Goal: Task Accomplishment & Management: Use online tool/utility

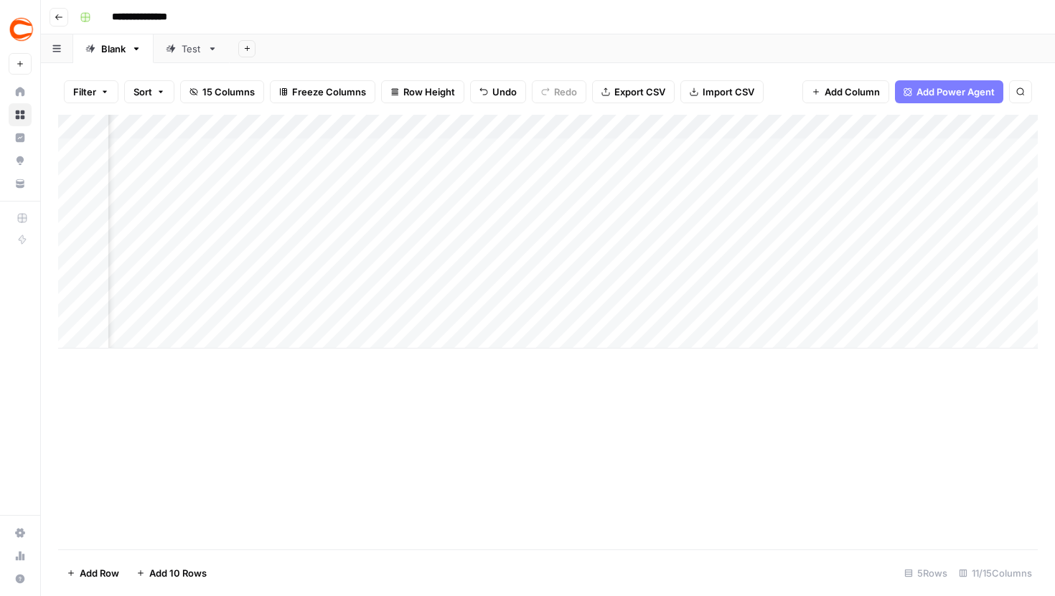
scroll to position [0, 879]
click at [411, 263] on div "Add Column" at bounding box center [548, 232] width 980 height 234
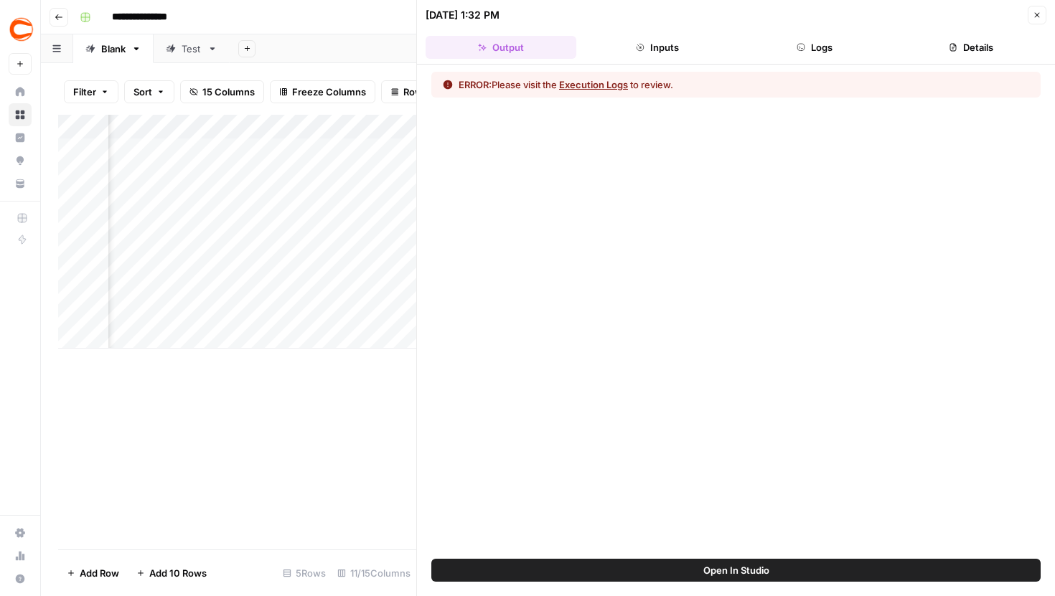
click at [802, 37] on button "Logs" at bounding box center [814, 47] width 151 height 23
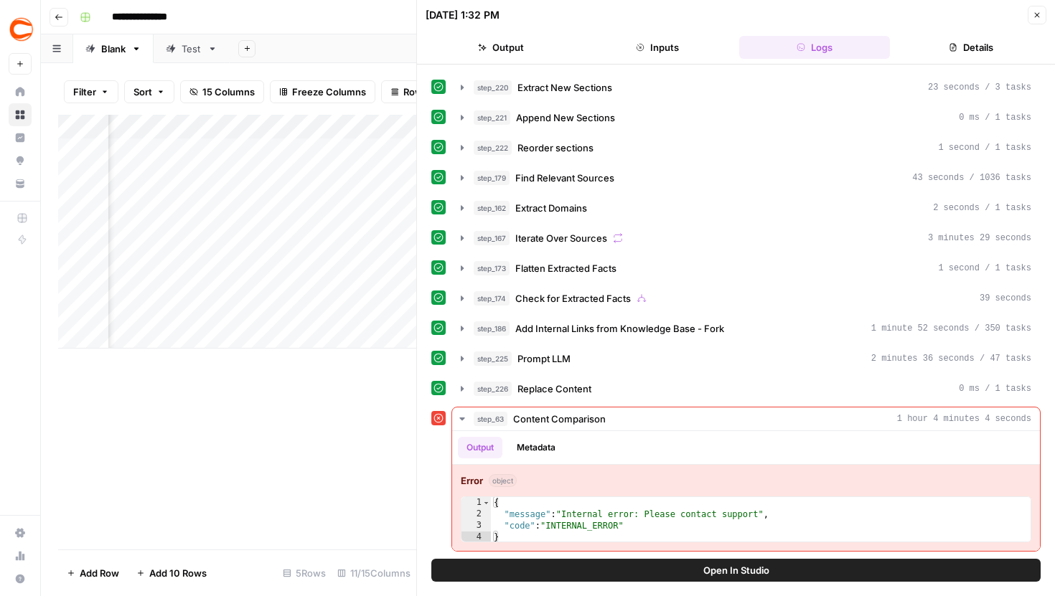
scroll to position [328, 0]
click at [653, 572] on button "Open In Studio" at bounding box center [735, 570] width 609 height 23
click at [1031, 16] on button "Close" at bounding box center [1037, 15] width 19 height 19
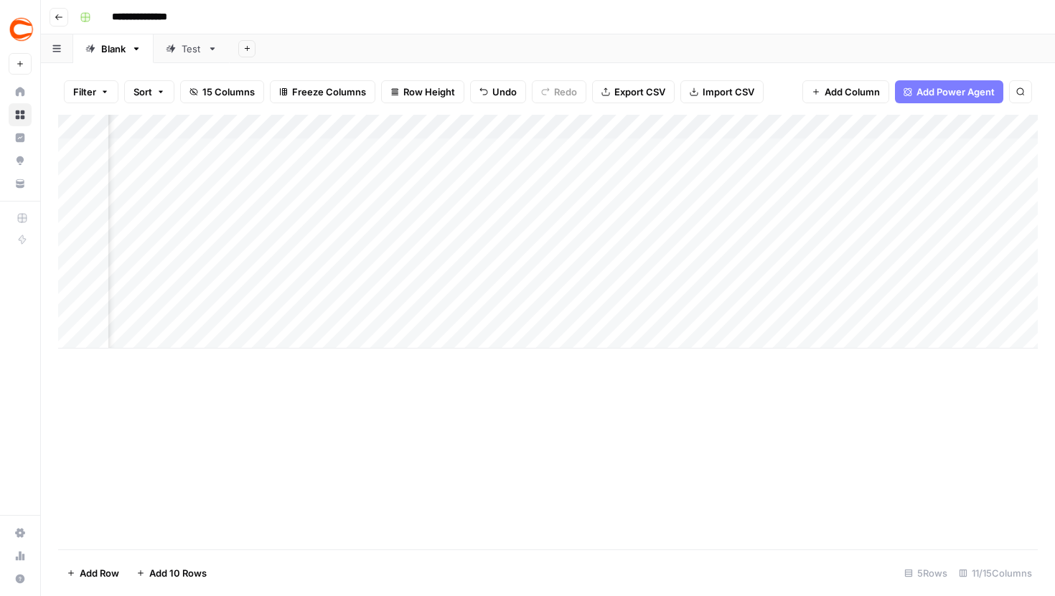
scroll to position [0, 72]
click at [736, 126] on div "Add Column" at bounding box center [548, 232] width 980 height 234
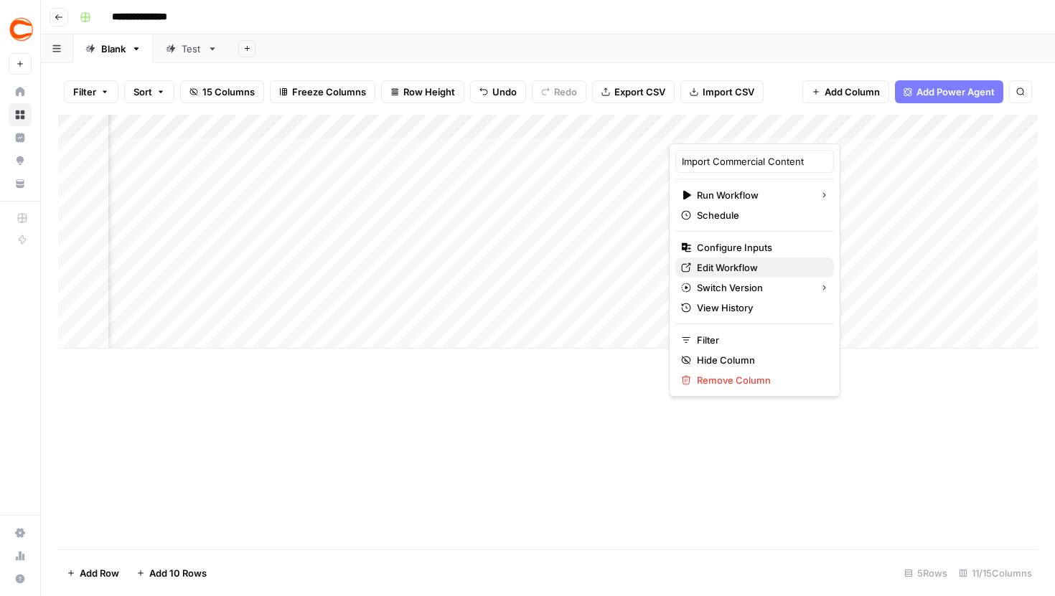
click at [724, 266] on span "Edit Workflow" at bounding box center [760, 268] width 126 height 14
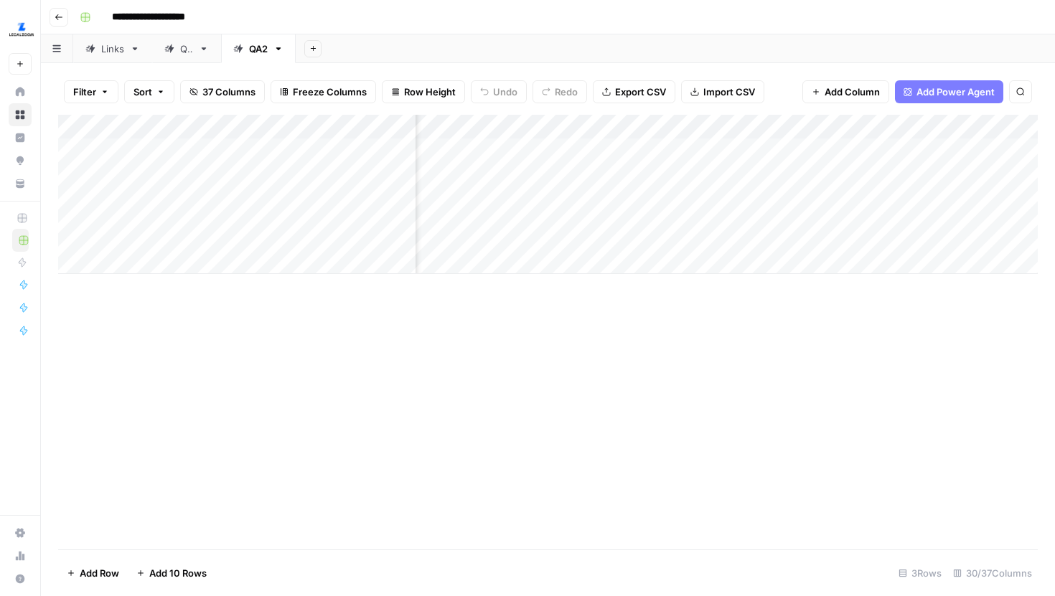
scroll to position [0, 764]
click at [596, 228] on div "Add Column" at bounding box center [548, 194] width 980 height 159
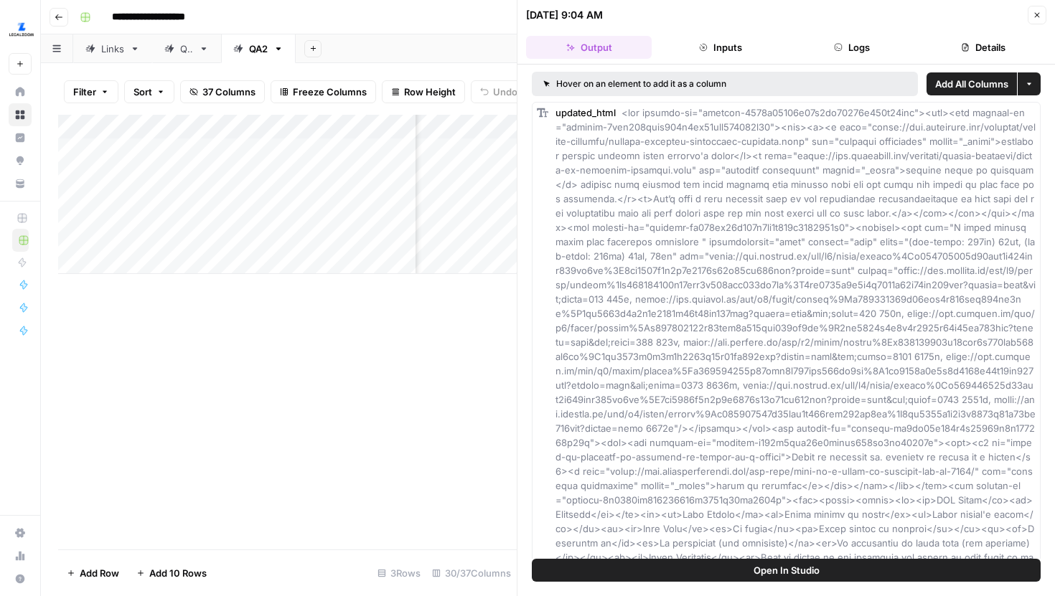
click at [827, 55] on button "Logs" at bounding box center [852, 47] width 126 height 23
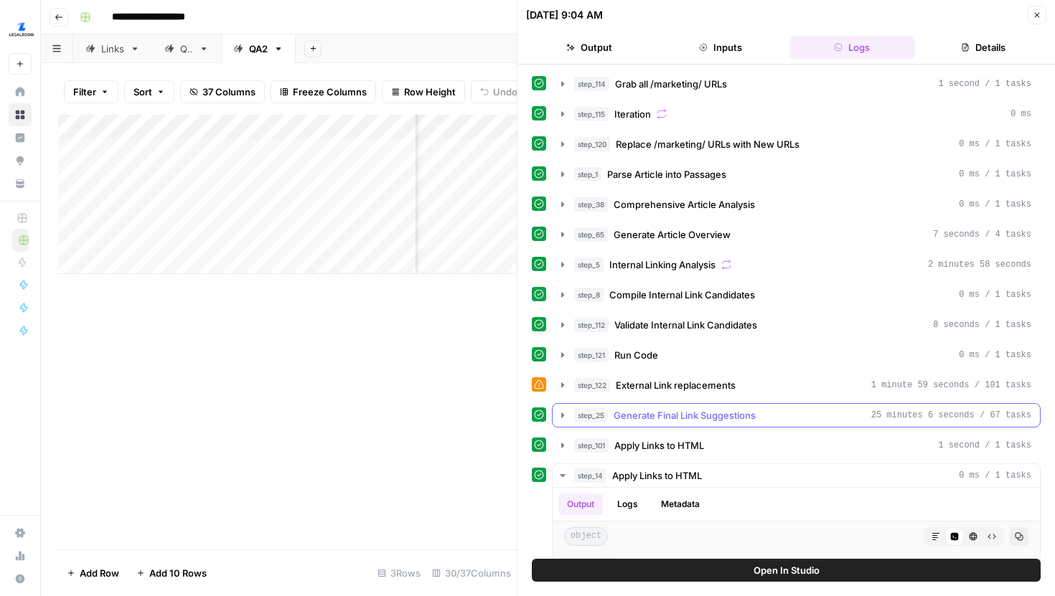
click at [558, 418] on icon "button" at bounding box center [562, 415] width 11 height 11
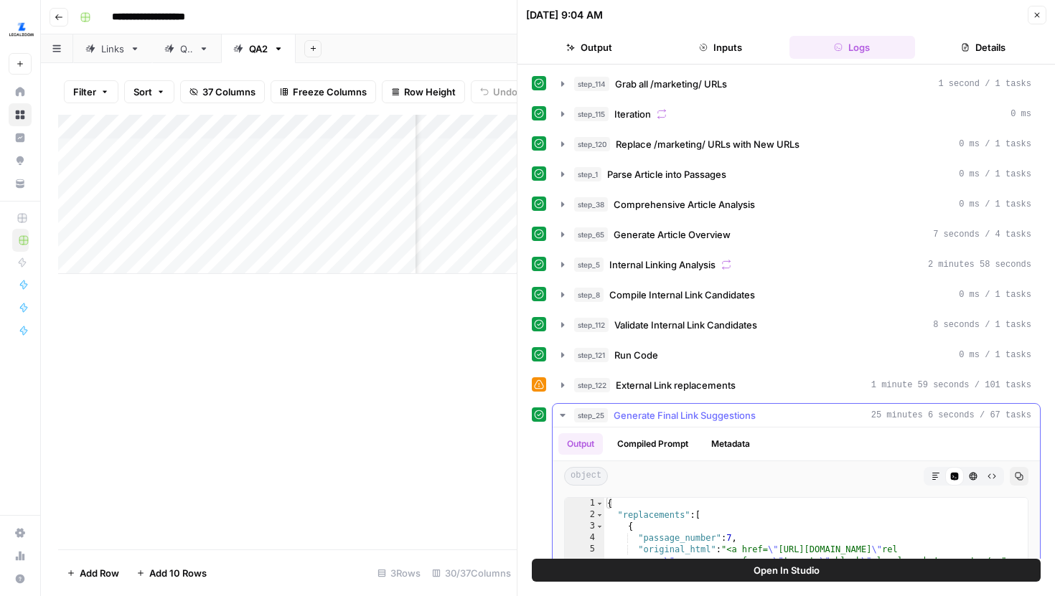
click at [690, 453] on button "Compiled Prompt" at bounding box center [653, 445] width 88 height 22
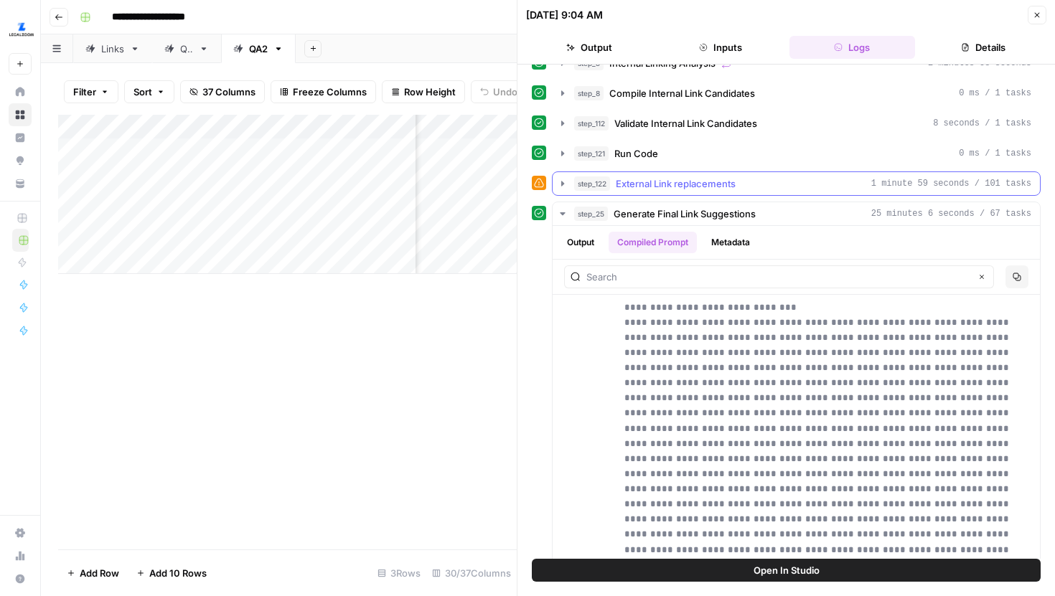
scroll to position [202, 0]
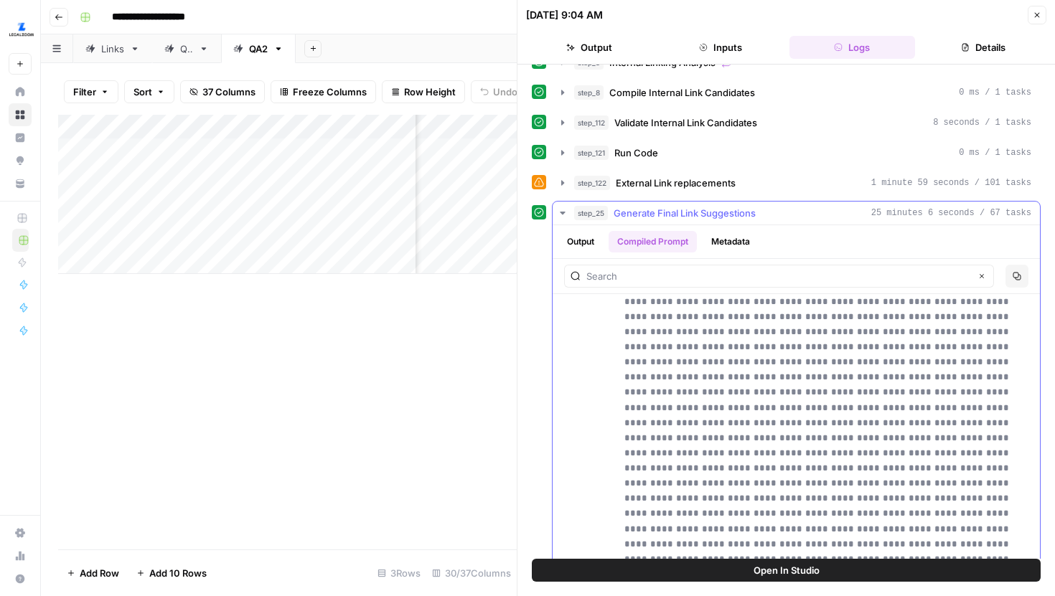
scroll to position [255, 0]
type input "*"
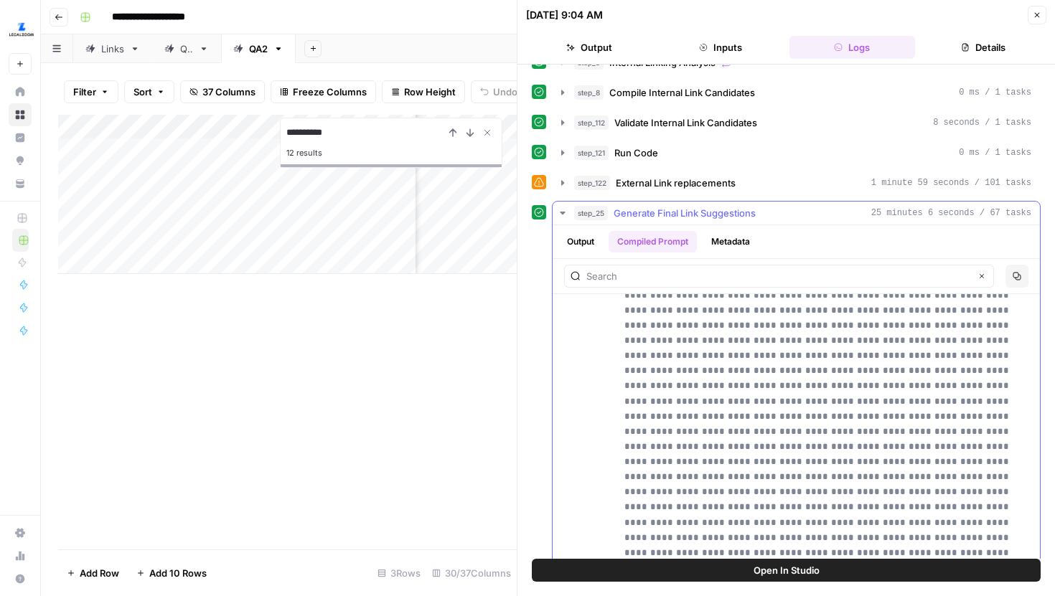
type input "*********"
click at [754, 269] on input "text" at bounding box center [778, 276] width 384 height 14
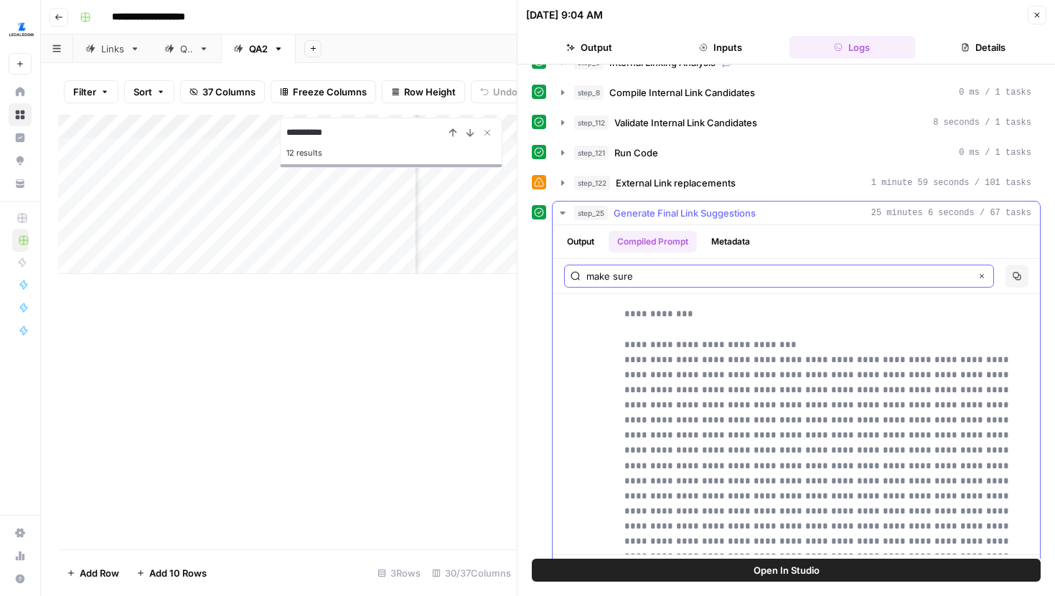
scroll to position [200, 0]
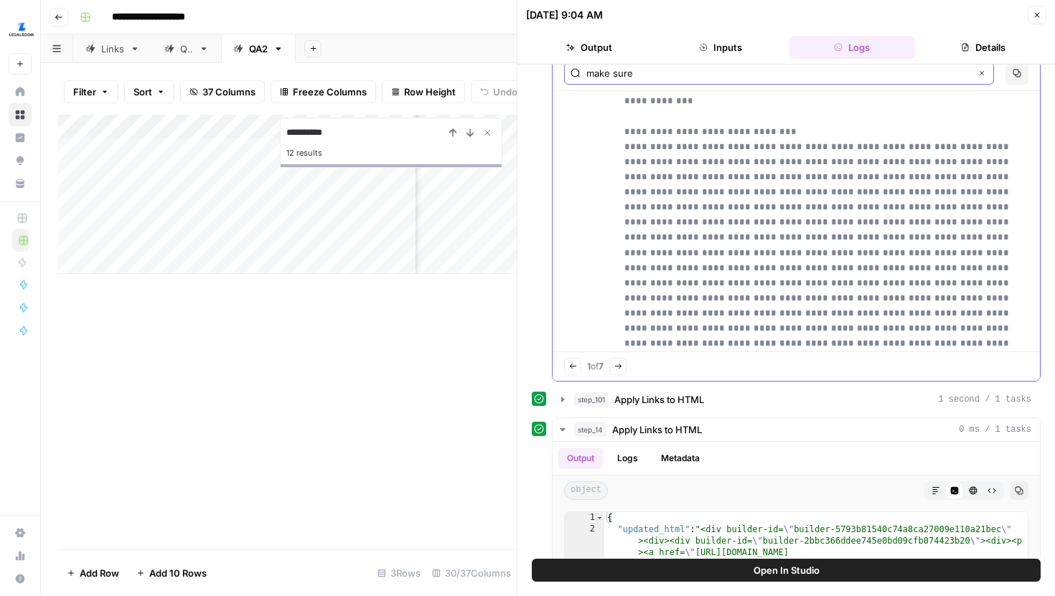
type input "make sure"
click at [622, 369] on icon "button" at bounding box center [618, 367] width 8 height 8
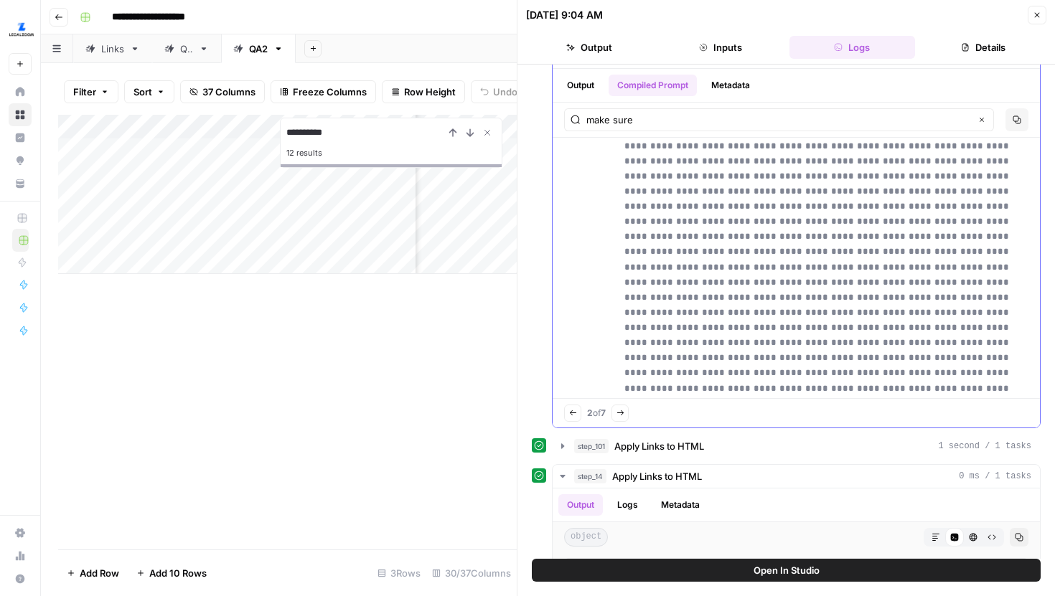
scroll to position [3387, 0]
click at [627, 418] on button "Next Match" at bounding box center [620, 413] width 17 height 17
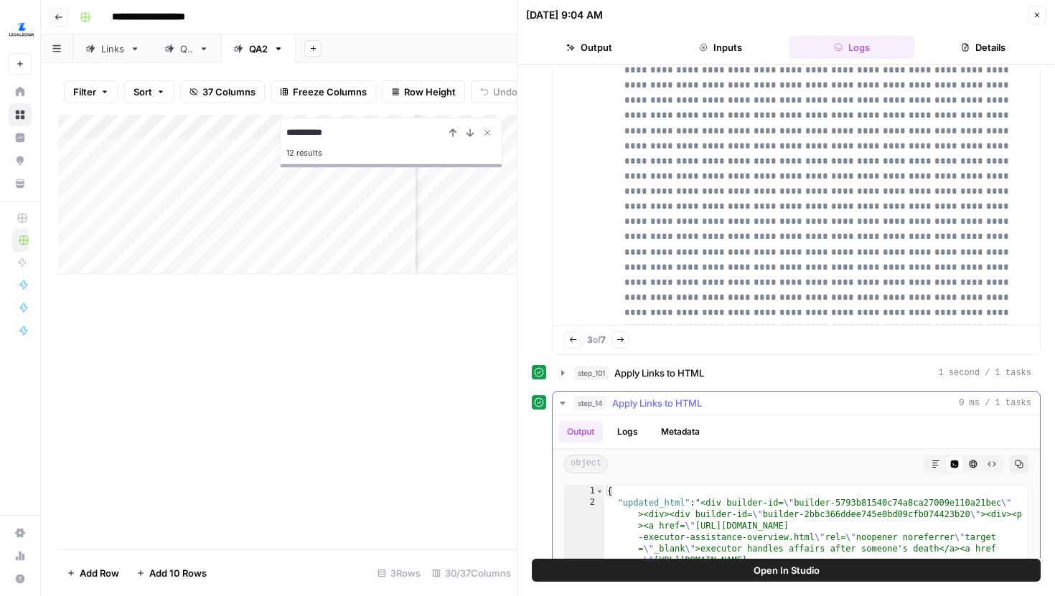
scroll to position [4481, 0]
click at [624, 340] on icon "button" at bounding box center [621, 341] width 8 height 8
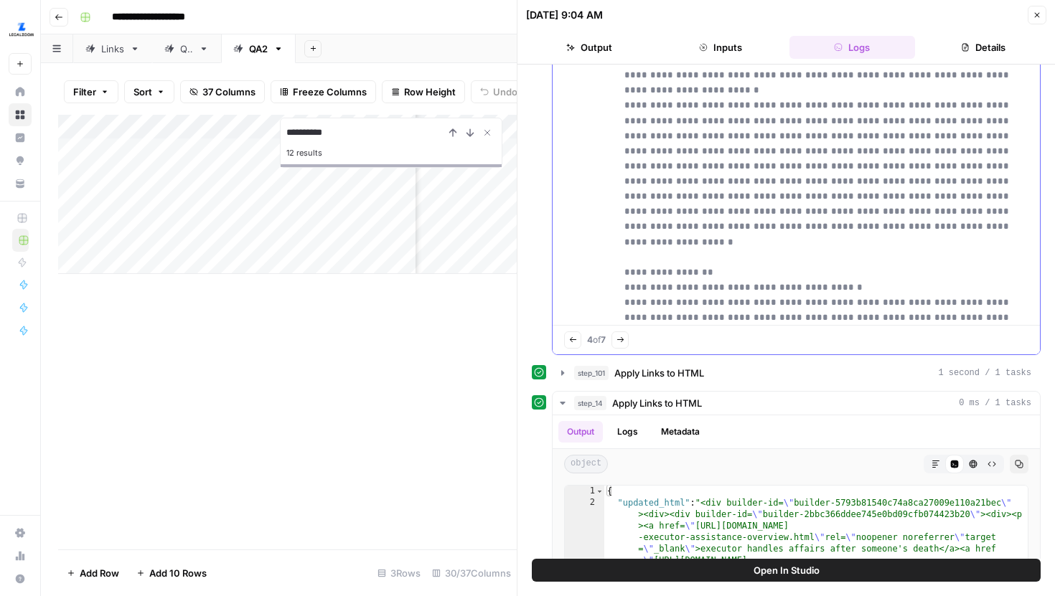
scroll to position [6868, 0]
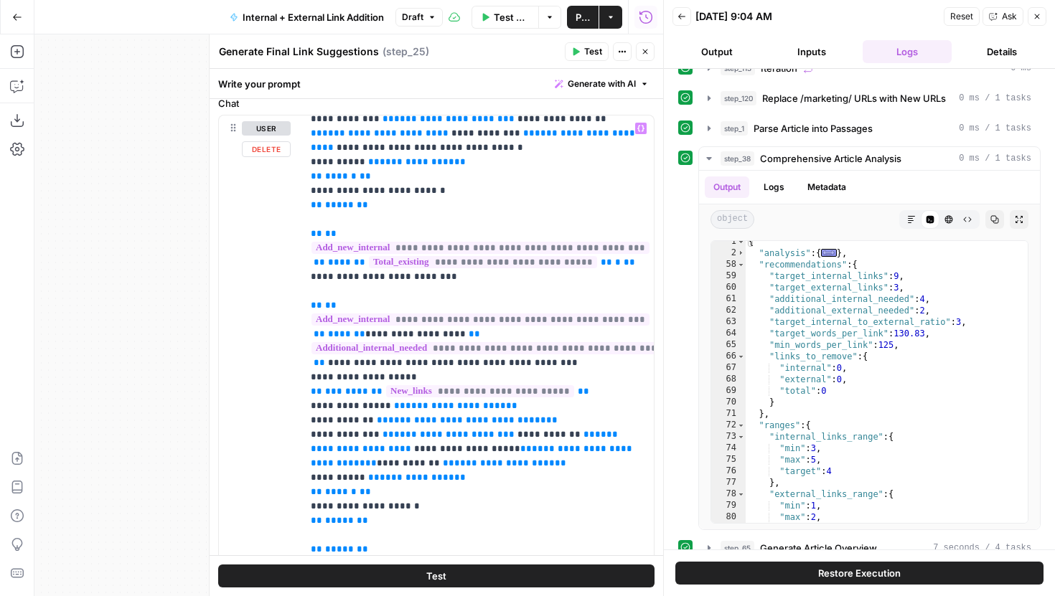
scroll to position [655, 0]
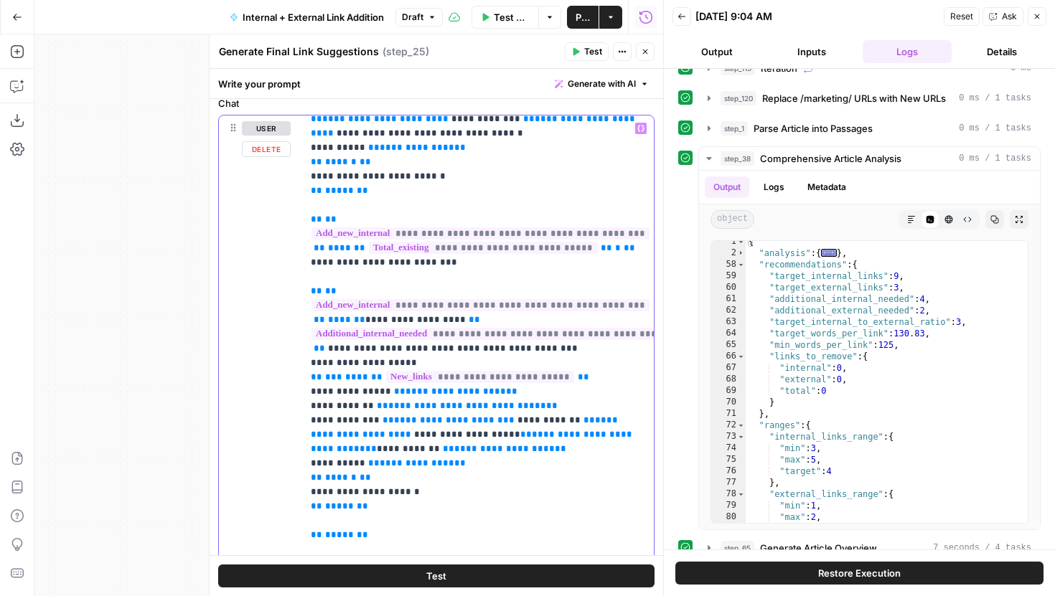
drag, startPoint x: 404, startPoint y: 322, endPoint x: 357, endPoint y: 322, distance: 47.4
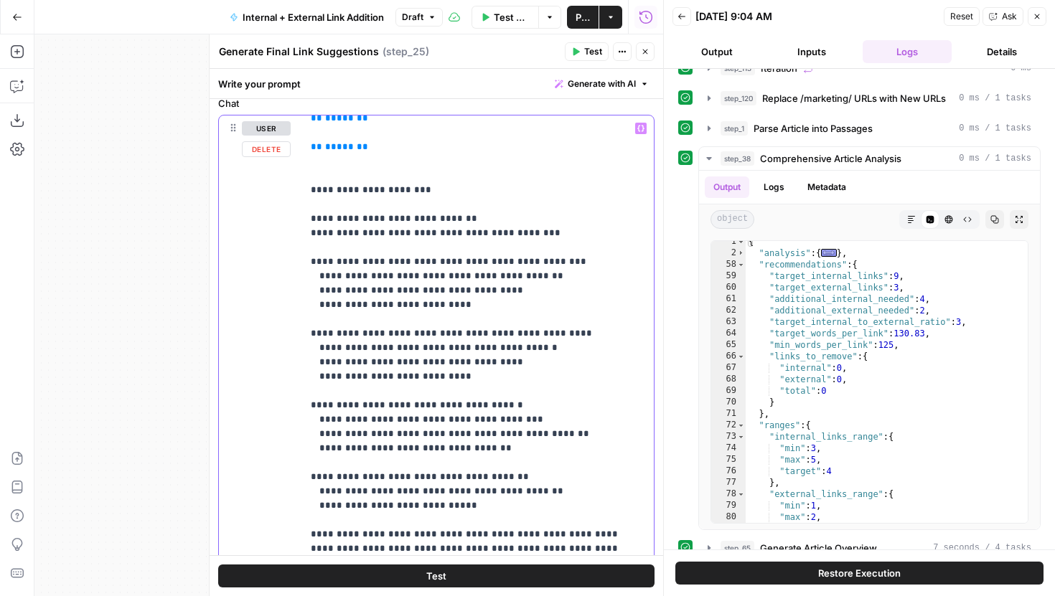
scroll to position [1265, 0]
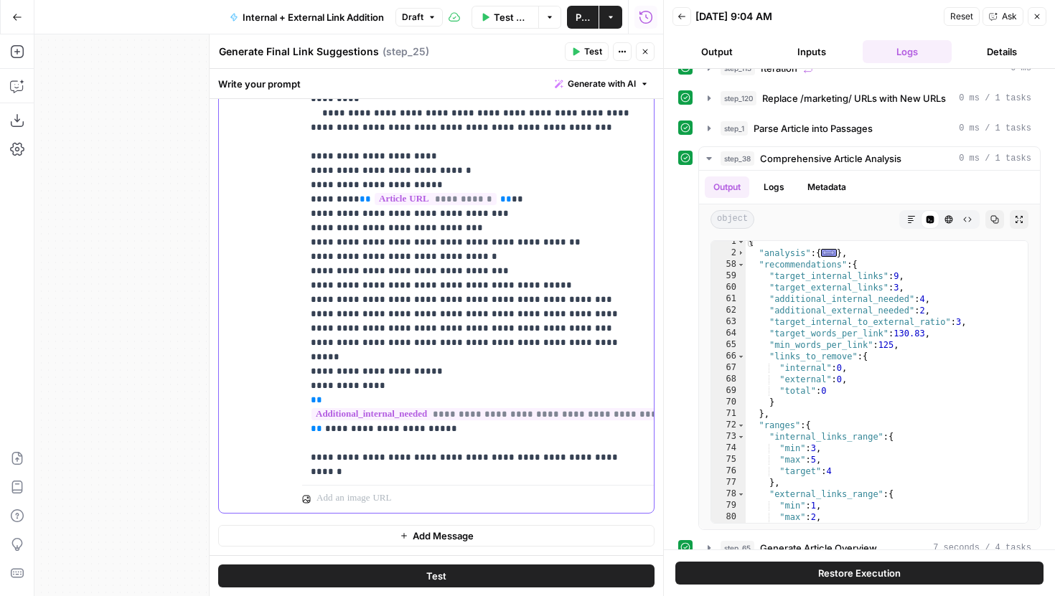
scroll to position [3014, 0]
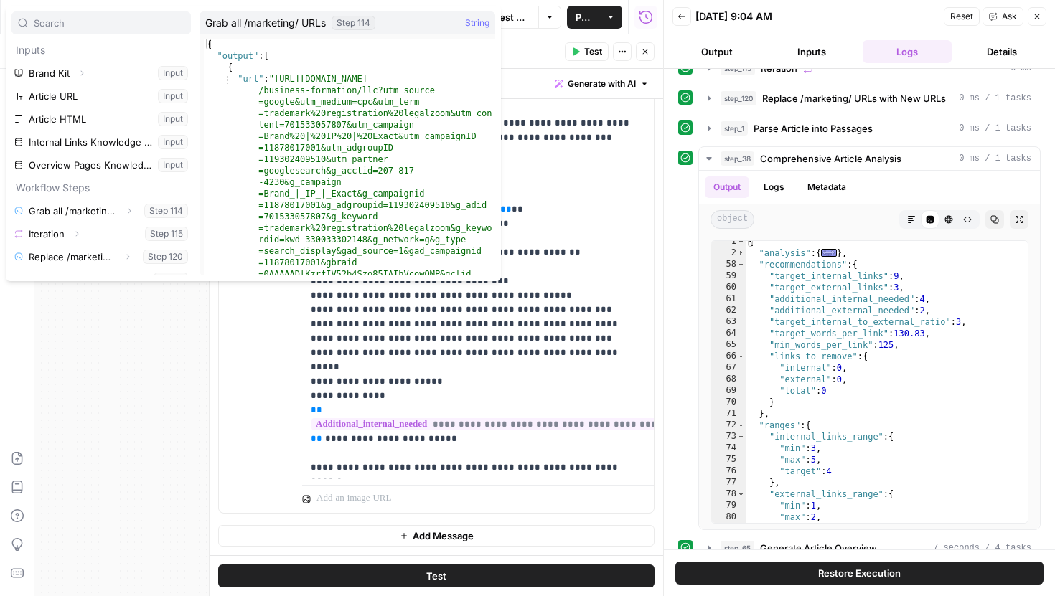
scroll to position [57, 0]
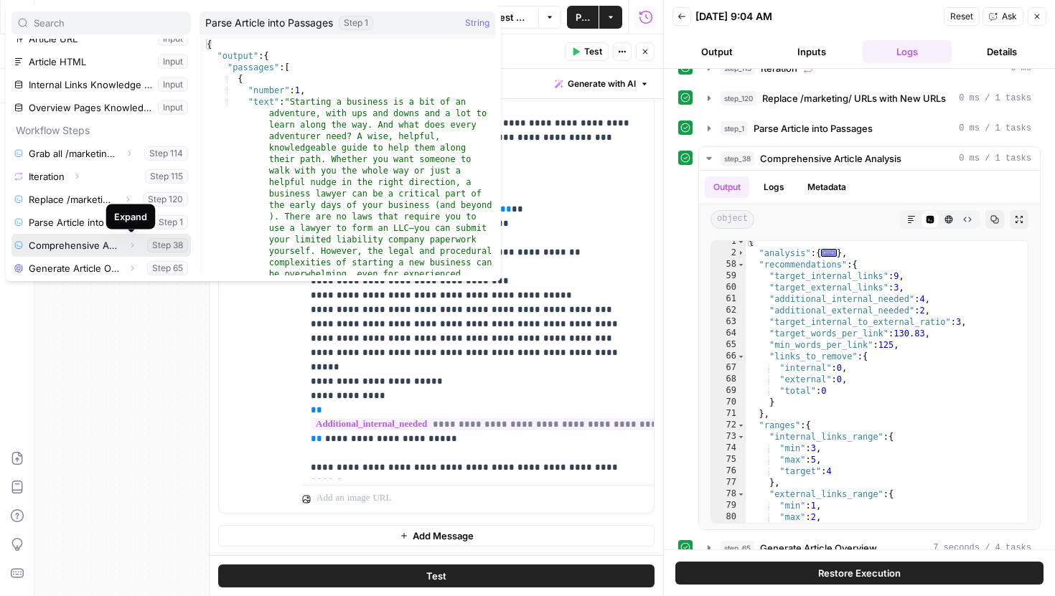
click at [128, 243] on icon "button" at bounding box center [132, 245] width 9 height 9
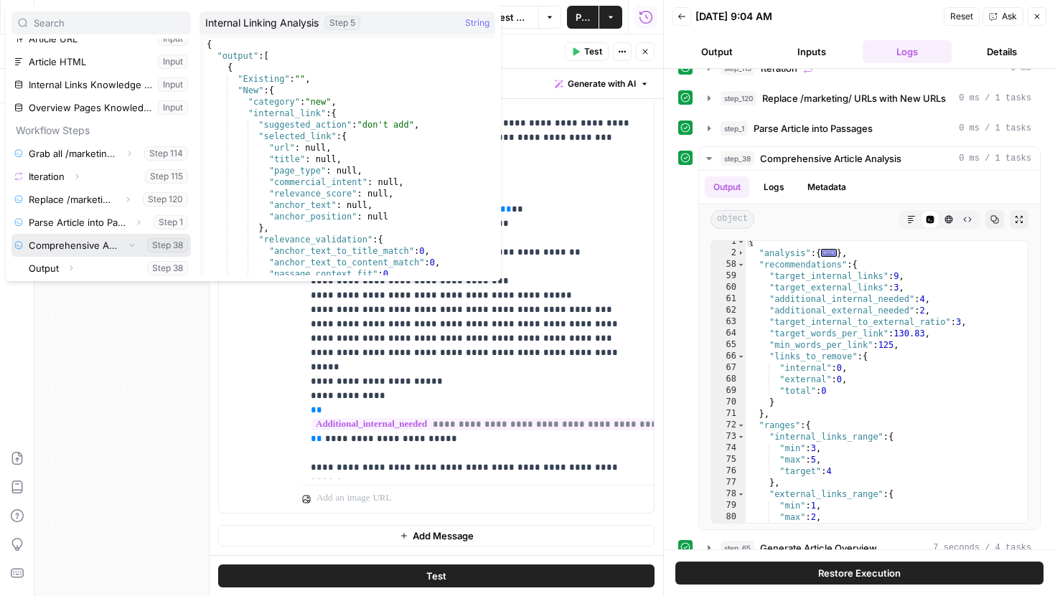
scroll to position [159, 0]
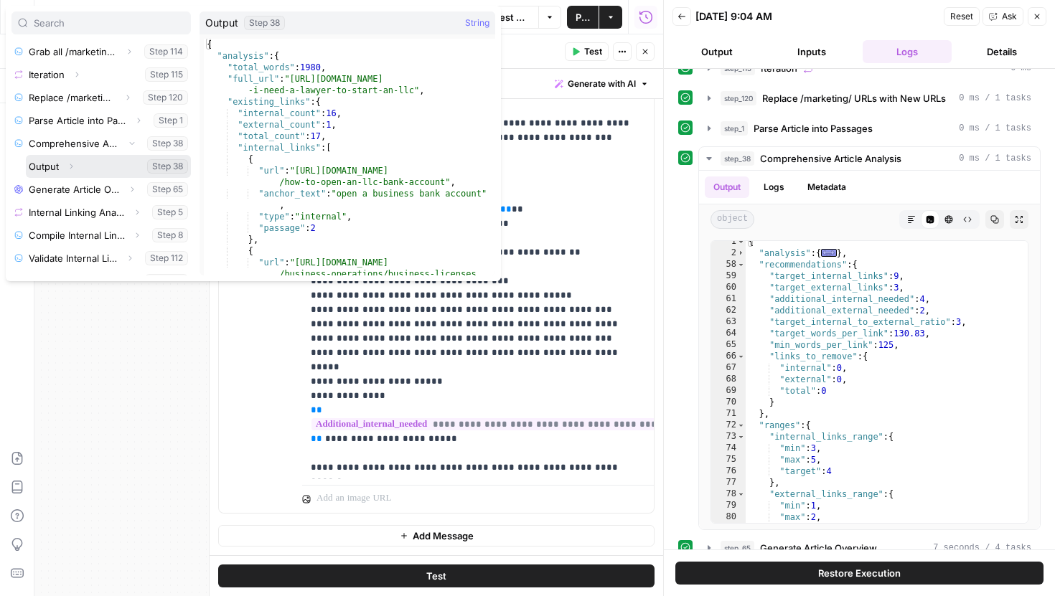
click at [70, 168] on icon "button" at bounding box center [71, 166] width 9 height 9
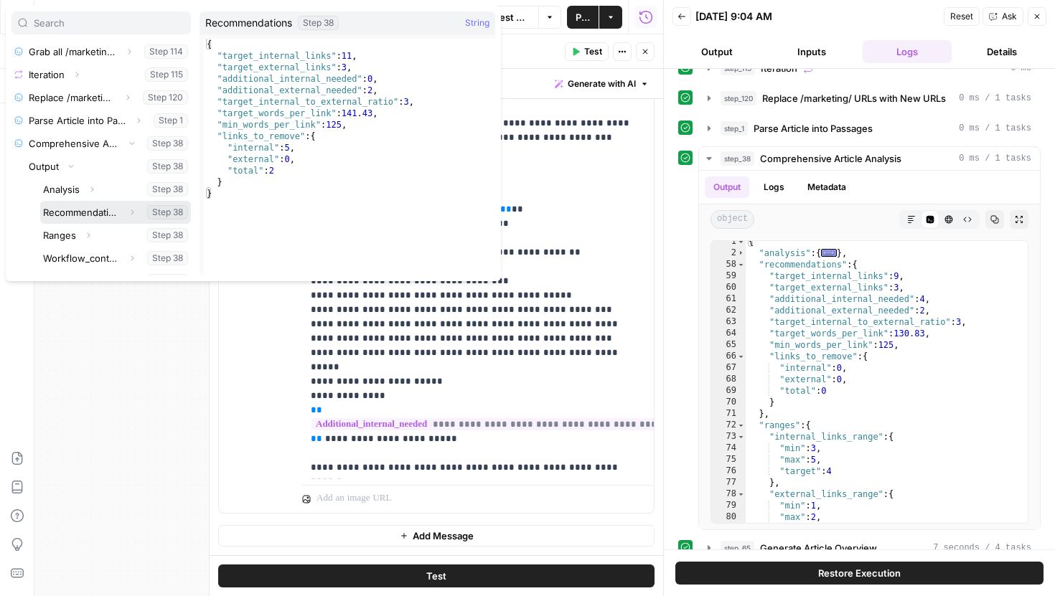
click at [132, 210] on icon "button" at bounding box center [132, 212] width 9 height 9
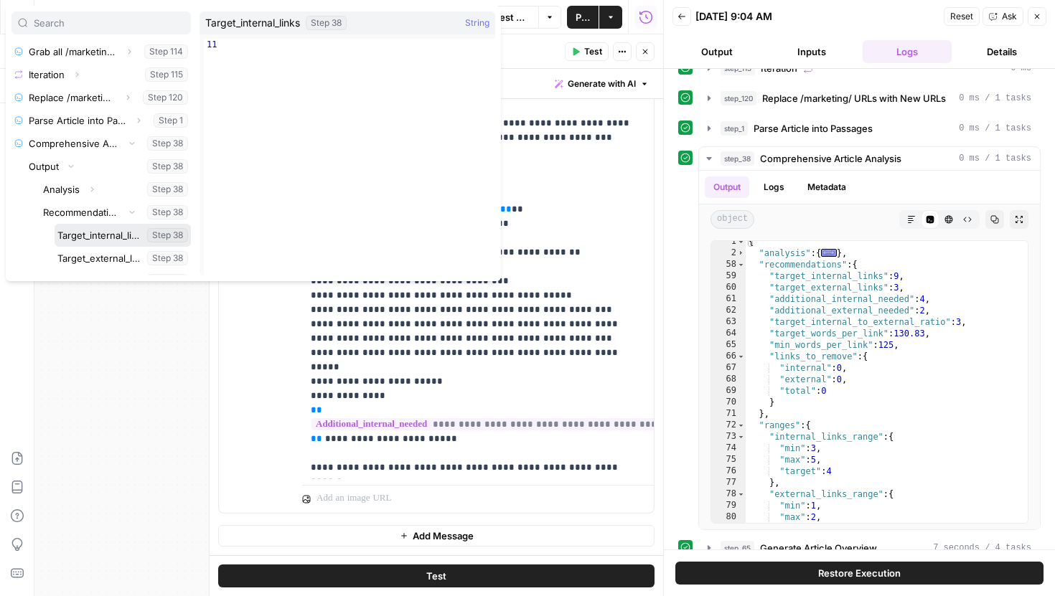
click at [96, 239] on button "Select variable Target_internal_links" at bounding box center [123, 235] width 136 height 23
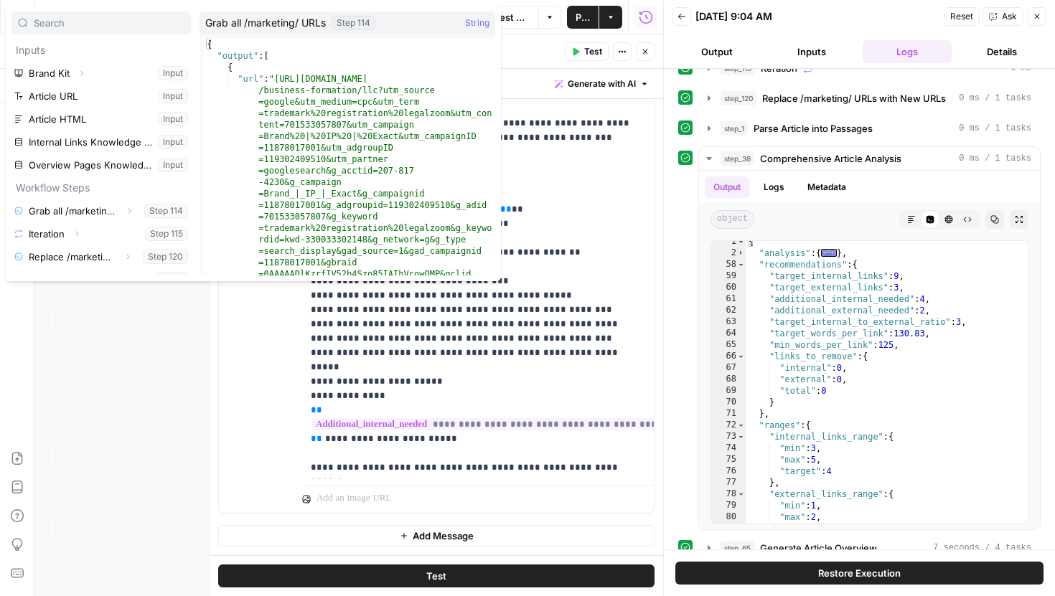
scroll to position [60, 0]
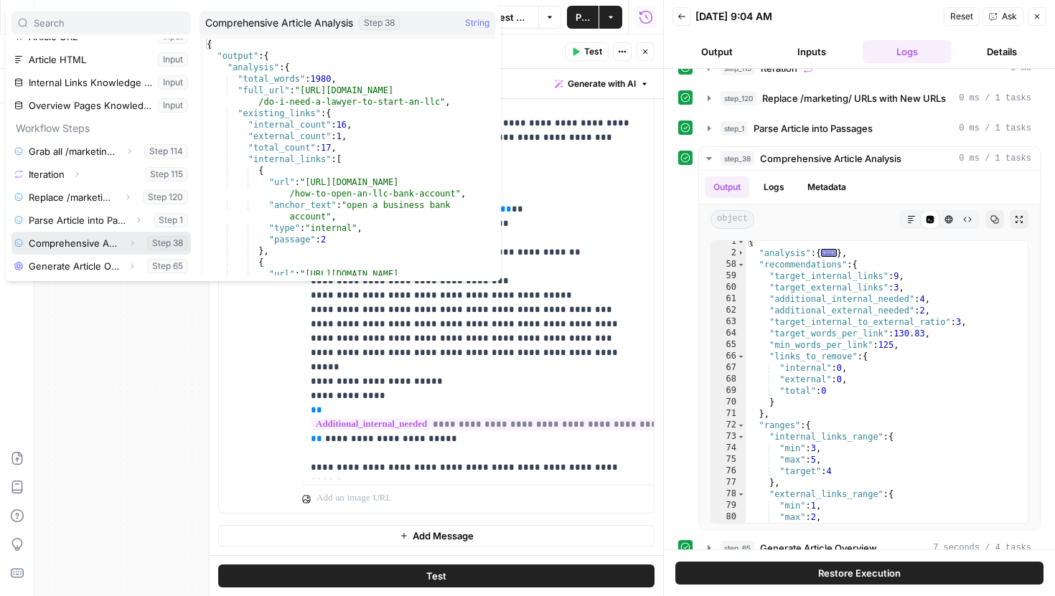
click at [133, 241] on icon "button" at bounding box center [132, 243] width 9 height 9
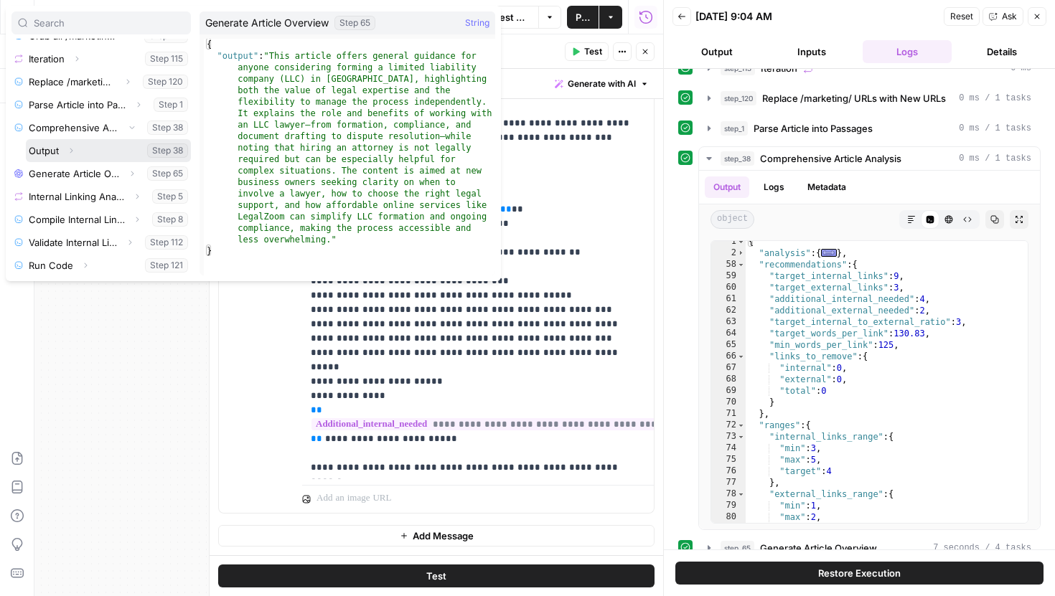
click at [70, 147] on icon "button" at bounding box center [71, 150] width 9 height 9
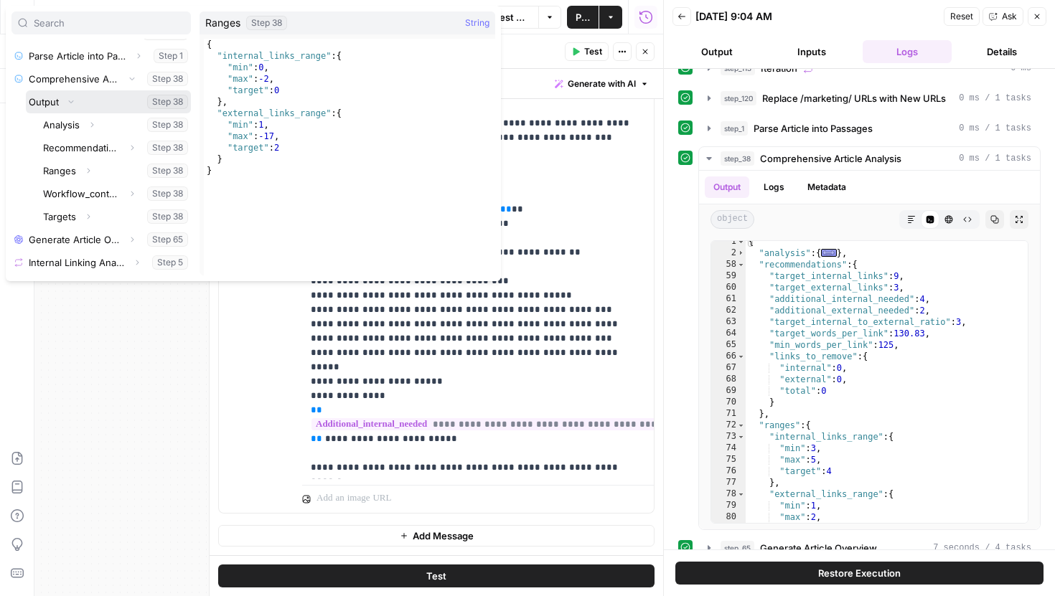
scroll to position [240, 0]
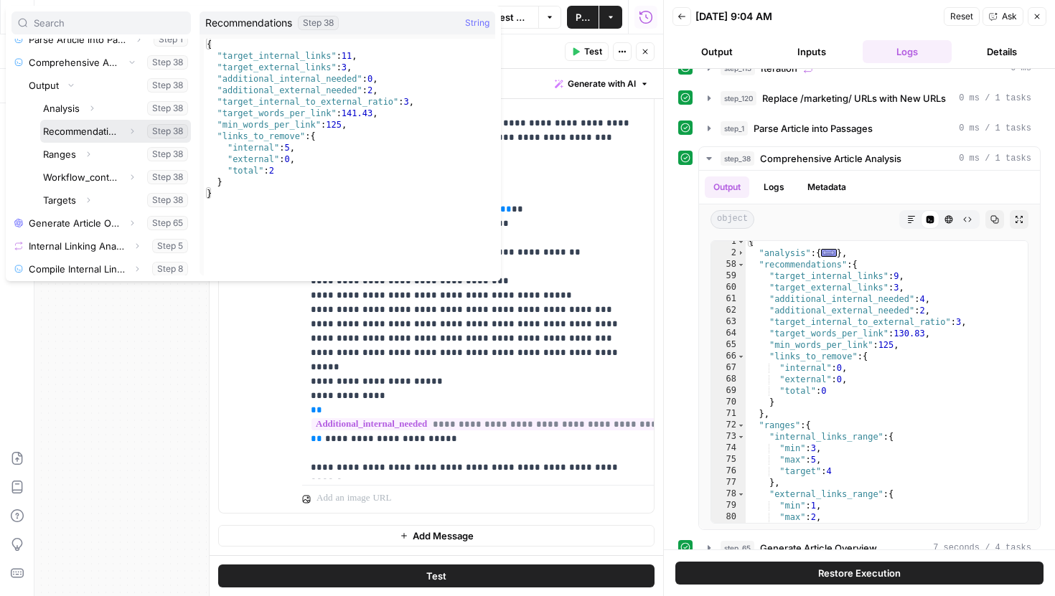
click at [131, 131] on icon "button" at bounding box center [132, 131] width 9 height 9
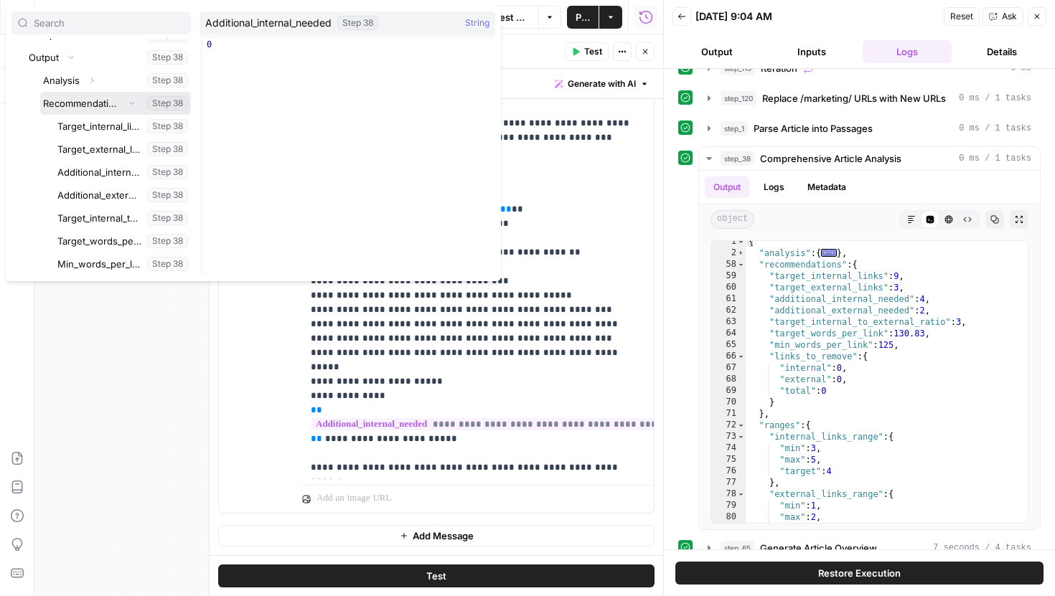
scroll to position [269, 0]
click at [116, 151] on button "Select variable Target_external_links" at bounding box center [123, 148] width 136 height 23
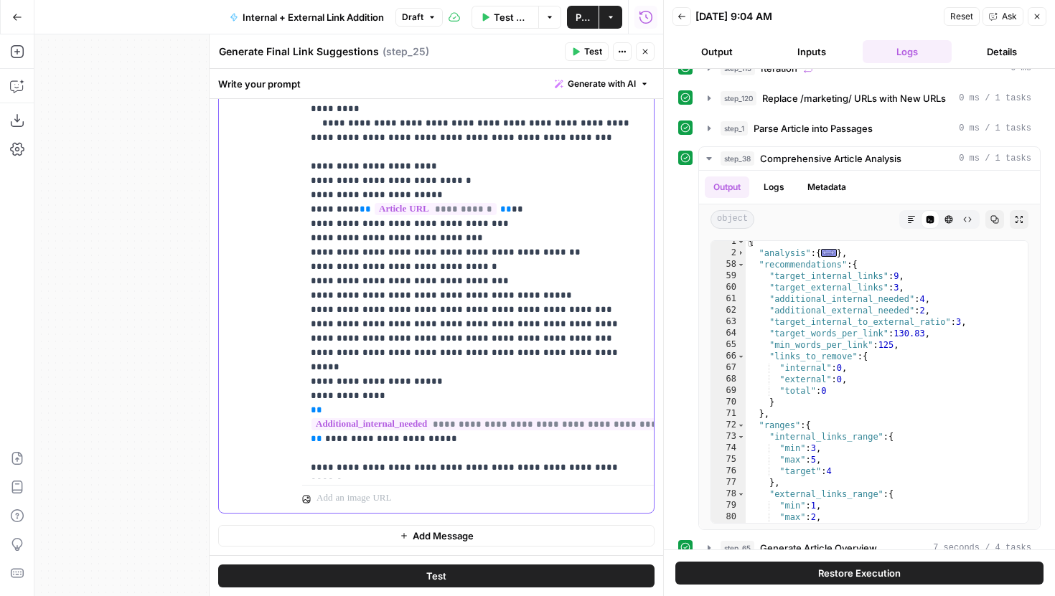
drag, startPoint x: 646, startPoint y: 380, endPoint x: 304, endPoint y: 348, distance: 343.2
click at [304, 348] on div "**********" at bounding box center [478, 186] width 352 height 585
click at [645, 51] on icon "button" at bounding box center [645, 52] width 5 height 5
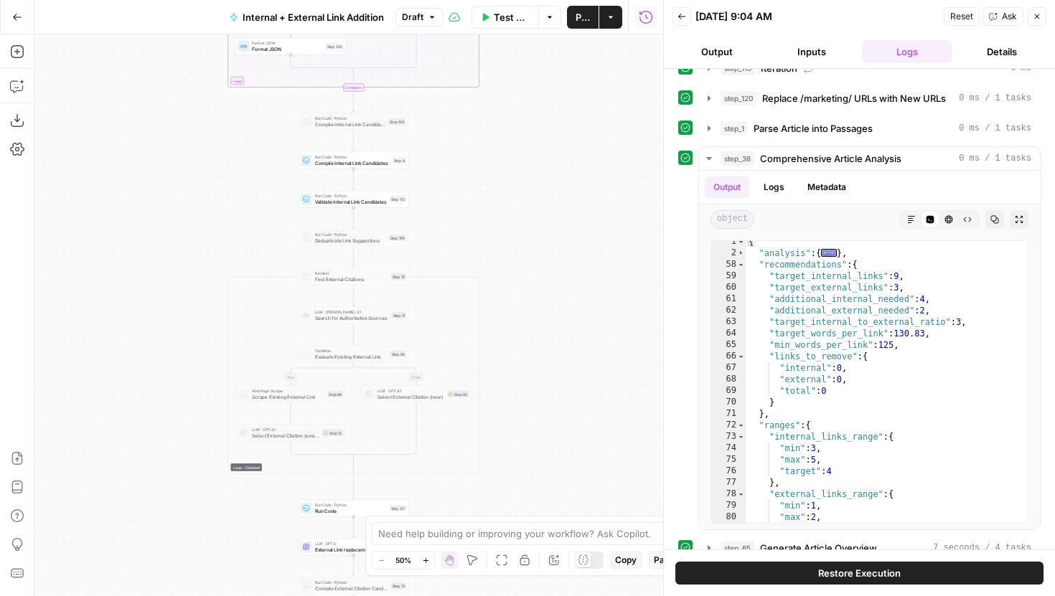
drag, startPoint x: 482, startPoint y: 385, endPoint x: 449, endPoint y: 184, distance: 203.7
click at [449, 185] on div "true false true false true false Workflow Set Inputs Inputs Run Code · Python G…" at bounding box center [348, 315] width 629 height 562
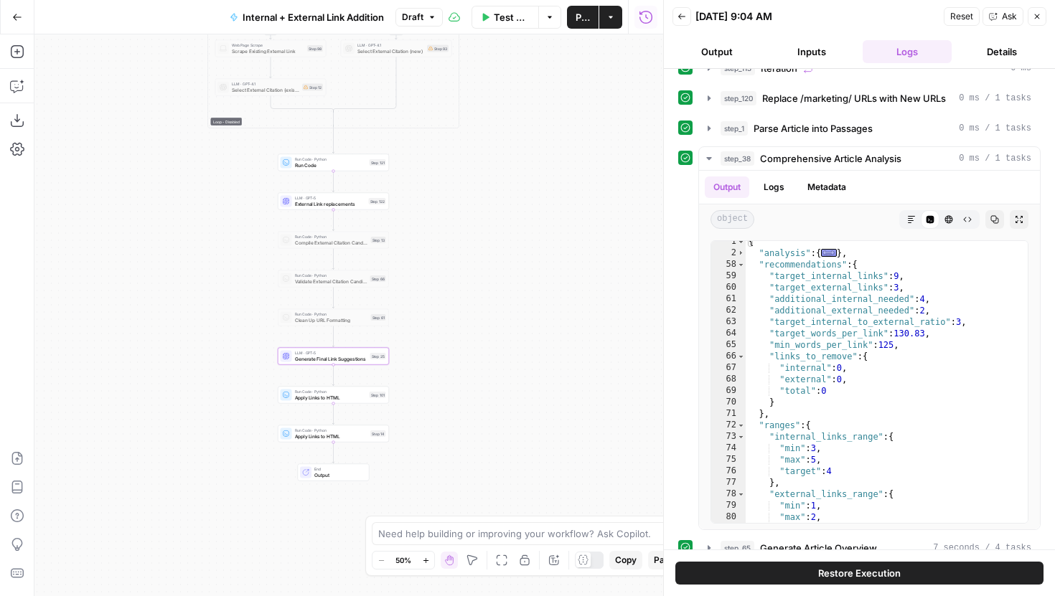
drag, startPoint x: 493, startPoint y: 131, endPoint x: 493, endPoint y: 66, distance: 65.3
click at [493, 66] on div "true false true false true false Workflow Set Inputs Inputs Run Code · Python G…" at bounding box center [348, 315] width 629 height 562
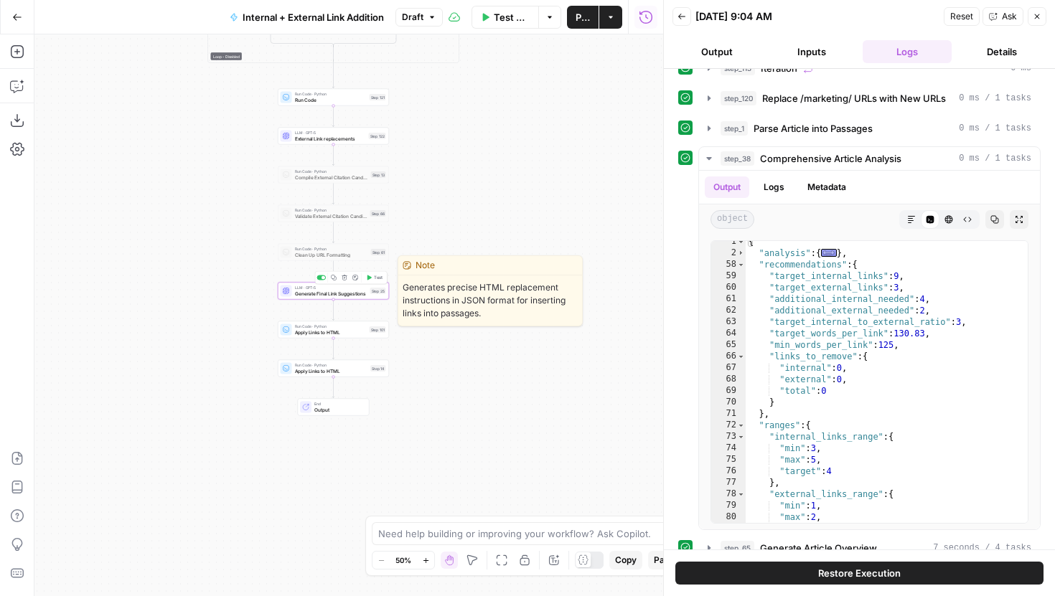
click at [374, 277] on span "Test" at bounding box center [378, 278] width 9 height 6
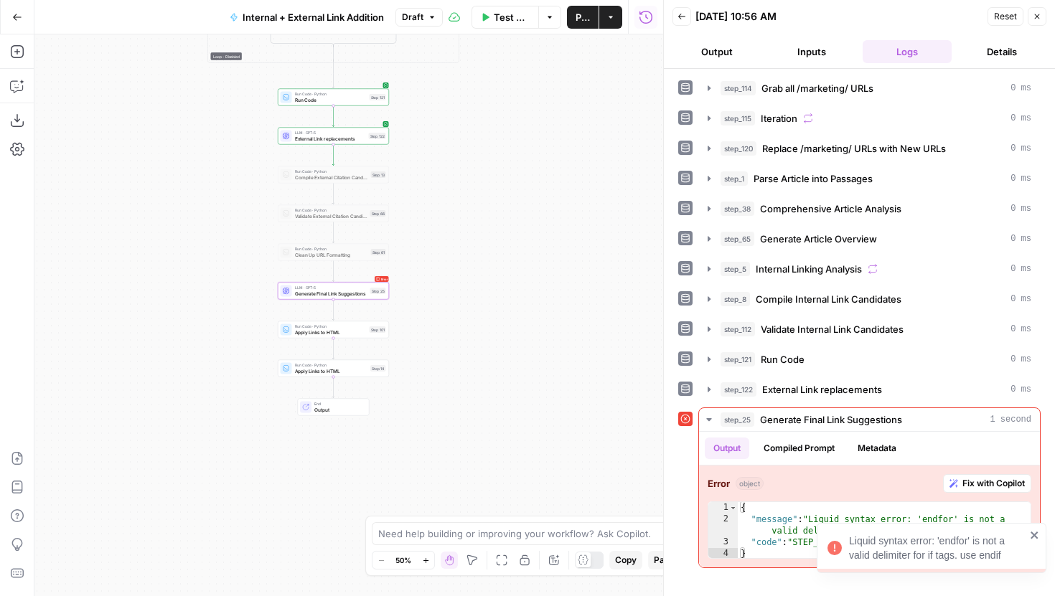
click at [1031, 534] on icon "close" at bounding box center [1035, 535] width 10 height 11
click at [335, 296] on span "Generate Final Link Suggestions" at bounding box center [331, 293] width 72 height 7
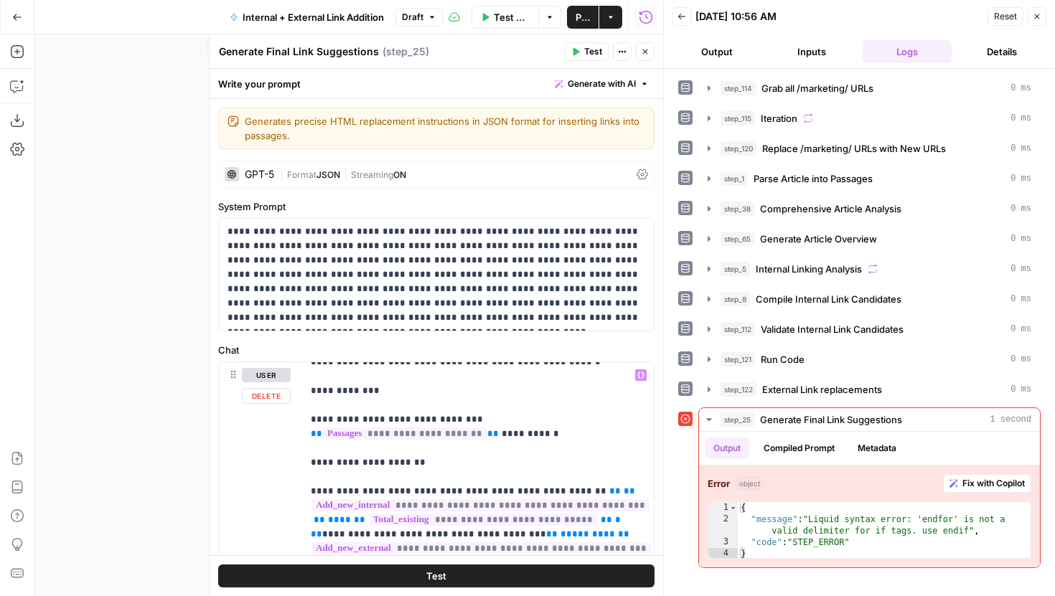
scroll to position [39, 0]
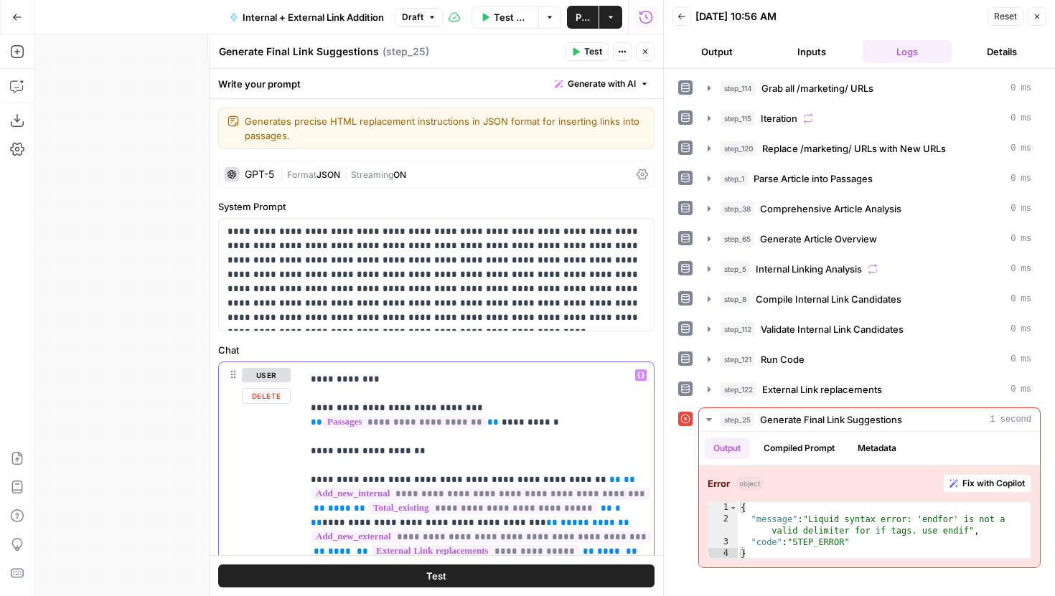
type input "endfor"
click at [603, 343] on button "Next Match" at bounding box center [606, 342] width 11 height 11
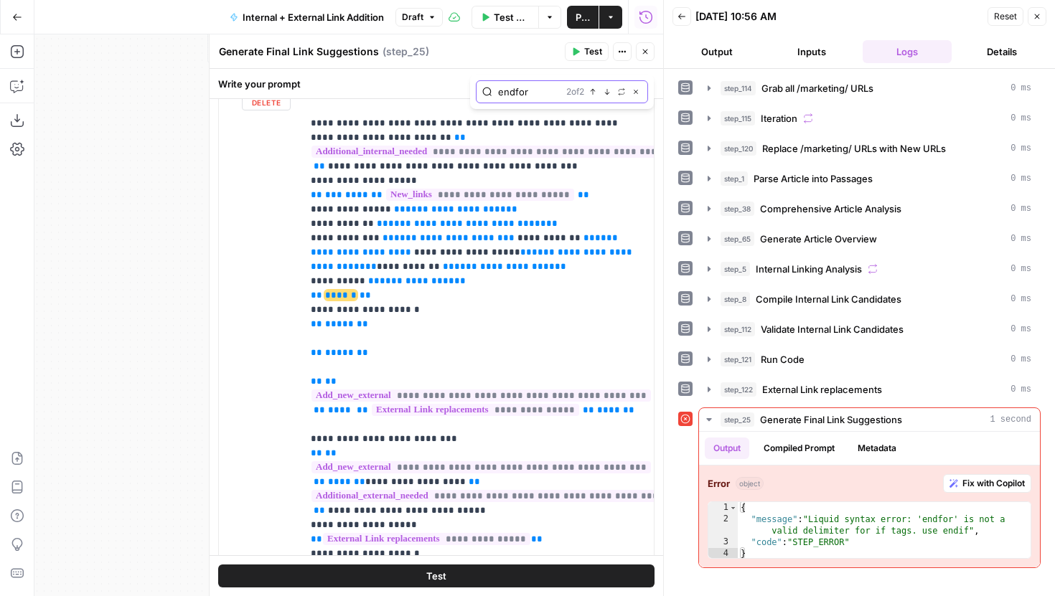
scroll to position [774, 0]
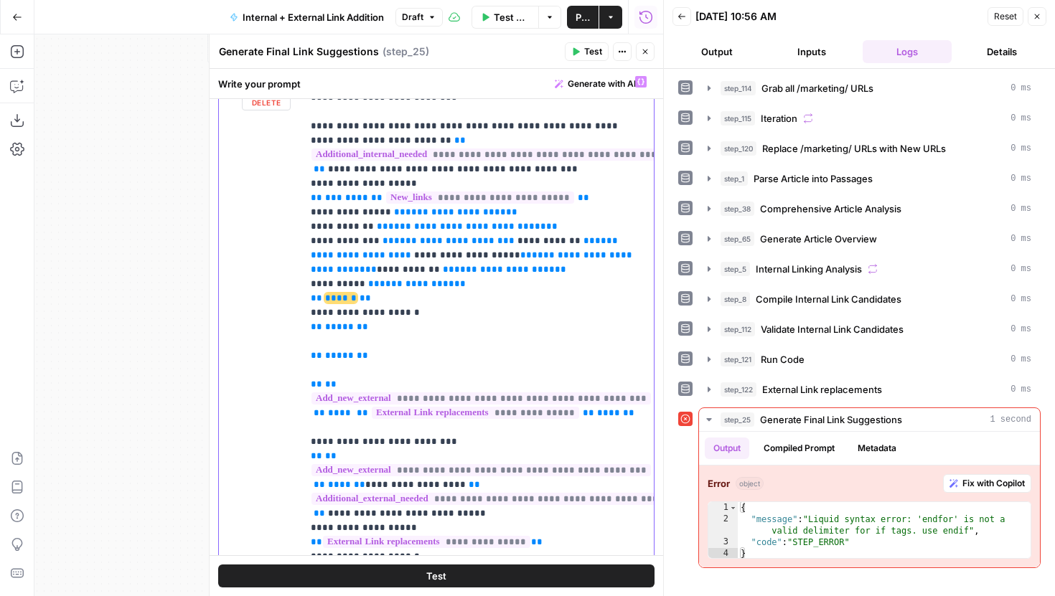
drag, startPoint x: 373, startPoint y: 299, endPoint x: 320, endPoint y: 298, distance: 53.1
click at [320, 298] on span "**" at bounding box center [316, 298] width 11 height 9
drag, startPoint x: 422, startPoint y: 298, endPoint x: 307, endPoint y: 199, distance: 151.6
click at [307, 199] on div "**********" at bounding box center [478, 361] width 352 height 585
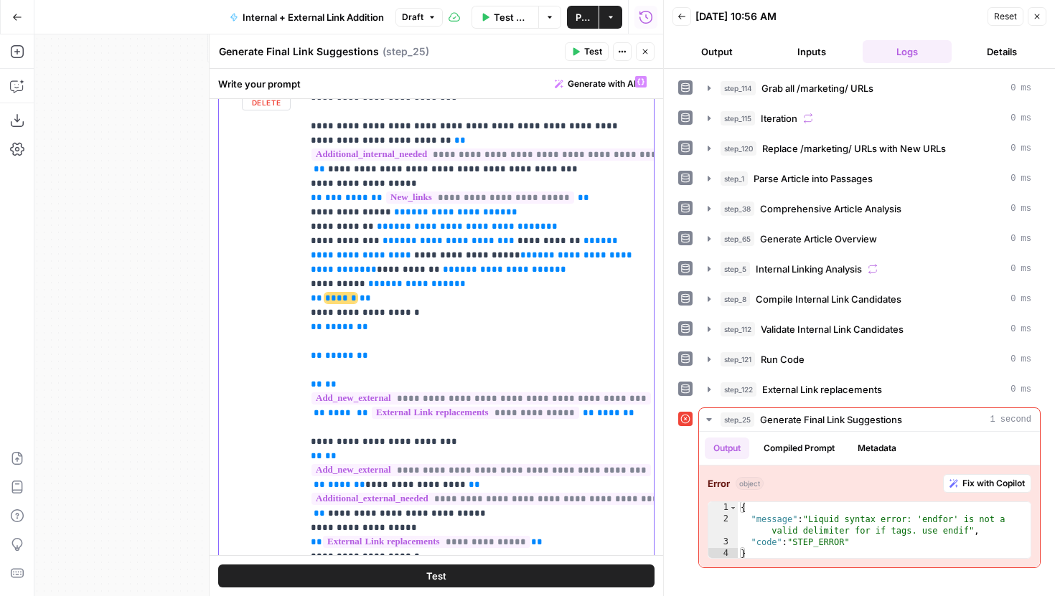
copy p "**********"
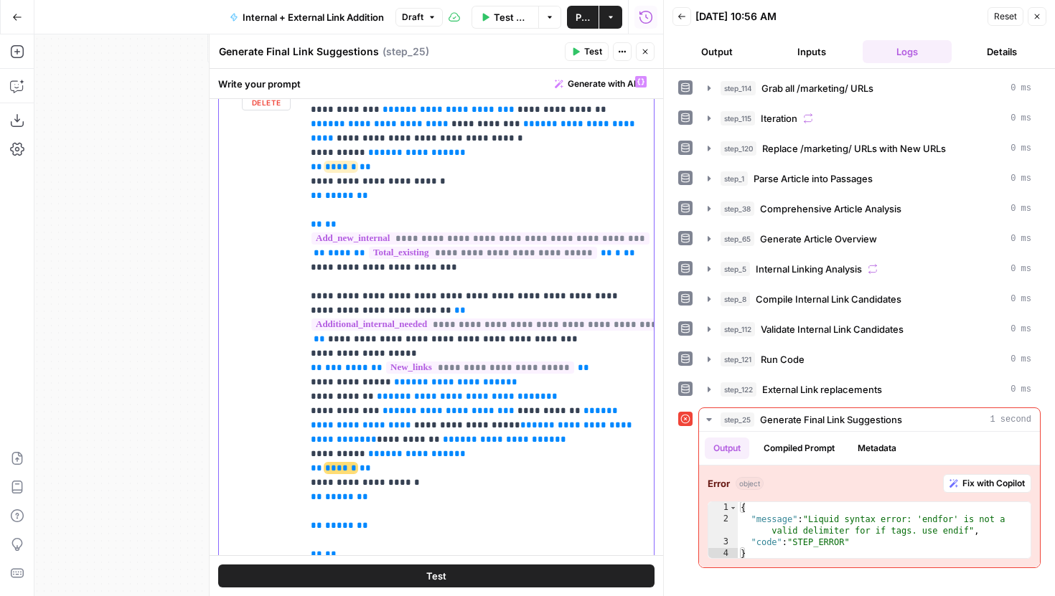
scroll to position [607, 0]
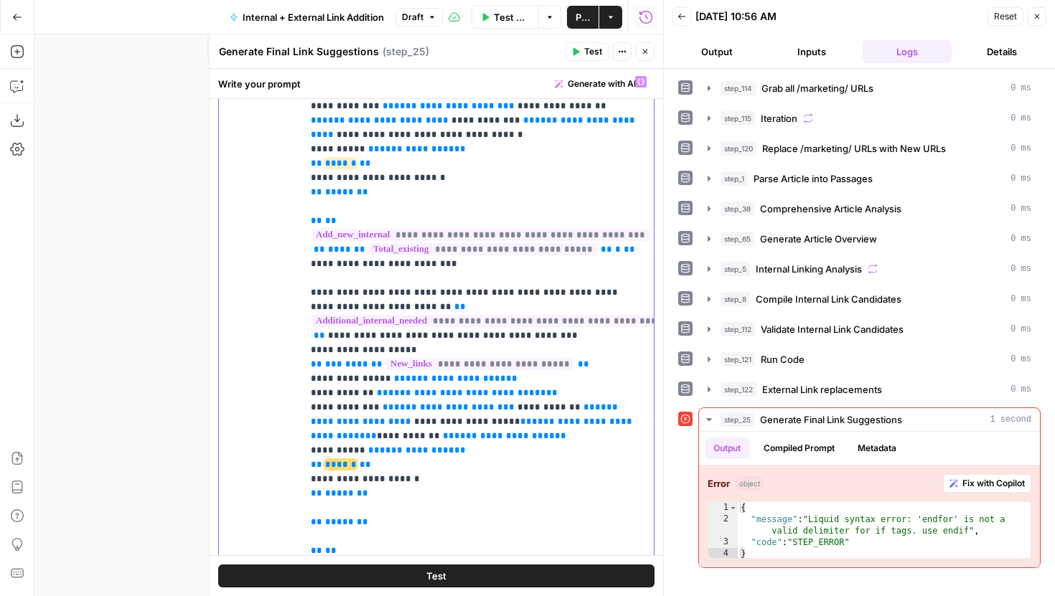
click at [429, 19] on icon "button" at bounding box center [432, 17] width 9 height 9
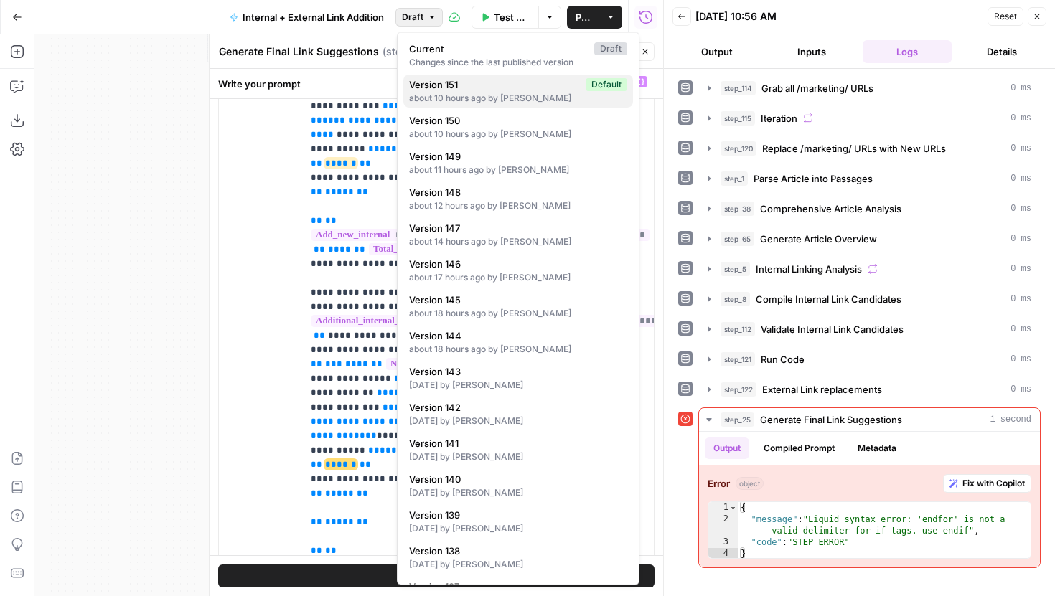
click at [459, 85] on span "Version 151" at bounding box center [494, 85] width 171 height 14
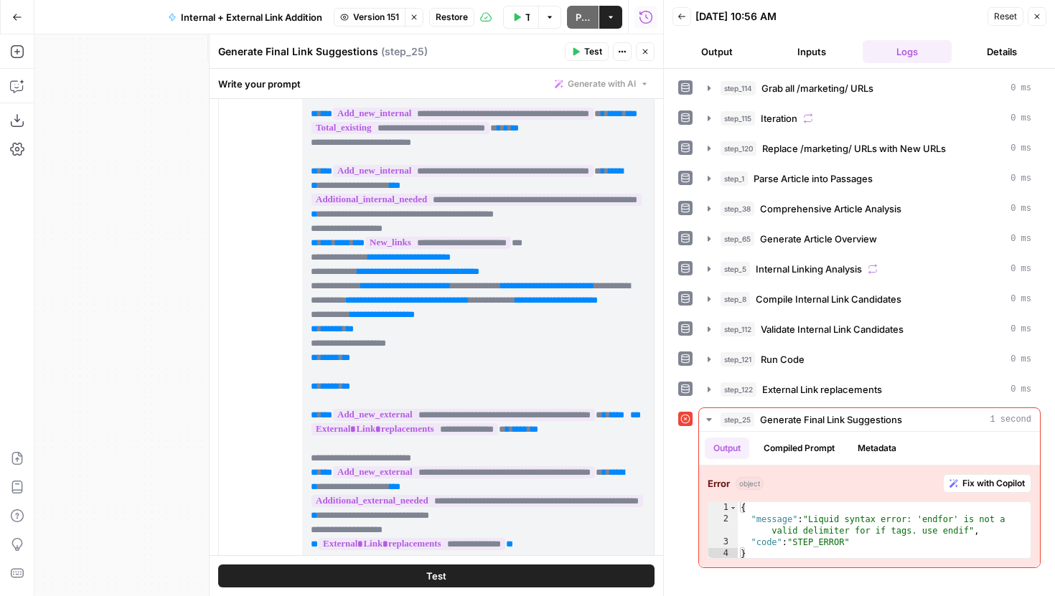
scroll to position [613, 0]
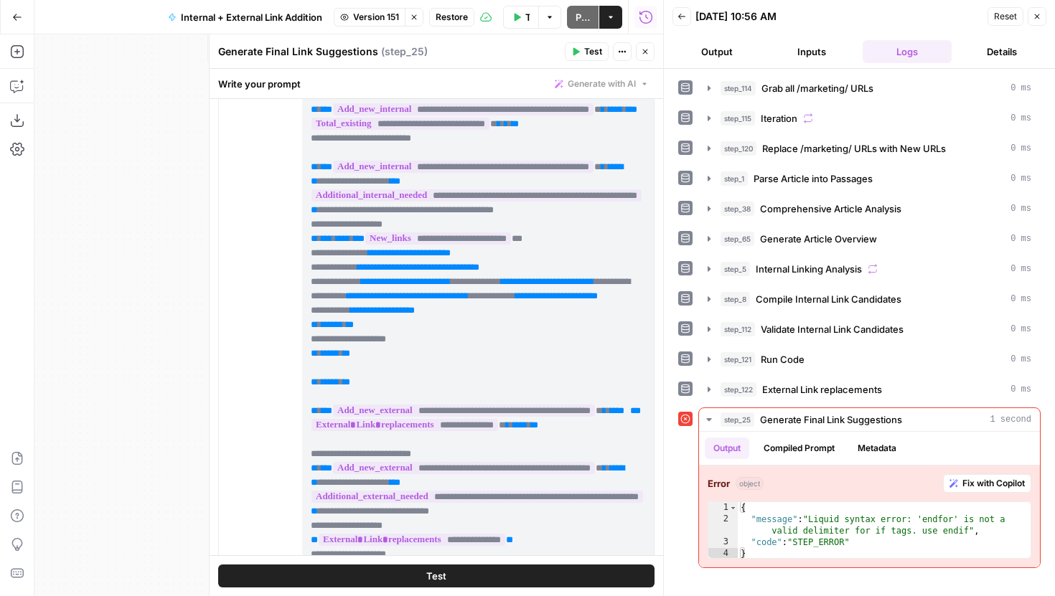
drag, startPoint x: 310, startPoint y: 184, endPoint x: 405, endPoint y: 494, distance: 324.2
copy p "**********"
click at [371, 21] on span "Version 151" at bounding box center [376, 17] width 46 height 13
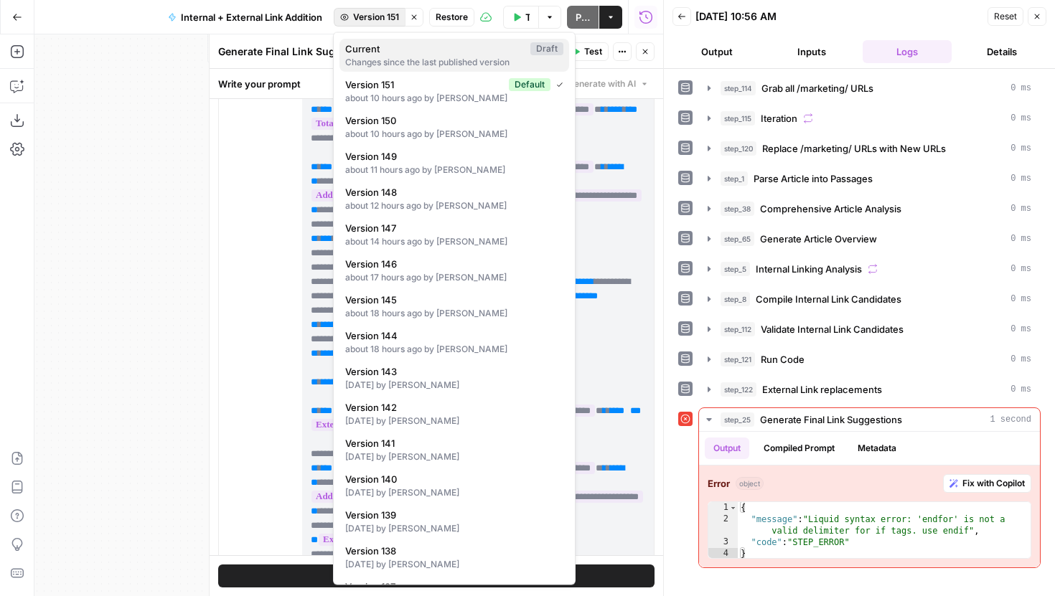
click at [412, 64] on div "Changes since the last published version" at bounding box center [454, 62] width 218 height 13
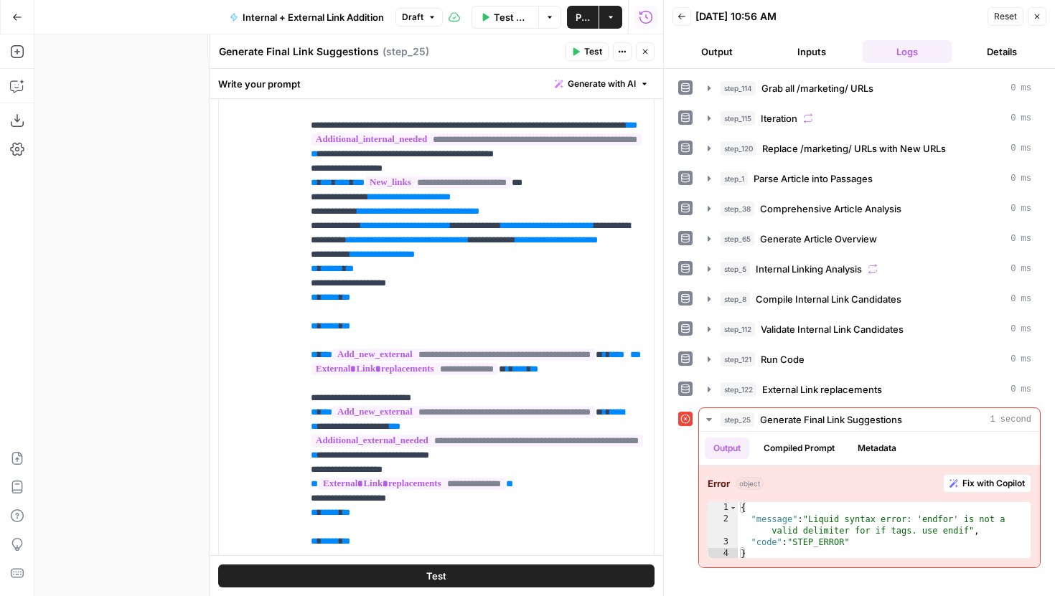
scroll to position [649, 0]
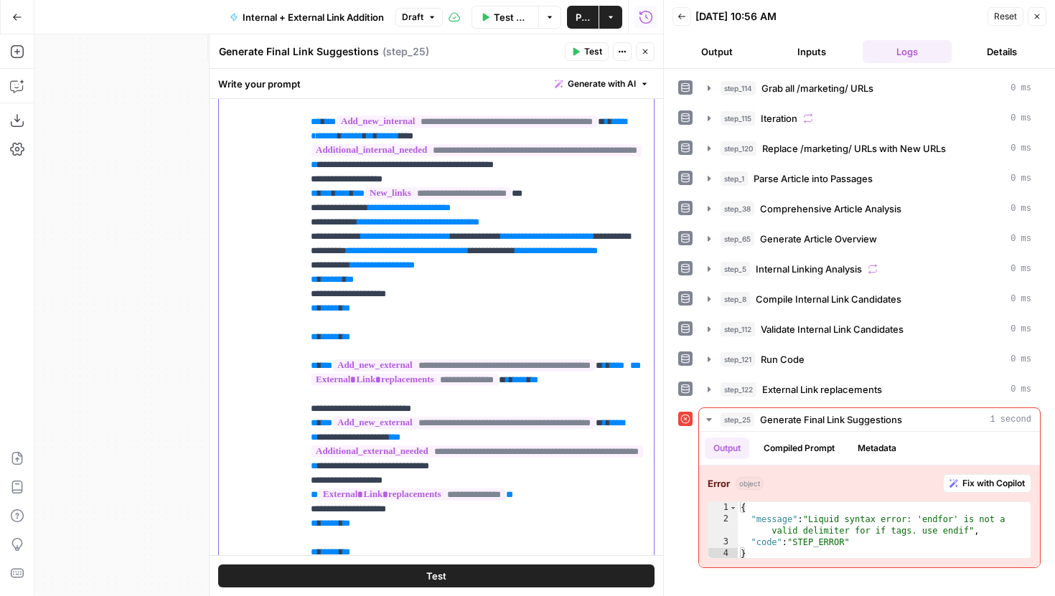
click at [318, 126] on span "*" at bounding box center [320, 121] width 4 height 9
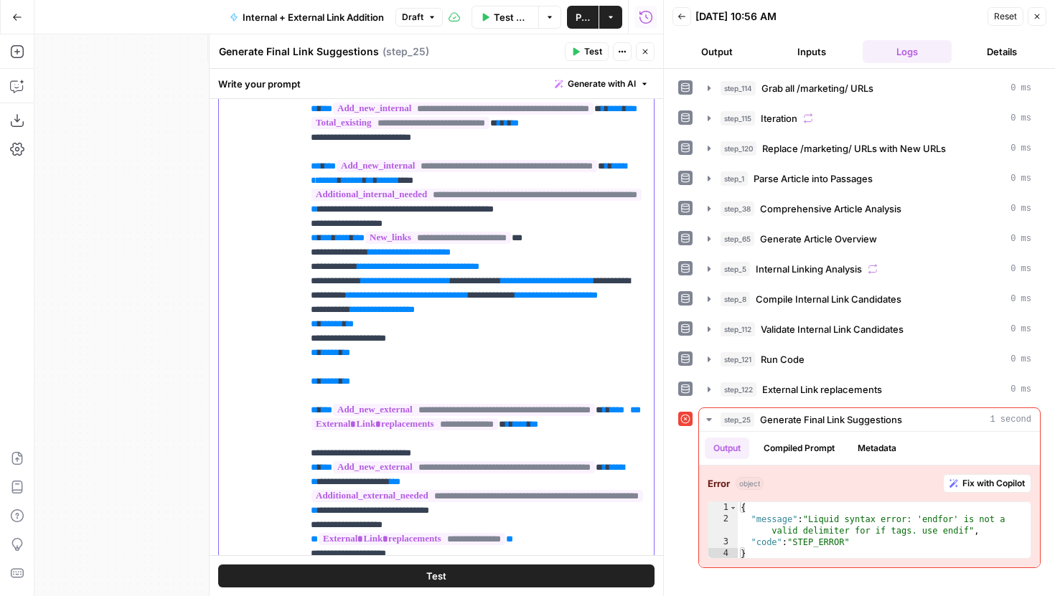
scroll to position [604, 1]
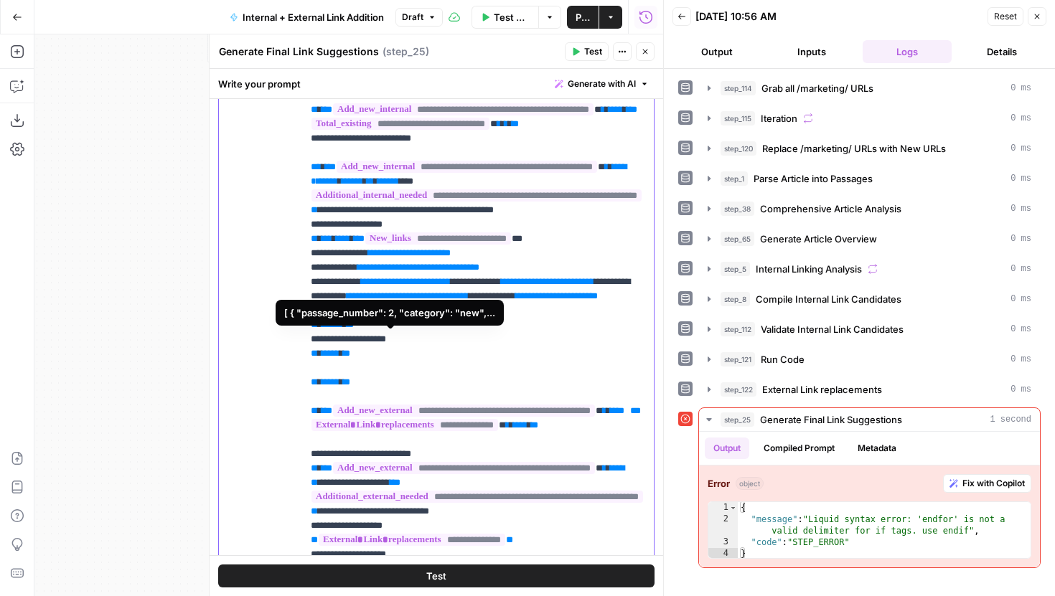
scroll to position [604, 0]
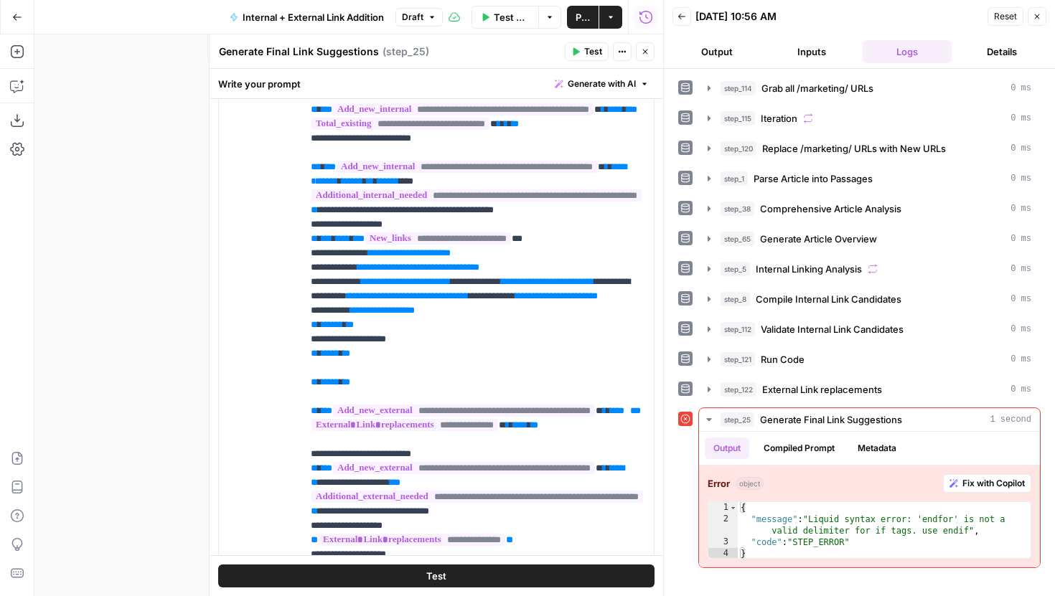
click at [314, 202] on span "**********" at bounding box center [476, 195] width 330 height 12
click at [309, 297] on div "**********" at bounding box center [478, 318] width 352 height 585
click at [319, 172] on span "*" at bounding box center [320, 166] width 4 height 9
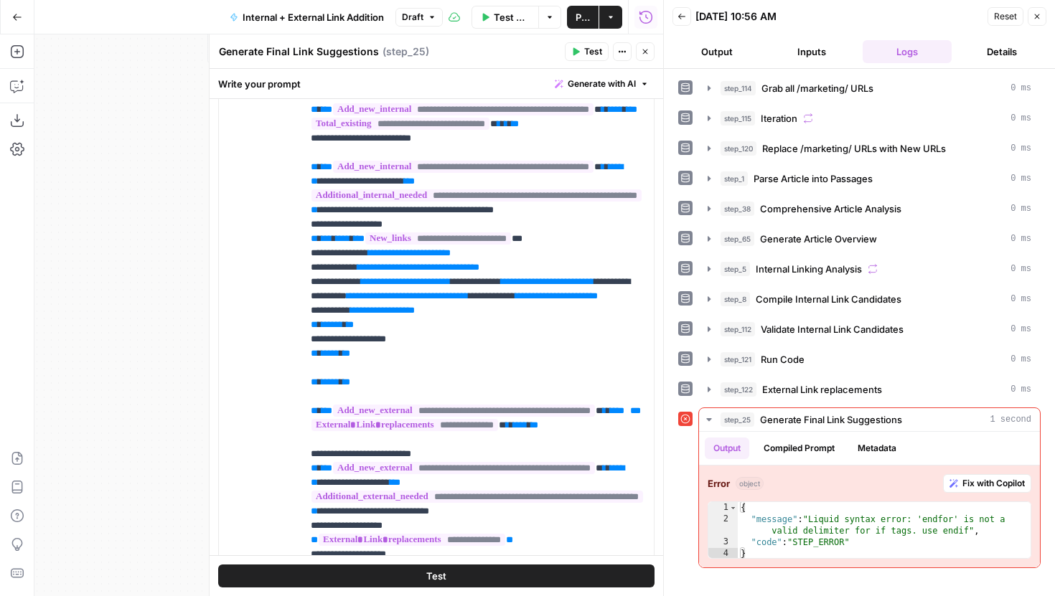
click at [586, 51] on span "Test" at bounding box center [593, 51] width 18 height 13
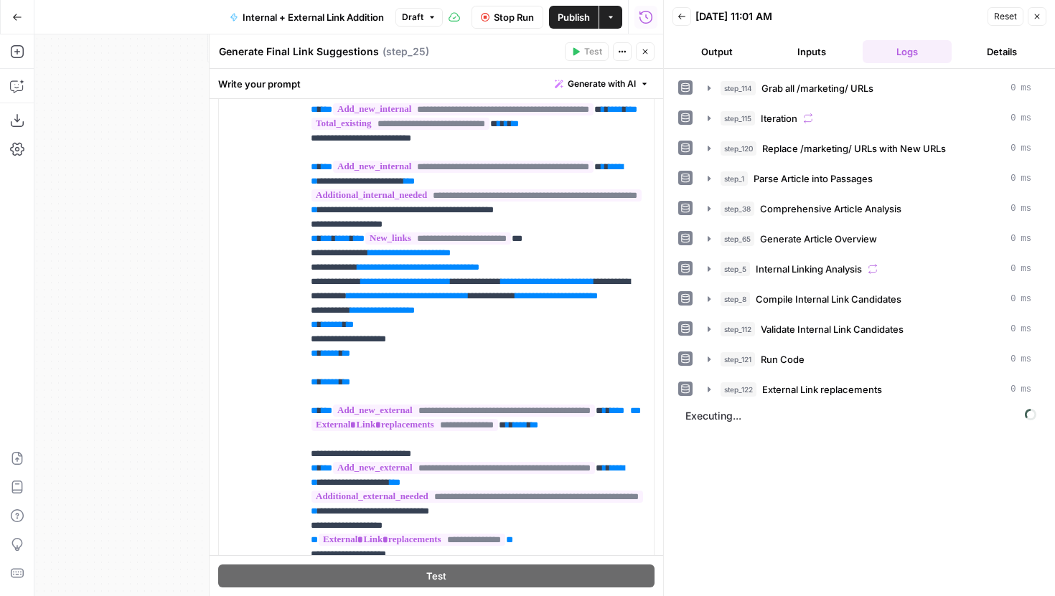
click at [642, 50] on icon "button" at bounding box center [645, 51] width 9 height 9
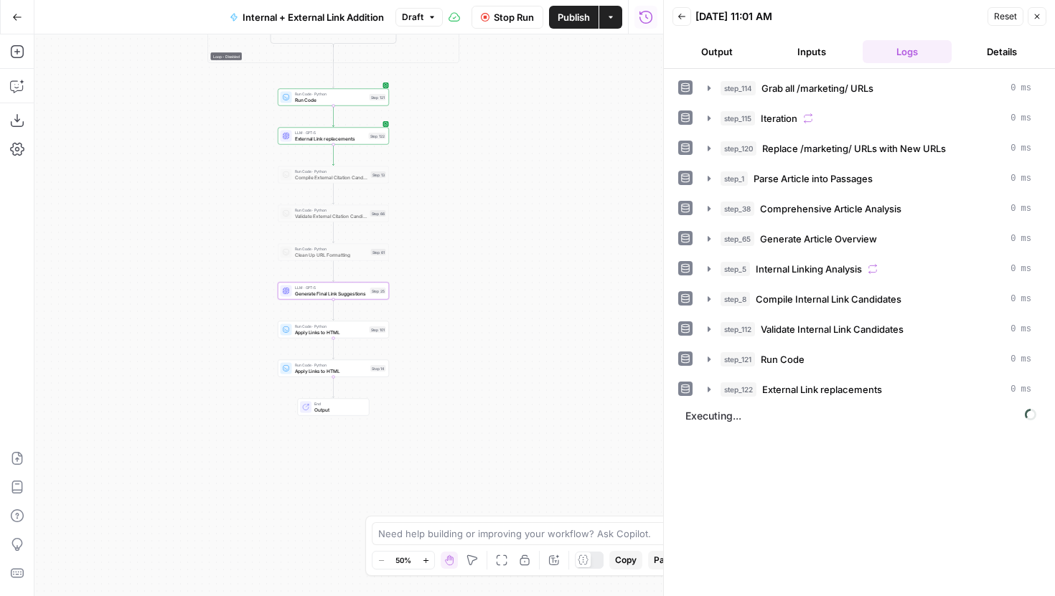
drag, startPoint x: 560, startPoint y: 322, endPoint x: 543, endPoint y: 371, distance: 51.5
click at [543, 370] on div "true false true false true false Workflow Set Inputs Inputs Run Code · Python G…" at bounding box center [348, 315] width 629 height 562
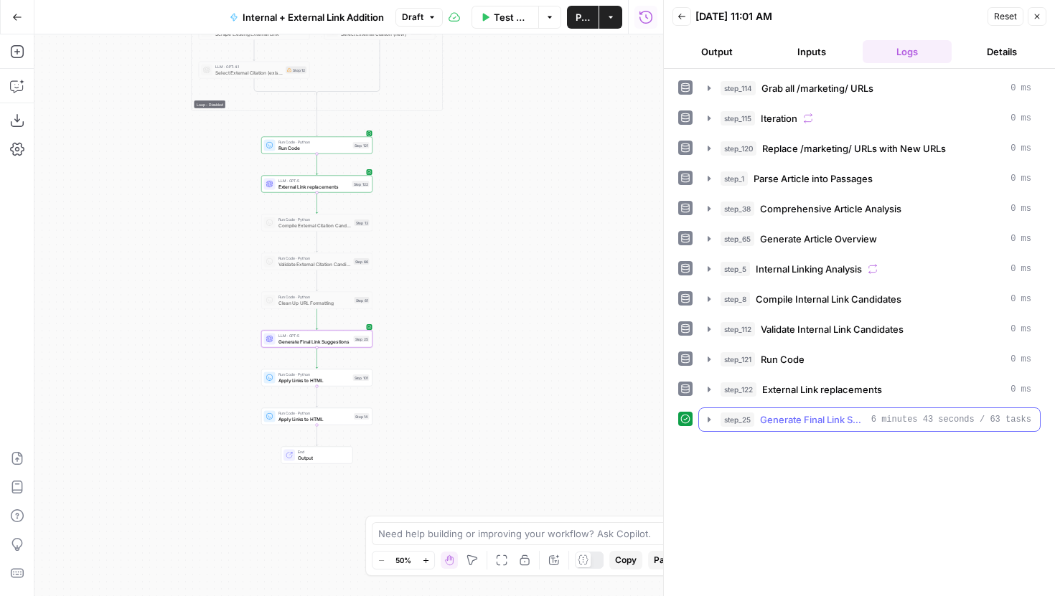
click at [708, 418] on icon "button" at bounding box center [709, 419] width 3 height 5
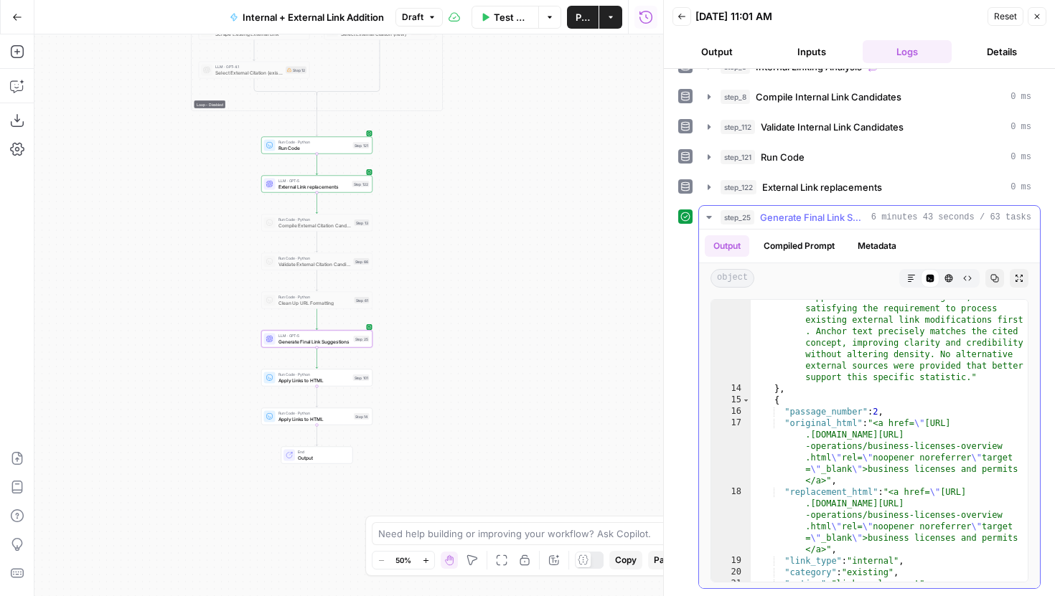
scroll to position [0, 0]
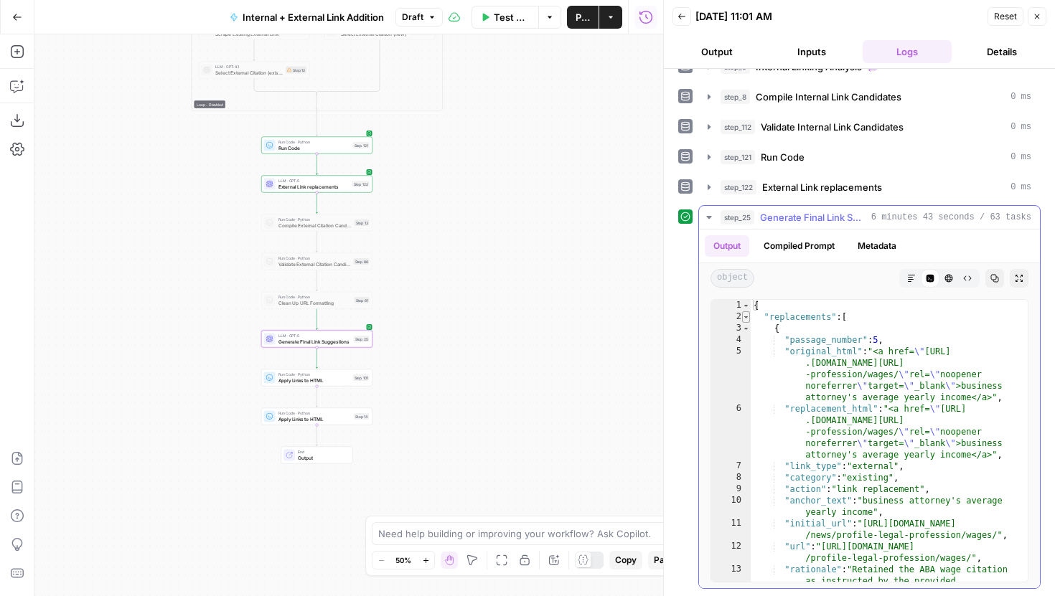
type textarea "*"
click at [746, 317] on span "Toggle code folding, rows 2 through 147" at bounding box center [746, 316] width 8 height 11
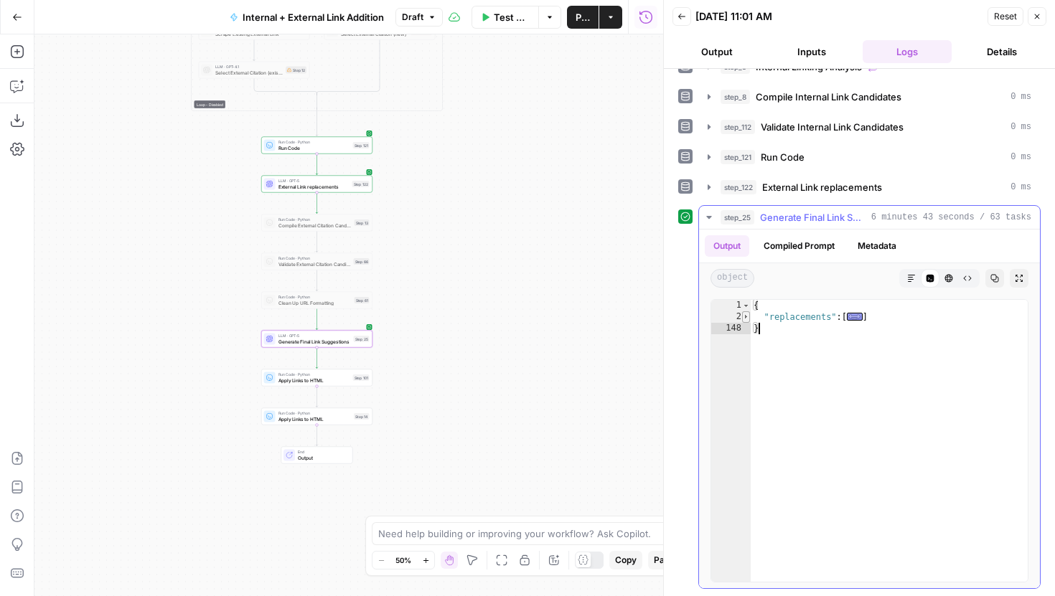
click at [746, 315] on span "Toggle code folding, rows 2 through 147" at bounding box center [746, 316] width 8 height 11
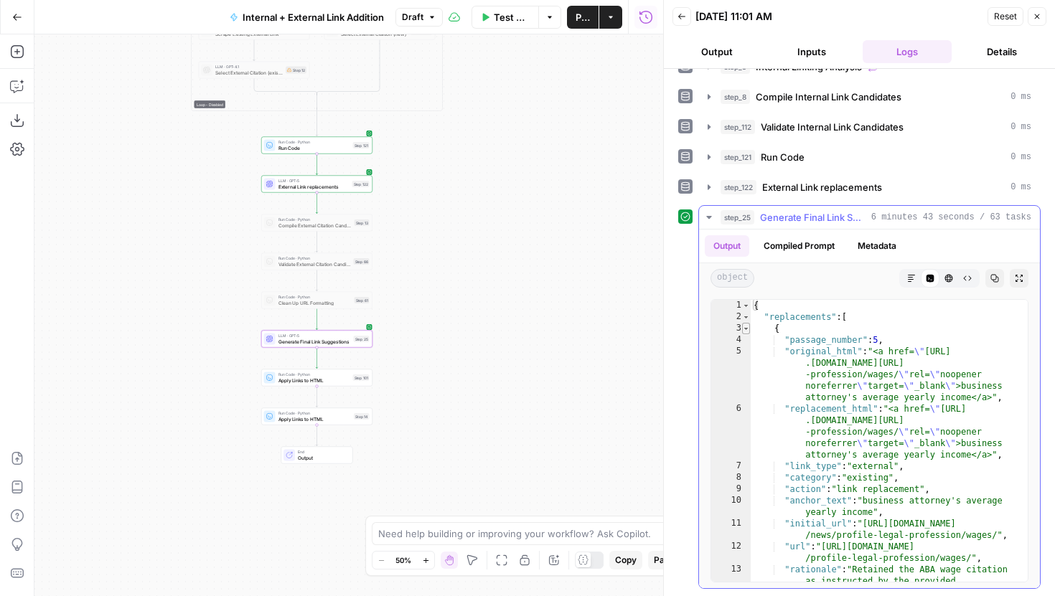
click at [746, 329] on span "Toggle code folding, rows 3 through 14" at bounding box center [746, 328] width 8 height 11
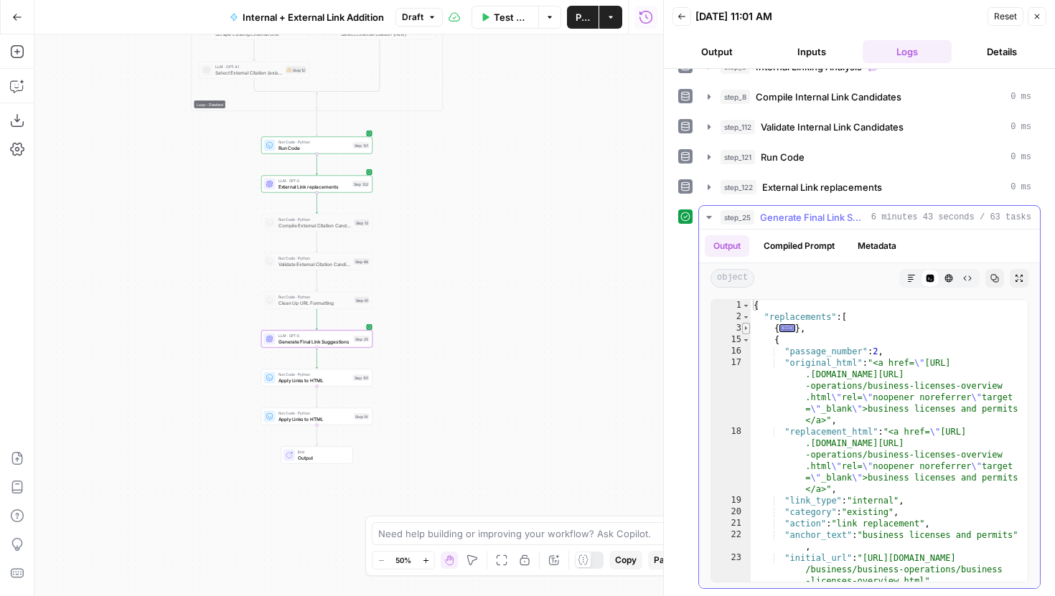
click at [746, 329] on span "Toggle code folding, rows 3 through 14" at bounding box center [746, 328] width 8 height 11
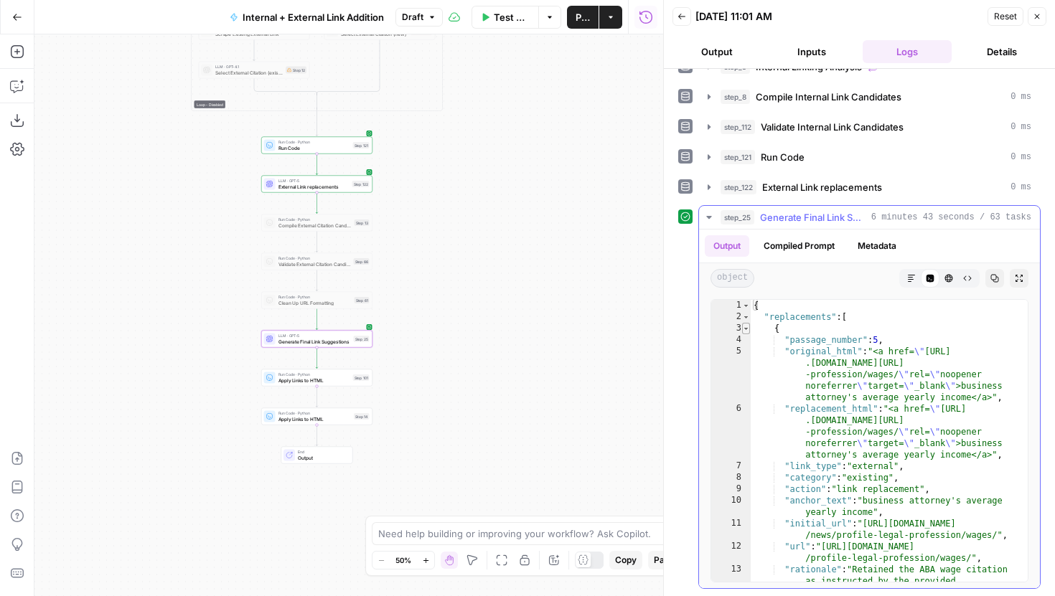
click at [746, 329] on span "Toggle code folding, rows 3 through 14" at bounding box center [746, 328] width 8 height 11
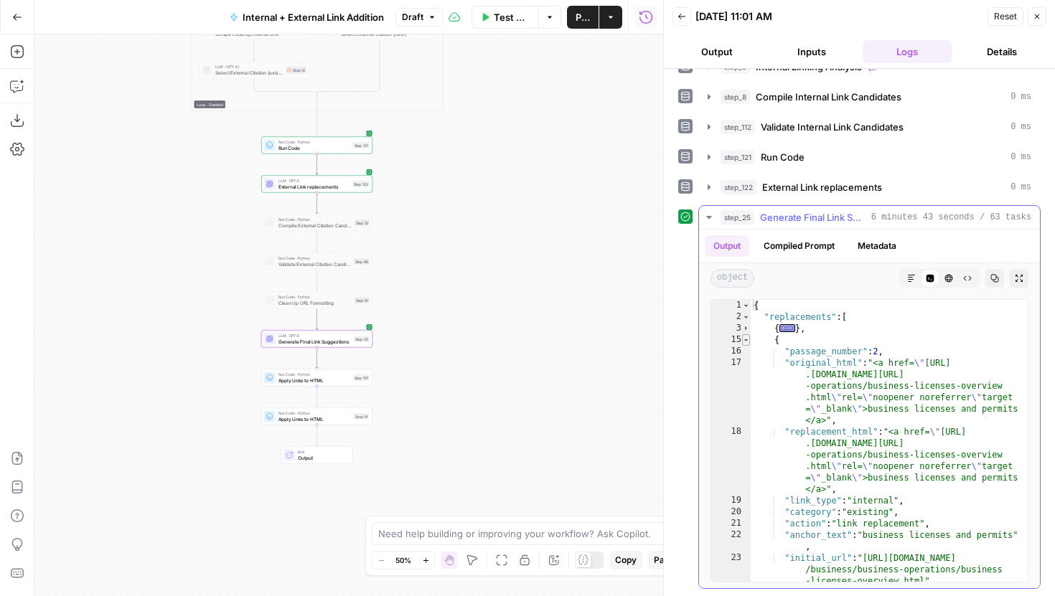
click at [746, 342] on span "Toggle code folding, rows 15 through 26" at bounding box center [746, 339] width 8 height 11
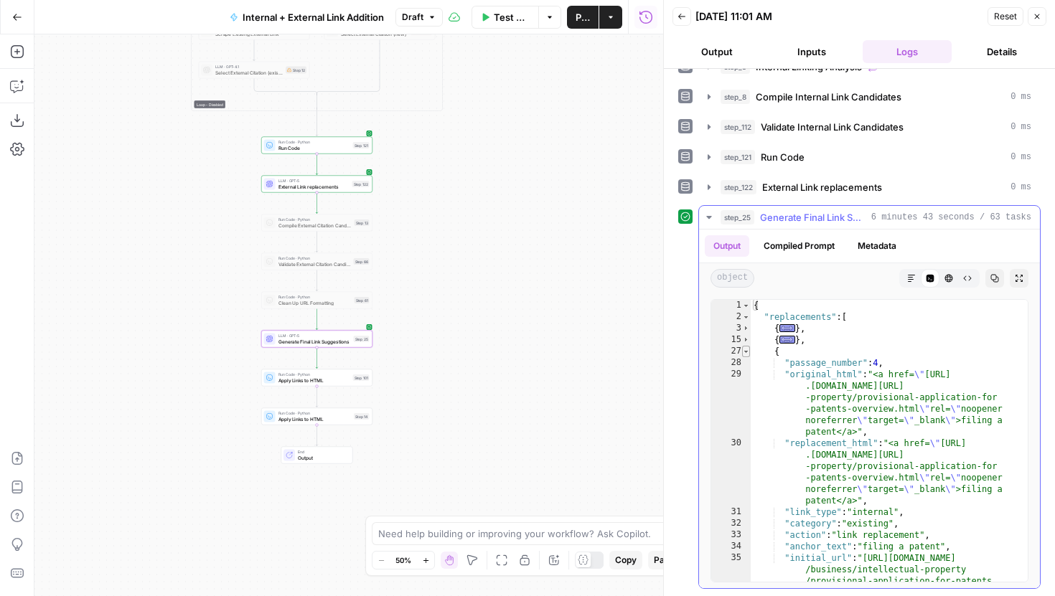
click at [746, 352] on span "Toggle code folding, rows 27 through 38" at bounding box center [746, 351] width 8 height 11
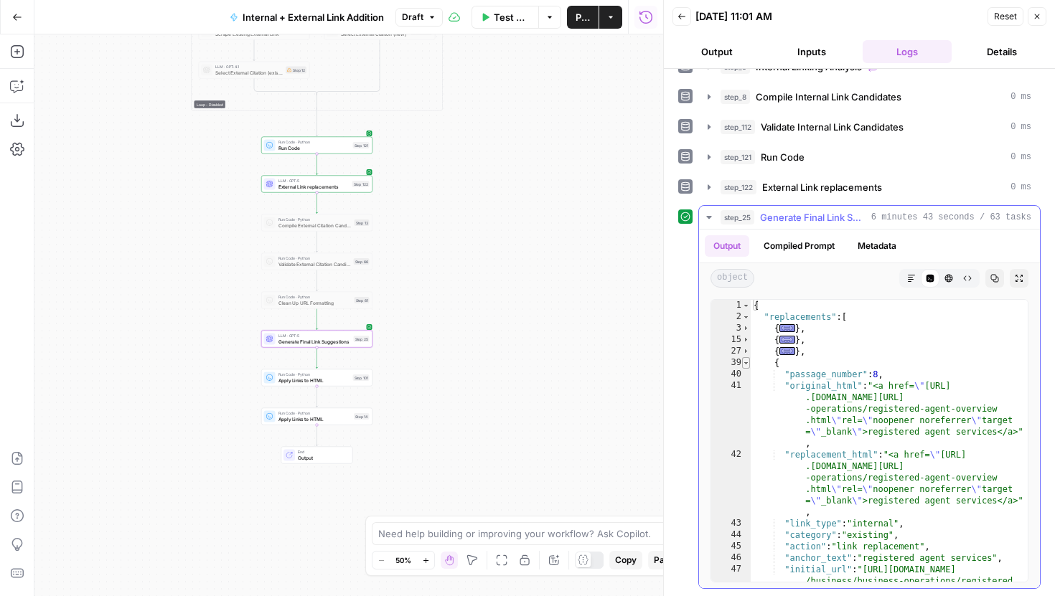
click at [746, 365] on span "Toggle code folding, rows 39 through 50" at bounding box center [746, 362] width 8 height 11
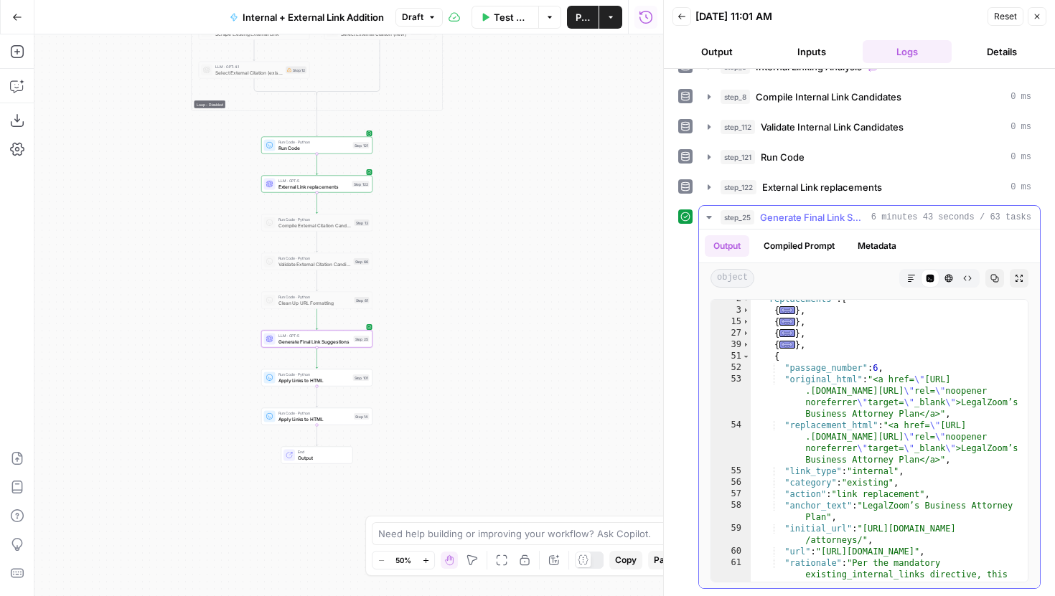
scroll to position [18, 0]
click at [744, 355] on span "Toggle code folding, rows 51 through 62" at bounding box center [746, 356] width 8 height 11
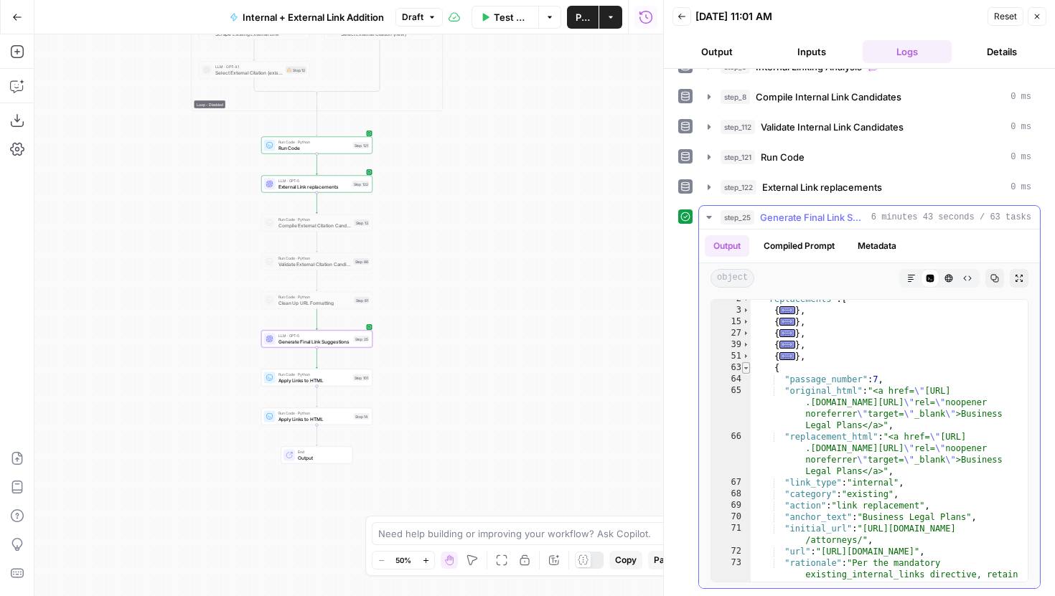
click at [747, 368] on span "Toggle code folding, rows 63 through 74" at bounding box center [746, 367] width 8 height 11
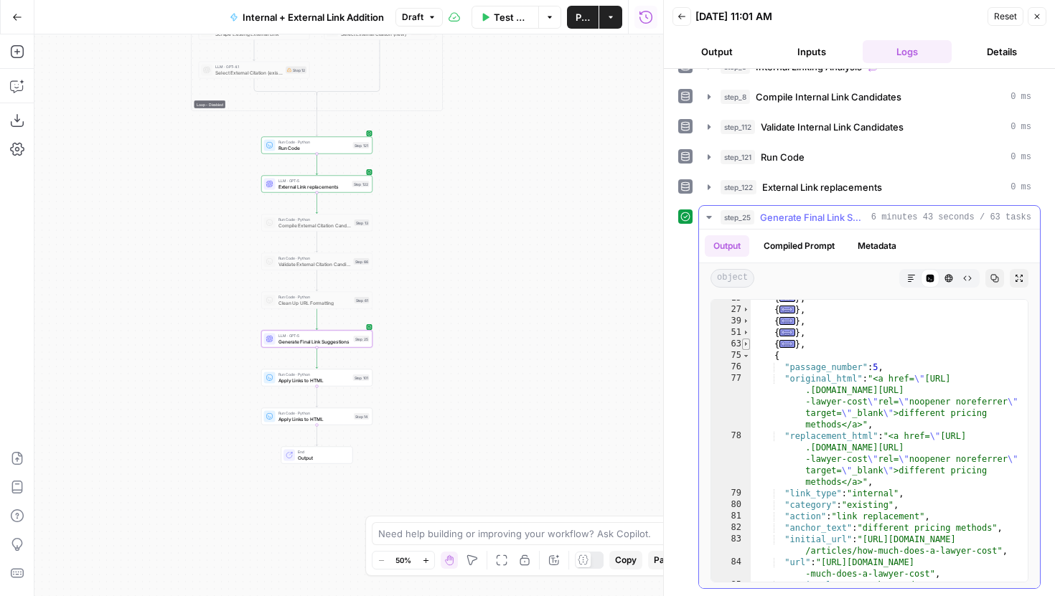
scroll to position [42, 0]
click at [745, 356] on span "Toggle code folding, rows 75 through 86" at bounding box center [746, 355] width 8 height 11
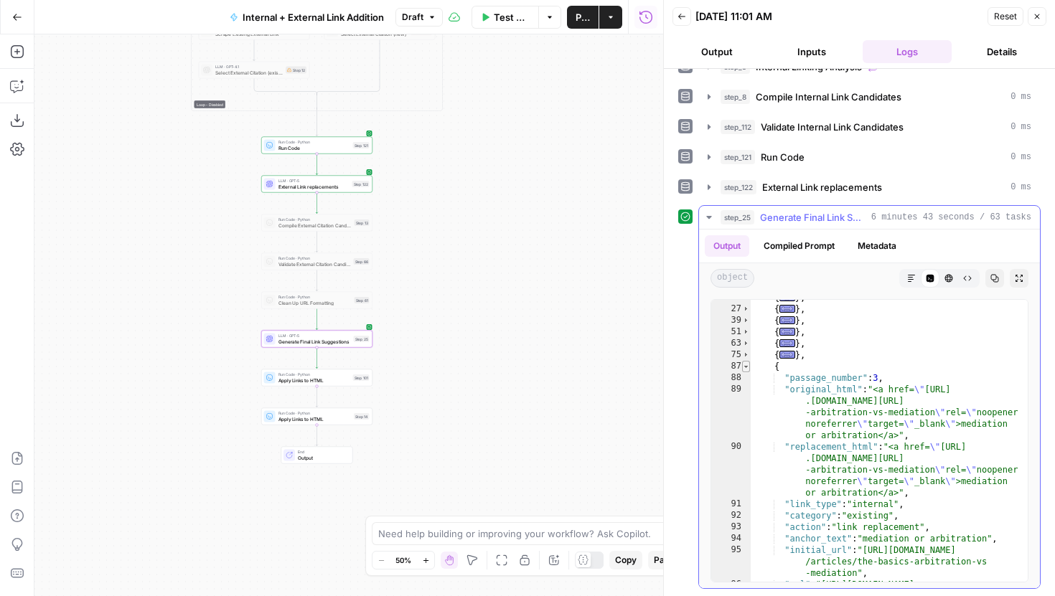
click at [746, 366] on span "Toggle code folding, rows 87 through 98" at bounding box center [746, 366] width 8 height 11
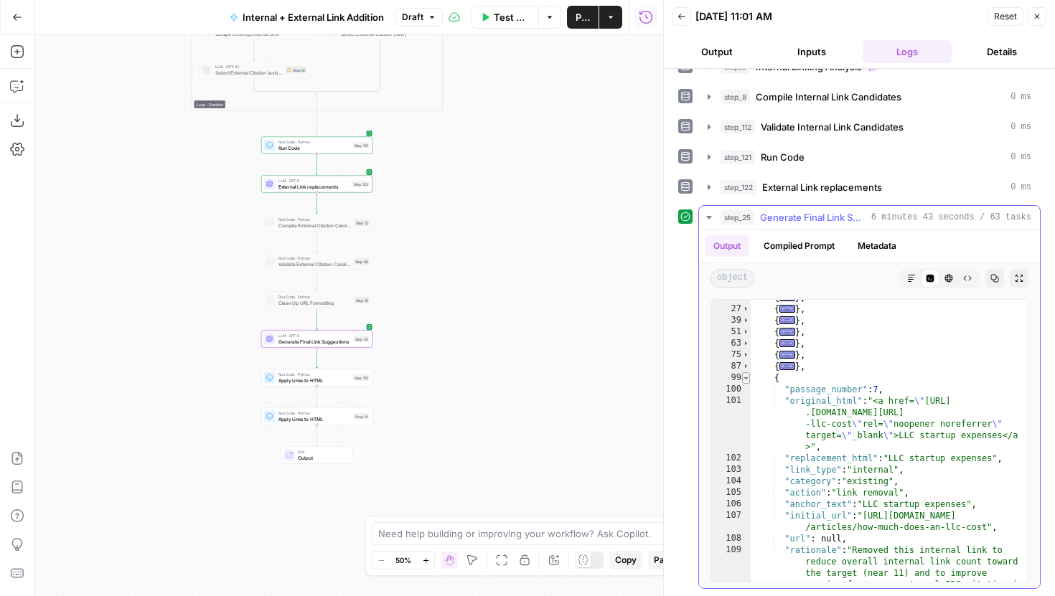
click at [747, 380] on span "Toggle code folding, rows 99 through 110" at bounding box center [746, 377] width 8 height 11
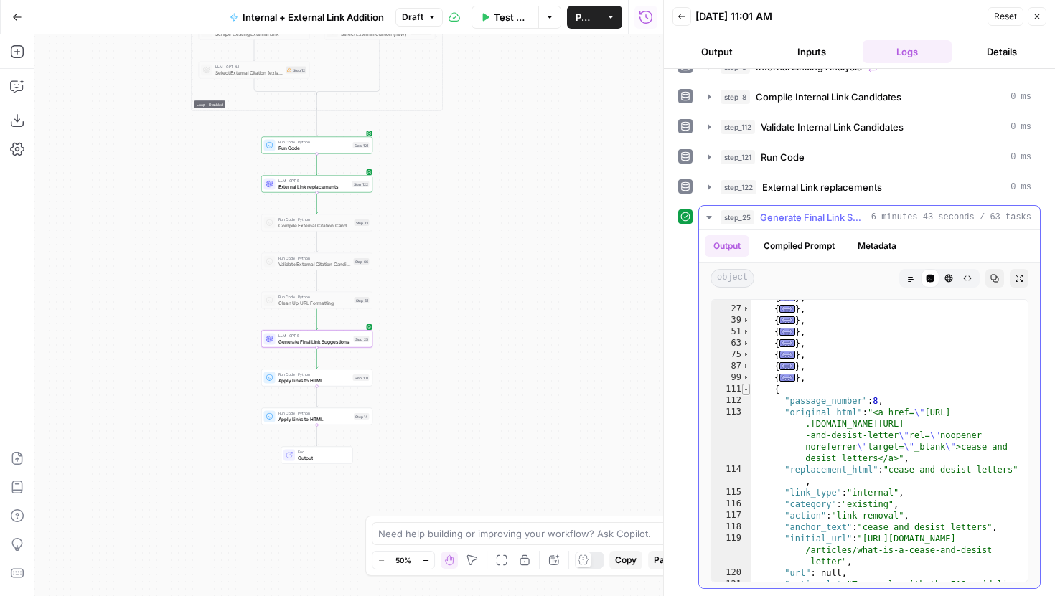
click at [748, 391] on span "Toggle code folding, rows 111 through 122" at bounding box center [746, 389] width 8 height 11
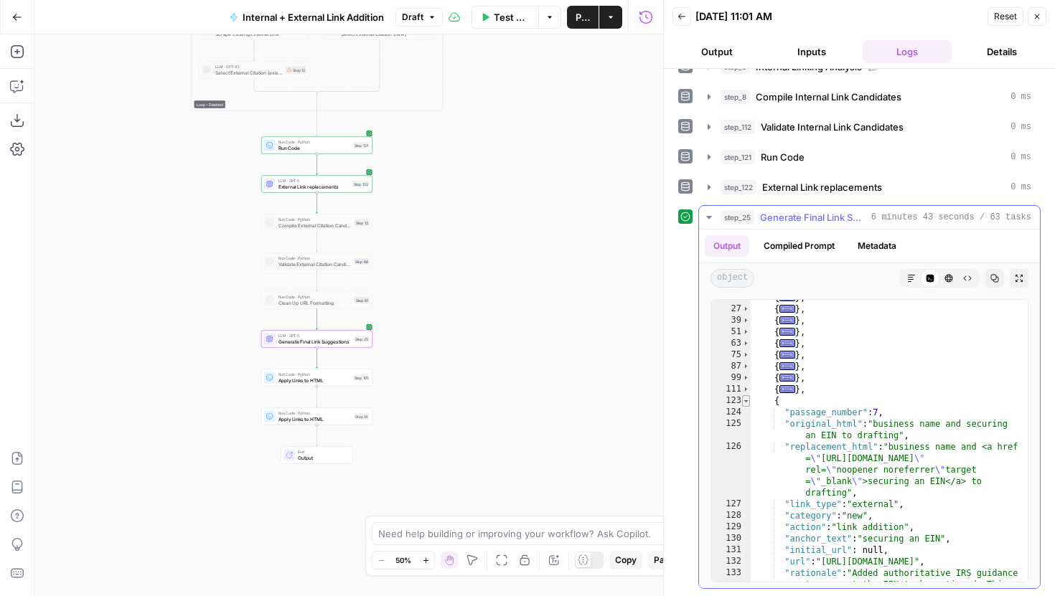
click at [748, 402] on span "Toggle code folding, rows 123 through 134" at bounding box center [746, 400] width 8 height 11
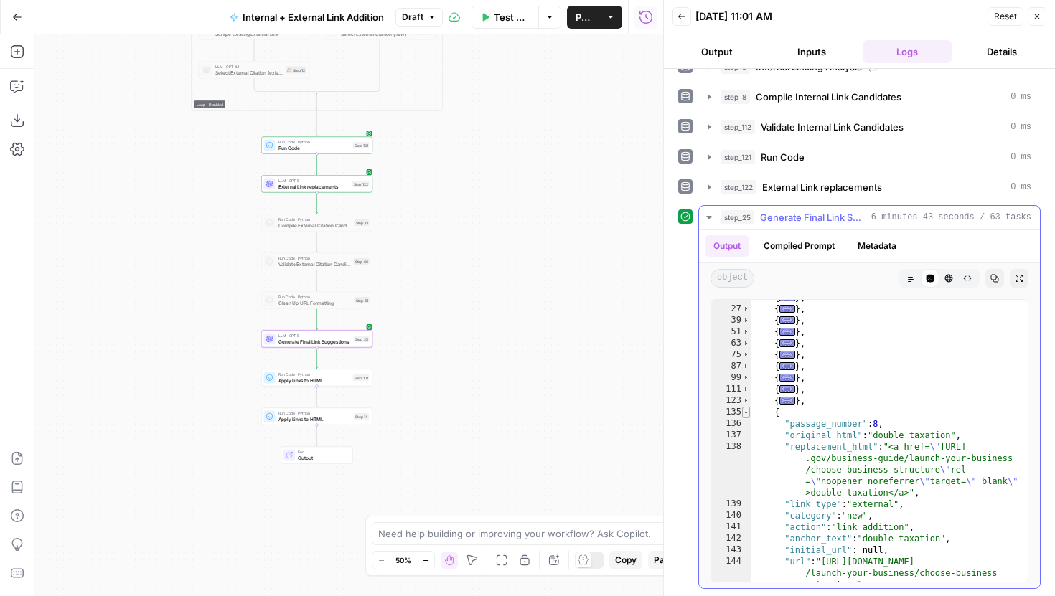
click at [748, 413] on span "Toggle code folding, rows 135 through 146" at bounding box center [746, 412] width 8 height 11
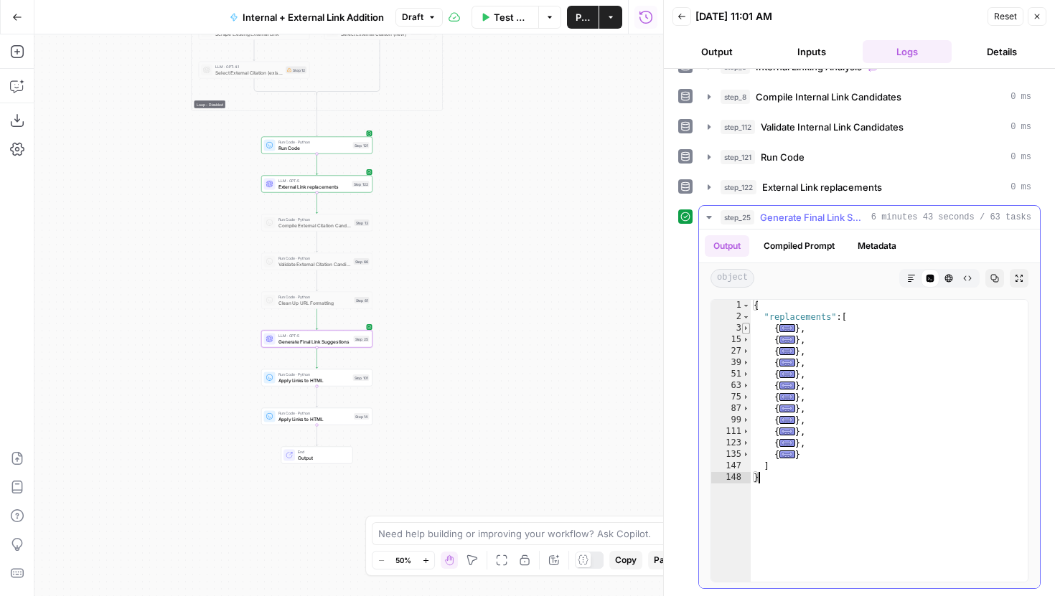
click at [747, 331] on span "Toggle code folding, rows 3 through 14" at bounding box center [746, 328] width 8 height 11
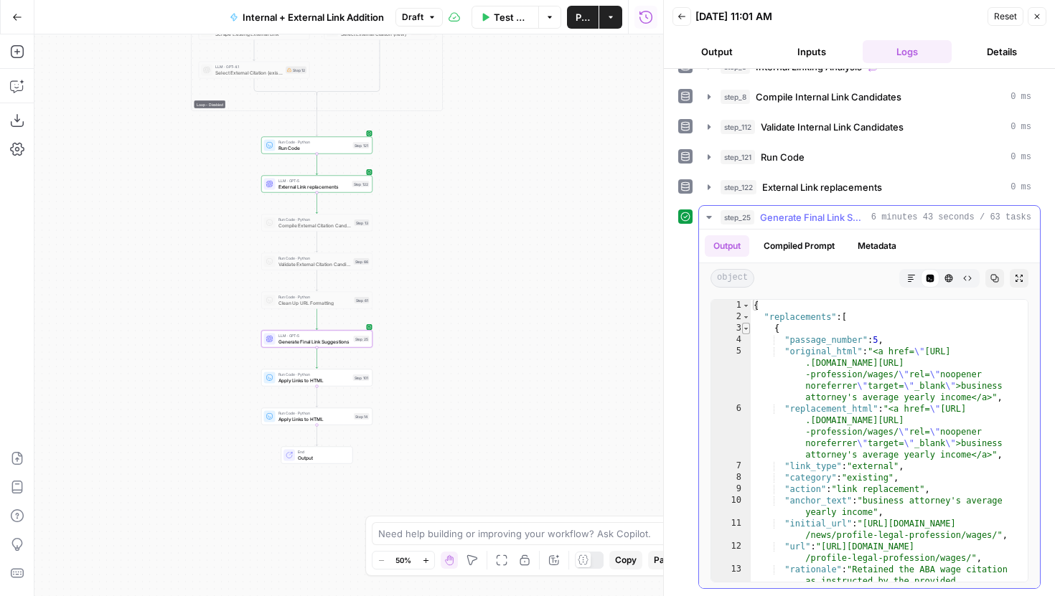
click at [747, 331] on span "Toggle code folding, rows 3 through 14" at bounding box center [746, 328] width 8 height 11
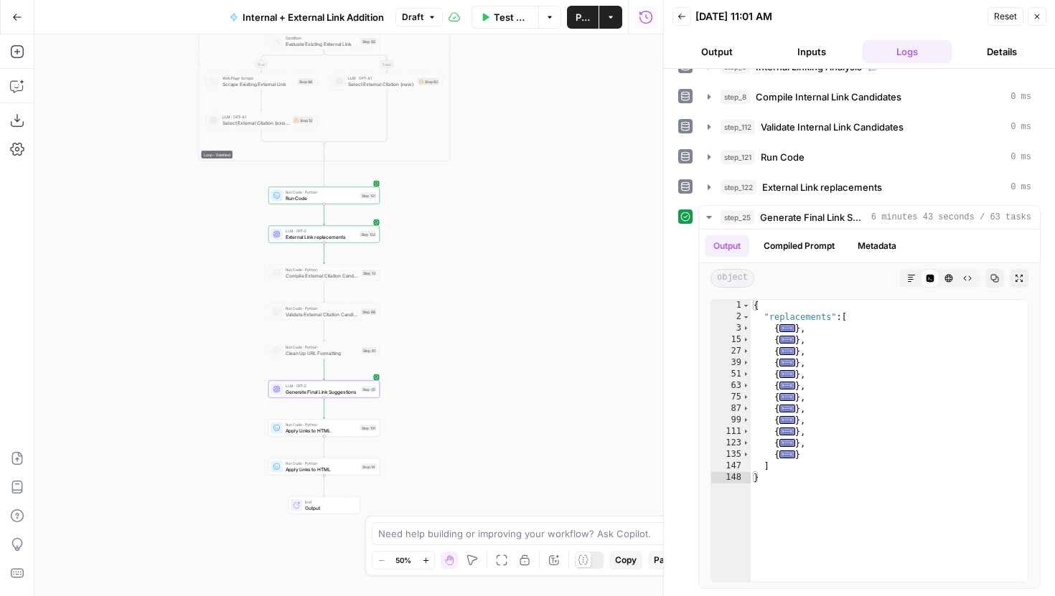
drag, startPoint x: 495, startPoint y: 202, endPoint x: 502, endPoint y: 253, distance: 50.8
click at [502, 253] on div "true false true false true false Workflow Set Inputs Inputs Run Code · Python G…" at bounding box center [348, 315] width 629 height 562
click at [744, 327] on span "Toggle code folding, rows 3 through 14" at bounding box center [746, 328] width 8 height 11
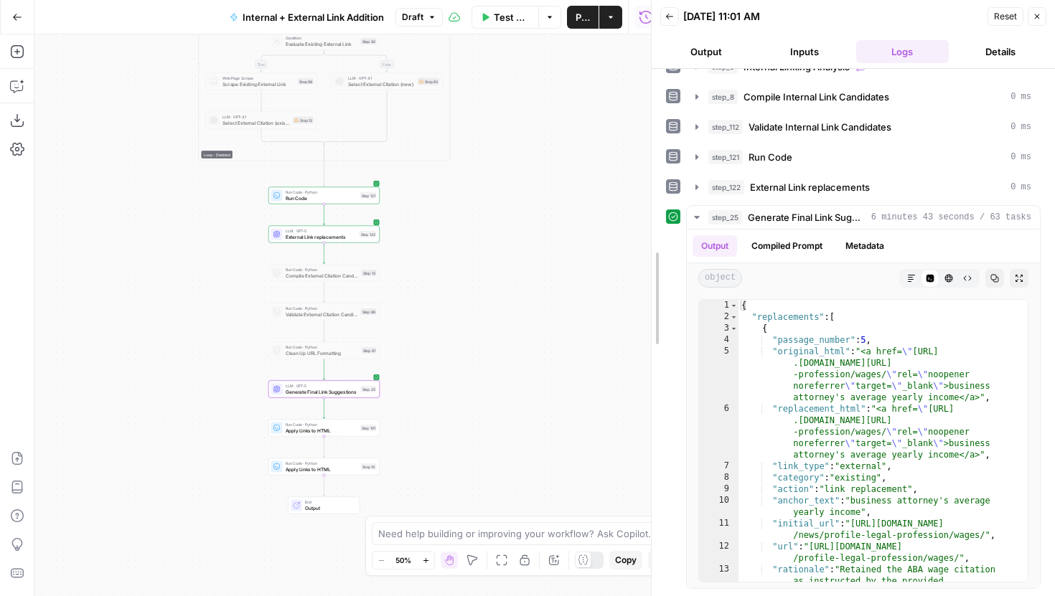
scroll to position [0, 0]
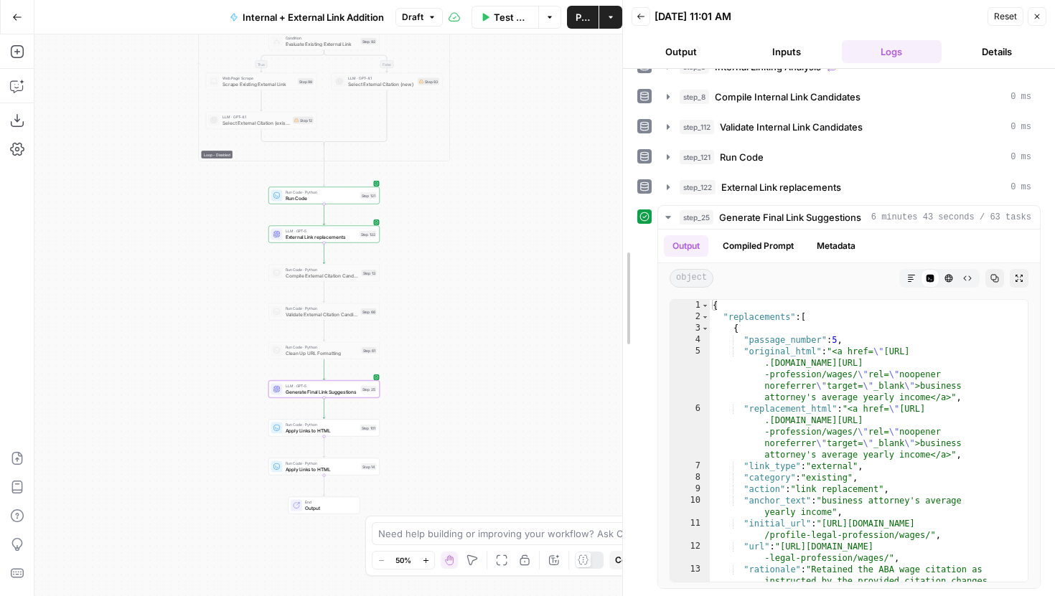
drag, startPoint x: 669, startPoint y: 324, endPoint x: 628, endPoint y: 330, distance: 41.4
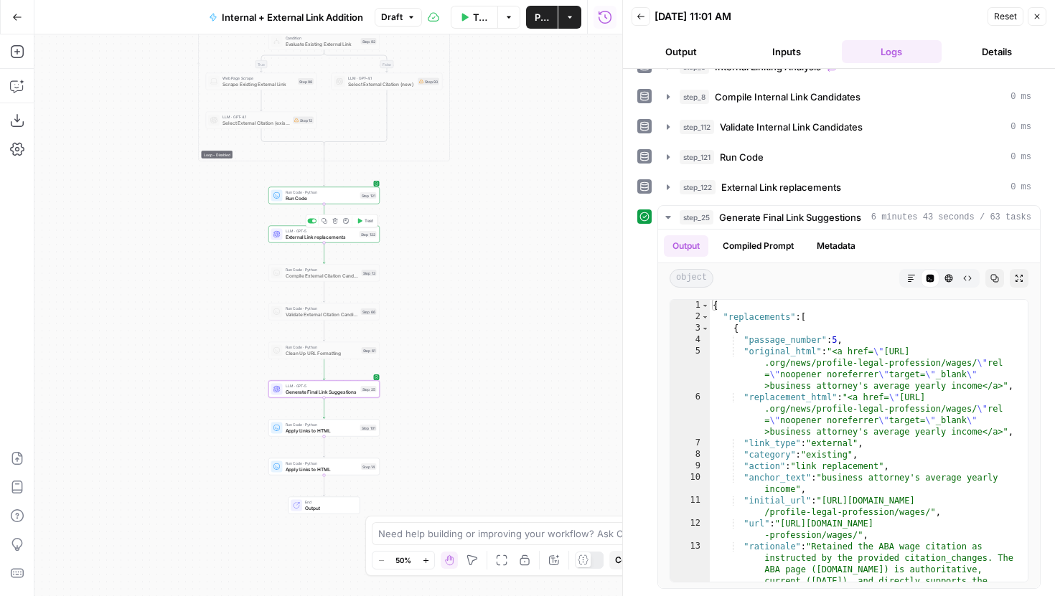
click at [352, 240] on div "LLM · GPT-5 External Link replacements Step 122 Copy step Delete step Add Note …" at bounding box center [323, 234] width 111 height 17
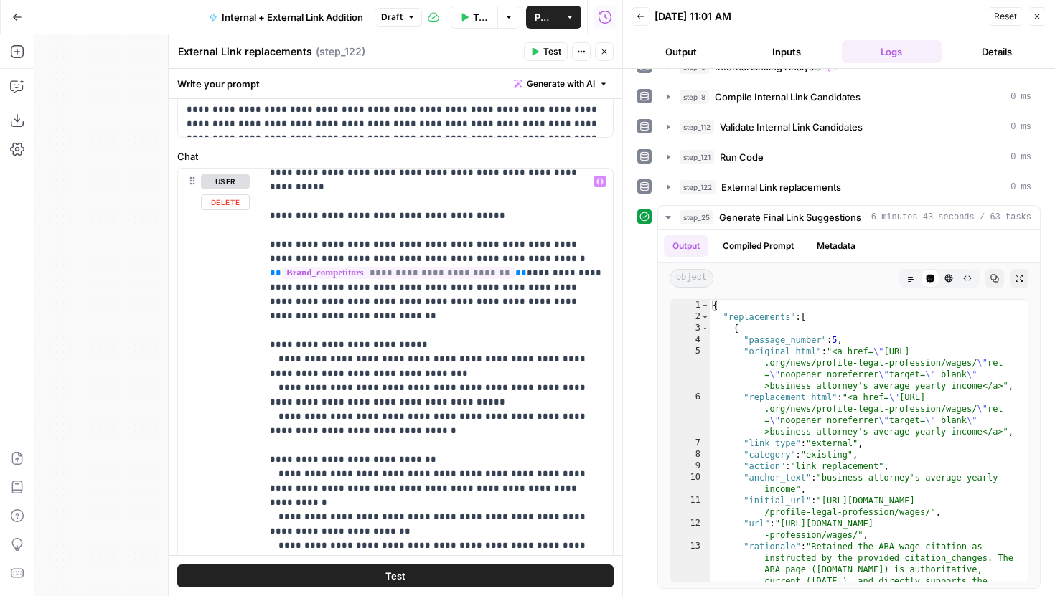
scroll to position [441, 0]
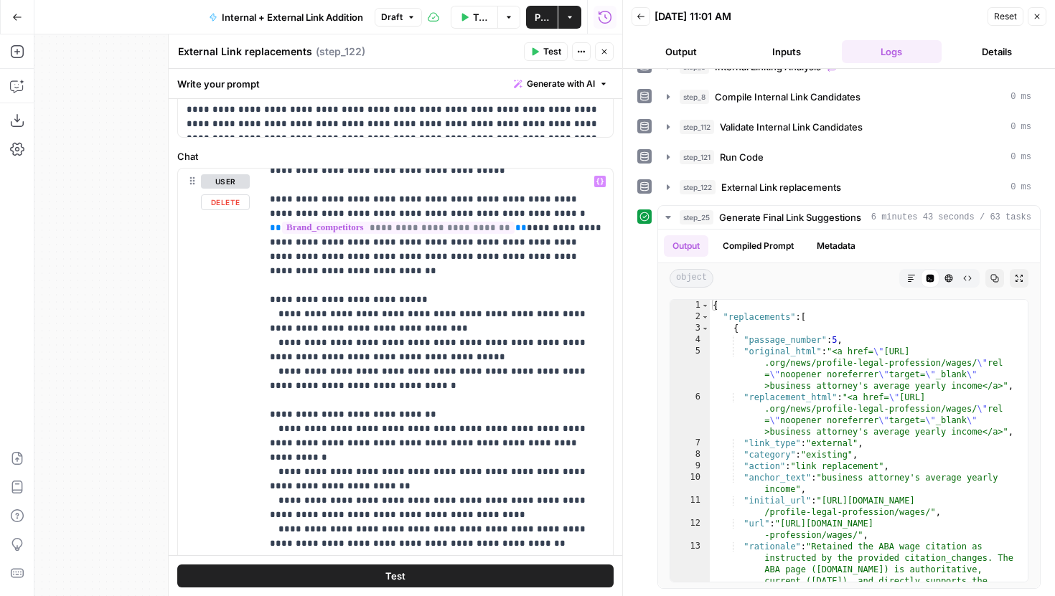
click at [663, 191] on icon "button" at bounding box center [667, 187] width 11 height 11
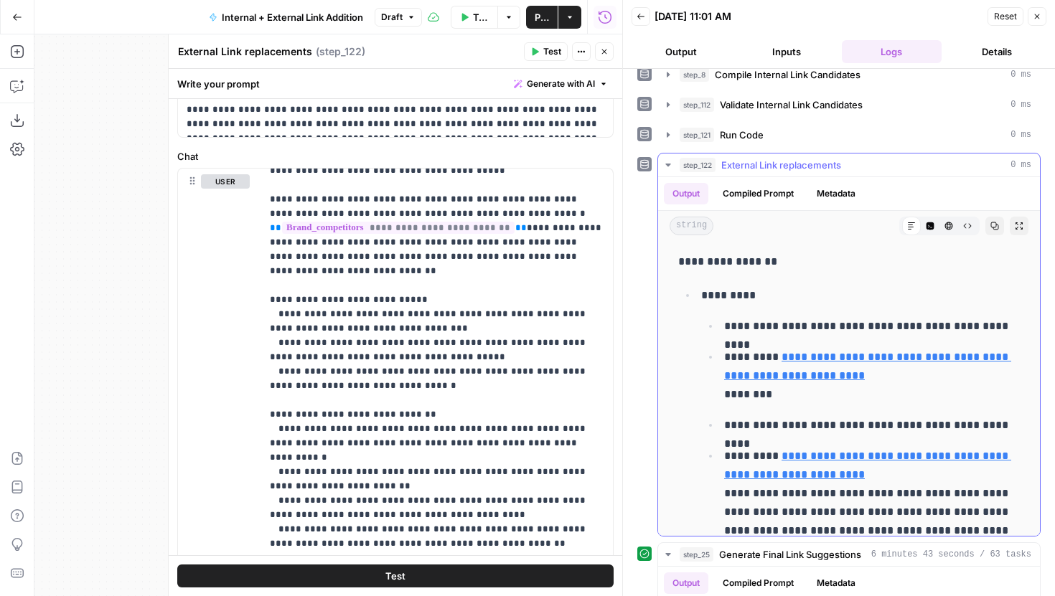
scroll to position [229, 0]
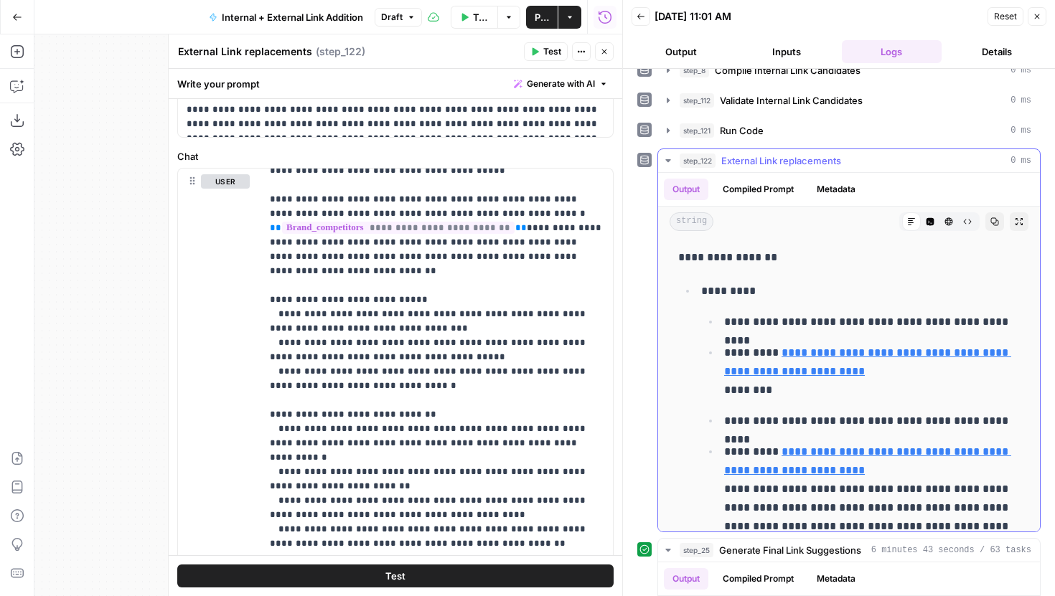
click at [667, 156] on icon "button" at bounding box center [667, 160] width 11 height 11
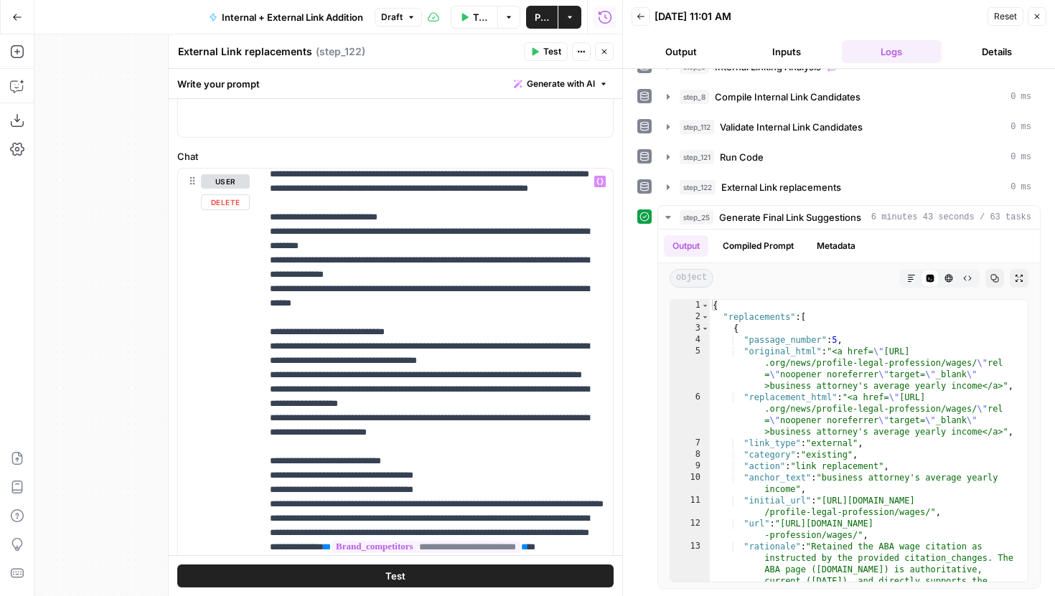
scroll to position [412, 0]
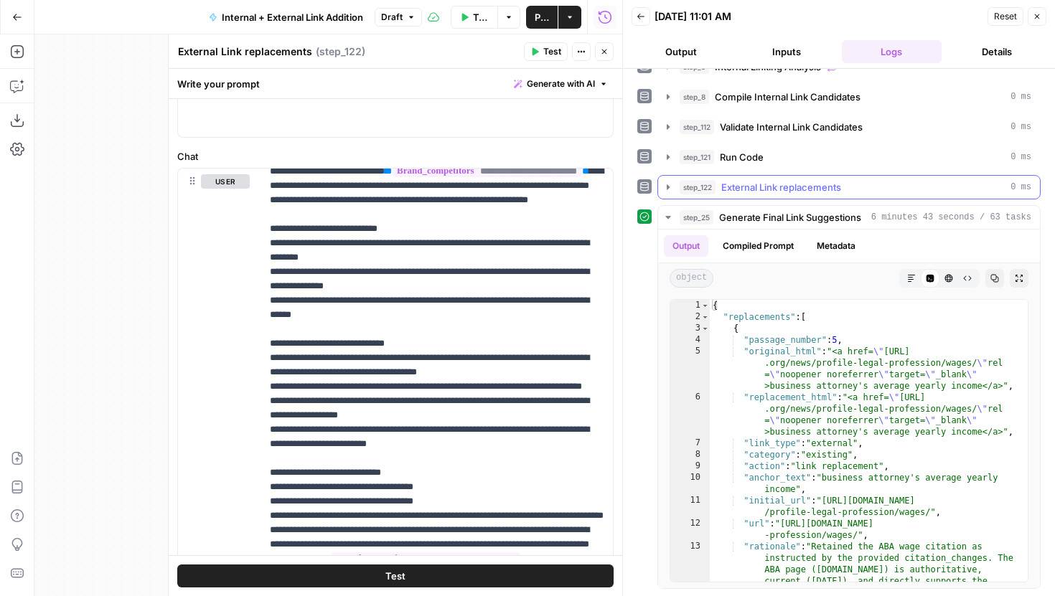
click at [667, 188] on icon "button" at bounding box center [668, 186] width 3 height 5
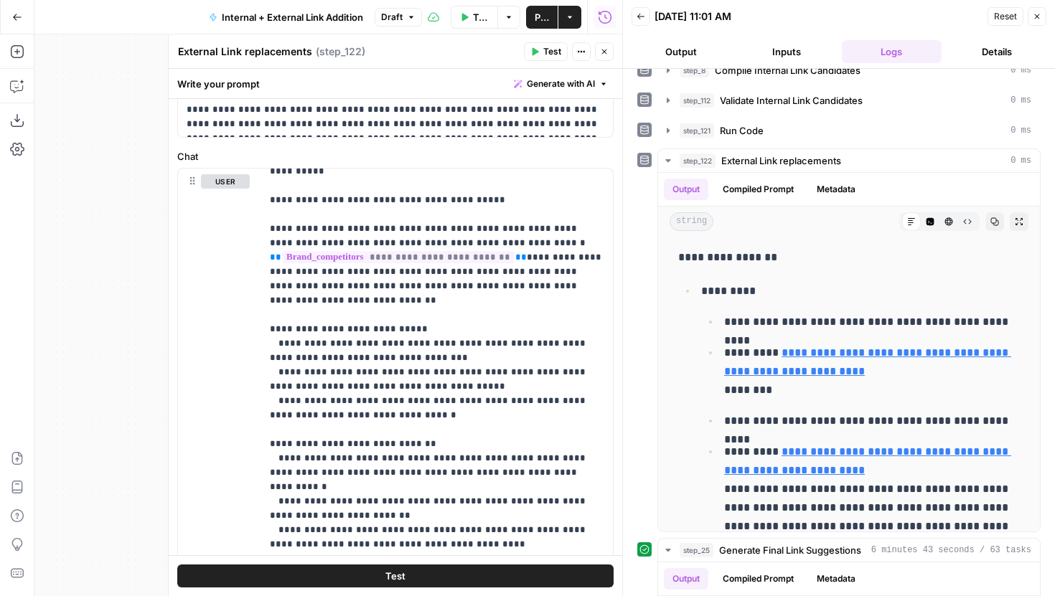
click at [599, 54] on button "Close" at bounding box center [604, 51] width 19 height 19
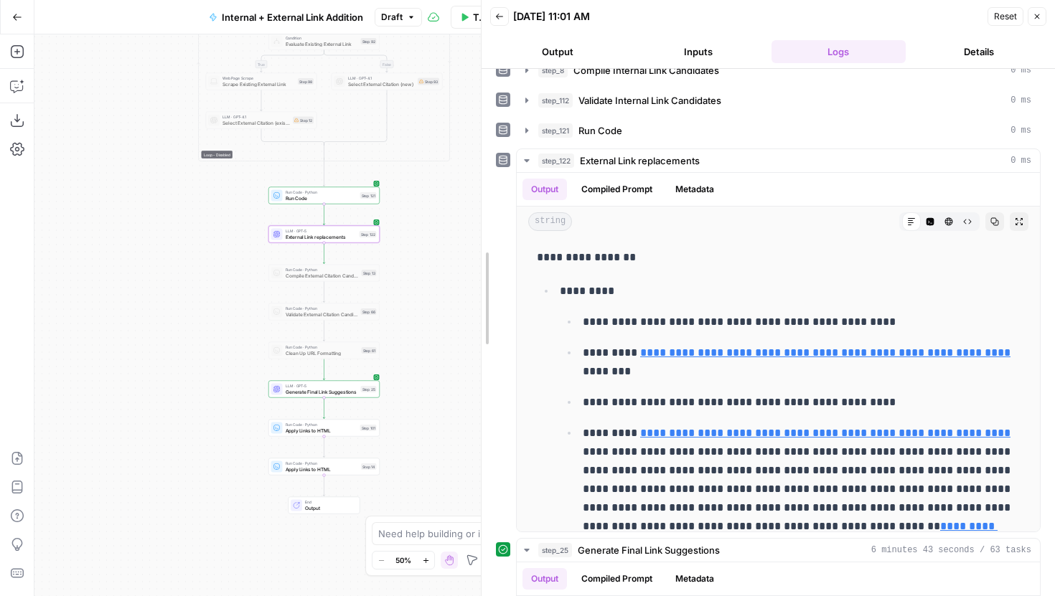
drag, startPoint x: 624, startPoint y: 311, endPoint x: 451, endPoint y: 311, distance: 173.0
click at [450, 311] on body "LegalZoom New Home Browse Insights Opportunities Your Data Recent Grids Article…" at bounding box center [527, 298] width 1055 height 596
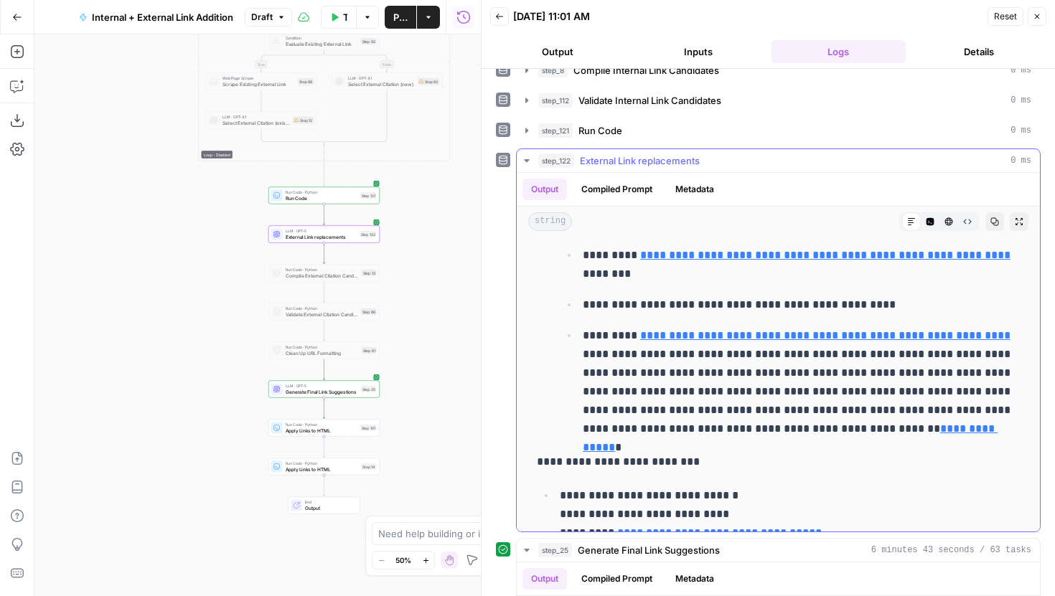
scroll to position [0, 0]
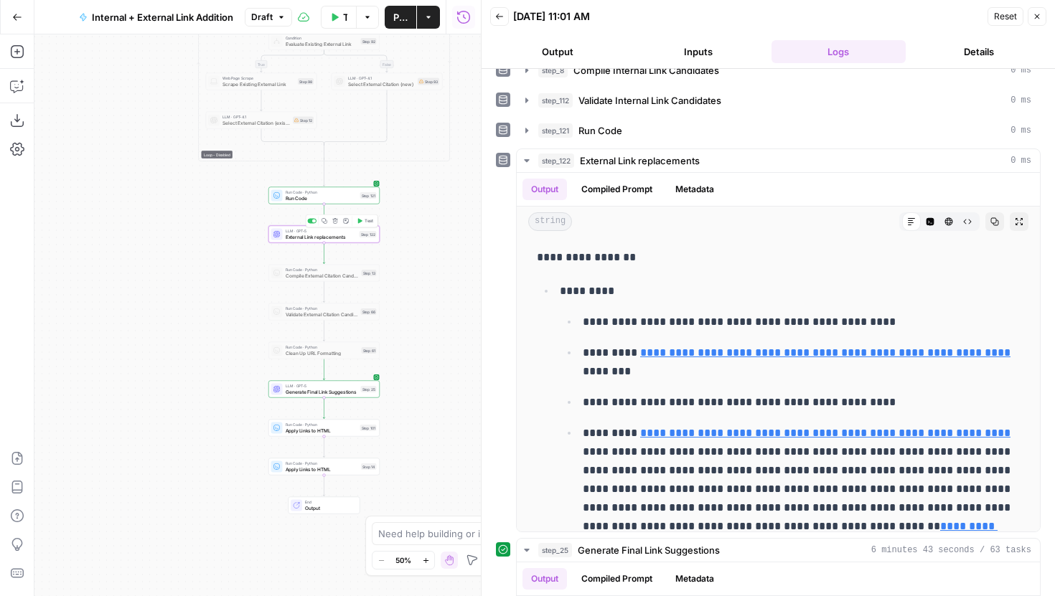
click at [338, 237] on span "External Link replacements" at bounding box center [321, 236] width 71 height 7
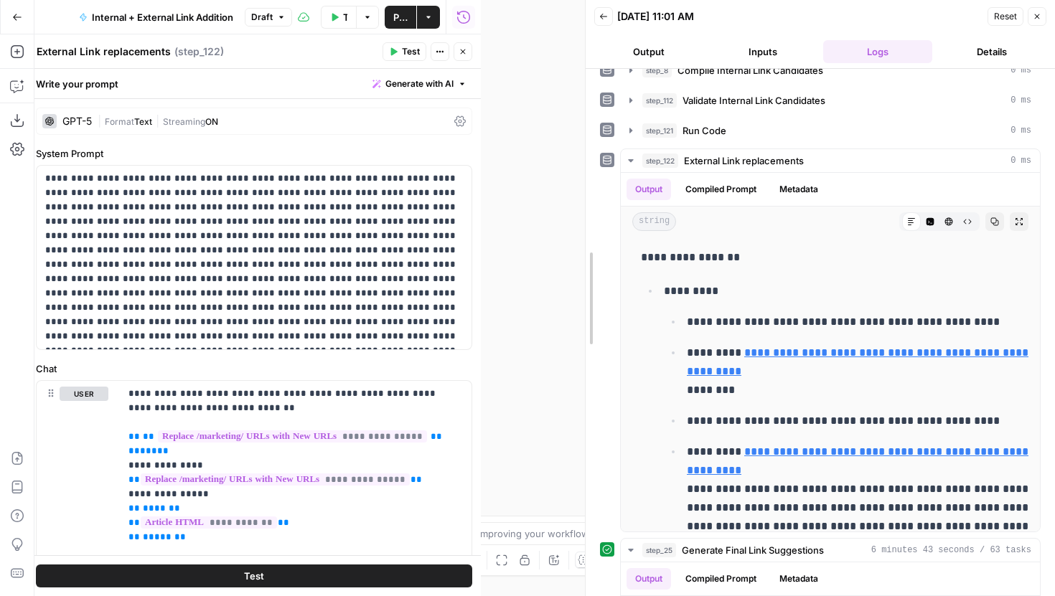
drag, startPoint x: 477, startPoint y: 263, endPoint x: 856, endPoint y: 291, distance: 380.7
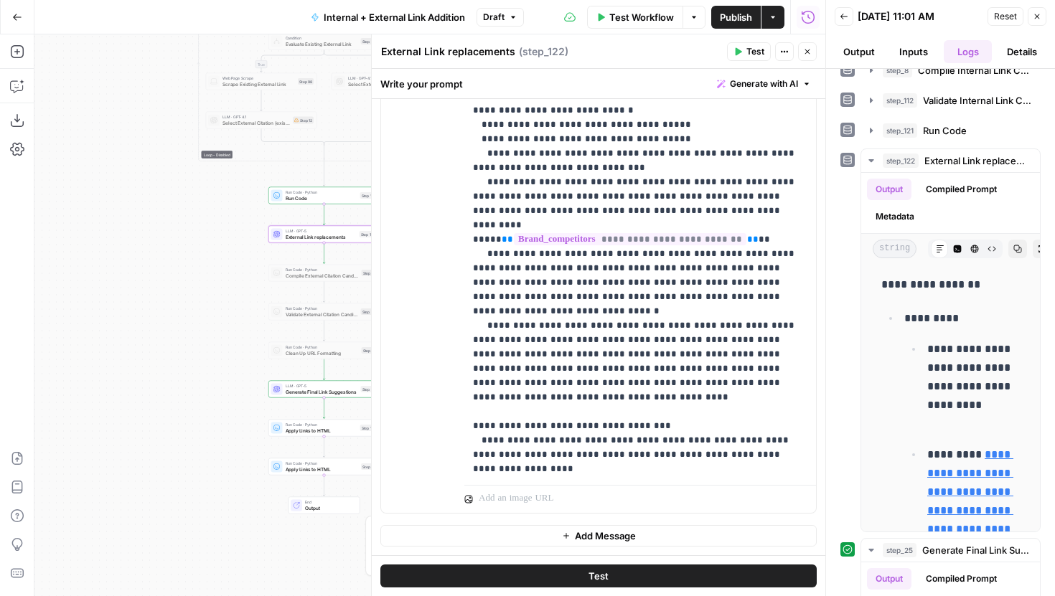
scroll to position [1924, 0]
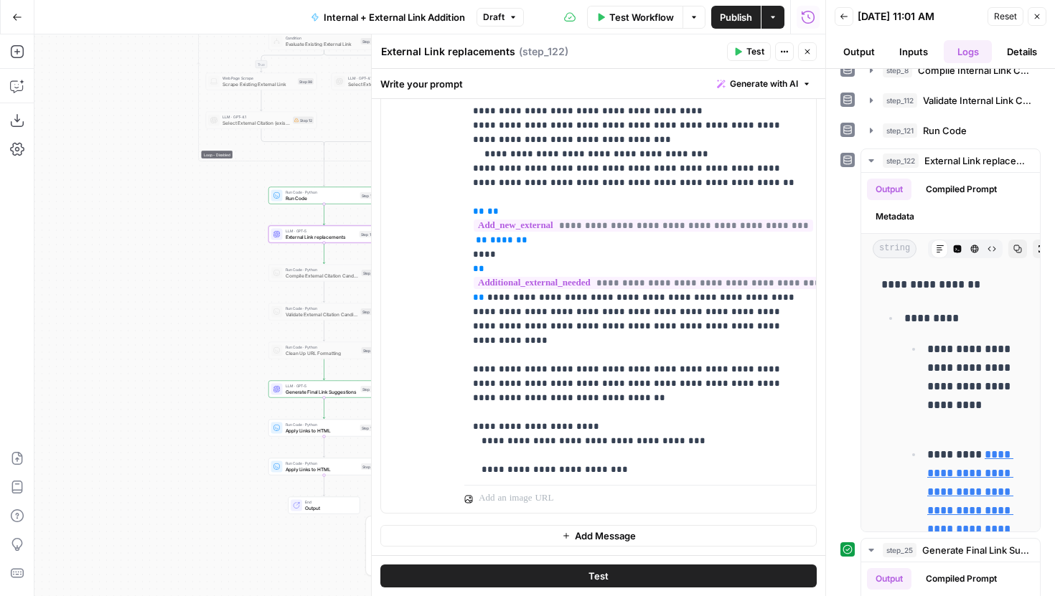
click at [619, 579] on button "Test" at bounding box center [598, 576] width 436 height 23
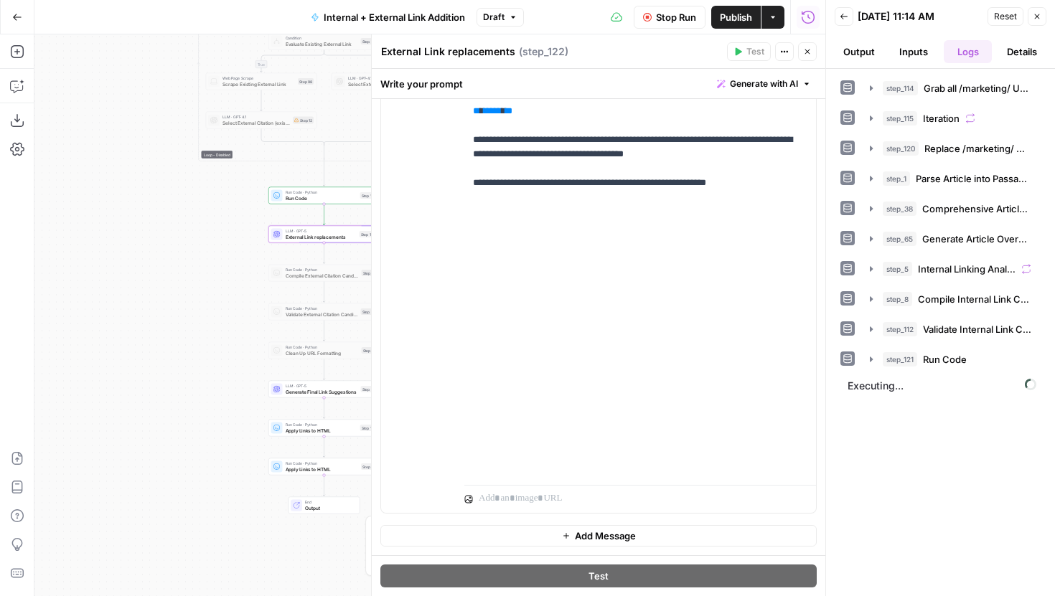
click at [812, 57] on button "Close" at bounding box center [807, 51] width 19 height 19
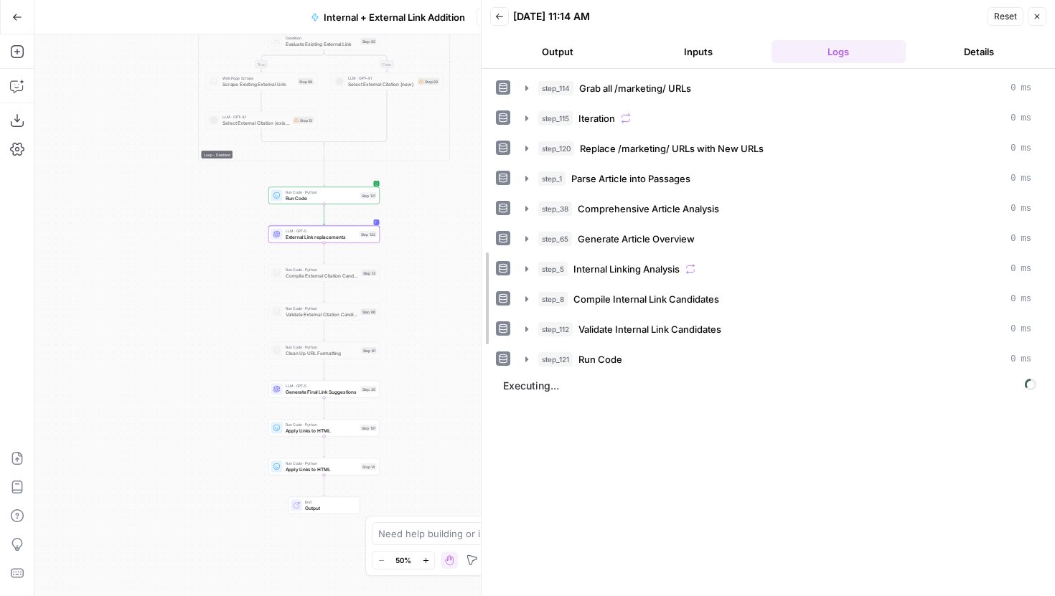
drag, startPoint x: 823, startPoint y: 147, endPoint x: 440, endPoint y: 150, distance: 383.3
click at [440, 150] on body "LegalZoom New Home Browse Insights Opportunities Your Data Recent Grids Article…" at bounding box center [527, 298] width 1055 height 596
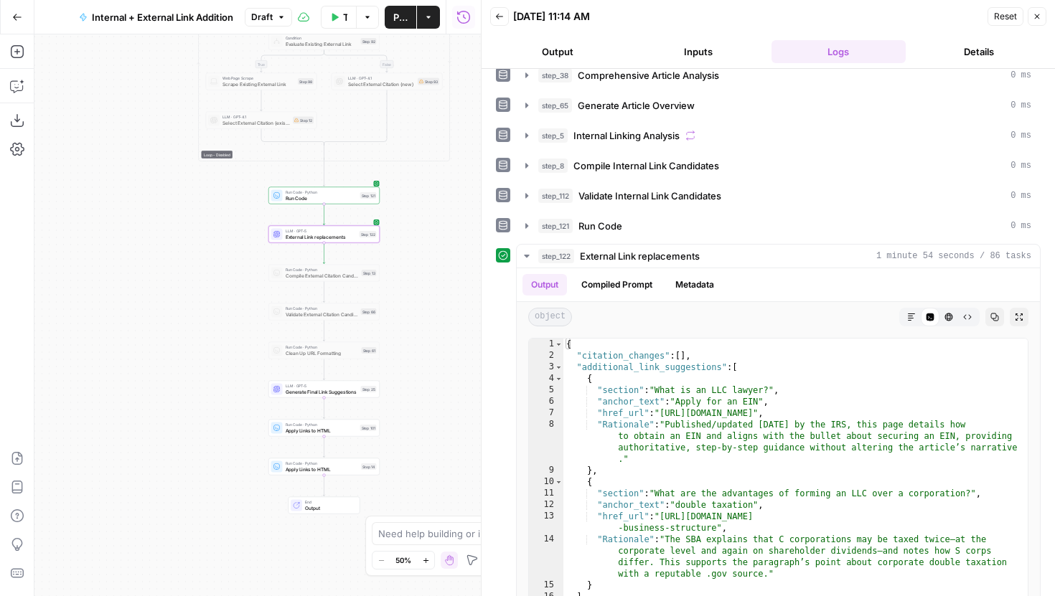
scroll to position [172, 0]
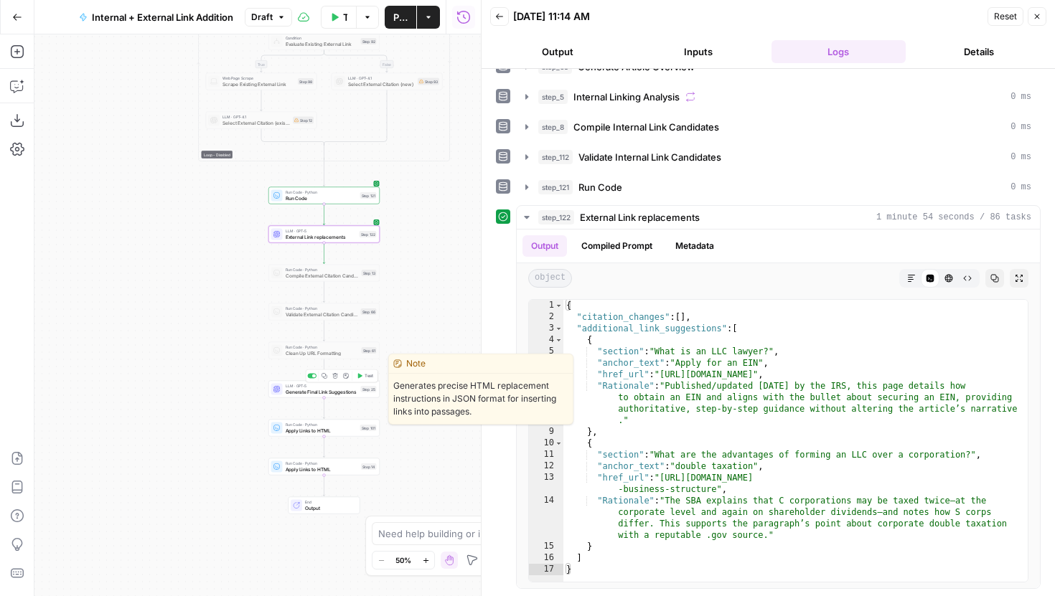
click at [365, 378] on span "Test" at bounding box center [369, 376] width 9 height 6
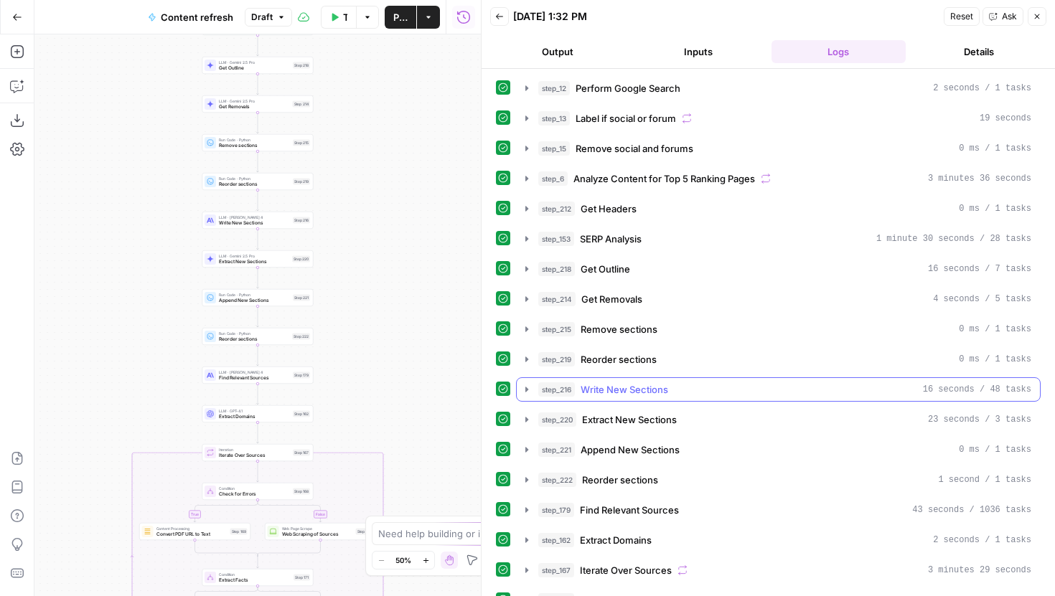
scroll to position [299, 0]
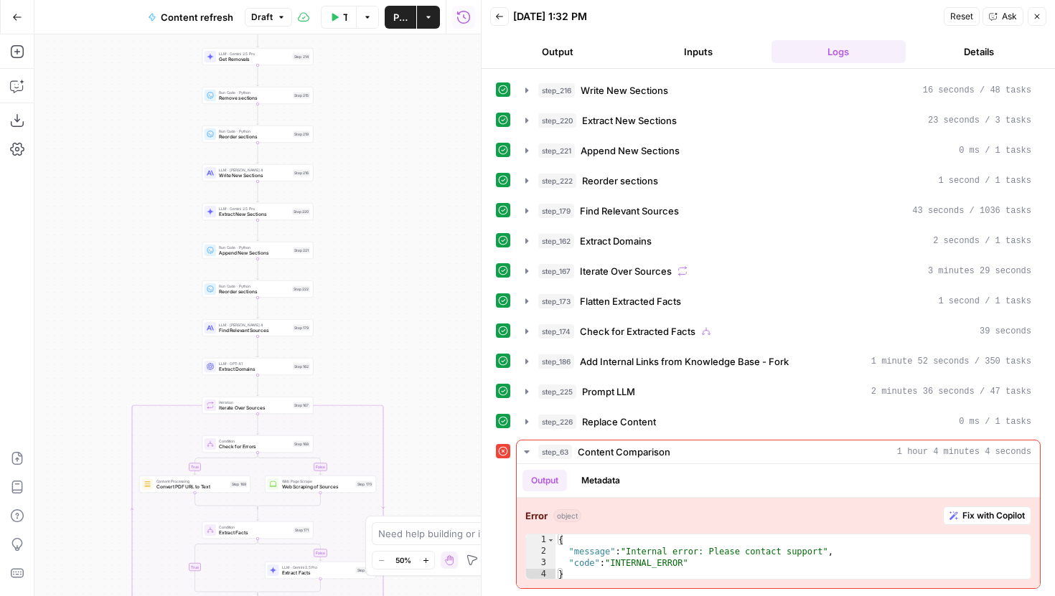
drag, startPoint x: 458, startPoint y: 431, endPoint x: 448, endPoint y: 133, distance: 297.3
click at [448, 133] on div "true false true false true false Workflow Set Inputs Inputs Google Search Perfo…" at bounding box center [257, 315] width 446 height 562
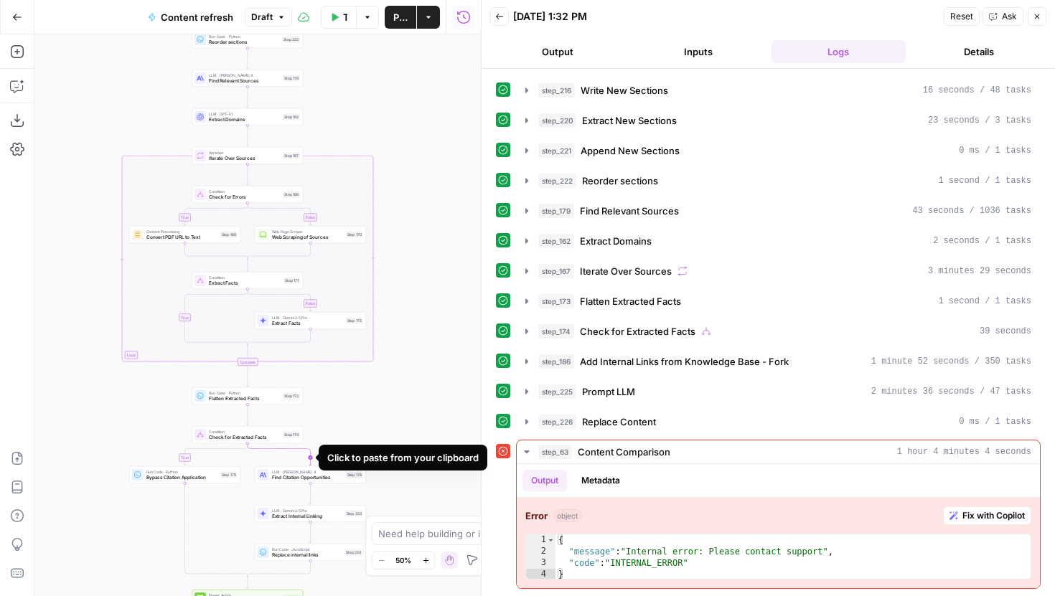
click at [388, 454] on div "Click to paste from your clipboard" at bounding box center [402, 458] width 151 height 14
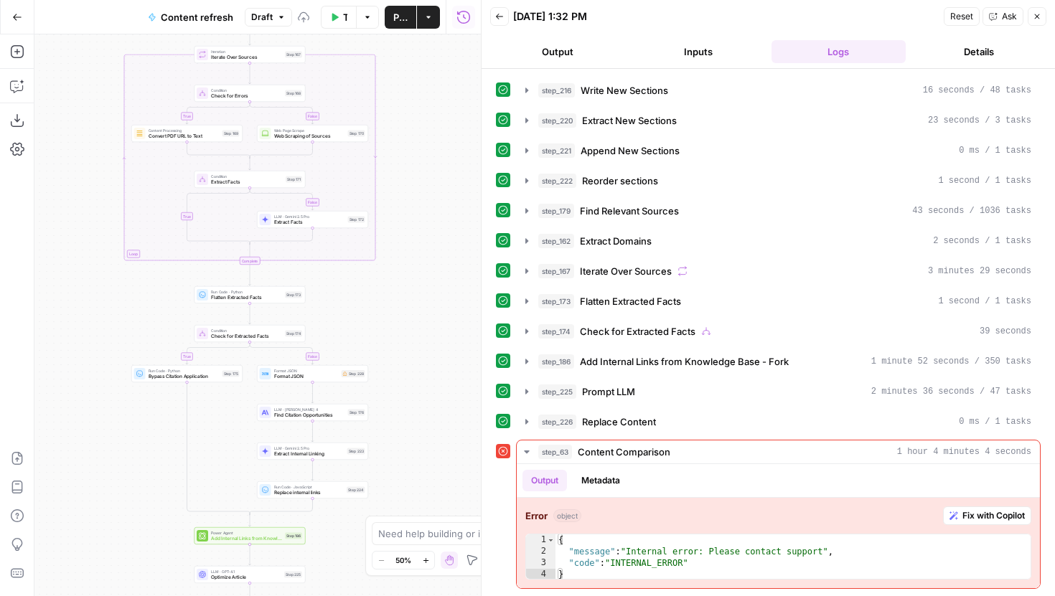
drag, startPoint x: 398, startPoint y: 403, endPoint x: 400, endPoint y: 301, distance: 101.2
click at [400, 301] on div "true false false true true false Workflow Set Inputs Inputs Google Search Perfo…" at bounding box center [257, 315] width 446 height 562
click at [322, 361] on icon "button" at bounding box center [324, 361] width 6 height 6
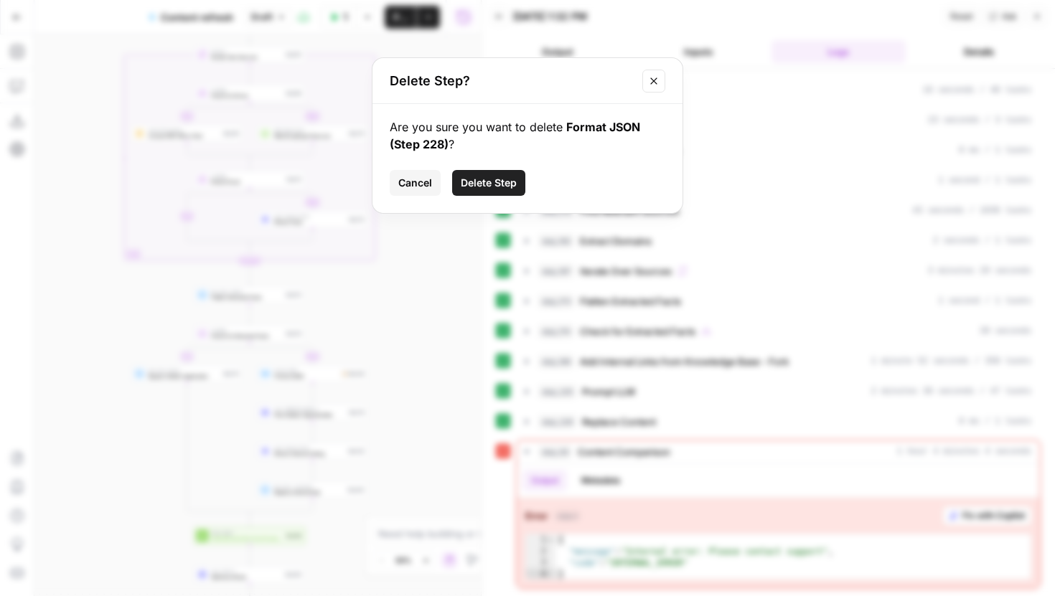
click at [505, 187] on span "Delete Step" at bounding box center [489, 183] width 56 height 14
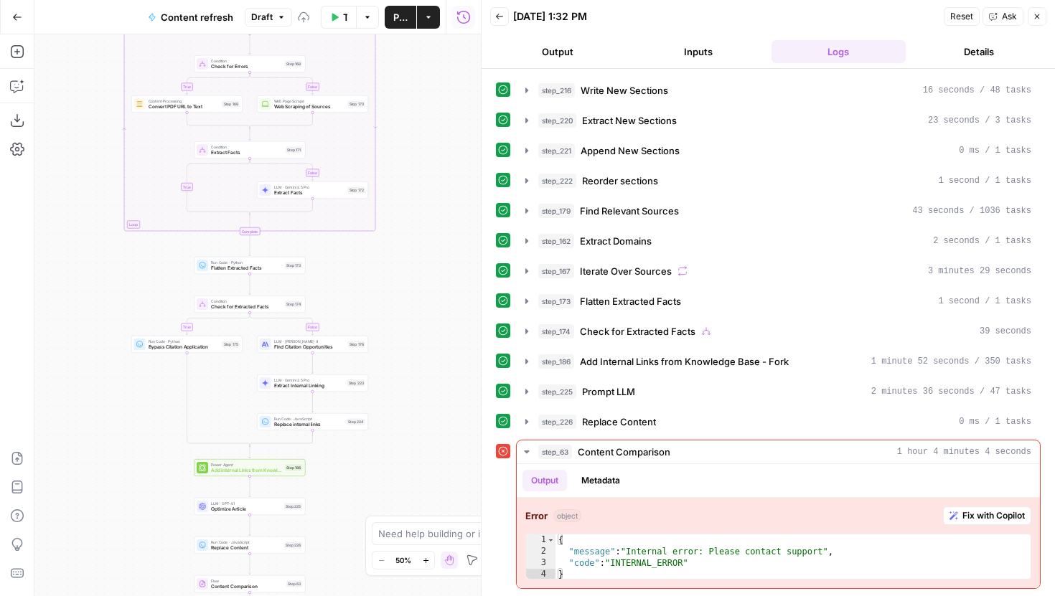
drag, startPoint x: 433, startPoint y: 352, endPoint x: 433, endPoint y: 167, distance: 185.9
click at [433, 172] on div "true false false true false true Workflow Set Inputs Inputs Google Search Perfo…" at bounding box center [257, 315] width 446 height 562
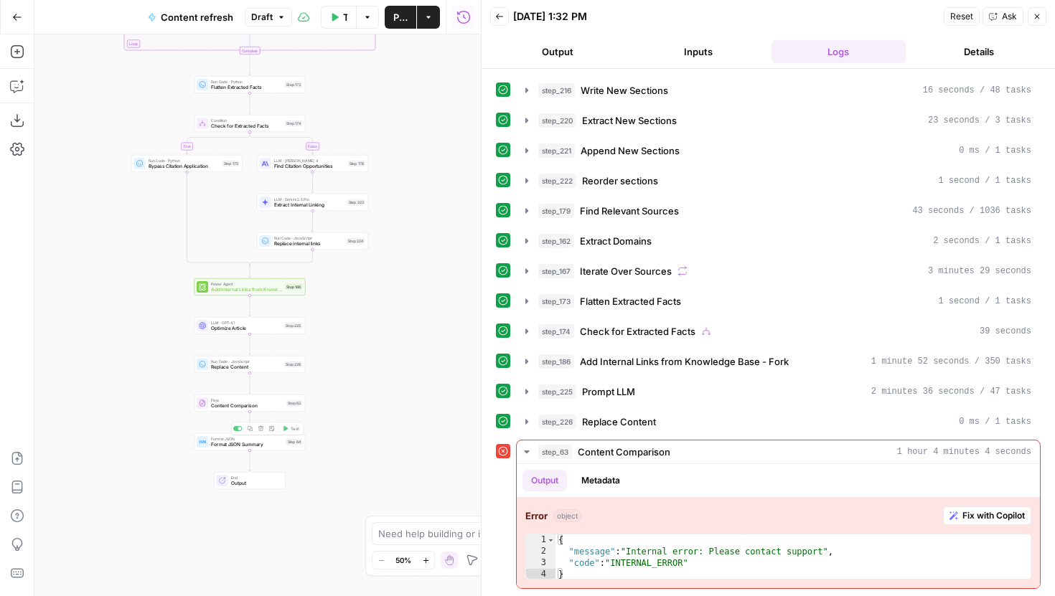
click at [276, 406] on span "Content Comparison" at bounding box center [247, 406] width 72 height 7
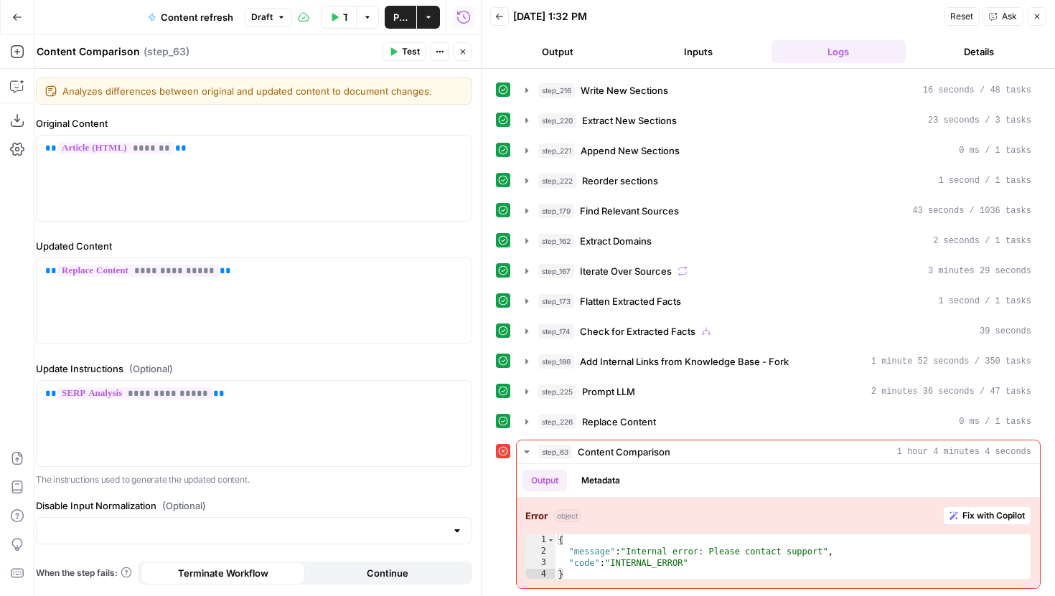
scroll to position [22, 0]
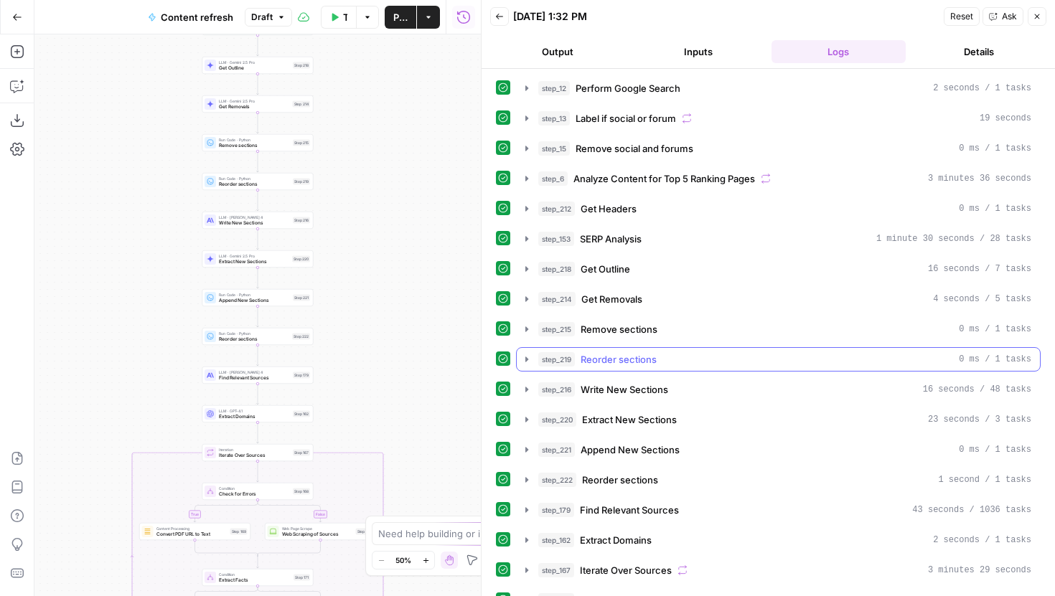
scroll to position [299, 0]
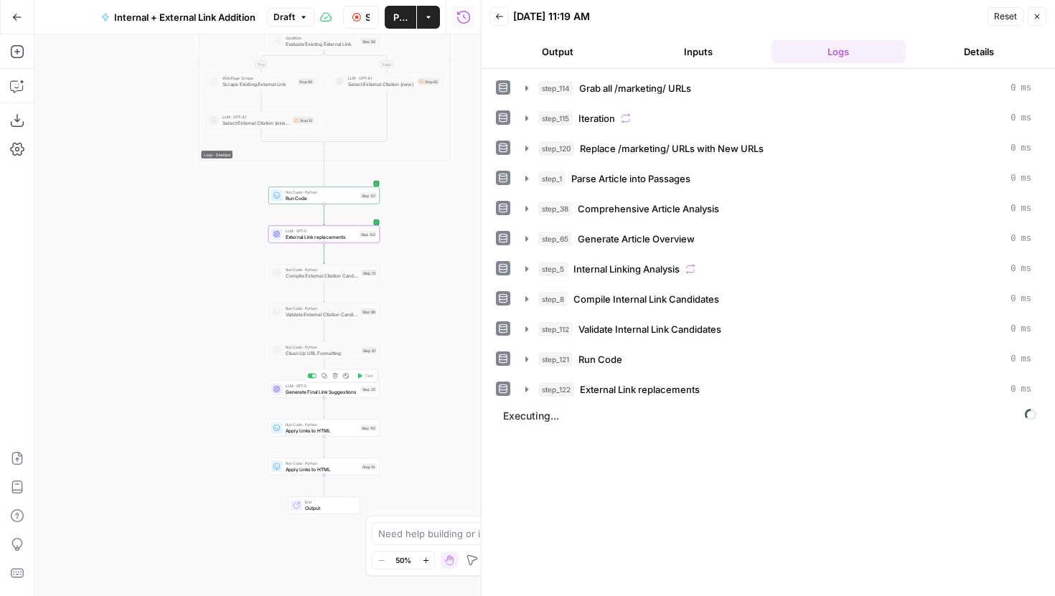
click at [436, 305] on div "true false true false true false Workflow Set Inputs Inputs Run Code · Python G…" at bounding box center [257, 315] width 446 height 562
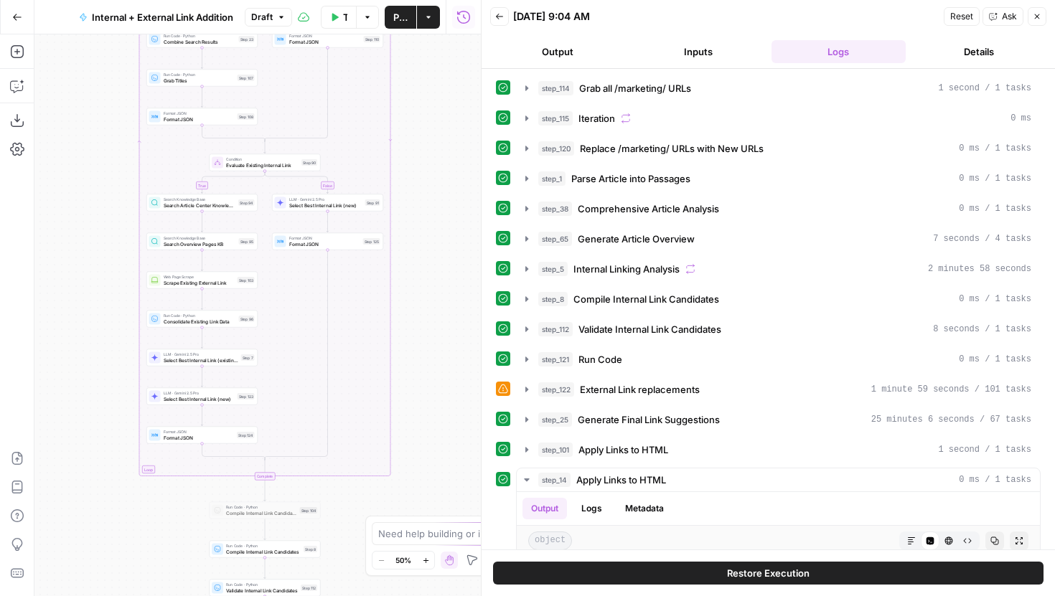
drag, startPoint x: 387, startPoint y: 263, endPoint x: 398, endPoint y: 134, distance: 128.9
click at [398, 135] on div "true false true false true false Workflow Set Inputs Inputs Run Code · Python G…" at bounding box center [257, 315] width 446 height 562
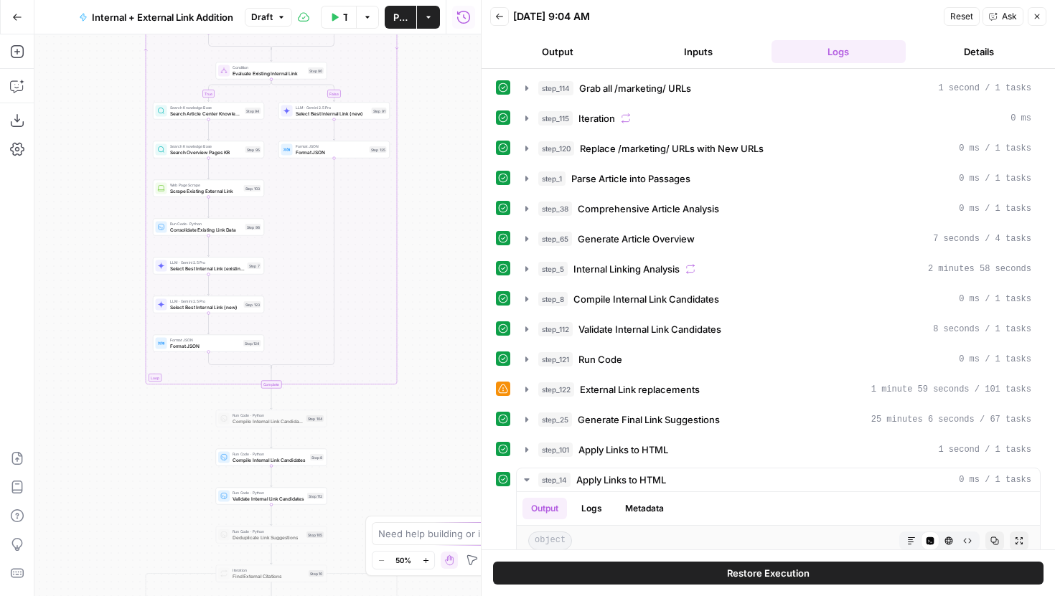
drag, startPoint x: 432, startPoint y: 344, endPoint x: 432, endPoint y: 141, distance: 203.1
click at [432, 141] on div "true false true false true false Workflow Set Inputs Inputs Run Code · Python G…" at bounding box center [257, 315] width 446 height 562
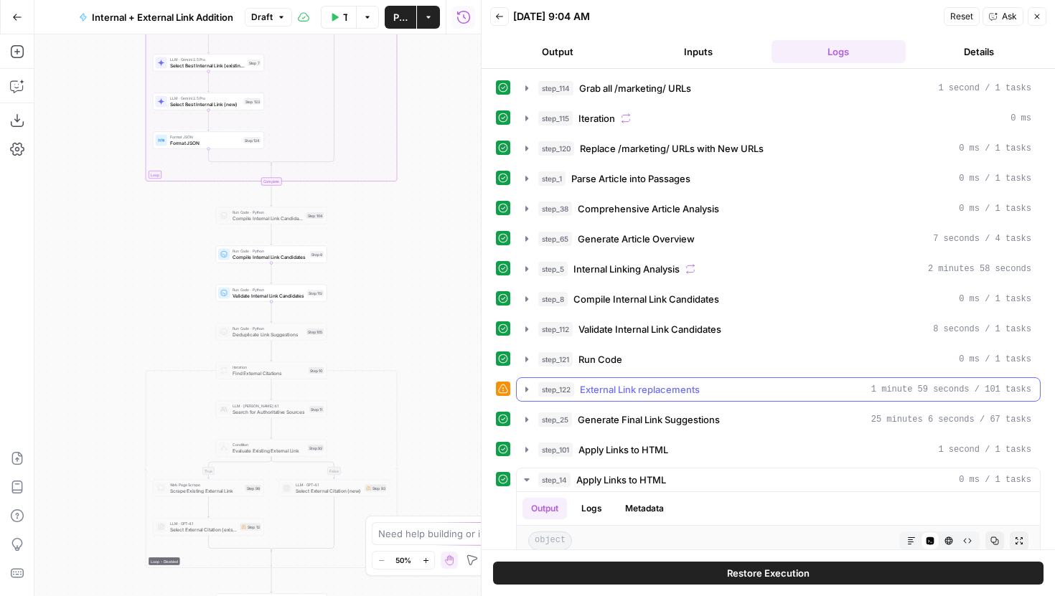
scroll to position [309, 0]
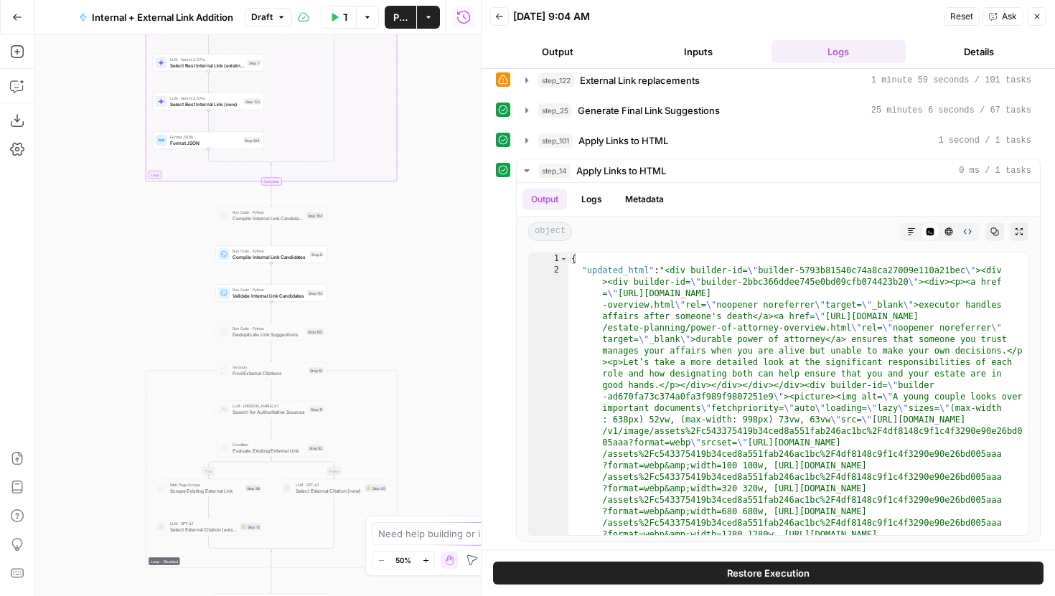
click at [511, 22] on div "Back 09/17/25 at 9:04 AM Reset Ask Close" at bounding box center [768, 17] width 556 height 22
click at [505, 19] on button "Back" at bounding box center [499, 16] width 19 height 19
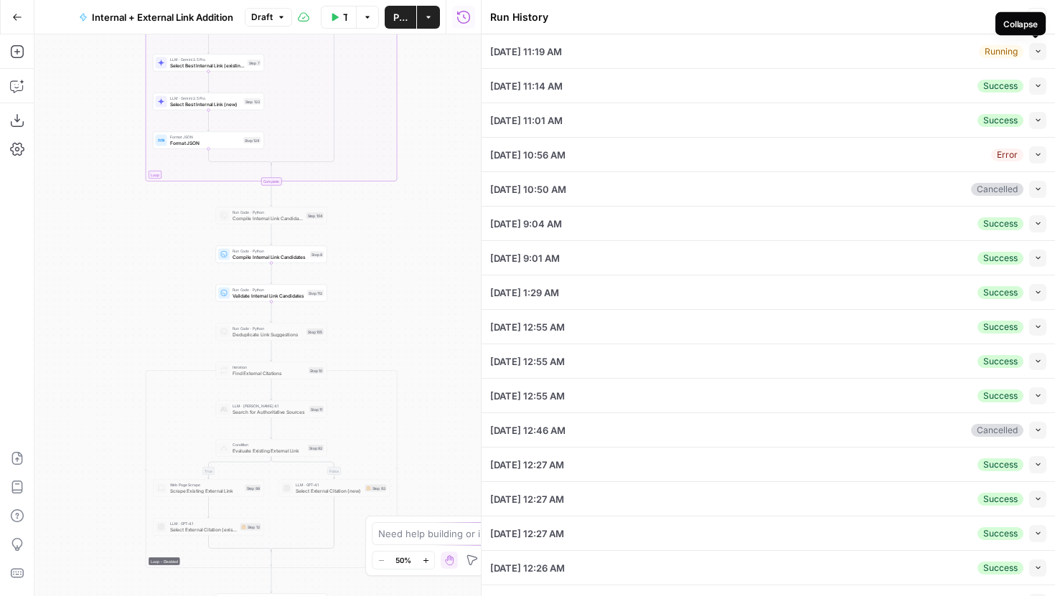
click at [1043, 50] on button "Collapse" at bounding box center [1037, 51] width 17 height 17
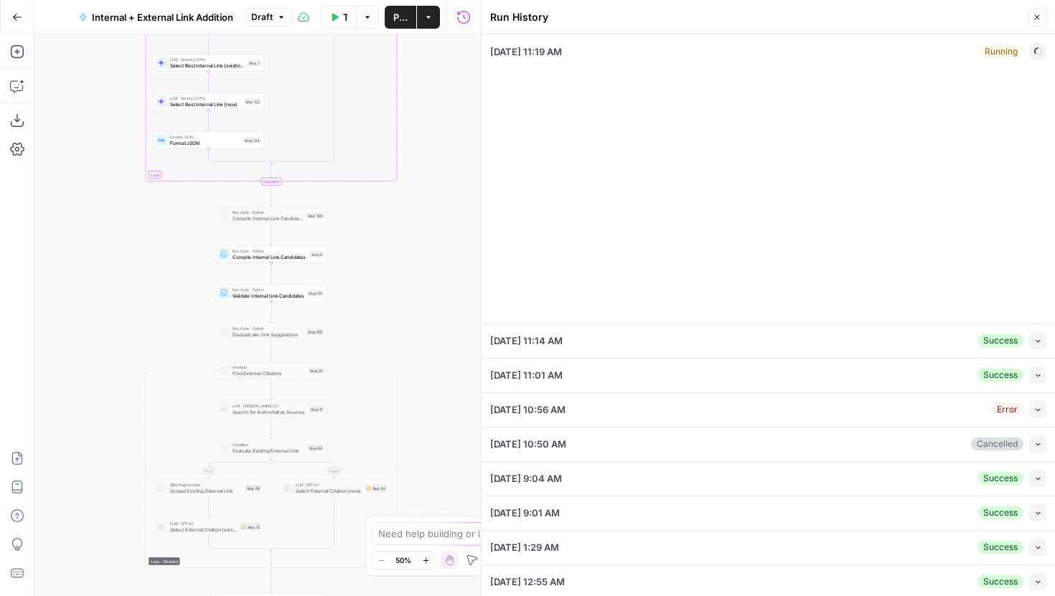
type input "Articles Center Sitemap"
type input "Overview Pages Sitemap"
type input "LegalZoom - LLC"
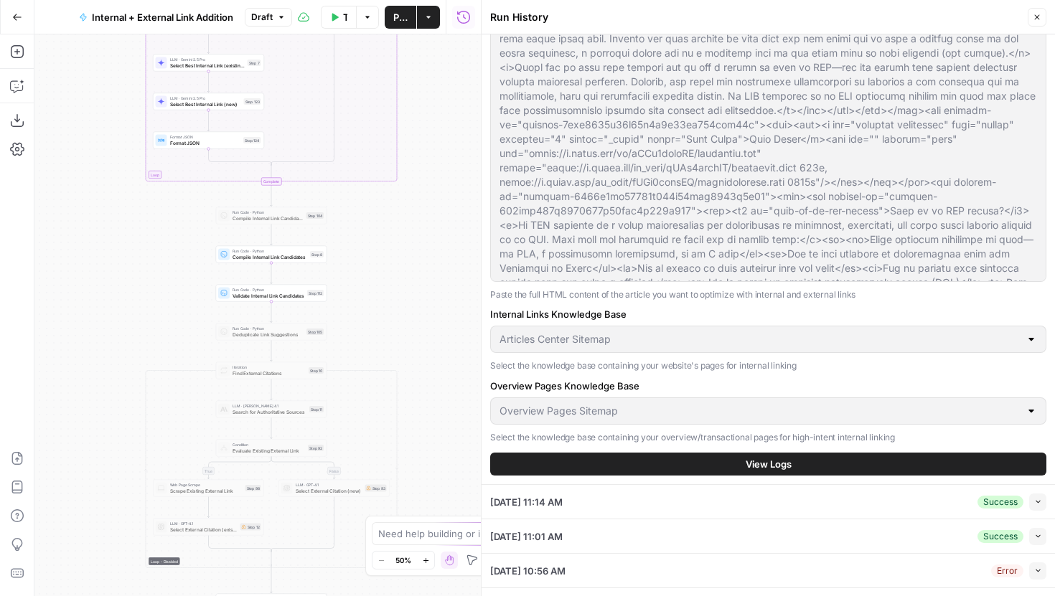
scroll to position [248, 0]
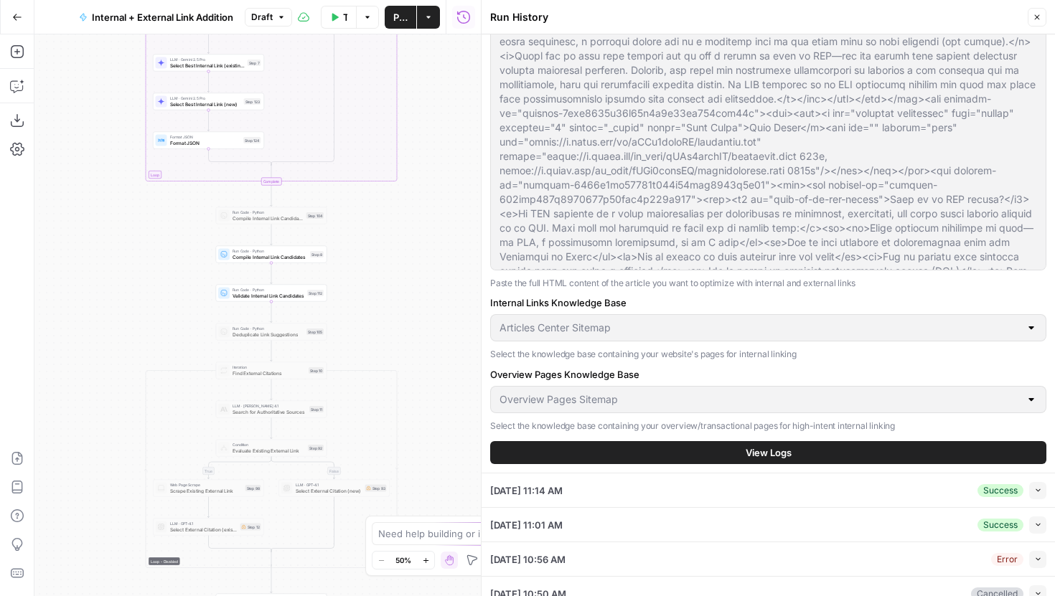
click at [724, 454] on button "View Logs" at bounding box center [768, 452] width 556 height 23
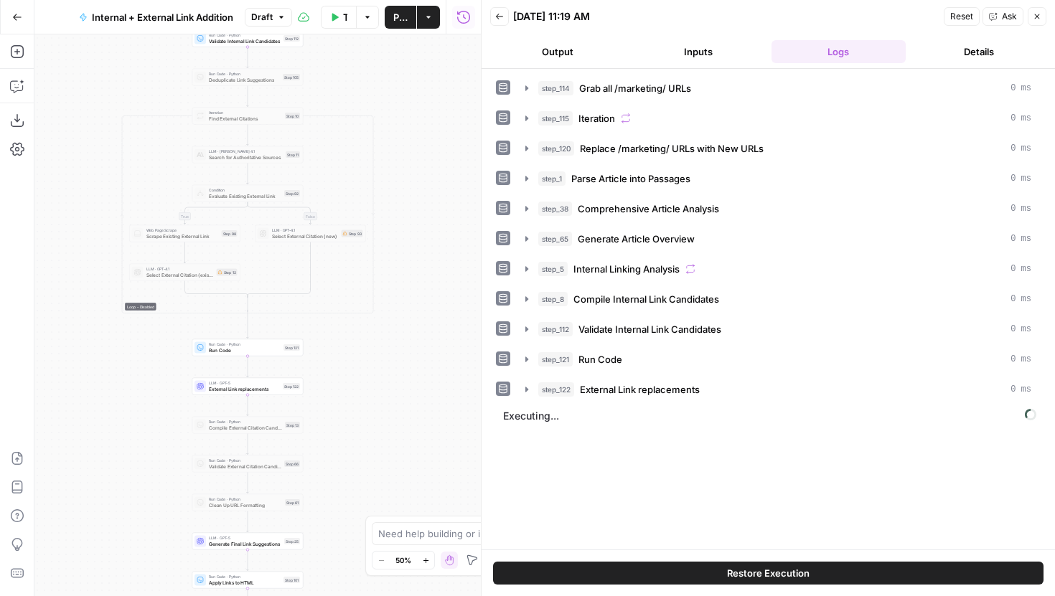
drag, startPoint x: 455, startPoint y: 445, endPoint x: 431, endPoint y: 189, distance: 257.3
click at [431, 189] on div "true false true false true false Workflow Set Inputs Inputs Run Code · Python G…" at bounding box center [257, 315] width 446 height 562
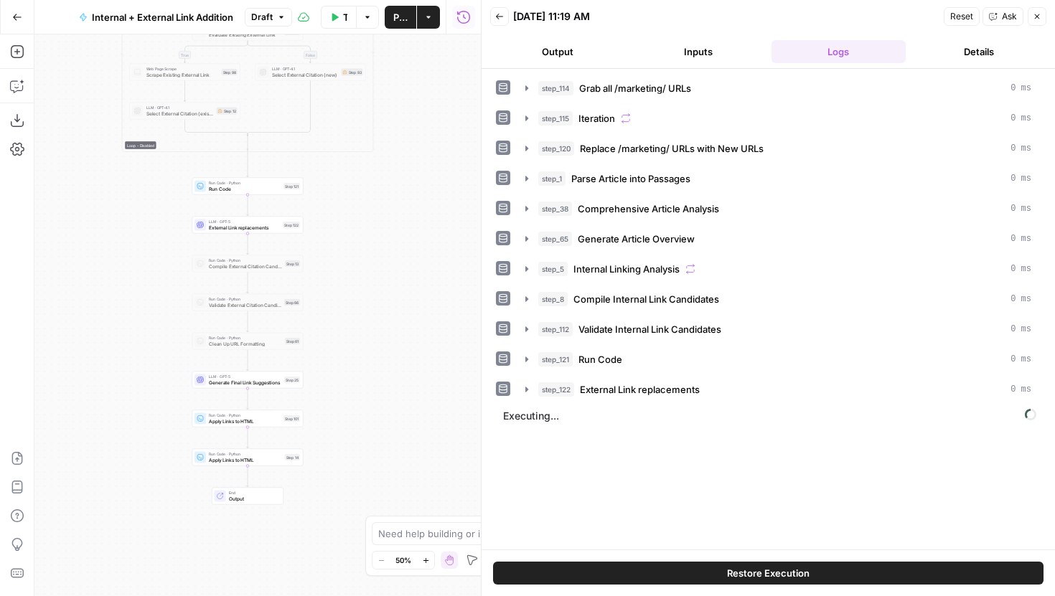
drag, startPoint x: 438, startPoint y: 258, endPoint x: 438, endPoint y: 95, distance: 162.9
click at [438, 95] on div "true false true false true false Workflow Set Inputs Inputs Run Code · Python G…" at bounding box center [257, 315] width 446 height 562
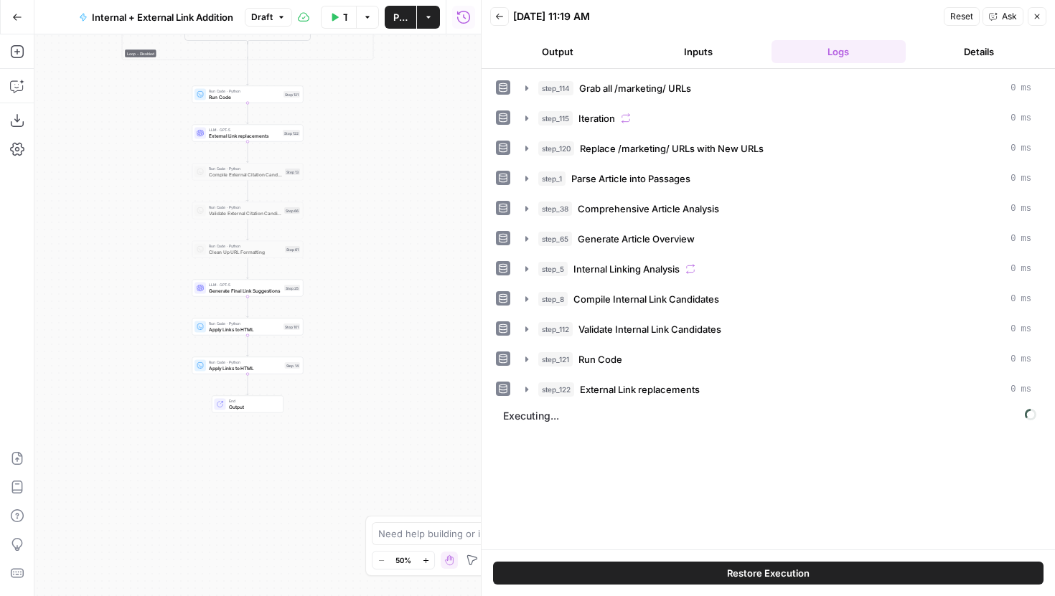
click at [501, 6] on div "Back 09/17/25 at 11:19 AM Reset Ask Close" at bounding box center [768, 17] width 556 height 22
click at [501, 12] on icon "button" at bounding box center [499, 16] width 9 height 9
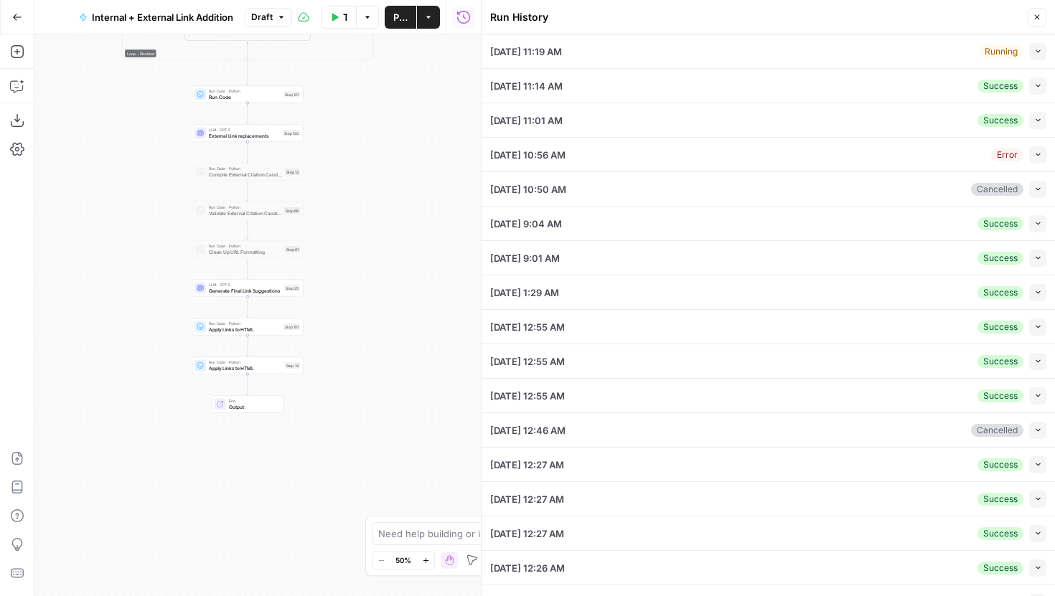
click at [1026, 51] on div "Running Collapse" at bounding box center [1012, 51] width 67 height 17
click at [1036, 51] on icon "button" at bounding box center [1038, 51] width 8 height 8
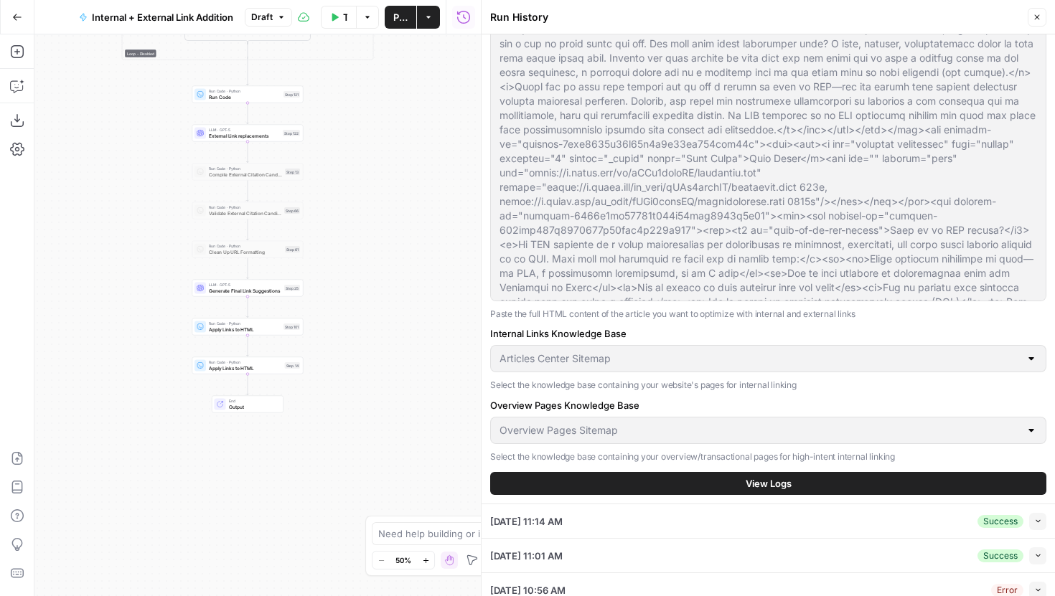
scroll to position [253, 0]
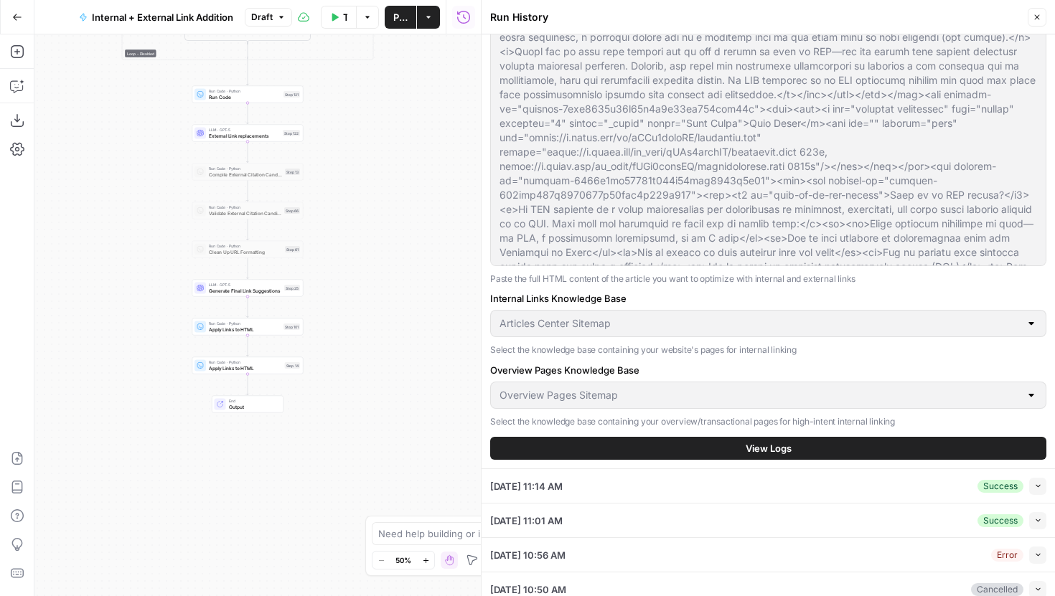
click at [751, 450] on span "View Logs" at bounding box center [769, 448] width 46 height 14
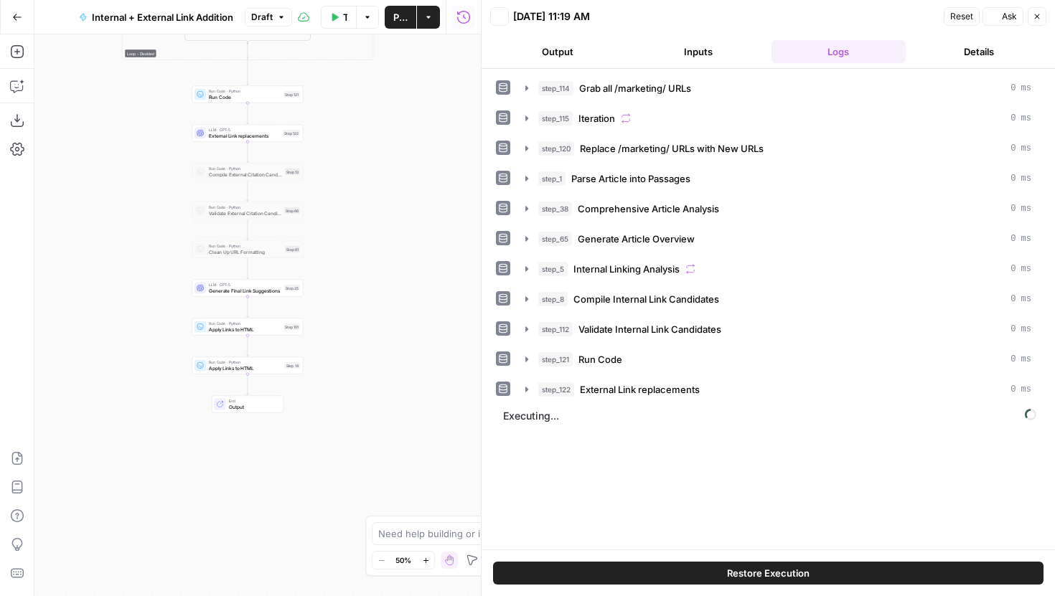
scroll to position [0, 0]
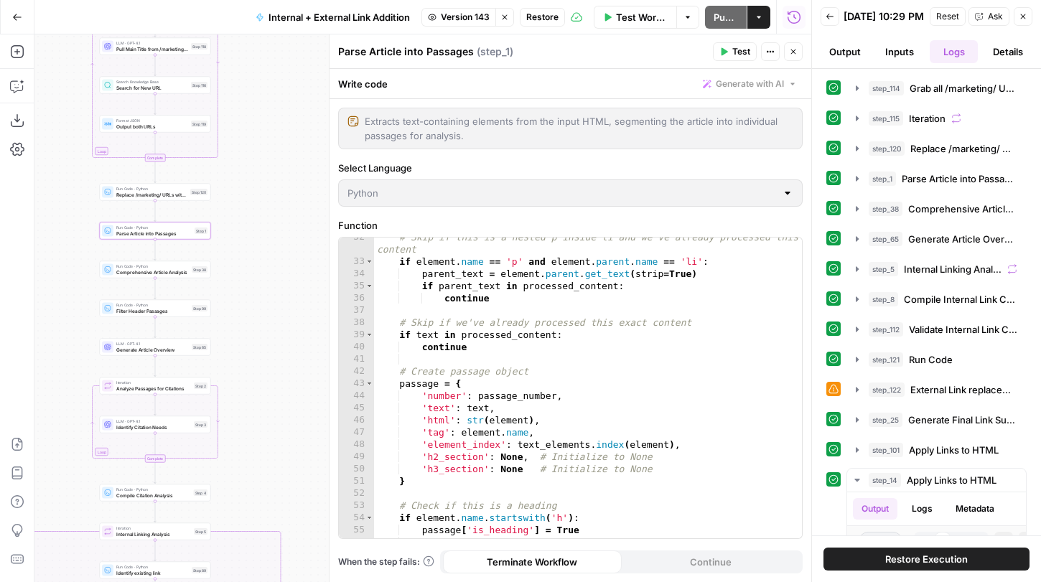
scroll to position [434, 0]
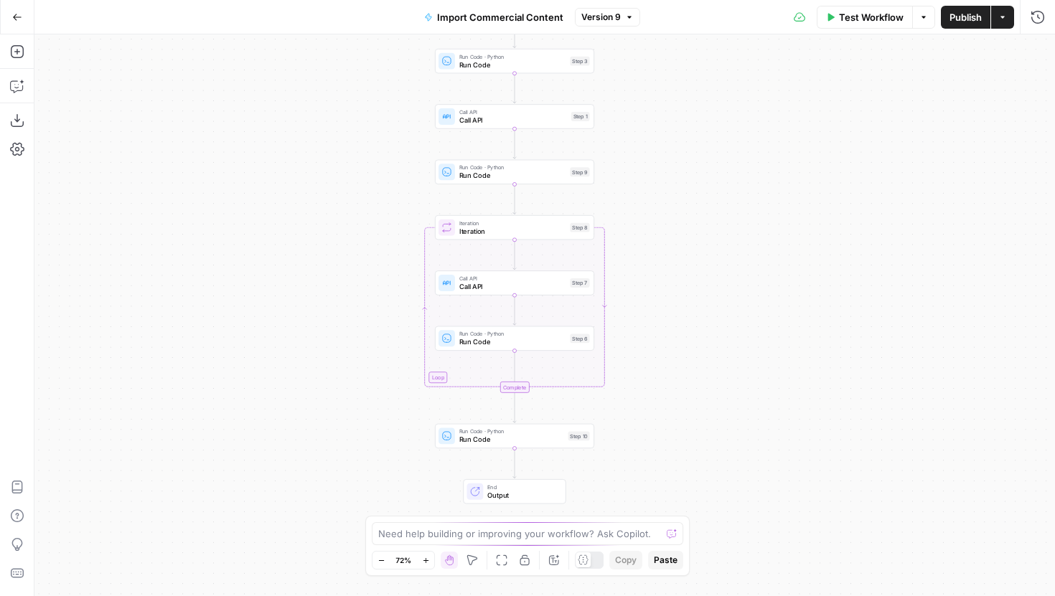
drag, startPoint x: 381, startPoint y: 337, endPoint x: 256, endPoint y: 217, distance: 172.6
click at [256, 217] on div "Workflow Set Inputs Inputs Run Code · Python Run Code Step 3 Call API Call API …" at bounding box center [544, 315] width 1021 height 562
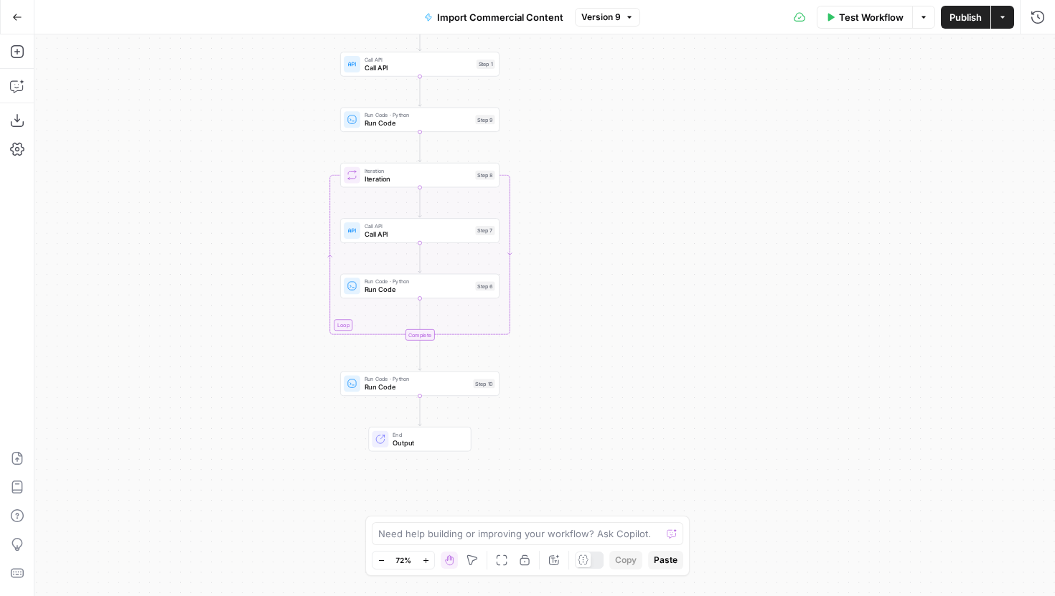
click at [20, 12] on icon "button" at bounding box center [17, 17] width 10 height 10
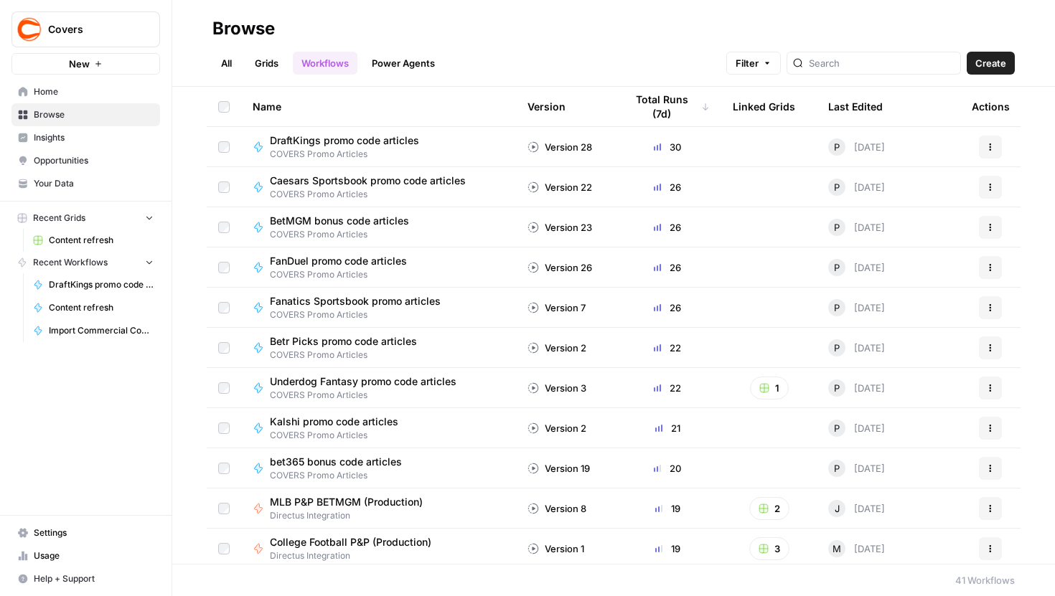
click at [88, 235] on span "Content refresh" at bounding box center [101, 240] width 105 height 13
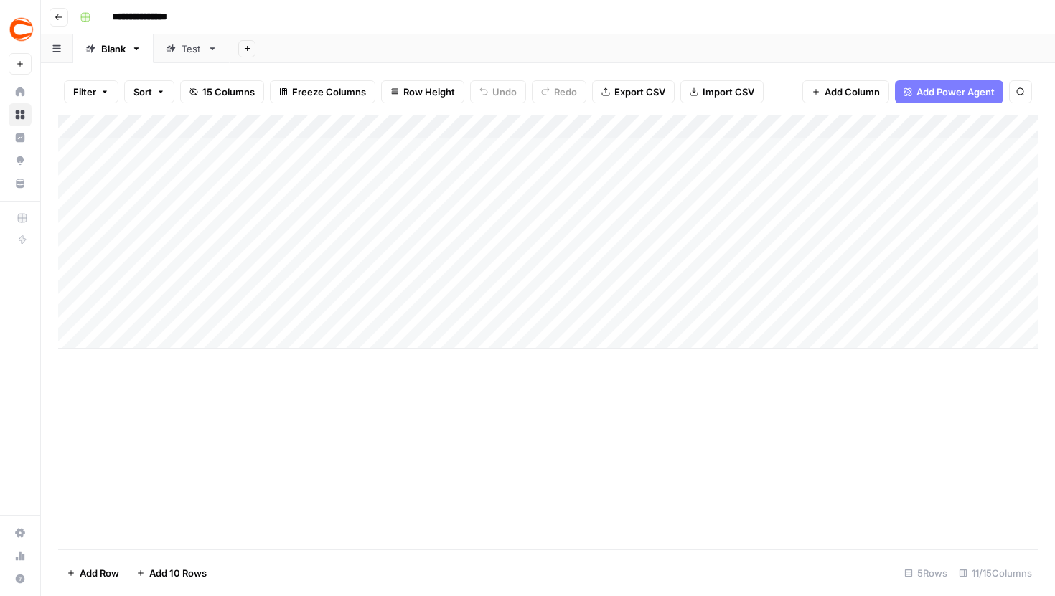
click at [799, 123] on div "Add Column" at bounding box center [548, 232] width 980 height 234
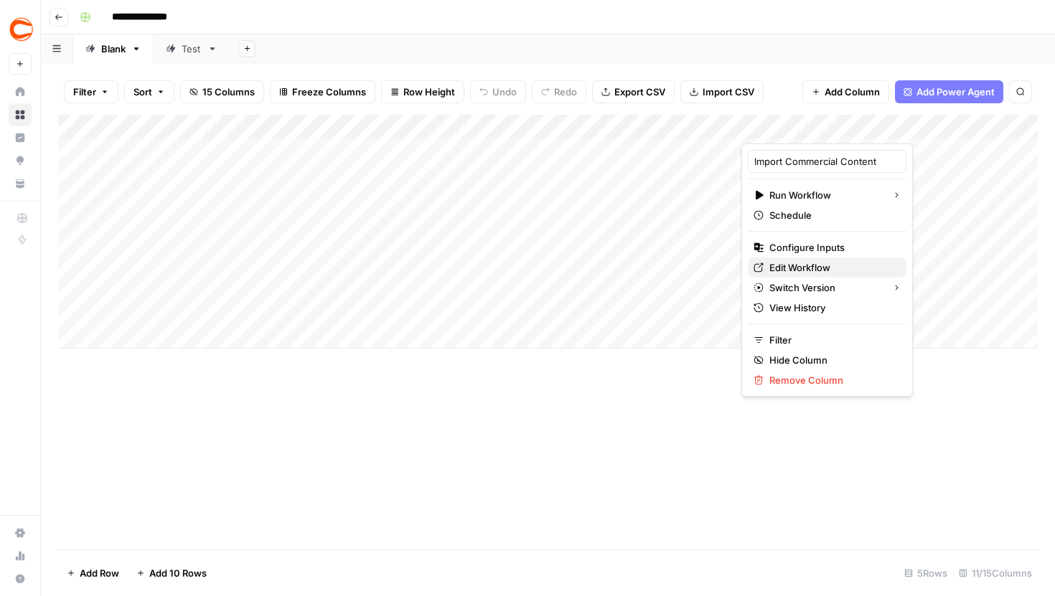
click at [778, 267] on span "Edit Workflow" at bounding box center [832, 268] width 126 height 14
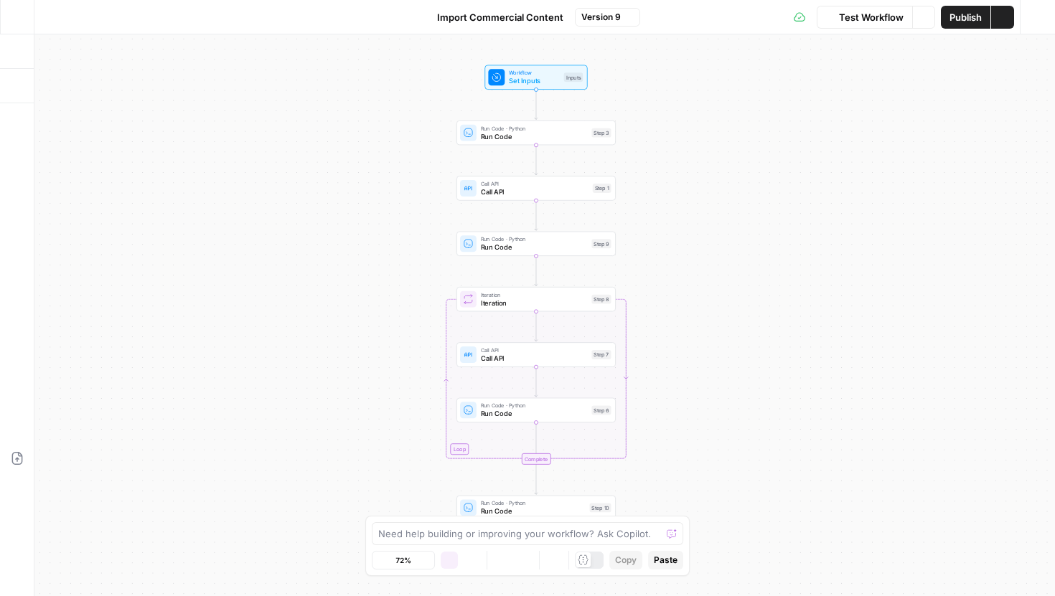
drag, startPoint x: 394, startPoint y: 171, endPoint x: 349, endPoint y: 196, distance: 51.7
click at [349, 196] on div "Workflow Set Inputs Inputs Run Code · Python Run Code Step 3 Call API Call API …" at bounding box center [544, 315] width 1021 height 562
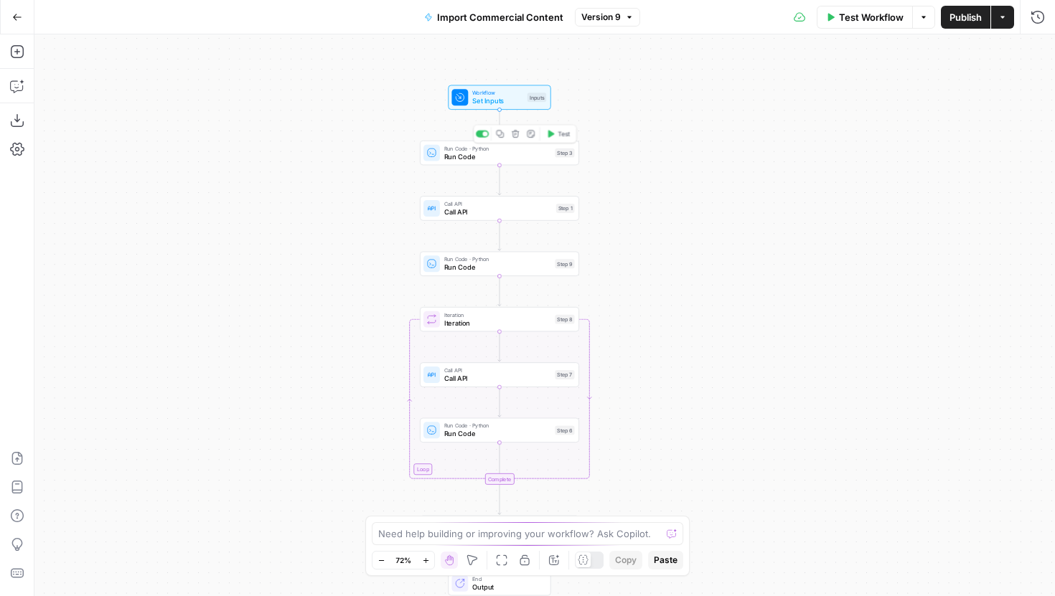
click at [447, 164] on div "Run Code · Python Run Code Step 3 Copy step Delete step Add Note Test" at bounding box center [499, 153] width 159 height 24
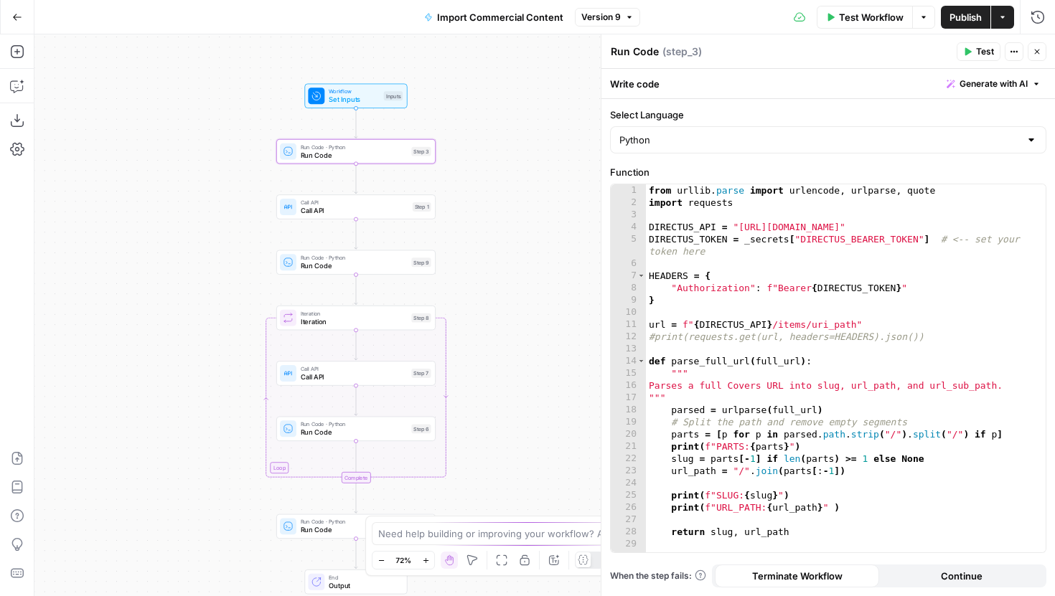
drag, startPoint x: 360, startPoint y: 189, endPoint x: 212, endPoint y: 187, distance: 147.9
click at [212, 187] on div "Workflow Set Inputs Inputs Run Code · Python Run Code Step 3 Call API Call API …" at bounding box center [544, 315] width 1021 height 562
click at [334, 211] on span "Call API" at bounding box center [350, 210] width 108 height 10
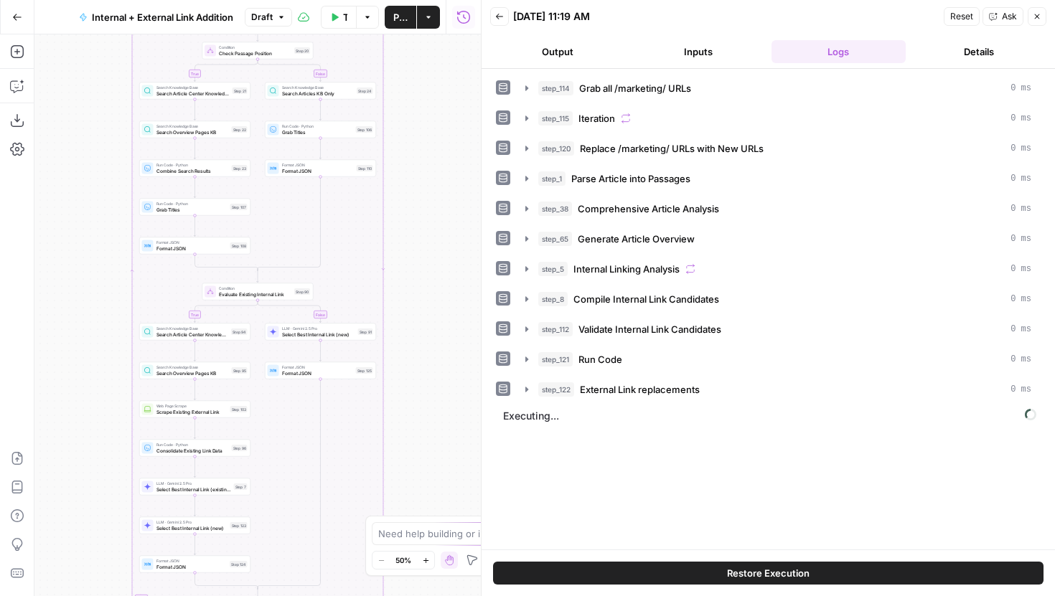
click at [499, 20] on icon "button" at bounding box center [499, 16] width 9 height 9
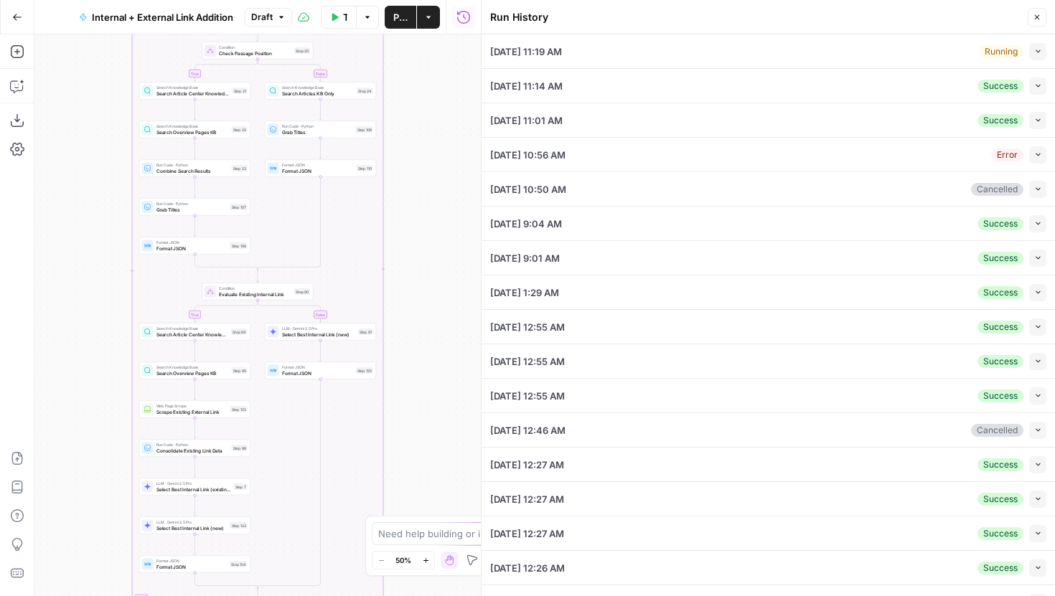
click at [1024, 50] on div "Running Collapse" at bounding box center [1012, 51] width 67 height 17
click at [1031, 49] on button "Collapse" at bounding box center [1037, 51] width 17 height 17
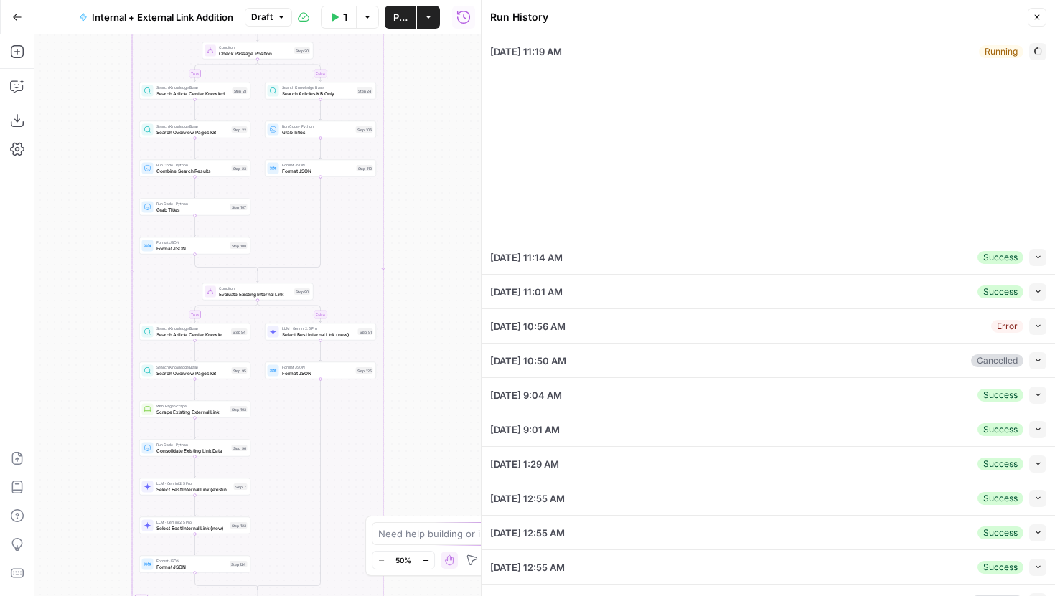
type input "Articles Center Sitemap"
type input "Overview Pages Sitemap"
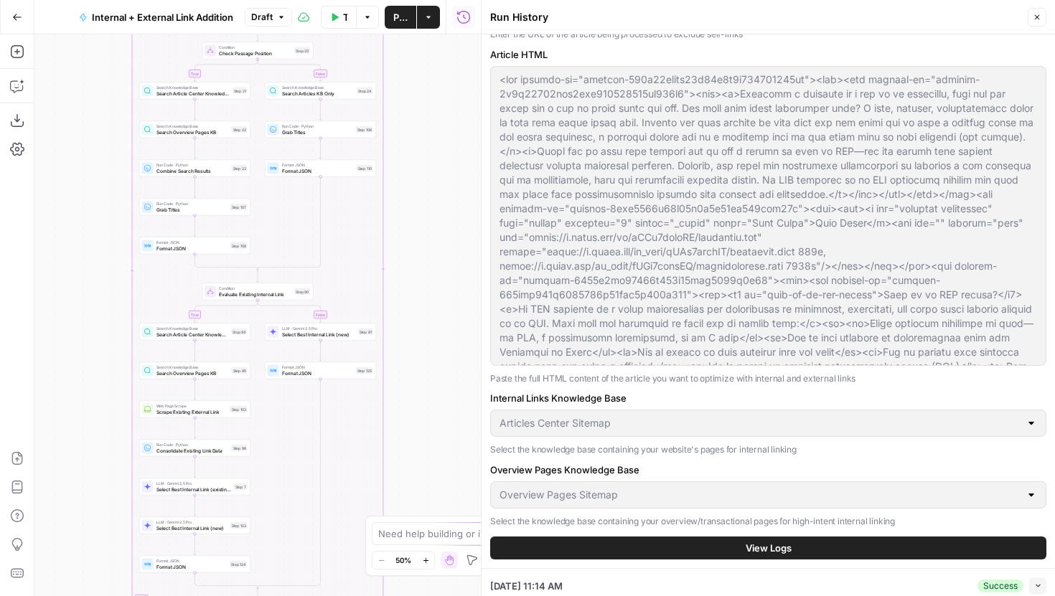
scroll to position [167, 0]
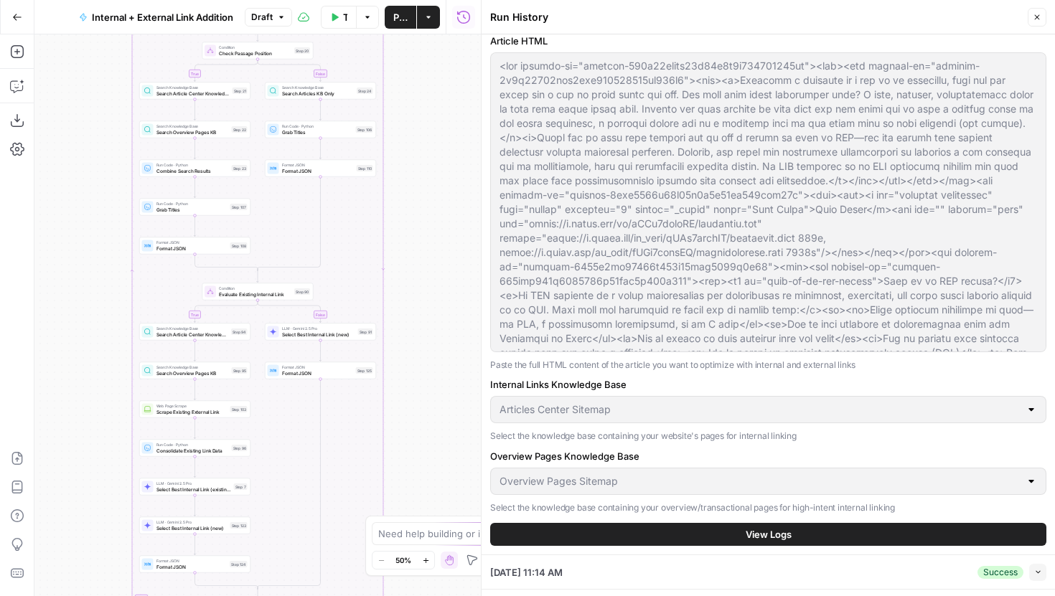
click at [748, 525] on button "View Logs" at bounding box center [768, 534] width 556 height 23
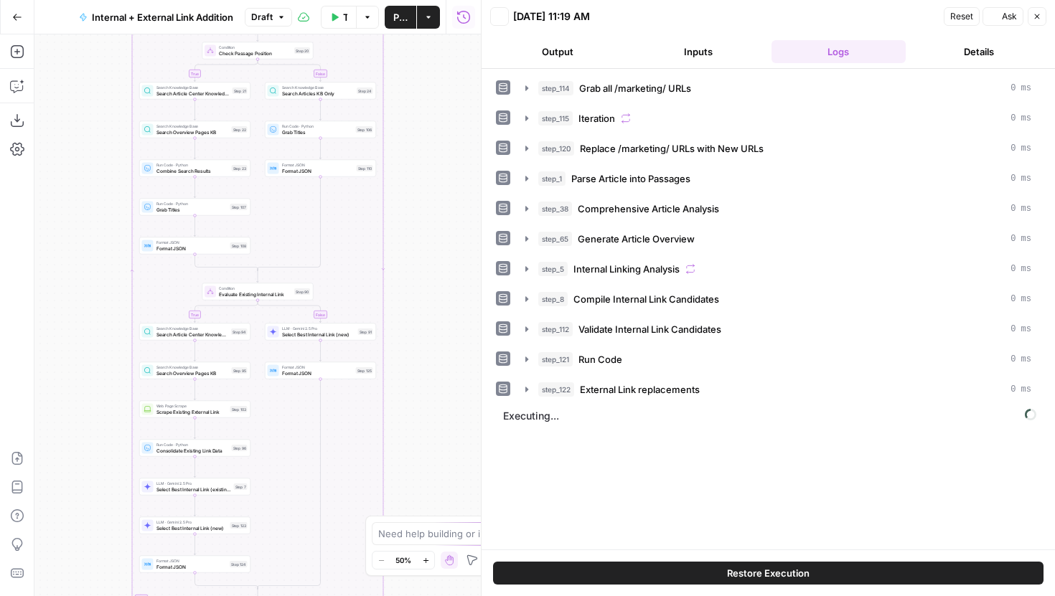
scroll to position [0, 0]
click at [759, 564] on button "Restore Execution" at bounding box center [768, 573] width 550 height 23
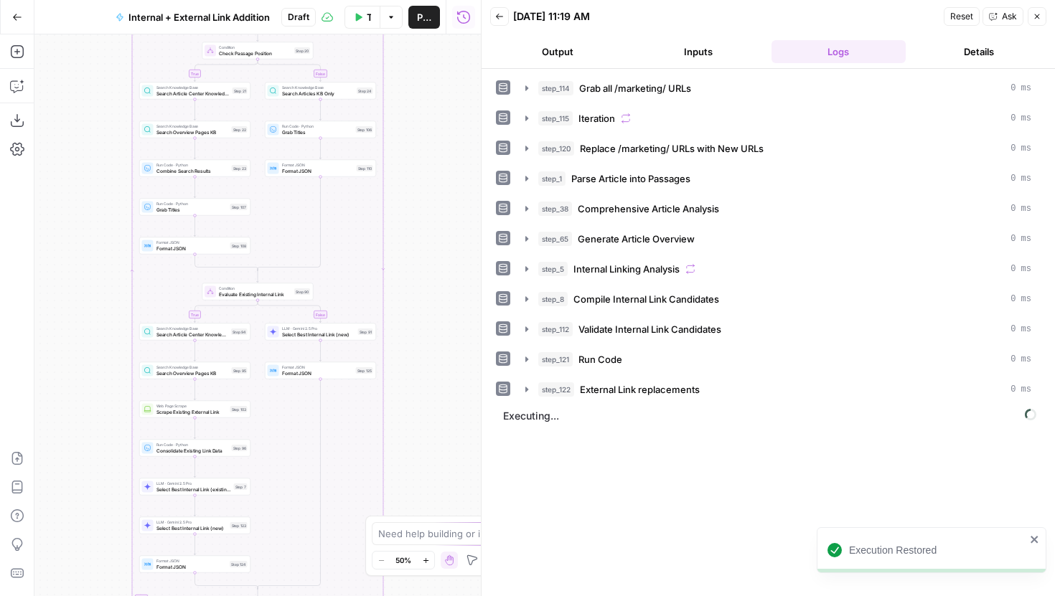
click at [561, 411] on span "Executing..." at bounding box center [770, 416] width 542 height 23
click at [538, 418] on span "Executing..." at bounding box center [770, 416] width 542 height 23
drag, startPoint x: 481, startPoint y: 68, endPoint x: 647, endPoint y: 82, distance: 167.1
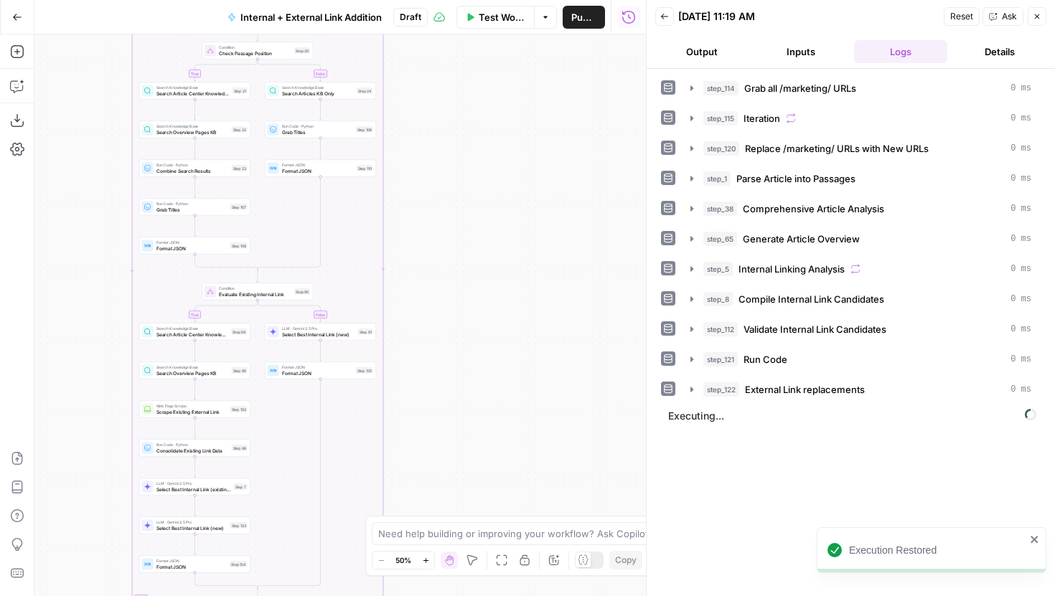
click at [665, 16] on icon "button" at bounding box center [664, 16] width 9 height 9
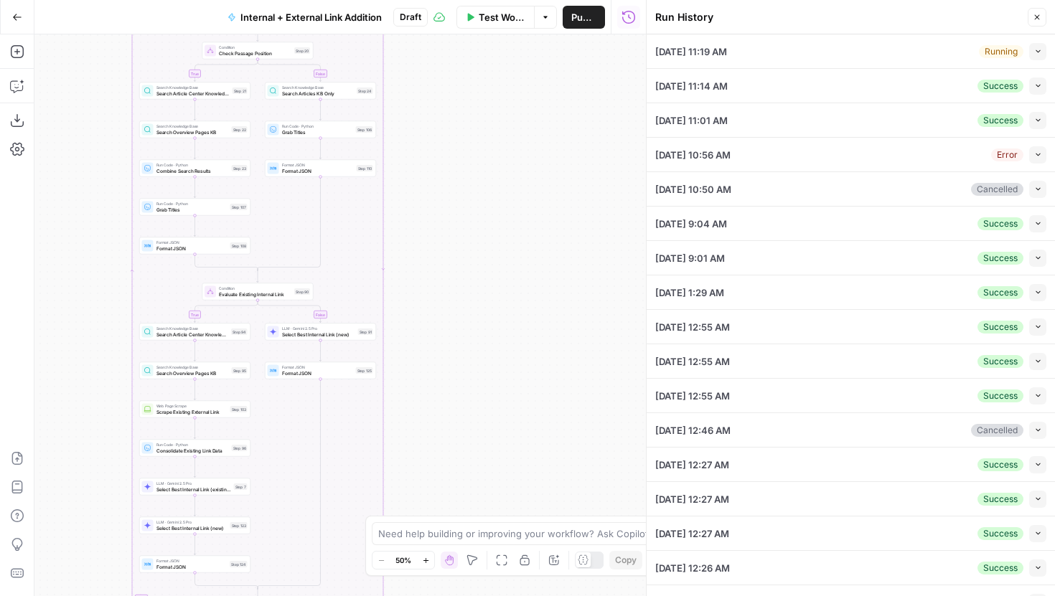
click at [1042, 51] on button "Collapse" at bounding box center [1037, 51] width 17 height 17
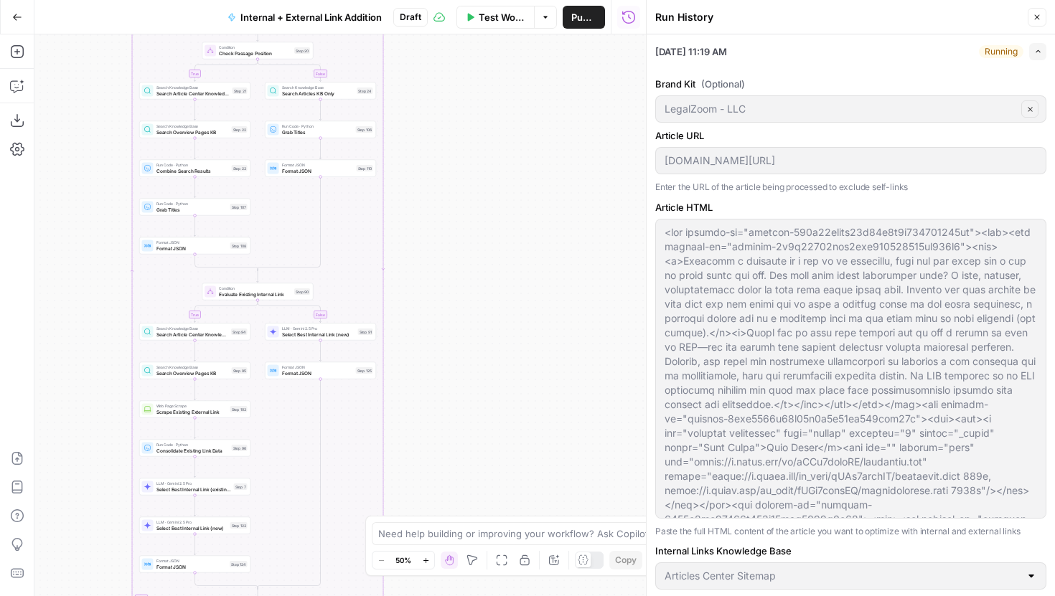
scroll to position [143, 0]
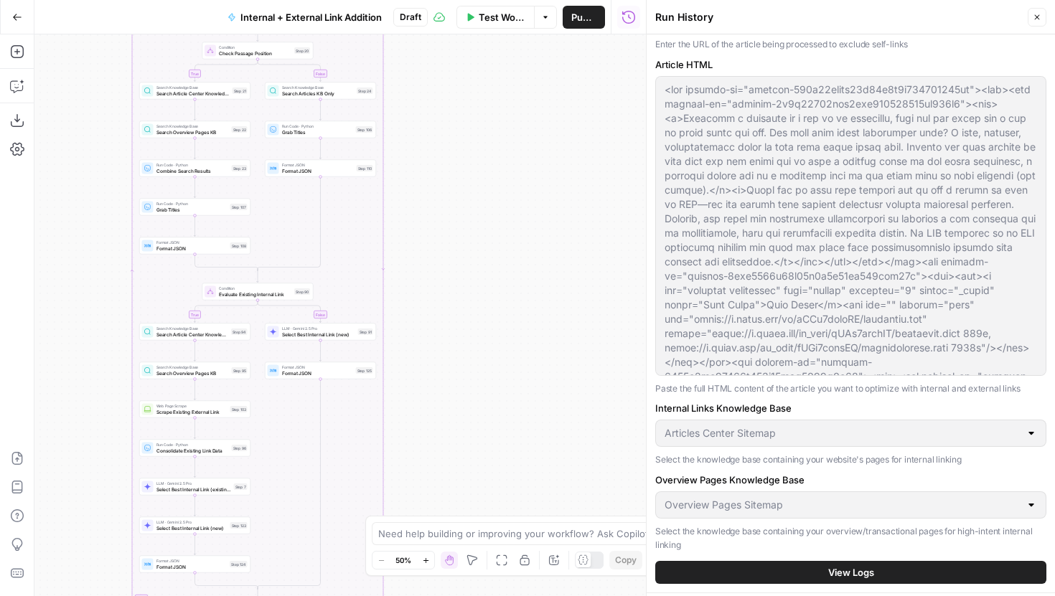
click at [818, 568] on button "View Logs" at bounding box center [850, 572] width 391 height 23
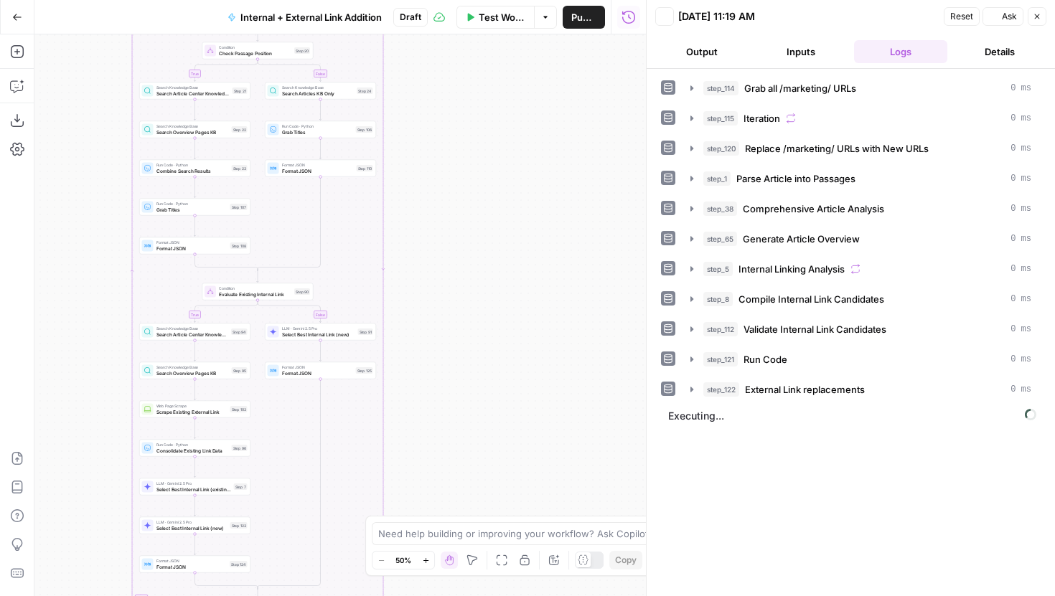
scroll to position [0, 0]
click at [665, 18] on icon "button" at bounding box center [664, 16] width 9 height 9
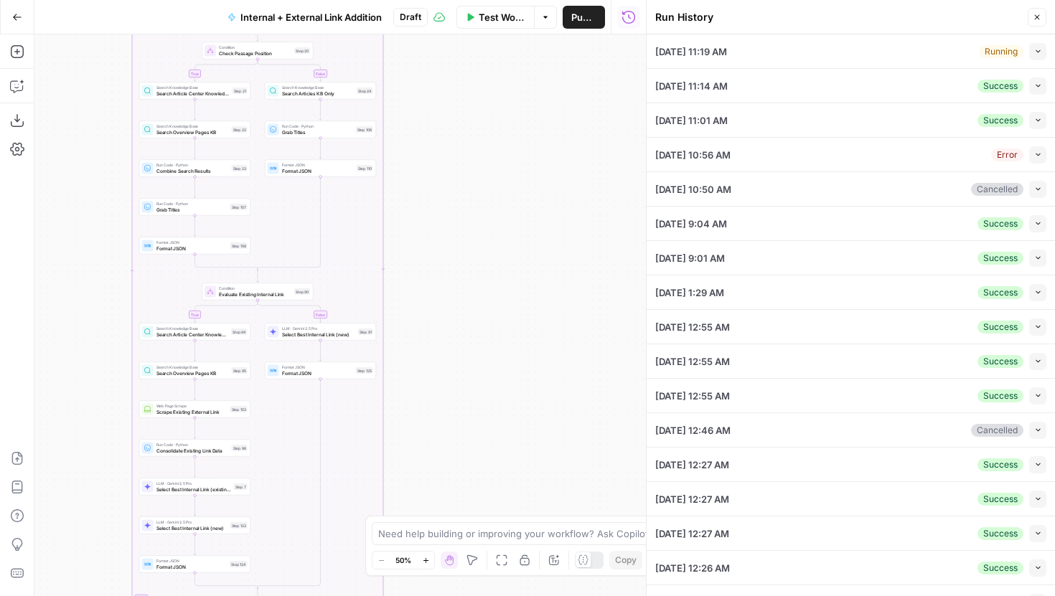
click at [1031, 52] on button "Collapse" at bounding box center [1037, 51] width 17 height 17
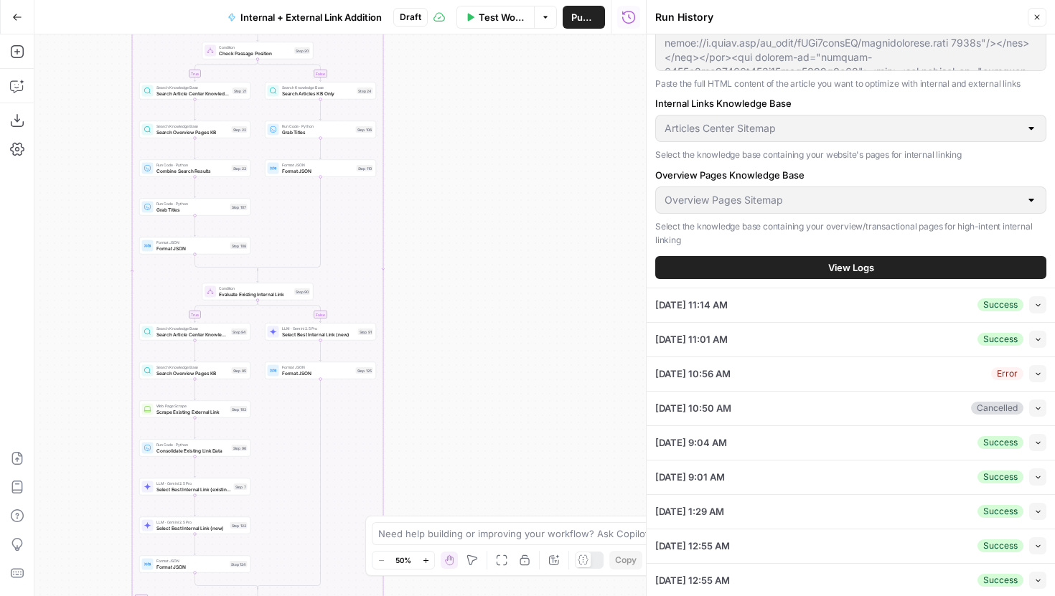
scroll to position [450, 0]
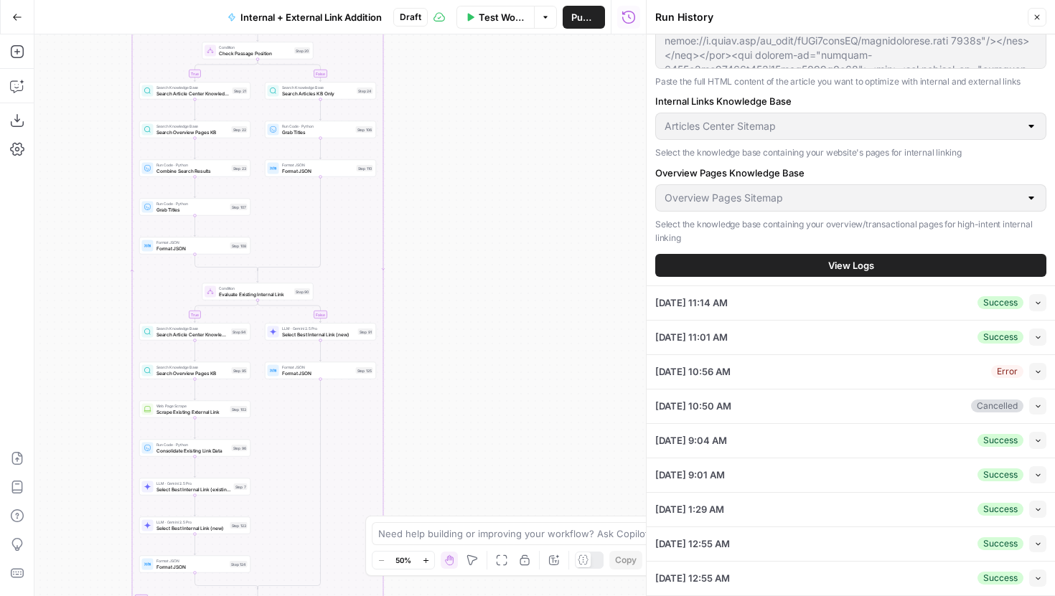
click at [830, 264] on span "View Logs" at bounding box center [851, 265] width 46 height 14
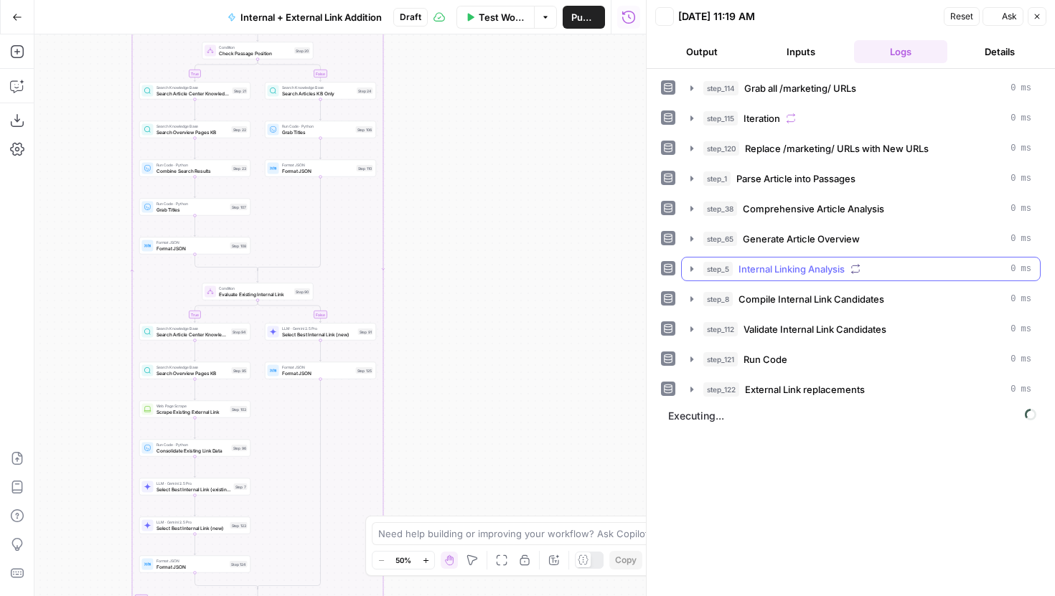
scroll to position [0, 0]
click at [693, 390] on icon "button" at bounding box center [691, 389] width 11 height 11
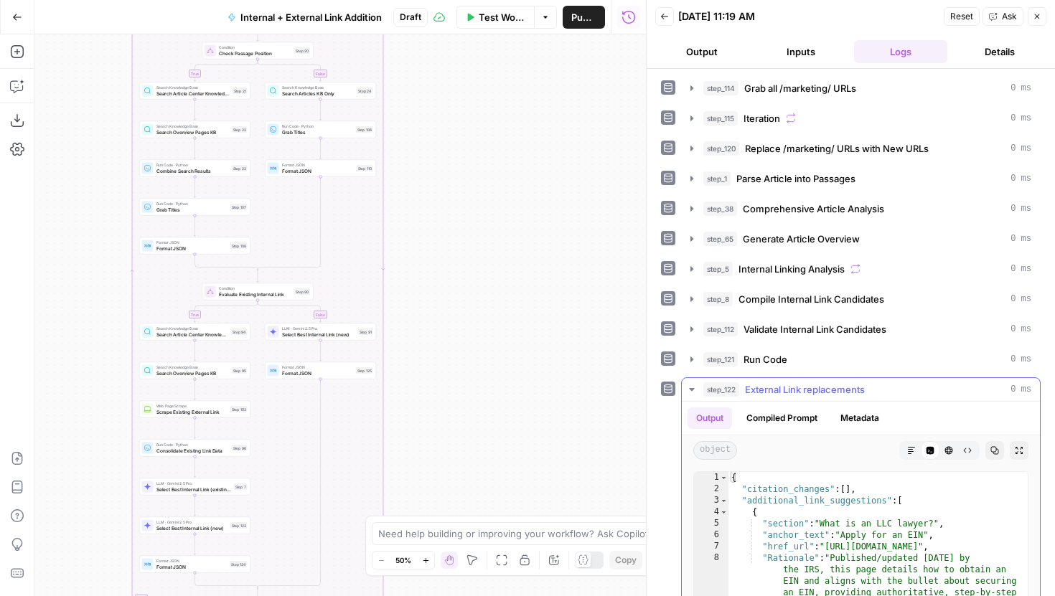
click at [692, 390] on icon "button" at bounding box center [691, 389] width 5 height 3
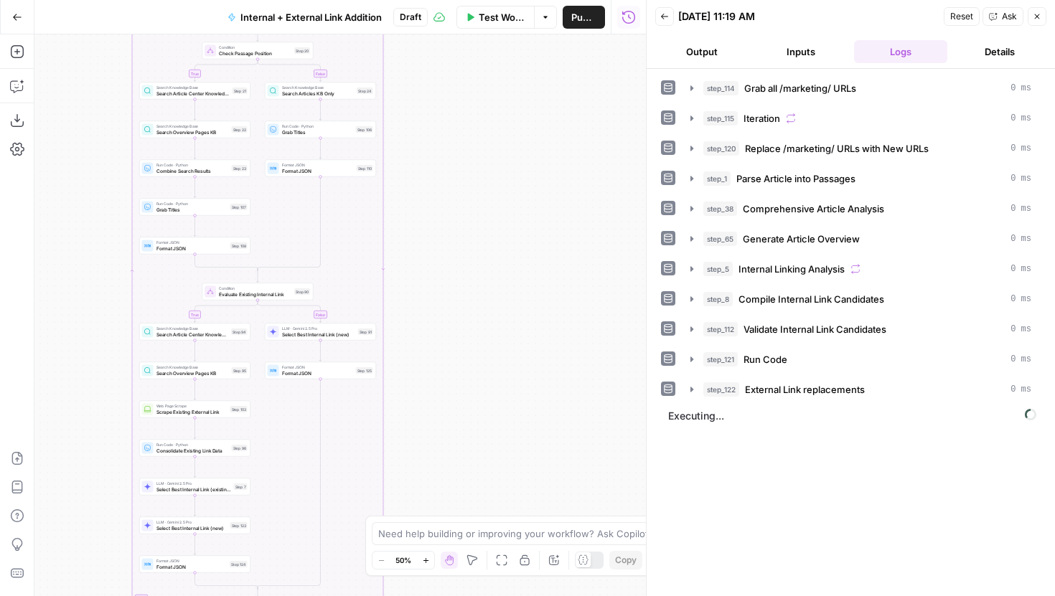
click at [692, 417] on span "Executing..." at bounding box center [852, 416] width 377 height 23
click at [668, 13] on icon "button" at bounding box center [664, 16] width 9 height 9
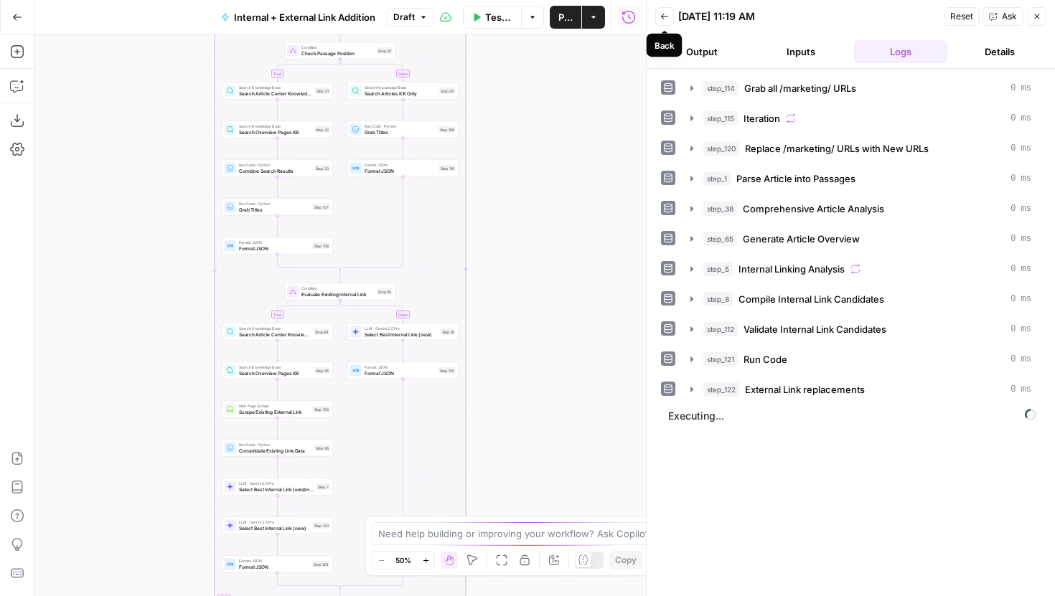
click at [667, 14] on icon "button" at bounding box center [664, 16] width 9 height 9
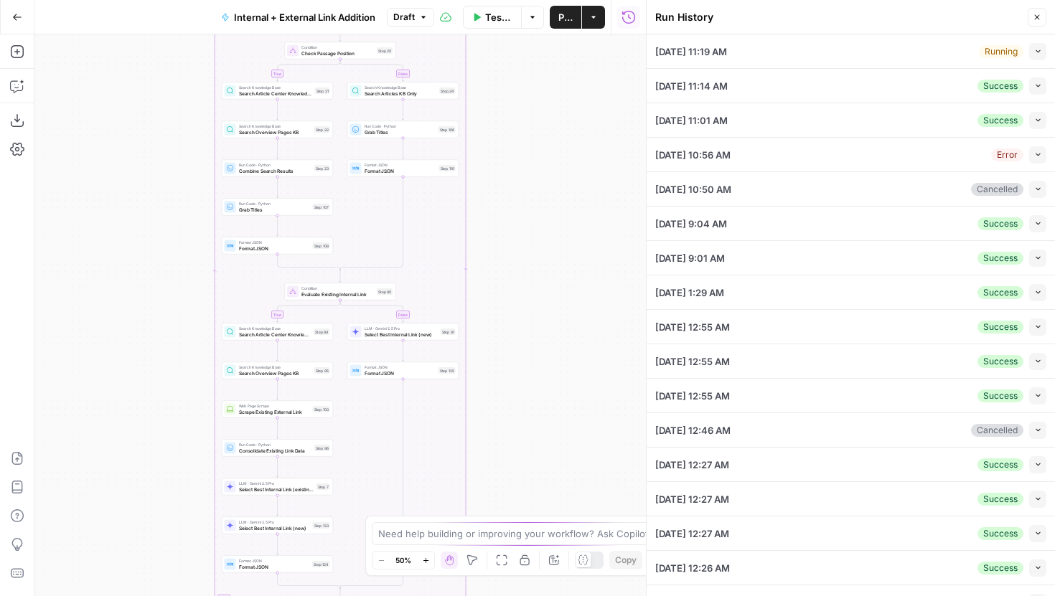
click at [1039, 53] on icon "button" at bounding box center [1038, 51] width 8 height 8
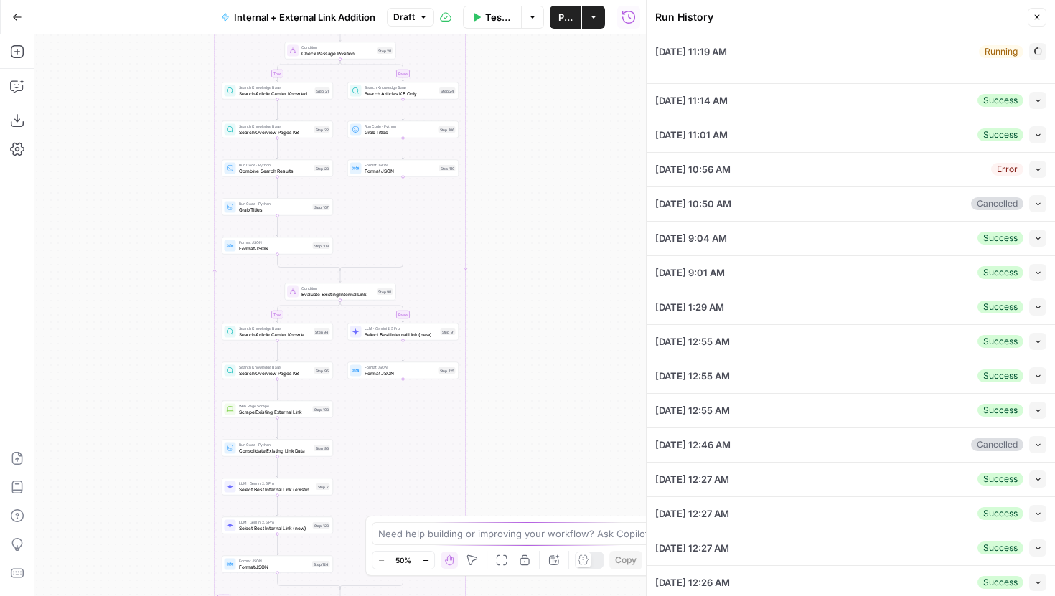
type input "Articles Center Sitemap"
type input "Overview Pages Sitemap"
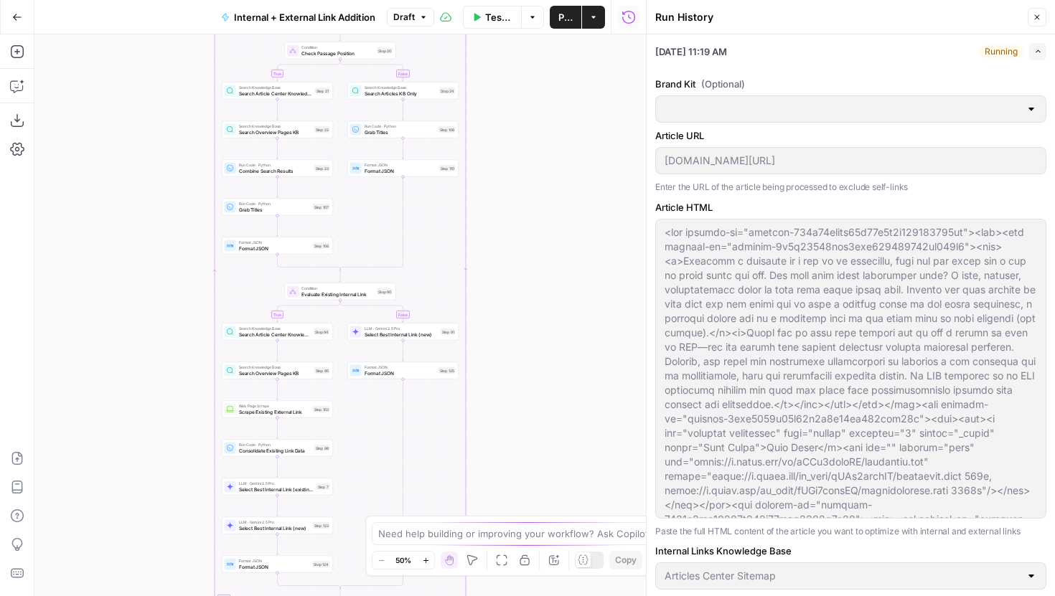
type input "LegalZoom - LLC"
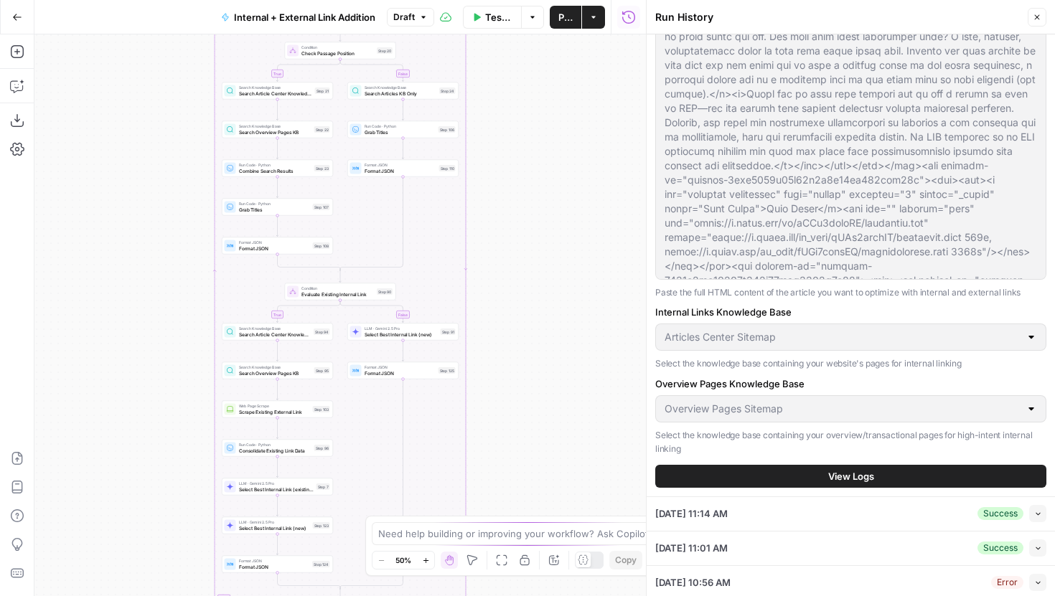
click at [834, 488] on div "Brand Kit (Optional) LegalZoom - LLC Clear Article URL legalzoom.com/articles/d…" at bounding box center [850, 162] width 391 height 667
click at [840, 477] on span "View Logs" at bounding box center [851, 476] width 46 height 14
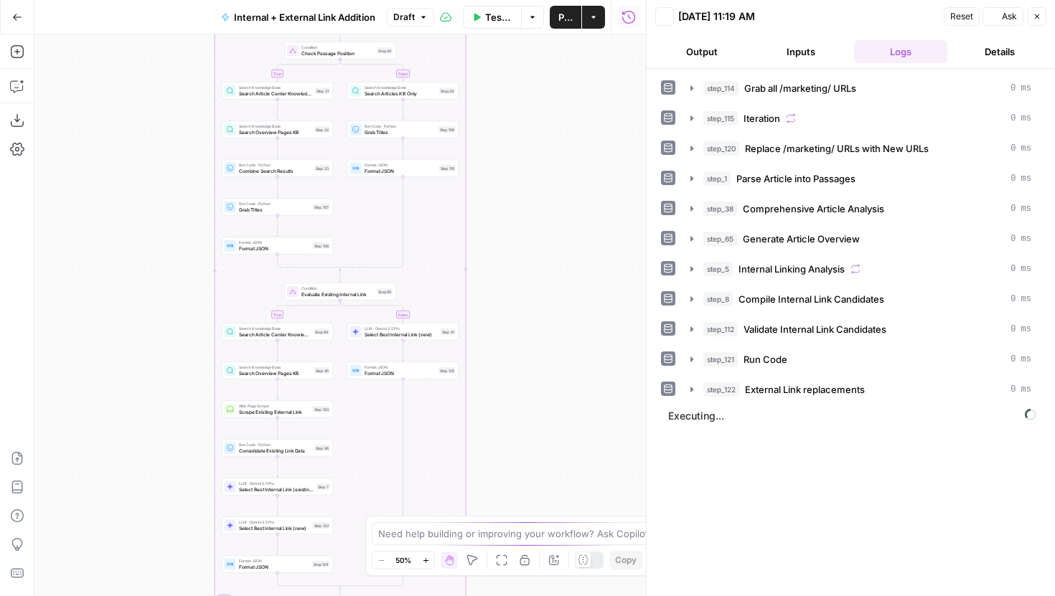
scroll to position [0, 0]
drag, startPoint x: 667, startPoint y: 414, endPoint x: 728, endPoint y: 414, distance: 61.0
click at [728, 414] on span "Executing..." at bounding box center [852, 416] width 377 height 23
click at [664, 15] on icon "button" at bounding box center [664, 16] width 9 height 9
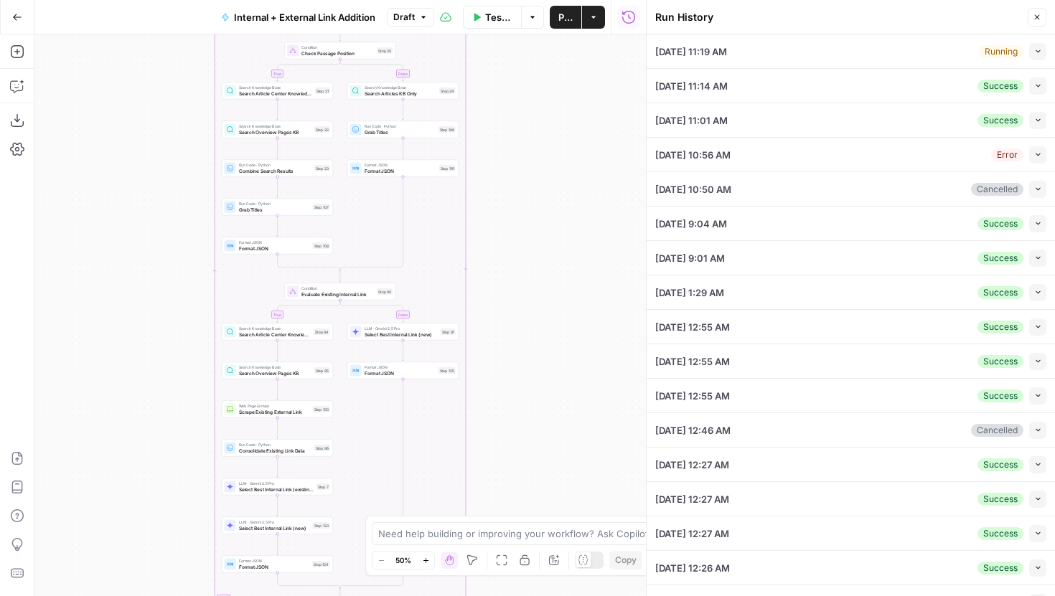
click at [1034, 50] on icon "button" at bounding box center [1038, 51] width 8 height 8
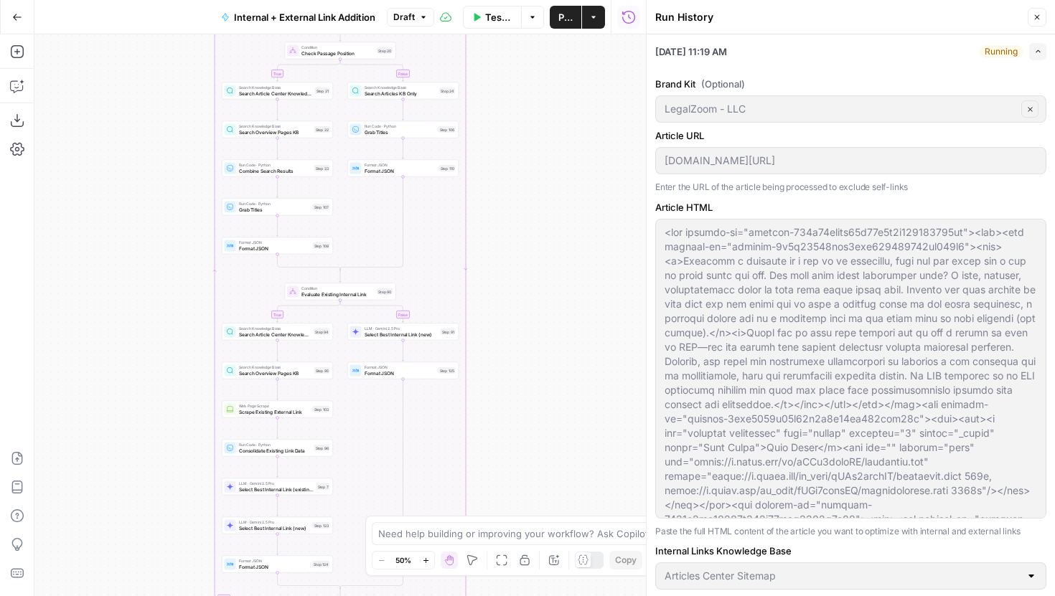
scroll to position [204, 0]
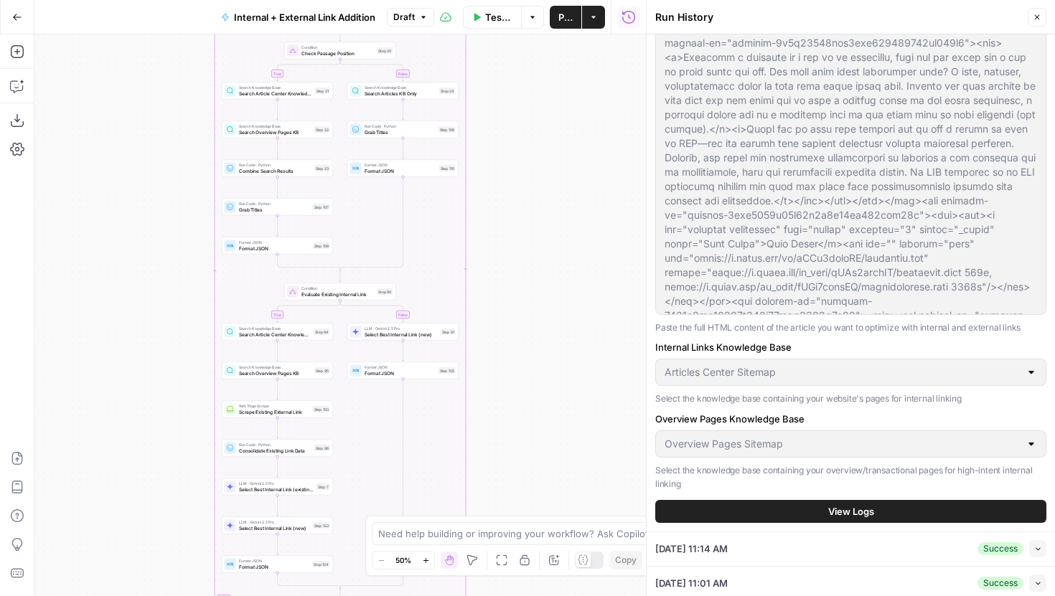
click at [841, 517] on span "View Logs" at bounding box center [851, 512] width 46 height 14
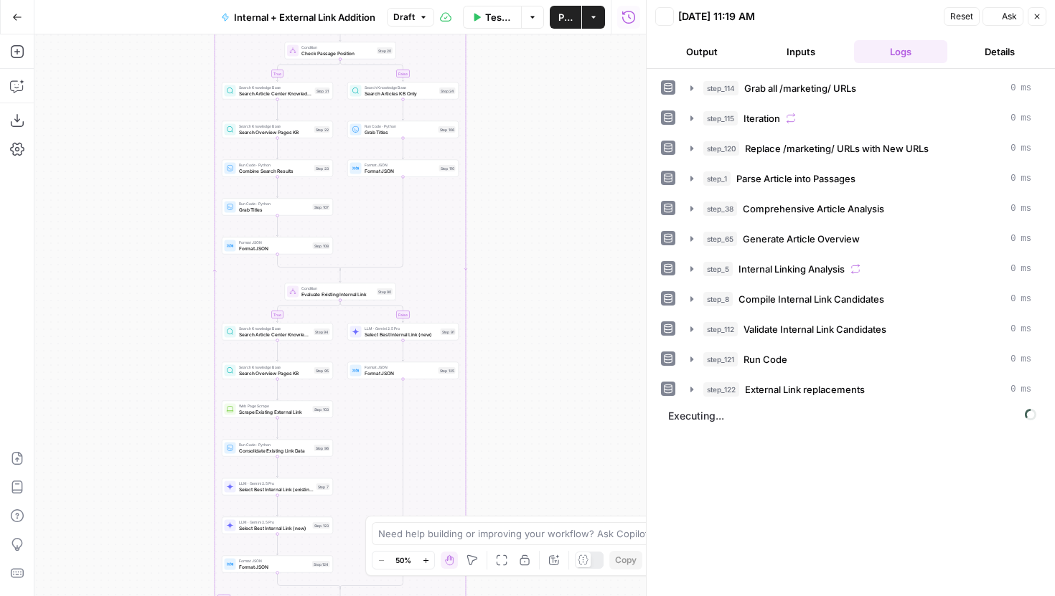
scroll to position [0, 0]
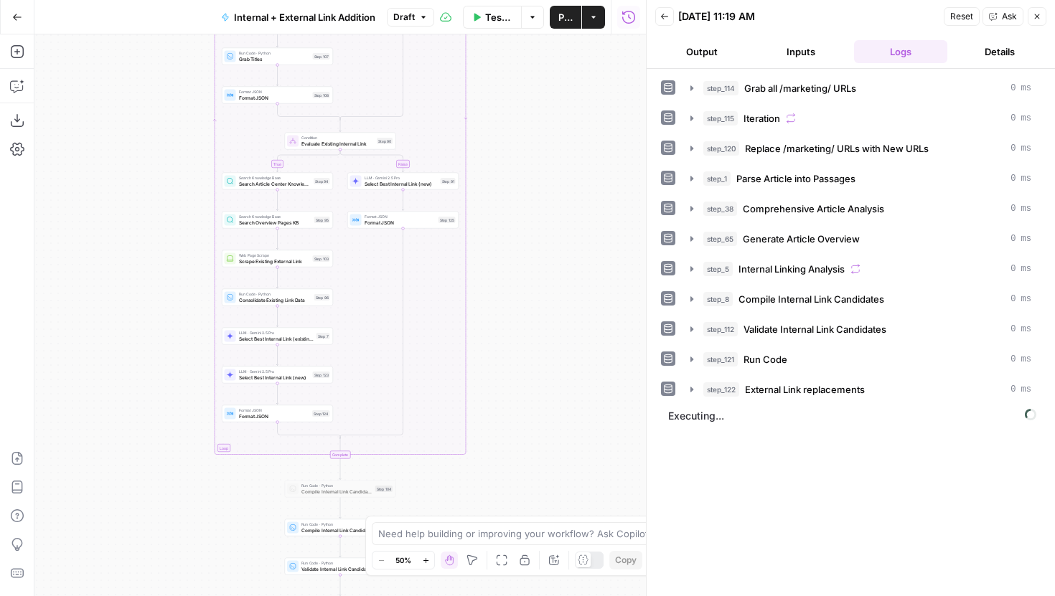
drag, startPoint x: 517, startPoint y: 268, endPoint x: 517, endPoint y: 64, distance: 203.8
click at [517, 64] on div "true false true false true false Workflow Set Inputs Inputs Run Code · Python G…" at bounding box center [340, 315] width 612 height 562
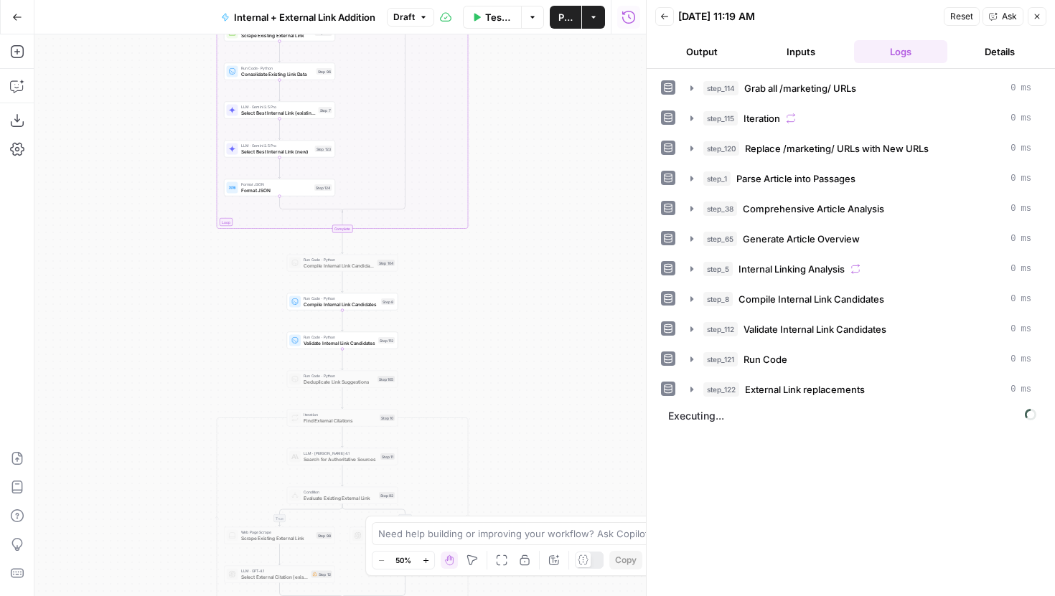
drag, startPoint x: 530, startPoint y: 202, endPoint x: 530, endPoint y: 159, distance: 43.8
click at [530, 161] on div "true false true false true false Workflow Set Inputs Inputs Run Code · Python G…" at bounding box center [340, 315] width 612 height 562
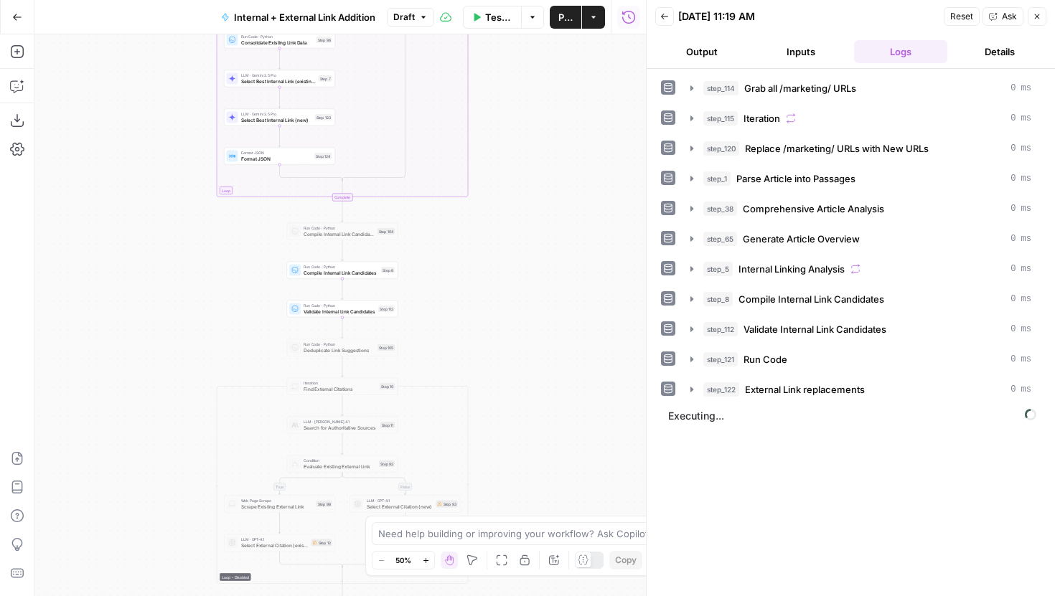
drag, startPoint x: 548, startPoint y: 309, endPoint x: 544, endPoint y: 83, distance: 226.1
click at [544, 83] on div "true false true false true false Workflow Set Inputs Inputs Run Code · Python G…" at bounding box center [340, 315] width 612 height 562
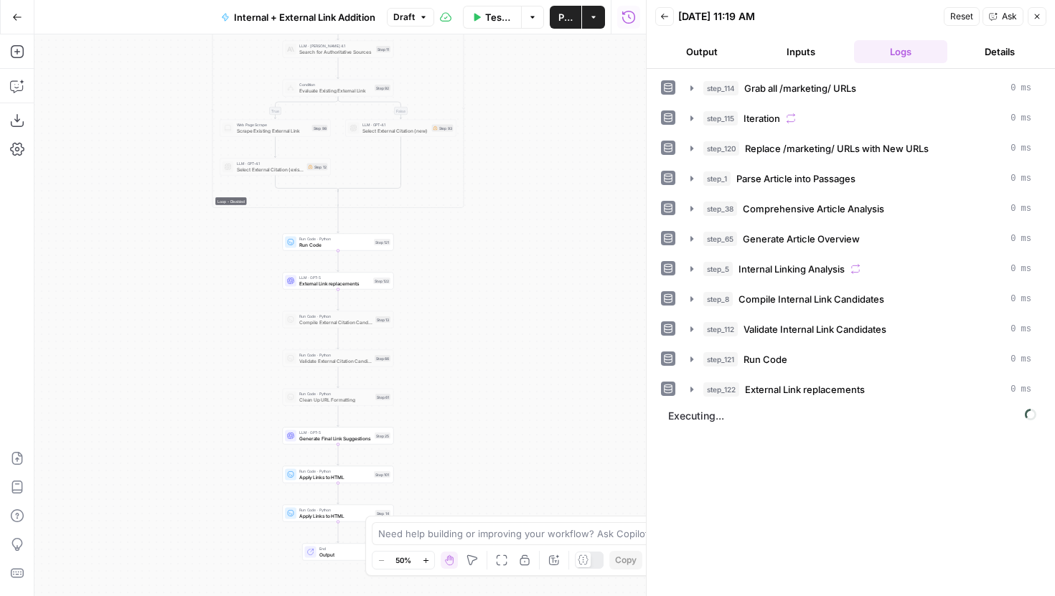
drag, startPoint x: 542, startPoint y: 365, endPoint x: 542, endPoint y: 213, distance: 151.4
click at [542, 213] on div "true false true false true false Workflow Set Inputs Inputs Run Code · Python G…" at bounding box center [340, 315] width 612 height 562
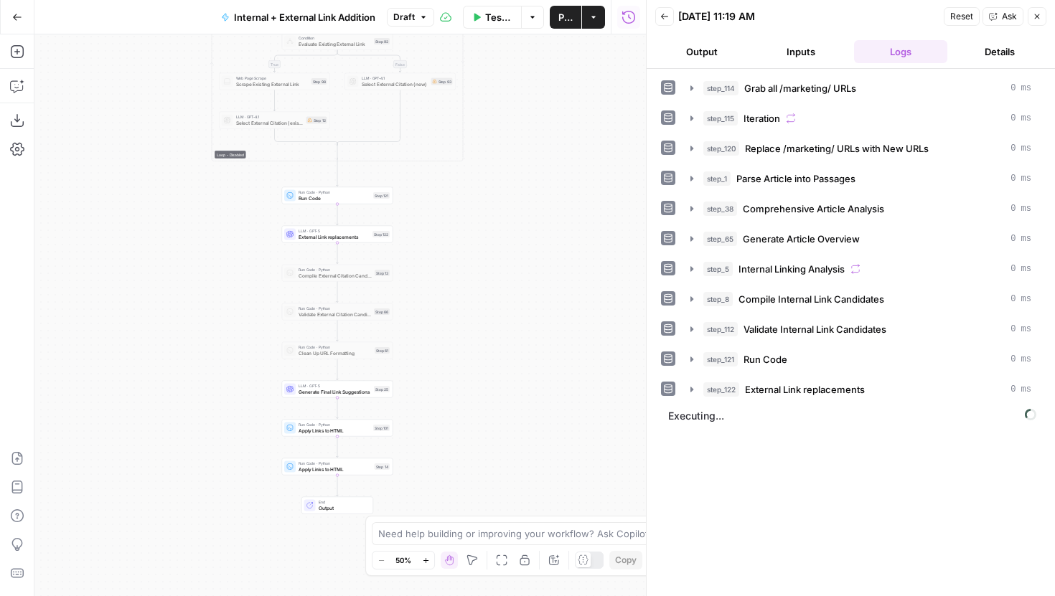
drag, startPoint x: 500, startPoint y: 368, endPoint x: 500, endPoint y: 347, distance: 20.8
click at [500, 347] on div "true false true false true false Workflow Set Inputs Inputs Run Code · Python G…" at bounding box center [340, 315] width 612 height 562
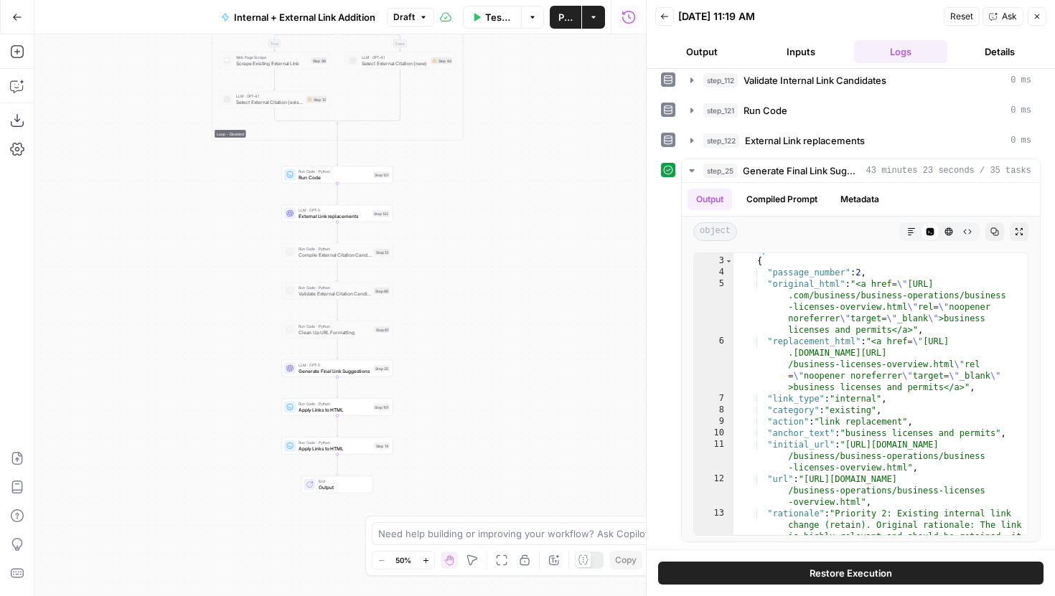
scroll to position [11, 0]
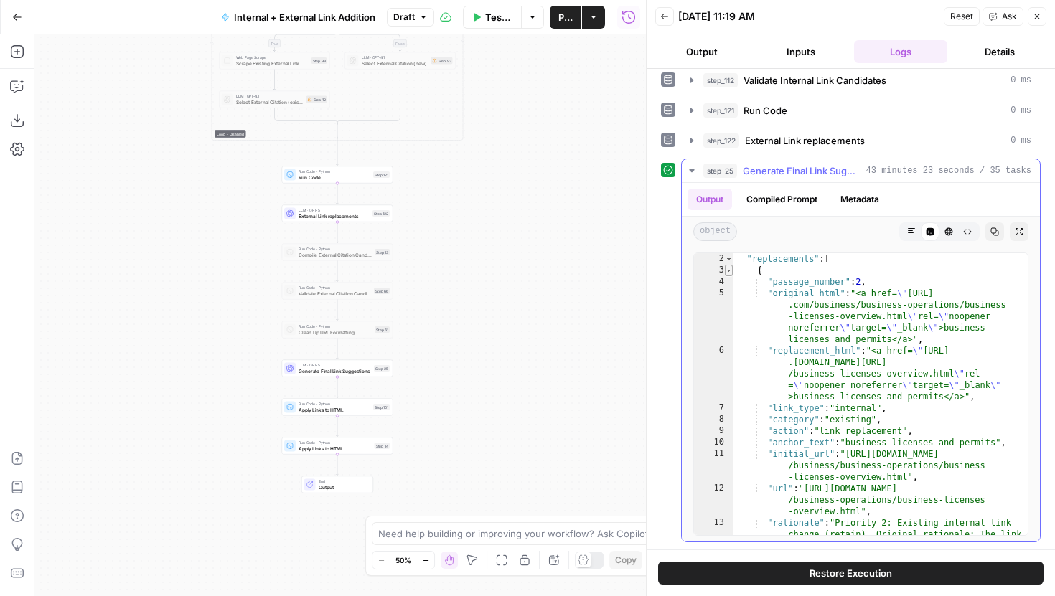
type textarea "*"
click at [730, 268] on span "Toggle code folding, rows 3 through 14" at bounding box center [729, 270] width 8 height 11
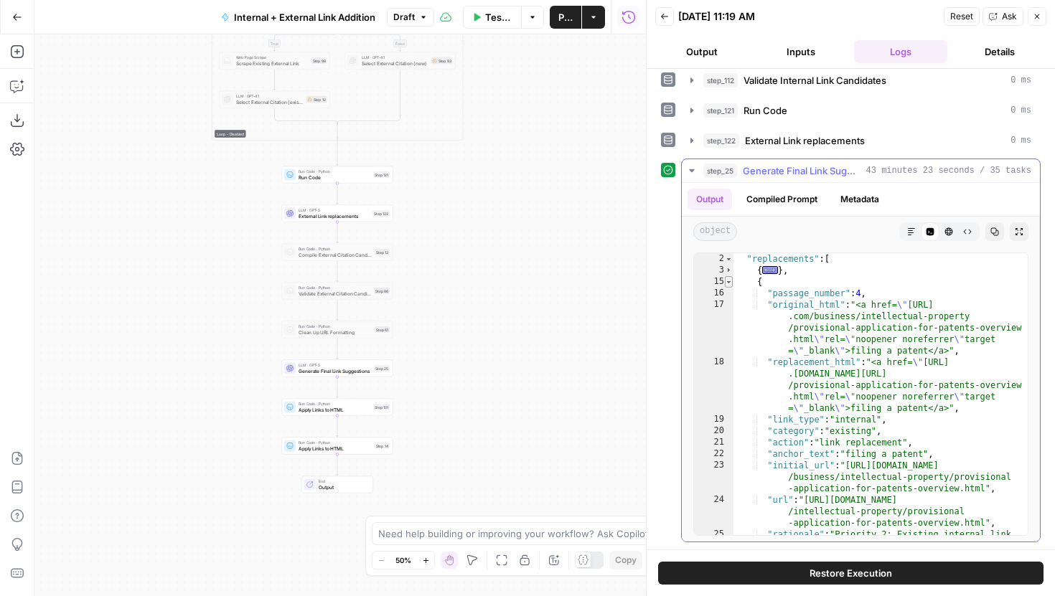
click at [728, 281] on span "Toggle code folding, rows 15 through 26" at bounding box center [729, 281] width 8 height 11
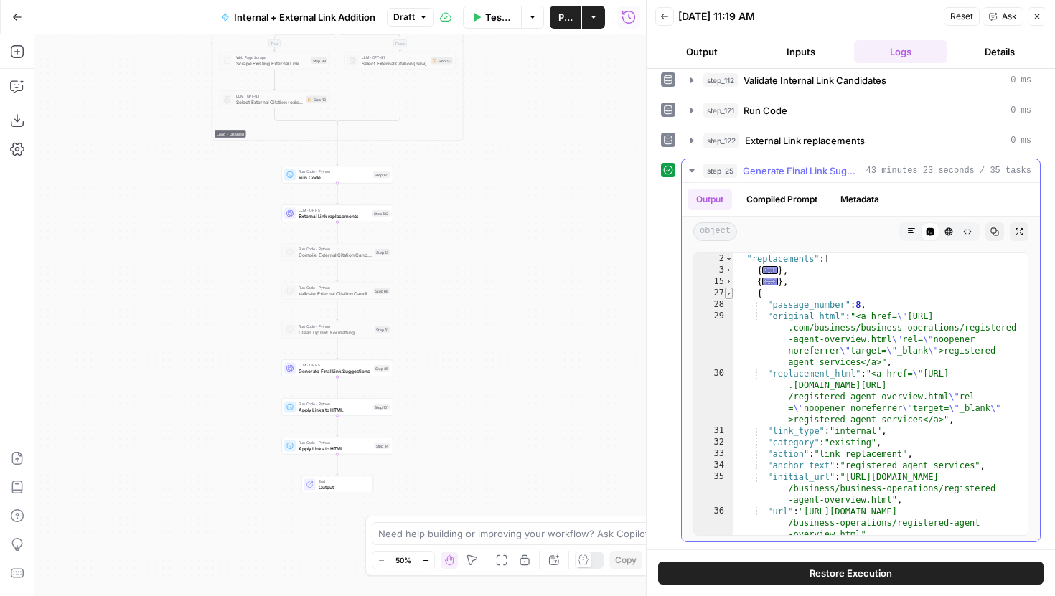
click span "Toggle code folding, rows 27 through 38"
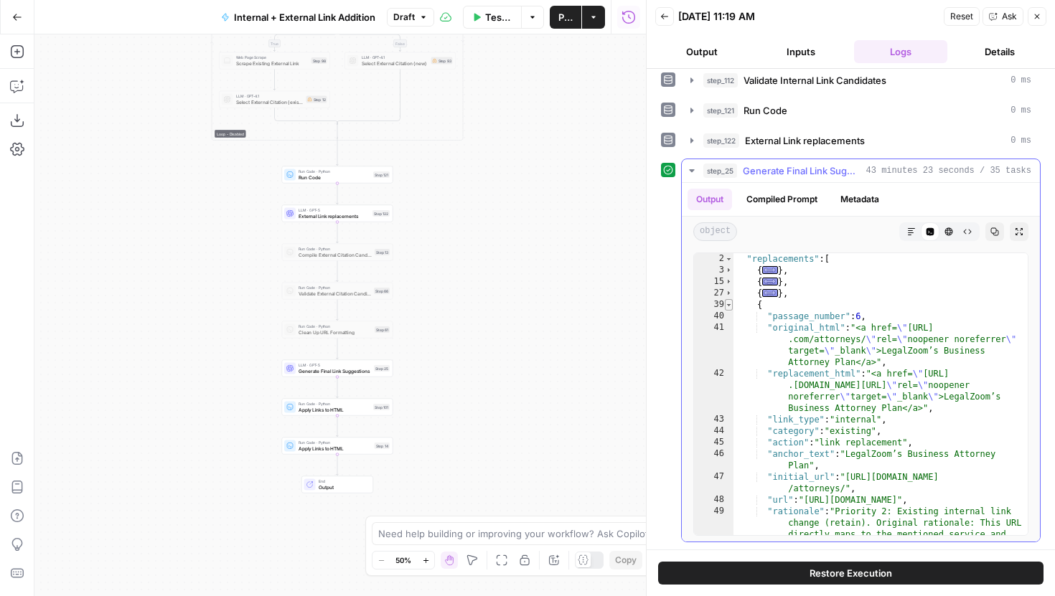
click span "Toggle code folding, rows 39 through 50"
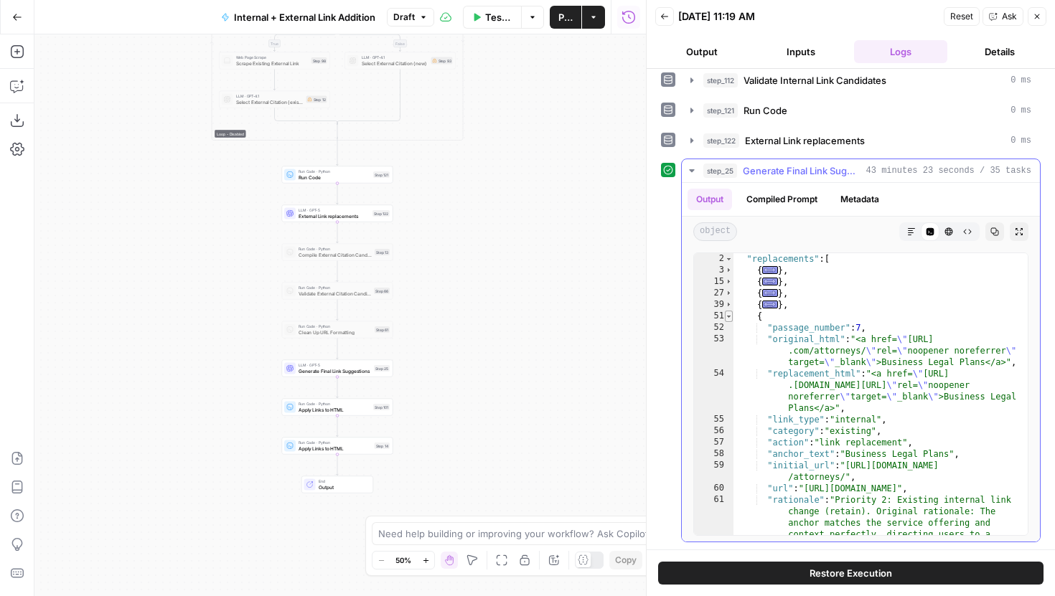
click span "Toggle code folding, rows 51 through 62"
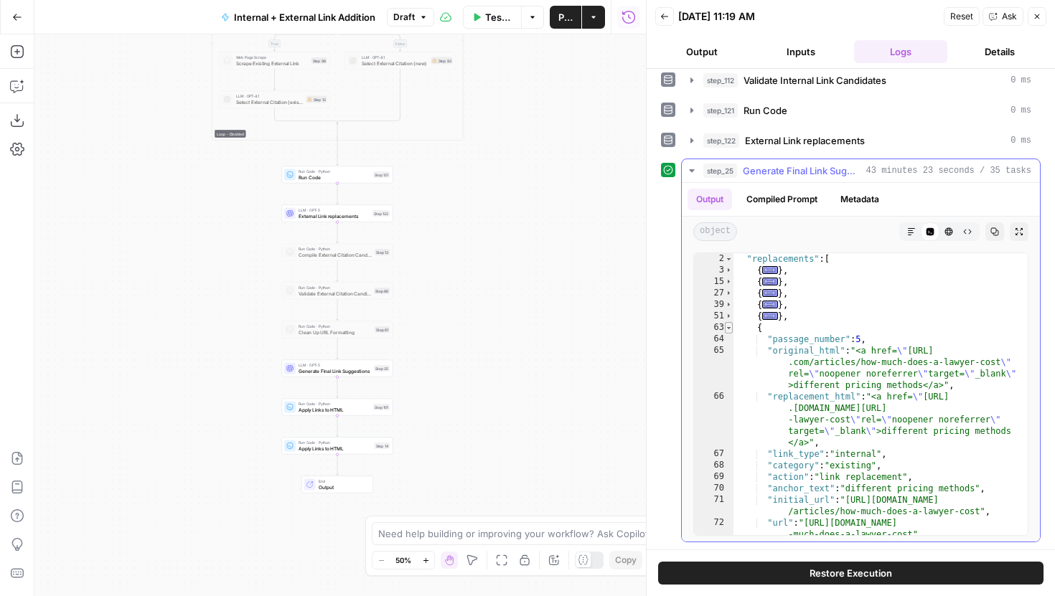
click span "Toggle code folding, rows 63 through 74"
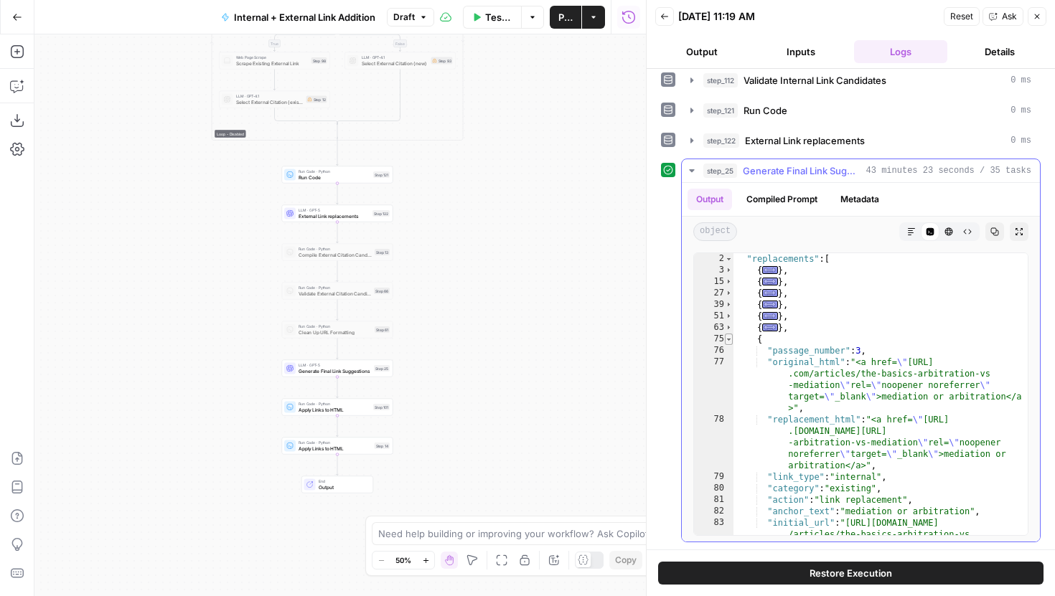
click span "Toggle code folding, rows 75 through 86"
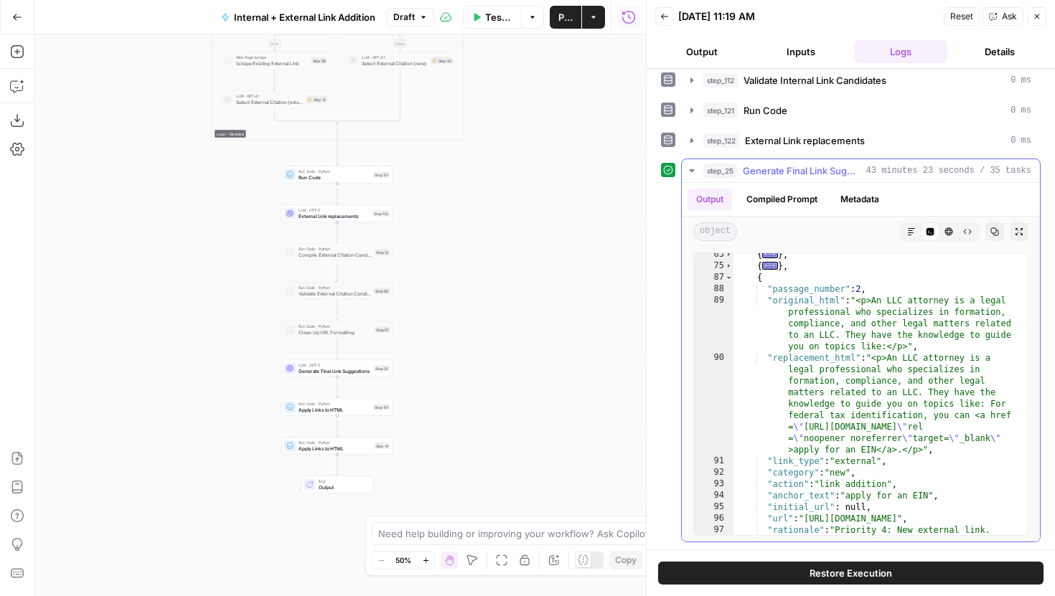
scroll to position [85, 0]
click span "Toggle code folding, rows 87 through 98"
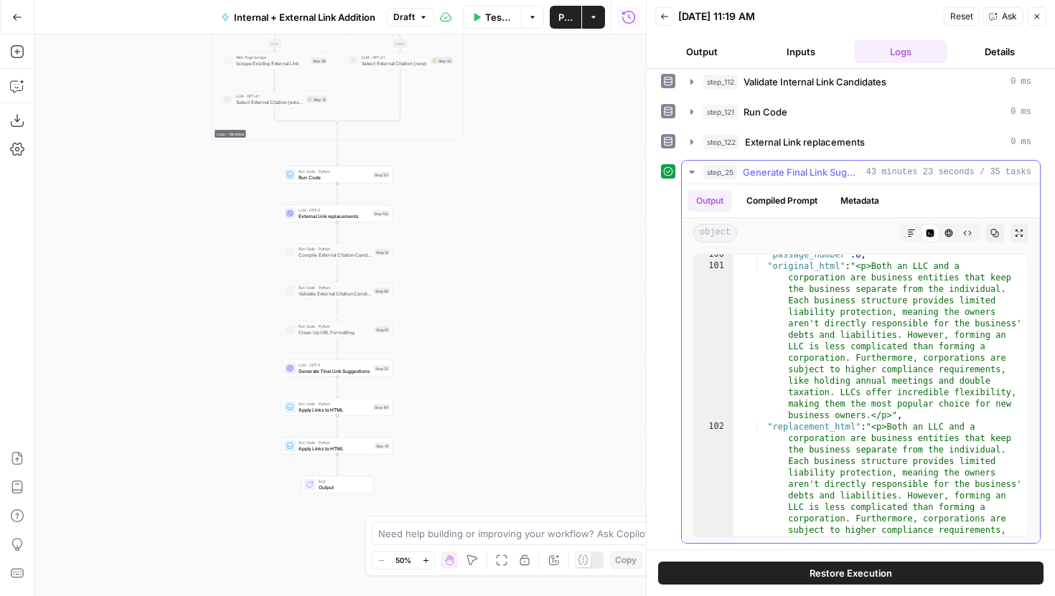
scroll to position [106, 0]
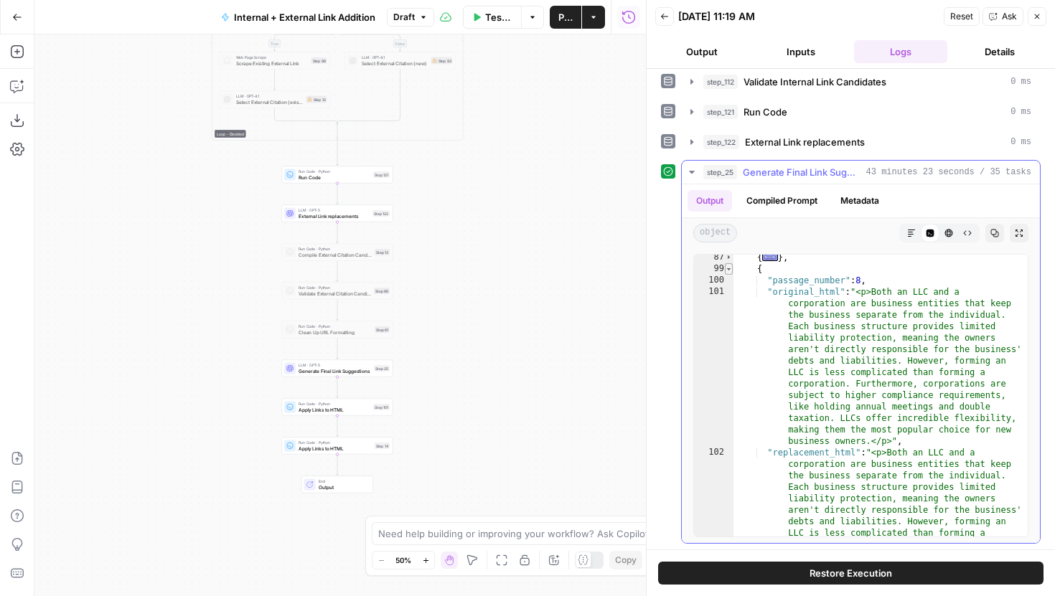
click span "Toggle code folding, rows 99 through 110"
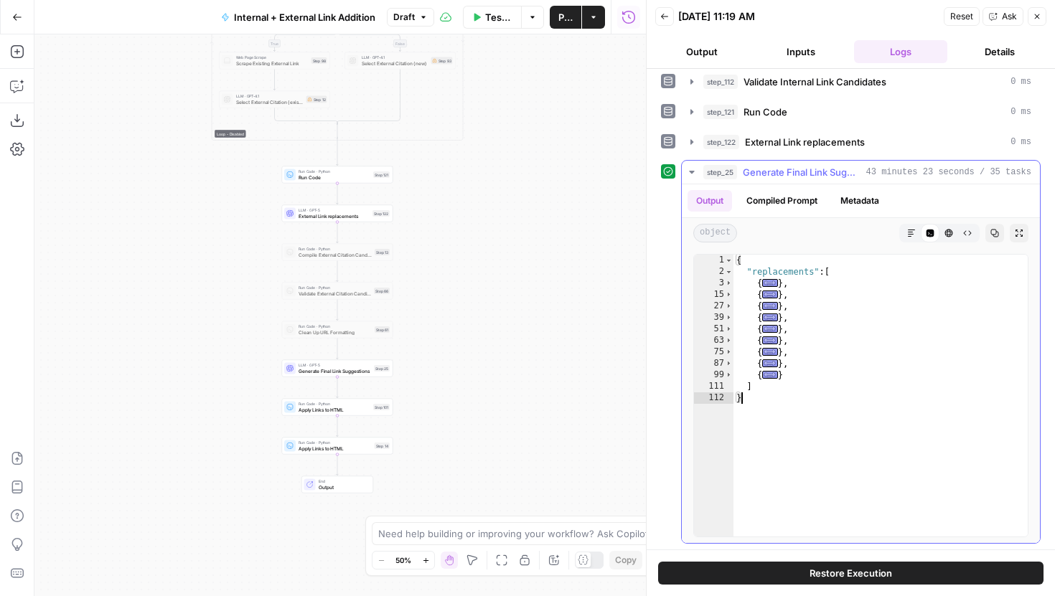
click icon "button"
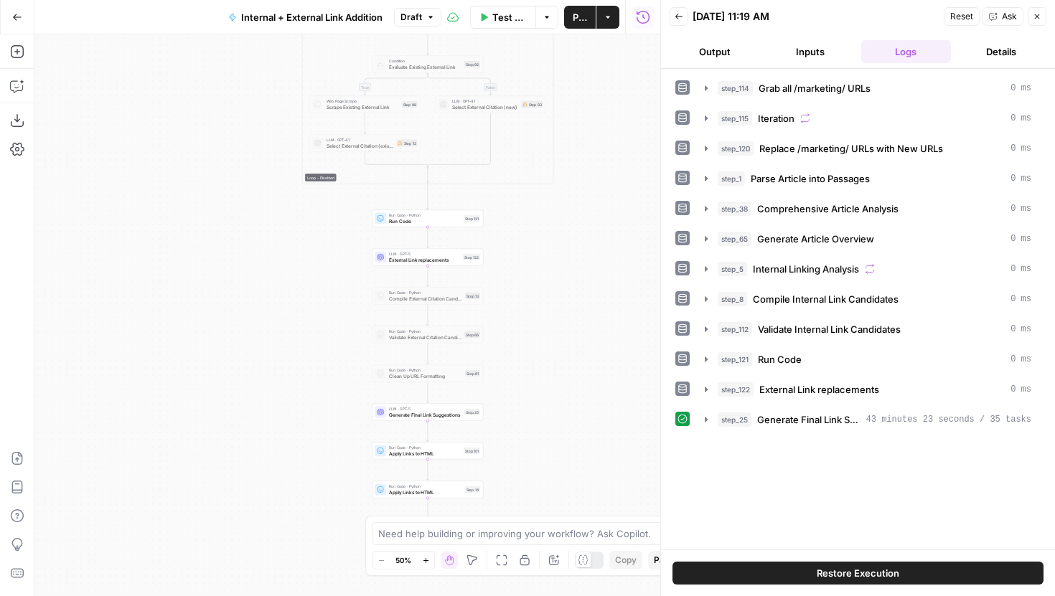
drag, startPoint x: 538, startPoint y: 242, endPoint x: 617, endPoint y: 278, distance: 86.7
click div "true false true false true false Workflow Set Inputs Inputs Run Code · Python G…"
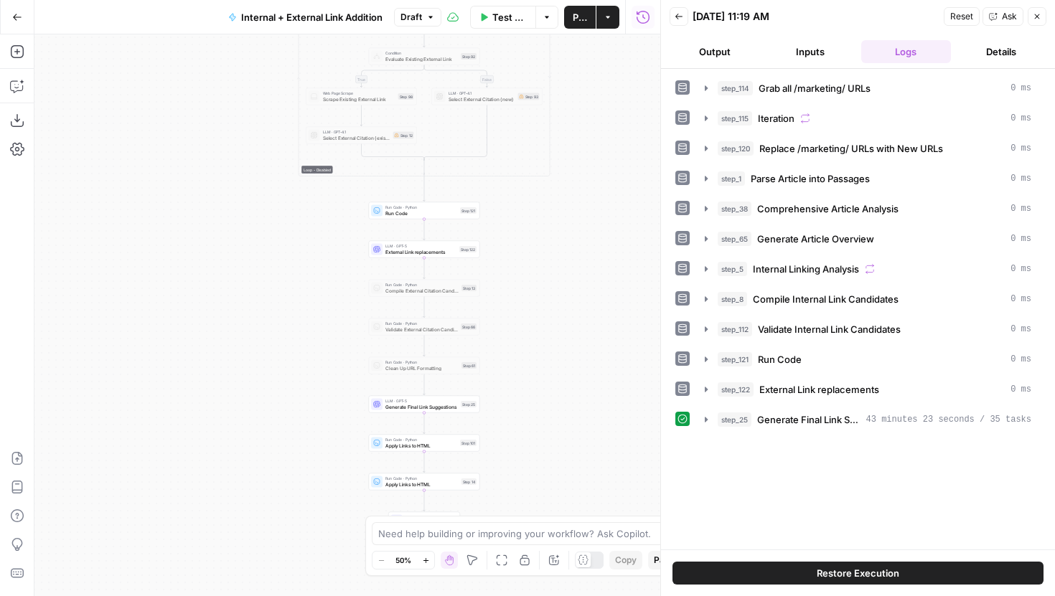
drag, startPoint x: 581, startPoint y: 313, endPoint x: 500, endPoint y: 313, distance: 81.8
click div "true false true false true false Workflow Set Inputs Inputs Run Code · Python G…"
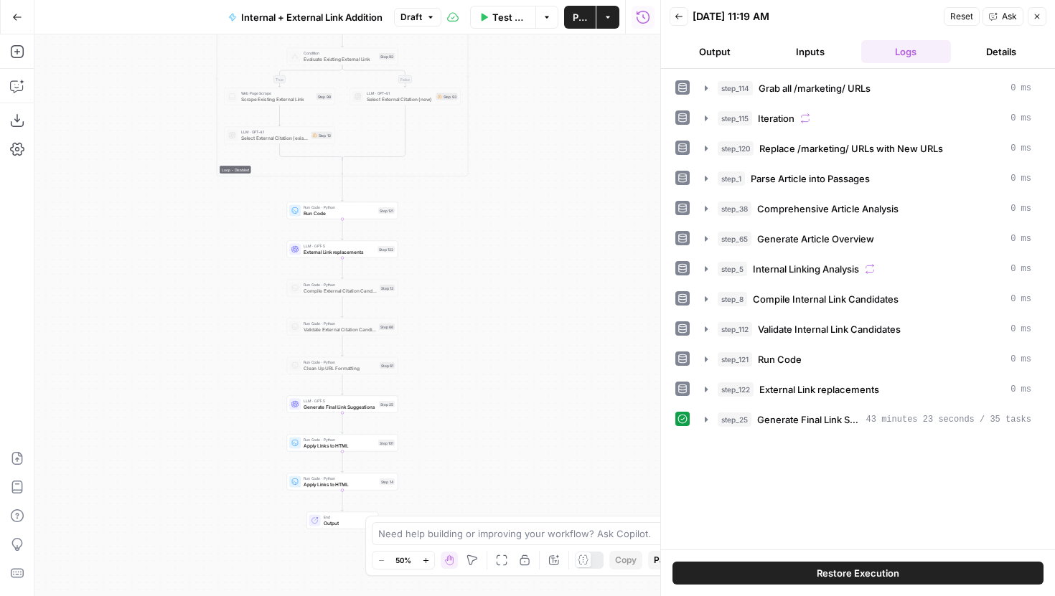
drag, startPoint x: 519, startPoint y: 198, endPoint x: 524, endPoint y: 432, distance: 234.0
click div "true false true false true false Workflow Set Inputs Inputs Run Code · Python G…"
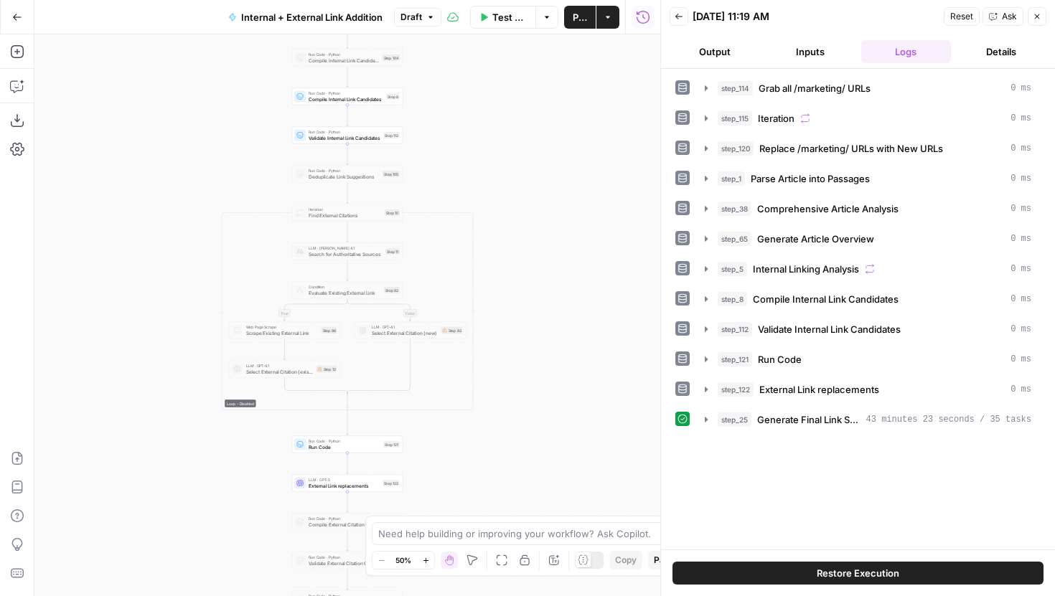
drag, startPoint x: 522, startPoint y: 205, endPoint x: 522, endPoint y: 332, distance: 126.3
click div "true false true false true false Workflow Set Inputs Inputs Run Code · Python G…"
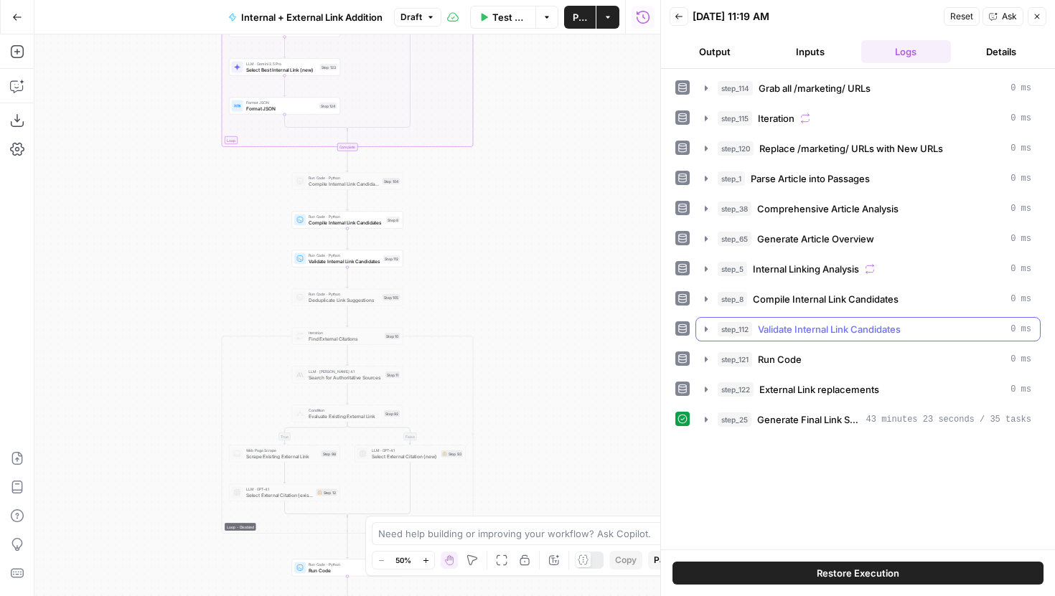
click icon "button"
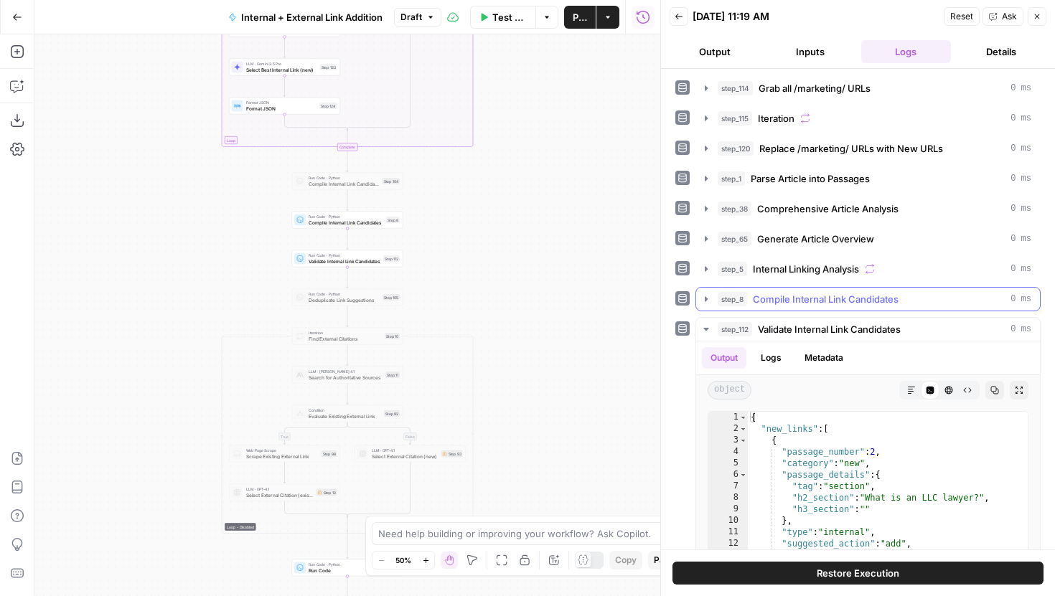
click icon "button"
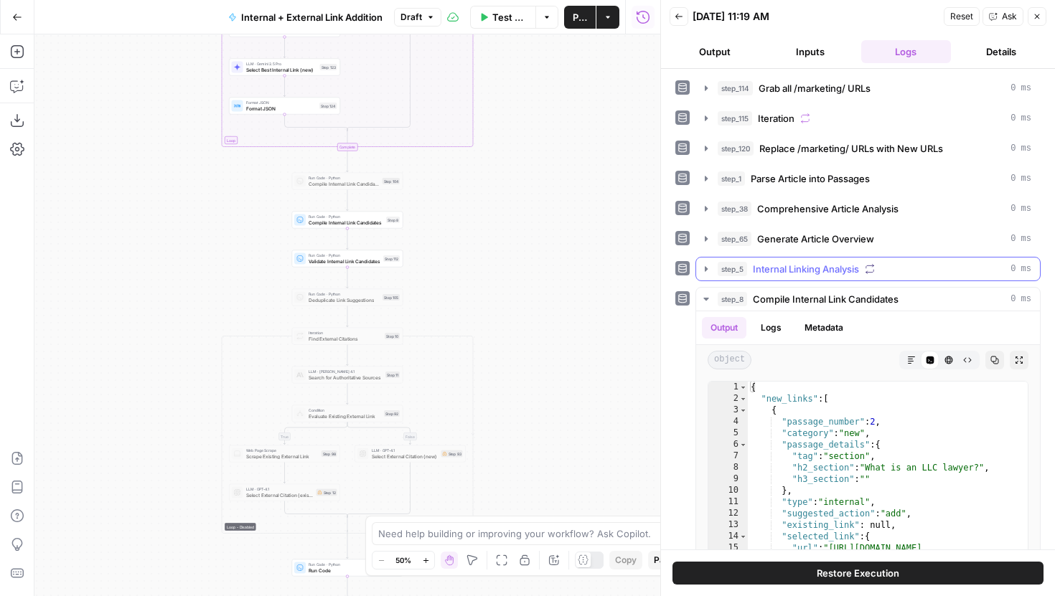
click icon "button"
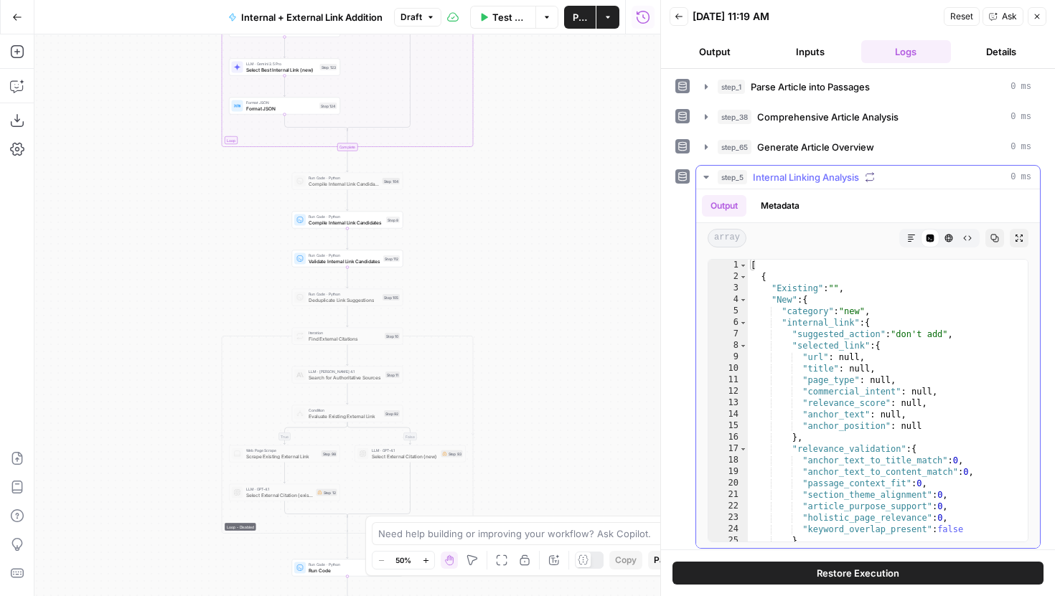
scroll to position [94, 0]
click button "step_65 Generate Article Overview 0 ms"
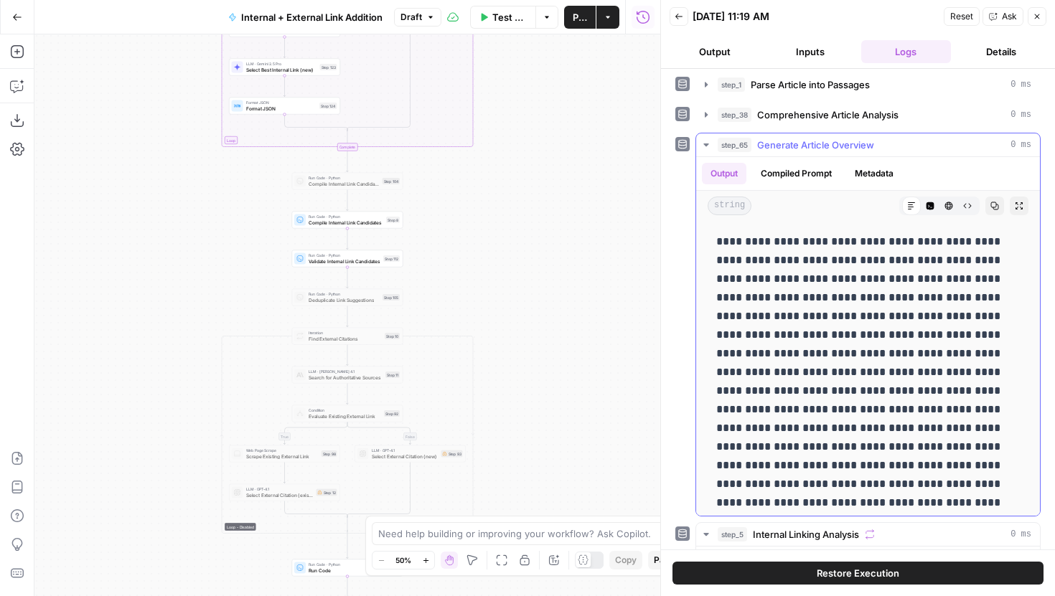
click button "step_65 Generate Article Overview 0 ms"
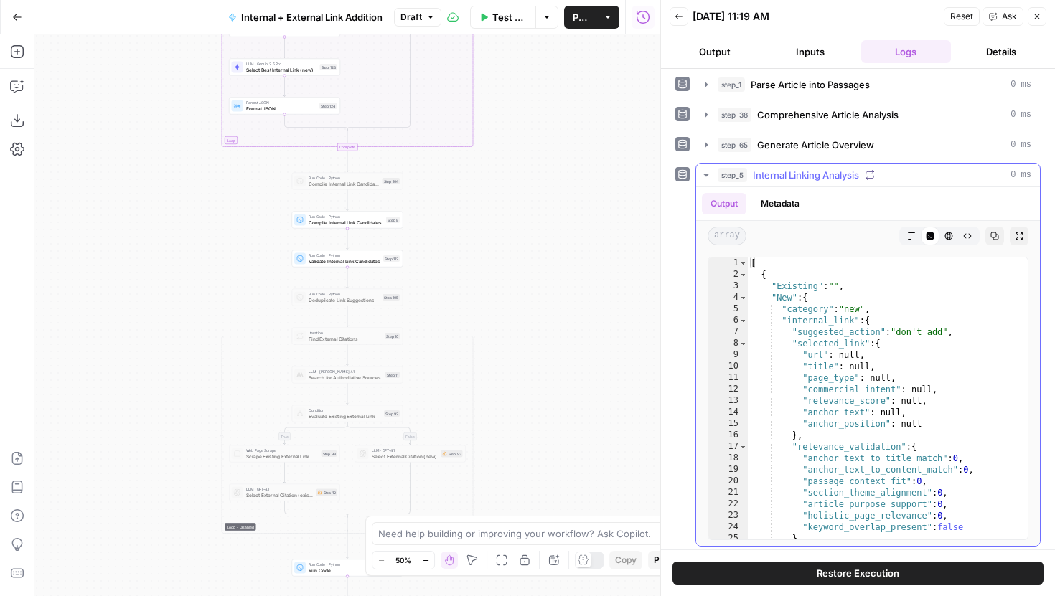
click button "step_5 Internal Linking Analysis 0 ms"
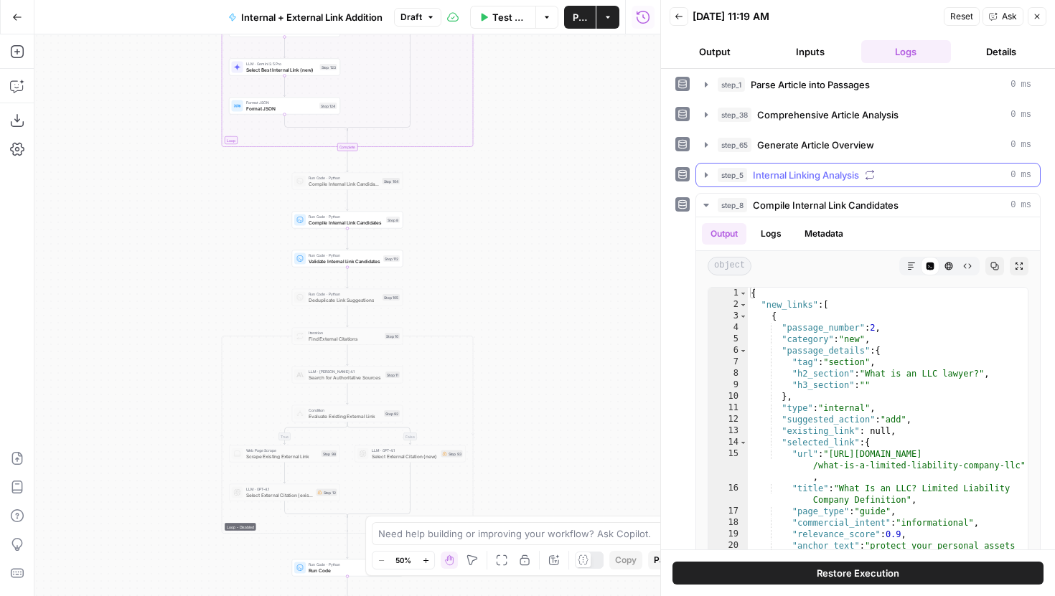
click icon "button"
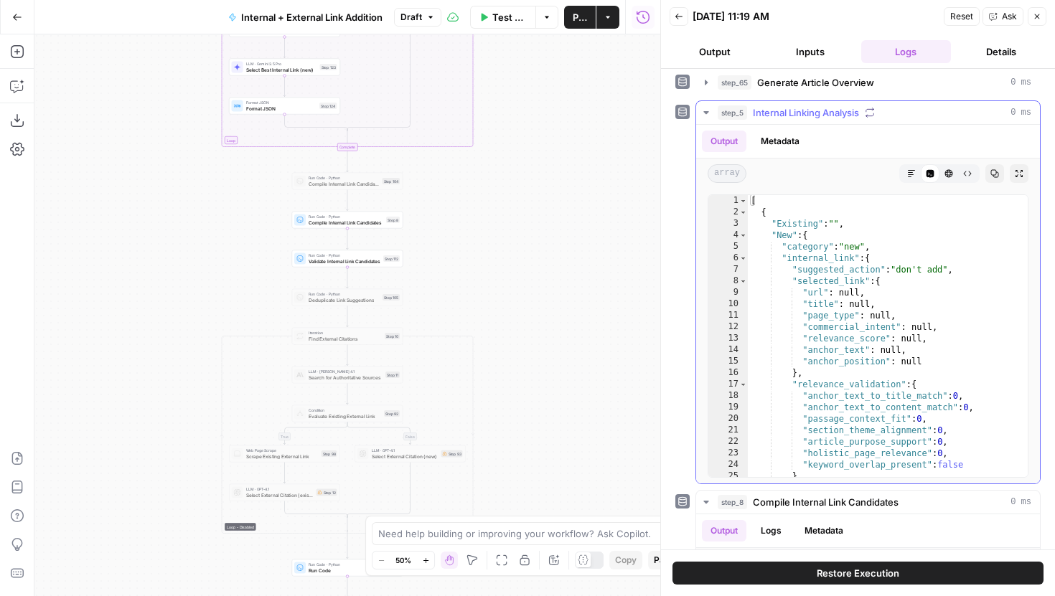
scroll to position [164, 0]
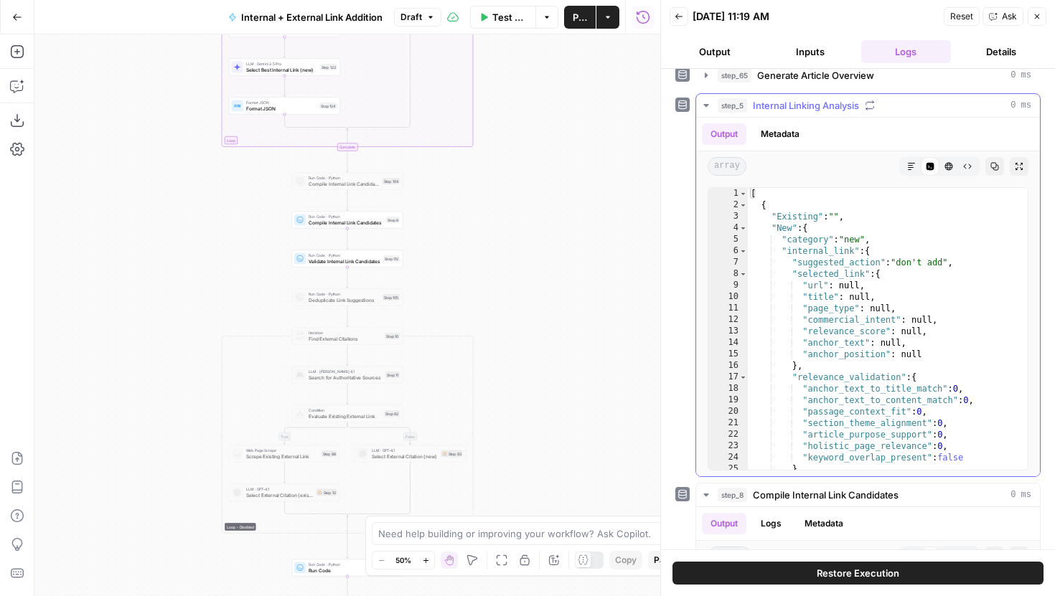
click icon "button"
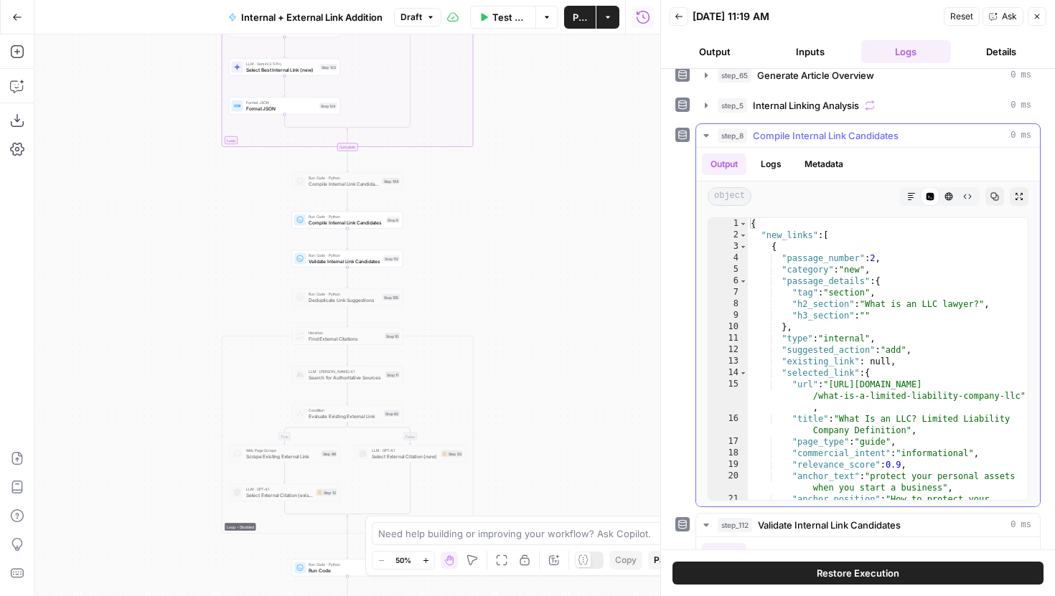
click button "step_8 Compile Internal Link Candidates 0 ms"
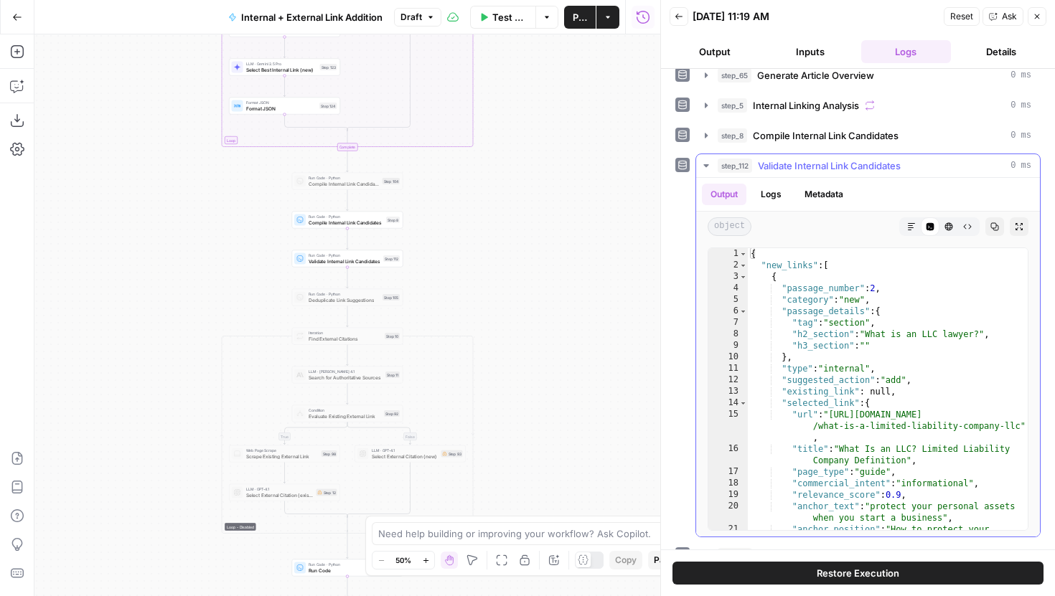
click icon "button"
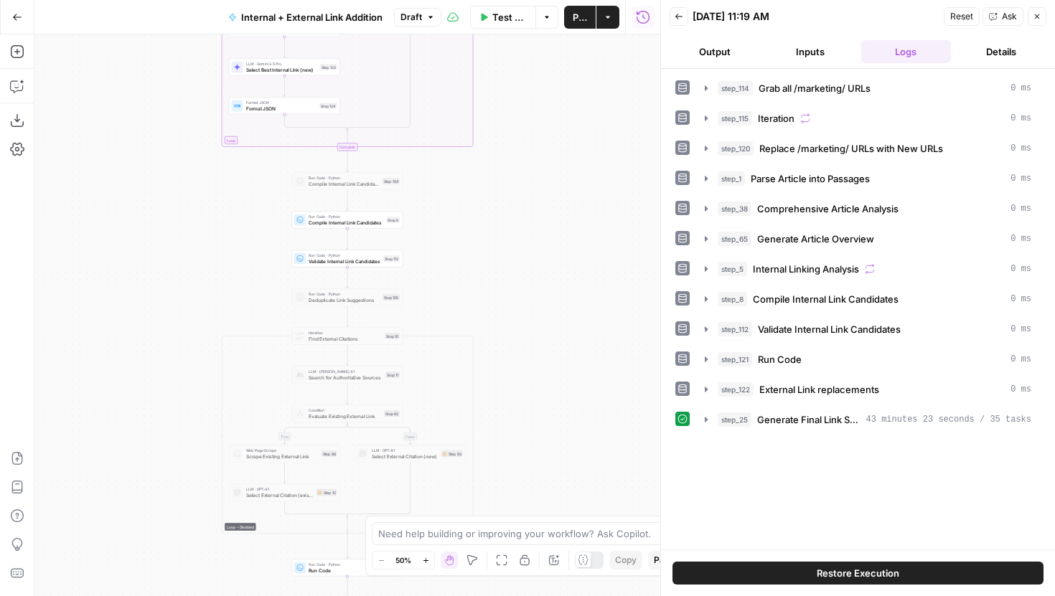
scroll to position [0, 0]
click icon "button"
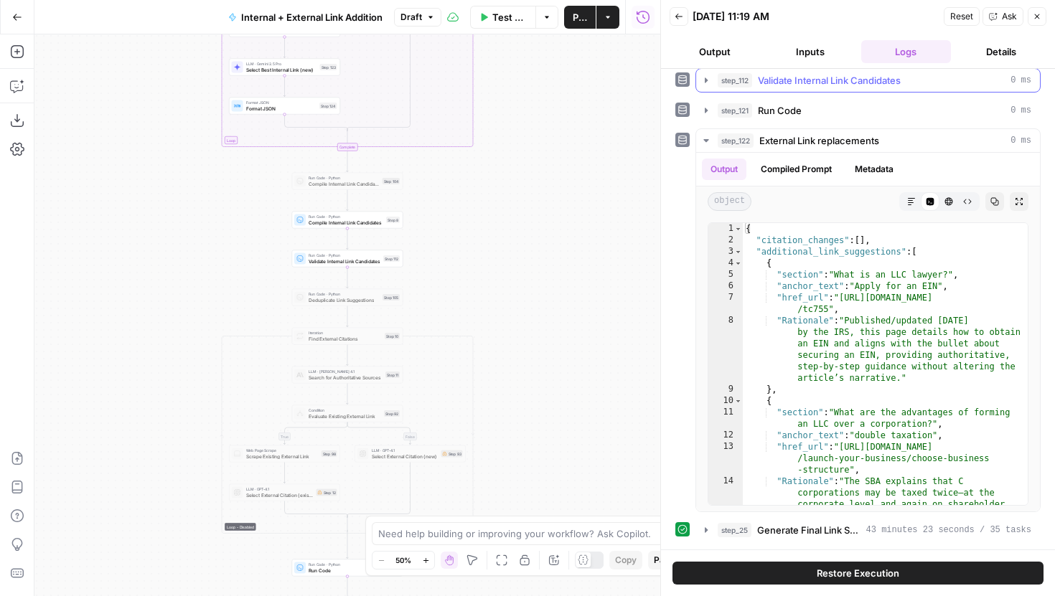
click button "step_112 Validate Internal Link Candidates 0 ms"
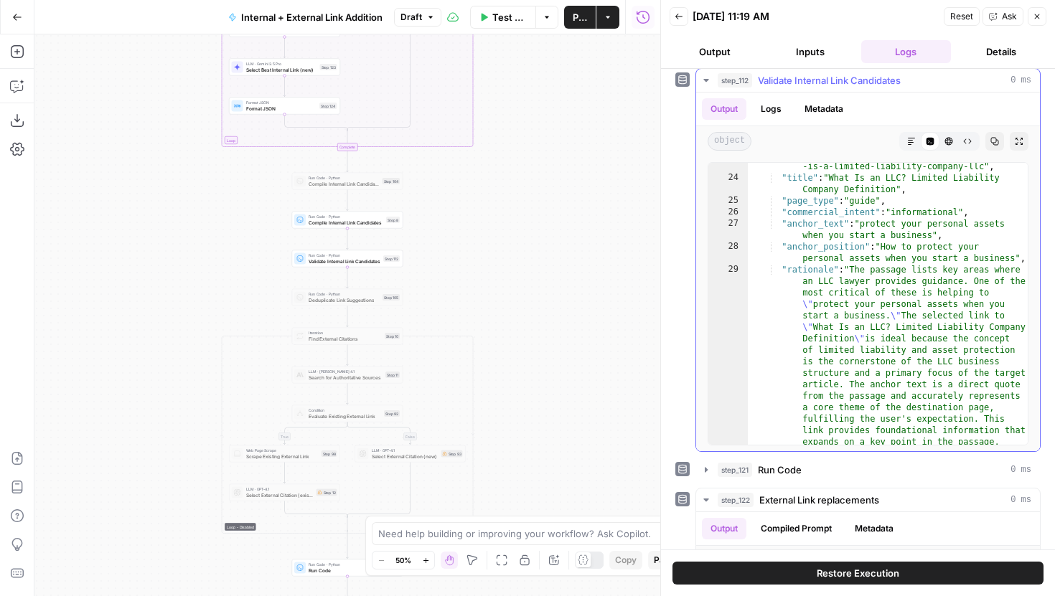
scroll to position [335, 0]
click icon "button"
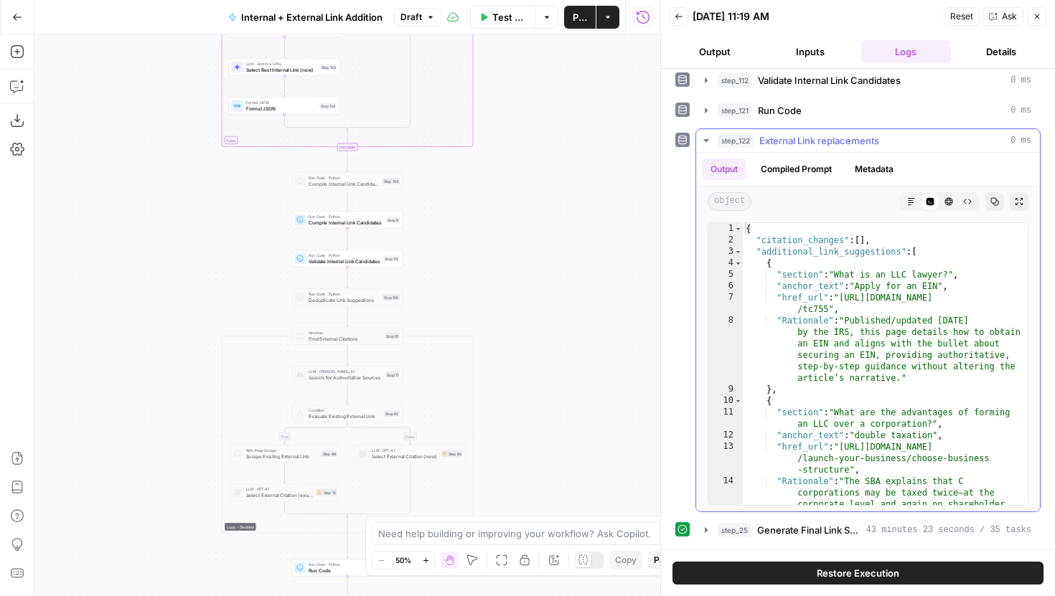
click icon "button"
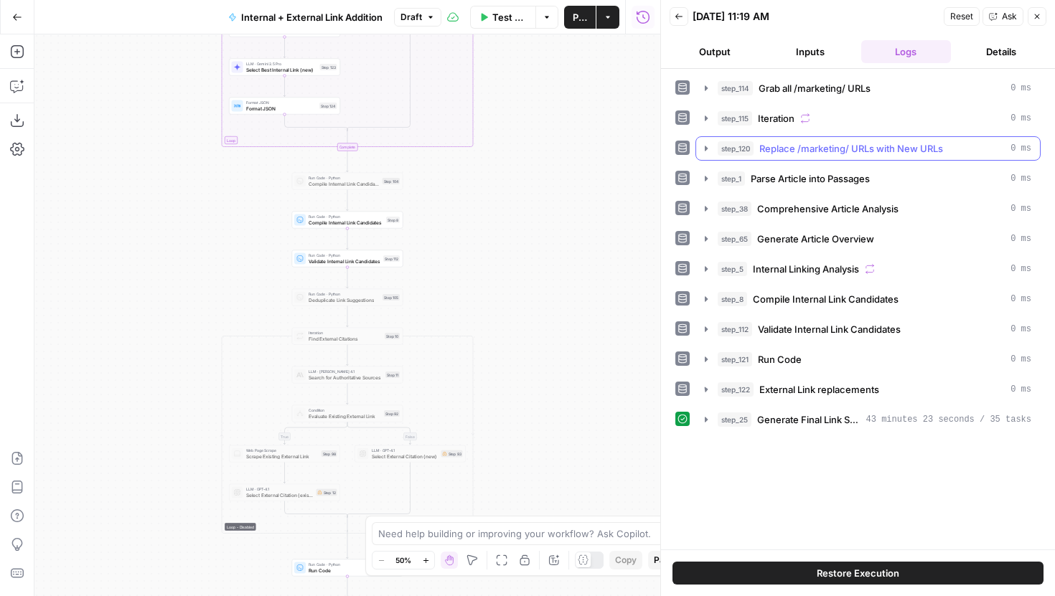
scroll to position [0, 0]
click icon "button"
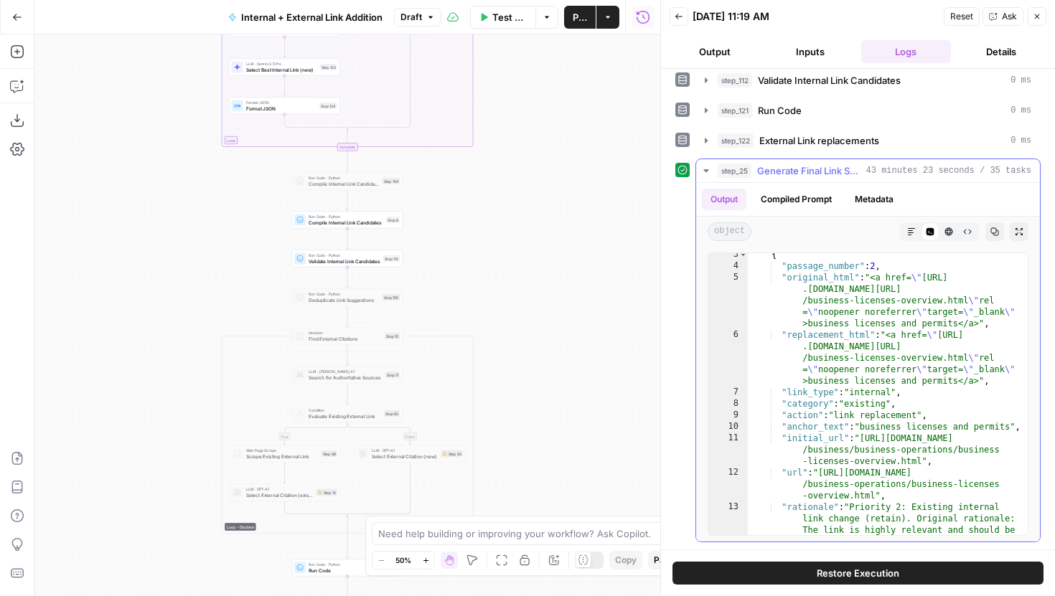
scroll to position [27, 0]
type textarea "*"
click span "Toggle code folding, rows 3 through 14"
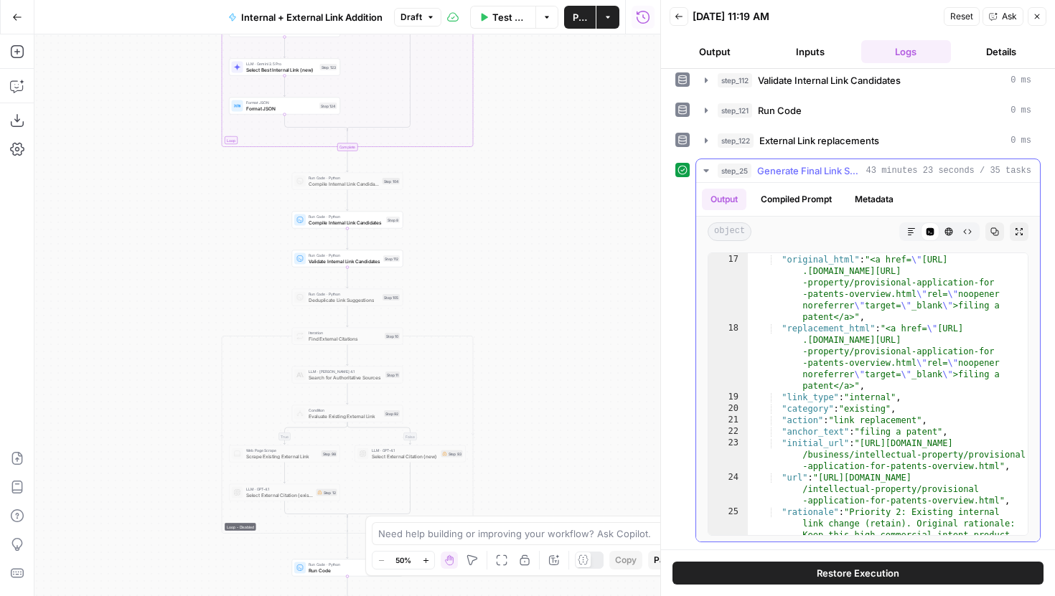
scroll to position [57, 0]
click icon "button"
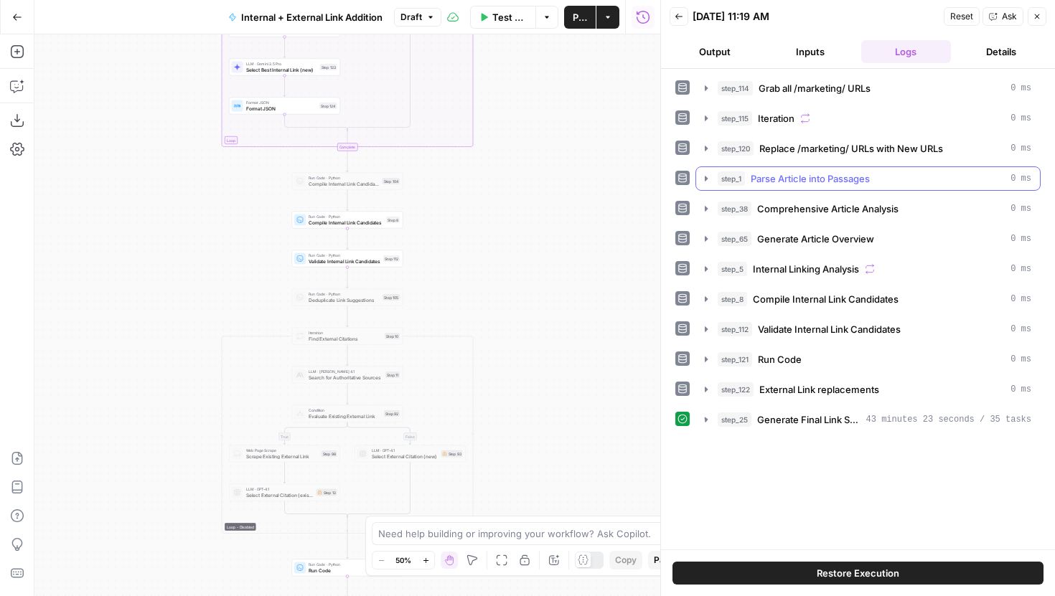
scroll to position [0, 0]
drag, startPoint x: 550, startPoint y: 420, endPoint x: 550, endPoint y: 217, distance: 202.4
click div "true false true false true false Workflow Set Inputs Inputs Run Code · Python G…"
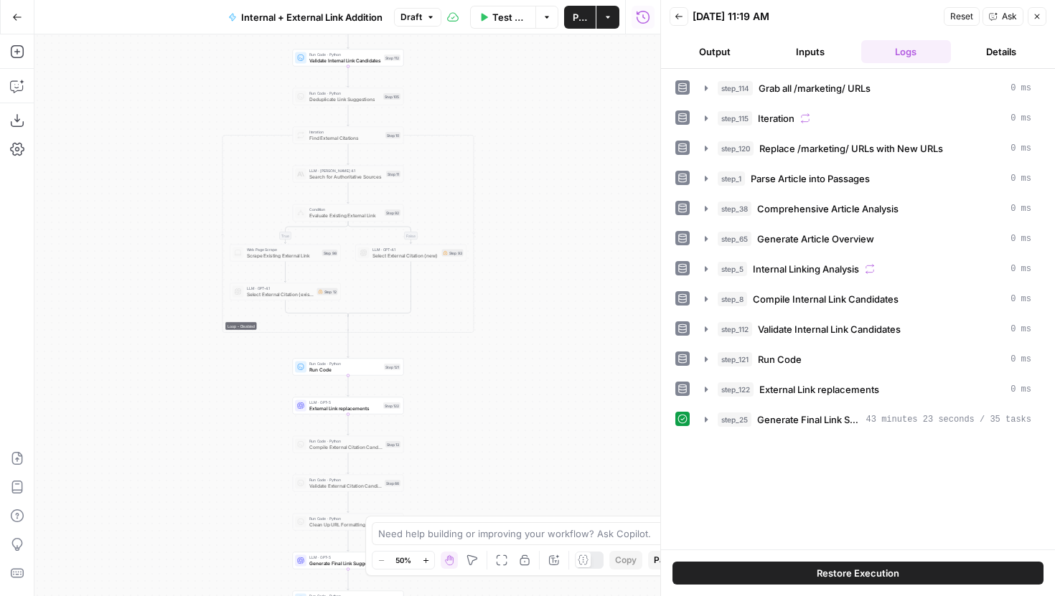
drag, startPoint x: 523, startPoint y: 256, endPoint x: 523, endPoint y: 238, distance: 17.9
click div "true false true false true false Workflow Set Inputs Inputs Run Code · Python G…"
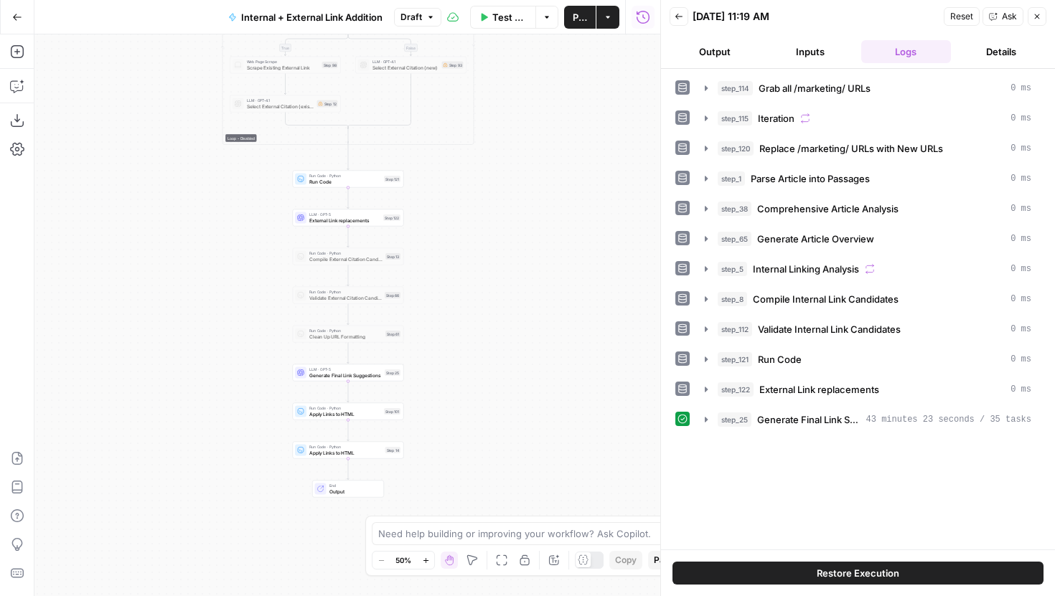
drag, startPoint x: 435, startPoint y: 457, endPoint x: 435, endPoint y: 417, distance: 40.2
click div "true false true false true false Workflow Set Inputs Inputs Run Code · Python G…"
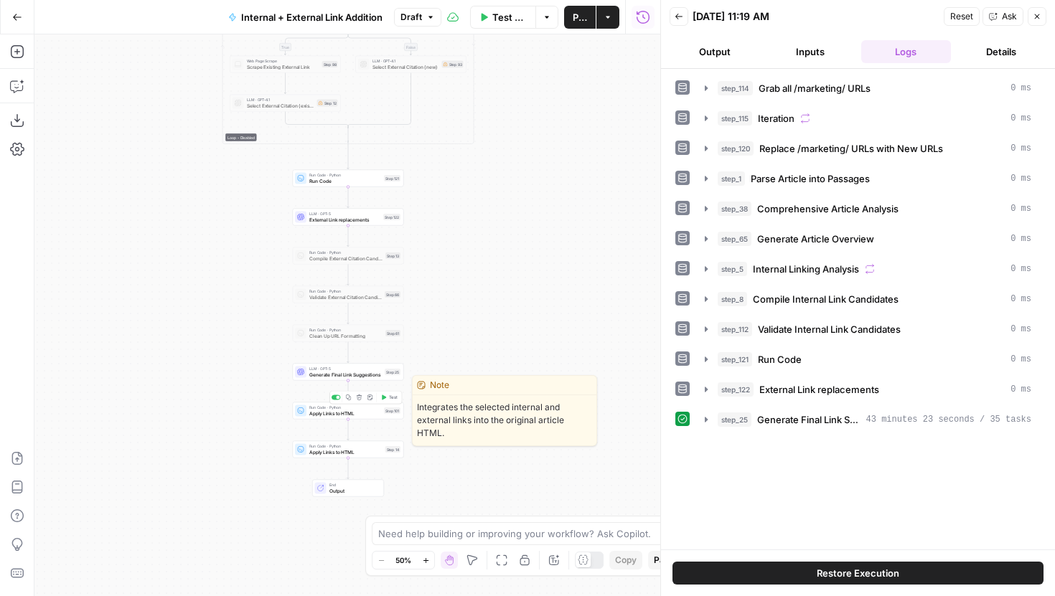
click span "Test"
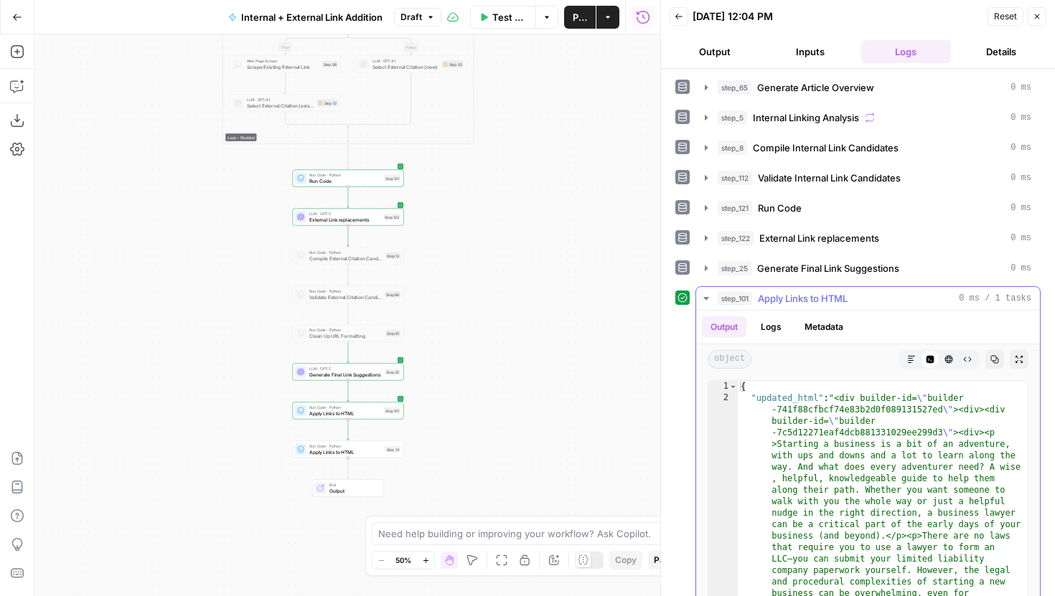
scroll to position [233, 0]
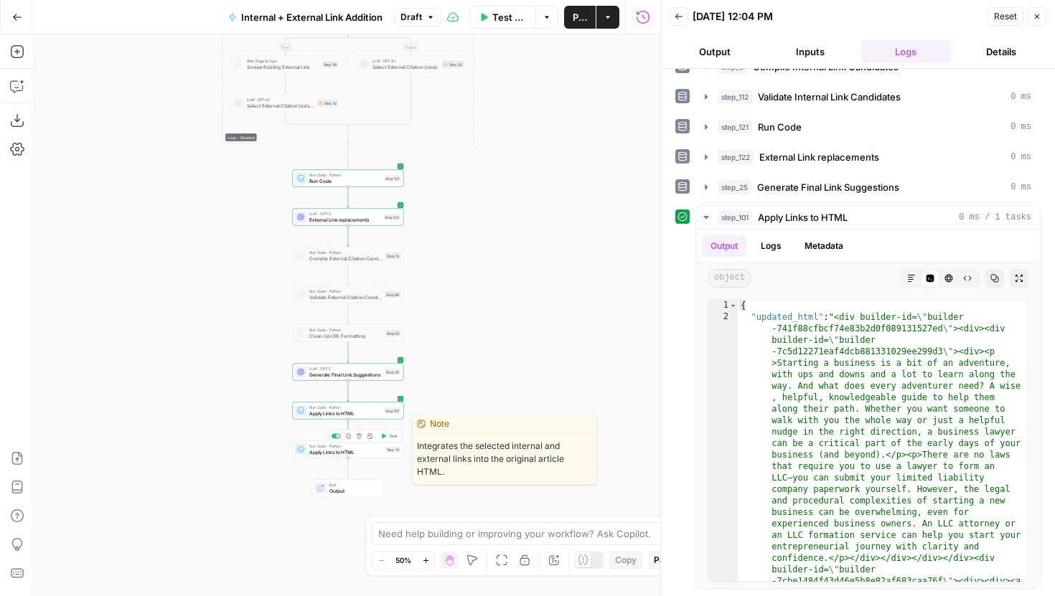
click span "Test"
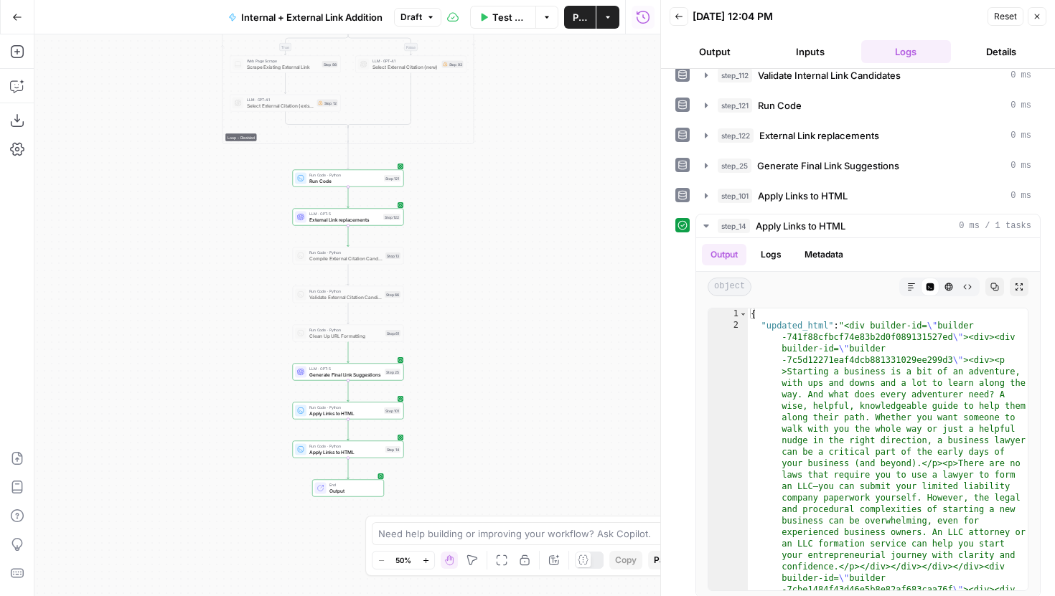
scroll to position [263, 0]
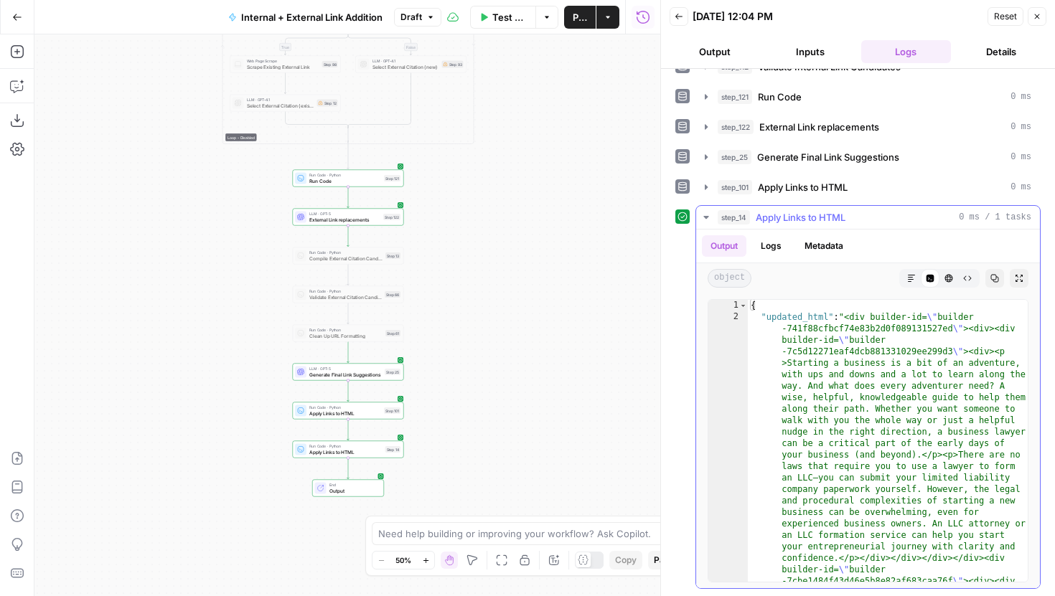
click icon "button"
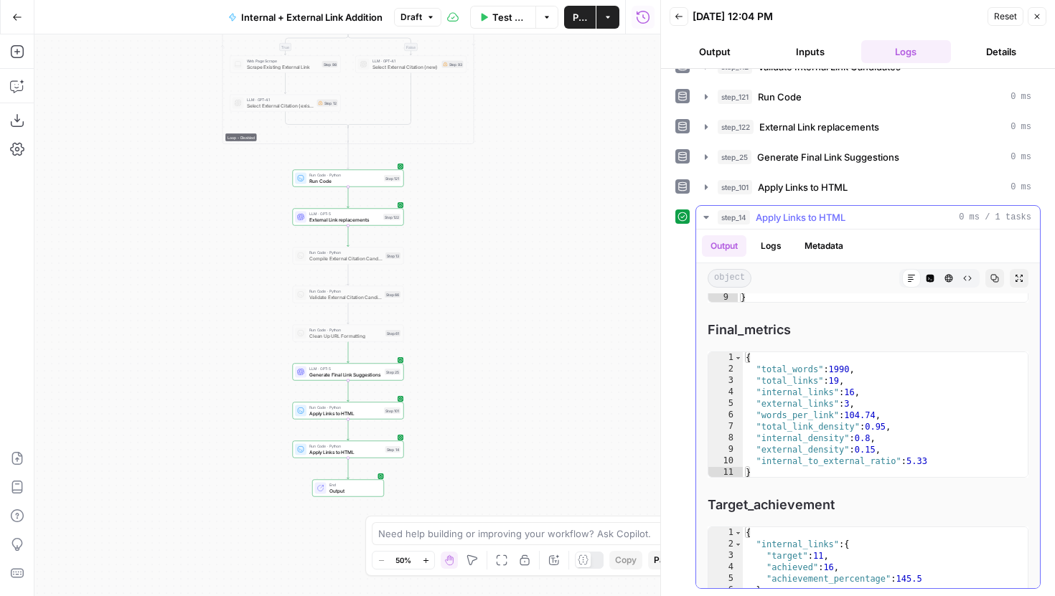
scroll to position [7388, 0]
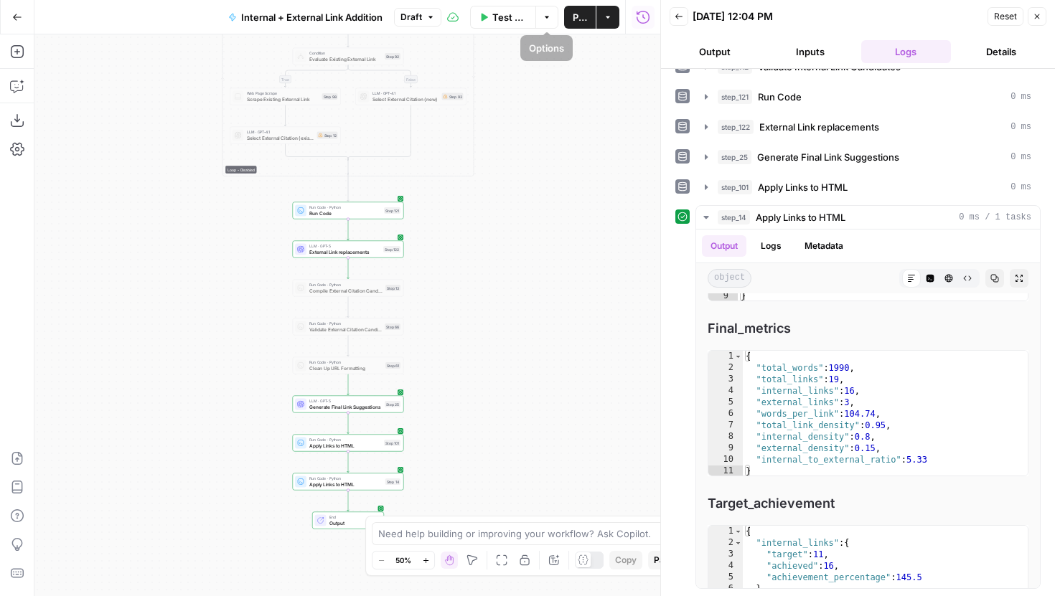
drag, startPoint x: 521, startPoint y: 123, endPoint x: 521, endPoint y: 298, distance: 175.1
click div "true false true false true false Workflow Set Inputs Inputs Run Code · Python G…"
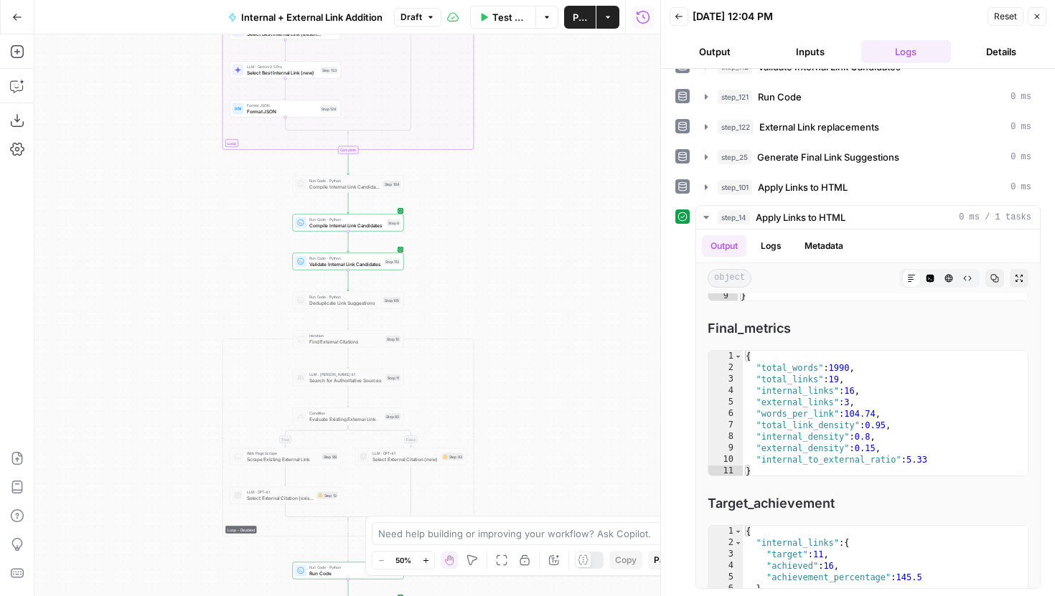
drag, startPoint x: 532, startPoint y: 161, endPoint x: 532, endPoint y: 466, distance: 304.3
click div "true false true false true false Workflow Set Inputs Inputs Run Code · Python G…"
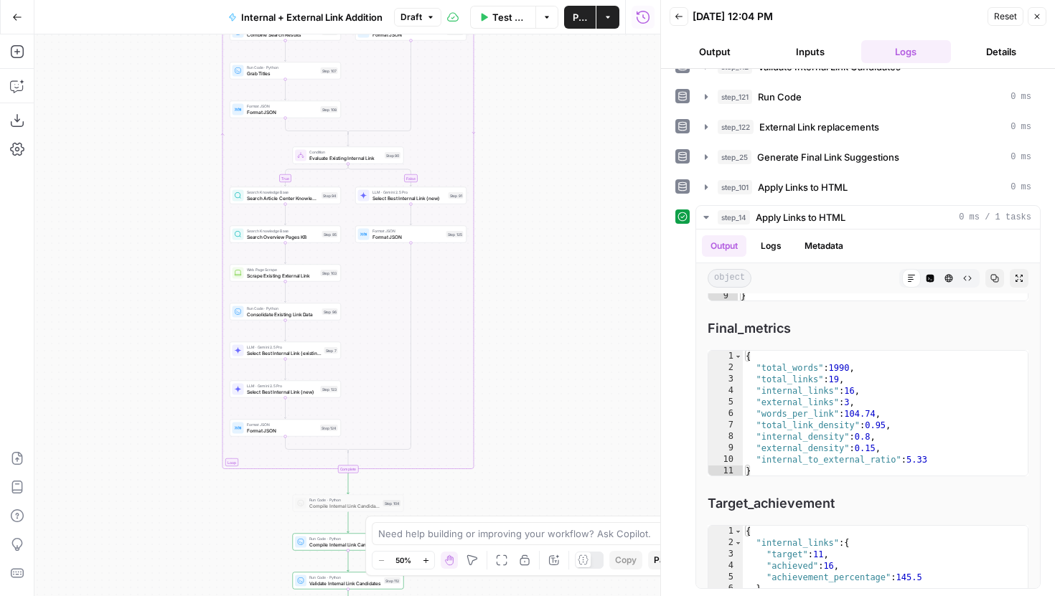
drag, startPoint x: 506, startPoint y: 469, endPoint x: 506, endPoint y: 521, distance: 52.4
click body "LegalZoom New Home Browse Insights Opportunities Your Data Recent Grids Article…"
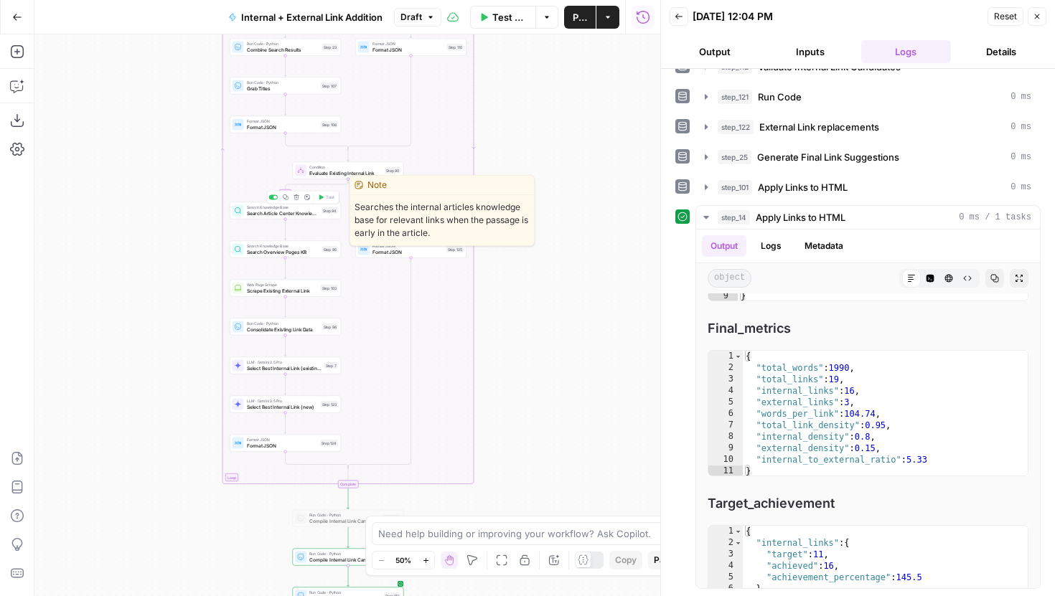
click span "Search Article Center Knowledge Base"
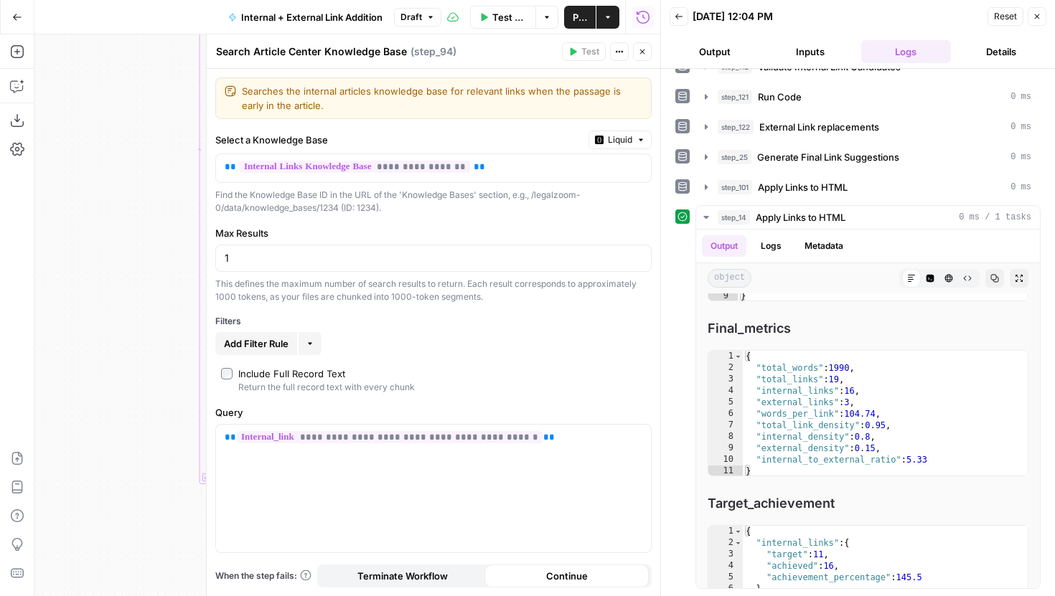
drag, startPoint x: 145, startPoint y: 174, endPoint x: -13, endPoint y: 174, distance: 157.9
click html "LegalZoom New Home Browse Insights Opportunities Your Data Recent Grids Article…"
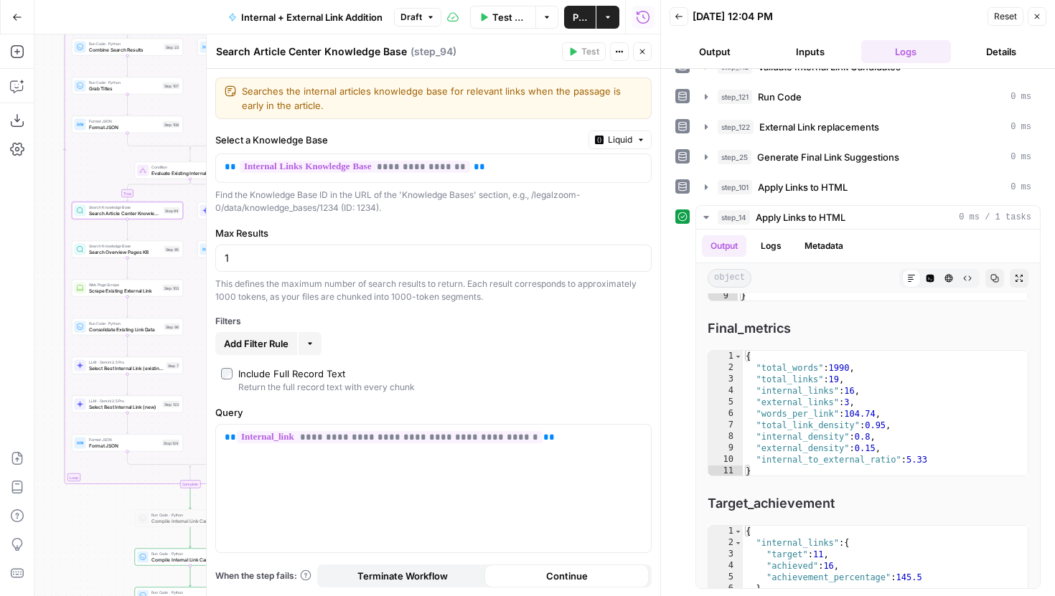
click icon "button"
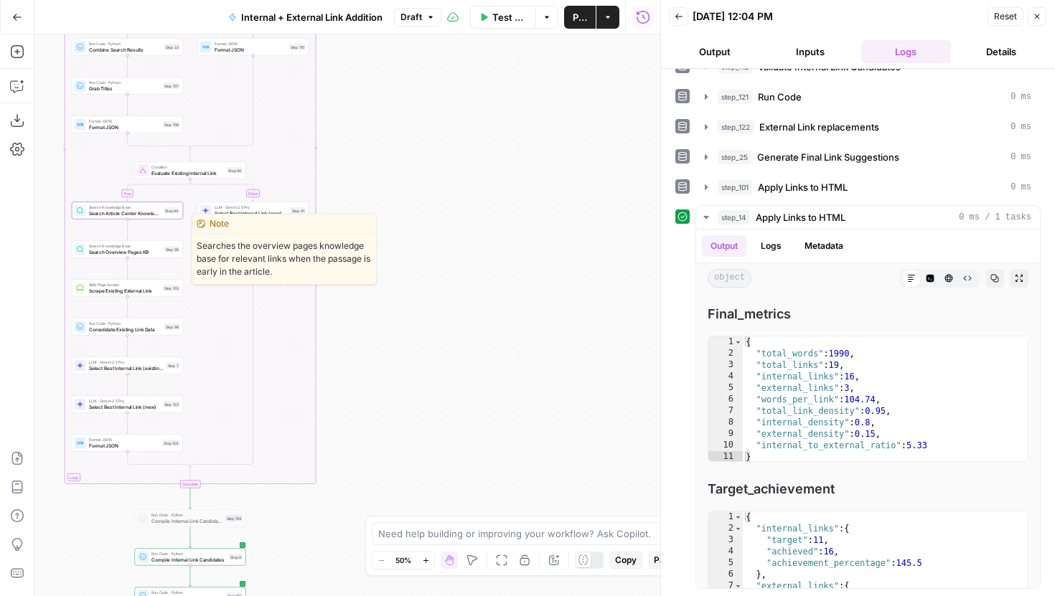
click span "Search Overview Pages KB"
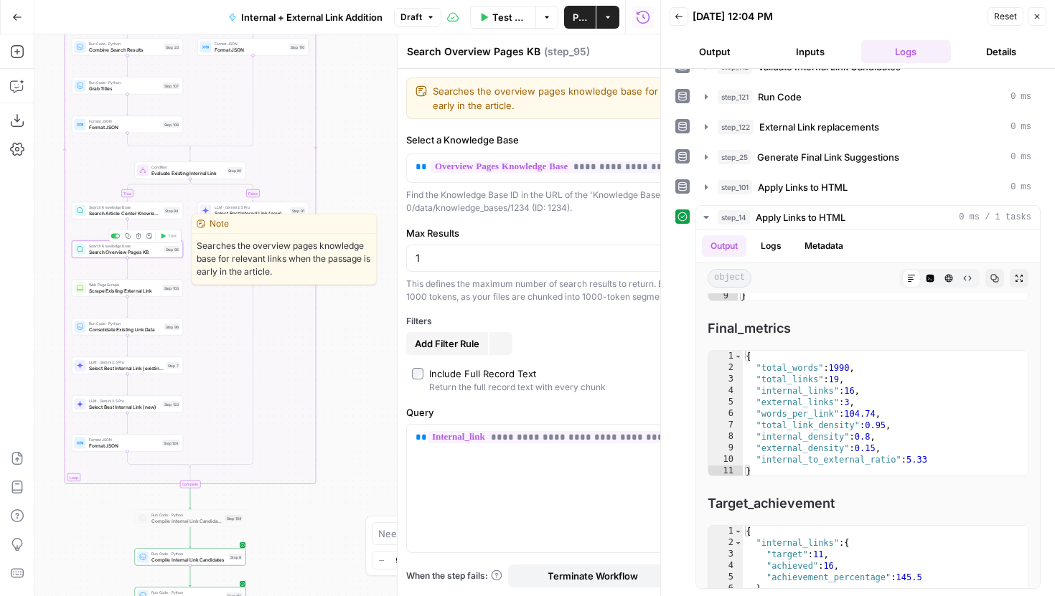
scroll to position [7402, 0]
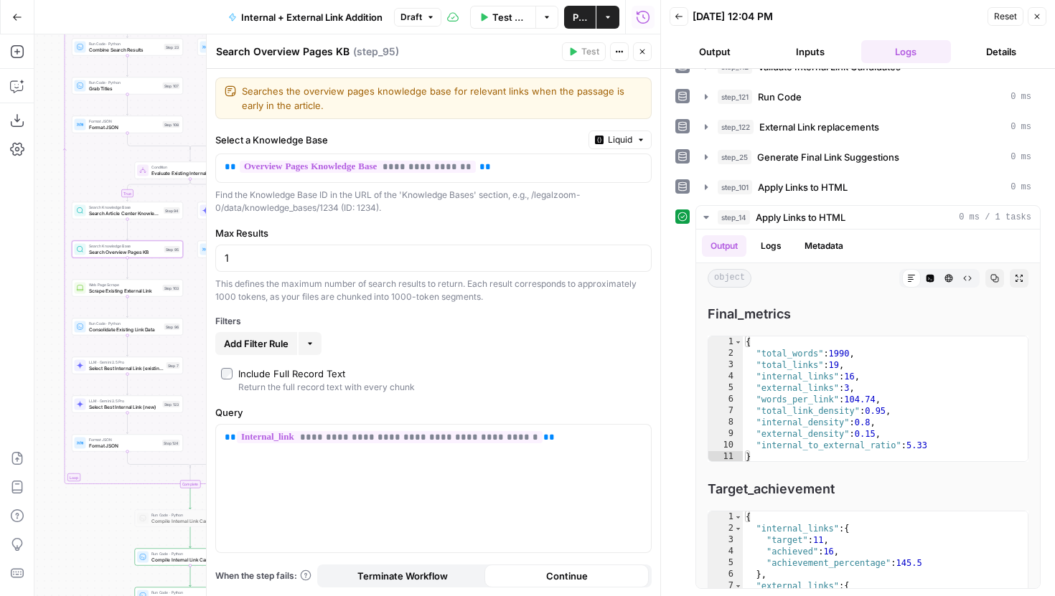
click icon "button"
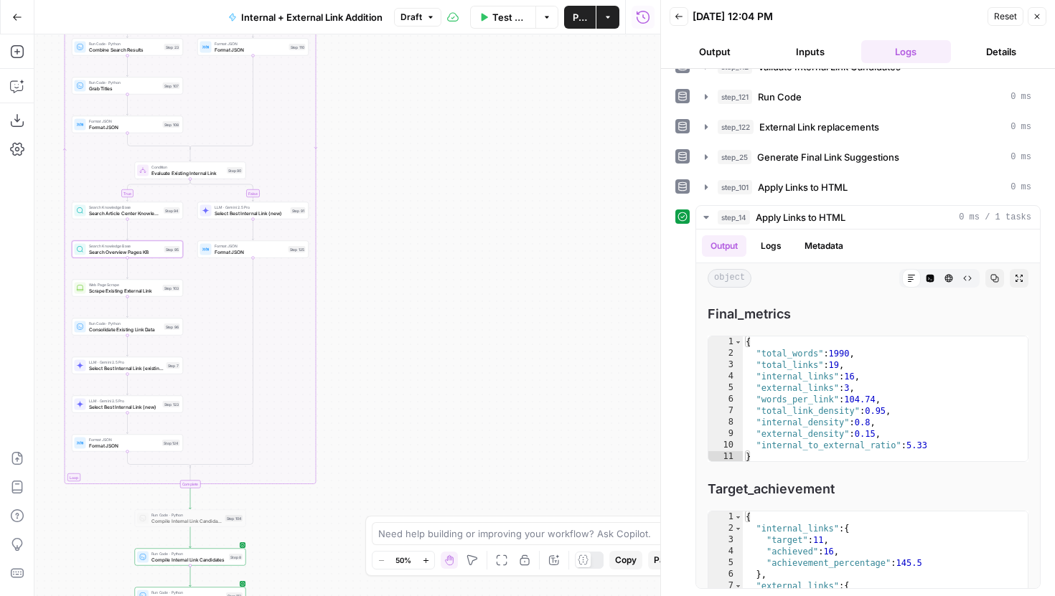
scroll to position [7388, 0]
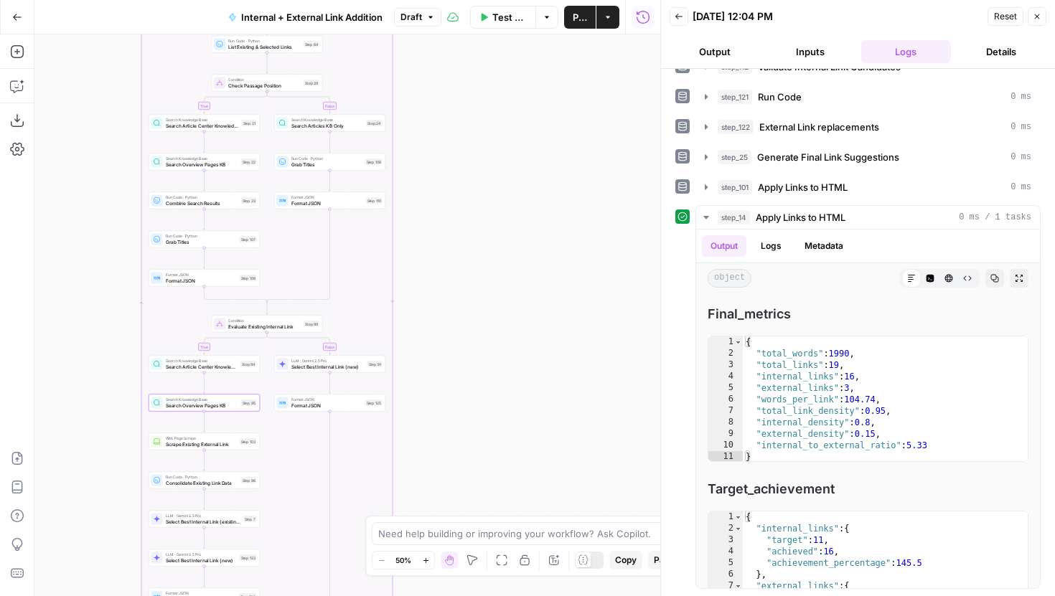
drag, startPoint x: 472, startPoint y: 134, endPoint x: 548, endPoint y: 296, distance: 178.5
click div "true false true false true false Workflow Set Inputs Inputs Run Code · Python G…"
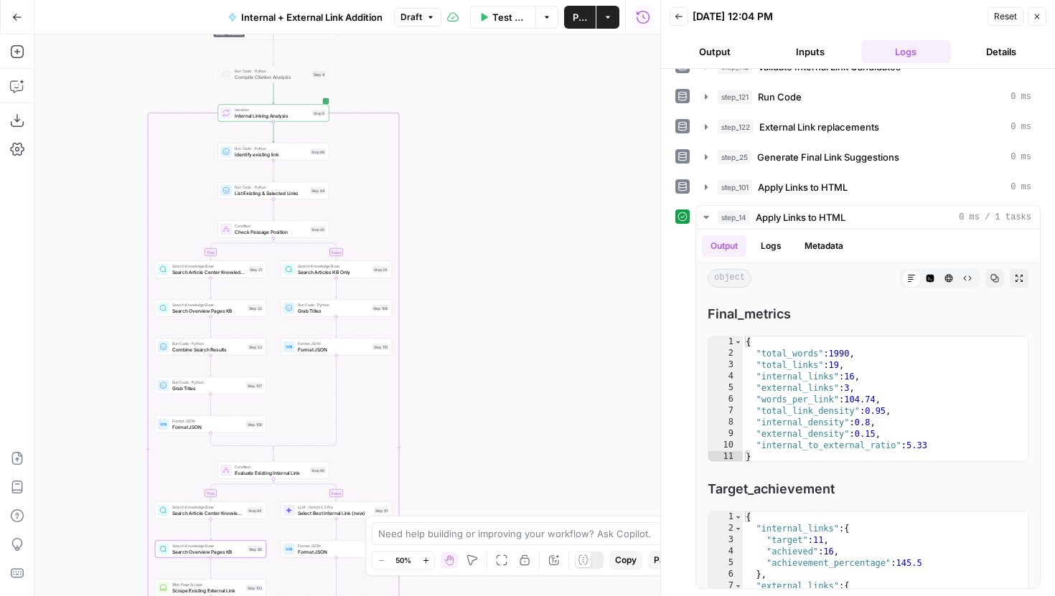
drag, startPoint x: 521, startPoint y: 207, endPoint x: 527, endPoint y: 345, distance: 138.6
click div "true false true false true false Workflow Set Inputs Inputs Run Code · Python G…"
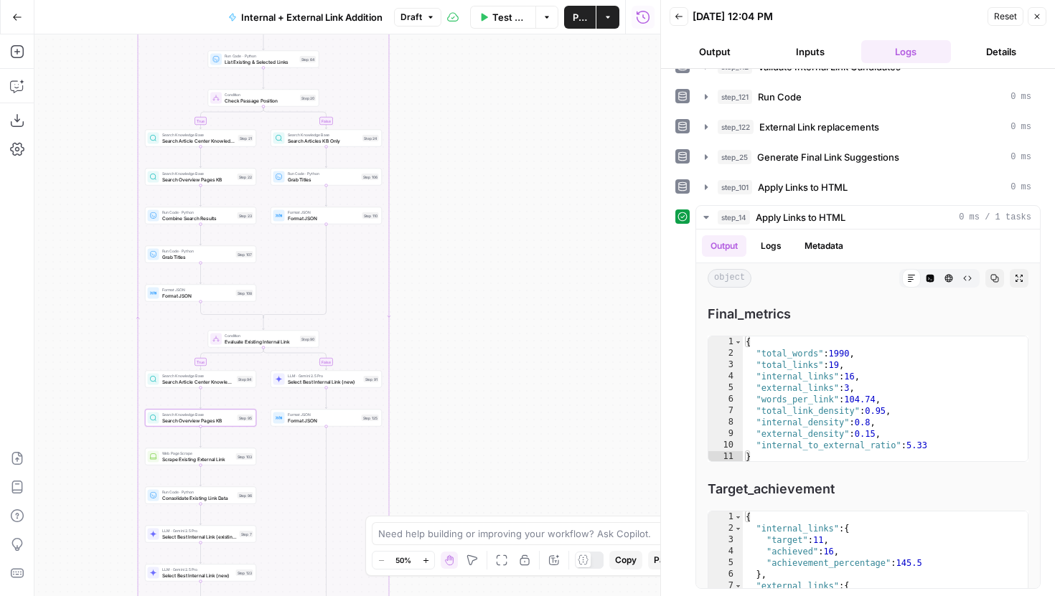
drag, startPoint x: 502, startPoint y: 340, endPoint x: 492, endPoint y: 208, distance: 132.4
click div "true false true false true false Workflow Set Inputs Inputs Run Code · Python G…"
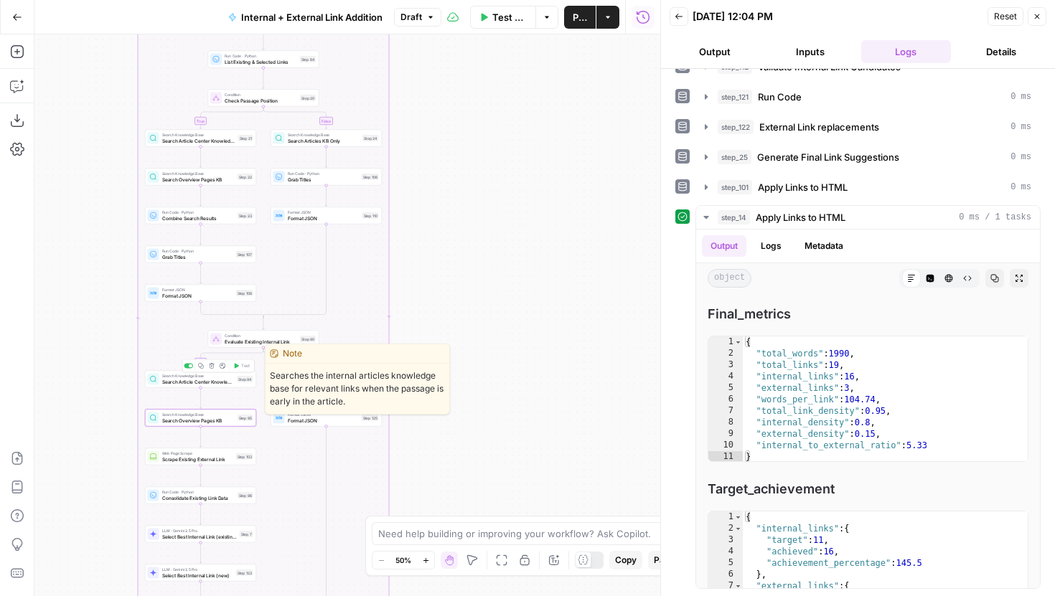
click span "Search Article Center Knowledge Base"
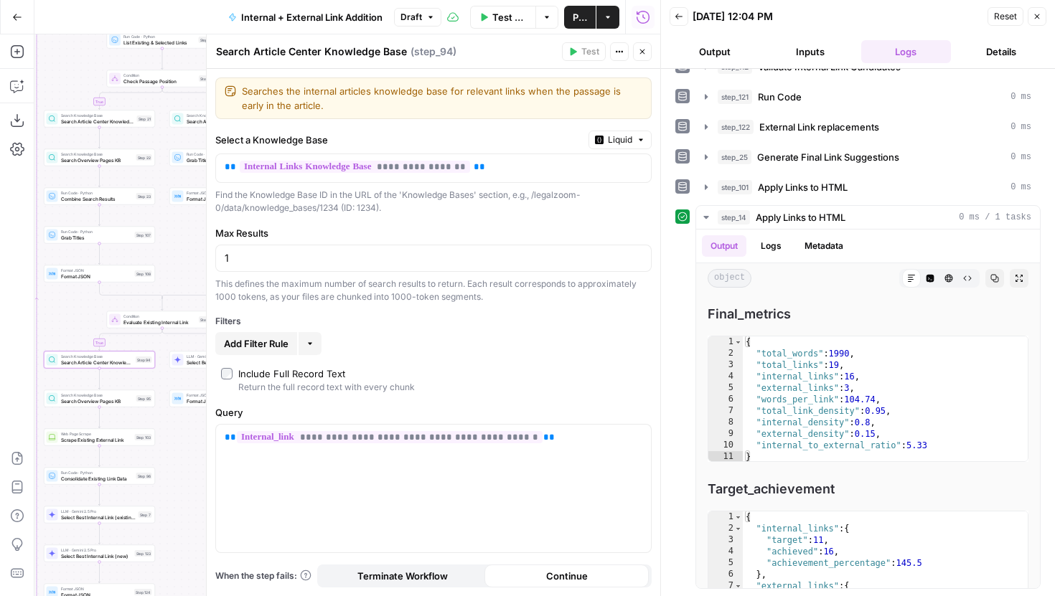
drag, startPoint x: 104, startPoint y: 388, endPoint x: 3, endPoint y: 369, distance: 103.0
click div "Add Steps Copilot Download as JSON Settings Import JSON AirOps Academy Help Giv…"
click span "Evaluate Existing Internal Link"
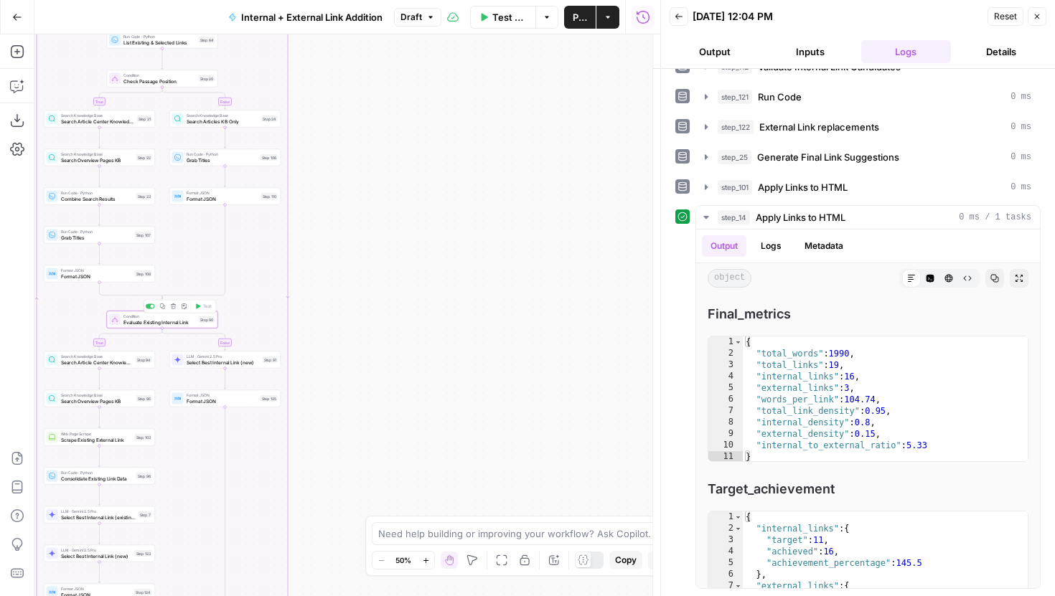
scroll to position [7388, 0]
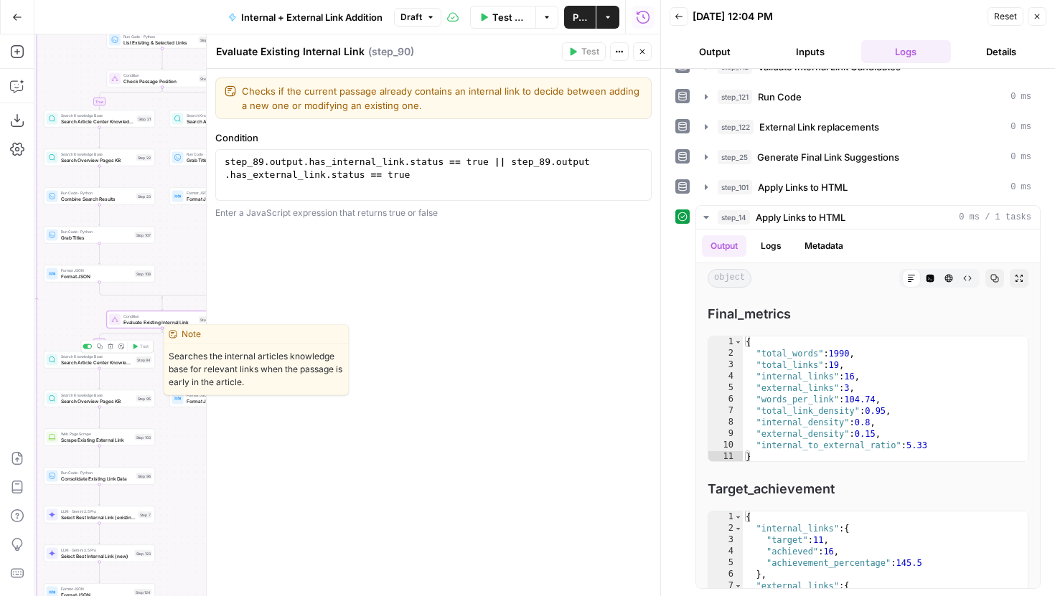
click span "Search Article Center Knowledge Base"
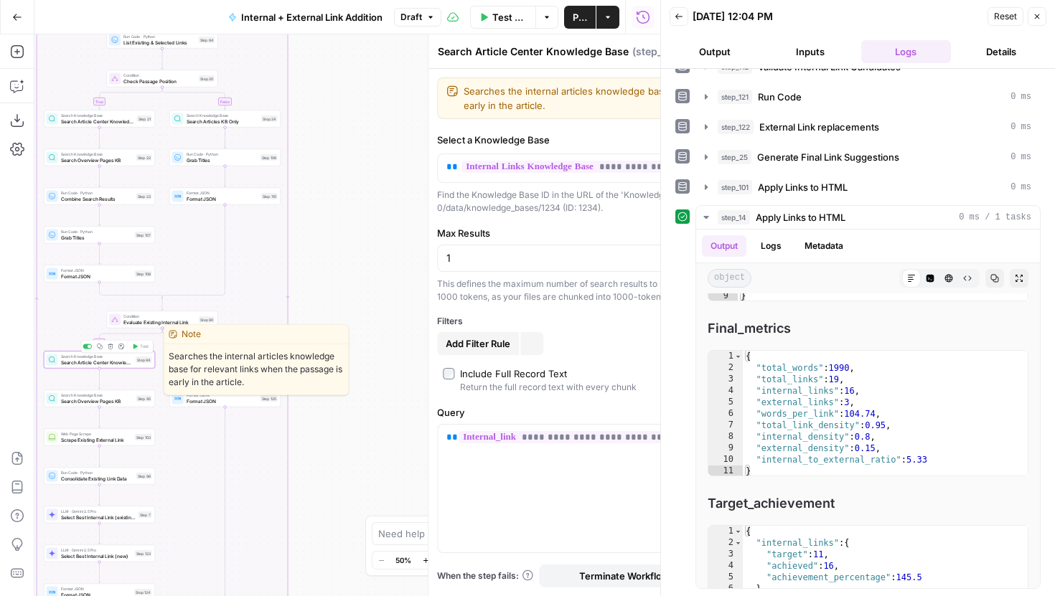
scroll to position [7402, 0]
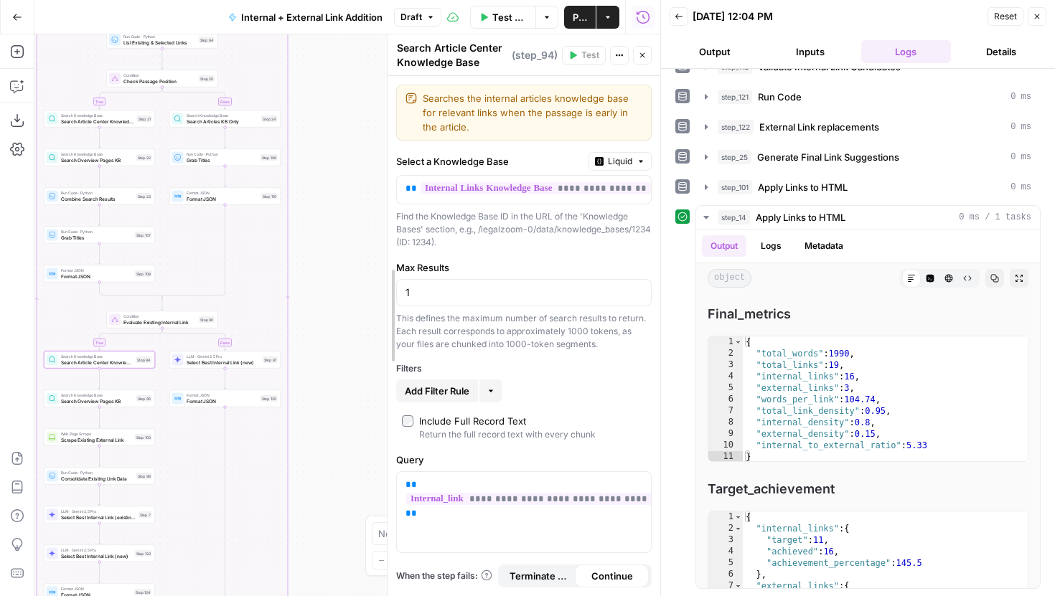
drag, startPoint x: 210, startPoint y: 247, endPoint x: 393, endPoint y: 249, distance: 183.8
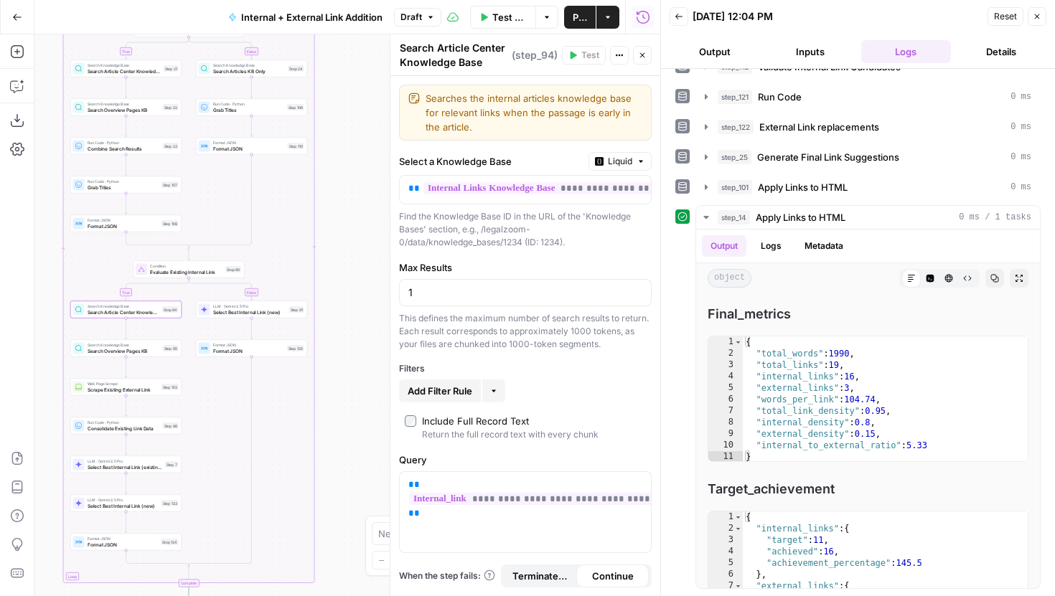
drag, startPoint x: 333, startPoint y: 264, endPoint x: 360, endPoint y: 213, distance: 57.5
click div "true false true false true false Workflow Set Inputs Inputs Run Code · Python G…"
drag, startPoint x: 355, startPoint y: 180, endPoint x: 356, endPoint y: 273, distance: 92.6
click div "true false true false true false Workflow Set Inputs Inputs Run Code · Python G…"
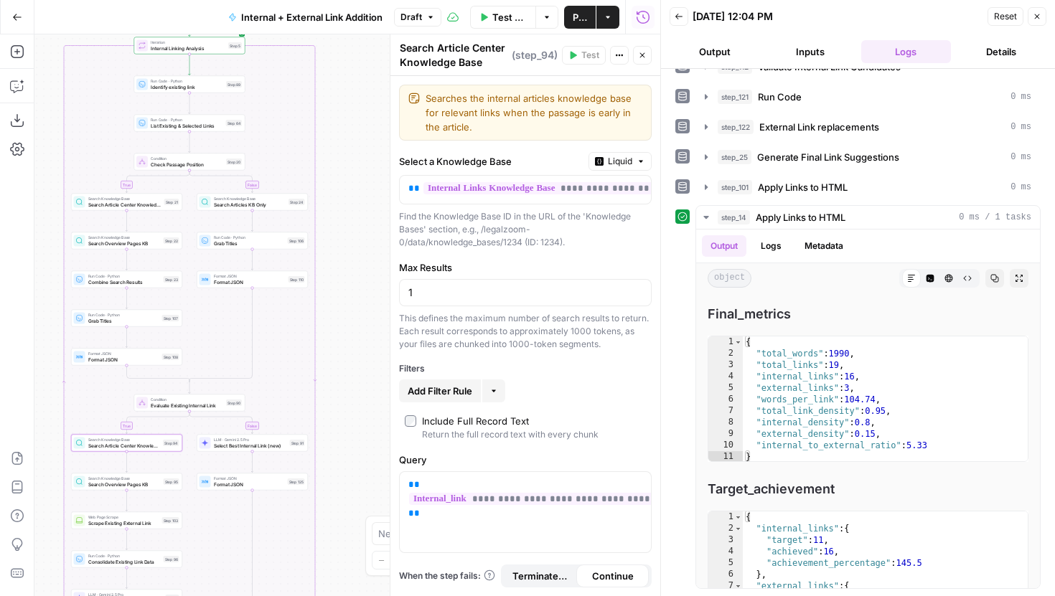
drag, startPoint x: 354, startPoint y: 255, endPoint x: 354, endPoint y: 296, distance: 40.9
click div "true false true false true false Workflow Set Inputs Inputs Run Code · Python G…"
drag, startPoint x: 333, startPoint y: 185, endPoint x: 333, endPoint y: 214, distance: 28.7
click div "true false true false true false Workflow Set Inputs Inputs Run Code · Python G…"
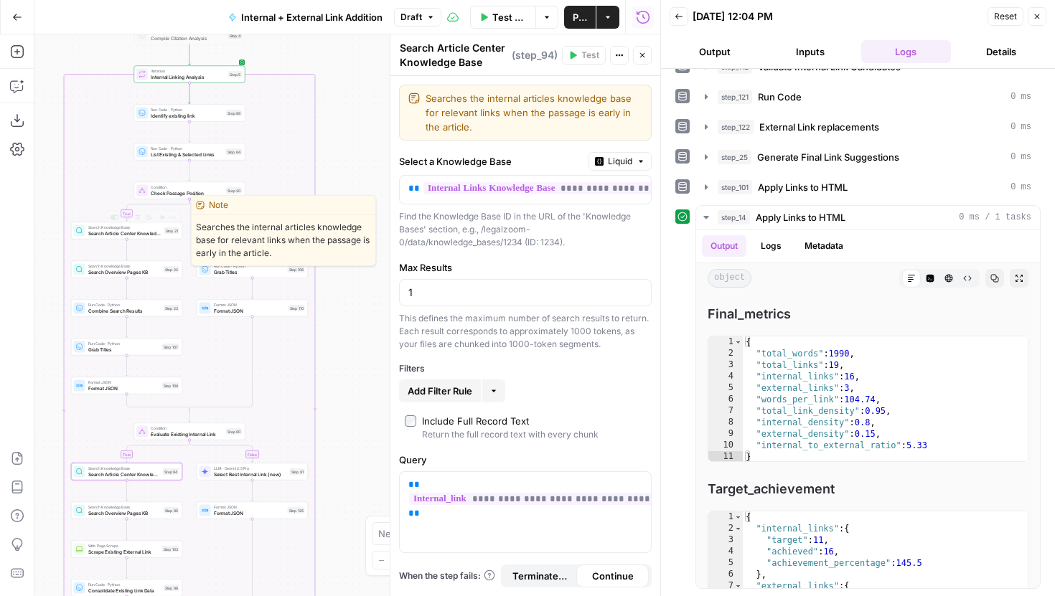
click div "Search Knowledge Base Search Article Center Knowledge Base Step 21 Copy step De…"
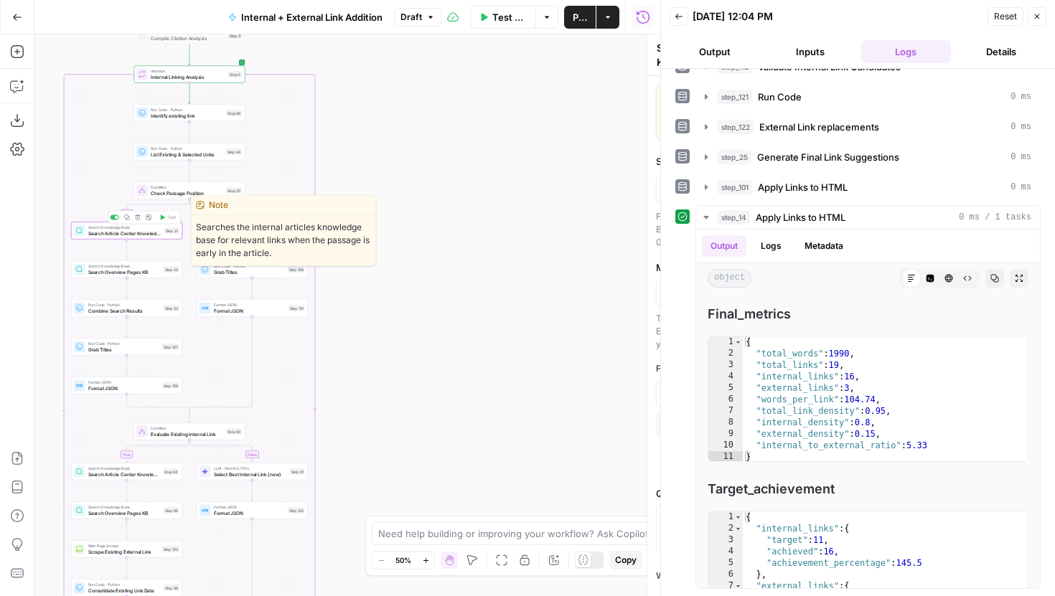
scroll to position [7388, 0]
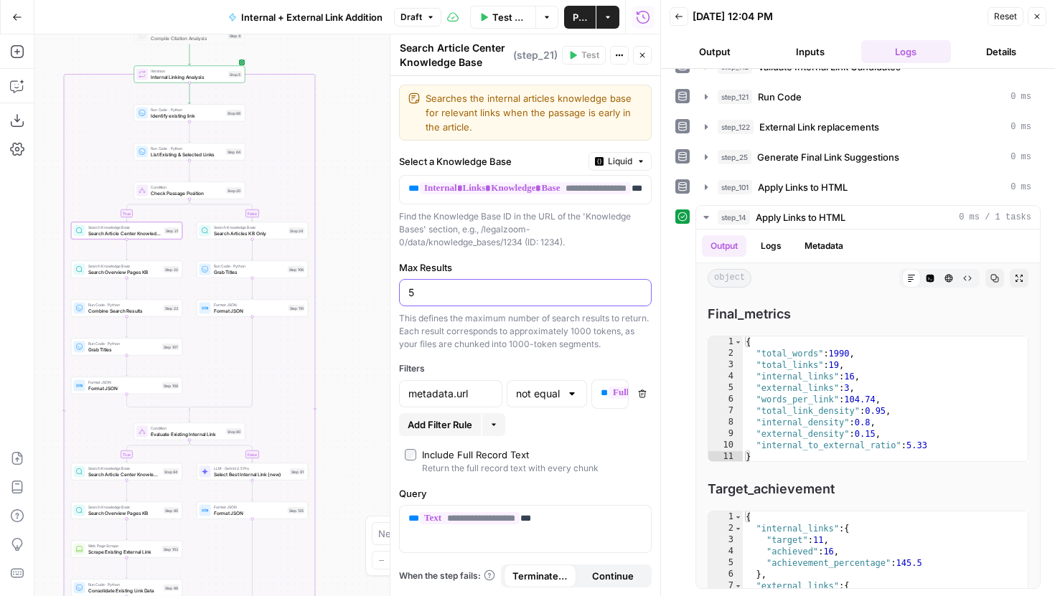
click input "5"
type input "1"
type input "15"
click span "Search Overview Pages KB"
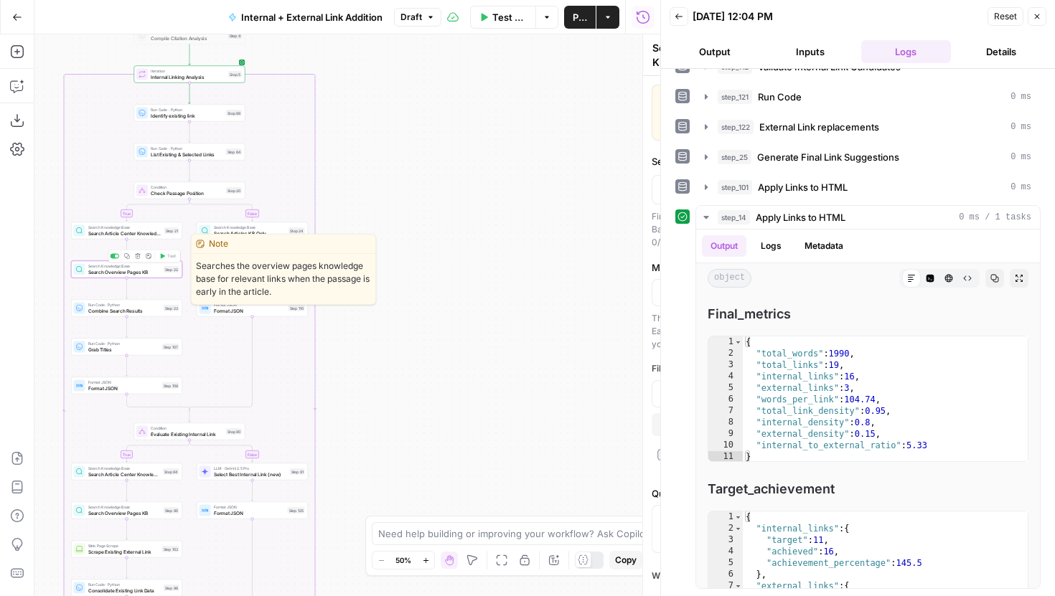
type textarea "Search Overview Pages KB"
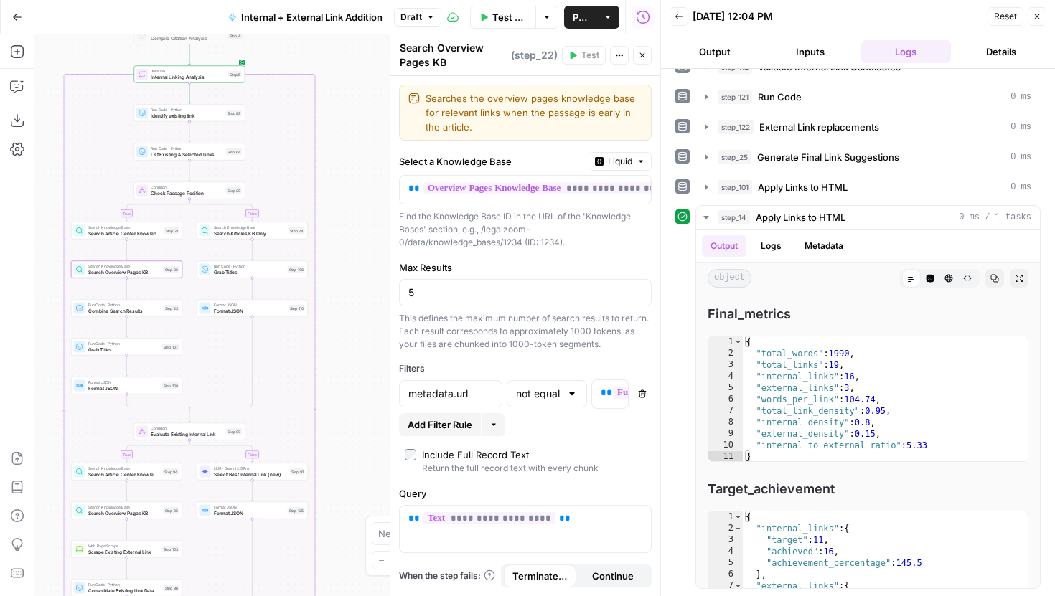
click div "5"
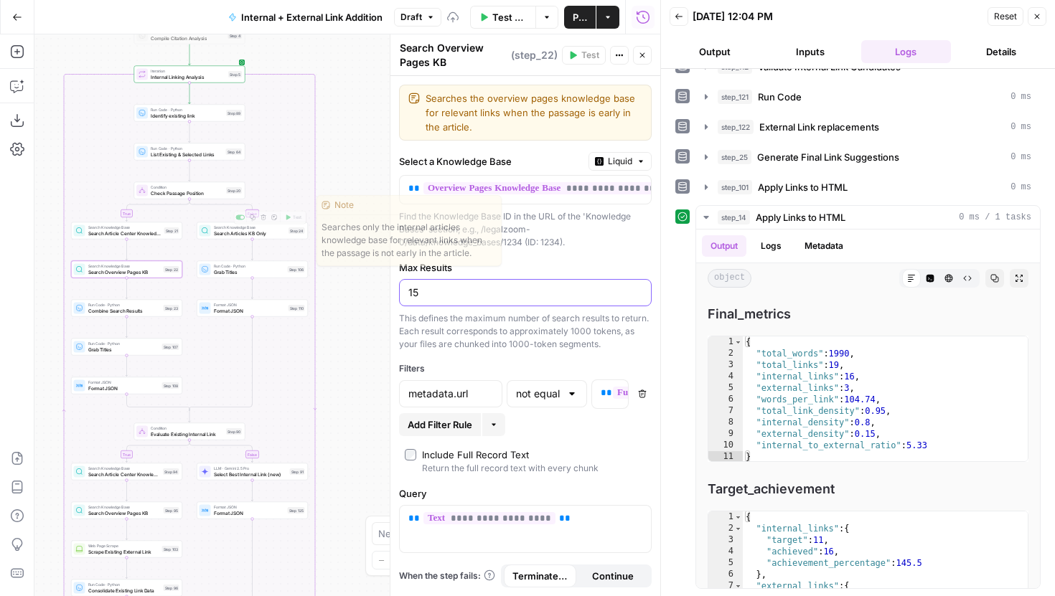
type input "15"
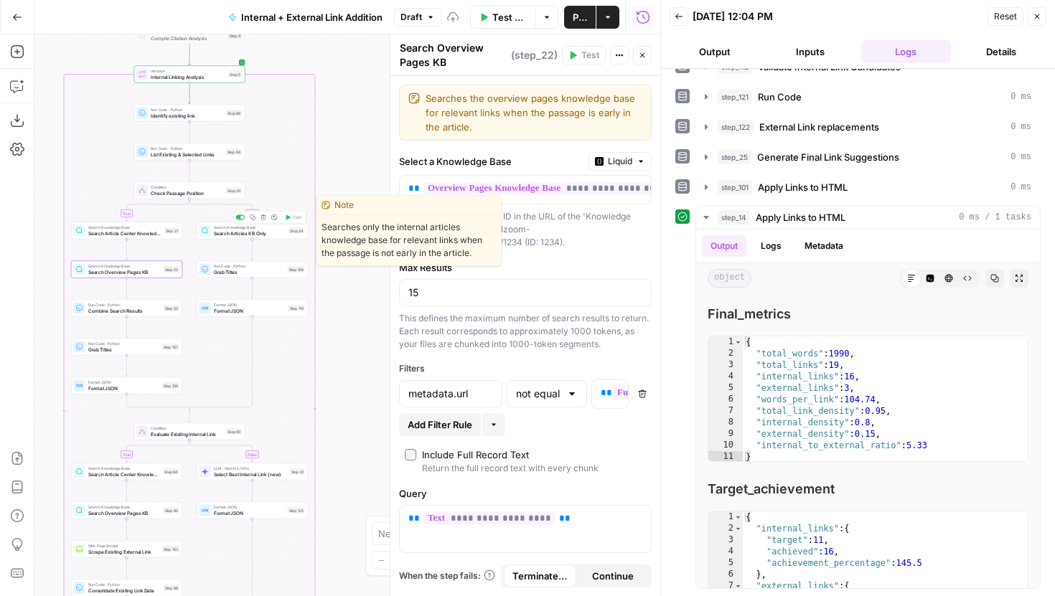
click span "Search Articles KB Only"
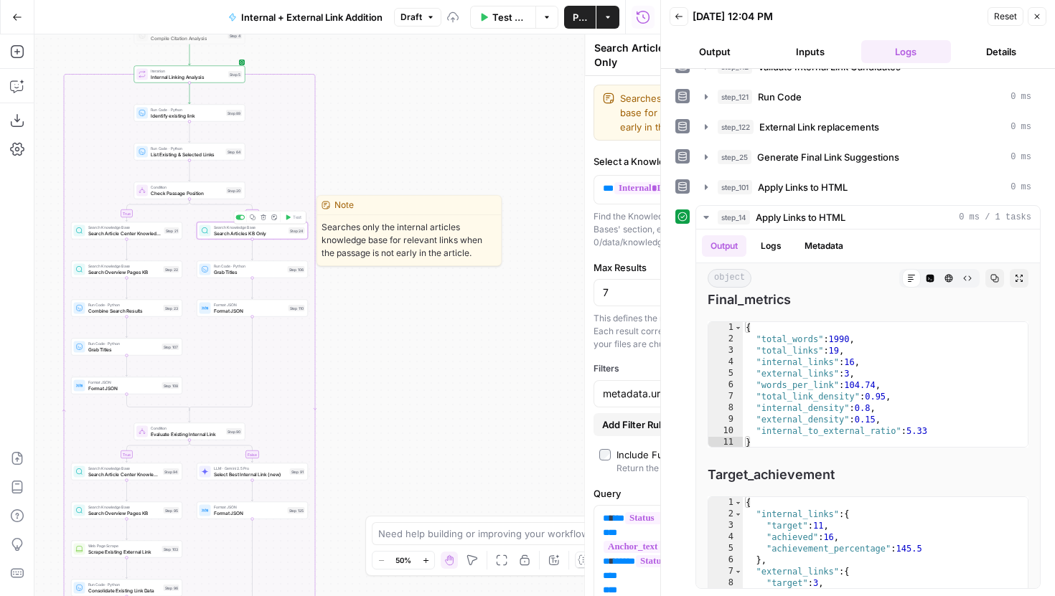
scroll to position [7388, 0]
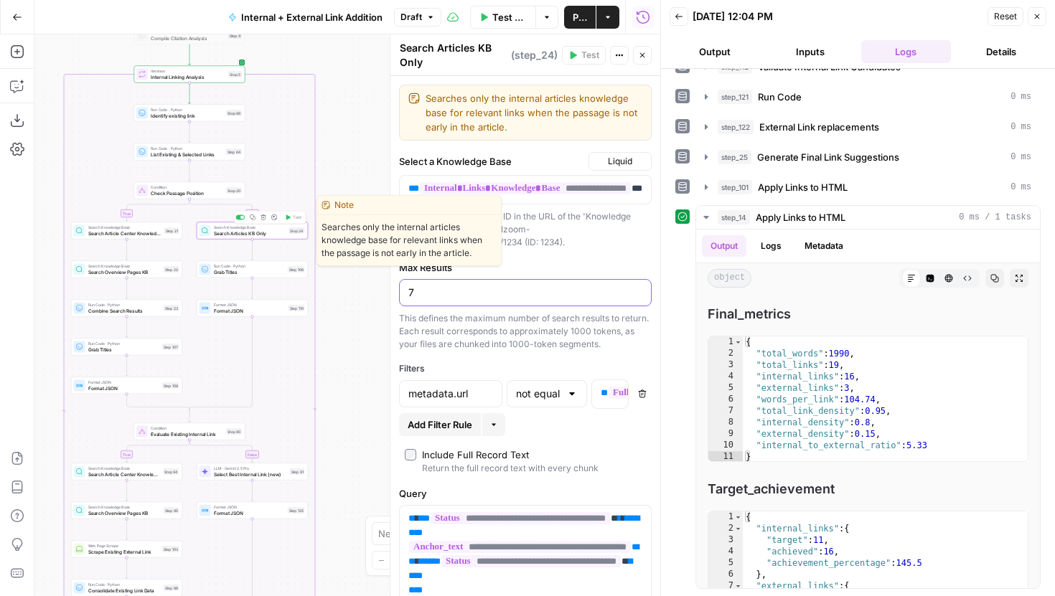
click input "7"
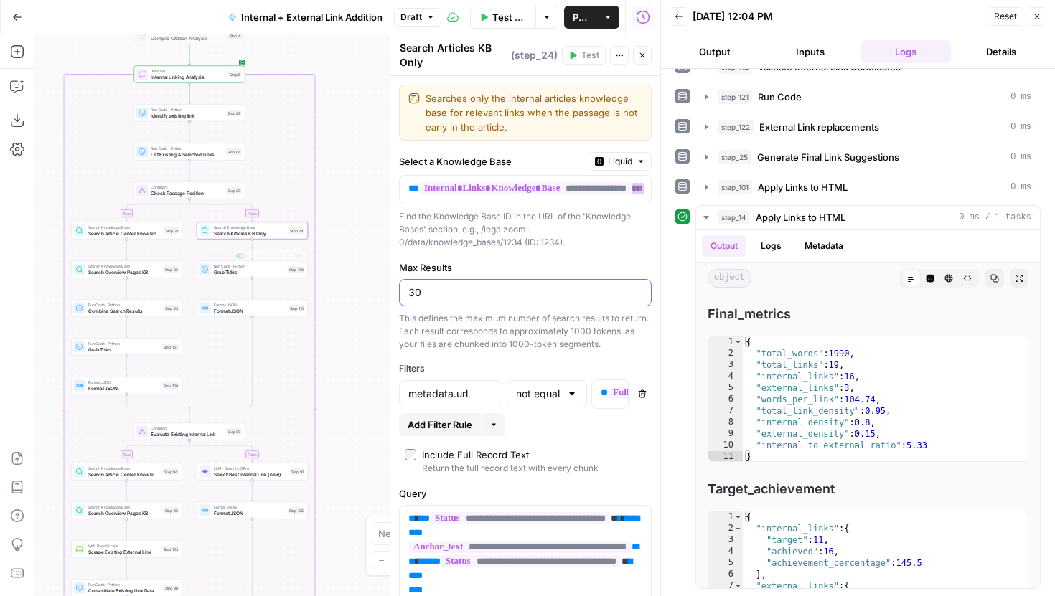
type input "30"
drag, startPoint x: 357, startPoint y: 253, endPoint x: 367, endPoint y: 267, distance: 17.1
click div "true false true false true false Workflow Set Inputs Inputs Run Code · Python G…"
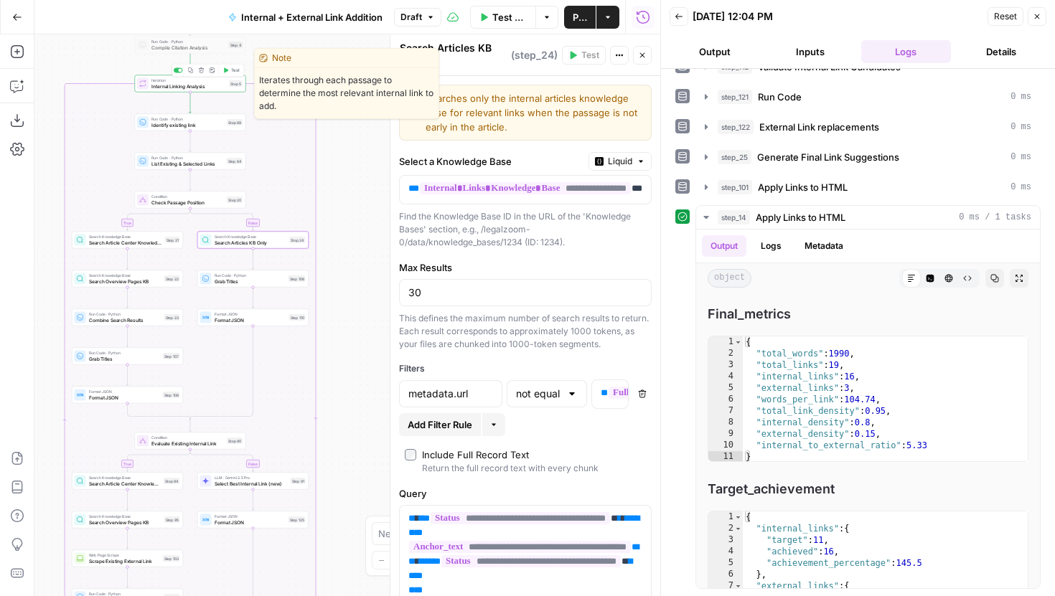
click icon "button"
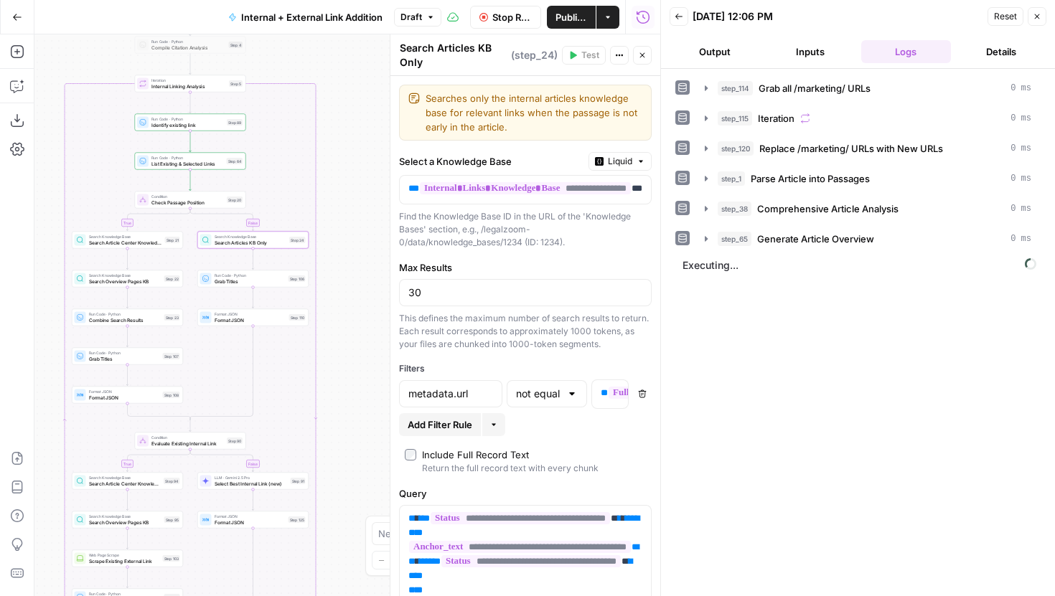
click icon "button"
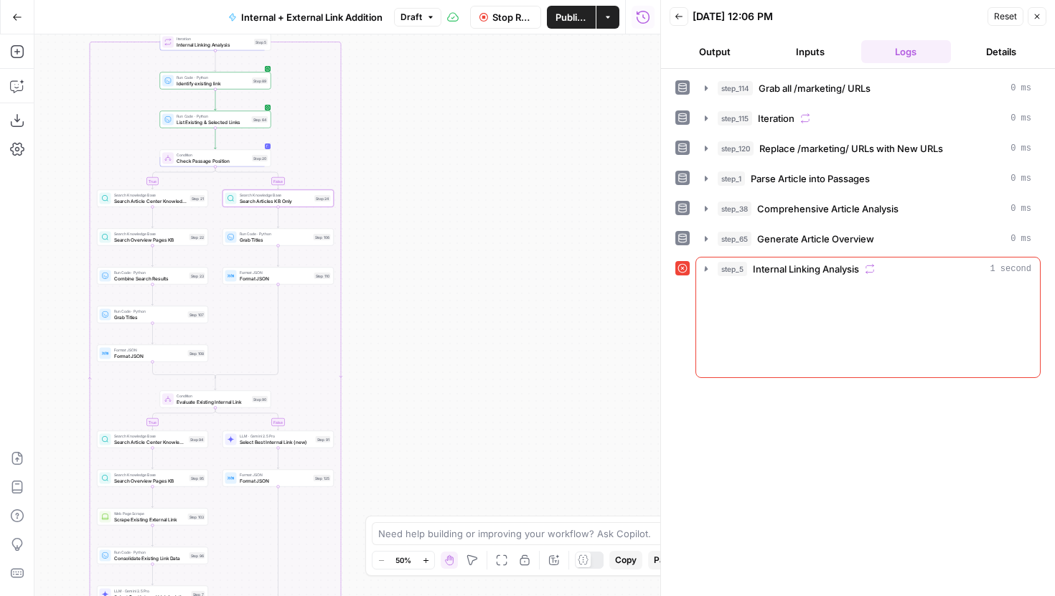
drag, startPoint x: 441, startPoint y: 312, endPoint x: 468, endPoint y: 269, distance: 50.6
click div "true false true false true false Workflow Set Inputs Inputs Run Code · Python G…"
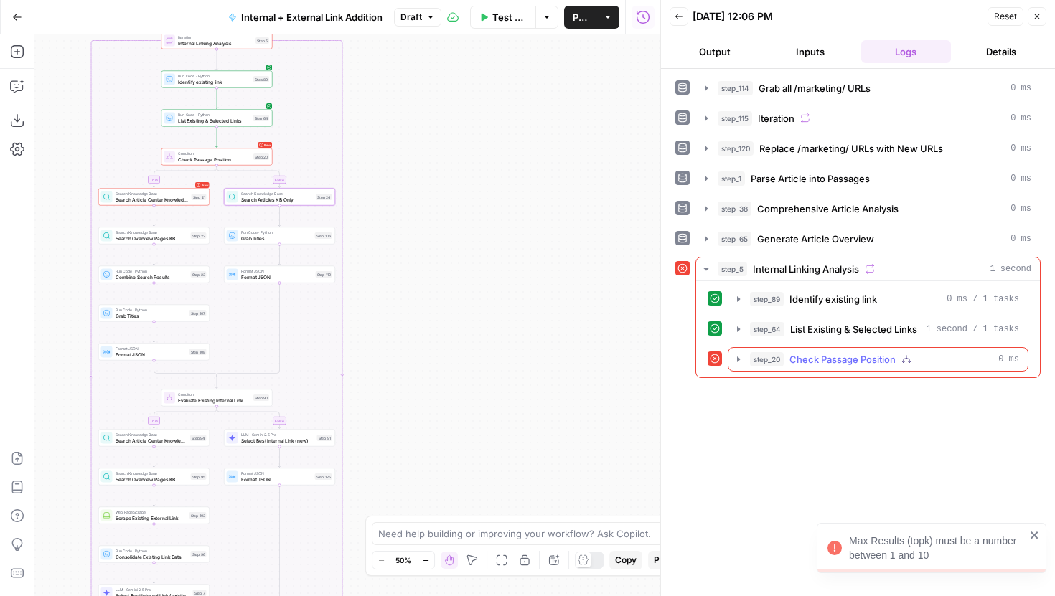
click icon "button"
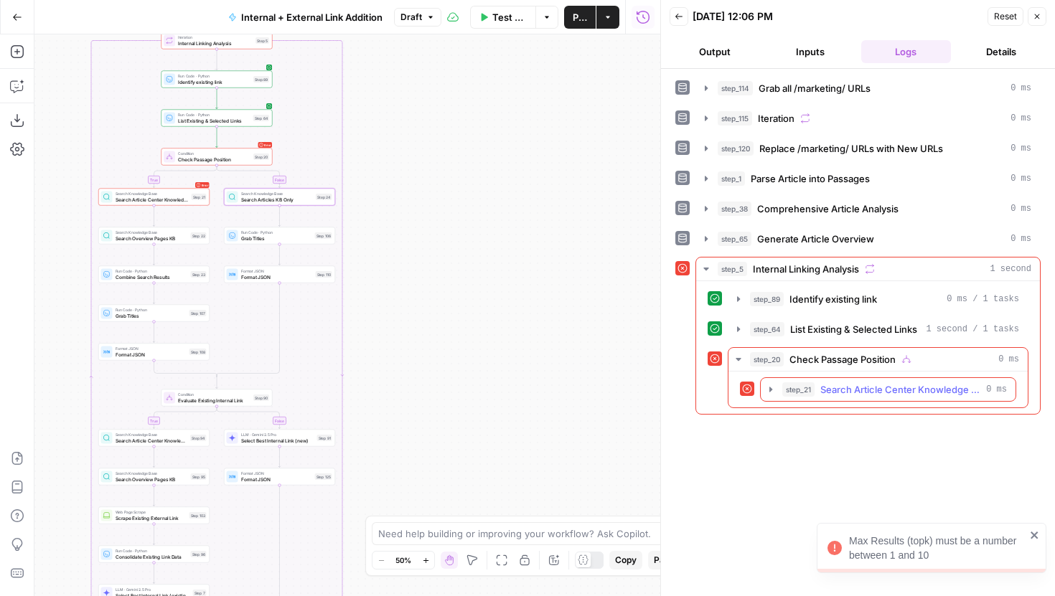
click icon "button"
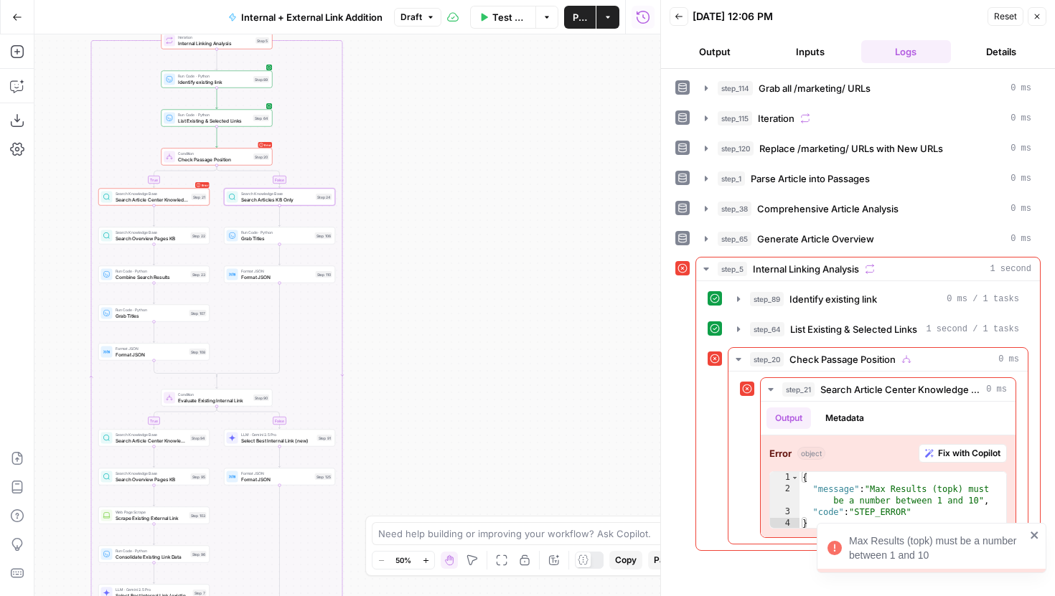
click div "Max Results (topk) must be a number between 1 and 10"
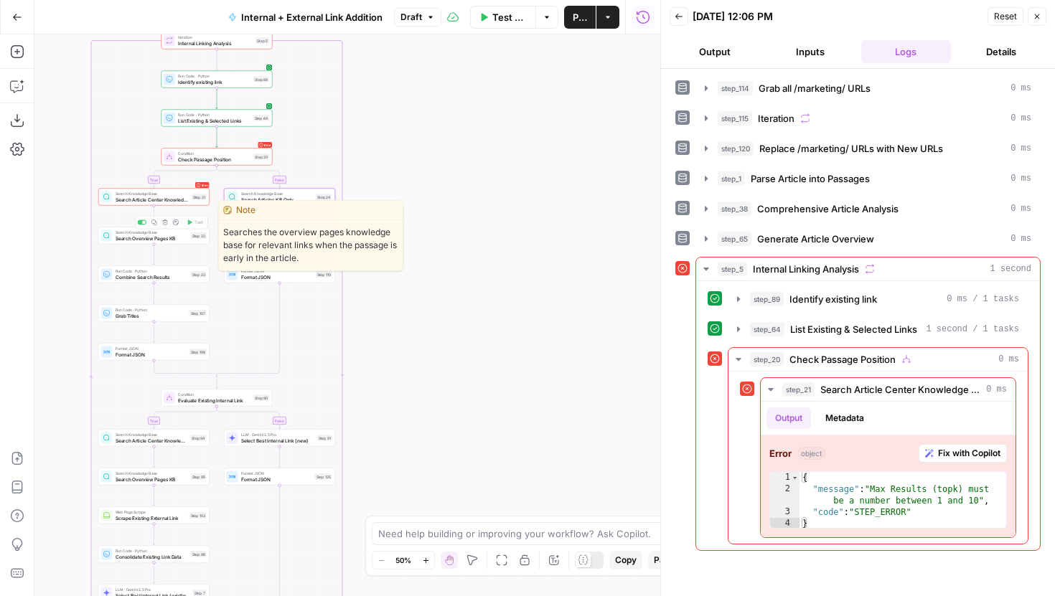
click span "Search Article Center Knowledge Base"
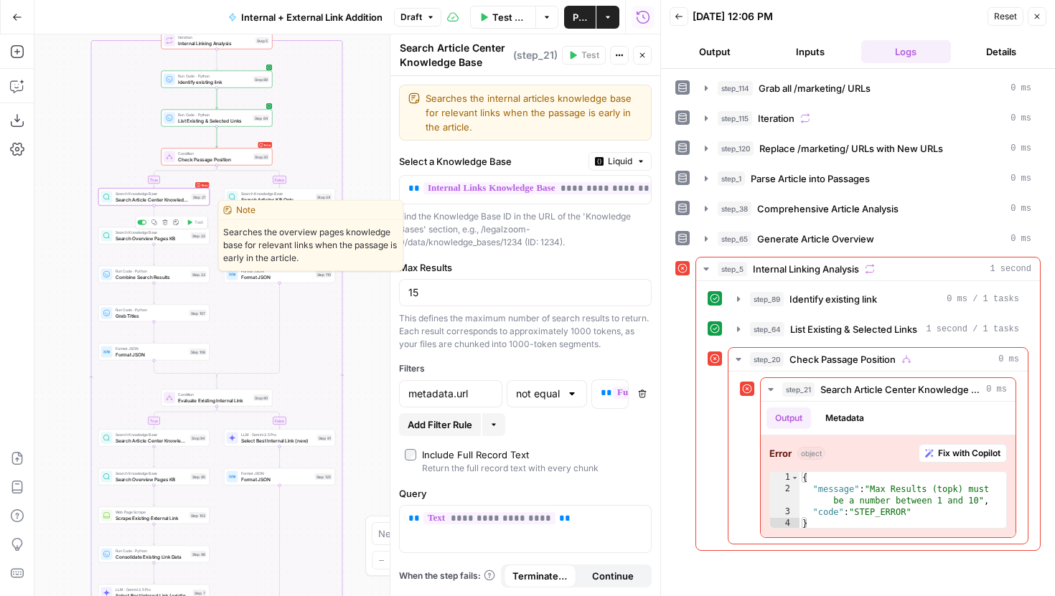
click div "Search Knowledge Base Search Overview Pages KB Step 22 Copy step Delete step Ed…"
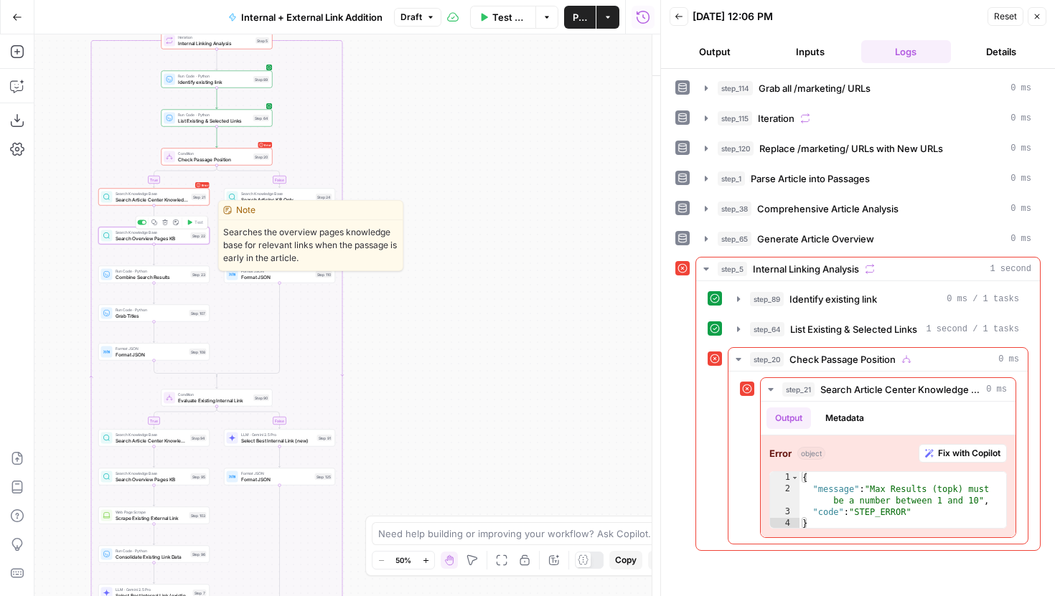
type textarea "Search Overview Pages KB"
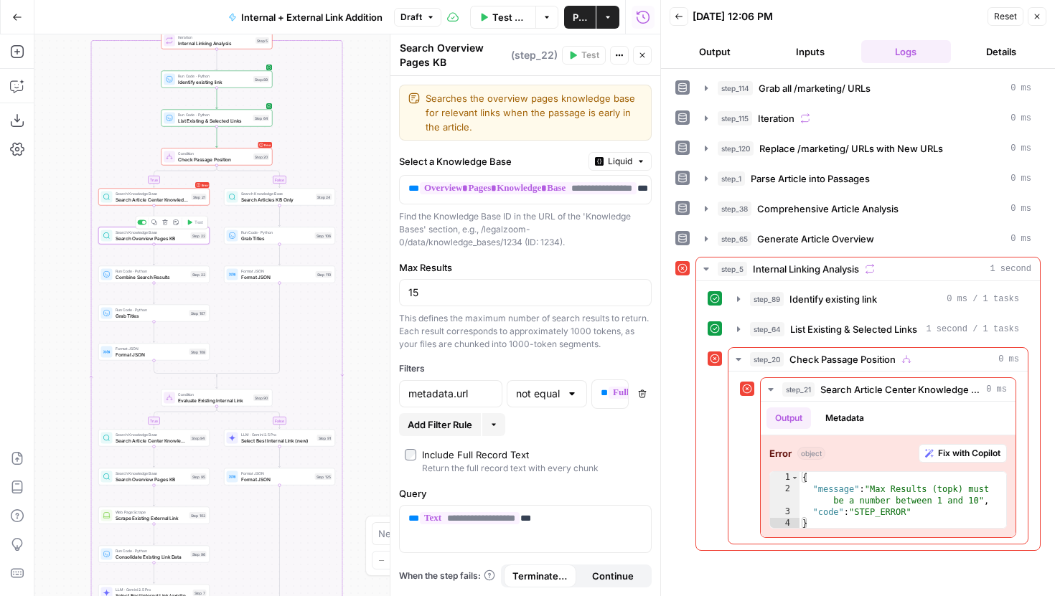
click span "Search Article Center Knowledge Base"
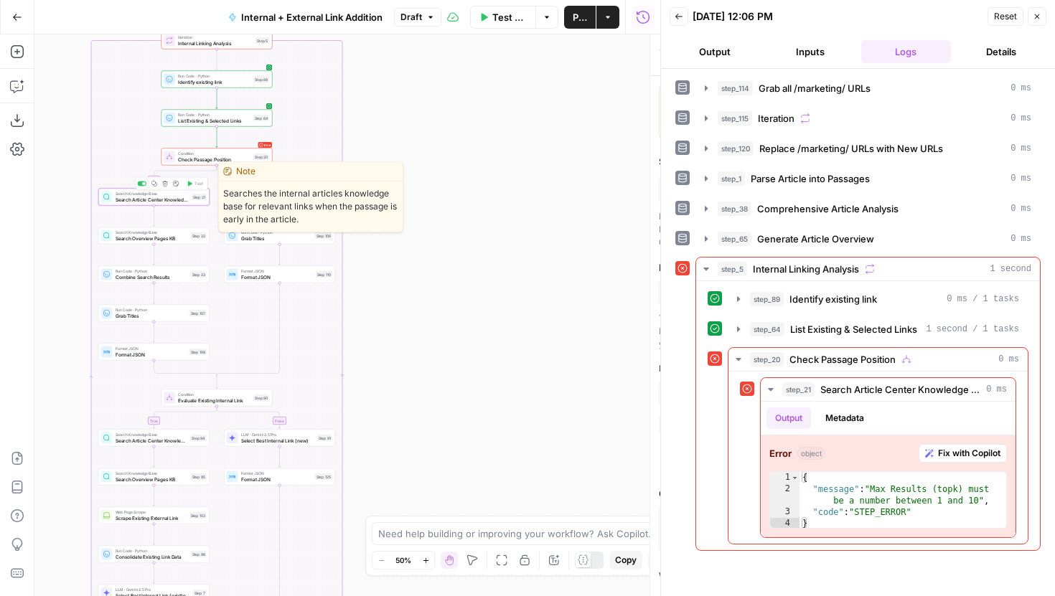
type textarea "Search Article Center Knowledge Base"
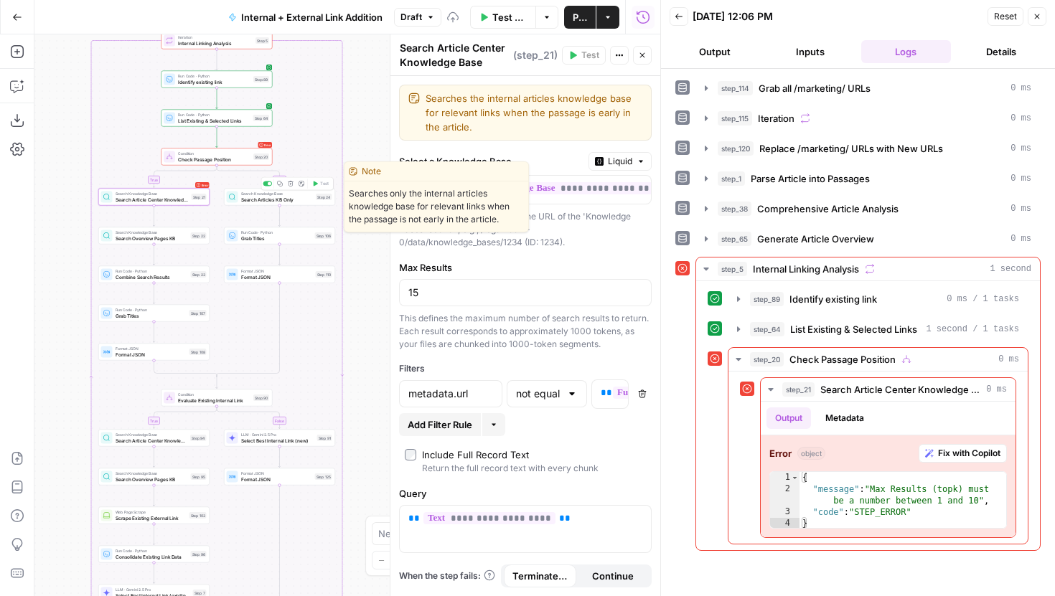
click span "Search Articles KB Only"
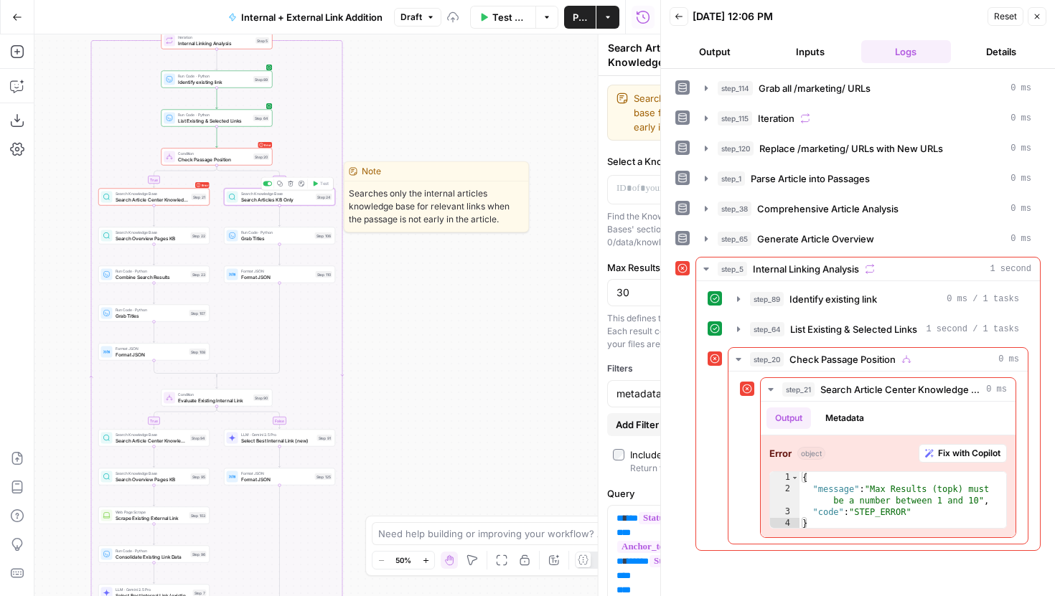
type textarea "Search Articles KB Only"
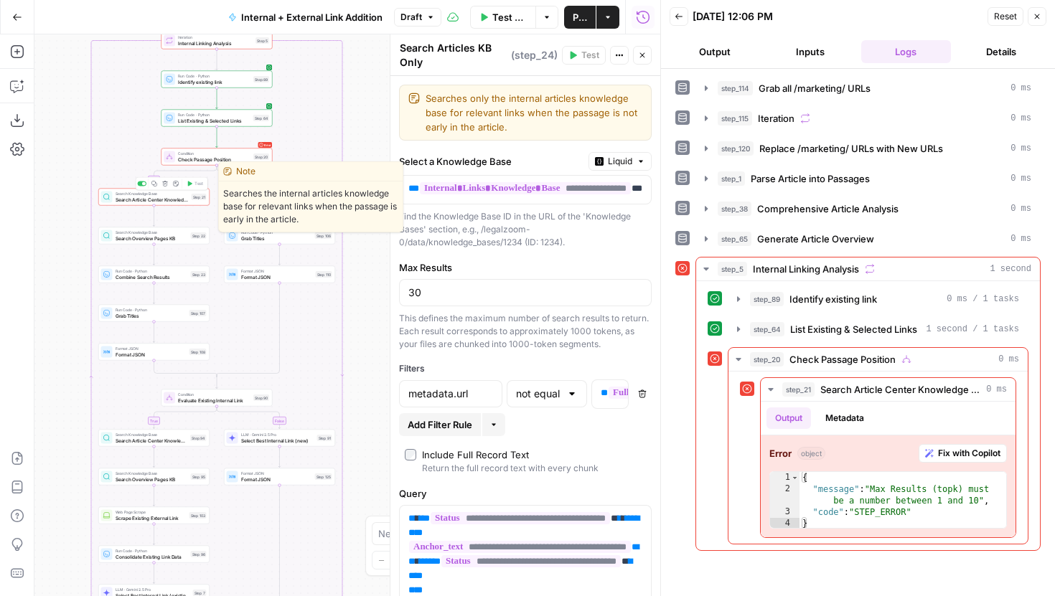
click span "Search Article Center Knowledge Base"
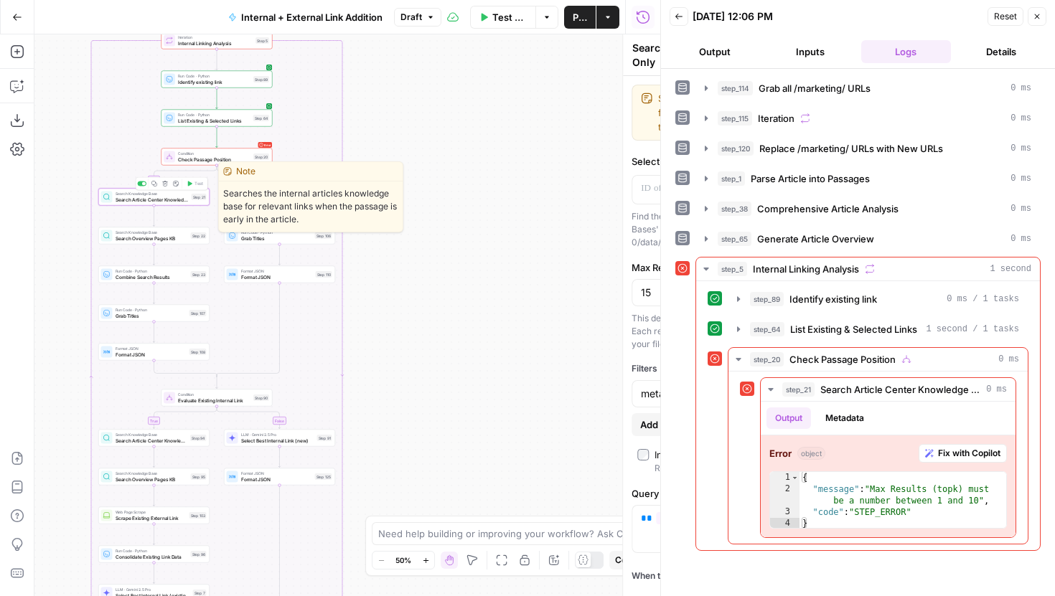
type textarea "Search Article Center Knowledge Base"
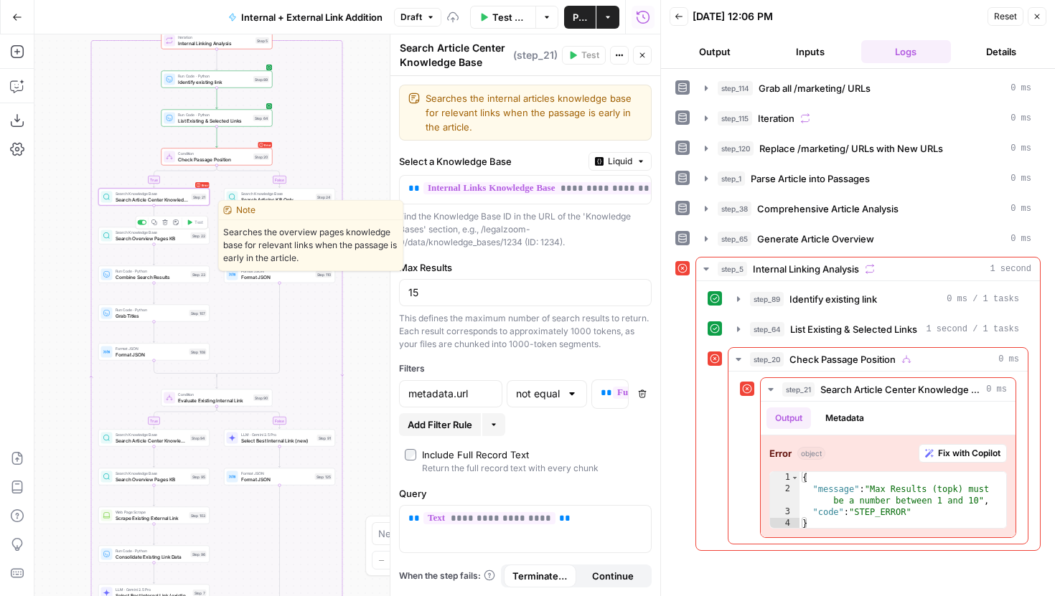
click span "Search Overview Pages KB"
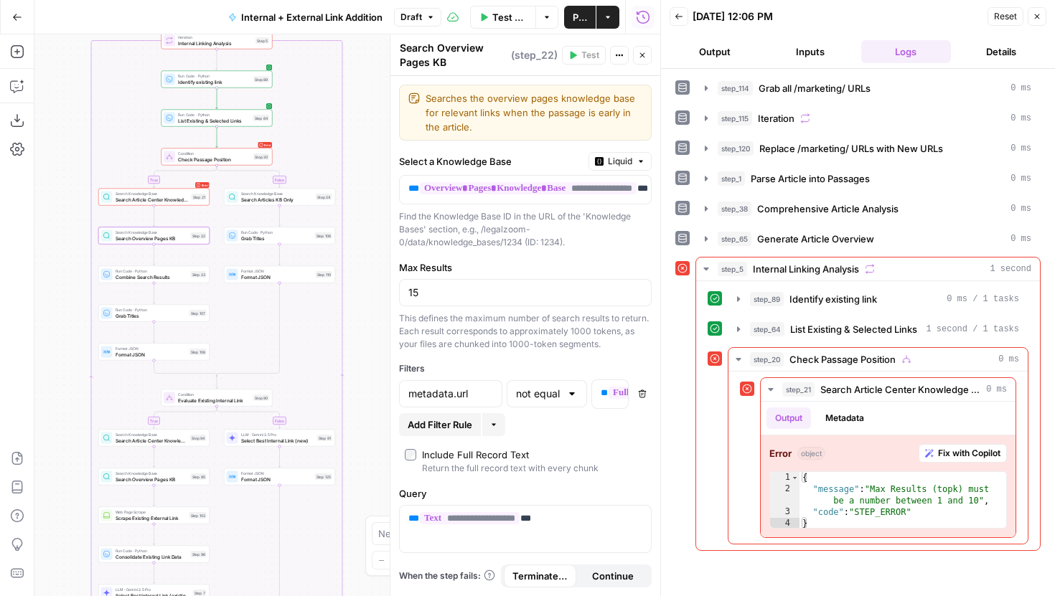
drag, startPoint x: 369, startPoint y: 94, endPoint x: 369, endPoint y: 115, distance: 20.8
click div "true false true false true false Workflow Set Inputs Inputs Run Code · Python G…"
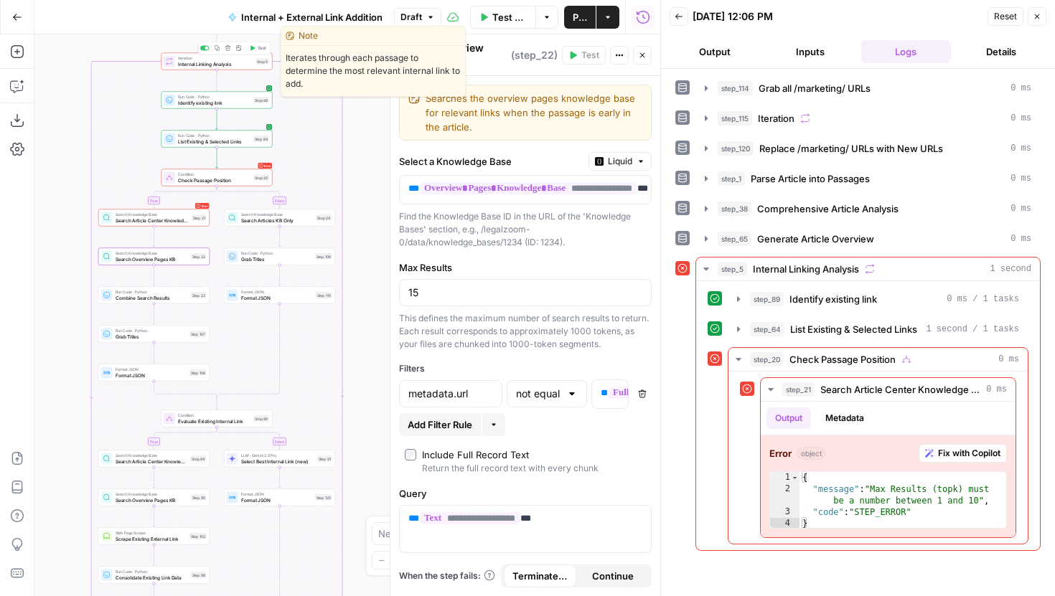
click button "Test"
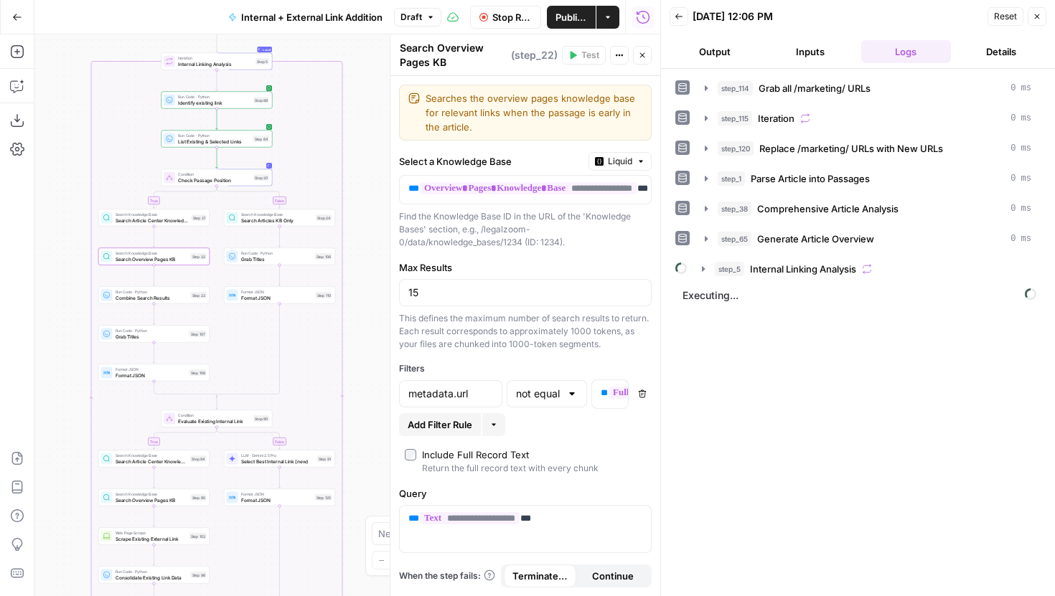
click icon "button"
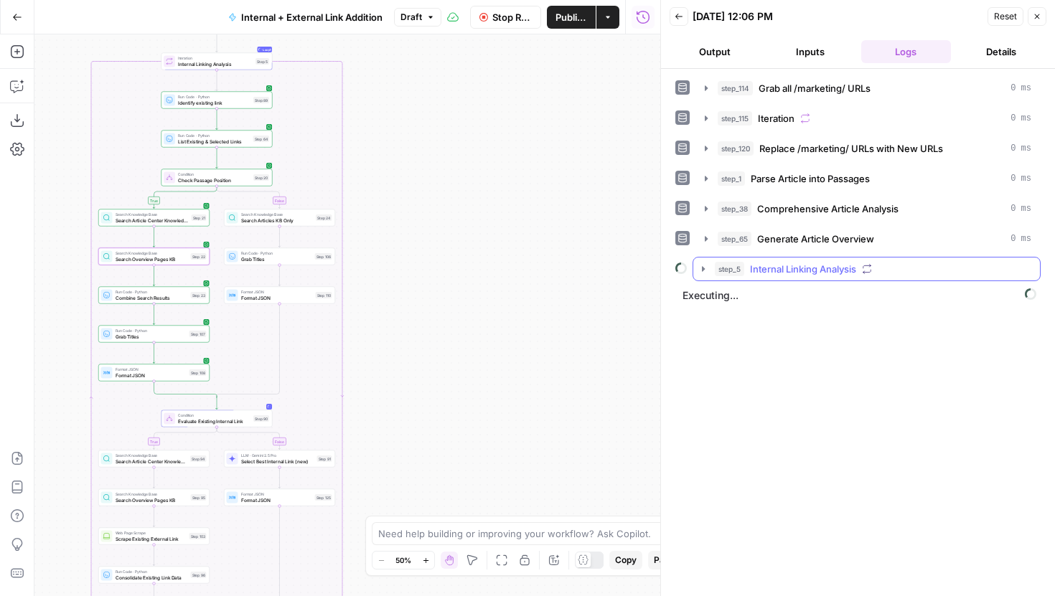
click icon "button"
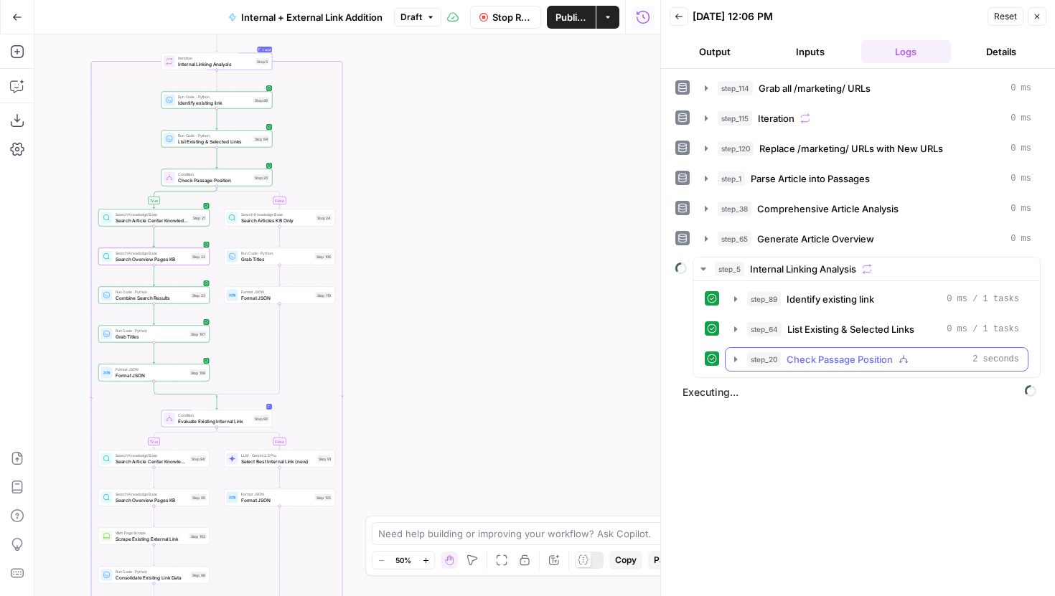
click icon "button"
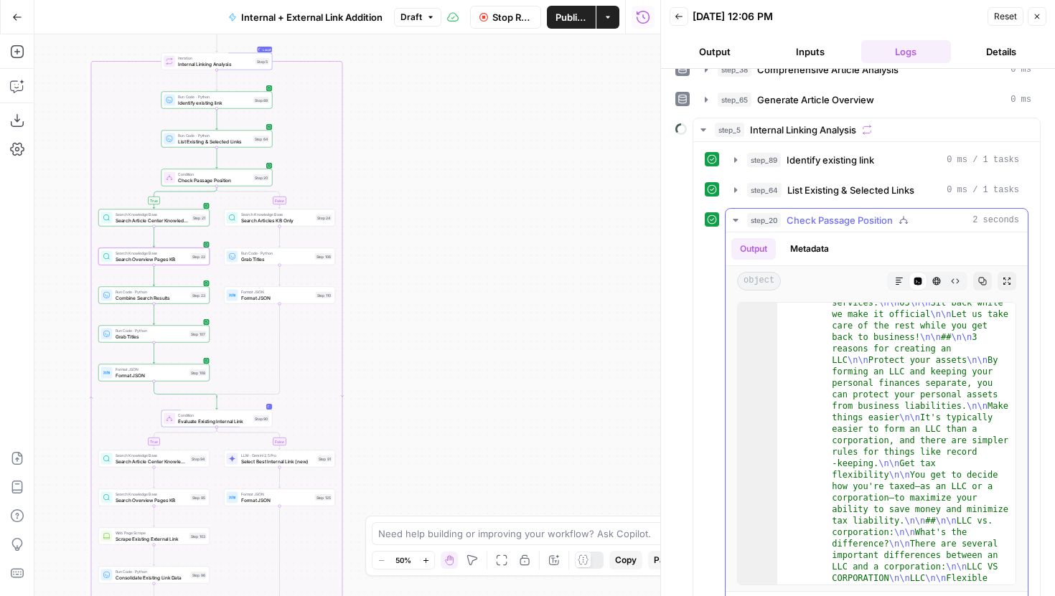
scroll to position [23236, 0]
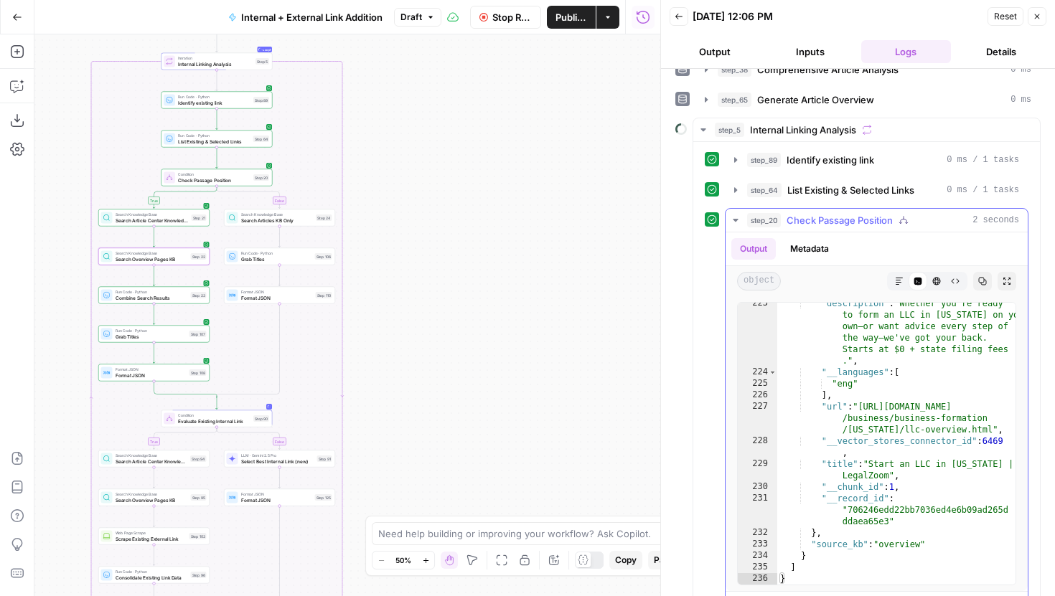
click button "step_20 Check Passage Position 2 seconds"
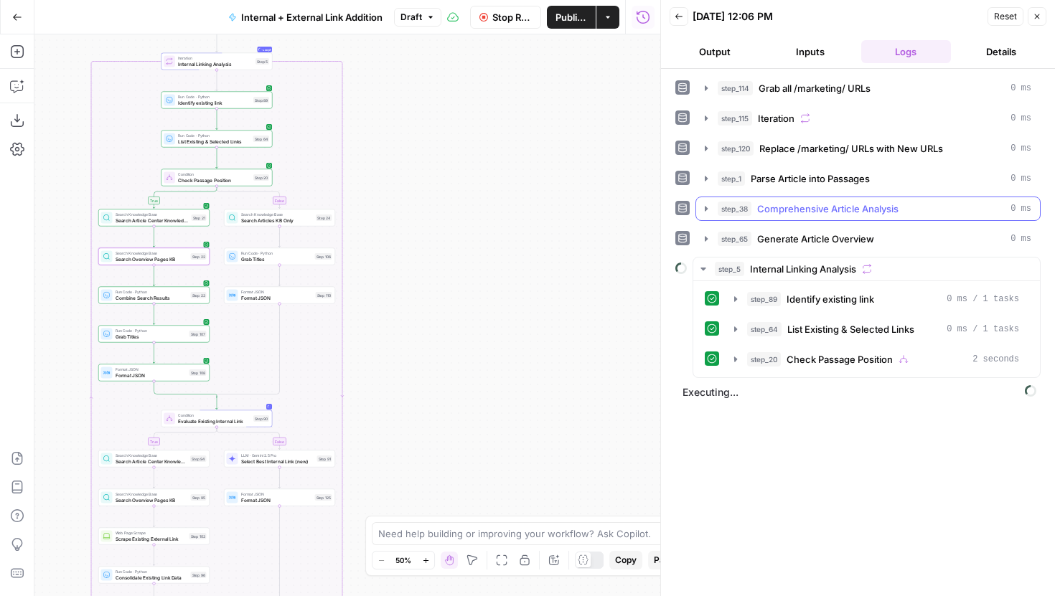
scroll to position [0, 0]
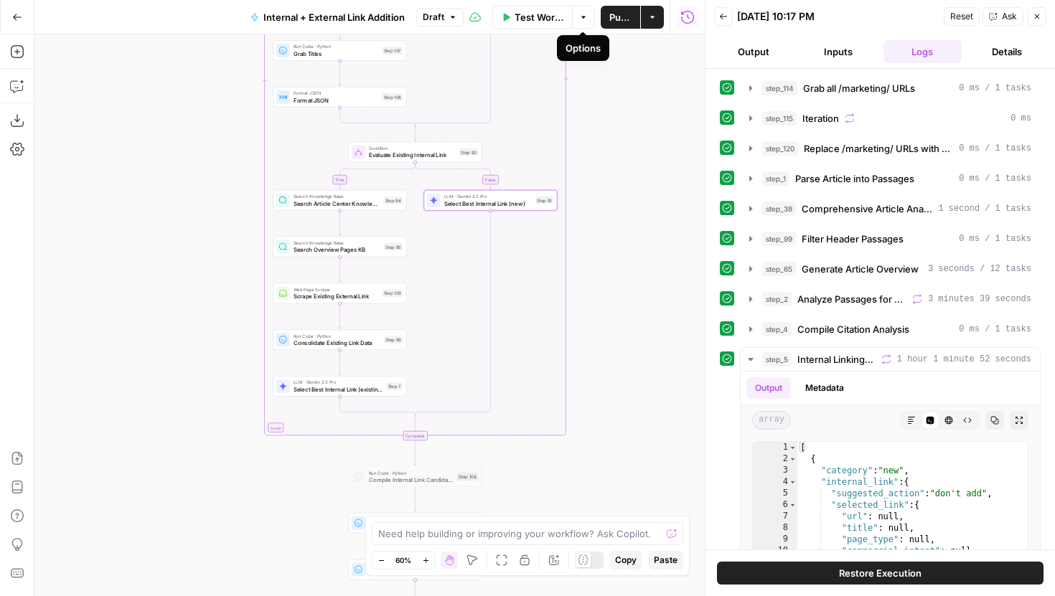
scroll to position [37, 0]
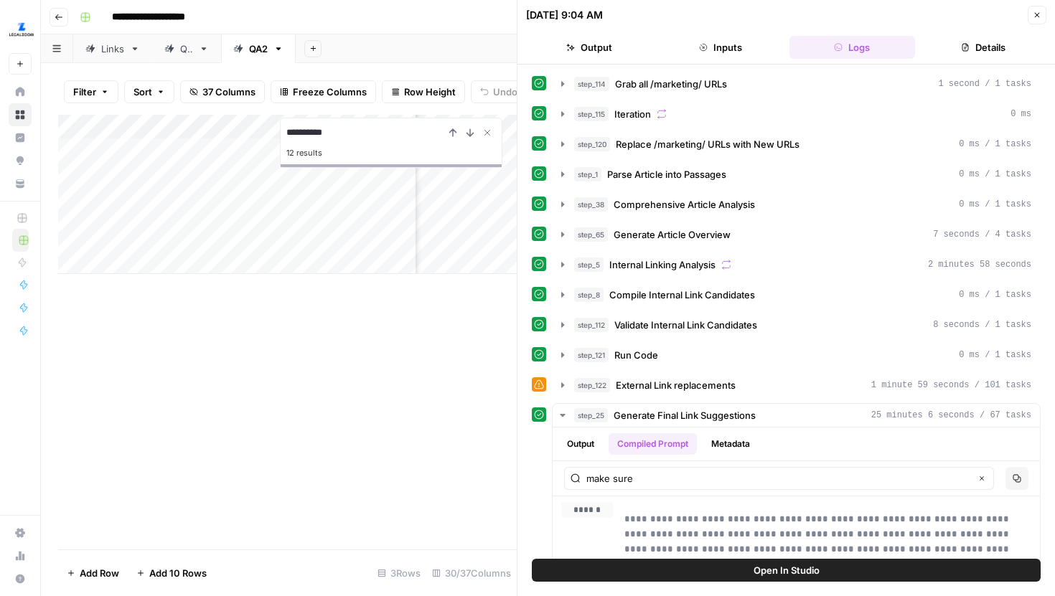
scroll to position [6868, 0]
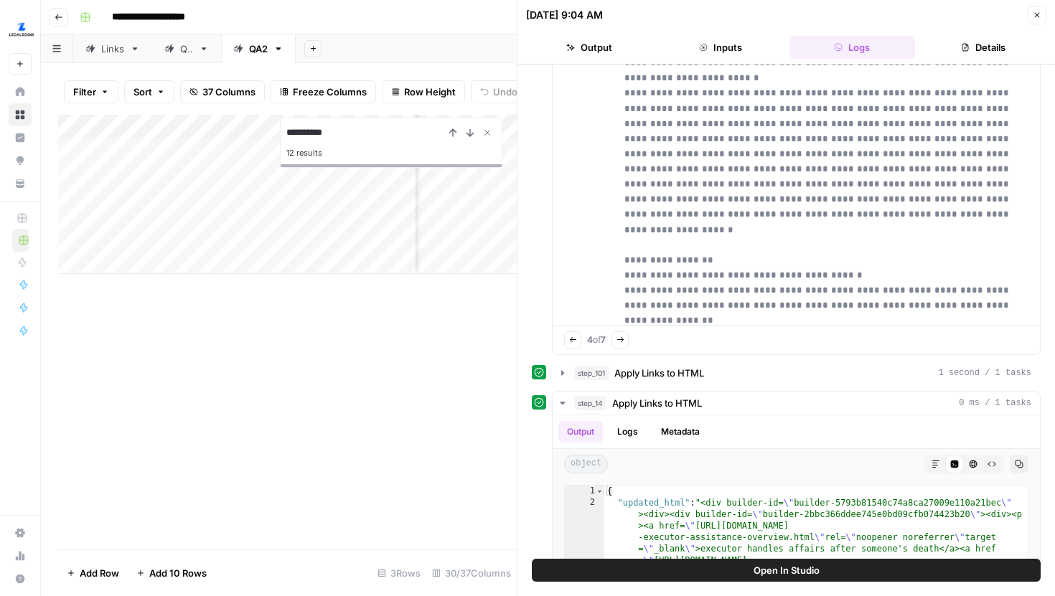
click at [1038, 17] on icon "button" at bounding box center [1037, 15] width 9 height 9
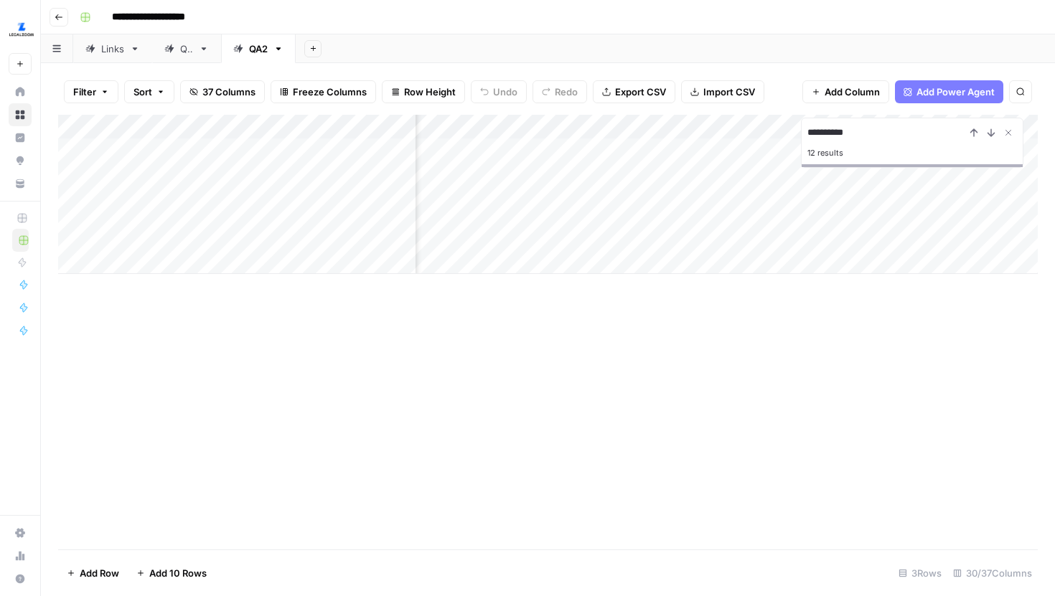
scroll to position [0, 747]
click at [614, 224] on div "Add Column" at bounding box center [548, 194] width 980 height 159
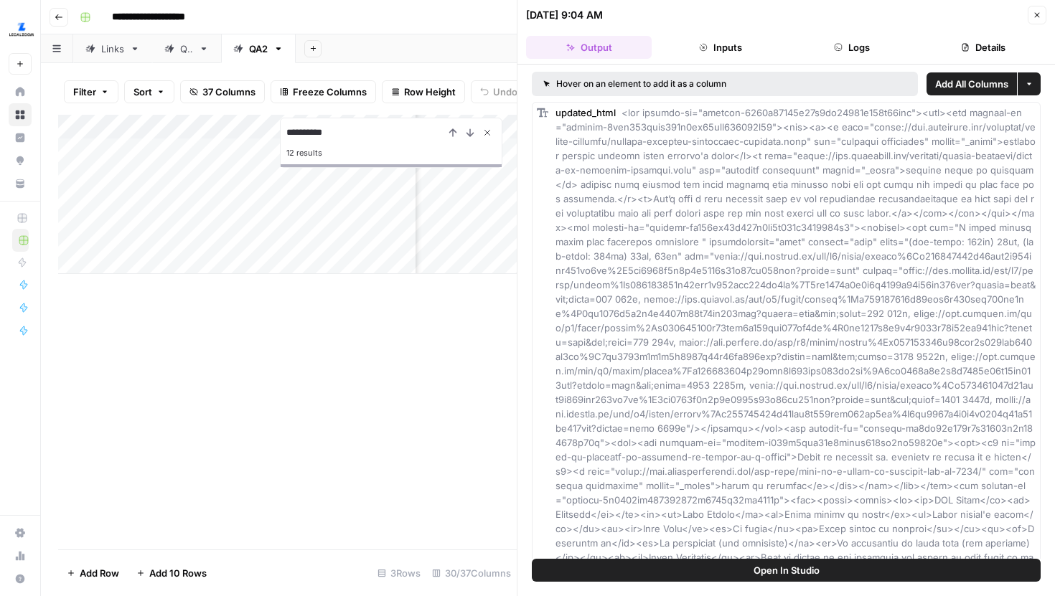
click at [485, 136] on icon "Close Search" at bounding box center [487, 132] width 11 height 11
click at [813, 36] on button "Logs" at bounding box center [852, 47] width 126 height 23
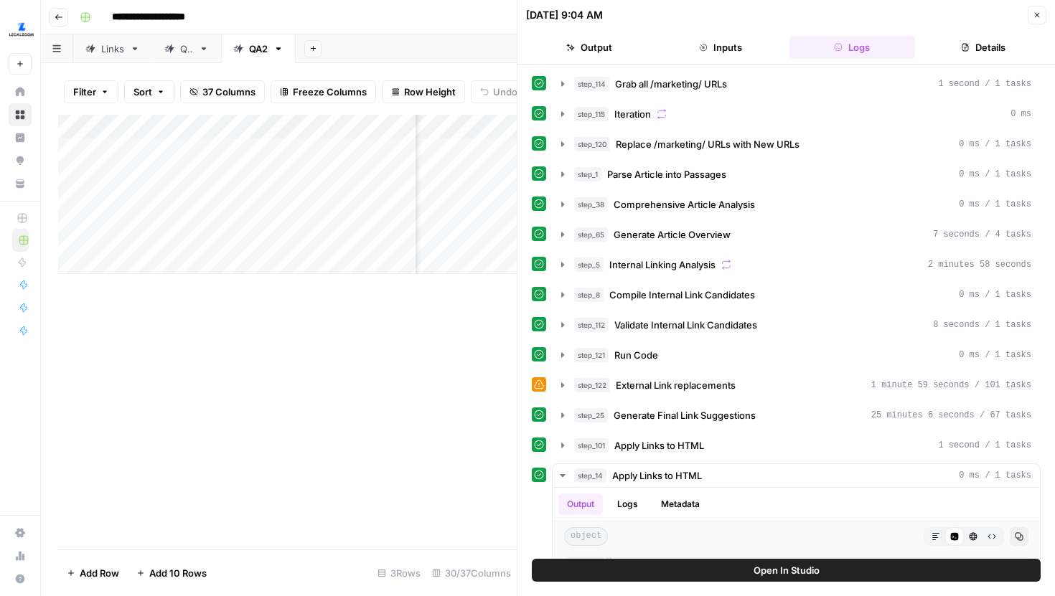
click at [1040, 22] on button "Close" at bounding box center [1037, 15] width 19 height 19
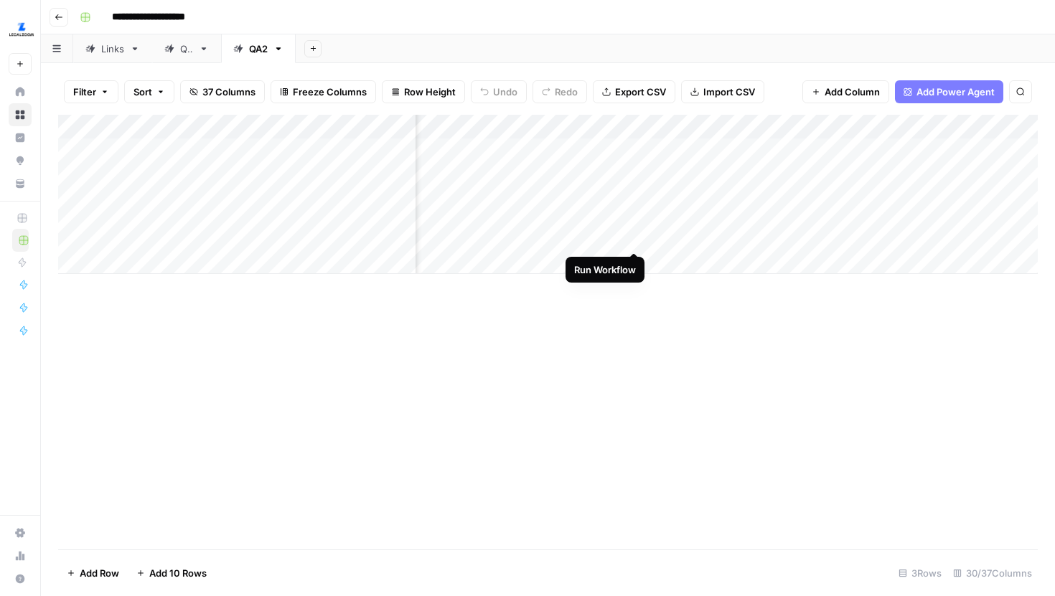
click at [637, 222] on div "Add Column" at bounding box center [548, 194] width 980 height 159
click at [634, 181] on div "Add Column" at bounding box center [548, 194] width 980 height 159
click at [634, 154] on div "Add Column" at bounding box center [548, 194] width 980 height 159
click at [827, 380] on div "Add Column" at bounding box center [548, 332] width 980 height 435
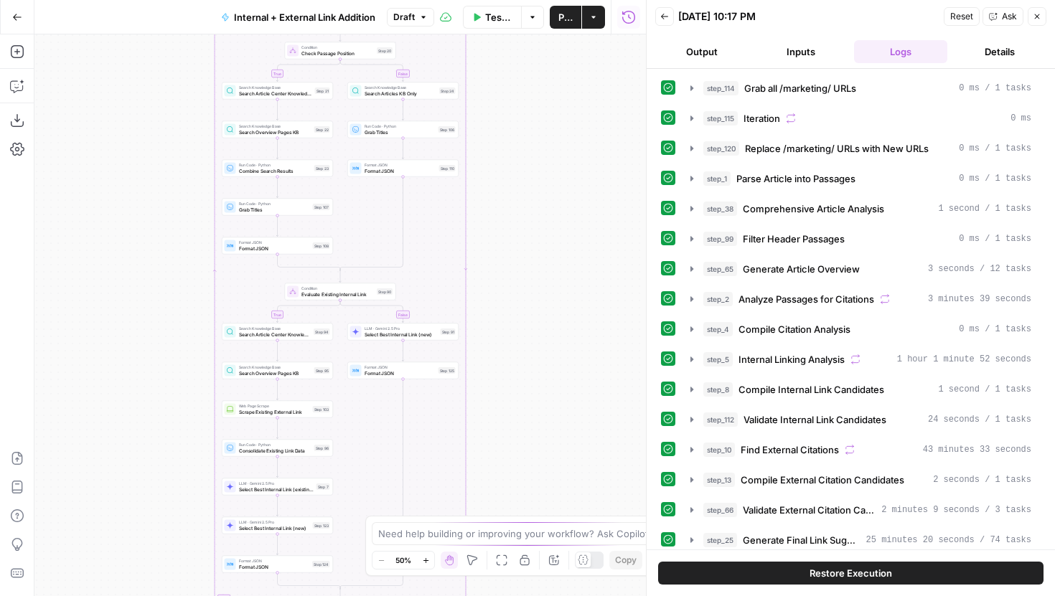
click at [662, 17] on icon "button" at bounding box center [664, 16] width 9 height 9
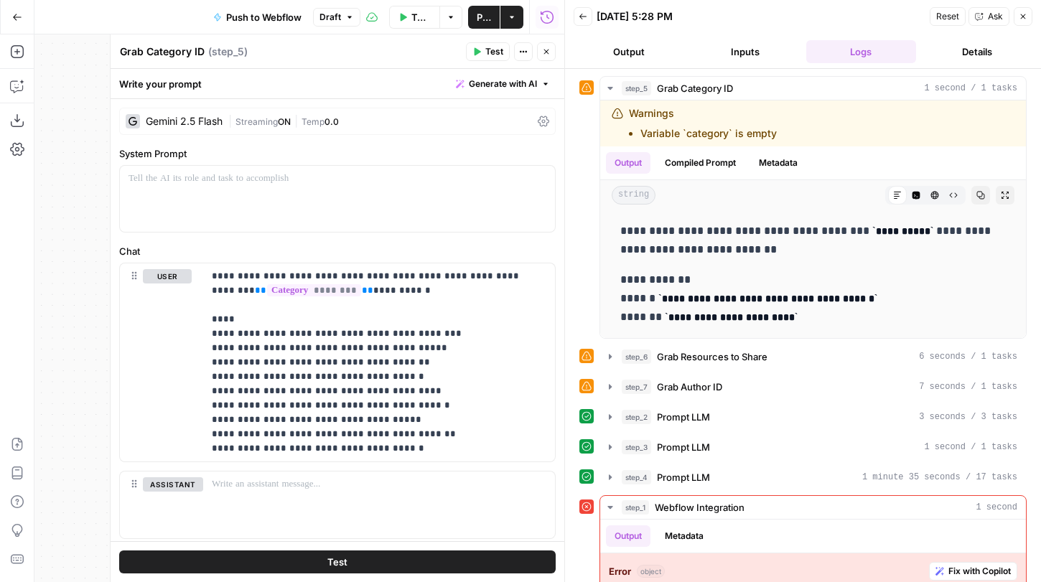
scroll to position [39, 0]
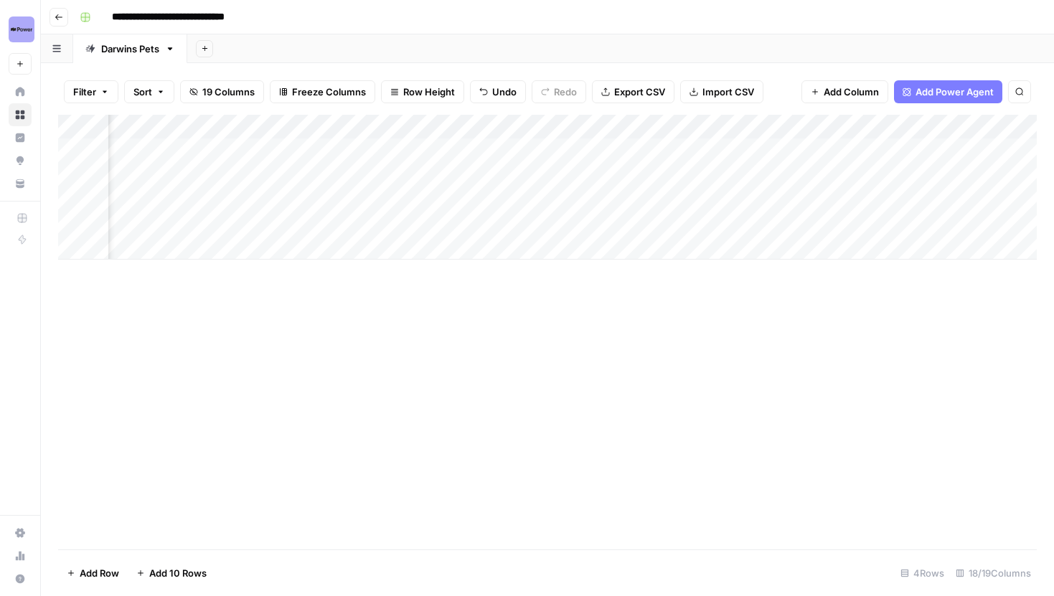
scroll to position [0, 739]
click at [510, 147] on div "Add Column" at bounding box center [547, 187] width 979 height 145
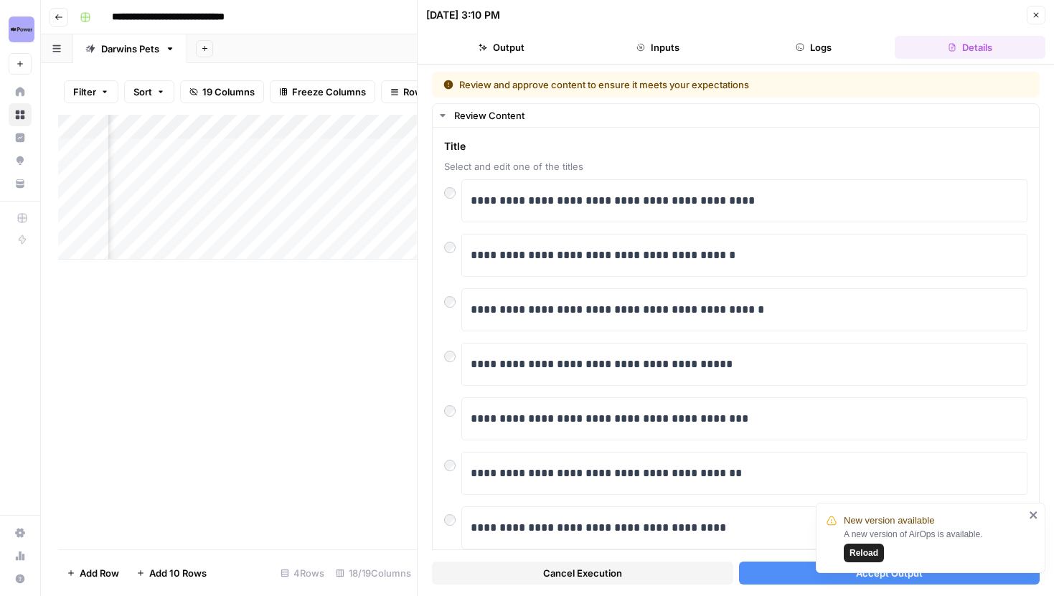
click at [762, 568] on button "Accept Output" at bounding box center [889, 573] width 301 height 23
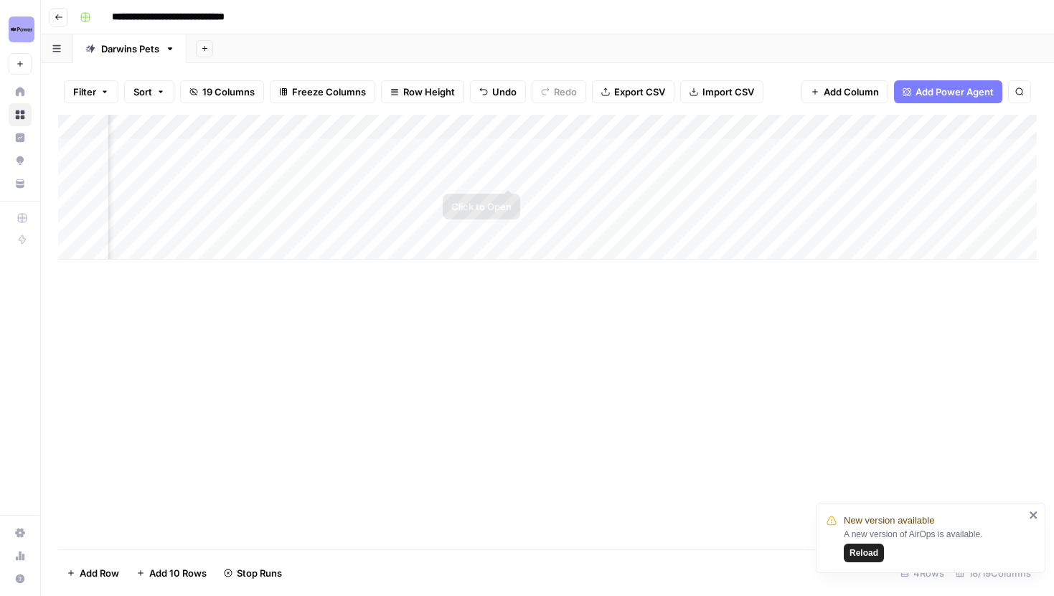
click at [507, 174] on div "Add Column" at bounding box center [547, 187] width 979 height 145
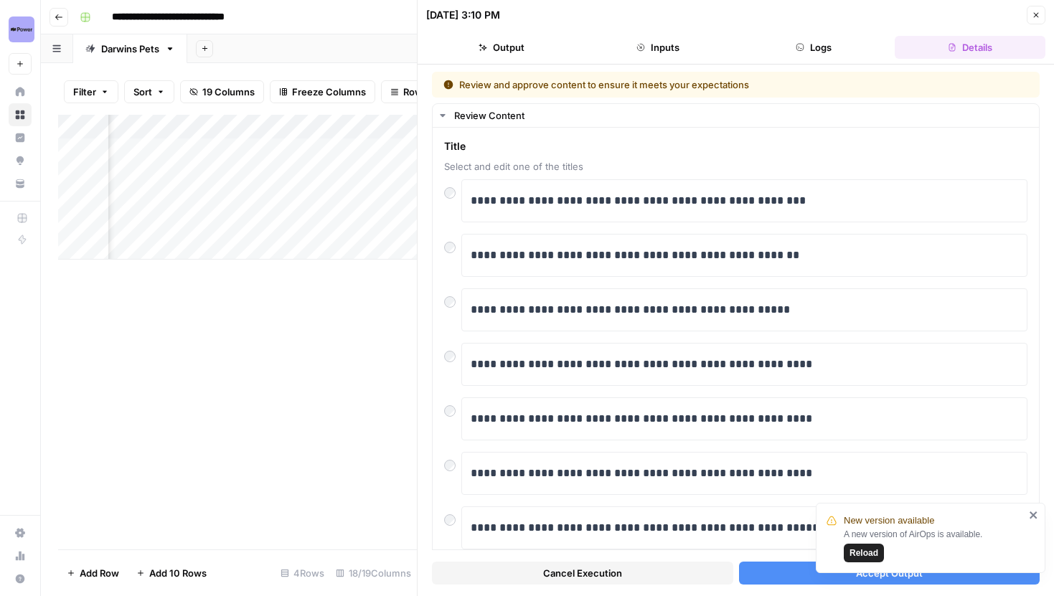
click at [782, 571] on button "Accept Output" at bounding box center [889, 573] width 301 height 23
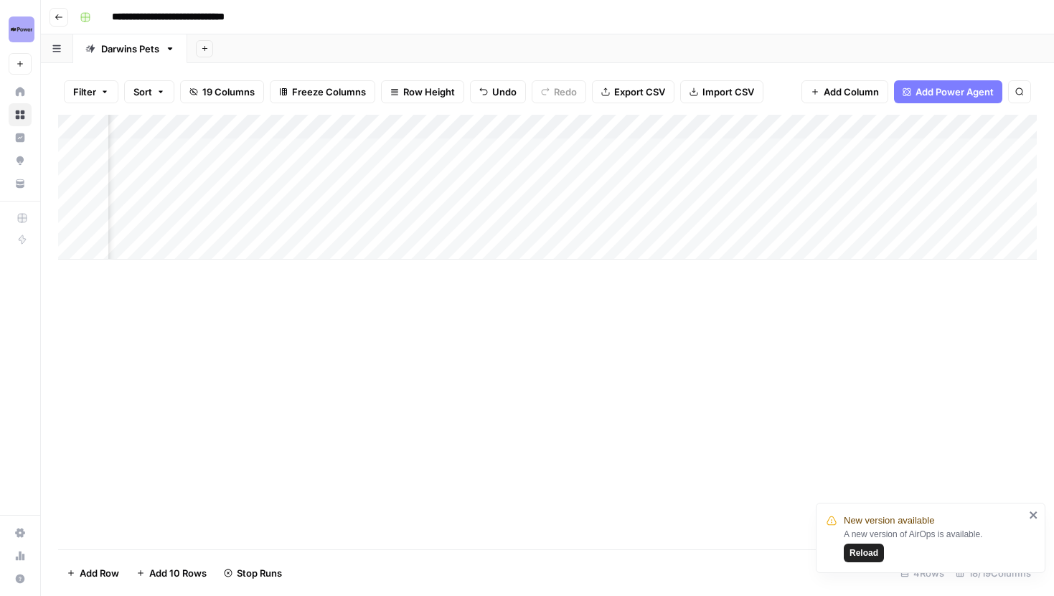
click at [1034, 512] on icon "close" at bounding box center [1034, 515] width 10 height 11
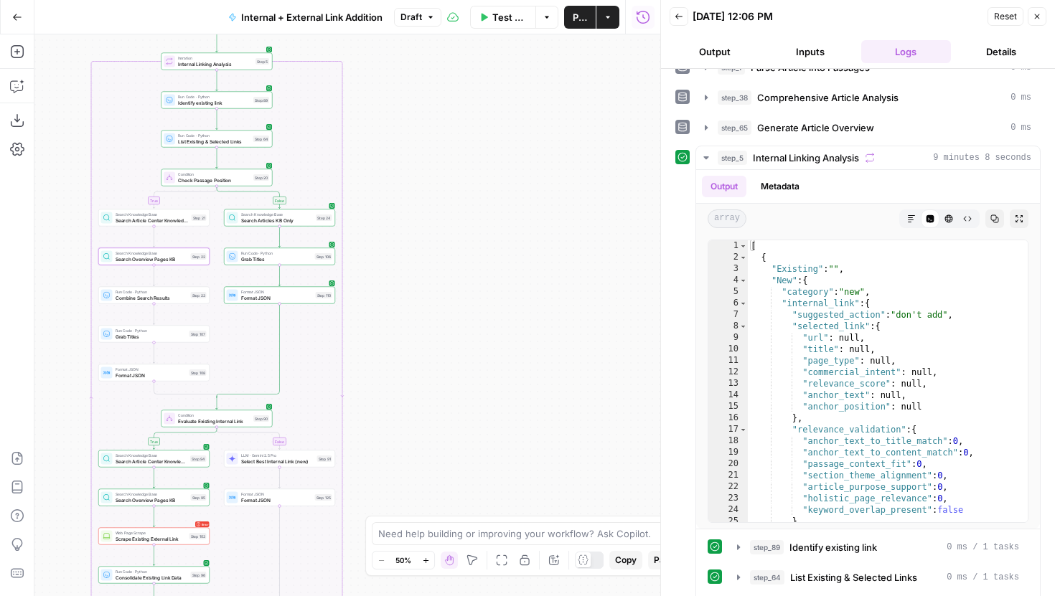
scroll to position [128, 0]
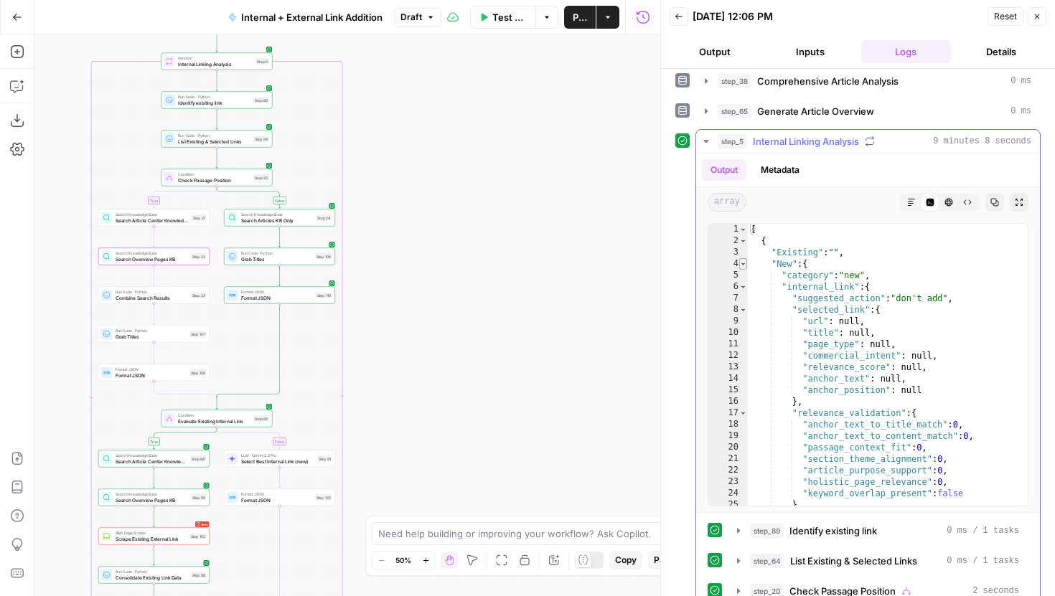
type textarea "*"
click at [744, 261] on span "Toggle code folding, rows 4 through 45" at bounding box center [743, 263] width 8 height 11
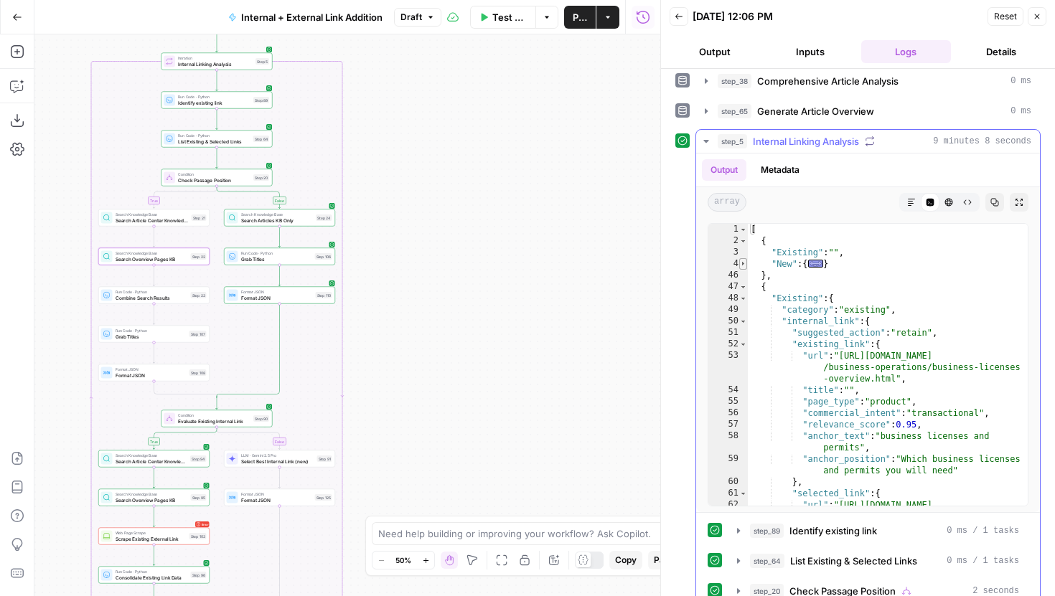
click at [743, 260] on span "Toggle code folding, rows 4 through 45" at bounding box center [743, 263] width 8 height 11
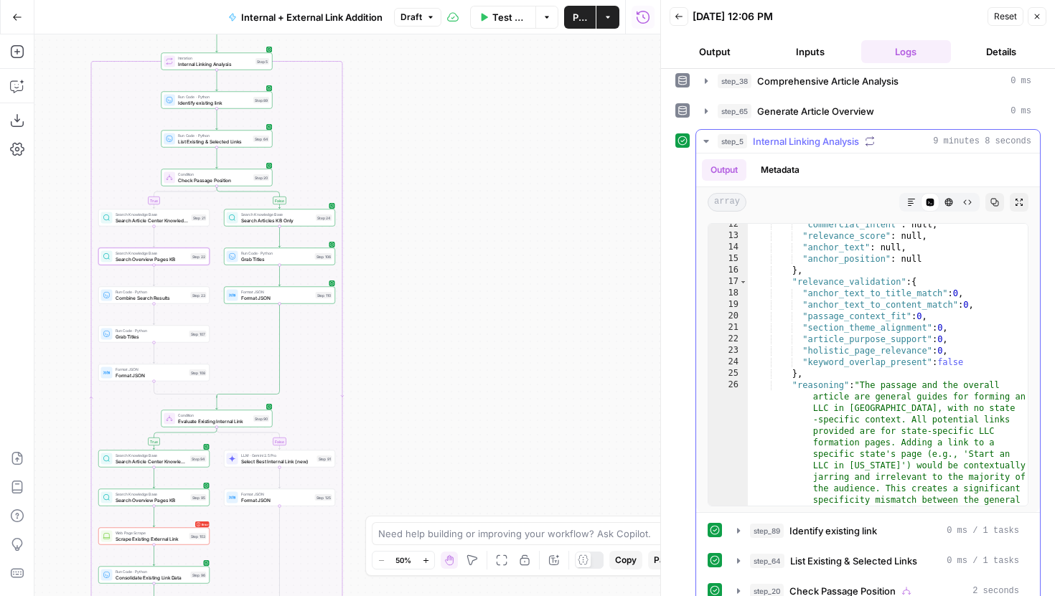
scroll to position [0, 0]
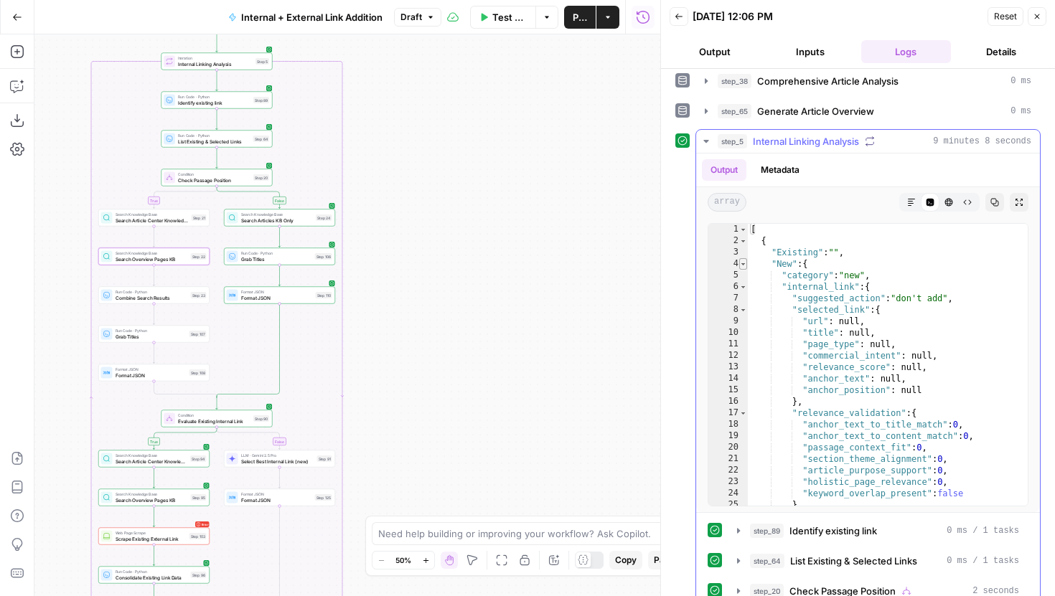
click at [744, 264] on span "Toggle code folding, rows 4 through 45" at bounding box center [743, 263] width 8 height 11
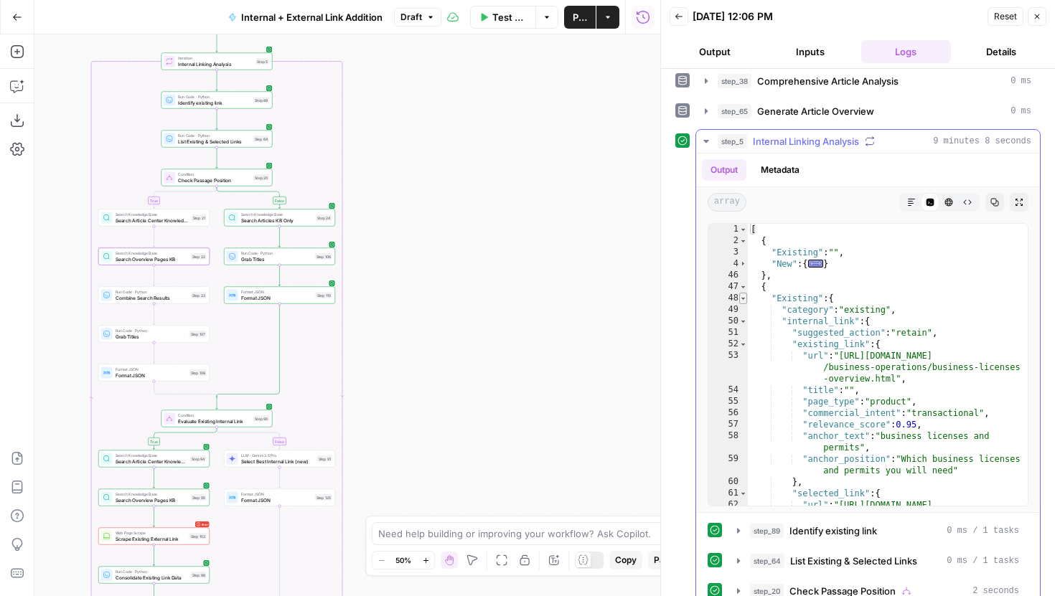
click at [744, 296] on span "Toggle code folding, rows 48 through 106" at bounding box center [743, 298] width 8 height 11
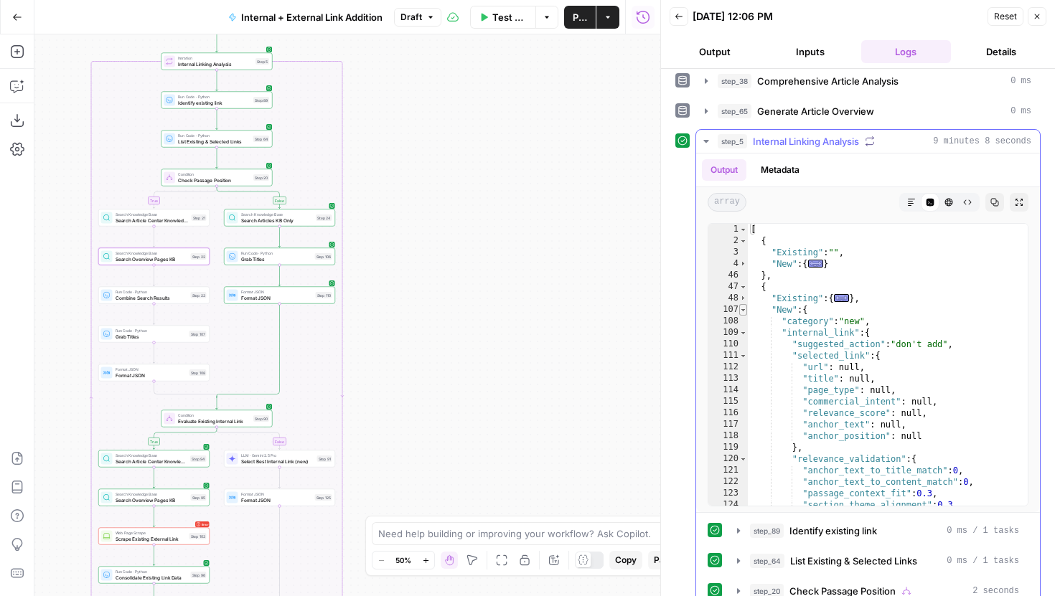
click at [745, 312] on span "Toggle code folding, rows 107 through 148" at bounding box center [743, 309] width 8 height 11
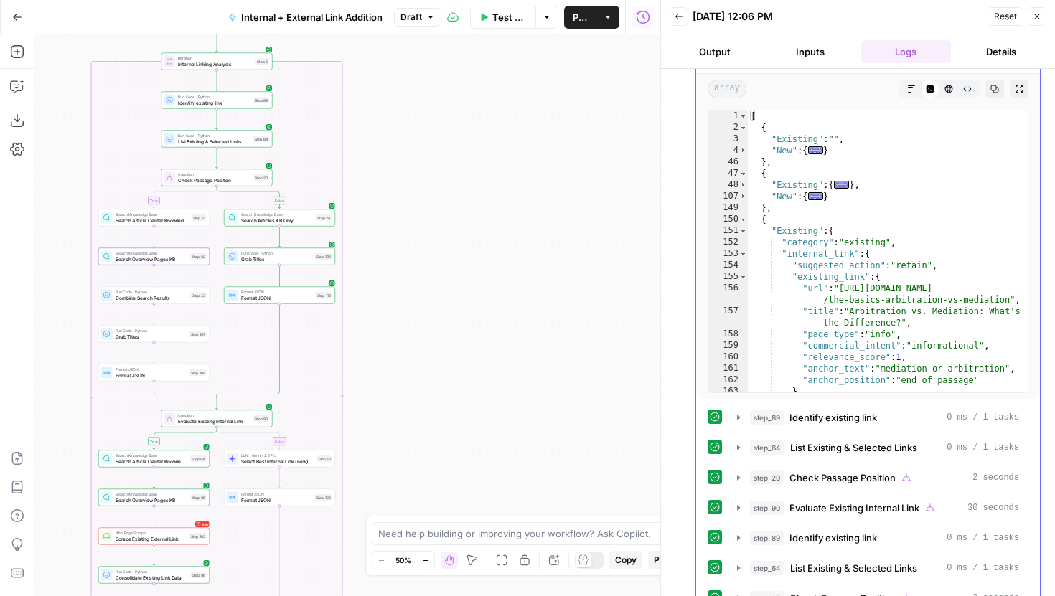
scroll to position [232, 0]
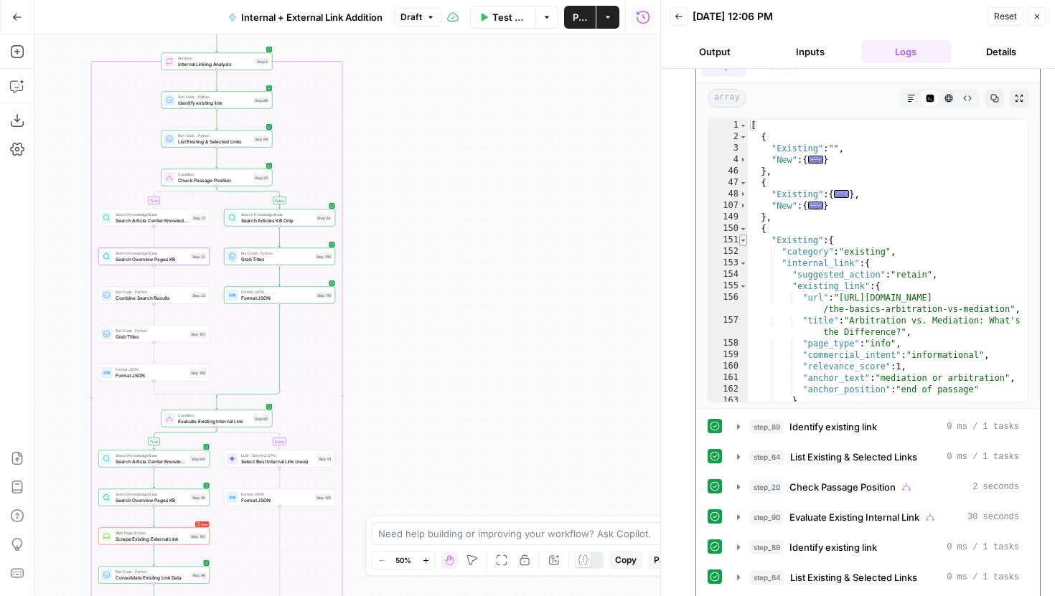
click at [745, 242] on span "Toggle code folding, rows 151 through 209" at bounding box center [743, 240] width 8 height 11
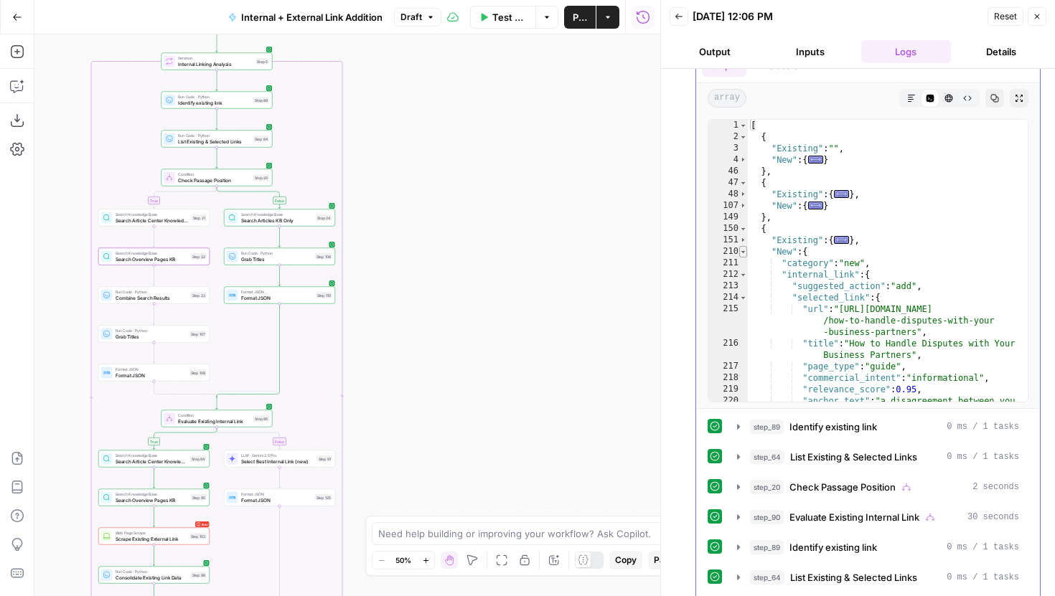
click at [743, 254] on span "Toggle code folding, rows 210 through 251" at bounding box center [743, 251] width 8 height 11
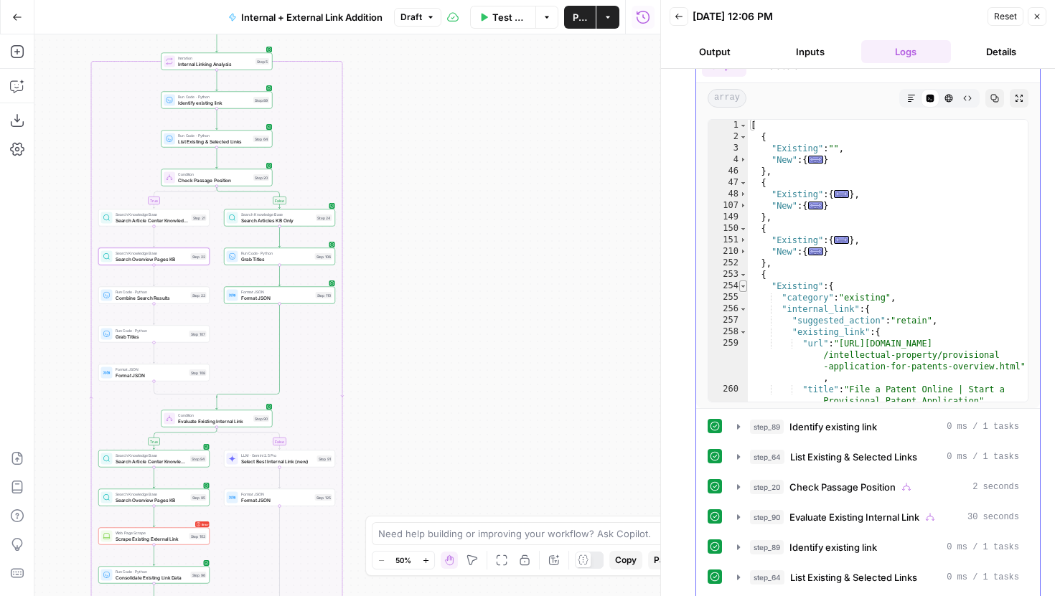
click at [745, 287] on span "Toggle code folding, rows 254 through 312" at bounding box center [743, 286] width 8 height 11
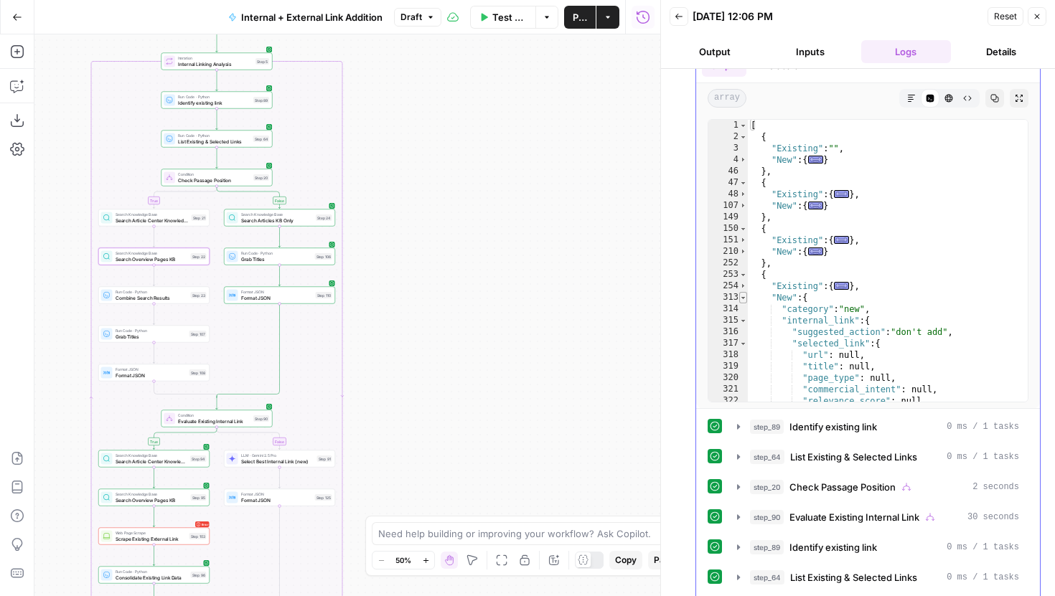
click at [743, 301] on span "Toggle code folding, rows 313 through 354" at bounding box center [743, 297] width 8 height 11
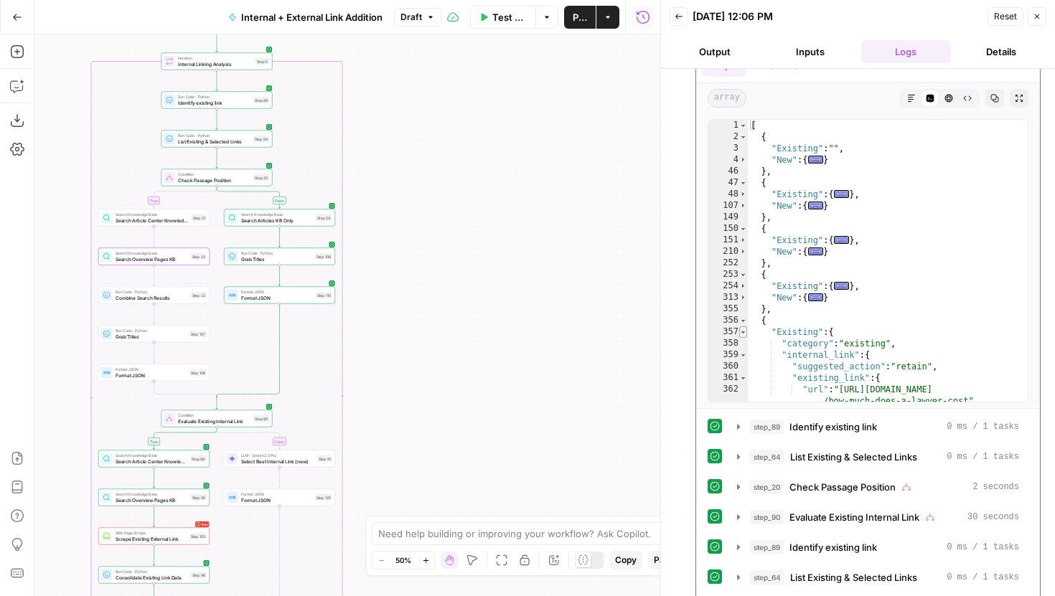
click at [744, 332] on span "Toggle code folding, rows 357 through 415" at bounding box center [743, 332] width 8 height 11
click at [743, 342] on span "Toggle code folding, rows 416 through 457" at bounding box center [743, 343] width 8 height 11
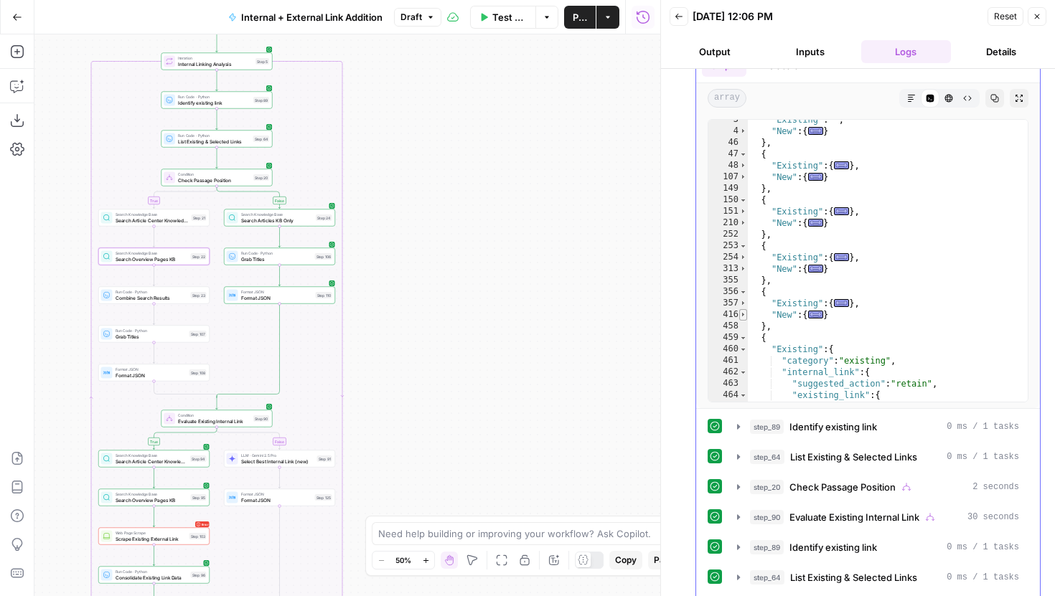
scroll to position [37, 0]
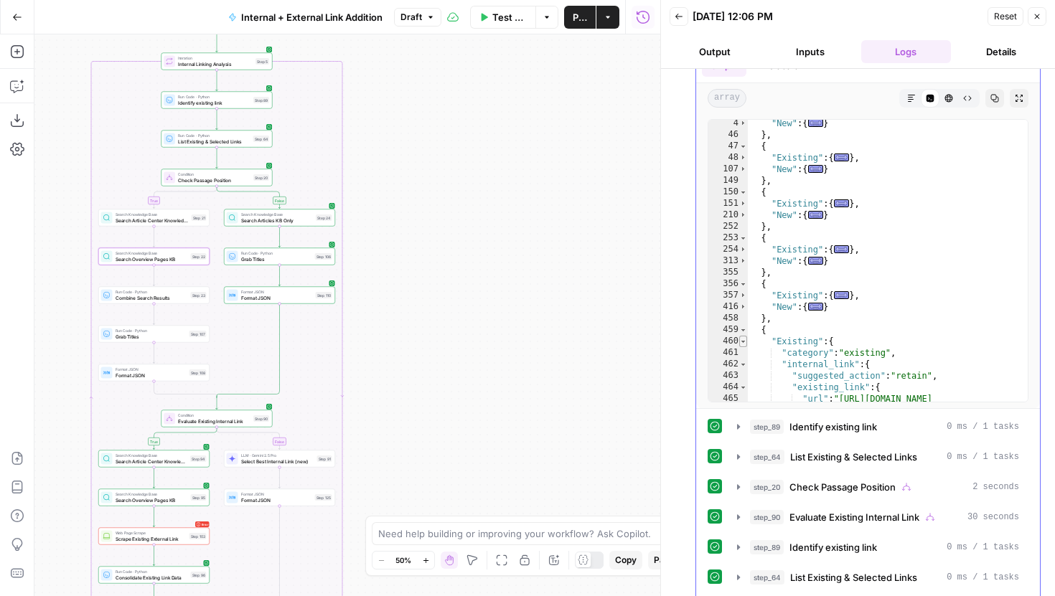
click at [743, 342] on span "Toggle code folding, rows 460 through 518" at bounding box center [743, 341] width 8 height 11
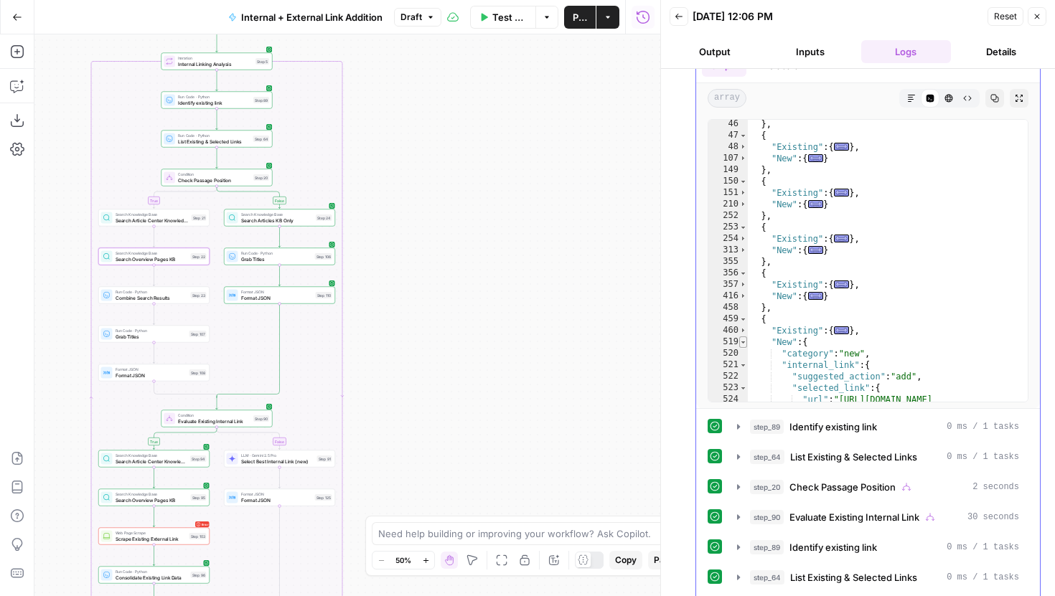
click at [743, 341] on span "Toggle code folding, rows 519 through 560" at bounding box center [743, 342] width 8 height 11
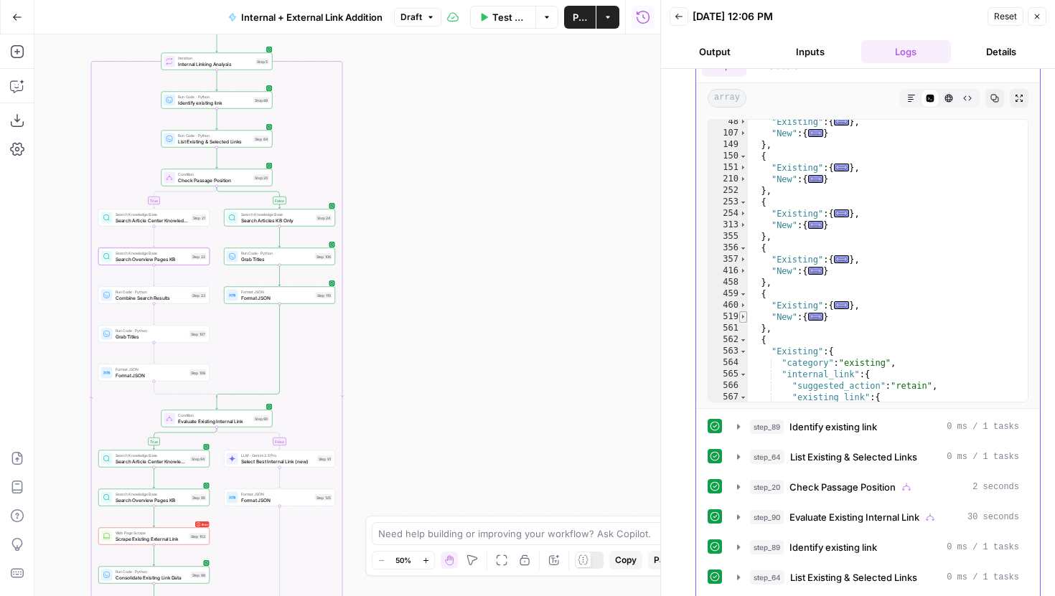
scroll to position [100, 0]
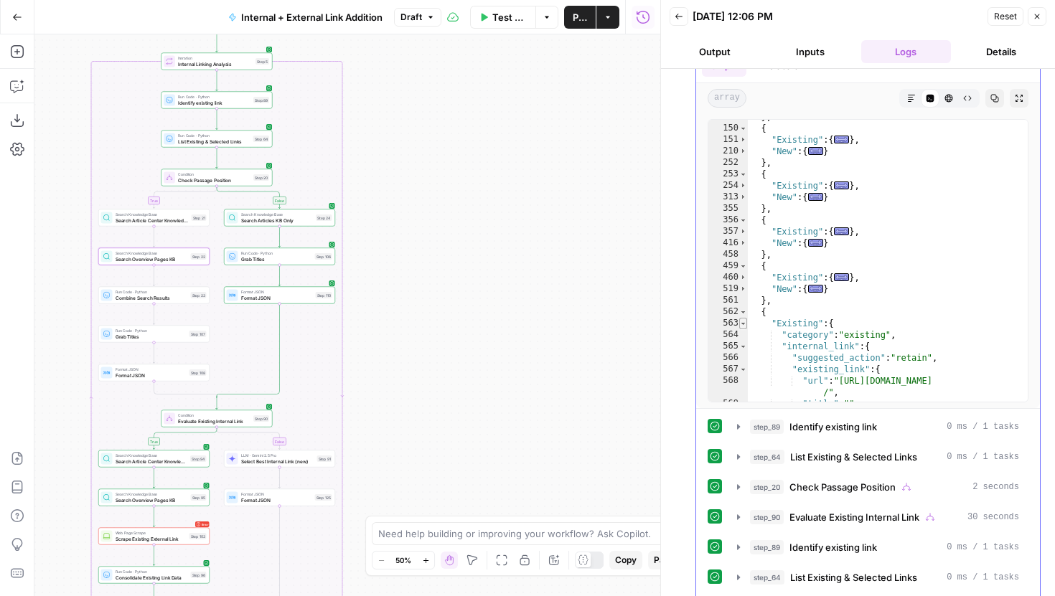
click at [744, 324] on span "Toggle code folding, rows 563 through 621" at bounding box center [743, 323] width 8 height 11
click at [744, 336] on span "Toggle code folding, rows 622 through 663" at bounding box center [743, 334] width 8 height 11
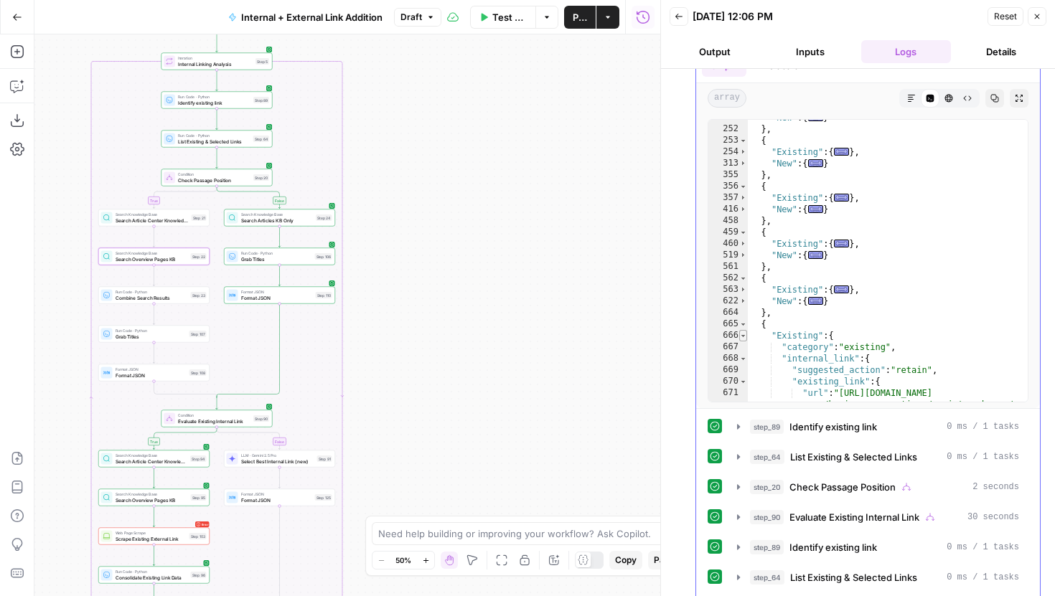
click at [744, 338] on span "Toggle code folding, rows 666 through 724" at bounding box center [743, 335] width 8 height 11
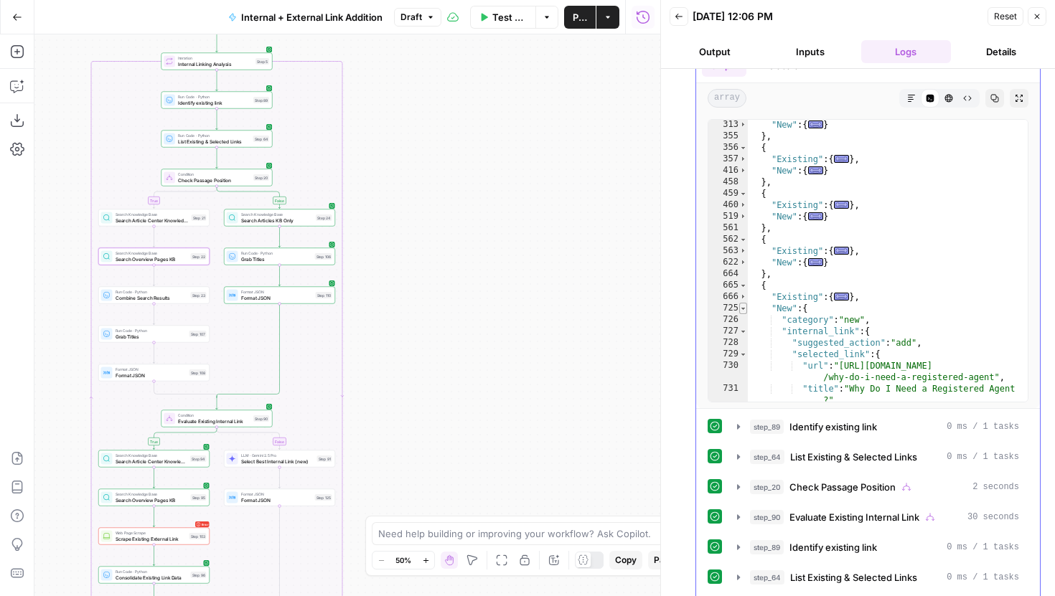
click at [744, 308] on span "Toggle code folding, rows 725 through 766" at bounding box center [743, 308] width 8 height 11
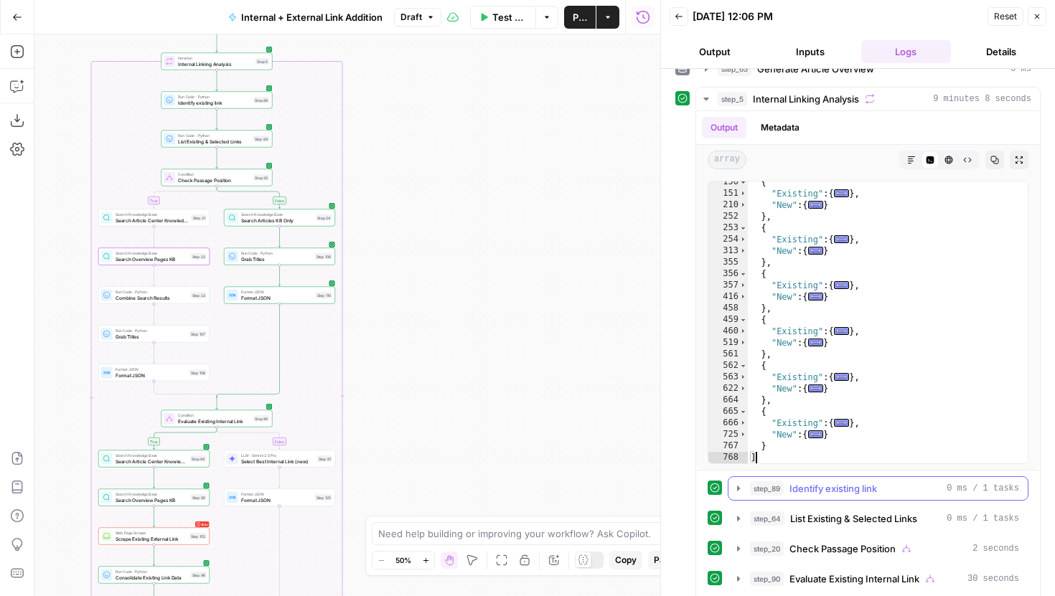
scroll to position [0, 0]
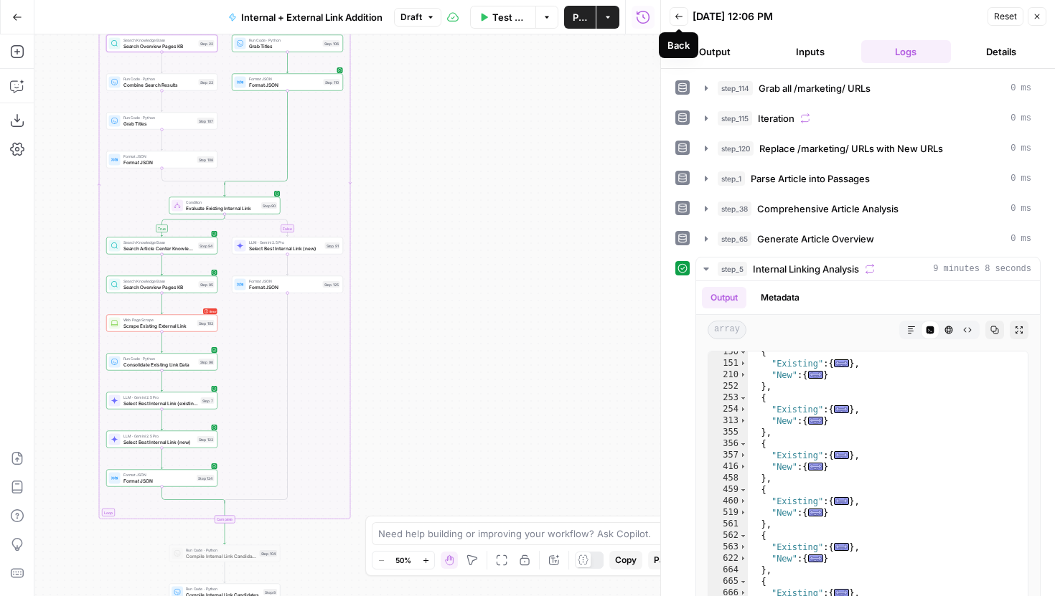
drag, startPoint x: 494, startPoint y: 311, endPoint x: 505, endPoint y: 76, distance: 235.7
click at [505, 80] on div "true false true false true false Workflow Set Inputs Inputs Run Code · Python G…" at bounding box center [347, 315] width 626 height 562
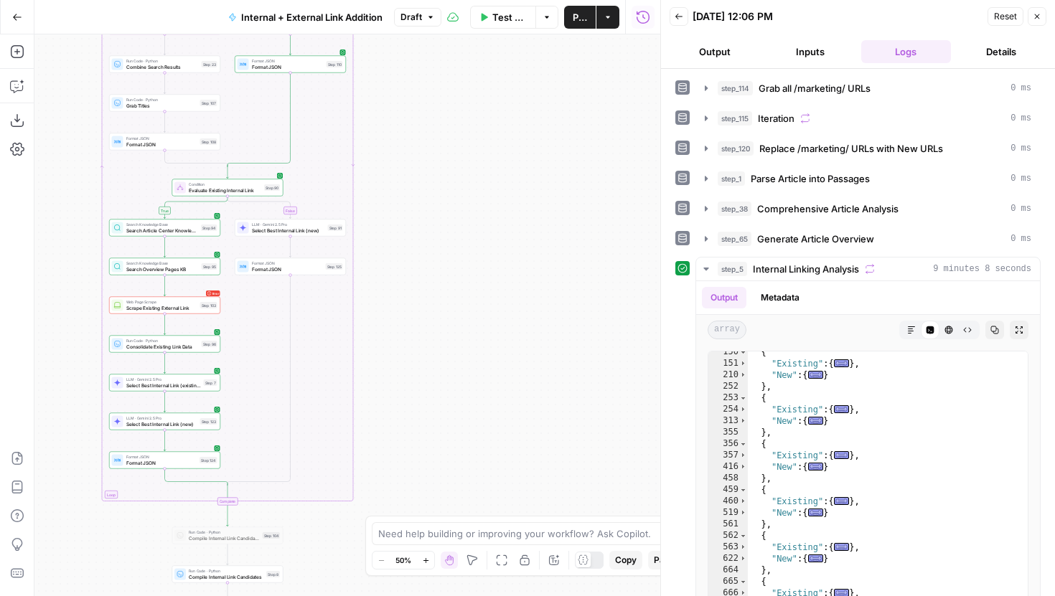
drag, startPoint x: 500, startPoint y: 210, endPoint x: 509, endPoint y: 143, distance: 67.4
click at [509, 143] on div "true false true false true false Workflow Set Inputs Inputs Run Code · Python G…" at bounding box center [347, 315] width 626 height 562
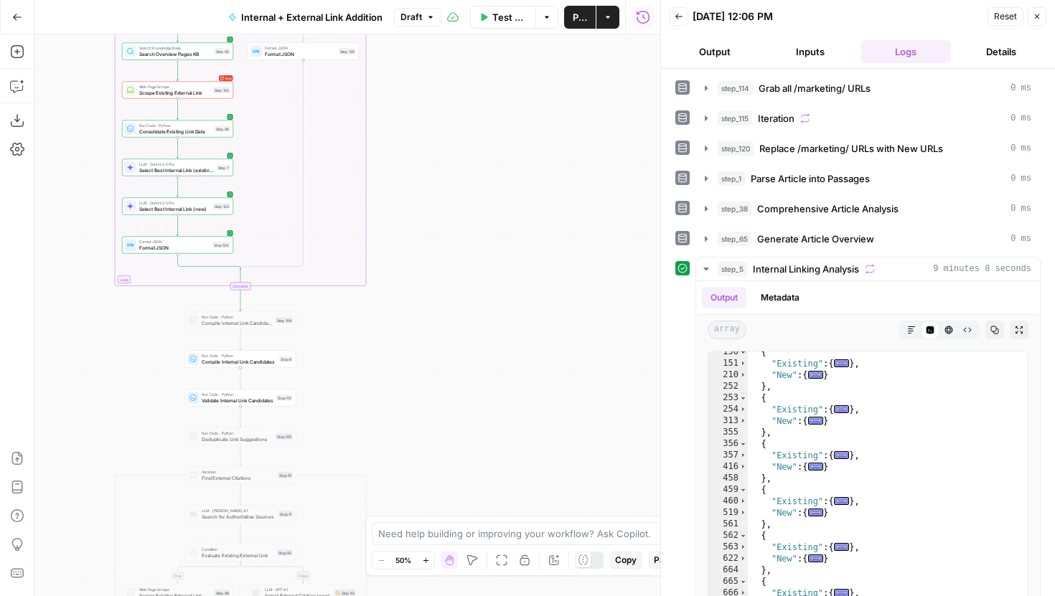
click at [575, 25] on button "Publish" at bounding box center [580, 17] width 32 height 23
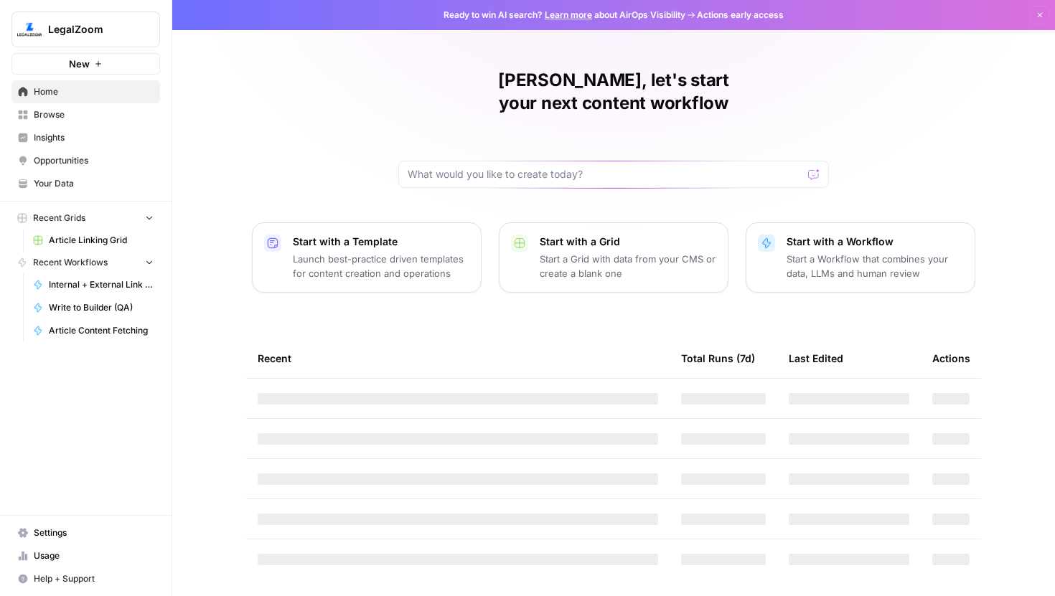
click at [96, 37] on button "LegalZoom" at bounding box center [85, 29] width 149 height 36
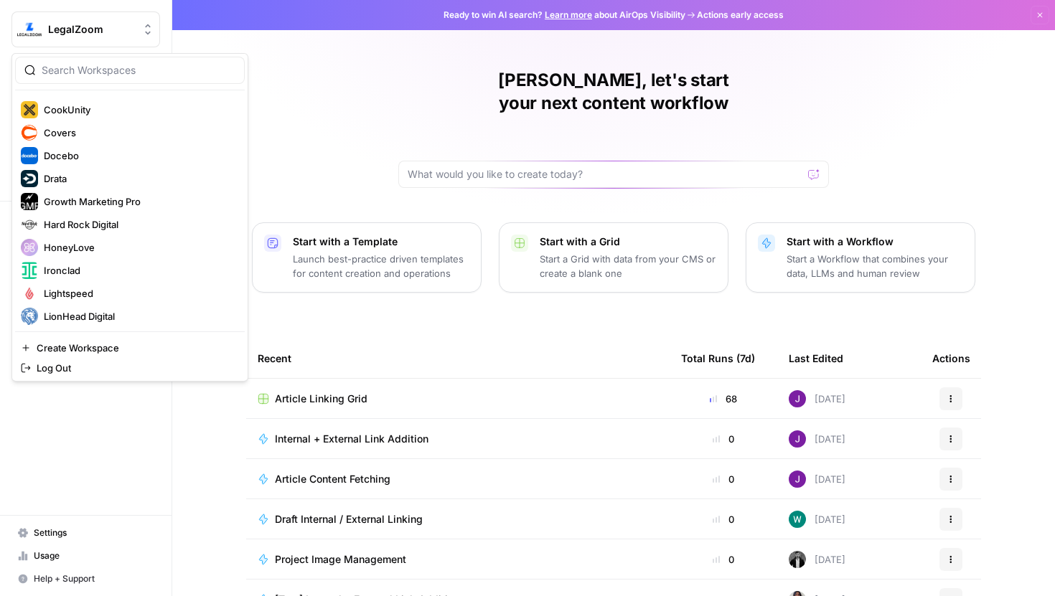
scroll to position [183, 0]
click at [97, 230] on span "Hard Rock Digital" at bounding box center [138, 223] width 189 height 14
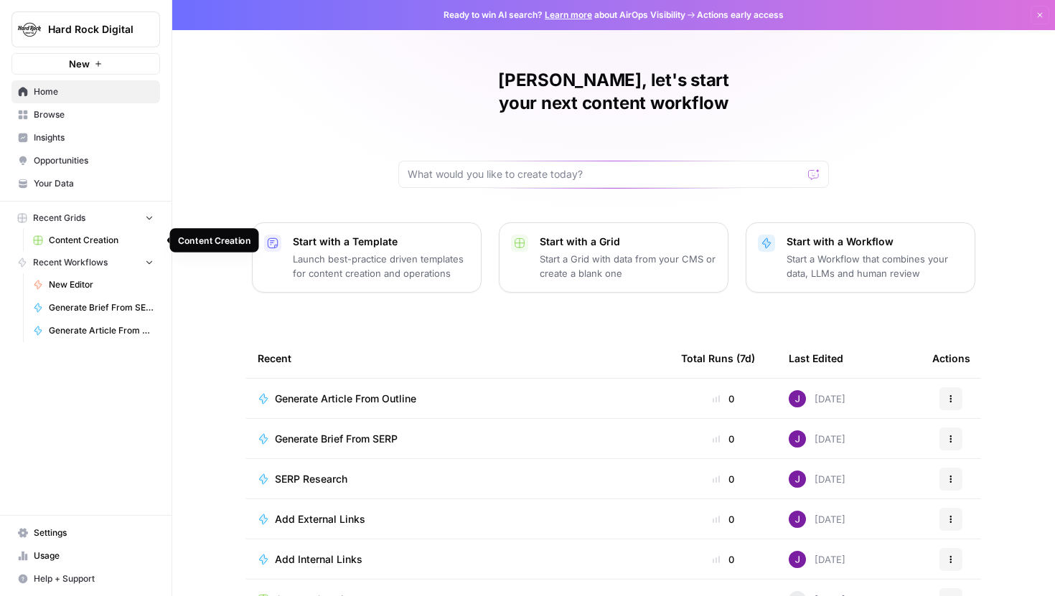
click at [107, 244] on span "Content Creation" at bounding box center [101, 240] width 105 height 13
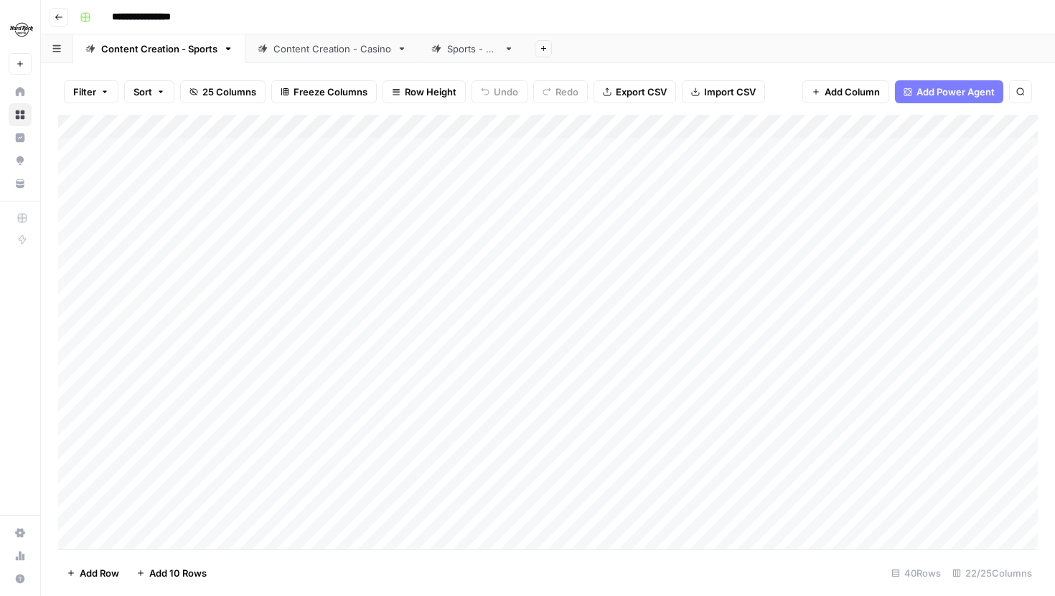
click at [337, 52] on div "Content Creation - Casino" at bounding box center [332, 49] width 118 height 14
click at [854, 489] on div "Add Column" at bounding box center [548, 332] width 980 height 435
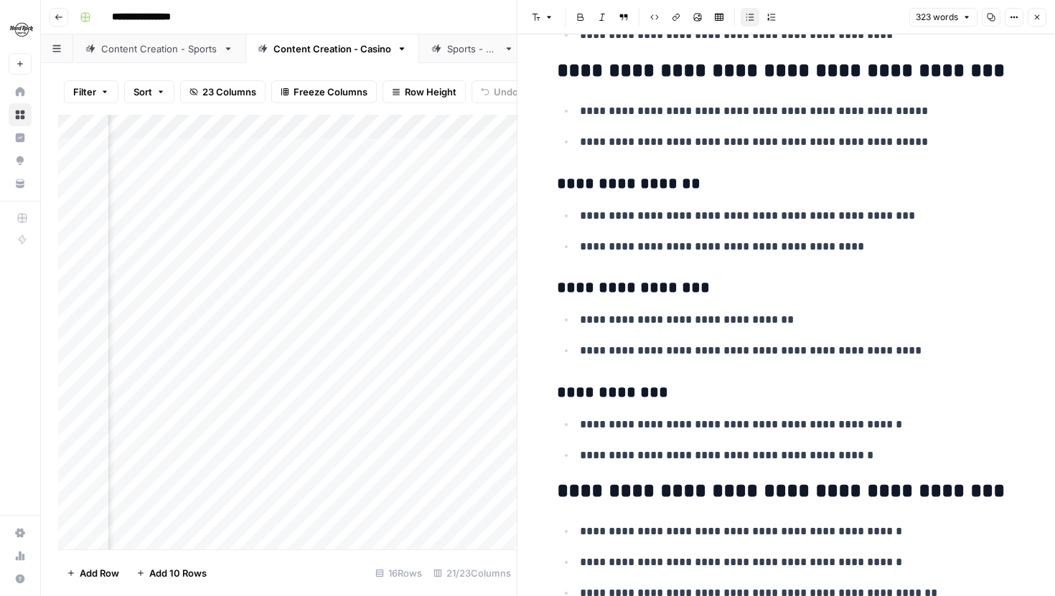
scroll to position [529, 0]
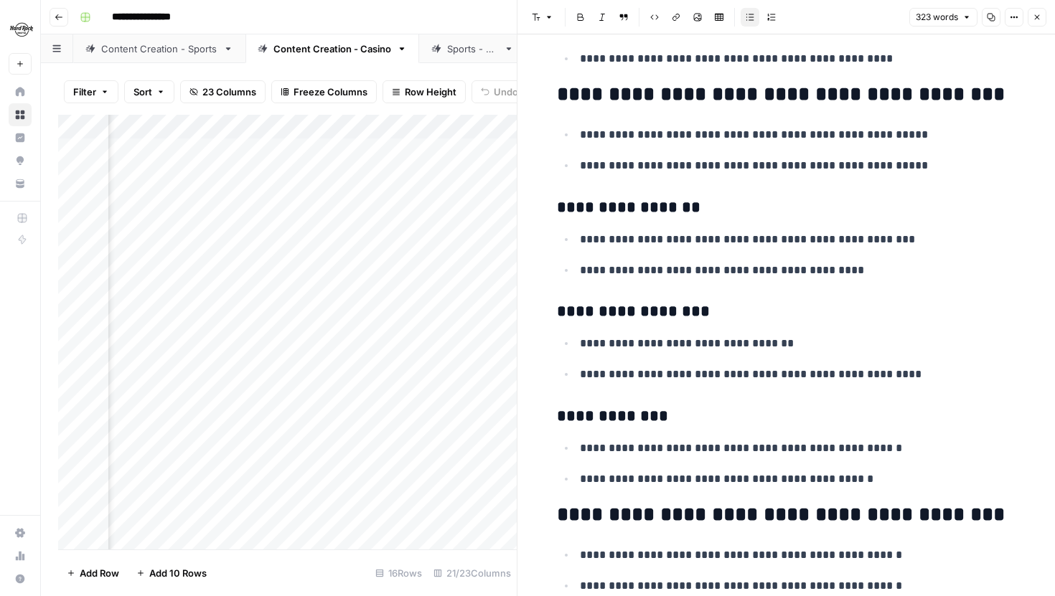
click at [1038, 15] on icon "button" at bounding box center [1037, 17] width 9 height 9
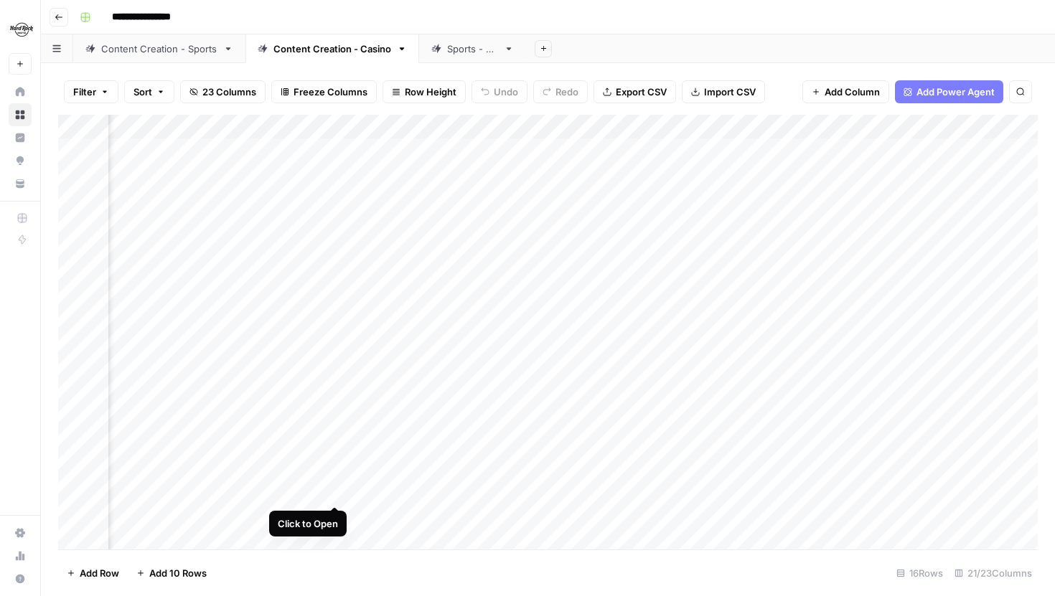
click at [337, 490] on div "Add Column" at bounding box center [548, 332] width 980 height 435
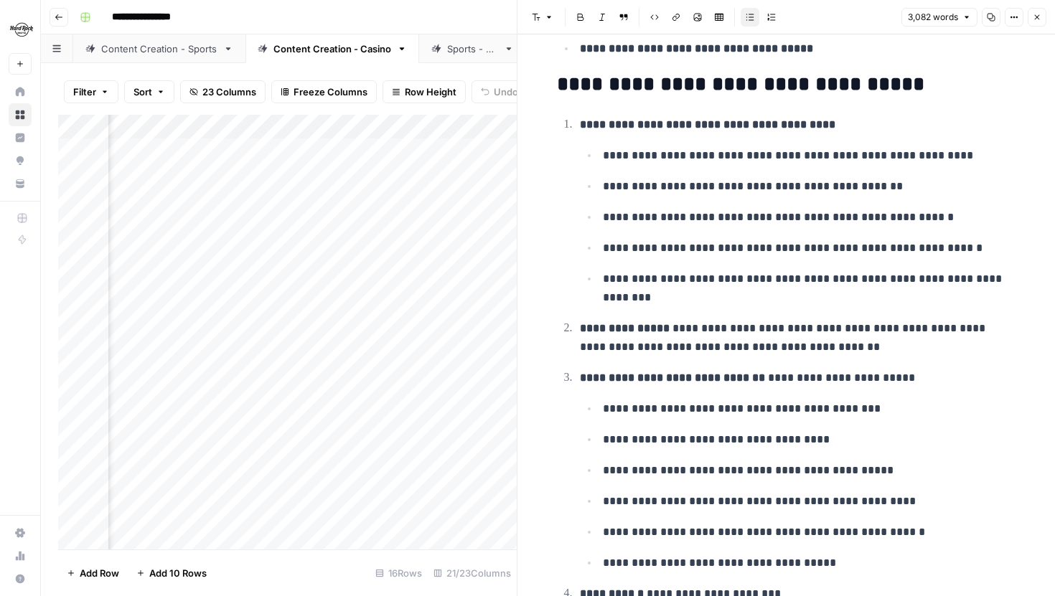
scroll to position [2524, 0]
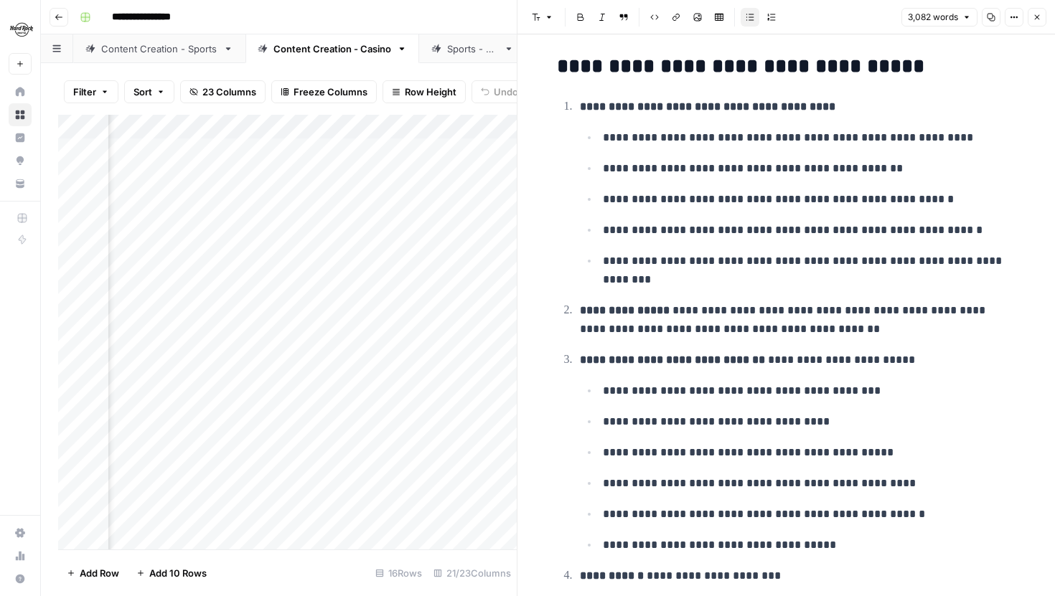
click at [1037, 15] on icon "button" at bounding box center [1037, 17] width 9 height 9
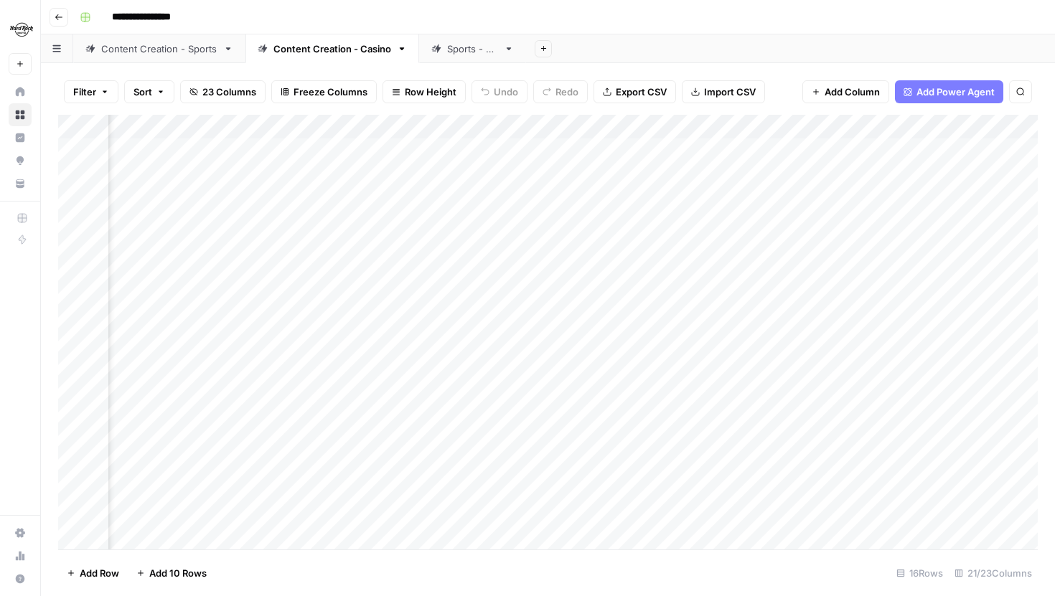
click at [723, 492] on div "Add Column" at bounding box center [548, 332] width 980 height 435
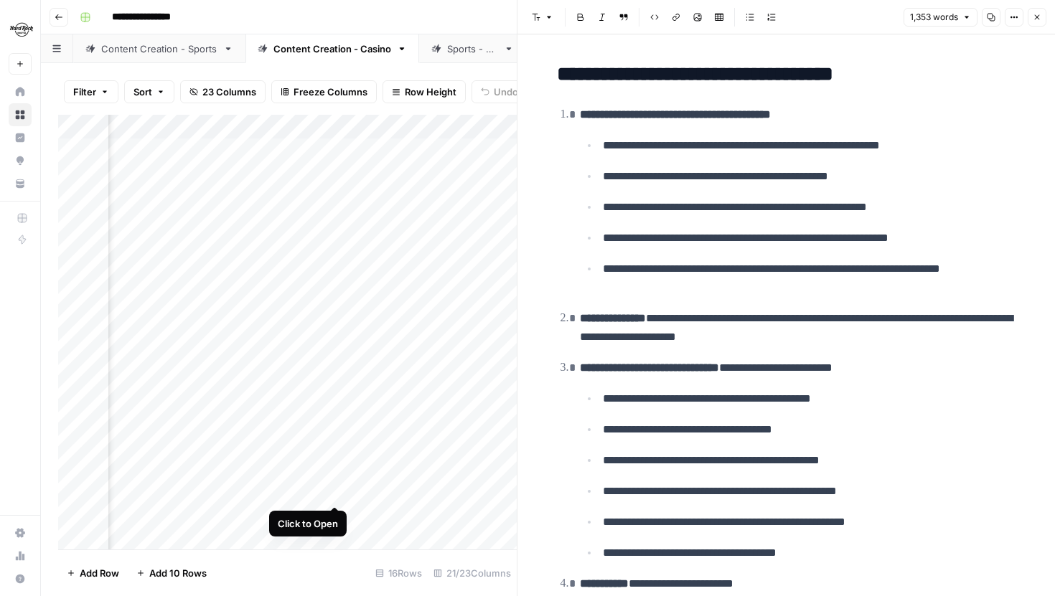
click at [334, 493] on div "Add Column" at bounding box center [287, 332] width 459 height 435
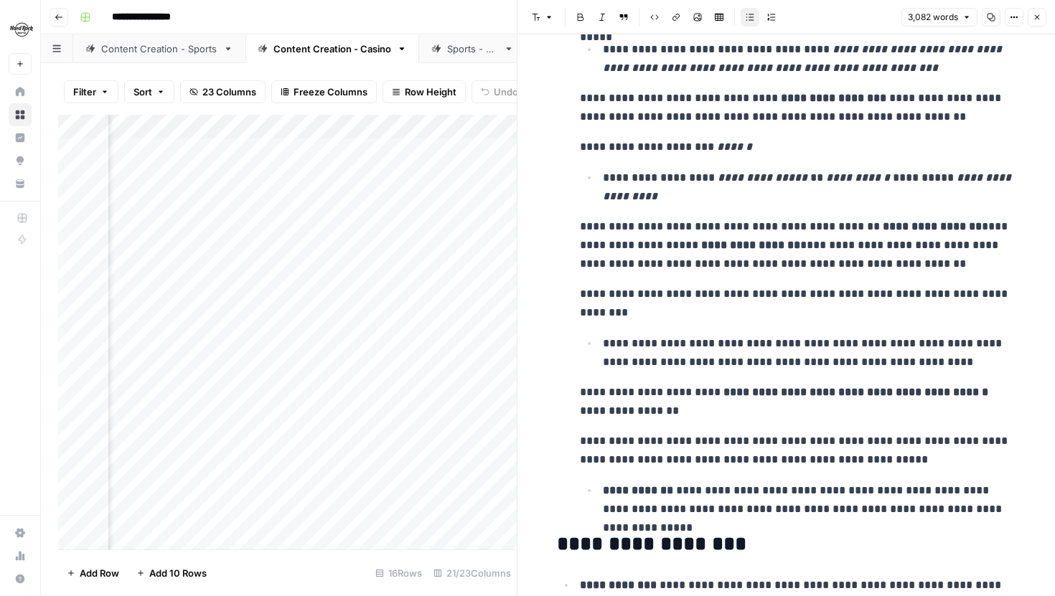
scroll to position [10351, 0]
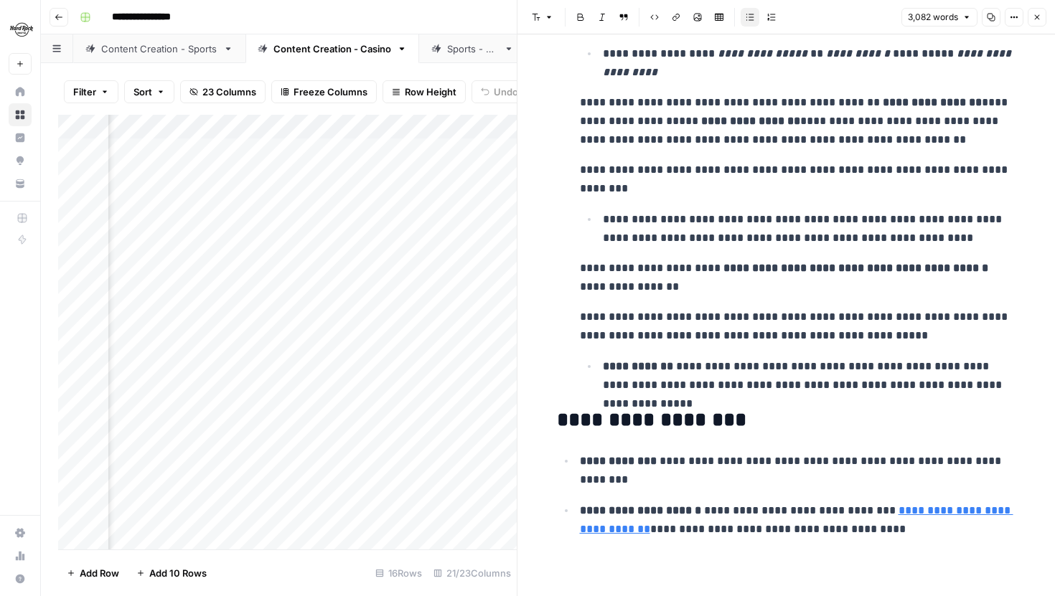
click at [1038, 16] on icon "button" at bounding box center [1037, 17] width 5 height 5
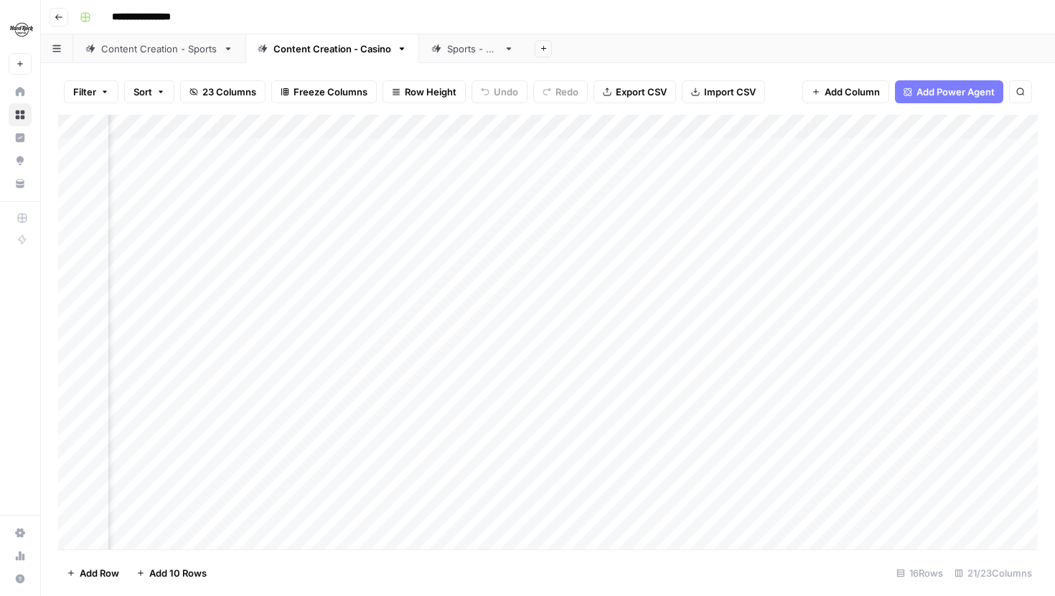
click at [724, 487] on div "Add Column" at bounding box center [548, 332] width 980 height 435
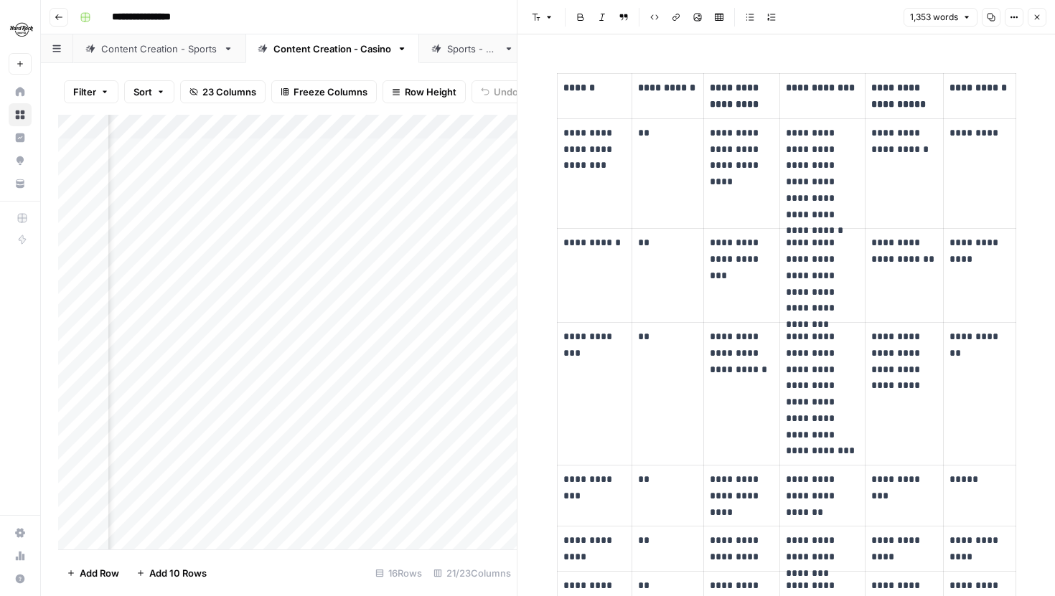
scroll to position [3080, 0]
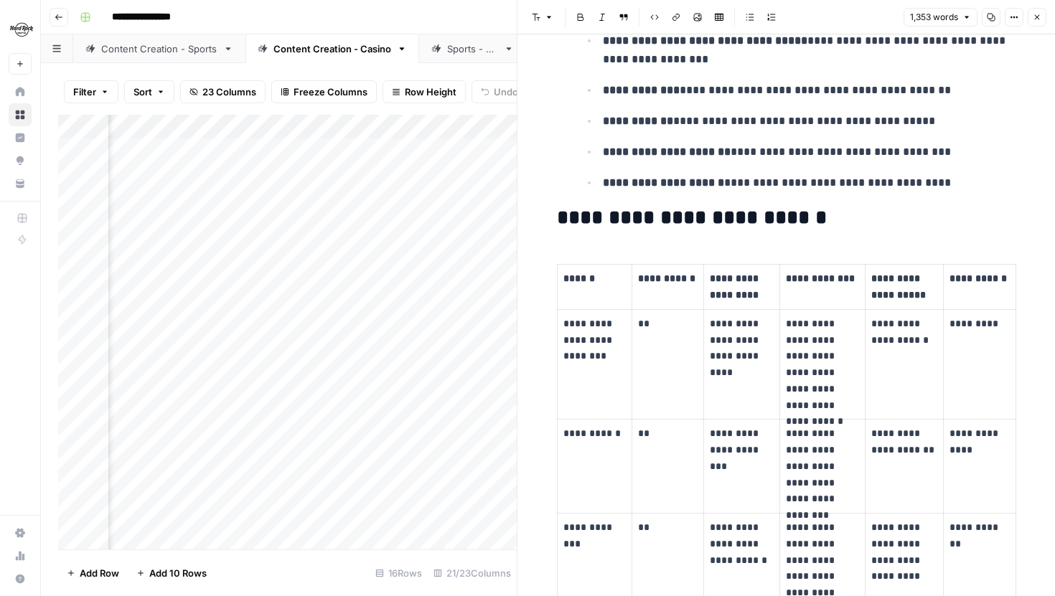
click at [1037, 13] on icon "button" at bounding box center [1037, 17] width 9 height 9
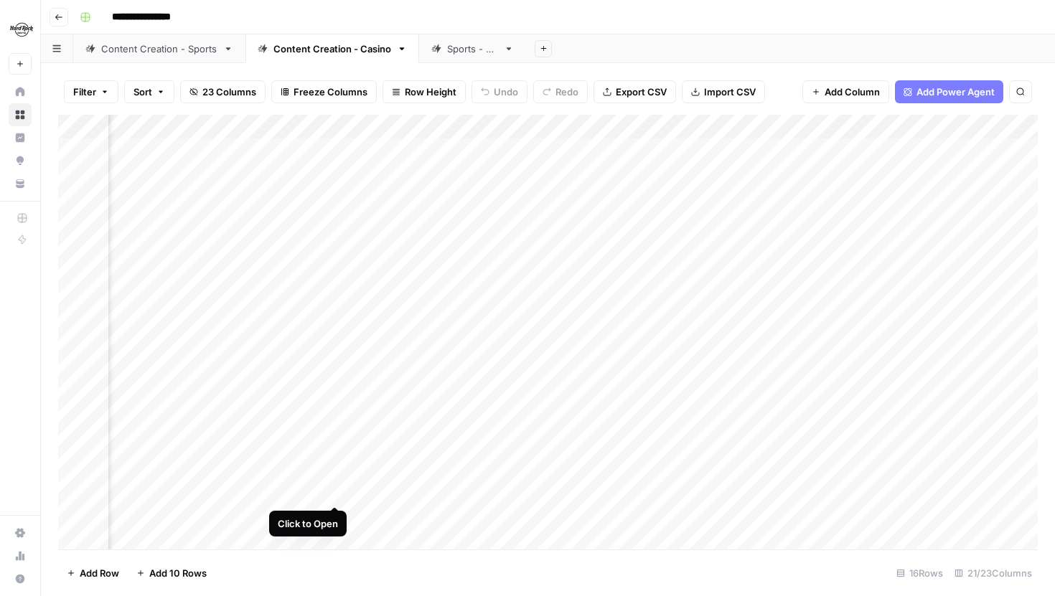
click at [334, 492] on div "Add Column" at bounding box center [548, 332] width 980 height 435
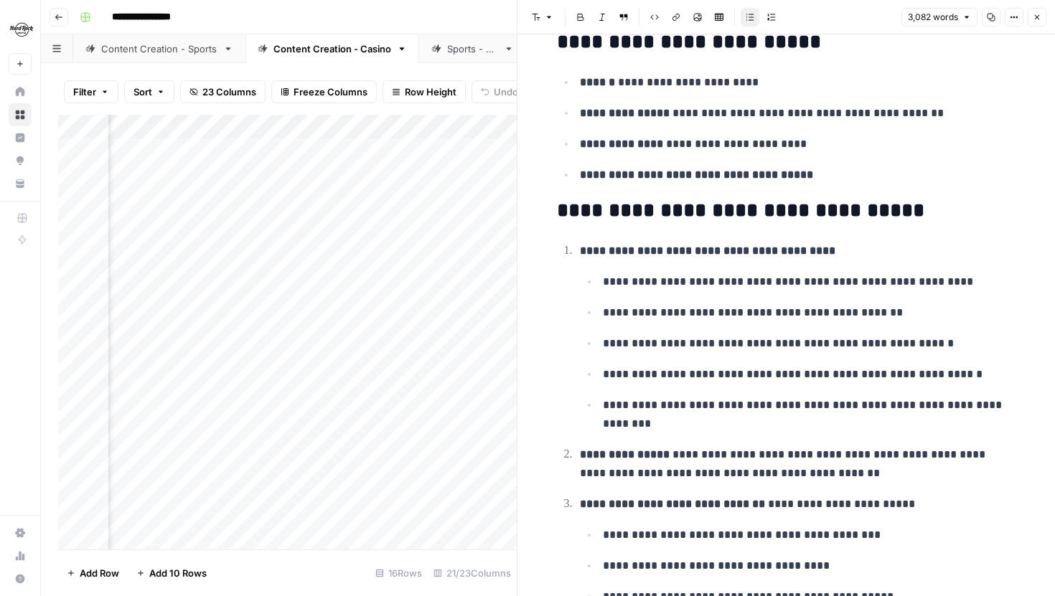
scroll to position [2379, 0]
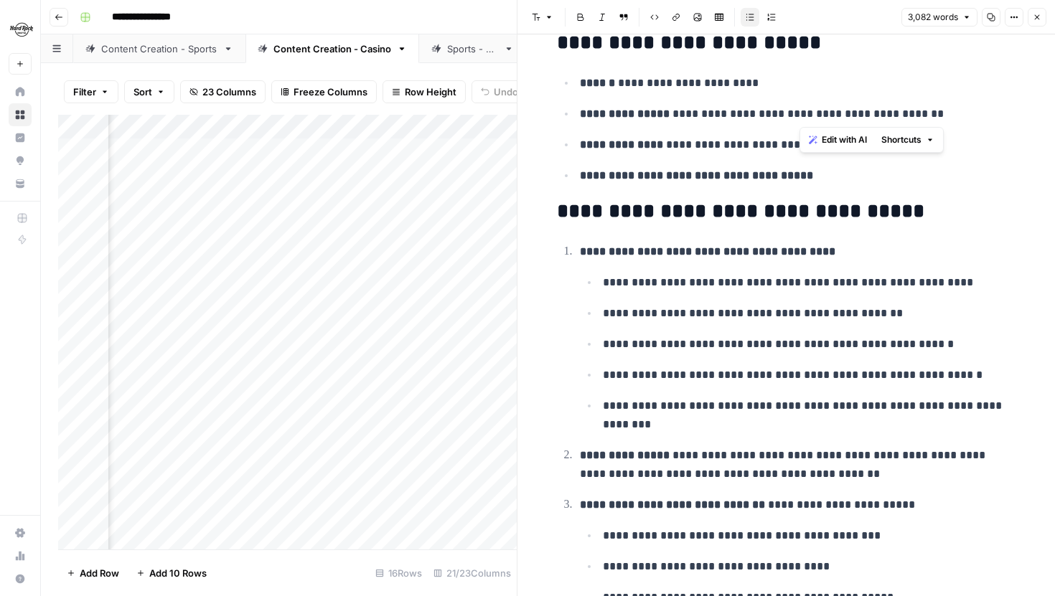
drag, startPoint x: 798, startPoint y: 118, endPoint x: 876, endPoint y: 118, distance: 77.5
click at [876, 118] on p "**********" at bounding box center [798, 114] width 436 height 19
click at [915, 110] on p "**********" at bounding box center [798, 114] width 436 height 19
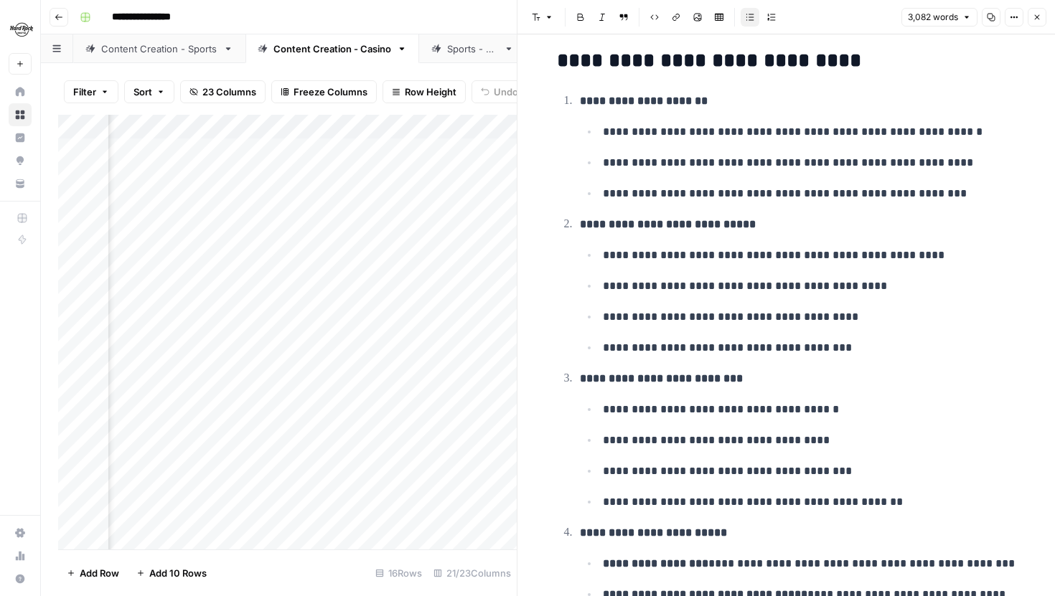
scroll to position [5043, 0]
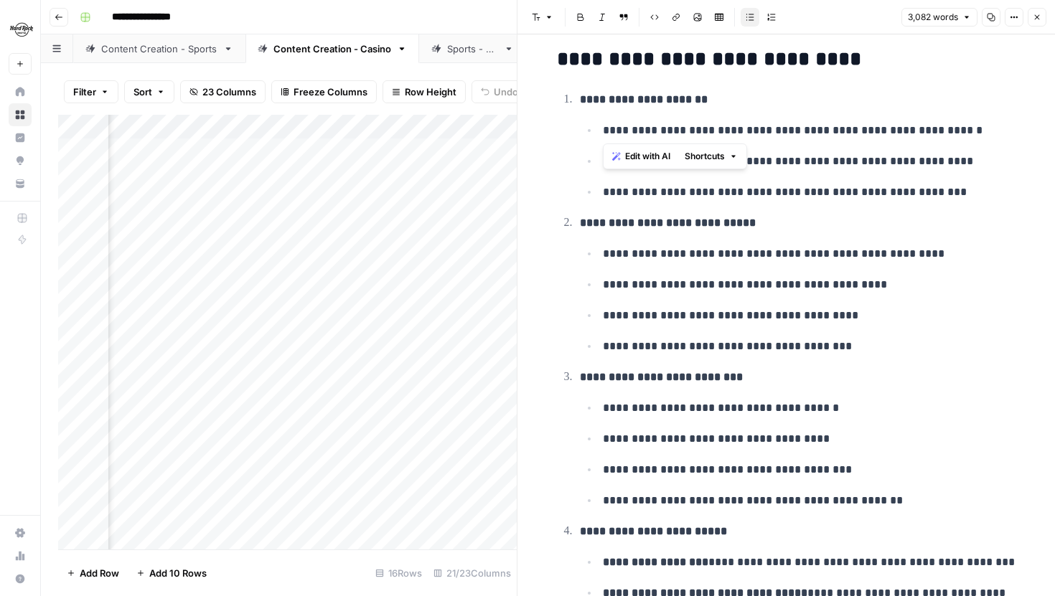
drag, startPoint x: 604, startPoint y: 129, endPoint x: 936, endPoint y: 135, distance: 331.6
click at [939, 136] on p "**********" at bounding box center [809, 130] width 413 height 19
click at [936, 135] on p "**********" at bounding box center [809, 130] width 413 height 19
drag, startPoint x: 772, startPoint y: 163, endPoint x: 687, endPoint y: 164, distance: 84.7
click at [687, 164] on p "**********" at bounding box center [809, 161] width 413 height 19
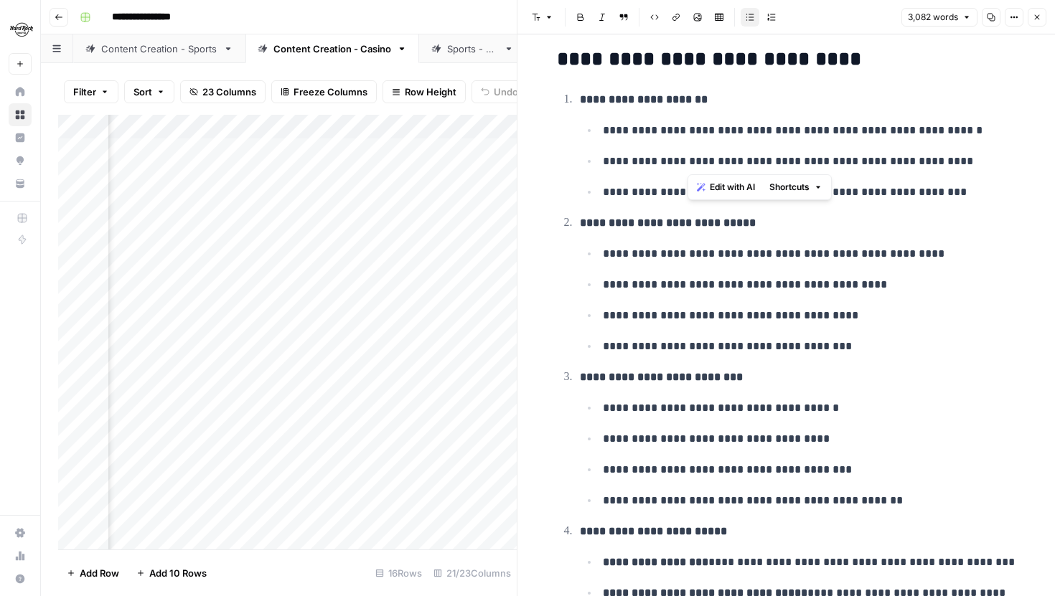
click at [687, 164] on p "**********" at bounding box center [809, 161] width 413 height 19
drag, startPoint x: 640, startPoint y: 194, endPoint x: 716, endPoint y: 197, distance: 76.1
click at [716, 197] on p "**********" at bounding box center [809, 192] width 413 height 19
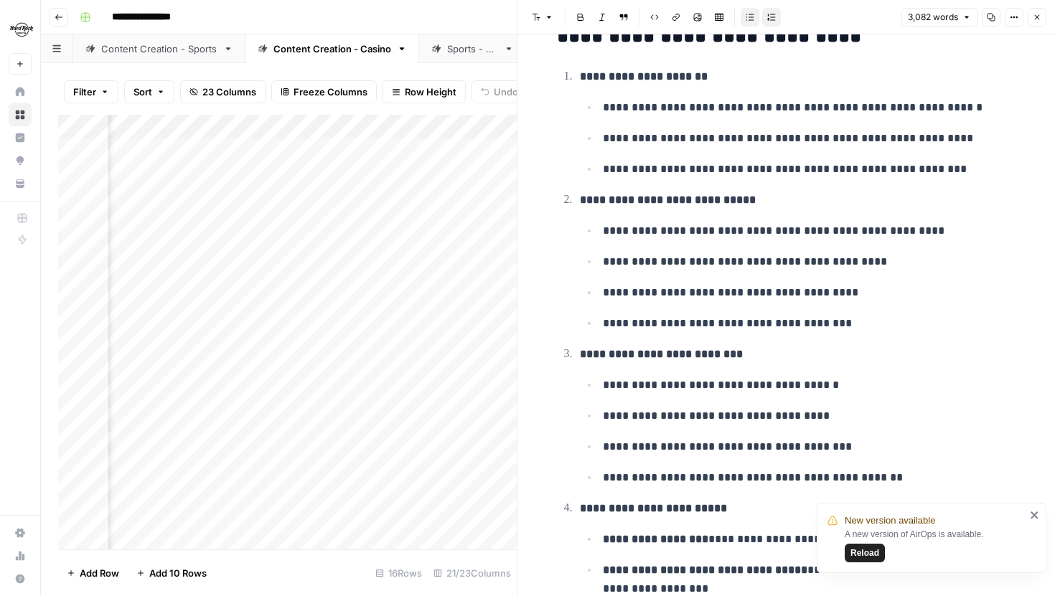
scroll to position [5068, 0]
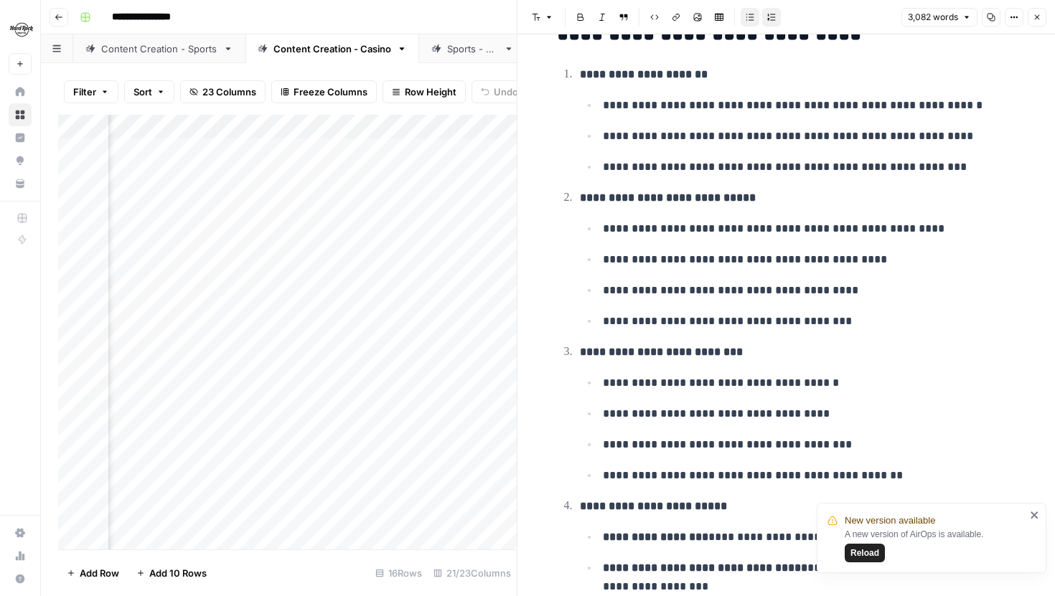
click at [1034, 516] on icon "close" at bounding box center [1034, 515] width 7 height 7
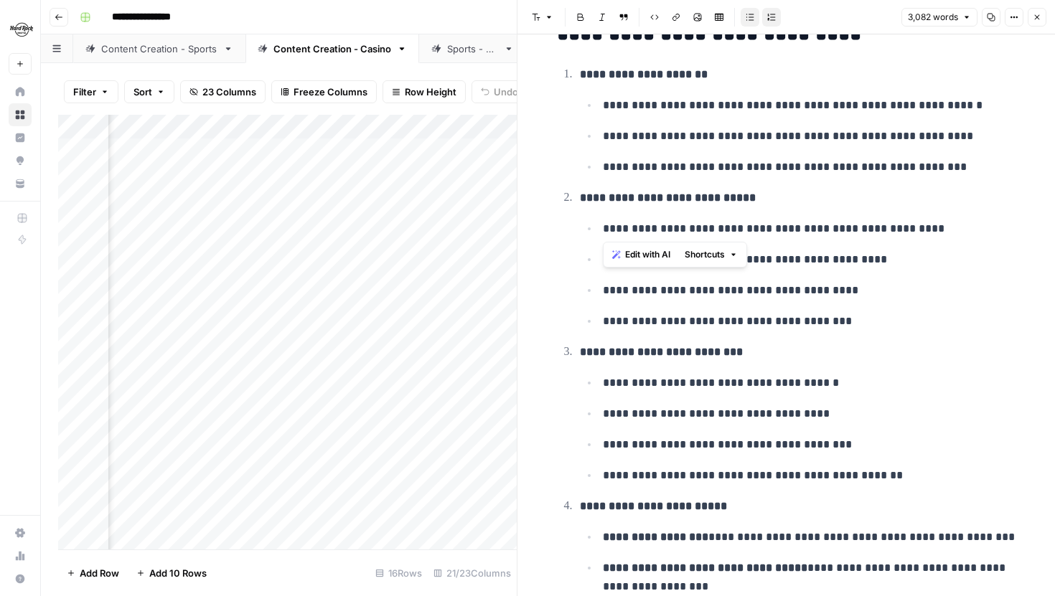
drag, startPoint x: 601, startPoint y: 231, endPoint x: 962, endPoint y: 236, distance: 361.1
click at [962, 236] on li "**********" at bounding box center [808, 228] width 418 height 19
click at [962, 236] on p "**********" at bounding box center [809, 229] width 413 height 19
drag, startPoint x: 581, startPoint y: 202, endPoint x: 763, endPoint y: 207, distance: 182.4
click at [763, 207] on p "**********" at bounding box center [798, 198] width 436 height 19
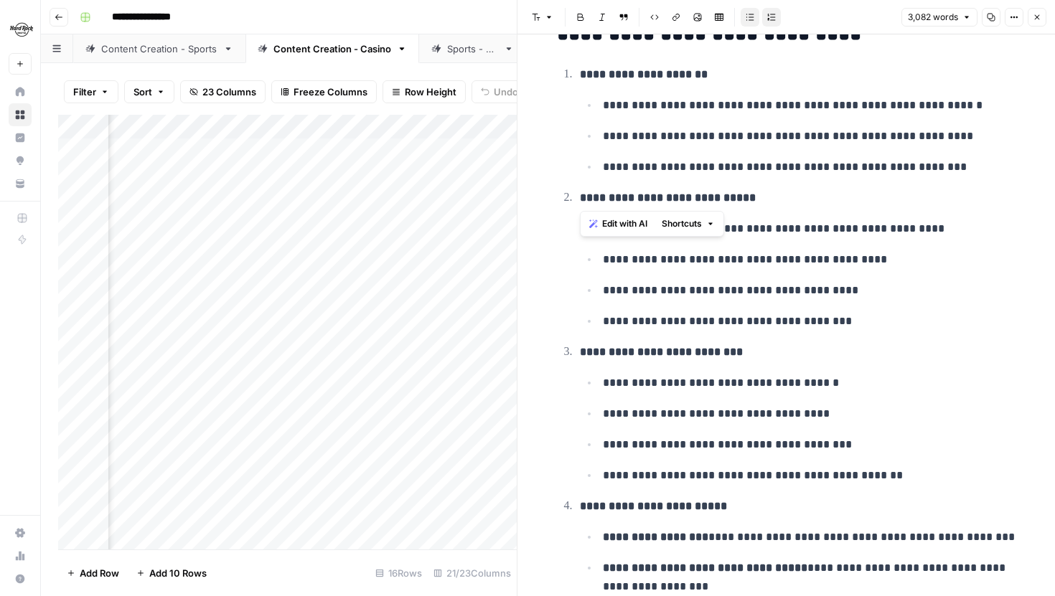
click at [763, 207] on p "**********" at bounding box center [798, 198] width 436 height 19
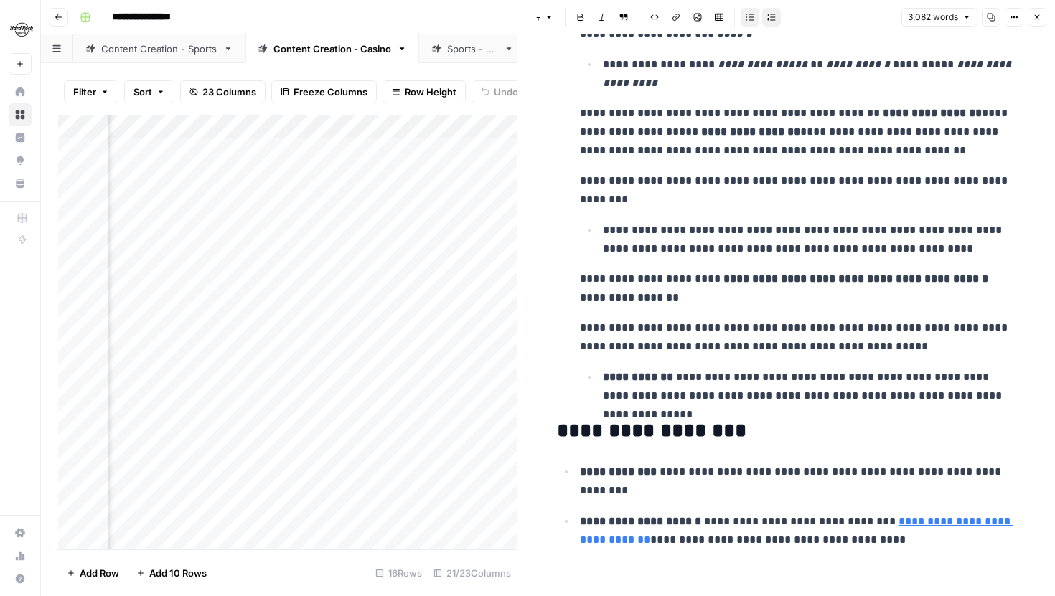
scroll to position [10351, 0]
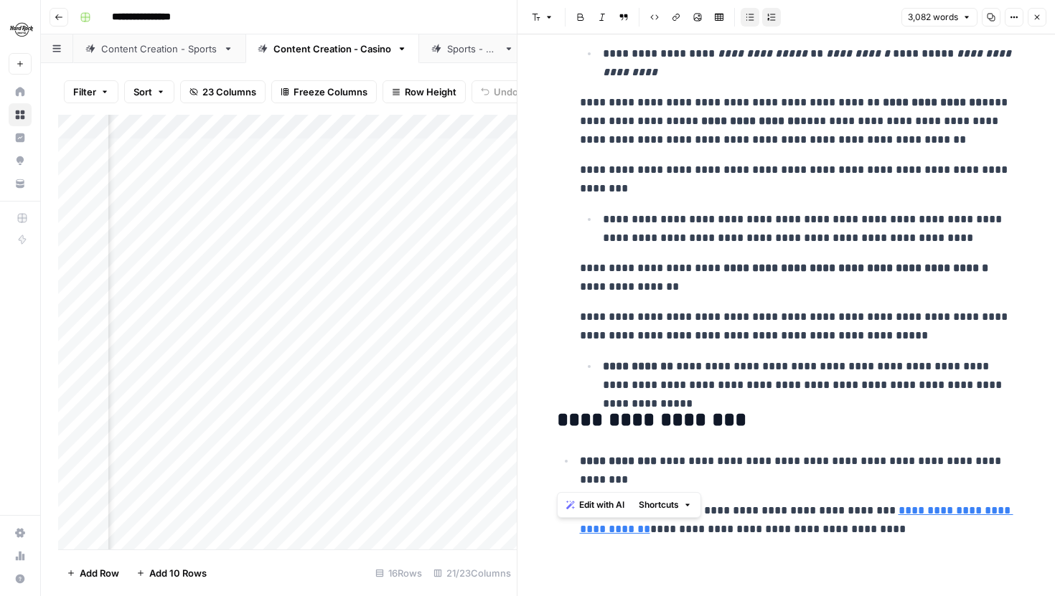
drag, startPoint x: 558, startPoint y: 426, endPoint x: 784, endPoint y: 477, distance: 231.2
click at [784, 477] on p "**********" at bounding box center [798, 470] width 436 height 37
drag, startPoint x: 736, startPoint y: 513, endPoint x: 800, endPoint y: 514, distance: 64.6
click at [800, 514] on p "**********" at bounding box center [798, 520] width 436 height 37
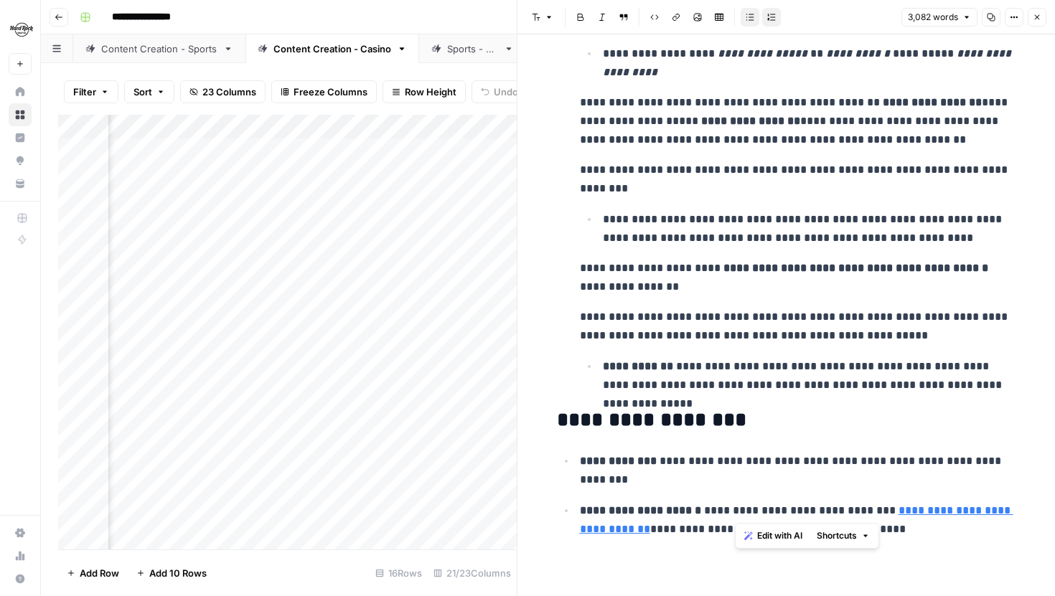
click at [800, 514] on p "**********" at bounding box center [798, 520] width 436 height 37
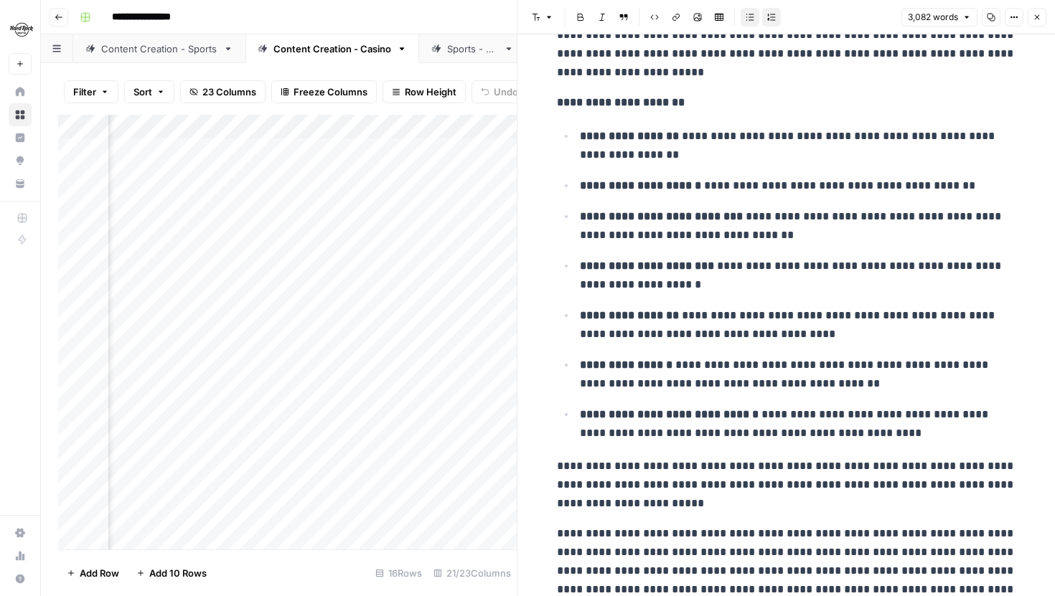
scroll to position [1273, 0]
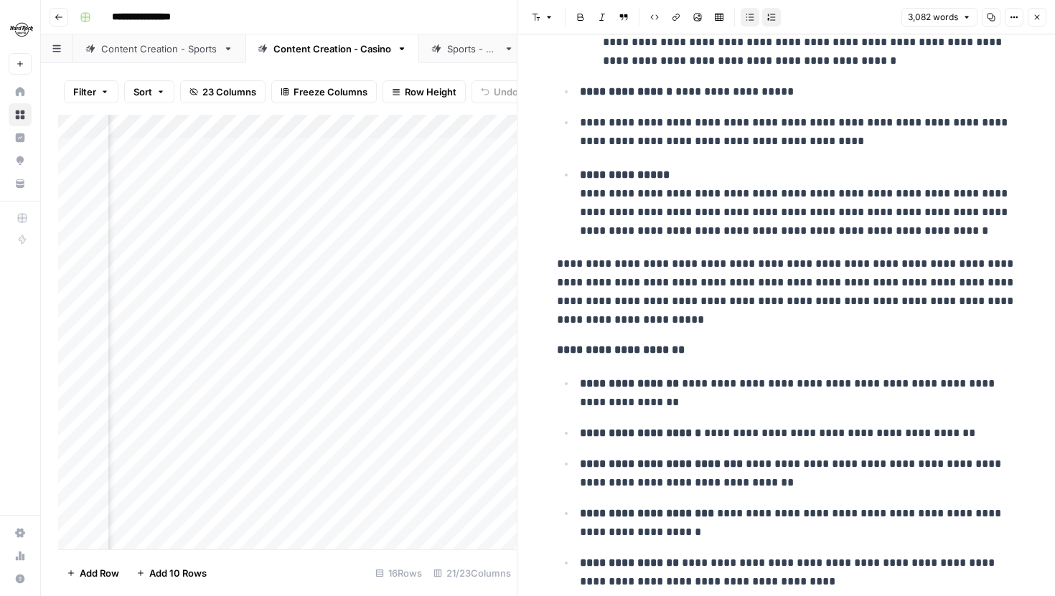
click at [1039, 22] on button "Close" at bounding box center [1037, 17] width 19 height 19
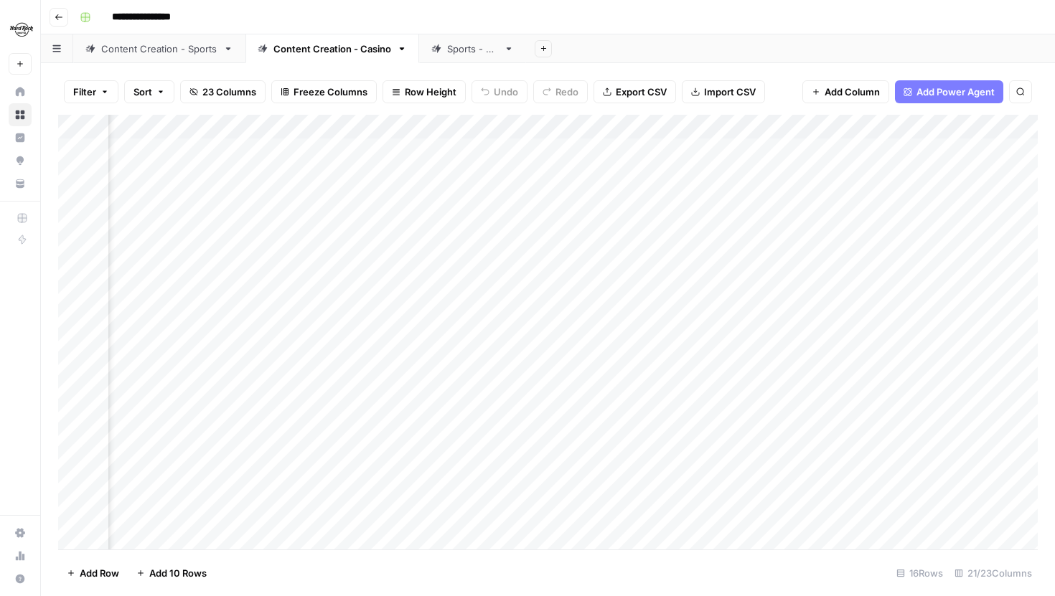
scroll to position [0, 929]
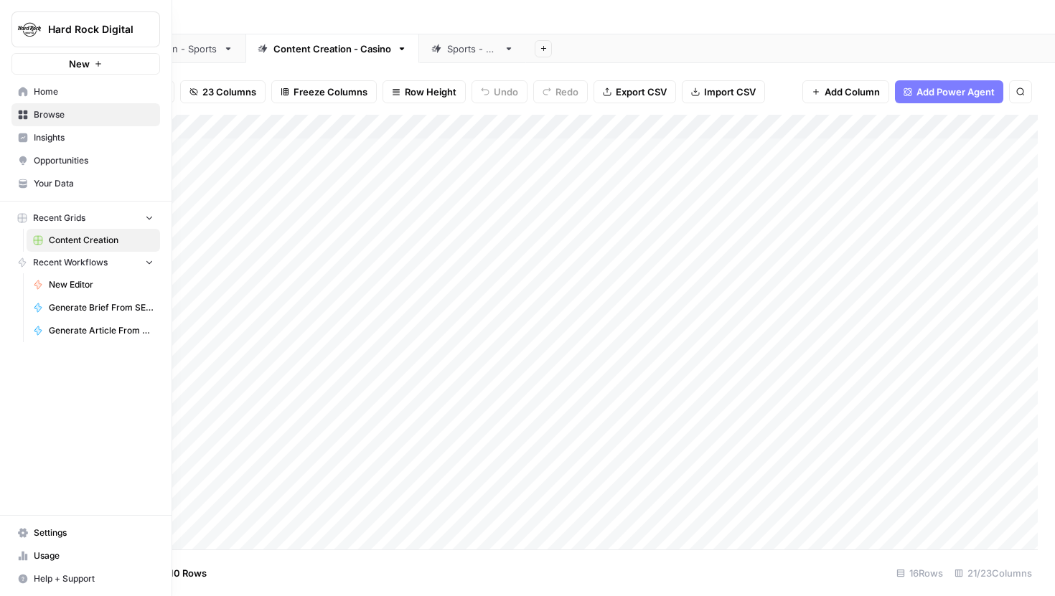
click at [53, 183] on span "Your Data" at bounding box center [94, 183] width 120 height 13
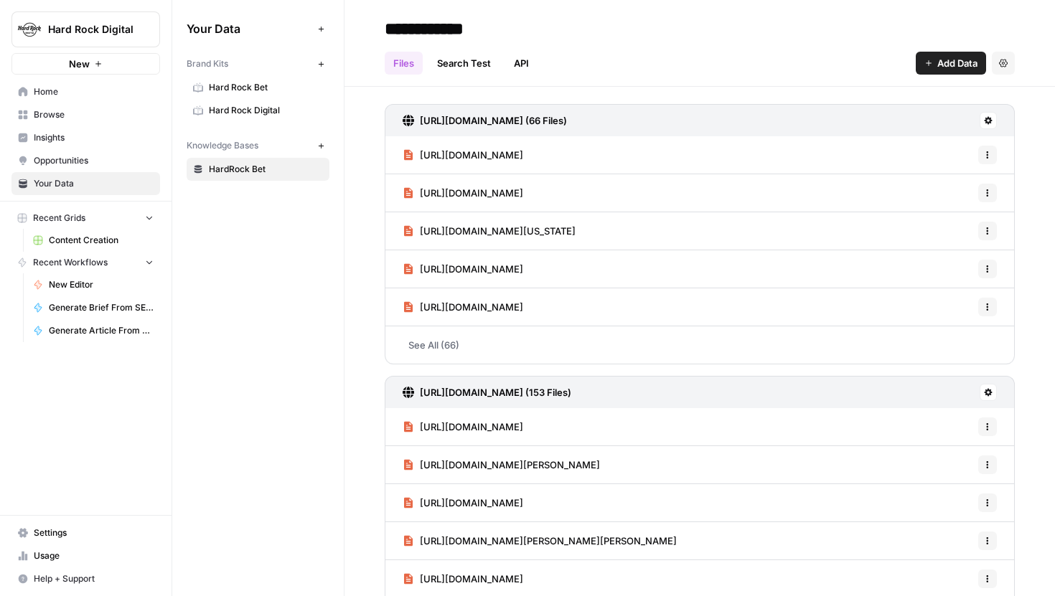
click at [251, 89] on span "Hard Rock Bet" at bounding box center [266, 87] width 114 height 13
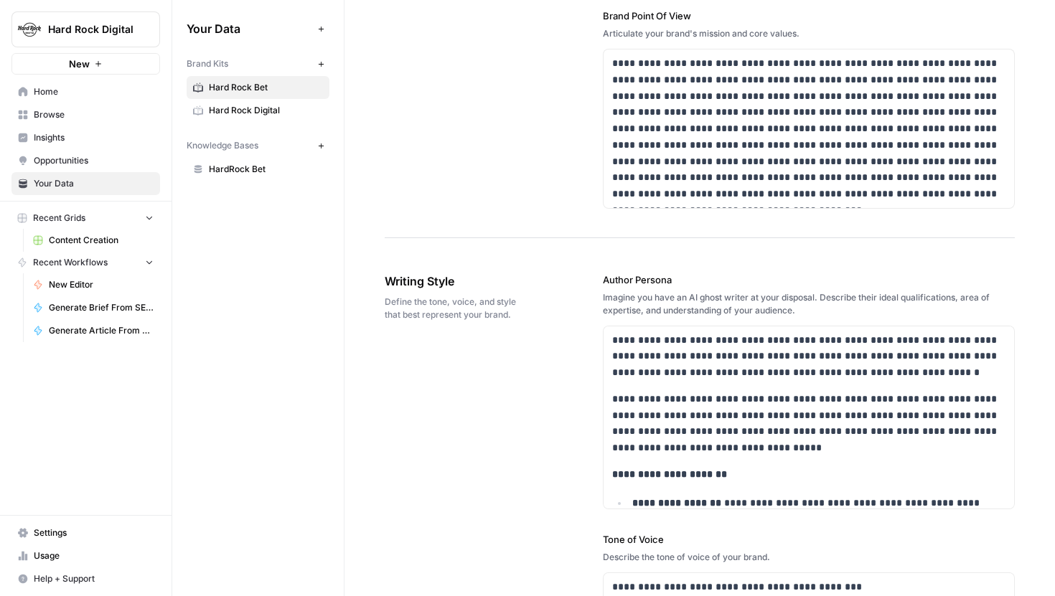
scroll to position [883, 0]
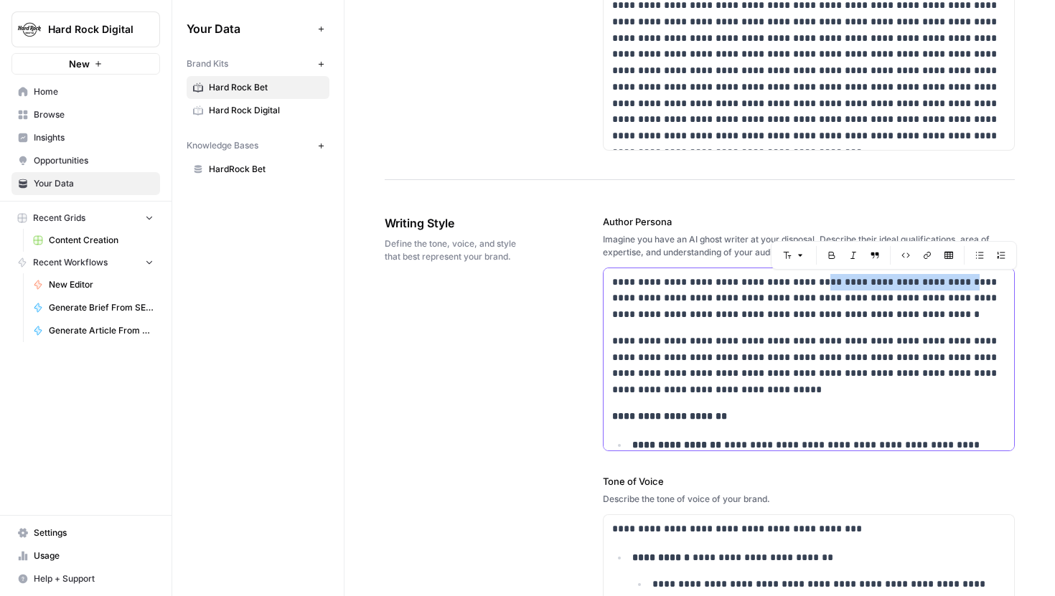
drag, startPoint x: 813, startPoint y: 284, endPoint x: 968, endPoint y: 279, distance: 155.1
click at [968, 279] on p "**********" at bounding box center [809, 298] width 394 height 49
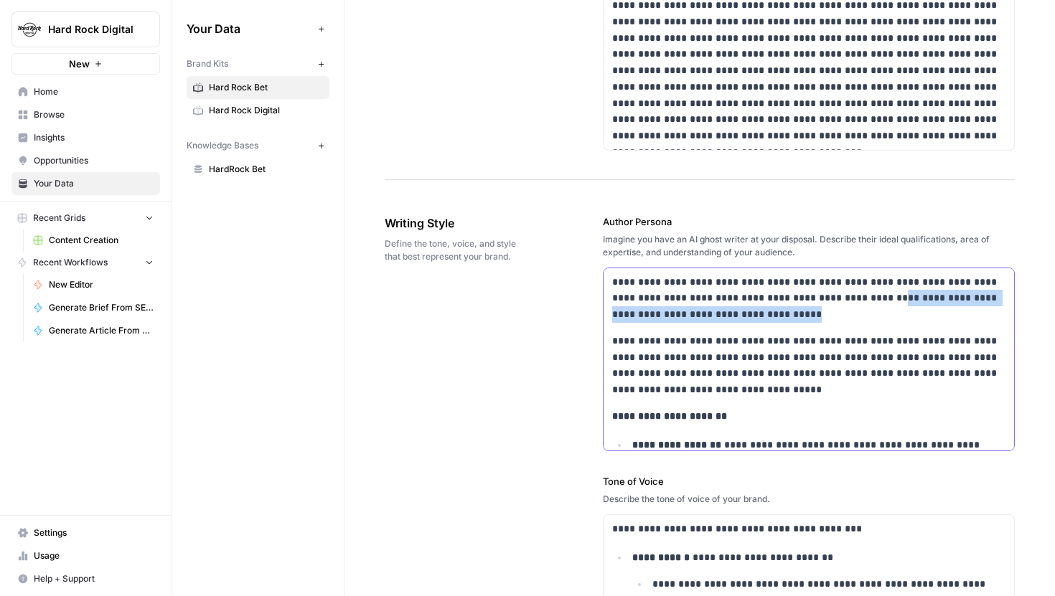
drag, startPoint x: 826, startPoint y: 309, endPoint x: 847, endPoint y: 297, distance: 23.8
click at [847, 297] on p "**********" at bounding box center [809, 298] width 394 height 49
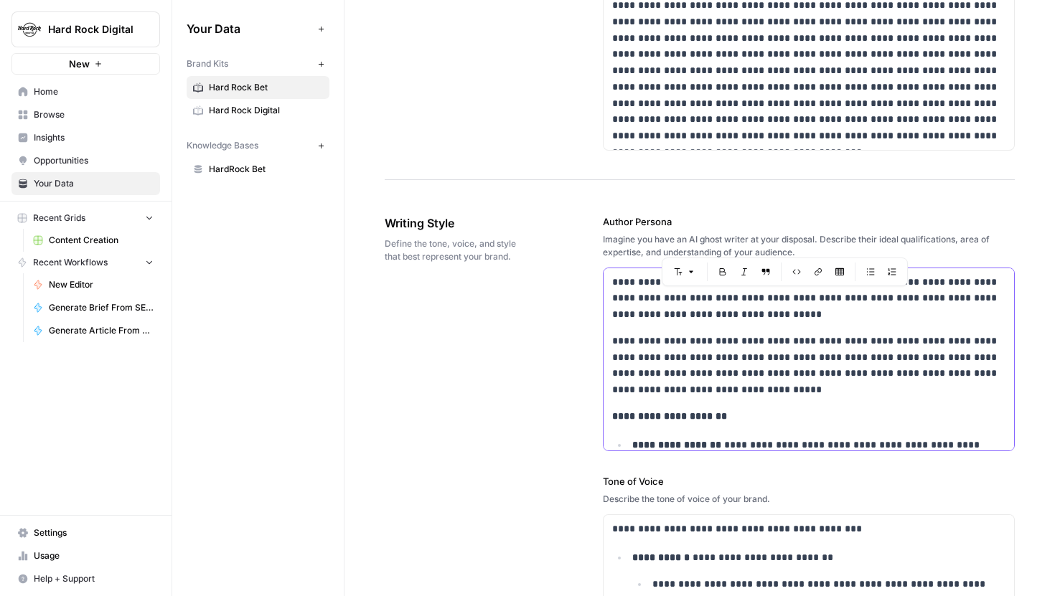
click at [841, 329] on div "**********" at bounding box center [809, 568] width 411 height 601
click at [868, 306] on p "**********" at bounding box center [809, 298] width 394 height 49
drag, startPoint x: 896, startPoint y: 299, endPoint x: 848, endPoint y: 299, distance: 48.1
click at [848, 299] on p "**********" at bounding box center [809, 298] width 394 height 49
click at [833, 309] on p "**********" at bounding box center [809, 298] width 394 height 49
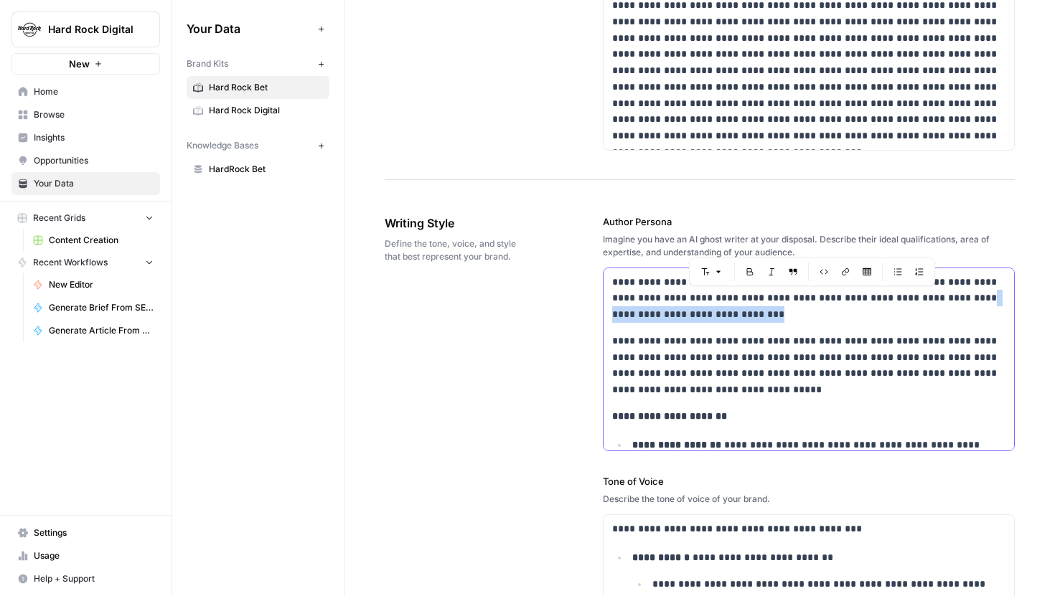
drag, startPoint x: 812, startPoint y: 315, endPoint x: 922, endPoint y: 301, distance: 109.9
click at [922, 301] on p "**********" at bounding box center [809, 298] width 394 height 49
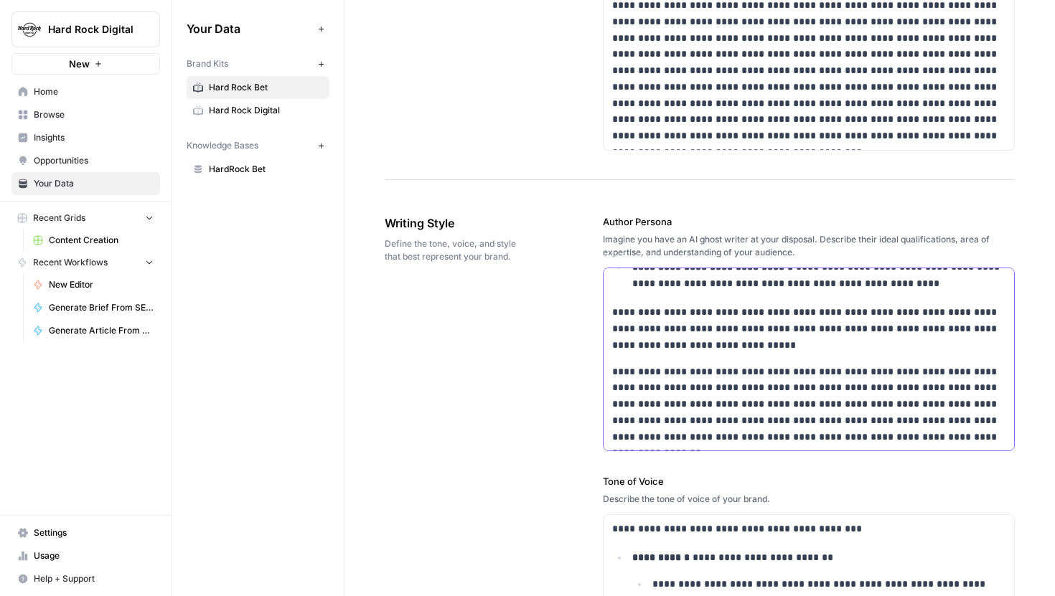
scroll to position [906, 0]
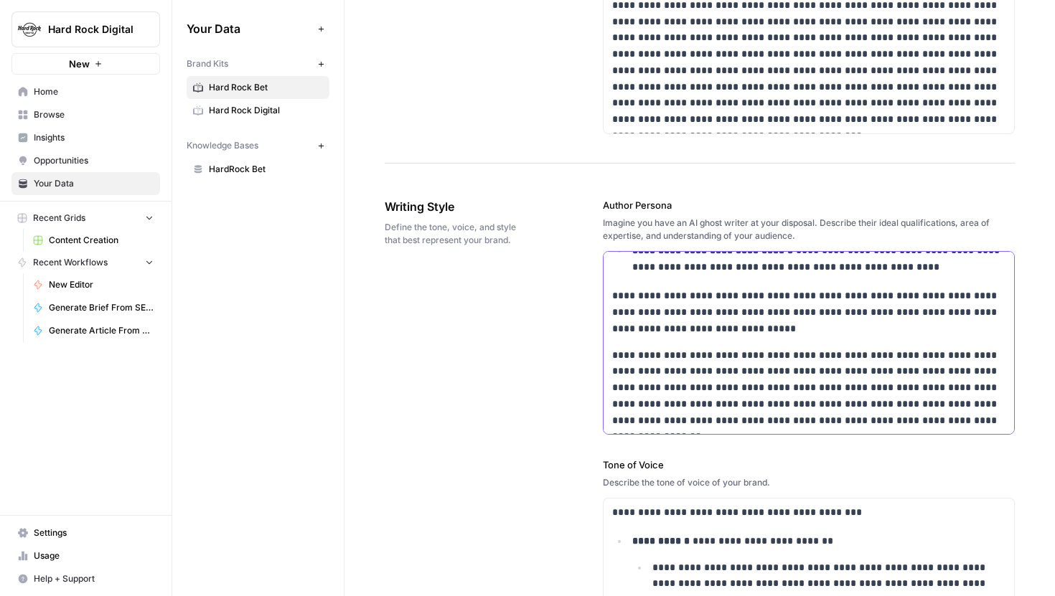
click at [914, 422] on p "**********" at bounding box center [809, 388] width 394 height 82
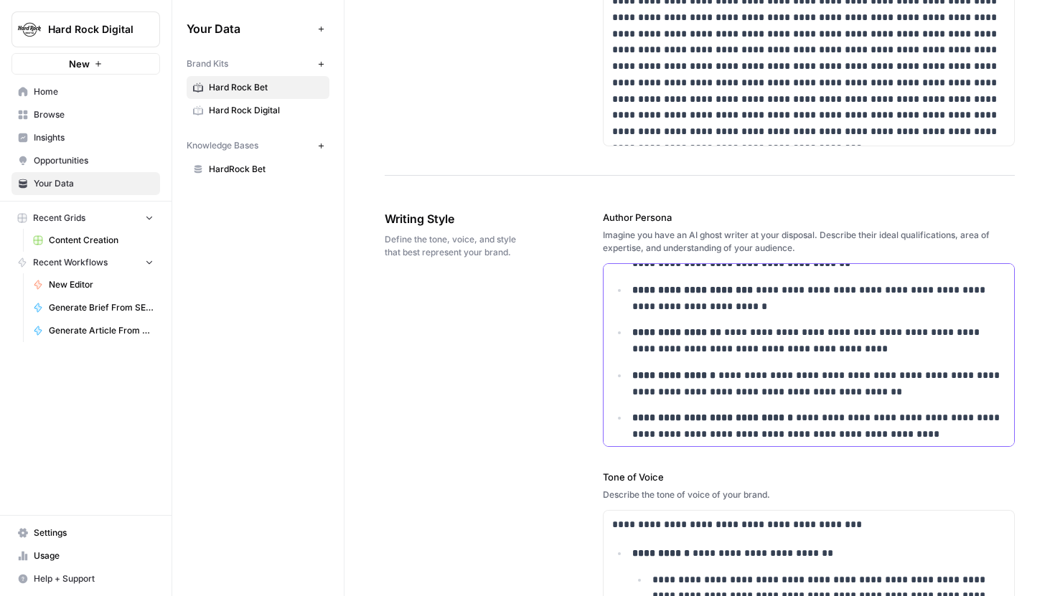
scroll to position [418, 0]
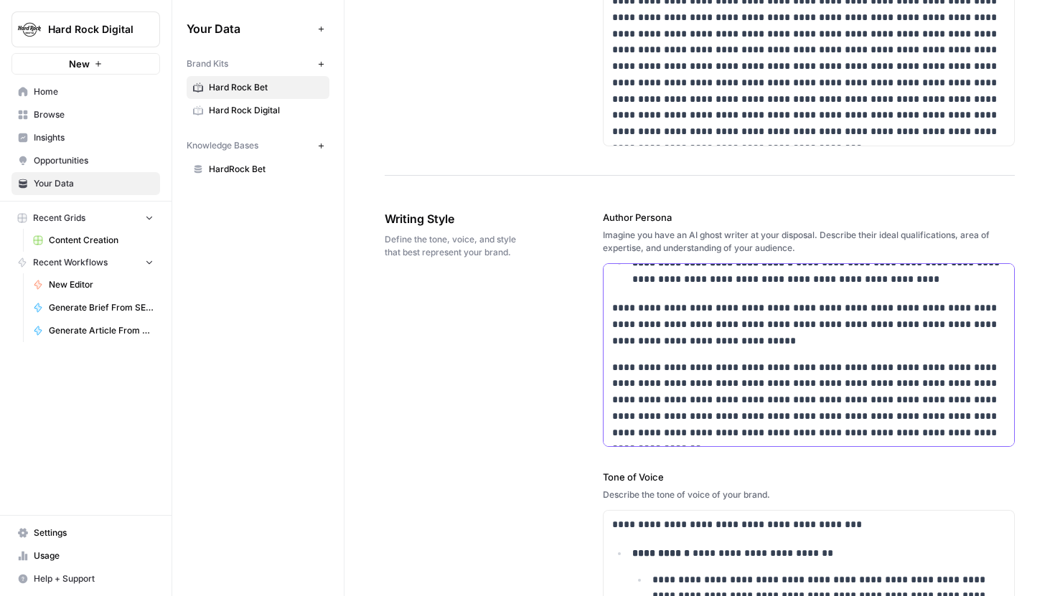
click at [760, 350] on div "**********" at bounding box center [809, 146] width 411 height 601
click at [744, 344] on p "**********" at bounding box center [809, 324] width 394 height 49
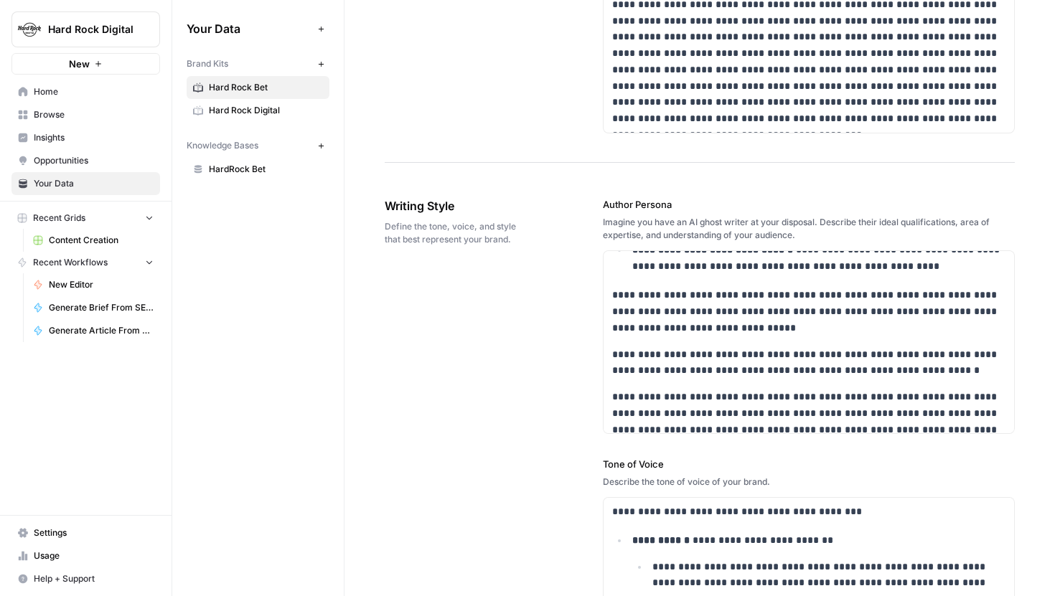
scroll to position [427, 0]
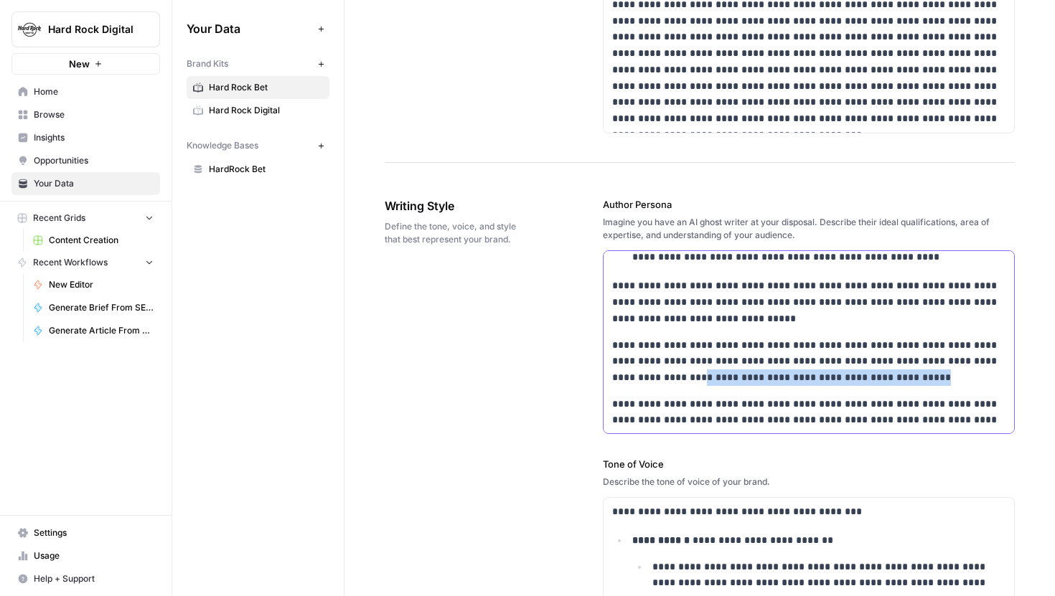
drag, startPoint x: 852, startPoint y: 372, endPoint x: 612, endPoint y: 372, distance: 240.4
click at [612, 372] on p "**********" at bounding box center [809, 361] width 394 height 49
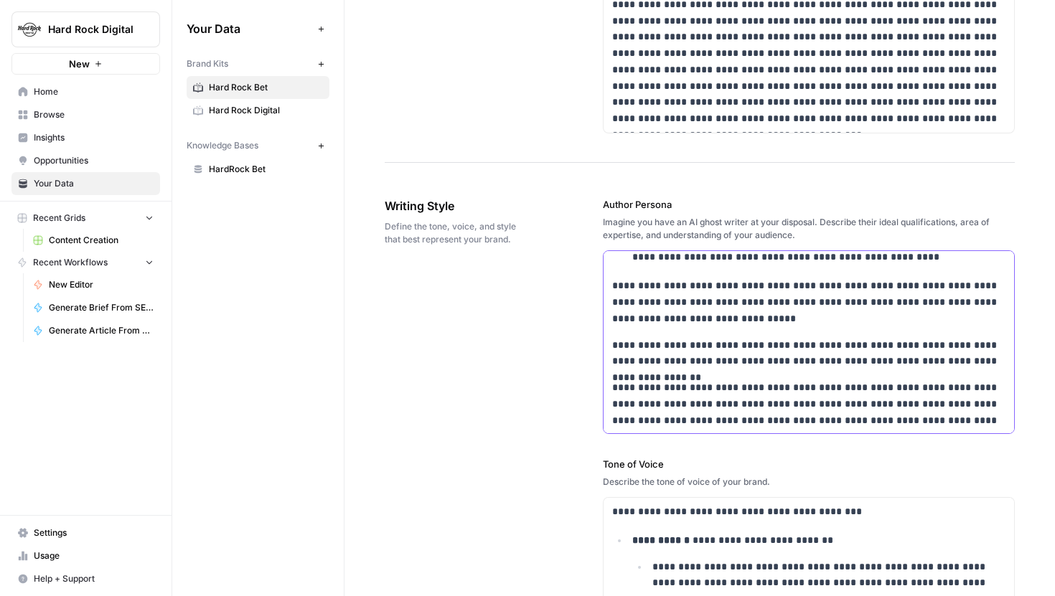
scroll to position [461, 0]
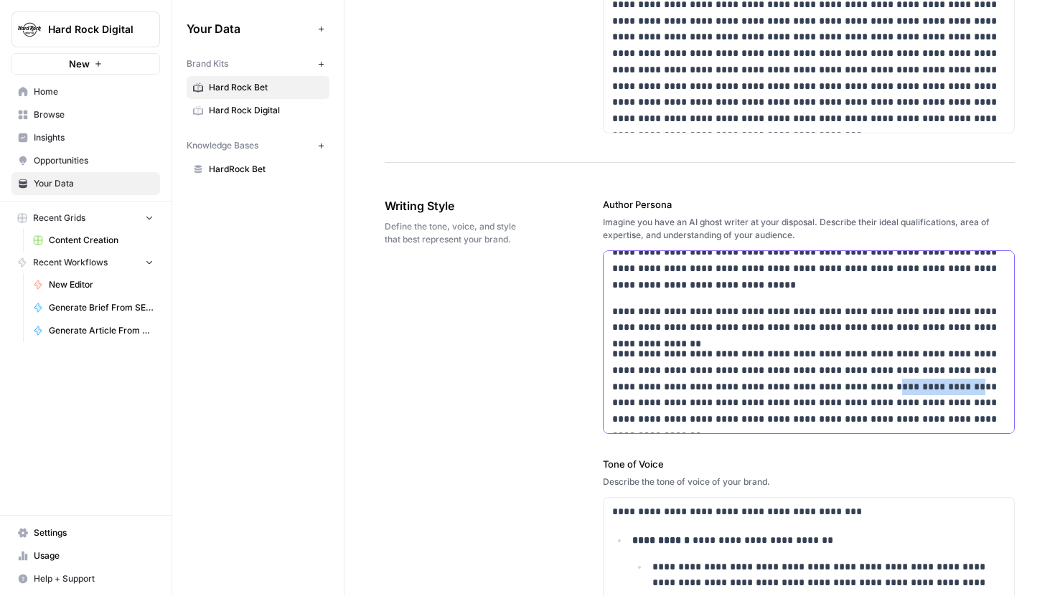
drag, startPoint x: 868, startPoint y: 388, endPoint x: 797, endPoint y: 388, distance: 71.8
click at [797, 388] on p "**********" at bounding box center [809, 387] width 394 height 82
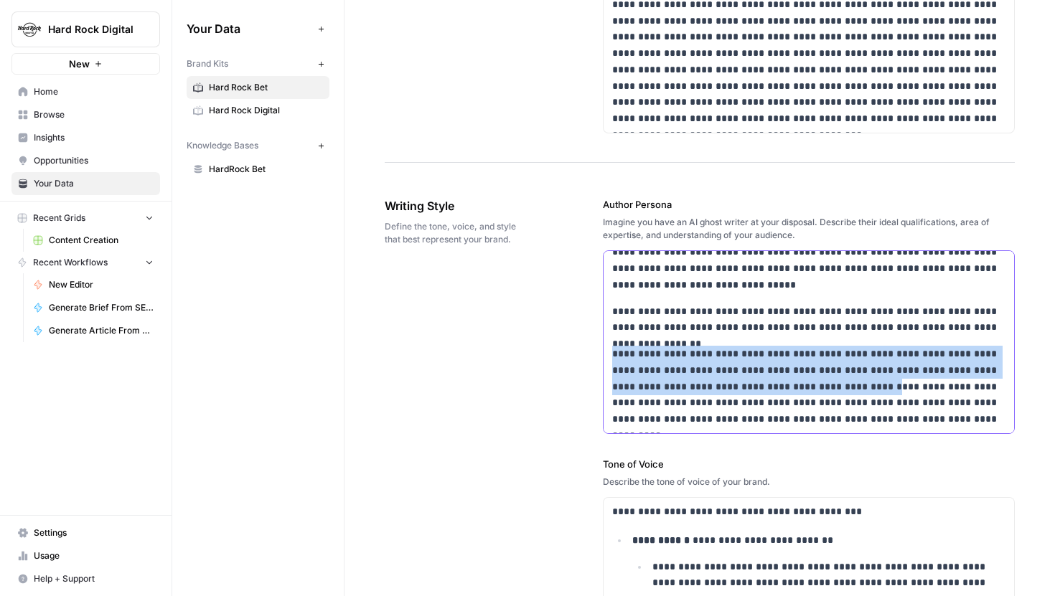
drag, startPoint x: 796, startPoint y: 388, endPoint x: 614, endPoint y: 355, distance: 185.4
click at [614, 355] on p "**********" at bounding box center [809, 387] width 394 height 82
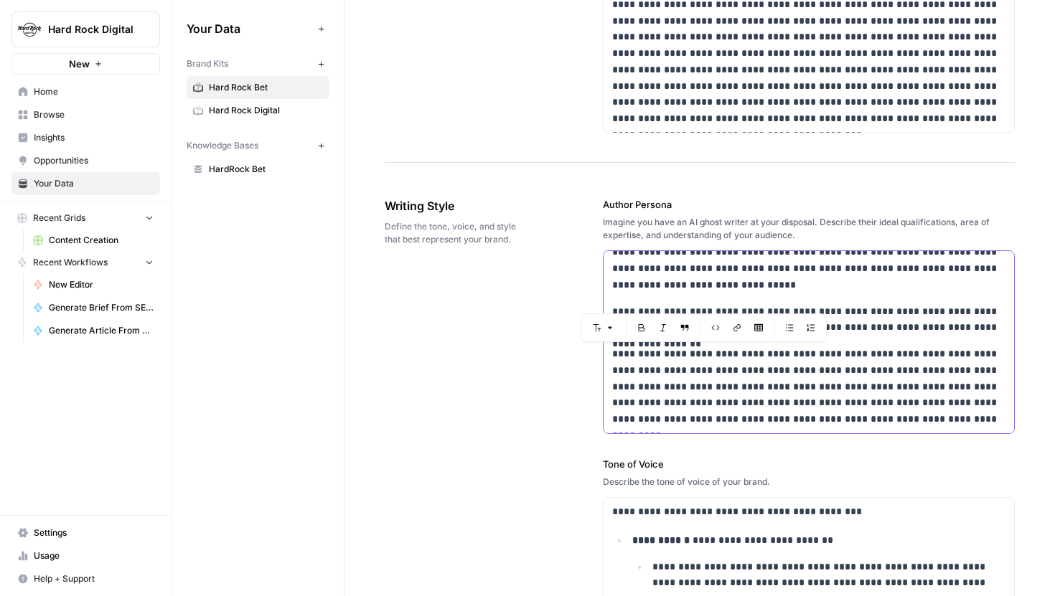
scroll to position [940, 0]
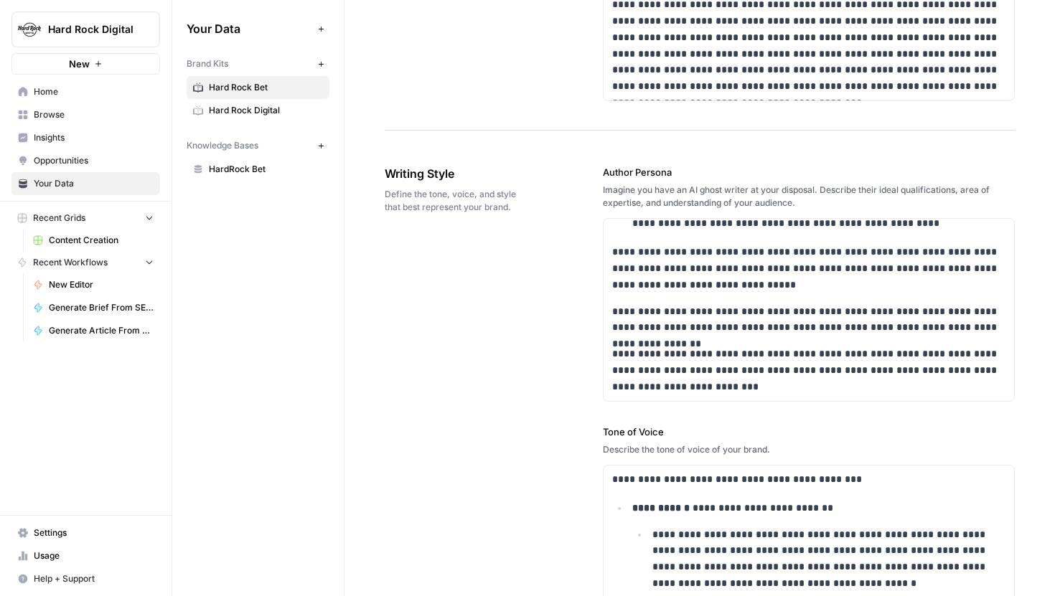
click at [116, 241] on span "Content Creation" at bounding box center [101, 240] width 105 height 13
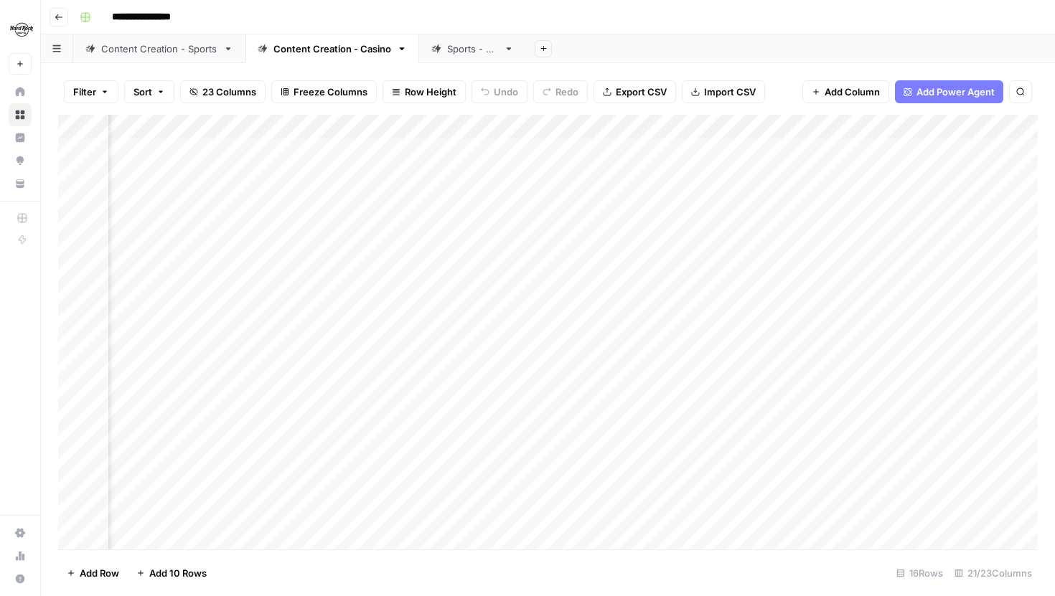
scroll to position [0, 366]
click at [824, 130] on div "Add Column" at bounding box center [548, 332] width 980 height 435
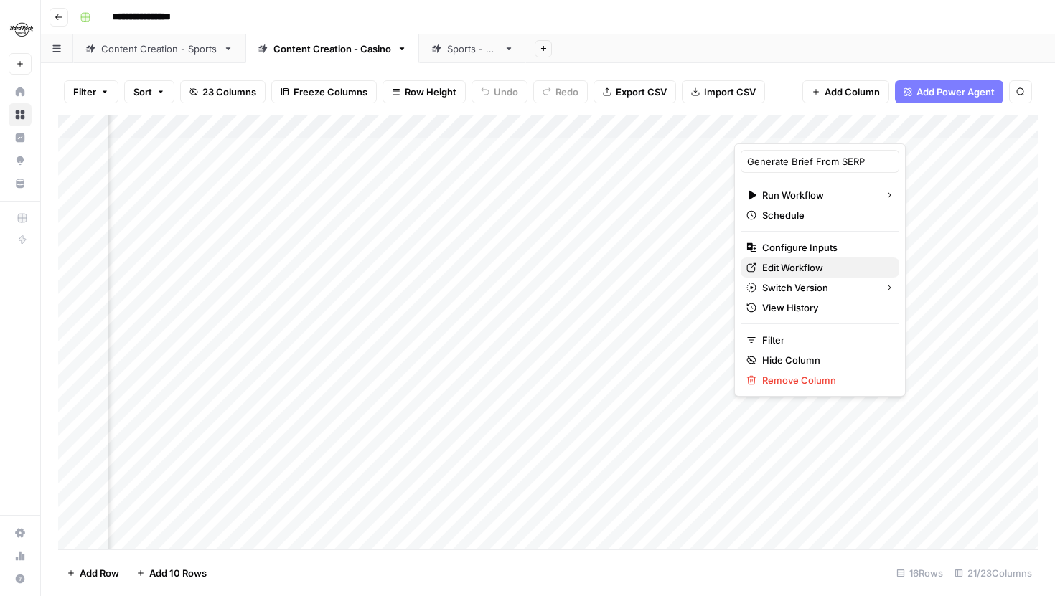
click at [806, 261] on span "Edit Workflow" at bounding box center [825, 268] width 126 height 14
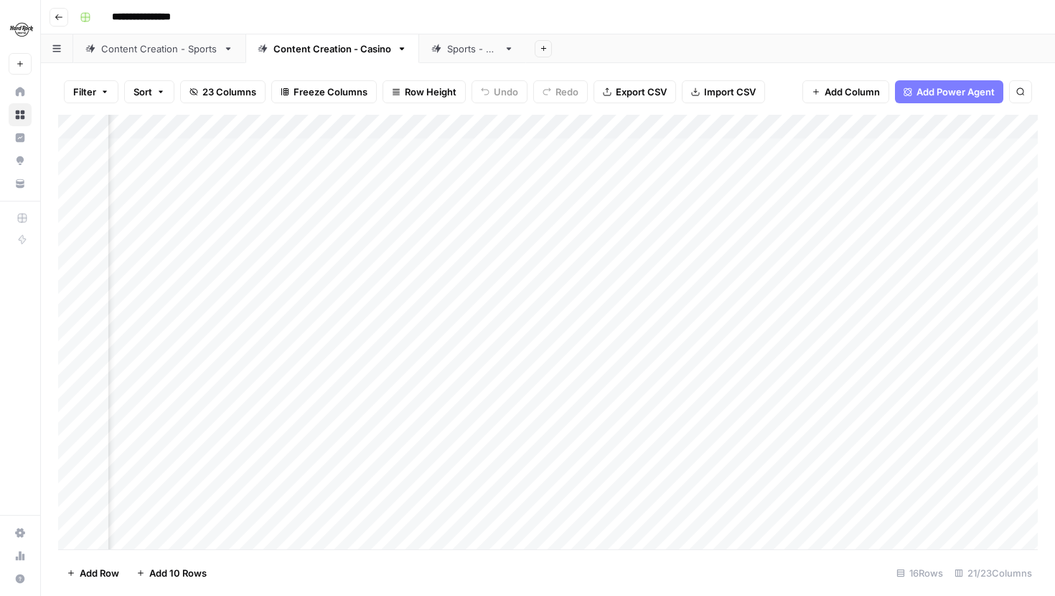
scroll to position [1, 388]
click at [899, 495] on div "Add Column" at bounding box center [548, 332] width 980 height 435
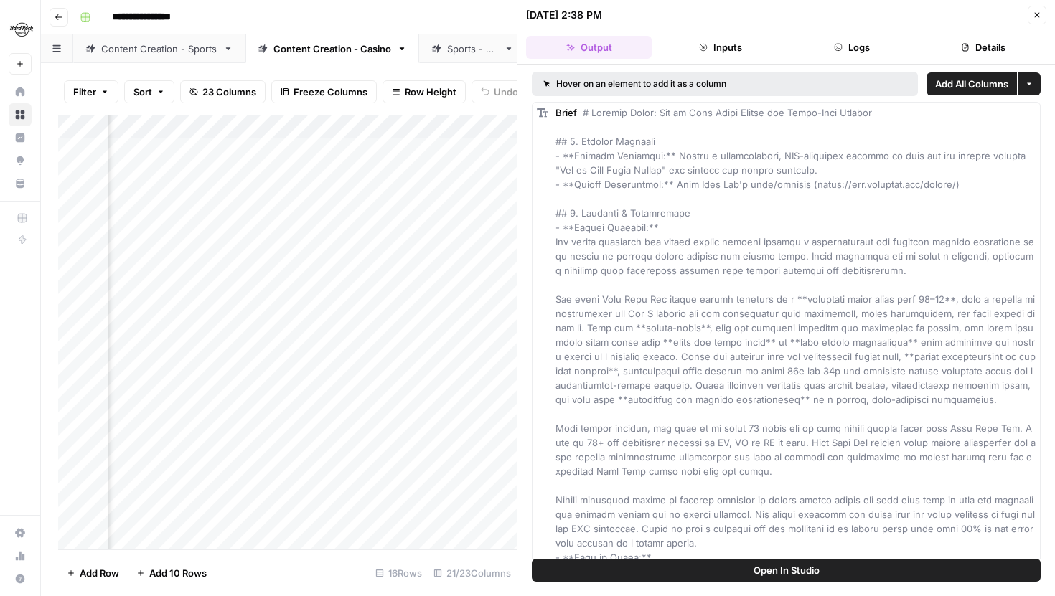
click at [832, 573] on button "Open In Studio" at bounding box center [786, 570] width 509 height 23
click at [1035, 15] on icon "button" at bounding box center [1037, 15] width 9 height 9
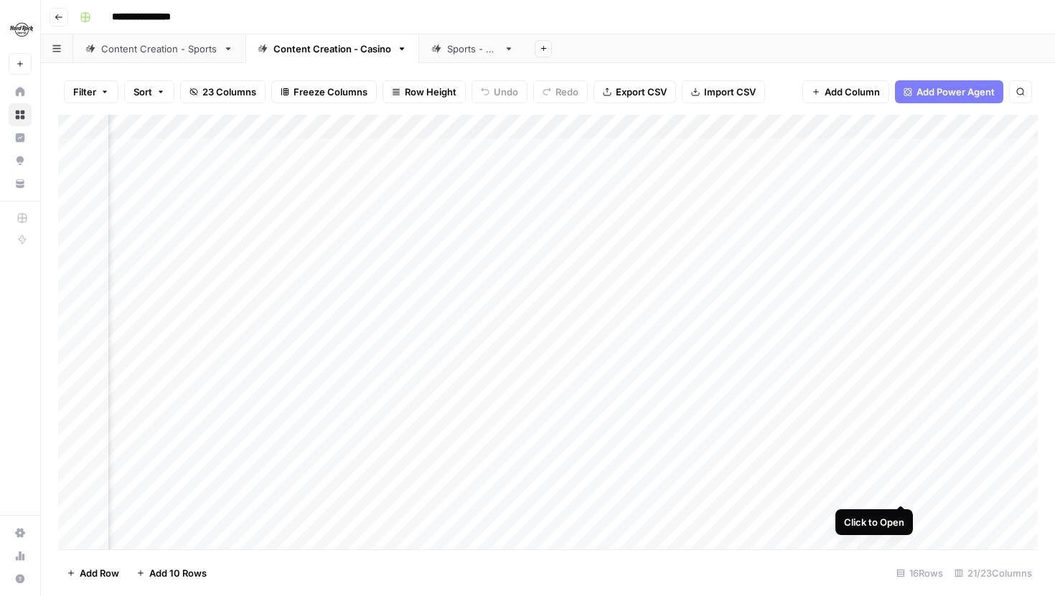
click at [898, 490] on div "Add Column" at bounding box center [548, 332] width 980 height 435
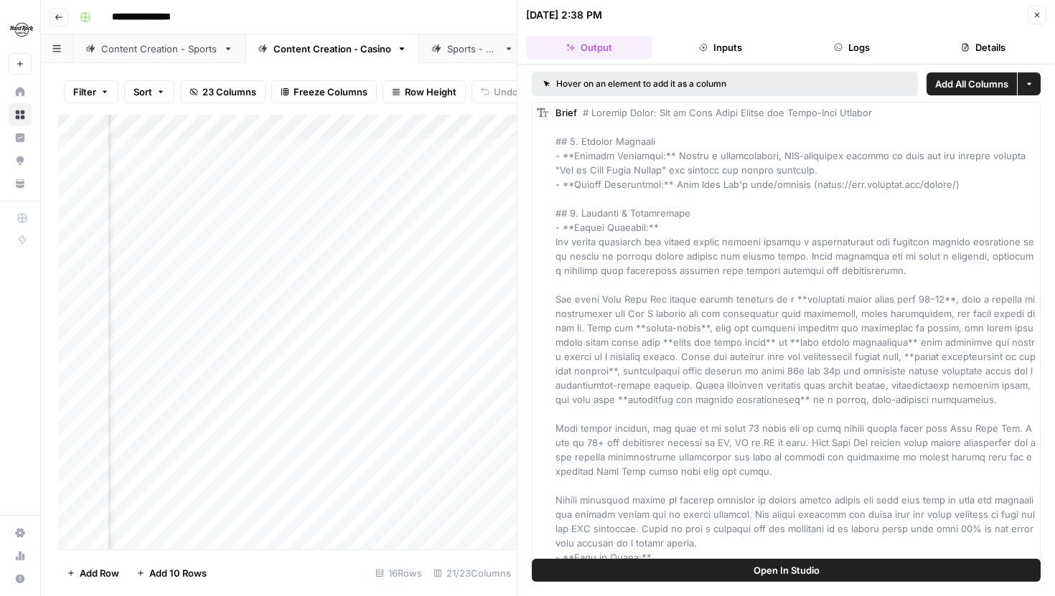
click at [870, 49] on button "Logs" at bounding box center [852, 47] width 126 height 23
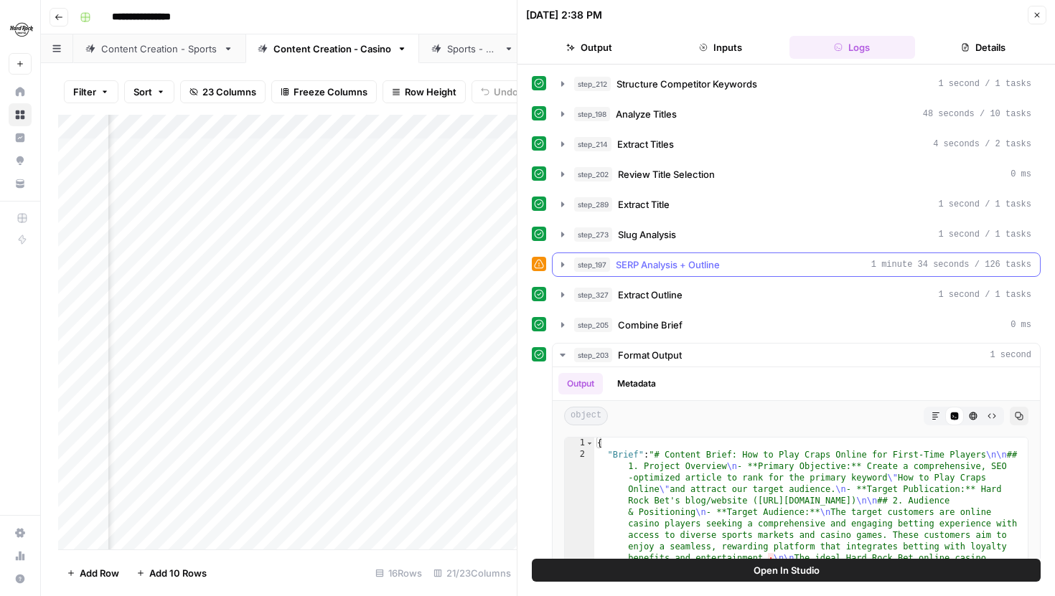
click at [563, 265] on icon "button" at bounding box center [562, 264] width 3 height 5
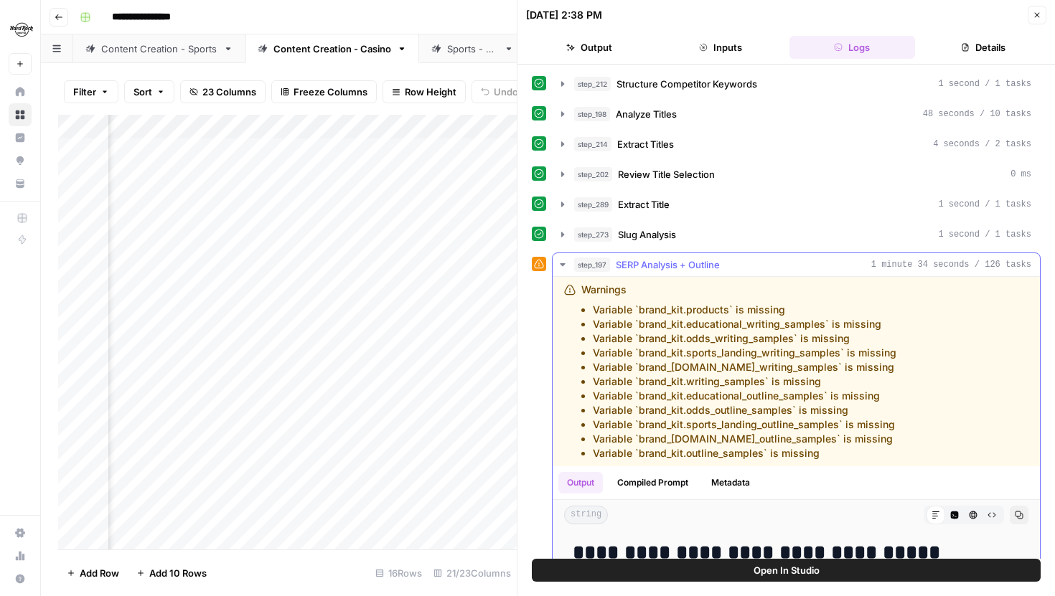
click at [563, 265] on icon "button" at bounding box center [562, 264] width 5 height 3
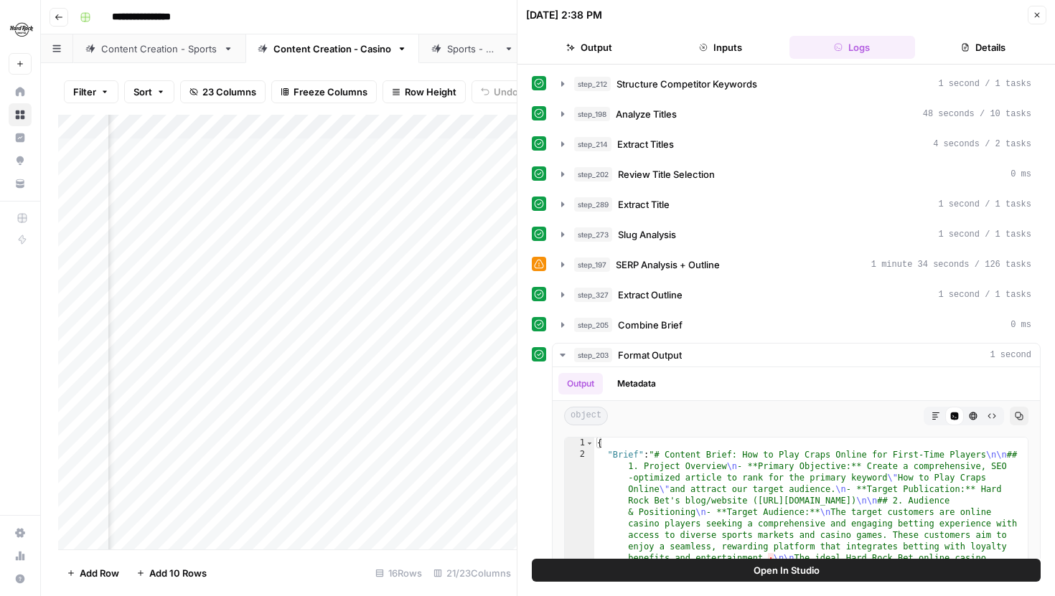
click at [1049, 14] on header "[DATE] 2:38 PM Close Output Inputs Logs Details" at bounding box center [786, 32] width 538 height 65
click at [1034, 14] on icon "button" at bounding box center [1037, 15] width 9 height 9
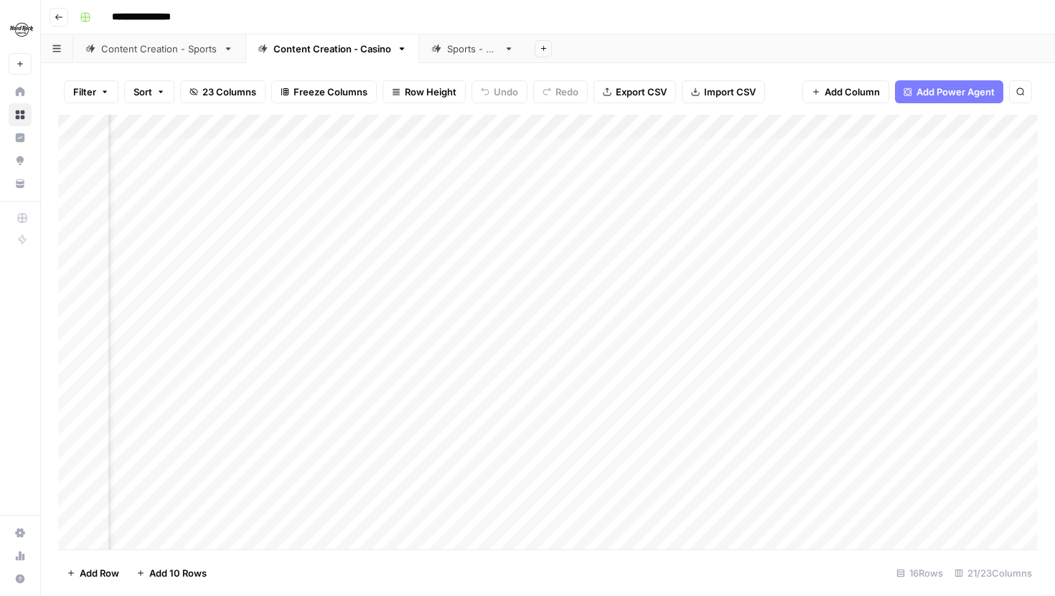
scroll to position [1, 1116]
click at [833, 489] on div "Add Column" at bounding box center [548, 332] width 980 height 435
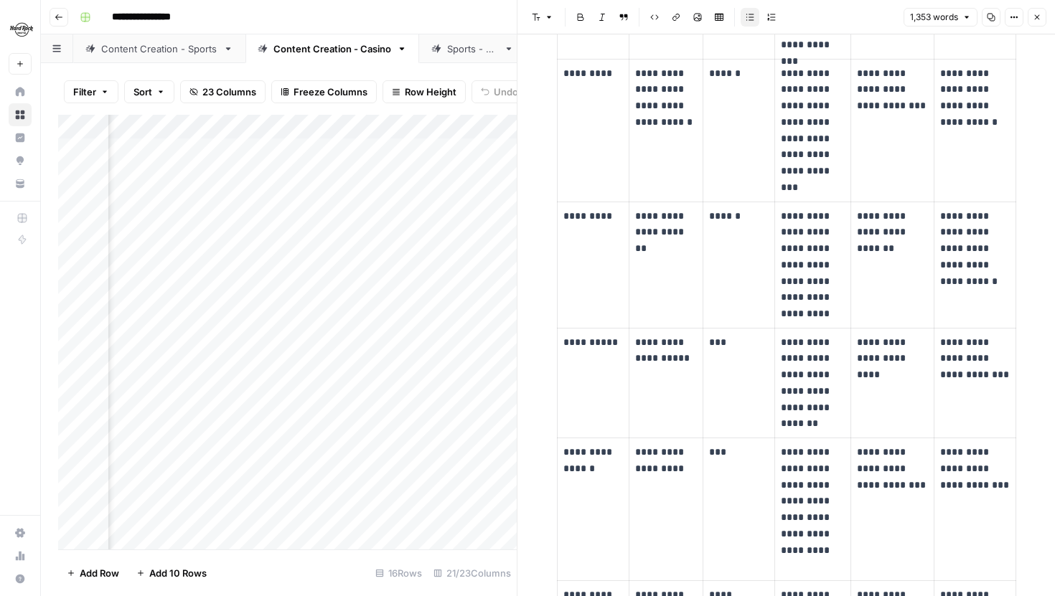
scroll to position [1656, 0]
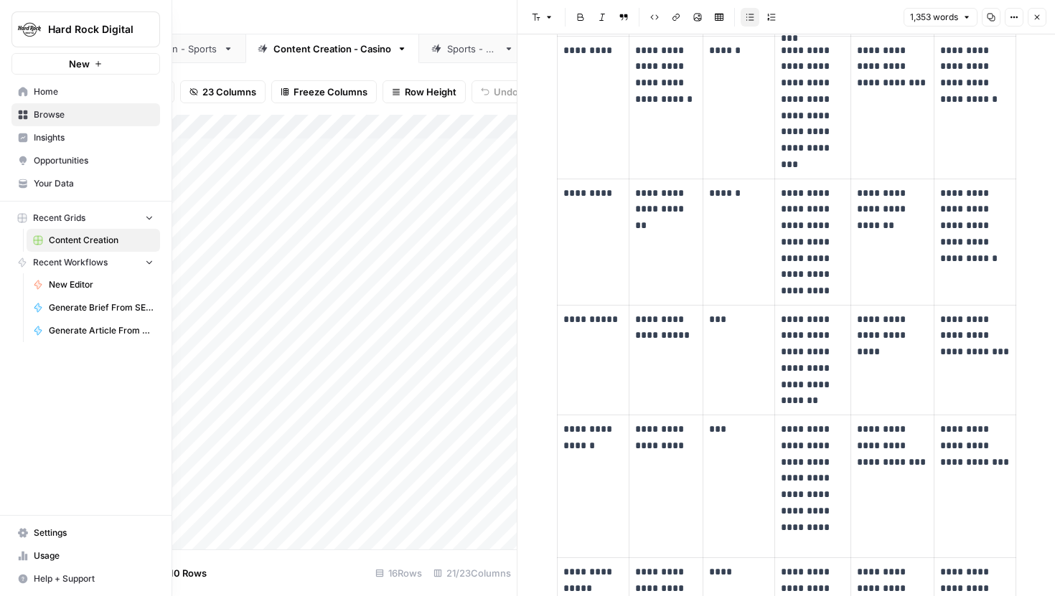
click at [29, 176] on link "Your Data" at bounding box center [85, 183] width 149 height 23
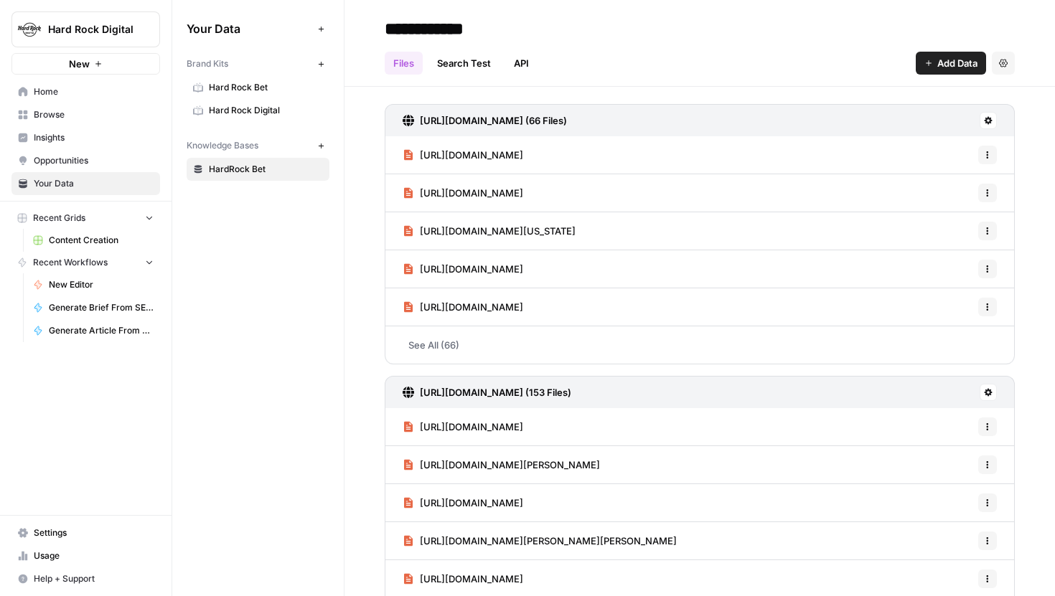
click at [257, 96] on link "Hard Rock Bet" at bounding box center [258, 87] width 143 height 23
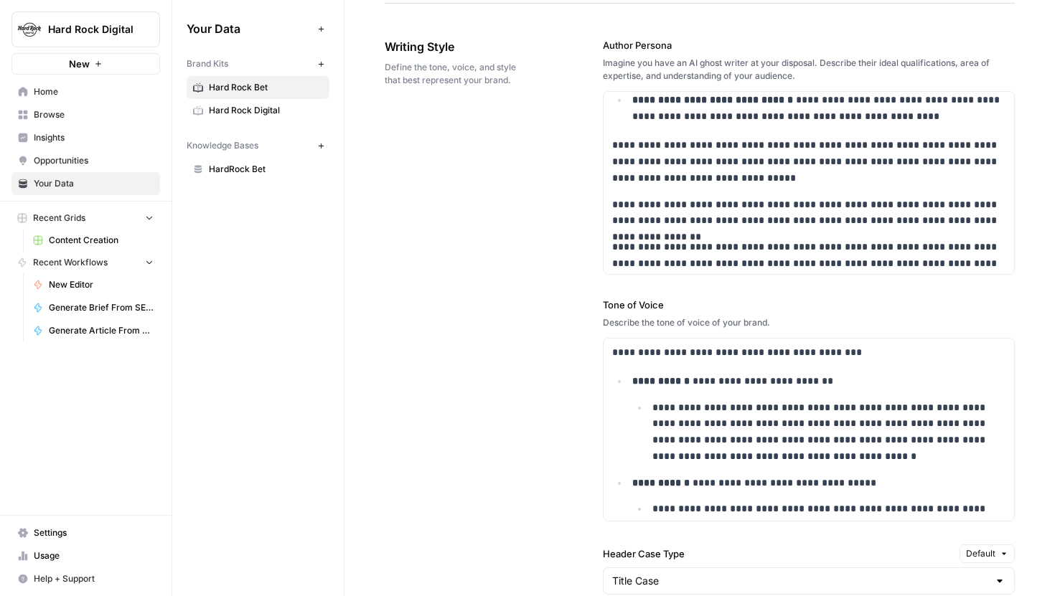
scroll to position [428, 0]
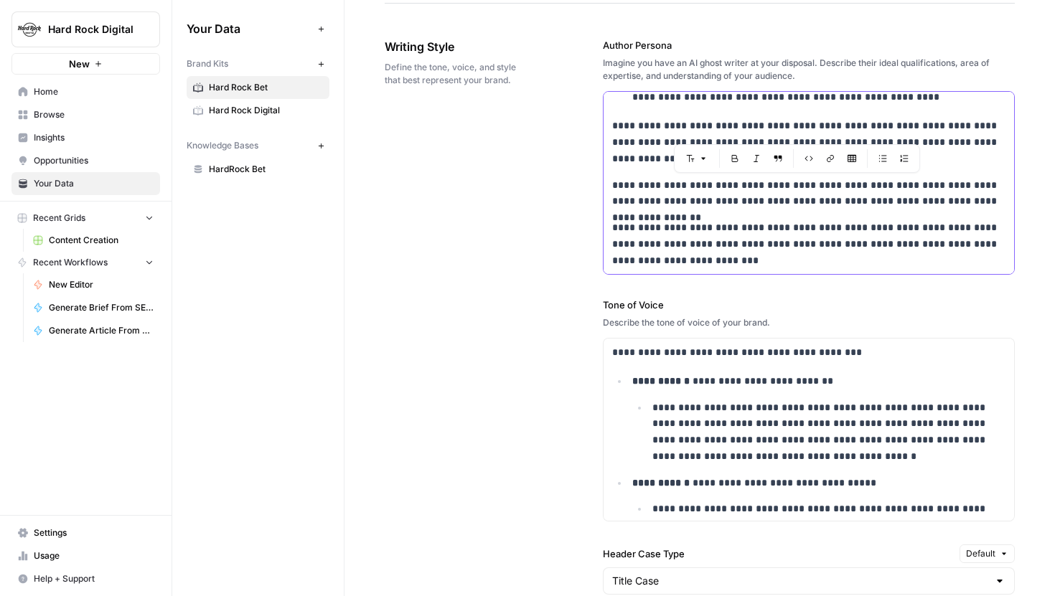
drag, startPoint x: 988, startPoint y: 205, endPoint x: 585, endPoint y: 189, distance: 403.7
click at [585, 189] on div "**********" at bounding box center [700, 530] width 630 height 1043
copy p "**********"
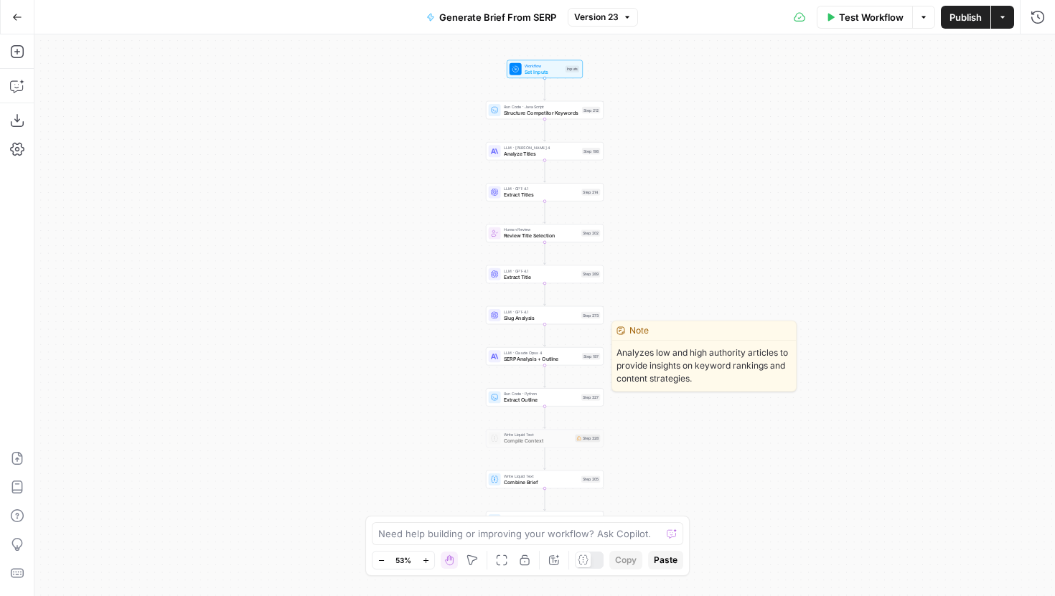
click at [565, 359] on span "SERP Analysis + Outline" at bounding box center [541, 359] width 75 height 8
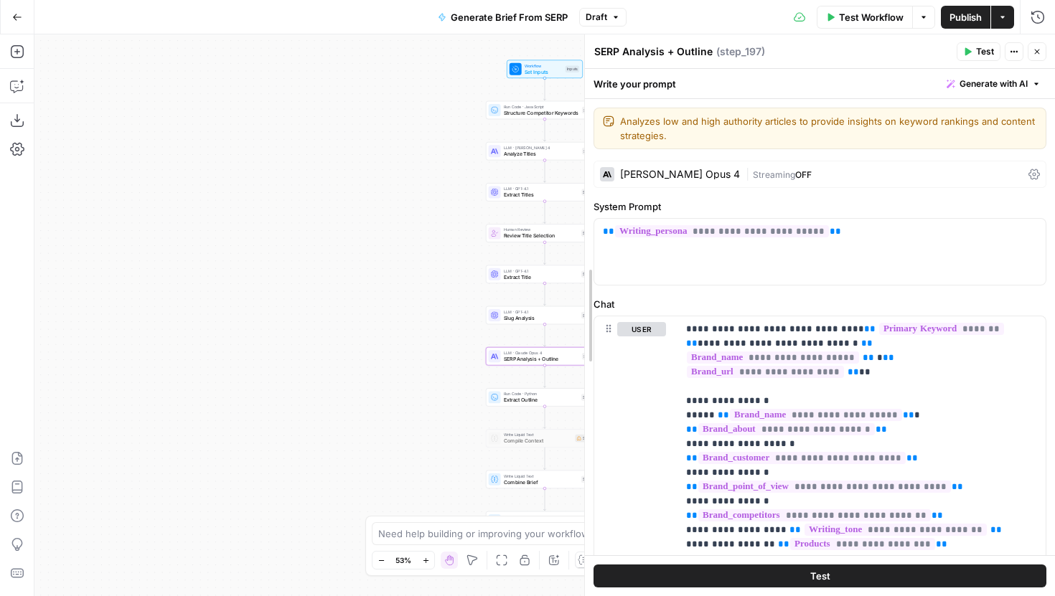
drag, startPoint x: 782, startPoint y: 311, endPoint x: 512, endPoint y: 303, distance: 270.7
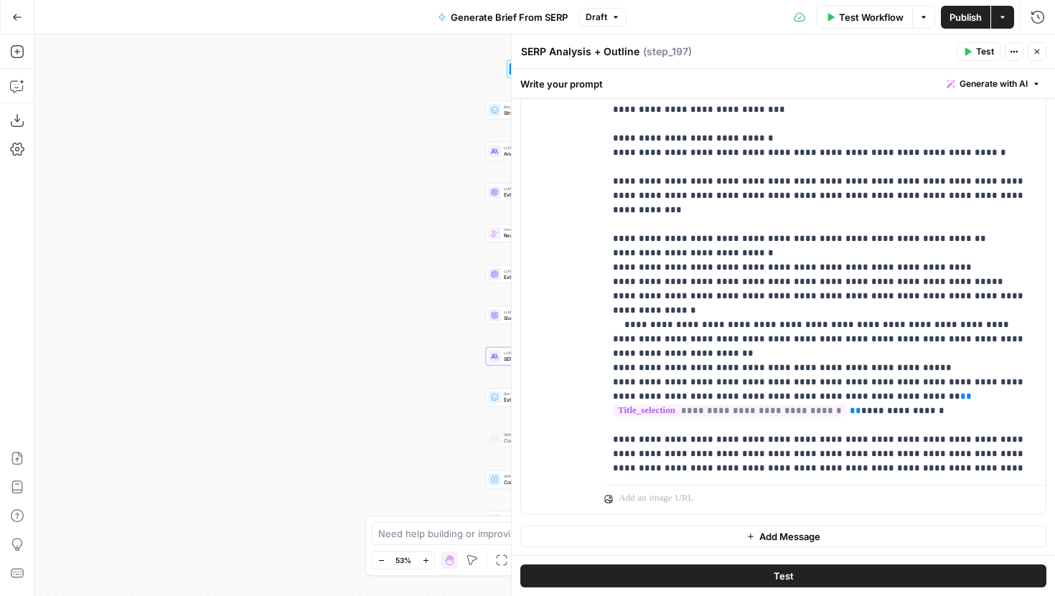
scroll to position [1194, 0]
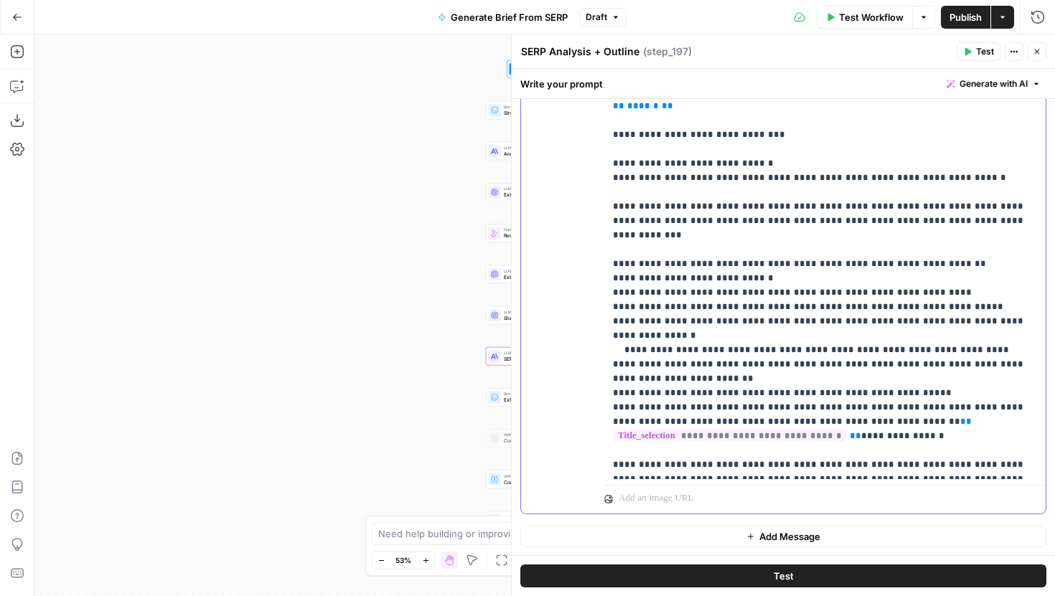
click at [932, 334] on p "**********" at bounding box center [825, 436] width 424 height 3459
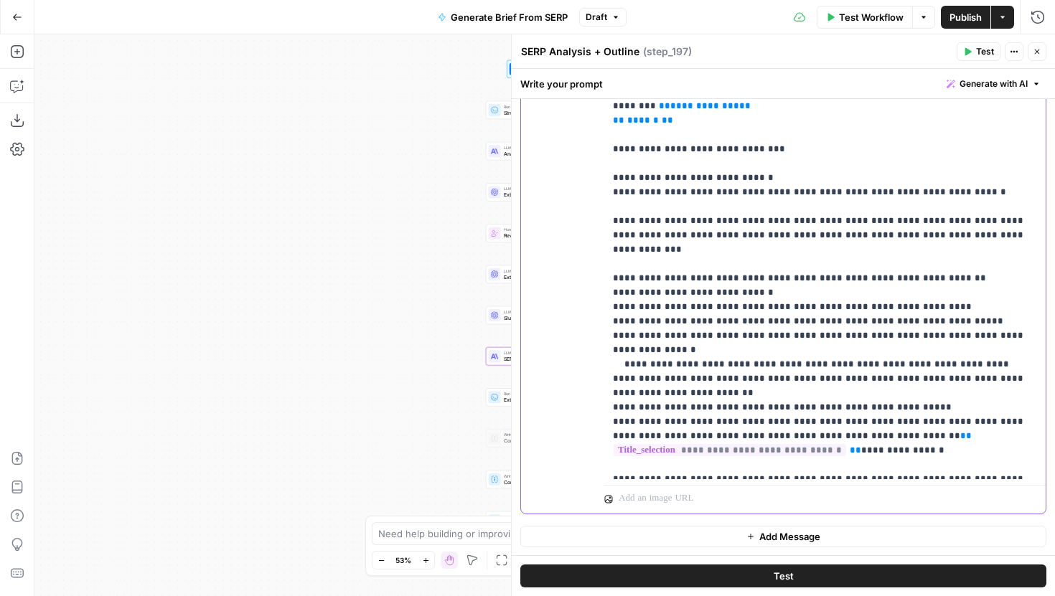
click at [1000, 174] on p "**********" at bounding box center [825, 450] width 424 height 3459
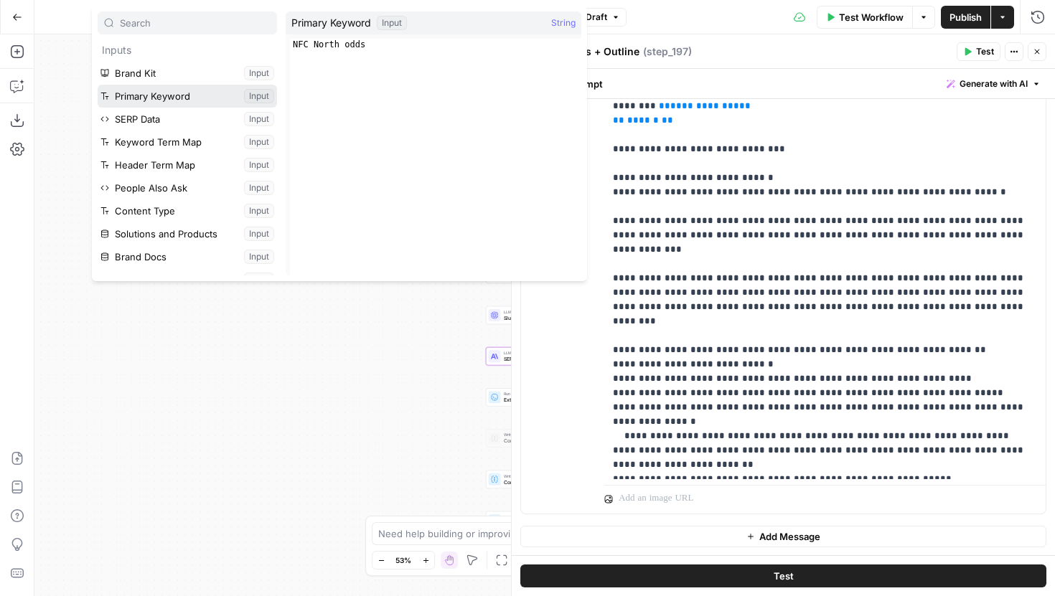
click at [166, 96] on button "Select variable Primary Keyword" at bounding box center [187, 96] width 179 height 23
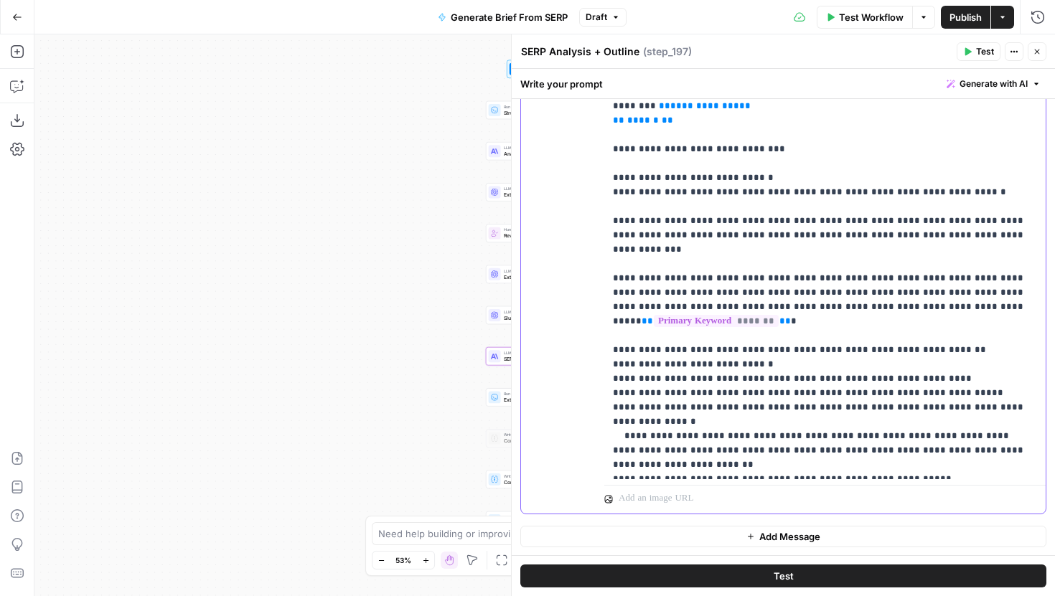
click at [955, 268] on p "**********" at bounding box center [825, 479] width 424 height 3517
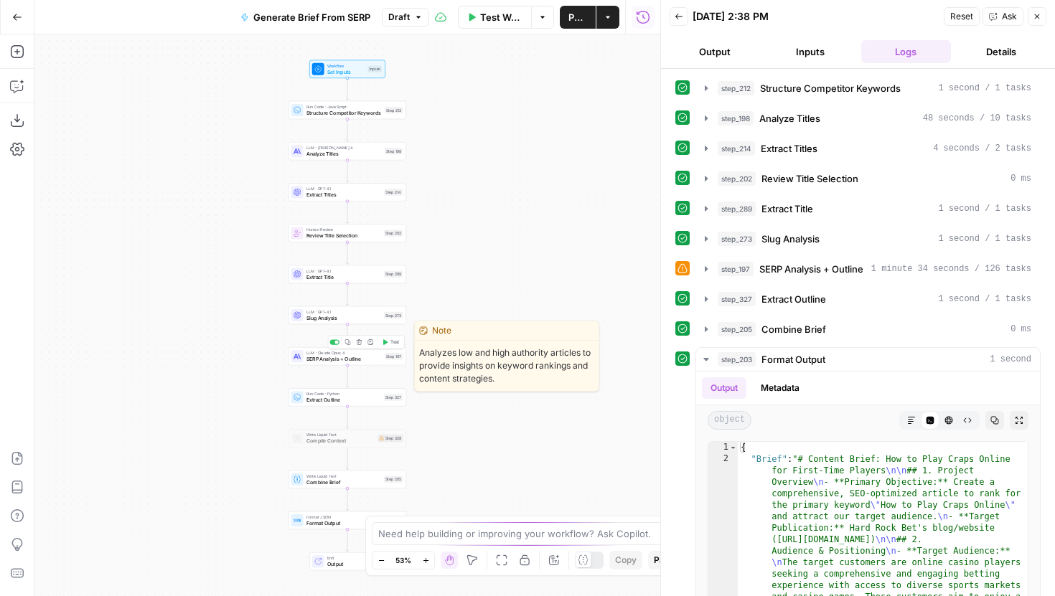
click at [380, 357] on span "SERP Analysis + Outline" at bounding box center [343, 359] width 75 height 8
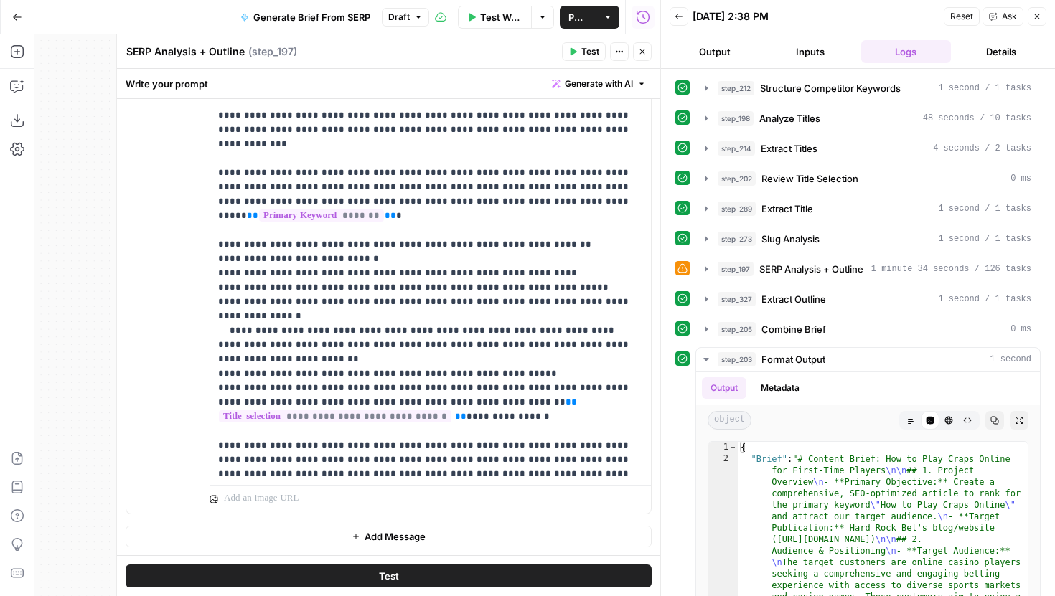
scroll to position [1319, 0]
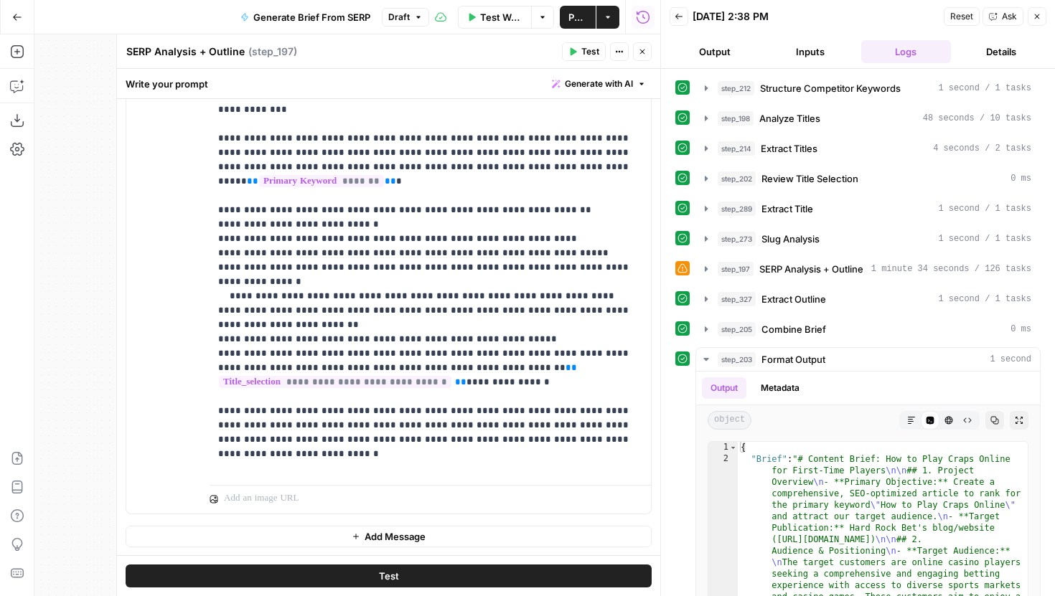
click at [592, 54] on span "Test" at bounding box center [590, 51] width 18 height 13
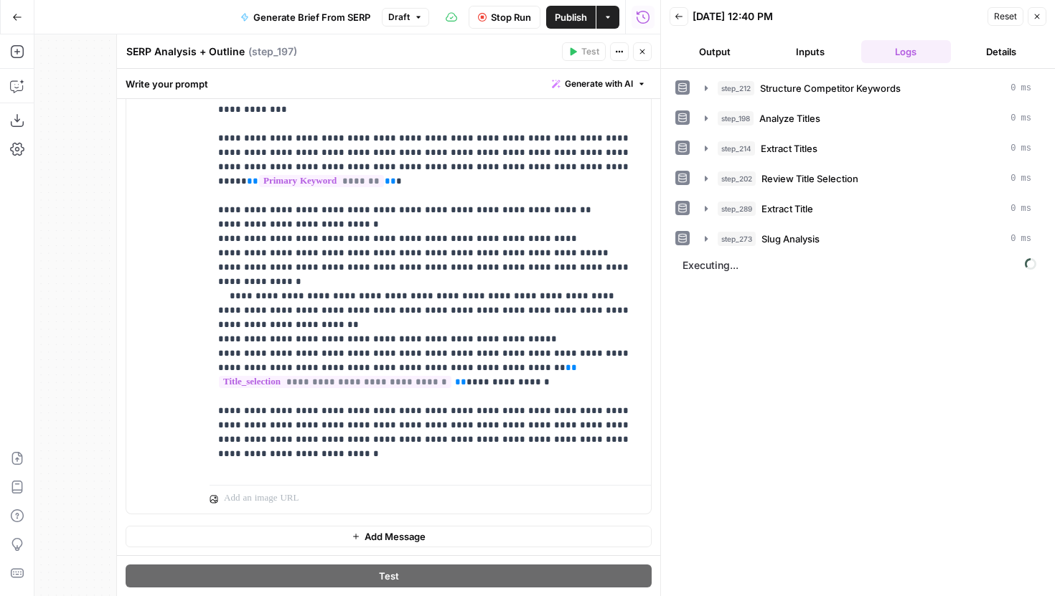
click at [647, 48] on button "Close" at bounding box center [642, 51] width 19 height 19
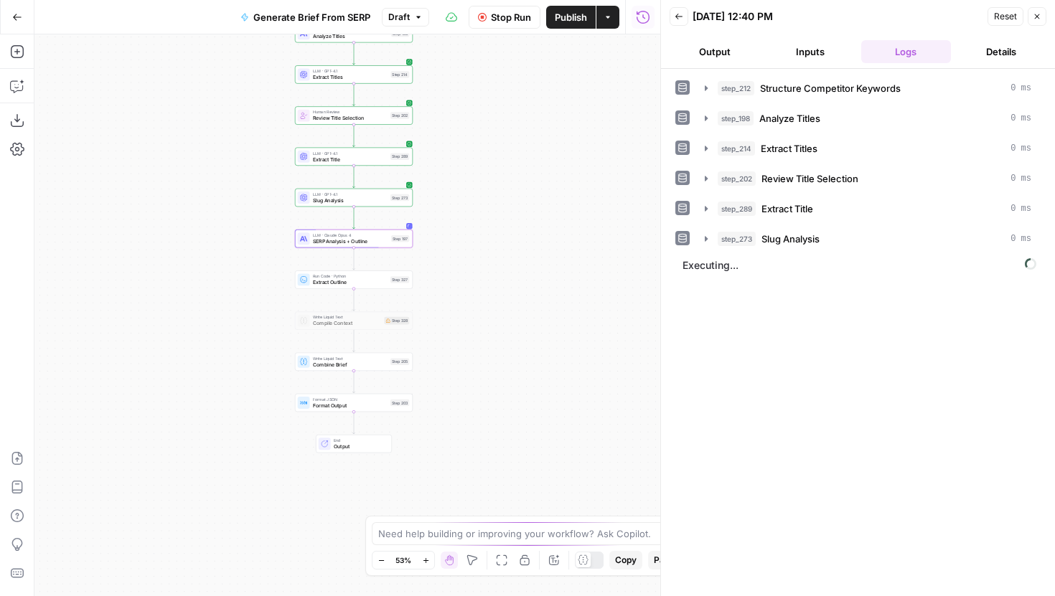
drag, startPoint x: 564, startPoint y: 336, endPoint x: 572, endPoint y: 218, distance: 118.0
click at [572, 218] on div "Workflow Set Inputs Inputs Run Code · JavaScript Structure Competitor Keywords …" at bounding box center [347, 315] width 626 height 562
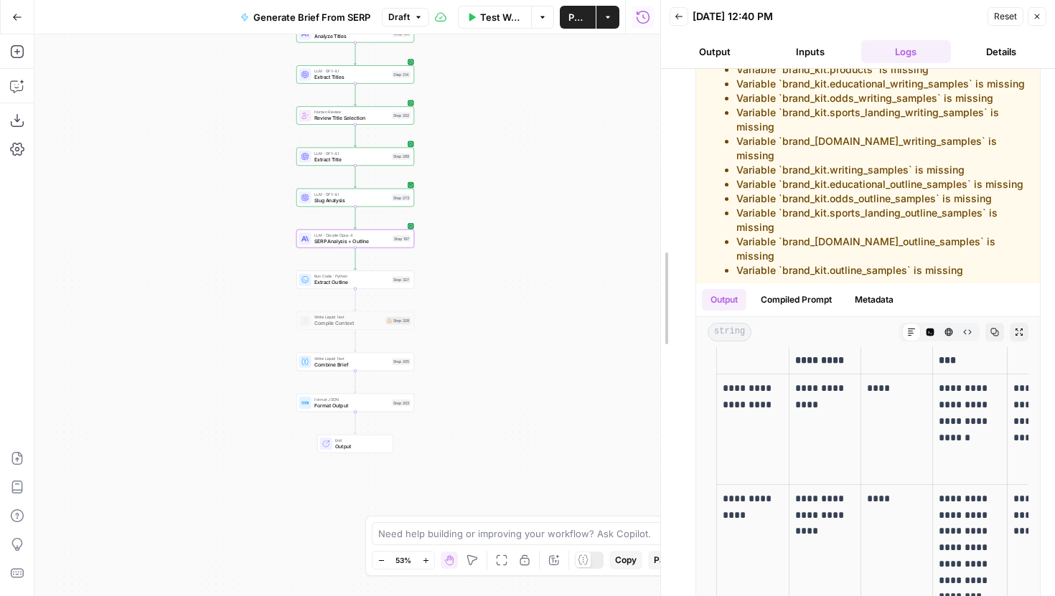
scroll to position [1346, 0]
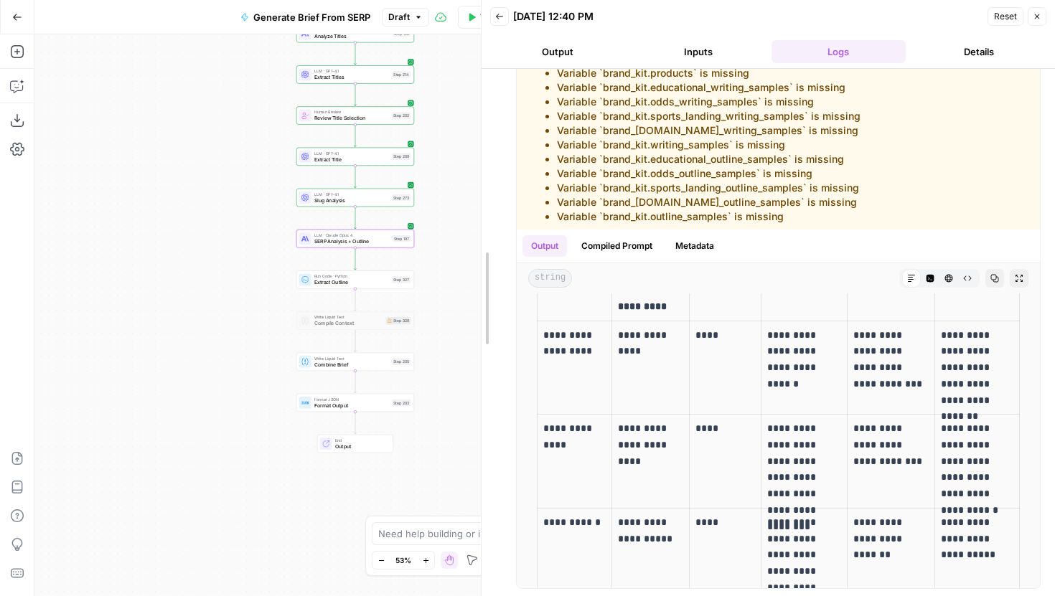
drag, startPoint x: 660, startPoint y: 334, endPoint x: 445, endPoint y: 334, distance: 214.6
click at [445, 334] on body "Hard Rock Digital New Home Browse Insights Opportunities Your Data Recent Grids…" at bounding box center [527, 298] width 1055 height 596
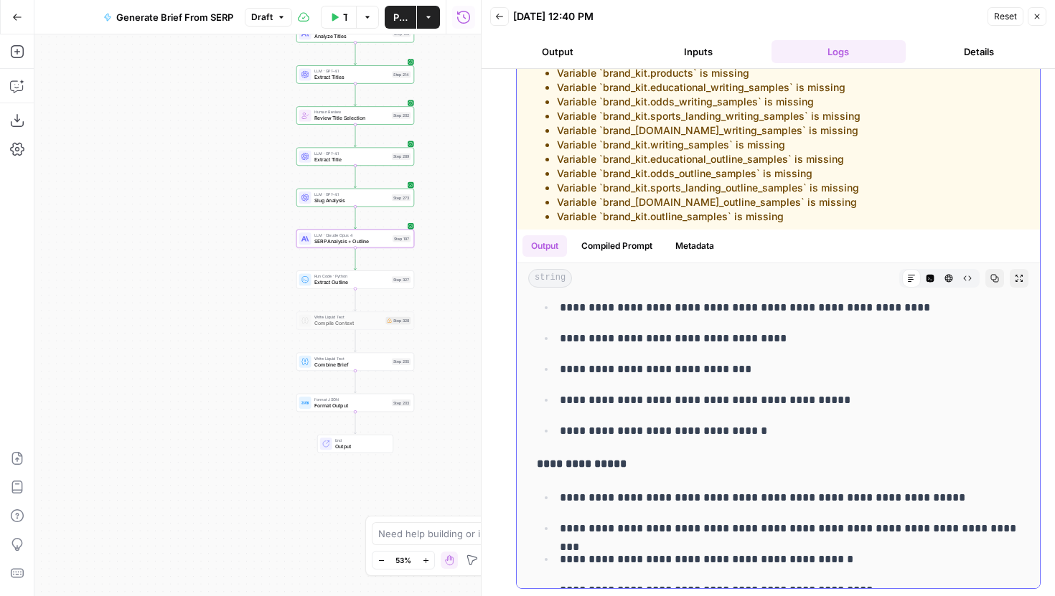
scroll to position [197, 0]
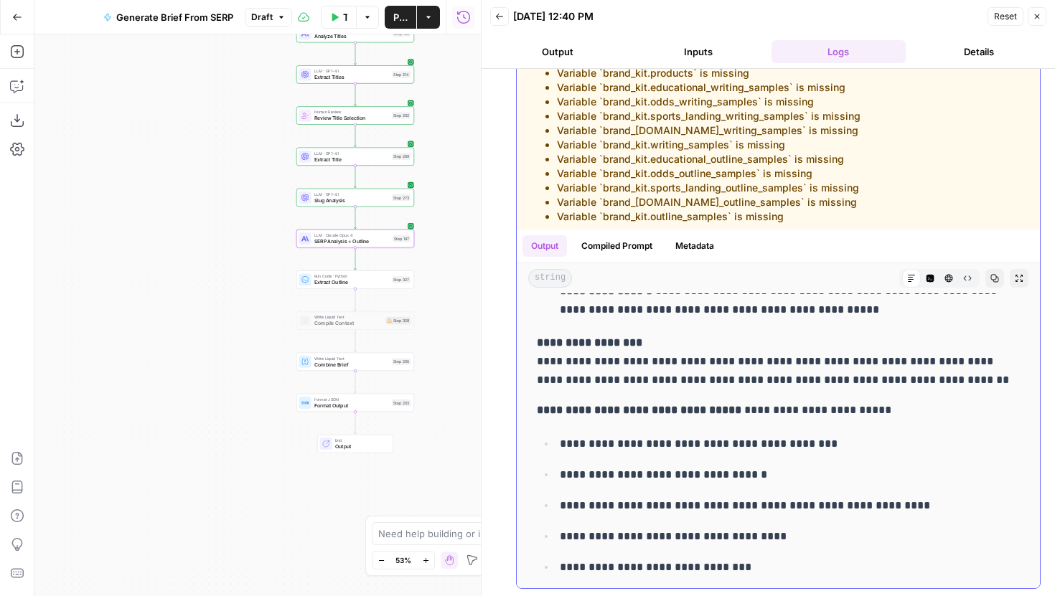
click at [627, 252] on button "Compiled Prompt" at bounding box center [617, 246] width 88 height 22
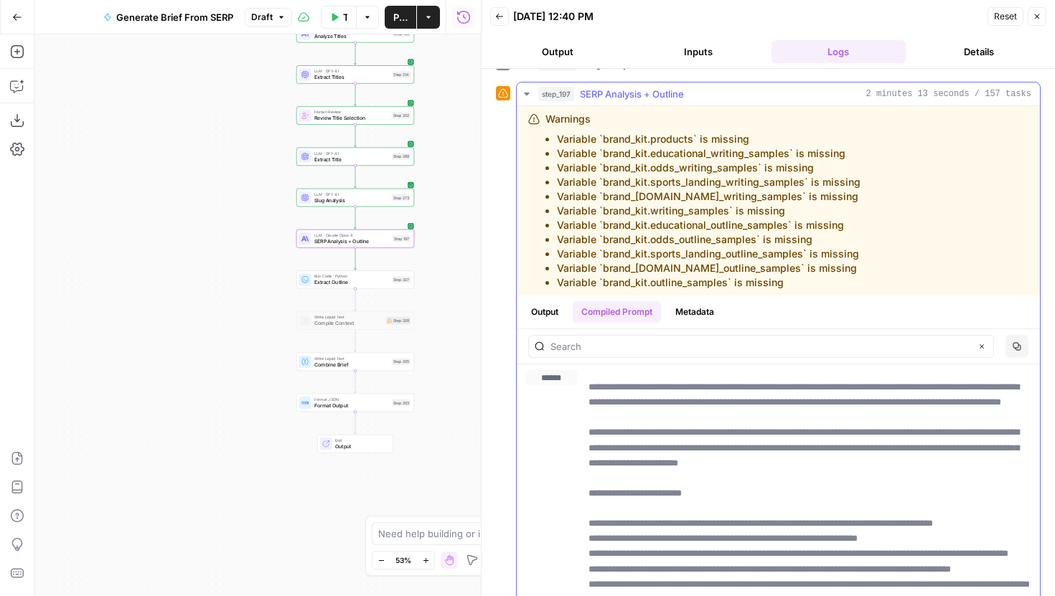
scroll to position [195, 0]
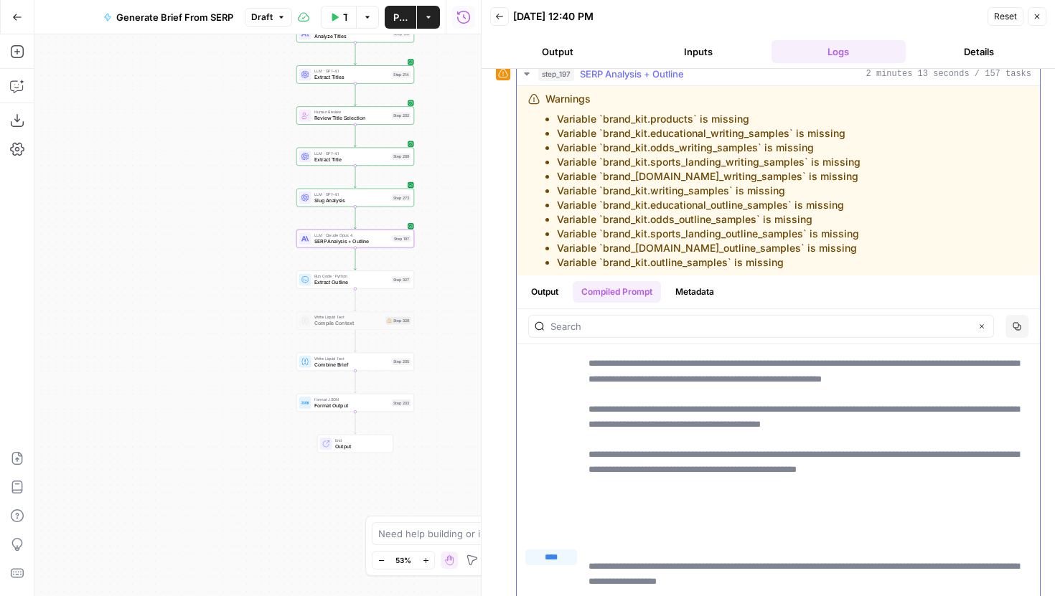
click at [730, 453] on p "**********" at bounding box center [810, 303] width 443 height 470
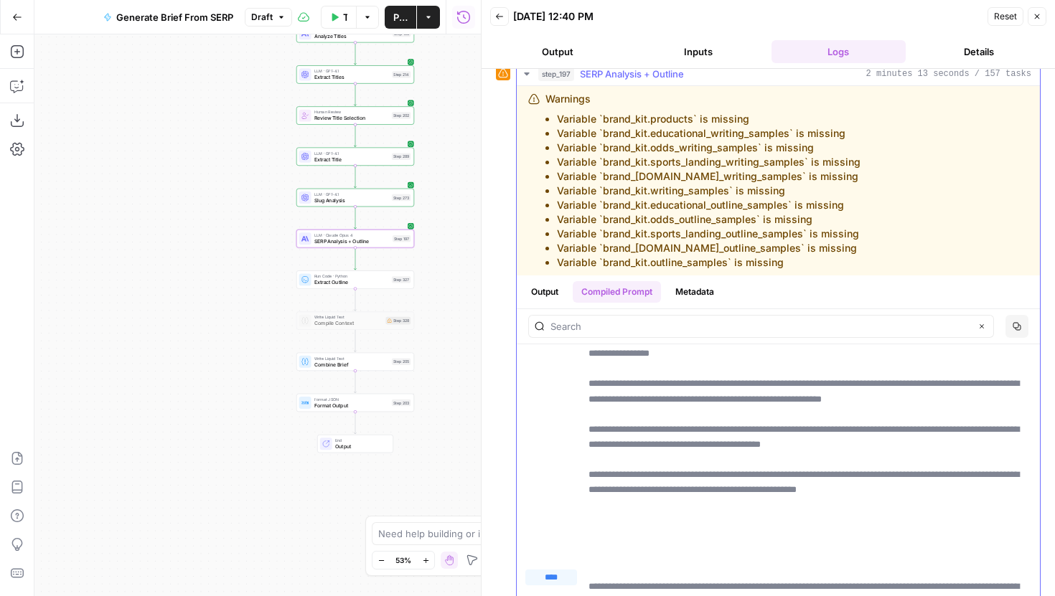
scroll to position [243, 0]
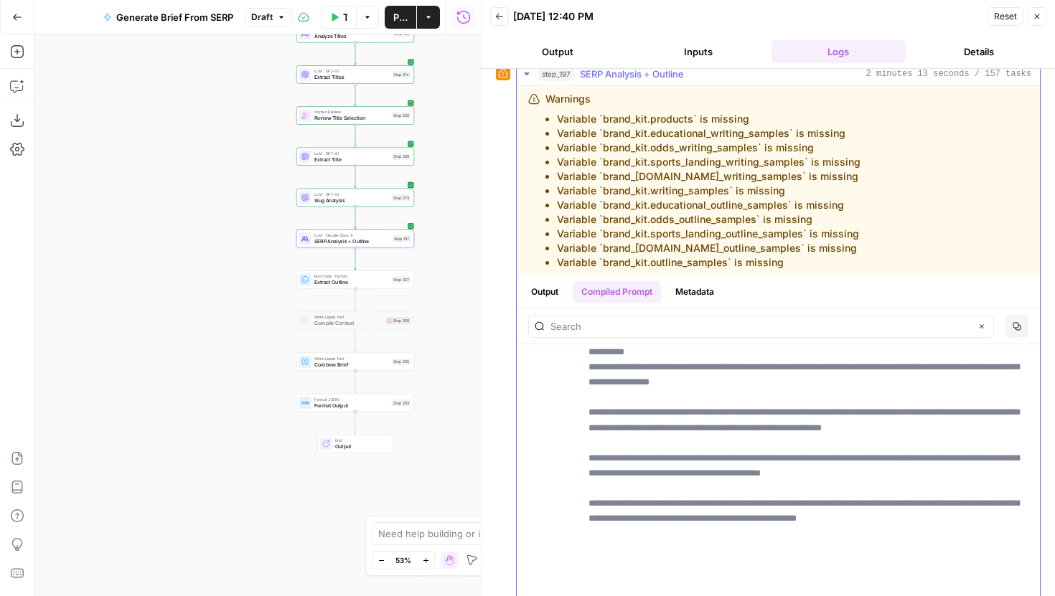
click at [730, 453] on p "**********" at bounding box center [810, 352] width 443 height 470
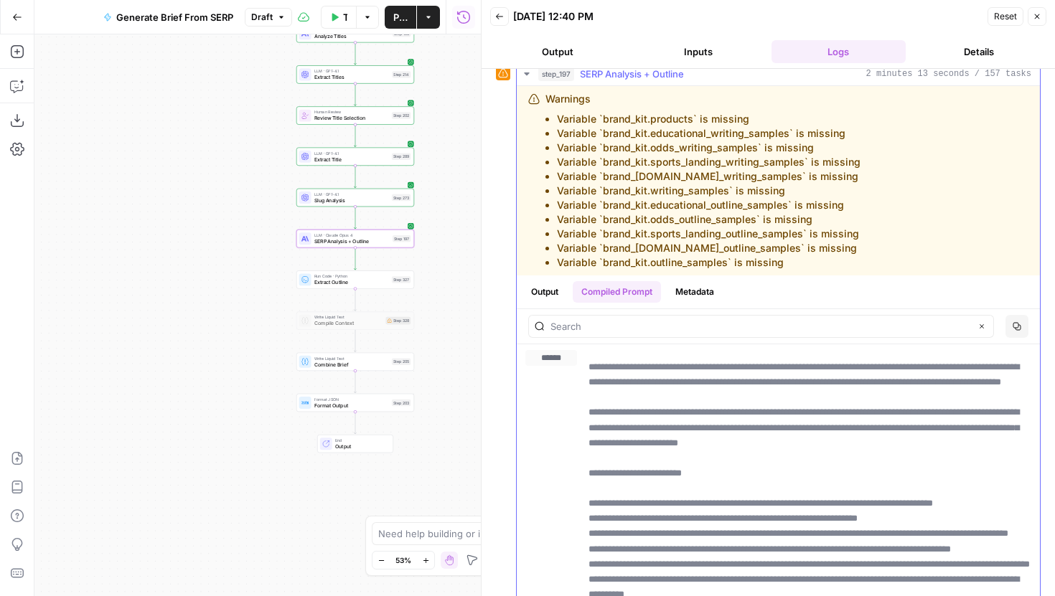
click at [641, 334] on div "Clear" at bounding box center [761, 326] width 466 height 23
type input "beginner"
click at [861, 314] on div "beginner Clear Copy" at bounding box center [778, 326] width 523 height 34
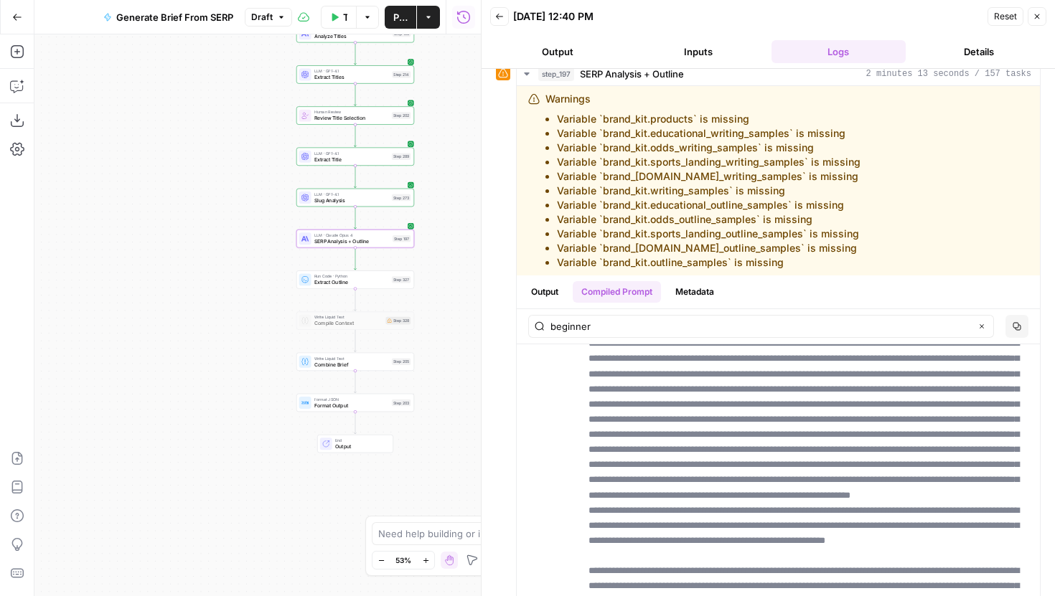
scroll to position [241, 0]
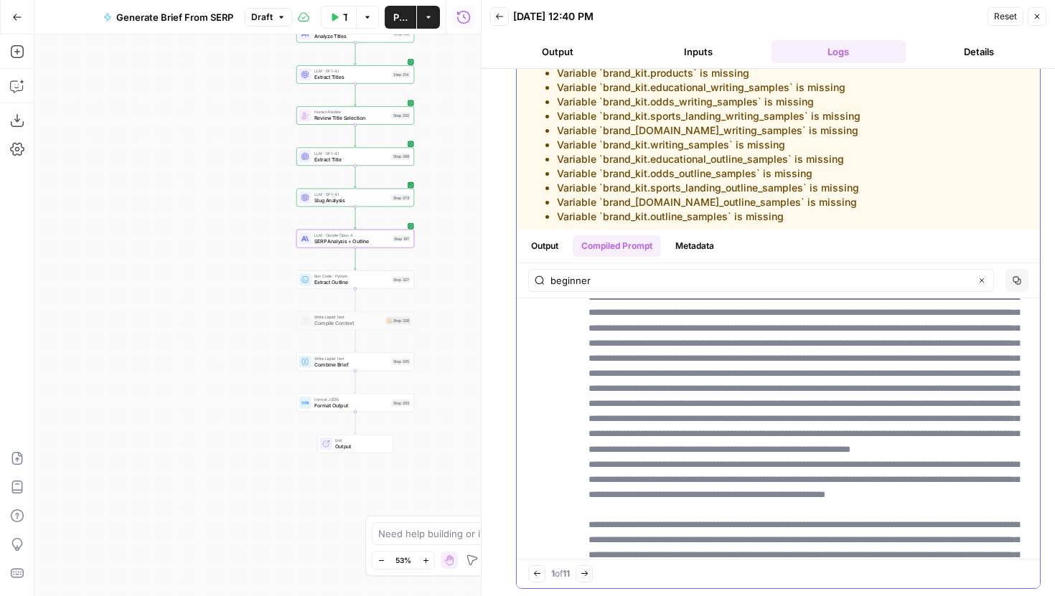
click at [545, 576] on div "Previous match 1 of 11 Next Match" at bounding box center [778, 574] width 523 height 29
click at [585, 575] on button "Next Match" at bounding box center [584, 574] width 17 height 17
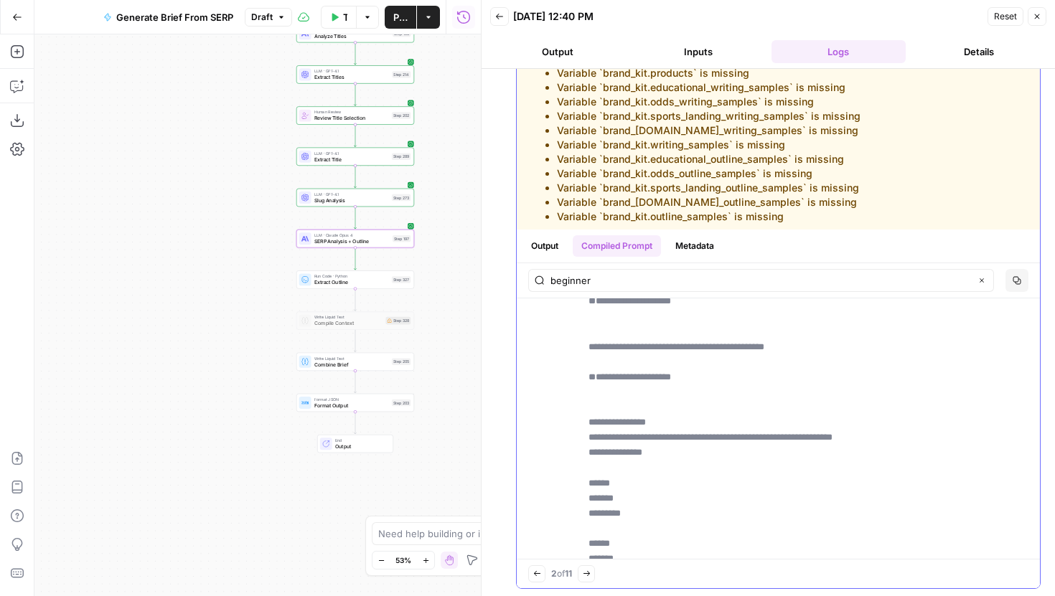
scroll to position [1524, 0]
click at [589, 571] on icon "button" at bounding box center [587, 575] width 8 height 8
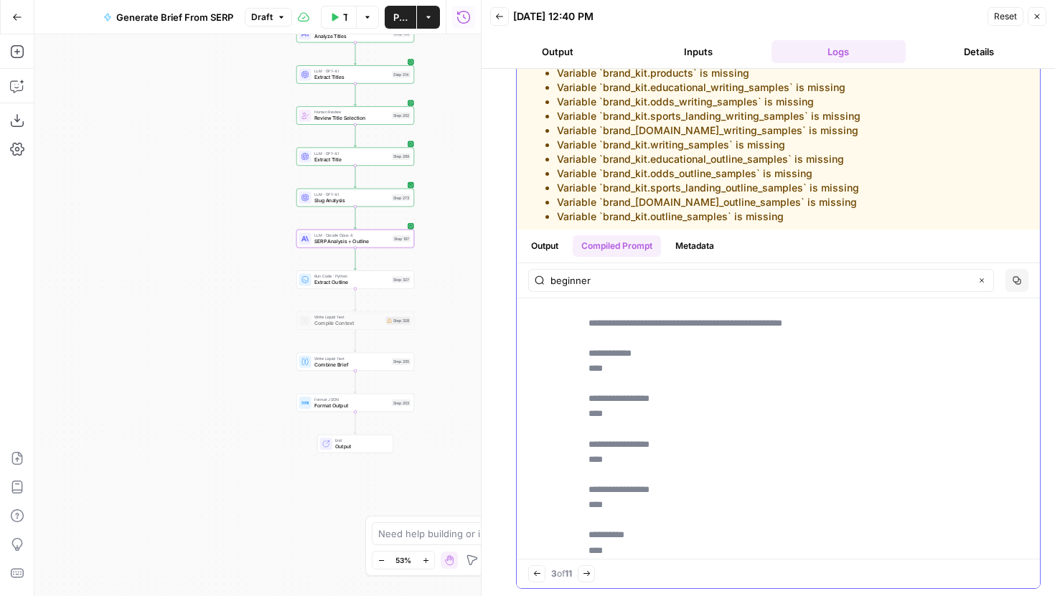
scroll to position [2051, 0]
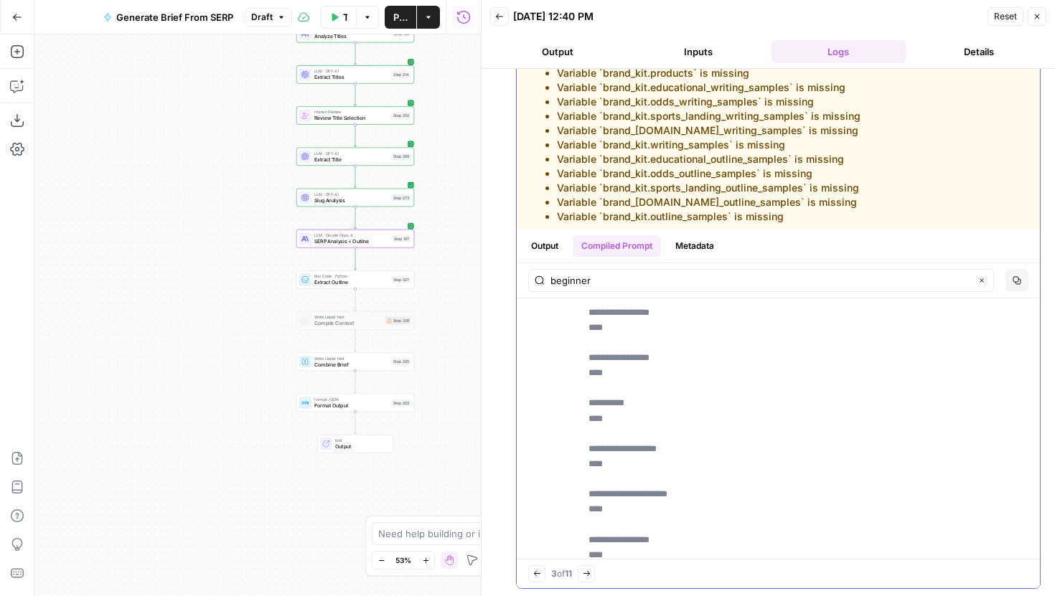
click at [595, 579] on button "Next Match" at bounding box center [586, 574] width 17 height 17
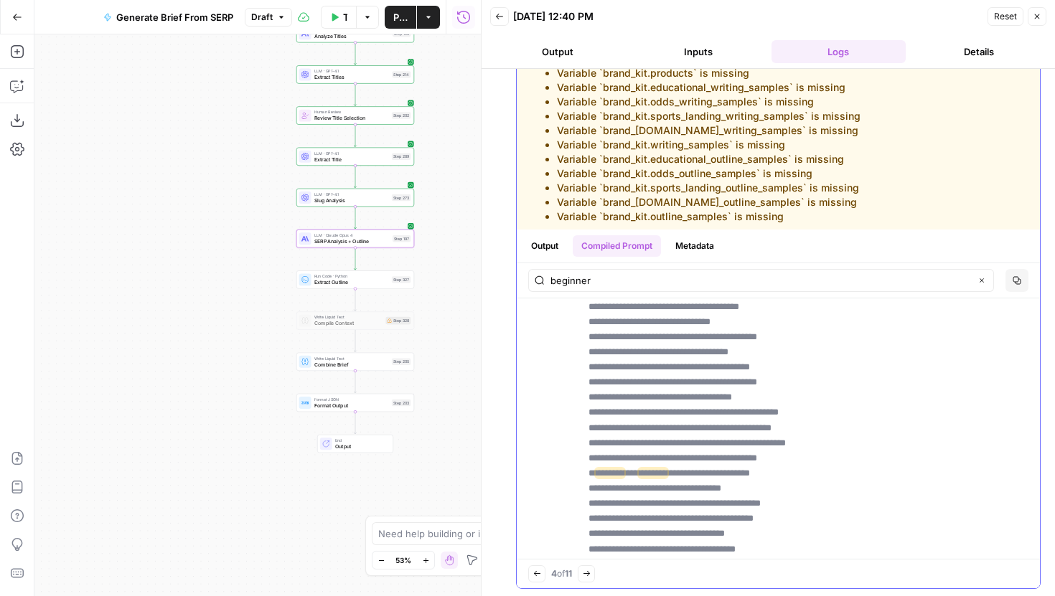
click at [542, 573] on button "Previous match" at bounding box center [536, 574] width 17 height 17
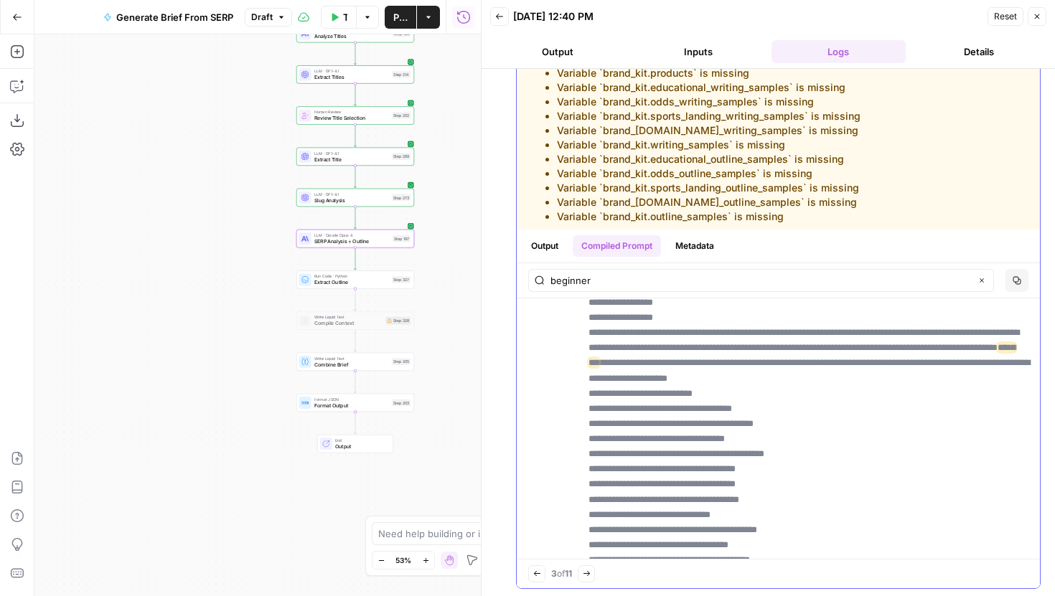
scroll to position [4769, 0]
click at [591, 576] on icon "button" at bounding box center [587, 575] width 8 height 8
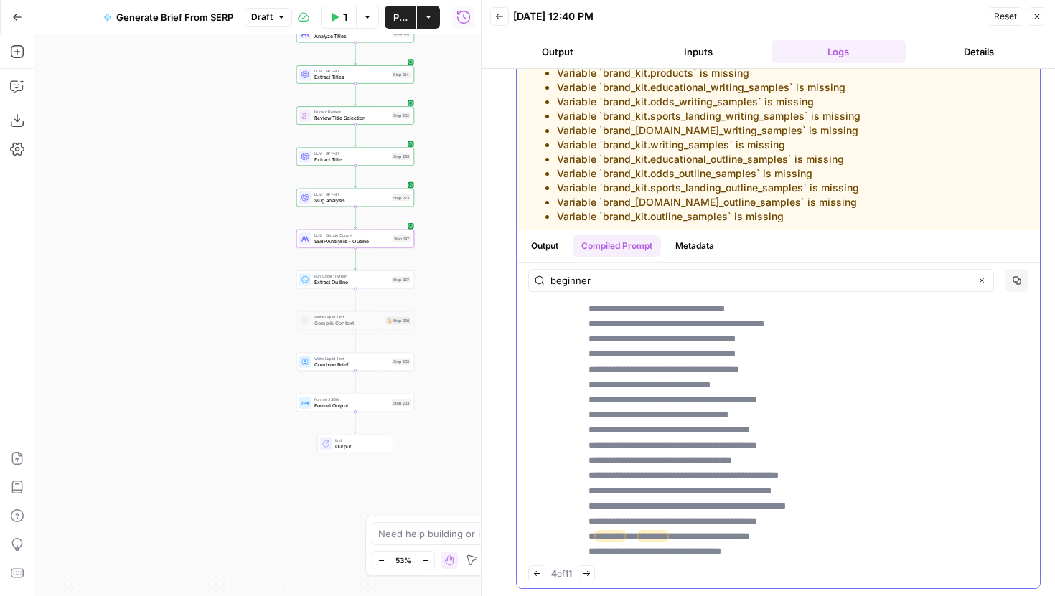
scroll to position [4966, 0]
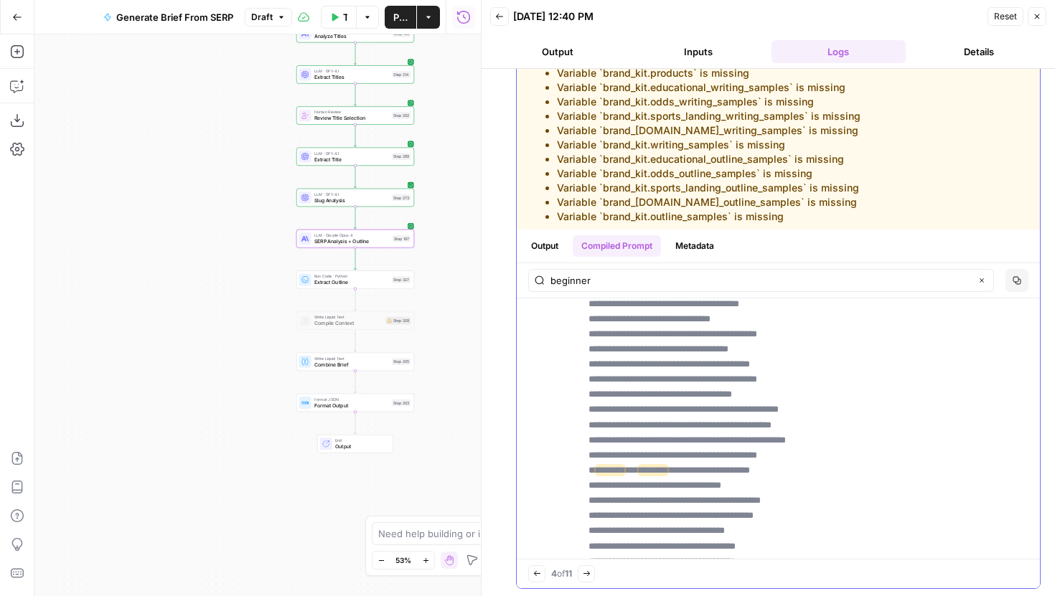
click at [589, 576] on icon "button" at bounding box center [586, 573] width 6 height 5
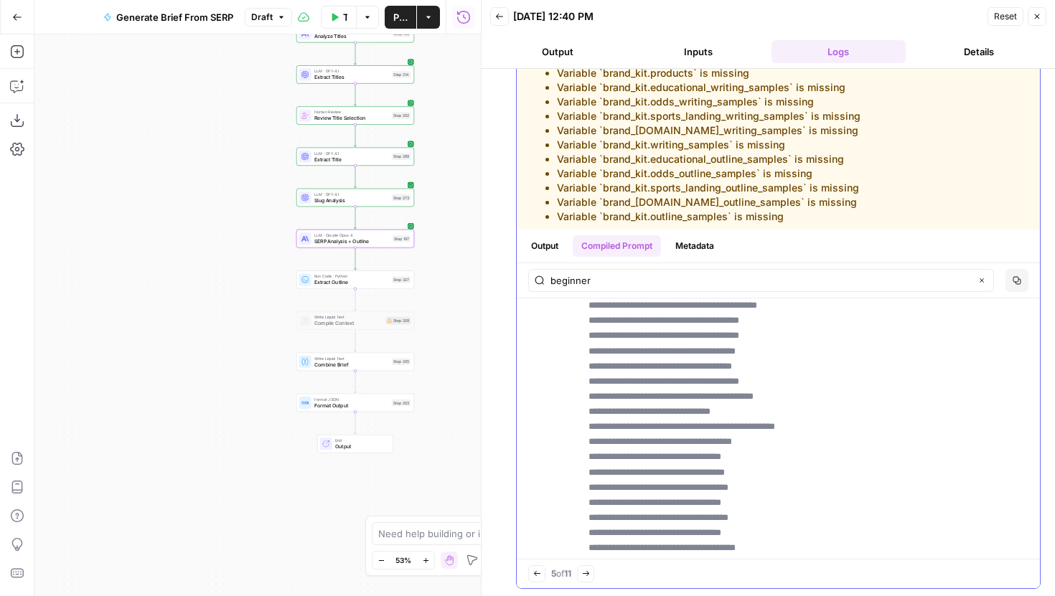
scroll to position [5285, 0]
click at [590, 576] on icon "button" at bounding box center [586, 575] width 8 height 8
click at [591, 576] on icon "button" at bounding box center [587, 575] width 8 height 8
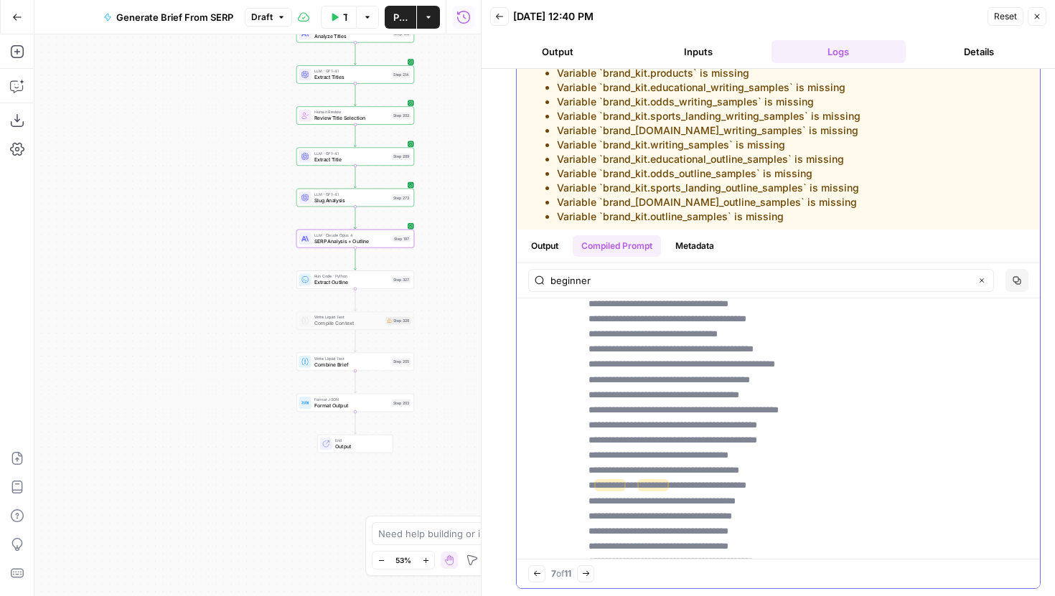
click at [590, 576] on icon "button" at bounding box center [586, 575] width 8 height 8
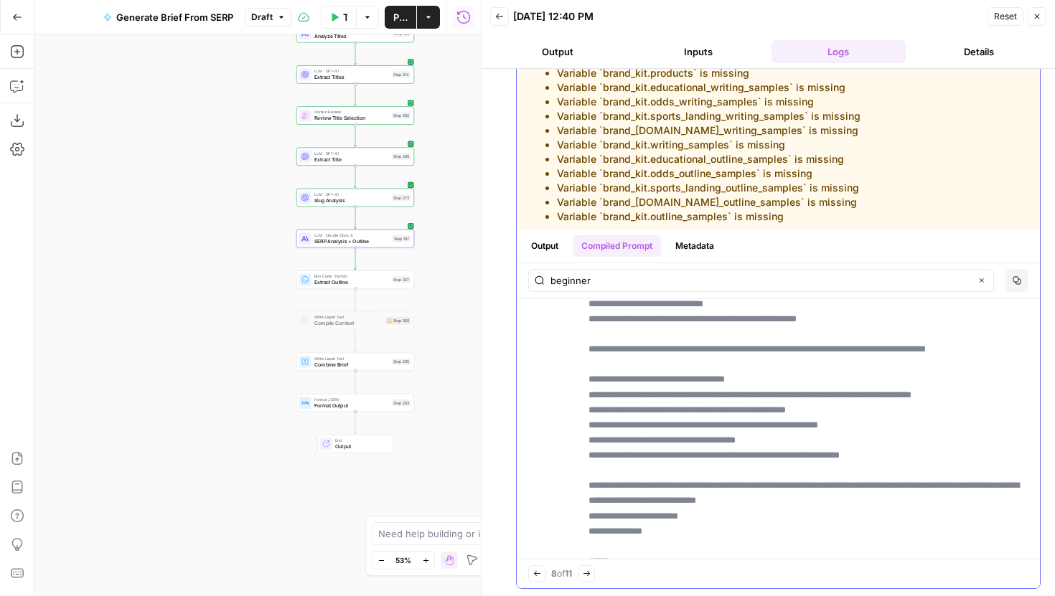
click at [591, 576] on icon "button" at bounding box center [587, 575] width 8 height 8
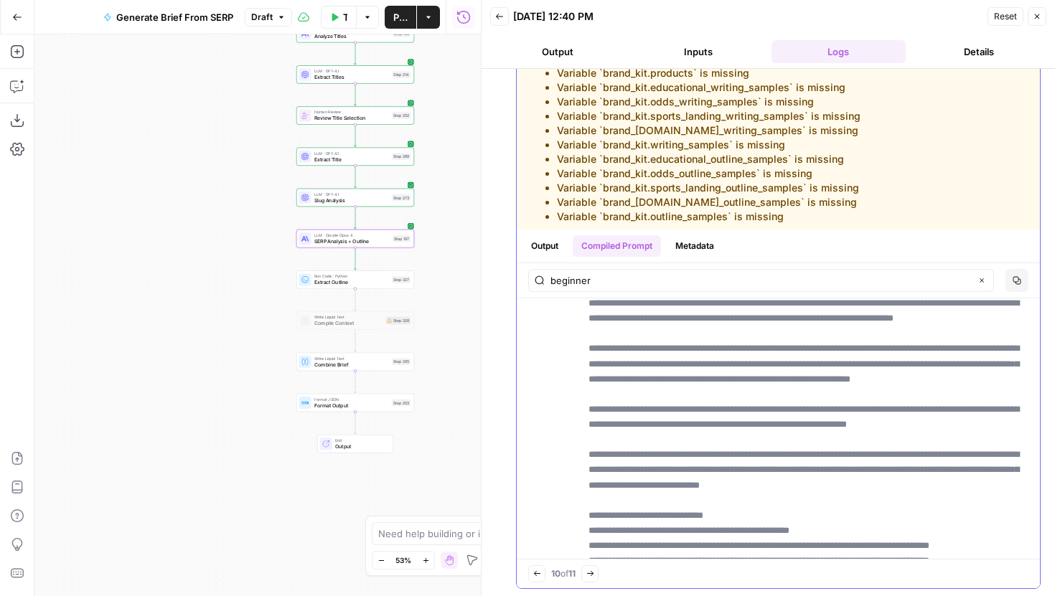
click at [593, 576] on icon "button" at bounding box center [590, 575] width 8 height 8
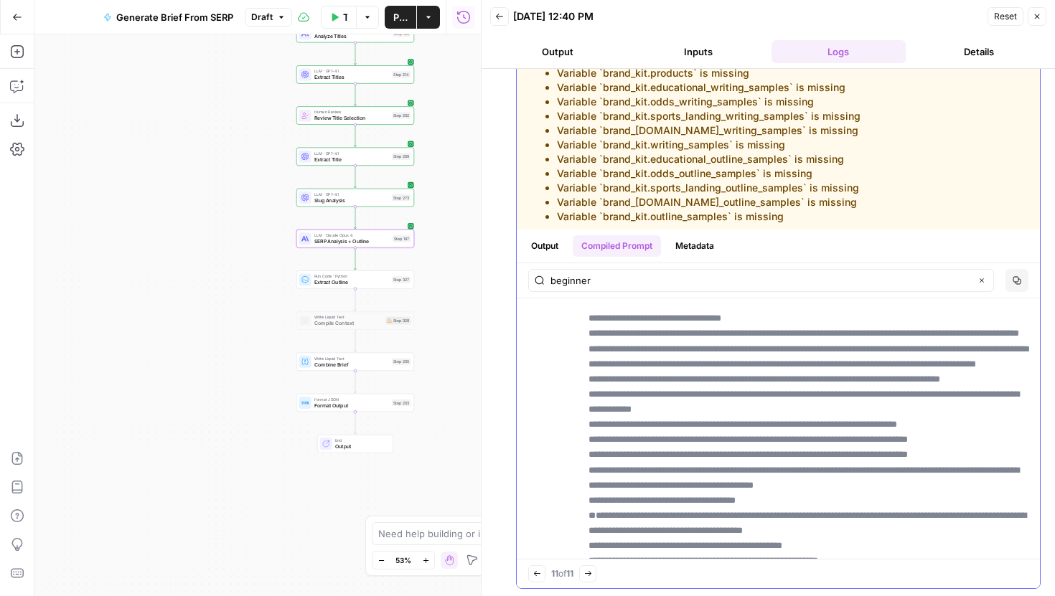
click at [536, 578] on button "Previous match" at bounding box center [536, 574] width 17 height 17
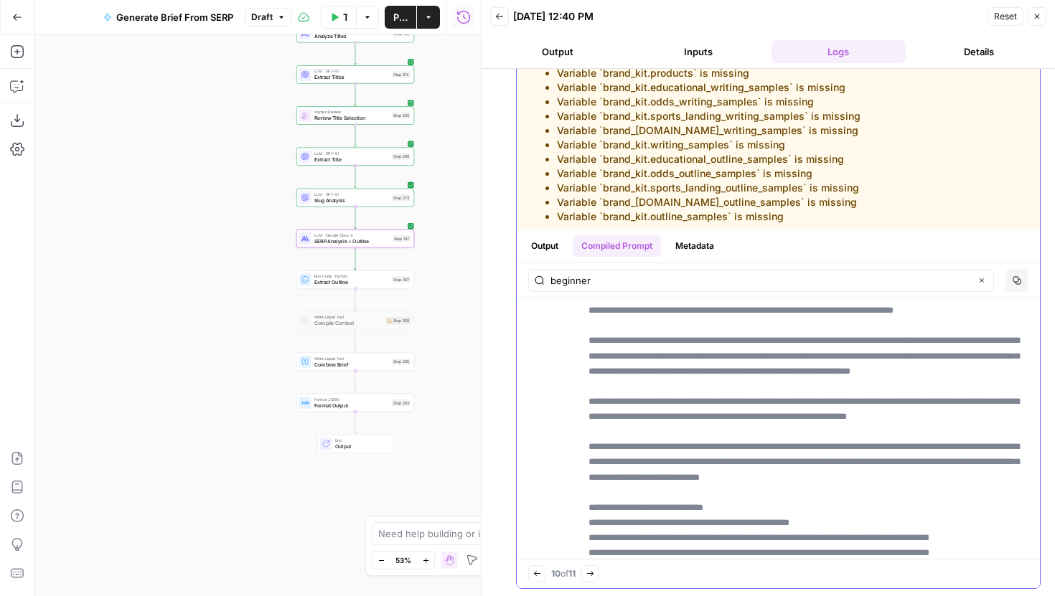
scroll to position [7332, 0]
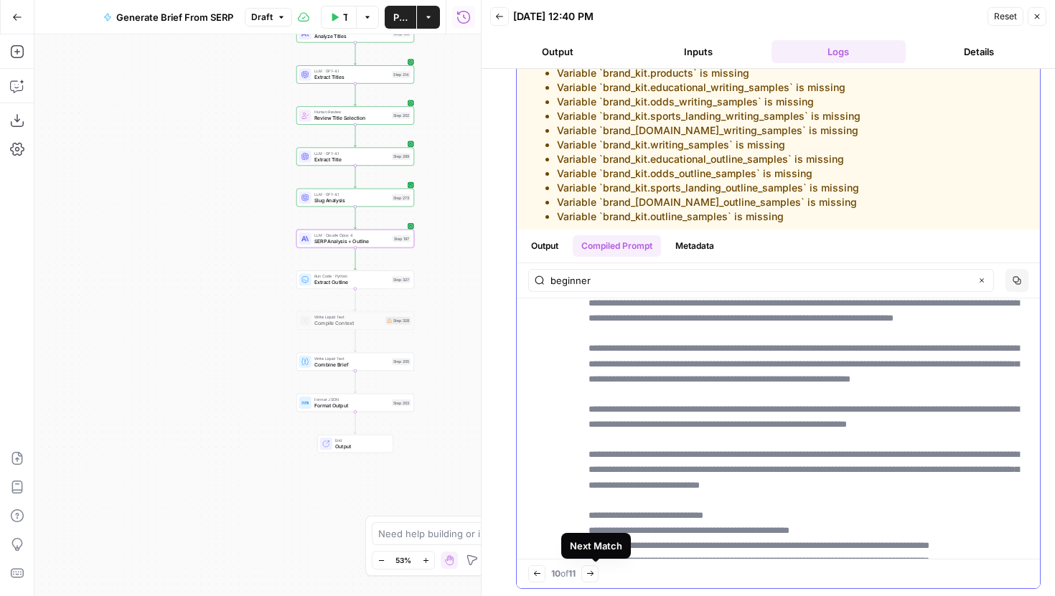
click at [591, 576] on icon "button" at bounding box center [590, 575] width 8 height 8
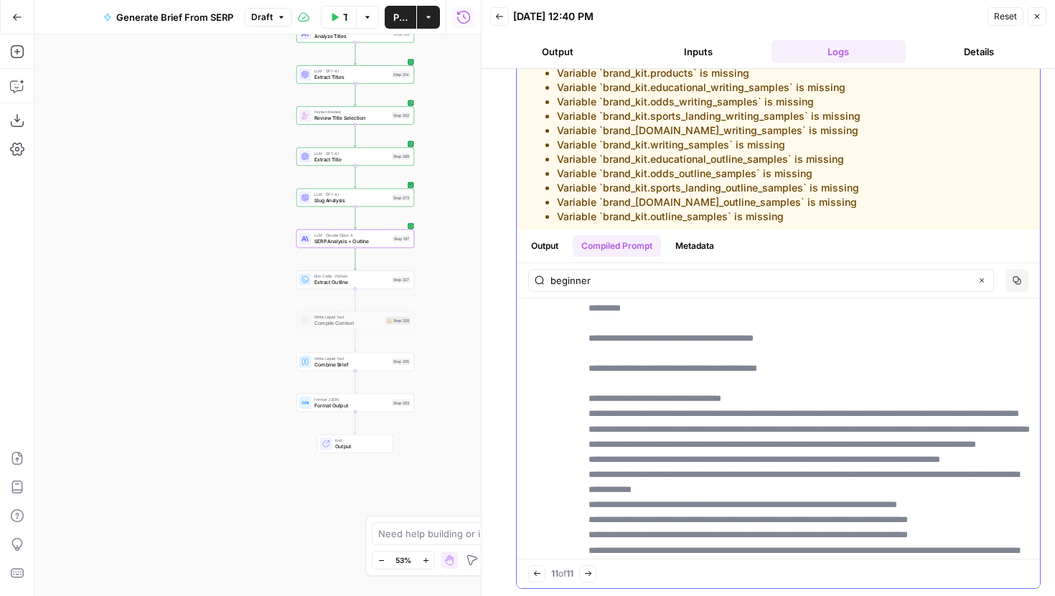
scroll to position [9086, 0]
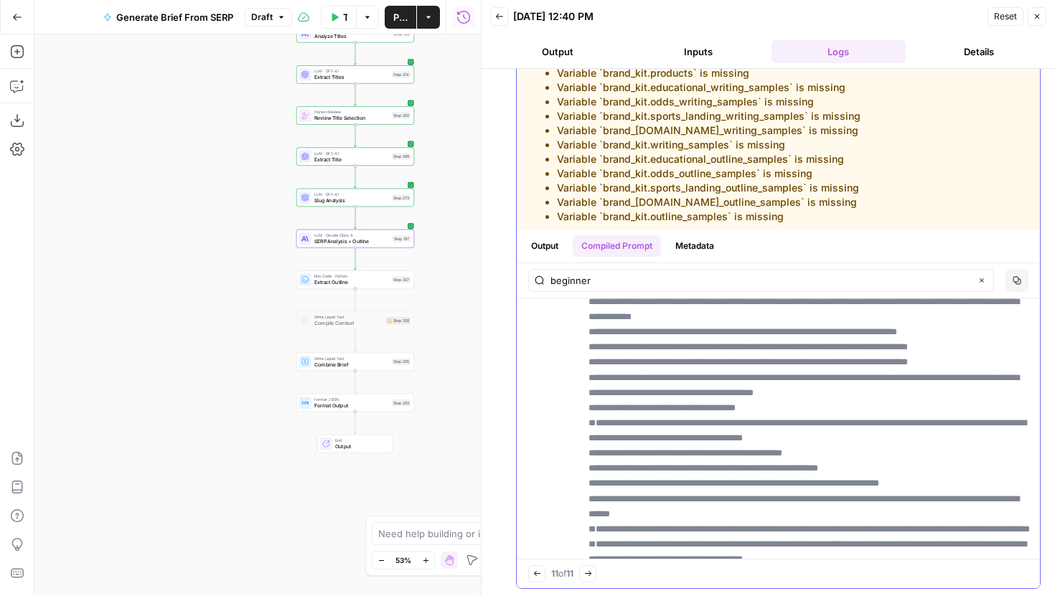
click at [586, 566] on button "Next Match" at bounding box center [587, 574] width 17 height 17
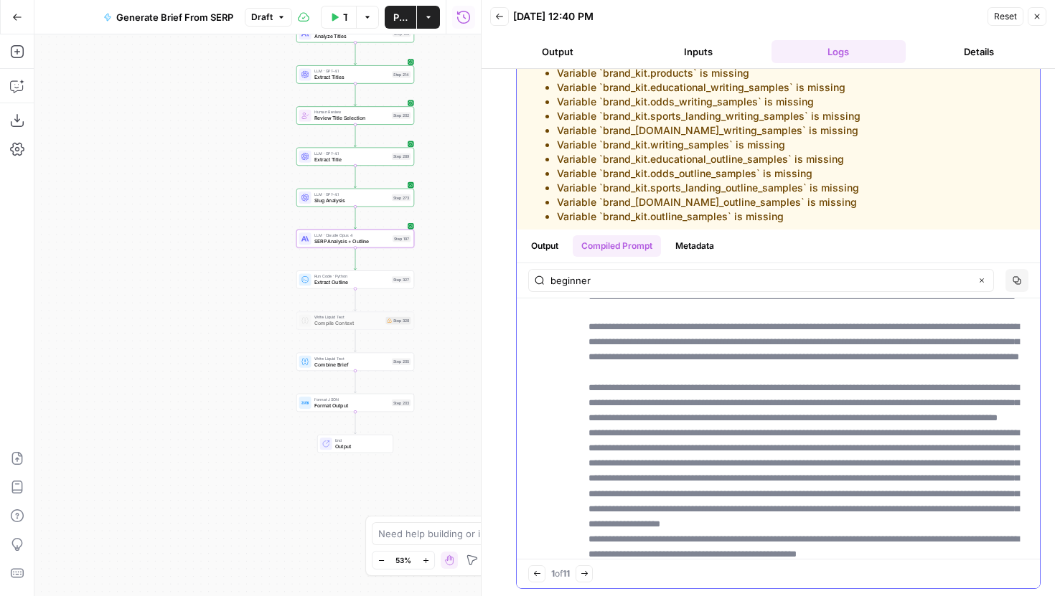
scroll to position [397, 0]
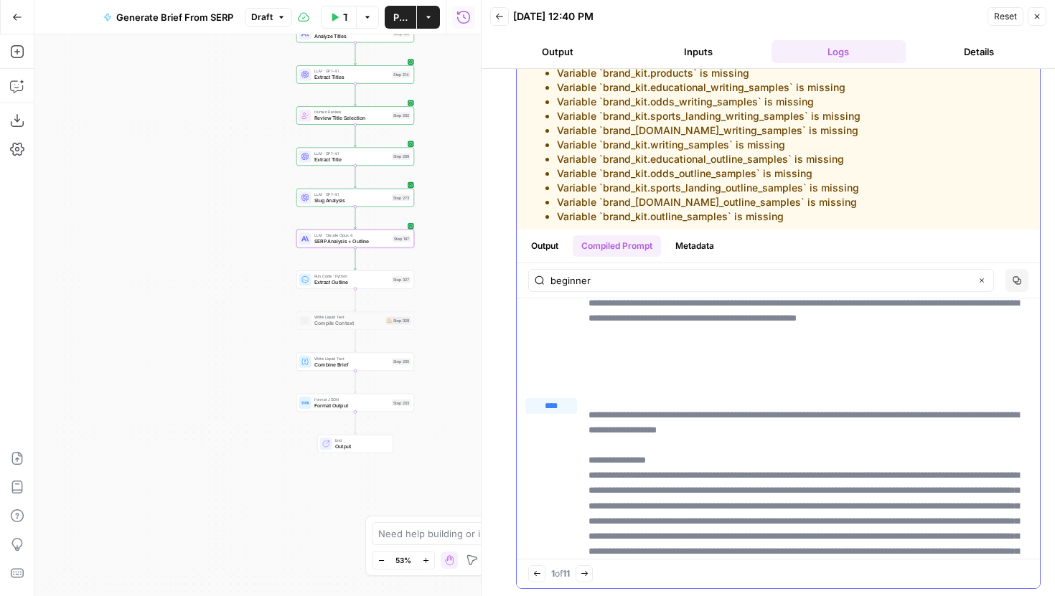
click at [545, 244] on button "Output" at bounding box center [545, 246] width 44 height 22
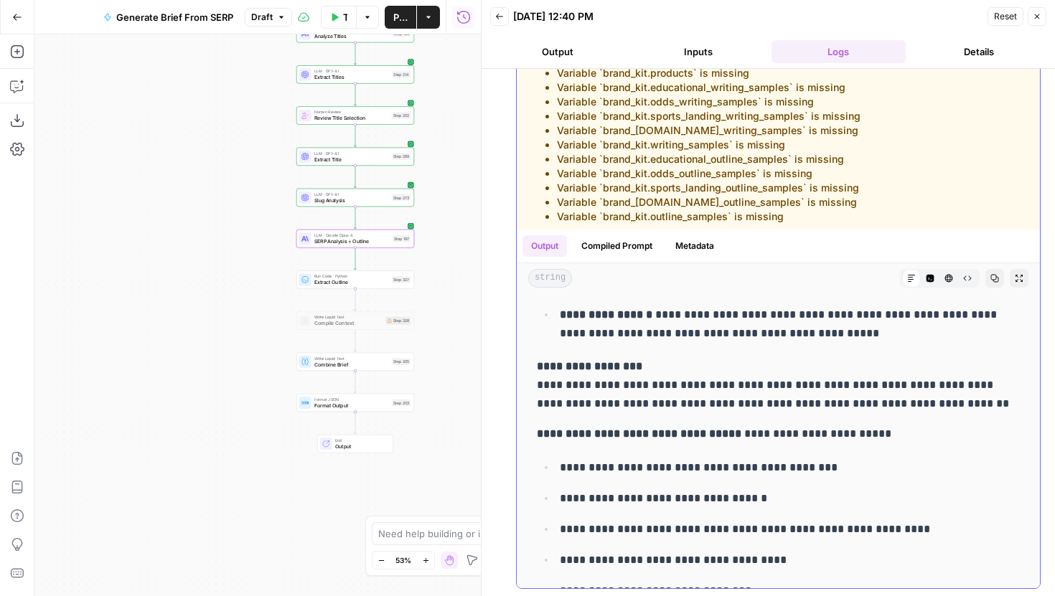
scroll to position [177, 0]
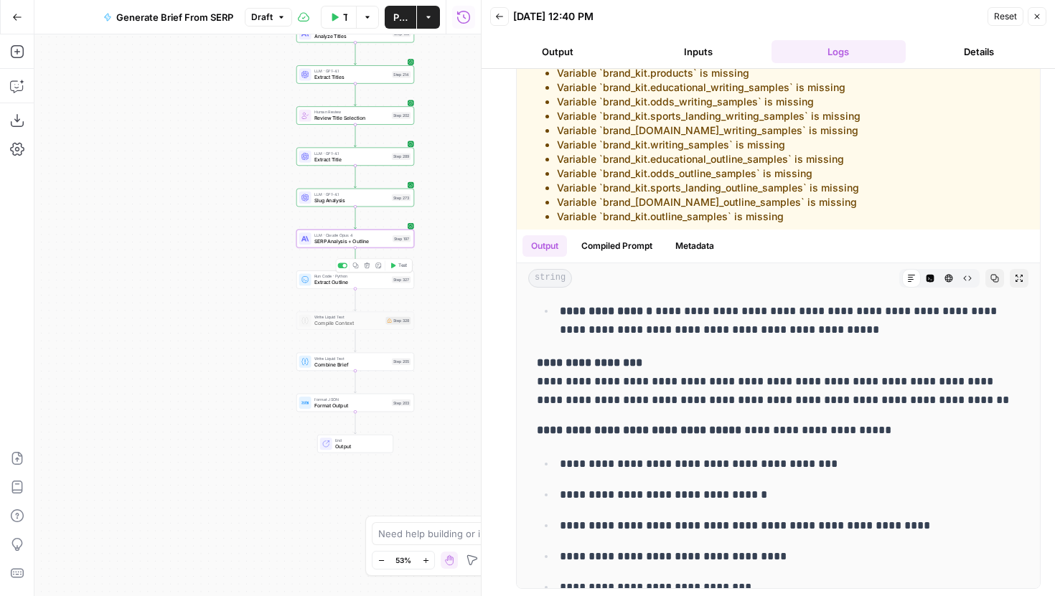
click at [401, 266] on span "Test" at bounding box center [402, 266] width 9 height 7
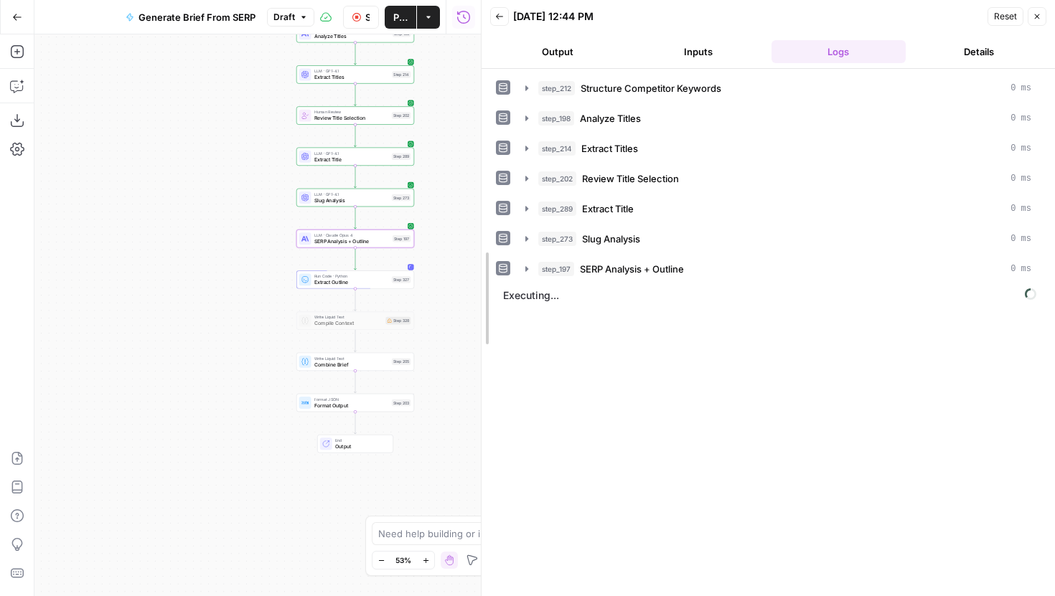
drag, startPoint x: 484, startPoint y: 272, endPoint x: 464, endPoint y: 272, distance: 20.8
click at [464, 272] on body "Hard Rock Digital New Home Browse Insights Opportunities Your Data Recent Grids…" at bounding box center [527, 298] width 1055 height 596
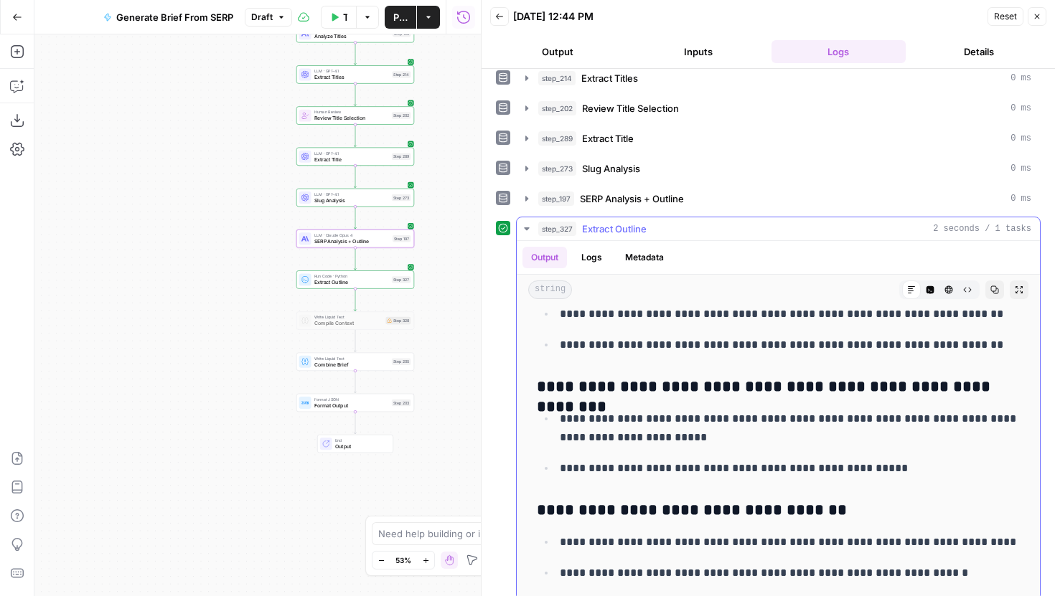
scroll to position [82, 0]
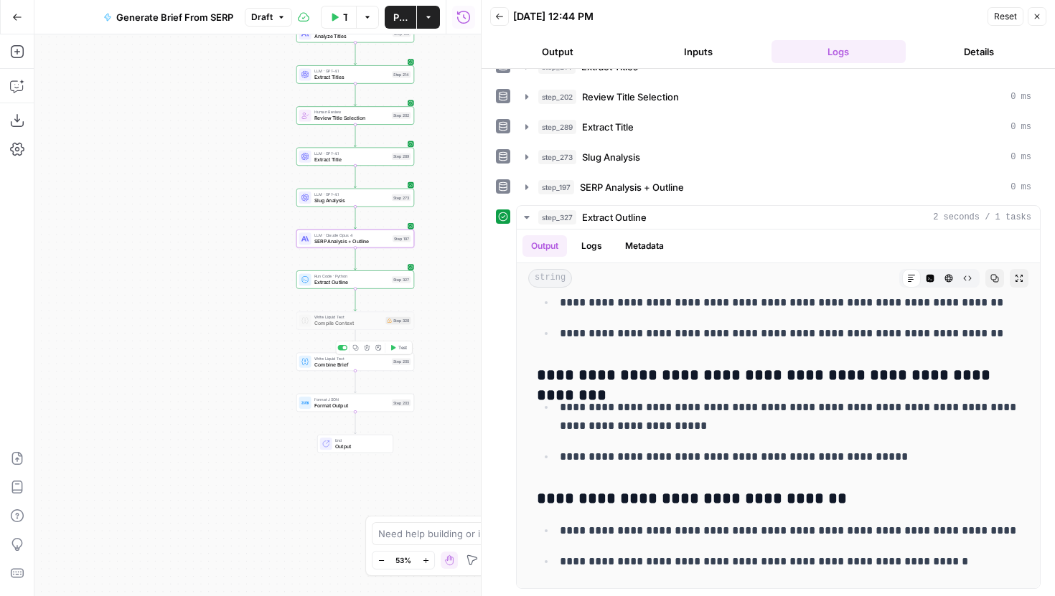
click at [398, 350] on span "Test" at bounding box center [402, 348] width 9 height 7
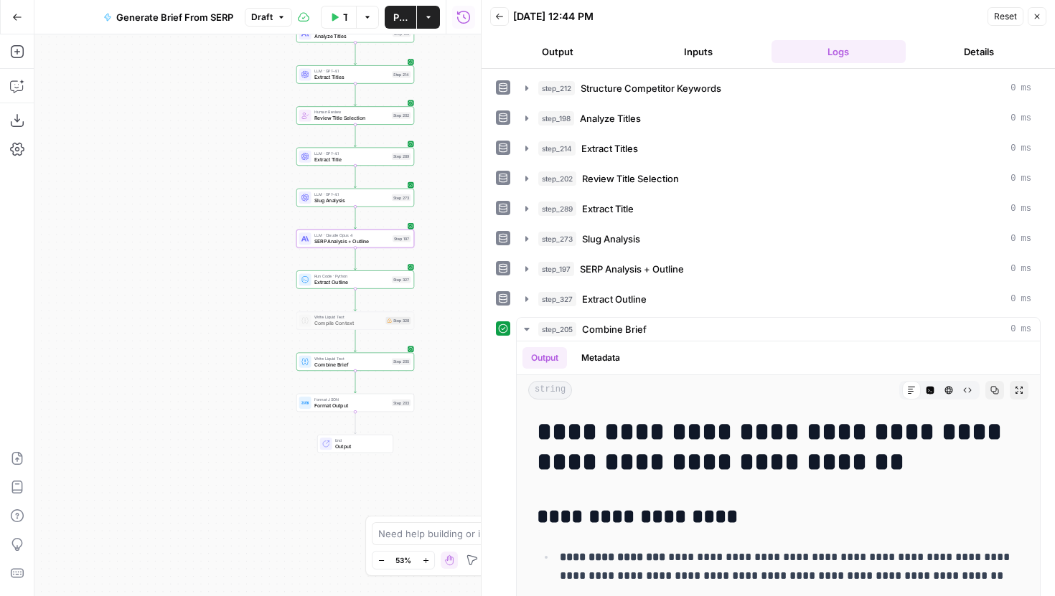
click at [391, 367] on div "Write Liquid Text Combine Brief Step 205 Copy step Delete step Add Note Test" at bounding box center [355, 361] width 112 height 13
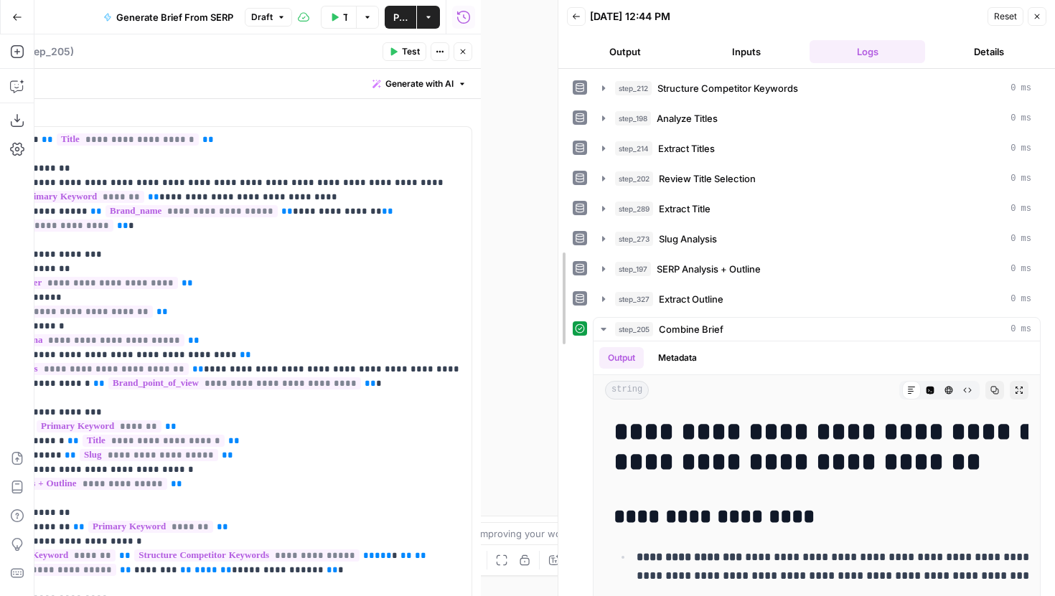
drag, startPoint x: 479, startPoint y: 178, endPoint x: 779, endPoint y: 193, distance: 299.7
click at [566, 193] on div at bounding box center [558, 298] width 14 height 596
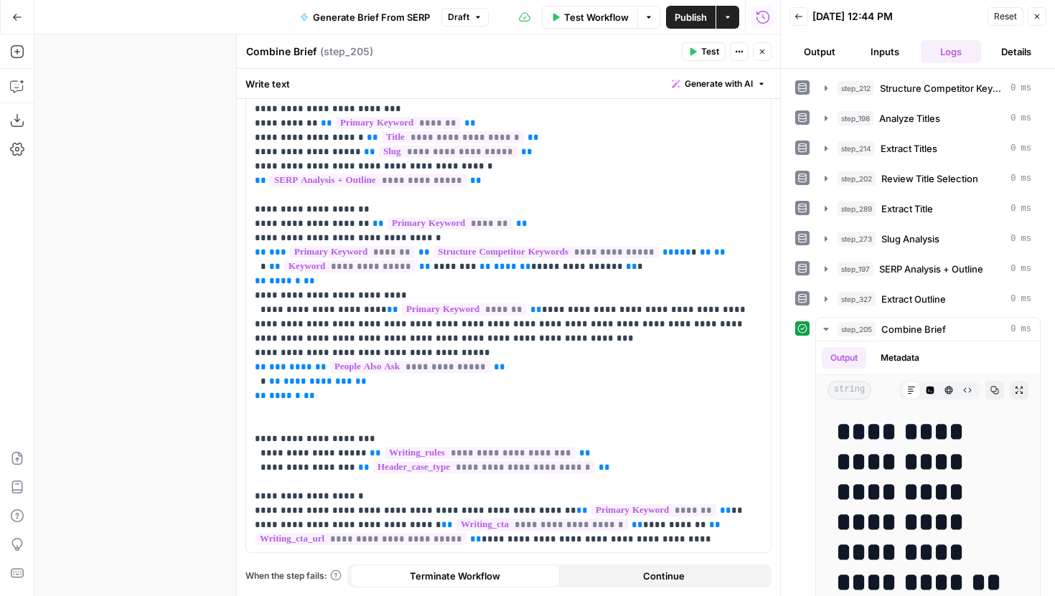
scroll to position [263, 0]
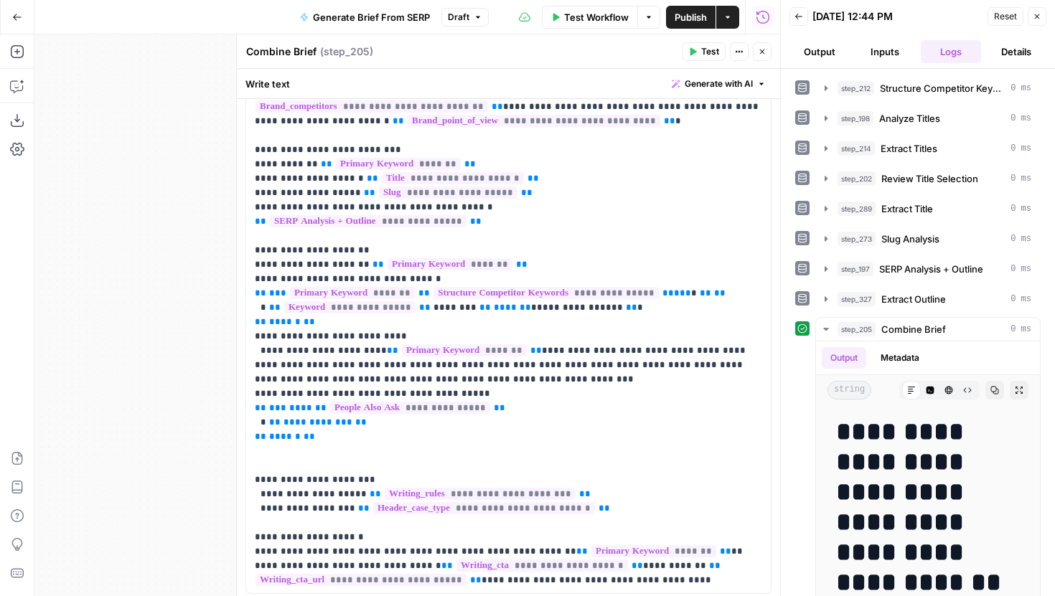
click at [766, 52] on icon "button" at bounding box center [762, 51] width 9 height 9
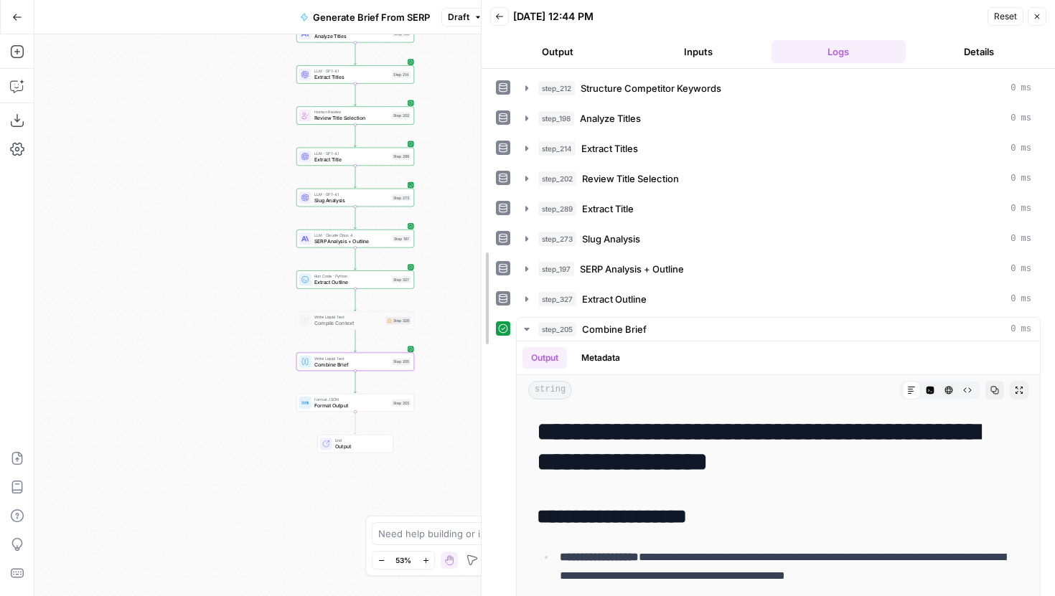
drag, startPoint x: 762, startPoint y: 320, endPoint x: 446, endPoint y: 315, distance: 315.8
click at [446, 315] on body "Hard Rock Digital New Home Browse Insights Opportunities Your Data Recent Grids…" at bounding box center [527, 298] width 1055 height 596
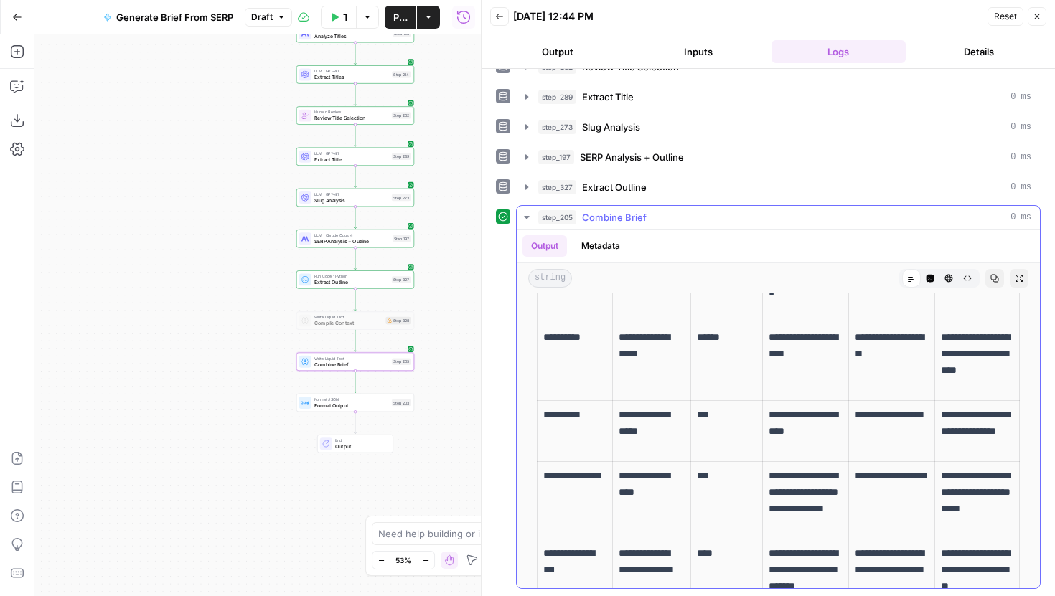
scroll to position [4540, 0]
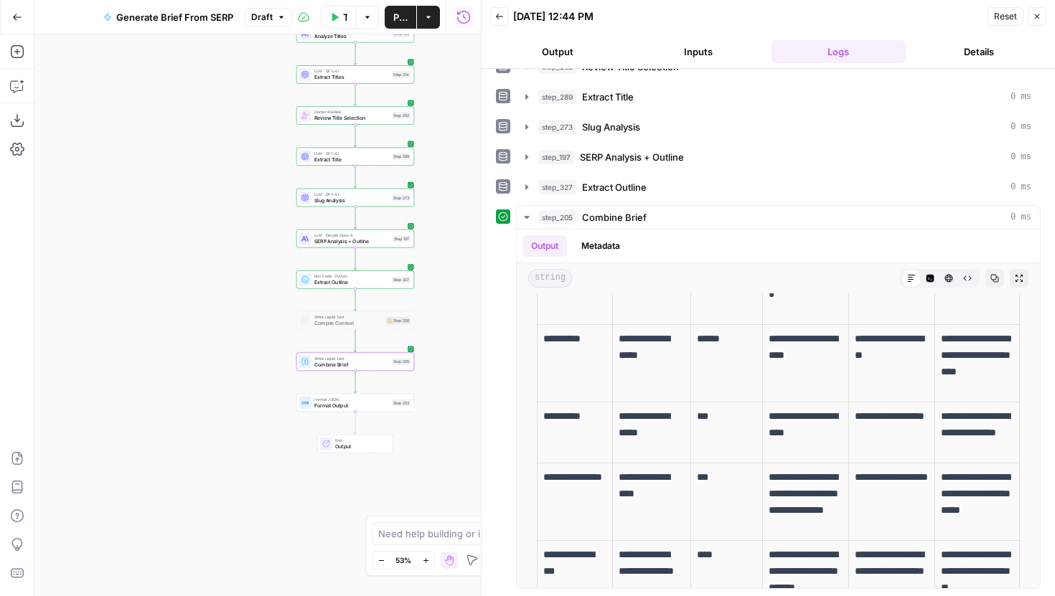
click at [324, 245] on span "SERP Analysis + Outline" at bounding box center [351, 242] width 75 height 8
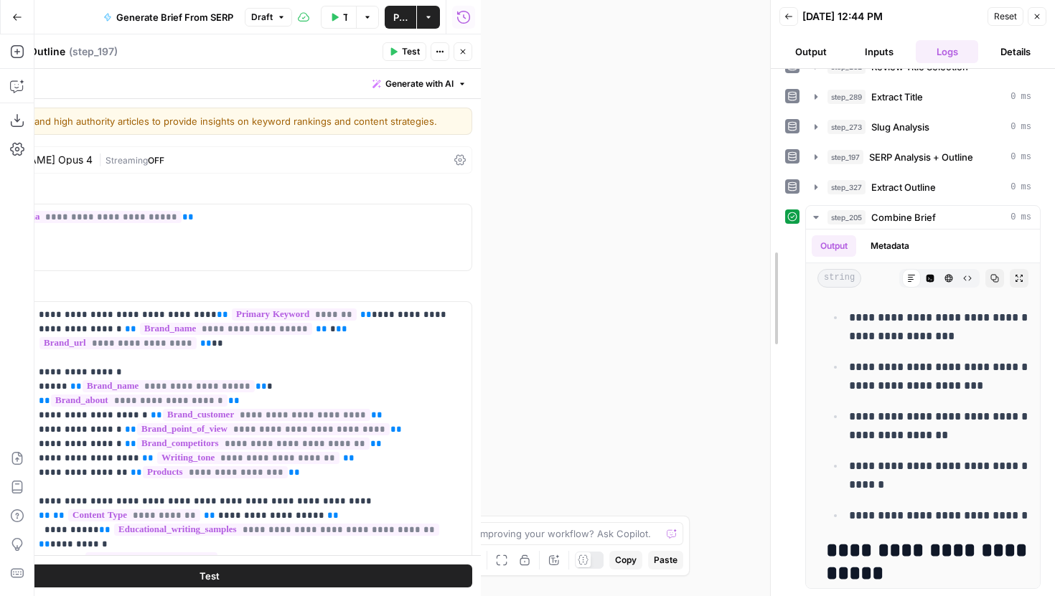
drag, startPoint x: 484, startPoint y: 197, endPoint x: 775, endPoint y: 184, distance: 291.7
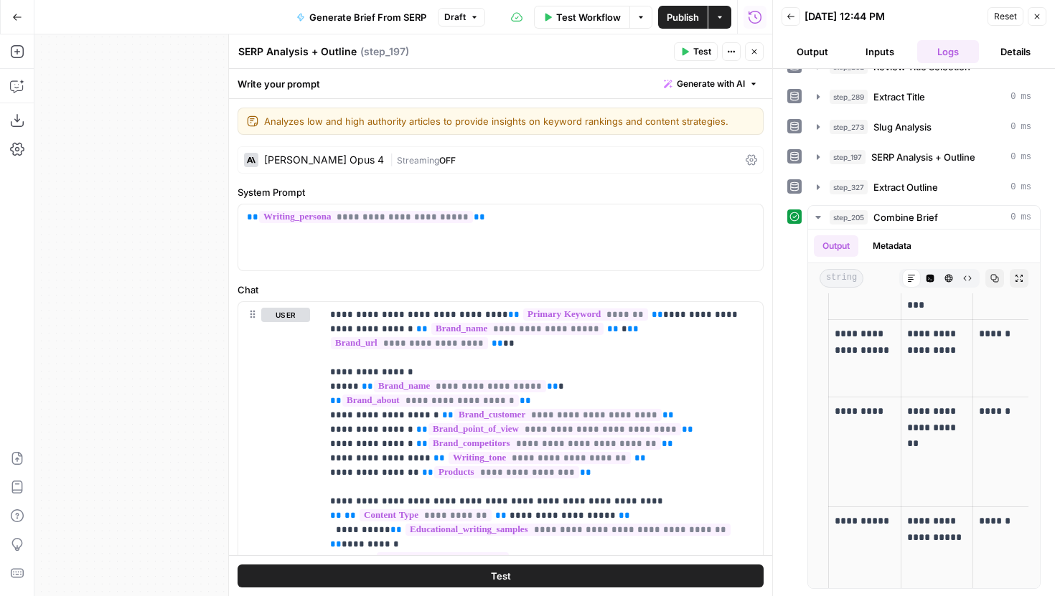
click at [1036, 21] on button "Close" at bounding box center [1037, 16] width 19 height 19
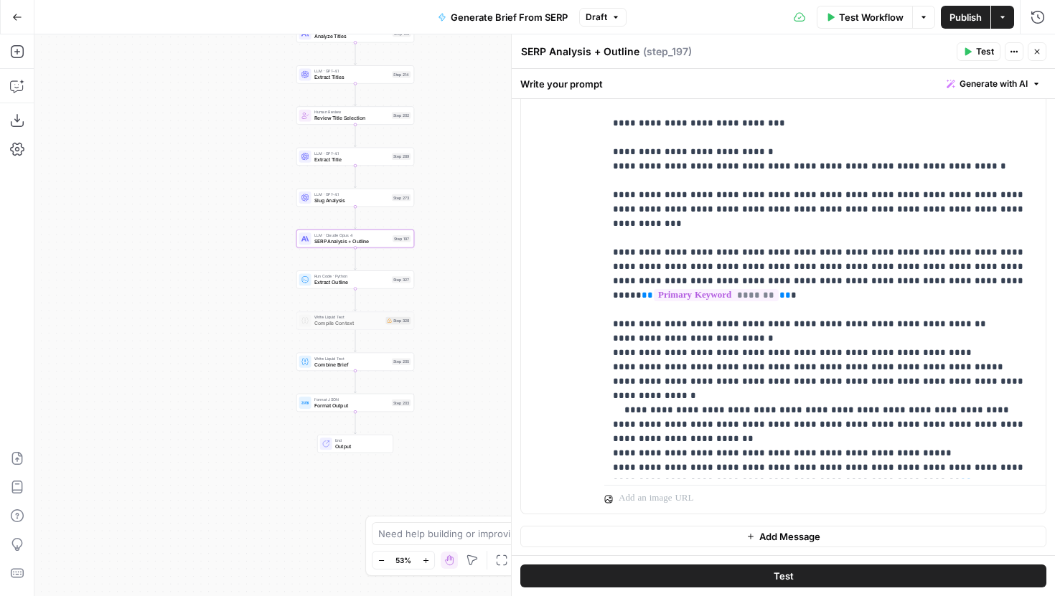
scroll to position [1201, 0]
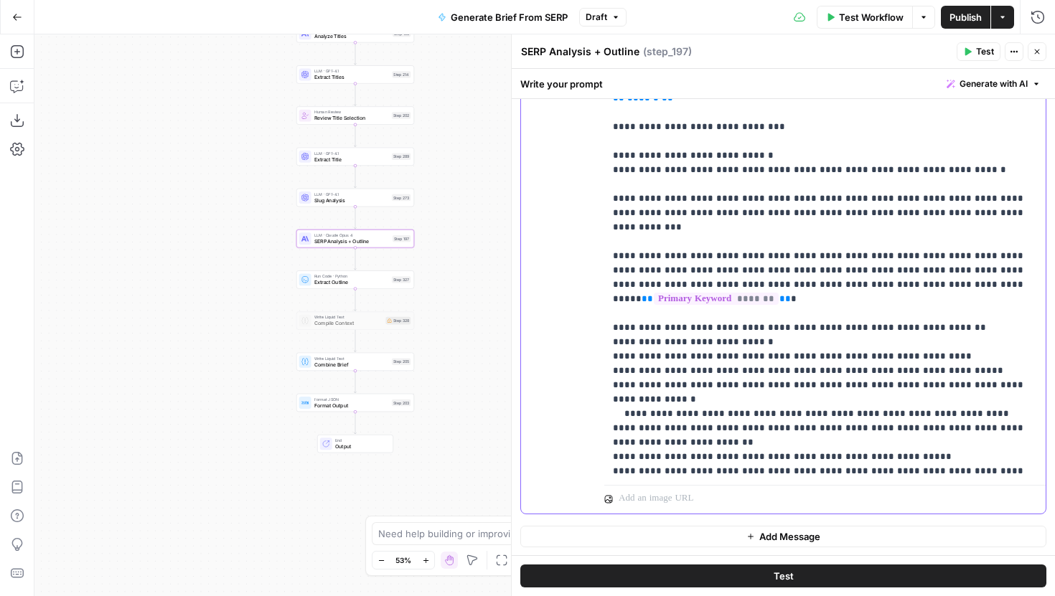
click at [1022, 213] on p "**********" at bounding box center [825, 457] width 424 height 3517
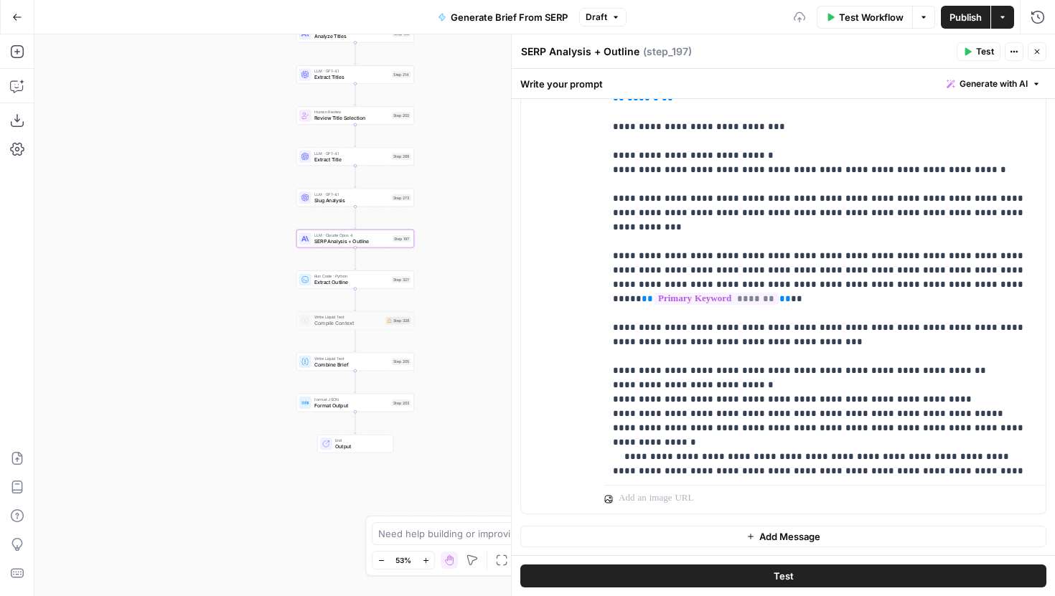
click at [772, 573] on button "Test" at bounding box center [783, 576] width 526 height 23
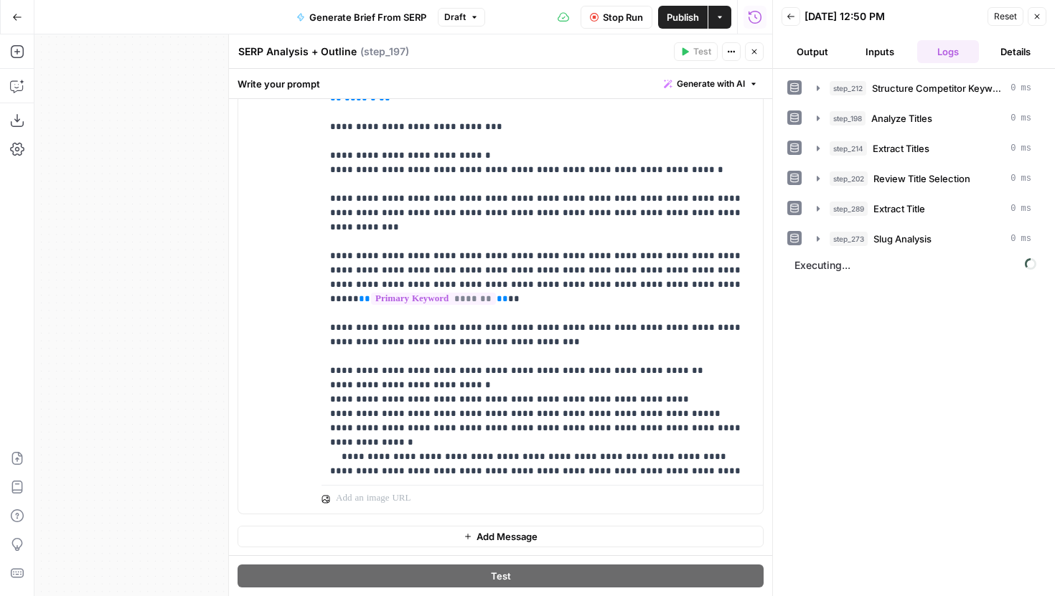
click at [755, 55] on icon "button" at bounding box center [754, 51] width 9 height 9
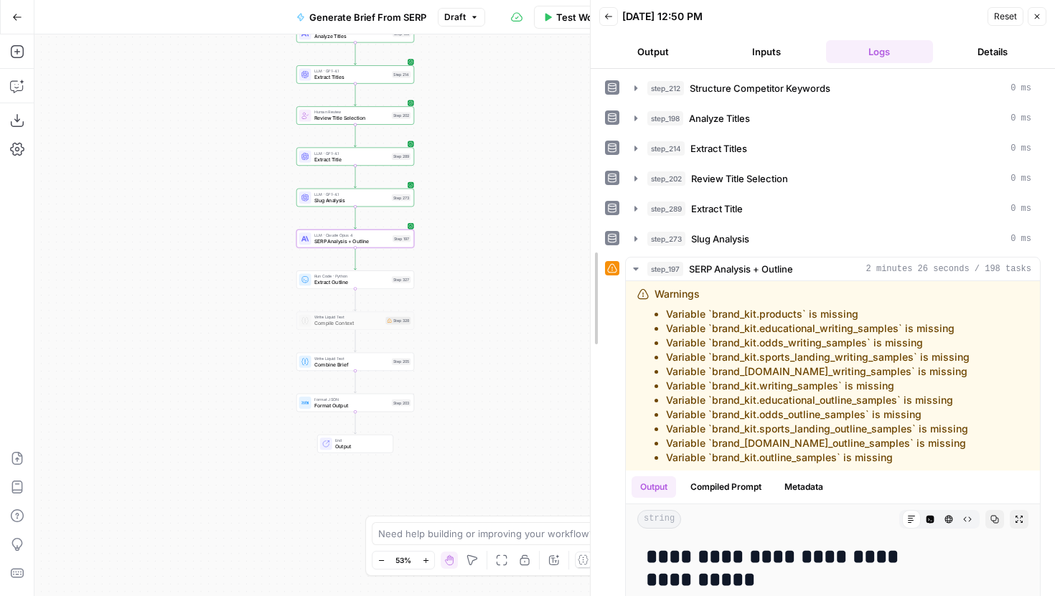
drag, startPoint x: 769, startPoint y: 265, endPoint x: 373, endPoint y: 330, distance: 400.8
click at [373, 330] on body "Hard Rock Digital New Home Browse Insights Opportunities Your Data Recent Grids…" at bounding box center [527, 298] width 1055 height 596
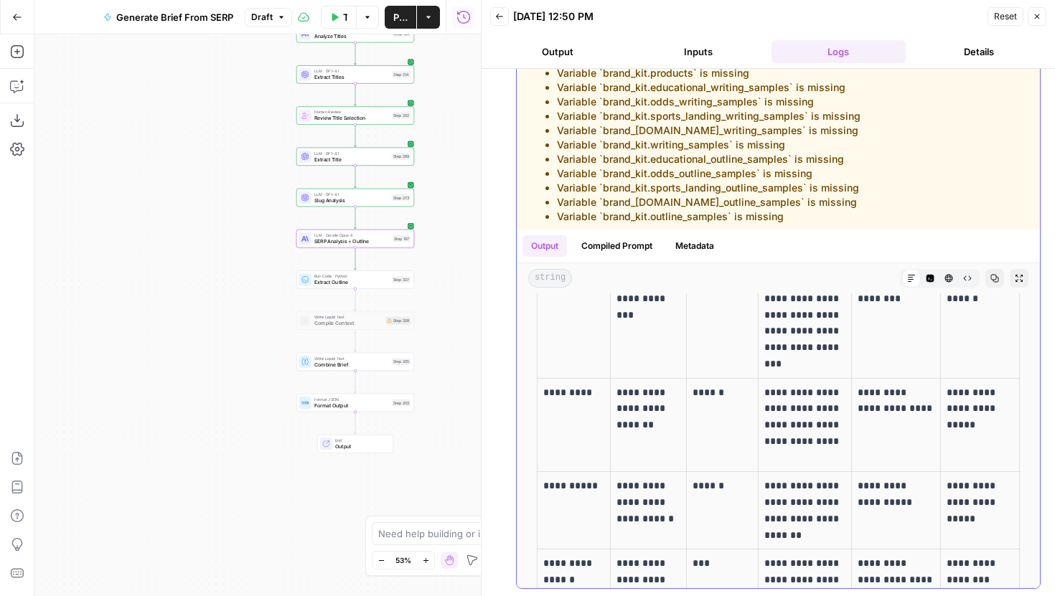
scroll to position [1819, 0]
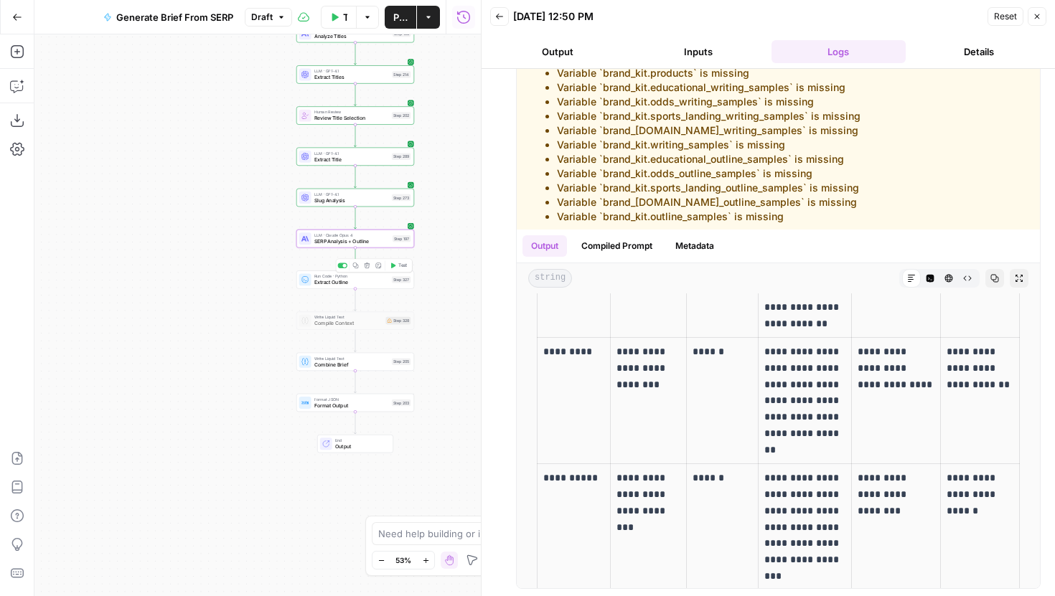
click at [394, 263] on icon "button" at bounding box center [393, 266] width 6 height 6
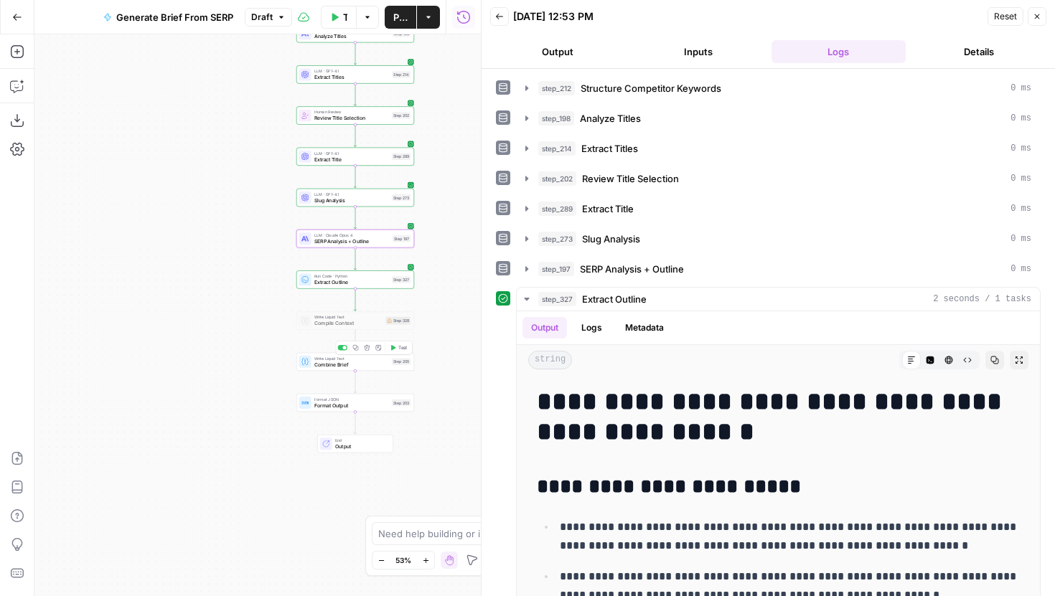
click at [400, 351] on button "Test" at bounding box center [399, 348] width 24 height 10
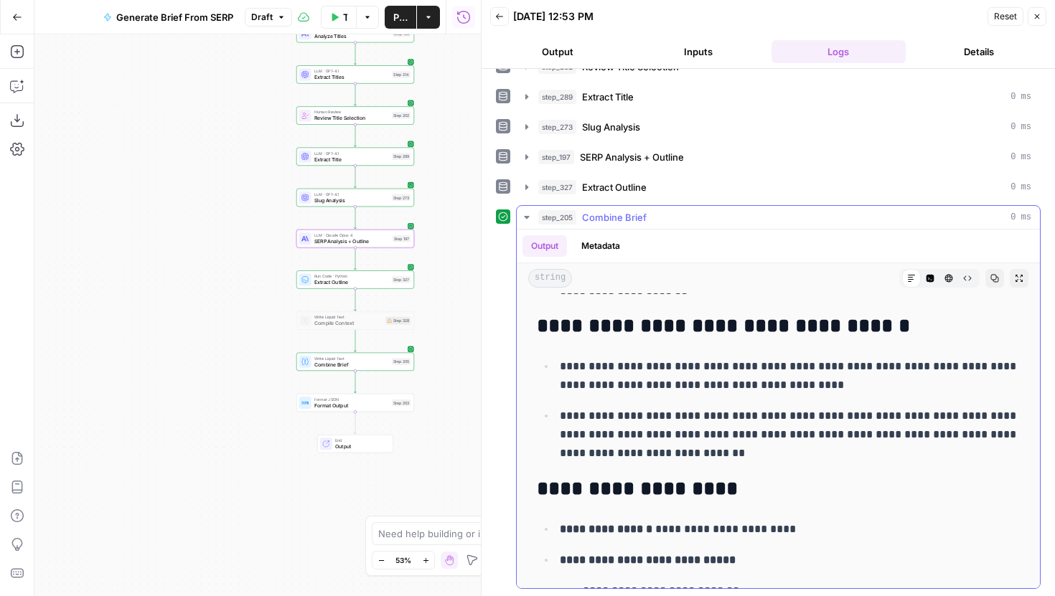
scroll to position [8824, 0]
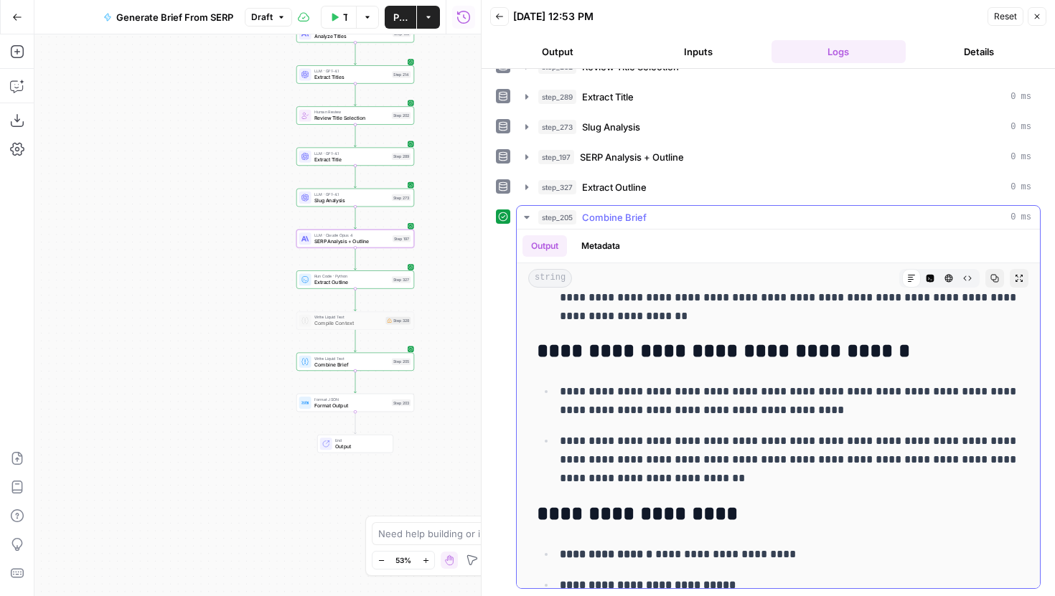
click at [522, 214] on icon "button" at bounding box center [526, 217] width 11 height 11
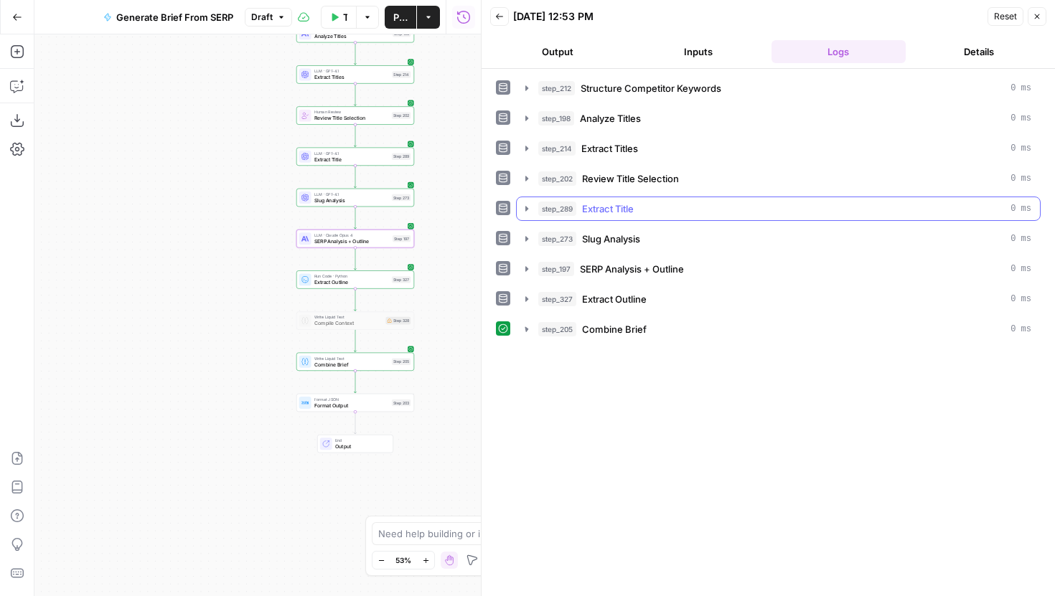
scroll to position [0, 0]
click at [521, 332] on icon "button" at bounding box center [526, 329] width 11 height 11
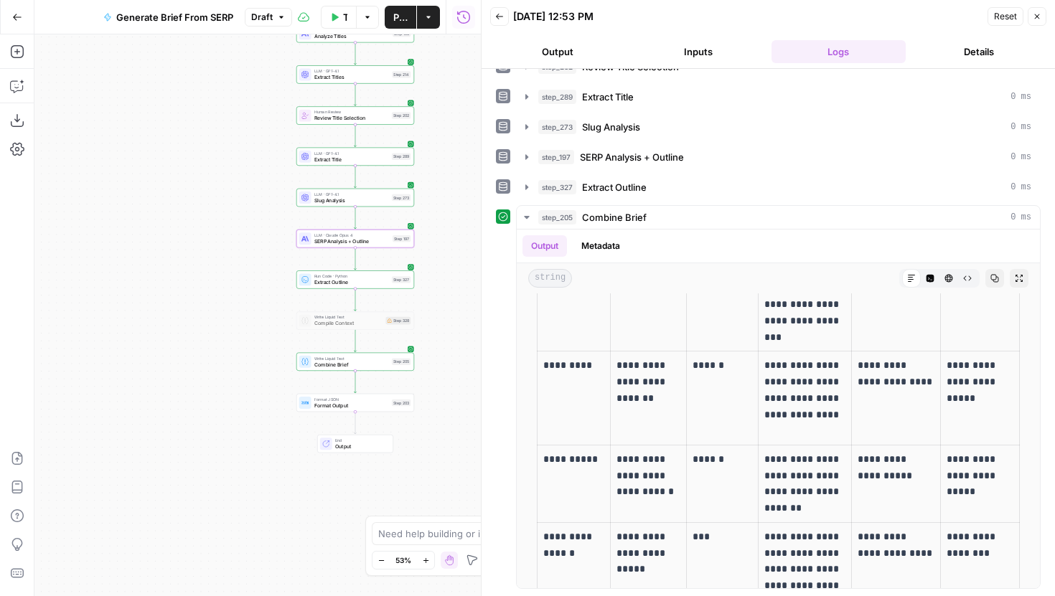
scroll to position [4532, 0]
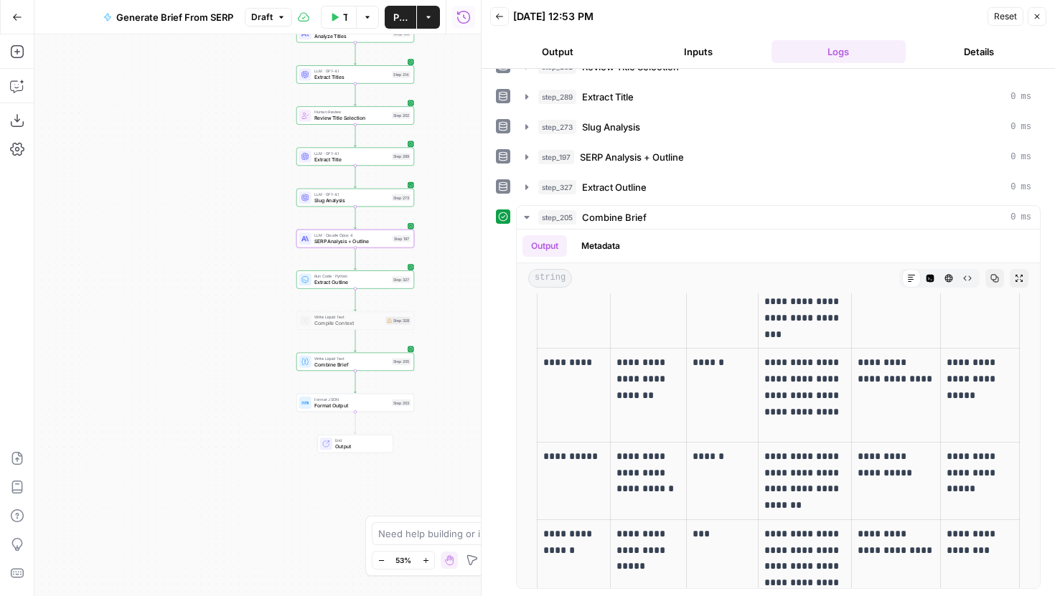
click at [391, 240] on div "LLM · Claude Opus 4 SERP Analysis + Outline Step 197 Copy step Delete step Edit…" at bounding box center [355, 239] width 112 height 13
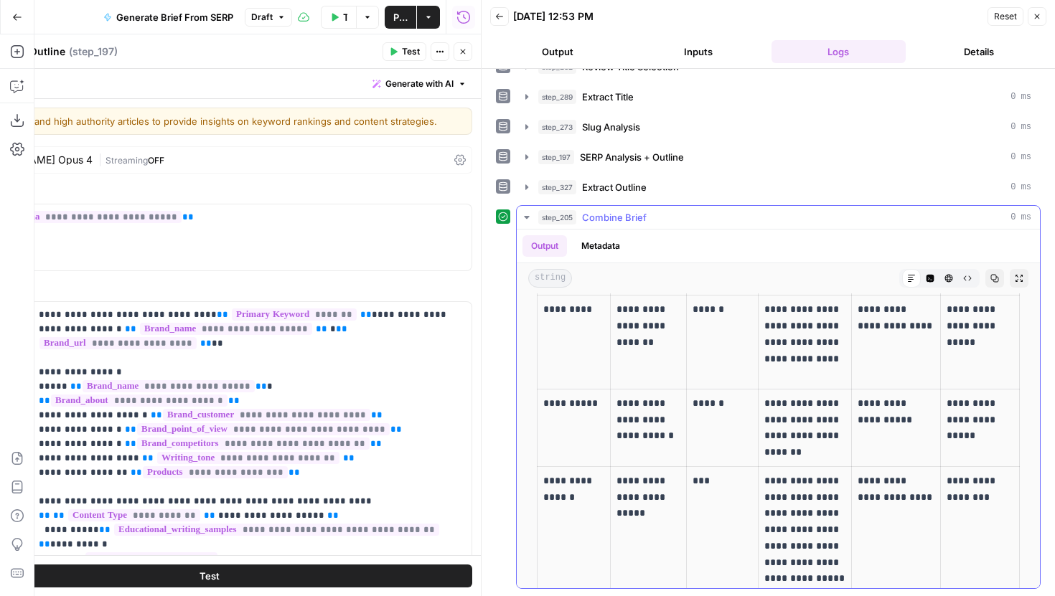
scroll to position [4614, 0]
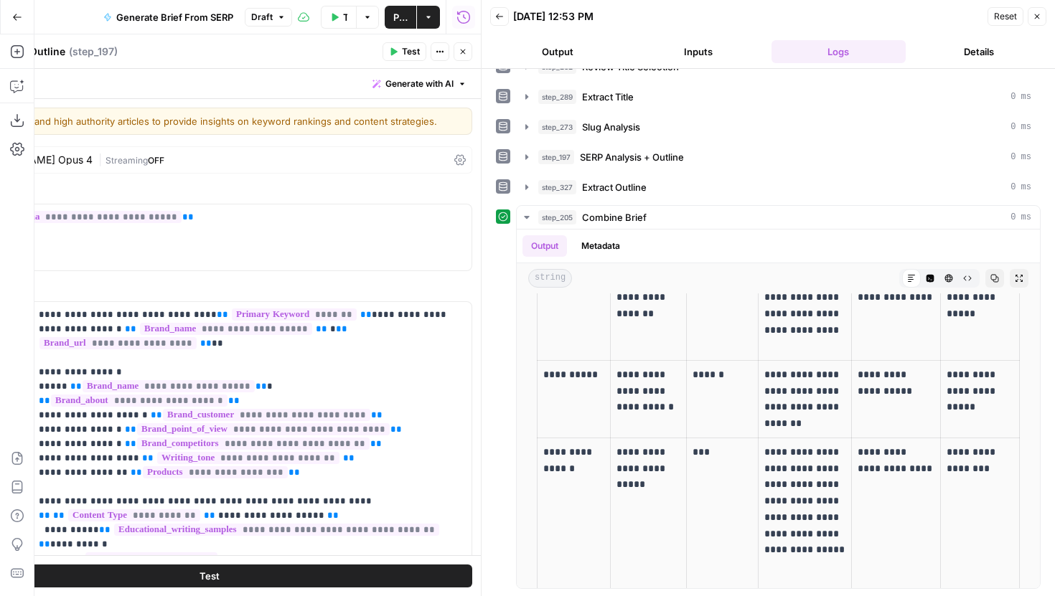
click at [1040, 14] on icon "button" at bounding box center [1037, 16] width 9 height 9
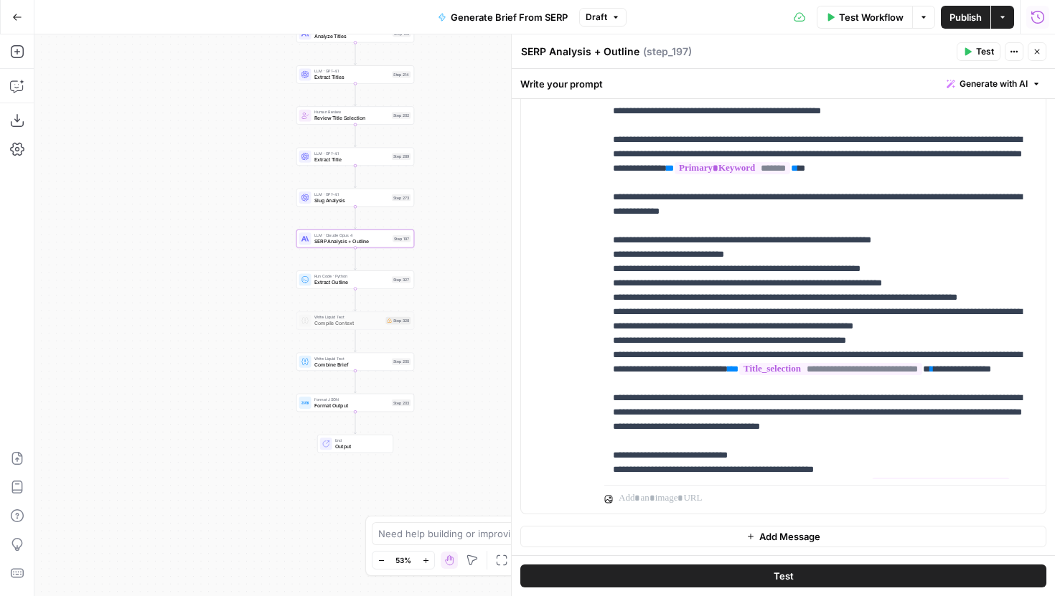
scroll to position [1146, 0]
drag, startPoint x: 828, startPoint y: 310, endPoint x: 612, endPoint y: 240, distance: 227.7
click at [612, 240] on div "**********" at bounding box center [824, 186] width 441 height 585
copy p "**********"
click at [648, 212] on p "**********" at bounding box center [825, 534] width 424 height 3560
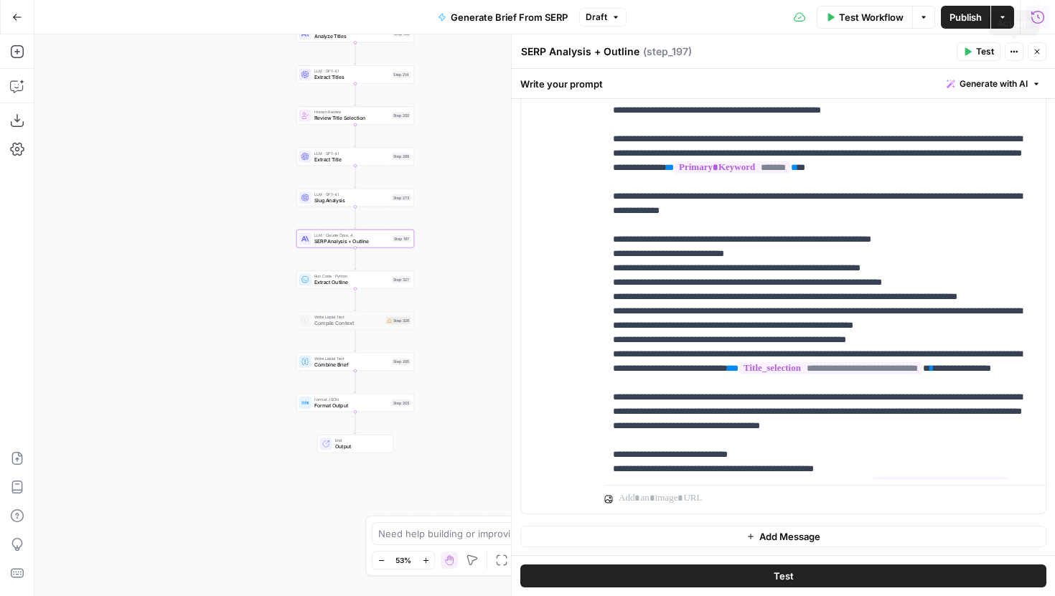
click at [1029, 52] on button "Close" at bounding box center [1037, 51] width 19 height 19
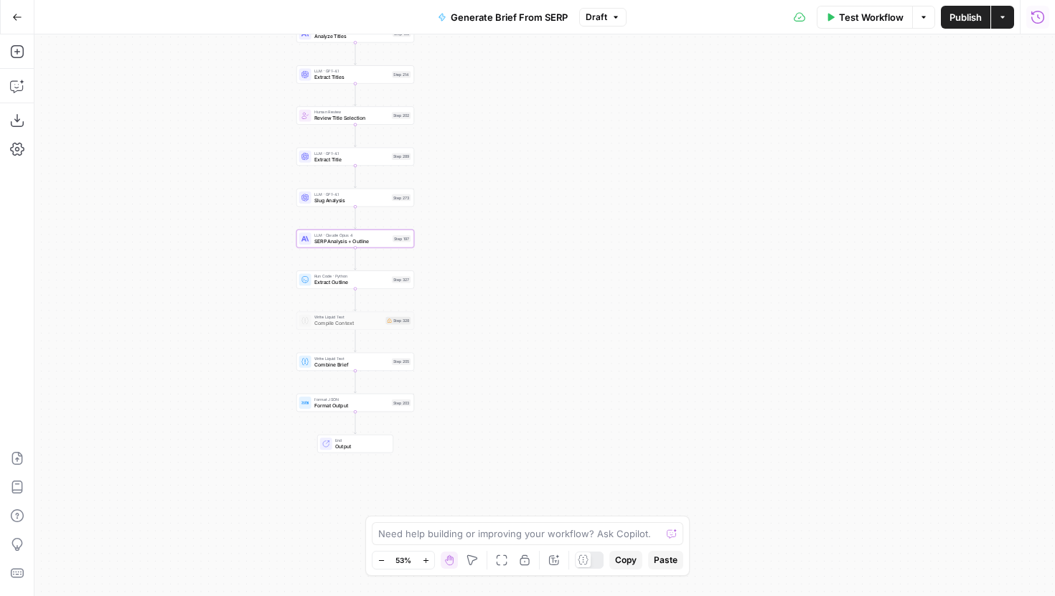
click at [1038, 19] on icon "button" at bounding box center [1038, 17] width 14 height 14
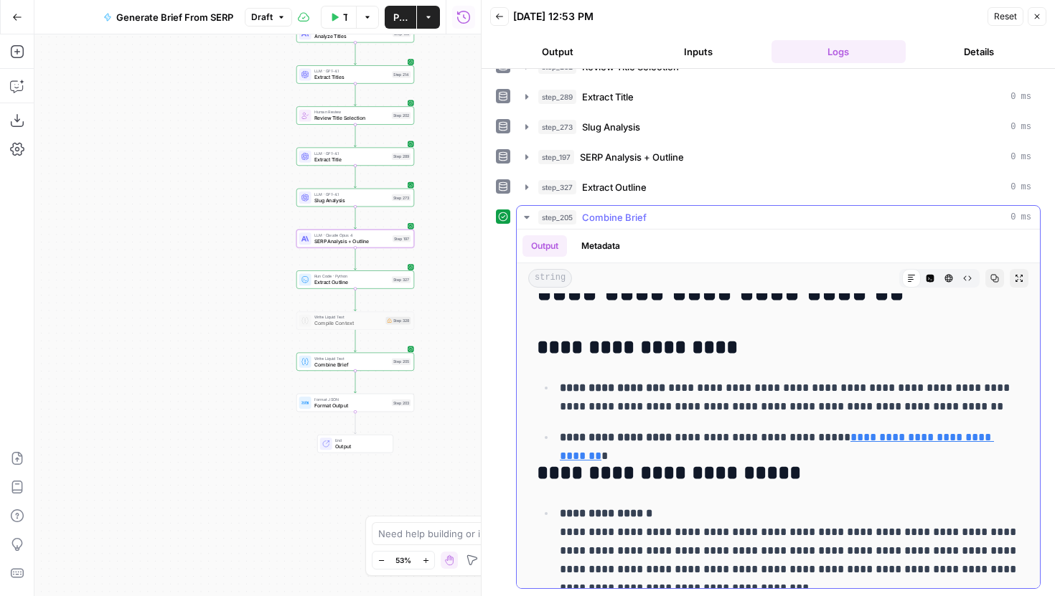
scroll to position [61, 0]
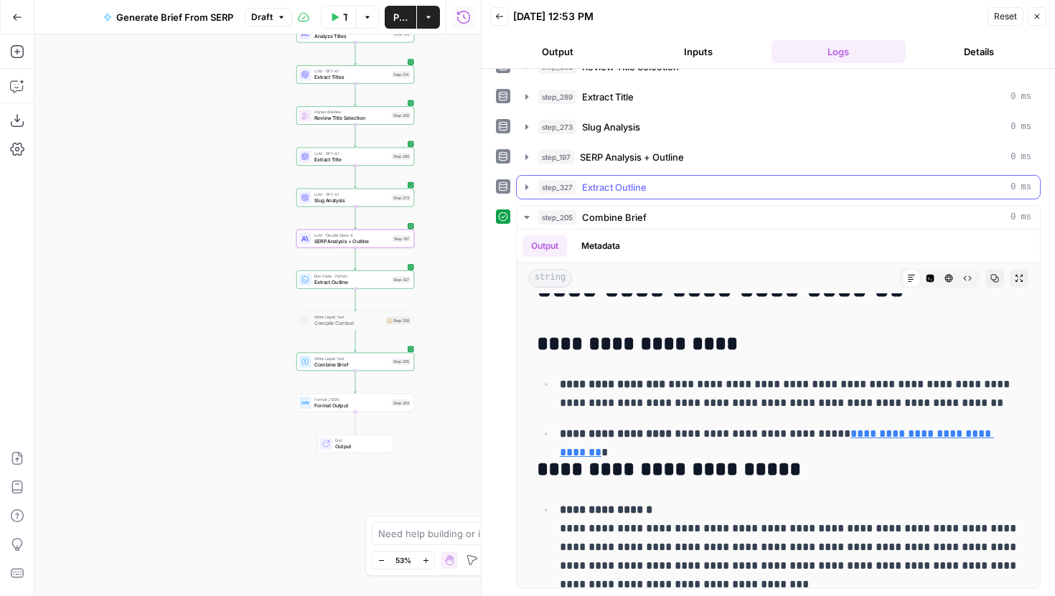
click at [528, 186] on icon "button" at bounding box center [526, 187] width 11 height 11
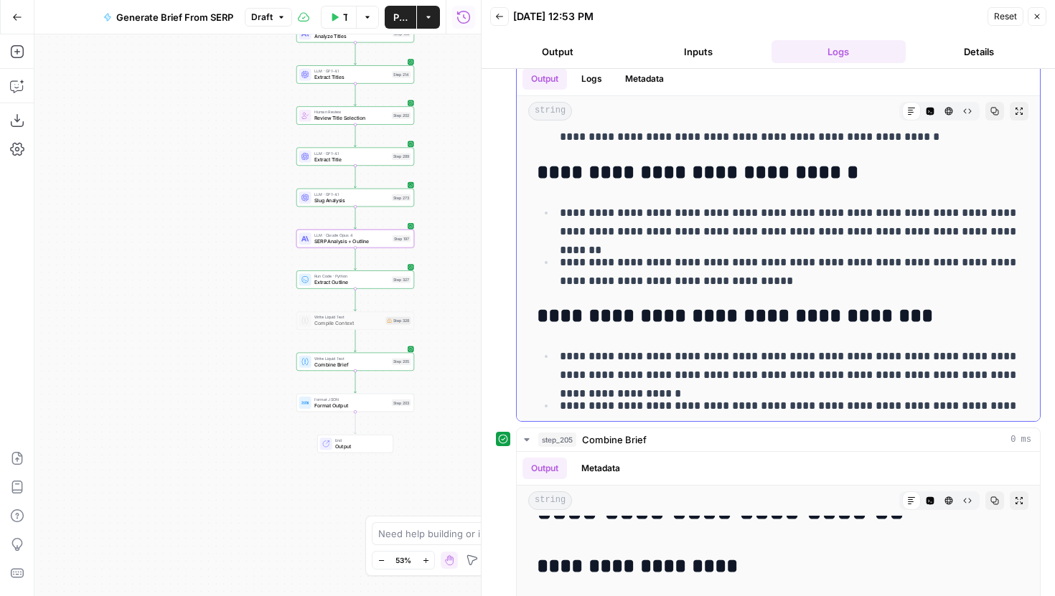
scroll to position [220, 0]
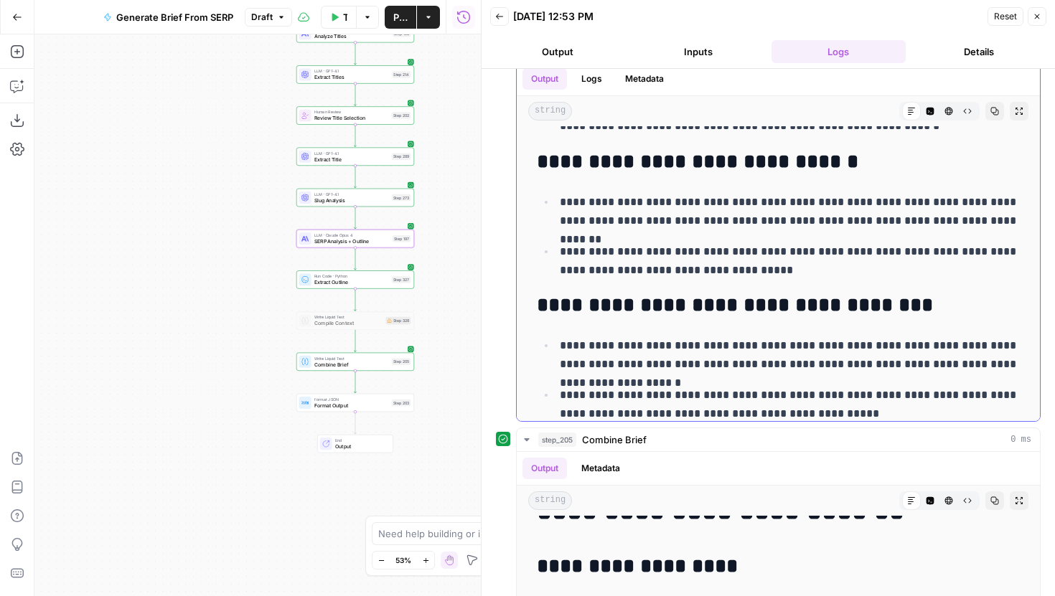
click at [726, 350] on p "**********" at bounding box center [790, 355] width 460 height 37
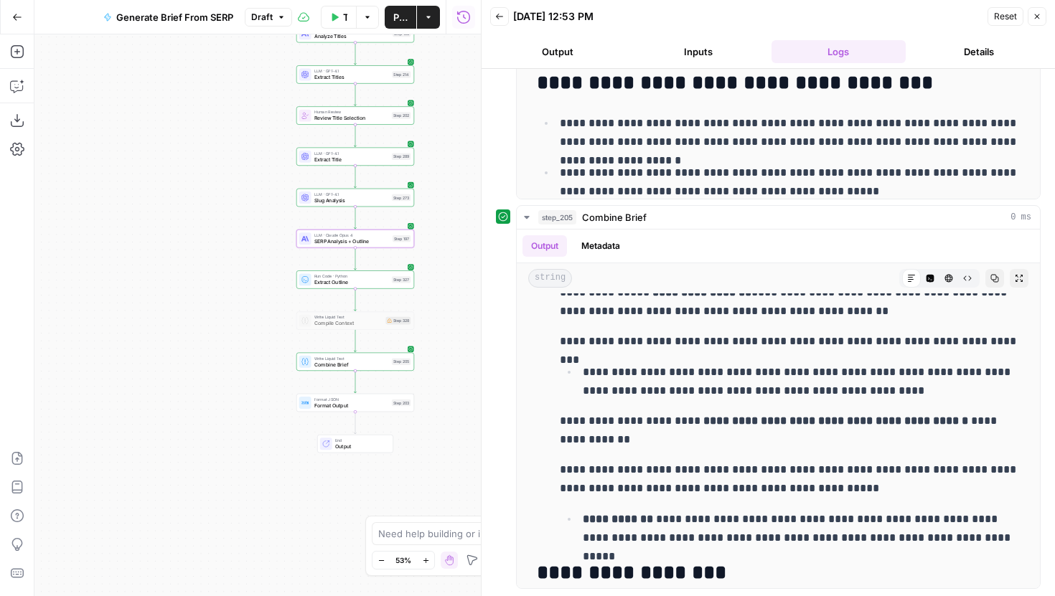
scroll to position [2279, 0]
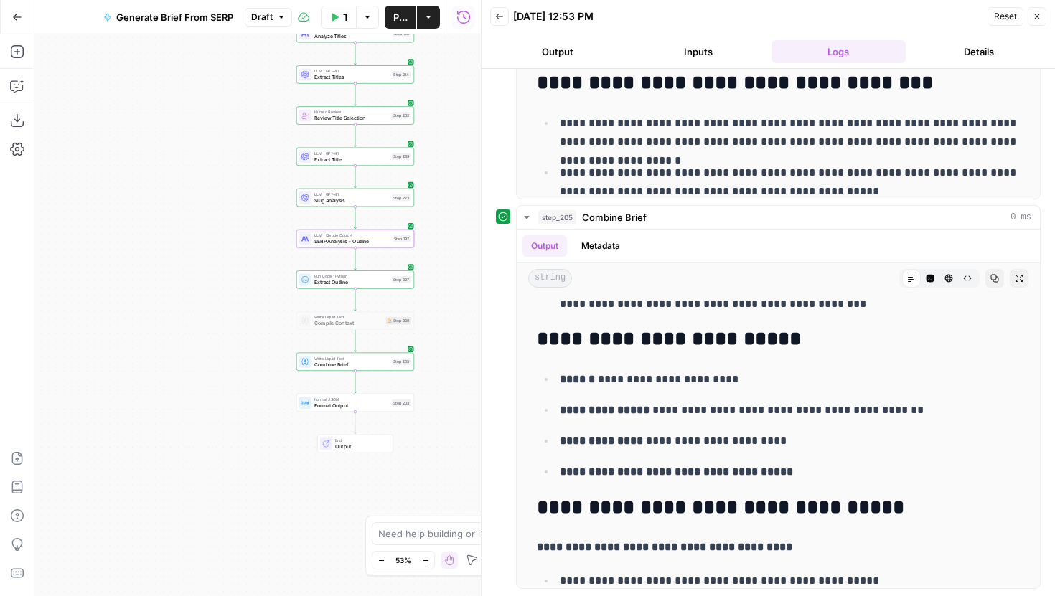
click at [373, 241] on span "SERP Analysis + Outline" at bounding box center [351, 242] width 75 height 8
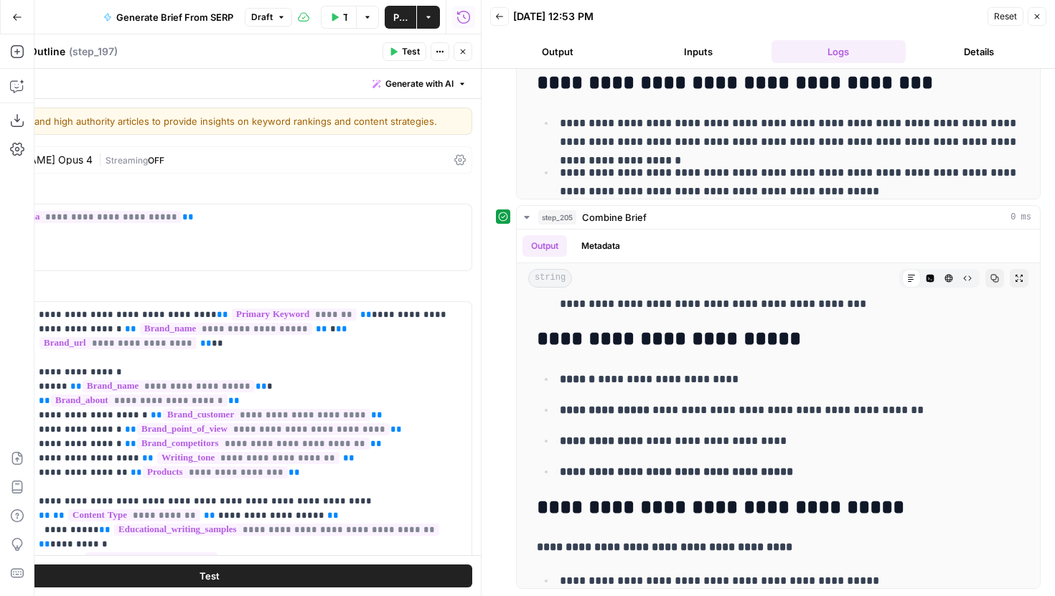
click at [1035, 17] on icon "button" at bounding box center [1037, 16] width 5 height 5
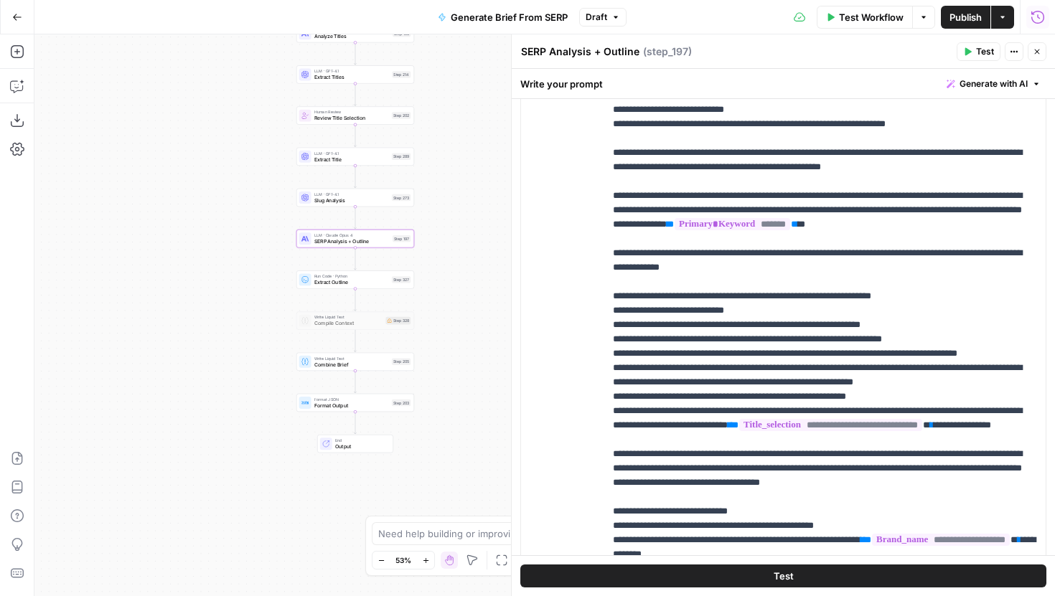
scroll to position [1192, 0]
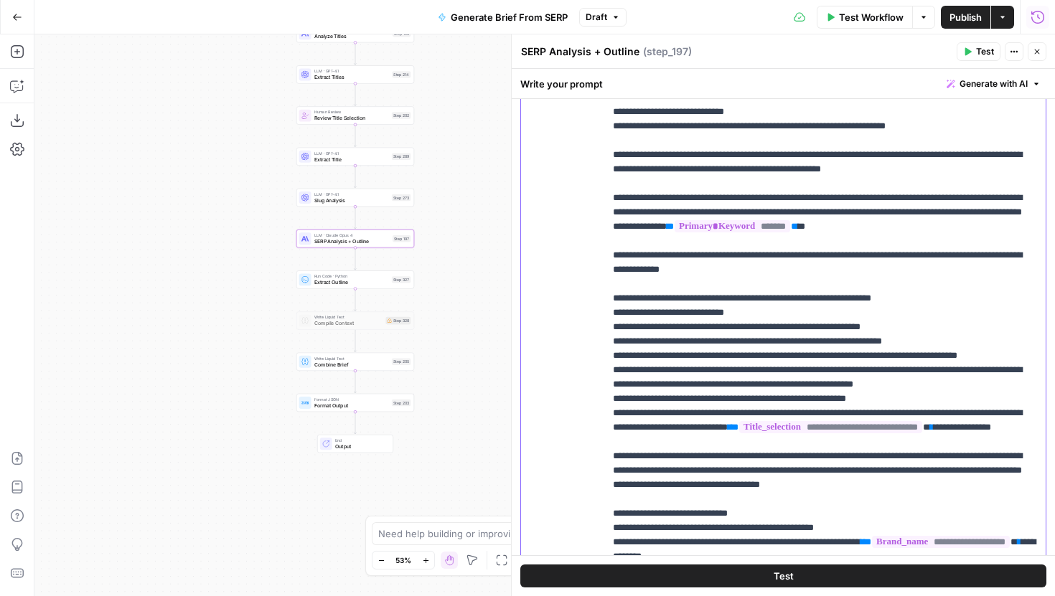
drag, startPoint x: 820, startPoint y: 365, endPoint x: 594, endPoint y: 352, distance: 226.5
click at [594, 352] on div "**********" at bounding box center [783, 308] width 525 height 619
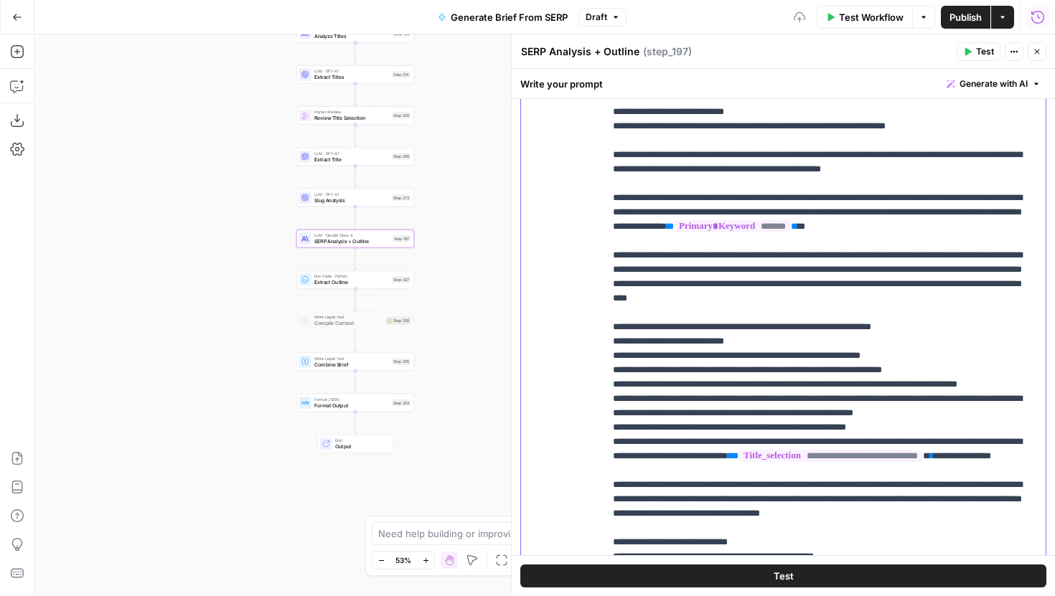
click at [878, 398] on p "**********" at bounding box center [825, 607] width 424 height 3589
click at [952, 391] on p "**********" at bounding box center [825, 607] width 424 height 3589
click at [936, 406] on p "**********" at bounding box center [825, 607] width 424 height 3589
click at [937, 400] on p "**********" at bounding box center [825, 607] width 424 height 3589
click at [650, 386] on p "**********" at bounding box center [825, 607] width 424 height 3589
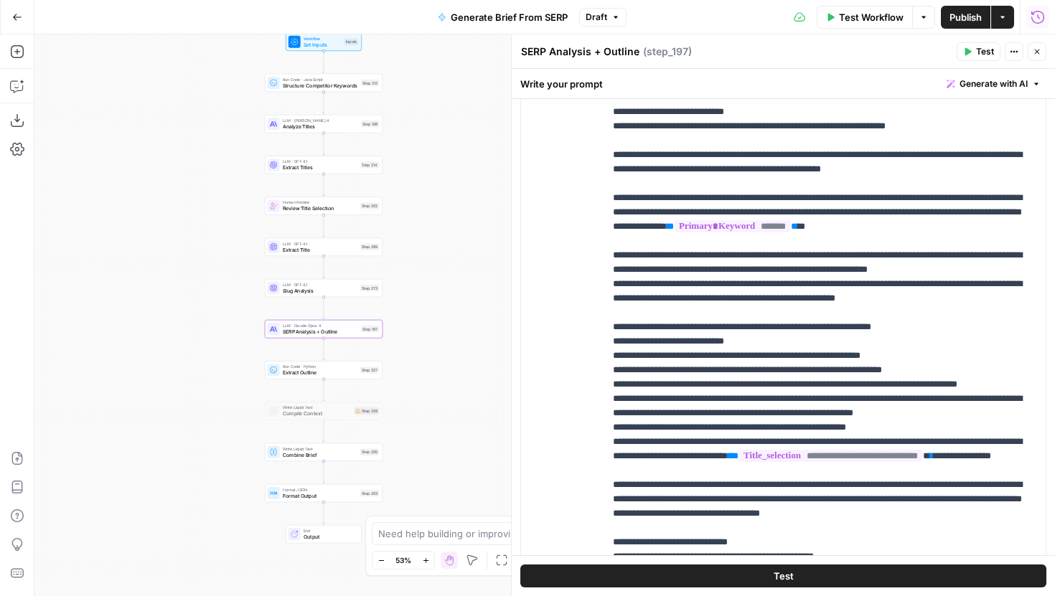
drag, startPoint x: 489, startPoint y: 283, endPoint x: 458, endPoint y: 373, distance: 95.8
click at [458, 373] on div "Workflow Set Inputs Inputs Run Code · JavaScript Structure Competitor Keywords …" at bounding box center [544, 315] width 1021 height 562
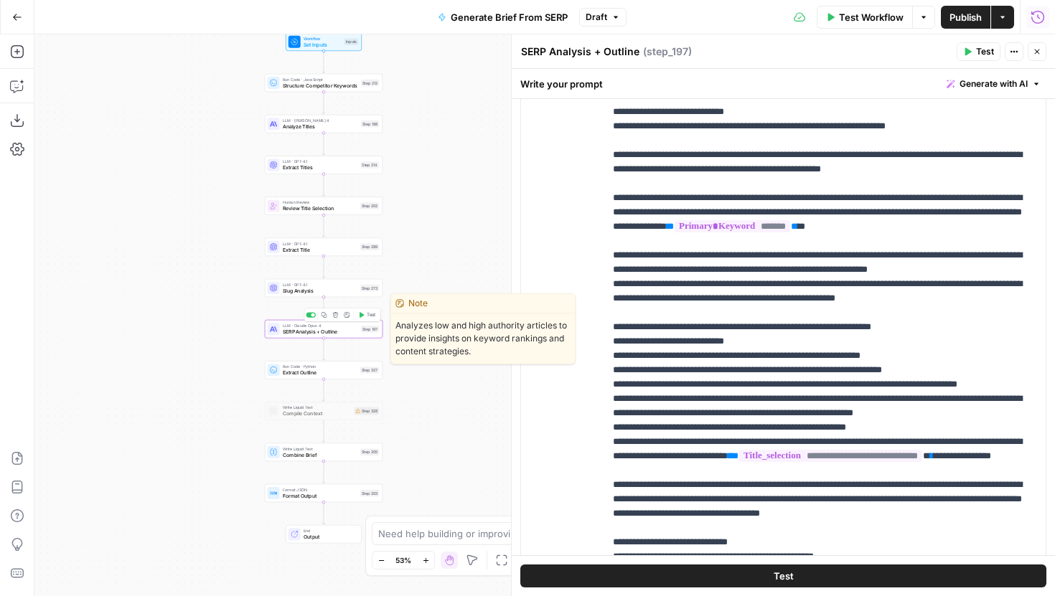
click at [374, 315] on span "Test" at bounding box center [371, 314] width 9 height 7
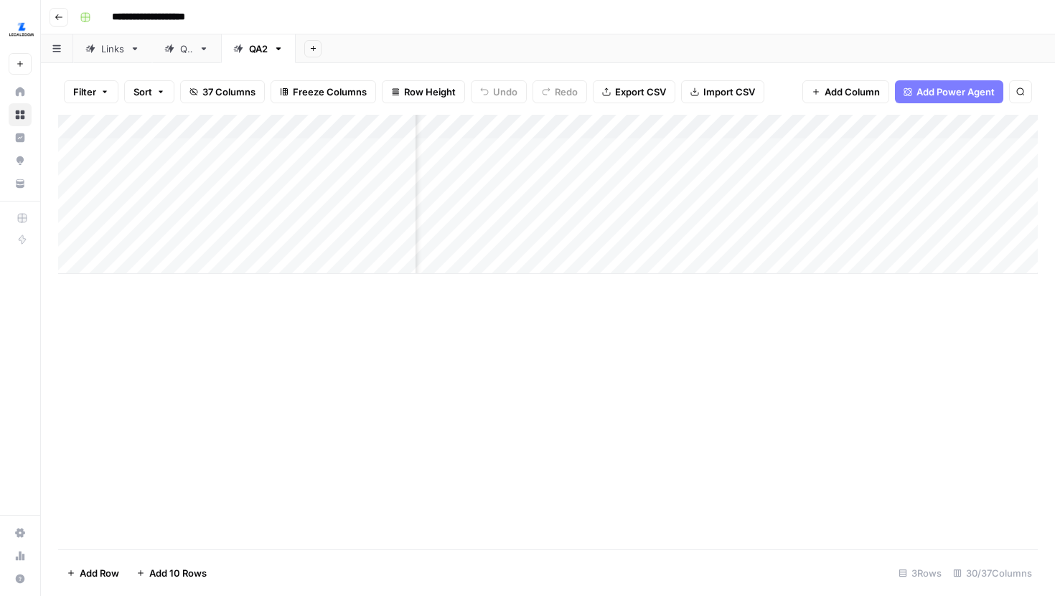
scroll to position [0, 738]
click at [624, 147] on div "Add Column" at bounding box center [548, 194] width 980 height 159
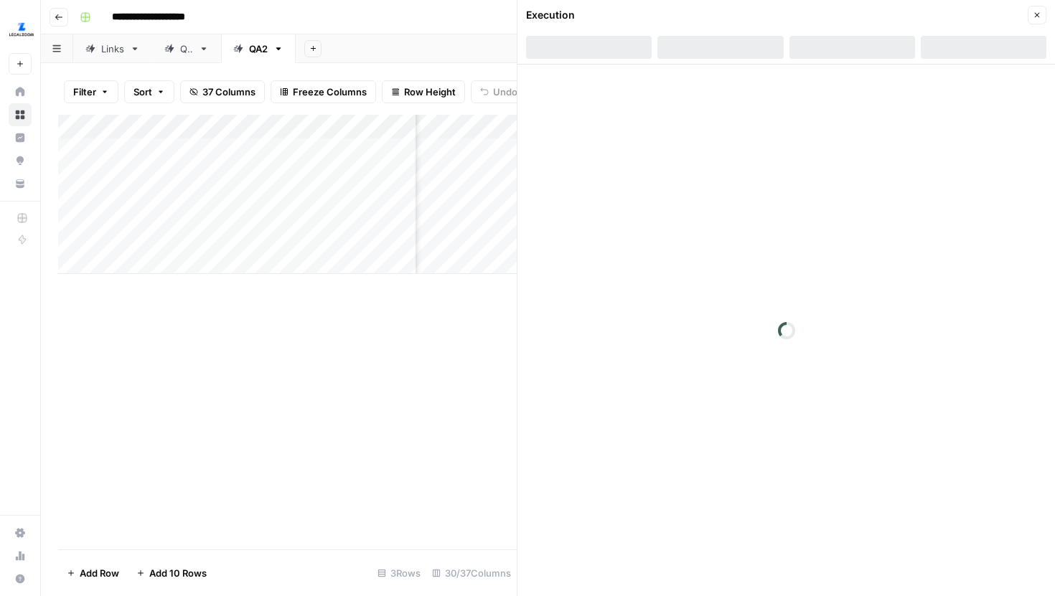
click at [970, 46] on div at bounding box center [984, 47] width 126 height 23
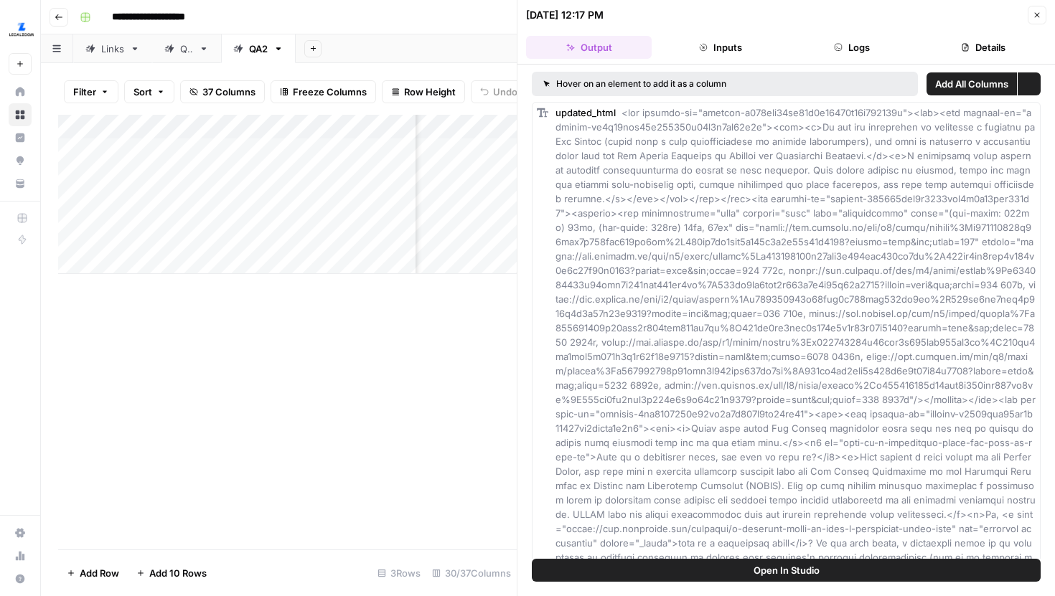
click at [967, 45] on icon "button" at bounding box center [965, 48] width 6 height 8
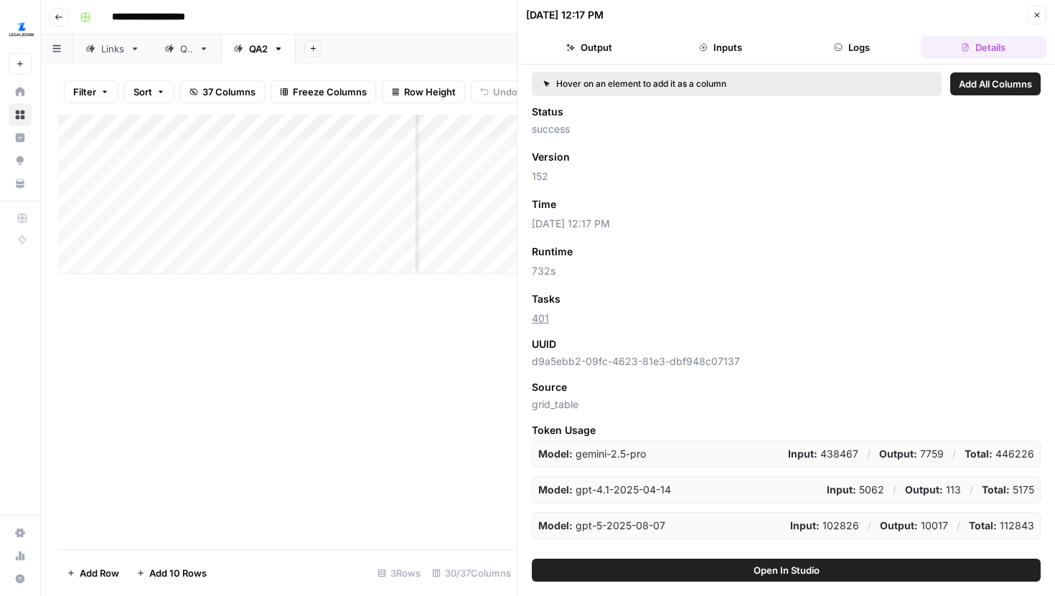
click at [757, 44] on button "Inputs" at bounding box center [720, 47] width 126 height 23
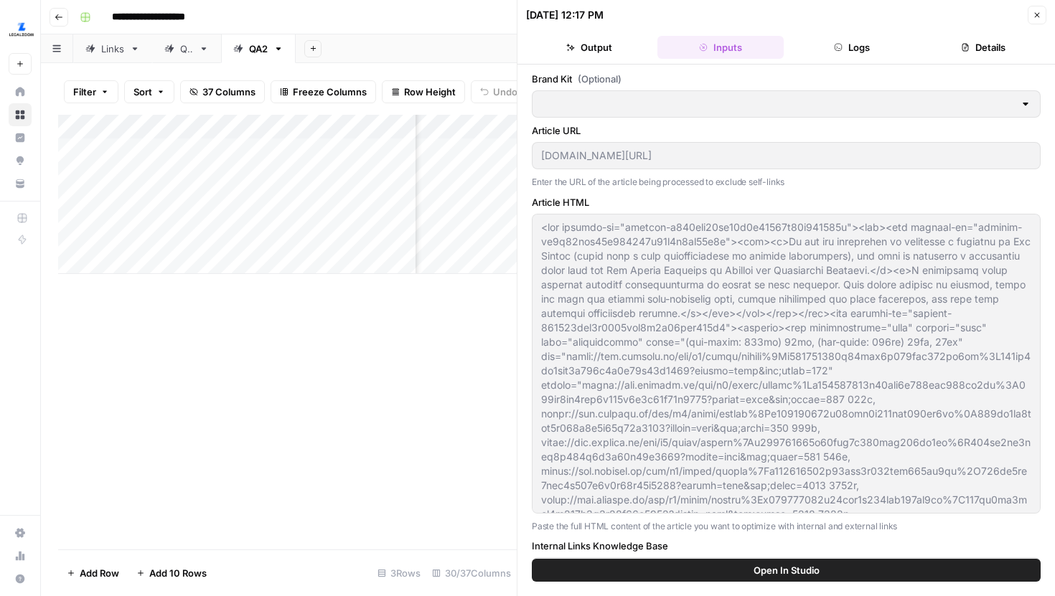
type input "LegalZoom - LLC"
type input "Articles Center Sitemap"
type input "Overview Pages Sitemap"
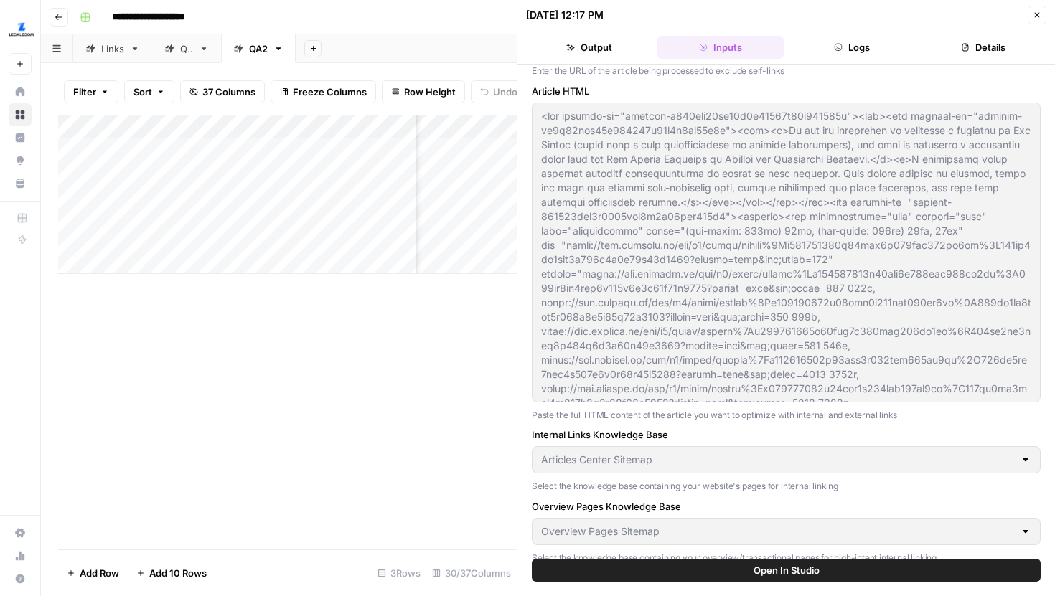
scroll to position [122, 0]
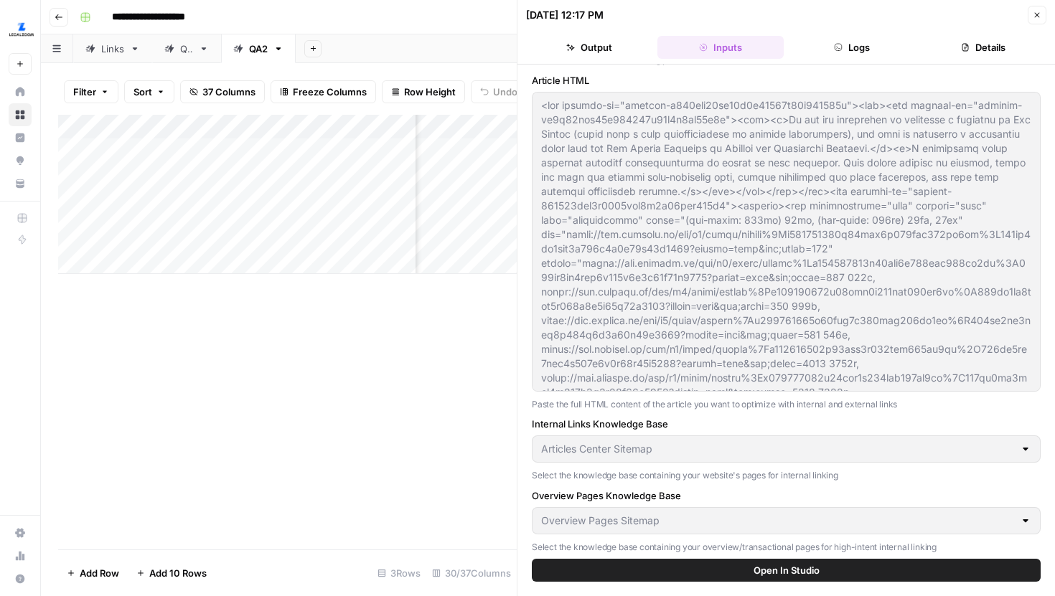
click at [867, 36] on button "Logs" at bounding box center [852, 47] width 126 height 23
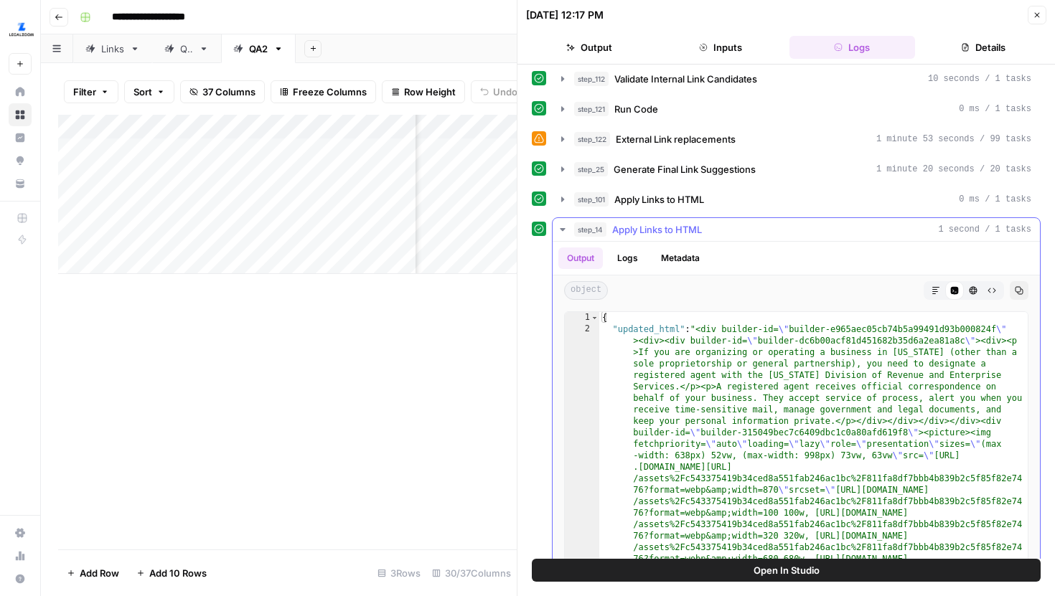
scroll to position [245, 0]
click at [1029, 16] on button "Close" at bounding box center [1037, 15] width 19 height 19
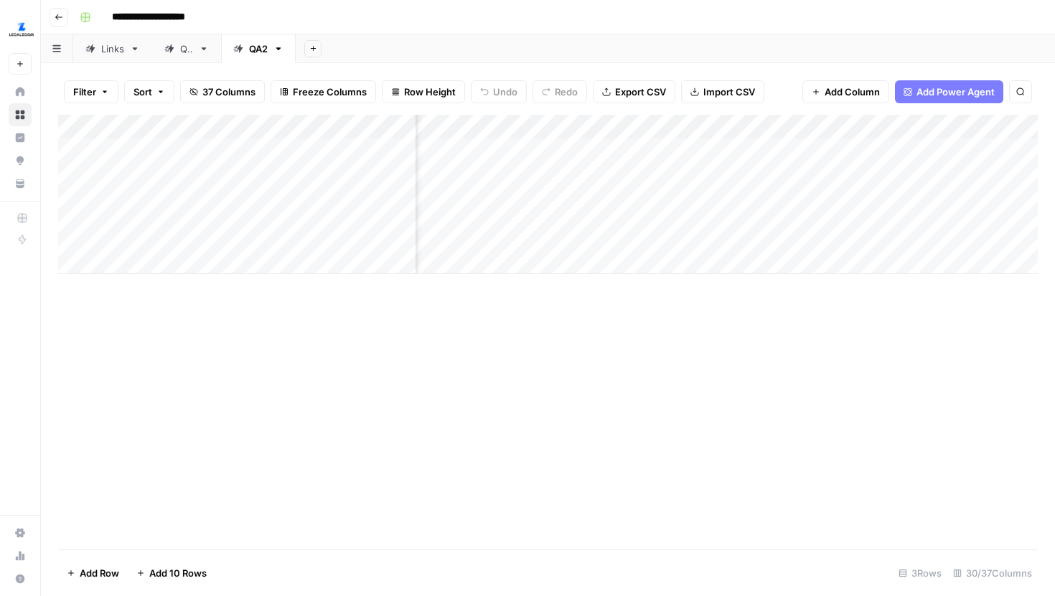
scroll to position [0, 2289]
click at [970, 153] on div "Add Column" at bounding box center [548, 194] width 980 height 159
click at [957, 152] on div "Add Column" at bounding box center [548, 194] width 980 height 159
click at [952, 187] on div "Add Column" at bounding box center [548, 194] width 980 height 159
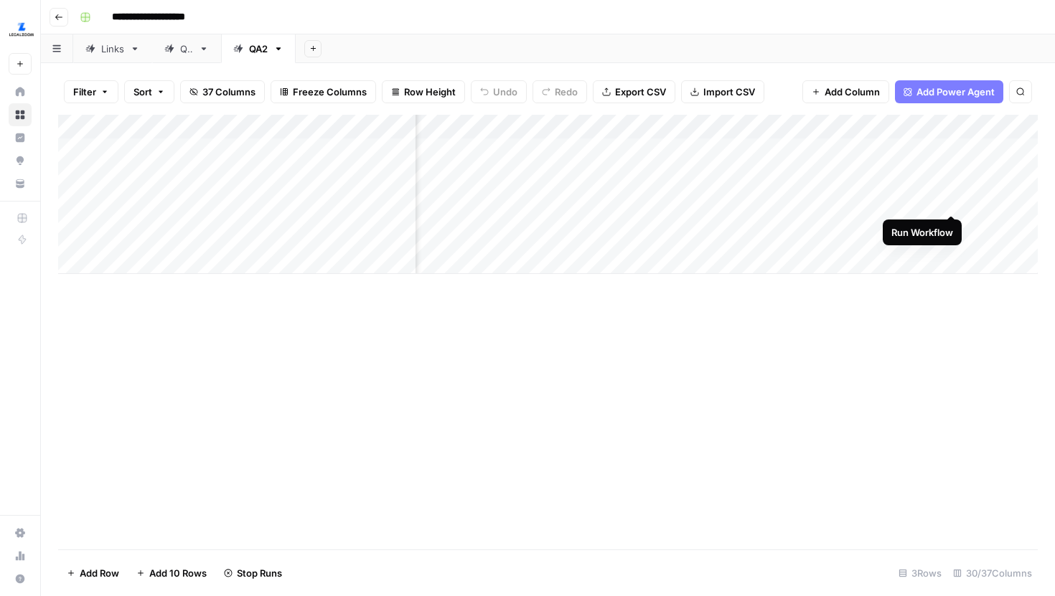
click at [956, 223] on div "Add Column" at bounding box center [548, 194] width 980 height 159
click at [769, 124] on div "Add Column" at bounding box center [548, 194] width 980 height 159
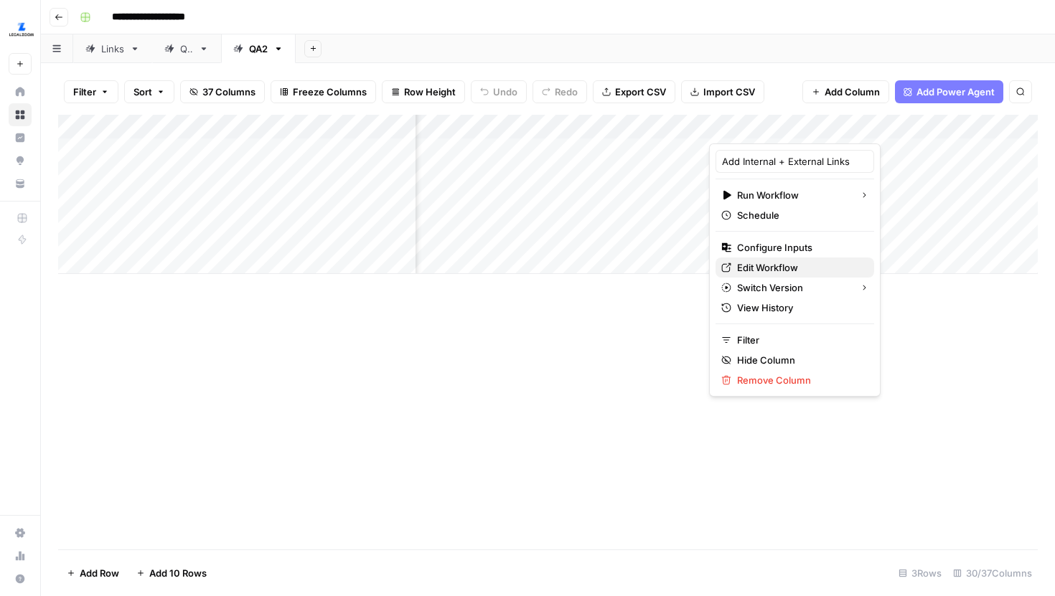
click at [730, 261] on div "Edit Workflow" at bounding box center [794, 268] width 147 height 14
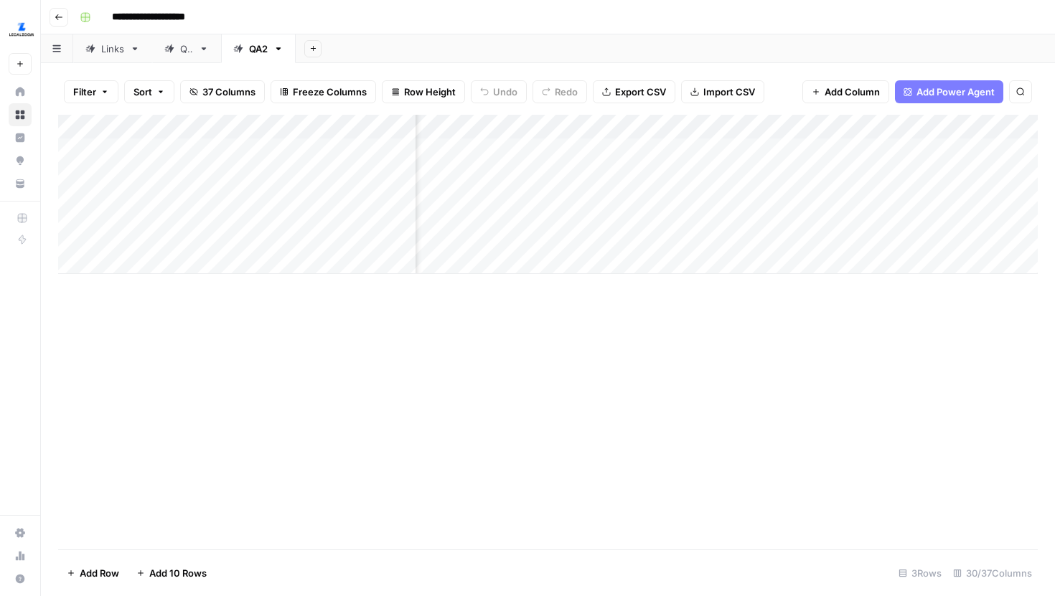
scroll to position [0, 2689]
click at [864, 225] on div "Add Column" at bounding box center [548, 194] width 980 height 159
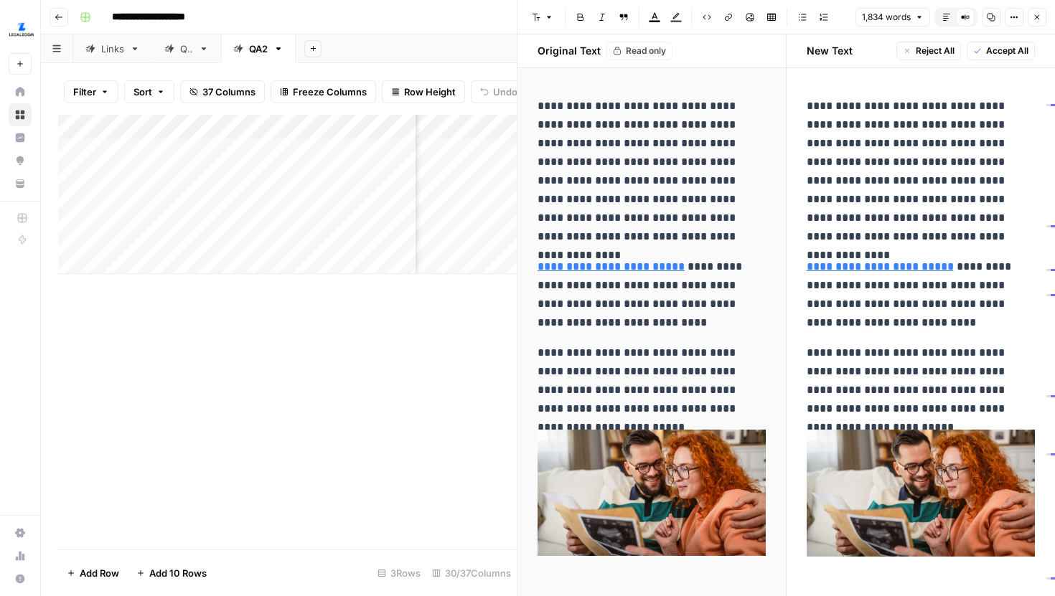
click at [946, 16] on icon "button" at bounding box center [946, 17] width 7 height 7
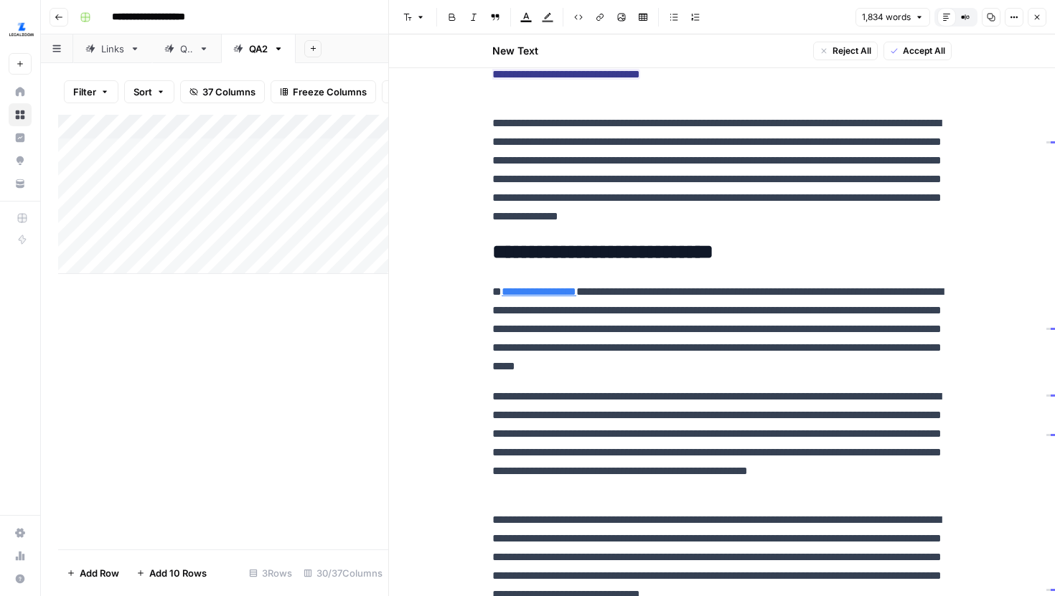
scroll to position [680, 0]
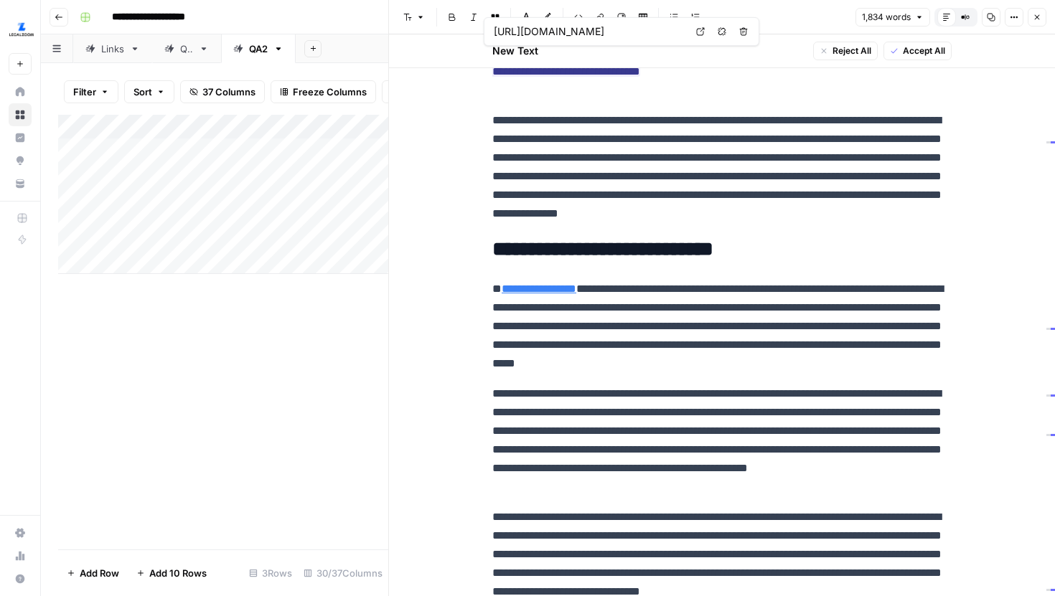
click at [698, 36] on link "Open in a new tab" at bounding box center [700, 31] width 19 height 19
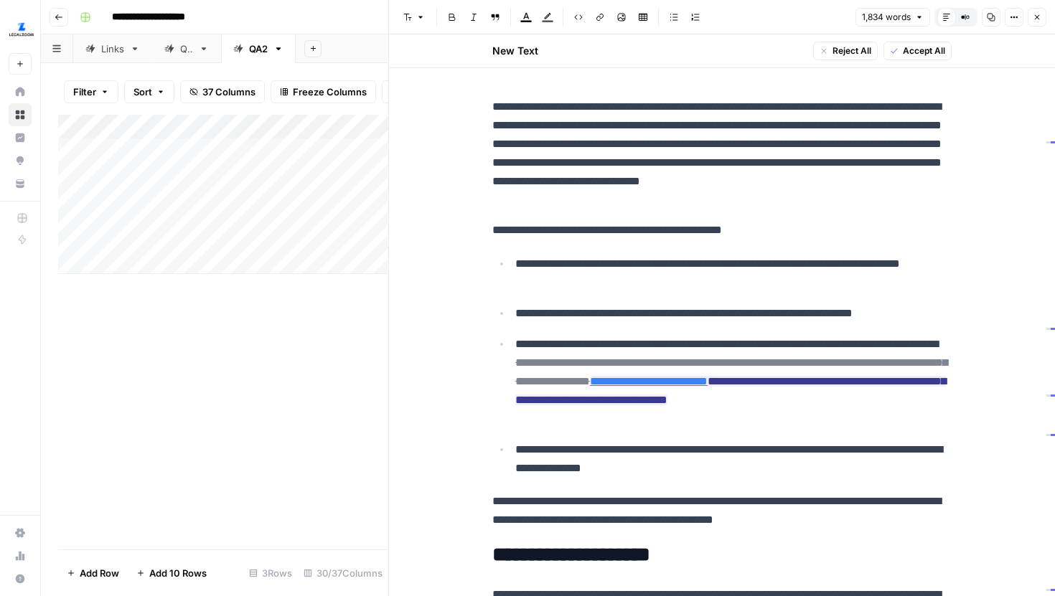
scroll to position [1090, 0]
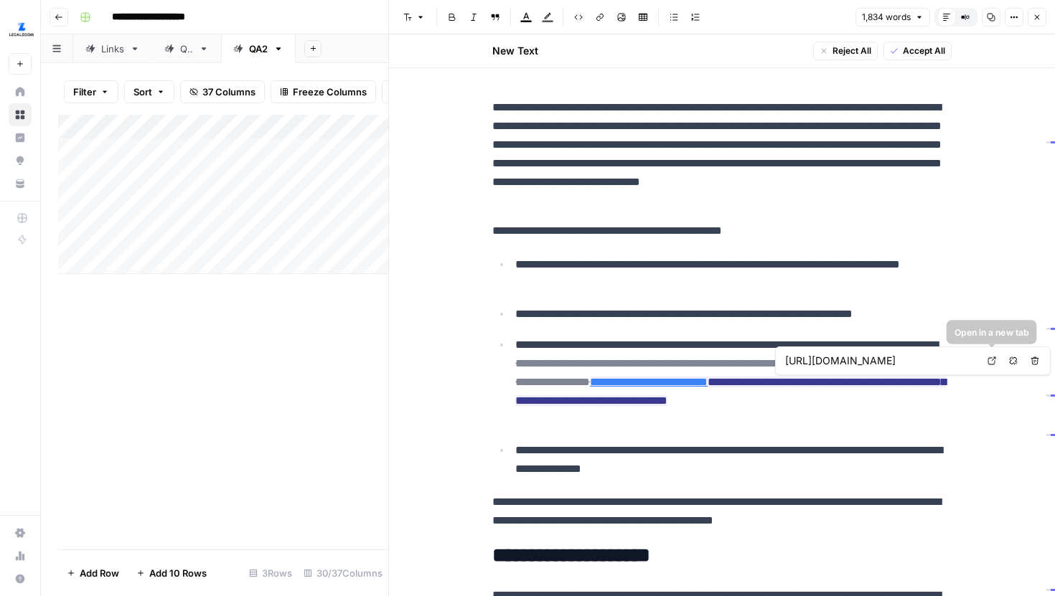
click at [989, 367] on link "Open in a new tab" at bounding box center [992, 361] width 19 height 19
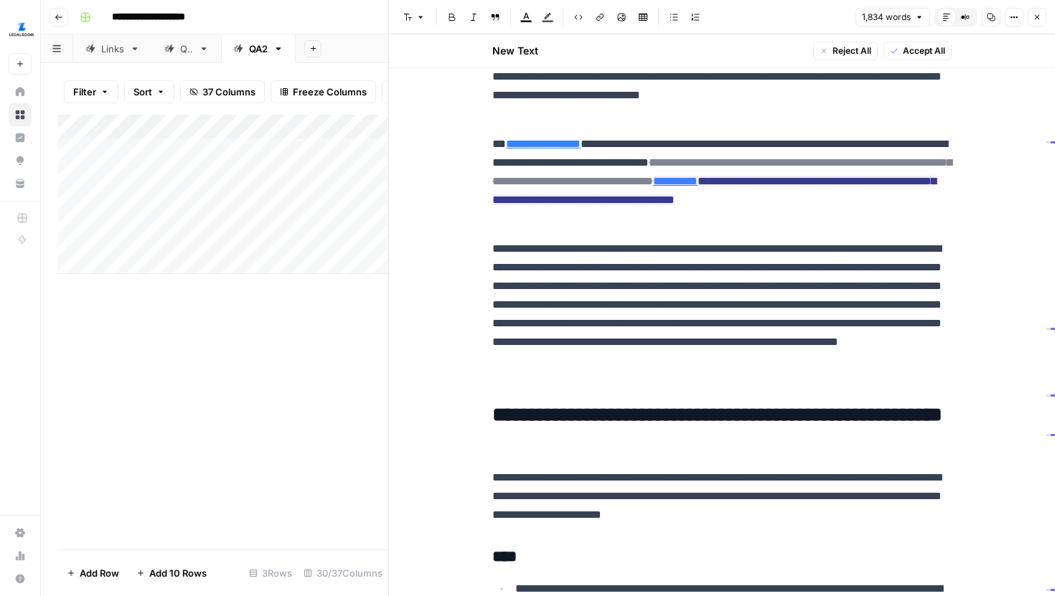
scroll to position [1794, 0]
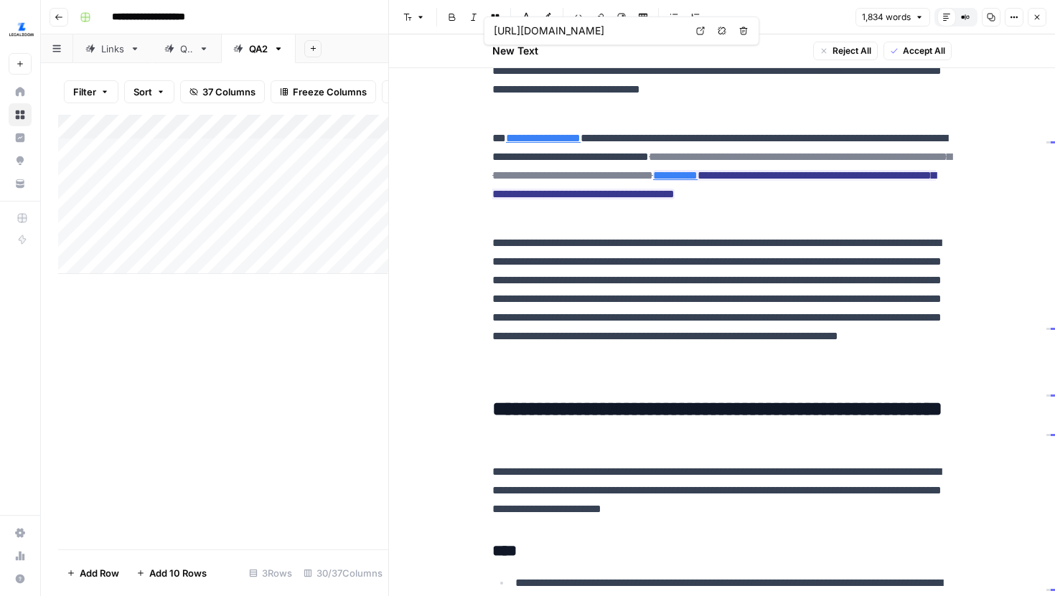
click at [698, 25] on link "Open in a new tab" at bounding box center [700, 31] width 19 height 19
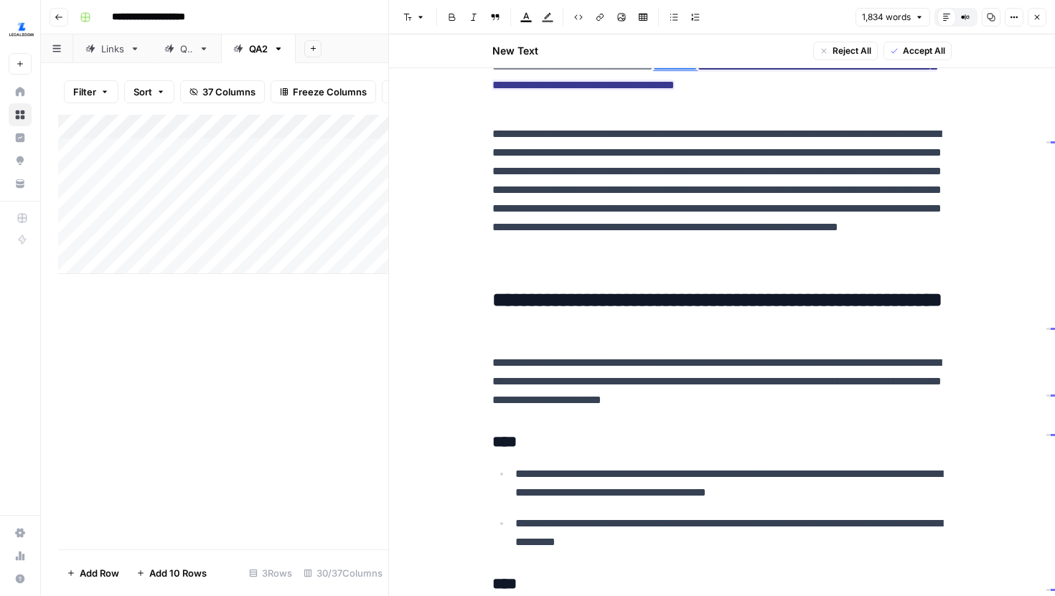
scroll to position [1913, 0]
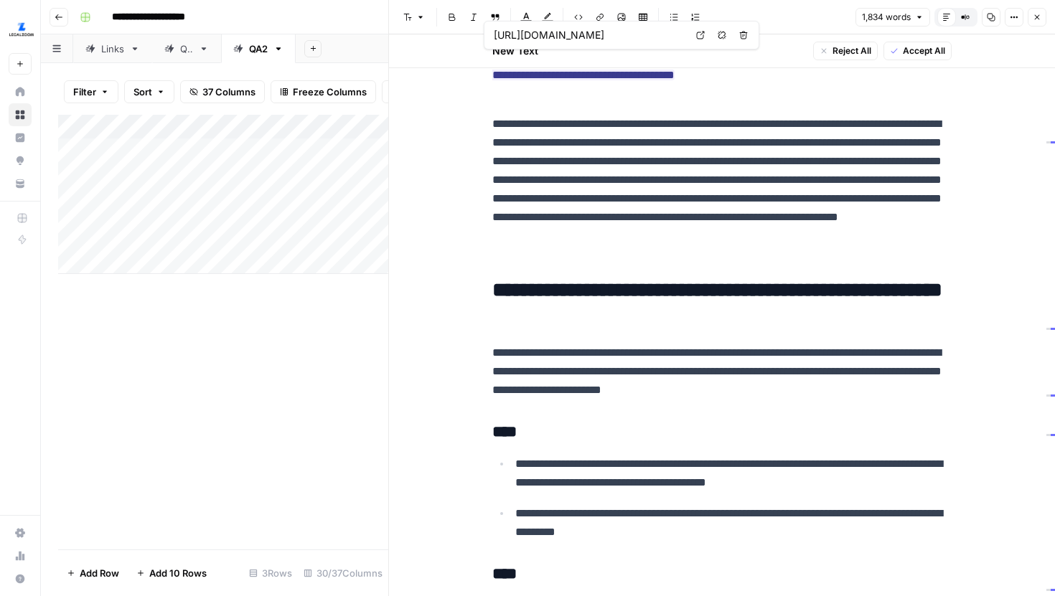
click at [693, 37] on link "Open in a new tab" at bounding box center [700, 35] width 19 height 19
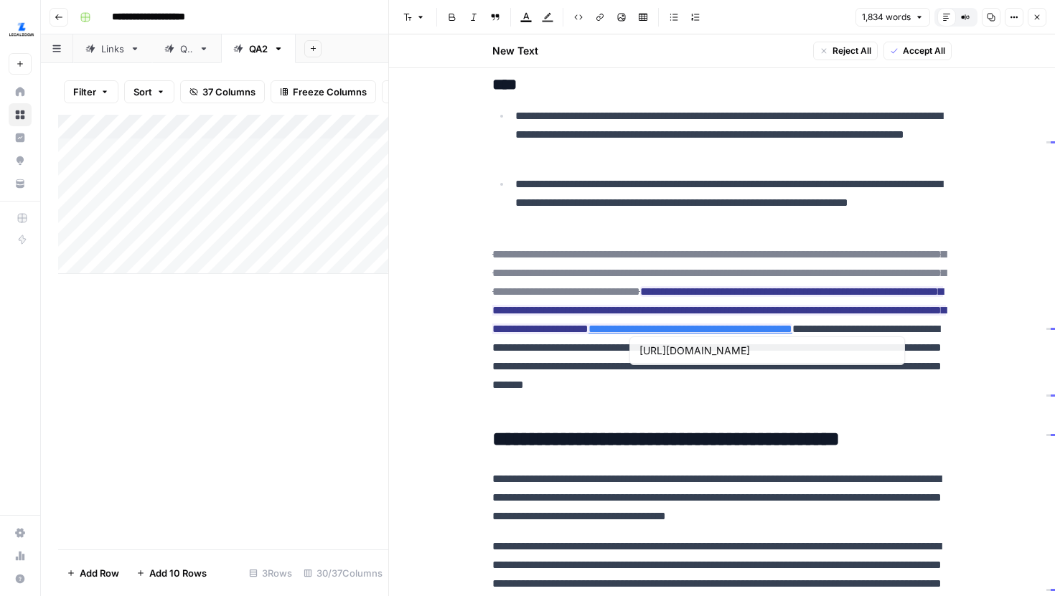
scroll to position [2407, 0]
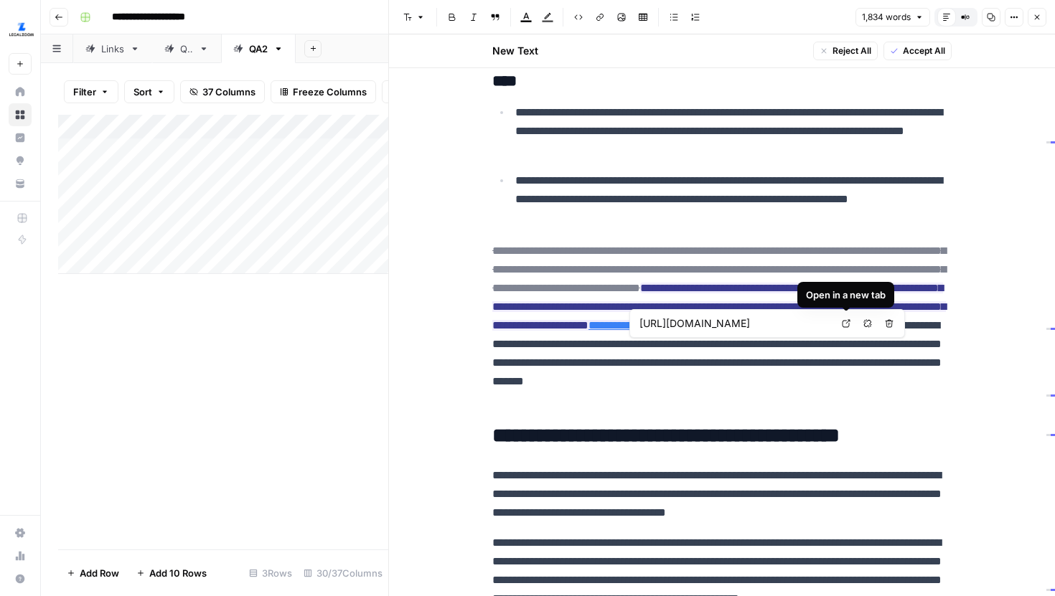
click at [845, 325] on icon at bounding box center [846, 323] width 9 height 9
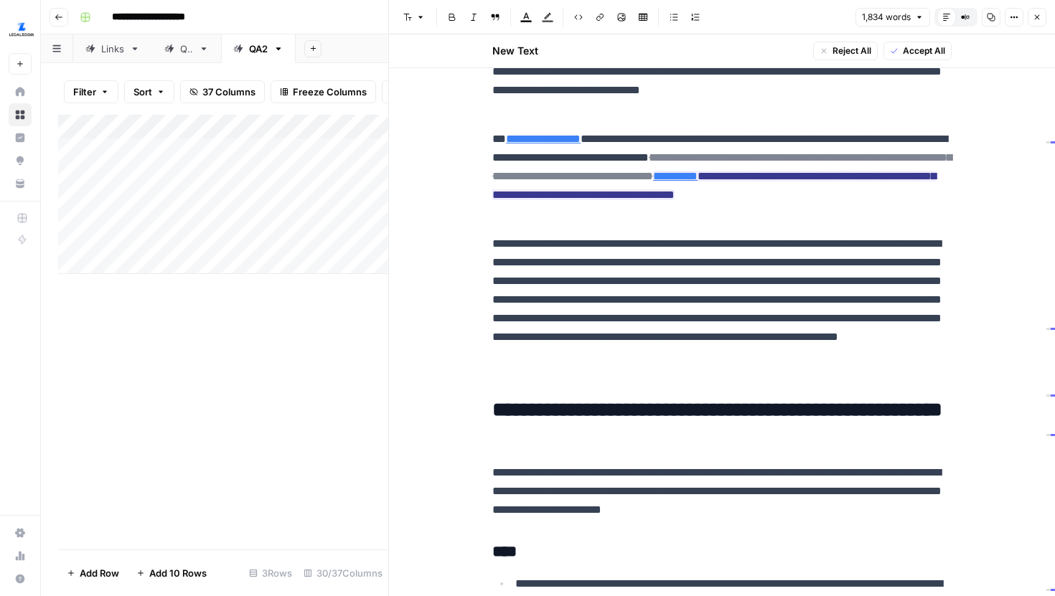
scroll to position [1795, 0]
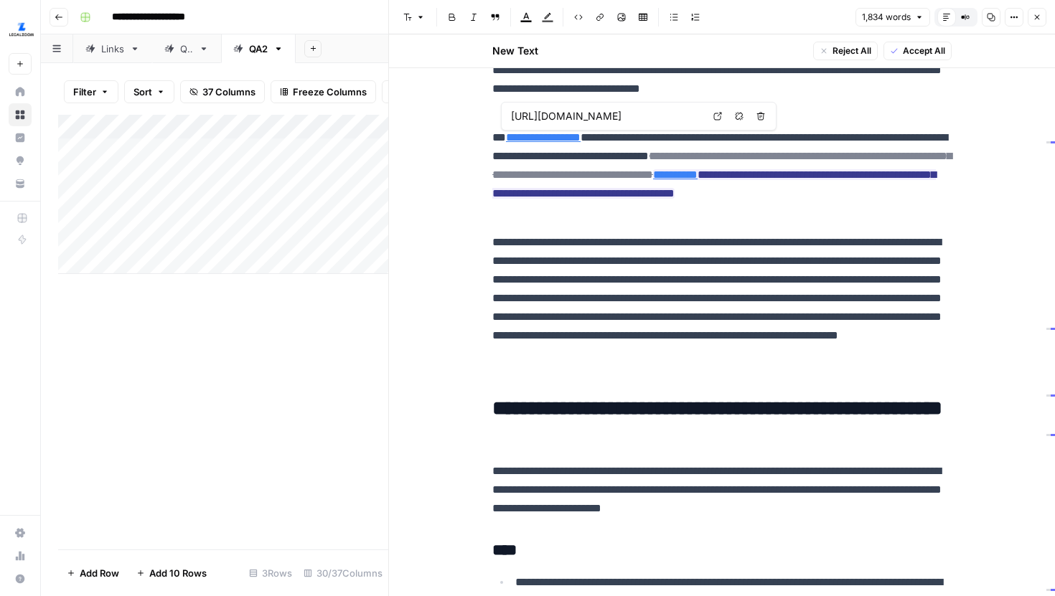
type input "https://www.legalzoom.com/articles/why-name-an-alternate-executor-in-your-will"
click at [693, 30] on link "Open in a new tab" at bounding box center [700, 30] width 19 height 19
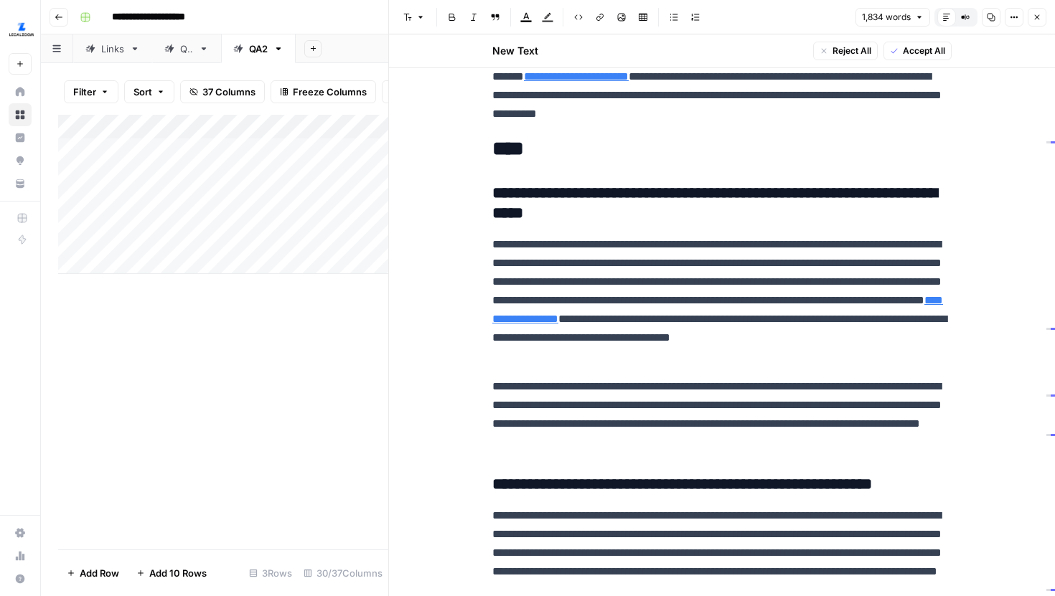
scroll to position [2998, 0]
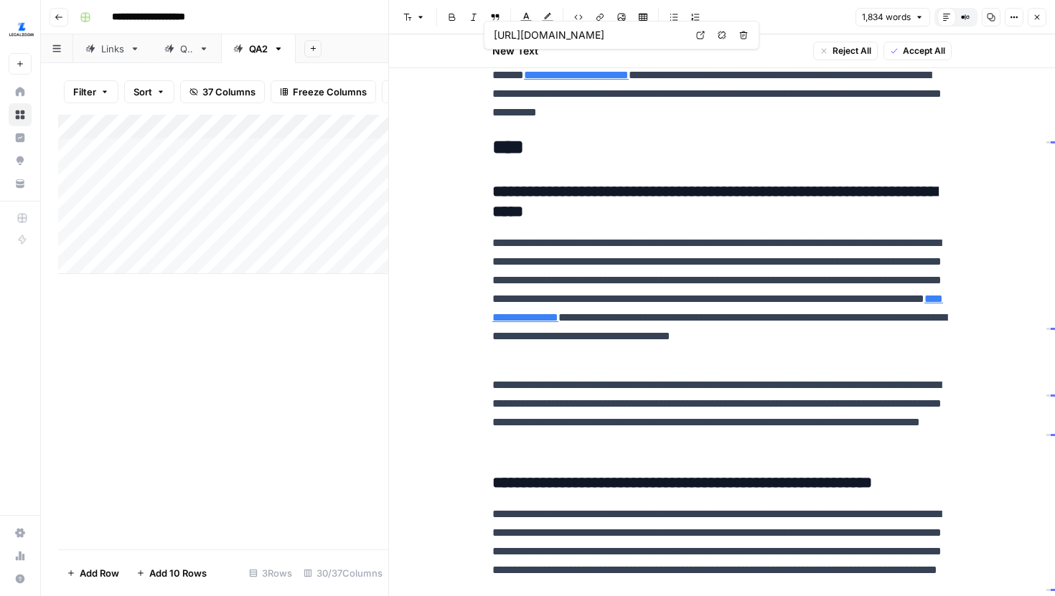
click at [695, 40] on link "Open in a new tab" at bounding box center [700, 35] width 19 height 19
type input "https://www.legalzoom.com/personal/estate-planning/estate-planning-bundle.html"
click at [851, 58] on link "Open in a new tab" at bounding box center [850, 53] width 19 height 19
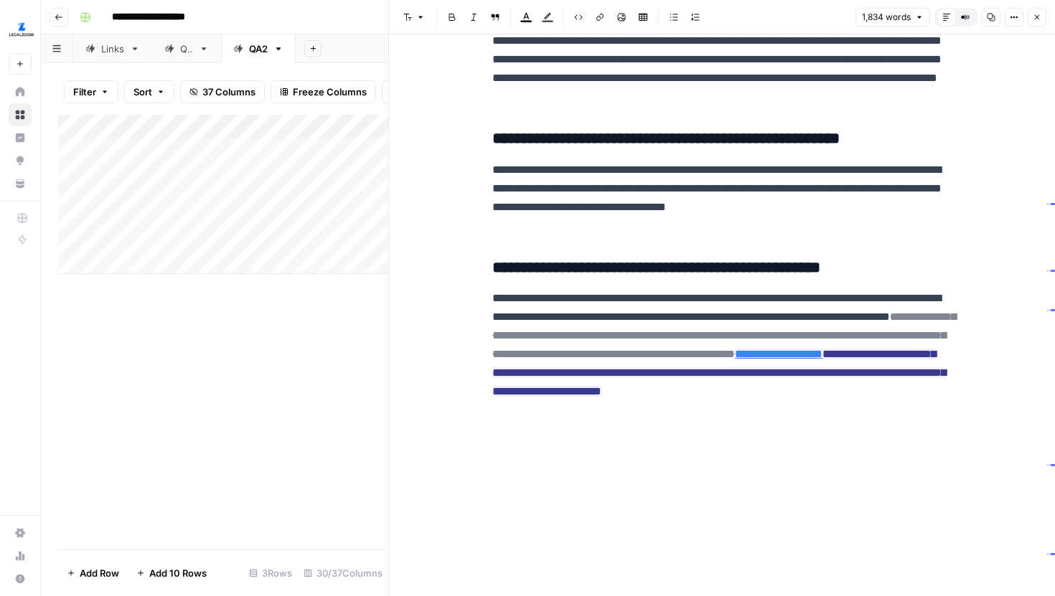
scroll to position [164, 0]
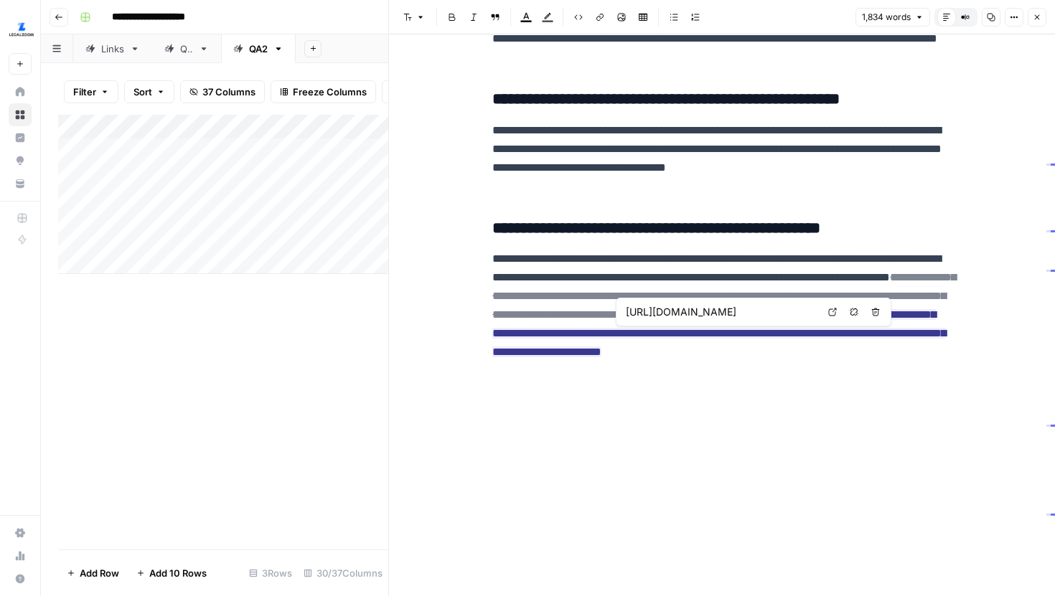
click at [828, 312] on icon at bounding box center [832, 312] width 9 height 9
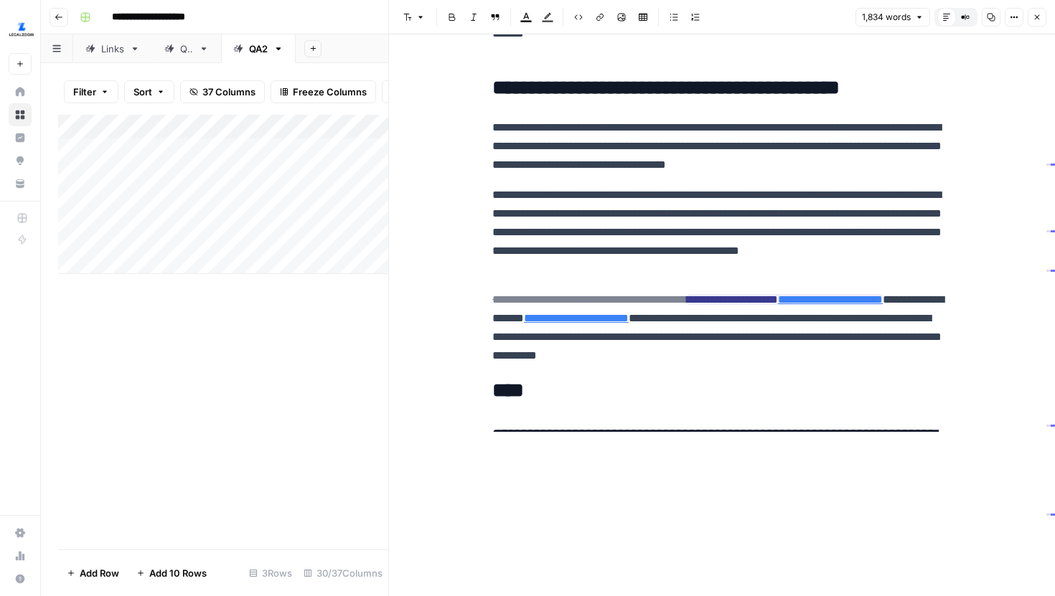
scroll to position [2590, 0]
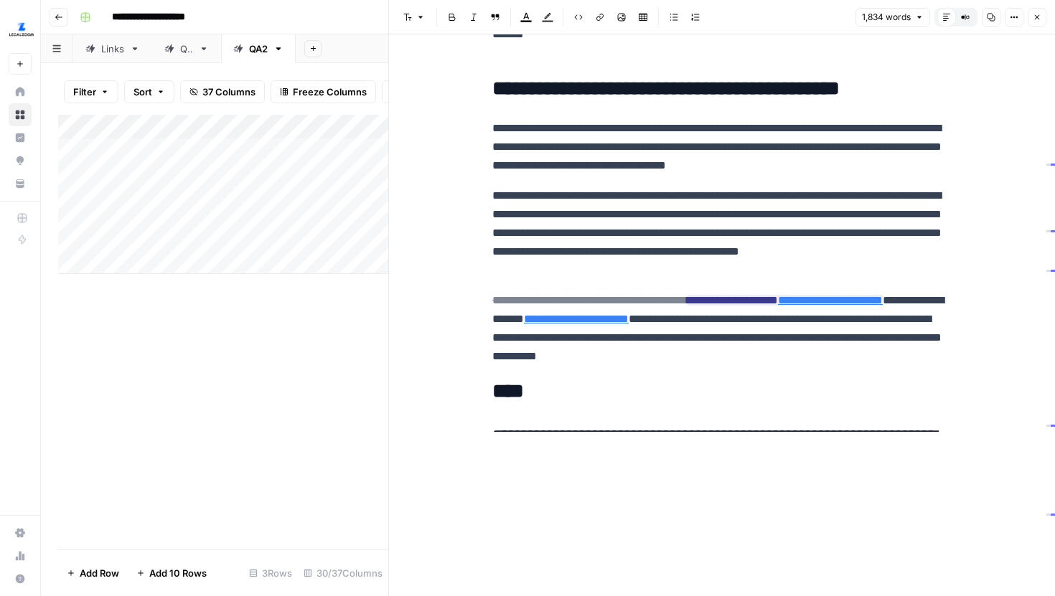
click at [1040, 18] on icon "button" at bounding box center [1037, 17] width 9 height 9
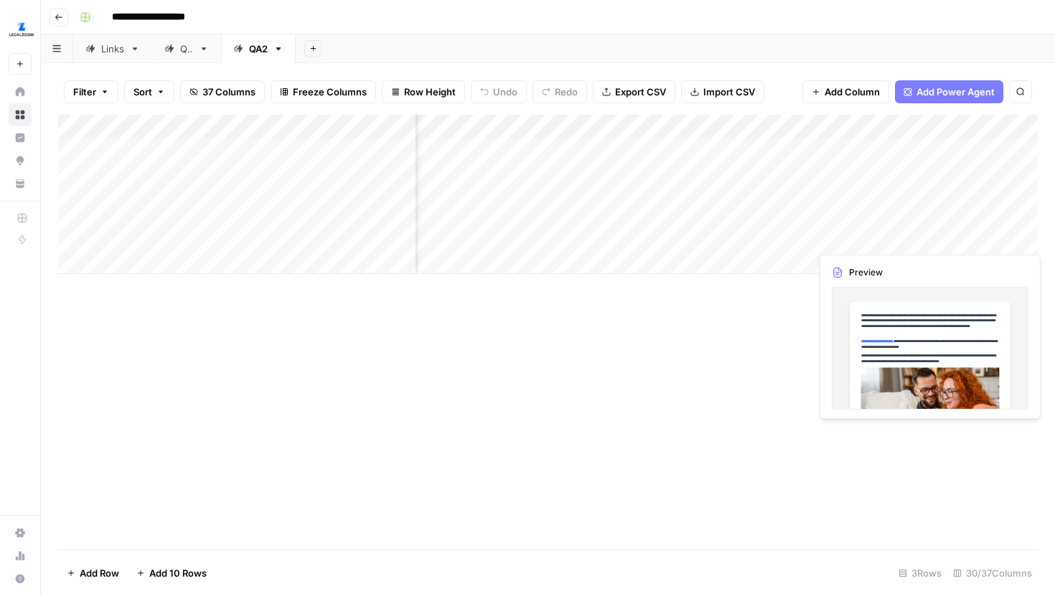
scroll to position [0, 2602]
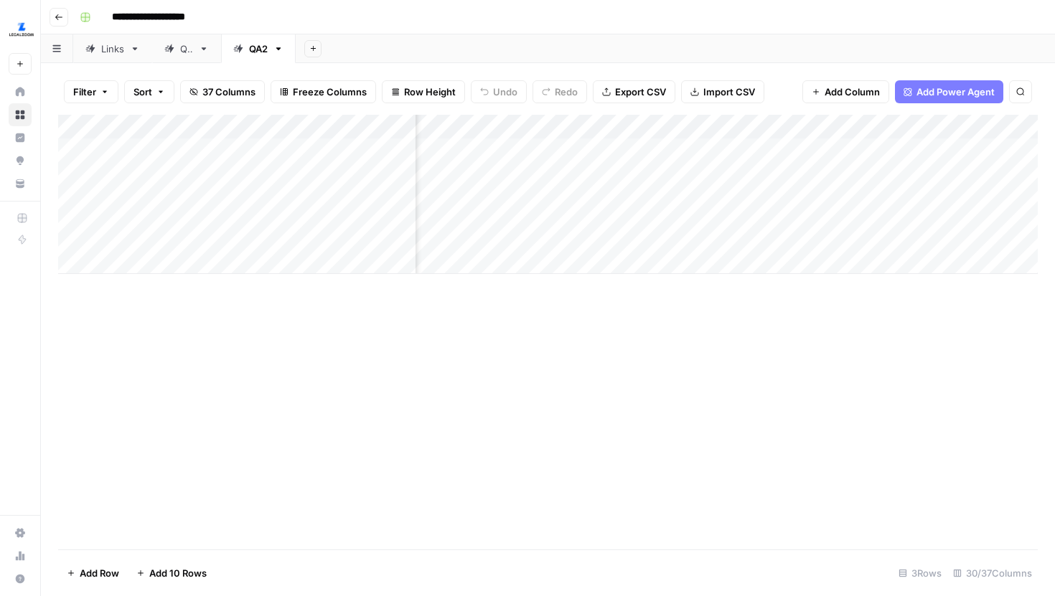
click at [956, 222] on div "Add Column" at bounding box center [548, 194] width 980 height 159
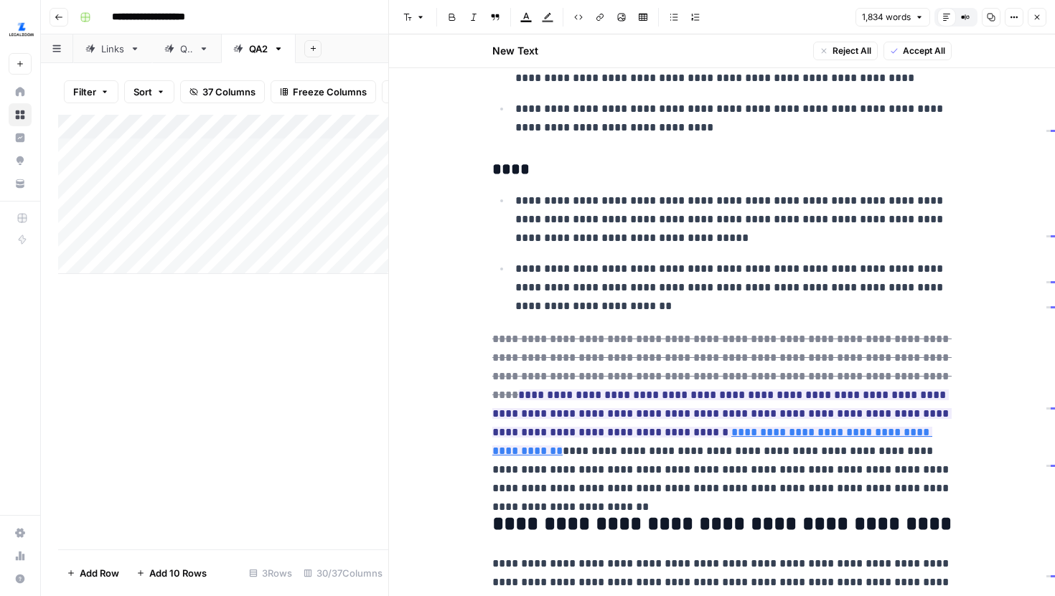
scroll to position [2325, 0]
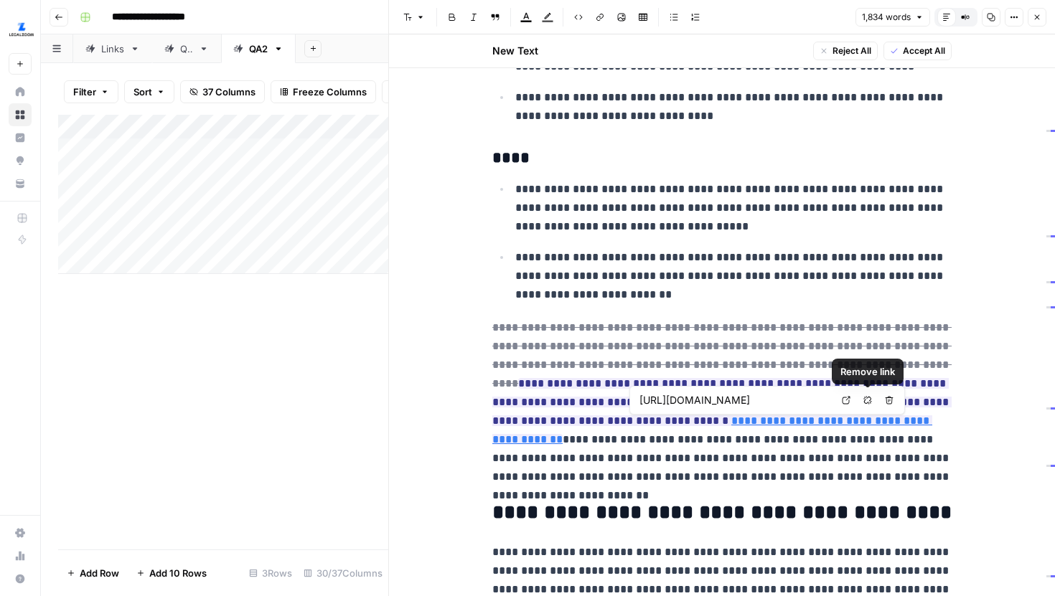
click at [848, 398] on icon at bounding box center [847, 401] width 8 height 8
click at [1034, 19] on icon "button" at bounding box center [1037, 17] width 9 height 9
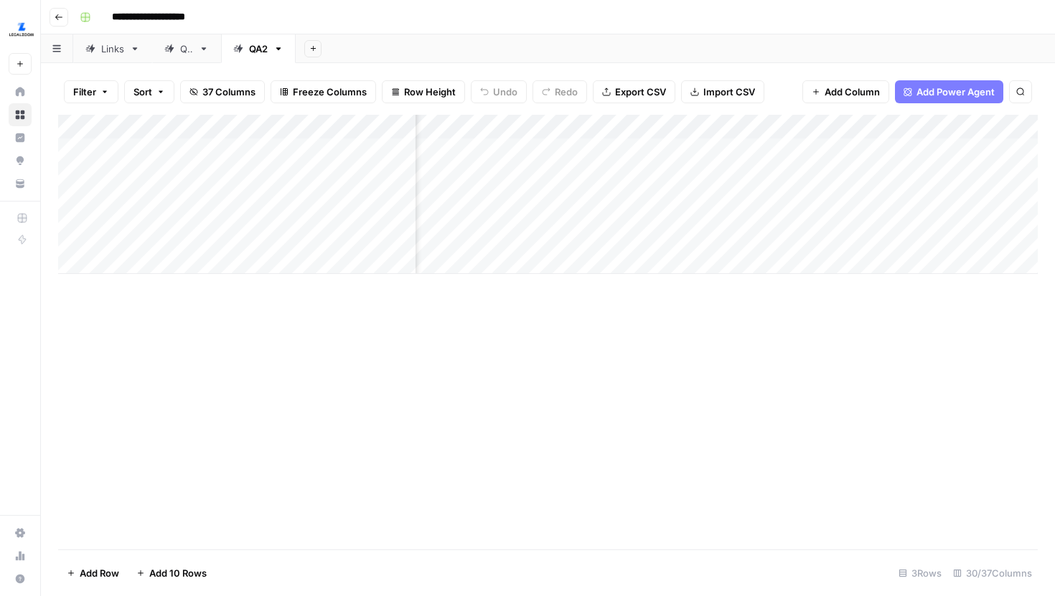
scroll to position [0, 682]
click at [678, 225] on div "Add Column" at bounding box center [548, 194] width 980 height 159
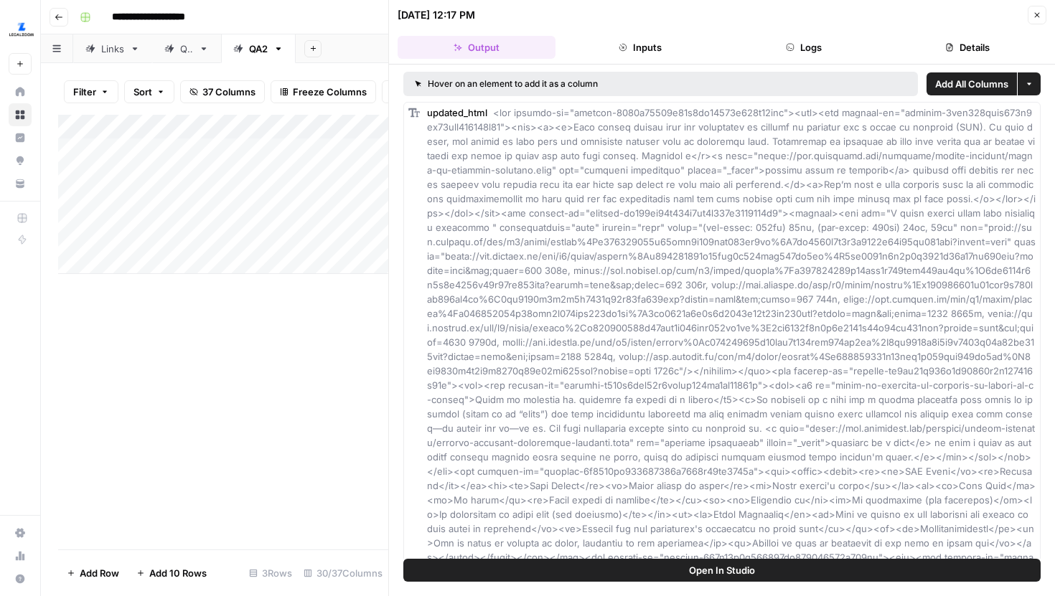
click at [769, 52] on button "Logs" at bounding box center [804, 47] width 158 height 23
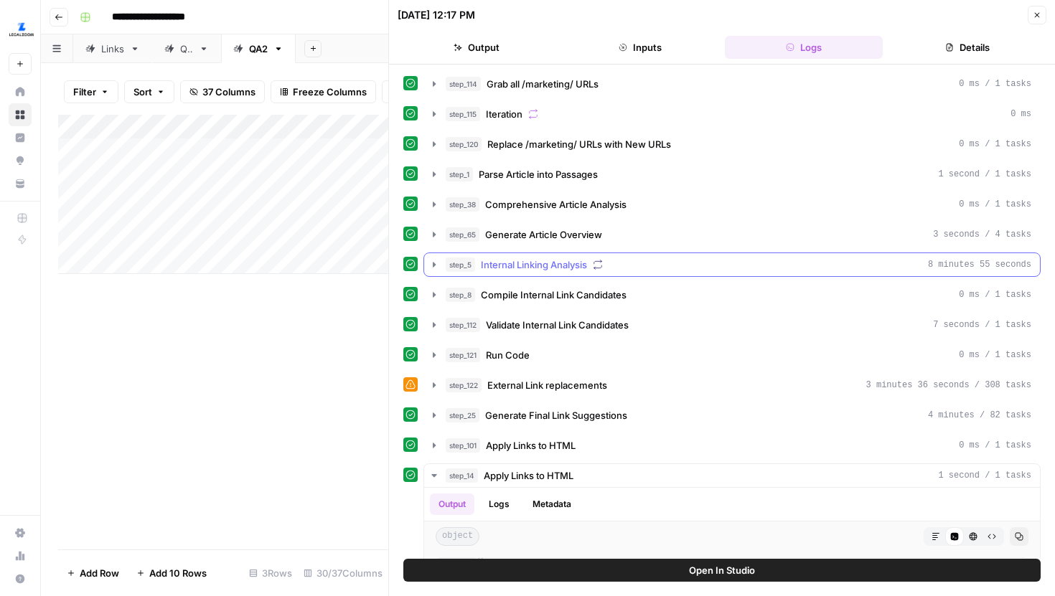
click at [428, 266] on icon "button" at bounding box center [433, 264] width 11 height 11
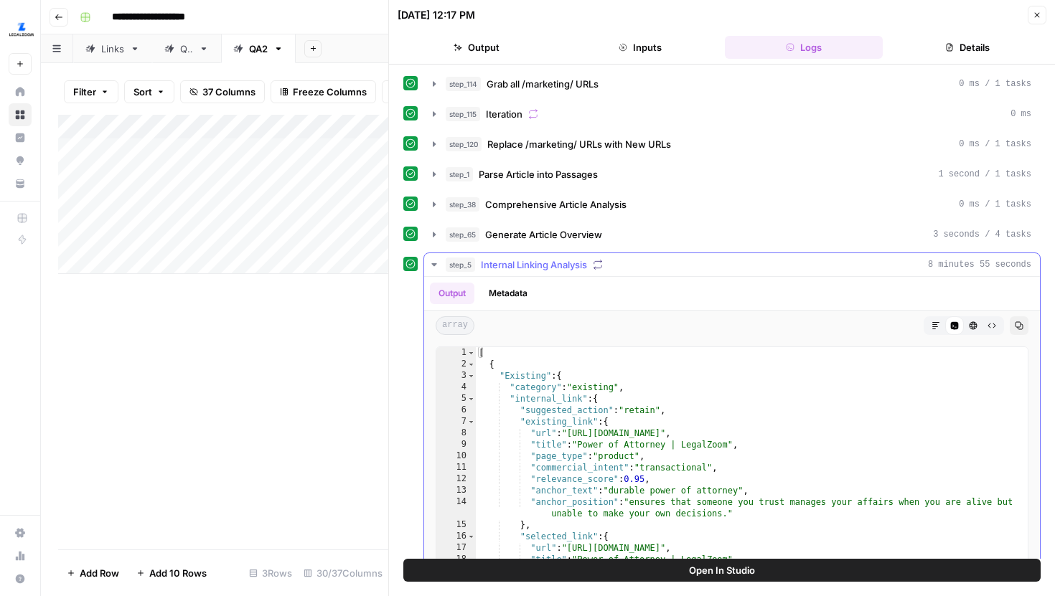
type textarea "**********"
click at [666, 399] on div "[ { "Existing" : { "category" : "existing" , "internal_link" : { "suggested_act…" at bounding box center [752, 499] width 552 height 305
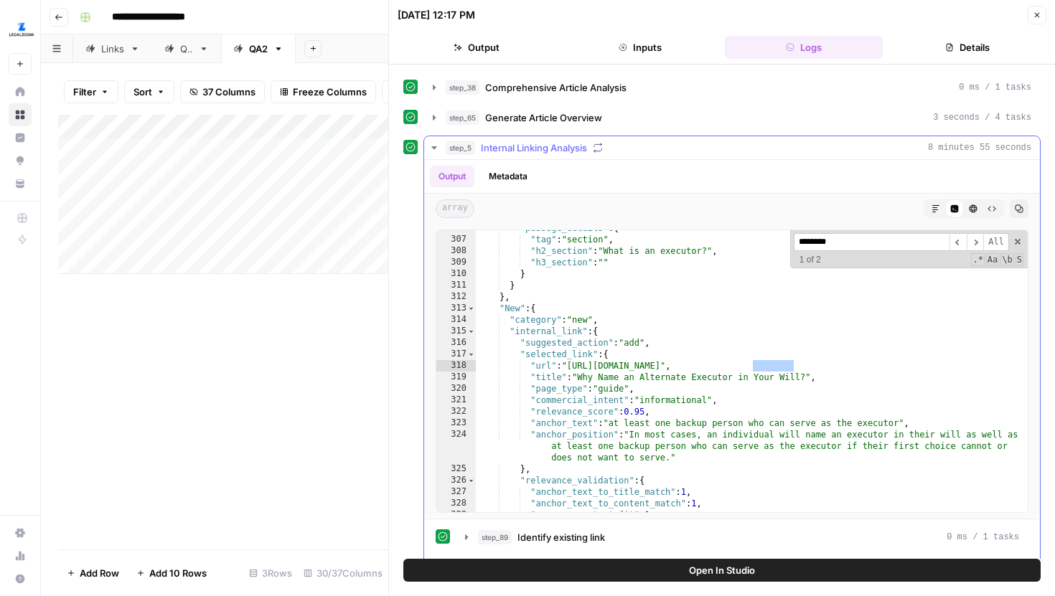
scroll to position [142, 0]
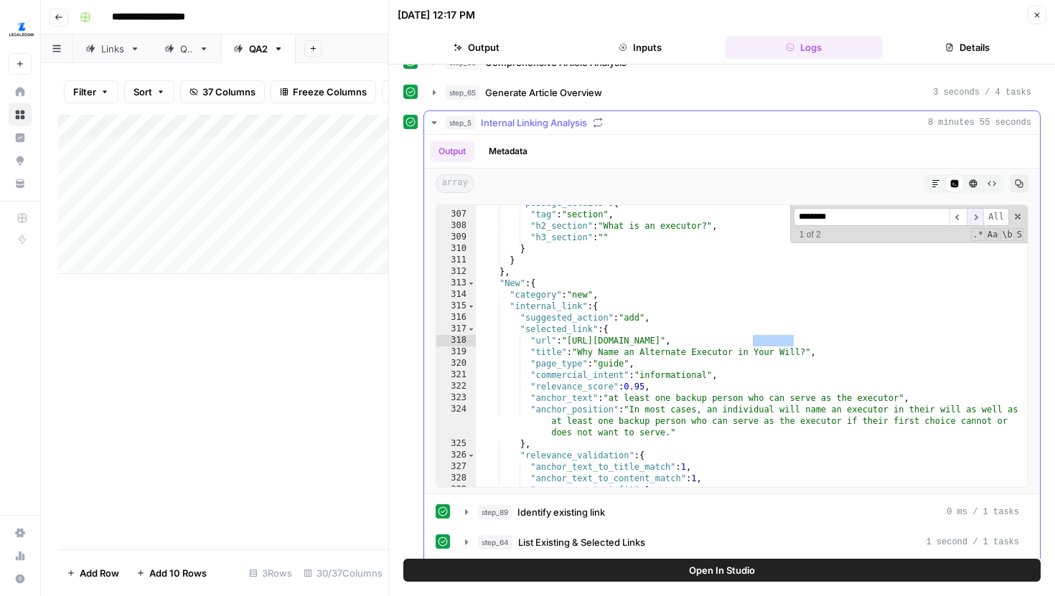
type input "********"
click at [979, 217] on span "​" at bounding box center [975, 217] width 17 height 18
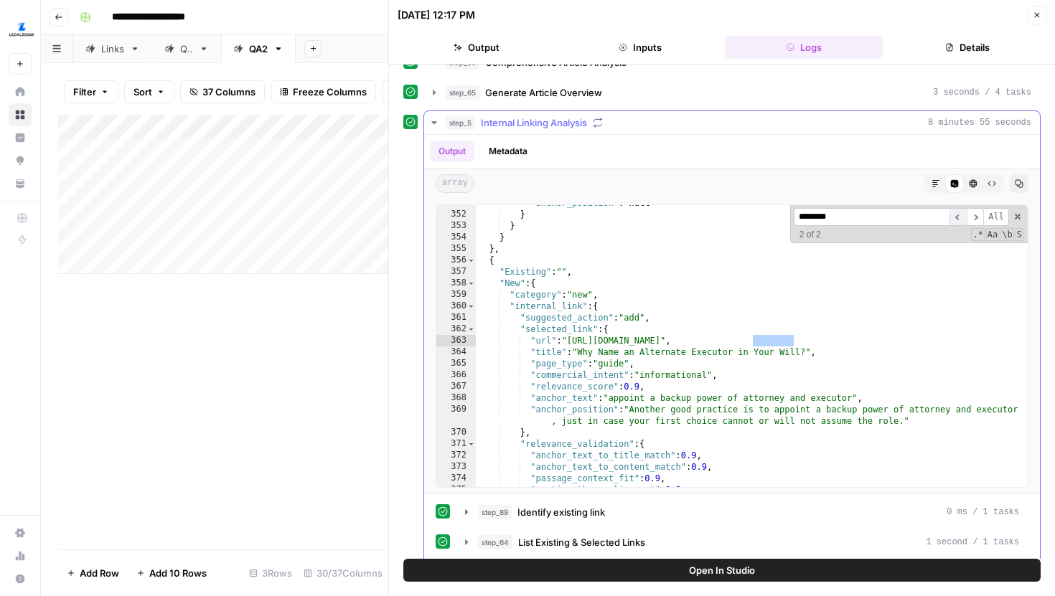
click at [961, 218] on span "​" at bounding box center [958, 217] width 17 height 18
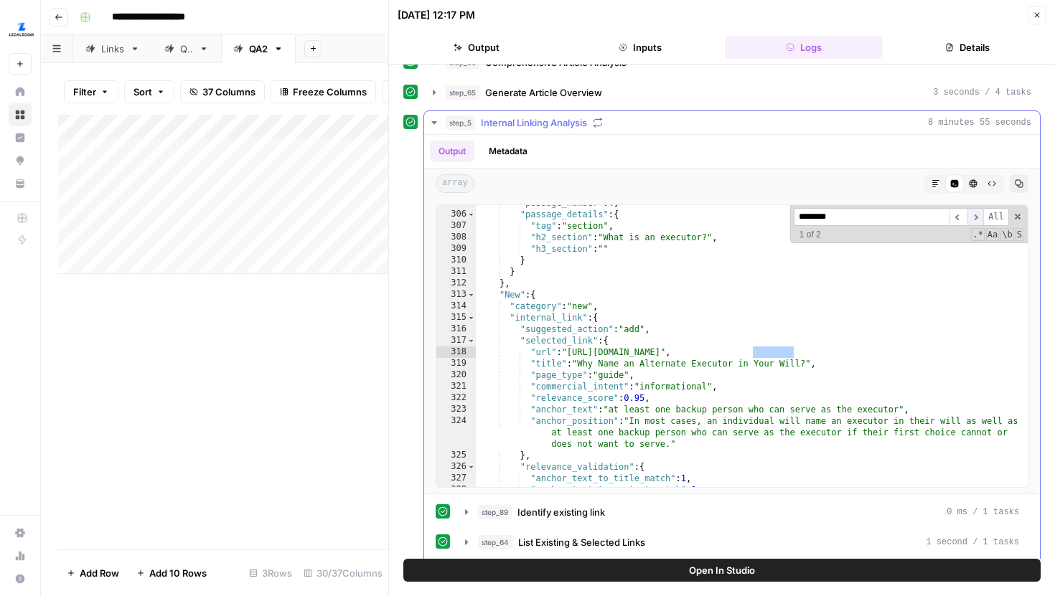
click at [974, 222] on span "​" at bounding box center [975, 217] width 17 height 18
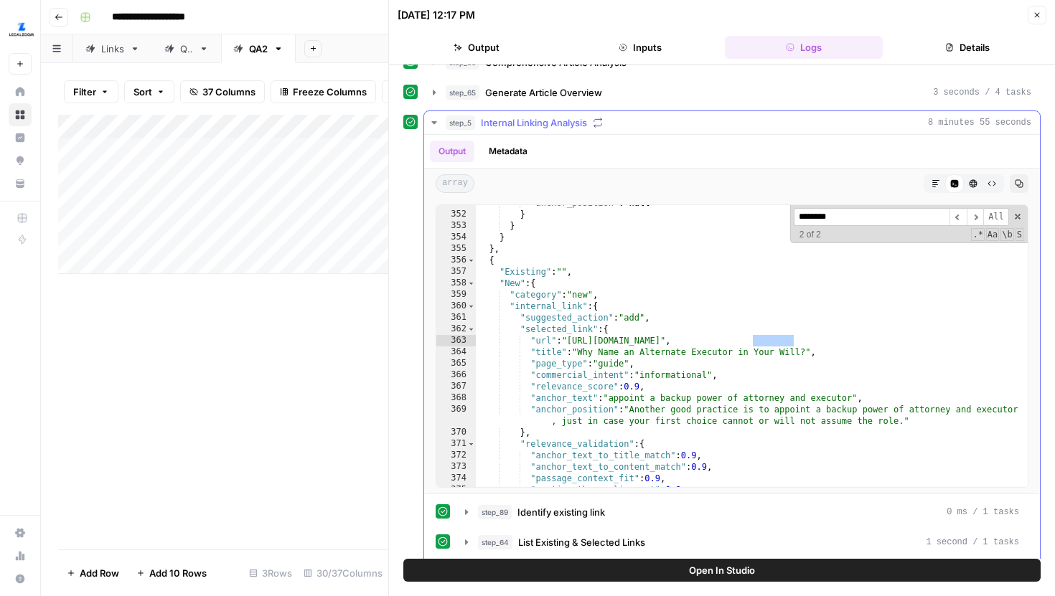
click at [430, 124] on icon "button" at bounding box center [433, 122] width 11 height 11
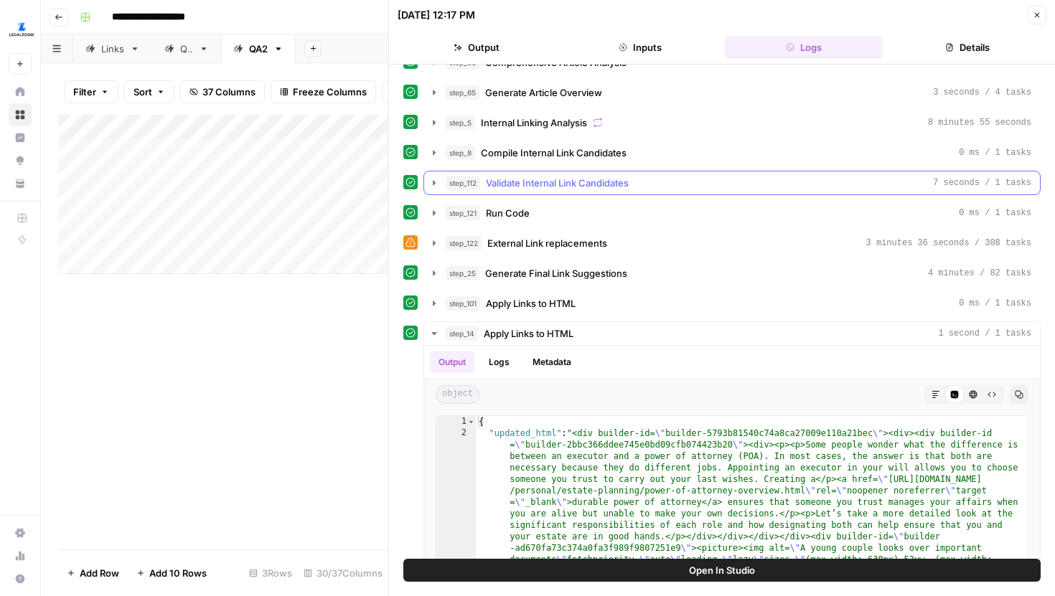
click at [432, 180] on icon "button" at bounding box center [433, 182] width 11 height 11
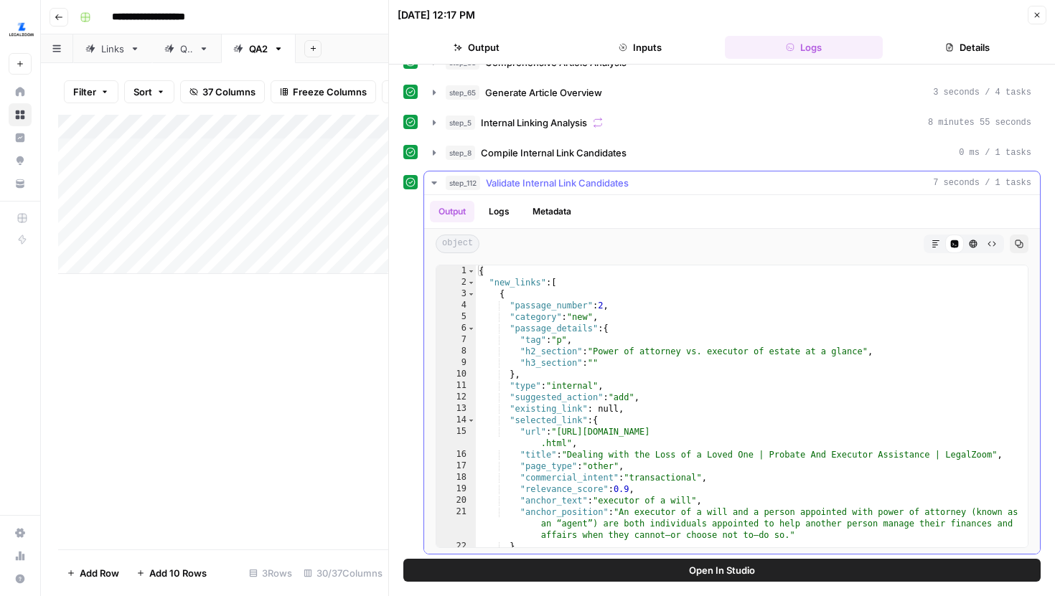
click at [436, 181] on icon "button" at bounding box center [433, 182] width 11 height 11
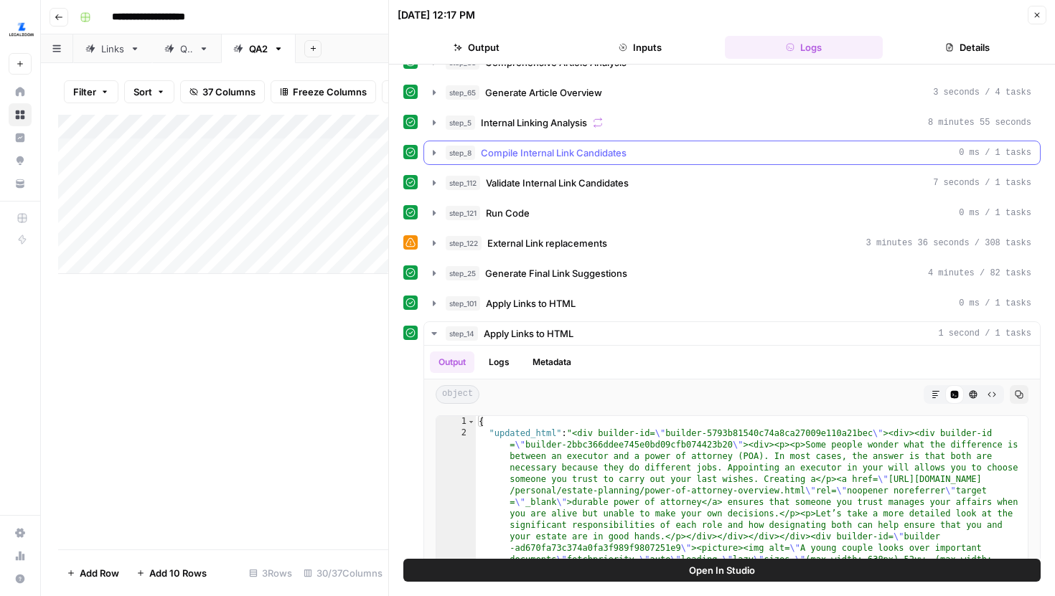
click at [438, 157] on icon "button" at bounding box center [433, 152] width 11 height 11
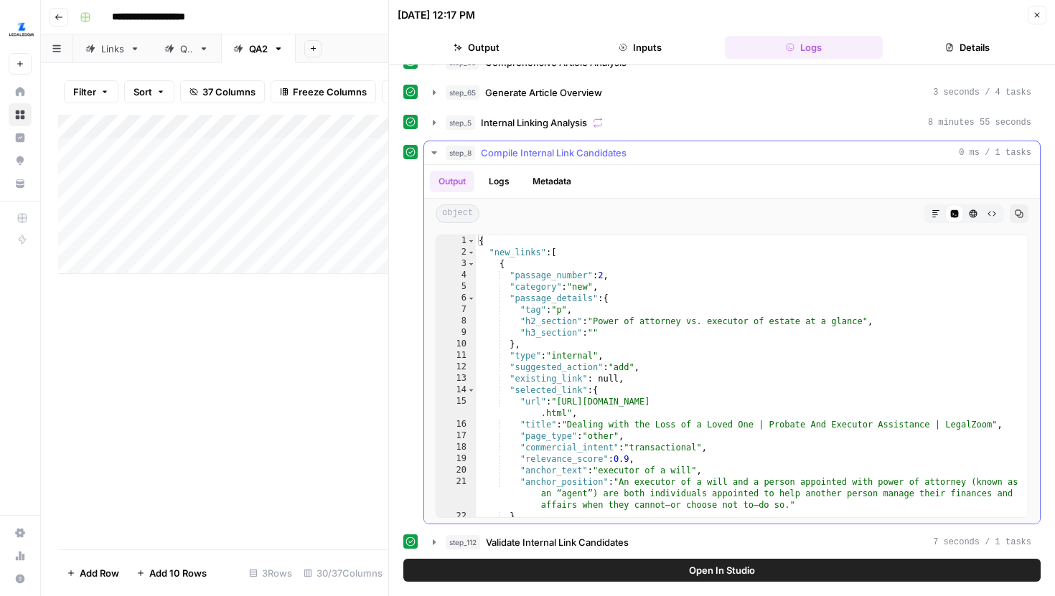
click at [436, 156] on icon "button" at bounding box center [433, 152] width 11 height 11
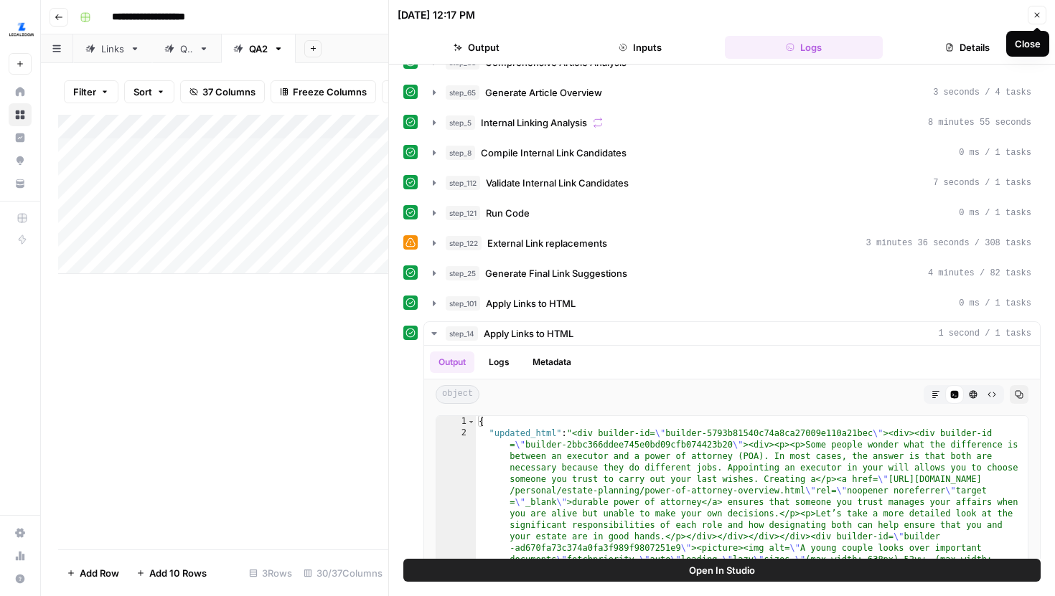
click at [1036, 13] on icon "button" at bounding box center [1037, 15] width 9 height 9
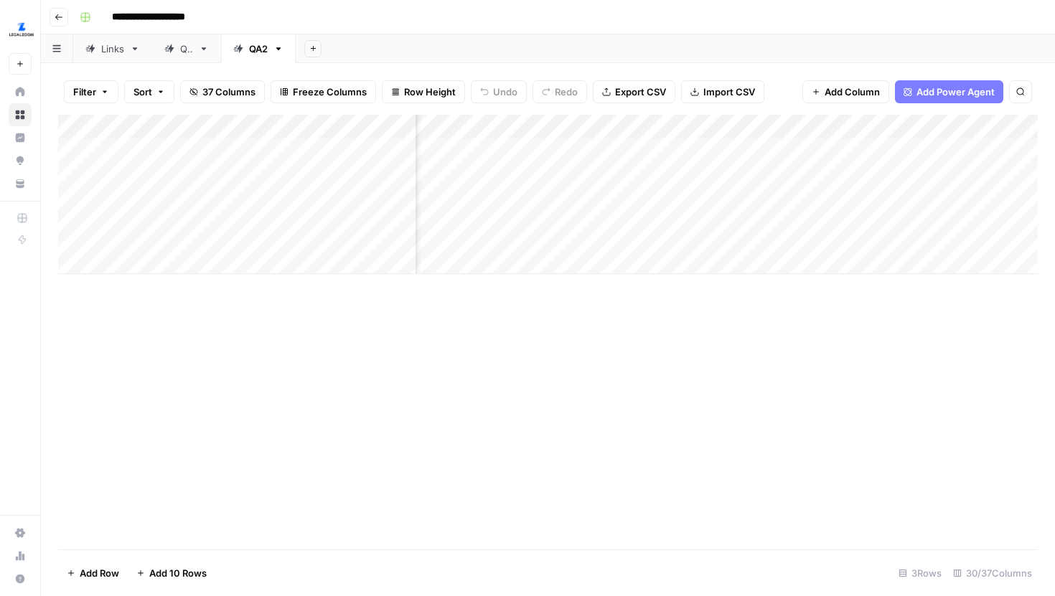
click at [652, 130] on div "Add Column" at bounding box center [548, 194] width 980 height 159
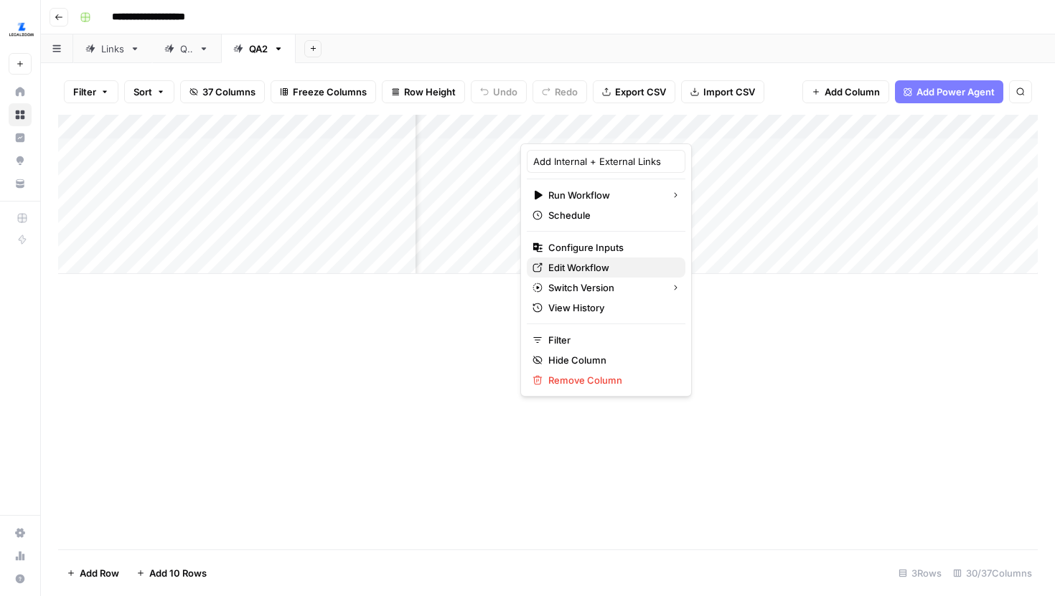
click at [589, 263] on span "Edit Workflow" at bounding box center [611, 268] width 126 height 14
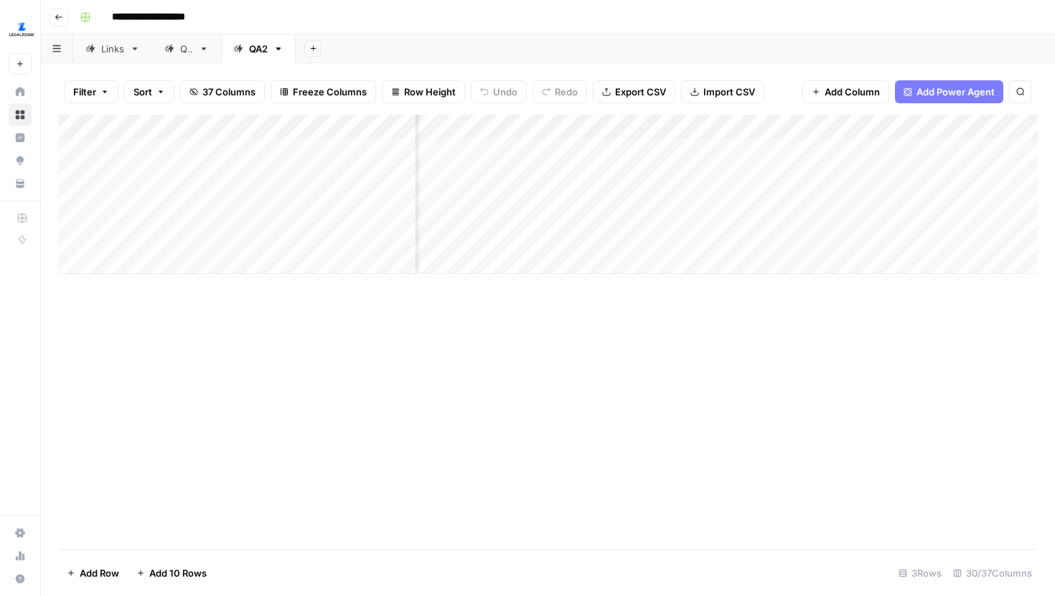
click at [680, 151] on div "Add Column" at bounding box center [548, 194] width 980 height 159
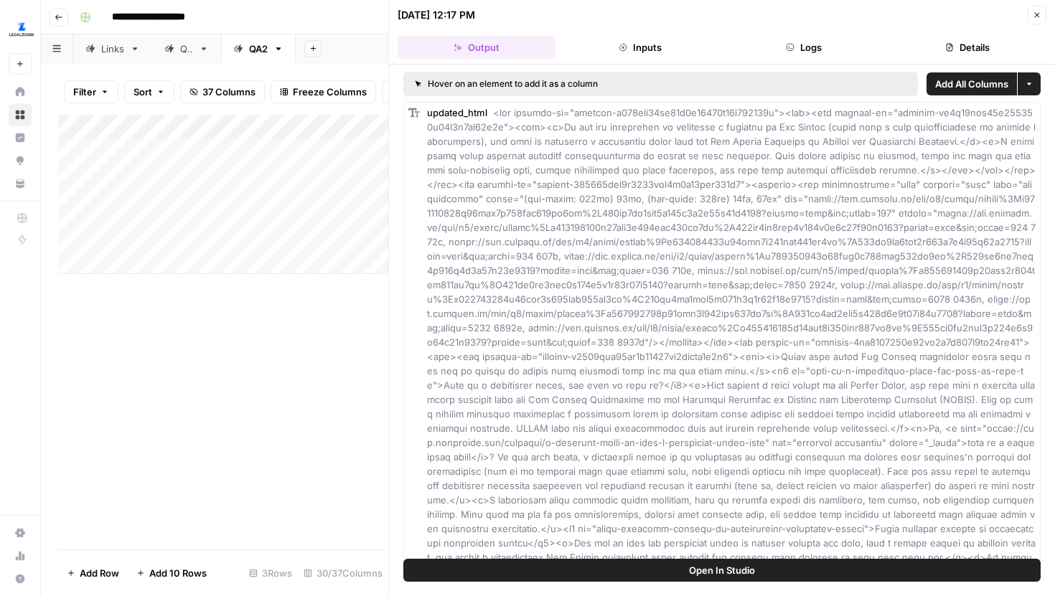
click at [1034, 9] on button "Close" at bounding box center [1037, 15] width 19 height 19
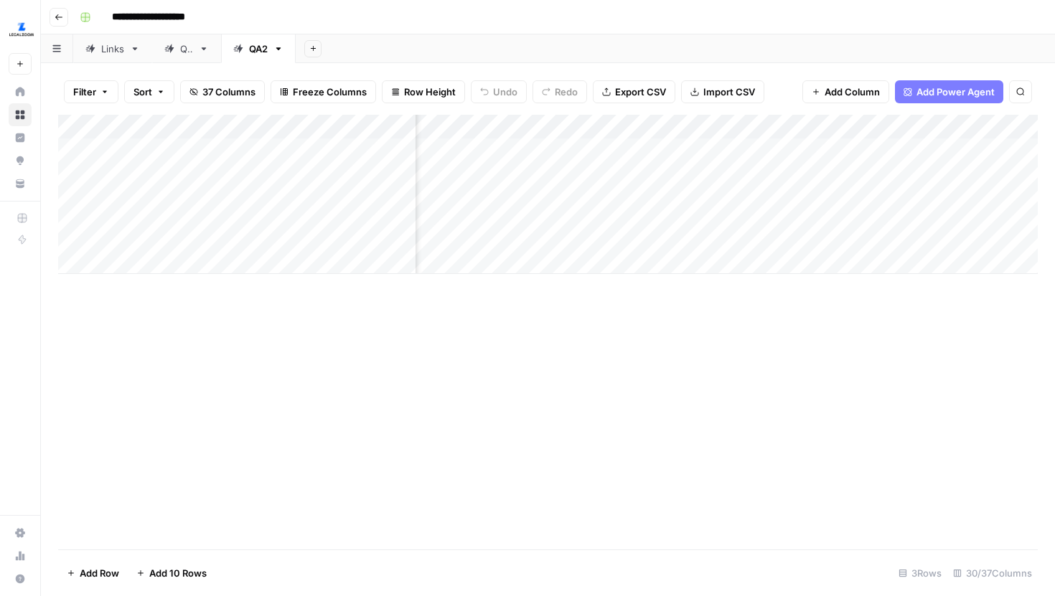
scroll to position [0, 721]
click at [642, 222] on div "Add Column" at bounding box center [548, 194] width 980 height 159
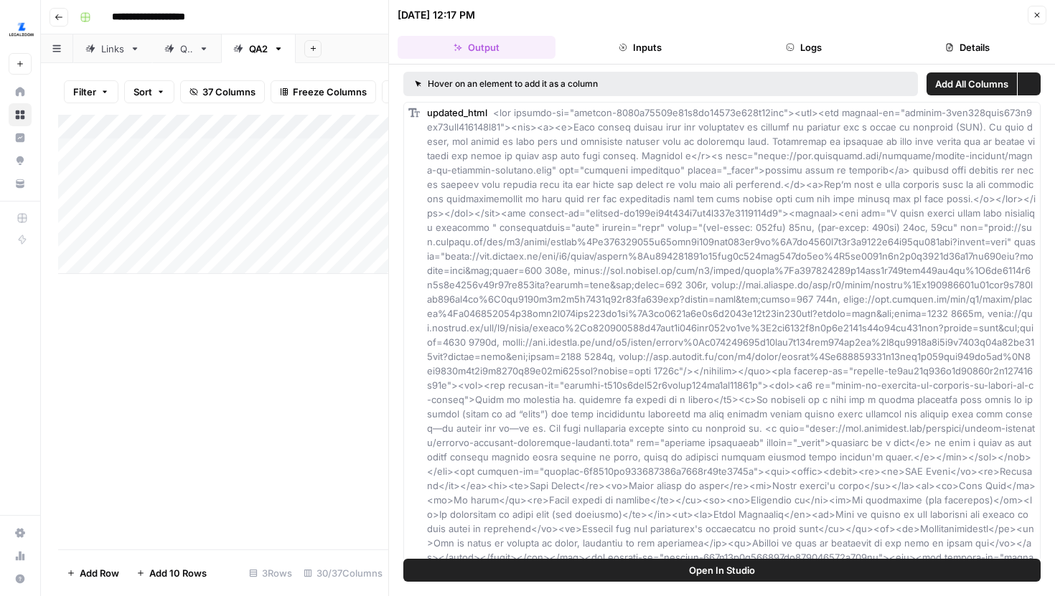
click at [682, 562] on button "Open In Studio" at bounding box center [721, 570] width 637 height 23
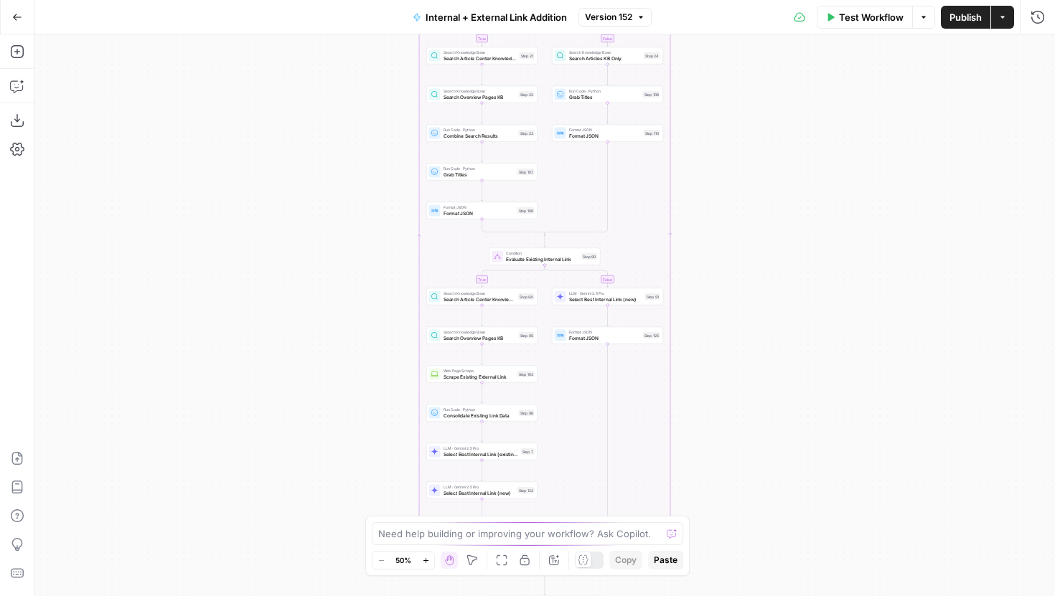
drag, startPoint x: 391, startPoint y: 374, endPoint x: 391, endPoint y: 301, distance: 73.2
click at [391, 301] on div "true false true false true false Workflow Set Inputs Inputs Run Code · Python G…" at bounding box center [544, 315] width 1021 height 562
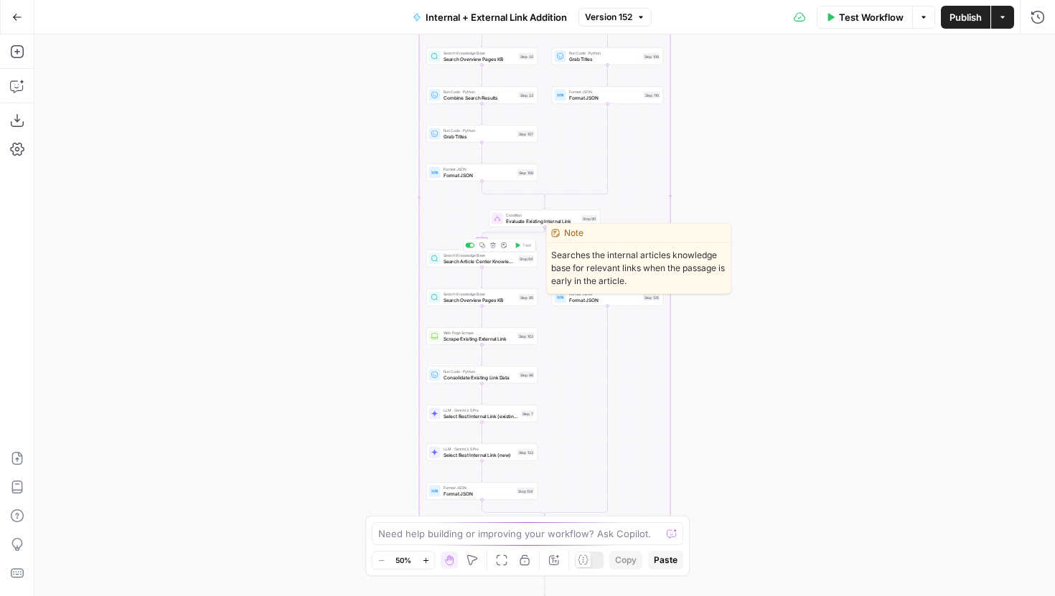
click at [444, 261] on span "Search Article Center Knowledge Base" at bounding box center [480, 261] width 72 height 7
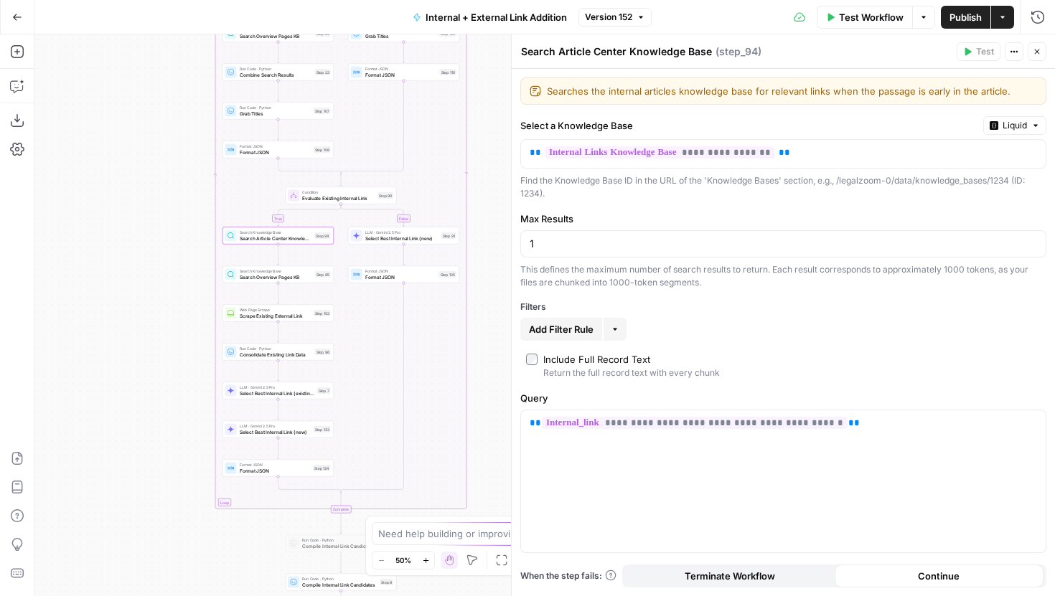
drag, startPoint x: 367, startPoint y: 272, endPoint x: 163, endPoint y: 249, distance: 205.1
click at [163, 249] on div "true false true false true false Workflow Set Inputs Inputs Run Code · Python G…" at bounding box center [544, 315] width 1021 height 562
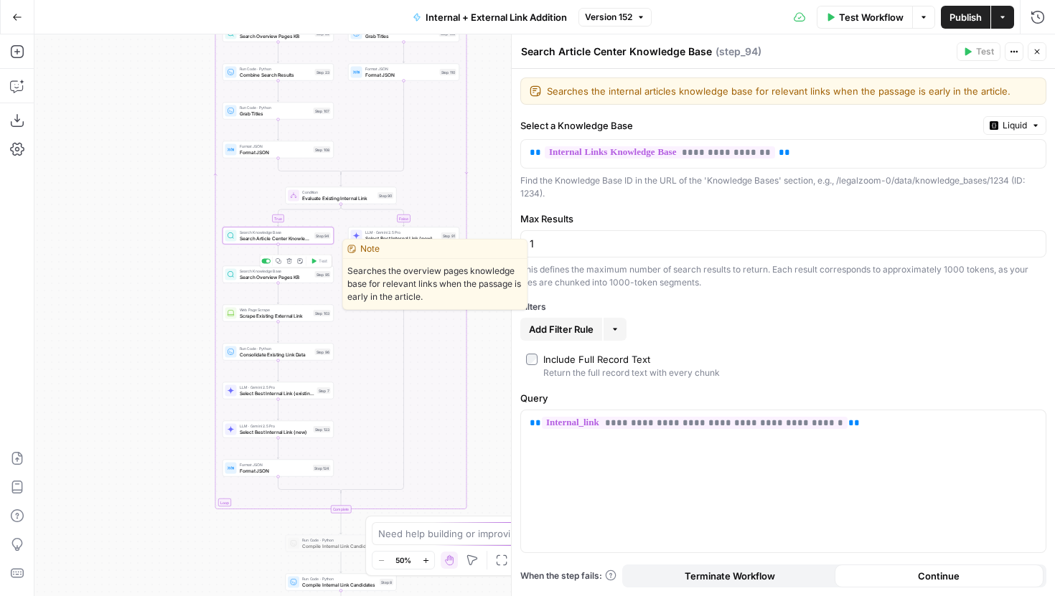
click at [300, 278] on span "Search Overview Pages KB" at bounding box center [276, 276] width 72 height 7
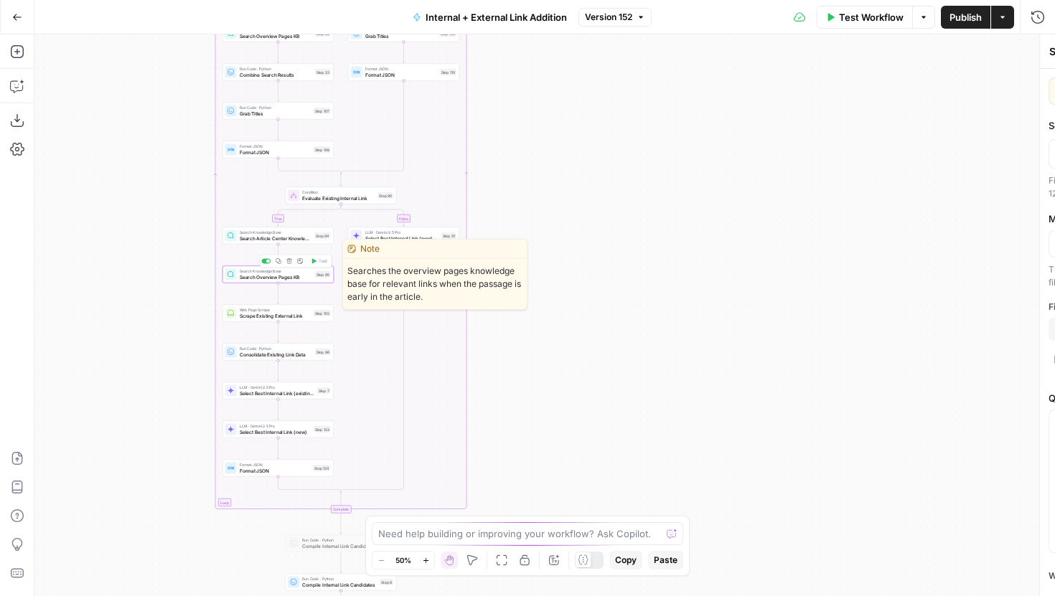
type textarea "Search Overview Pages KB"
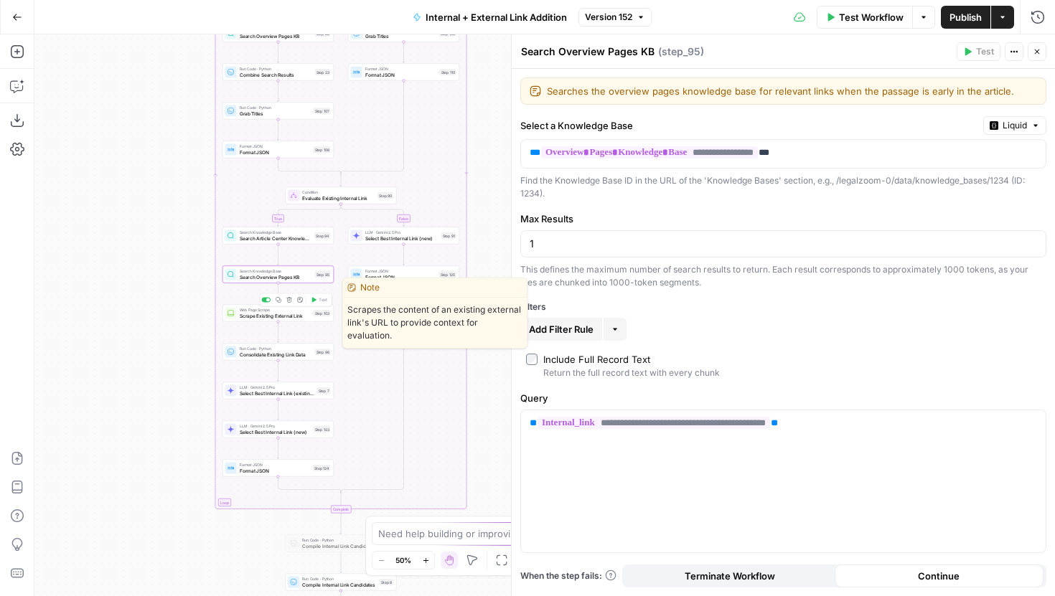
click at [305, 319] on span "Scrape Existing External Link" at bounding box center [275, 315] width 71 height 7
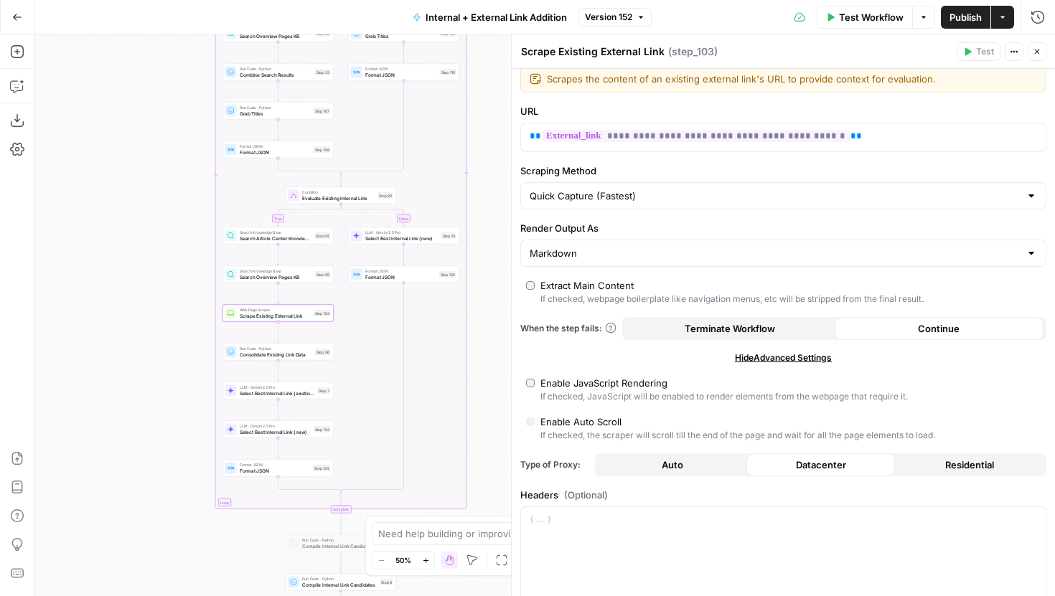
scroll to position [14, 0]
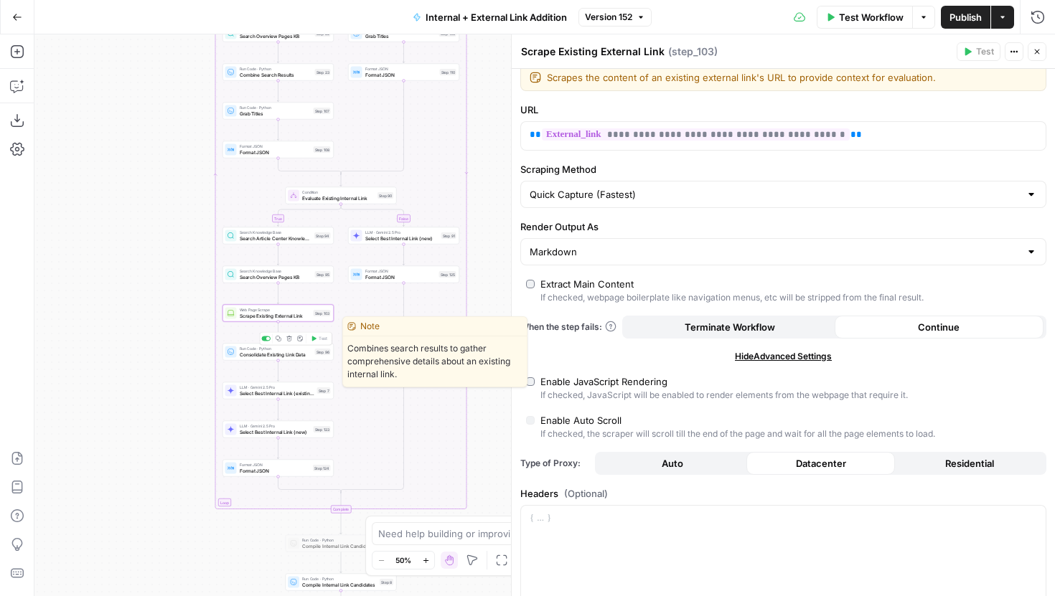
click at [317, 355] on div "Run Code · Python Consolidate Existing Link Data Step 96 Copy step Delete step …" at bounding box center [278, 352] width 106 height 12
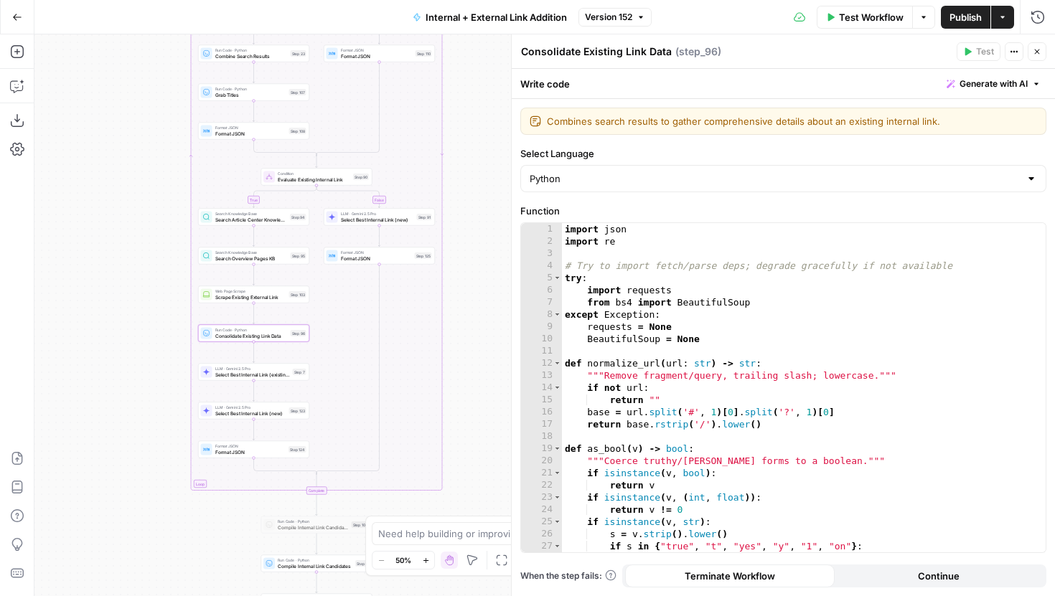
drag, startPoint x: 178, startPoint y: 361, endPoint x: 153, endPoint y: 342, distance: 31.3
click at [153, 342] on div "true false true false true false Workflow Set Inputs Inputs Run Code · Python G…" at bounding box center [544, 315] width 1021 height 562
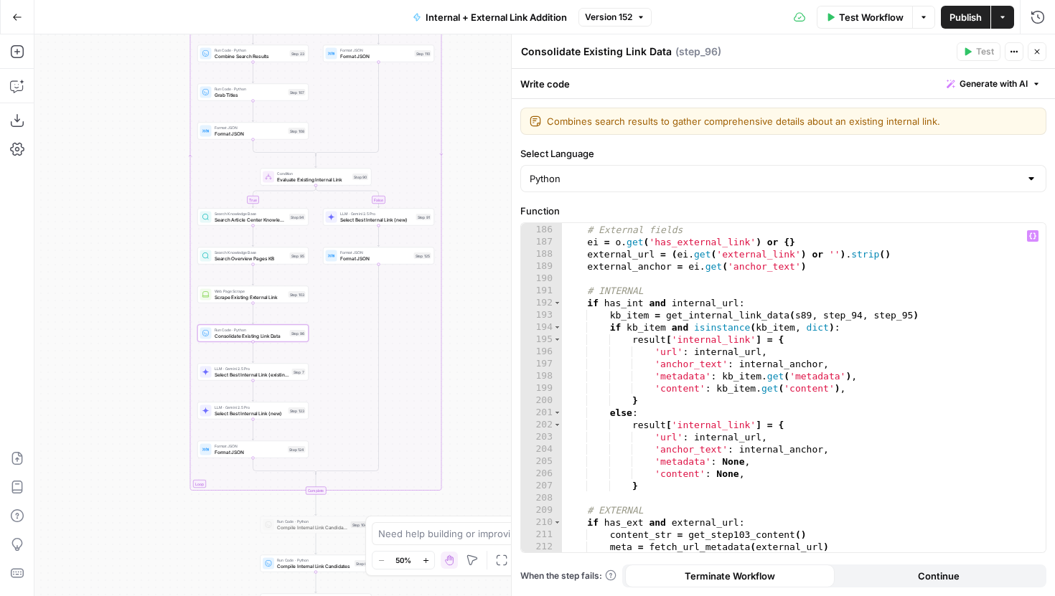
scroll to position [2501, 0]
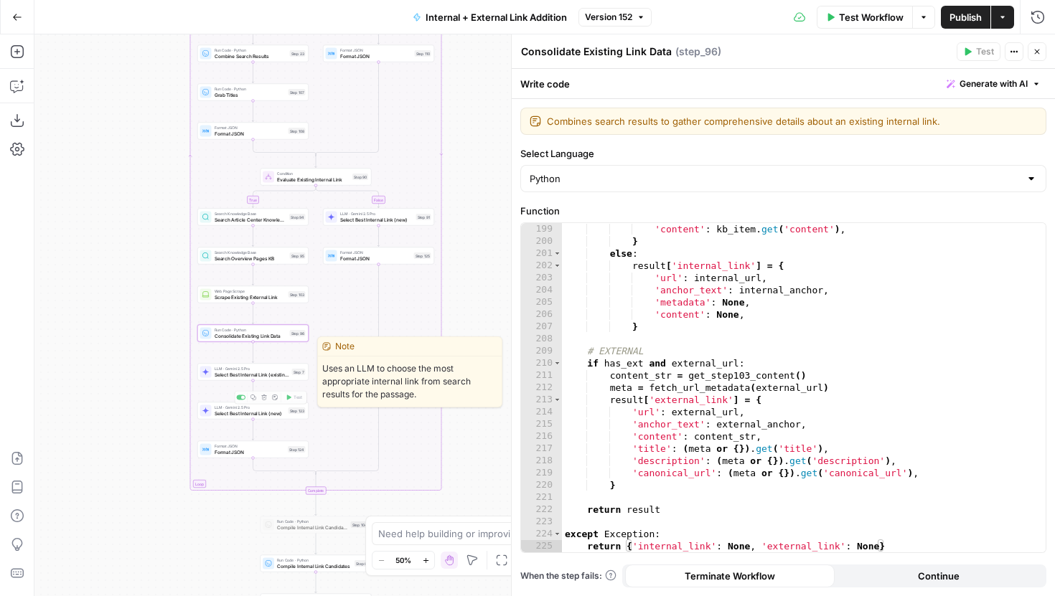
click at [277, 378] on div "LLM · Gemini 2.5 Pro Select Best Internal Link (existing) Step 7 Copy step Dele…" at bounding box center [252, 372] width 111 height 17
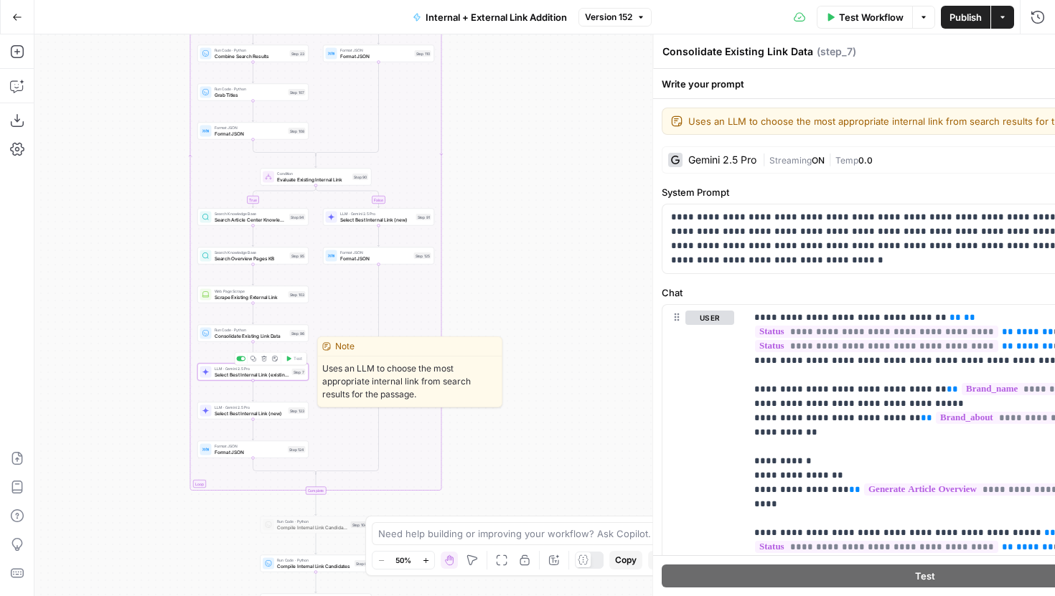
type textarea "Select Best Internal Link (existing)"
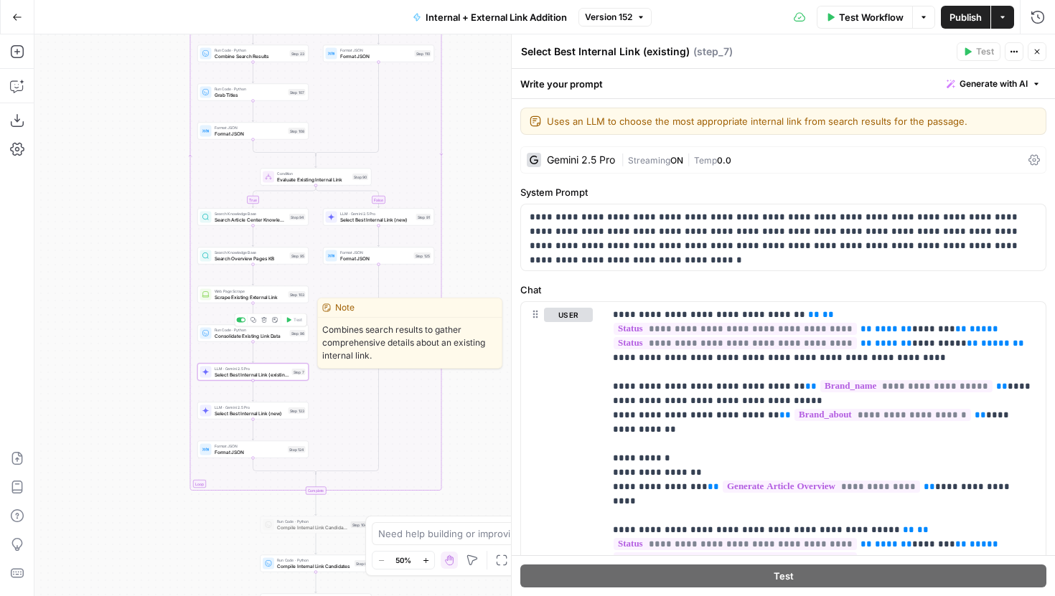
click at [291, 338] on div "Run Code · Python Consolidate Existing Link Data Step 96 Copy step Delete step …" at bounding box center [253, 333] width 106 height 12
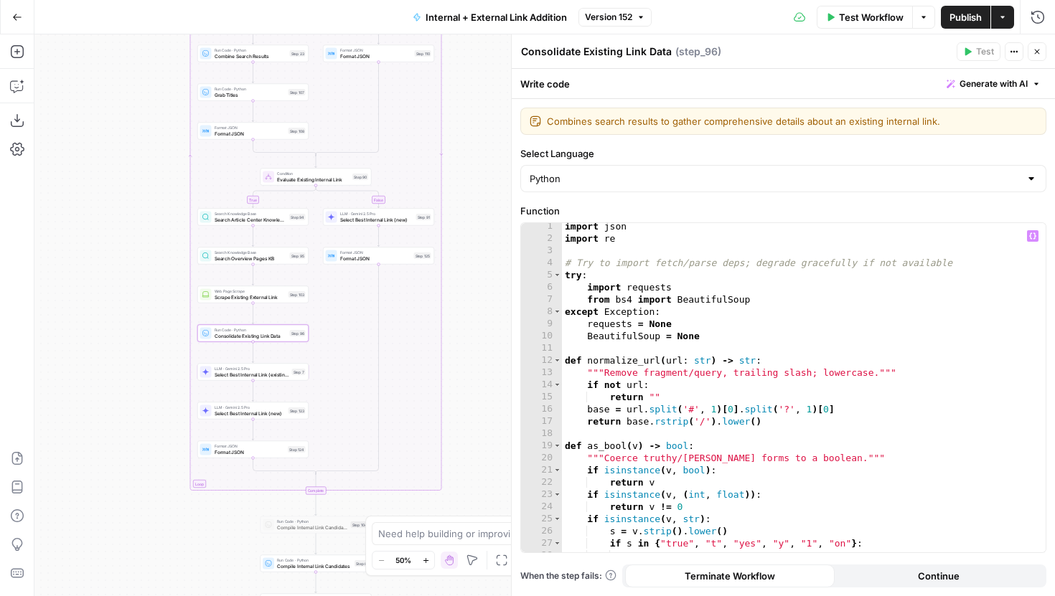
scroll to position [0, 0]
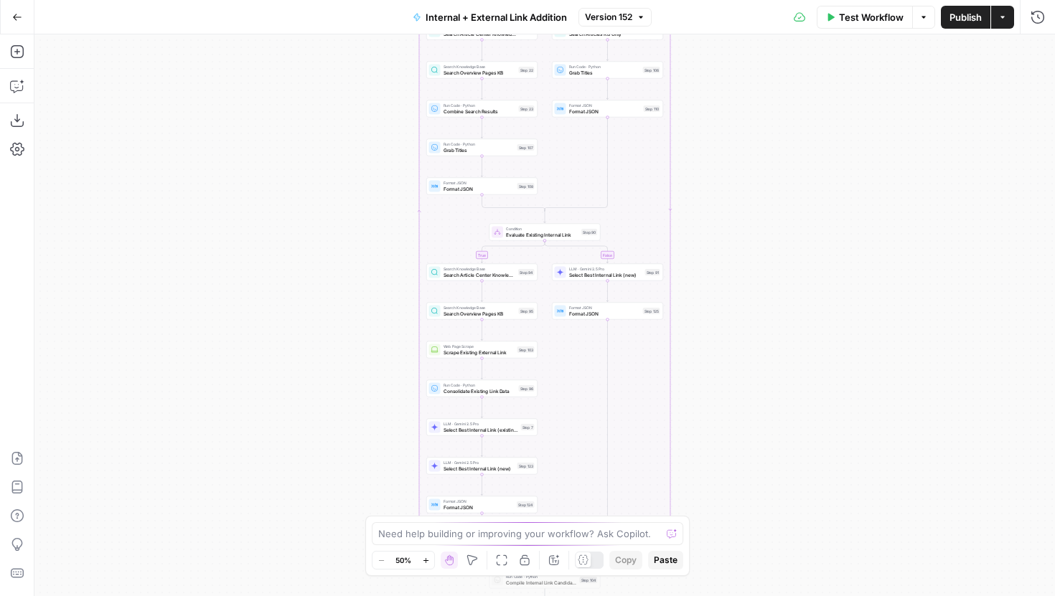
drag, startPoint x: 390, startPoint y: 262, endPoint x: 390, endPoint y: 131, distance: 130.6
click at [390, 131] on div "true false true false true false Workflow Set Inputs Inputs Run Code · Python G…" at bounding box center [544, 315] width 1021 height 562
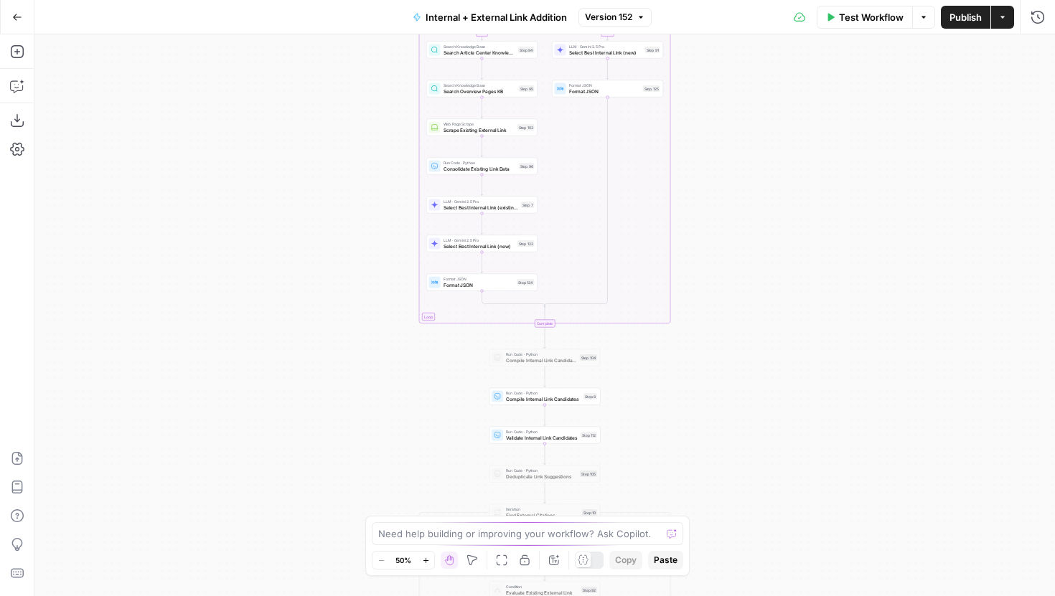
drag, startPoint x: 383, startPoint y: 228, endPoint x: 383, endPoint y: 128, distance: 99.0
click at [383, 128] on div "true false true false true false Workflow Set Inputs Inputs Run Code · Python G…" at bounding box center [544, 315] width 1021 height 562
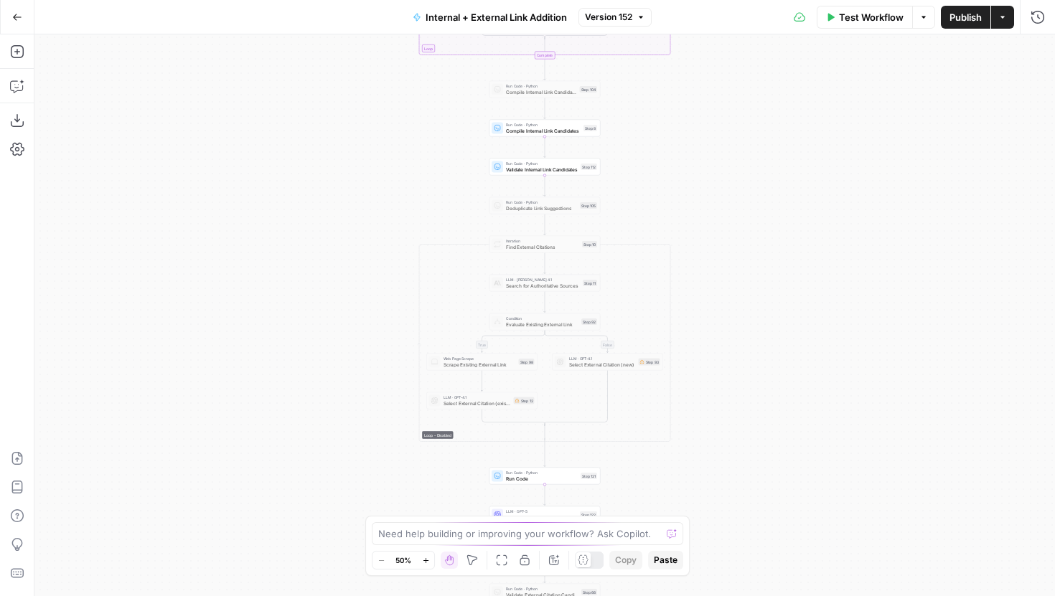
drag, startPoint x: 390, startPoint y: 148, endPoint x: 390, endPoint y: 111, distance: 36.6
click at [390, 111] on div "true false true false true false Workflow Set Inputs Inputs Run Code · Python G…" at bounding box center [544, 315] width 1021 height 562
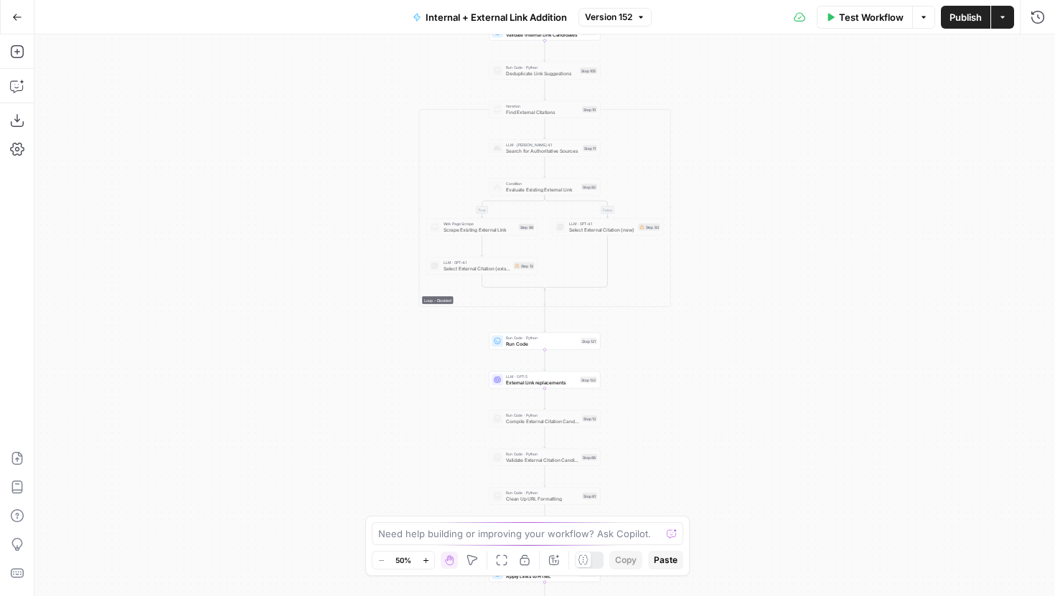
drag, startPoint x: 384, startPoint y: 227, endPoint x: 384, endPoint y: 182, distance: 44.5
click at [384, 182] on div "true false true false true false Workflow Set Inputs Inputs Run Code · Python G…" at bounding box center [544, 315] width 1021 height 562
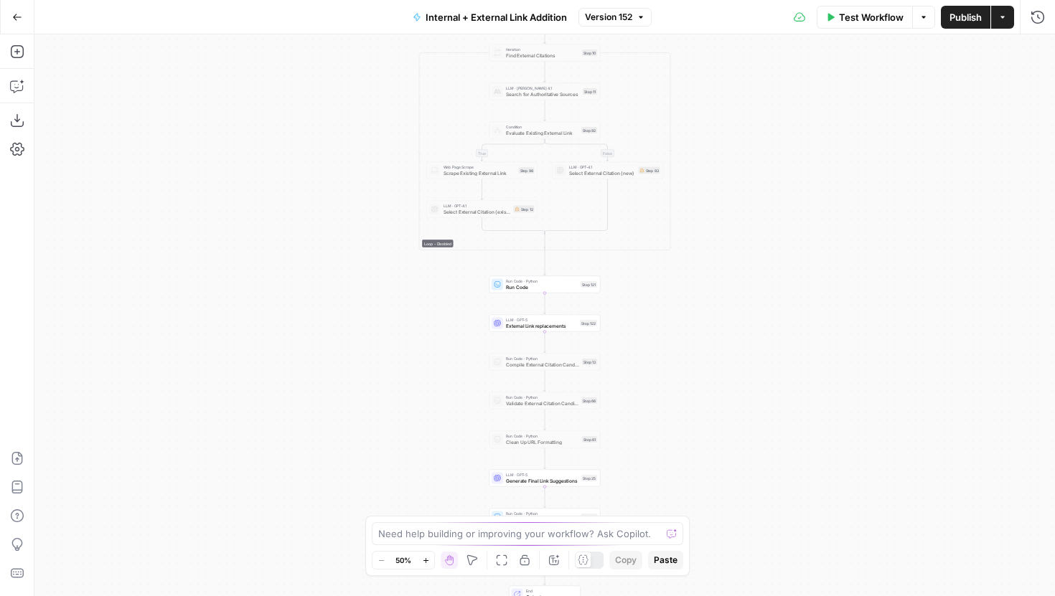
drag, startPoint x: 350, startPoint y: 224, endPoint x: 350, endPoint y: 212, distance: 12.2
click at [350, 212] on div "true false true false true false Workflow Set Inputs Inputs Run Code · Python G…" at bounding box center [544, 315] width 1021 height 562
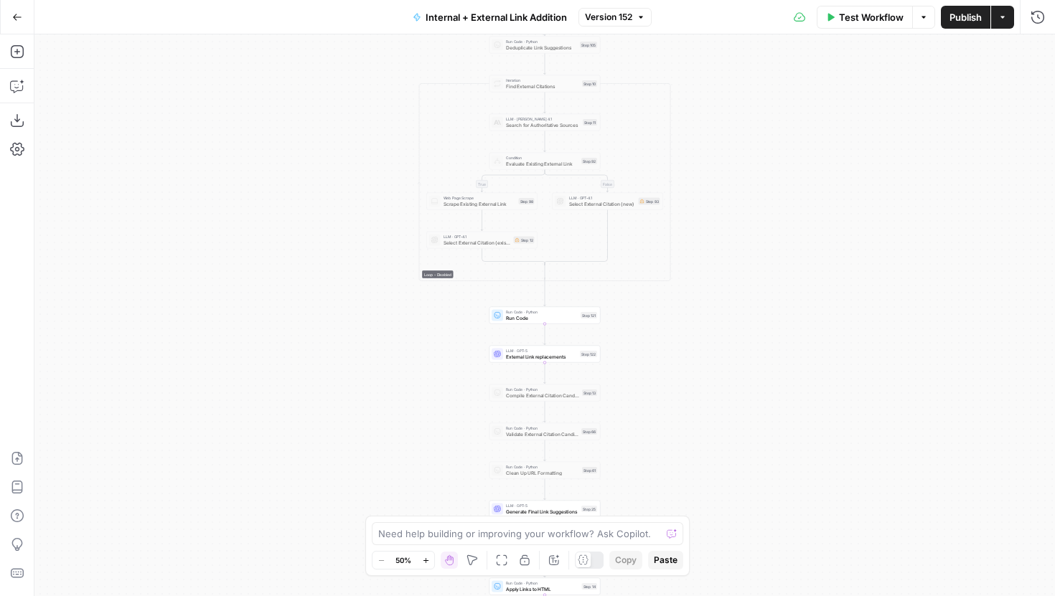
drag, startPoint x: 378, startPoint y: 182, endPoint x: 381, endPoint y: 265, distance: 82.6
click at [381, 263] on div "true false true false true false Workflow Set Inputs Inputs Run Code · Python G…" at bounding box center [544, 315] width 1021 height 562
drag, startPoint x: 375, startPoint y: 226, endPoint x: 375, endPoint y: 92, distance: 134.2
click at [375, 92] on div "true false true false true false Workflow Set Inputs Inputs Run Code · Python G…" at bounding box center [544, 315] width 1021 height 562
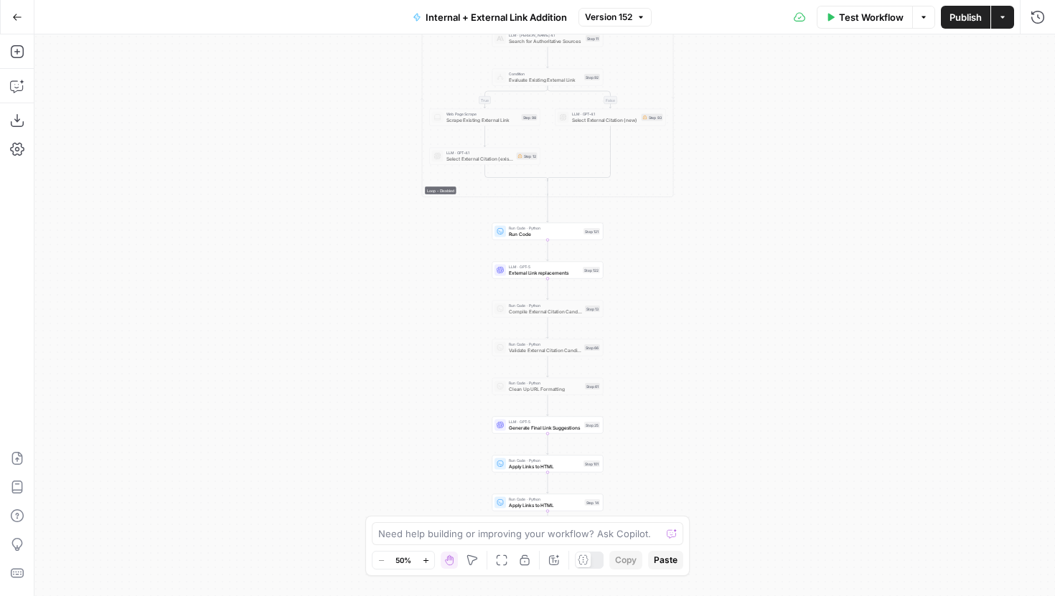
drag, startPoint x: 362, startPoint y: 303, endPoint x: 362, endPoint y: 250, distance: 52.4
click at [362, 250] on div "true false true false true false Workflow Set Inputs Inputs Run Code · Python G…" at bounding box center [544, 315] width 1021 height 562
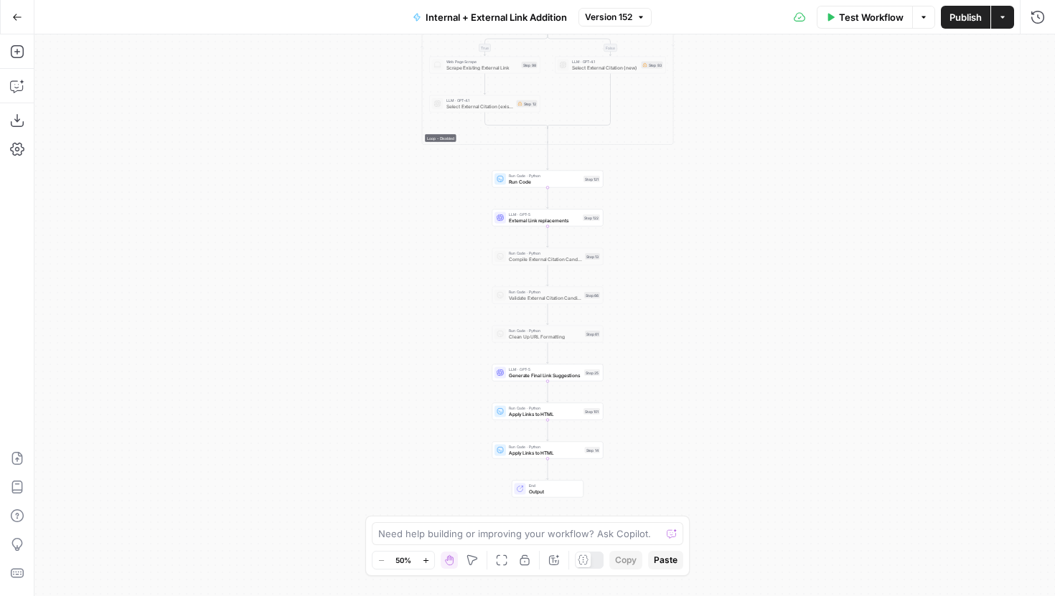
click at [428, 566] on button "Zoom In" at bounding box center [425, 560] width 17 height 17
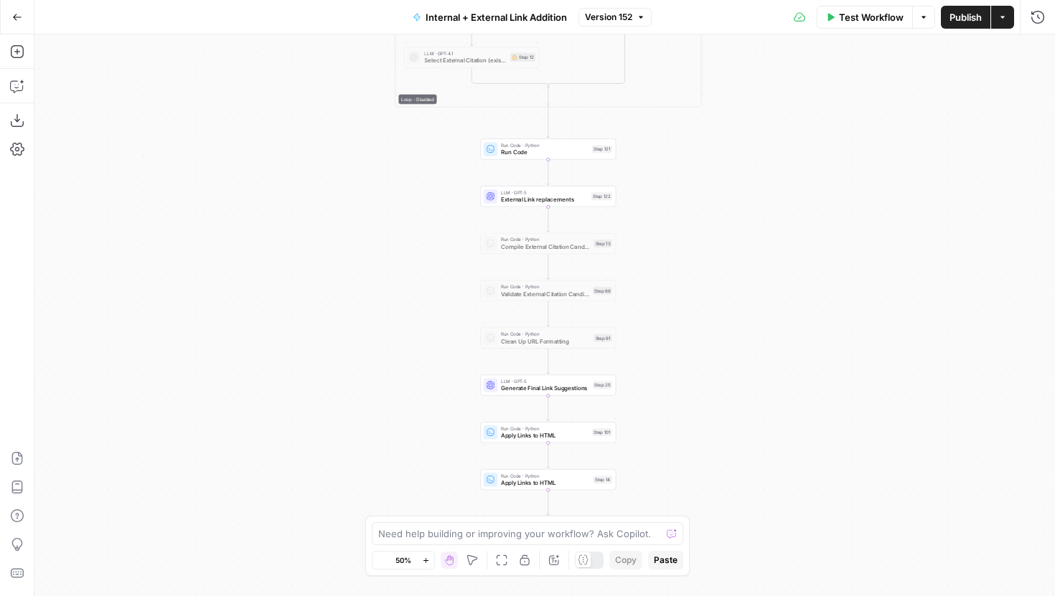
click at [428, 566] on button "Zoom In" at bounding box center [425, 560] width 17 height 17
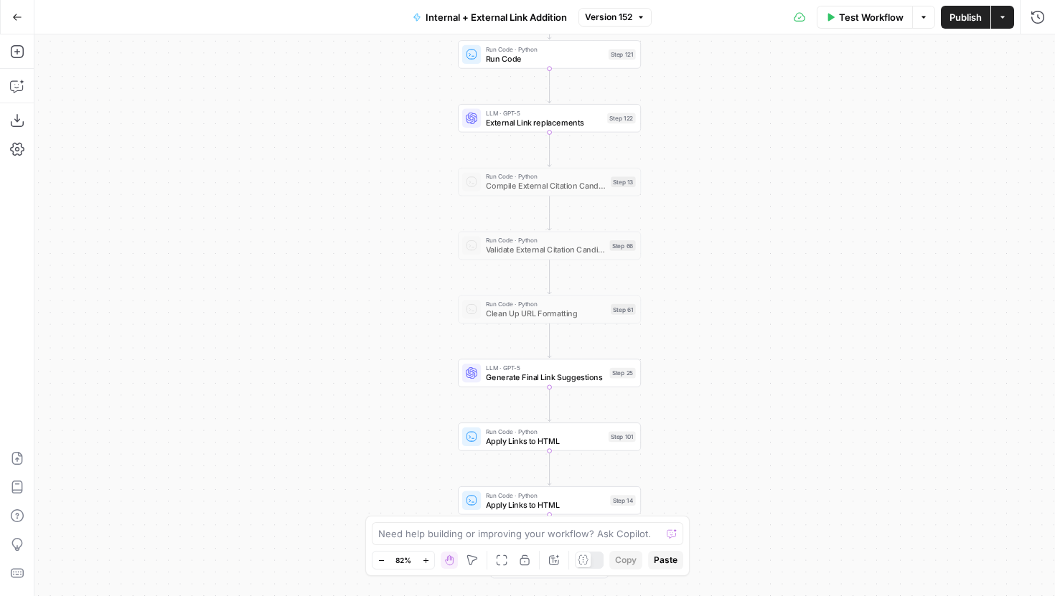
drag, startPoint x: 348, startPoint y: 482, endPoint x: 347, endPoint y: 314, distance: 168.7
click at [347, 314] on div "true false true false true false Workflow Set Inputs Inputs Run Code · Python G…" at bounding box center [544, 315] width 1021 height 562
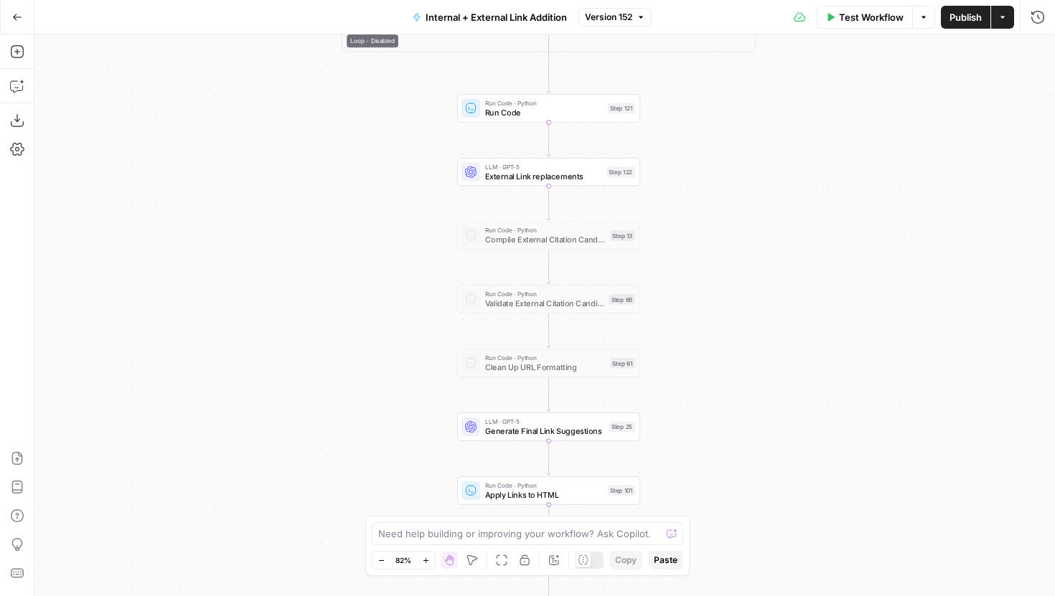
drag, startPoint x: 347, startPoint y: 388, endPoint x: 347, endPoint y: 616, distance: 228.2
click at [347, 596] on html "LegalZoom New Home Browse Insights Opportunities Your Data Recent Grids Article…" at bounding box center [527, 298] width 1055 height 596
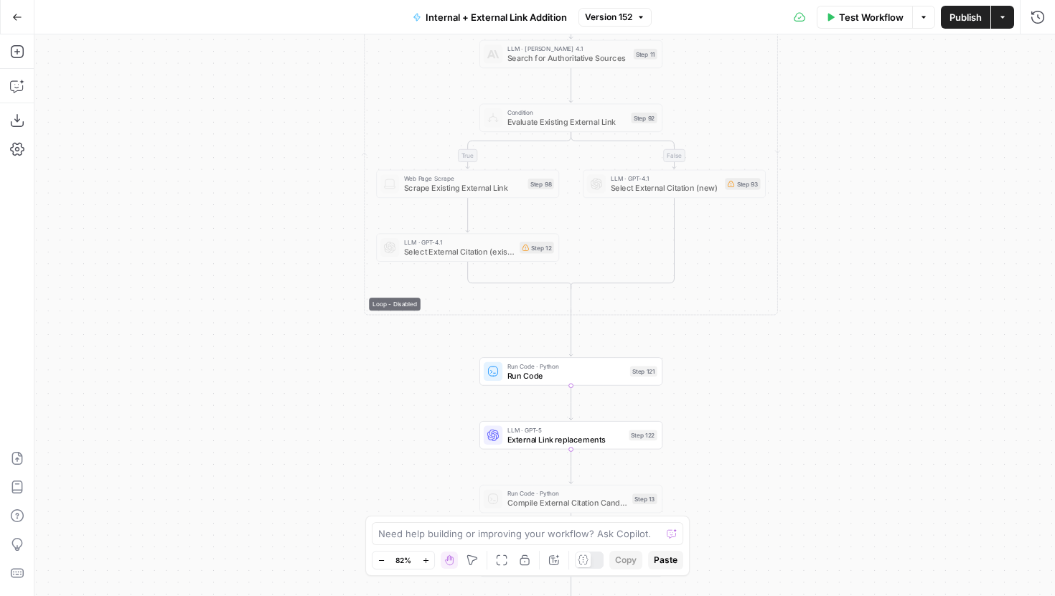
drag, startPoint x: 327, startPoint y: 430, endPoint x: 327, endPoint y: 468, distance: 38.0
click at [327, 468] on div "true false true false true false Workflow Set Inputs Inputs Run Code · Python G…" at bounding box center [544, 315] width 1021 height 562
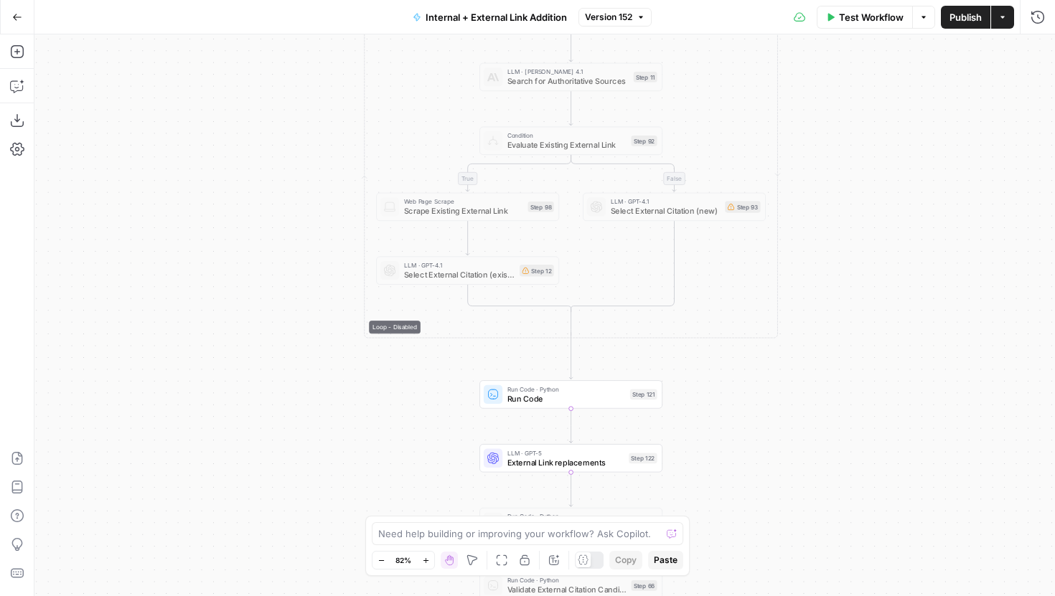
click at [261, 532] on div "true false true false true false Workflow Set Inputs Inputs Run Code · Python G…" at bounding box center [544, 315] width 1021 height 562
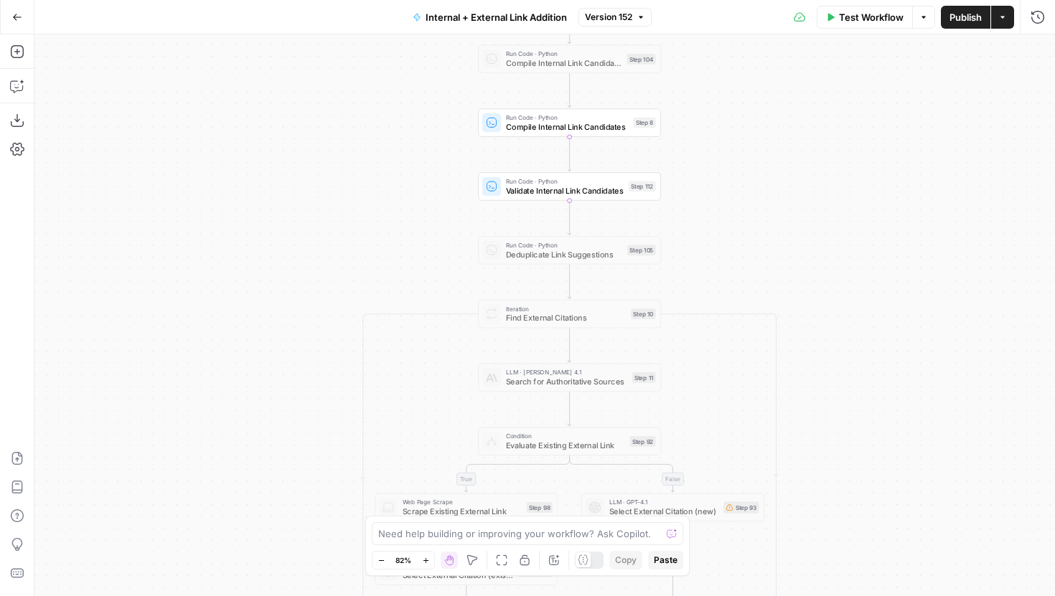
drag, startPoint x: 253, startPoint y: 194, endPoint x: 234, endPoint y: 364, distance: 171.2
click at [234, 364] on div "true false true false true false Workflow Set Inputs Inputs Run Code · Python G…" at bounding box center [544, 315] width 1021 height 562
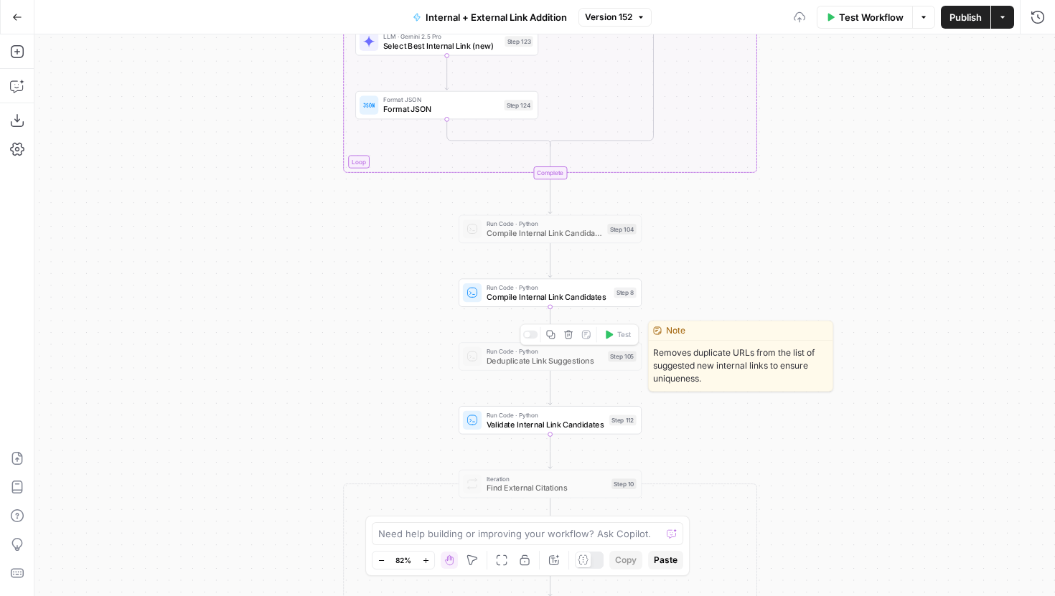
click at [534, 336] on div at bounding box center [530, 335] width 15 height 9
click at [524, 357] on span "Deduplicate Link Suggestions" at bounding box center [545, 360] width 117 height 11
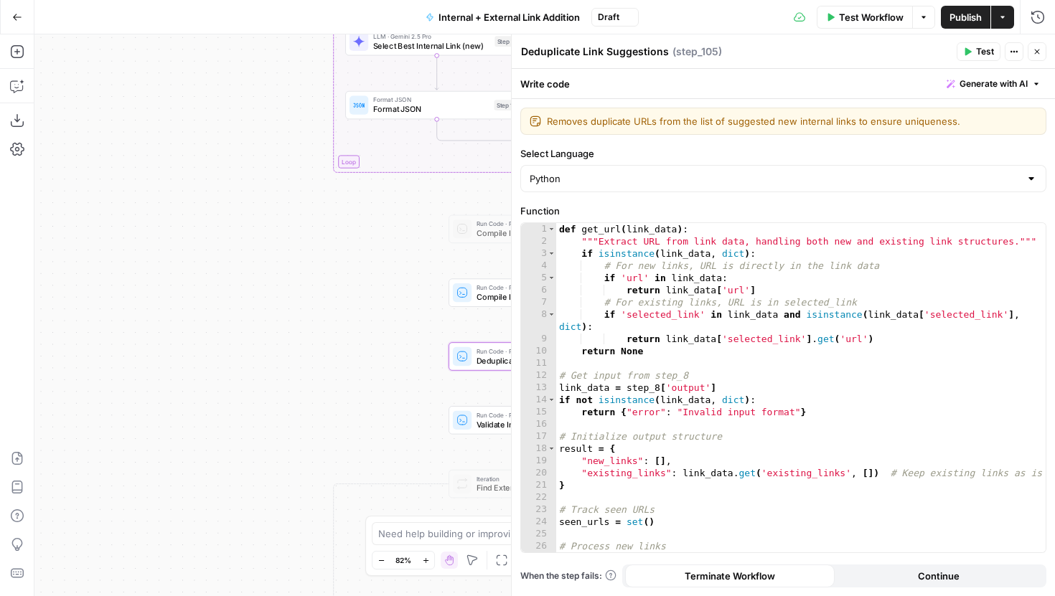
drag, startPoint x: 352, startPoint y: 322, endPoint x: 185, endPoint y: 228, distance: 191.6
click at [185, 228] on div "true false true false true false Workflow Set Inputs Inputs Run Code · Python G…" at bounding box center [544, 315] width 1021 height 562
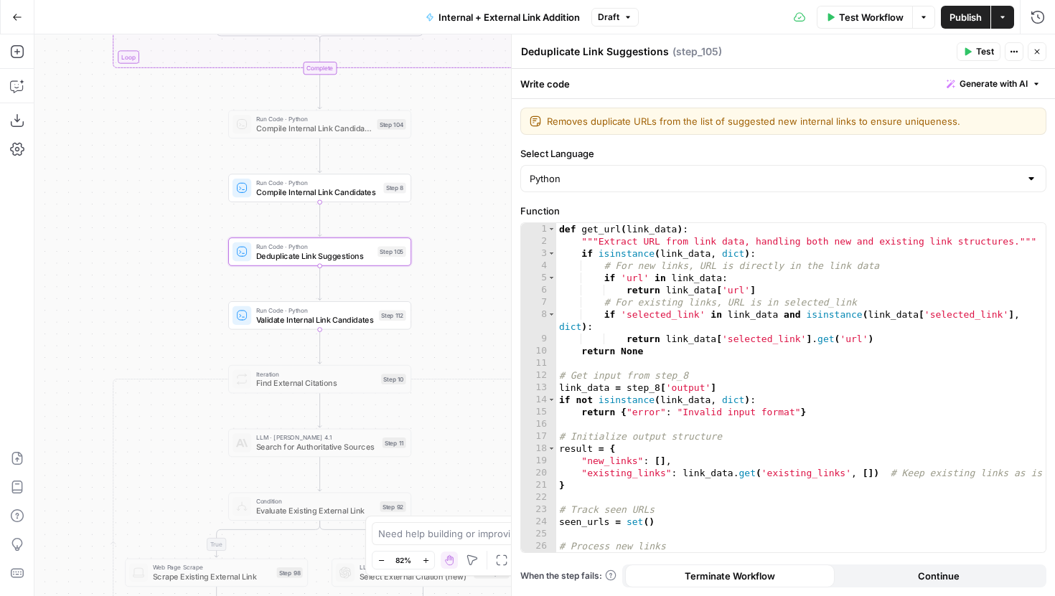
drag, startPoint x: 185, startPoint y: 228, endPoint x: 116, endPoint y: 217, distance: 69.7
click at [116, 217] on div "true false true false true false Workflow Set Inputs Inputs Run Code · Python G…" at bounding box center [544, 315] width 1021 height 562
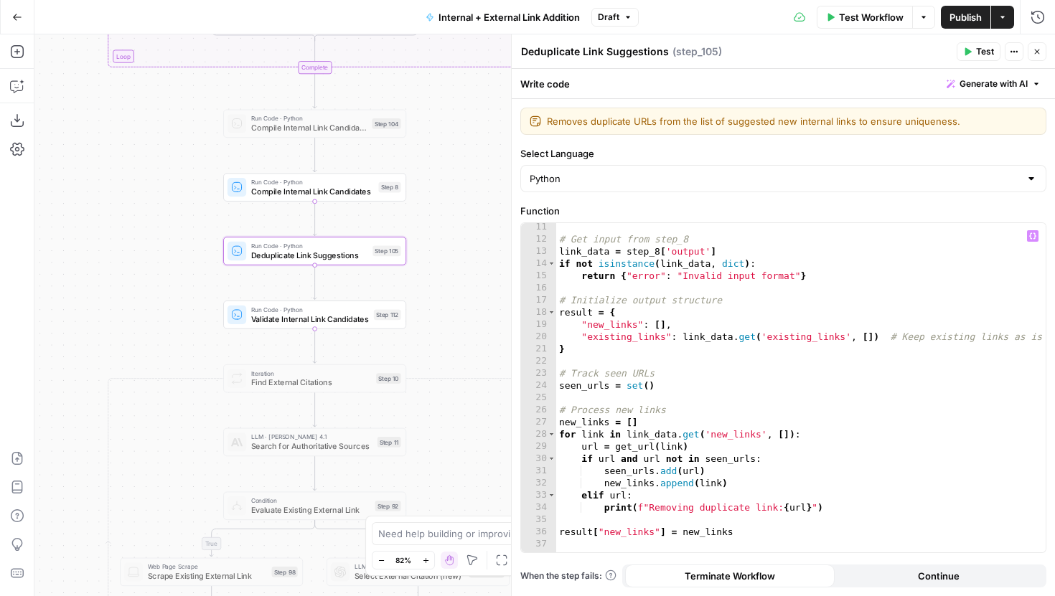
scroll to position [195, 0]
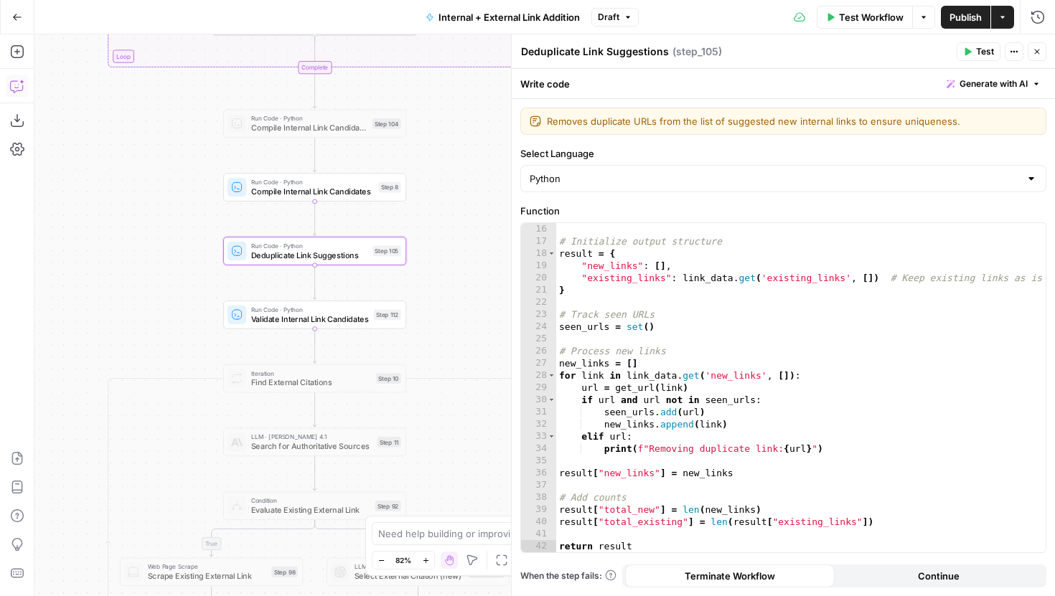
click at [20, 82] on icon "button" at bounding box center [17, 86] width 14 height 14
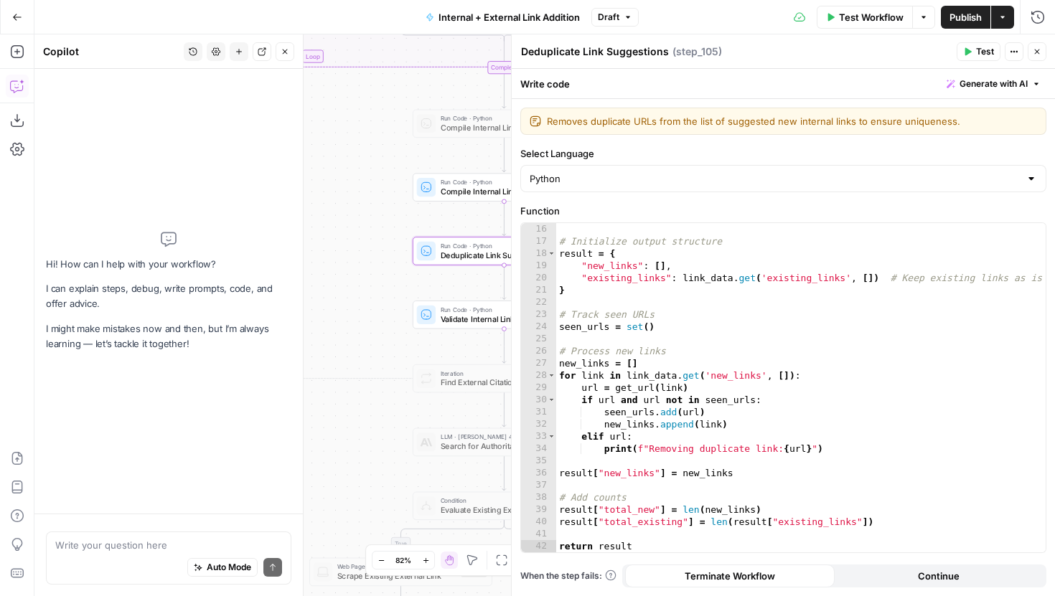
click at [135, 542] on textarea at bounding box center [168, 545] width 227 height 14
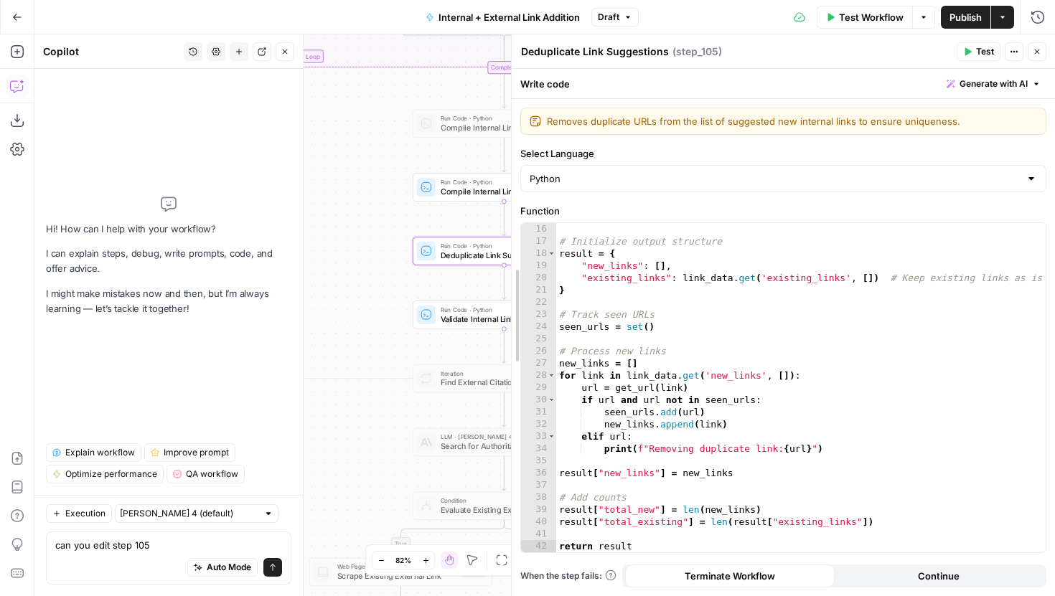
drag, startPoint x: 515, startPoint y: 167, endPoint x: 585, endPoint y: 167, distance: 70.3
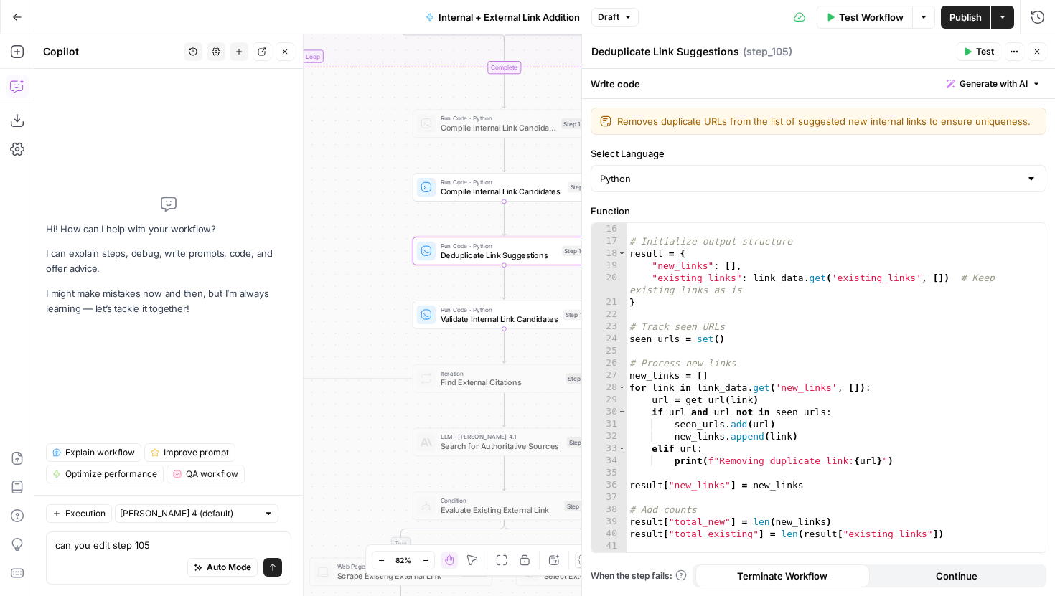
scroll to position [207, 0]
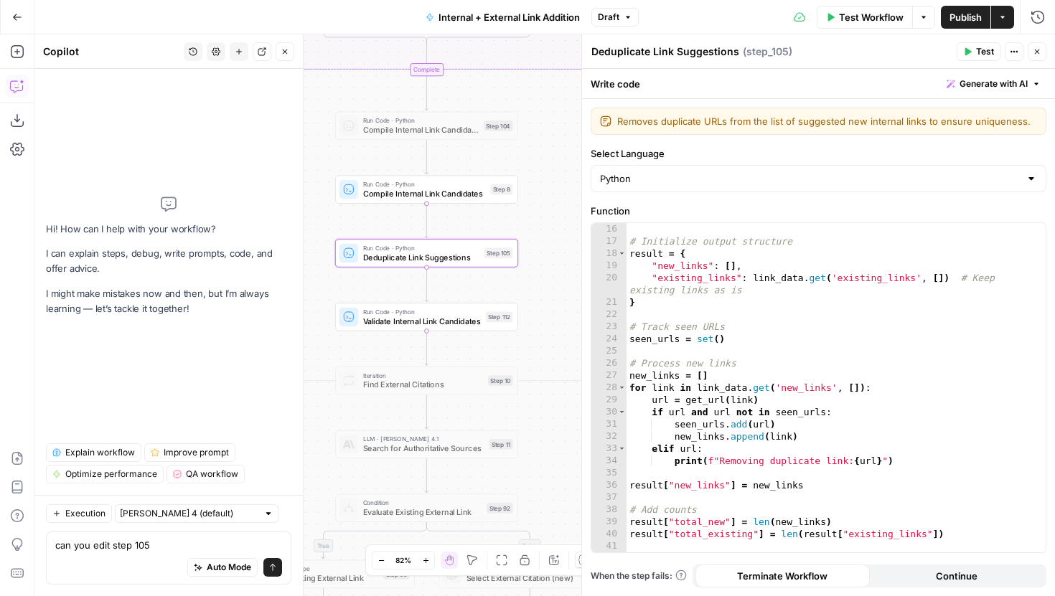
drag, startPoint x: 400, startPoint y: 289, endPoint x: 321, endPoint y: 292, distance: 79.0
click at [321, 292] on div "true false true false true false Workflow Set Inputs Inputs Run Code · Python G…" at bounding box center [544, 315] width 1021 height 562
click at [177, 543] on textarea "can you edit step 105" at bounding box center [168, 545] width 227 height 14
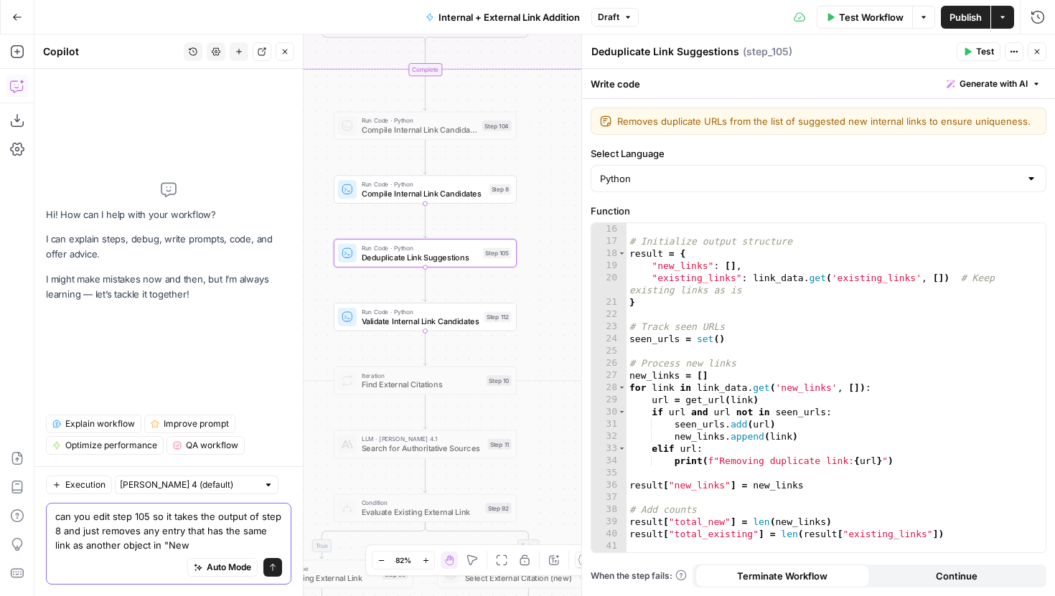
type textarea "can you edit step 105 so it takes the output of step 8 and just removes any ent…"
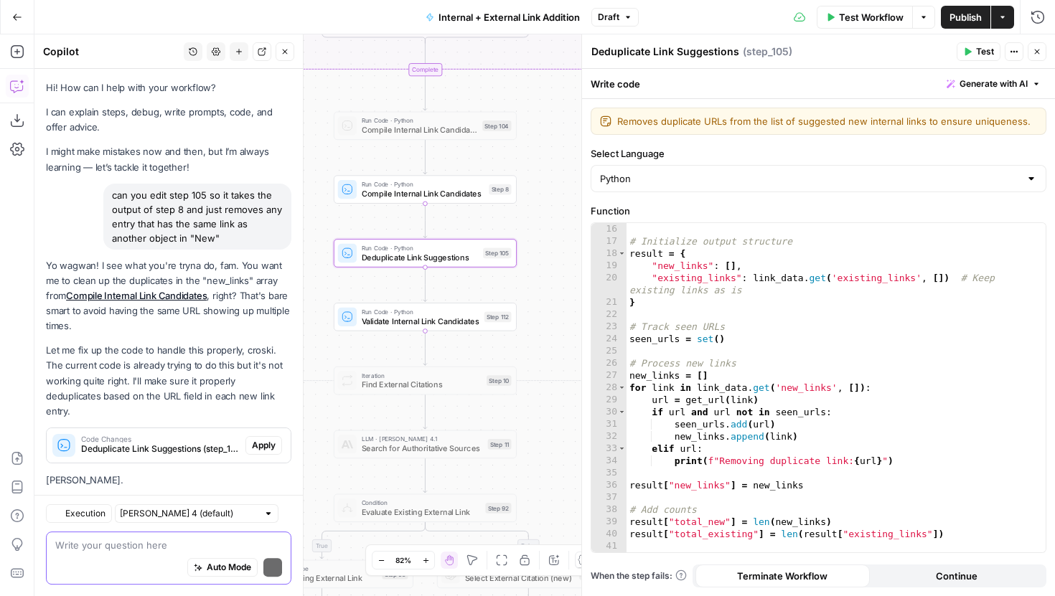
scroll to position [12, 0]
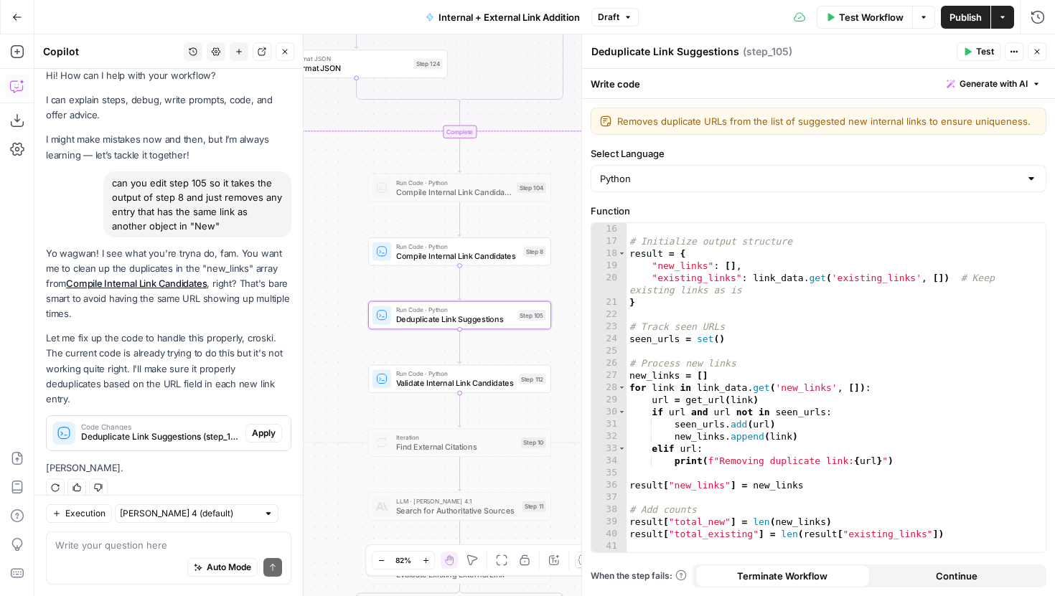
click at [256, 427] on span "Apply" at bounding box center [264, 433] width 24 height 13
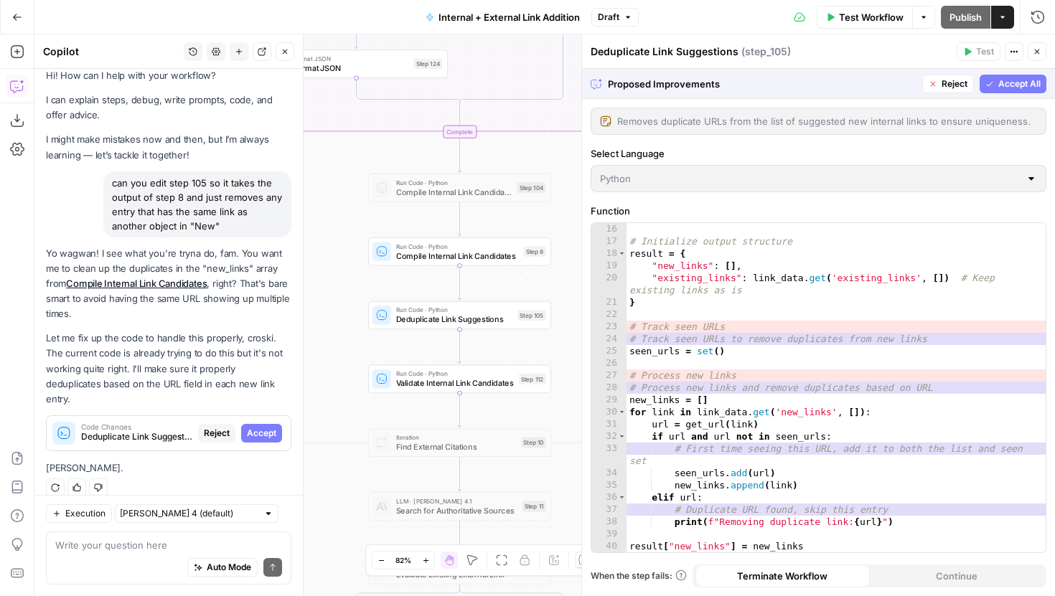
click at [1010, 85] on span "Accept All" at bounding box center [1019, 84] width 42 height 13
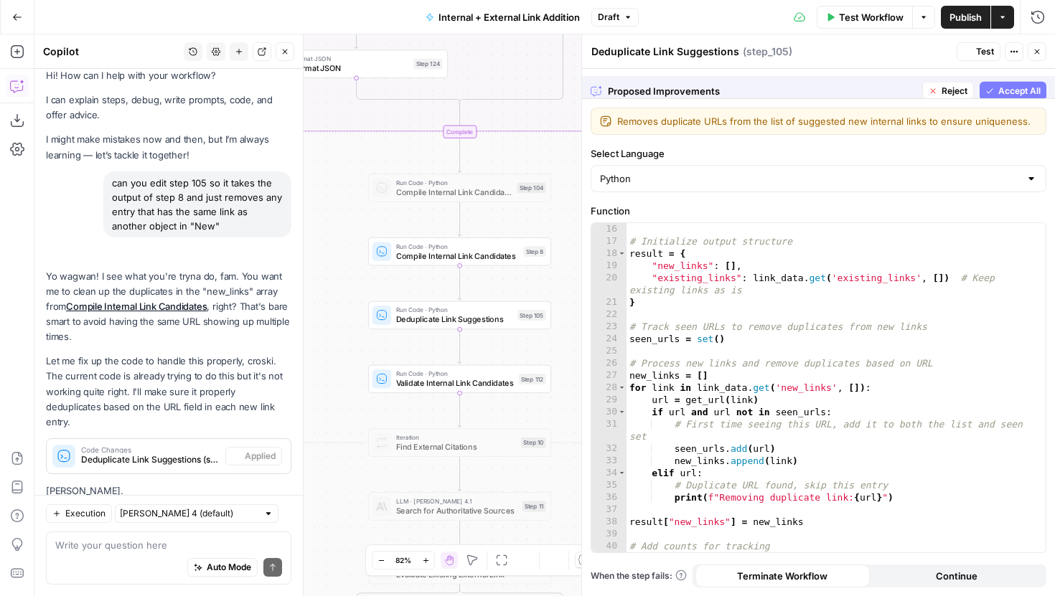
scroll to position [35, 0]
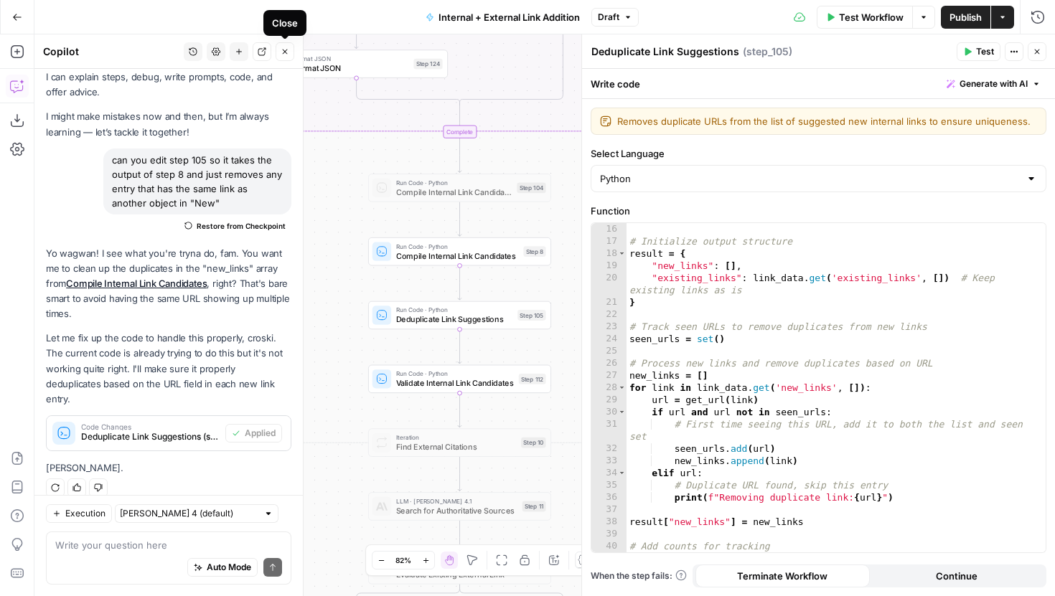
click at [284, 46] on button "Close" at bounding box center [285, 51] width 19 height 19
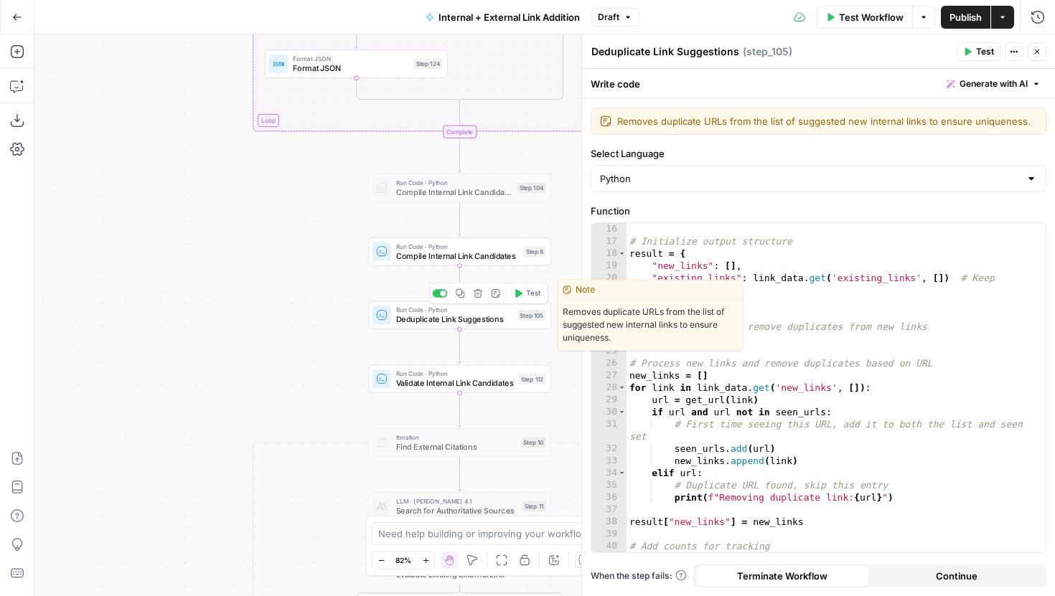
click at [518, 292] on icon "button" at bounding box center [518, 293] width 7 height 9
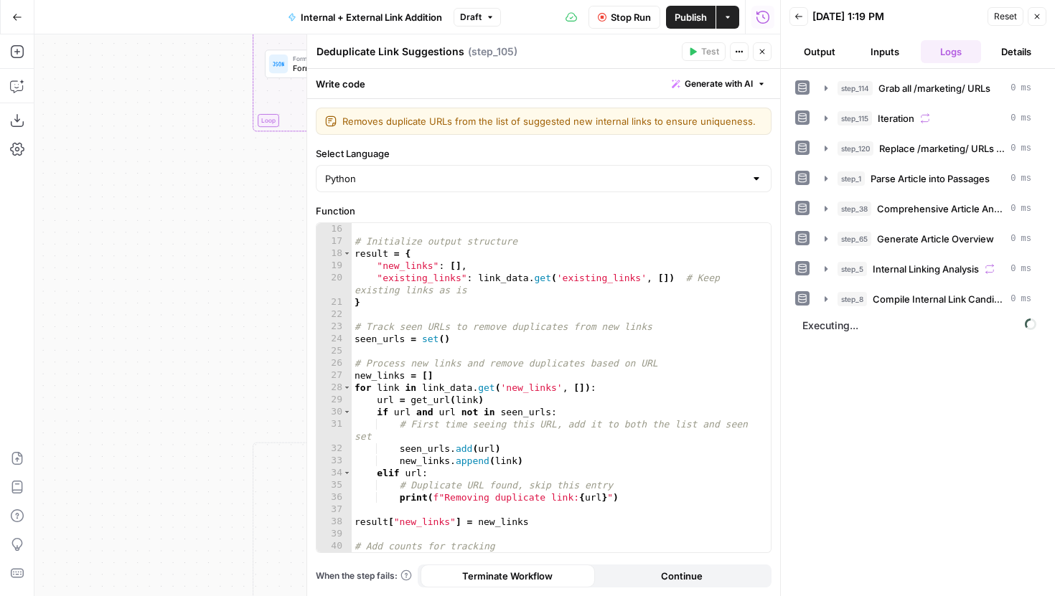
click at [766, 49] on icon "button" at bounding box center [762, 51] width 9 height 9
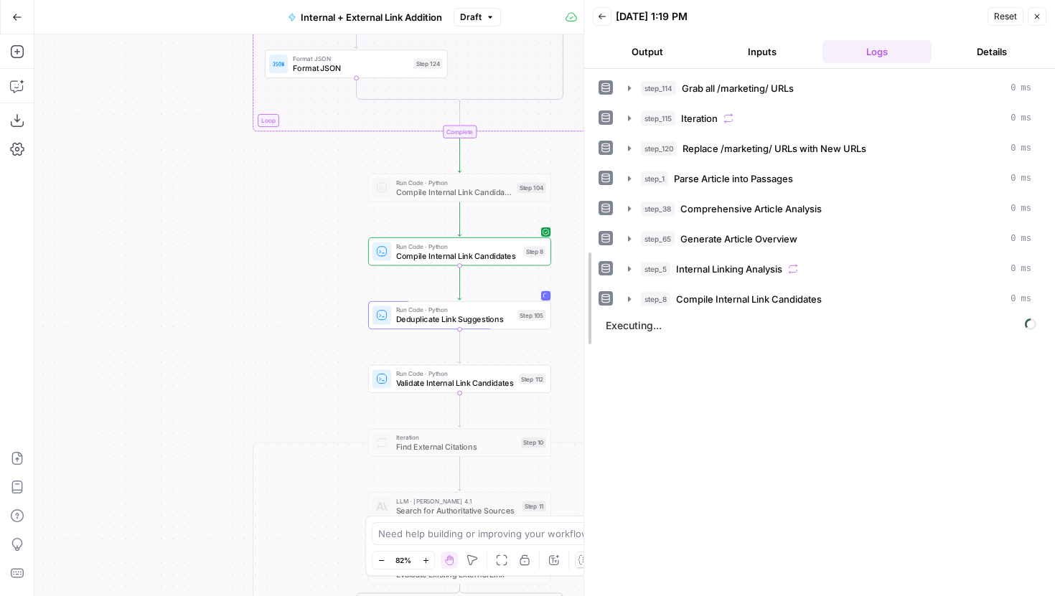
drag, startPoint x: 783, startPoint y: 164, endPoint x: 551, endPoint y: 156, distance: 232.0
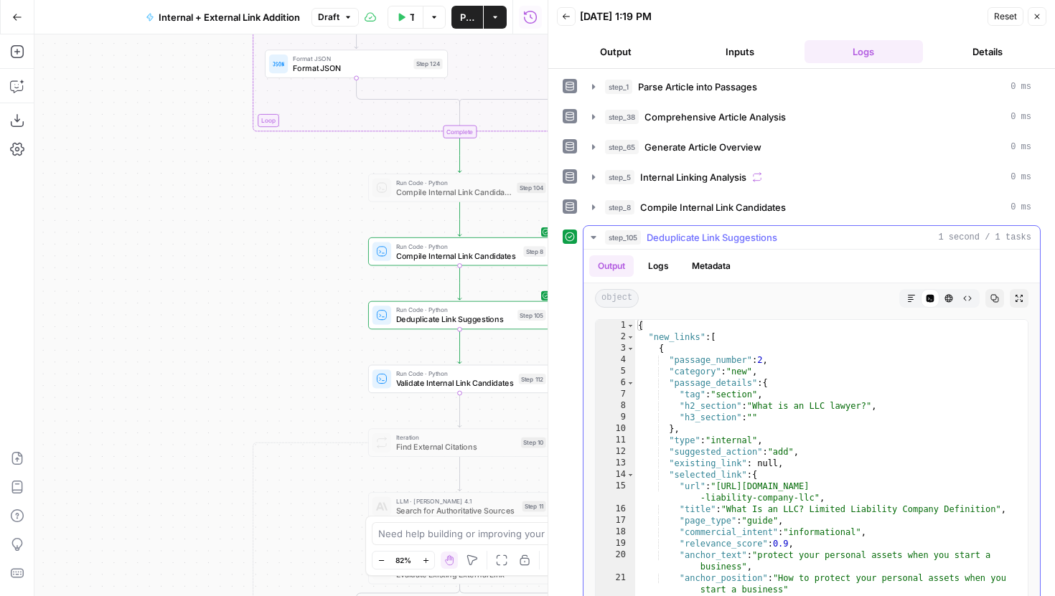
scroll to position [111, 0]
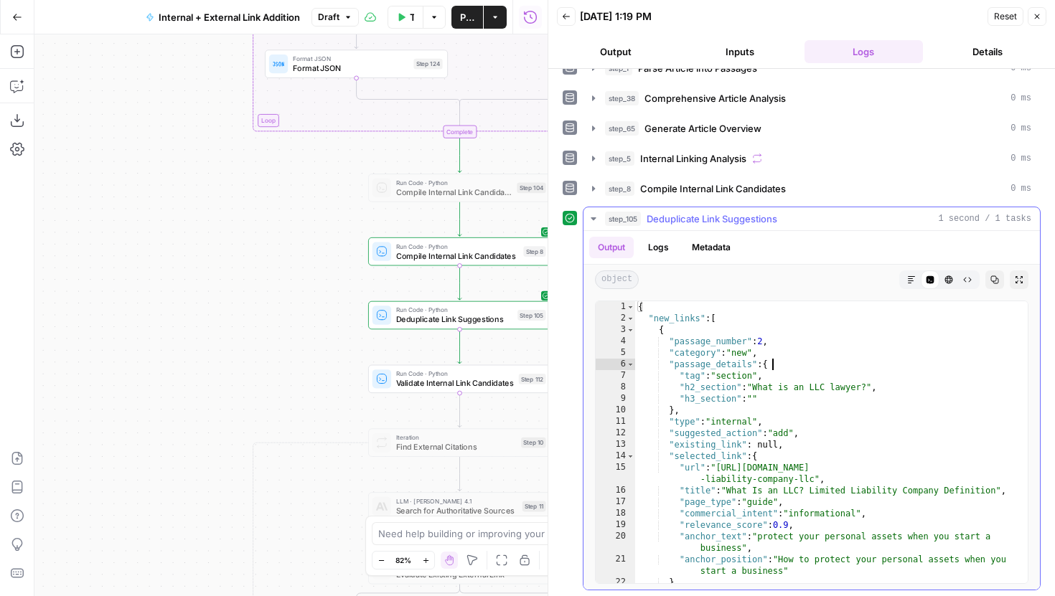
type textarea "**********"
click at [789, 362] on div "{ "new_links" : [ { "passage_number" : 2 , "category" : "new" , "passage_detail…" at bounding box center [831, 459] width 393 height 317
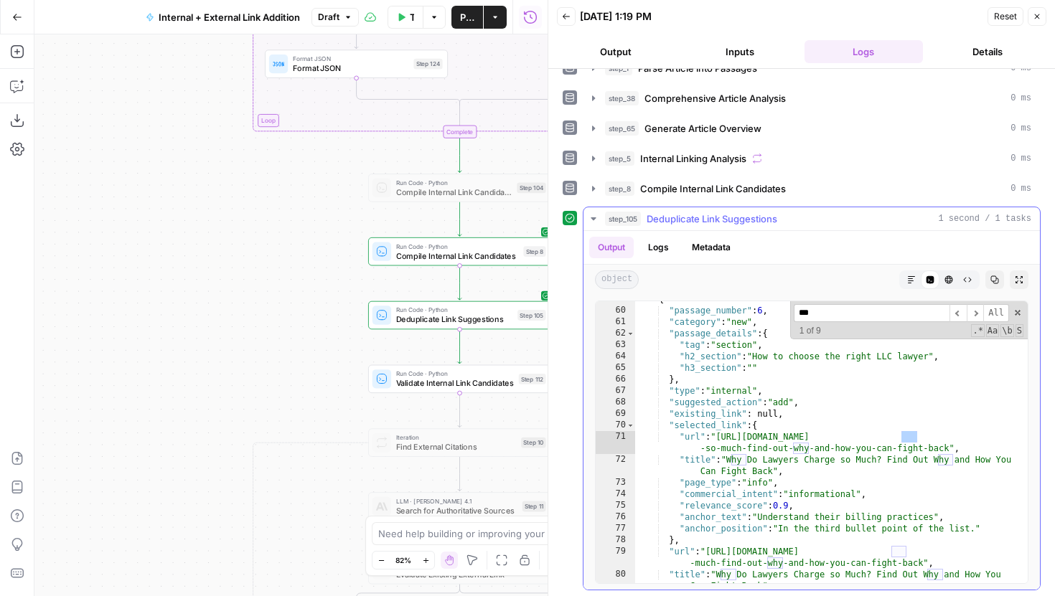
scroll to position [1111, 0]
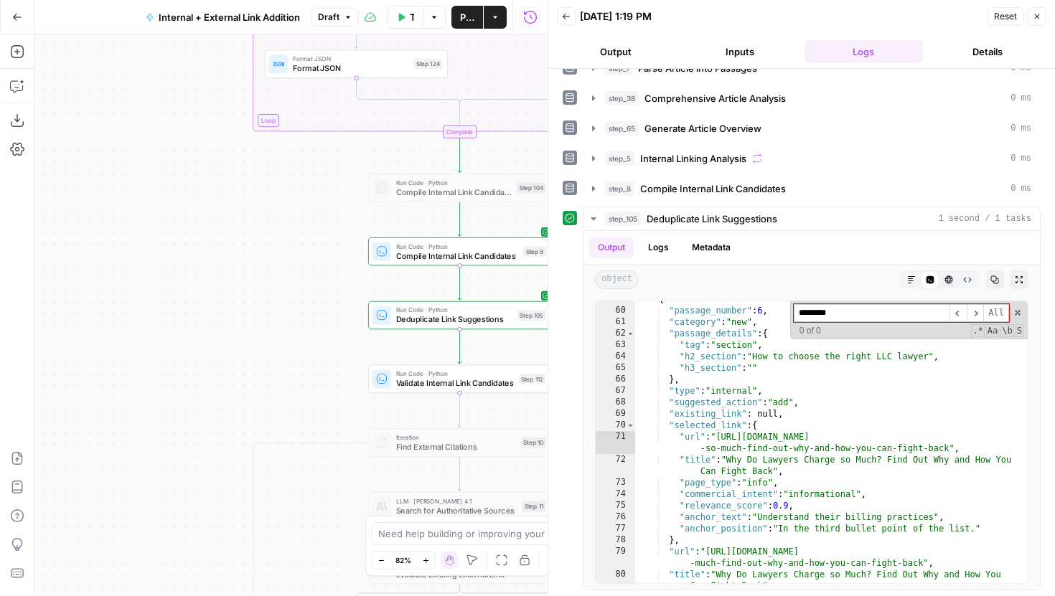
type input "********"
drag, startPoint x: 253, startPoint y: 341, endPoint x: 138, endPoint y: 322, distance: 117.1
click at [138, 322] on div "true false true false true false Workflow Set Inputs Inputs Run Code · Python G…" at bounding box center [290, 315] width 513 height 562
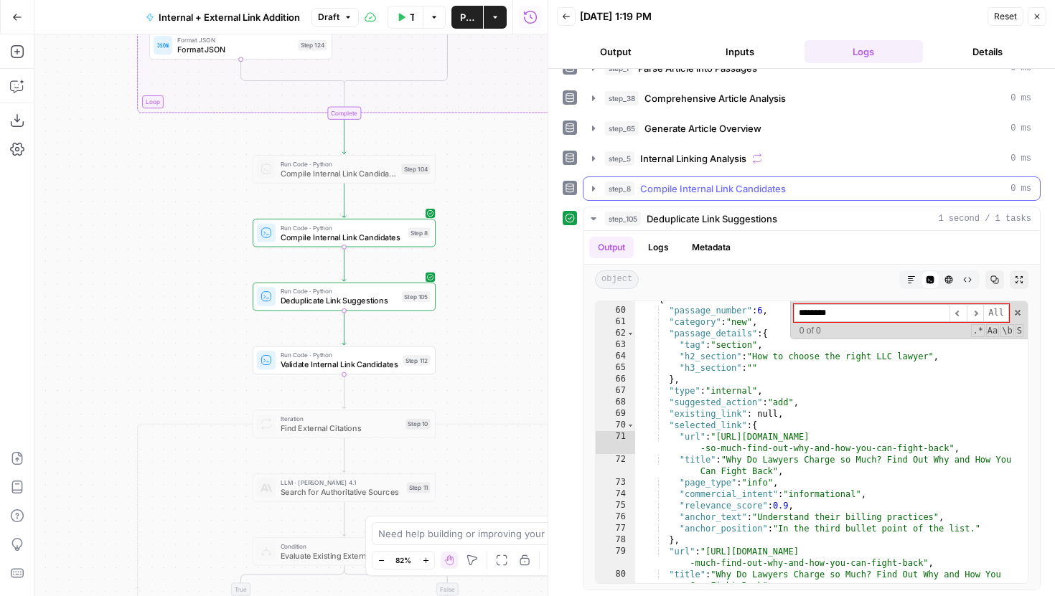
click at [594, 192] on icon "button" at bounding box center [593, 188] width 11 height 11
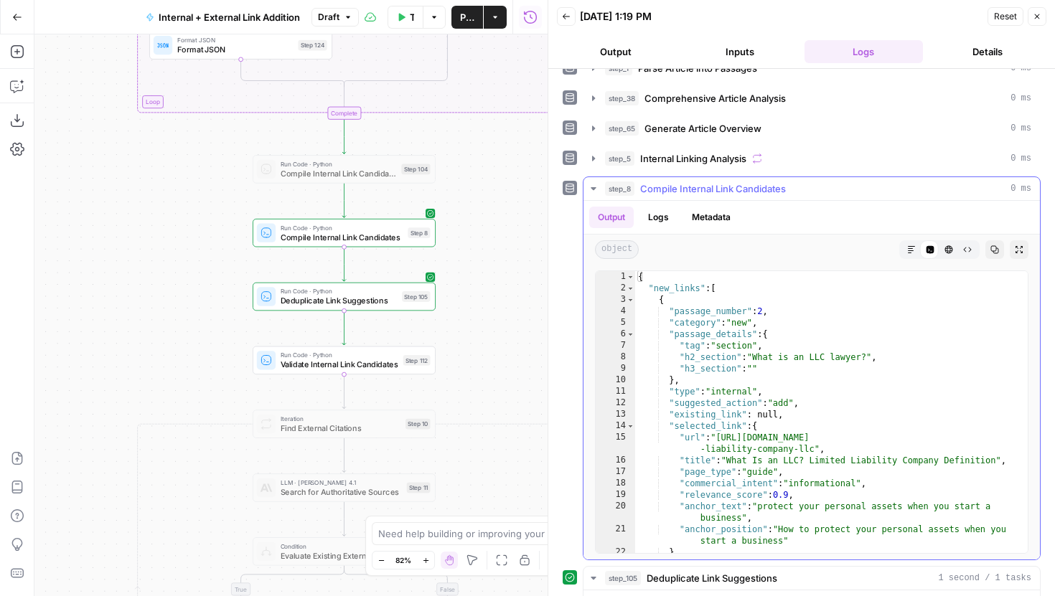
type textarea "**"
click at [749, 375] on div "{ "new_links" : [ { "passage_number" : 2 , "category" : "new" , "passage_detail…" at bounding box center [831, 429] width 393 height 317
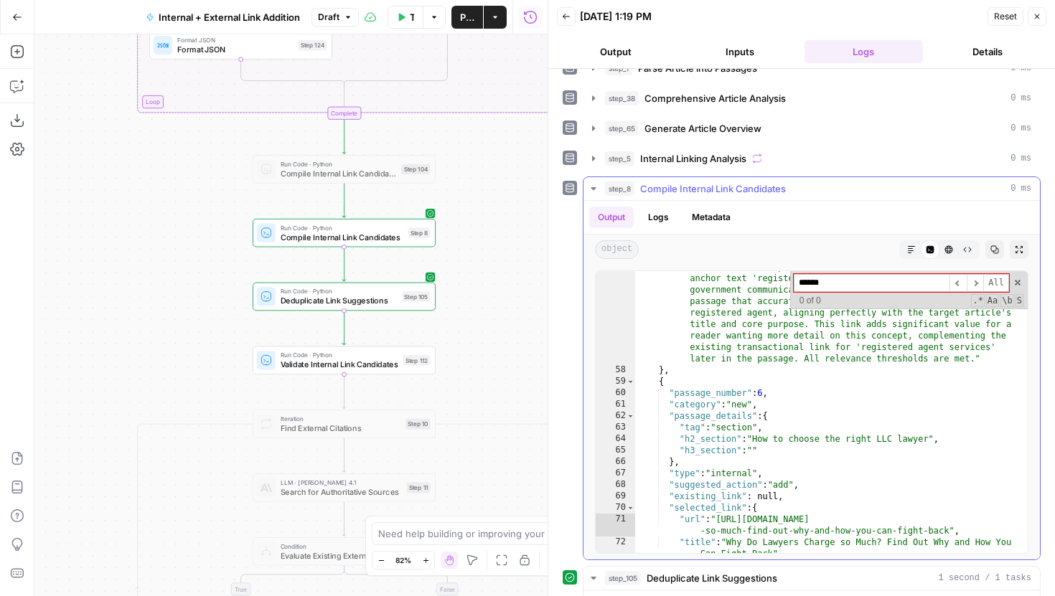
scroll to position [1005, 0]
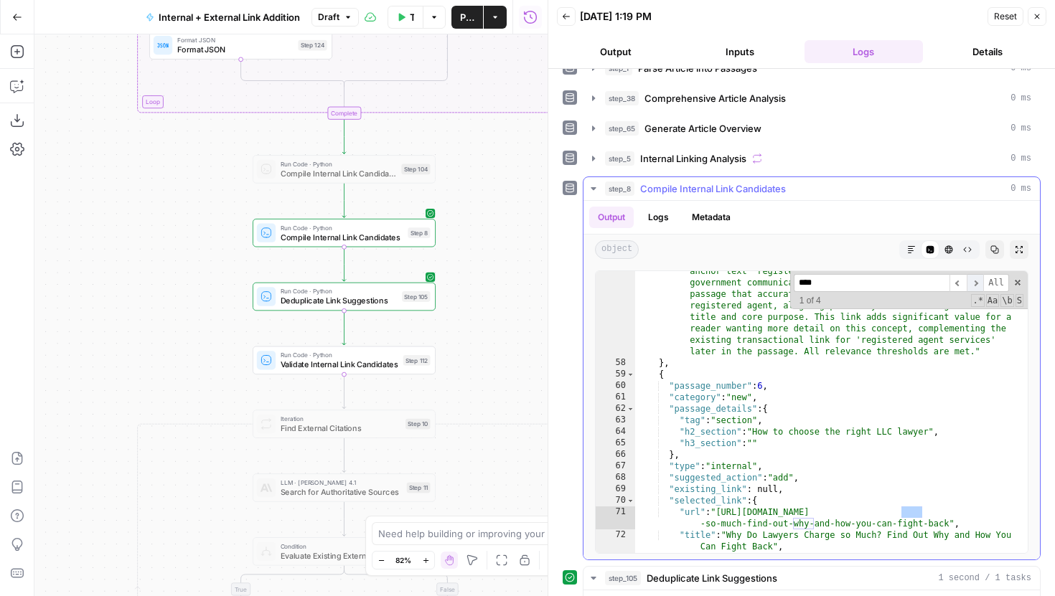
type input "****"
click at [974, 285] on span "​" at bounding box center [975, 283] width 17 height 18
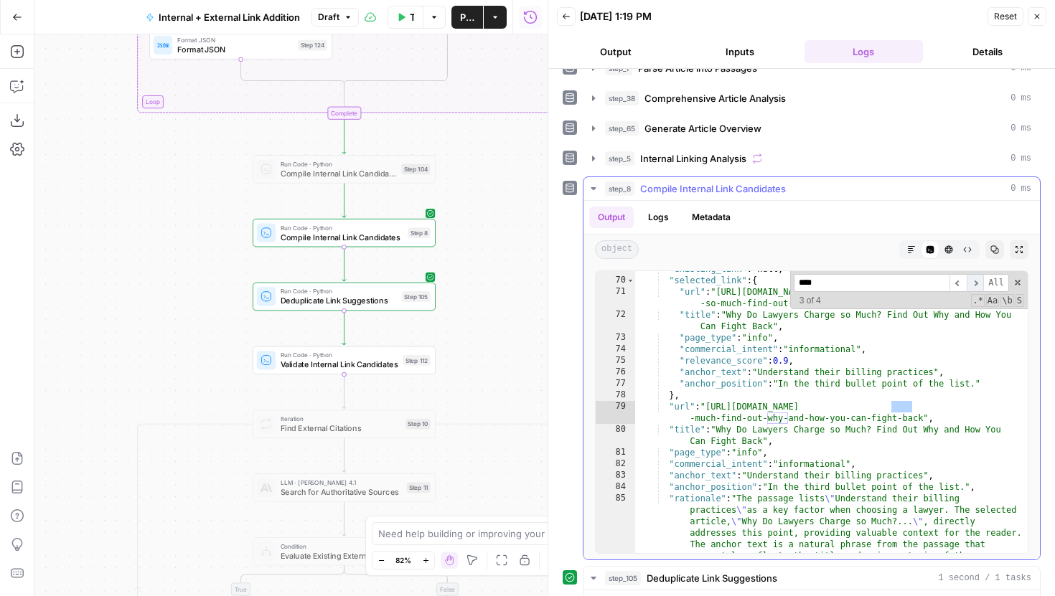
click at [974, 284] on span "​" at bounding box center [975, 283] width 17 height 18
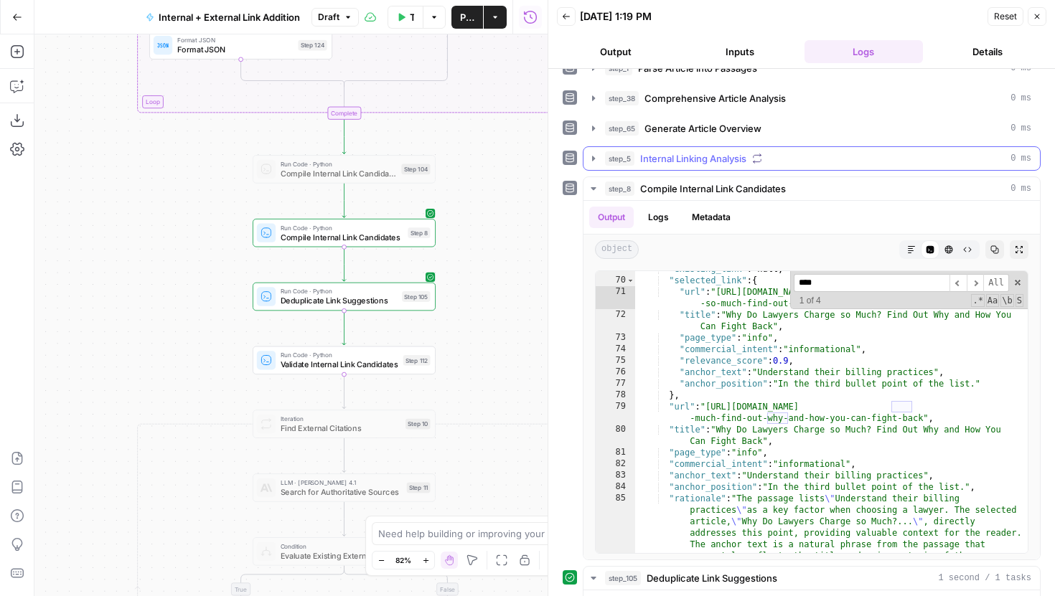
click at [591, 161] on icon "button" at bounding box center [593, 158] width 11 height 11
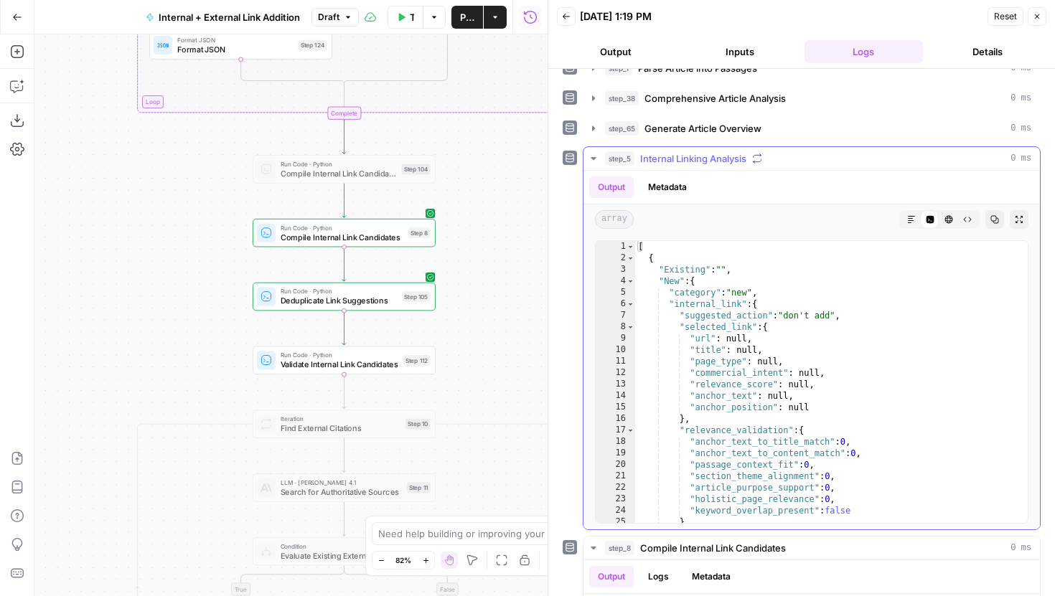
type textarea "**********"
click at [808, 327] on div "[ { "Existing" : "" , "New" : { "category" : "new" , "internal_link" : { "sugge…" at bounding box center [831, 456] width 393 height 431
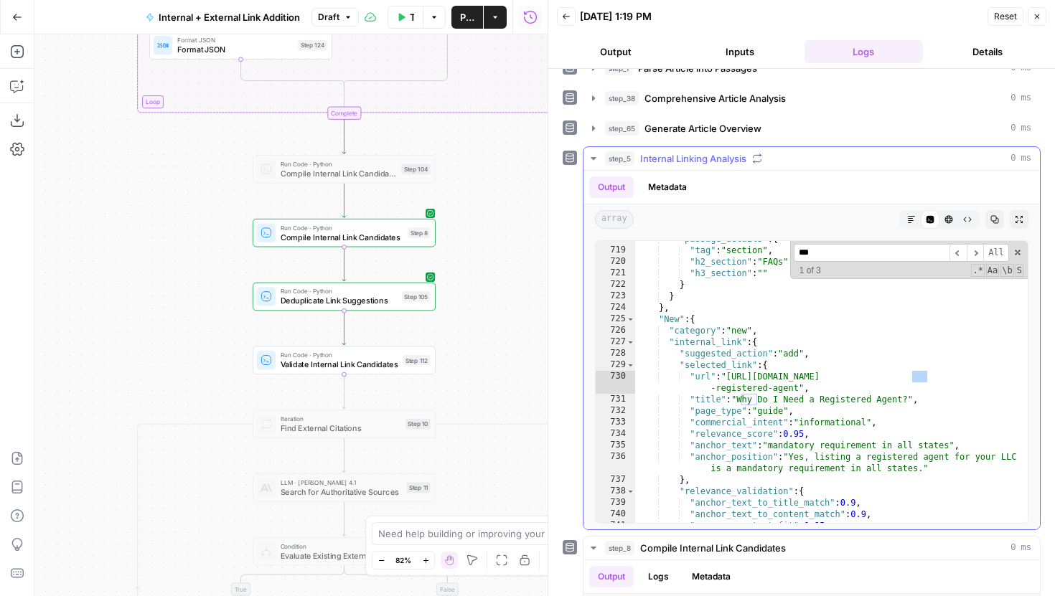
scroll to position [10459, 0]
type input "********"
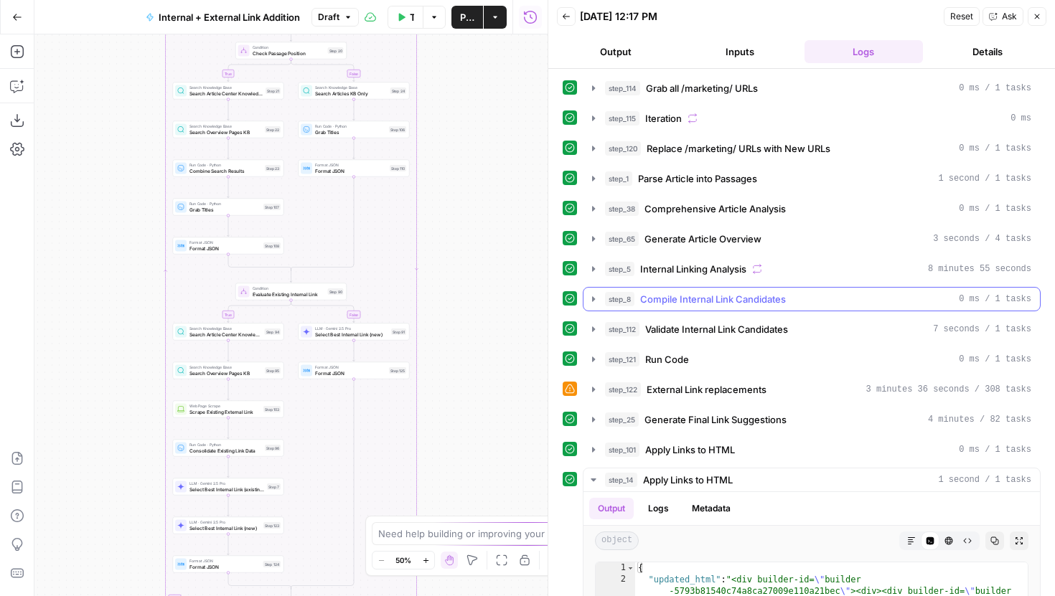
click at [589, 299] on icon "button" at bounding box center [593, 299] width 11 height 11
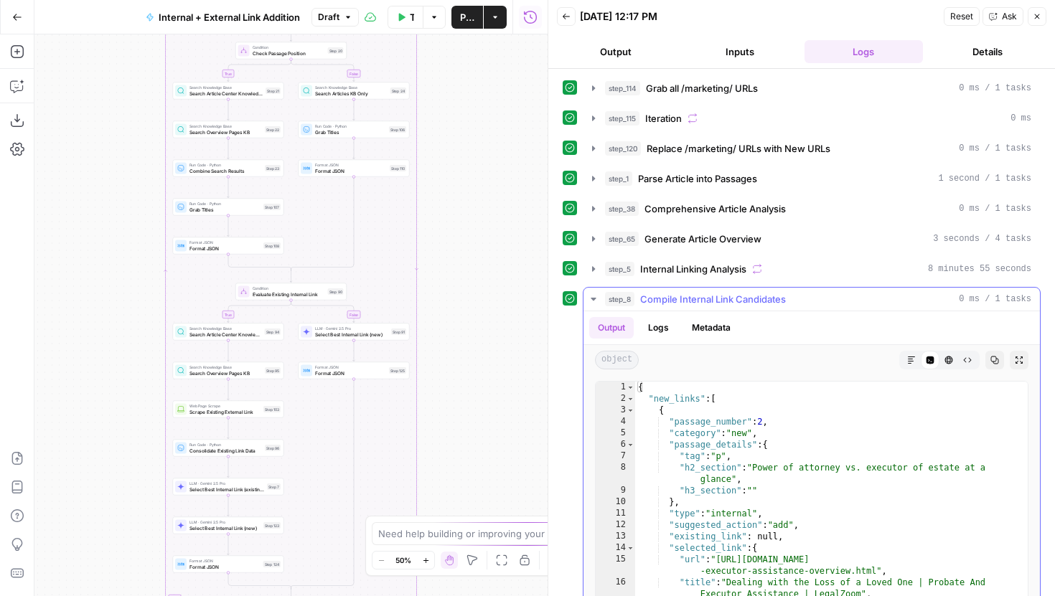
type textarea "**********"
click at [736, 441] on div "{ "new_links" : [ { "passage_number" : 2 , "category" : "new" , "passage_detail…" at bounding box center [831, 551] width 393 height 339
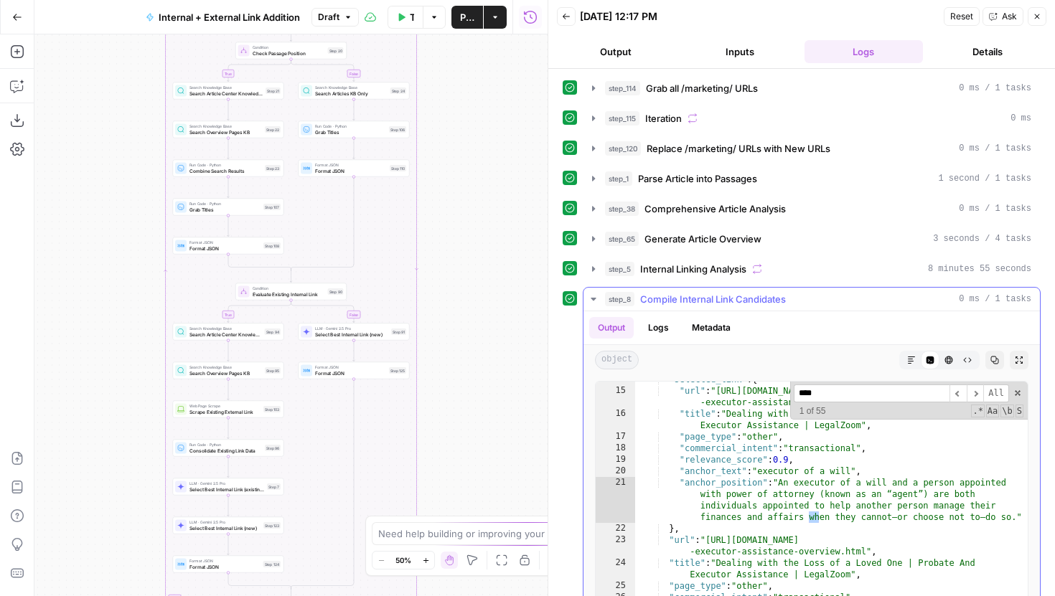
scroll to position [1157, 0]
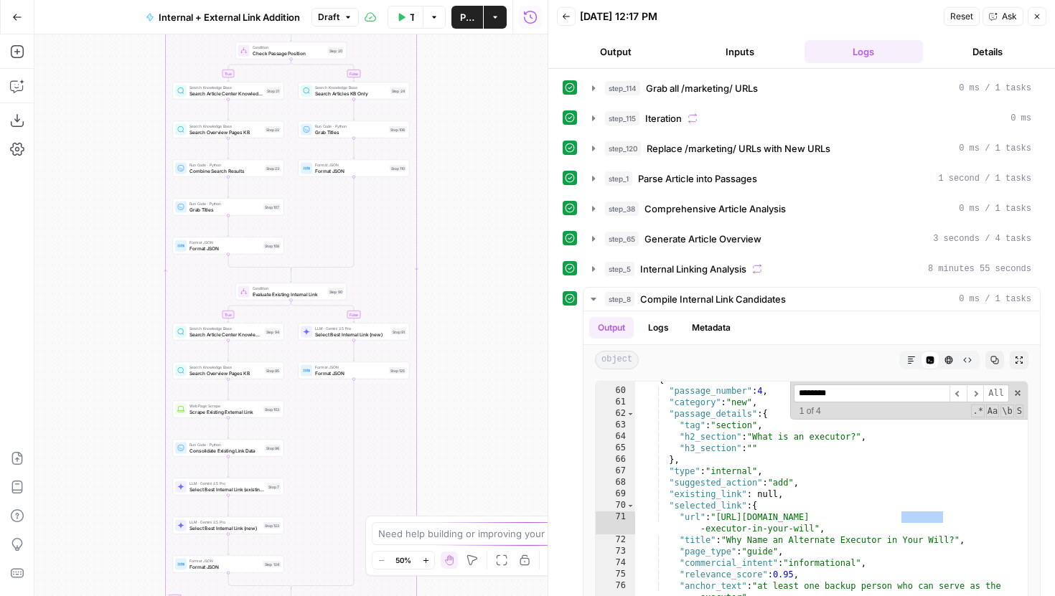
type input "********"
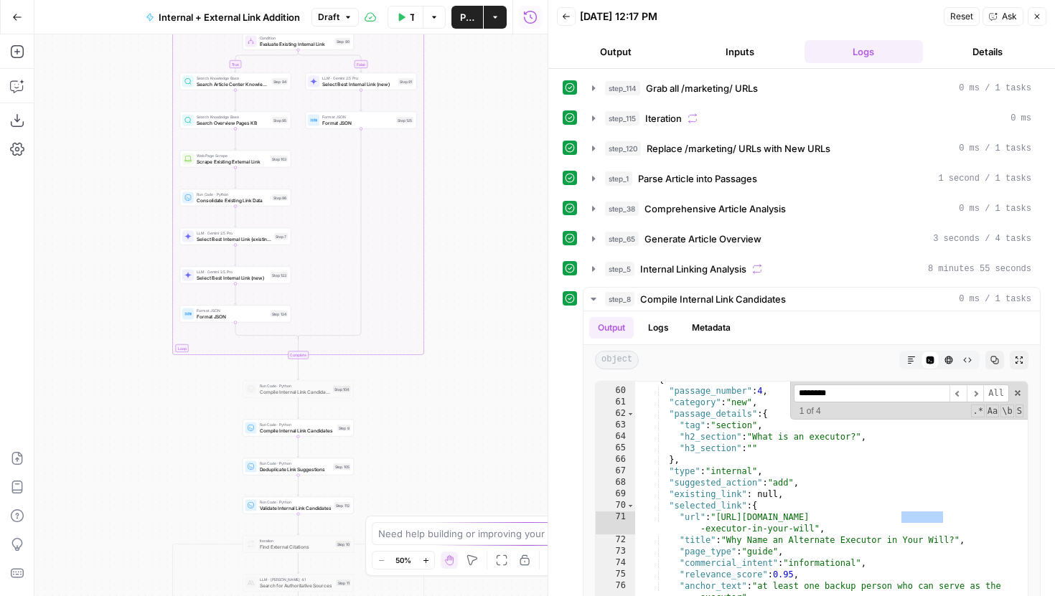
drag, startPoint x: 439, startPoint y: 186, endPoint x: 442, endPoint y: 172, distance: 14.8
click at [442, 172] on div "true false true false true false Workflow Set Inputs Inputs Run Code · Python G…" at bounding box center [290, 315] width 513 height 562
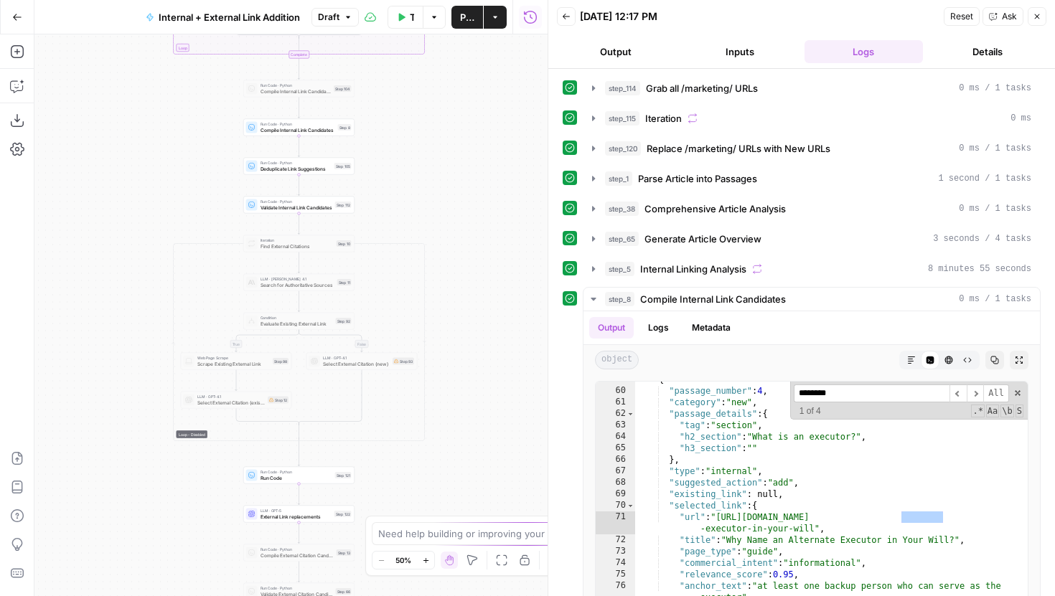
drag, startPoint x: 492, startPoint y: 168, endPoint x: 492, endPoint y: 108, distance: 60.3
click at [492, 108] on div "true false true false true false Workflow Set Inputs Inputs Run Code · Python G…" at bounding box center [290, 315] width 513 height 562
click at [973, 393] on span "​" at bounding box center [975, 394] width 17 height 18
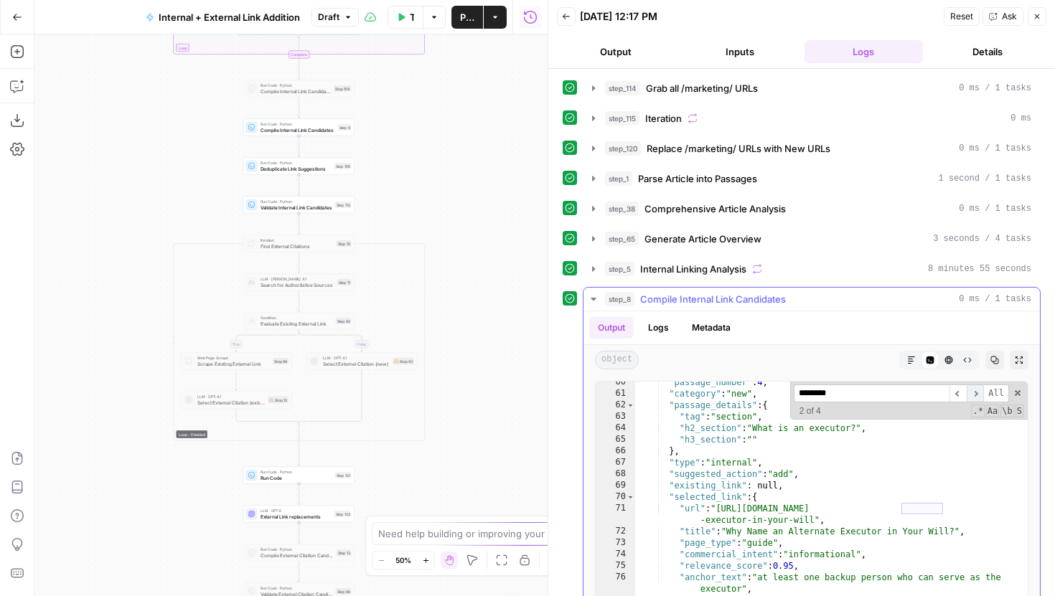
click at [973, 393] on span "​" at bounding box center [975, 394] width 17 height 18
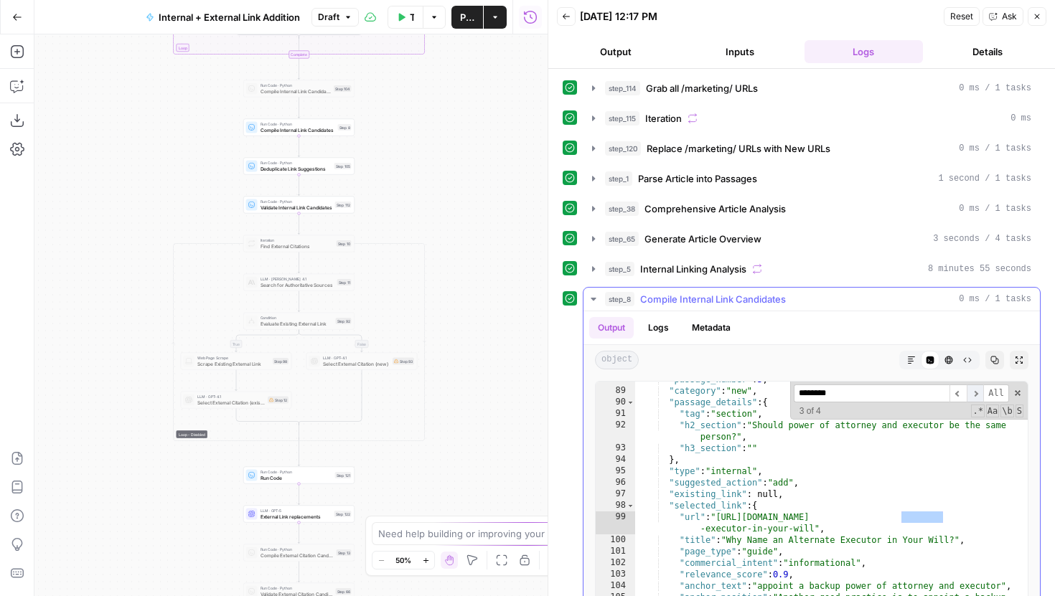
scroll to position [1720, 0]
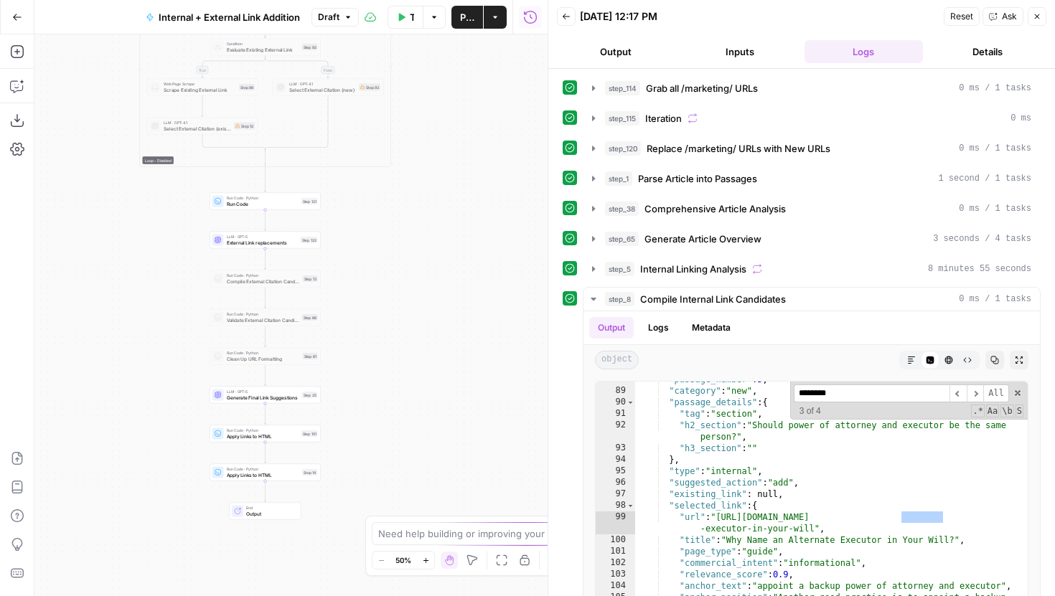
drag, startPoint x: 411, startPoint y: 467, endPoint x: 377, endPoint y: 193, distance: 275.5
click at [377, 193] on div "true false true false true false Workflow Set Inputs Inputs Run Code · Python G…" at bounding box center [290, 315] width 513 height 562
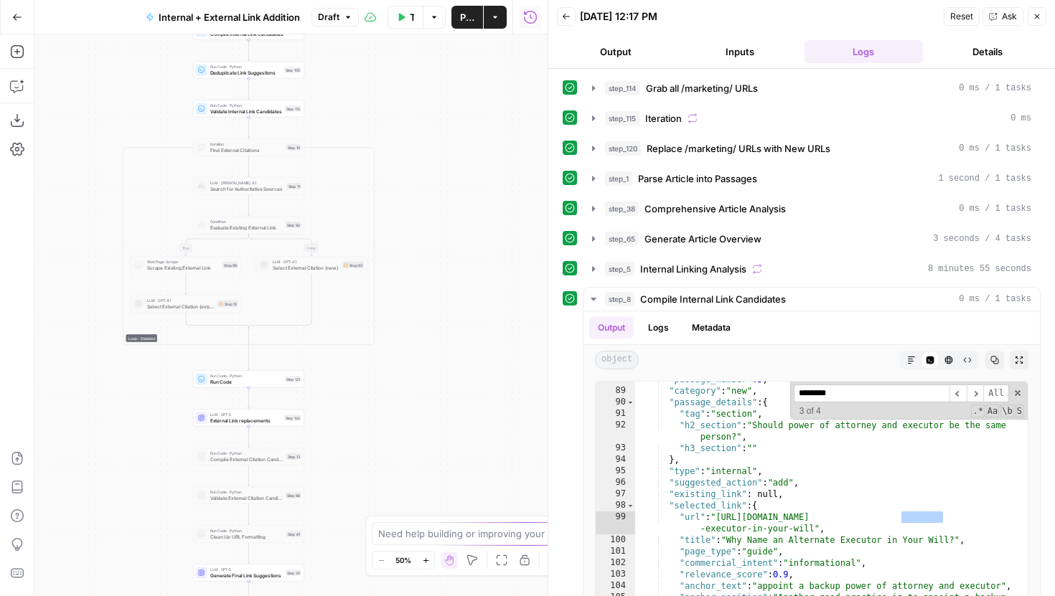
drag, startPoint x: 382, startPoint y: 218, endPoint x: 365, endPoint y: 487, distance: 269.0
click at [365, 487] on div "true false true false true false Workflow Set Inputs Inputs Run Code · Python G…" at bounding box center [290, 315] width 513 height 562
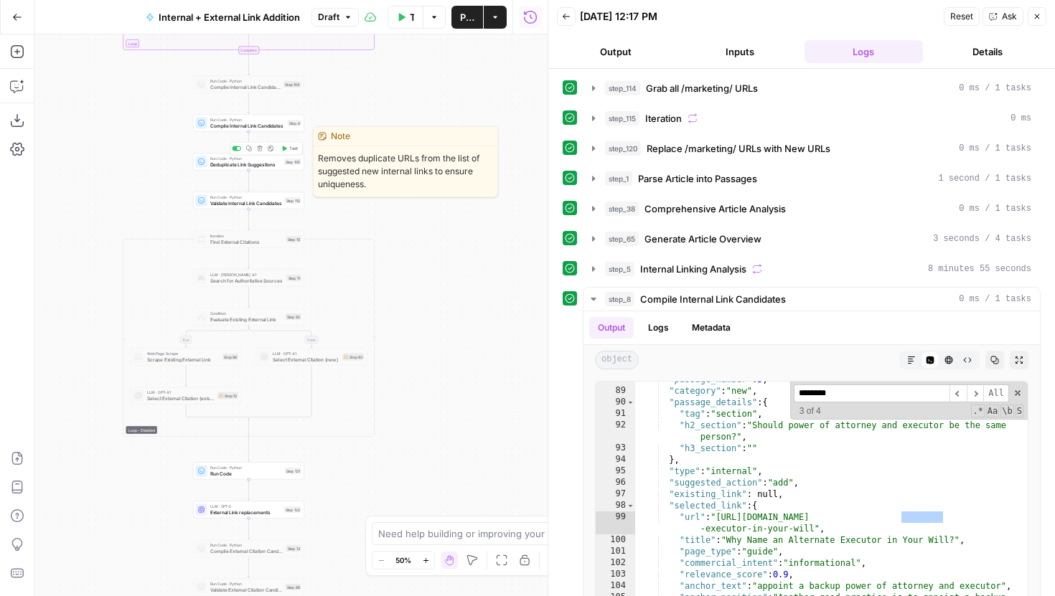
click at [288, 149] on button "Test" at bounding box center [289, 148] width 22 height 9
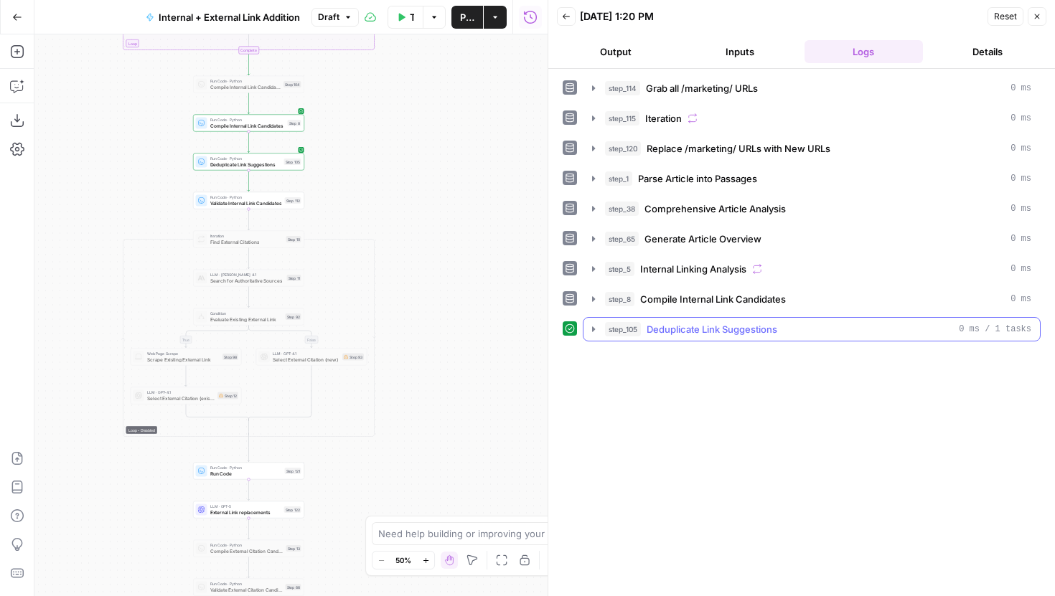
click at [675, 327] on span "Deduplicate Link Suggestions" at bounding box center [712, 329] width 131 height 14
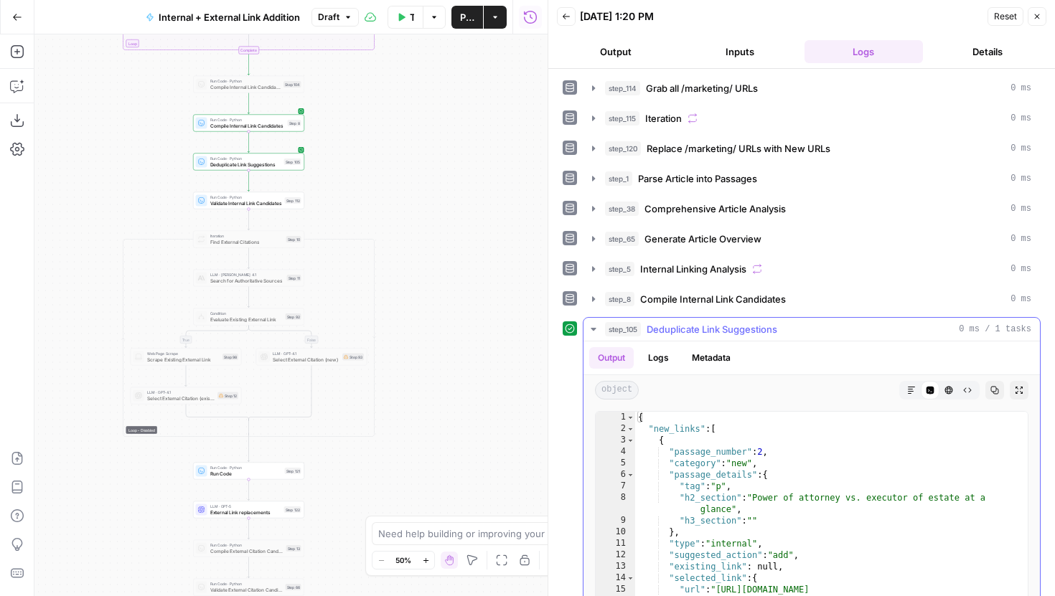
scroll to position [112, 0]
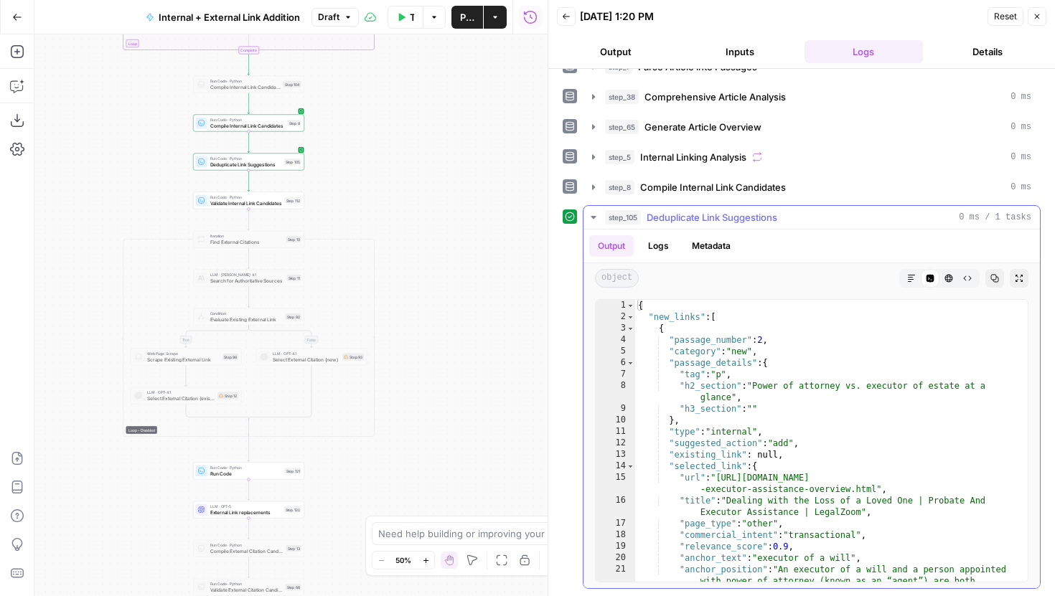
type textarea "**********"
click at [797, 395] on div "{ "new_links" : [ { "passage_number" : 2 , "category" : "new" , "passage_detail…" at bounding box center [831, 469] width 393 height 339
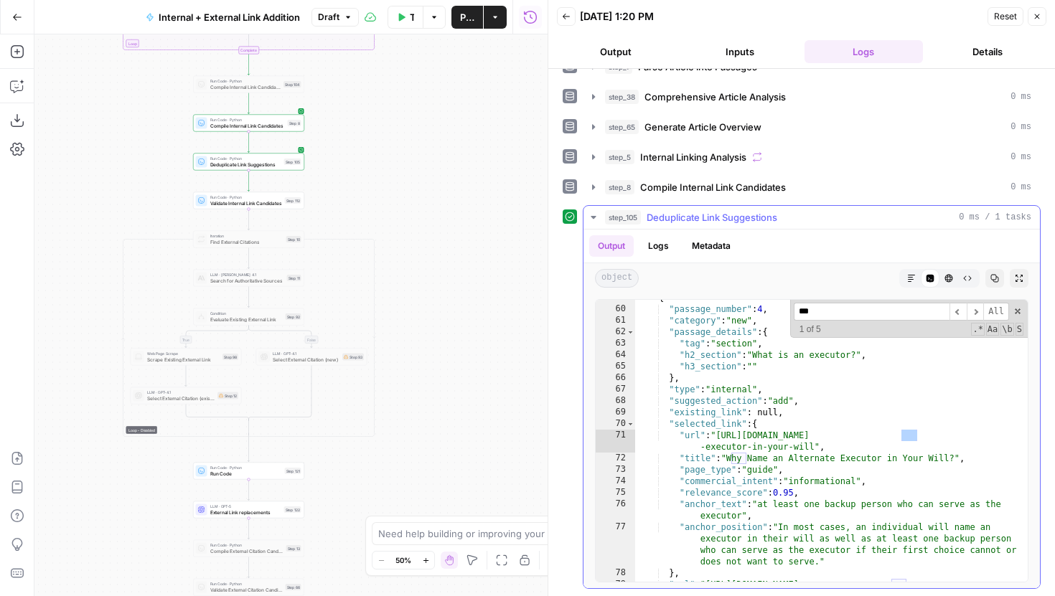
scroll to position [1157, 0]
type input "********"
click at [975, 310] on span "​" at bounding box center [975, 312] width 17 height 18
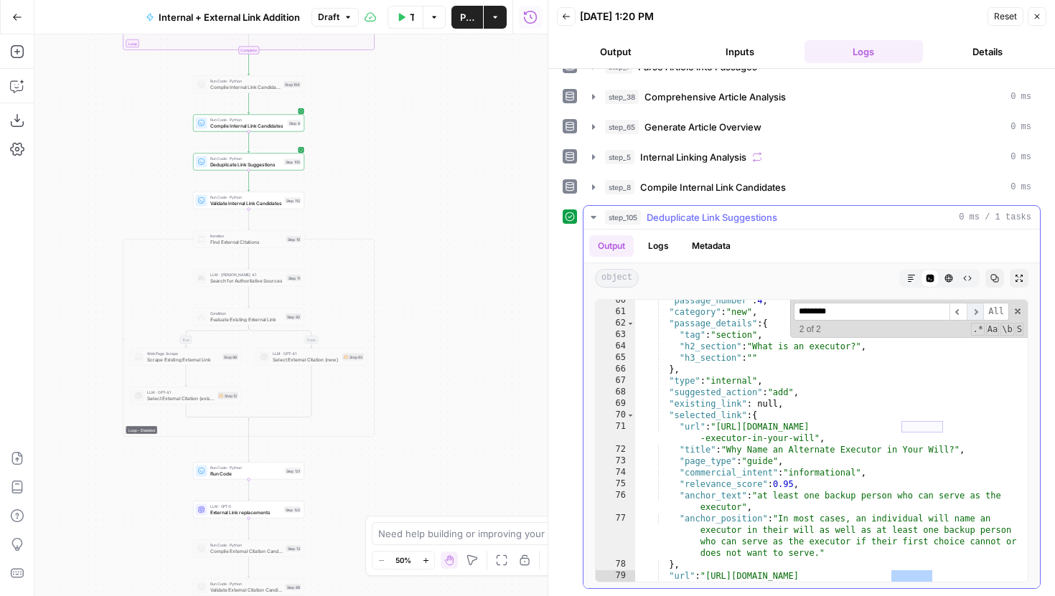
scroll to position [1165, 0]
click at [975, 310] on span "​" at bounding box center [975, 312] width 17 height 18
click at [1020, 312] on span at bounding box center [1018, 311] width 10 height 10
type textarea "**********"
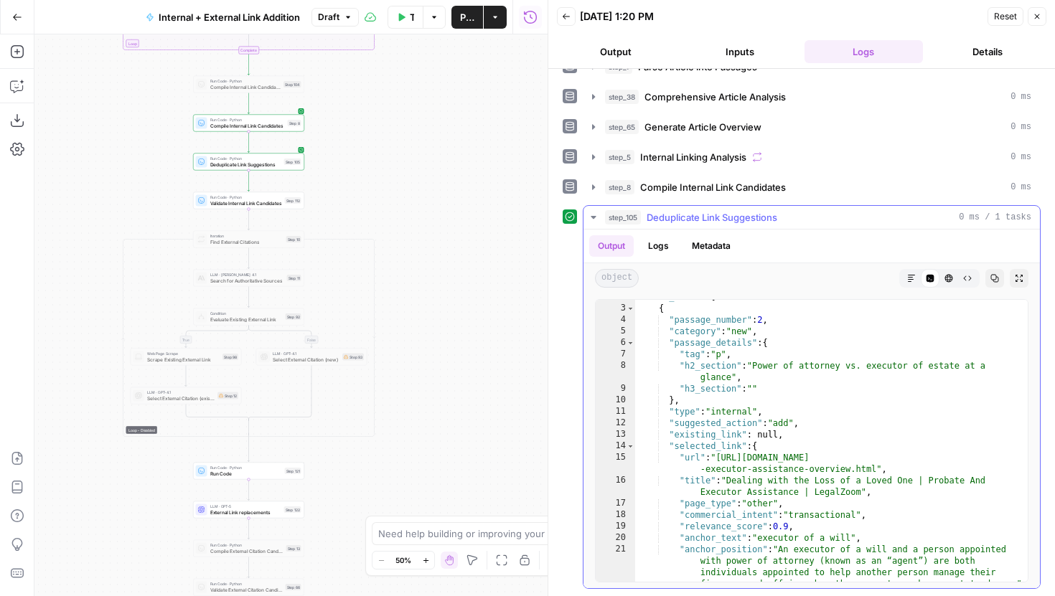
scroll to position [0, 0]
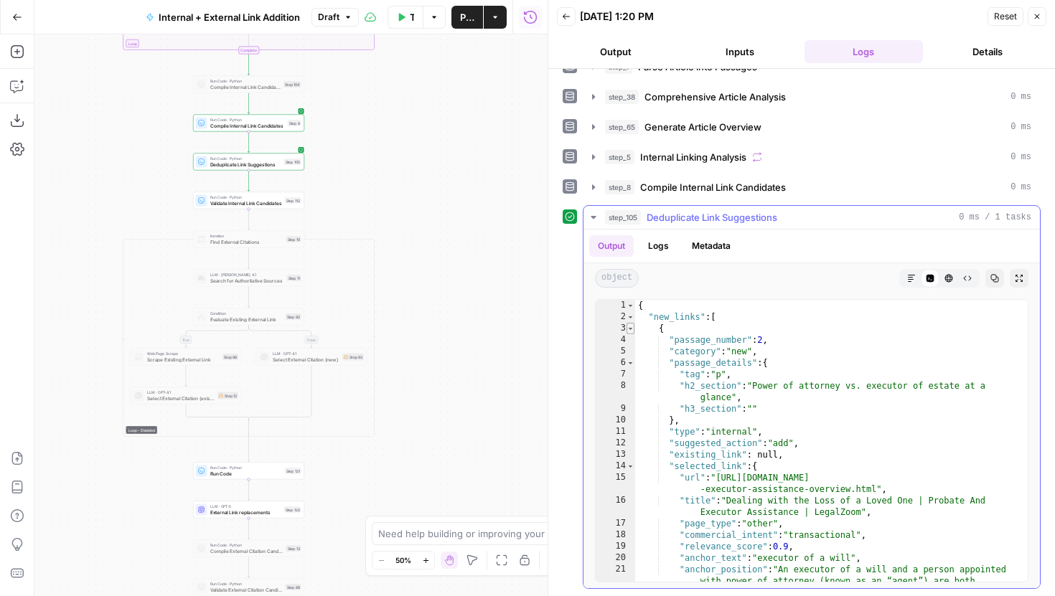
click at [627, 323] on span "Toggle code folding, rows 3 through 30" at bounding box center [631, 328] width 8 height 11
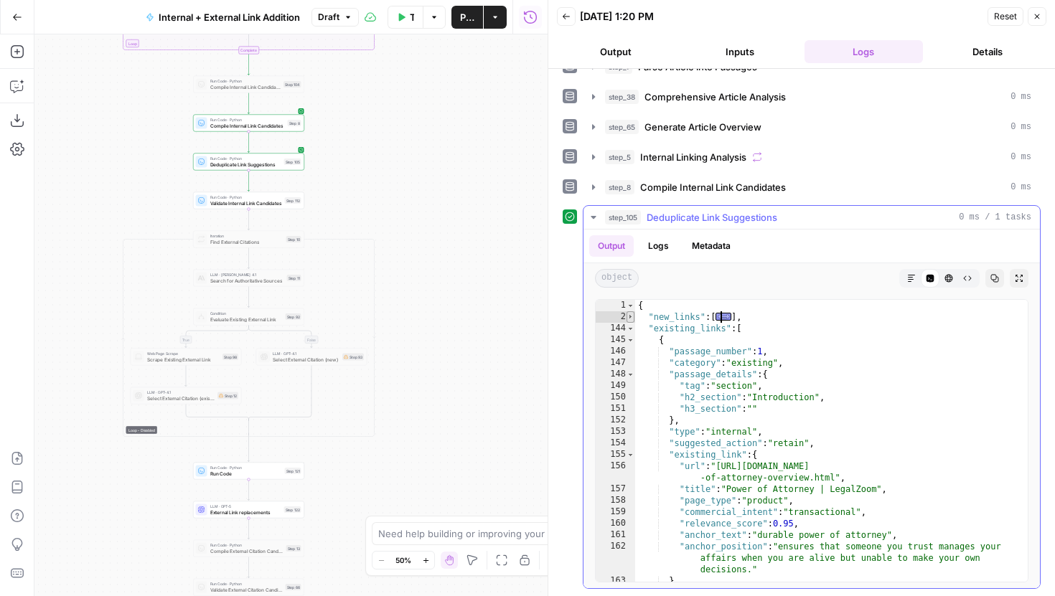
click at [629, 318] on span "Toggle code folding, rows 2 through 143" at bounding box center [631, 316] width 8 height 11
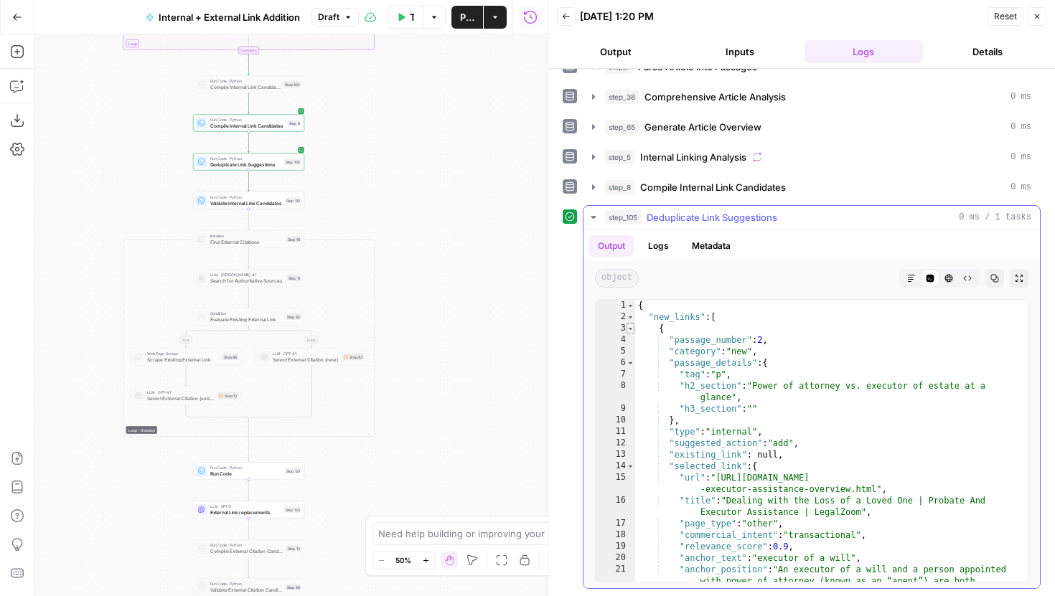
click at [632, 331] on span "Toggle code folding, rows 3 through 30" at bounding box center [631, 328] width 8 height 11
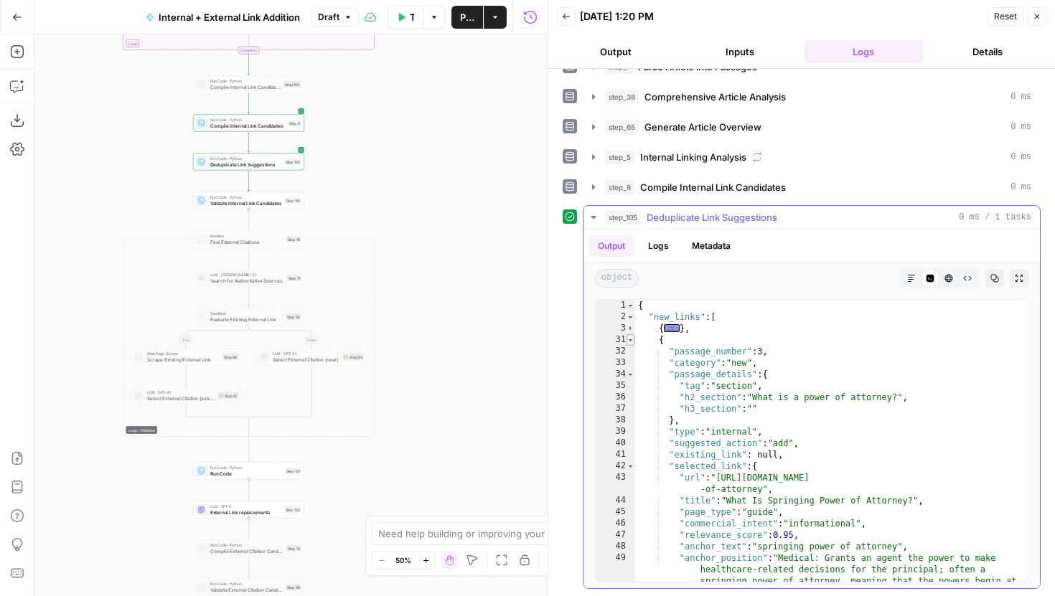
click at [633, 342] on span "Toggle code folding, rows 31 through 58" at bounding box center [631, 339] width 8 height 11
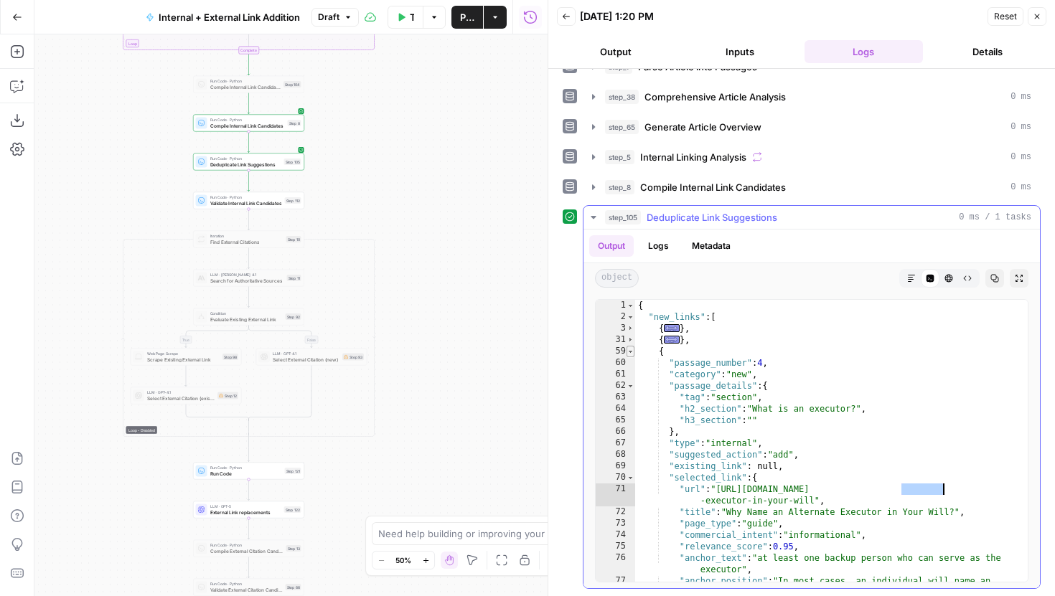
click at [632, 352] on span "Toggle code folding, rows 59 through 86" at bounding box center [631, 351] width 8 height 11
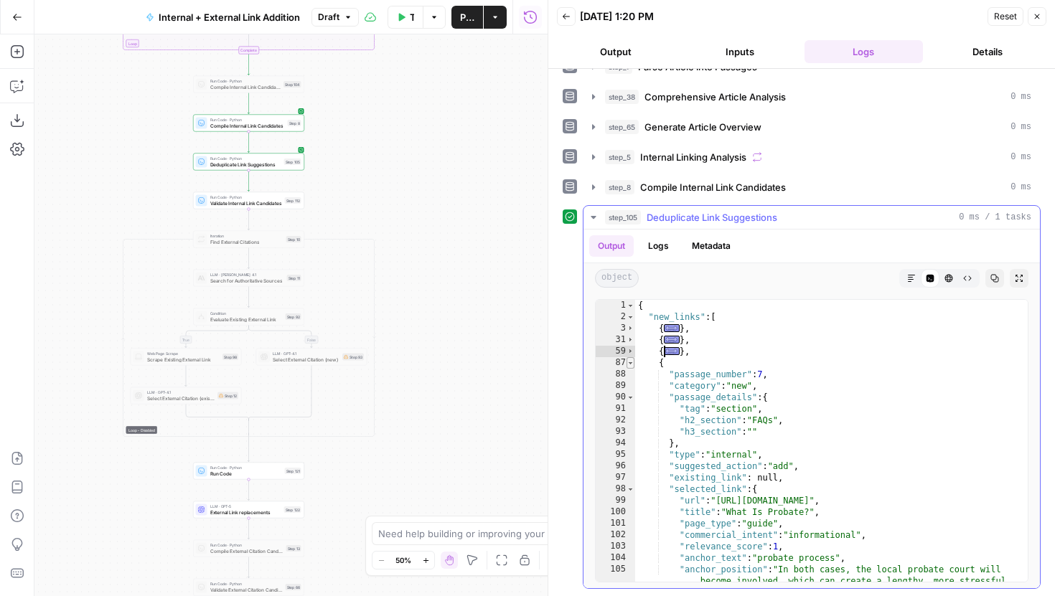
click at [632, 365] on span "Toggle code folding, rows 87 through 114" at bounding box center [631, 362] width 8 height 11
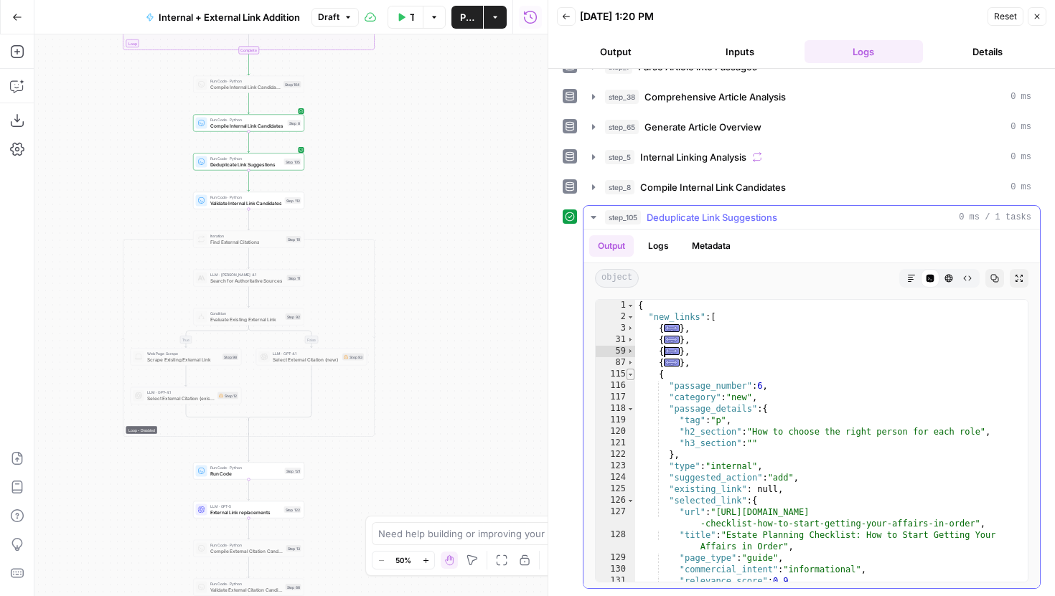
click at [632, 375] on span "Toggle code folding, rows 115 through 142" at bounding box center [631, 374] width 8 height 11
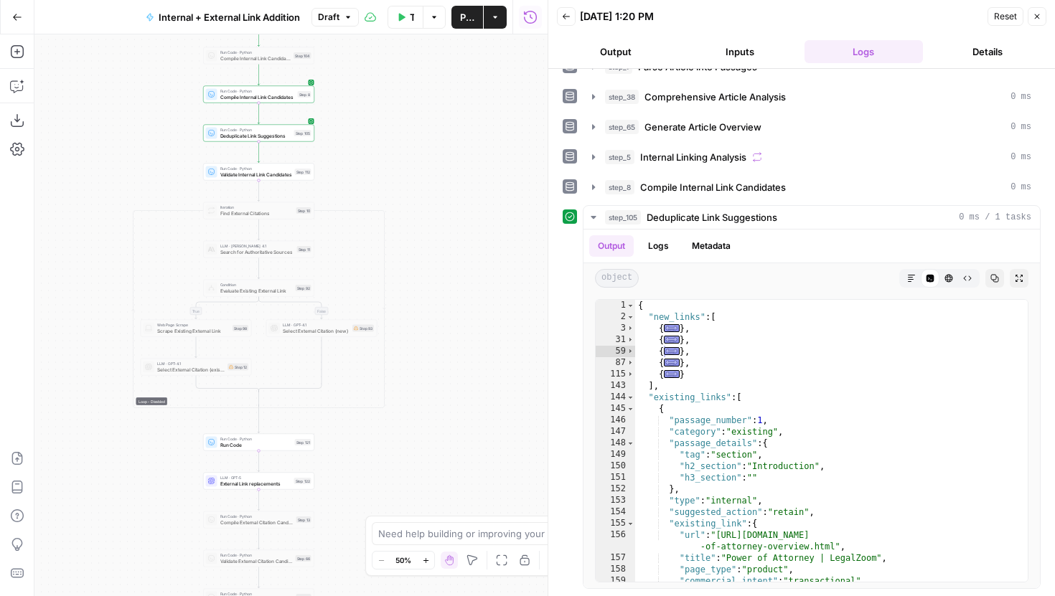
drag, startPoint x: 497, startPoint y: 346, endPoint x: 507, endPoint y: 317, distance: 30.9
click at [507, 317] on div "true false true false true false Workflow Set Inputs Inputs Run Code · Python G…" at bounding box center [290, 315] width 513 height 562
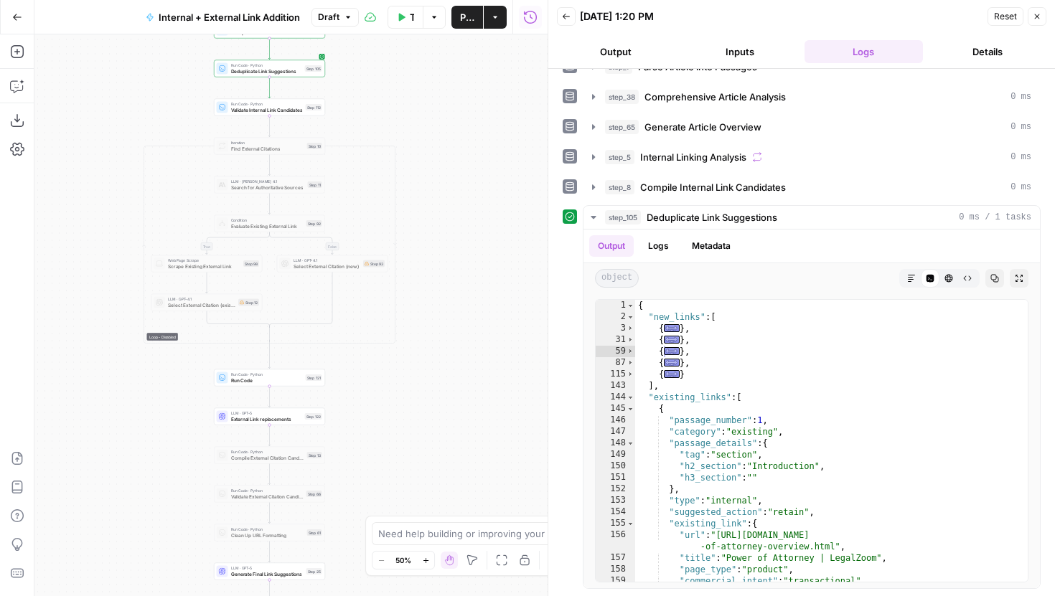
drag, startPoint x: 487, startPoint y: 416, endPoint x: 497, endPoint y: 350, distance: 66.8
click at [497, 351] on div "true false true false true false Workflow Set Inputs Inputs Run Code · Python G…" at bounding box center [290, 315] width 513 height 562
click at [301, 107] on span "Validate Internal Link Candidates" at bounding box center [266, 108] width 72 height 7
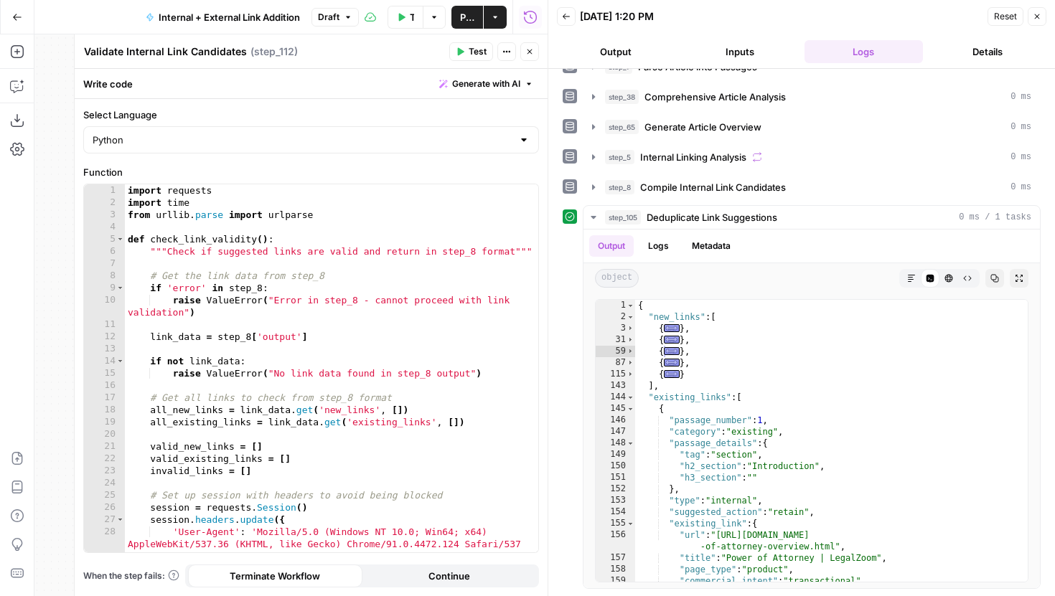
click at [1042, 11] on button "Close" at bounding box center [1037, 16] width 19 height 19
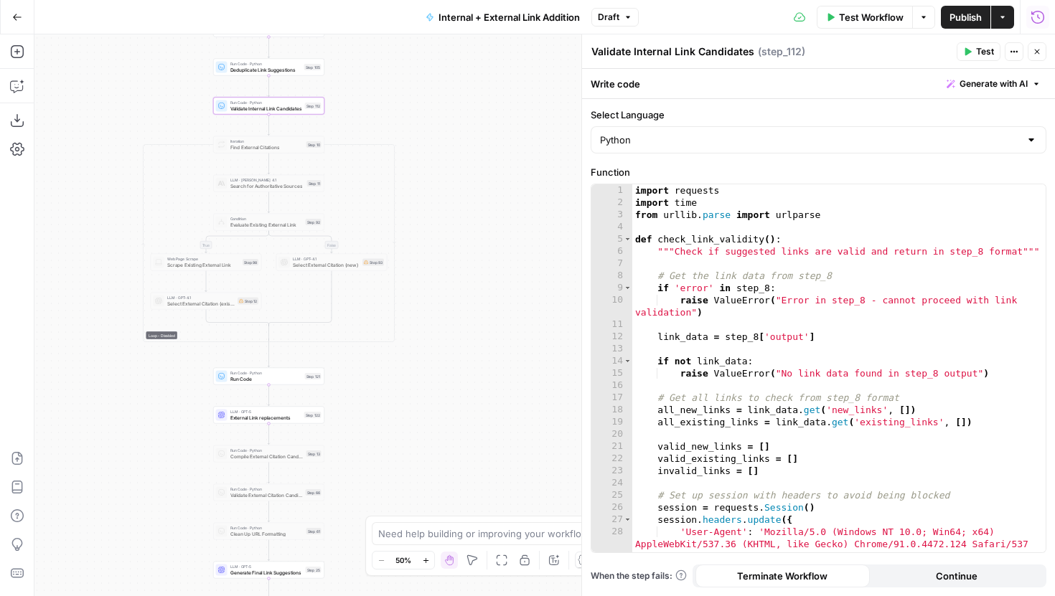
drag, startPoint x: 423, startPoint y: 187, endPoint x: 472, endPoint y: 324, distance: 144.6
click at [472, 324] on div "true false true false true false Workflow Set Inputs Inputs Run Code · Python G…" at bounding box center [544, 315] width 1021 height 562
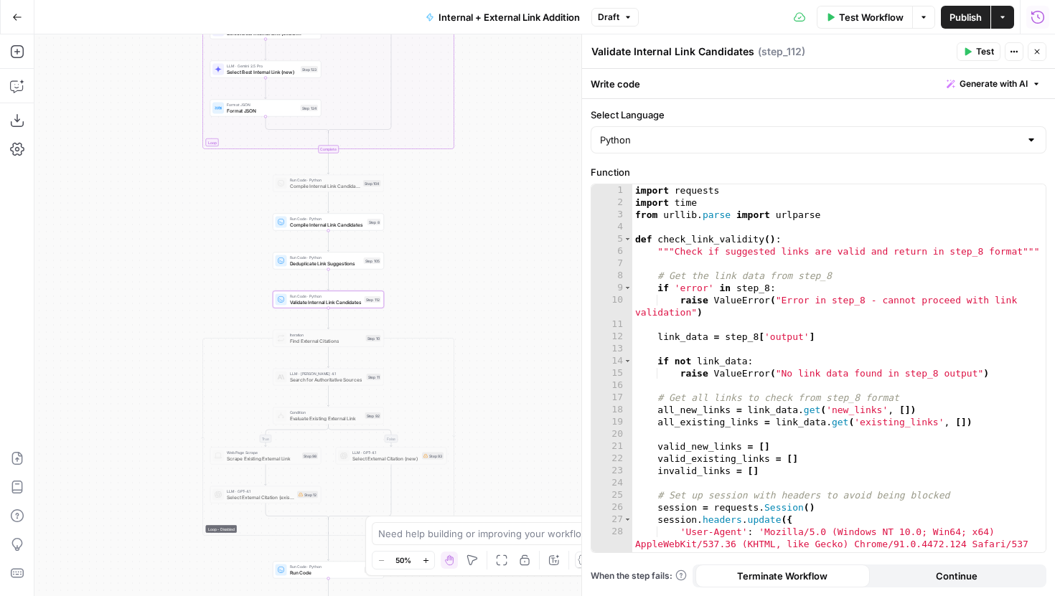
click at [422, 562] on icon "button" at bounding box center [426, 561] width 8 height 8
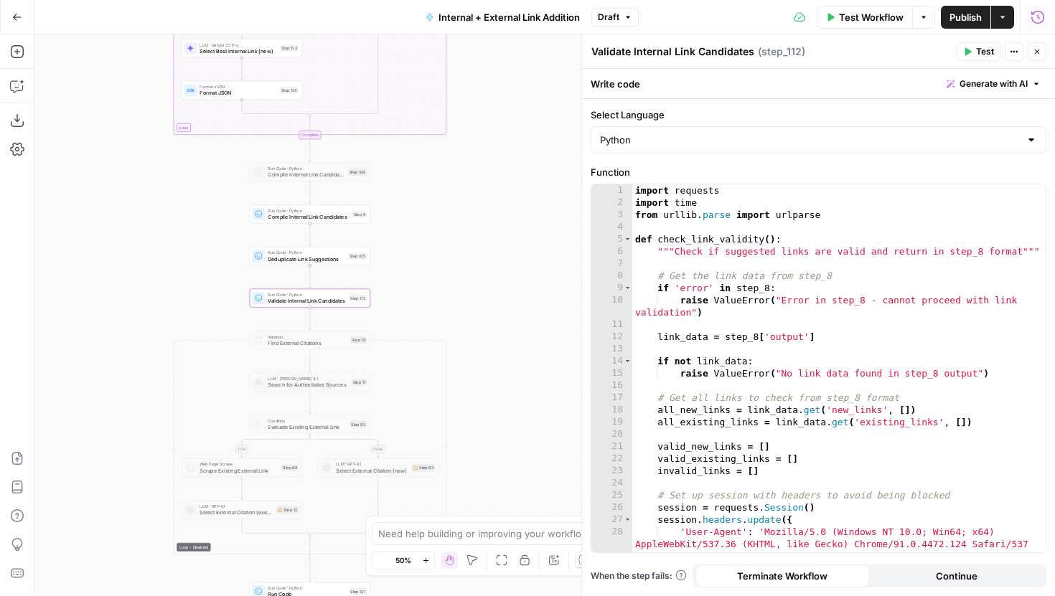
click at [422, 562] on icon "button" at bounding box center [426, 561] width 8 height 8
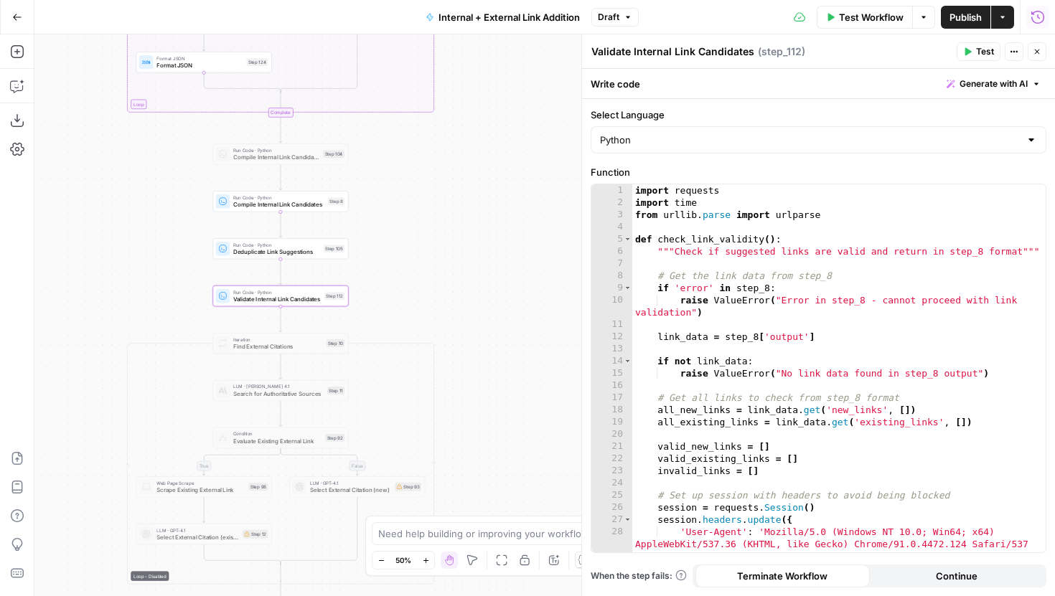
click at [422, 562] on icon "button" at bounding box center [426, 561] width 8 height 8
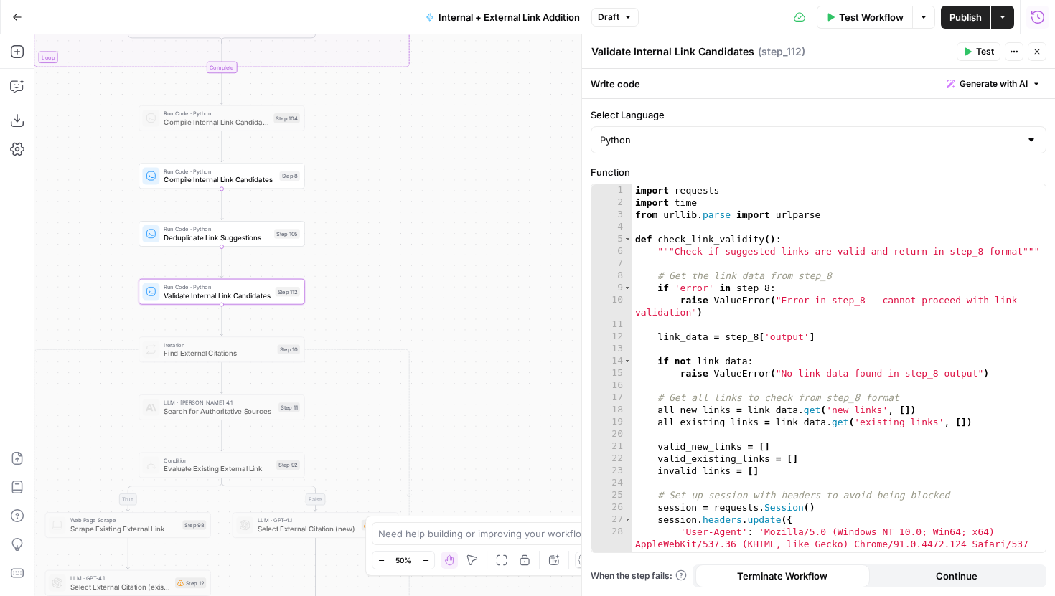
click at [422, 562] on icon "button" at bounding box center [426, 561] width 8 height 8
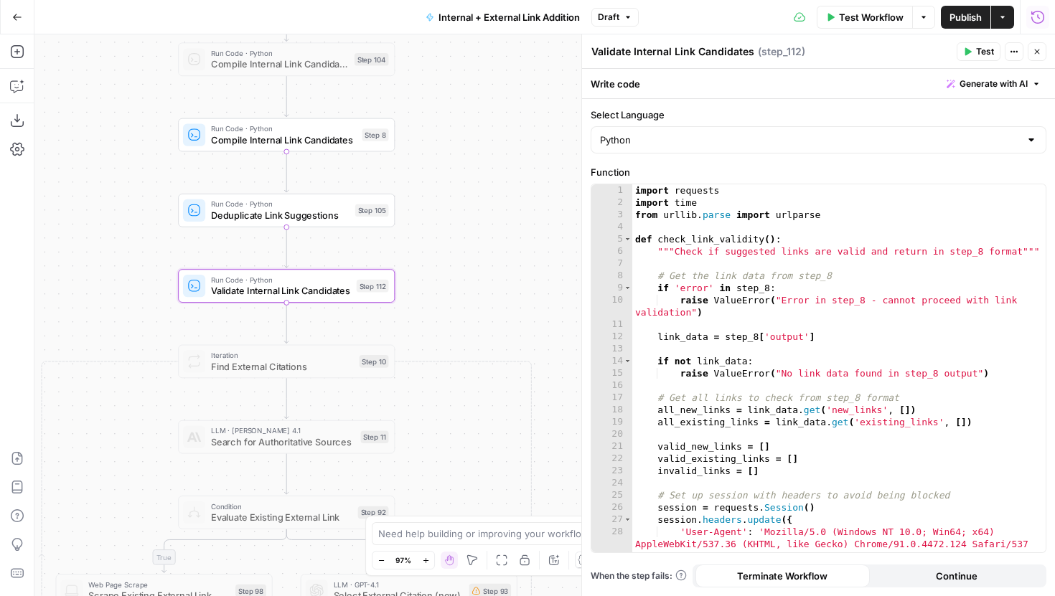
drag, startPoint x: 322, startPoint y: 326, endPoint x: 478, endPoint y: 327, distance: 155.8
click at [482, 327] on div "true false true false true false Workflow Set Inputs Inputs Run Code · Python G…" at bounding box center [544, 315] width 1021 height 562
click at [770, 283] on div "import requests import time from [GEOGRAPHIC_DATA] . parse import urlparse def …" at bounding box center [838, 380] width 413 height 393
click at [828, 271] on div "import requests import time from urllib . parse import urlparse def check_link_…" at bounding box center [838, 380] width 413 height 393
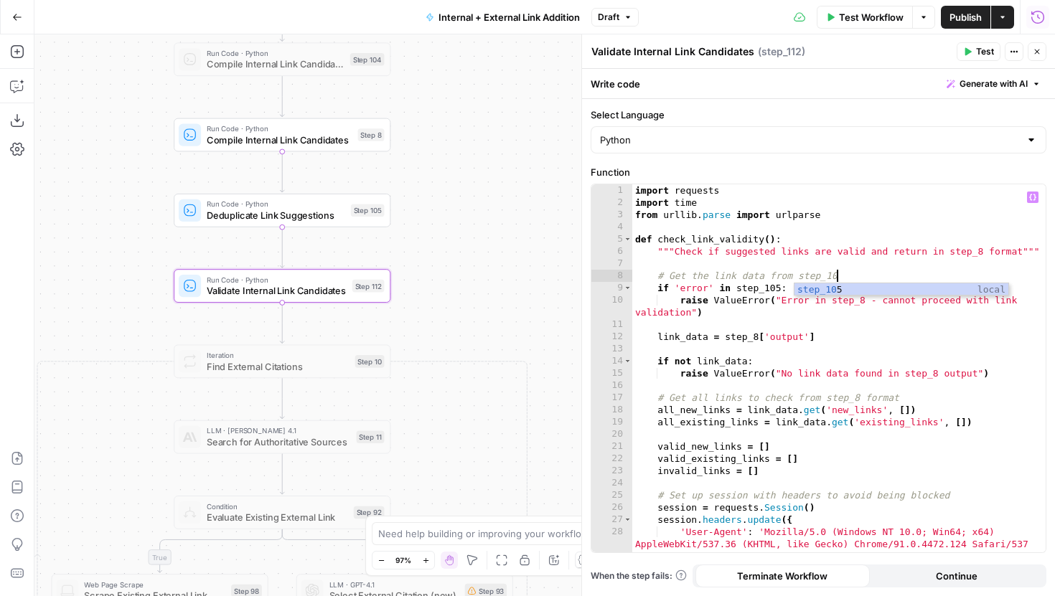
scroll to position [0, 15]
click at [836, 275] on div "import requests import time from urllib . parse import urlparse def check_link_…" at bounding box center [838, 380] width 413 height 393
type textarea "**********"
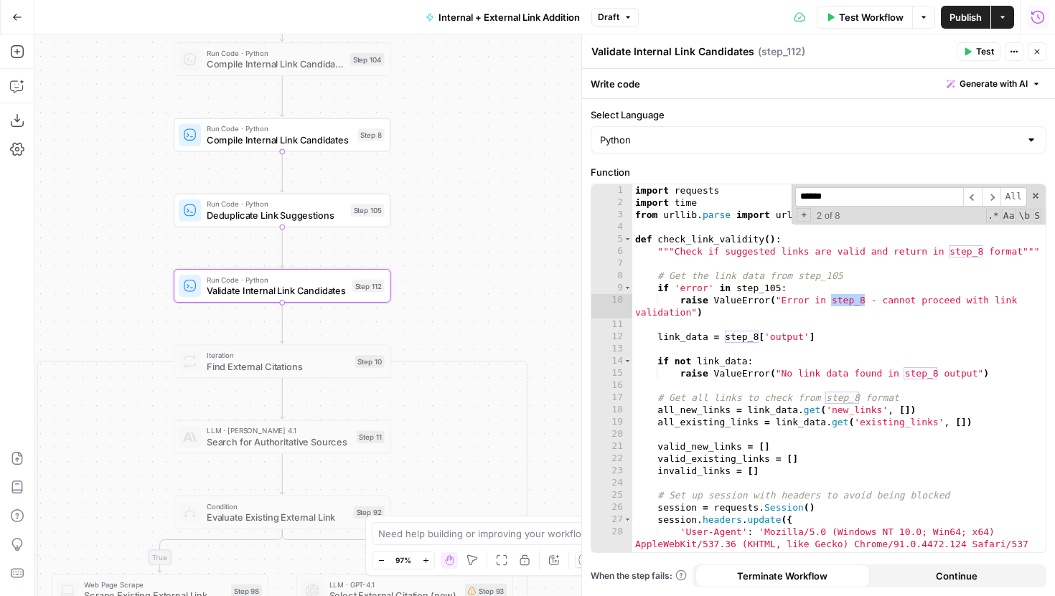
type input "******"
click at [866, 296] on div "import requests import time from urllib . parse import urlparse def check_link_…" at bounding box center [838, 380] width 413 height 393
click at [980, 256] on div "import requests import time from urllib . parse import urlparse def check_link_…" at bounding box center [838, 380] width 413 height 393
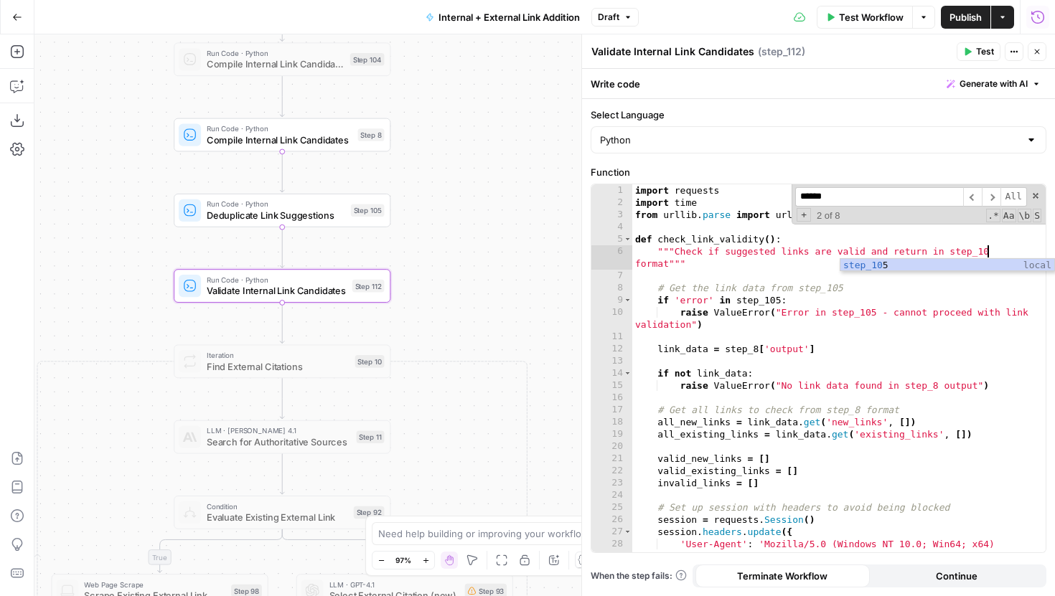
scroll to position [0, 27]
click at [972, 197] on span "​" at bounding box center [972, 196] width 19 height 19
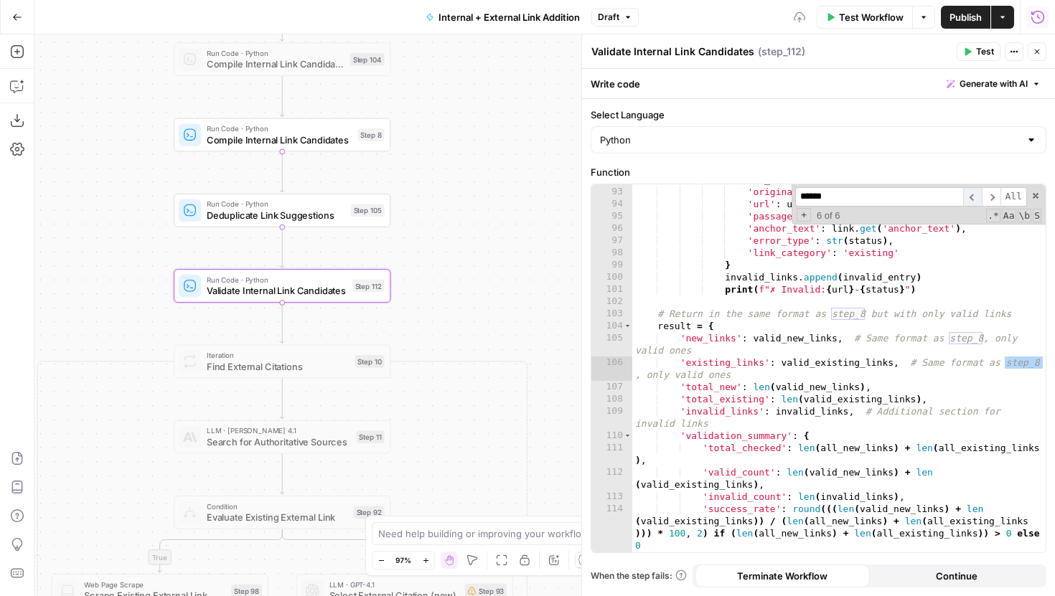
scroll to position [1256, 0]
click at [989, 196] on span "​" at bounding box center [991, 196] width 19 height 19
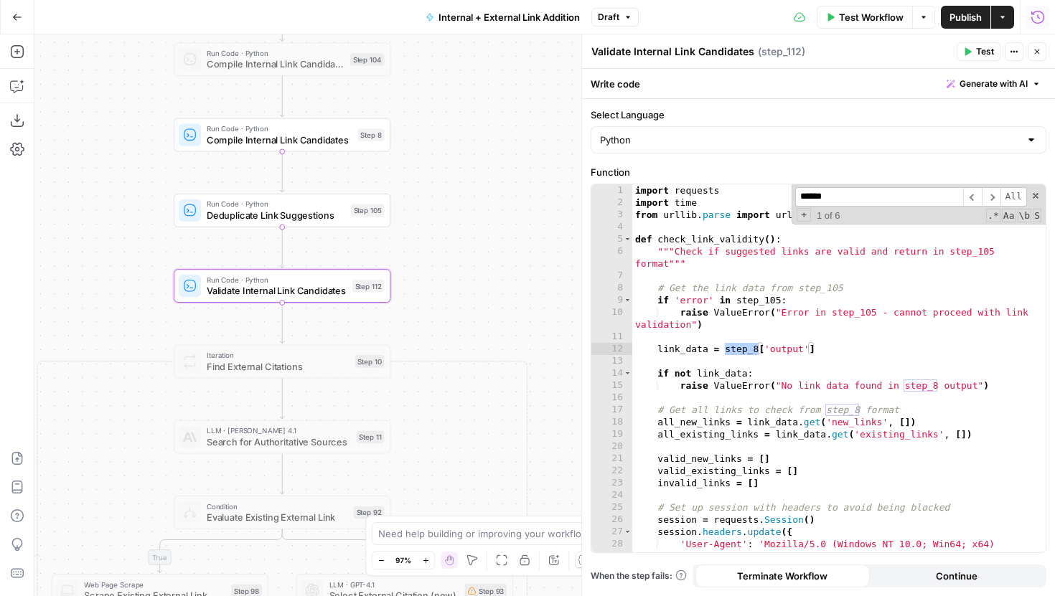
scroll to position [0, 13]
click at [755, 350] on div "import requests import time from urllib . parse import urlparse def check_link_…" at bounding box center [838, 392] width 413 height 417
click at [994, 194] on span "​" at bounding box center [991, 196] width 19 height 19
click at [932, 388] on div "import requests import time from urllib . parse import urlparse def check_link_…" at bounding box center [838, 392] width 413 height 417
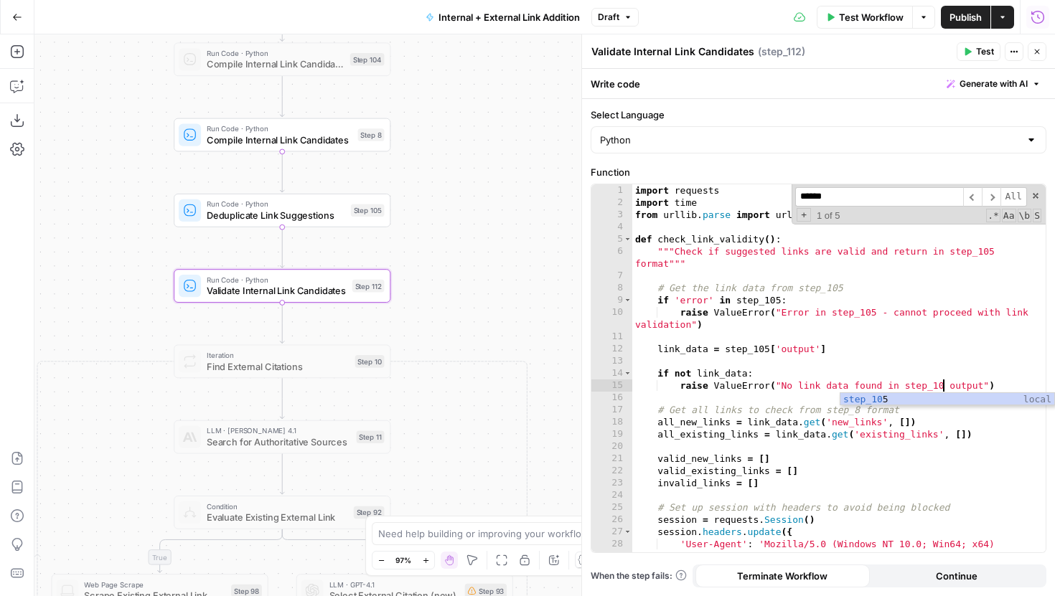
scroll to position [0, 24]
click at [991, 195] on span "​" at bounding box center [991, 196] width 19 height 19
click at [858, 412] on div "import requests import time from urllib . parse import urlparse def check_link_…" at bounding box center [838, 392] width 413 height 417
click at [991, 187] on span "​" at bounding box center [991, 196] width 19 height 19
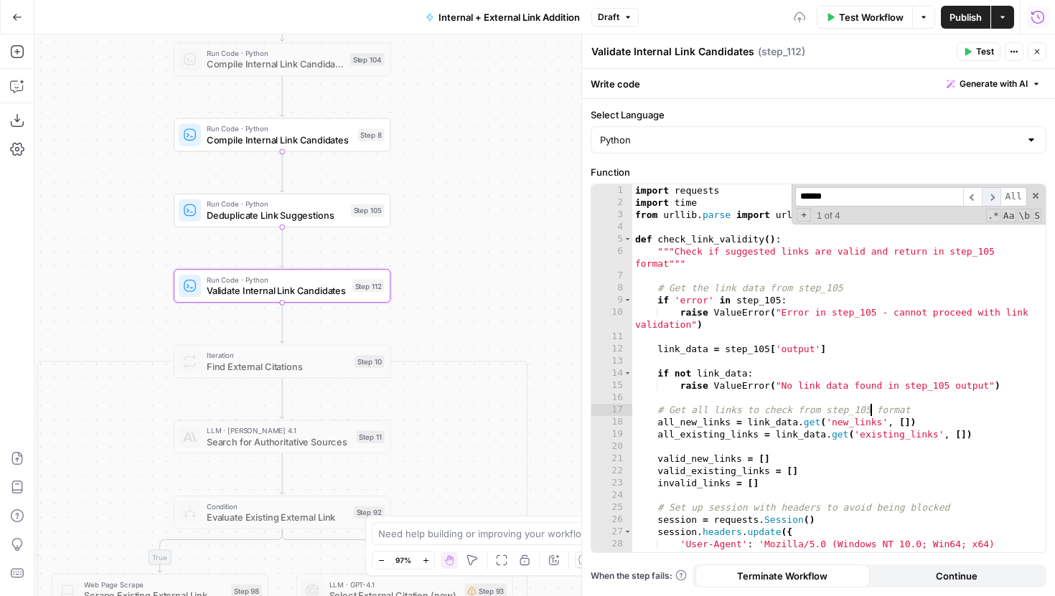
scroll to position [1207, 0]
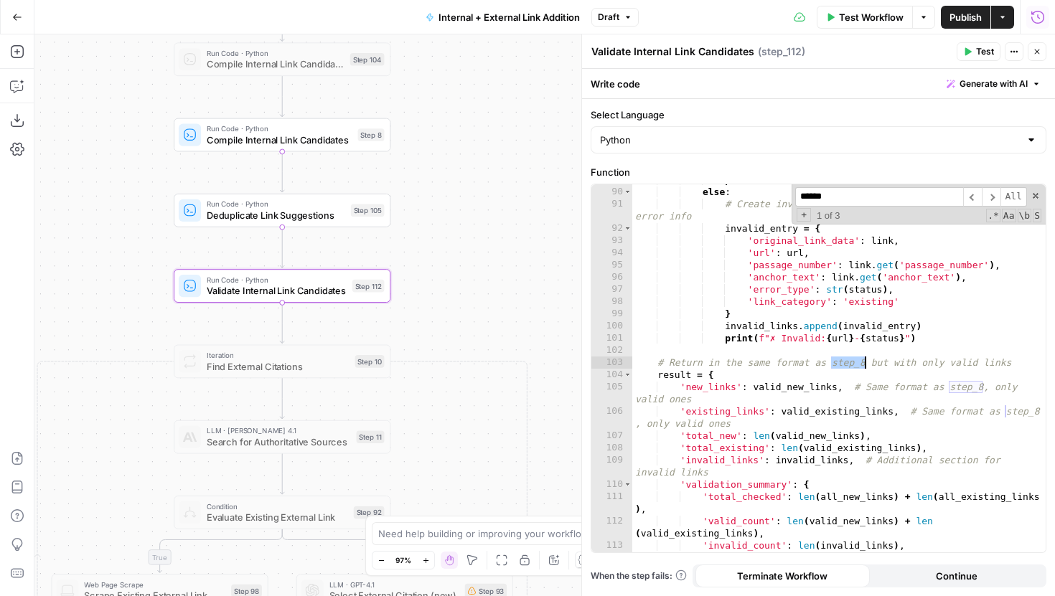
click at [863, 366] on div "print ( f"✓ Valid: { url } " ) else : # Create invalid link entry with original…" at bounding box center [838, 388] width 413 height 429
click at [988, 198] on span "​" at bounding box center [991, 196] width 19 height 19
click at [983, 383] on div "print ( f"✓ Valid: { url } " ) else : # Create invalid link entry with original…" at bounding box center [838, 388] width 413 height 429
type textarea "**********"
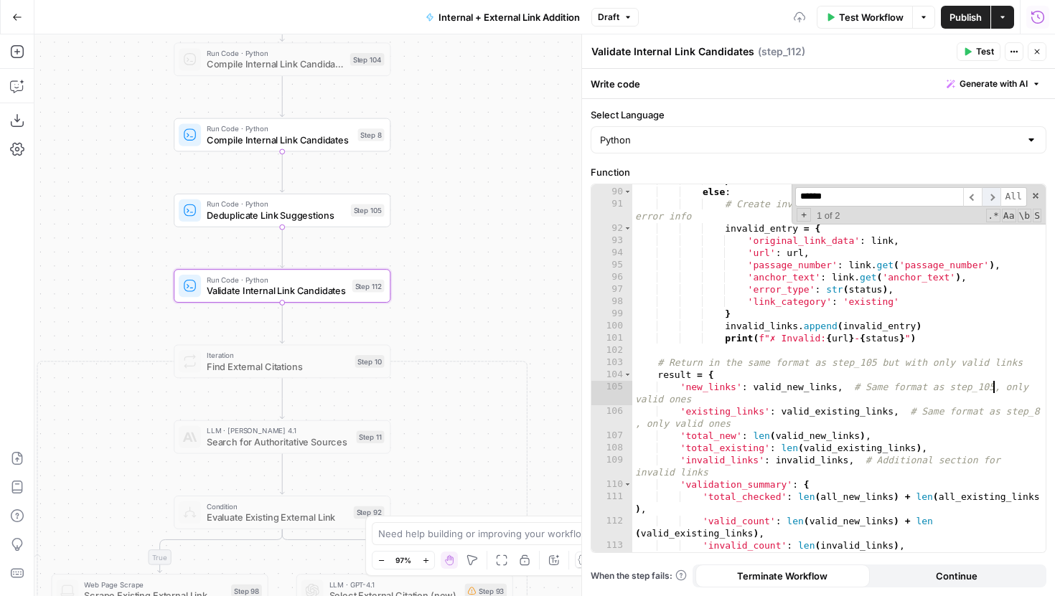
click at [998, 197] on span "​" at bounding box center [991, 196] width 19 height 19
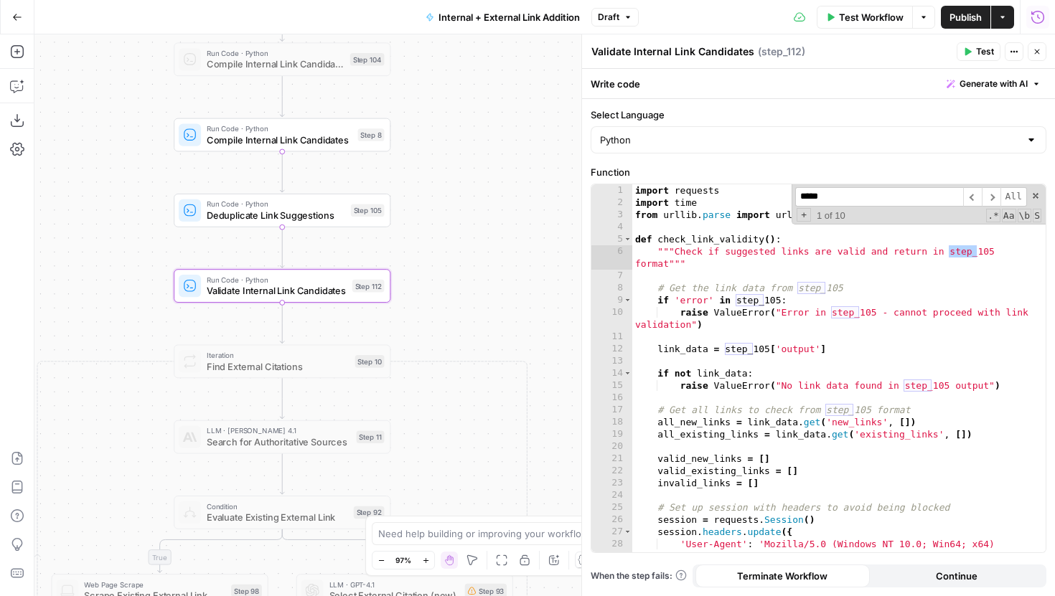
scroll to position [0, 0]
type input "******"
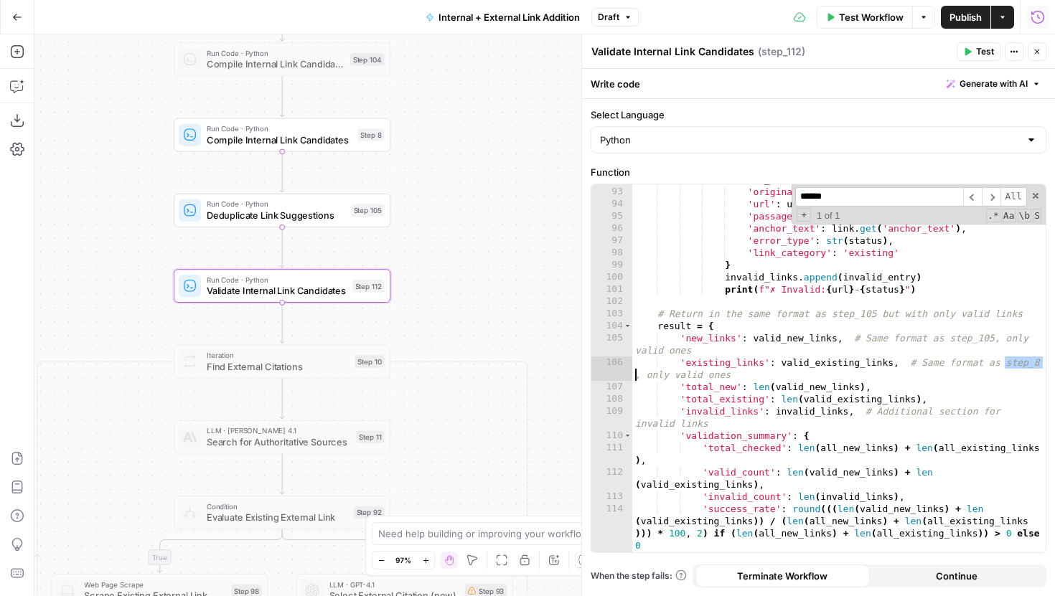
click at [1023, 361] on div "invalid_entry = { 'original_link_data' : link , 'url' : url , 'passage_number' …" at bounding box center [838, 370] width 413 height 393
click at [966, 453] on div "invalid_entry = { 'original_link_data' : link , 'url' : url , 'passage_number' …" at bounding box center [838, 370] width 413 height 393
type textarea "**********"
click at [987, 44] on button "Test" at bounding box center [979, 51] width 44 height 19
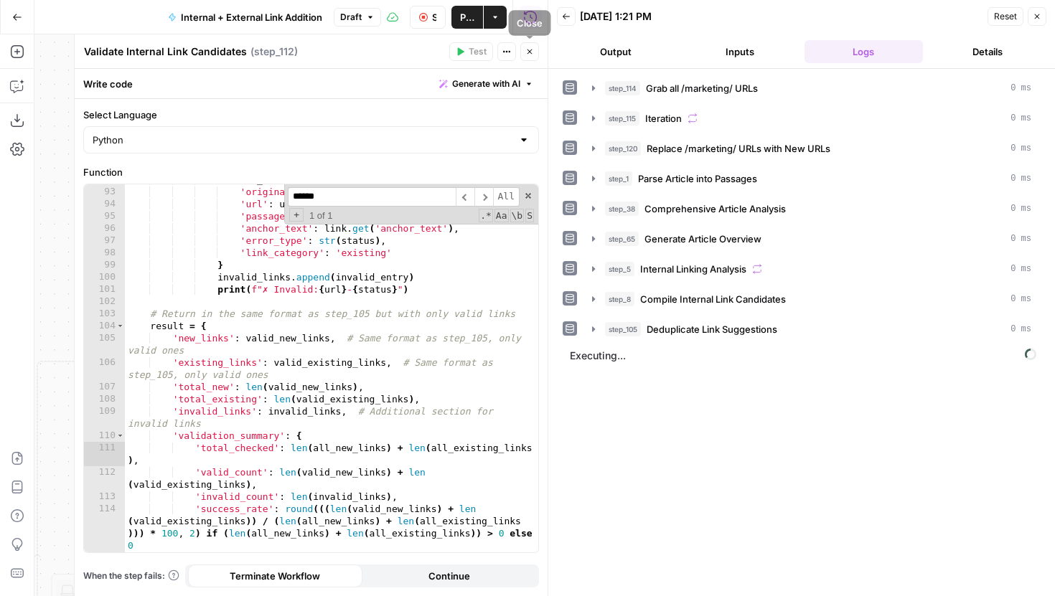
click at [530, 54] on icon "button" at bounding box center [529, 51] width 9 height 9
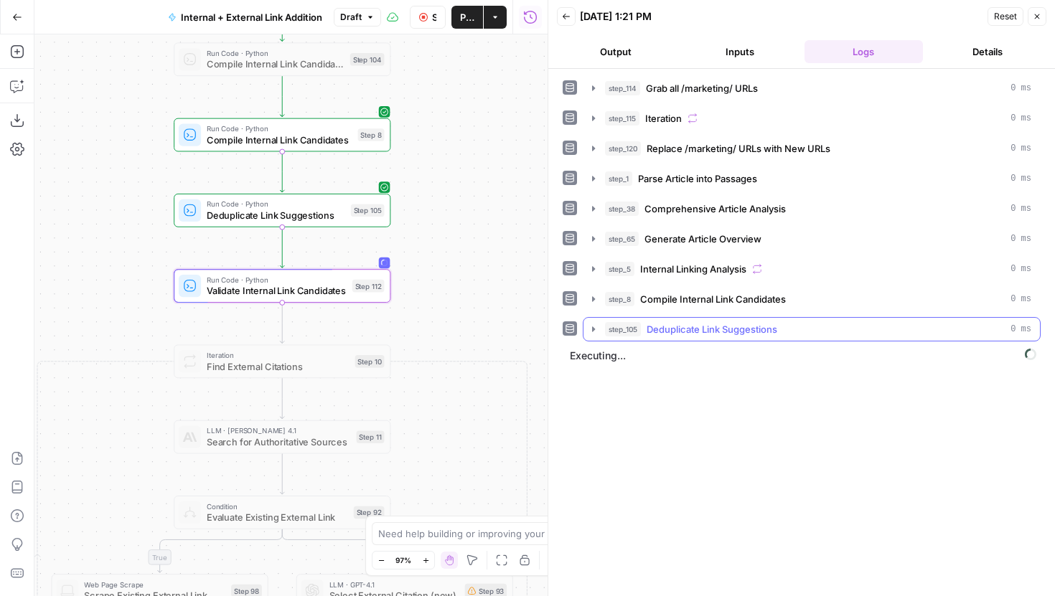
click at [596, 331] on icon "button" at bounding box center [593, 329] width 11 height 11
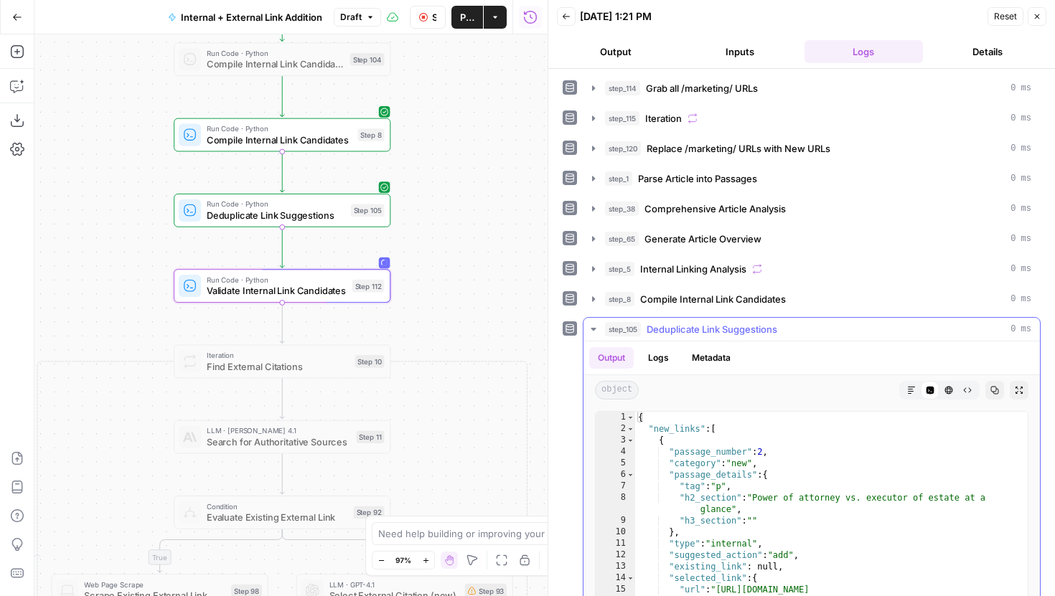
scroll to position [138, 0]
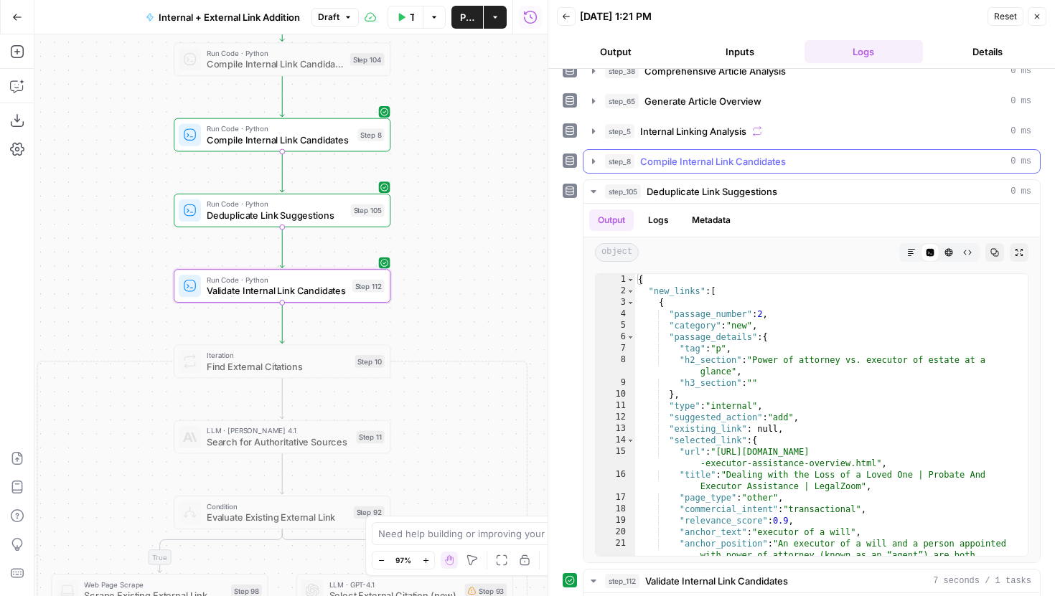
click at [591, 156] on icon "button" at bounding box center [593, 161] width 11 height 11
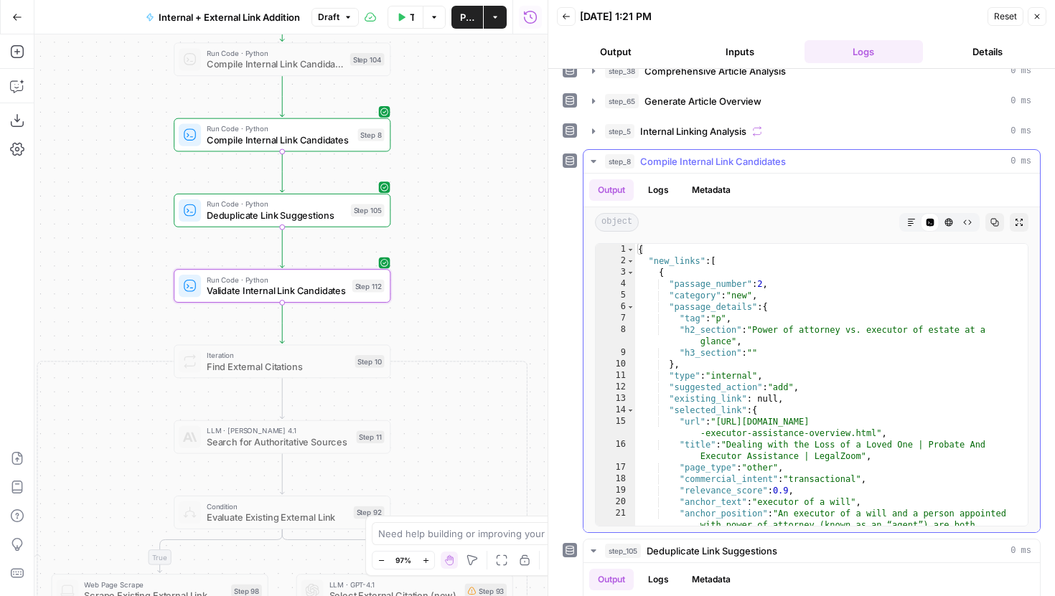
click at [591, 157] on icon "button" at bounding box center [593, 161] width 11 height 11
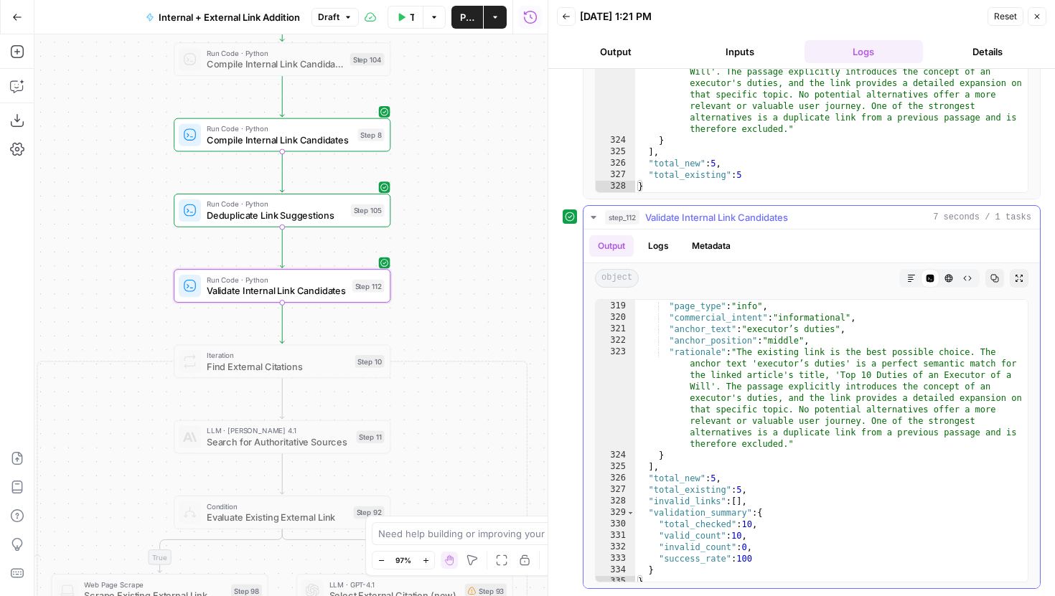
scroll to position [5397, 0]
drag, startPoint x: 496, startPoint y: 367, endPoint x: 496, endPoint y: 230, distance: 136.4
click at [496, 230] on div "true false true false true false Workflow Set Inputs Inputs Run Code · Python G…" at bounding box center [290, 315] width 513 height 562
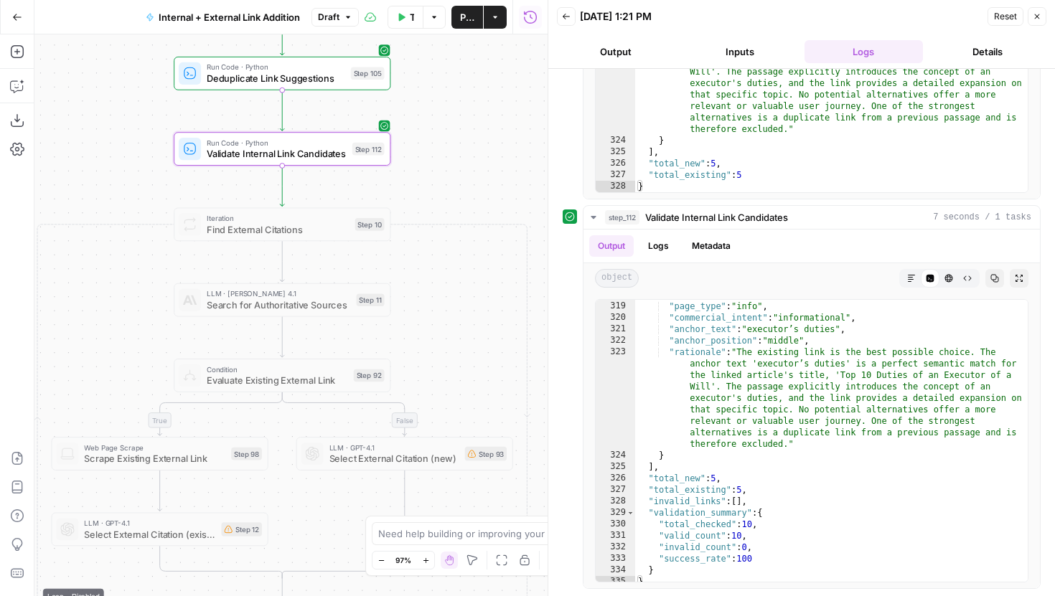
drag, startPoint x: 491, startPoint y: 357, endPoint x: 492, endPoint y: 154, distance: 202.4
click at [492, 154] on div "true false true false true false Workflow Set Inputs Inputs Run Code · Python G…" at bounding box center [290, 315] width 513 height 562
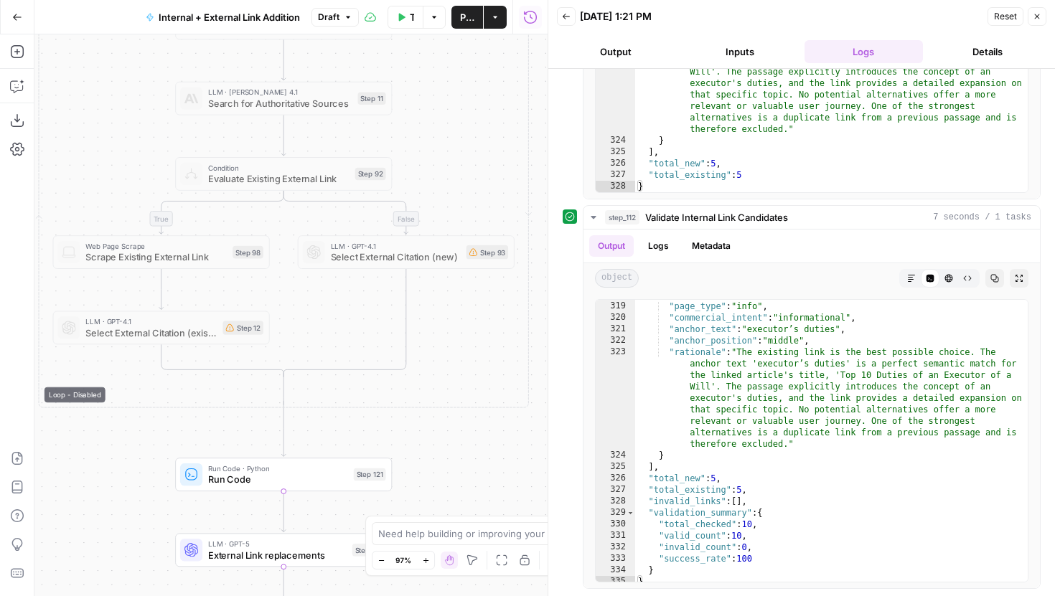
drag, startPoint x: 467, startPoint y: 421, endPoint x: 477, endPoint y: 141, distance: 280.1
click at [477, 141] on div "true false true false true false Workflow Set Inputs Inputs Run Code · Python G…" at bounding box center [290, 315] width 513 height 562
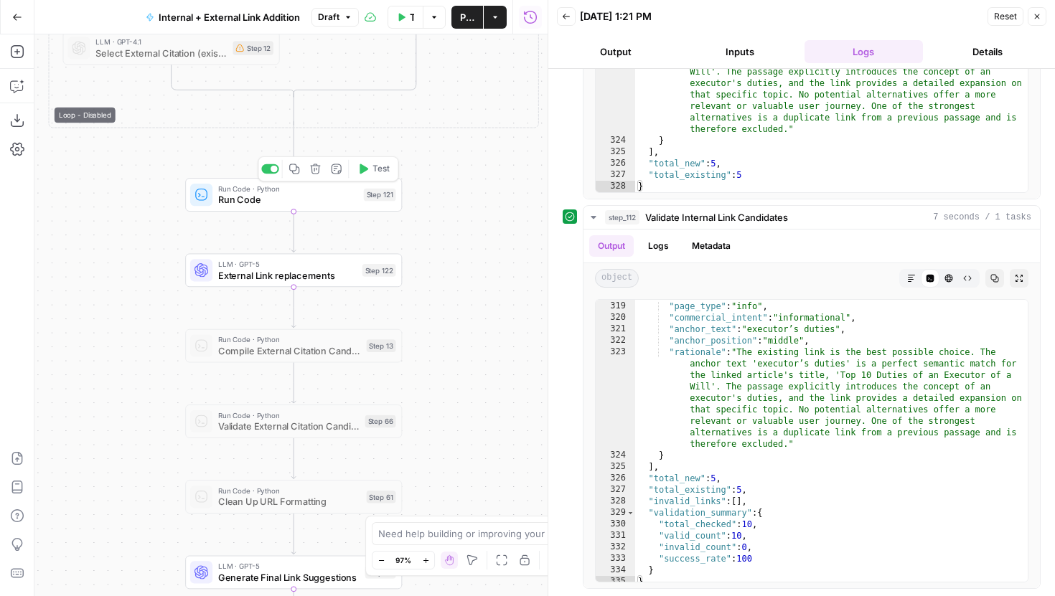
click at [373, 173] on span "Test" at bounding box center [380, 169] width 17 height 13
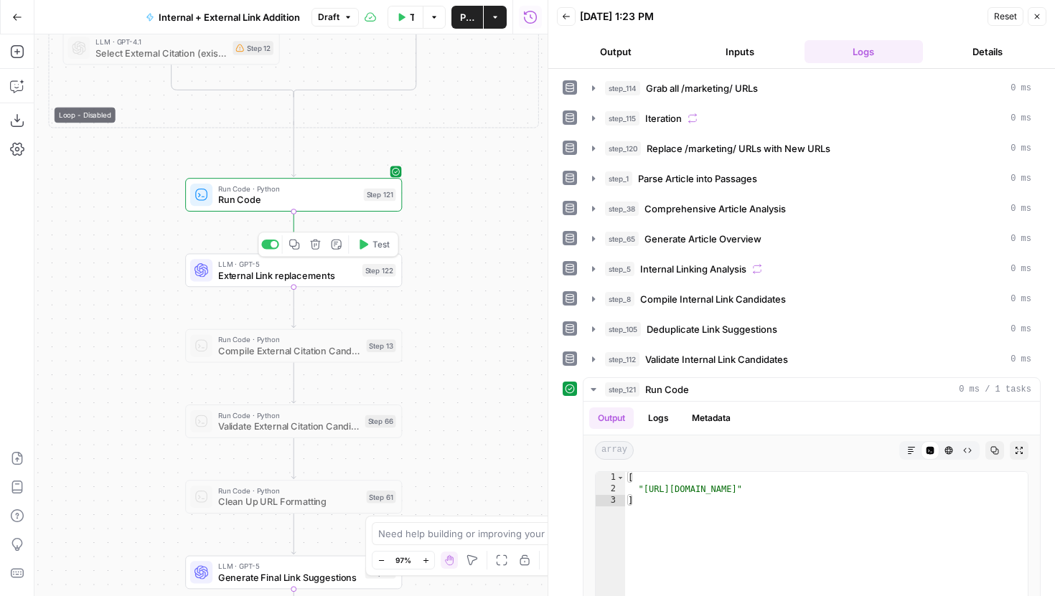
click at [377, 245] on span "Test" at bounding box center [380, 244] width 17 height 13
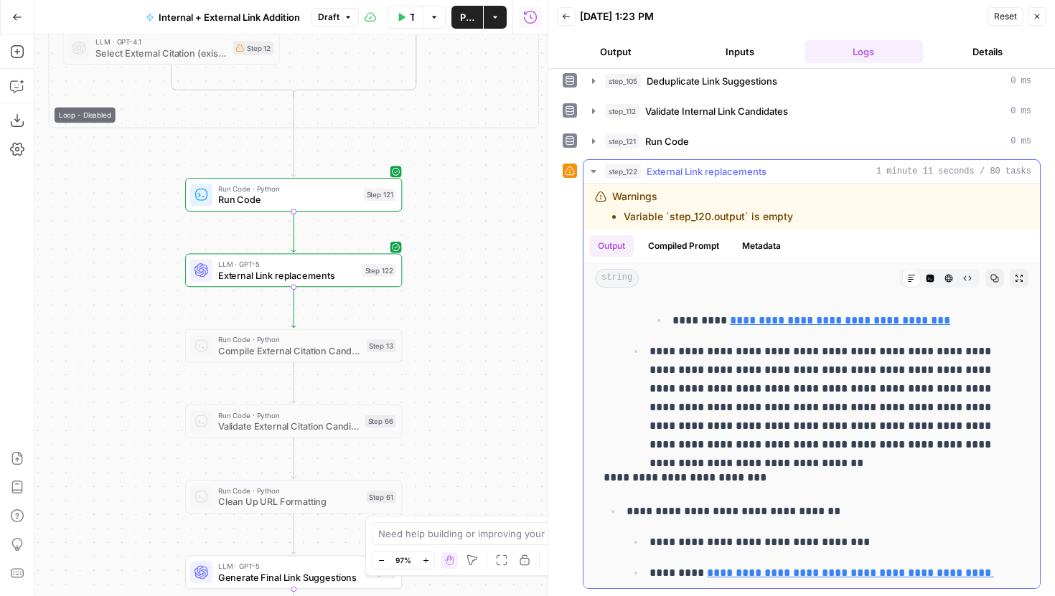
scroll to position [147, 0]
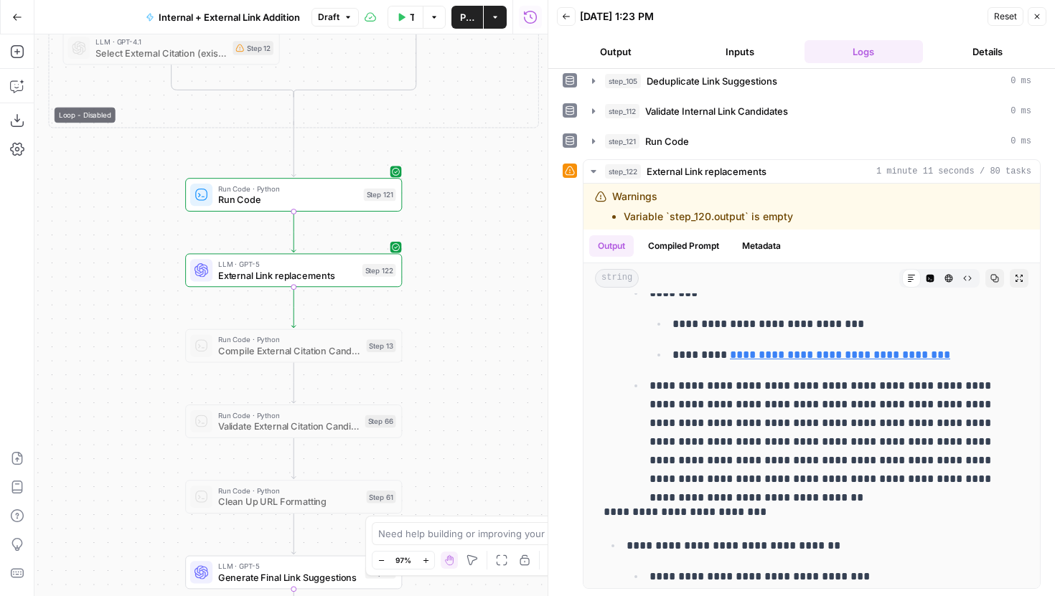
click at [339, 273] on span "External Link replacements" at bounding box center [287, 275] width 139 height 14
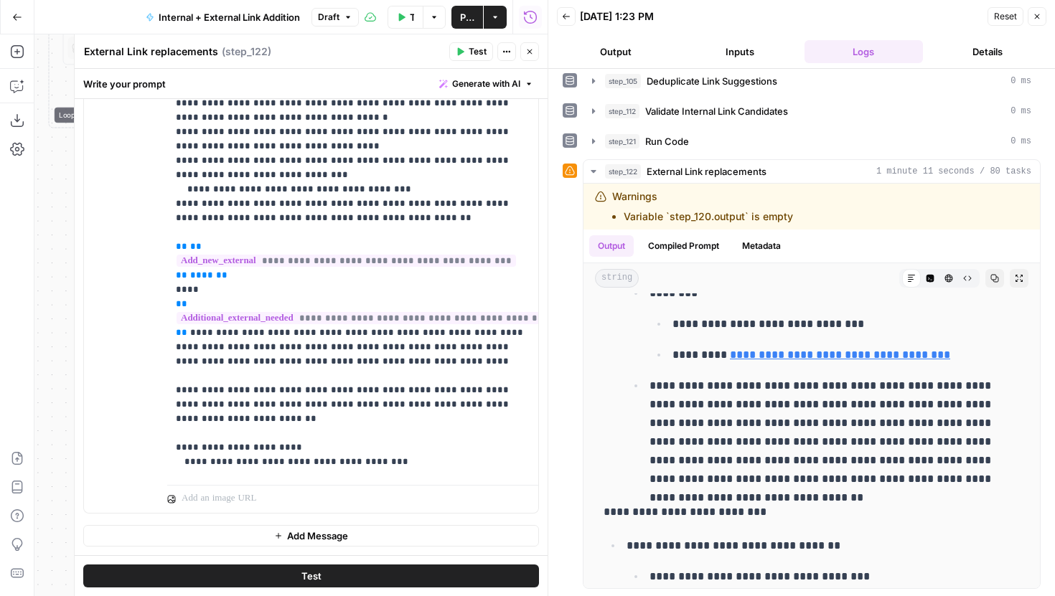
scroll to position [1810, 0]
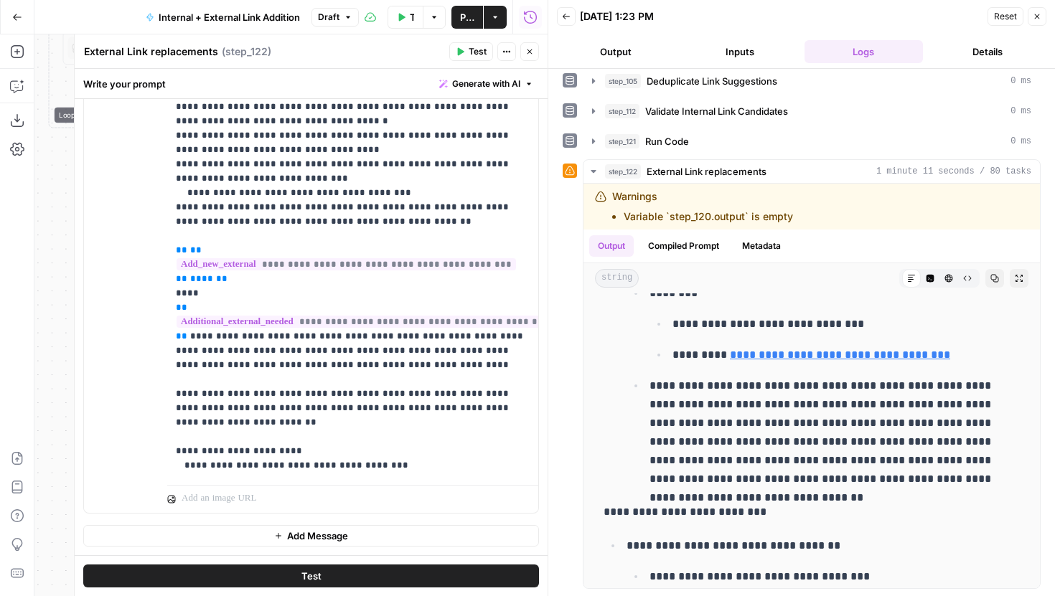
click at [332, 14] on span "Draft" at bounding box center [329, 17] width 22 height 13
click at [334, 11] on span "Draft" at bounding box center [329, 17] width 22 height 13
drag, startPoint x: 543, startPoint y: 247, endPoint x: 771, endPoint y: 263, distance: 228.1
click at [556, 263] on div at bounding box center [548, 298] width 14 height 596
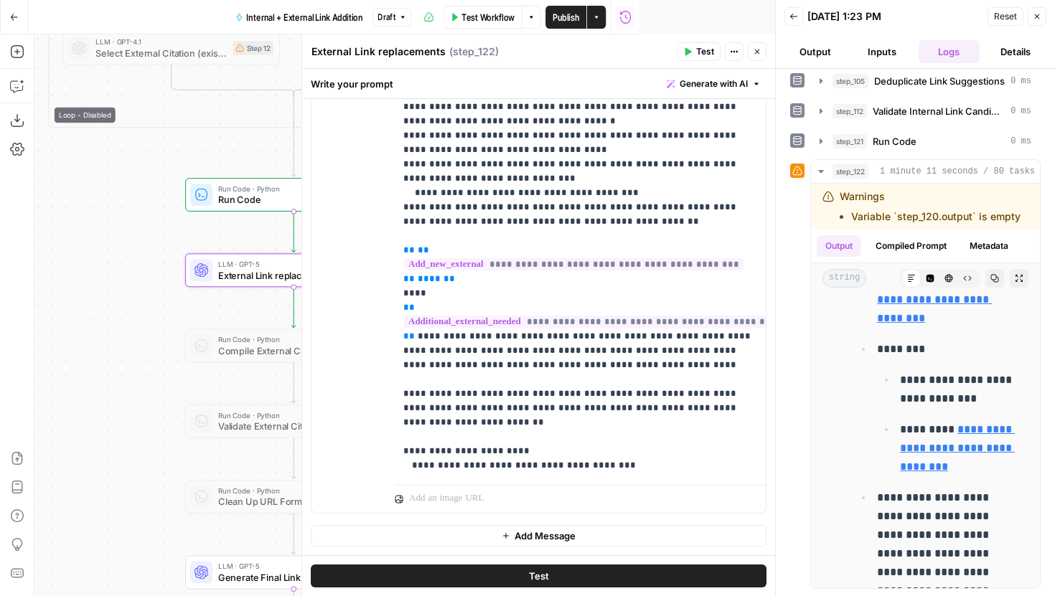
scroll to position [203, 0]
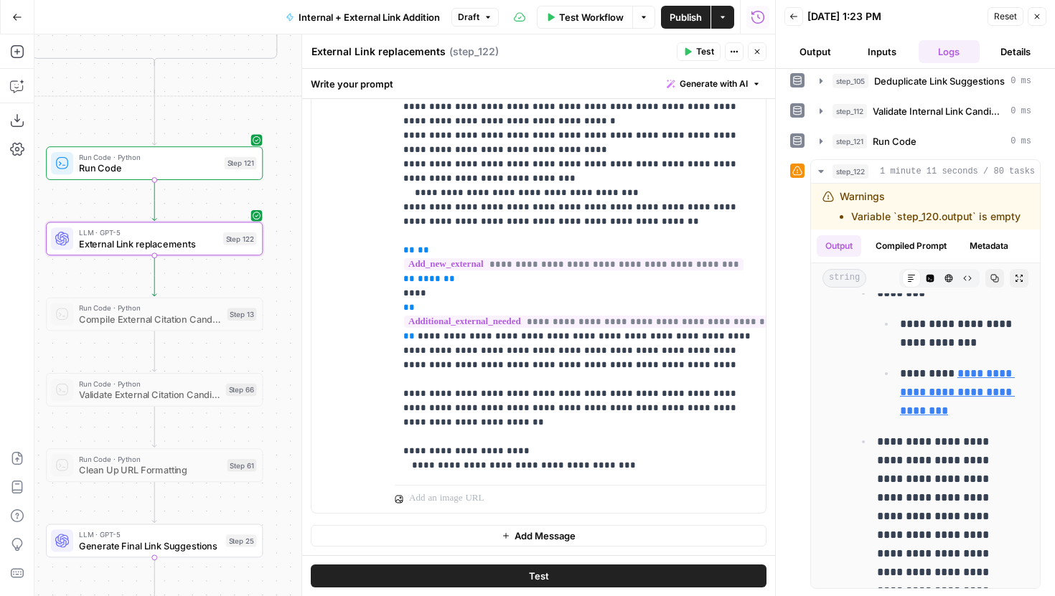
drag, startPoint x: 225, startPoint y: 321, endPoint x: 85, endPoint y: 289, distance: 142.9
click at [85, 289] on div "true false true false true false Workflow Set Inputs Inputs Run Code · Python G…" at bounding box center [404, 315] width 741 height 562
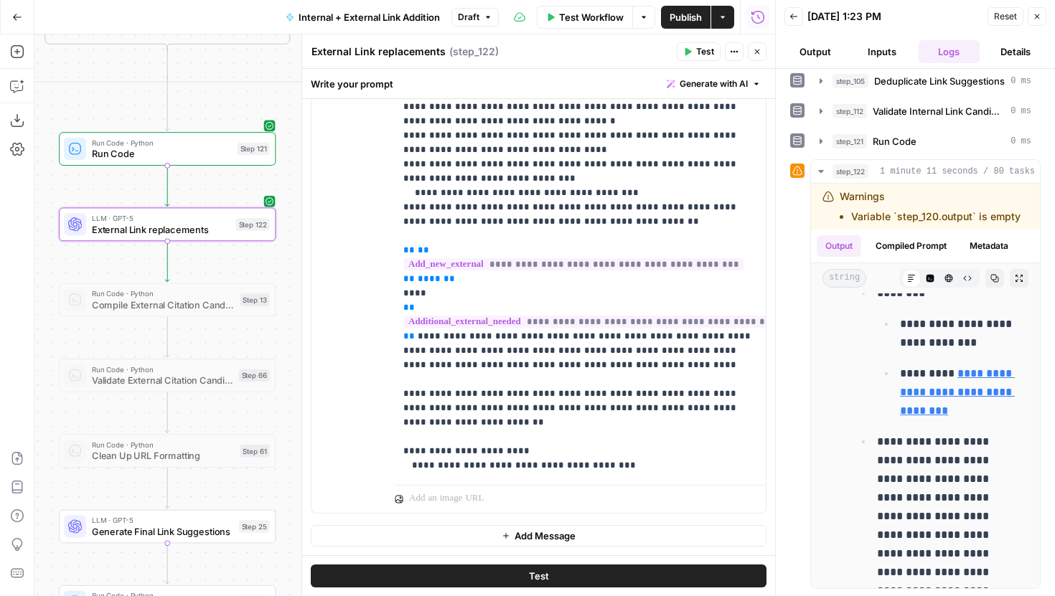
drag, startPoint x: 90, startPoint y: 286, endPoint x: 103, endPoint y: 273, distance: 18.3
click at [103, 272] on div "true false true false true false Workflow Set Inputs Inputs Run Code · Python G…" at bounding box center [404, 315] width 741 height 562
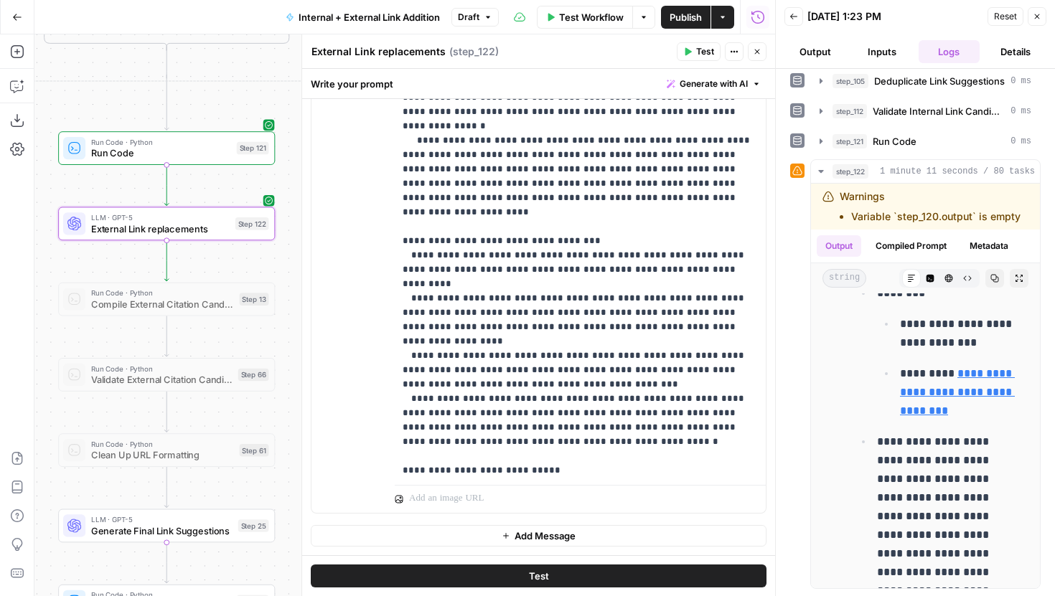
scroll to position [773, 1]
drag, startPoint x: 691, startPoint y: 443, endPoint x: 649, endPoint y: 441, distance: 42.4
click at [649, 441] on p "**********" at bounding box center [580, 340] width 354 height 2426
click at [618, 345] on p "**********" at bounding box center [580, 340] width 354 height 2426
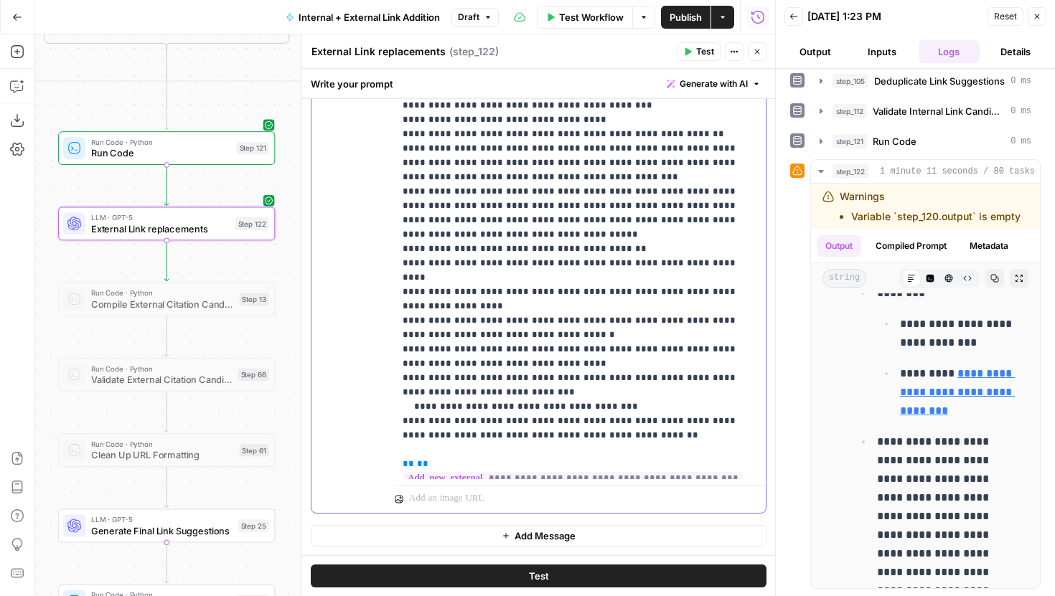
scroll to position [1852, 1]
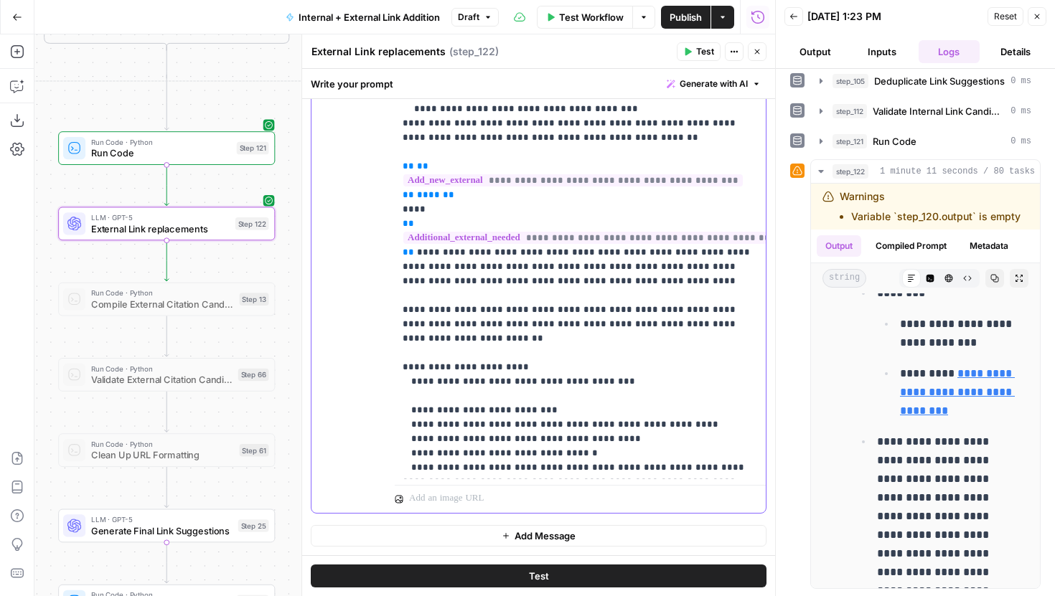
scroll to position [1881, 1]
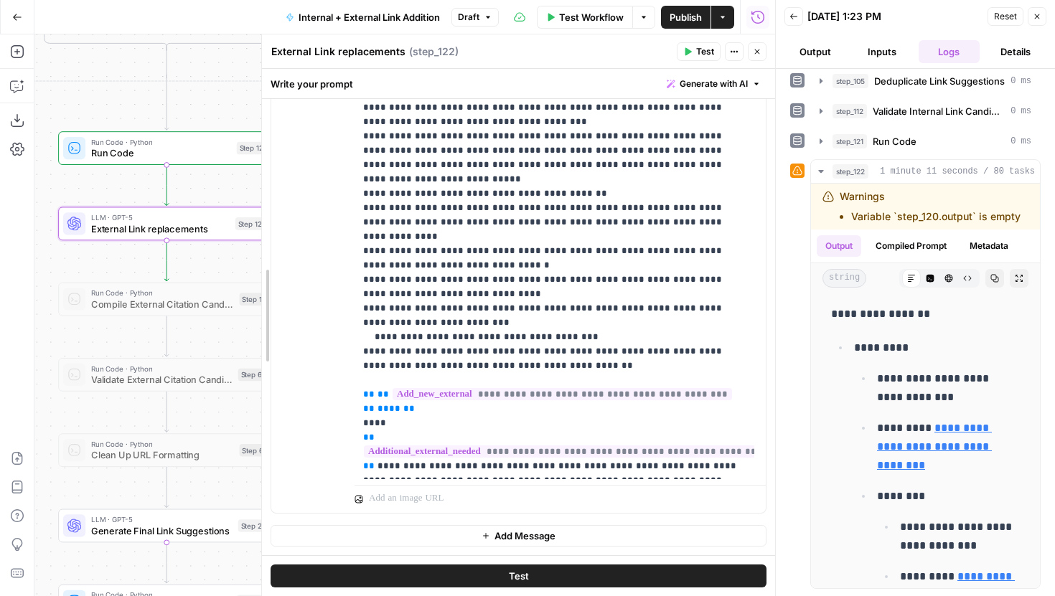
scroll to position [458, 0]
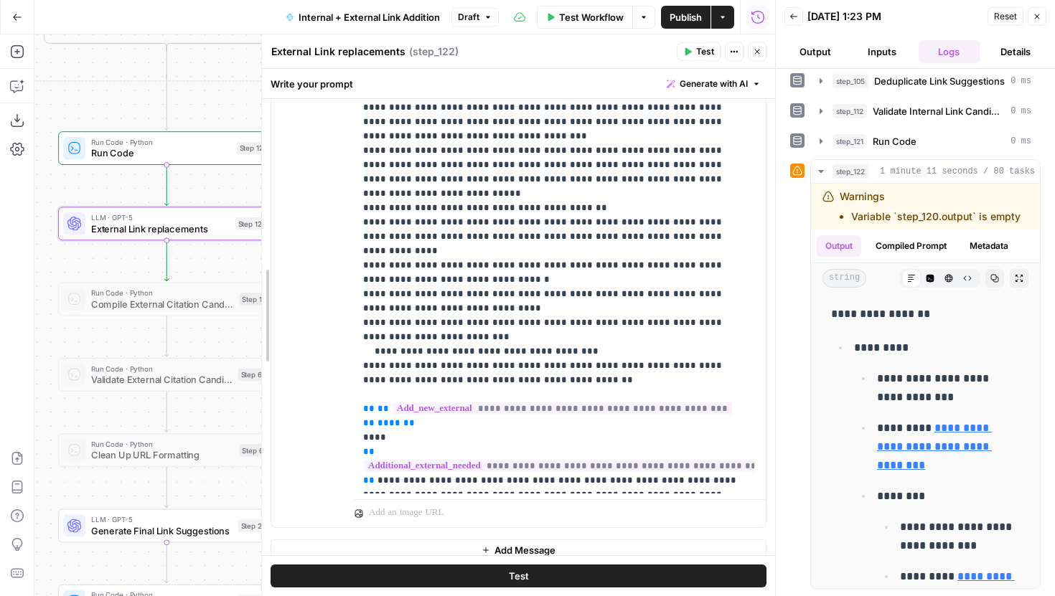
drag, startPoint x: 307, startPoint y: 173, endPoint x: 222, endPoint y: 173, distance: 84.7
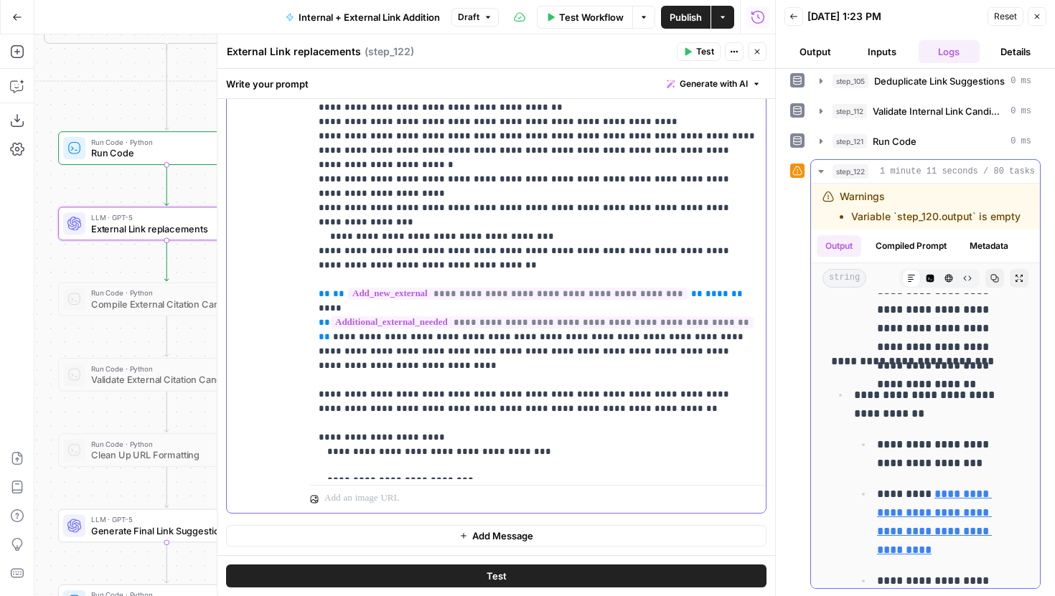
scroll to position [548, 0]
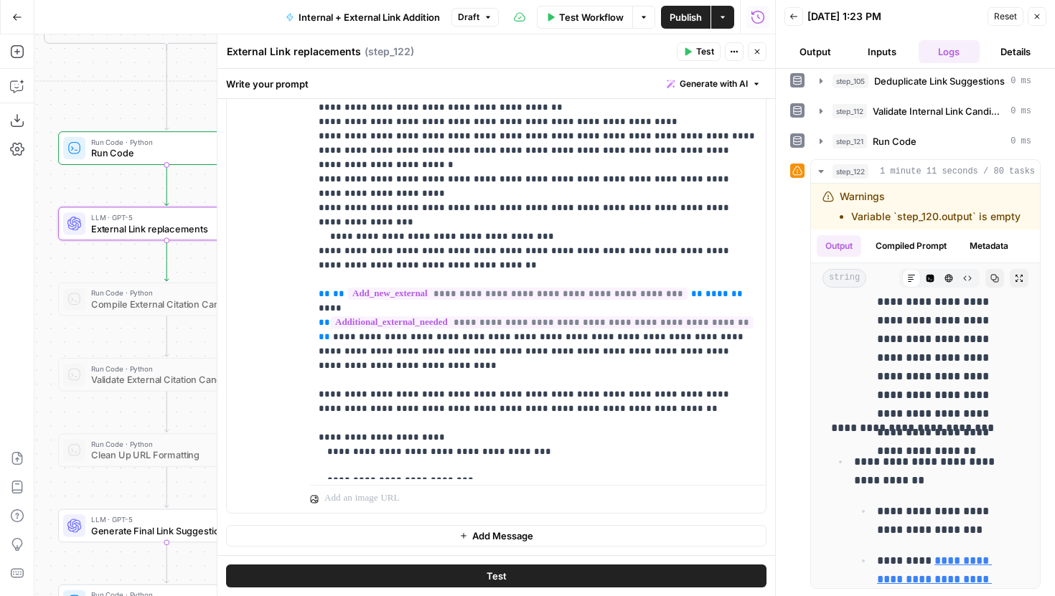
click at [596, 579] on button "Test" at bounding box center [496, 576] width 540 height 23
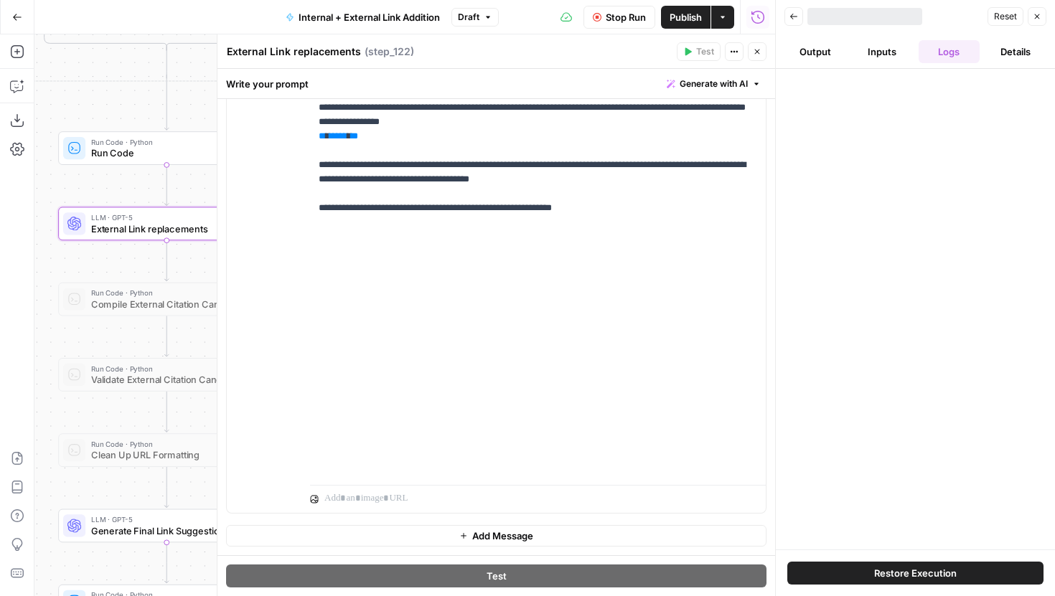
scroll to position [444, 0]
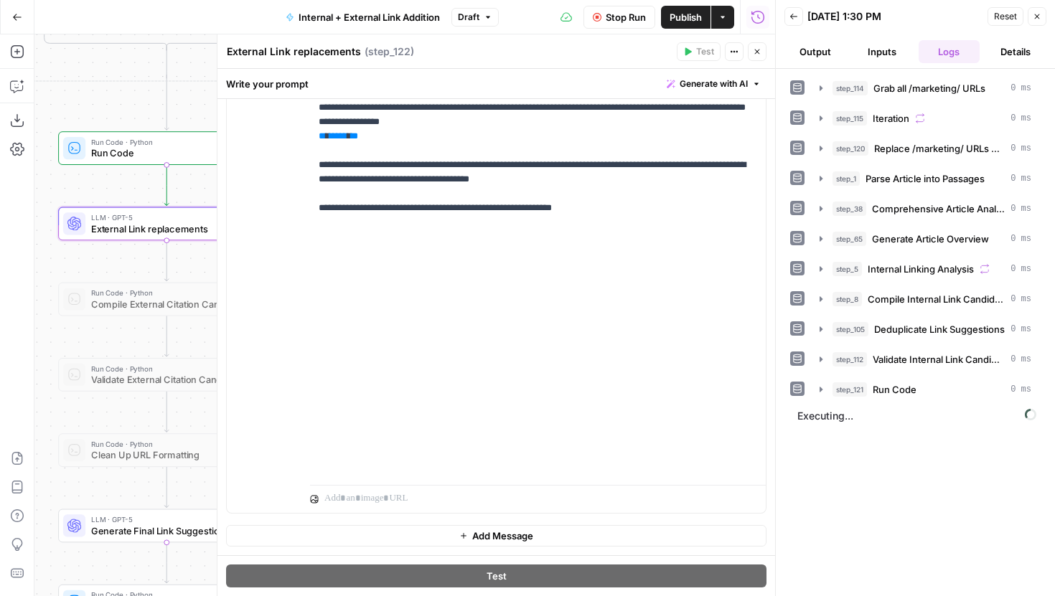
click at [754, 49] on icon "button" at bounding box center [757, 51] width 9 height 9
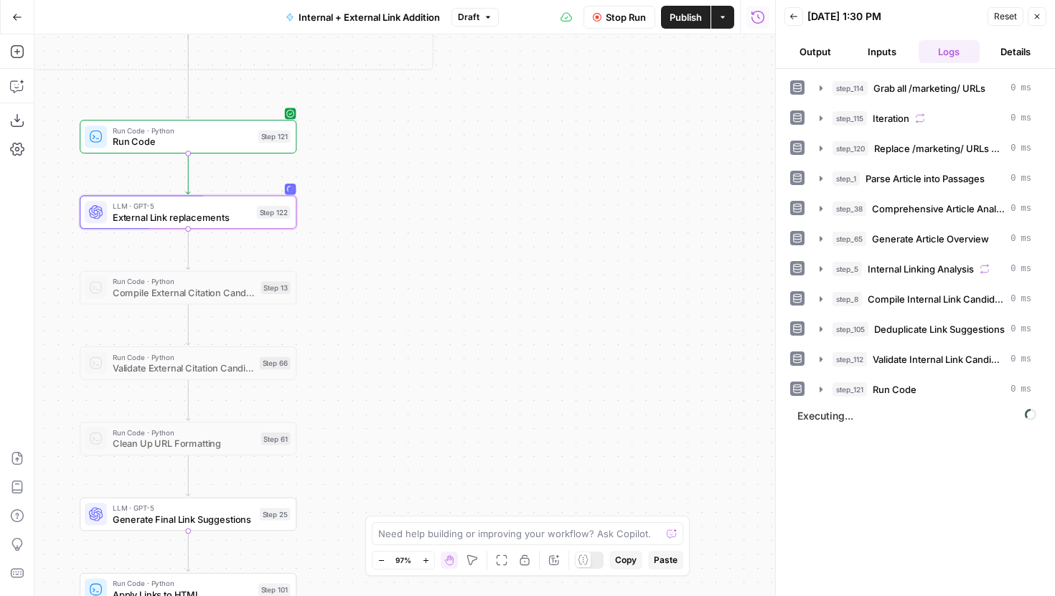
drag, startPoint x: 453, startPoint y: 276, endPoint x: 474, endPoint y: 265, distance: 23.8
click at [474, 265] on div "true false true false true false Workflow Set Inputs Inputs Run Code · Python G…" at bounding box center [404, 315] width 741 height 562
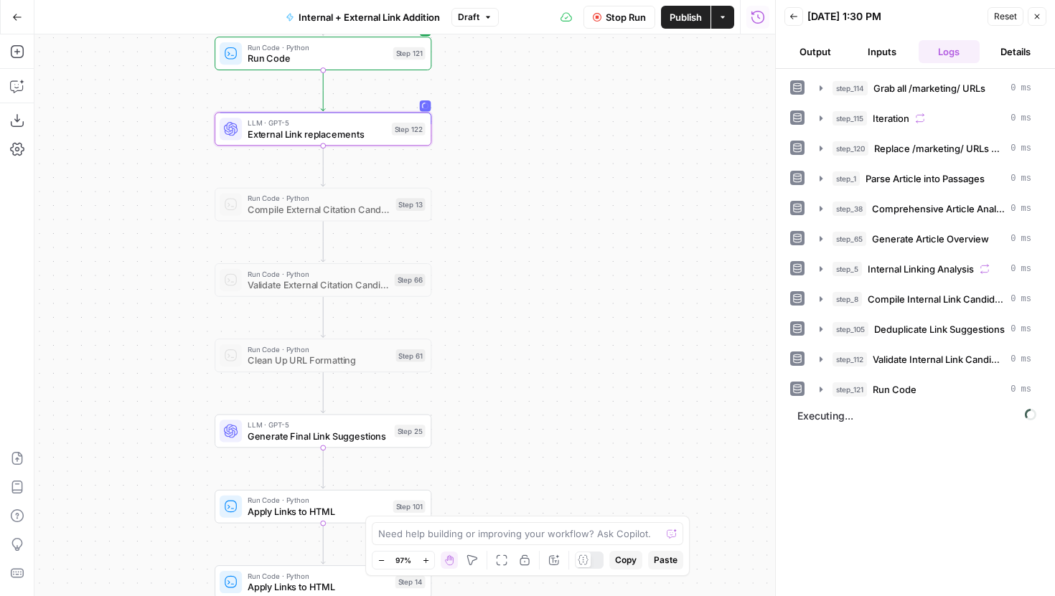
drag, startPoint x: 452, startPoint y: 333, endPoint x: 584, endPoint y: 250, distance: 156.1
click at [584, 250] on div "true false true false true false Workflow Set Inputs Inputs Run Code · Python G…" at bounding box center [404, 315] width 741 height 562
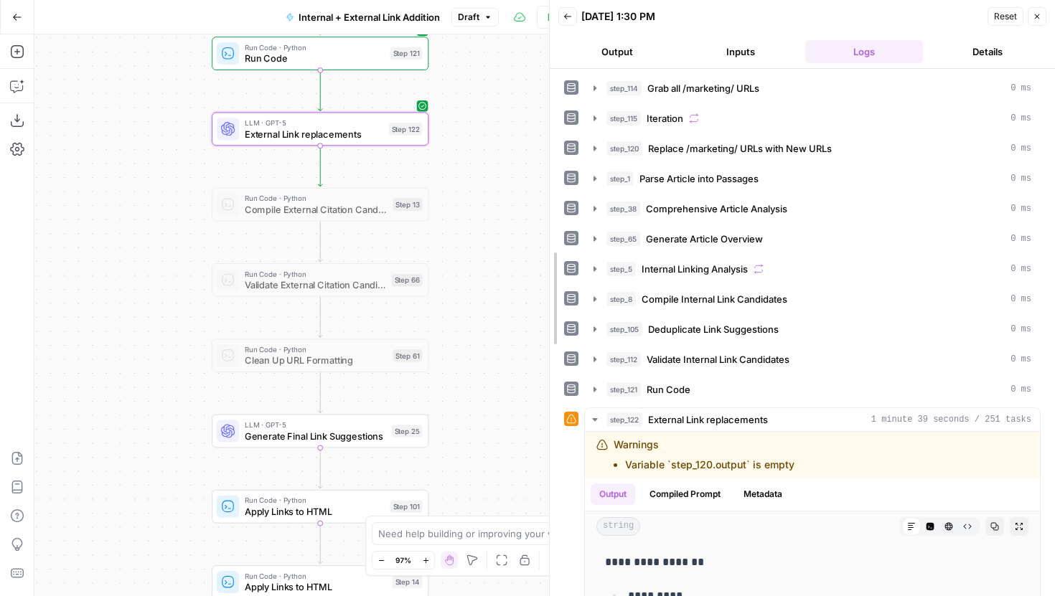
drag, startPoint x: 775, startPoint y: 311, endPoint x: 493, endPoint y: 315, distance: 282.1
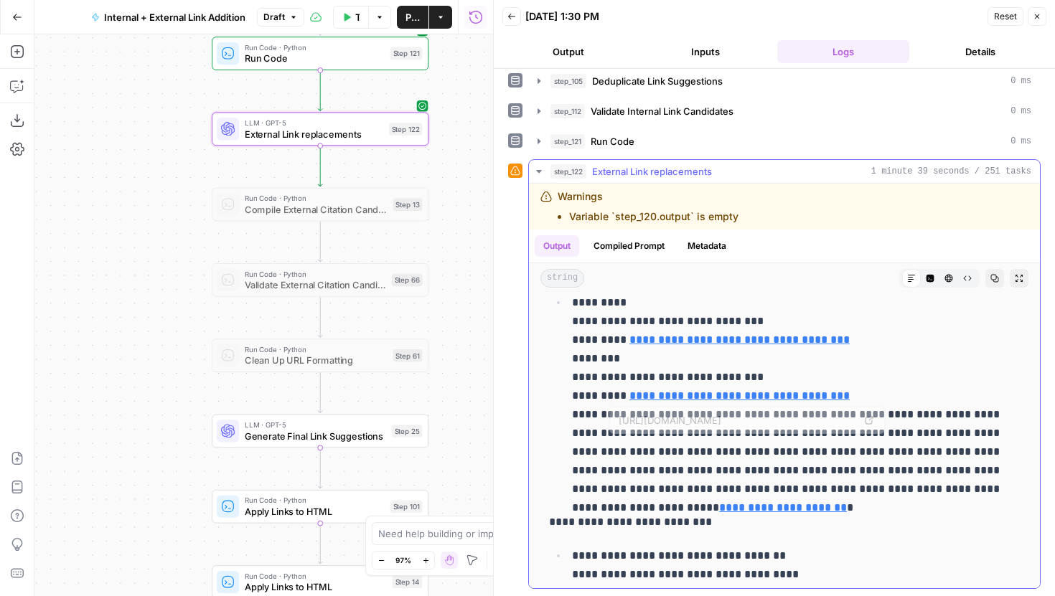
scroll to position [0, 0]
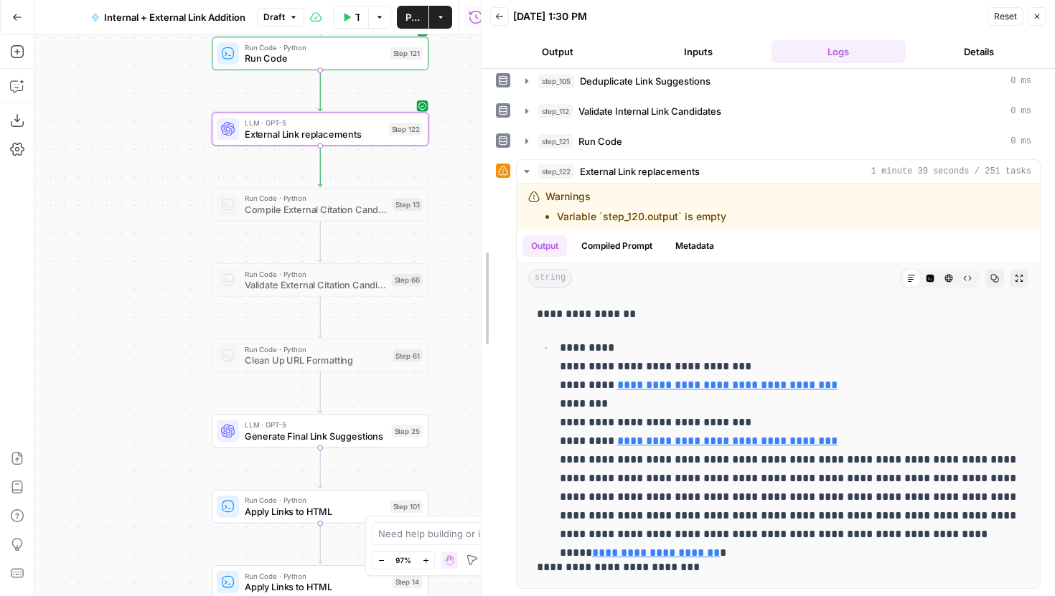
drag, startPoint x: 492, startPoint y: 192, endPoint x: 456, endPoint y: 184, distance: 35.9
click at [456, 184] on body "LegalZoom New Home Browse Insights Opportunities Your Data Recent Grids Article…" at bounding box center [527, 298] width 1055 height 596
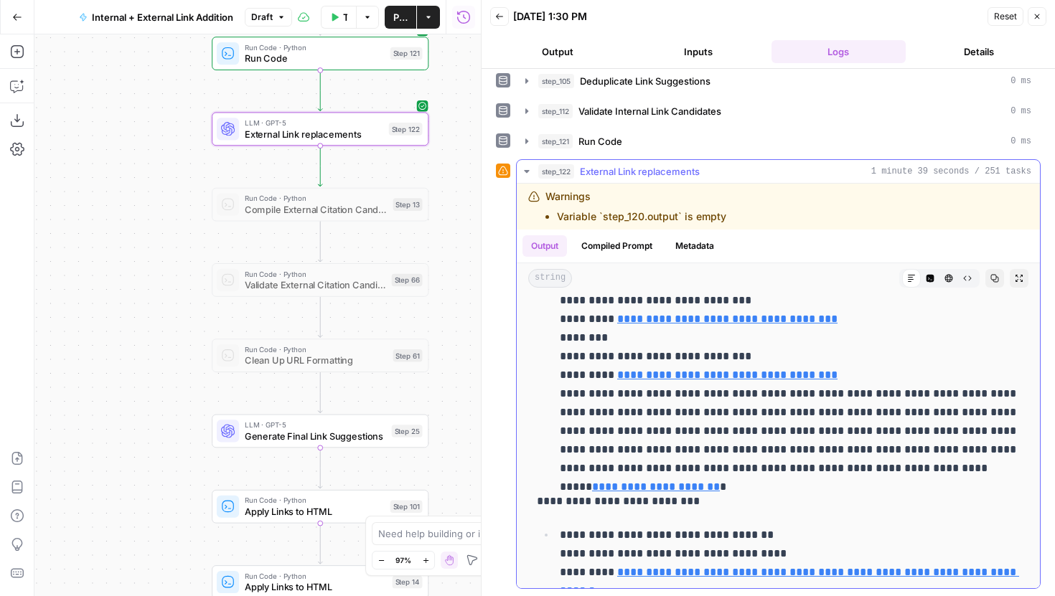
scroll to position [67, 0]
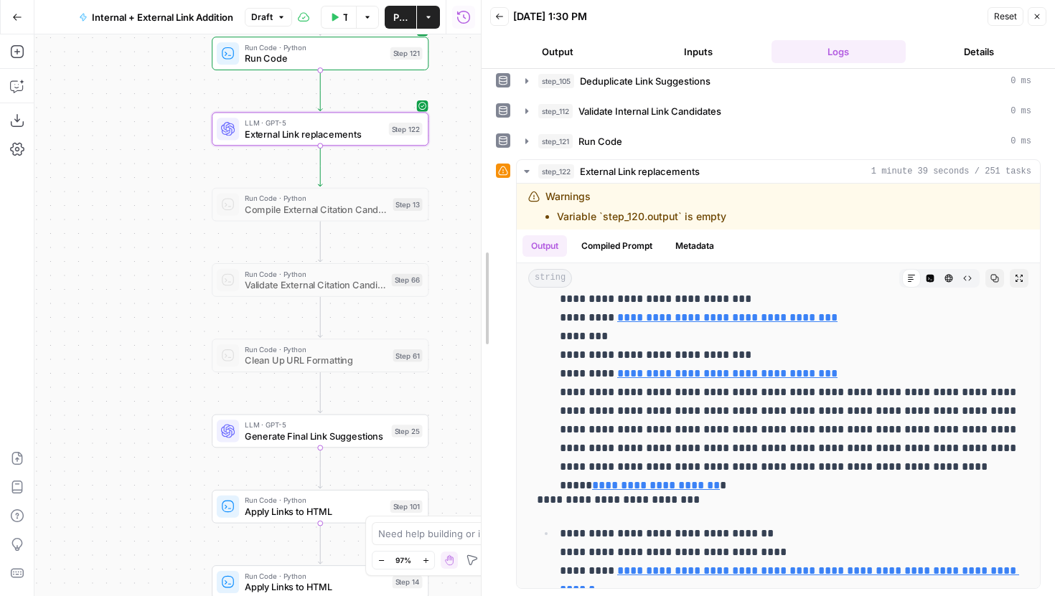
drag, startPoint x: 483, startPoint y: 346, endPoint x: 540, endPoint y: 346, distance: 57.4
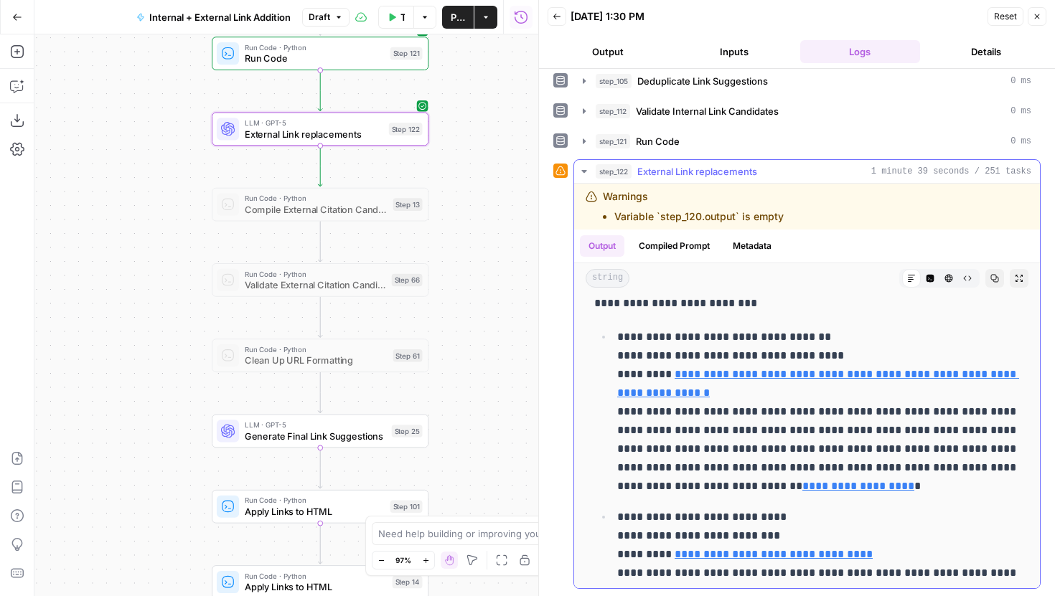
scroll to position [369, 0]
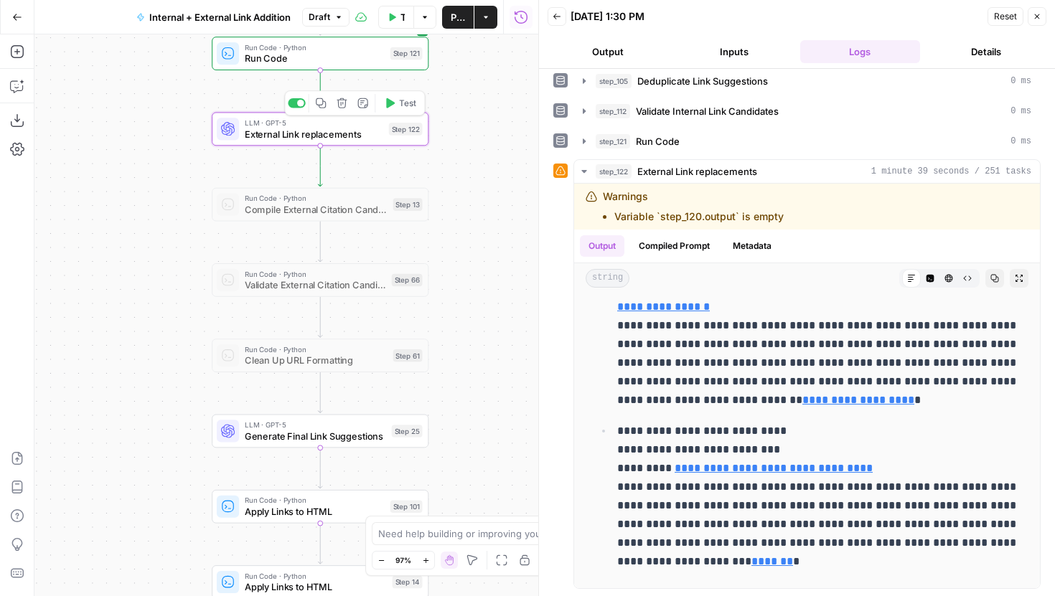
click at [360, 129] on span "External Link replacements" at bounding box center [314, 134] width 139 height 14
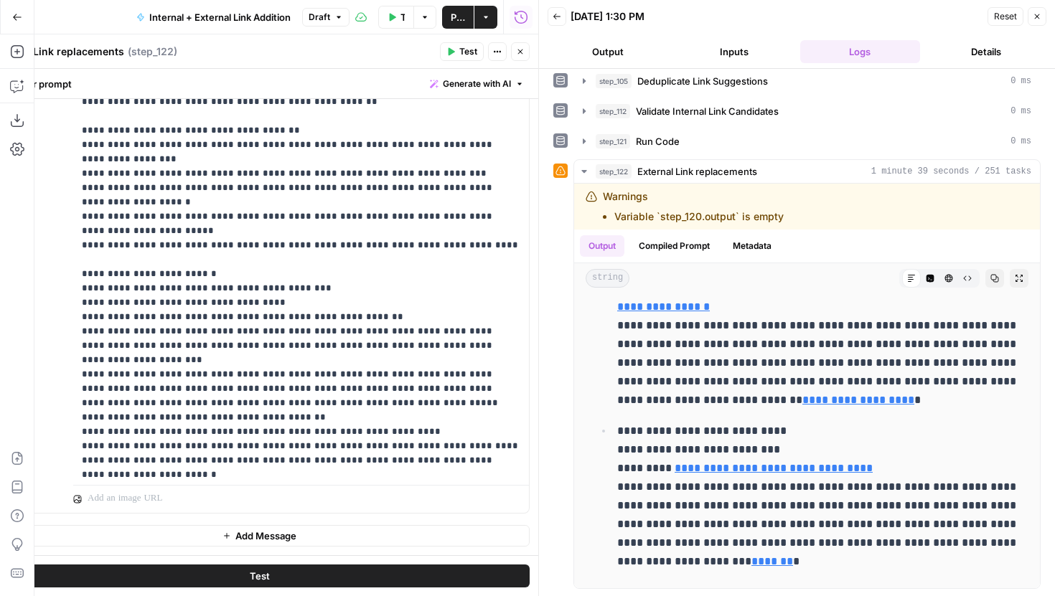
scroll to position [1565, 0]
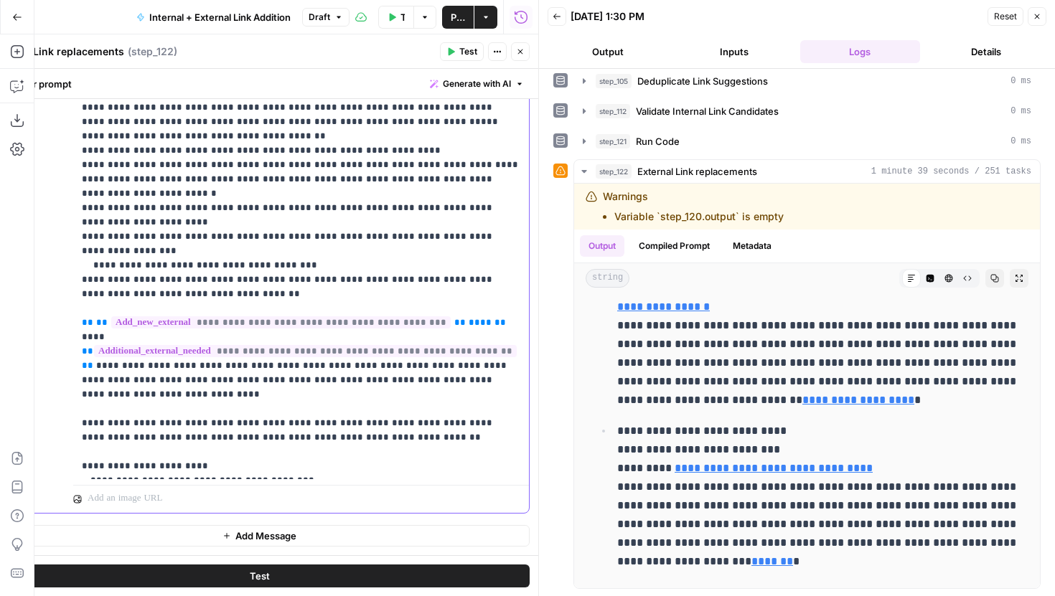
drag, startPoint x: 383, startPoint y: 436, endPoint x: 75, endPoint y: 423, distance: 307.4
click at [75, 423] on div "**********" at bounding box center [301, 186] width 456 height 585
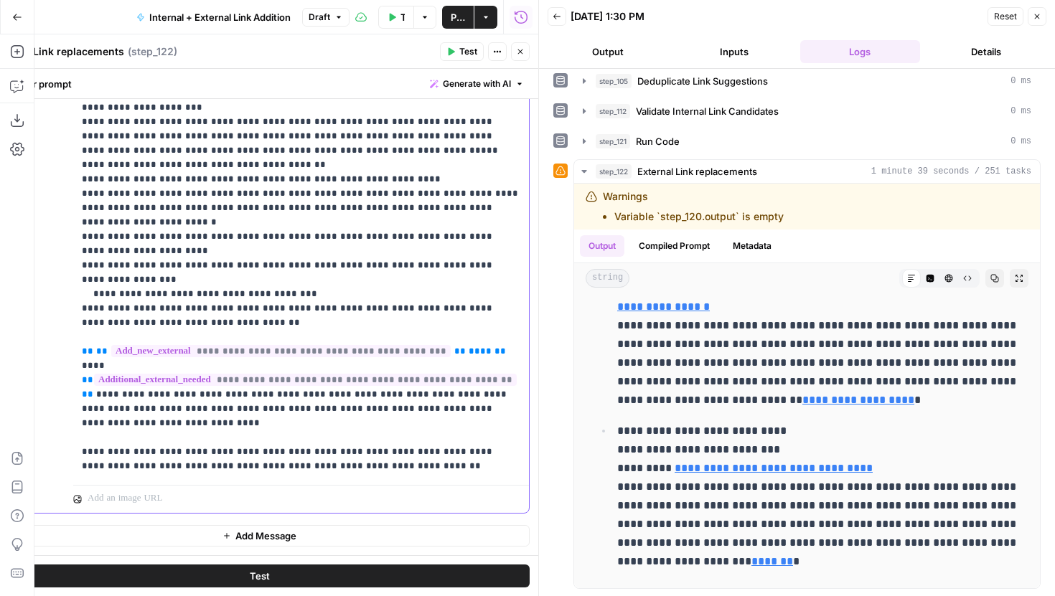
scroll to position [1522, 0]
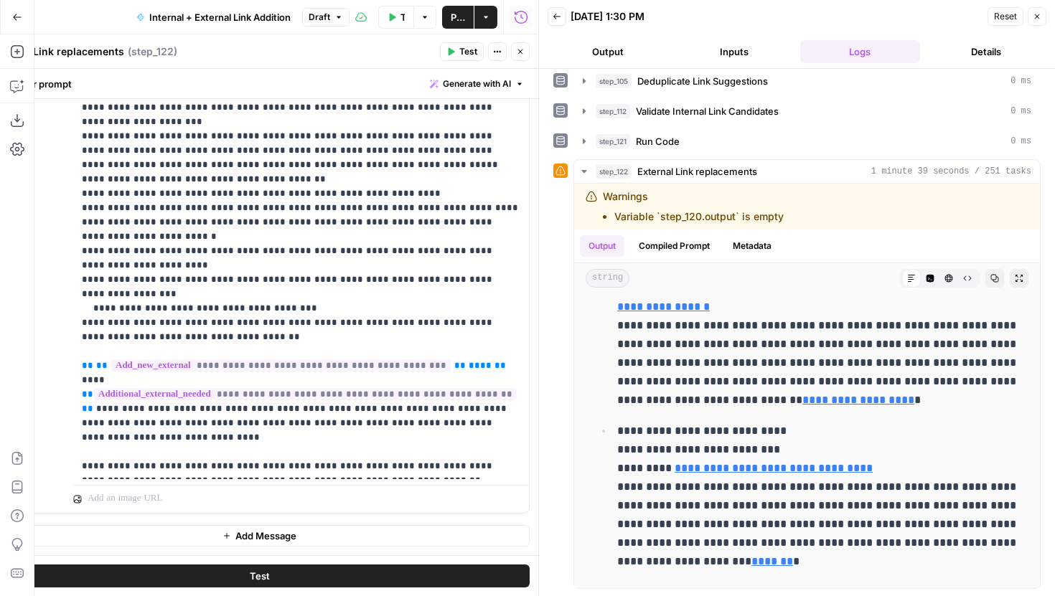
click at [517, 54] on icon "button" at bounding box center [520, 51] width 9 height 9
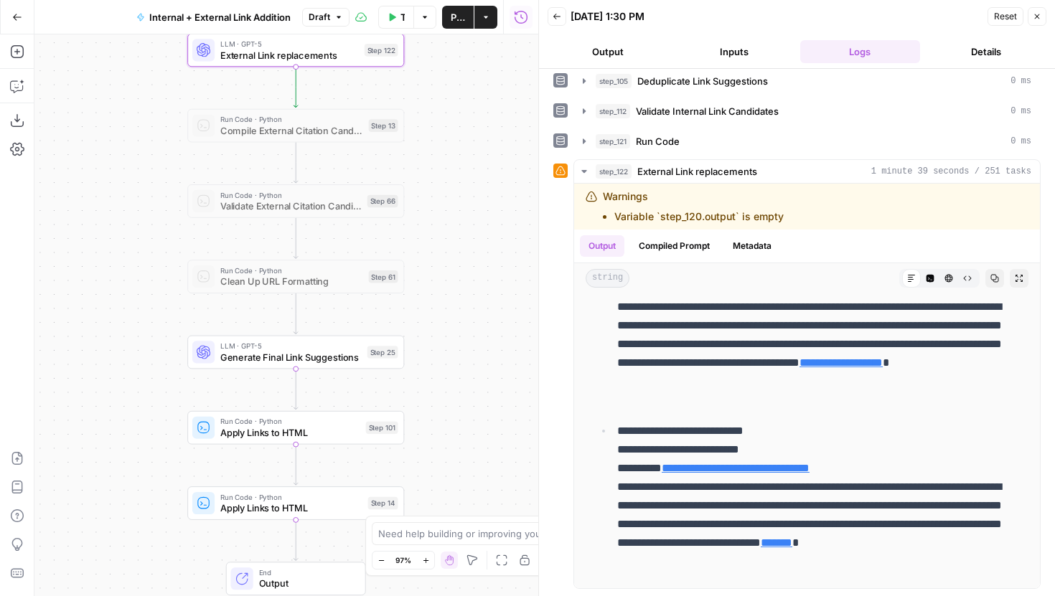
drag, startPoint x: 470, startPoint y: 347, endPoint x: 406, endPoint y: 200, distance: 161.3
click at [406, 200] on div "true false true false true false Workflow Set Inputs Inputs Run Code · Python G…" at bounding box center [286, 315] width 504 height 562
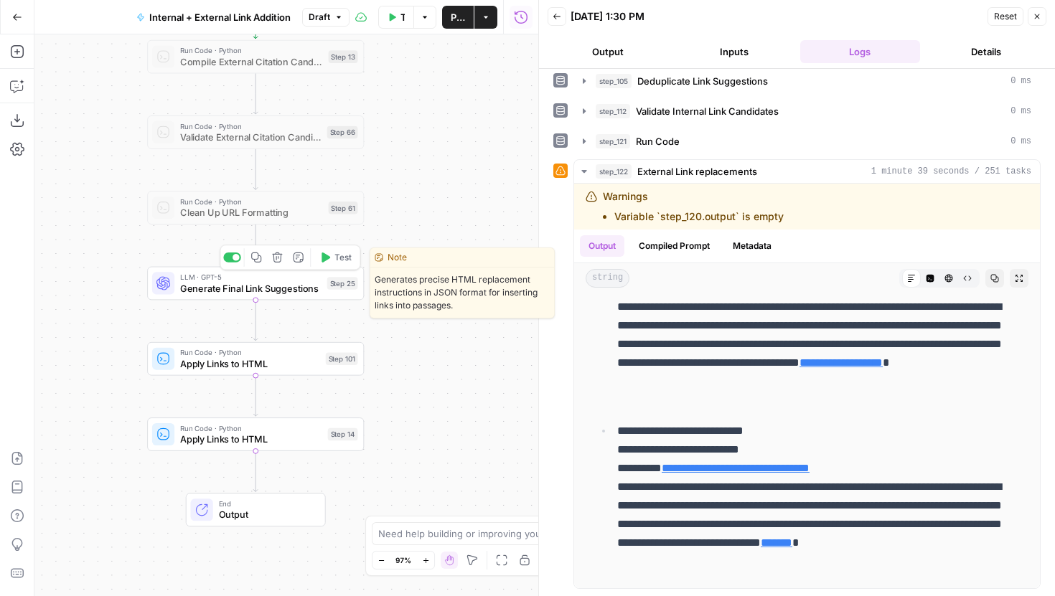
click at [340, 258] on span "Test" at bounding box center [342, 257] width 17 height 13
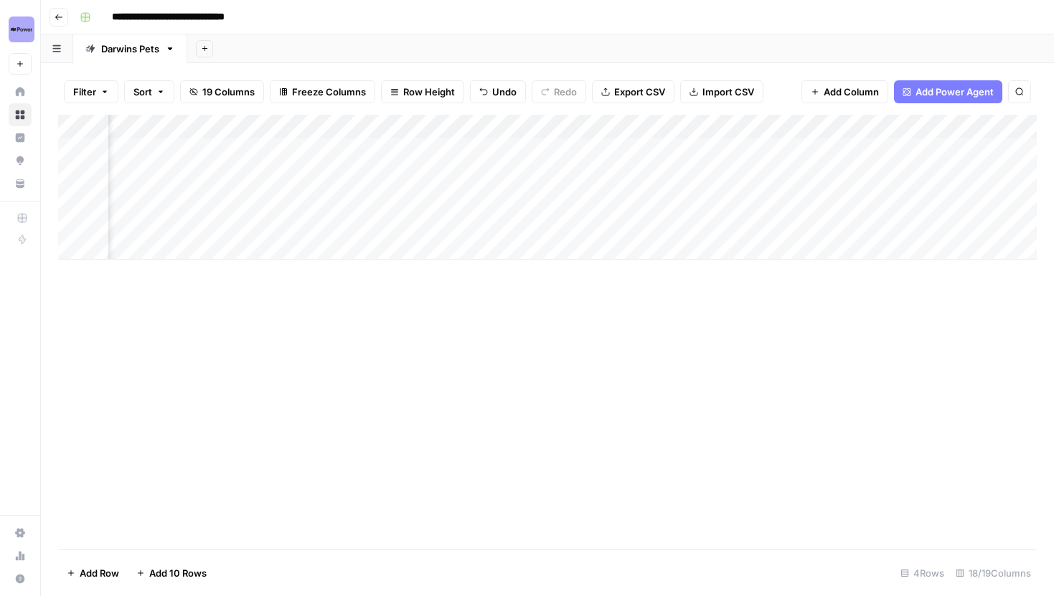
scroll to position [0, 739]
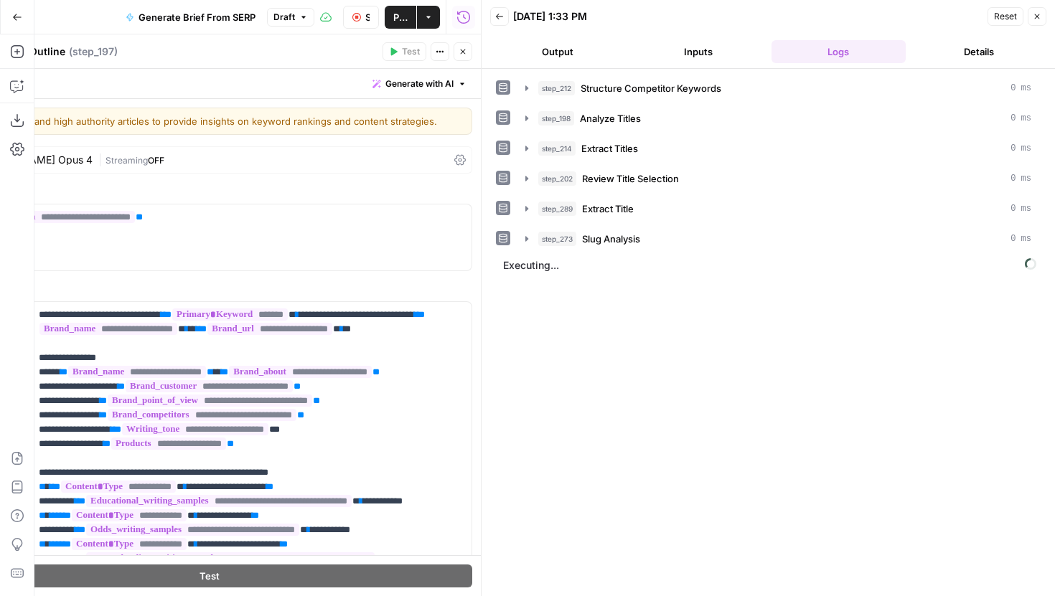
scroll to position [1192, 0]
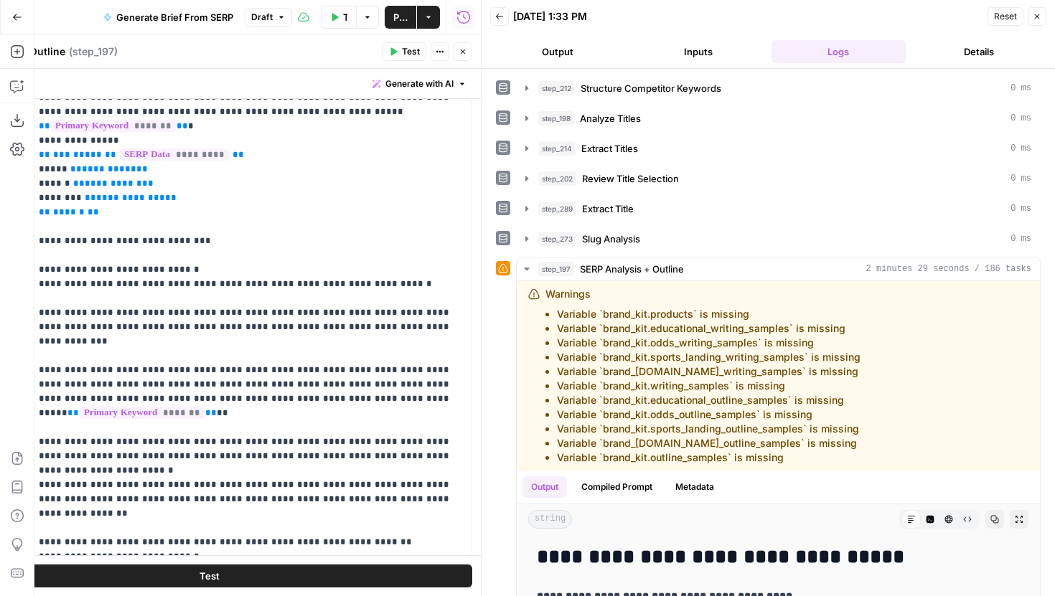
click at [464, 52] on icon "button" at bounding box center [463, 51] width 9 height 9
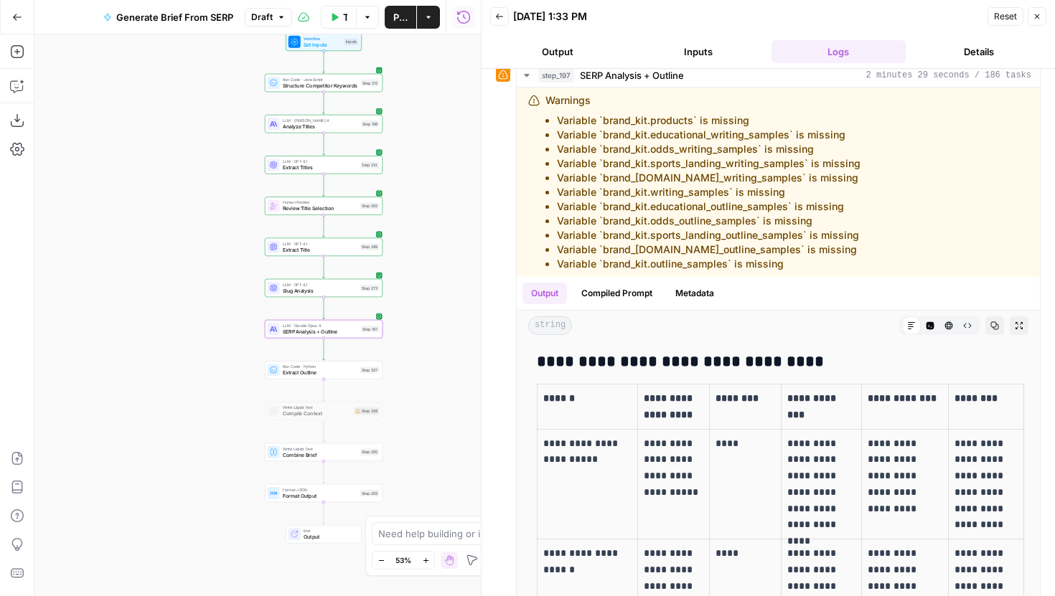
scroll to position [195, 0]
click at [498, 18] on icon "button" at bounding box center [499, 17] width 7 height 6
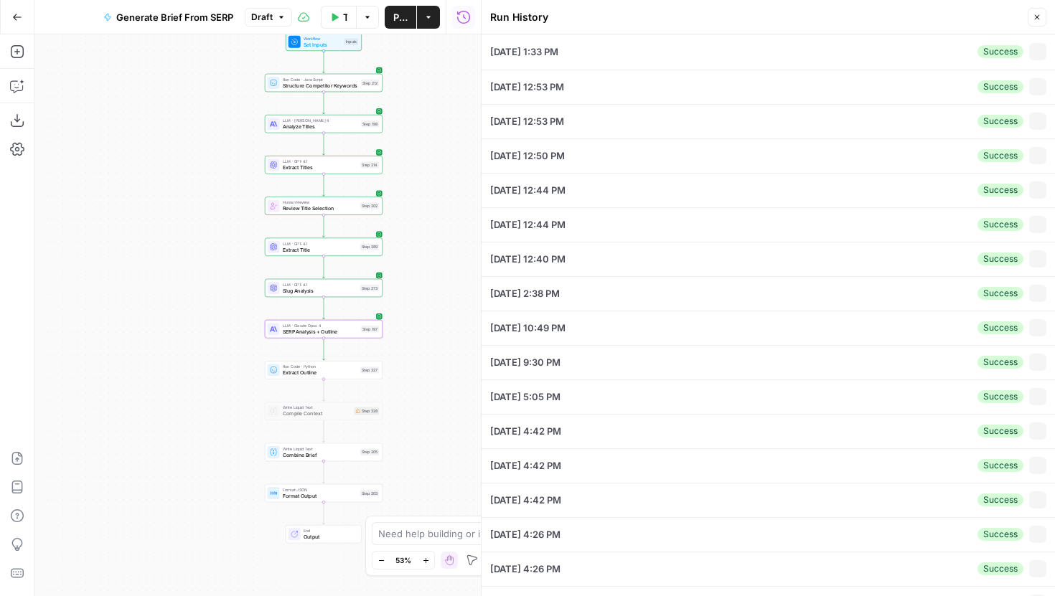
type input "How to Play Craps Online"
type input "# Keyword Term Map| Term | Variations | 1. [Wizard of Odds]([URL][DOMAIN_NAME])…"
type input "# Header Term Map| Term | Variations |1. [Wizard of Odds]([URL][DOMAIN_NAME]) |…"
type input "null"
type textarea "{"loremip_dolorsi":[{"amet":9,"cons":"adipi://elitseddoeiu.tem/inci/utlab/","et…"
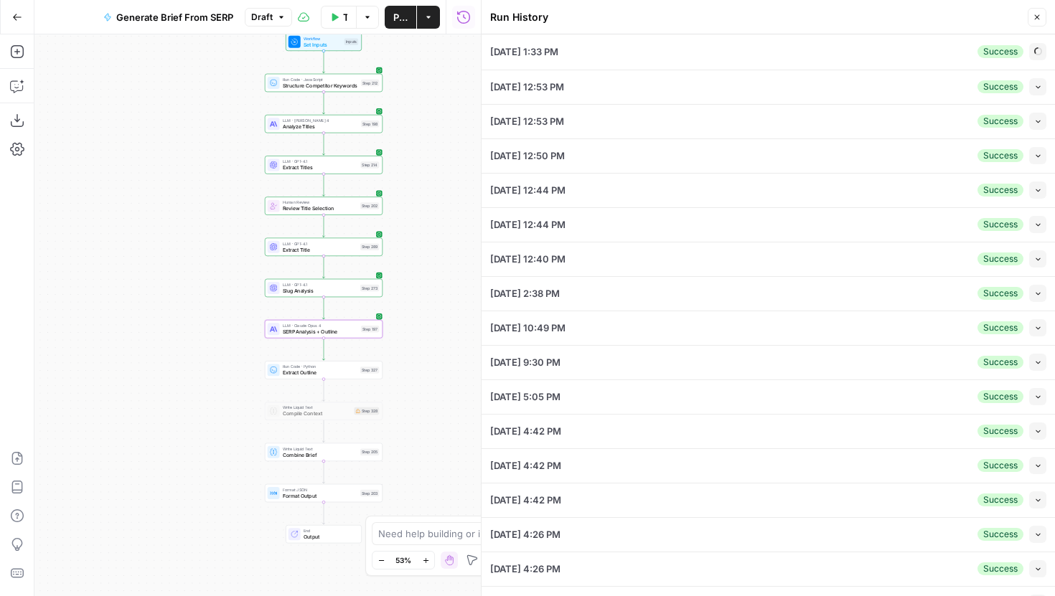
type textarea "[{"loremips":"Do sitam c adi el sedd eiusm tempor?","inci":"utlabore_etdolor","…"
type input "Hard Rock Bet"
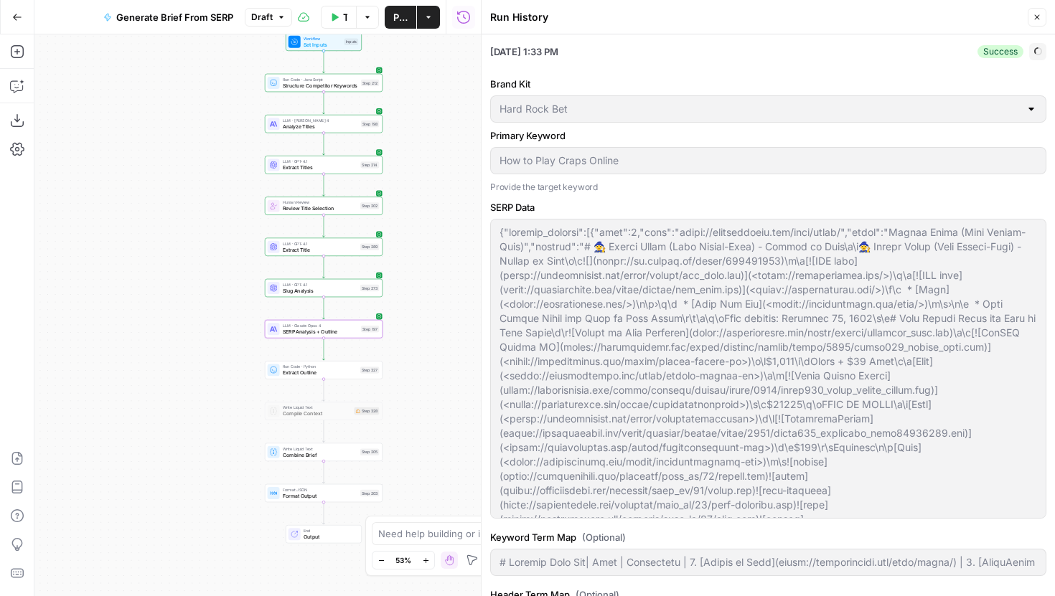
type input "# Keyword Term Map| Term | Variations | 1. [Wizard of Odds]([URL][DOMAIN_NAME])…"
type input "# Header Term Map| Term | Variations |1. [Wizard of Odds]([URL][DOMAIN_NAME]) |…"
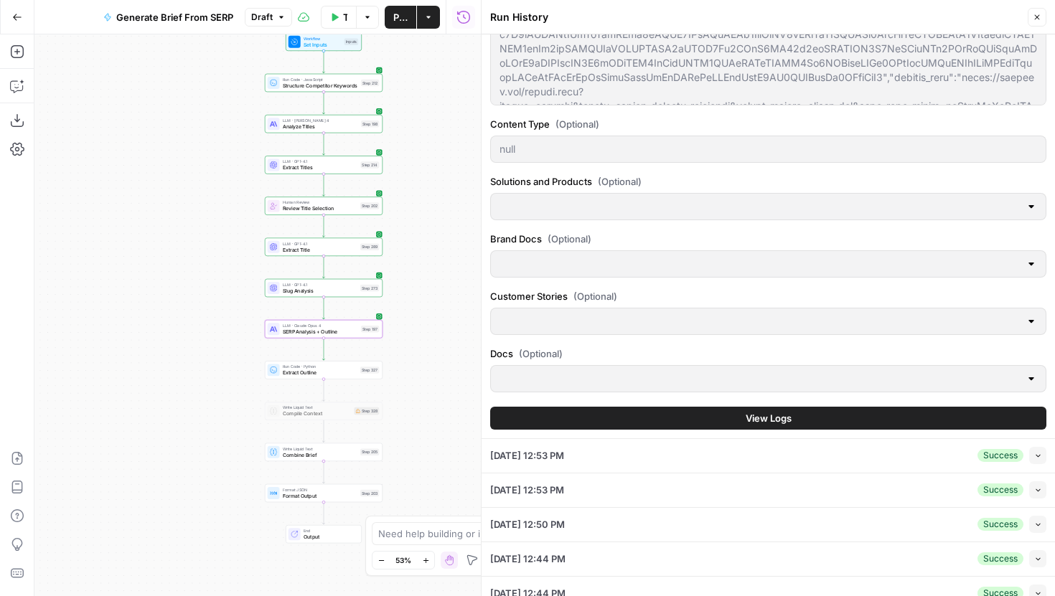
click at [1031, 454] on button "Collapse" at bounding box center [1037, 455] width 17 height 17
type input "# Keyword Term Map| Term | Variations | 1. [Wizard of Odds]([URL][DOMAIN_NAME])…"
type input "# Header Term Map| Term | Variations |1. [Wizard of Odds]([URL][DOMAIN_NAME]) |…"
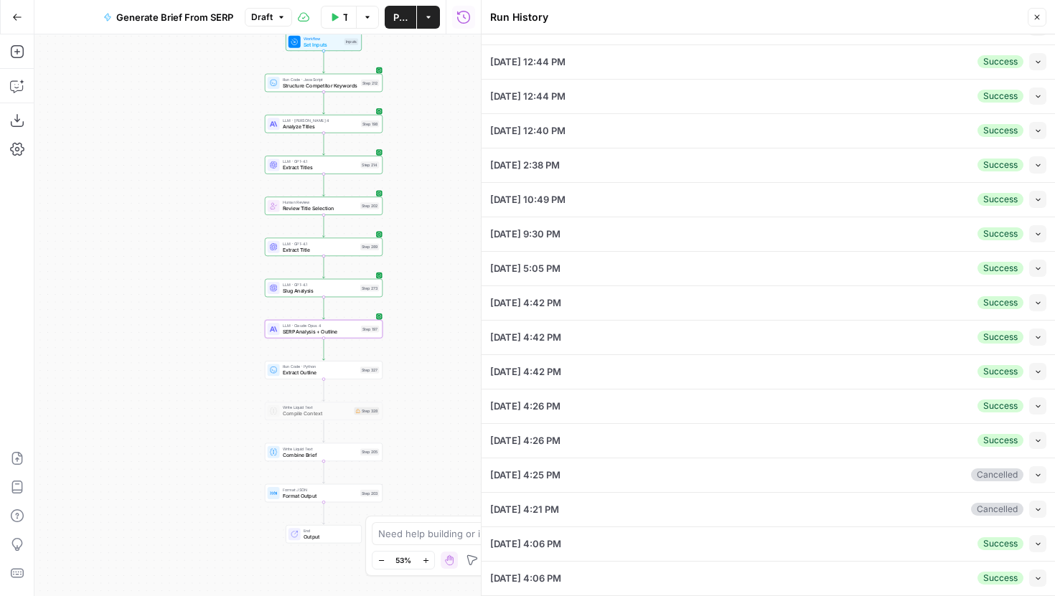
type input "# Keyword Term Map| Term | Variations | 1. [Wizard of Odds]([URL][DOMAIN_NAME])…"
type input "# Header Term Map| Term | Variations |1. [Wizard of Odds]([URL][DOMAIN_NAME]) |…"
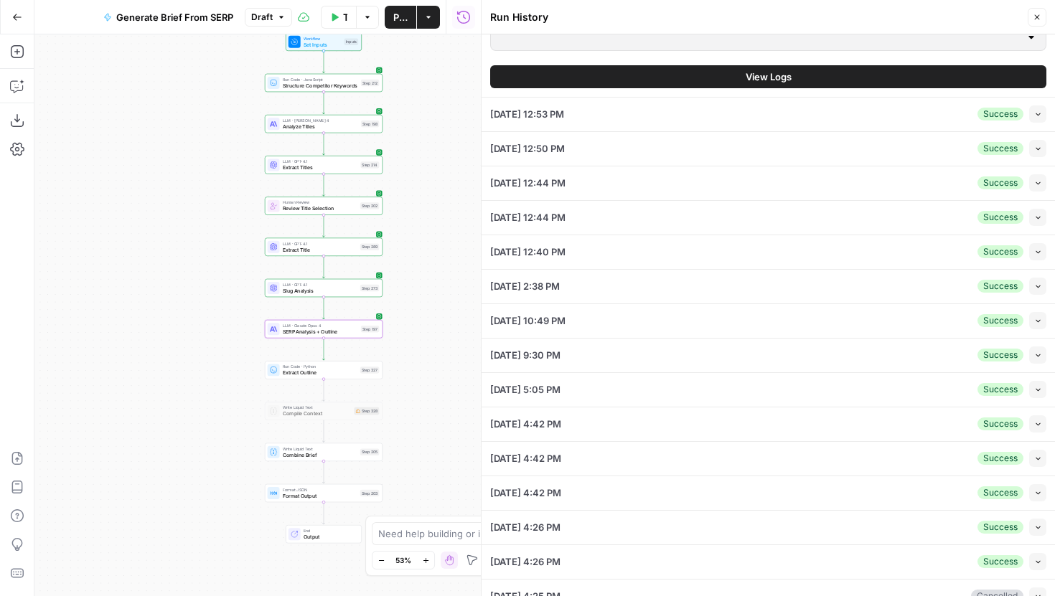
scroll to position [1222, 0]
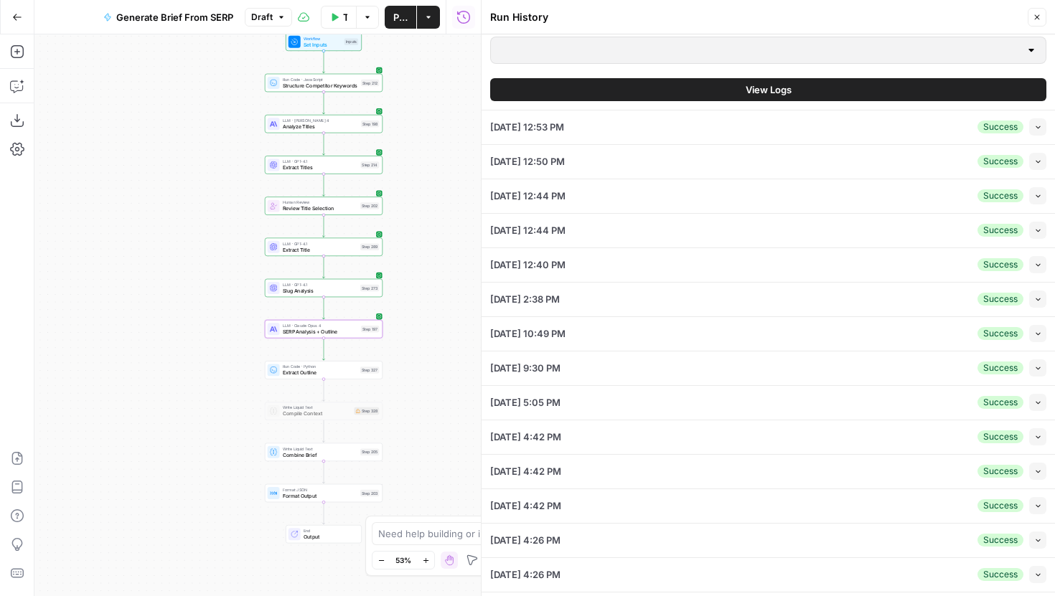
click at [795, 88] on button "View Logs" at bounding box center [768, 89] width 556 height 23
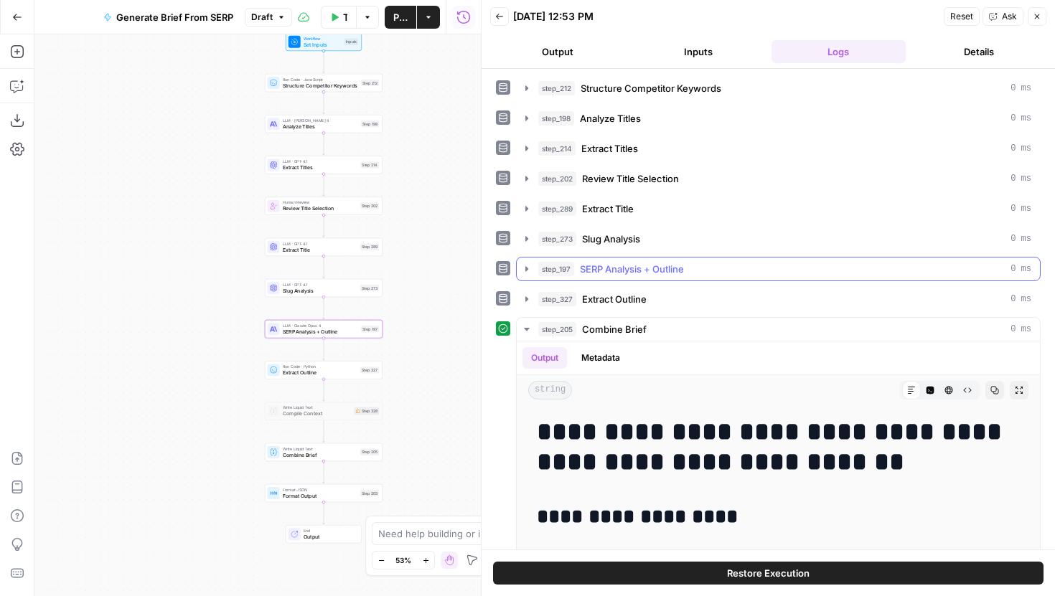
scroll to position [119, 0]
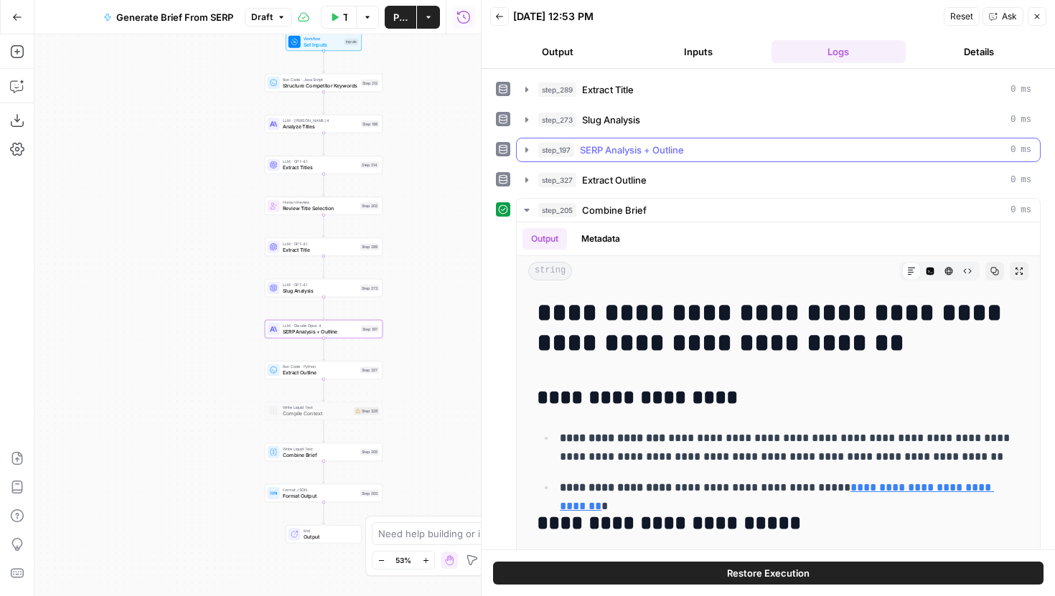
click at [526, 153] on icon "button" at bounding box center [526, 149] width 11 height 11
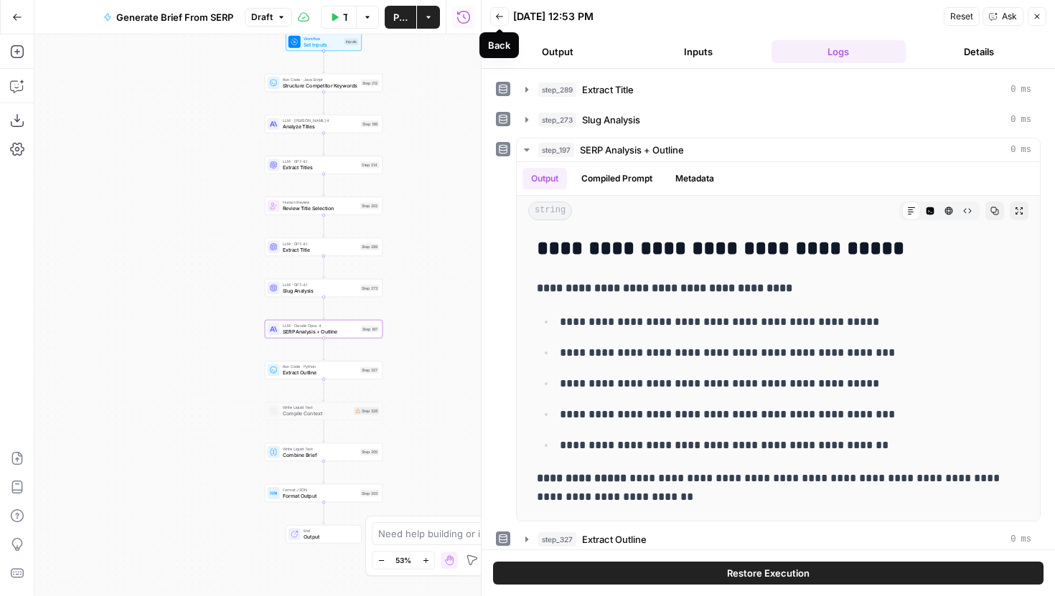
click at [498, 18] on icon "button" at bounding box center [499, 16] width 9 height 9
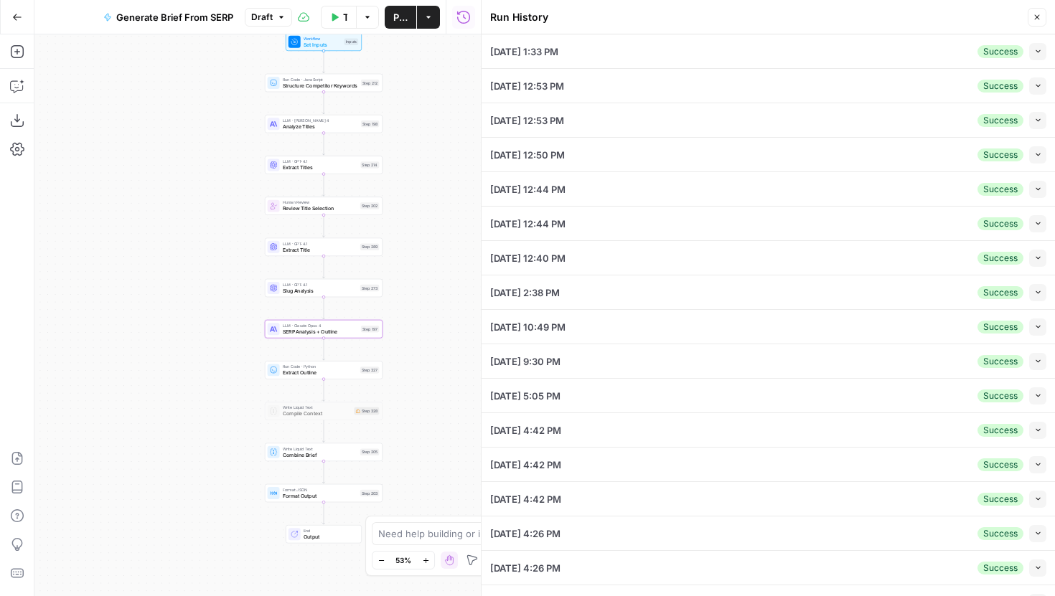
click at [1041, 51] on icon "button" at bounding box center [1038, 51] width 8 height 8
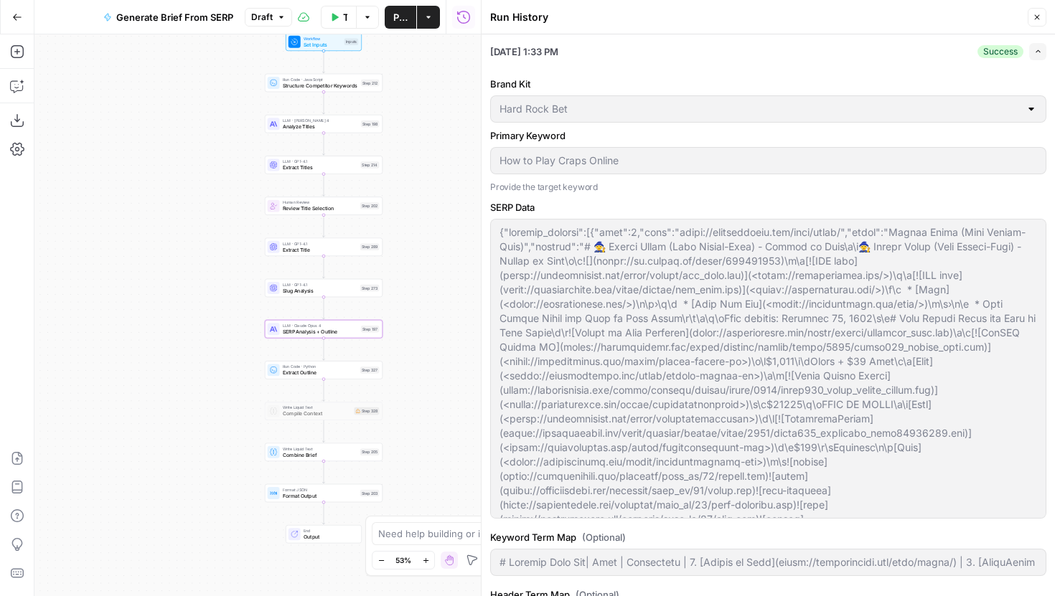
type input "# Keyword Term Map| Term | Variations | 1. [Wizard of Odds]([URL][DOMAIN_NAME])…"
type input "# Header Term Map| Term | Variations |1. [Wizard of Odds]([URL][DOMAIN_NAME]) |…"
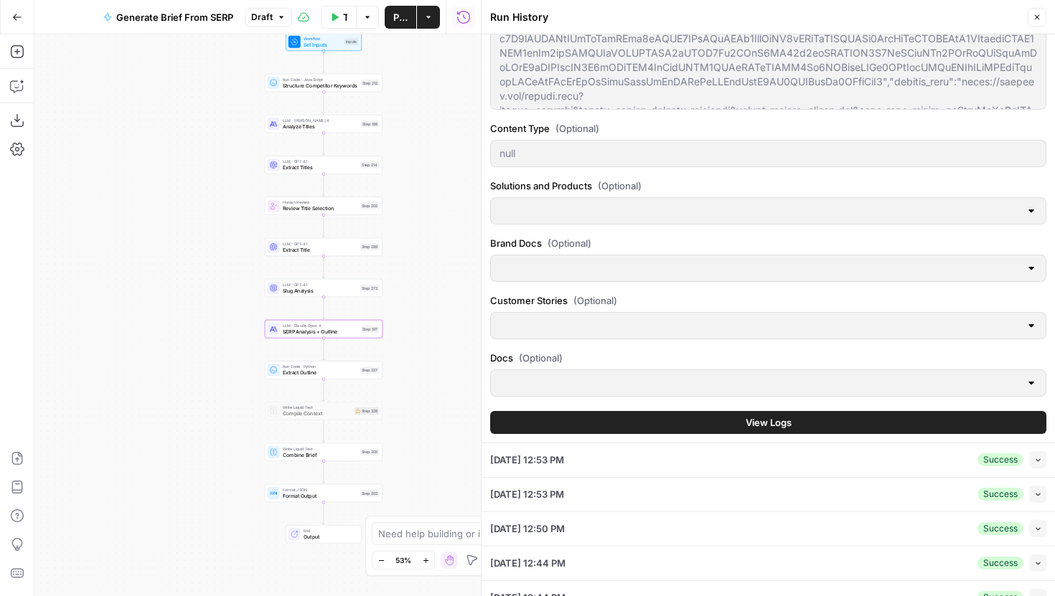
scroll to position [866, 0]
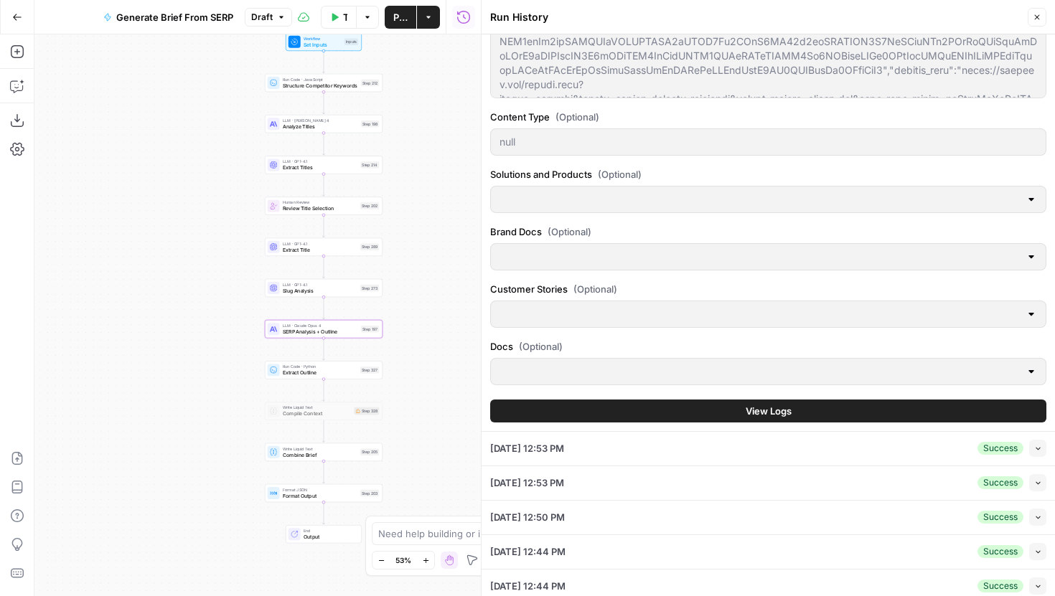
click at [721, 412] on button "View Logs" at bounding box center [768, 411] width 556 height 23
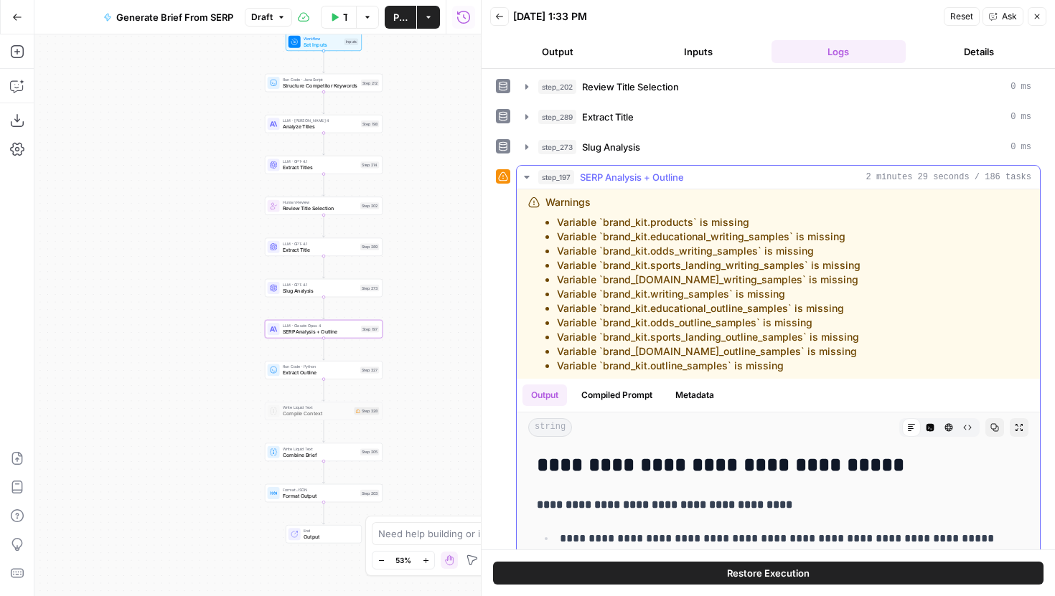
scroll to position [121, 0]
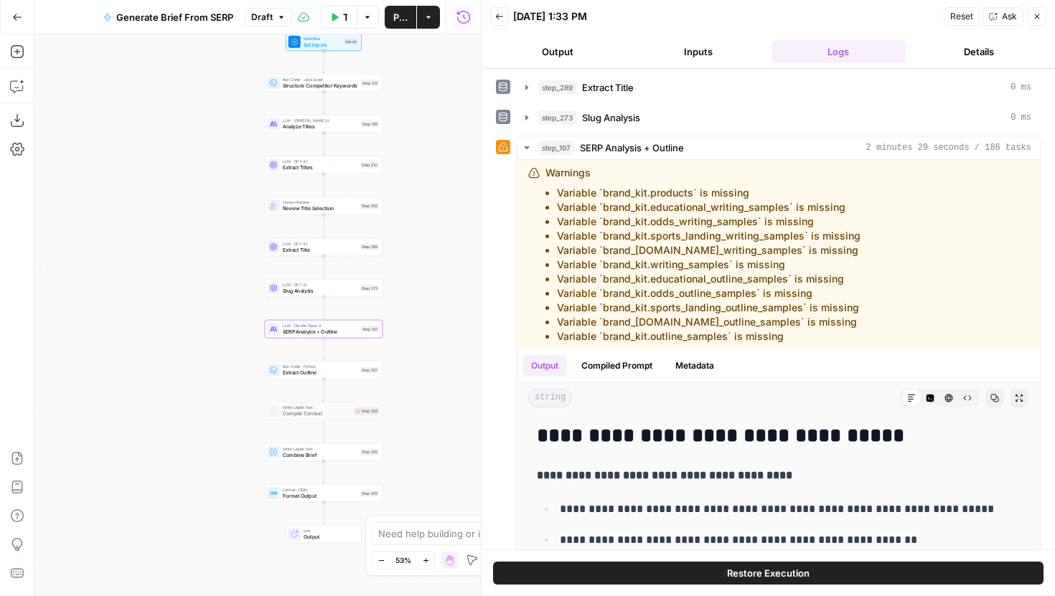
click at [492, 14] on button "Back" at bounding box center [499, 16] width 19 height 19
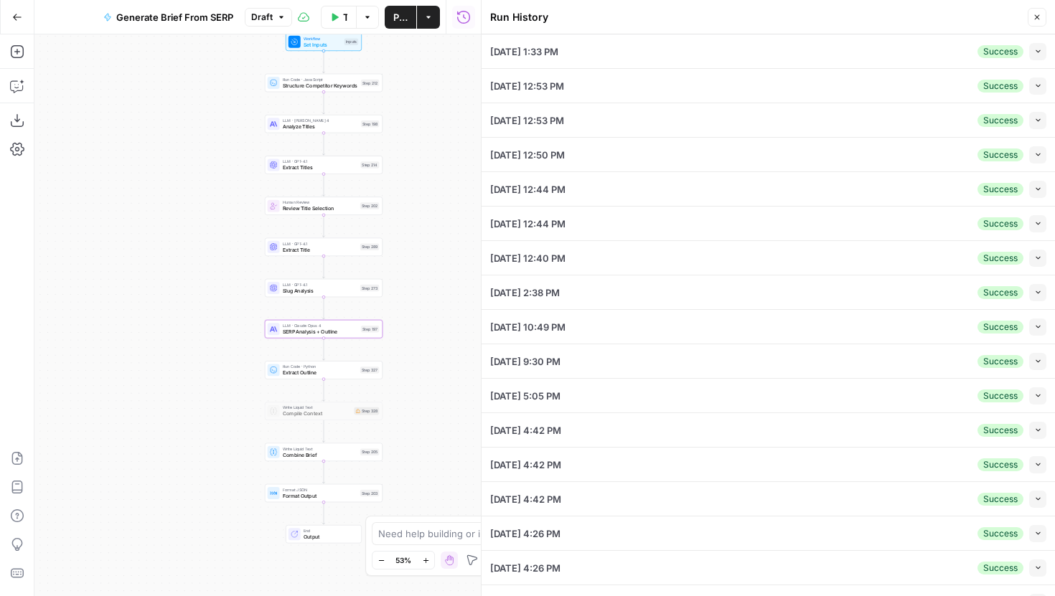
click at [1034, 184] on button "Collapse" at bounding box center [1037, 189] width 17 height 17
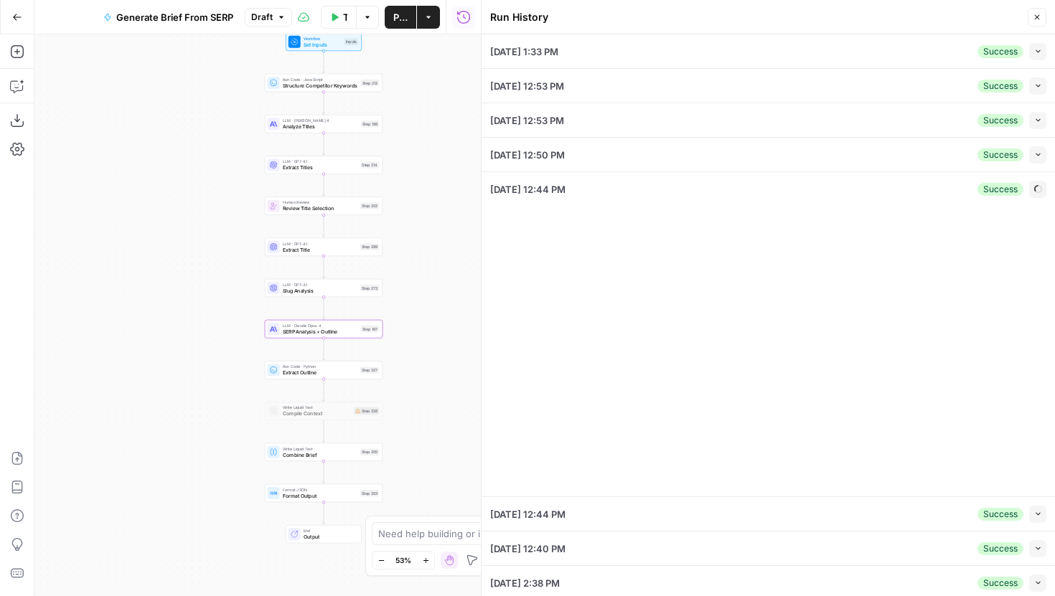
type input "# Keyword Term Map| Term | Variations | 1. [Wizard of Odds]([URL][DOMAIN_NAME])…"
type input "# Header Term Map| Term | Variations |1. [Wizard of Odds]([URL][DOMAIN_NAME]) |…"
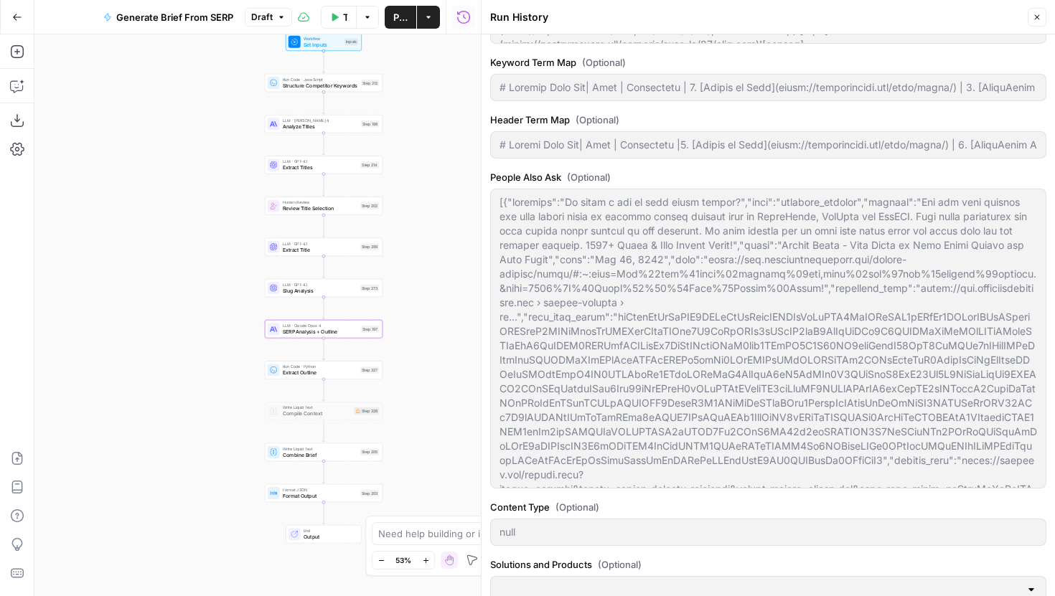
scroll to position [868, 0]
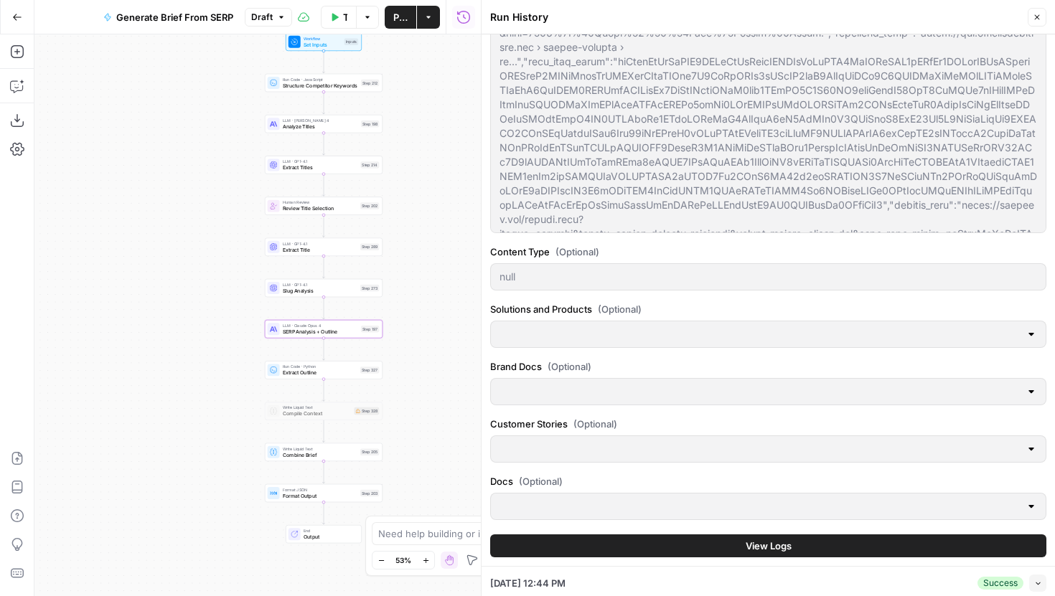
click at [738, 541] on button "View Logs" at bounding box center [768, 546] width 556 height 23
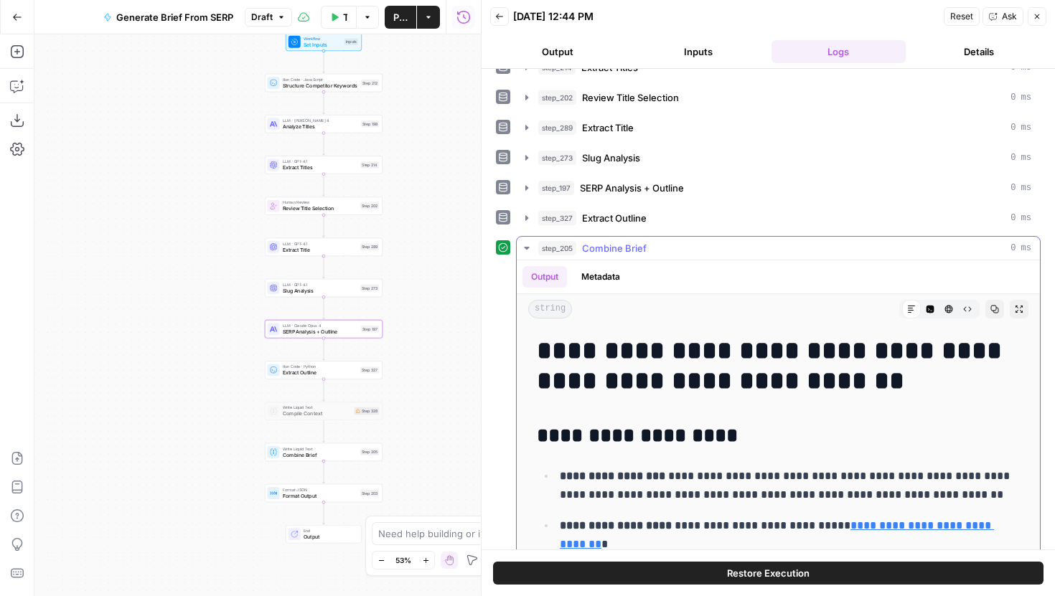
scroll to position [62, 0]
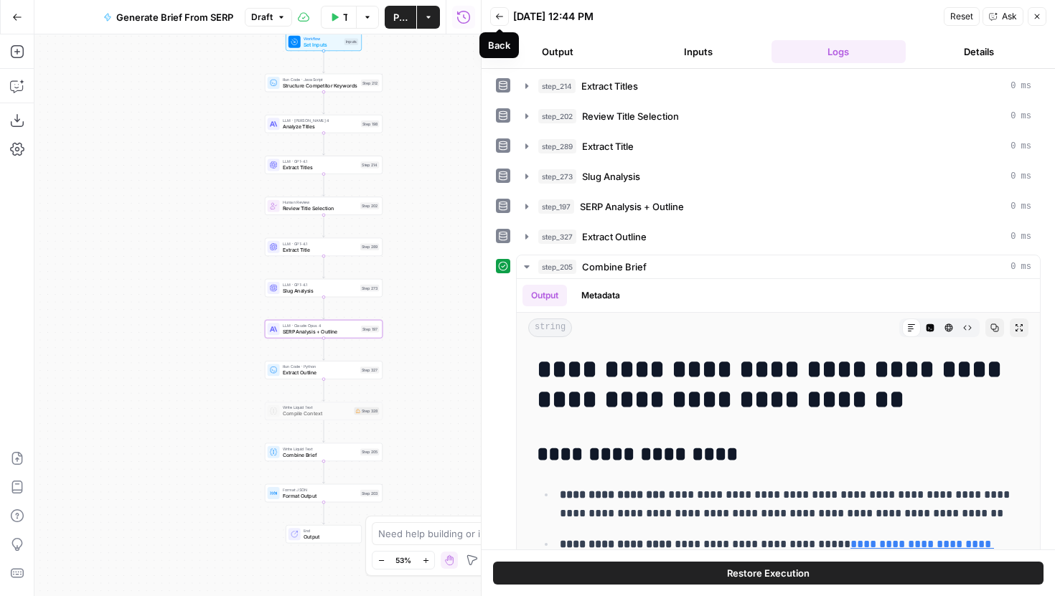
click at [496, 16] on icon "button" at bounding box center [499, 17] width 7 height 6
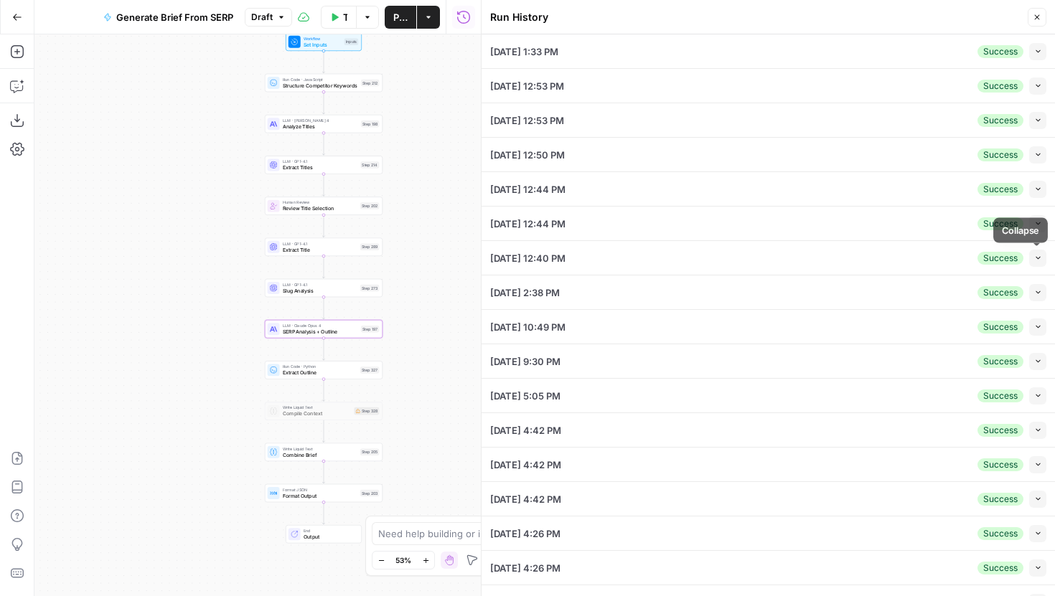
click at [1039, 259] on icon "button" at bounding box center [1038, 258] width 8 height 8
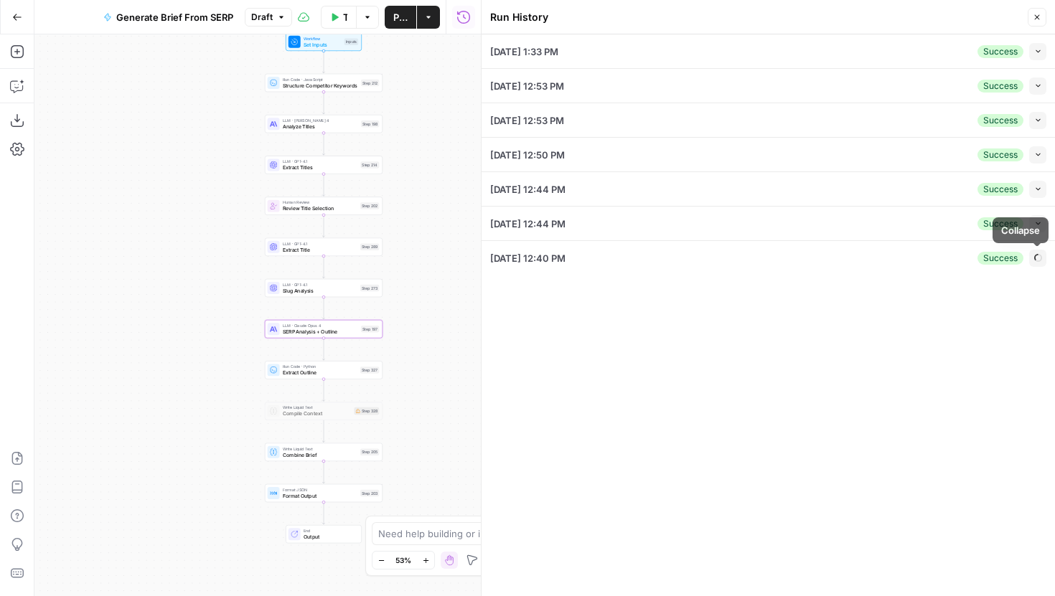
type input "# Keyword Term Map| Term | Variations | 1. [Wizard of Odds]([URL][DOMAIN_NAME])…"
type input "# Header Term Map| Term | Variations |1. [Wizard of Odds]([URL][DOMAIN_NAME]) |…"
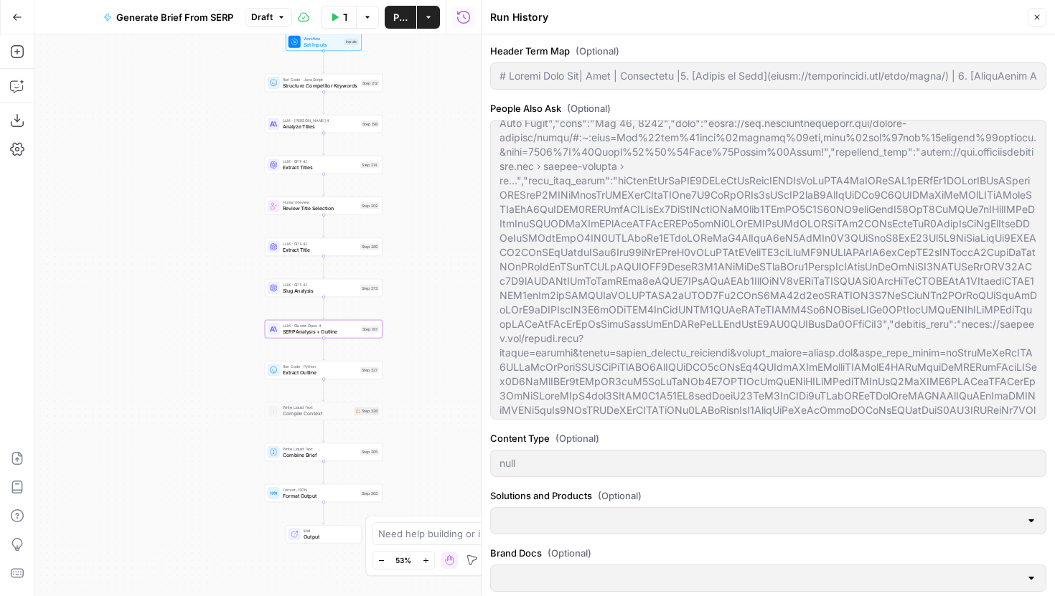
scroll to position [943, 0]
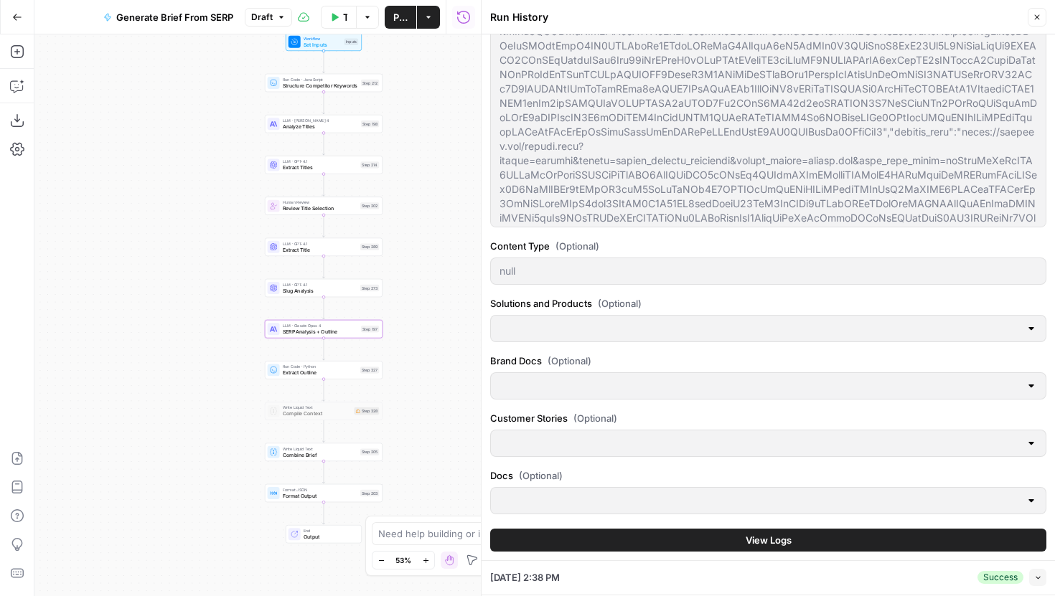
click at [763, 551] on button "View Logs" at bounding box center [768, 540] width 556 height 23
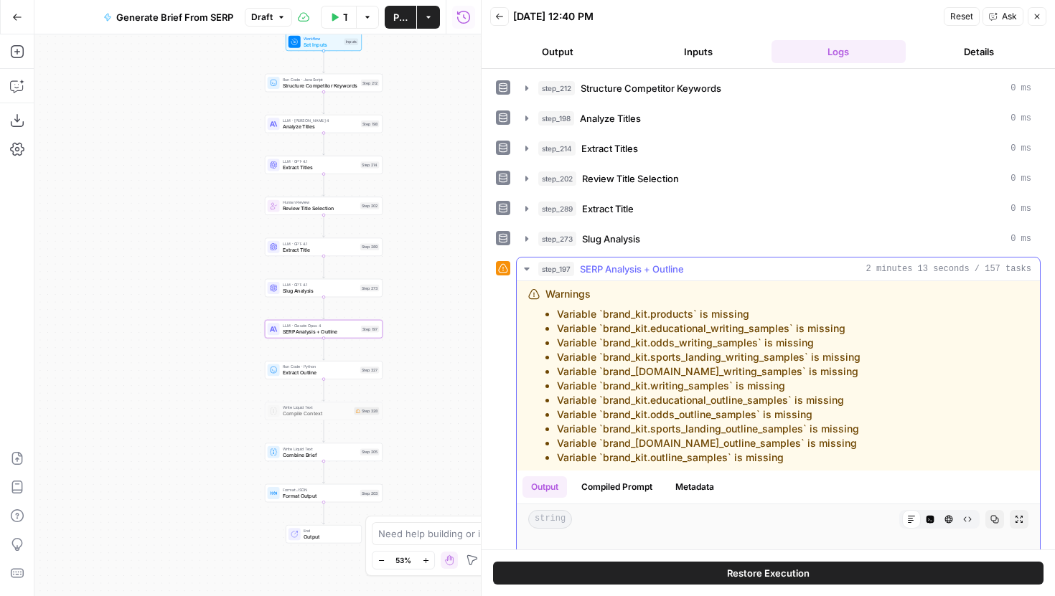
drag, startPoint x: 790, startPoint y: 454, endPoint x: 543, endPoint y: 309, distance: 286.0
click at [543, 309] on div "Warnings Variable `brand_kit.products` is missing Variable `brand_kit.education…" at bounding box center [736, 376] width 416 height 178
click at [657, 352] on li "Variable `brand_kit.sports_landing_writing_samples` is missing" at bounding box center [709, 357] width 304 height 14
click at [526, 266] on icon "button" at bounding box center [526, 268] width 11 height 11
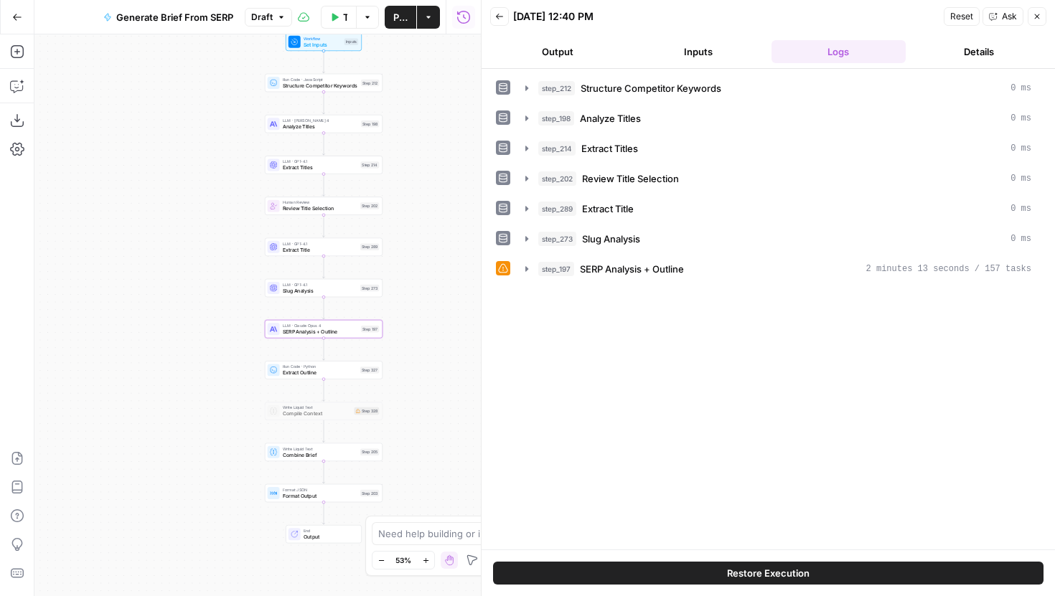
click at [502, 19] on icon "button" at bounding box center [499, 16] width 9 height 9
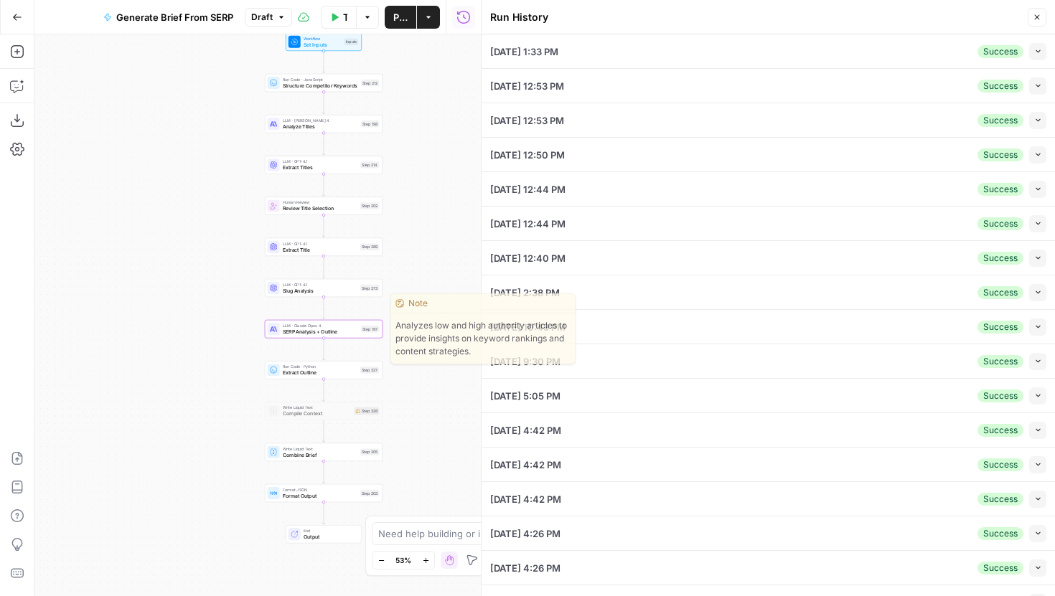
click at [362, 329] on div "Step 197" at bounding box center [370, 329] width 18 height 7
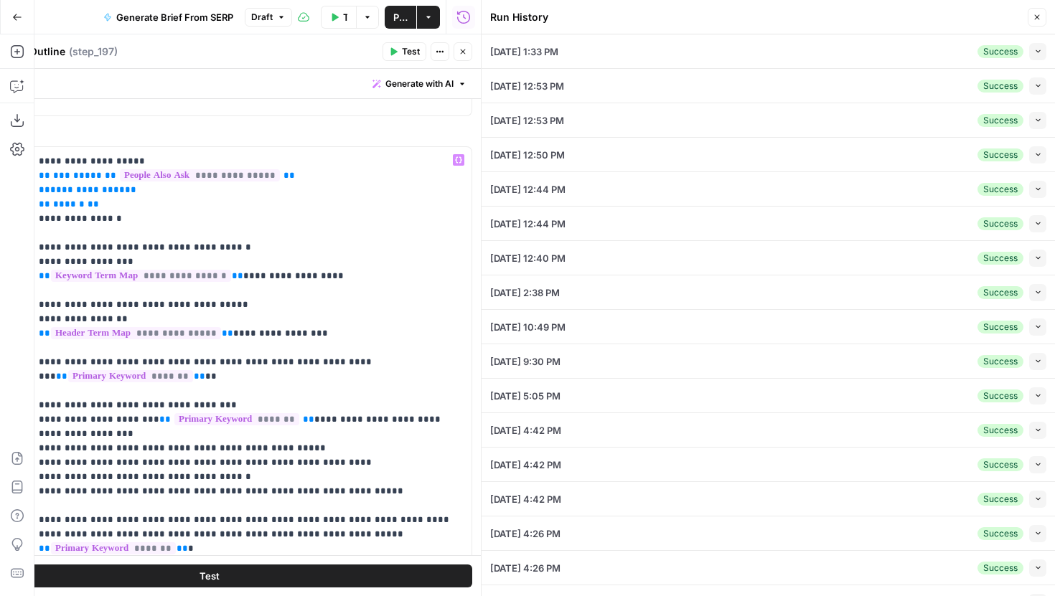
scroll to position [1034, 0]
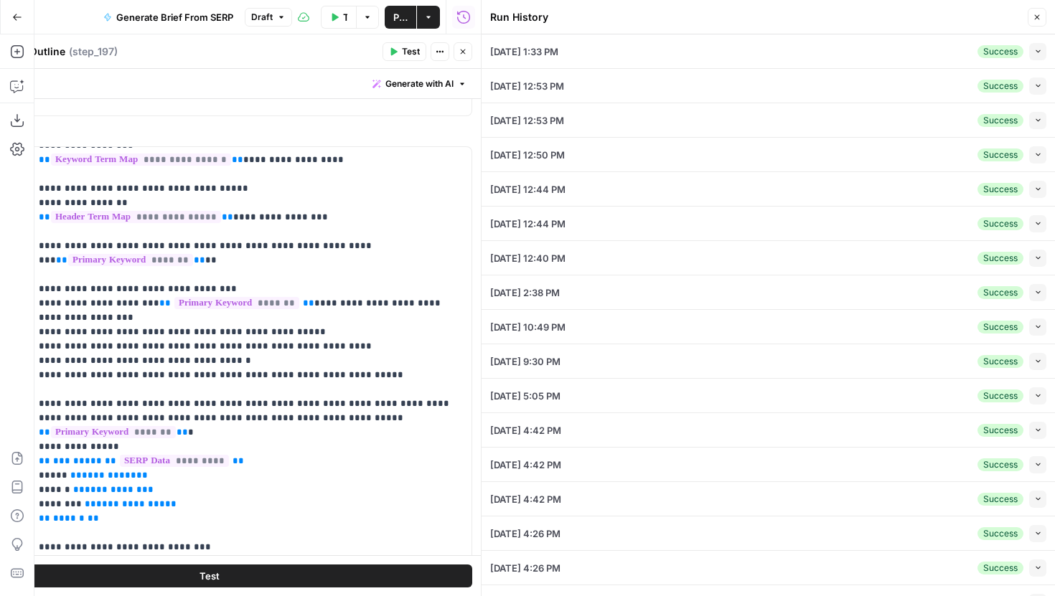
click at [1041, 50] on button "Collapse" at bounding box center [1037, 51] width 17 height 17
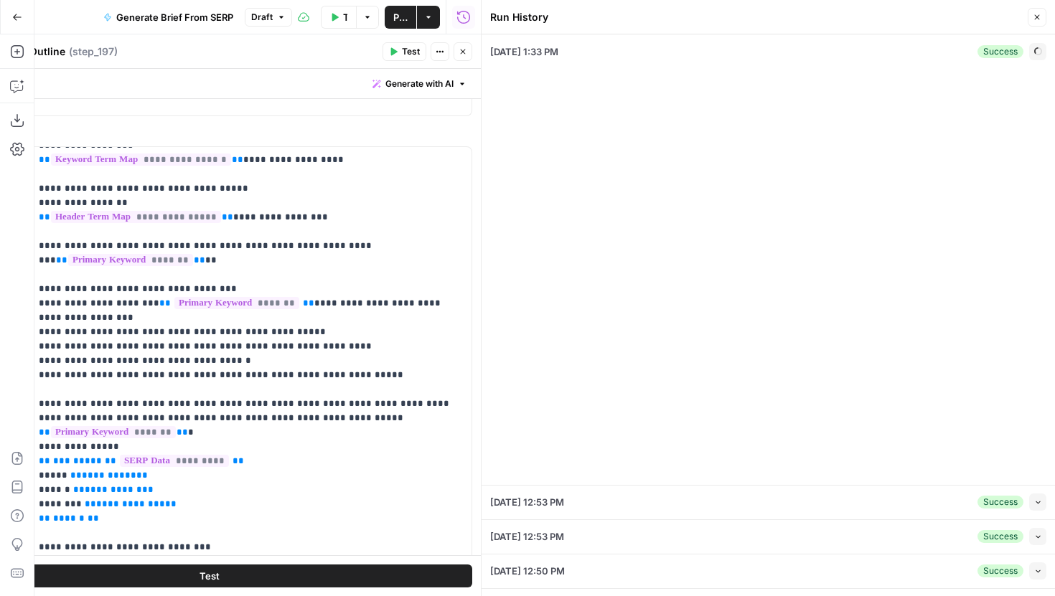
type input "# Keyword Term Map| Term | Variations | 1. [Wizard of Odds](https://wizardofodd…"
type input "# Header Term Map| Term | Variations |1. [Wizard of Odds](https://wizardofodds.…"
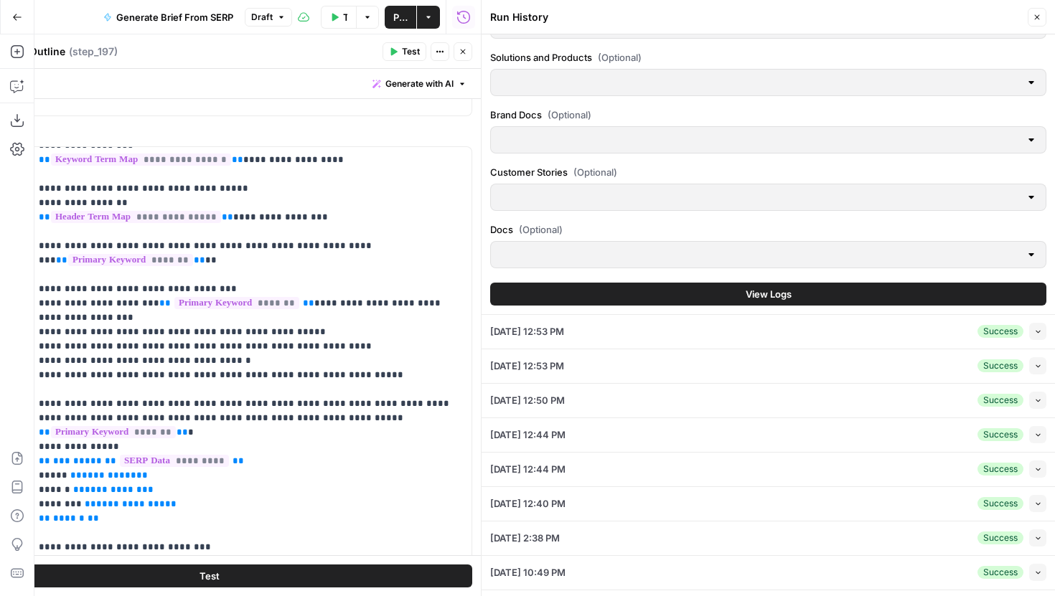
scroll to position [993, 0]
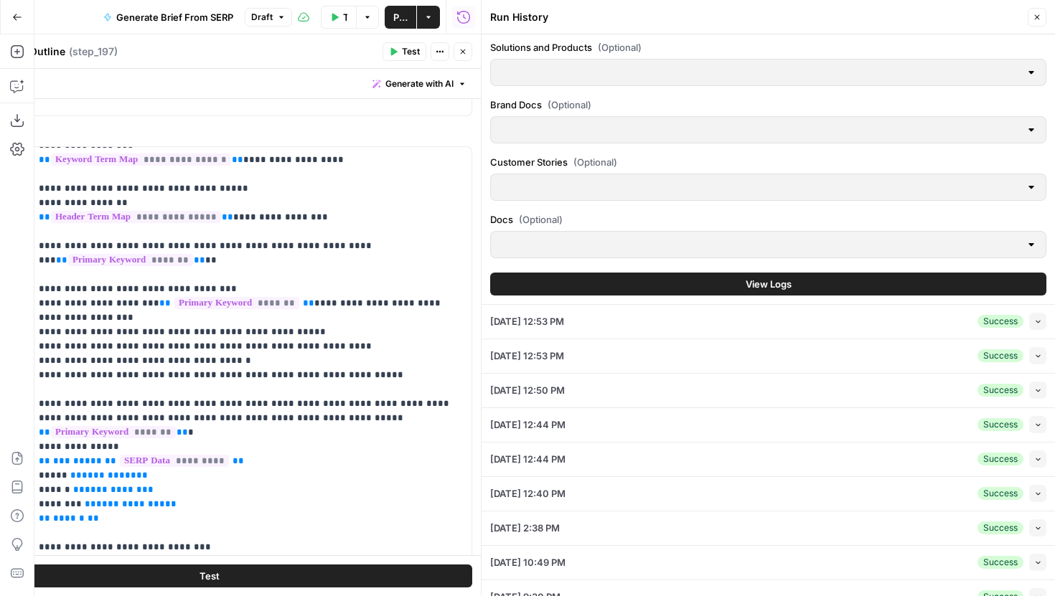
click at [764, 294] on button "View Logs" at bounding box center [768, 284] width 556 height 23
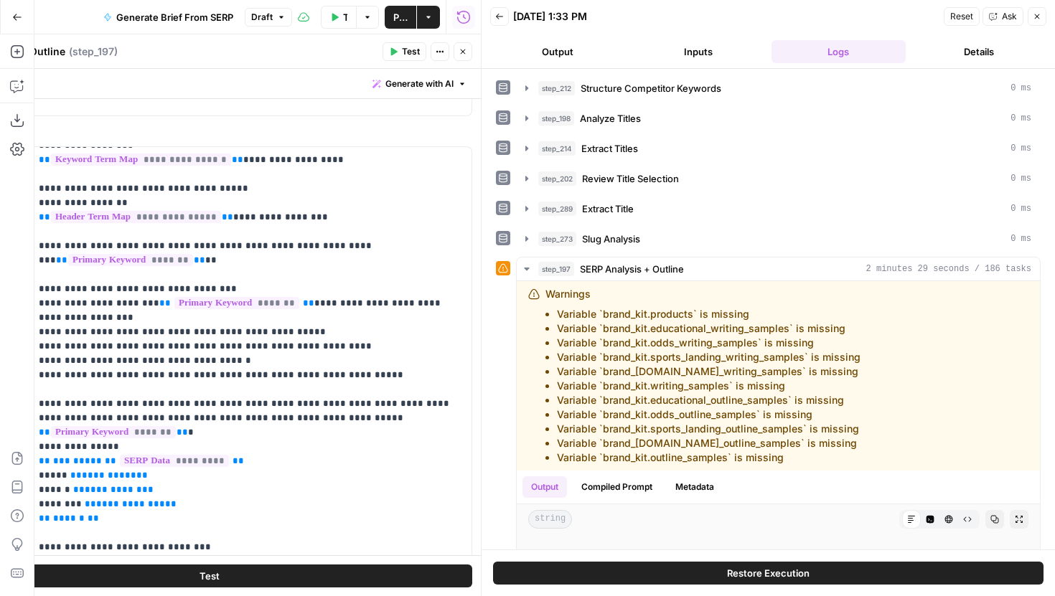
click at [467, 59] on button "Close" at bounding box center [463, 51] width 19 height 19
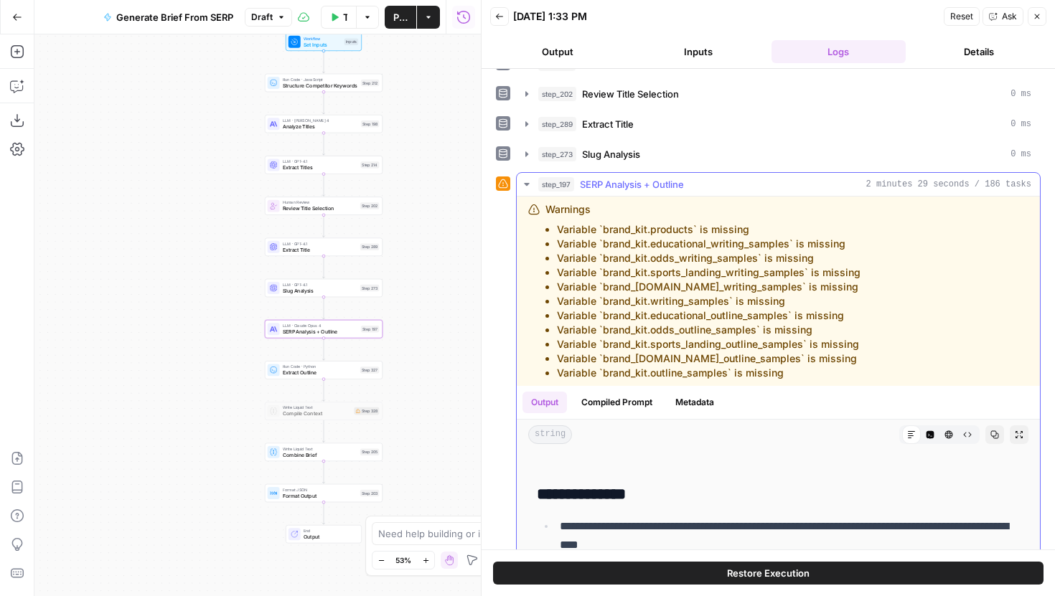
scroll to position [76, 0]
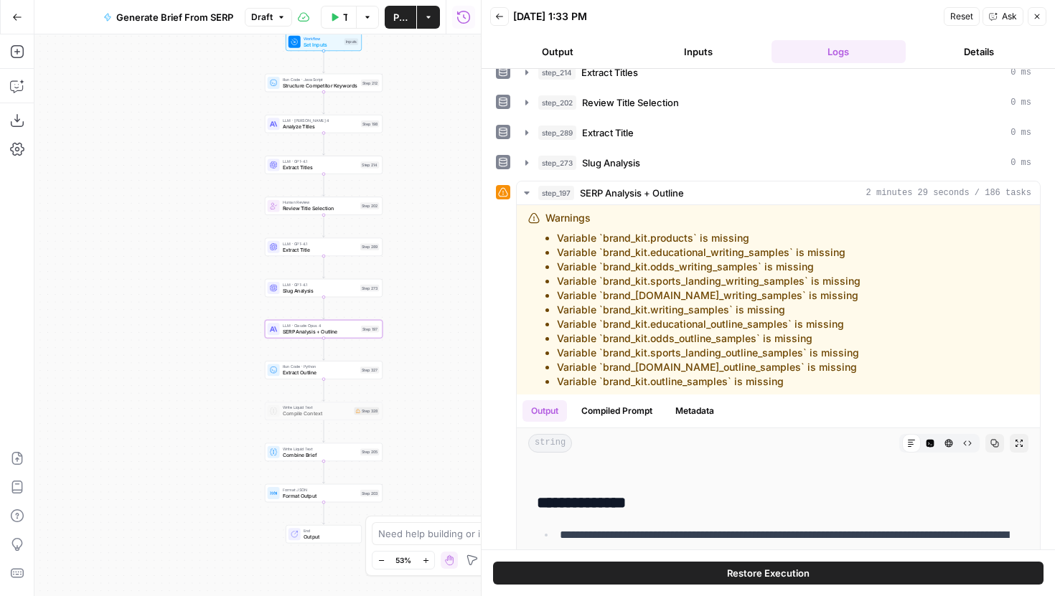
click at [499, 14] on icon "button" at bounding box center [499, 16] width 9 height 9
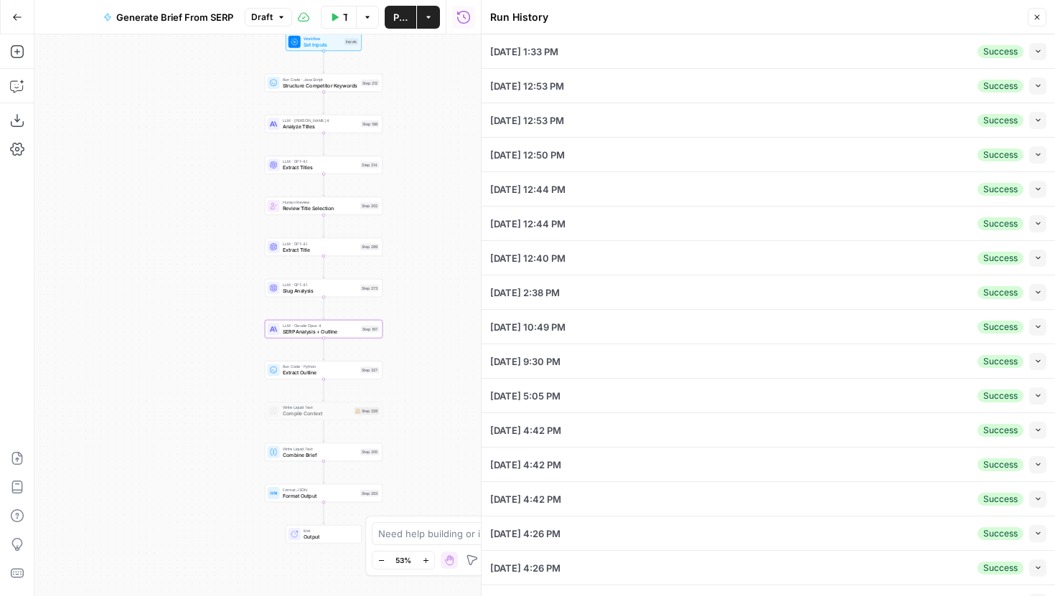
click at [1035, 92] on button "Collapse" at bounding box center [1037, 86] width 17 height 17
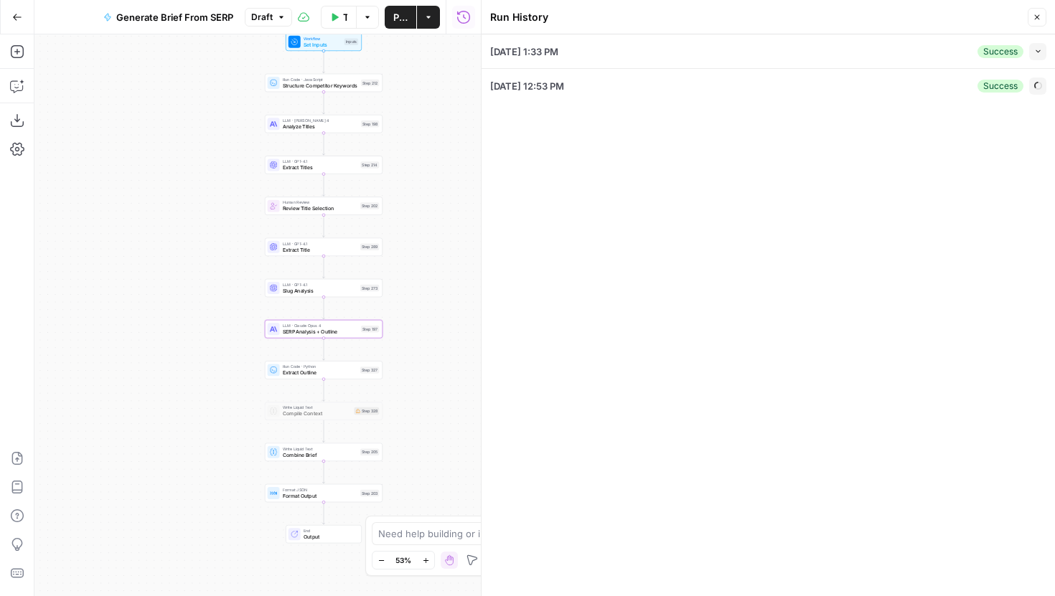
type input "# Keyword Term Map| Term | Variations | 1. [Wizard of Odds](https://wizardofodd…"
type input "# Header Term Map| Term | Variations |1. [Wizard of Odds](https://wizardofodds.…"
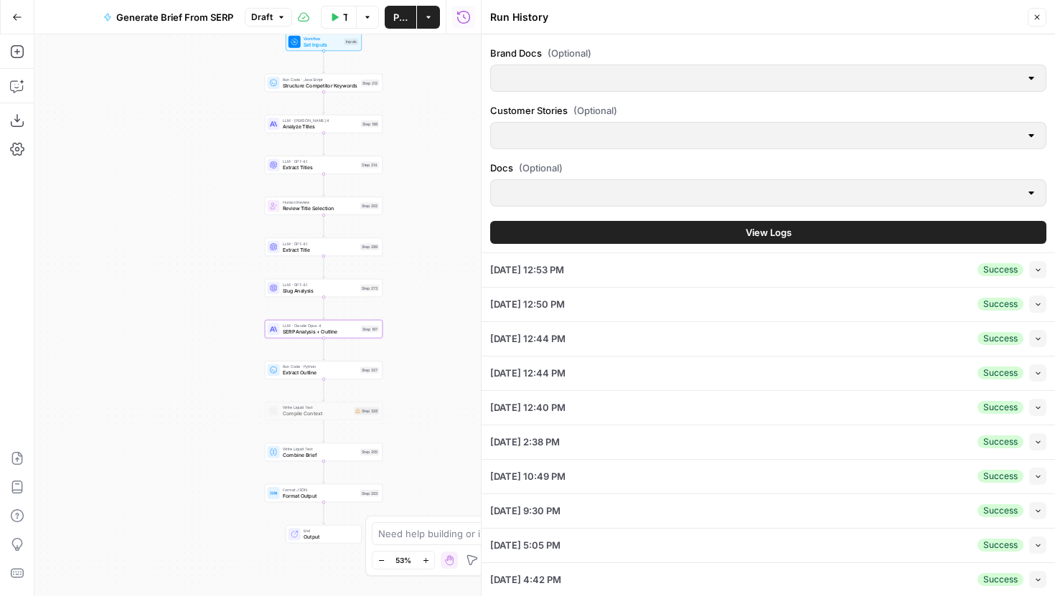
scroll to position [1079, 0]
click at [769, 238] on button "View Logs" at bounding box center [768, 231] width 556 height 23
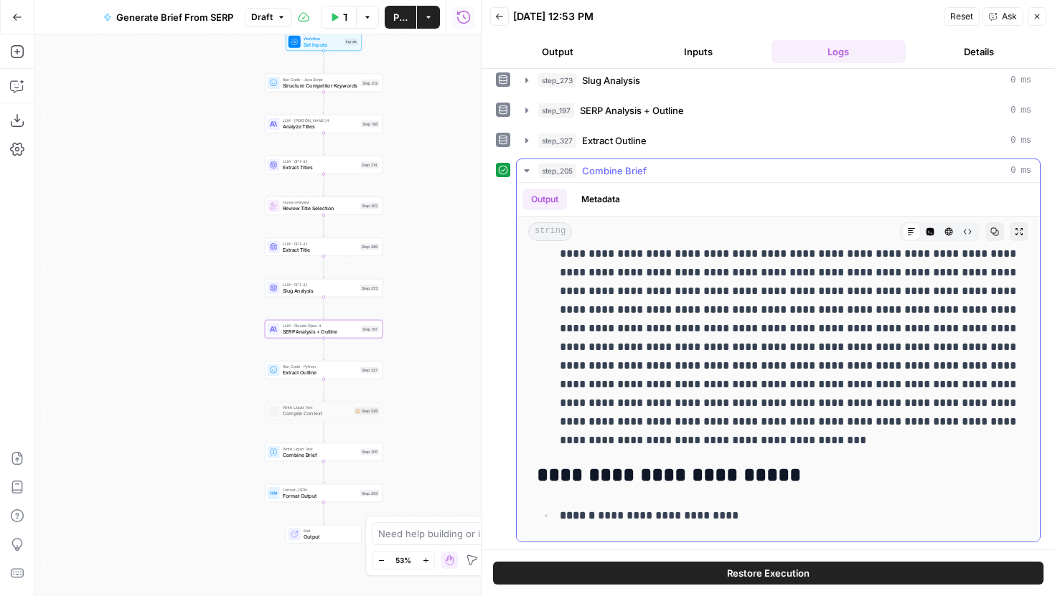
scroll to position [2602, 0]
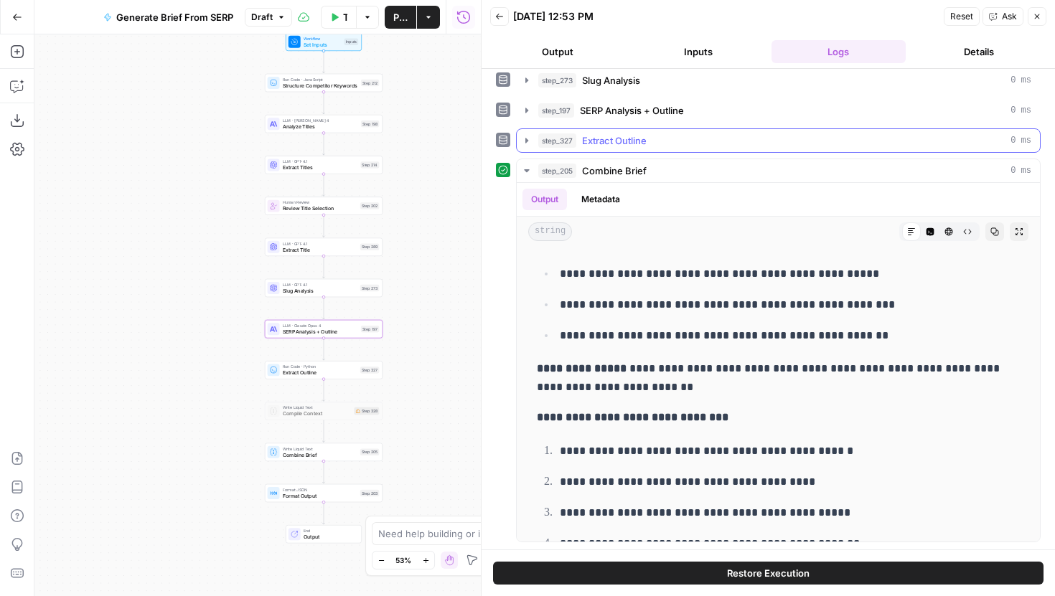
click at [528, 139] on icon "button" at bounding box center [526, 140] width 11 height 11
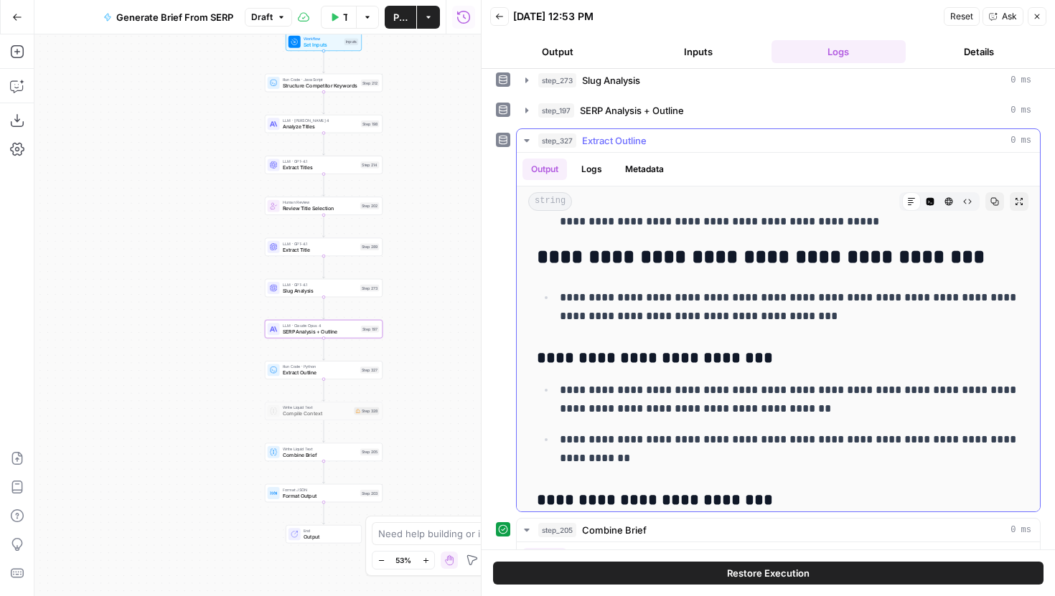
scroll to position [485, 0]
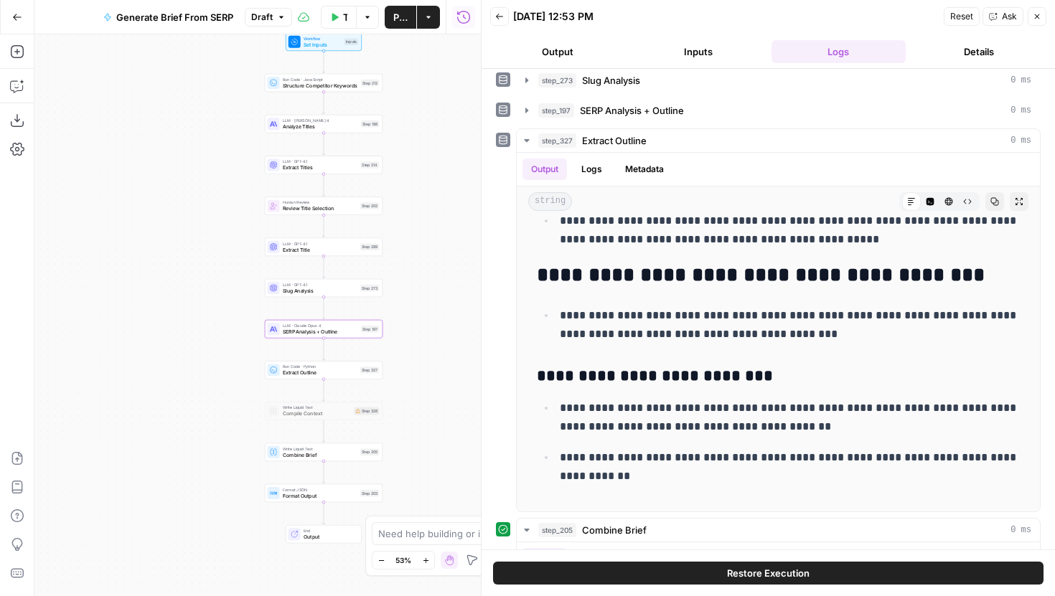
click at [500, 19] on icon "button" at bounding box center [499, 16] width 9 height 9
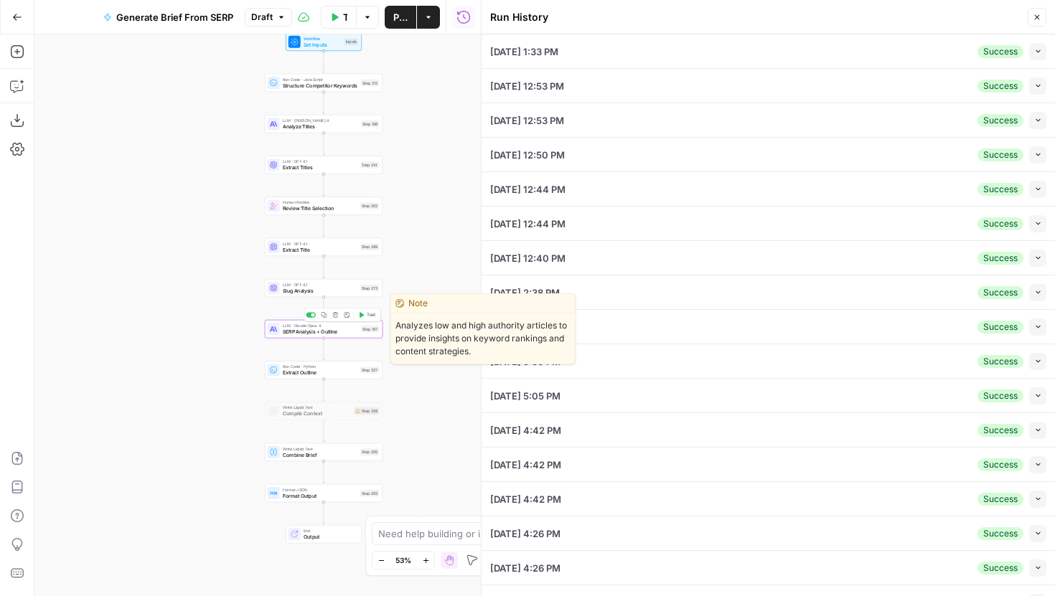
click at [359, 333] on div "LLM · Claude Opus 4 SERP Analysis + Outline Step 197 Copy step Delete step Edit…" at bounding box center [324, 329] width 112 height 13
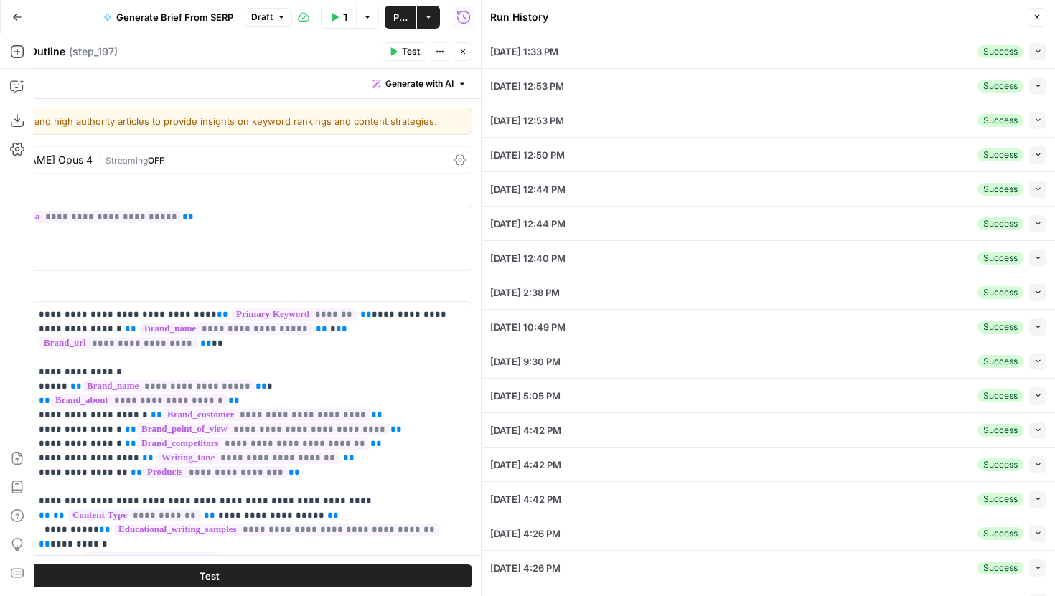
click at [1036, 14] on icon "button" at bounding box center [1037, 17] width 9 height 9
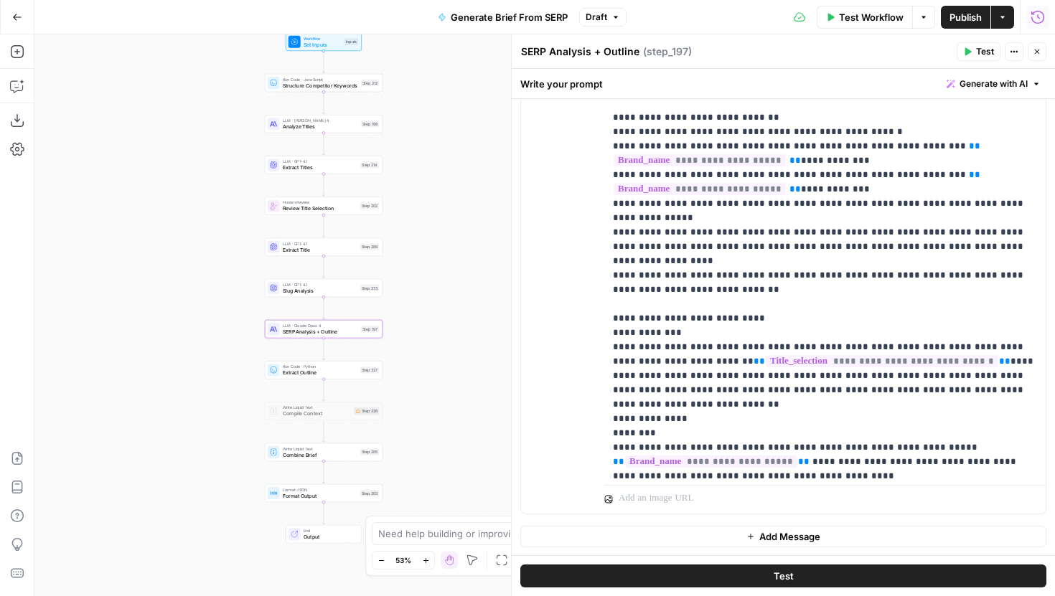
scroll to position [1780, 0]
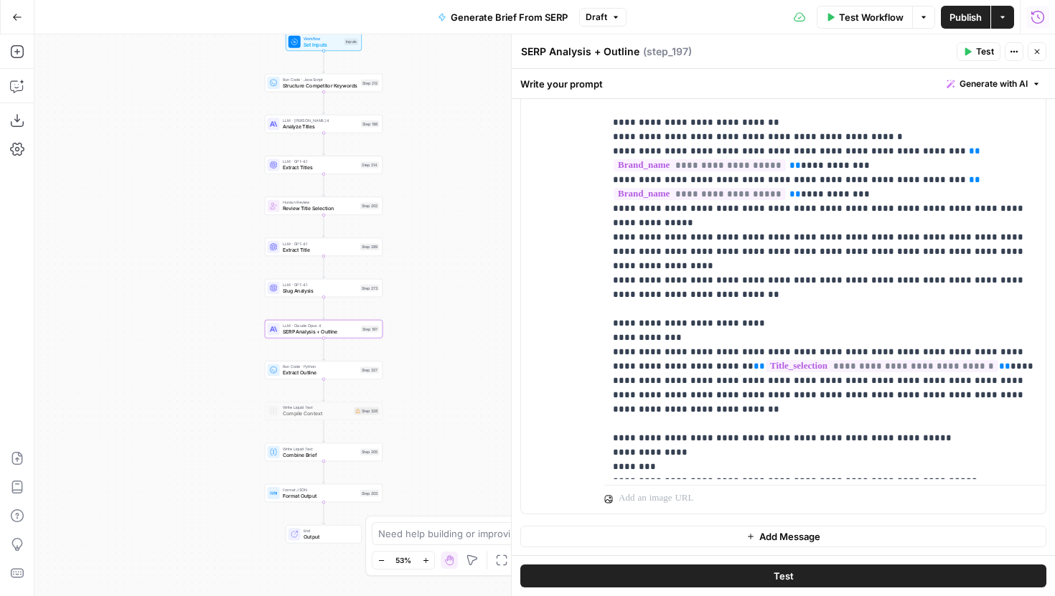
click at [757, 581] on button "Test" at bounding box center [783, 576] width 526 height 23
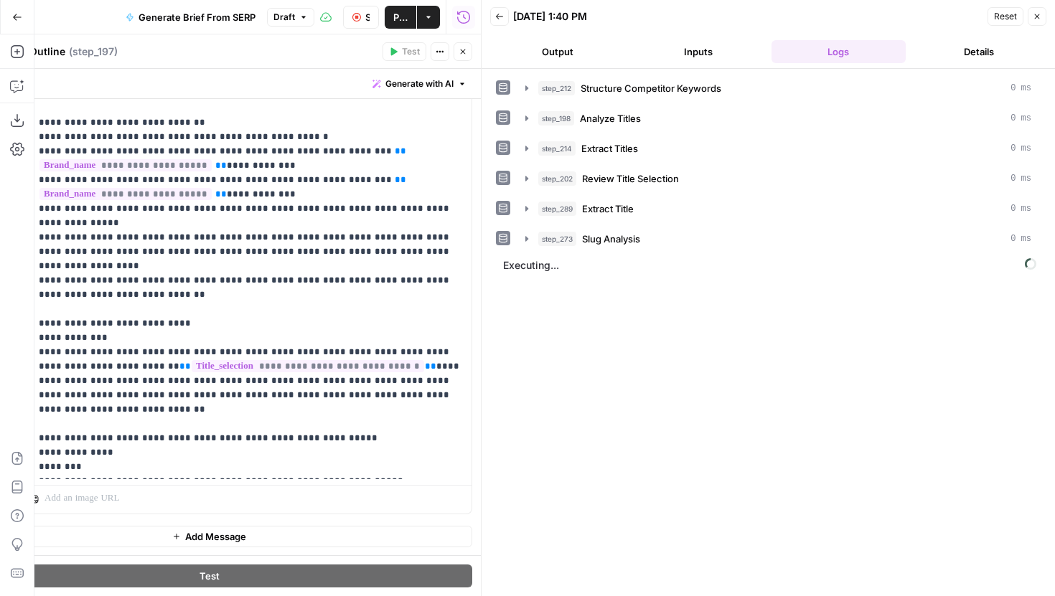
click at [469, 48] on button "Close" at bounding box center [463, 51] width 19 height 19
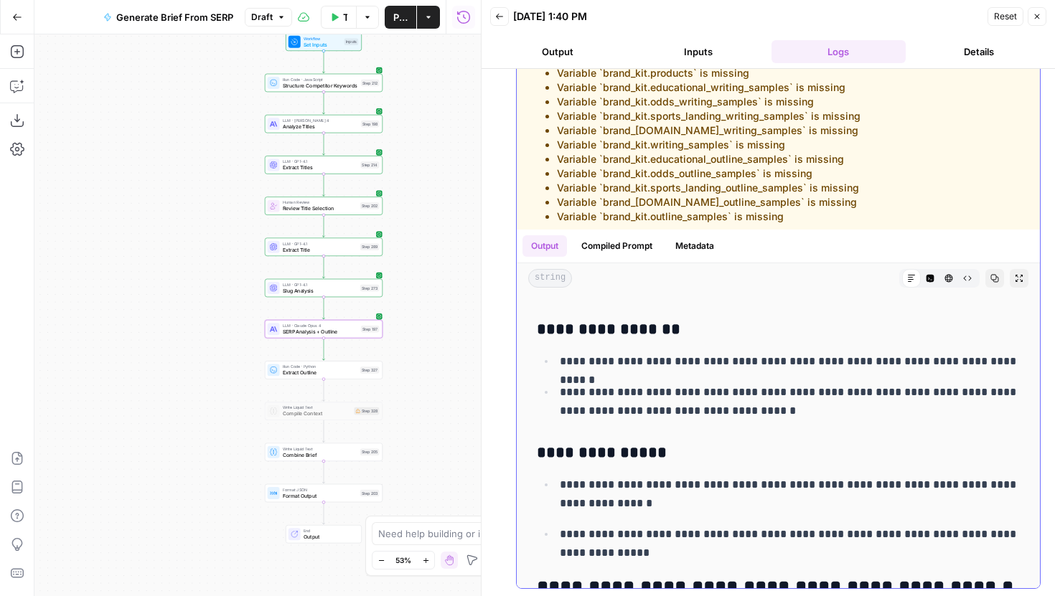
scroll to position [6755, 0]
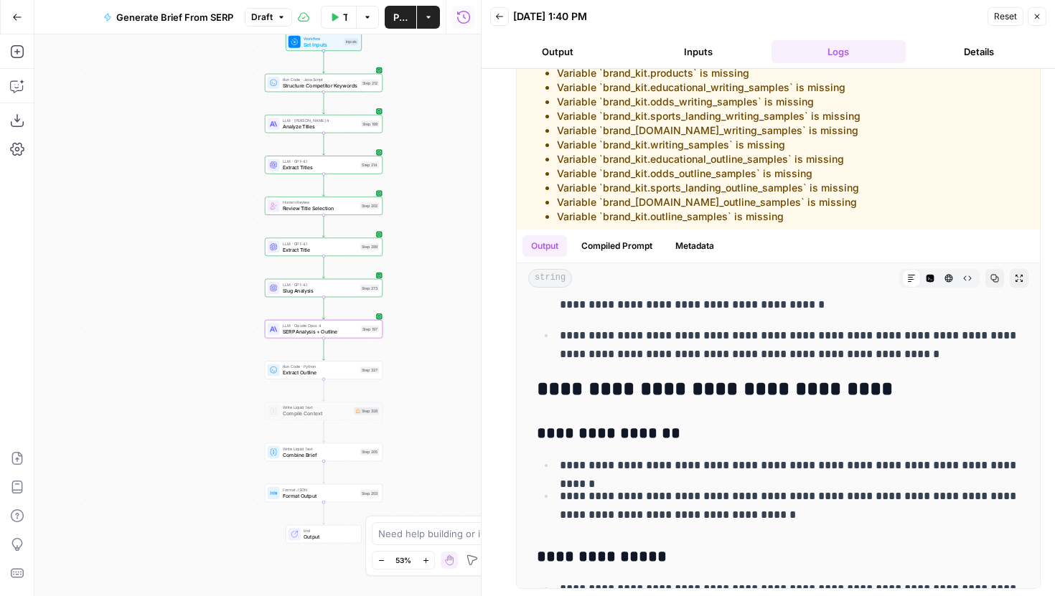
click at [430, 168] on div "Workflow Set Inputs Inputs Run Code · JavaScript Structure Competitor Keywords …" at bounding box center [257, 315] width 446 height 562
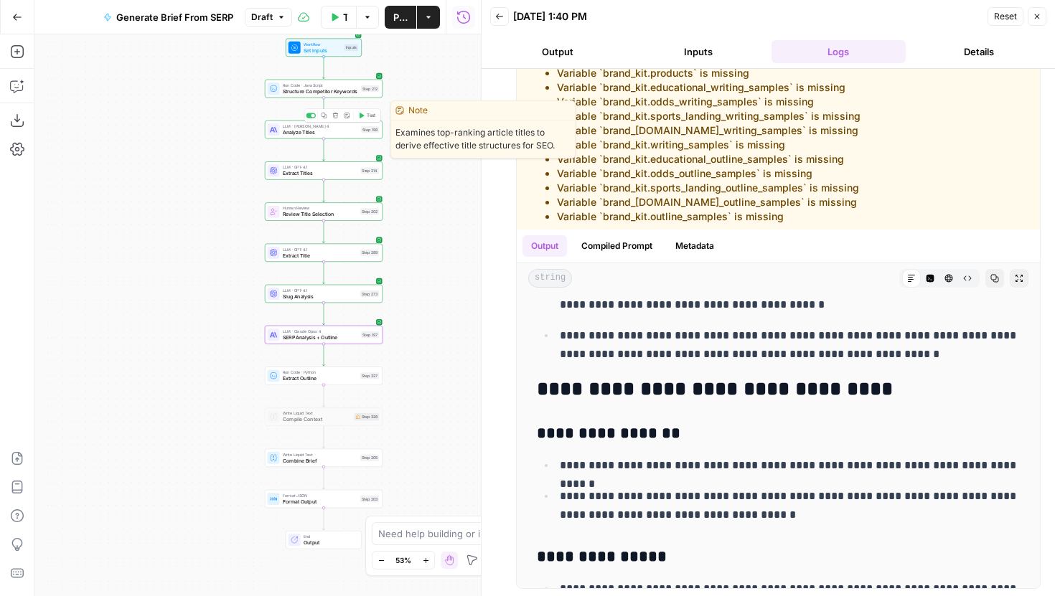
click at [365, 116] on button "Test" at bounding box center [367, 116] width 24 height 10
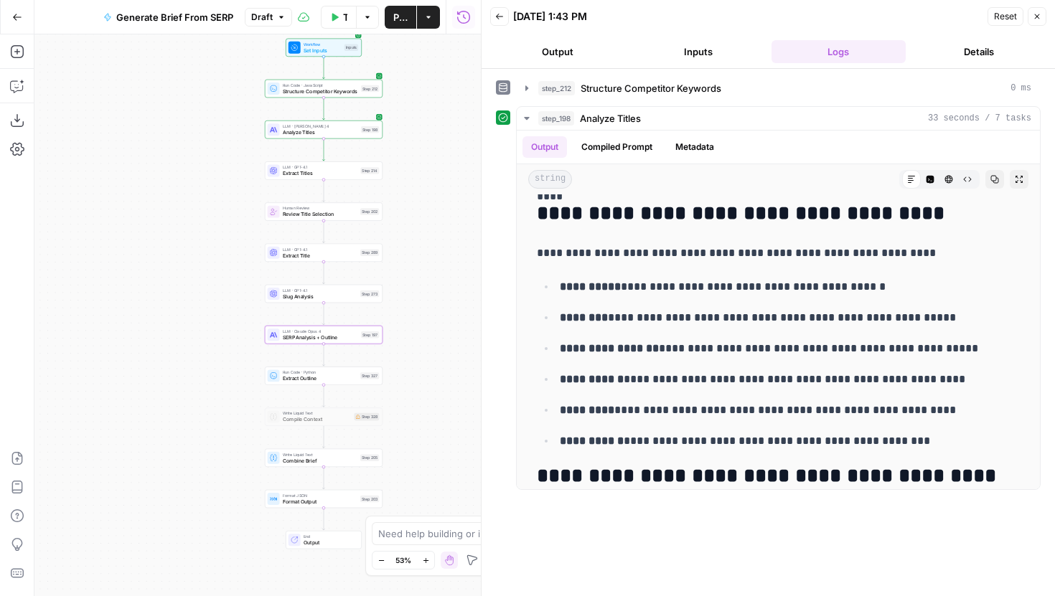
scroll to position [396, 0]
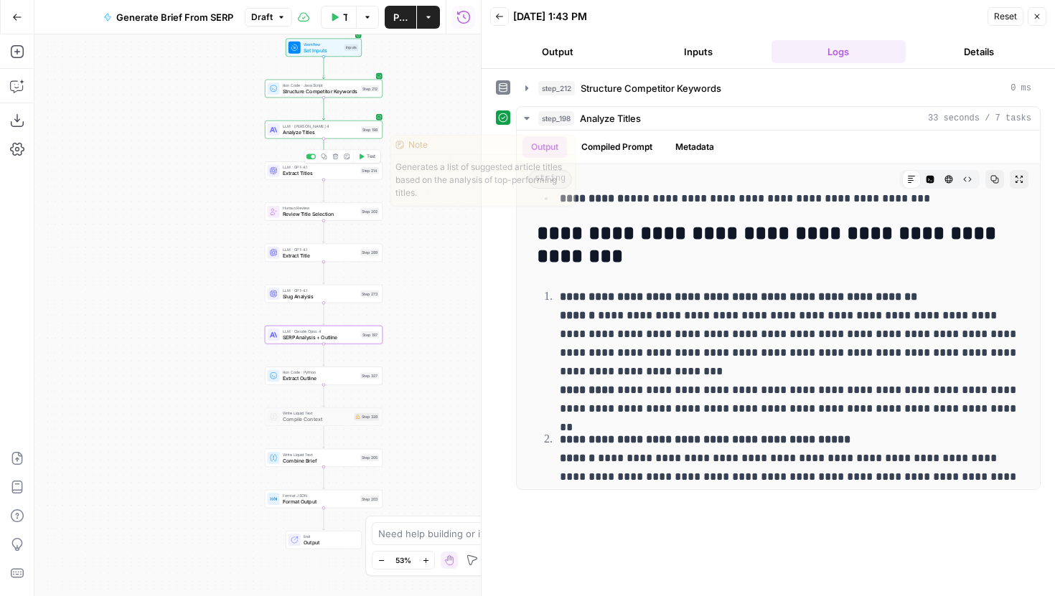
click at [365, 156] on button "Test" at bounding box center [367, 156] width 24 height 10
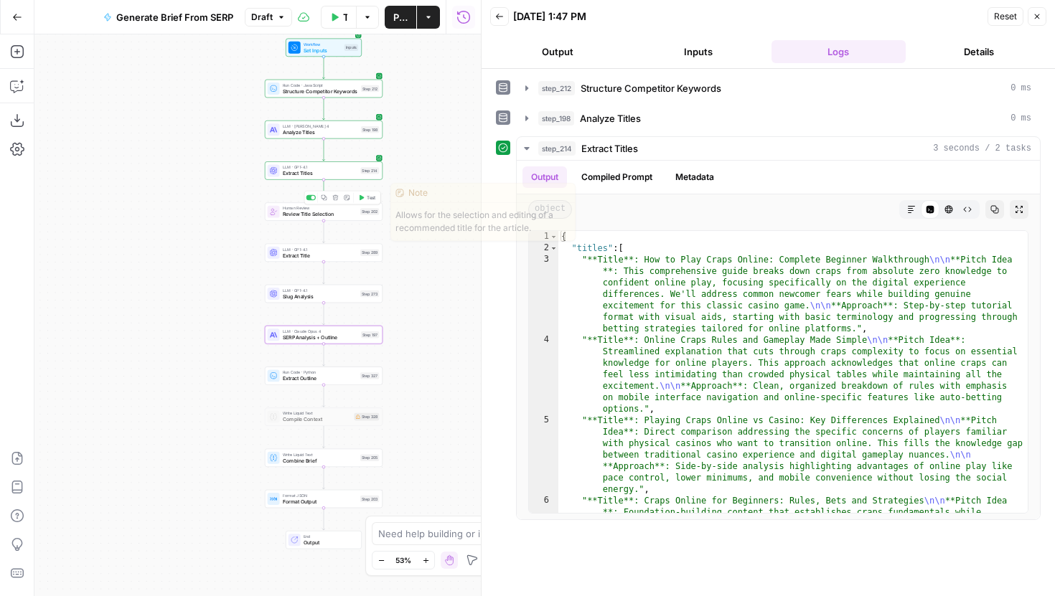
click at [369, 198] on span "Test" at bounding box center [371, 198] width 9 height 7
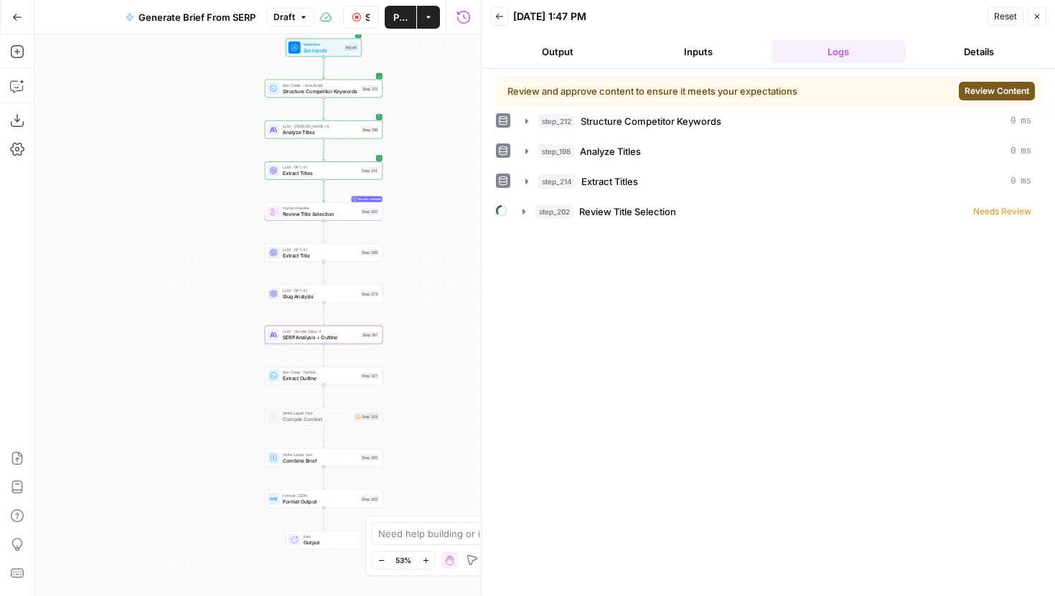
click at [960, 87] on button "Review Content" at bounding box center [997, 91] width 76 height 19
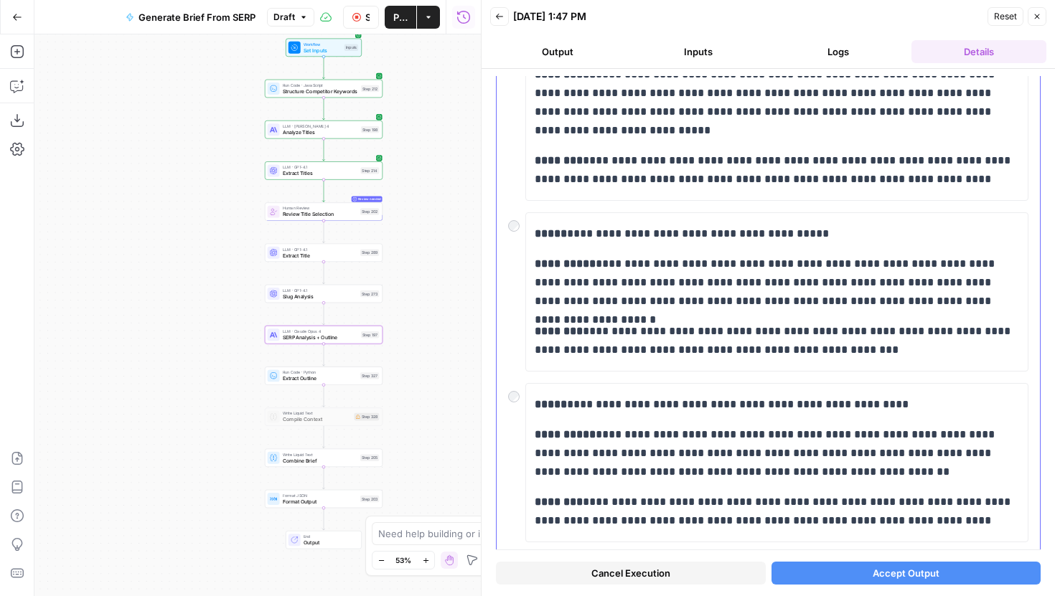
scroll to position [0, 0]
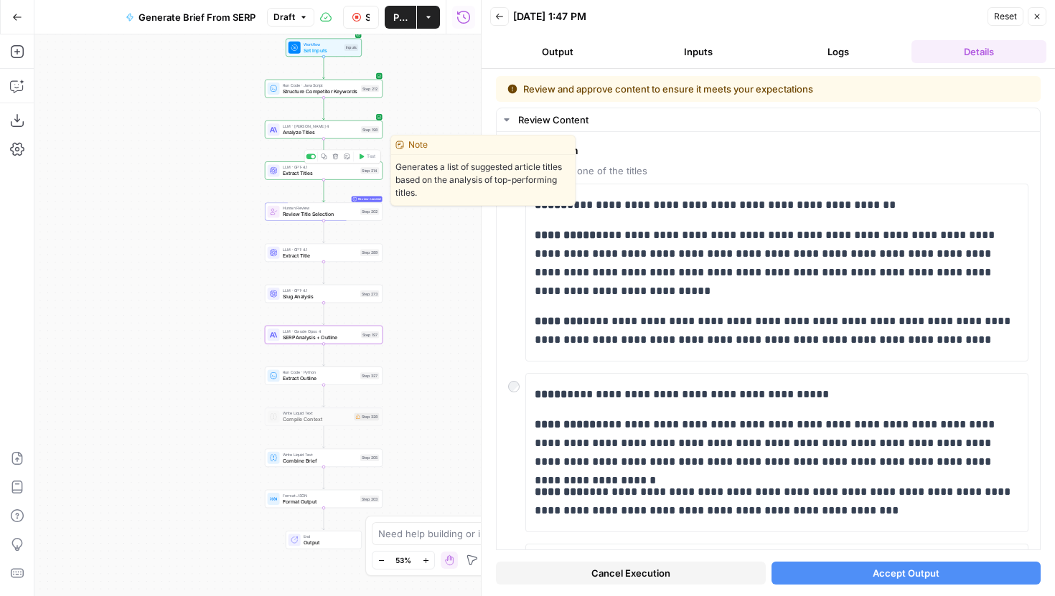
click at [357, 175] on span "Extract Titles" at bounding box center [320, 173] width 75 height 8
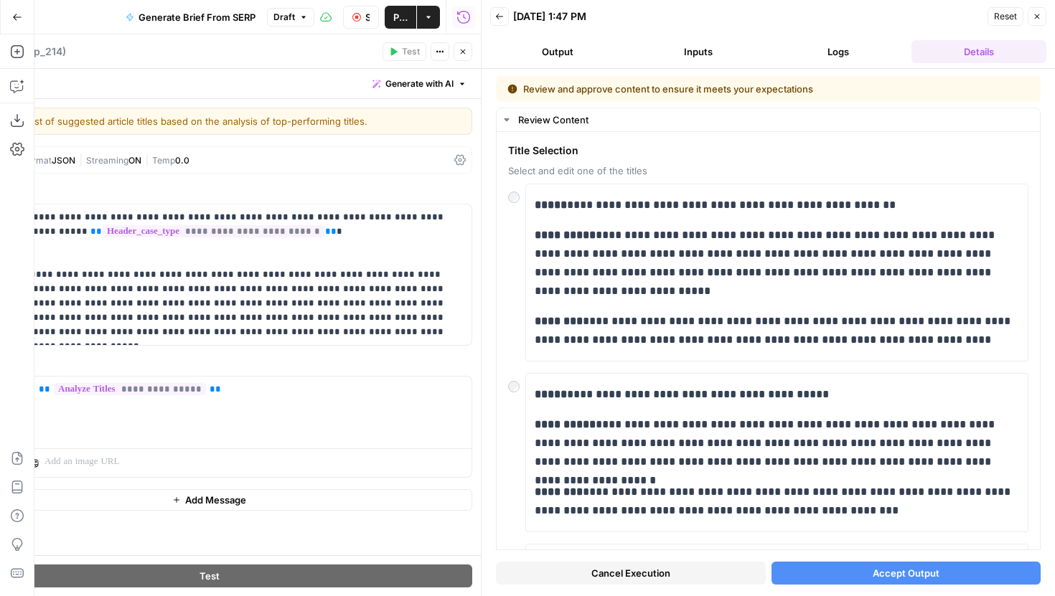
click at [467, 62] on header "Extract Titles Extract Titles ( step_214 ) Test Actions Close" at bounding box center [209, 51] width 543 height 34
click at [464, 57] on button "Close" at bounding box center [463, 51] width 19 height 19
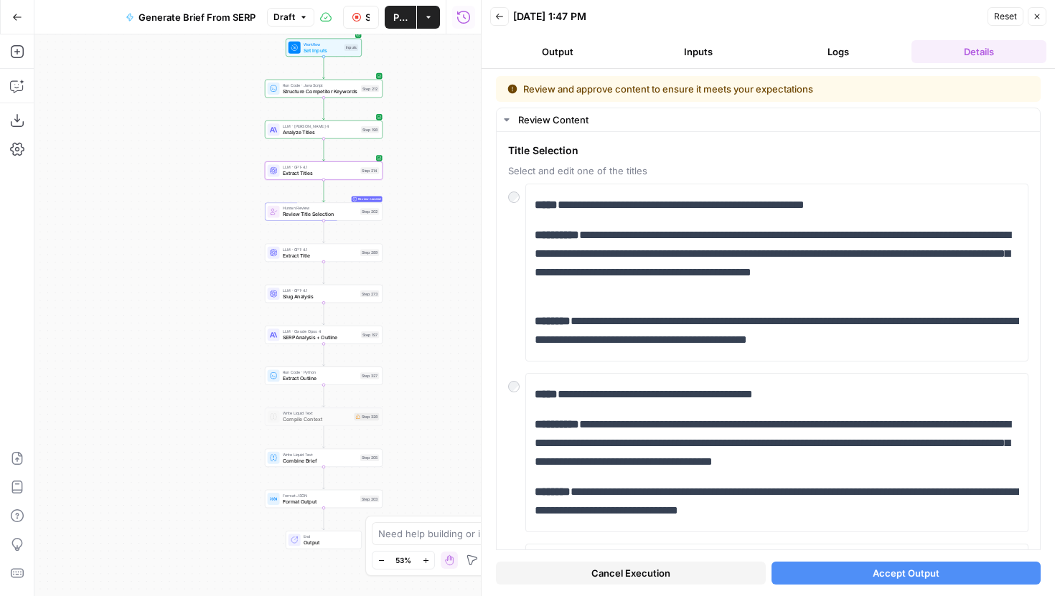
click at [828, 53] on button "Logs" at bounding box center [839, 51] width 135 height 23
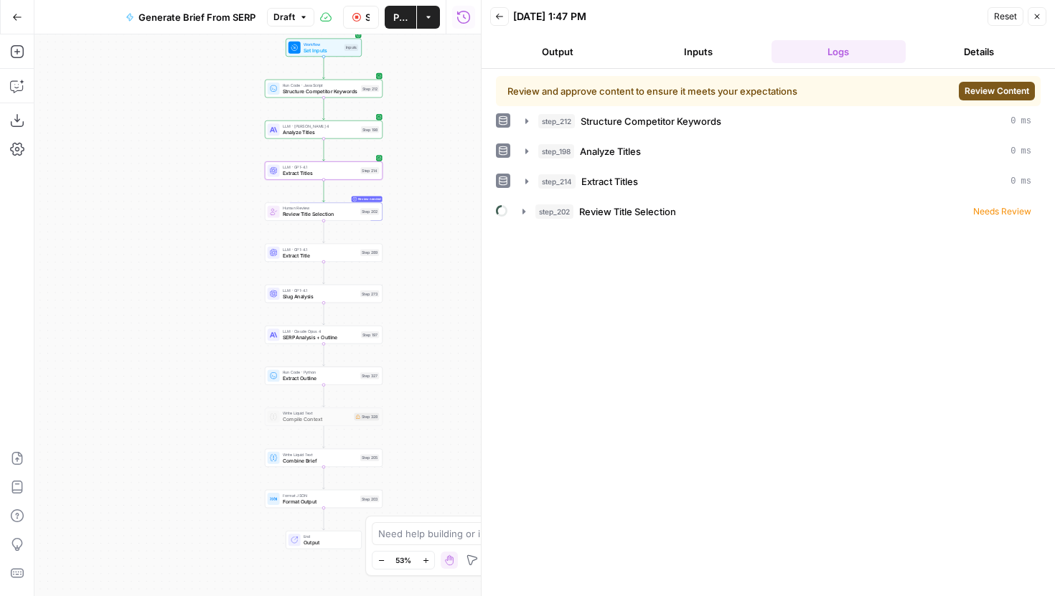
click at [529, 197] on div "step_212 Structure Competitor Keywords 0 ms step_198 Analyze Titles 0 ms step_2…" at bounding box center [768, 166] width 545 height 115
click at [528, 153] on icon "button" at bounding box center [526, 151] width 11 height 11
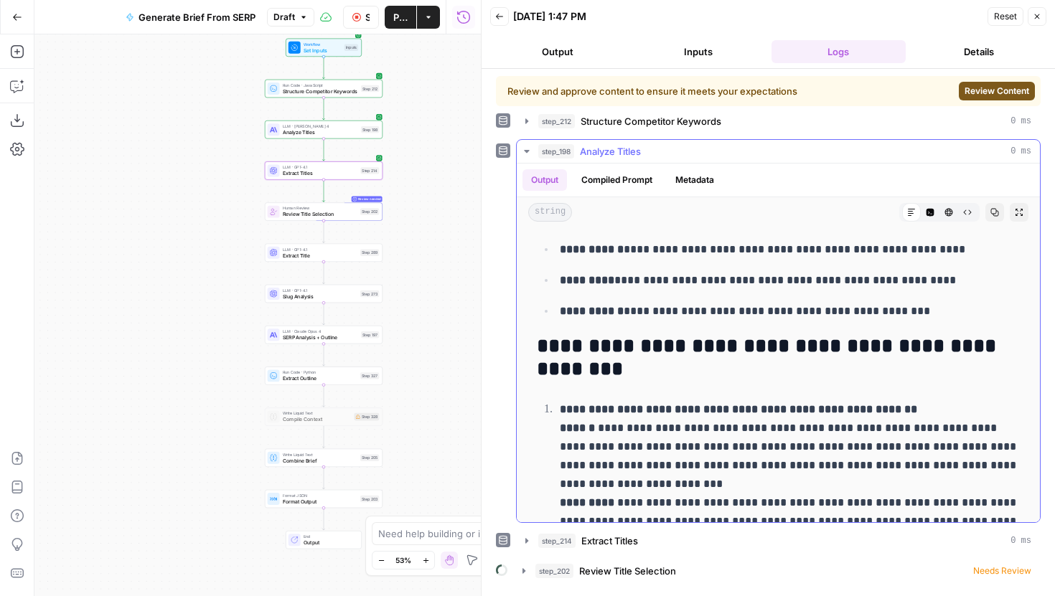
scroll to position [355, 0]
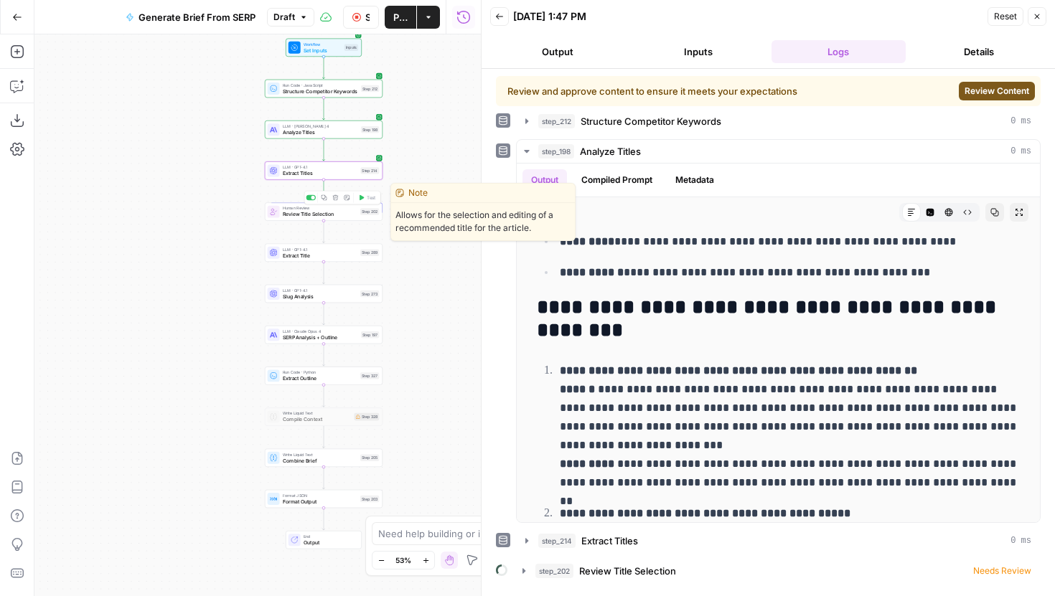
click at [341, 215] on span "Review Title Selection" at bounding box center [320, 215] width 75 height 8
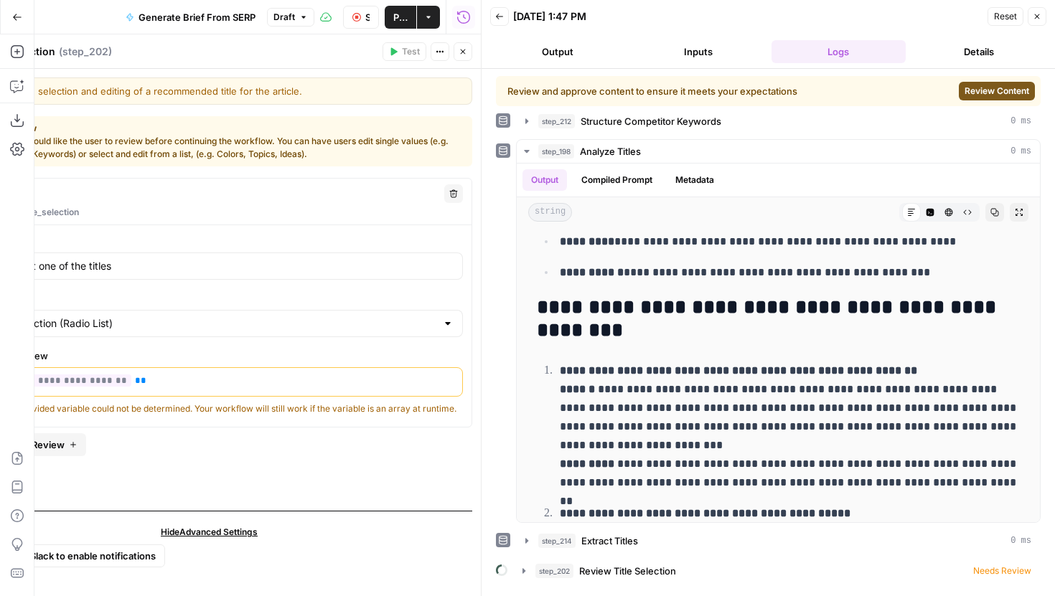
click at [454, 56] on button "Close" at bounding box center [463, 51] width 19 height 19
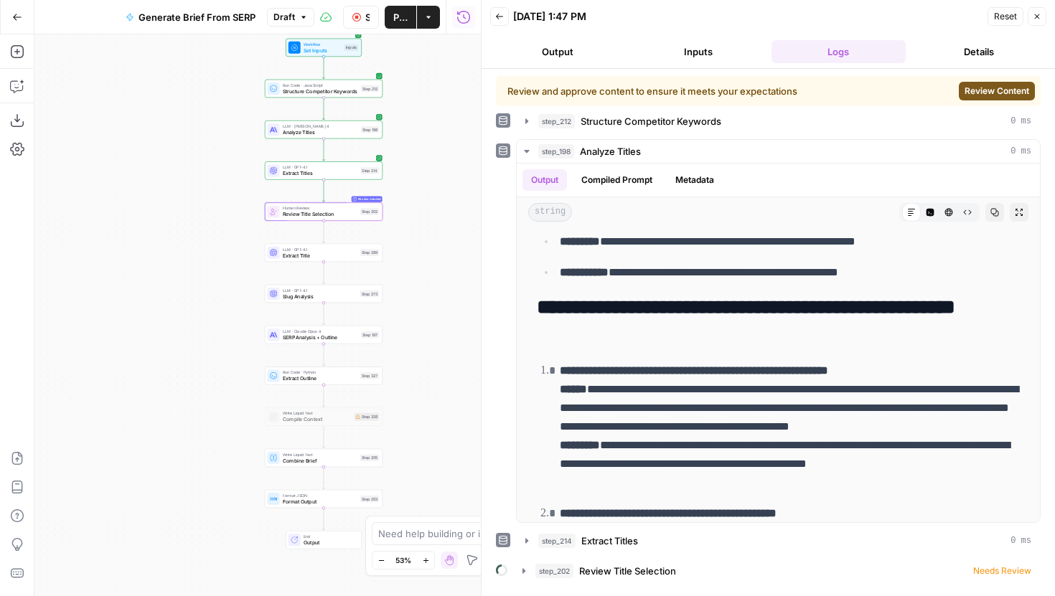
click at [997, 52] on button "Details" at bounding box center [979, 51] width 135 height 23
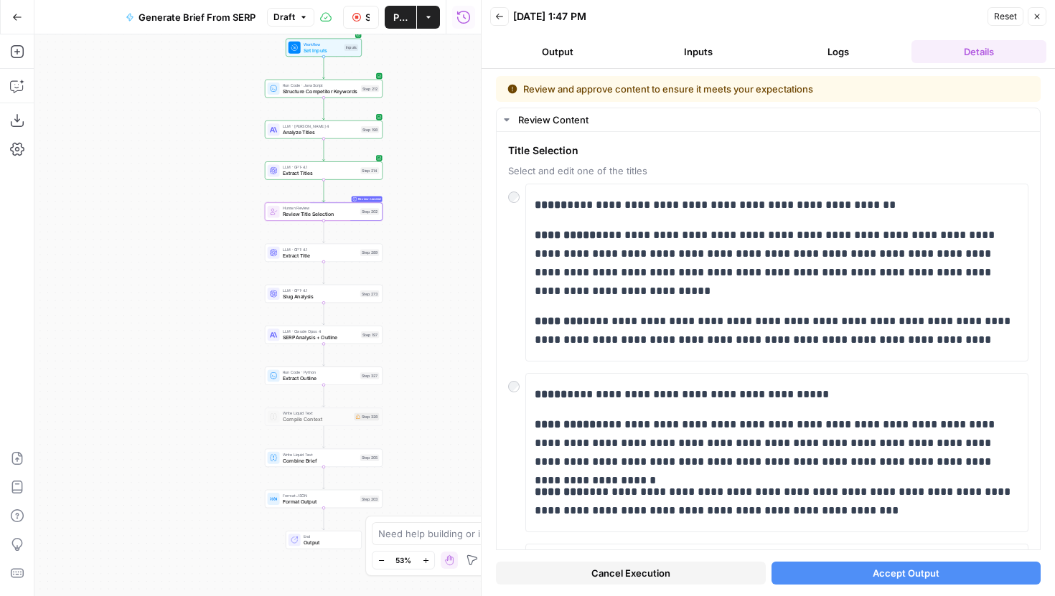
click at [891, 62] on button "Logs" at bounding box center [839, 51] width 135 height 23
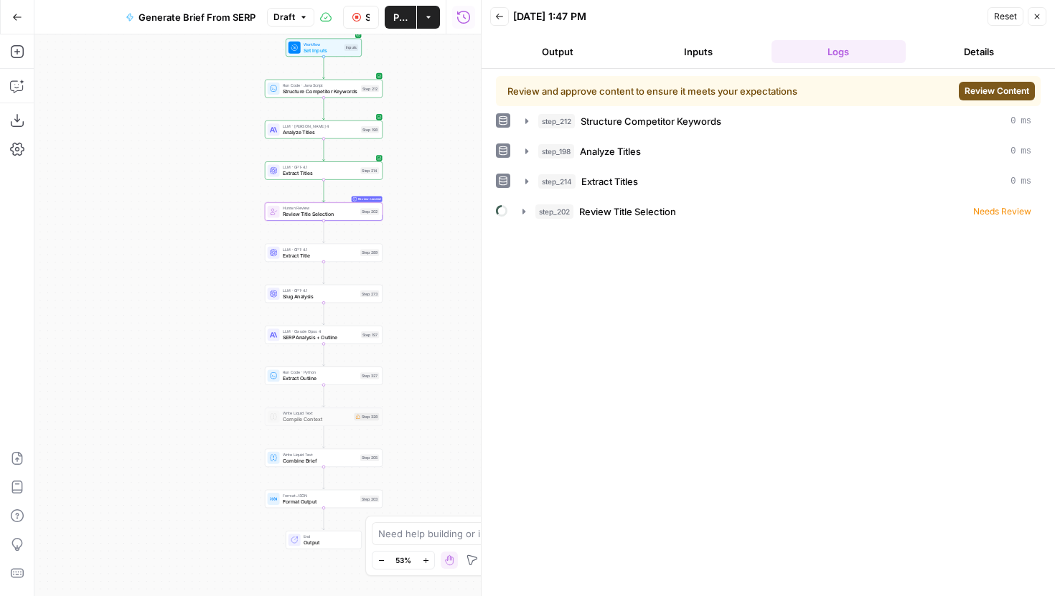
click at [986, 87] on span "Review Content" at bounding box center [997, 91] width 65 height 13
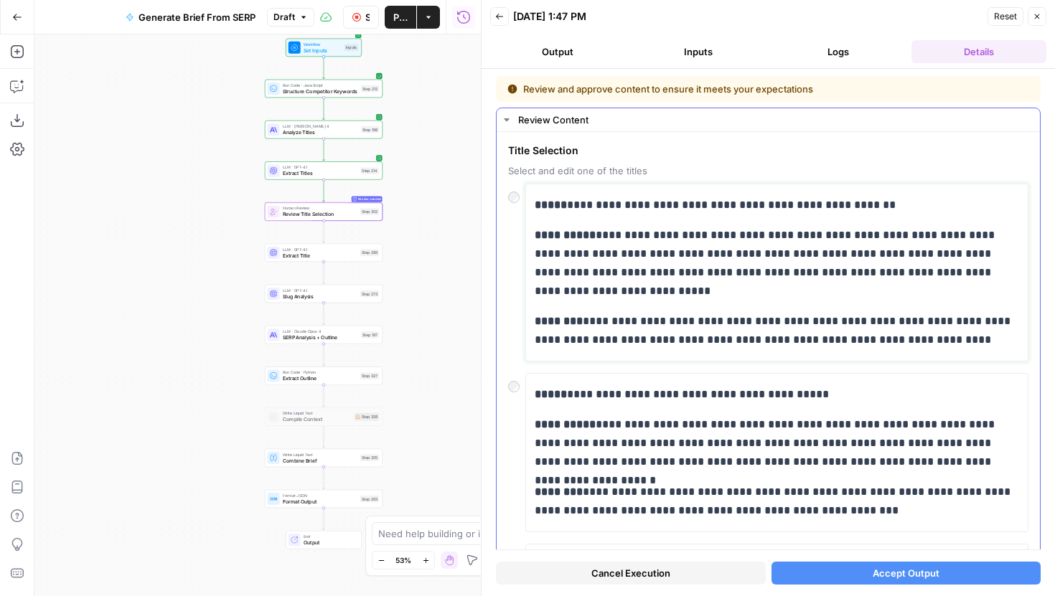
click at [794, 207] on p "**********" at bounding box center [777, 205] width 484 height 19
click at [708, 204] on p "**********" at bounding box center [777, 205] width 484 height 19
click at [851, 566] on button "Accept Output" at bounding box center [907, 573] width 270 height 23
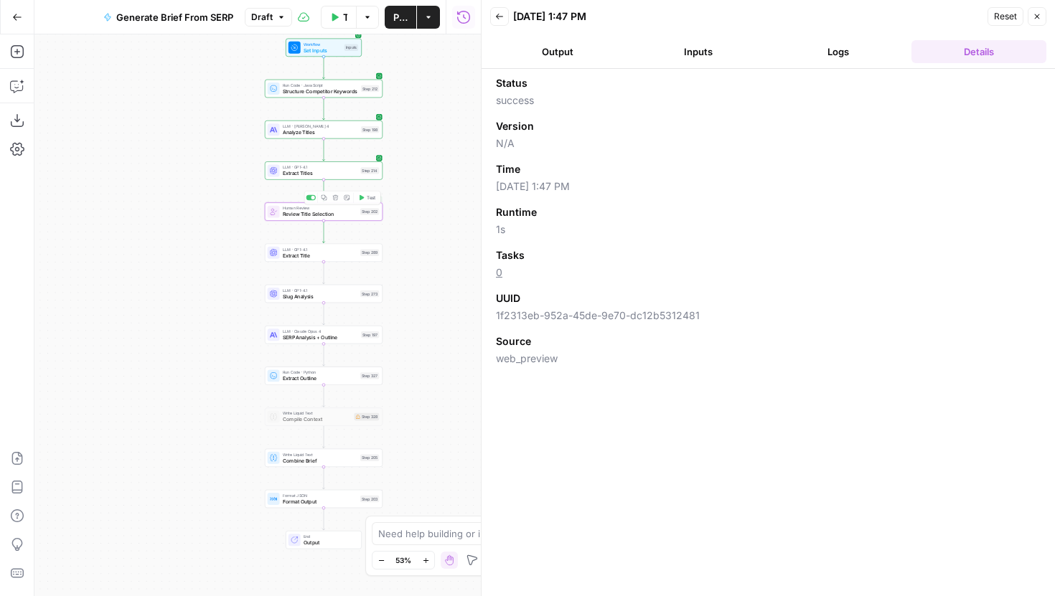
click at [836, 42] on button "Logs" at bounding box center [839, 51] width 135 height 23
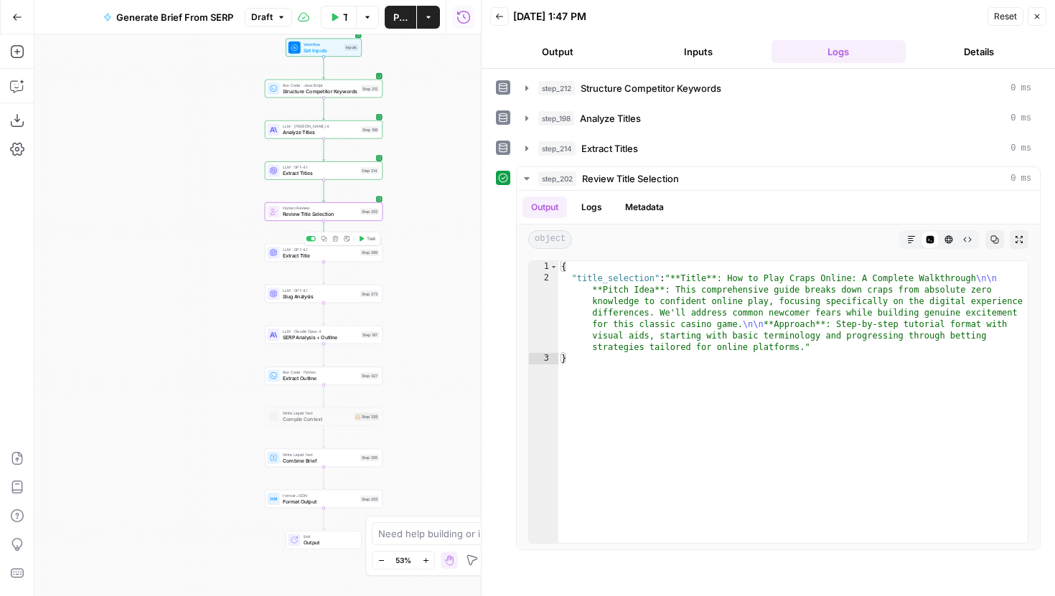
click at [361, 243] on button "Test" at bounding box center [367, 239] width 24 height 10
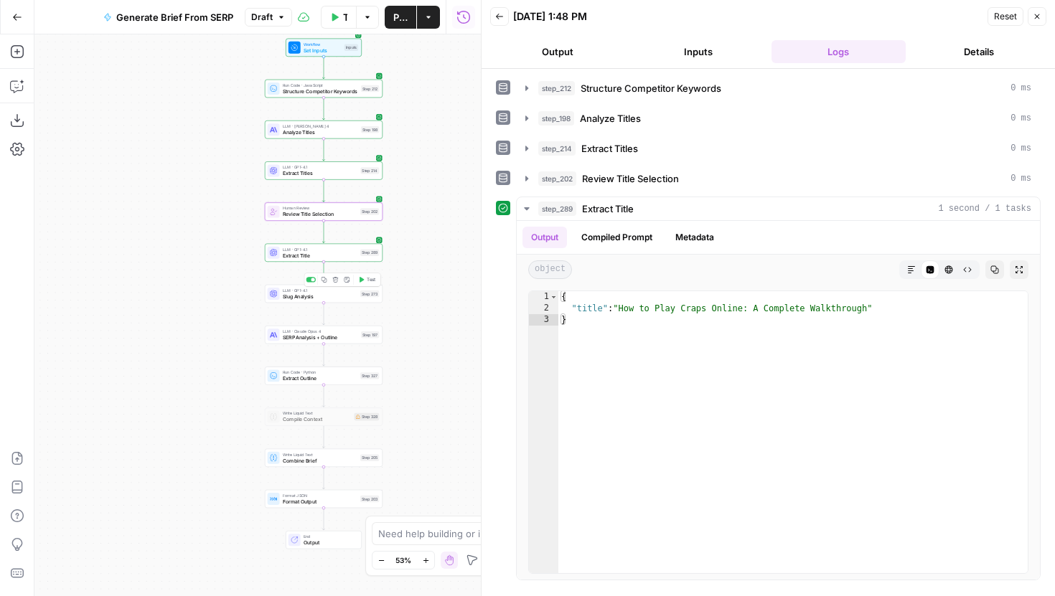
click at [367, 282] on span "Test" at bounding box center [371, 279] width 9 height 7
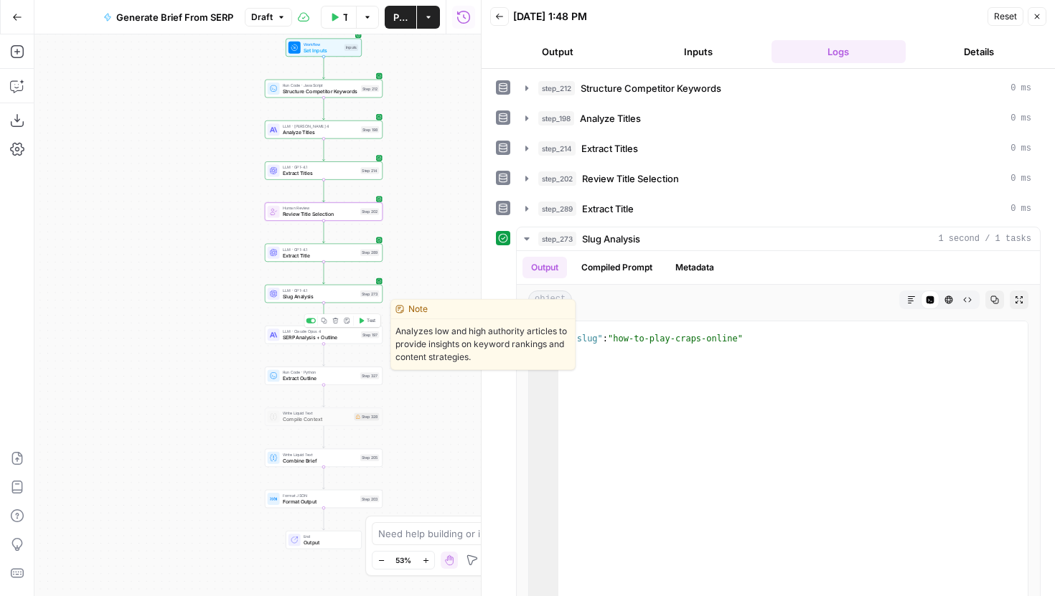
click at [367, 319] on span "Test" at bounding box center [371, 320] width 9 height 7
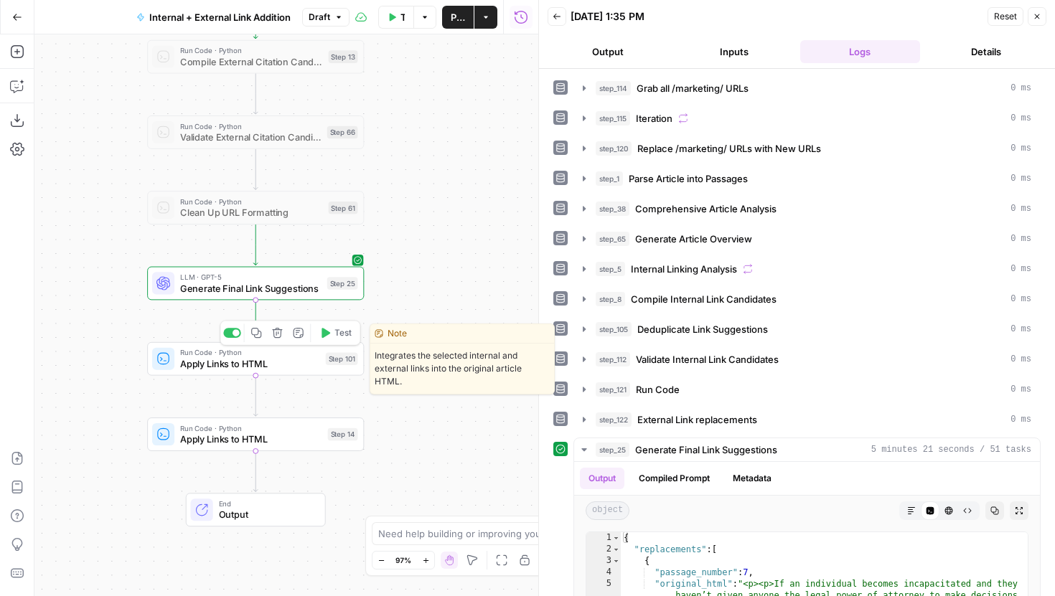
click at [341, 333] on span "Test" at bounding box center [342, 333] width 17 height 13
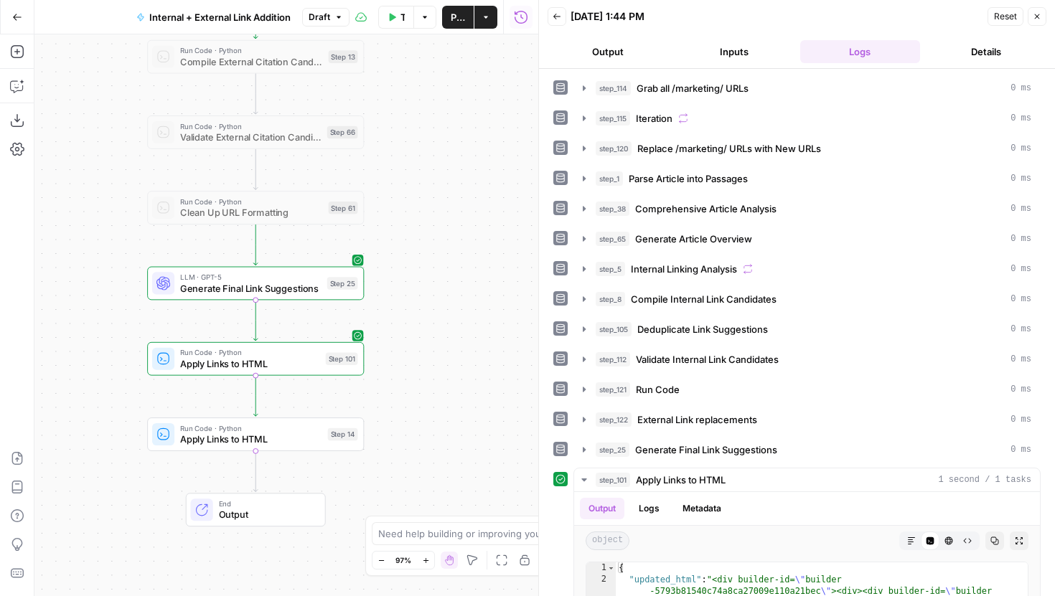
click at [338, 408] on div "true false true false true false Workflow Set Inputs Inputs Run Code · Python G…" at bounding box center [286, 315] width 504 height 562
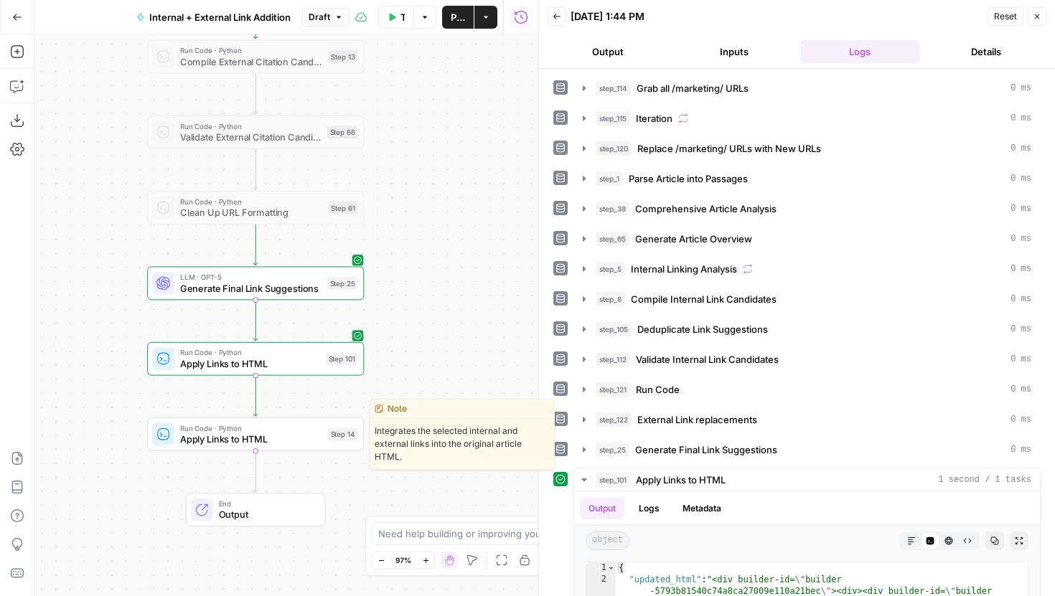
click at [332, 410] on button "Test" at bounding box center [335, 409] width 43 height 18
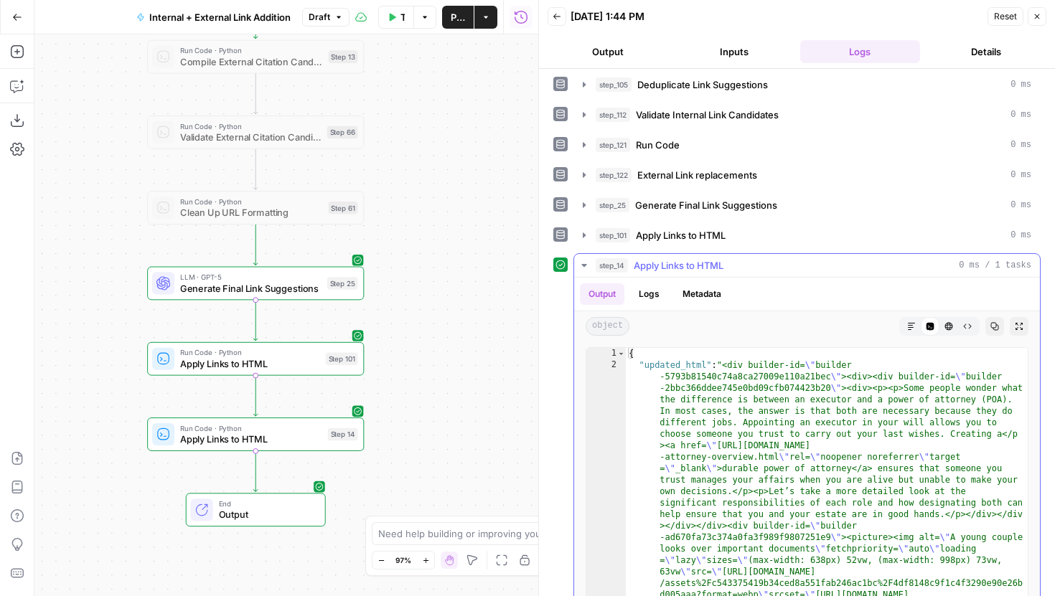
scroll to position [293, 0]
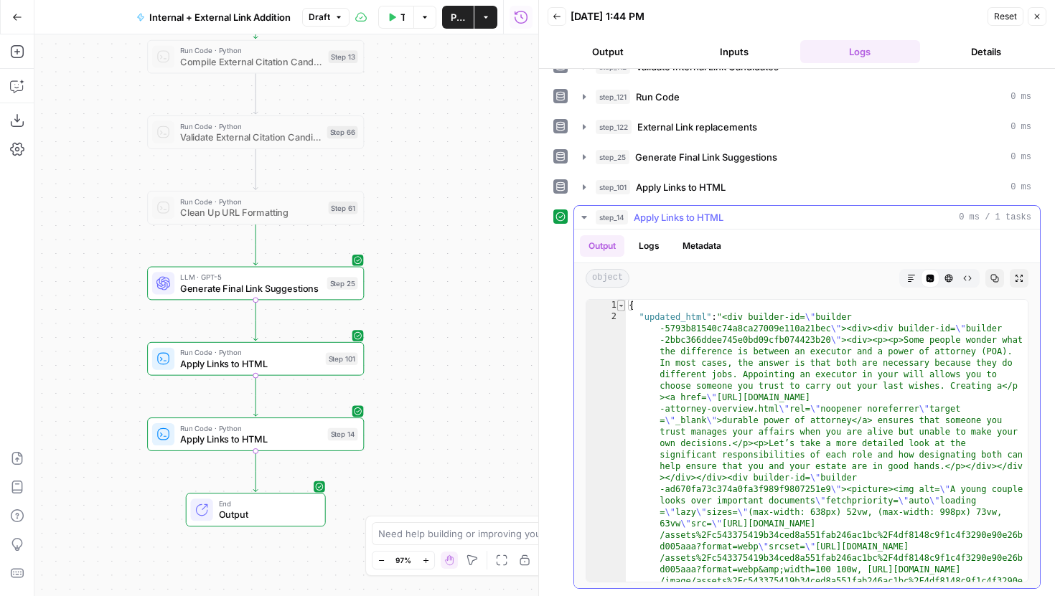
type textarea "*"
click at [619, 308] on span "Toggle code folding, rows 1 through 121" at bounding box center [621, 305] width 8 height 11
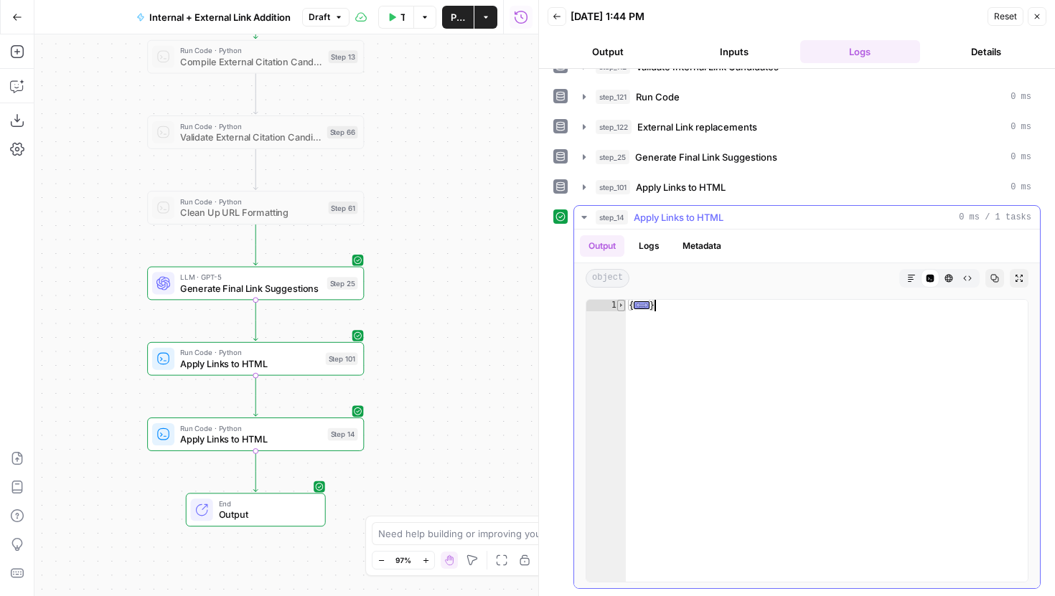
click at [618, 310] on span "Toggle code folding, rows 1 through 121" at bounding box center [621, 305] width 8 height 11
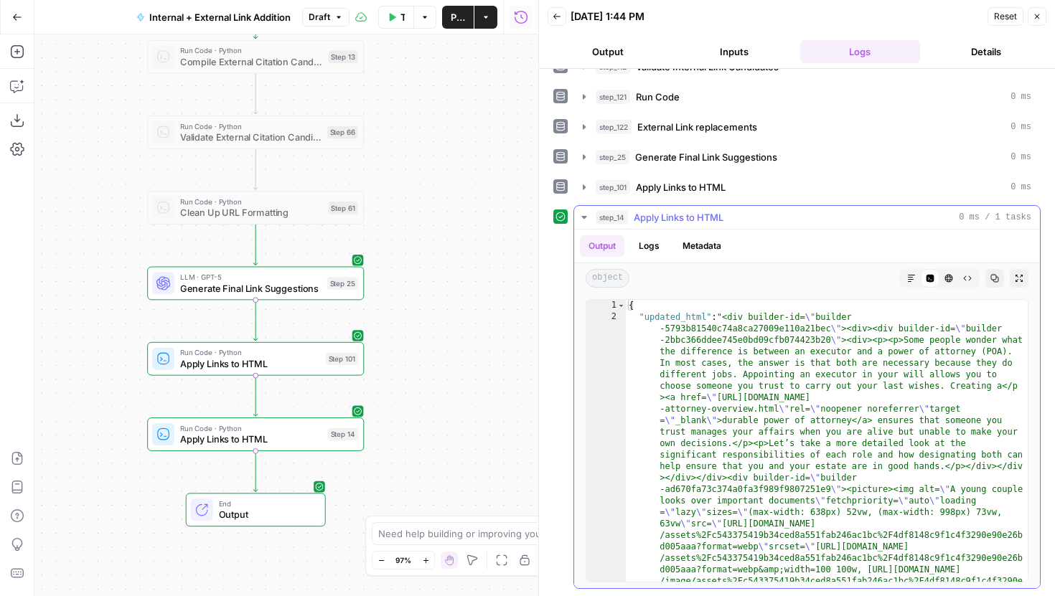
click at [909, 279] on icon "button" at bounding box center [911, 278] width 9 height 9
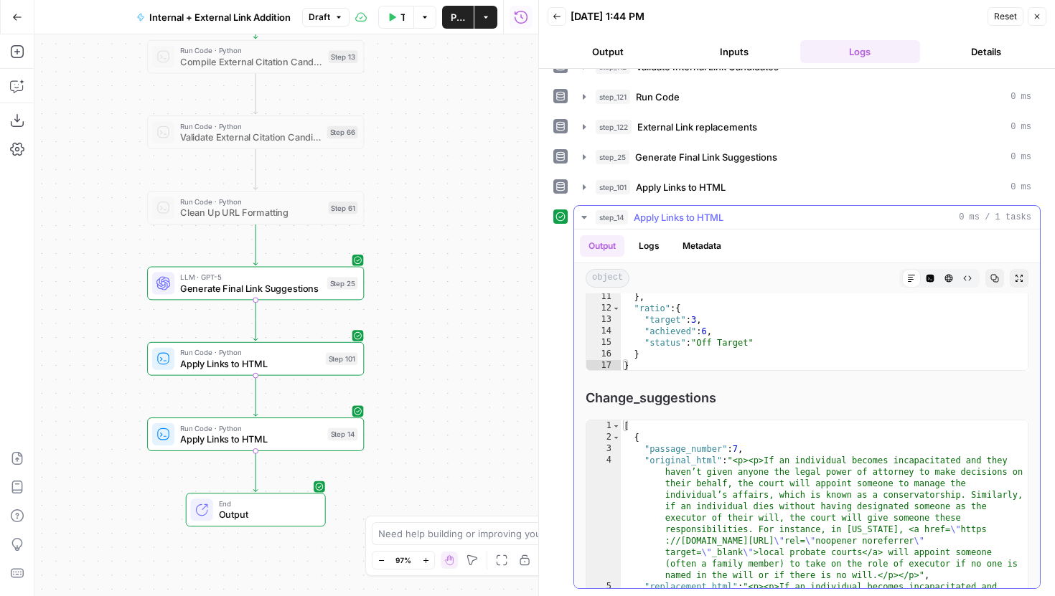
scroll to position [5103, 0]
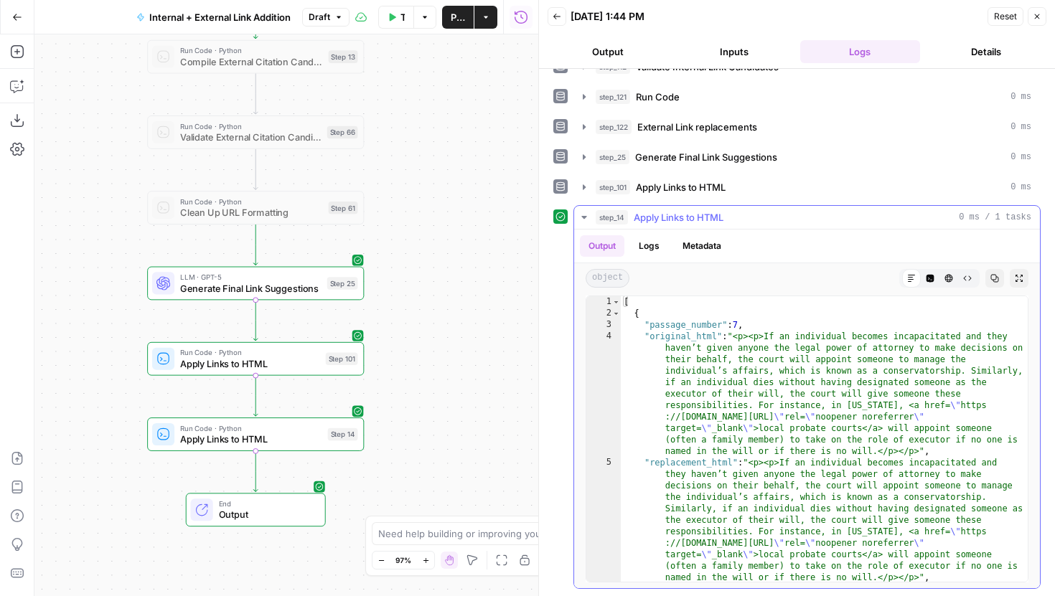
click at [929, 278] on icon "button" at bounding box center [931, 279] width 8 height 8
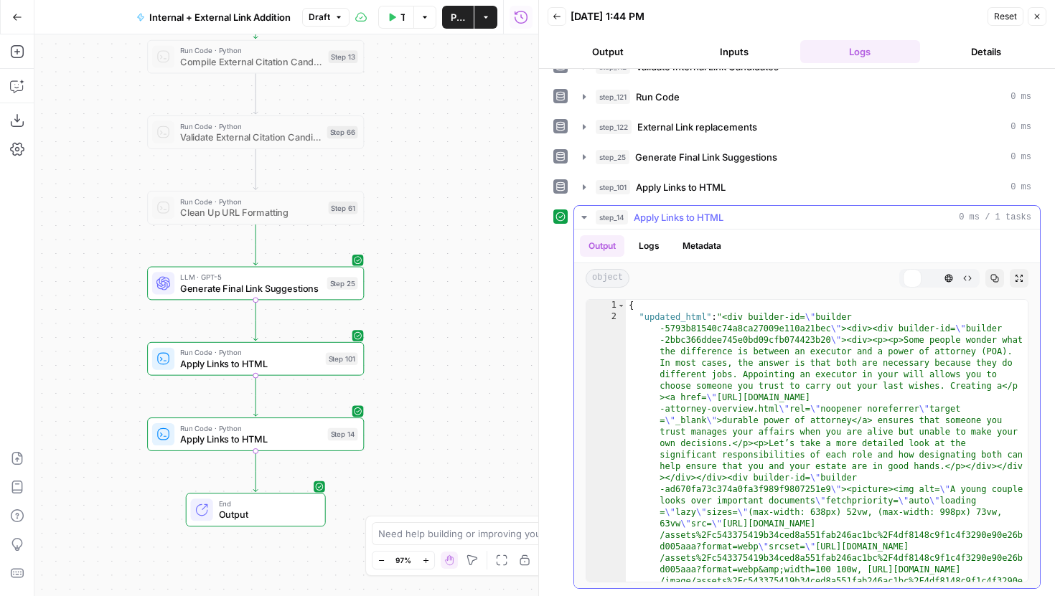
scroll to position [0, 0]
click at [913, 281] on icon "button" at bounding box center [911, 278] width 9 height 9
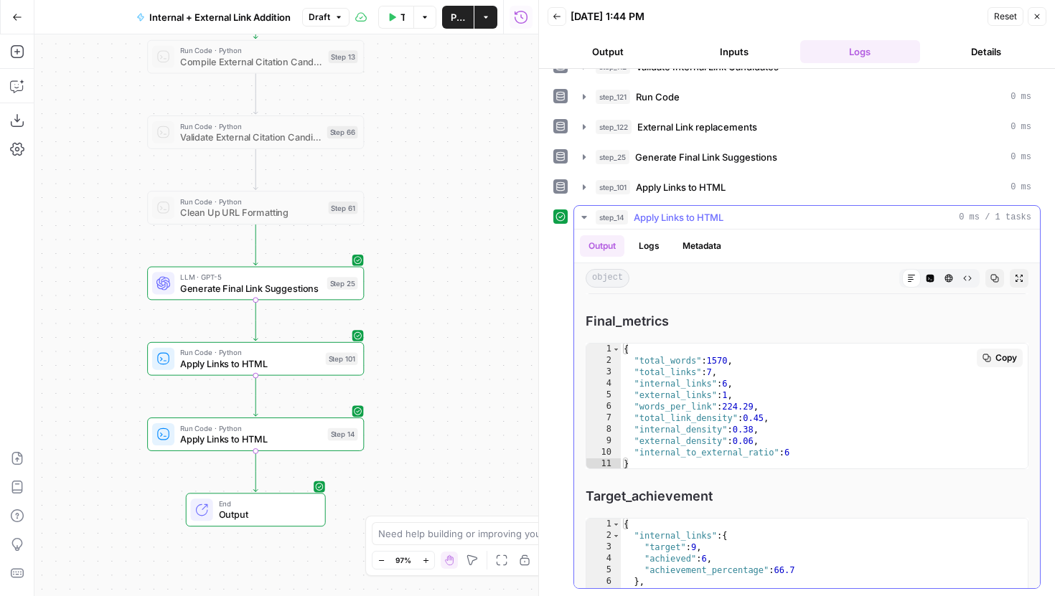
scroll to position [4619, 0]
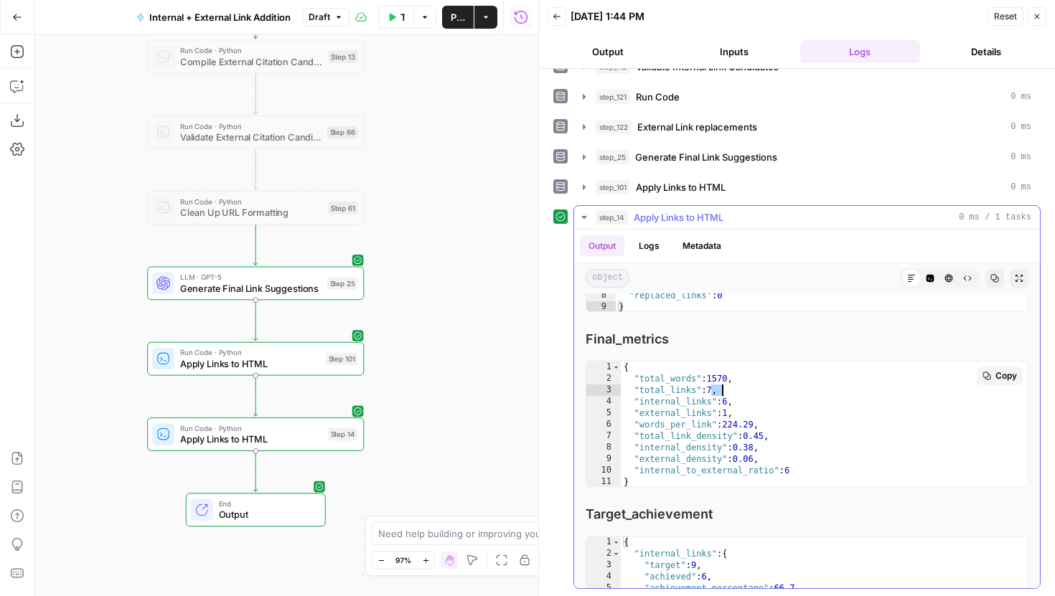
drag, startPoint x: 712, startPoint y: 389, endPoint x: 723, endPoint y: 395, distance: 12.6
click at [723, 395] on div "{ "total_words" : 1570 , "total_links" : 7 , "internal_links" : 6 , "external_l…" at bounding box center [824, 436] width 407 height 149
click at [728, 398] on div "{ "total_words" : 1570 , "total_links" : 7 , "internal_links" : 6 , "external_l…" at bounding box center [824, 436] width 407 height 149
type textarea "**********"
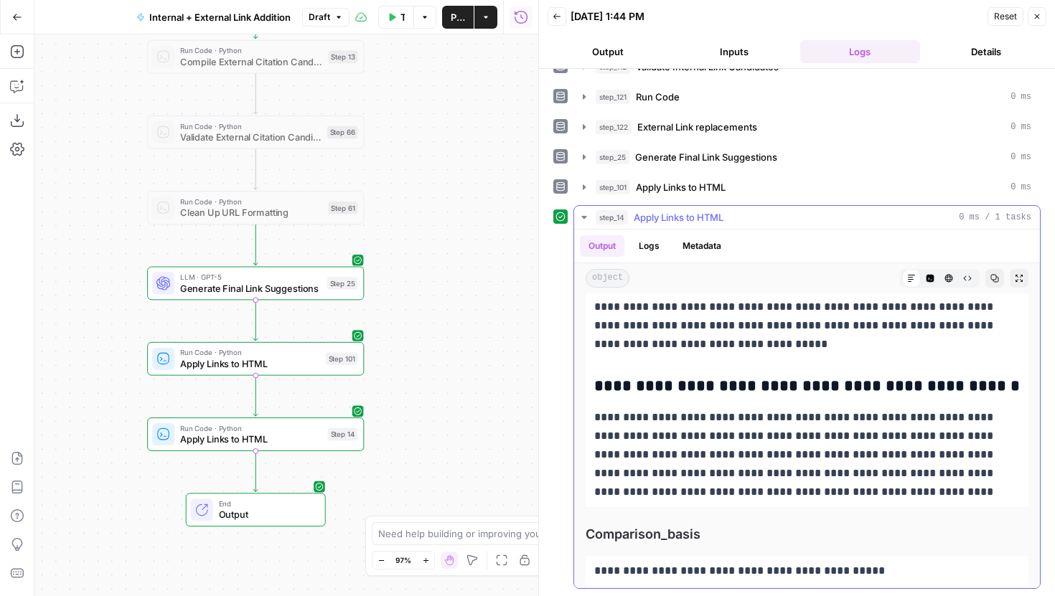
scroll to position [4049, 0]
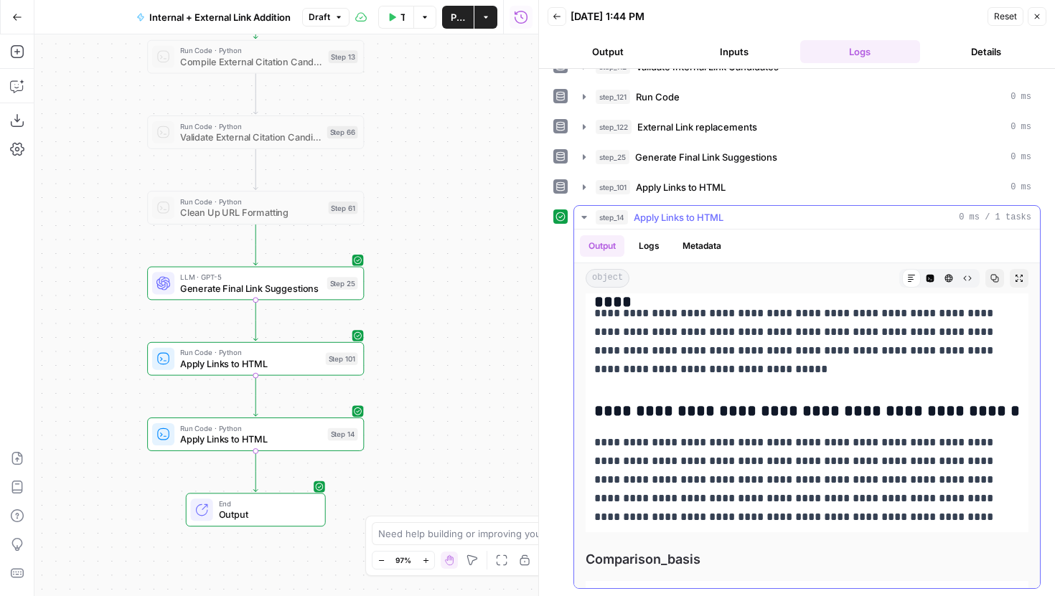
click at [645, 244] on button "Logs" at bounding box center [649, 246] width 38 height 22
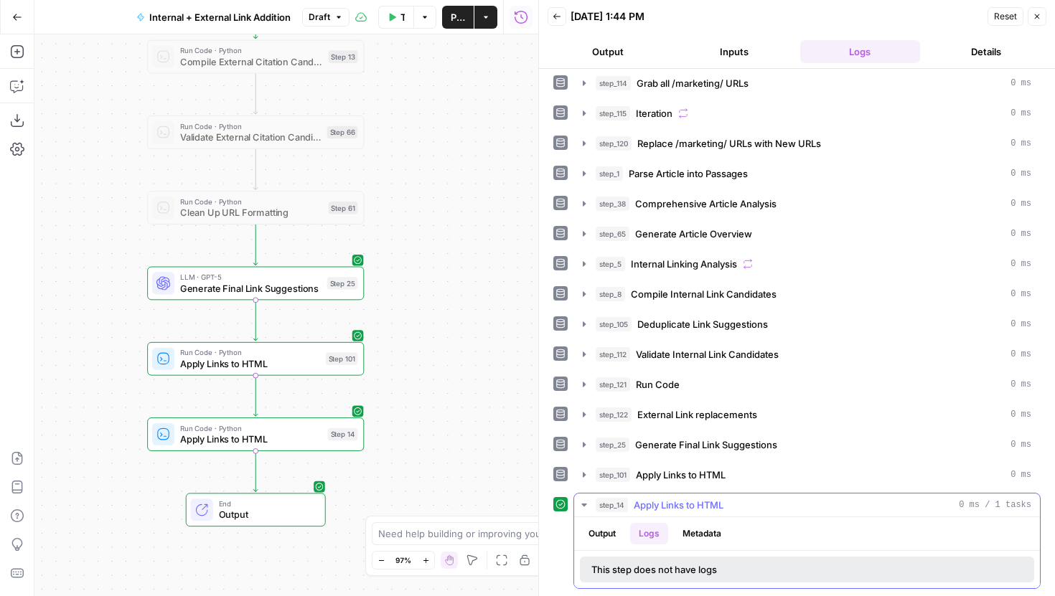
click at [686, 537] on button "Metadata" at bounding box center [702, 534] width 56 height 22
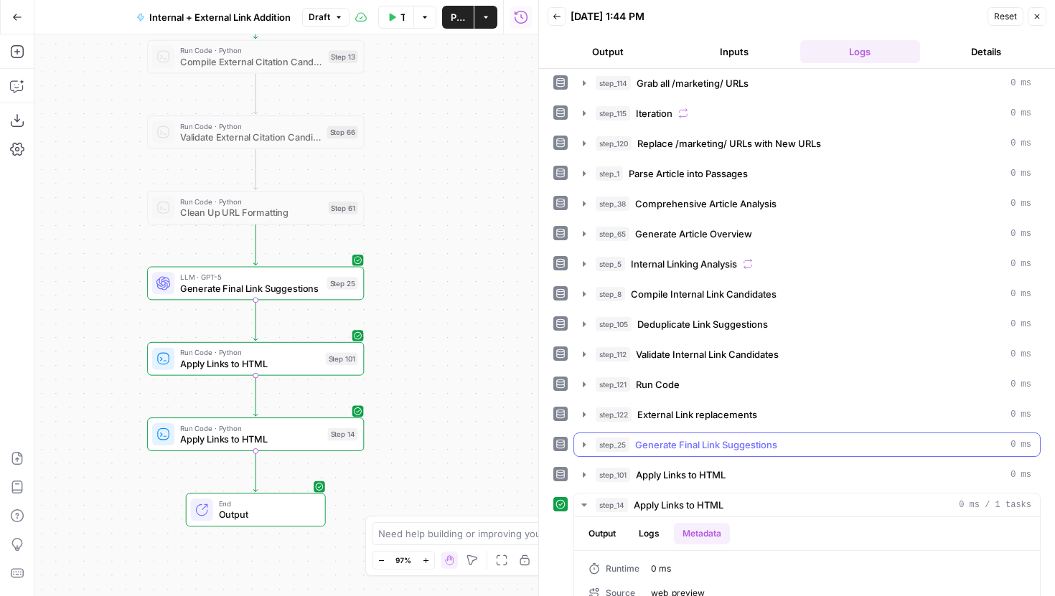
click at [577, 444] on button "step_25 Generate Final Link Suggestions 0 ms" at bounding box center [807, 445] width 466 height 23
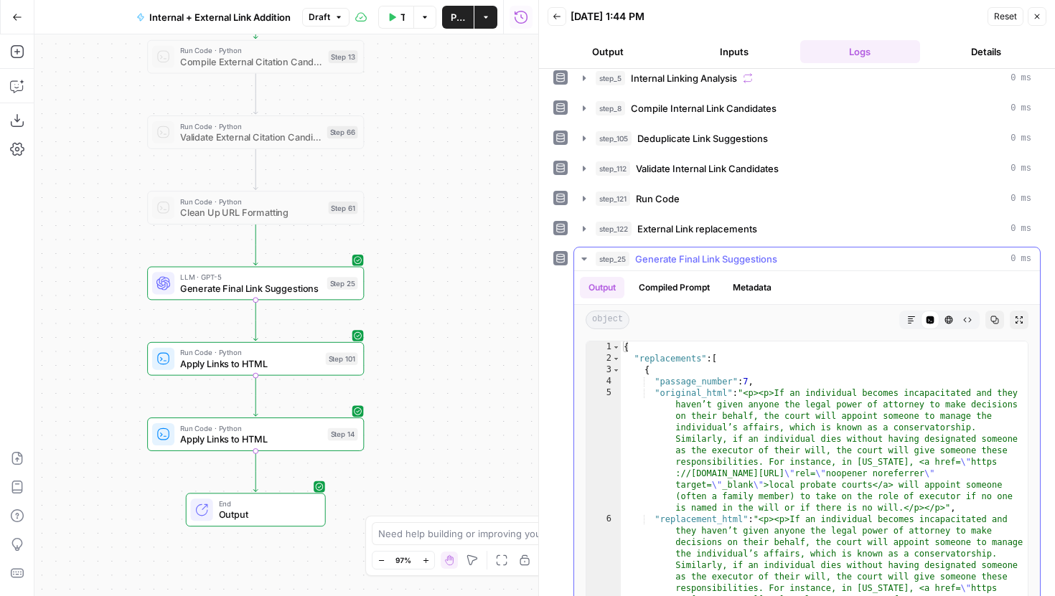
click at [676, 288] on button "Compiled Prompt" at bounding box center [674, 288] width 88 height 22
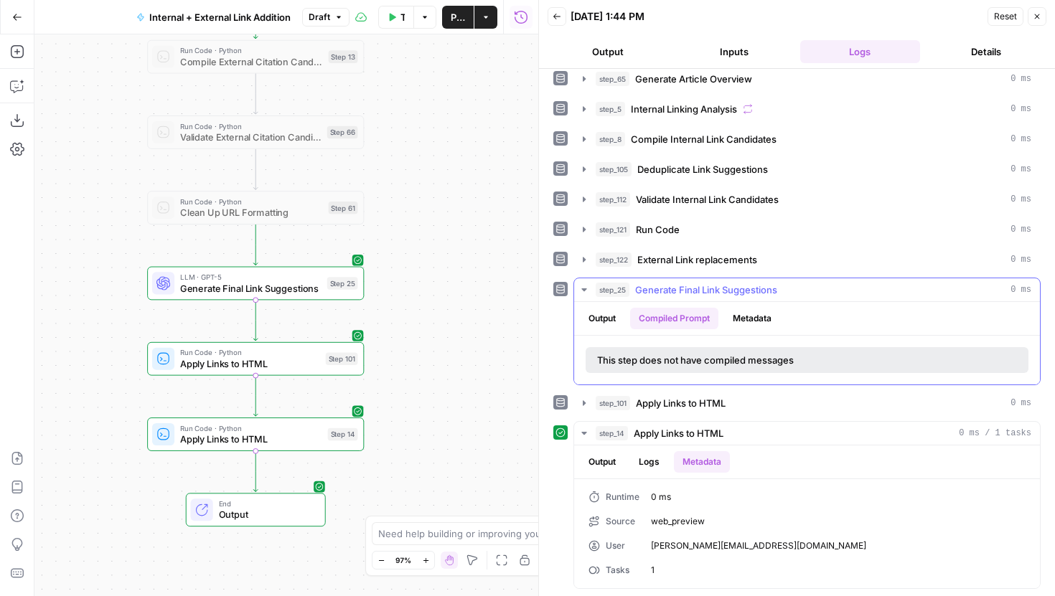
click at [587, 314] on button "Output" at bounding box center [602, 319] width 44 height 22
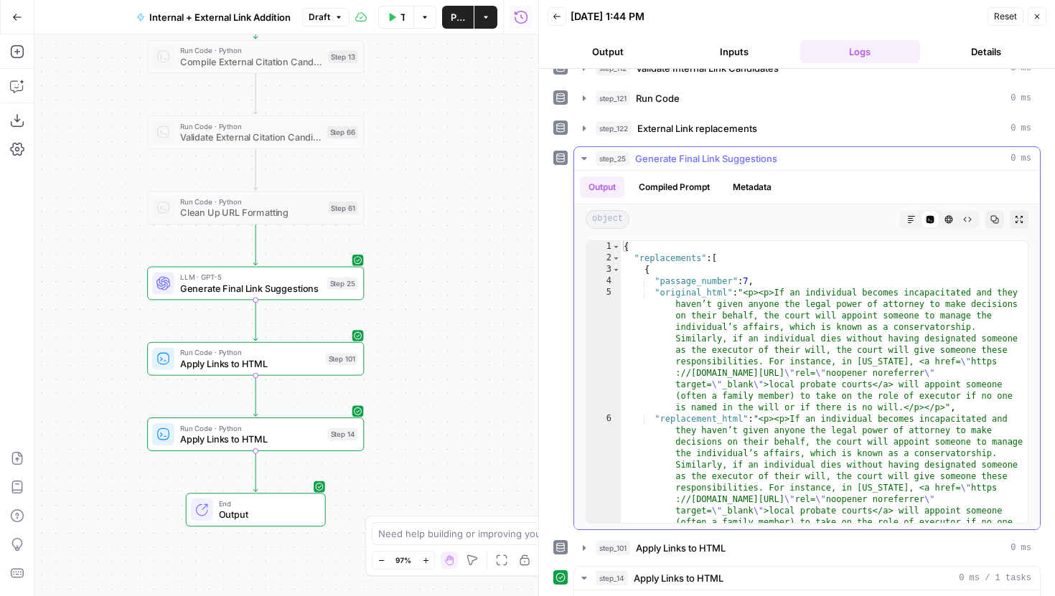
click at [681, 182] on button "Compiled Prompt" at bounding box center [674, 188] width 88 height 22
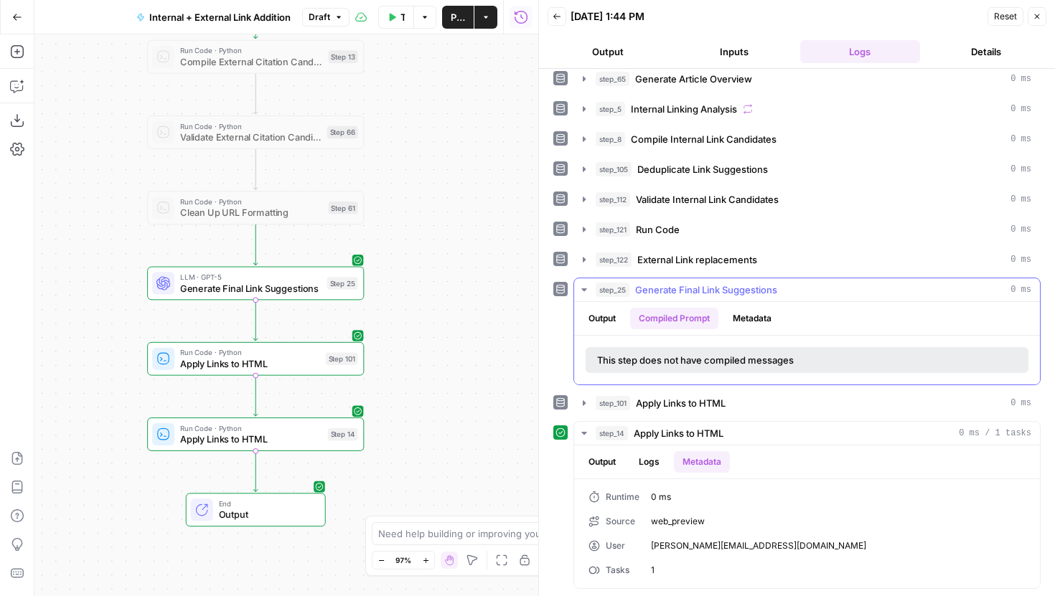
click at [746, 322] on button "Metadata" at bounding box center [752, 319] width 56 height 22
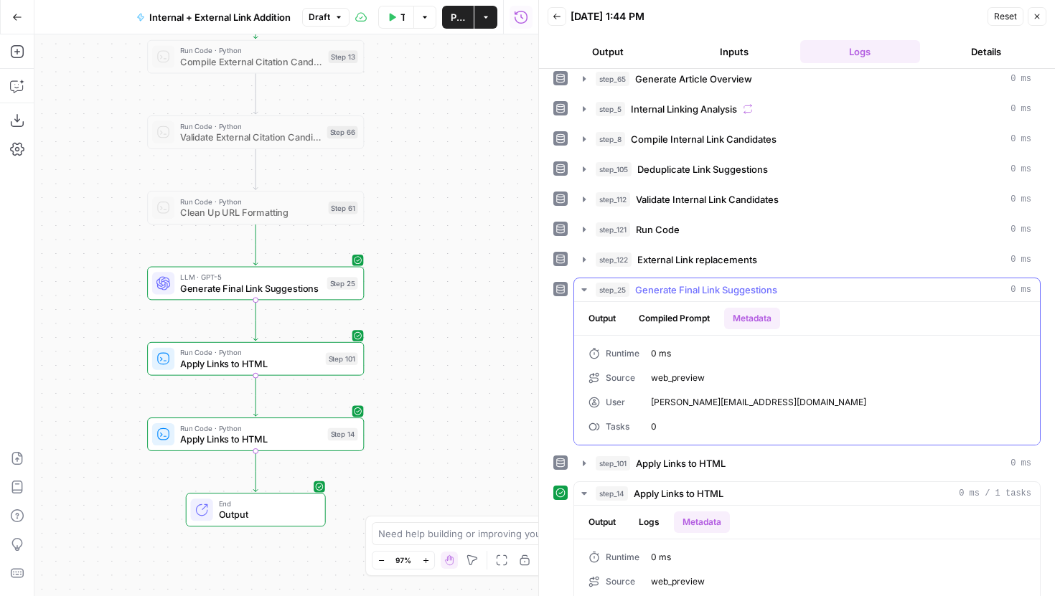
click at [605, 314] on button "Output" at bounding box center [602, 319] width 44 height 22
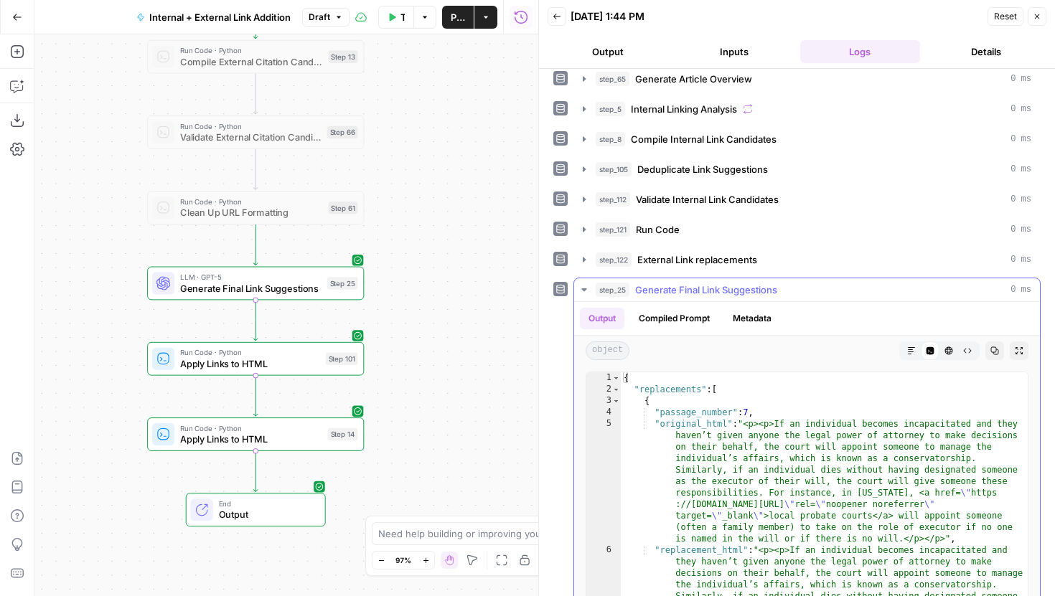
click at [684, 316] on button "Compiled Prompt" at bounding box center [674, 319] width 88 height 22
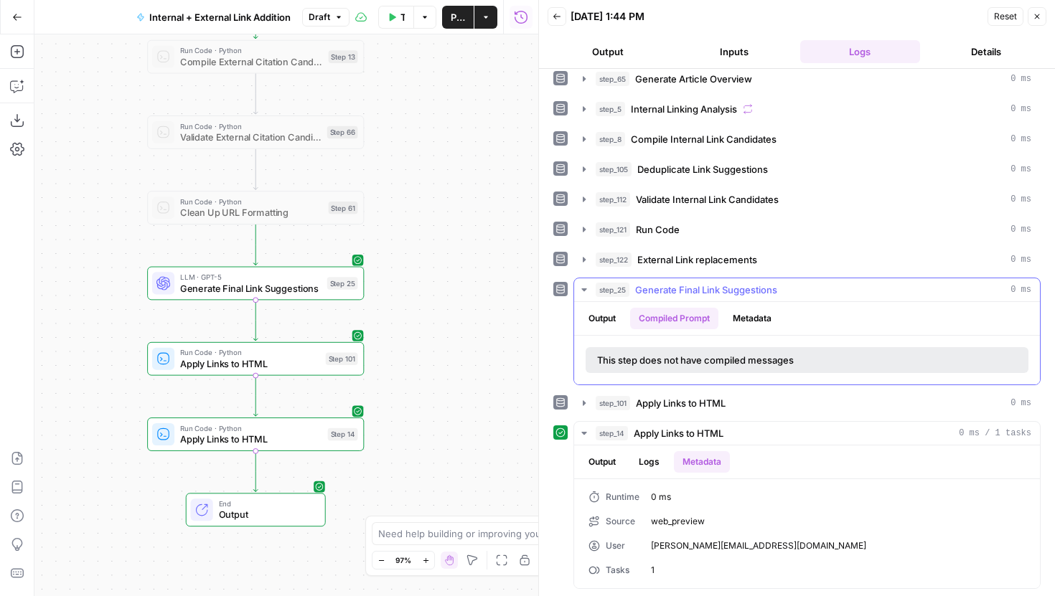
click at [608, 314] on button "Output" at bounding box center [602, 319] width 44 height 22
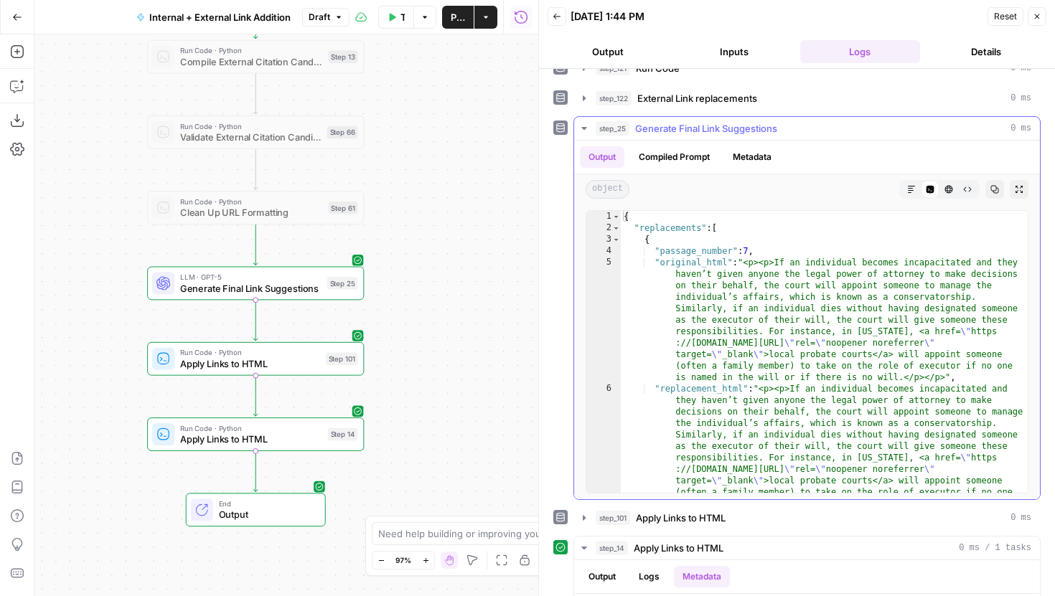
scroll to position [0, 0]
type textarea "*"
click at [615, 239] on span "Toggle code folding, rows 3 through 14" at bounding box center [616, 239] width 8 height 11
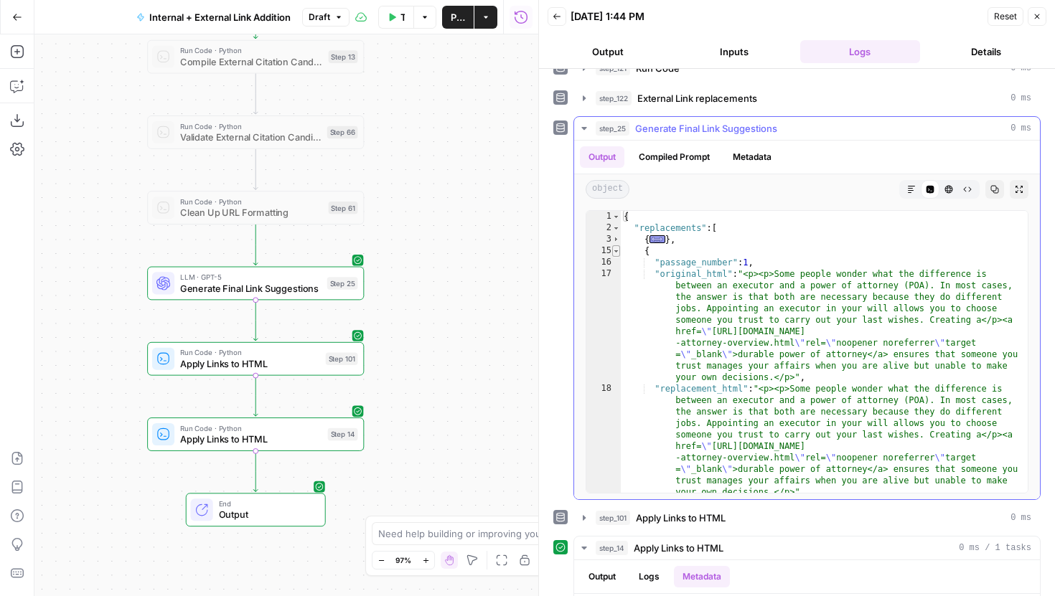
click at [617, 251] on span "Toggle code folding, rows 15 through 26" at bounding box center [616, 250] width 8 height 11
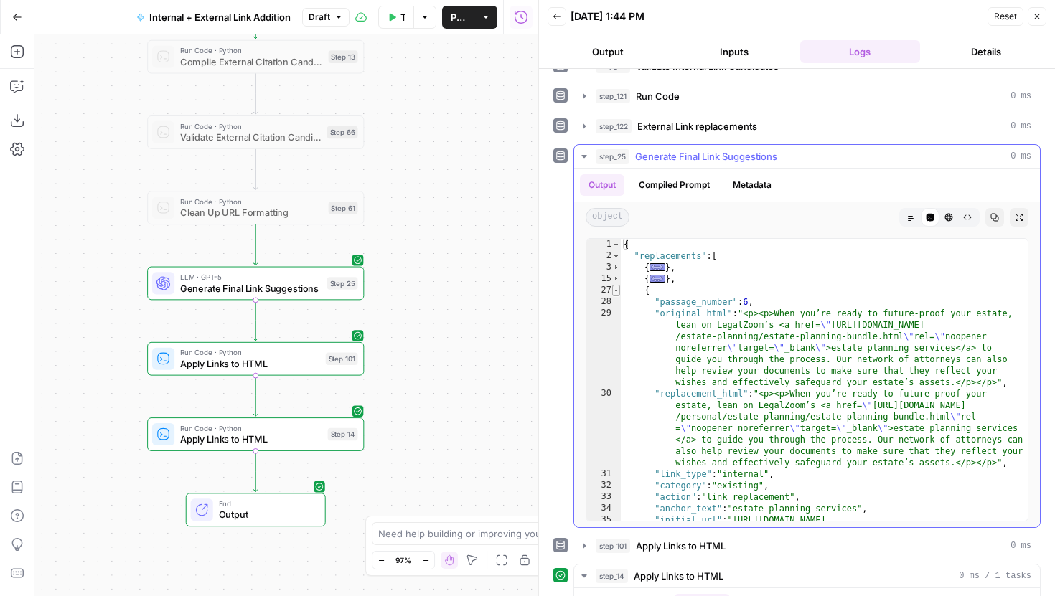
click at [614, 292] on span "Toggle code folding, rows 27 through 38" at bounding box center [616, 290] width 8 height 11
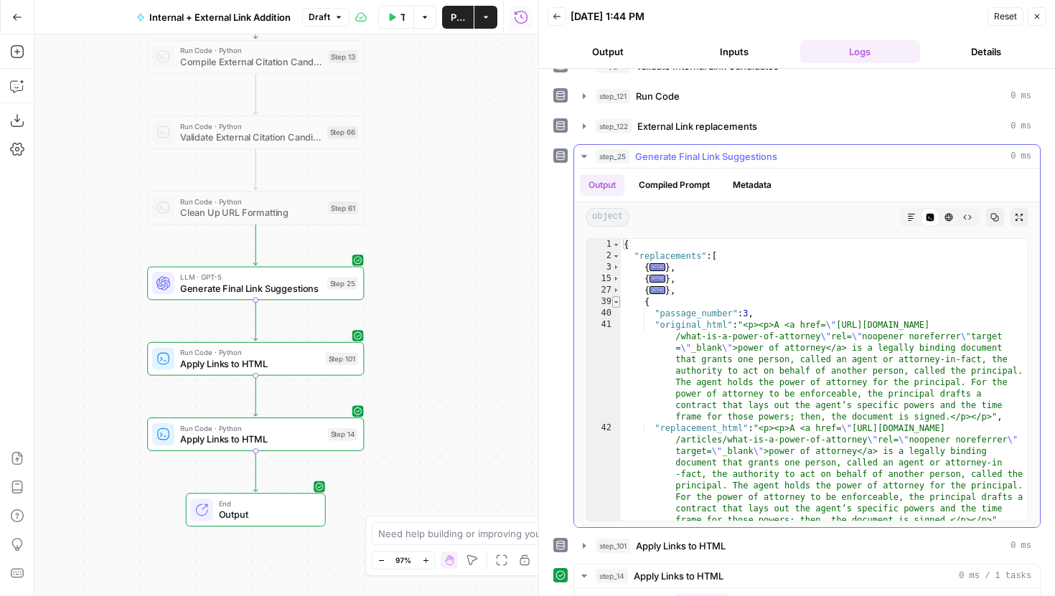
click at [615, 303] on span "Toggle code folding, rows 39 through 50" at bounding box center [616, 301] width 8 height 11
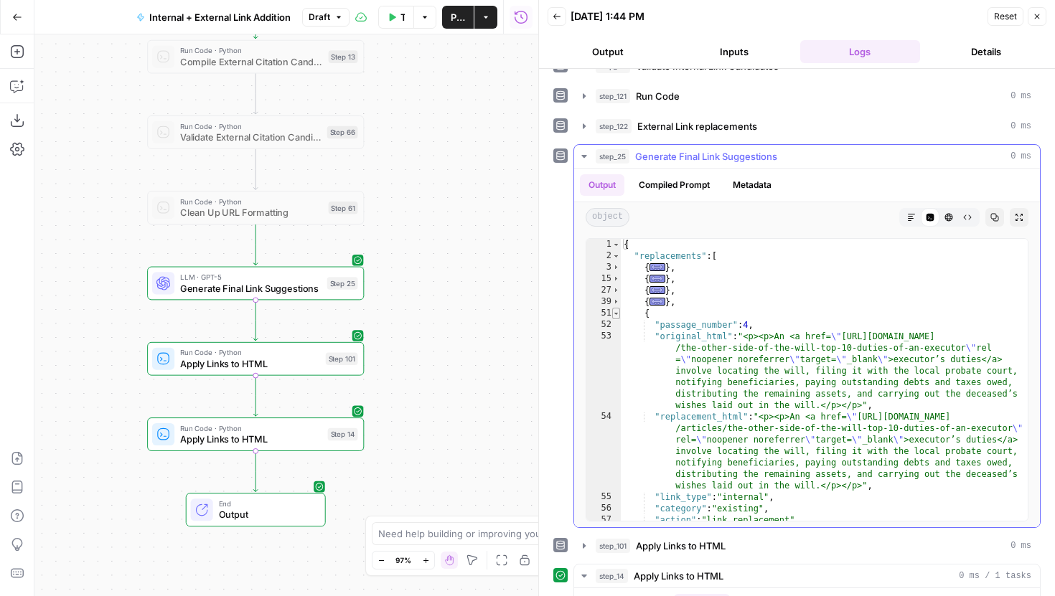
click at [617, 315] on span "Toggle code folding, rows 51 through 62" at bounding box center [616, 313] width 8 height 11
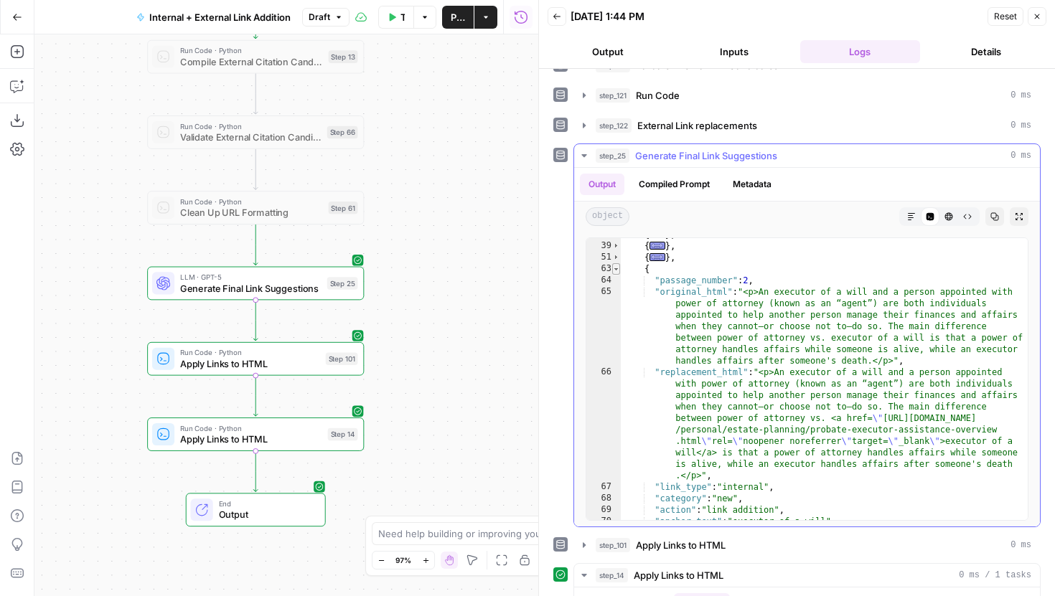
click at [614, 271] on span "Toggle code folding, rows 63 through 74" at bounding box center [616, 268] width 8 height 11
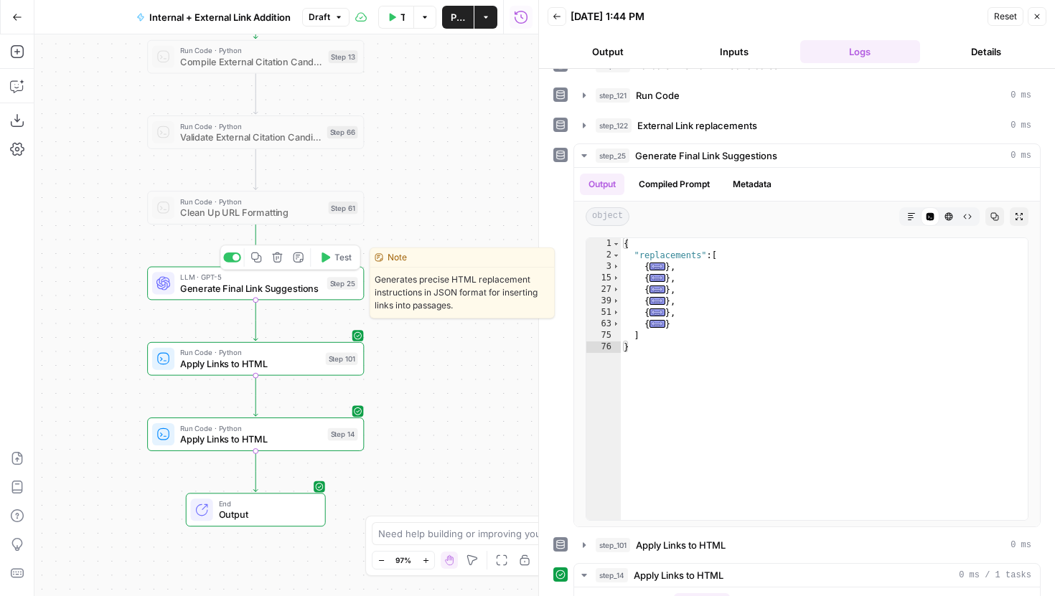
click at [321, 289] on div "LLM · GPT-5 Generate Final Link Suggestions Step 25 Copy step Delete step Edit …" at bounding box center [255, 283] width 206 height 24
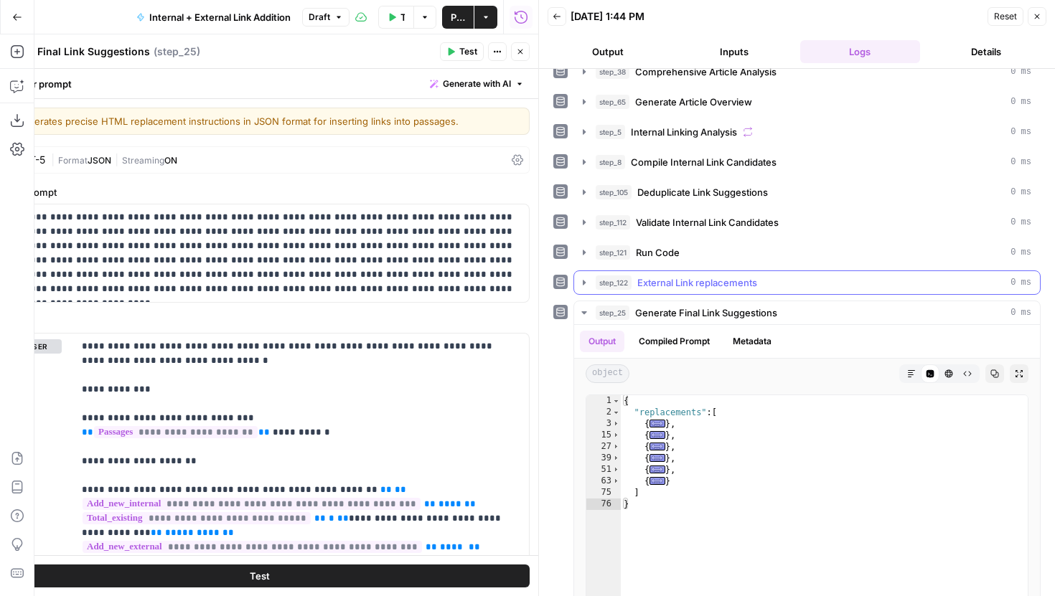
click at [590, 287] on button "step_122 External Link replacements 0 ms" at bounding box center [807, 282] width 466 height 23
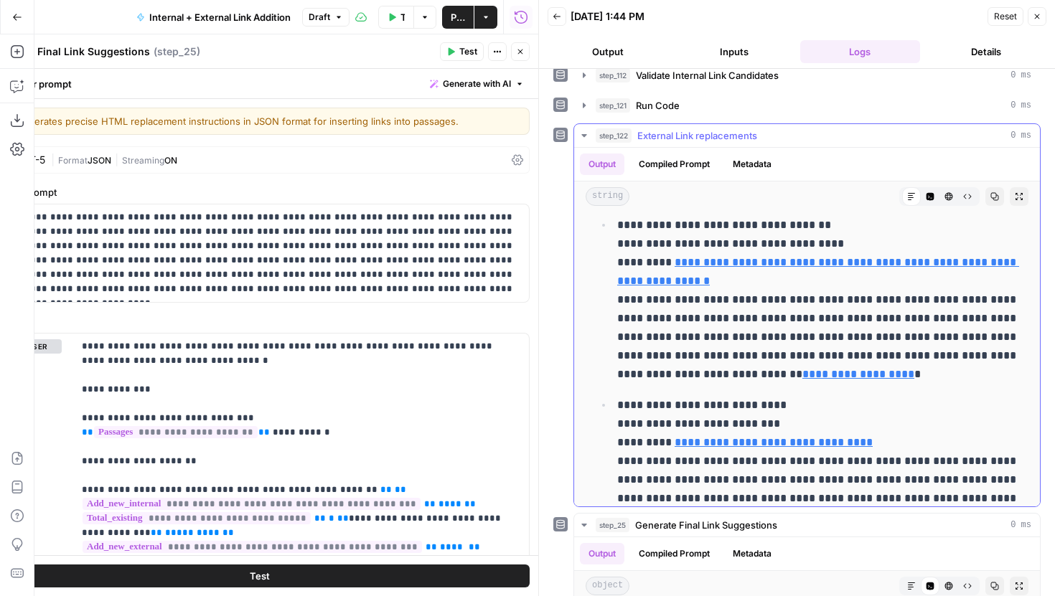
click at [586, 136] on icon "button" at bounding box center [583, 135] width 5 height 3
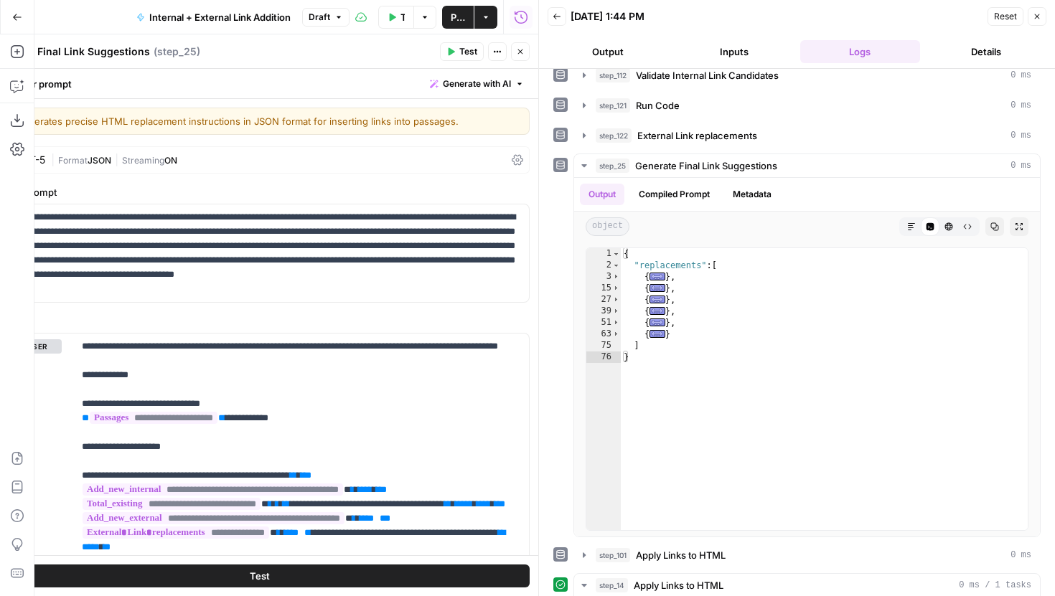
click at [1039, 19] on icon "button" at bounding box center [1037, 16] width 9 height 9
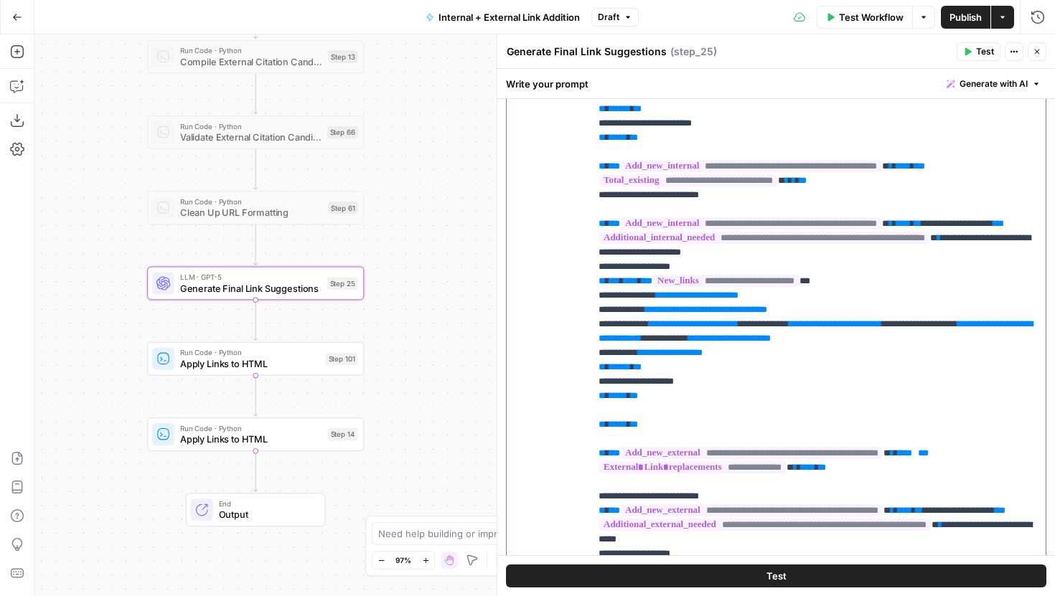
drag, startPoint x: 690, startPoint y: 324, endPoint x: 719, endPoint y: 326, distance: 29.5
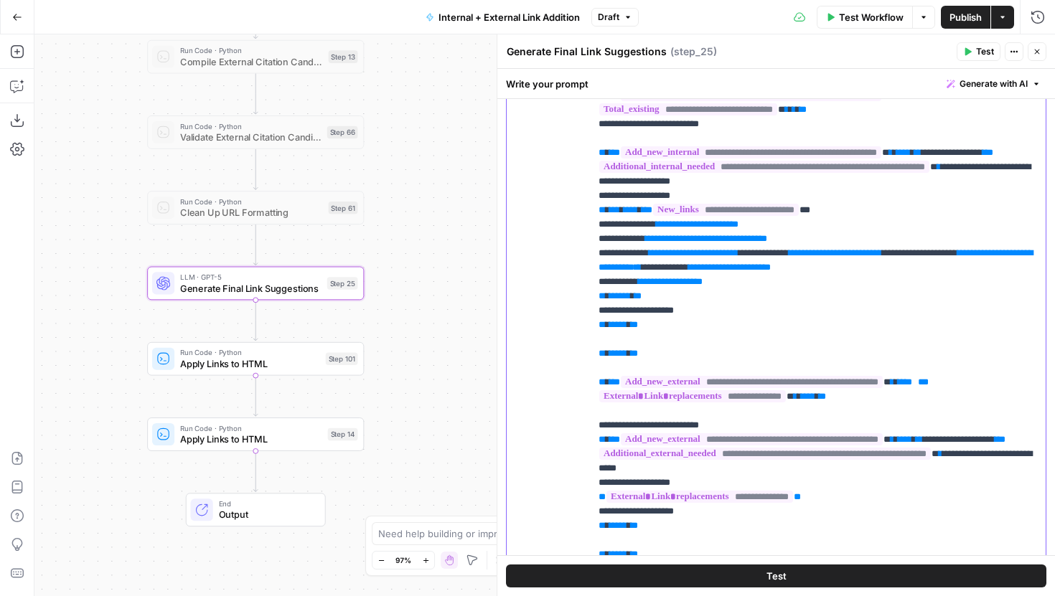
scroll to position [522, 0]
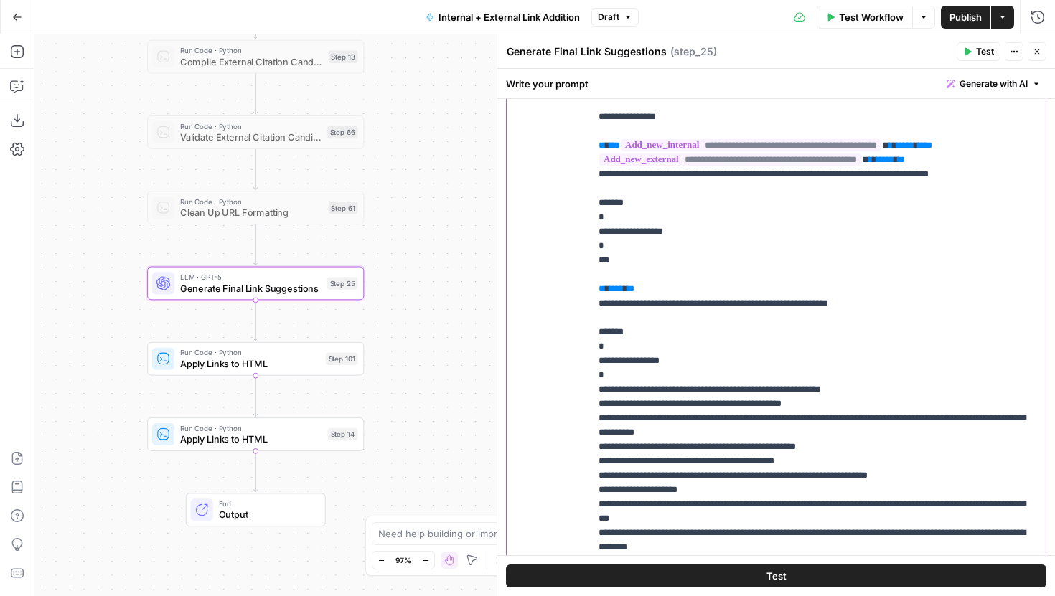
scroll to position [3618, 0]
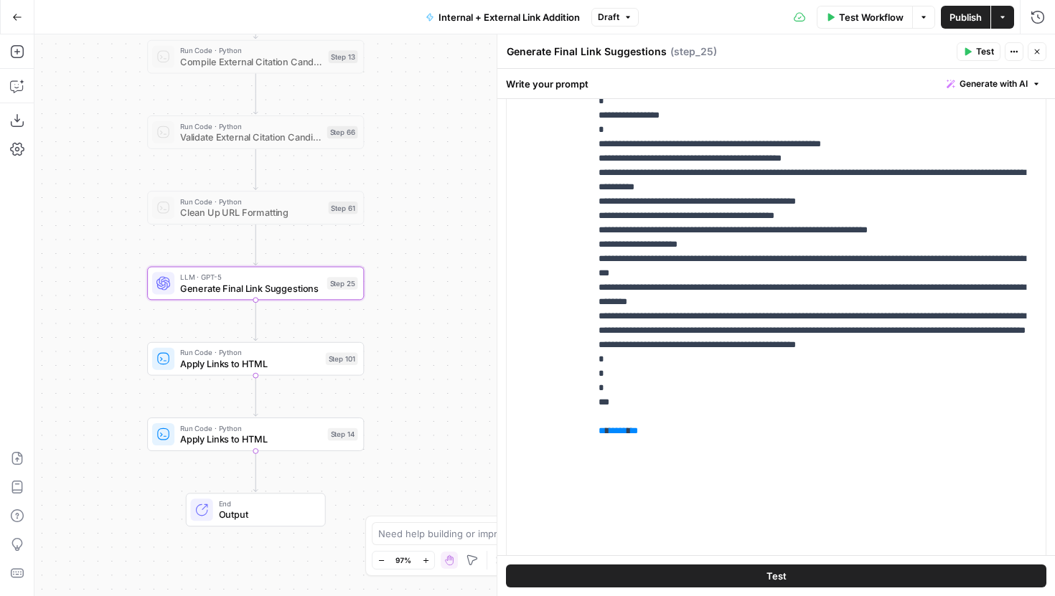
click at [756, 568] on button "Test" at bounding box center [776, 576] width 540 height 23
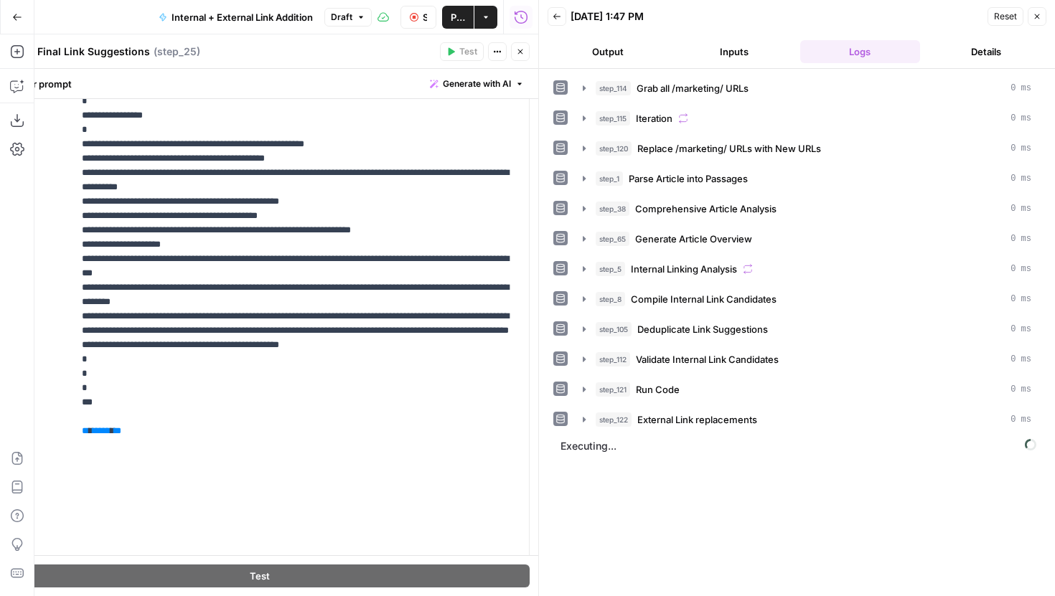
click at [519, 50] on icon "button" at bounding box center [520, 52] width 5 height 5
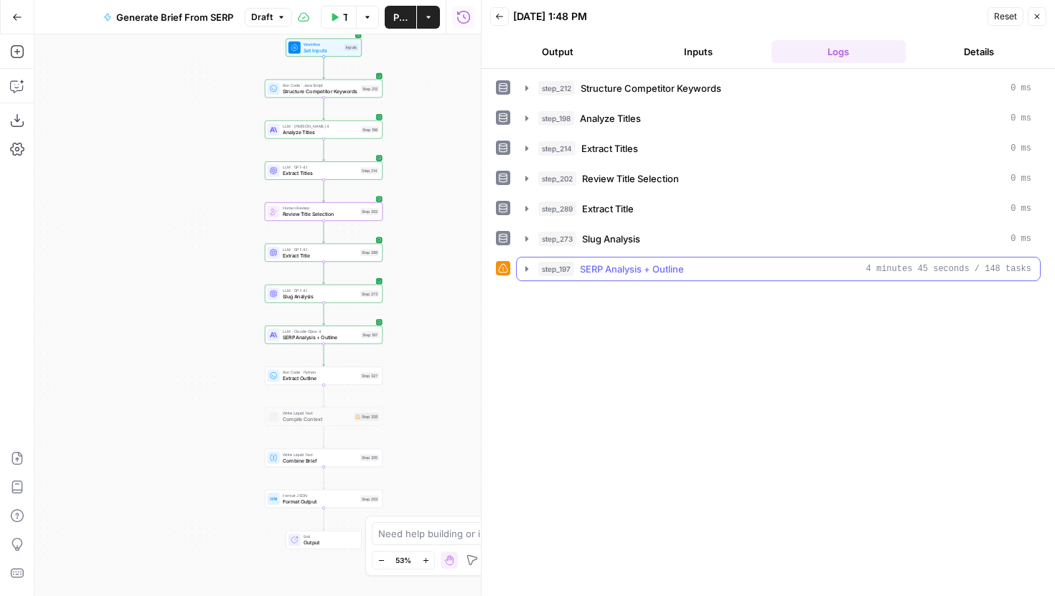
click at [523, 268] on icon "button" at bounding box center [526, 268] width 11 height 11
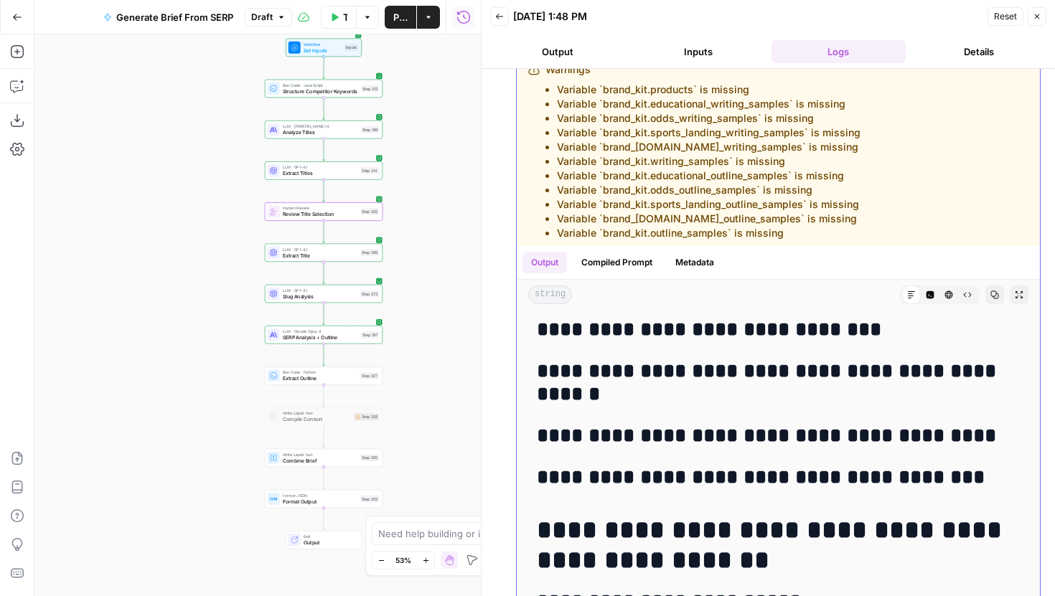
scroll to position [6236, 0]
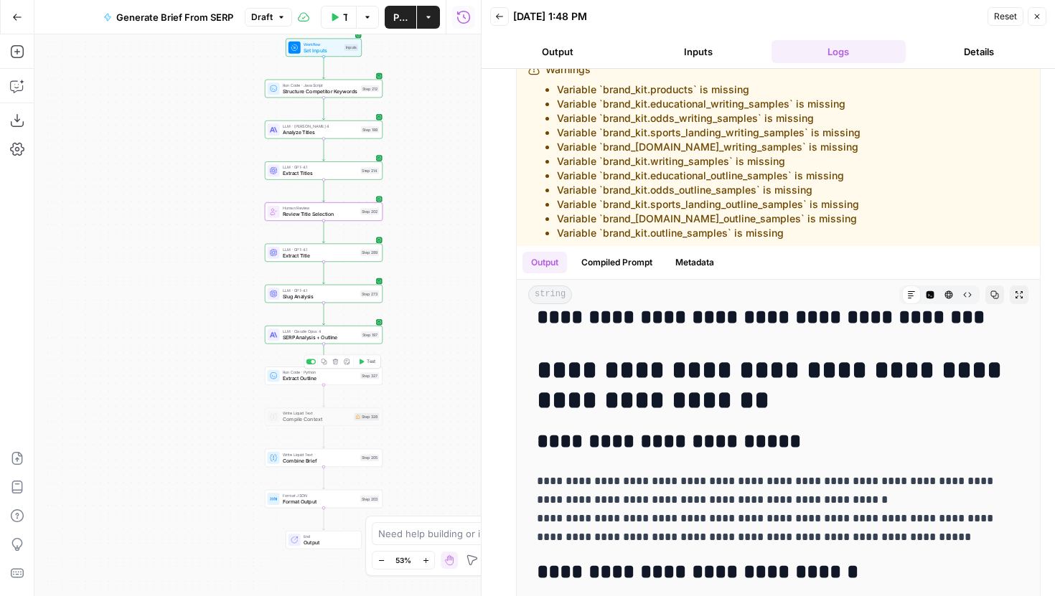
click at [365, 365] on button "Test" at bounding box center [367, 362] width 24 height 10
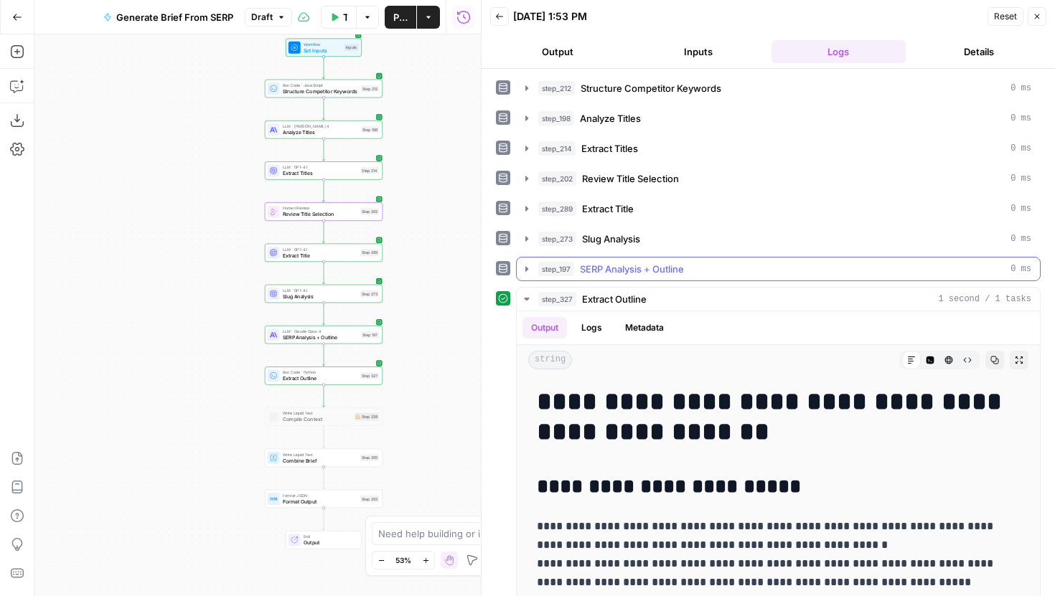
click at [526, 268] on icon "button" at bounding box center [526, 268] width 3 height 5
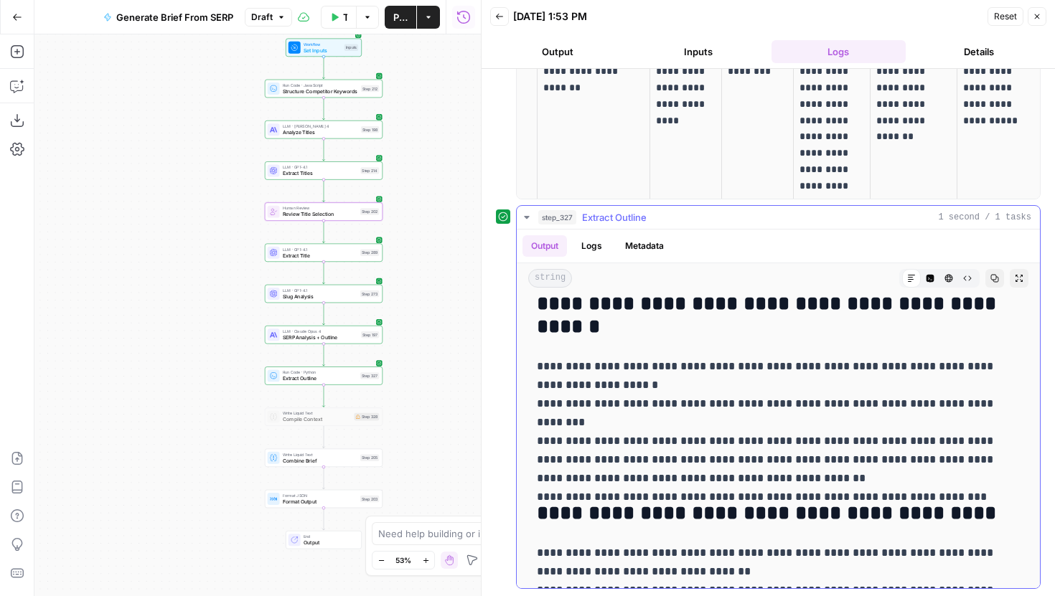
scroll to position [1459, 0]
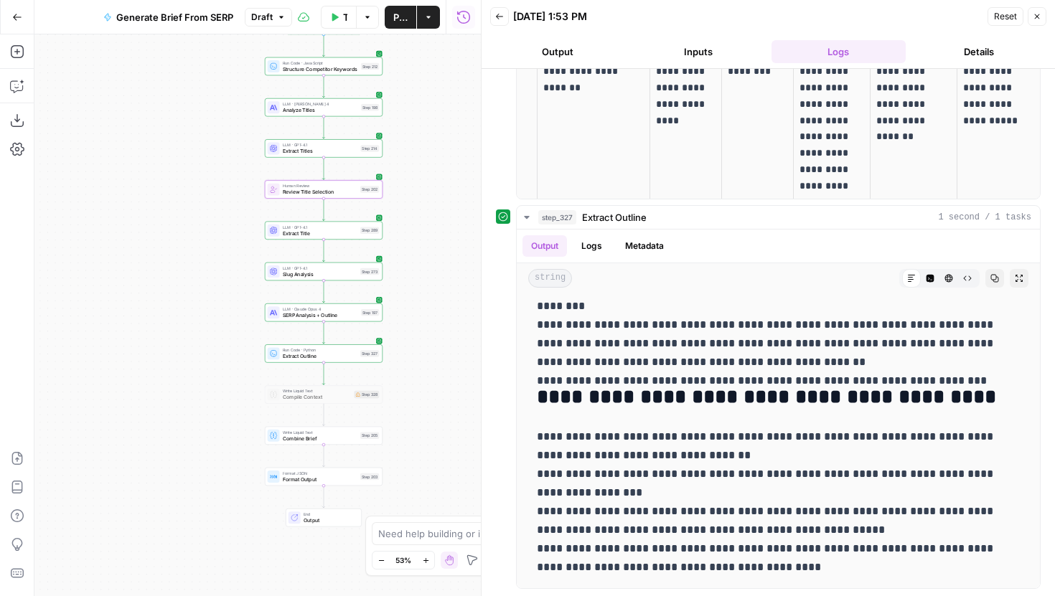
drag, startPoint x: 437, startPoint y: 398, endPoint x: 437, endPoint y: 373, distance: 24.4
click at [437, 373] on div "Workflow Set Inputs Inputs Run Code · JavaScript Structure Competitor Keywords …" at bounding box center [257, 315] width 446 height 562
click at [367, 420] on span "Test" at bounding box center [371, 419] width 9 height 7
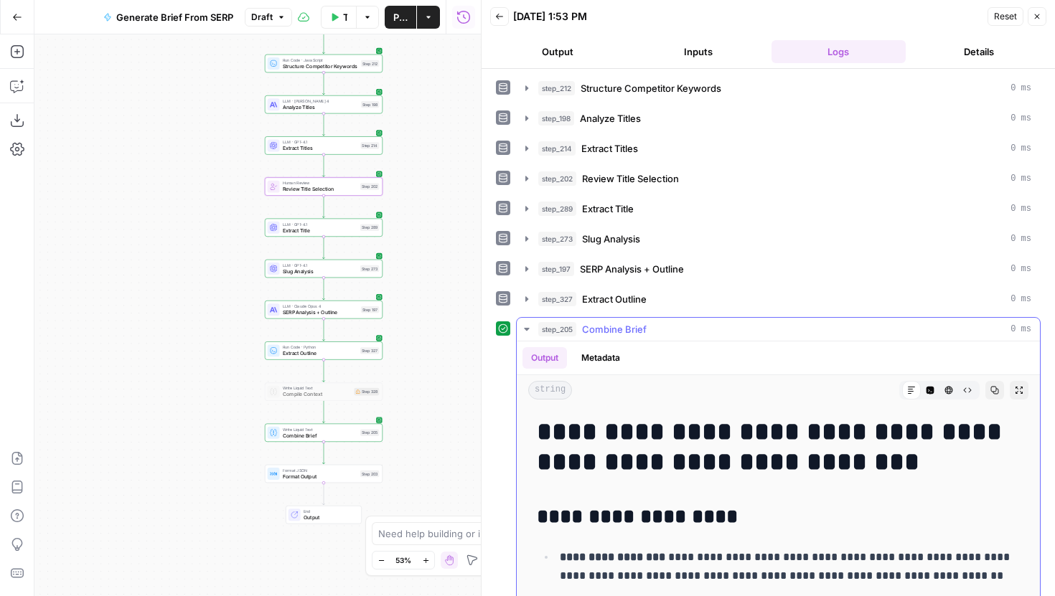
scroll to position [112, 0]
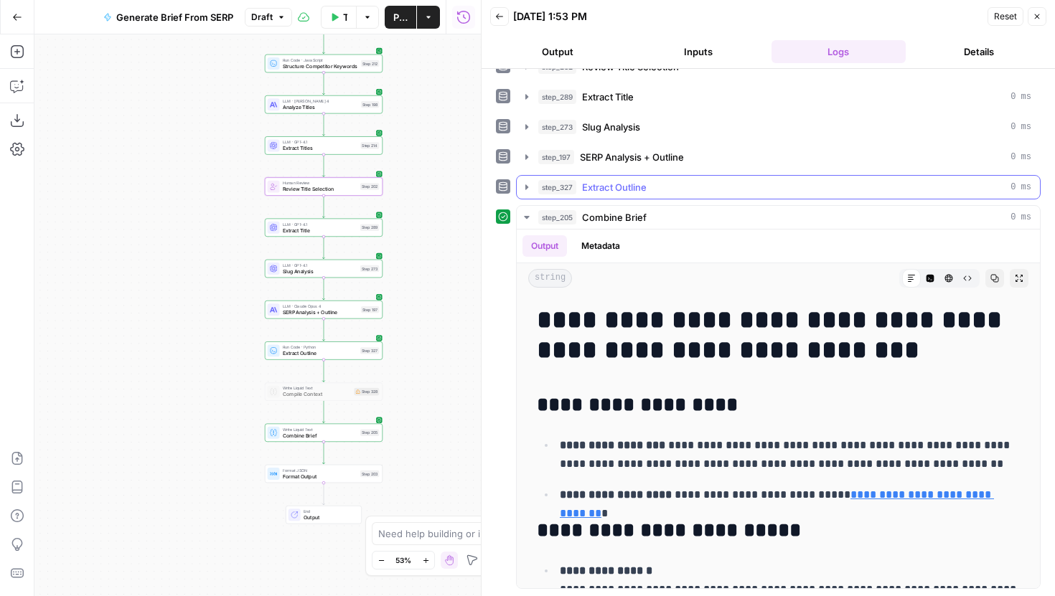
click at [525, 186] on icon "button" at bounding box center [526, 186] width 3 height 5
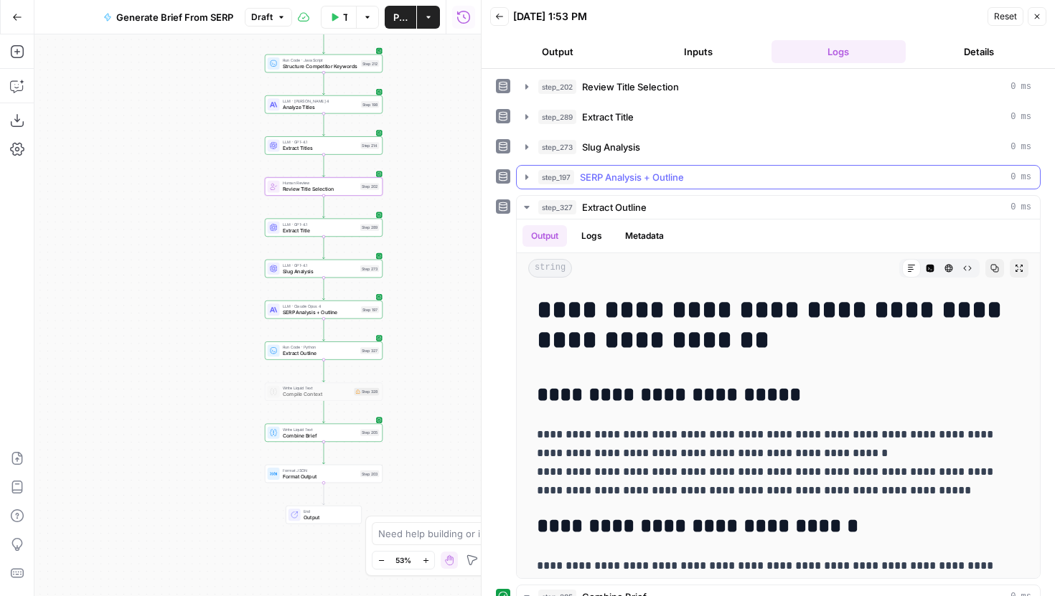
scroll to position [472, 0]
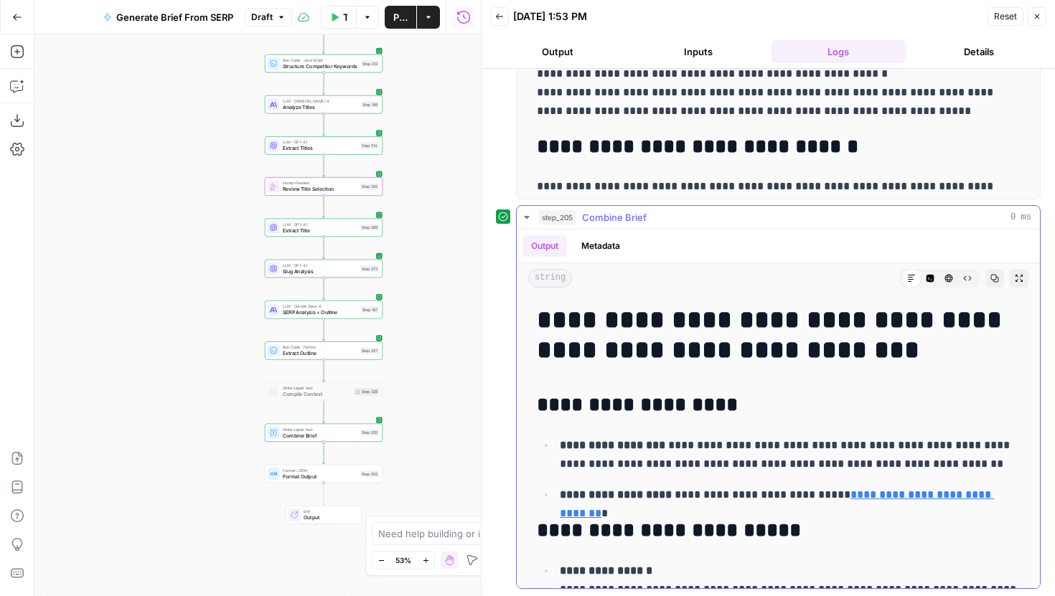
click at [792, 286] on div at bounding box center [736, 278] width 316 height 19
click at [923, 279] on button "Code Editor" at bounding box center [930, 278] width 19 height 19
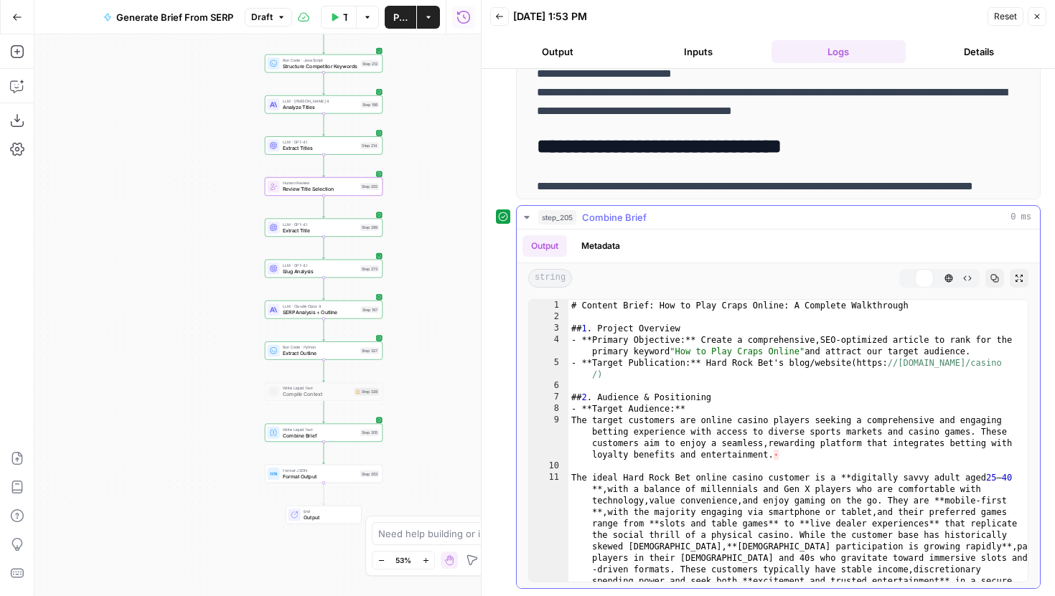
type textarea "**********"
click at [778, 351] on div "# Content Brief: How to Play Craps Online: A Complete Walkthrough ## 1 . Projec…" at bounding box center [797, 510] width 459 height 420
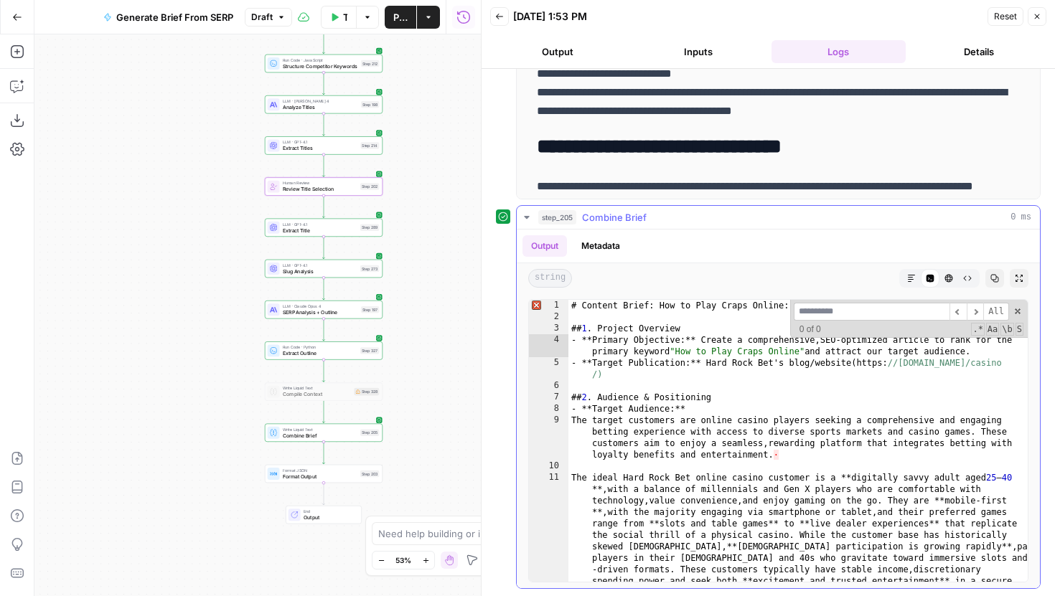
type input "*"
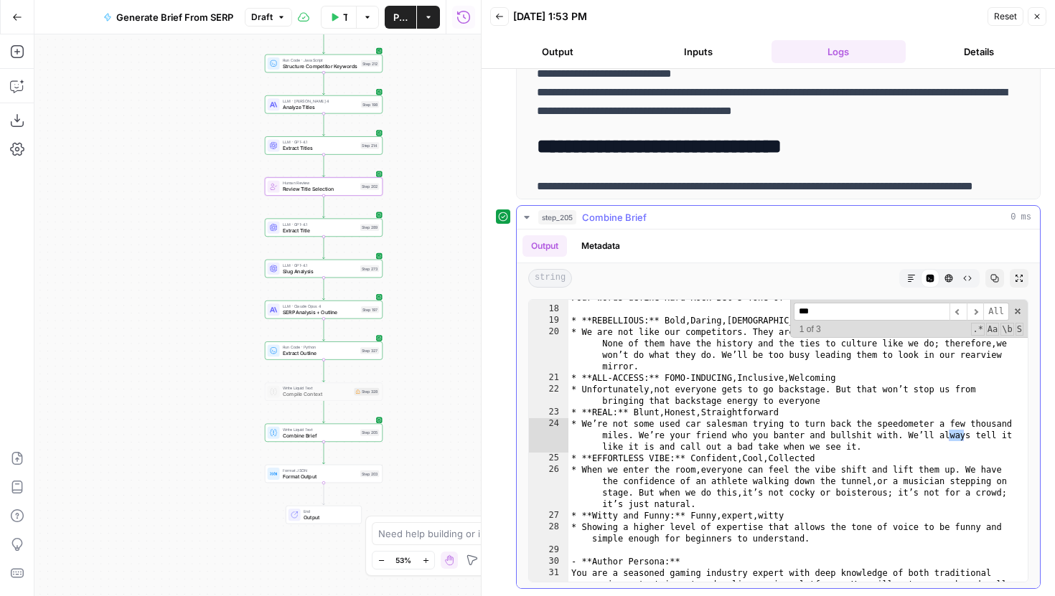
scroll to position [456, 0]
type input "***"
click at [974, 314] on span "​" at bounding box center [975, 312] width 17 height 18
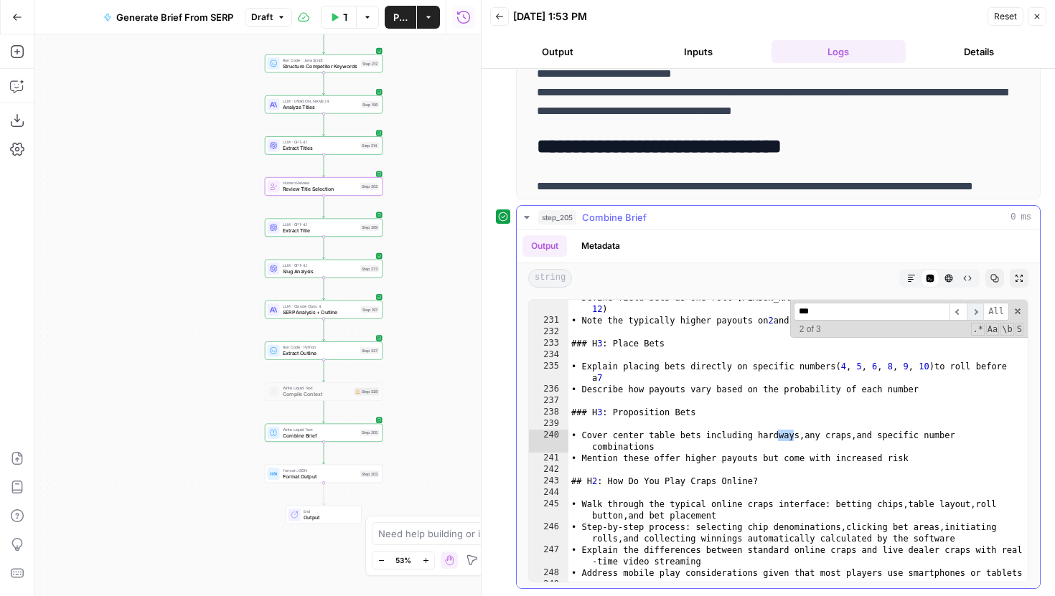
click at [973, 313] on span "​" at bounding box center [975, 312] width 17 height 18
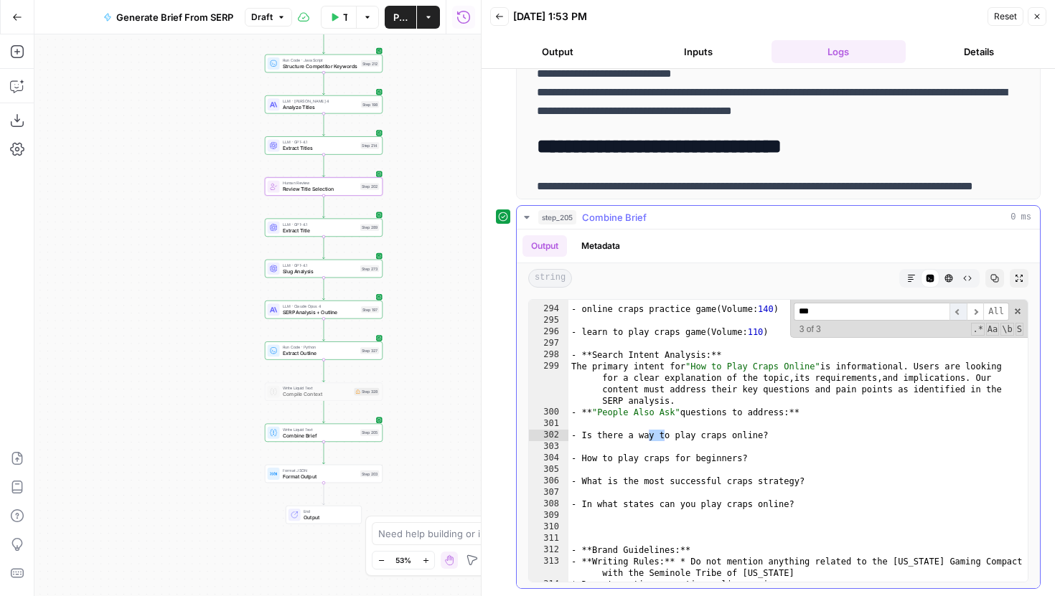
click at [960, 313] on span "​" at bounding box center [958, 312] width 17 height 18
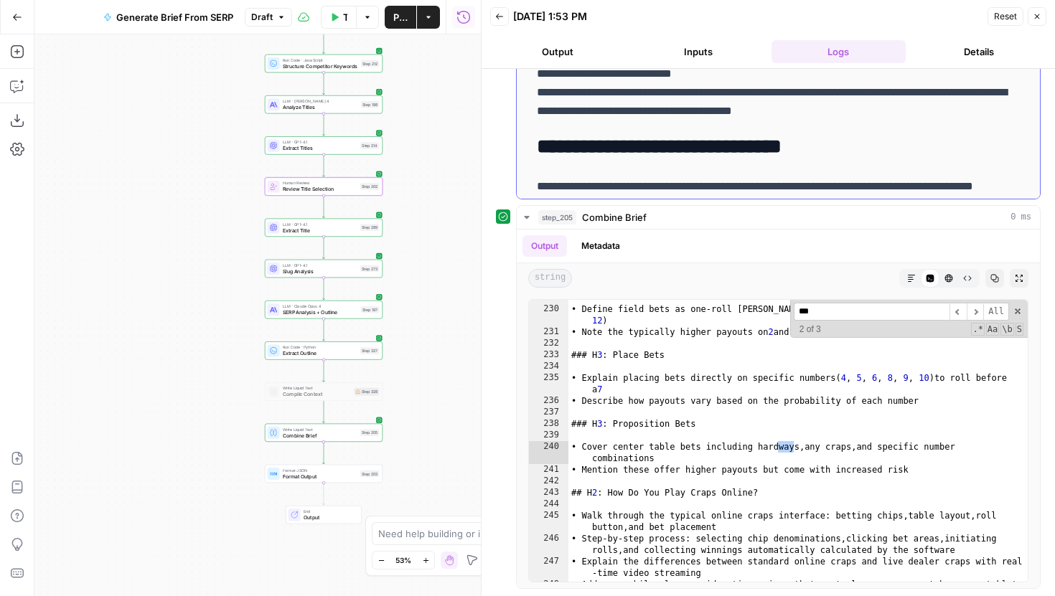
scroll to position [464, 0]
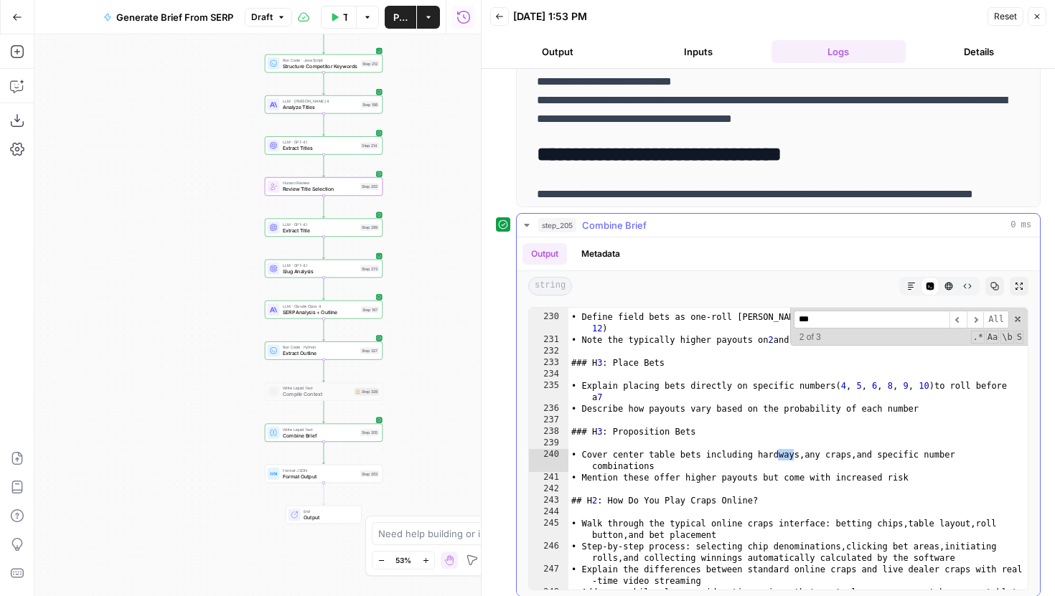
click at [523, 223] on icon "button" at bounding box center [526, 225] width 11 height 11
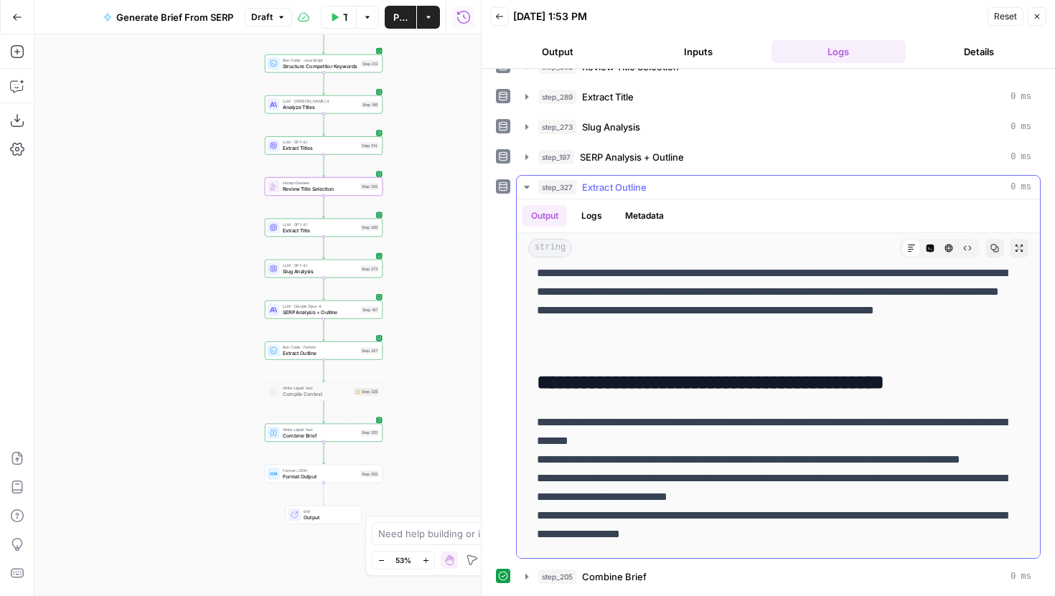
scroll to position [1459, 0]
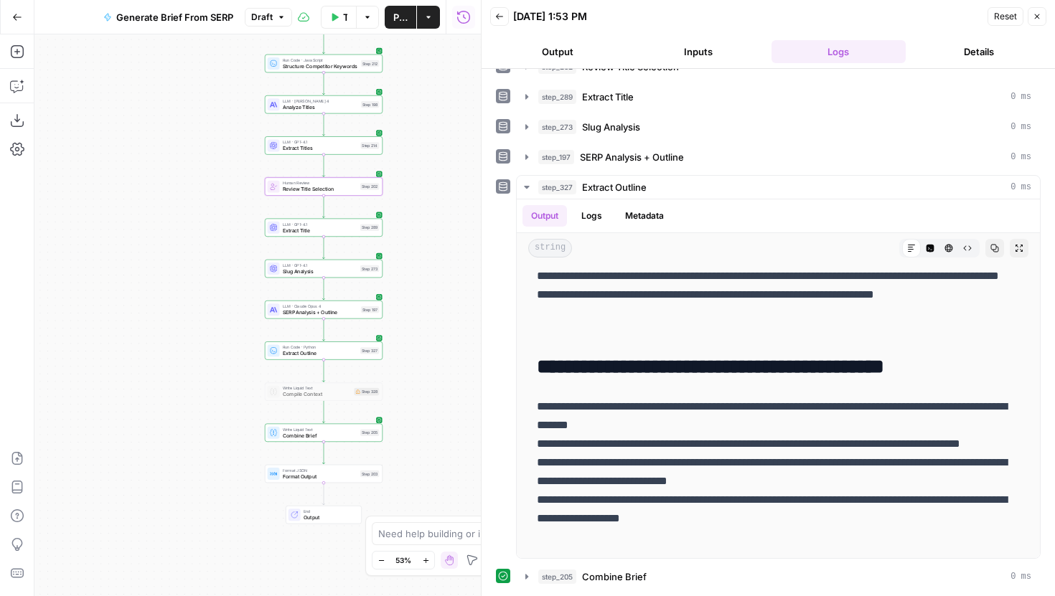
click at [408, 18] on button "Publish" at bounding box center [401, 17] width 32 height 23
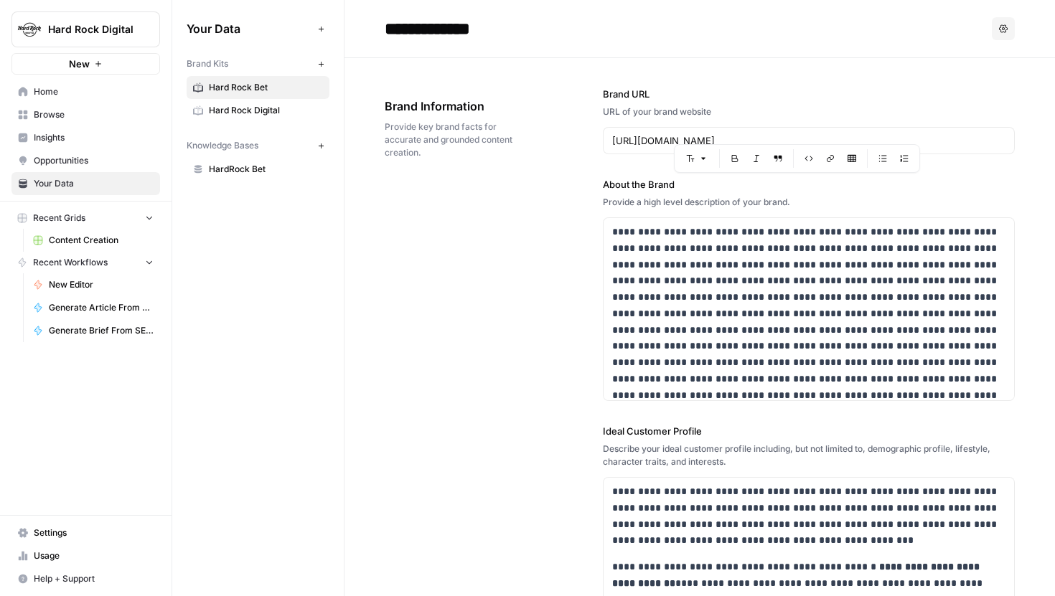
scroll to position [428, 0]
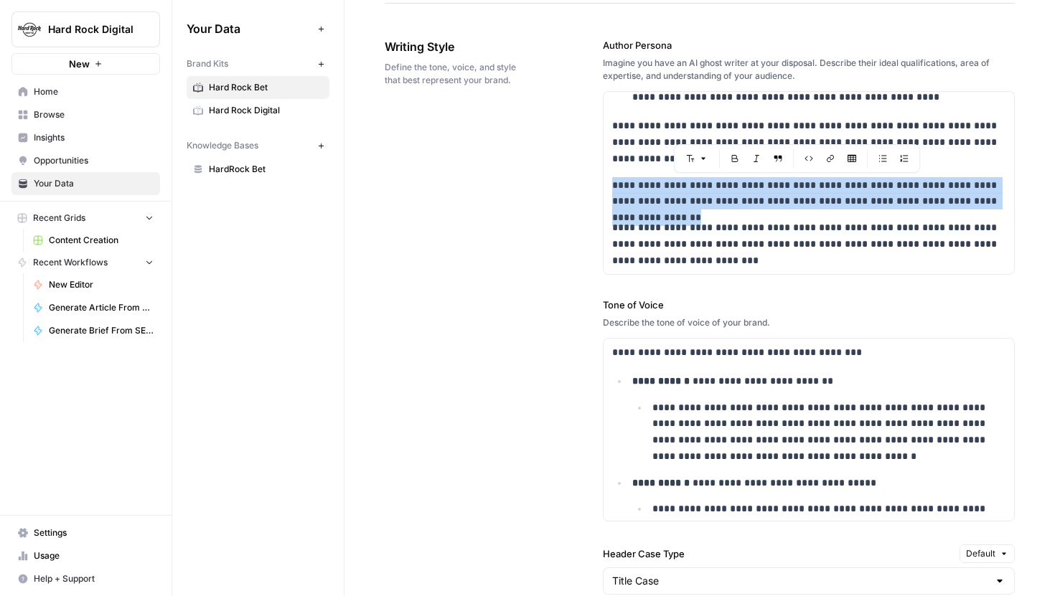
click at [94, 246] on span "Content Creation" at bounding box center [101, 240] width 105 height 13
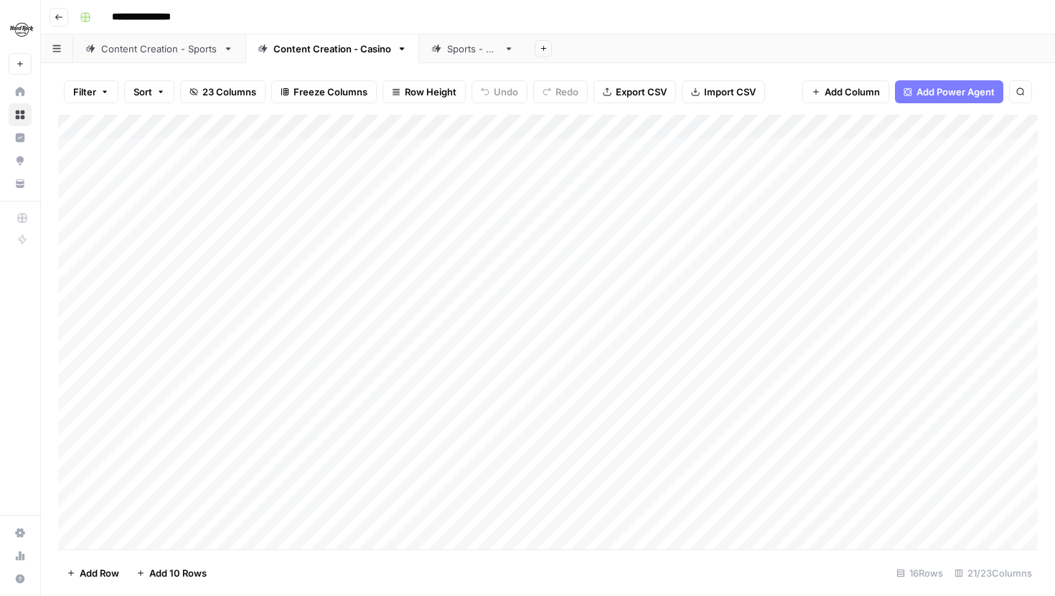
scroll to position [3, 0]
click at [145, 530] on div "Add Column" at bounding box center [548, 332] width 980 height 435
click at [149, 538] on div "Add Column" at bounding box center [548, 332] width 980 height 435
click at [219, 440] on div "Add Column" at bounding box center [548, 332] width 980 height 435
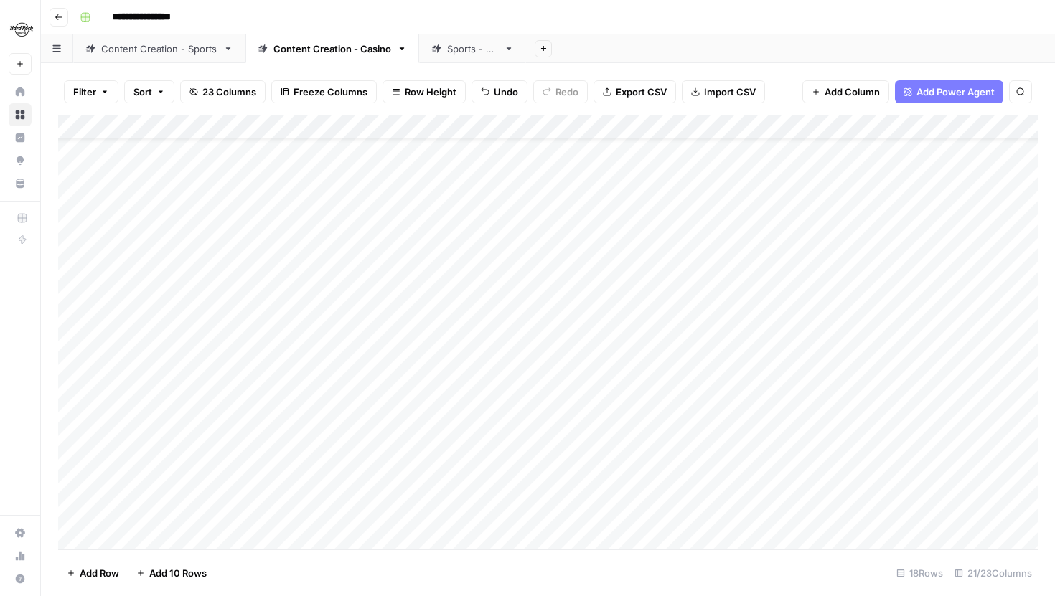
click at [220, 511] on div "Add Column" at bounding box center [548, 332] width 980 height 435
click at [492, 439] on div "Add Column" at bounding box center [548, 332] width 980 height 435
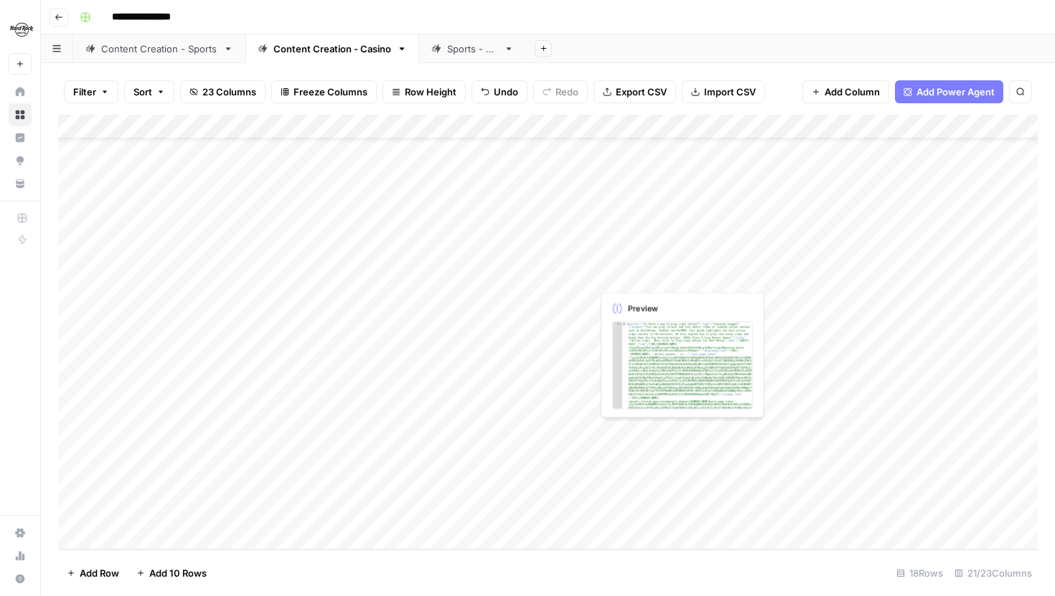
click at [626, 448] on div "Add Column" at bounding box center [548, 332] width 980 height 435
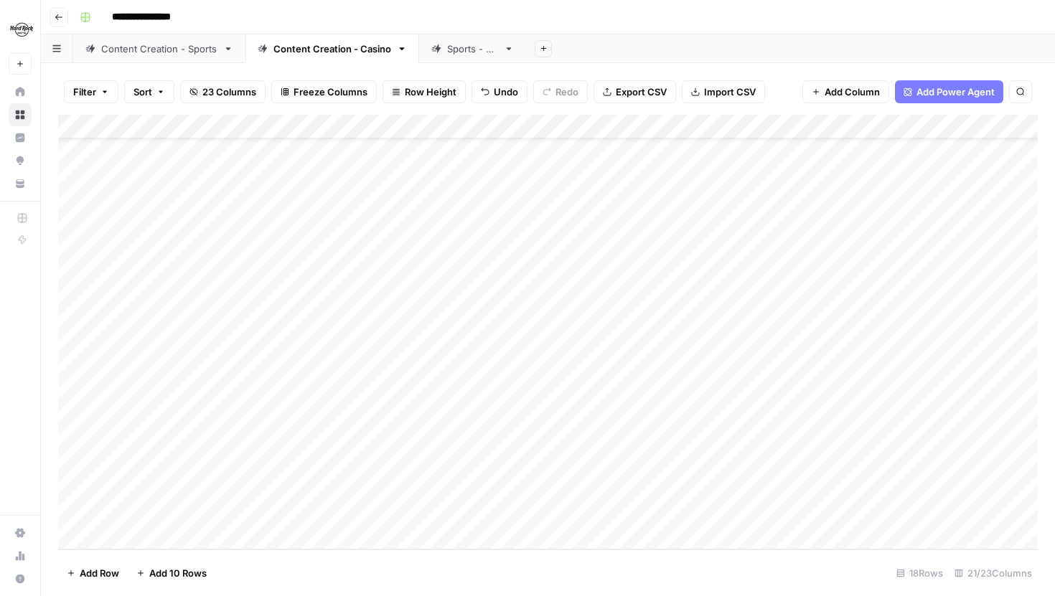
click at [626, 448] on div "Add Column" at bounding box center [548, 332] width 980 height 435
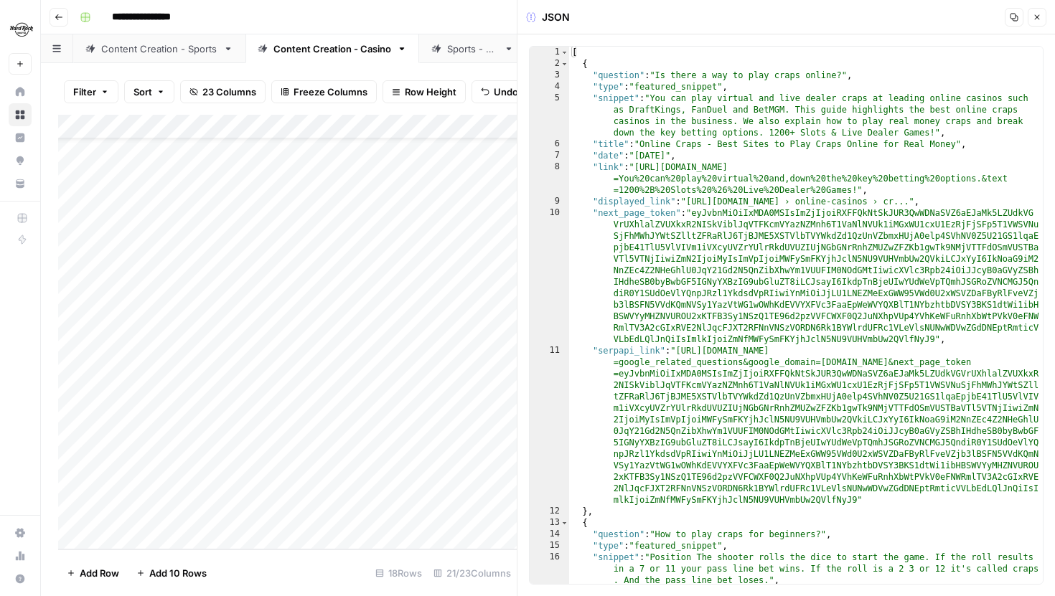
click at [723, 250] on div "[ { "question" : "Is there a way to play craps online?" , "type" : "featured_sn…" at bounding box center [806, 327] width 474 height 561
type textarea "* *"
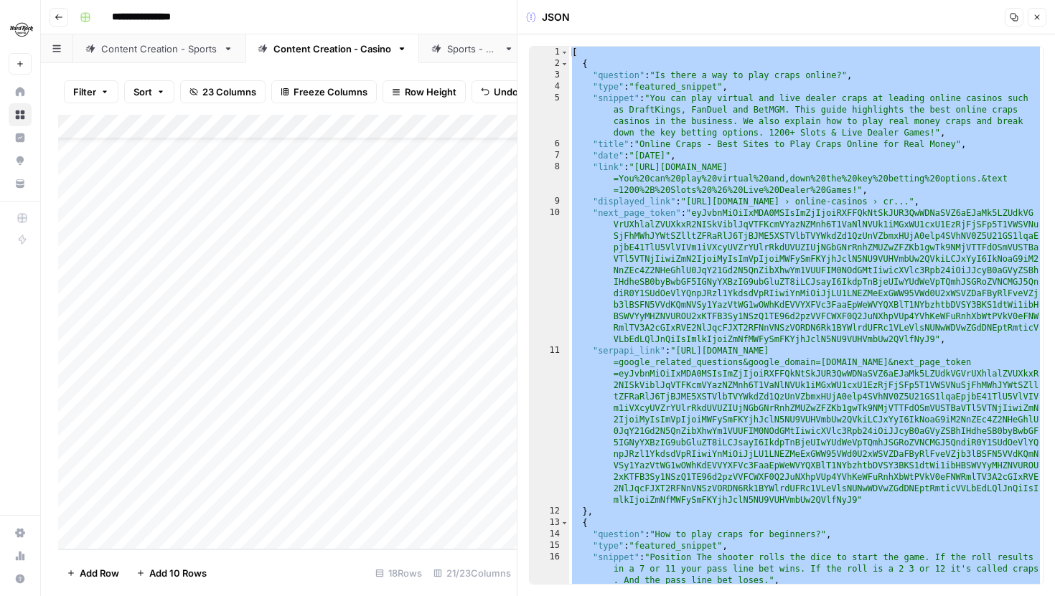
click at [1036, 24] on button "Close" at bounding box center [1037, 17] width 19 height 19
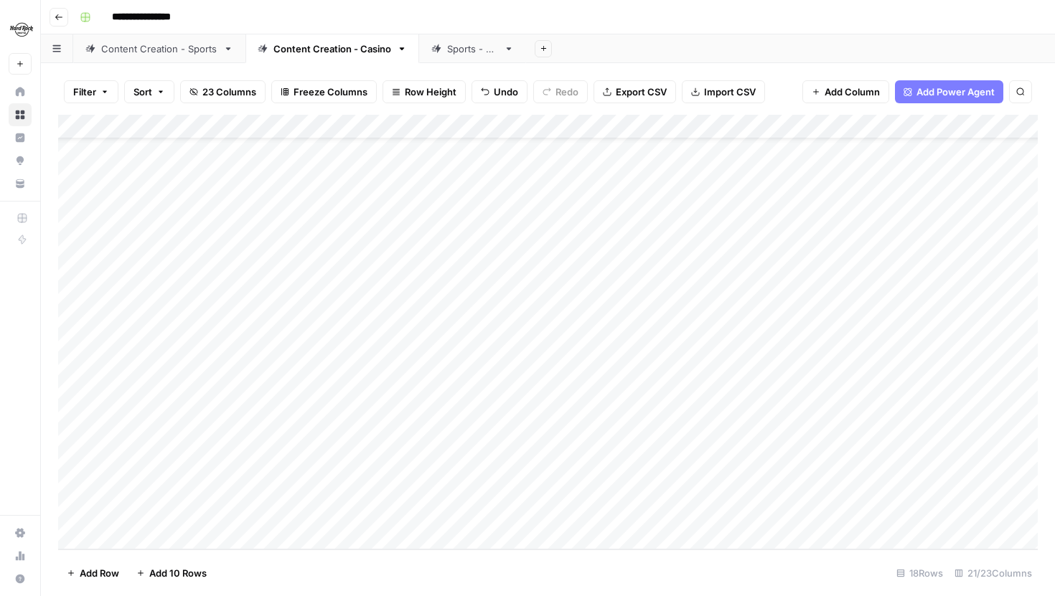
click at [665, 512] on div "Add Column" at bounding box center [548, 332] width 980 height 435
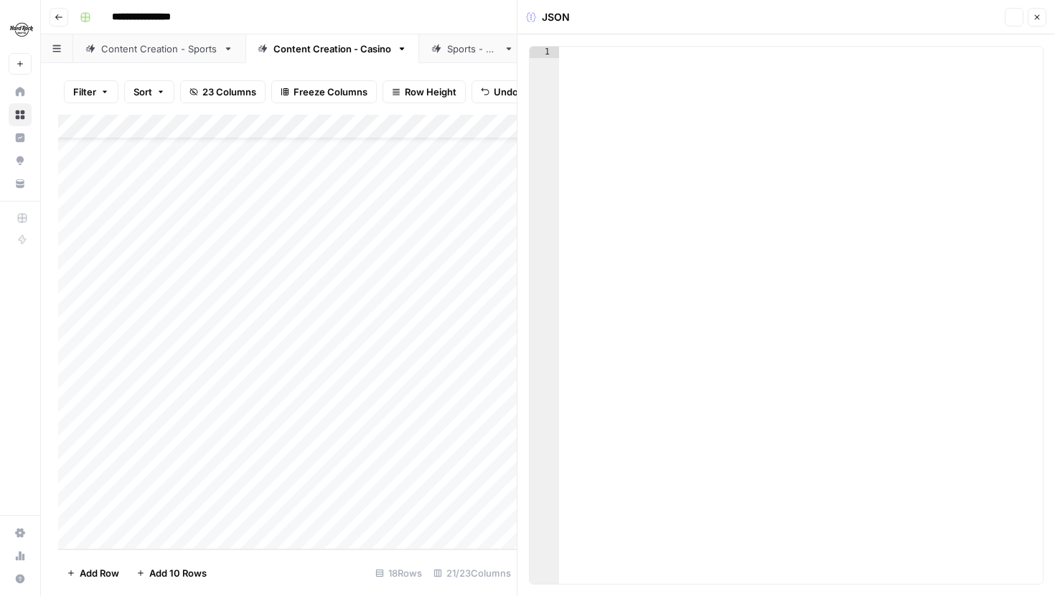
click at [747, 248] on div at bounding box center [801, 327] width 484 height 561
paste textarea "*"
type textarea "*"
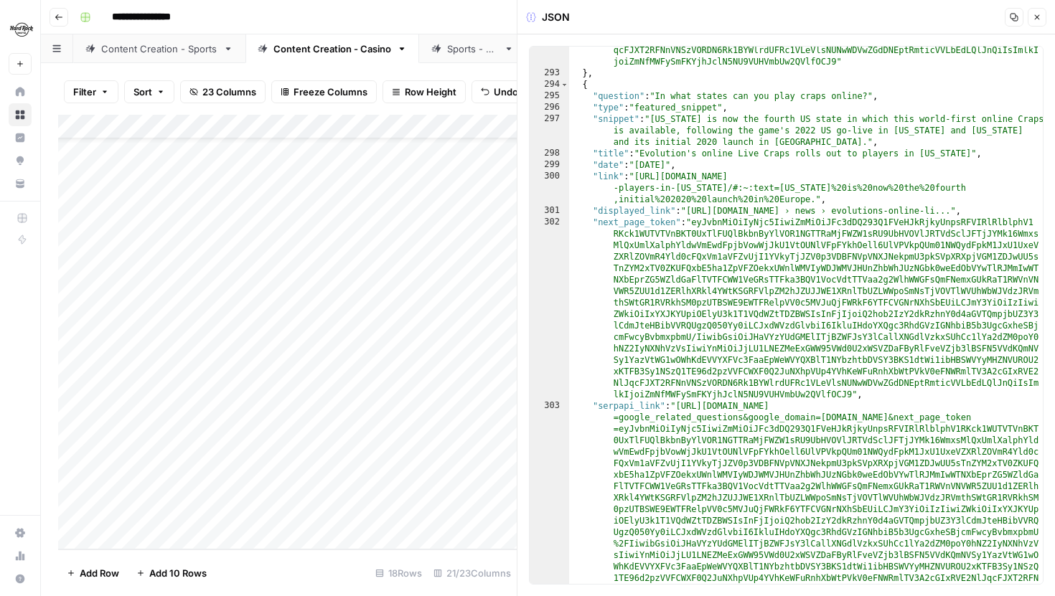
scroll to position [5273, 0]
click at [1037, 11] on button "Close" at bounding box center [1037, 17] width 19 height 19
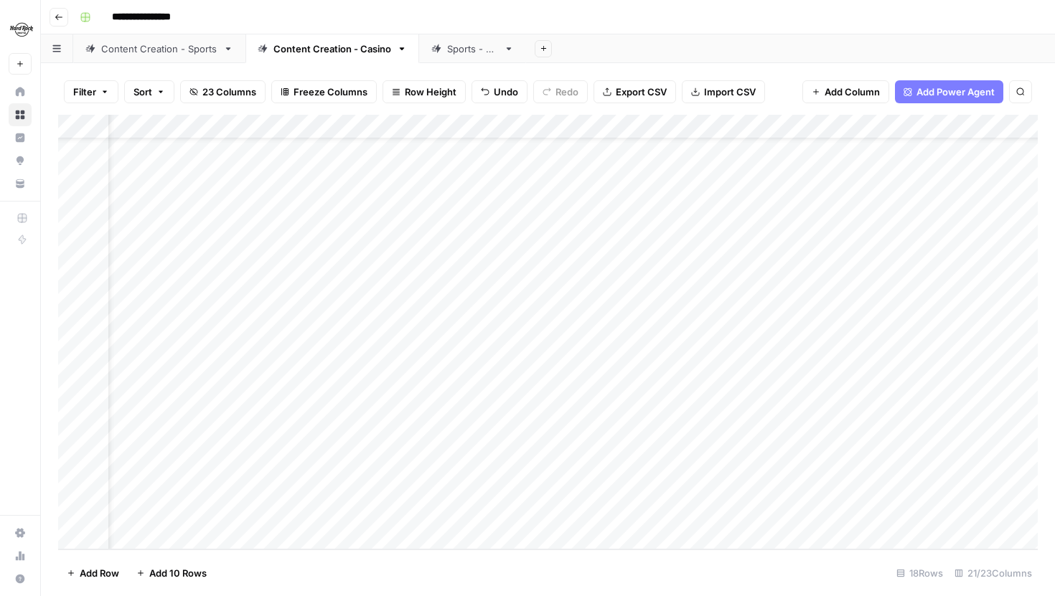
scroll to position [52, 95]
click at [582, 510] on div "Add Column" at bounding box center [548, 332] width 980 height 435
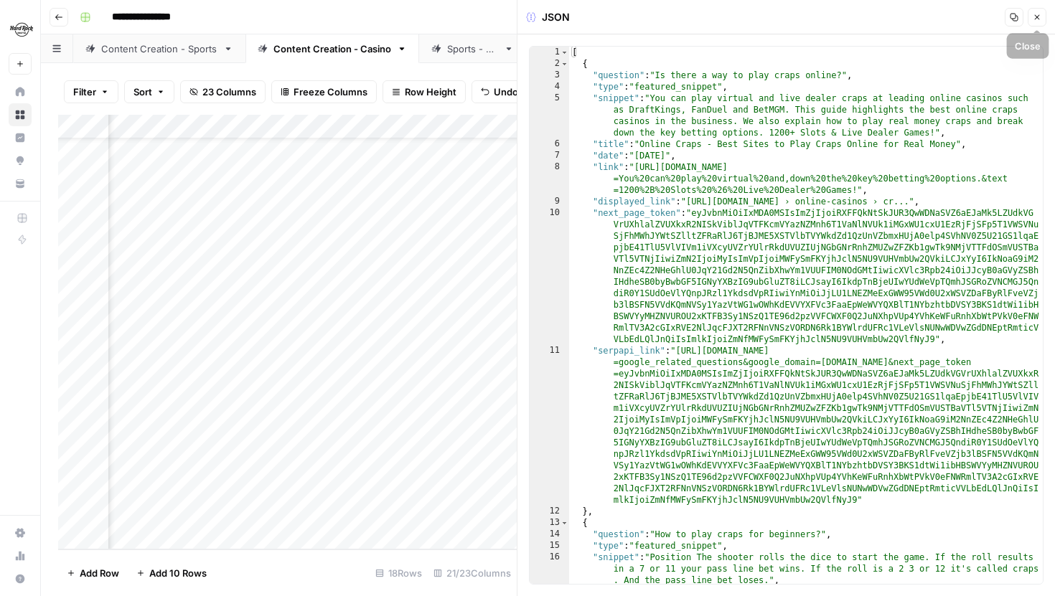
click at [1033, 17] on icon "button" at bounding box center [1037, 17] width 9 height 9
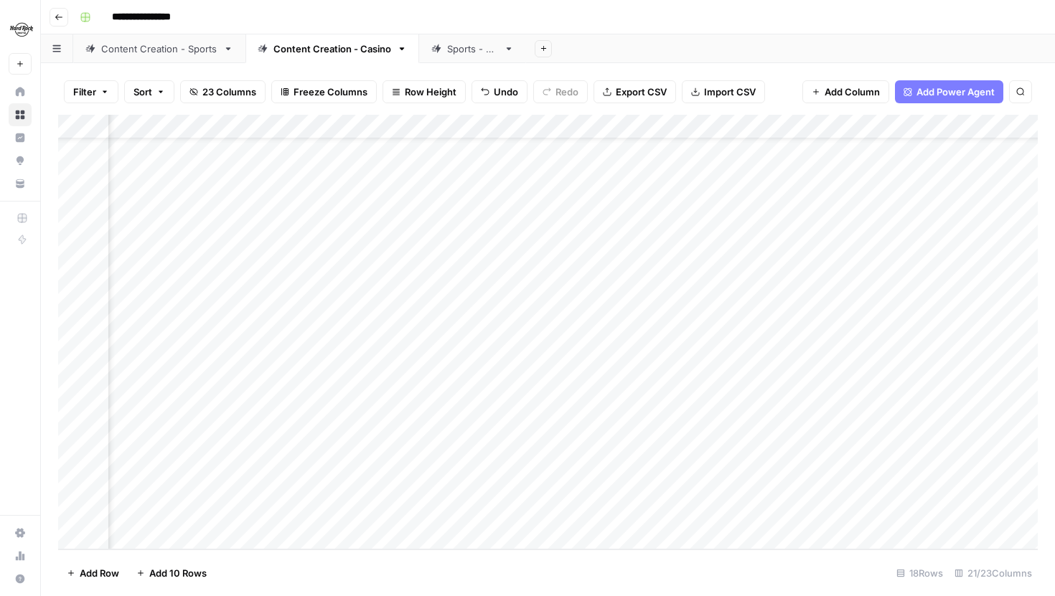
click at [685, 443] on div "Add Column" at bounding box center [548, 332] width 980 height 435
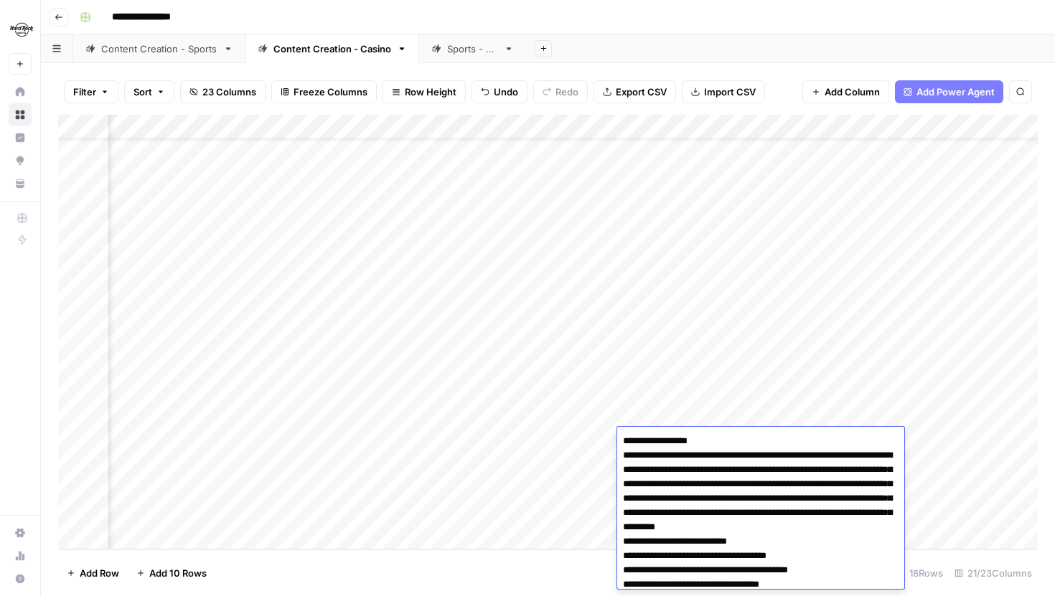
scroll to position [924, 0]
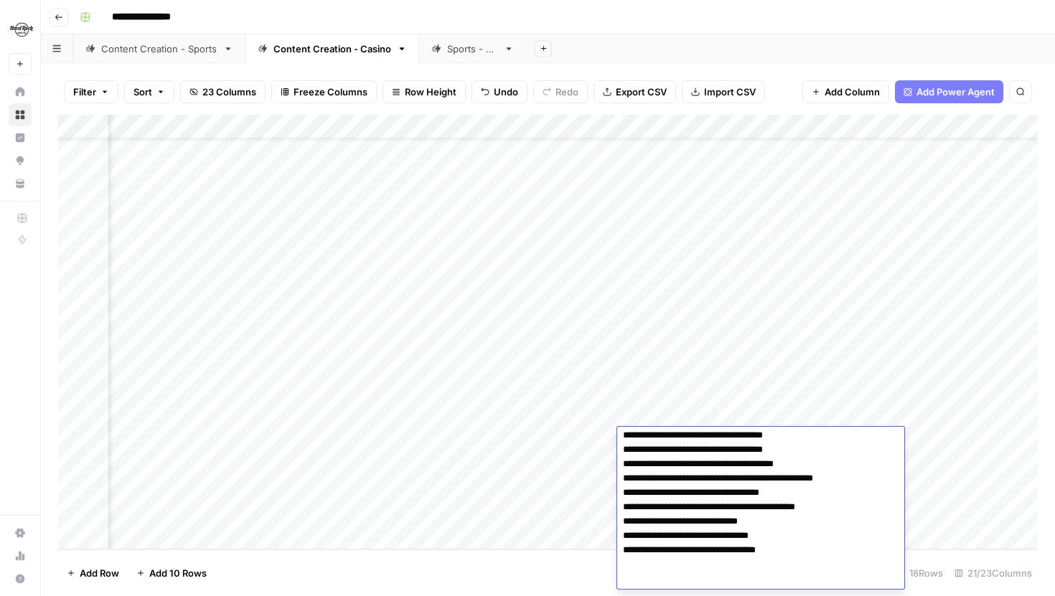
click at [745, 465] on textarea at bounding box center [760, 48] width 287 height 1082
click at [962, 520] on div "Add Column" at bounding box center [548, 332] width 980 height 435
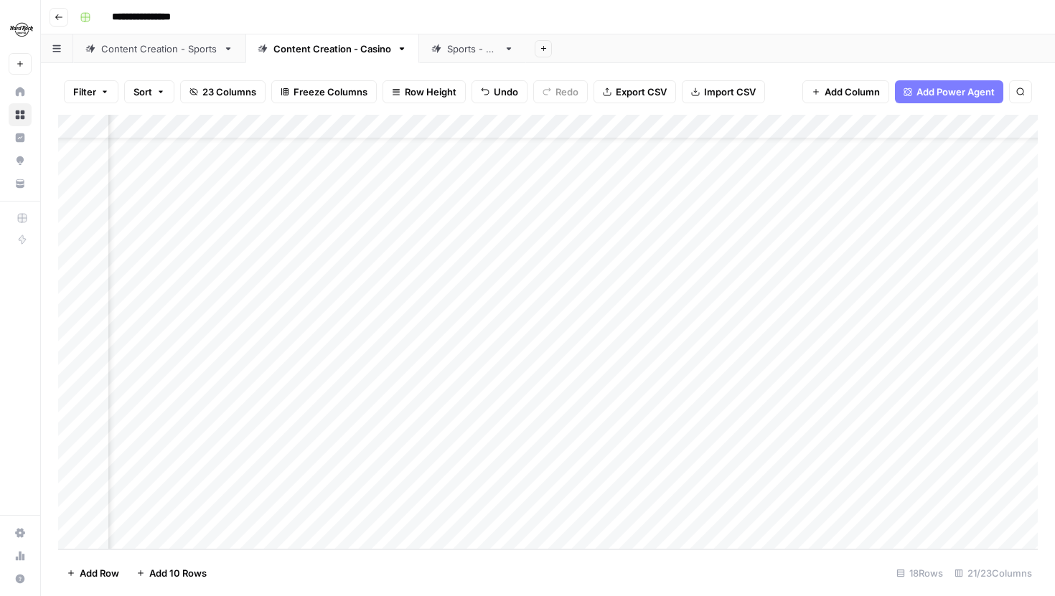
click at [706, 524] on div "Add Column" at bounding box center [548, 332] width 980 height 435
type textarea "**********"
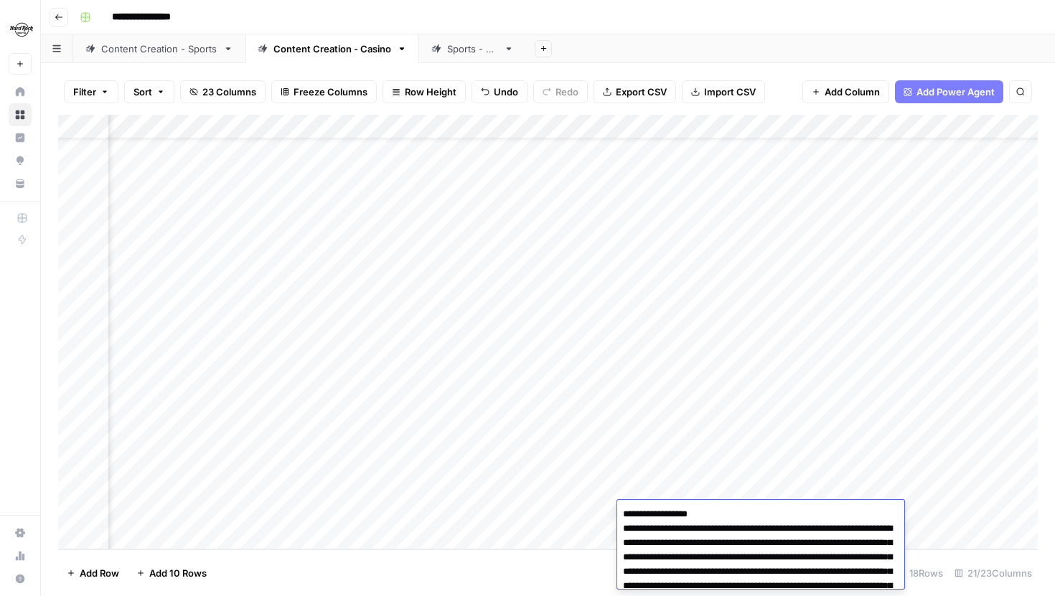
scroll to position [993, 0]
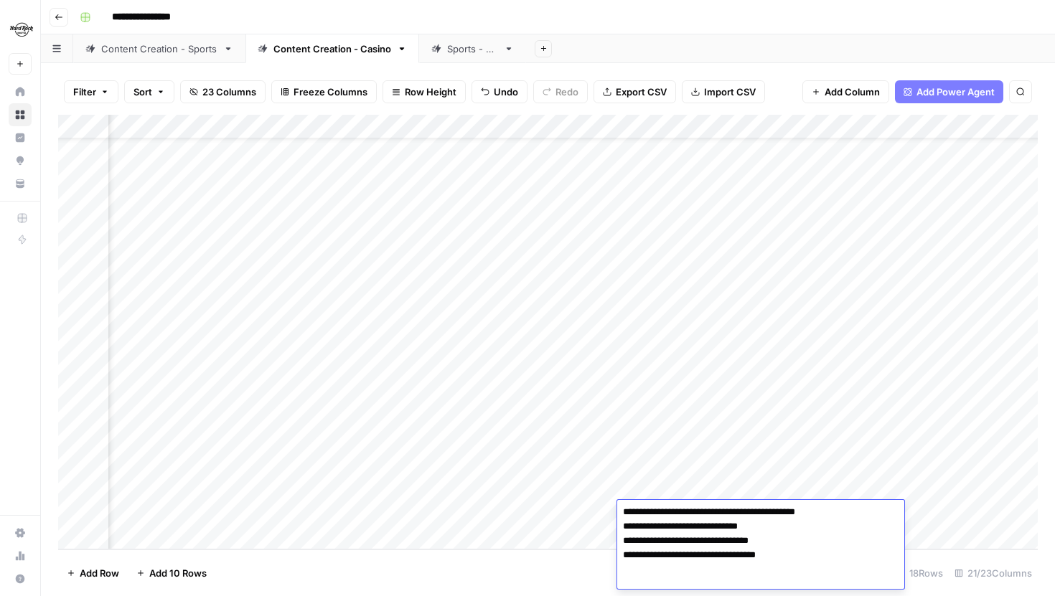
click at [785, 442] on div "Add Column" at bounding box center [548, 332] width 980 height 435
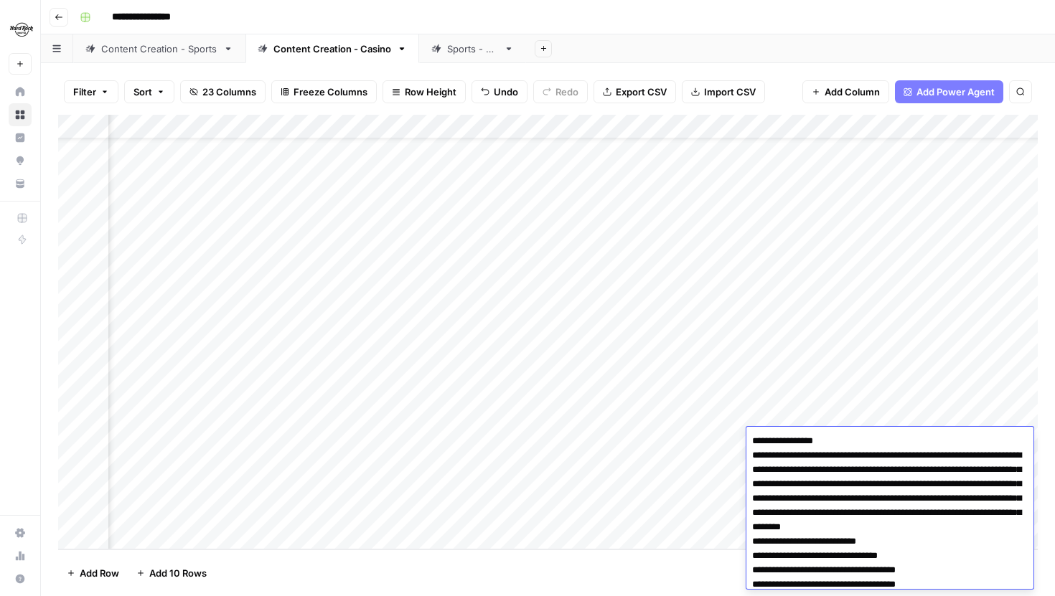
scroll to position [451, 0]
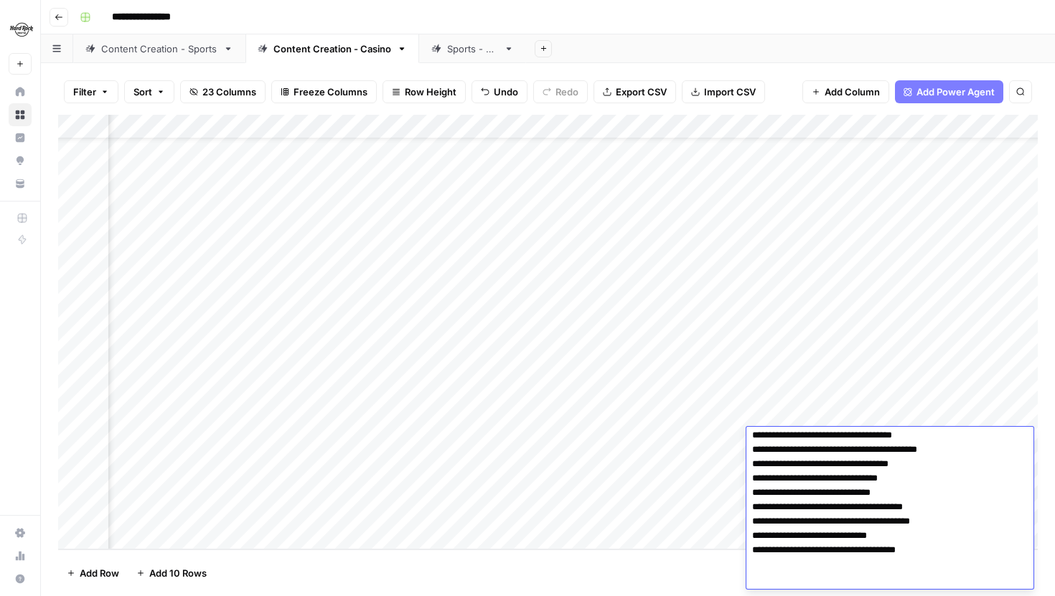
click at [795, 456] on textarea at bounding box center [889, 285] width 287 height 609
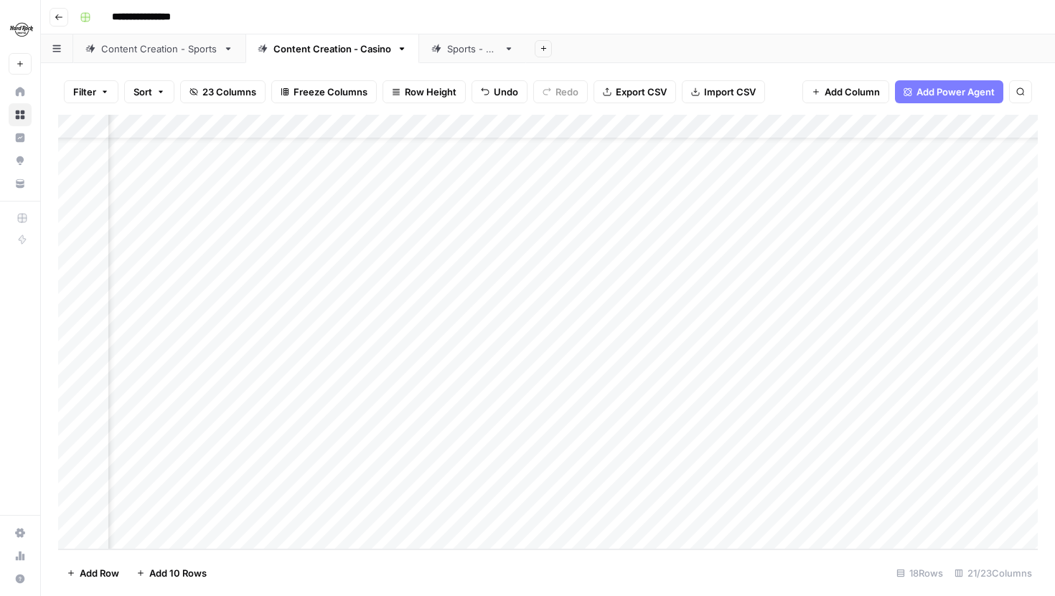
click at [679, 486] on div "Add Column" at bounding box center [548, 332] width 980 height 435
click at [779, 506] on div "Add Column" at bounding box center [548, 332] width 980 height 435
type textarea "**********"
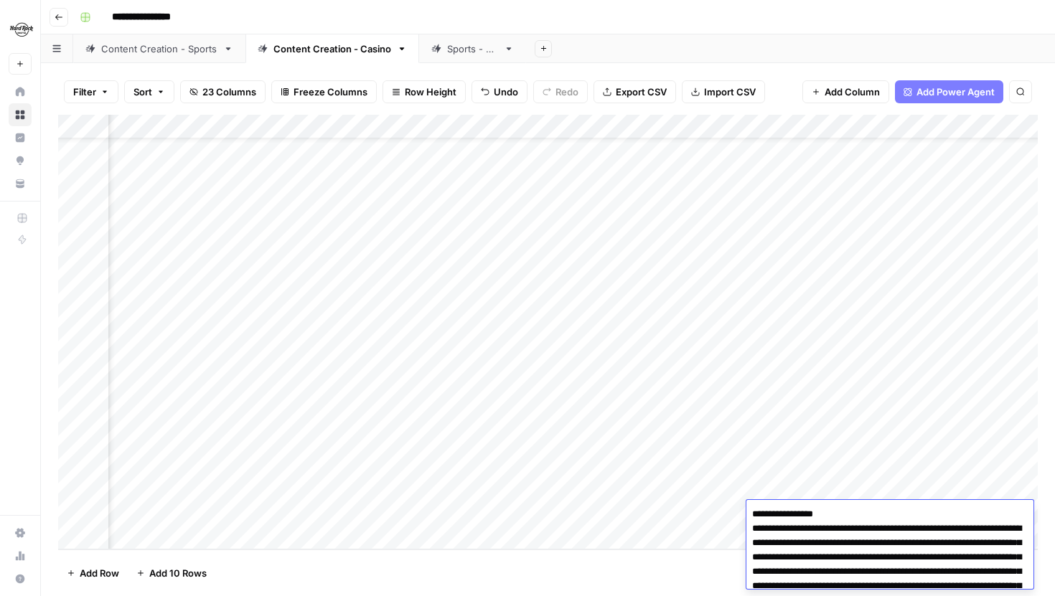
scroll to position [519, 0]
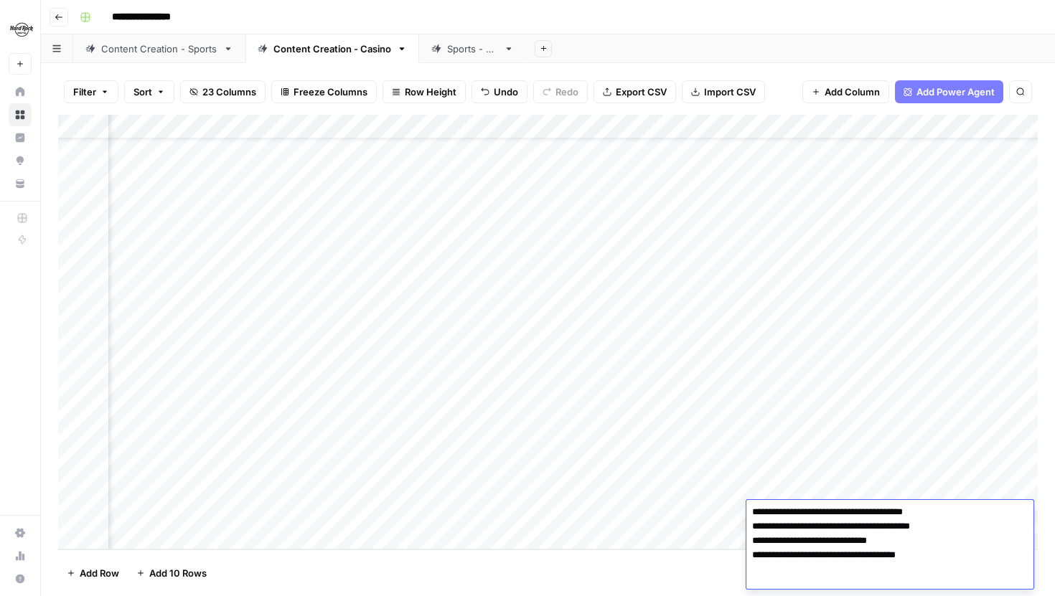
click at [860, 487] on div "Add Column" at bounding box center [548, 332] width 980 height 435
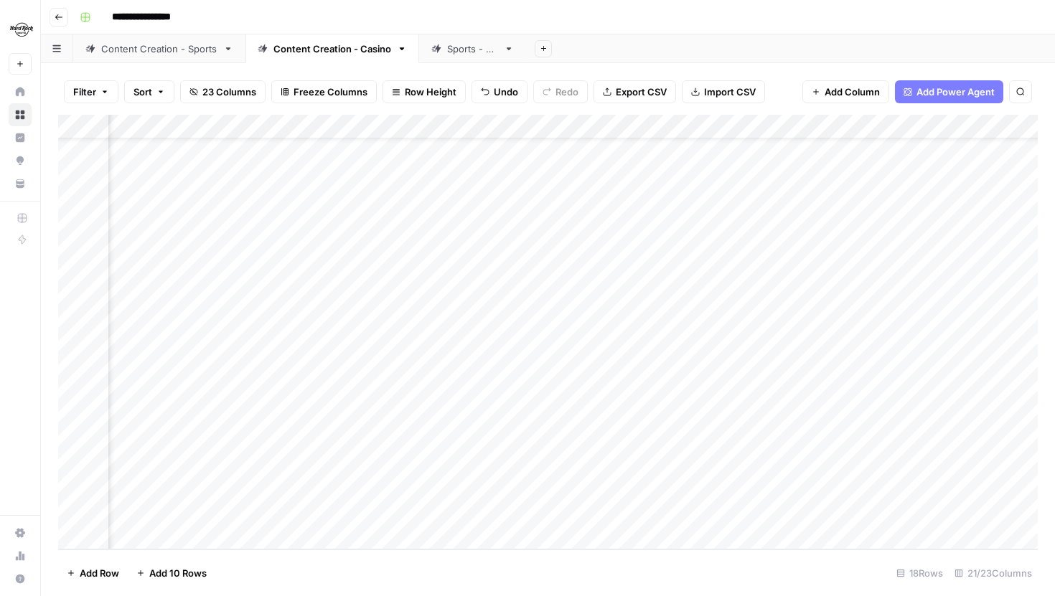
click at [693, 516] on div "Add Column" at bounding box center [548, 332] width 980 height 435
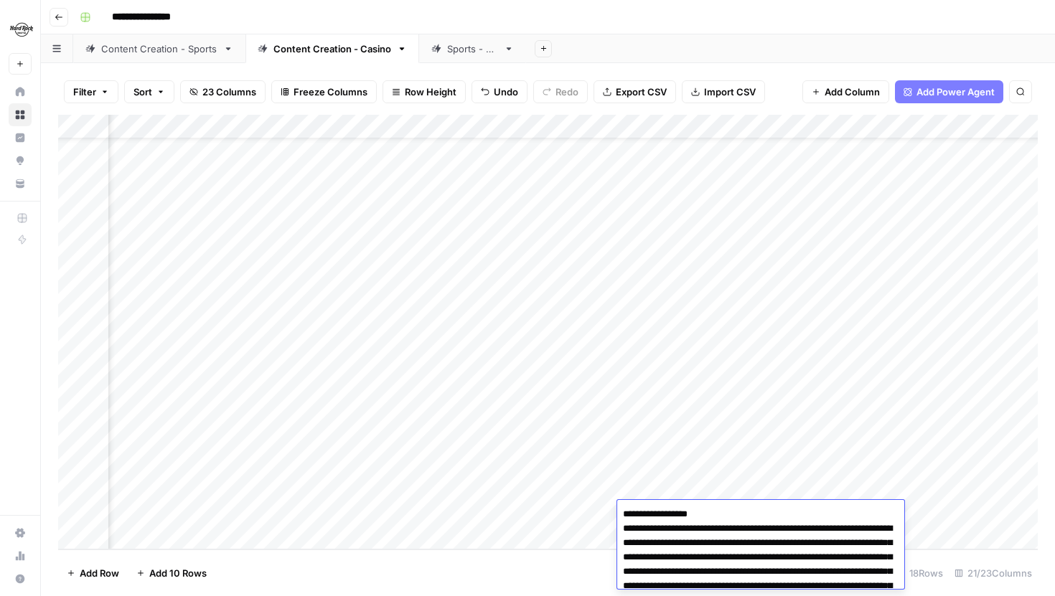
scroll to position [998, 0]
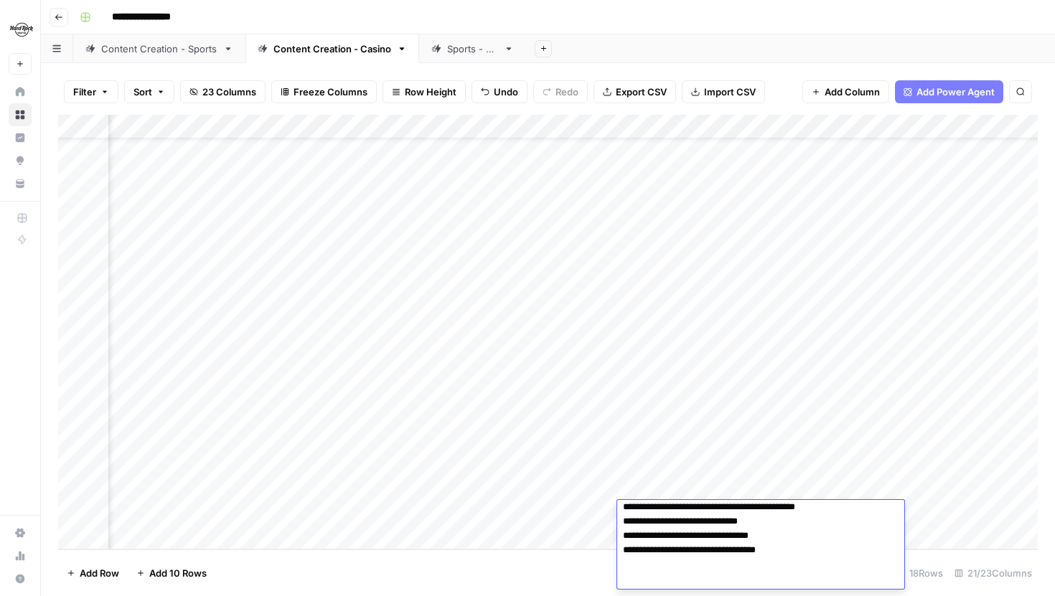
click at [691, 444] on div "Add Column" at bounding box center [548, 332] width 980 height 435
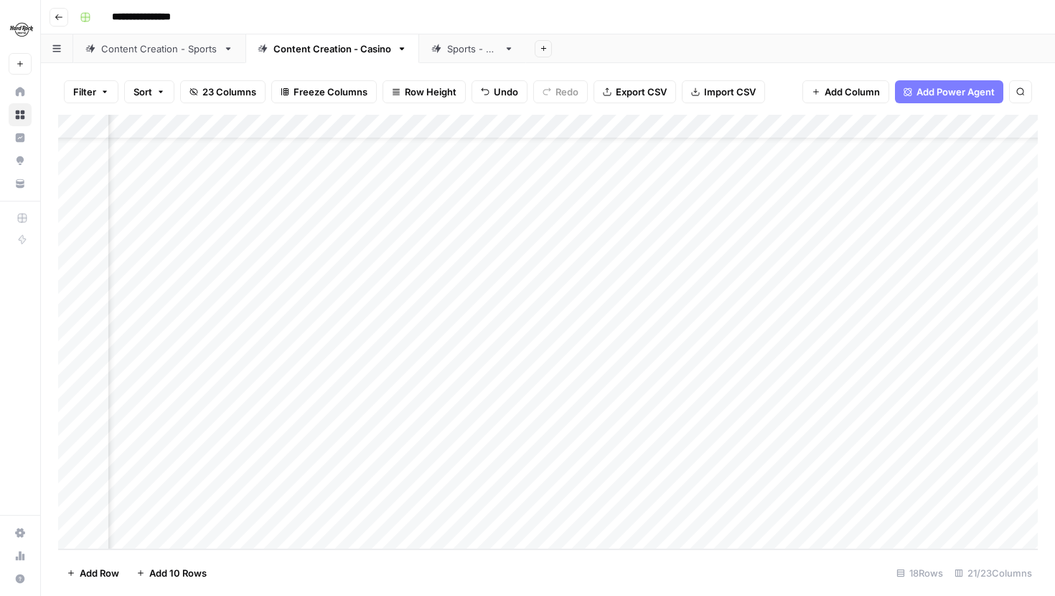
click at [691, 444] on div "Add Column" at bounding box center [548, 332] width 980 height 435
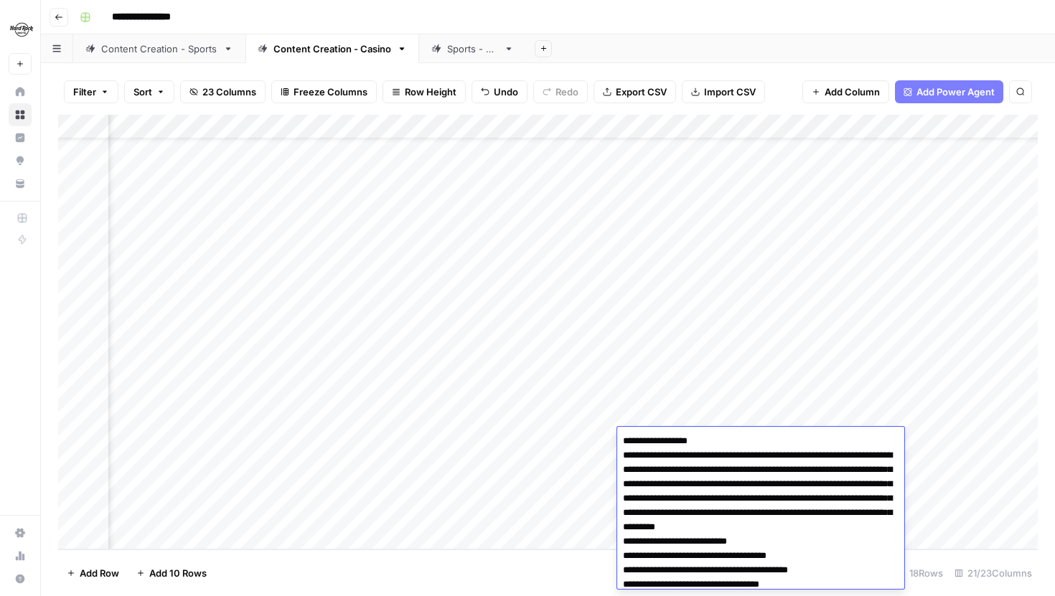
scroll to position [924, 0]
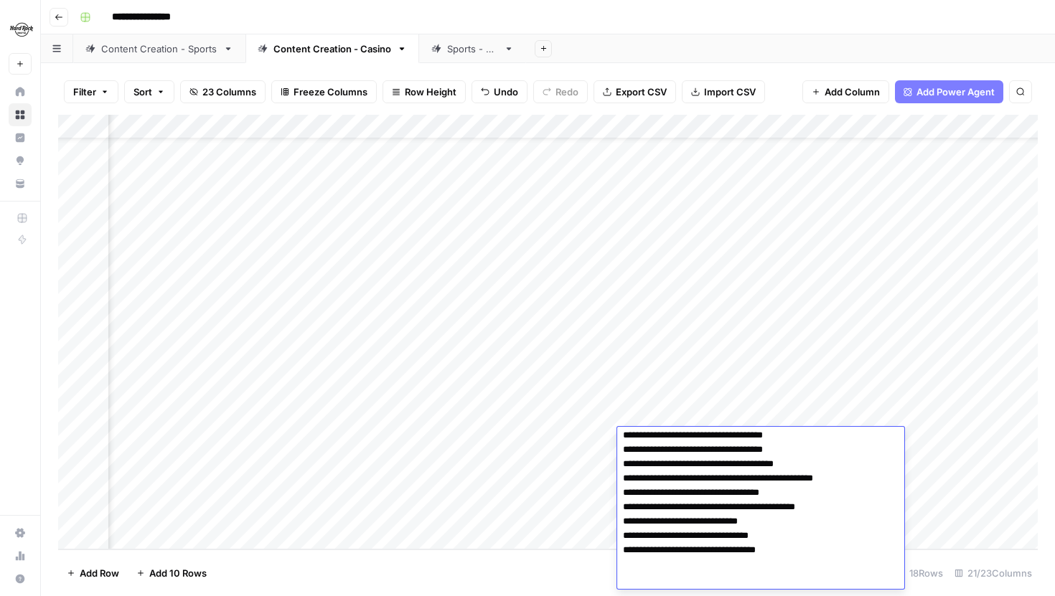
click at [955, 512] on div "Add Column" at bounding box center [548, 332] width 980 height 435
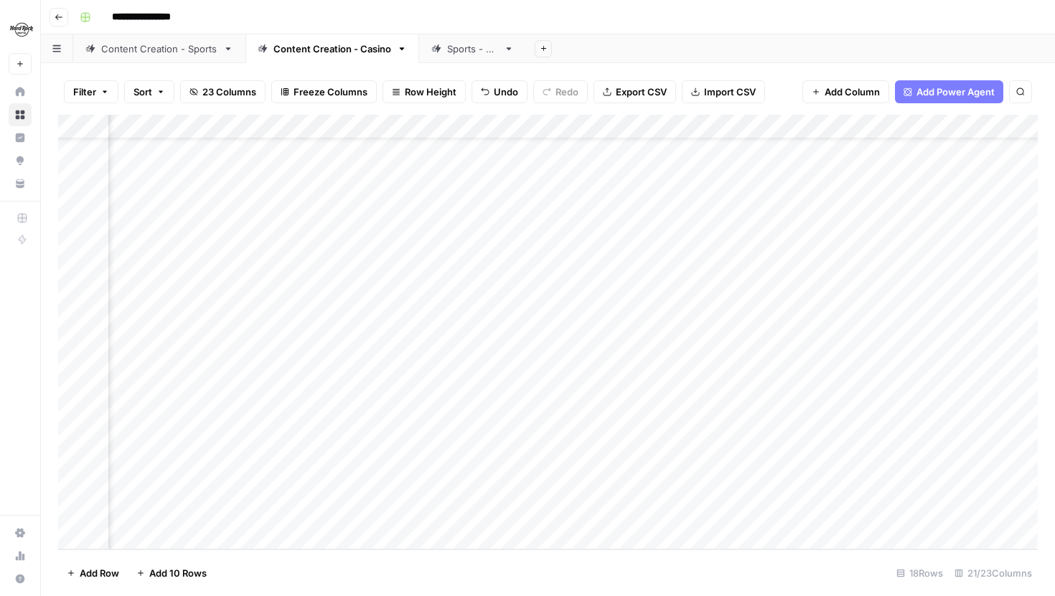
click at [784, 512] on div "Add Column" at bounding box center [548, 332] width 980 height 435
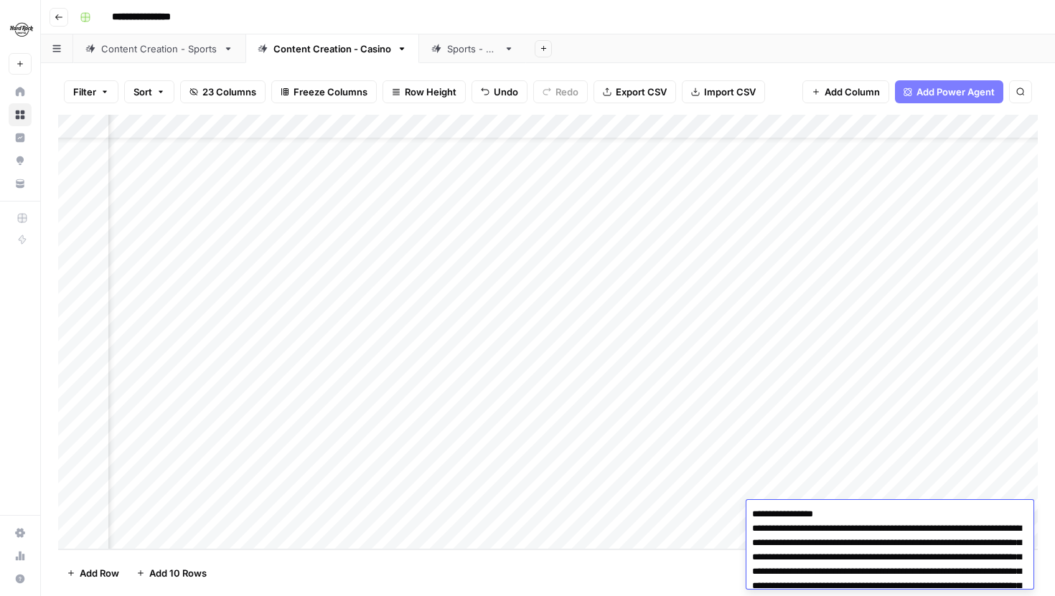
scroll to position [524, 0]
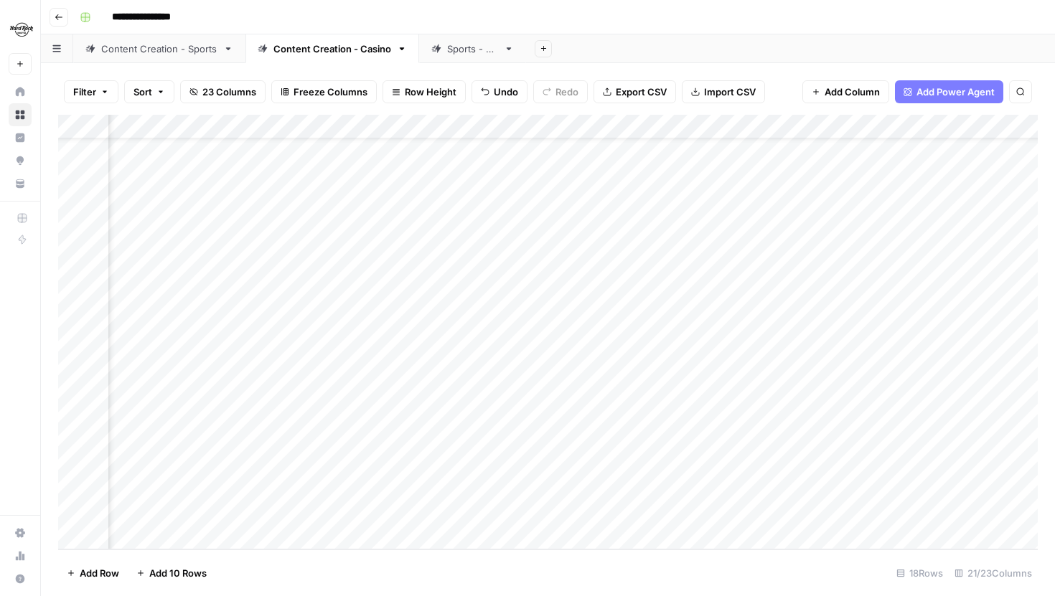
click at [797, 443] on div "Add Column" at bounding box center [548, 332] width 980 height 435
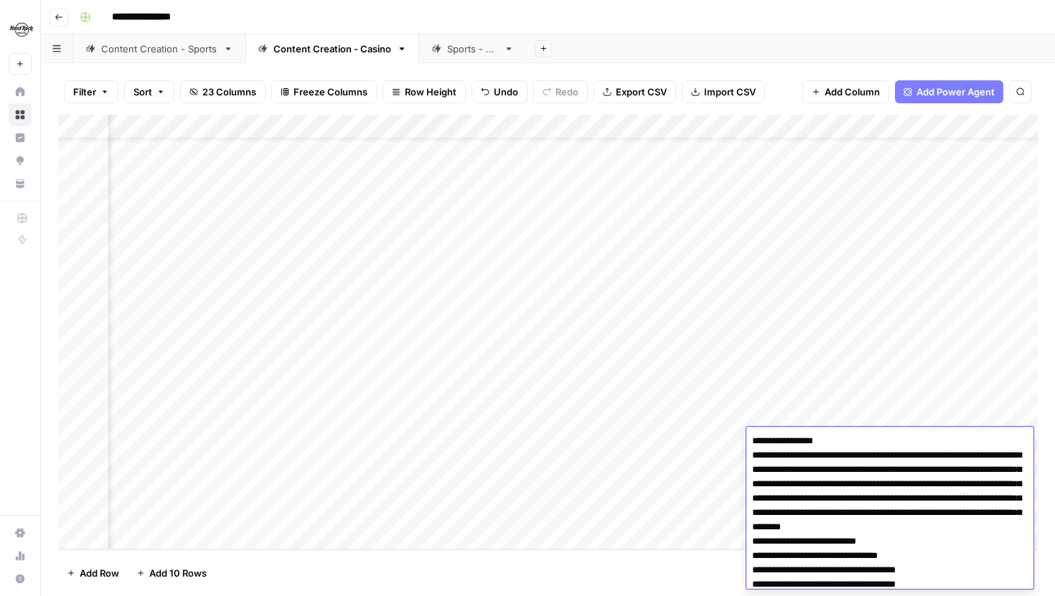
scroll to position [451, 0]
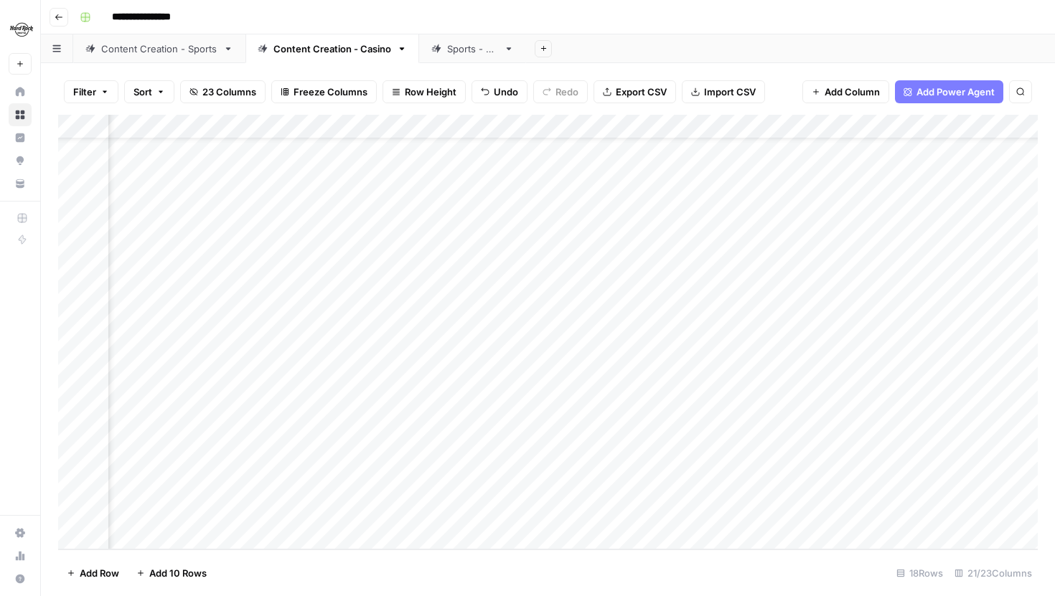
click at [691, 491] on div "Add Column" at bounding box center [548, 332] width 980 height 435
click at [904, 443] on div "Add Column" at bounding box center [548, 332] width 980 height 435
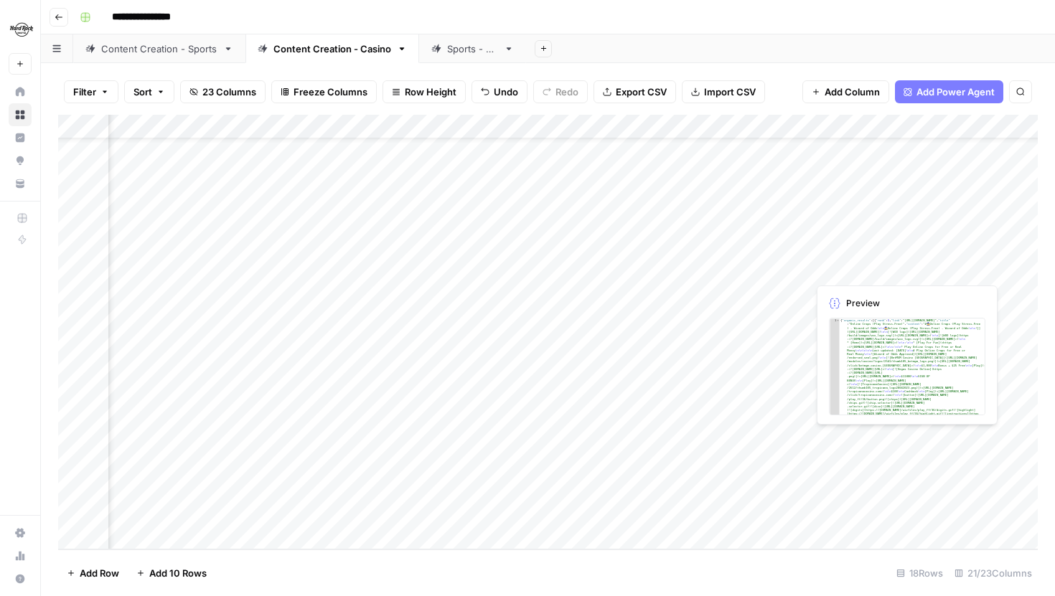
click at [904, 443] on div "Add Column" at bounding box center [548, 332] width 980 height 435
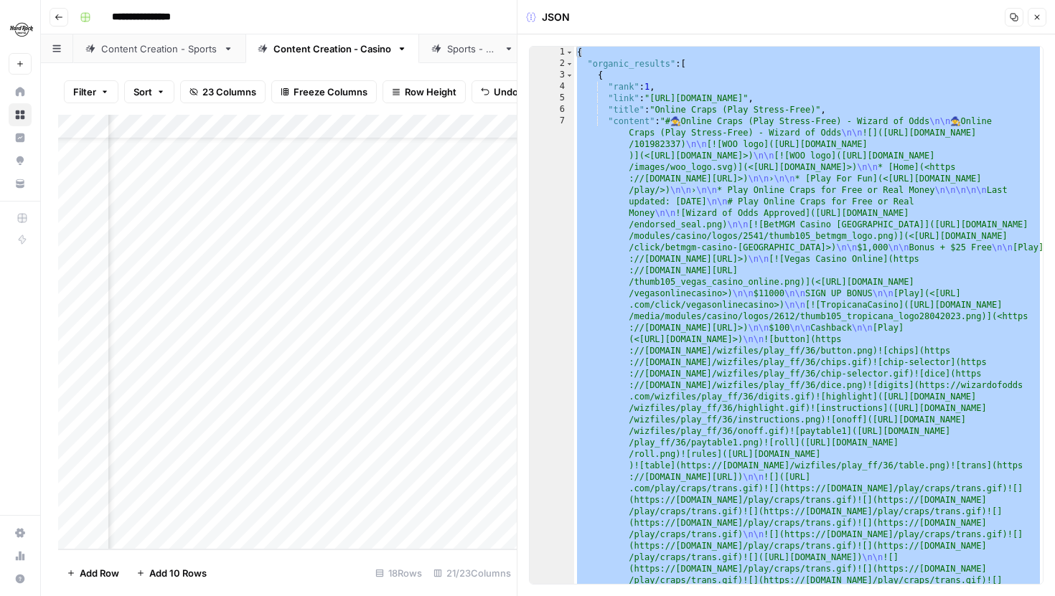
click at [1033, 23] on button "Close" at bounding box center [1037, 17] width 19 height 19
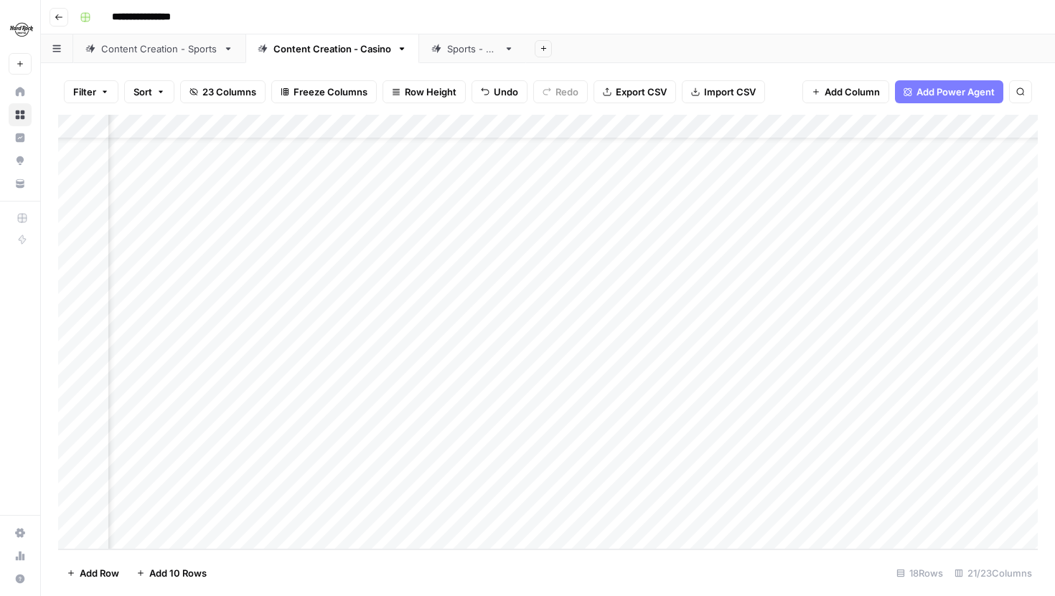
click at [911, 497] on div "Add Column" at bounding box center [548, 332] width 980 height 435
click at [912, 512] on div "Add Column" at bounding box center [548, 332] width 980 height 435
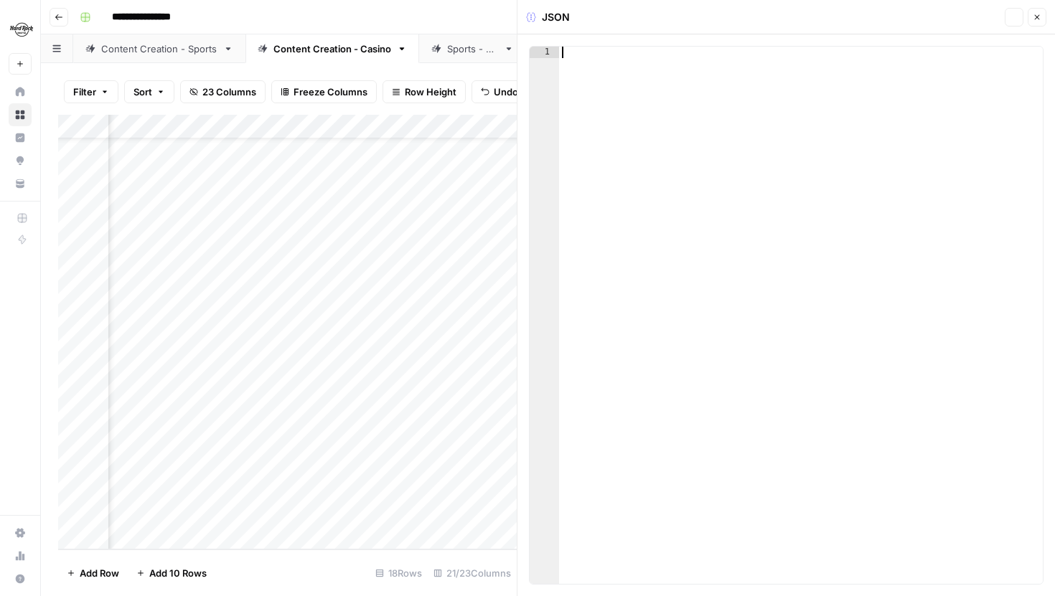
click at [911, 345] on div at bounding box center [801, 327] width 484 height 561
type textarea "*"
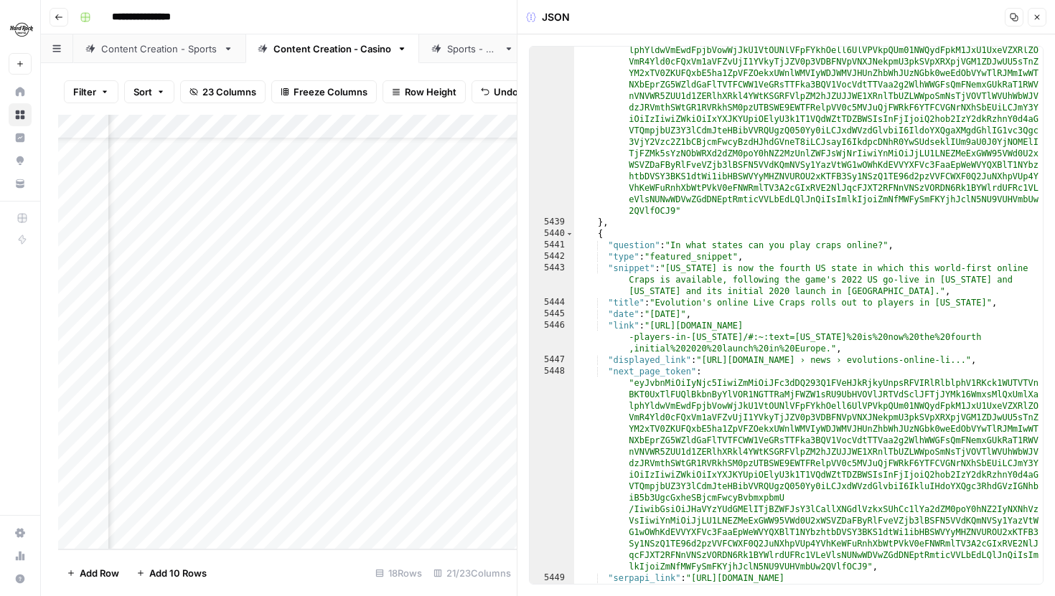
click at [1041, 12] on button "Close" at bounding box center [1037, 17] width 19 height 19
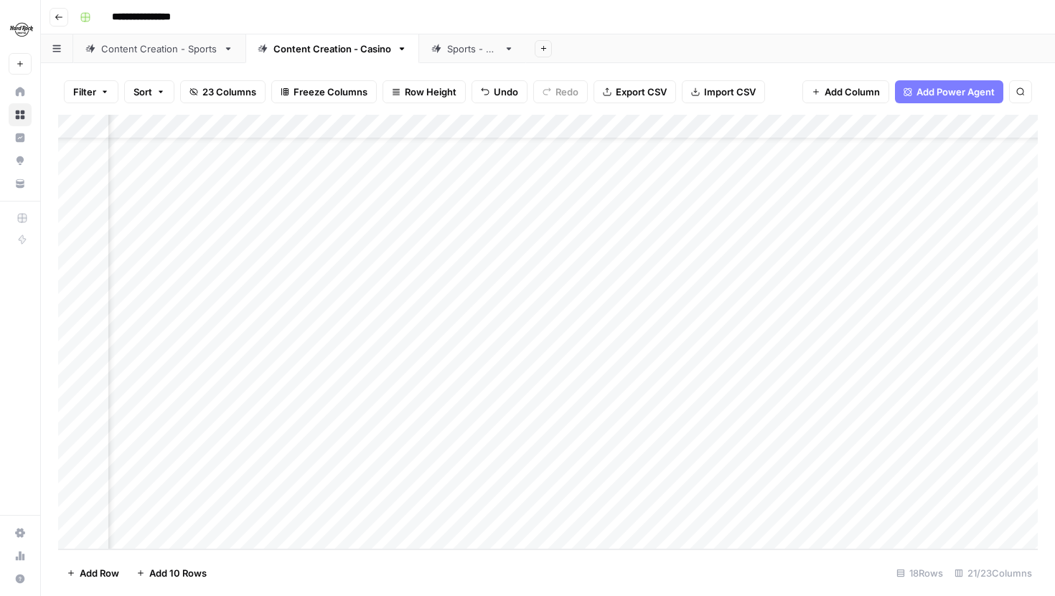
scroll to position [52, 605]
click at [601, 515] on div "Add Column" at bounding box center [548, 332] width 980 height 435
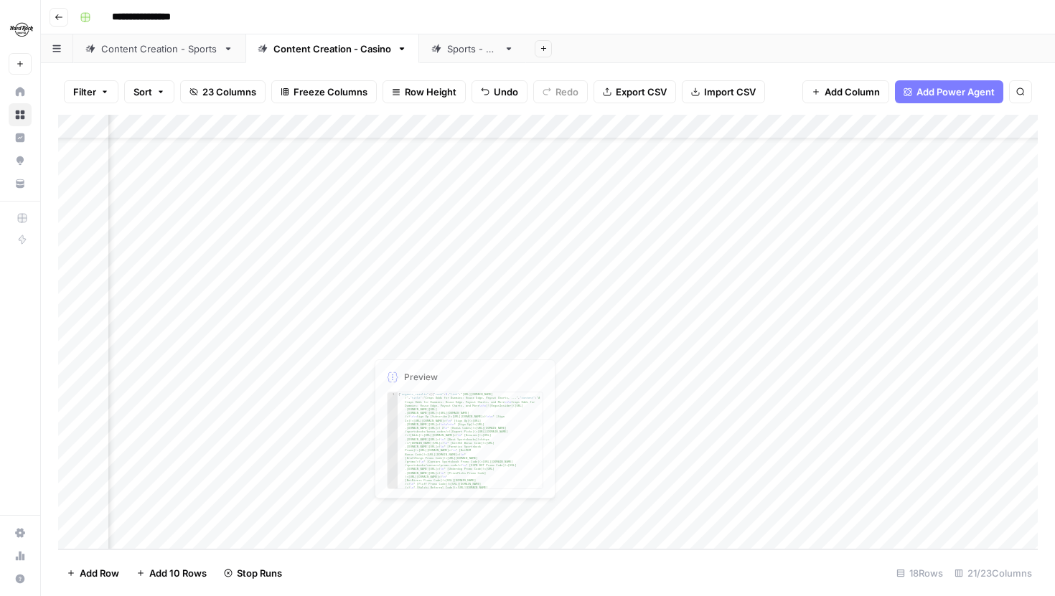
scroll to position [52, 0]
click at [235, 466] on div "Add Column" at bounding box center [548, 332] width 980 height 435
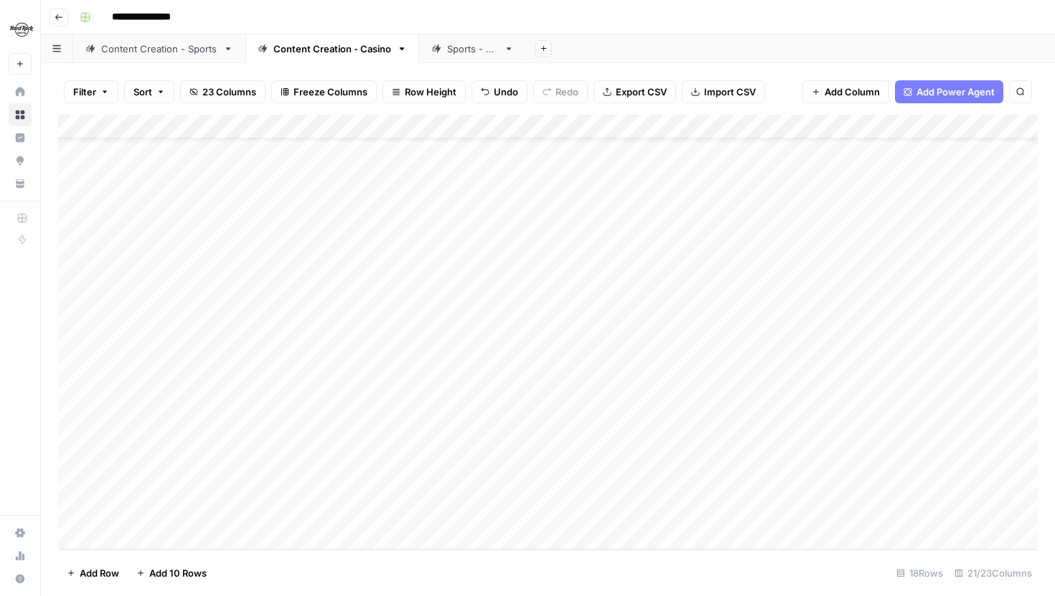
click at [169, 537] on div "Add Column" at bounding box center [548, 332] width 980 height 435
click at [182, 516] on textarea at bounding box center [223, 515] width 230 height 20
type textarea "**********"
click at [634, 440] on div "Add Column" at bounding box center [548, 332] width 980 height 435
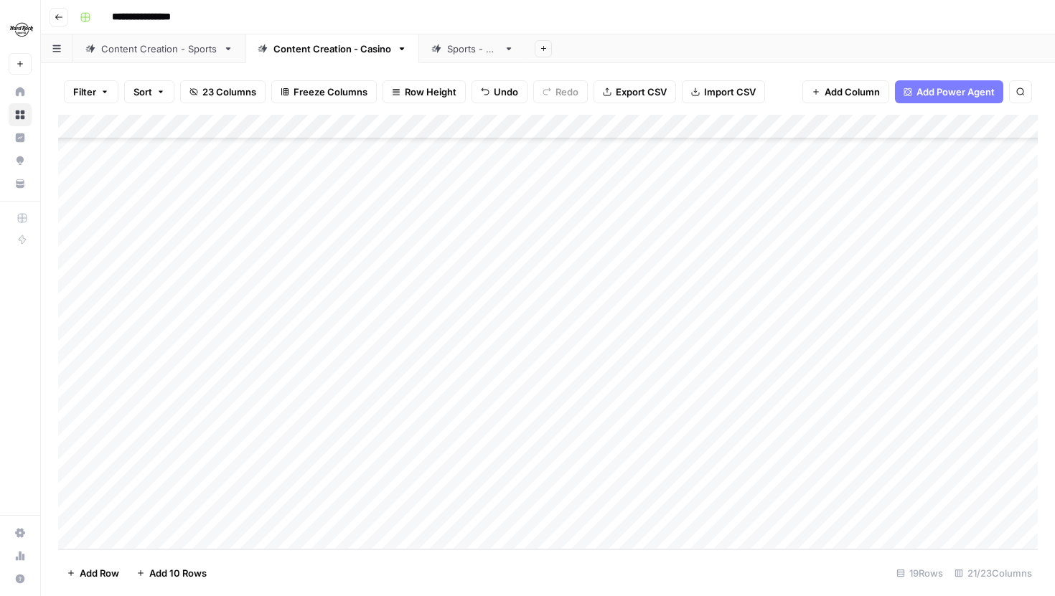
click at [634, 440] on div "Add Column" at bounding box center [548, 332] width 980 height 435
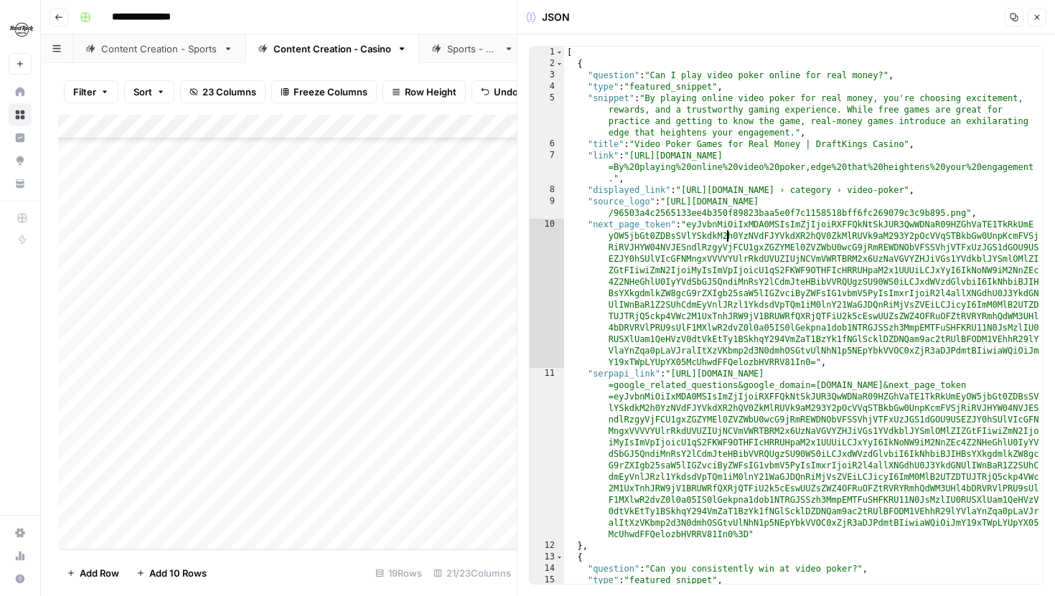
click at [726, 241] on div "[ { "question" : "Can I play video poker online for real money?" , "type" : "fe…" at bounding box center [803, 339] width 479 height 584
type textarea "* *"
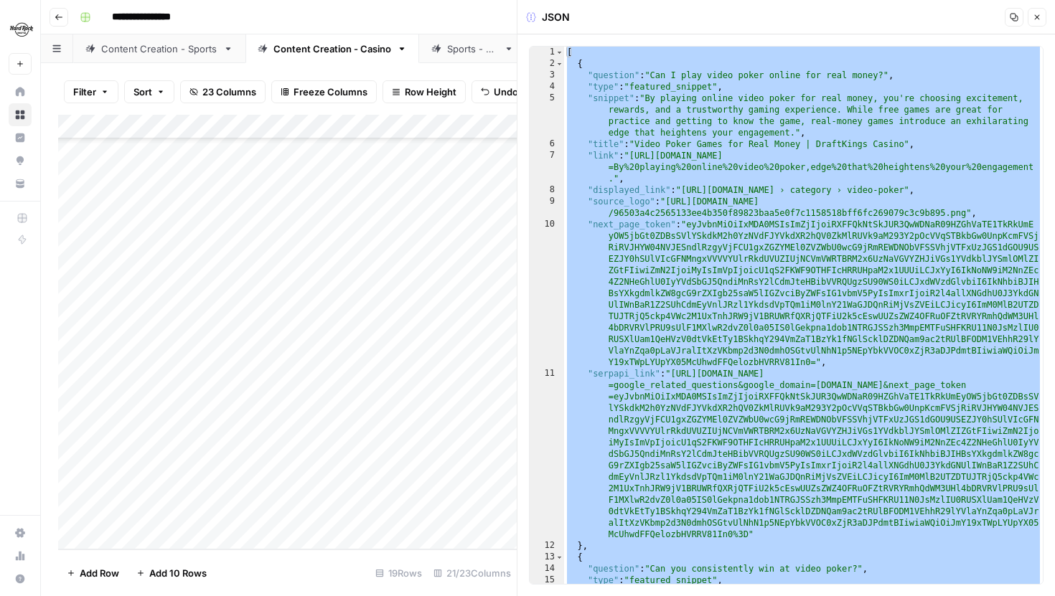
click at [1043, 19] on button "Close" at bounding box center [1037, 17] width 19 height 19
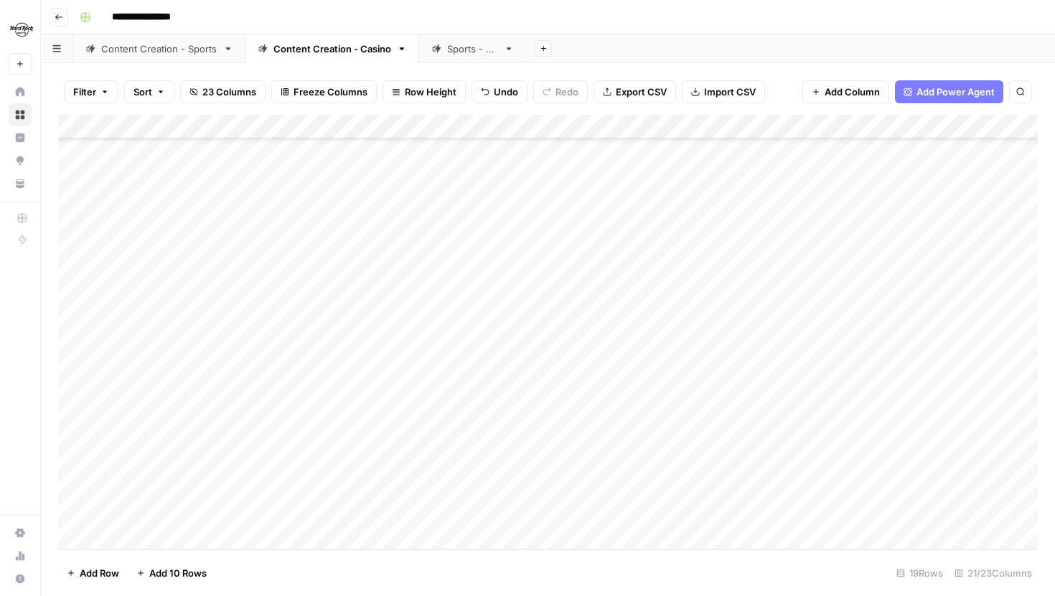
click at [634, 507] on div "Add Column" at bounding box center [548, 332] width 980 height 435
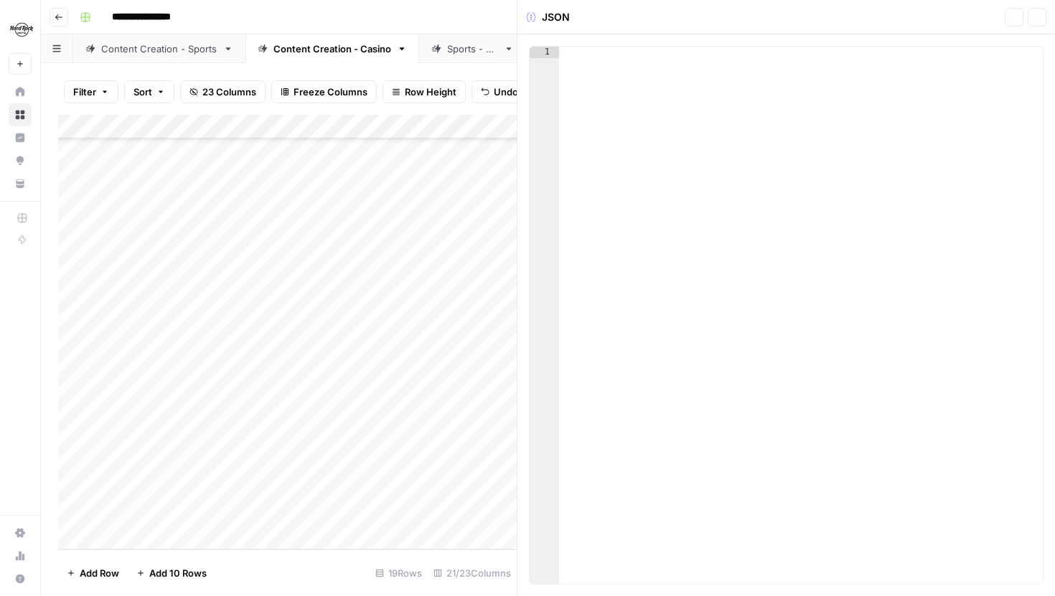
click at [750, 312] on div at bounding box center [801, 327] width 484 height 561
paste textarea "*"
type textarea "*"
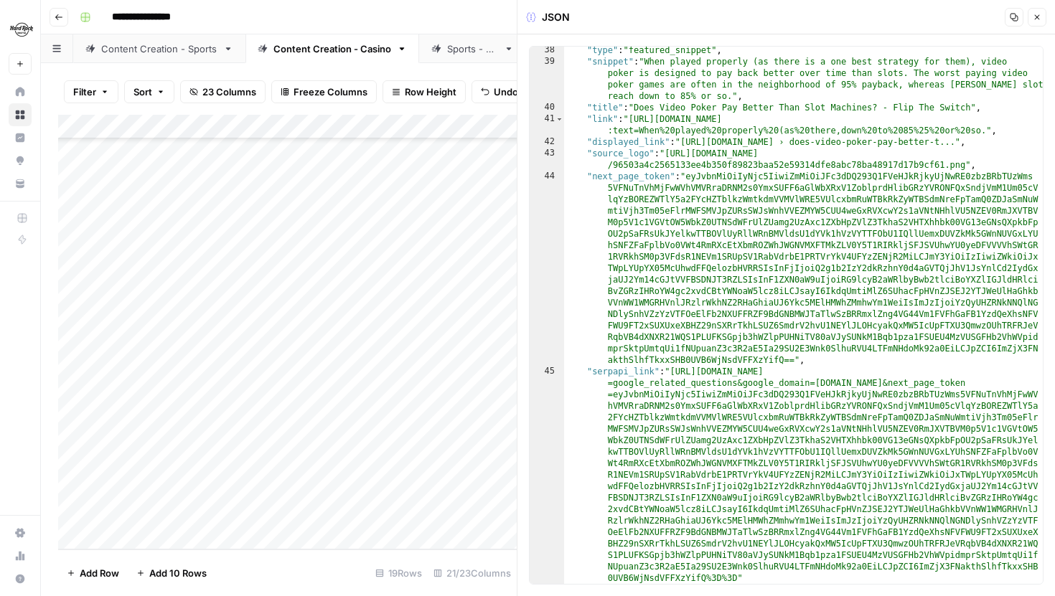
scroll to position [1541, 0]
click at [1029, 29] on header "JSON Copy Close" at bounding box center [786, 17] width 538 height 34
click at [1033, 24] on button "Close" at bounding box center [1037, 17] width 19 height 19
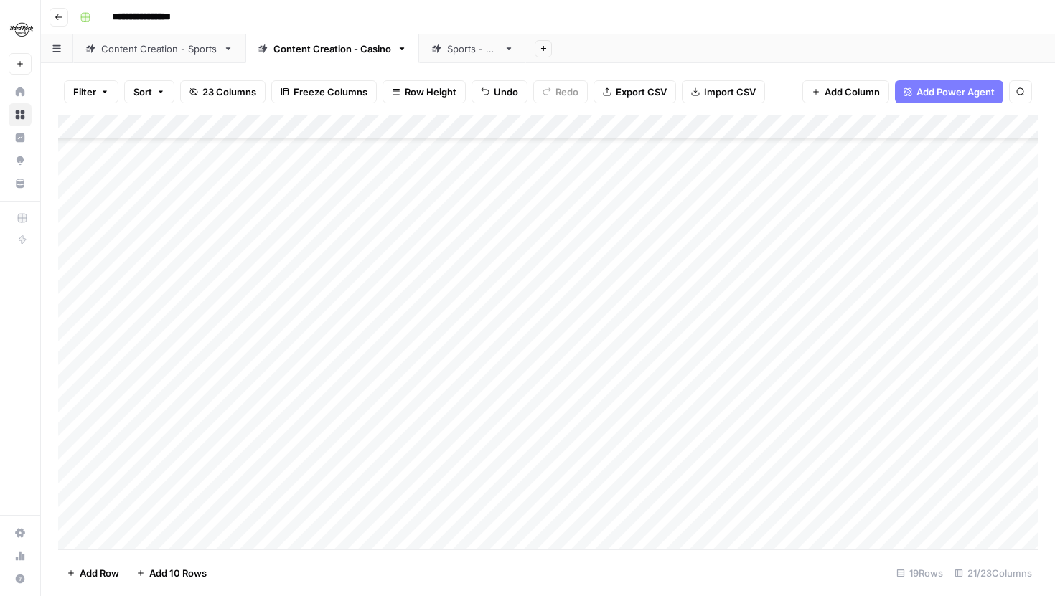
click at [782, 443] on div "Add Column" at bounding box center [548, 332] width 980 height 435
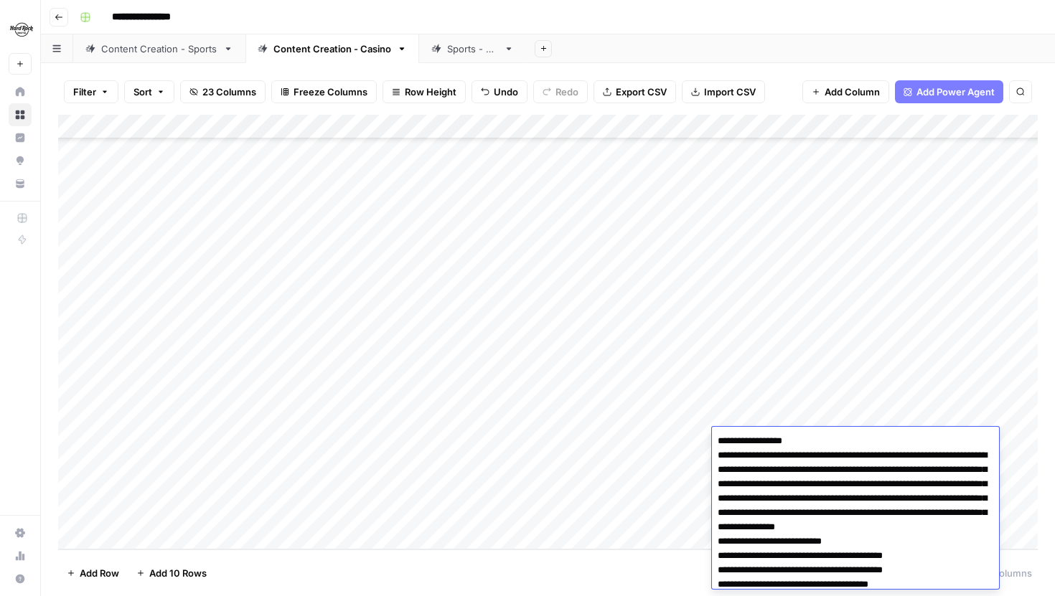
scroll to position [1054, 0]
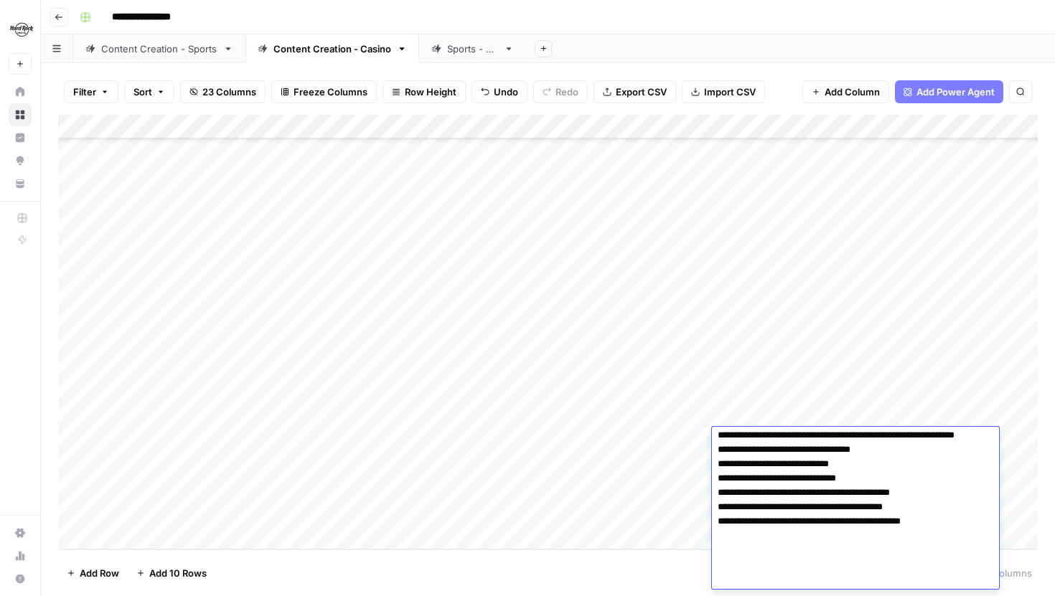
click at [637, 466] on div "Add Column" at bounding box center [548, 332] width 980 height 435
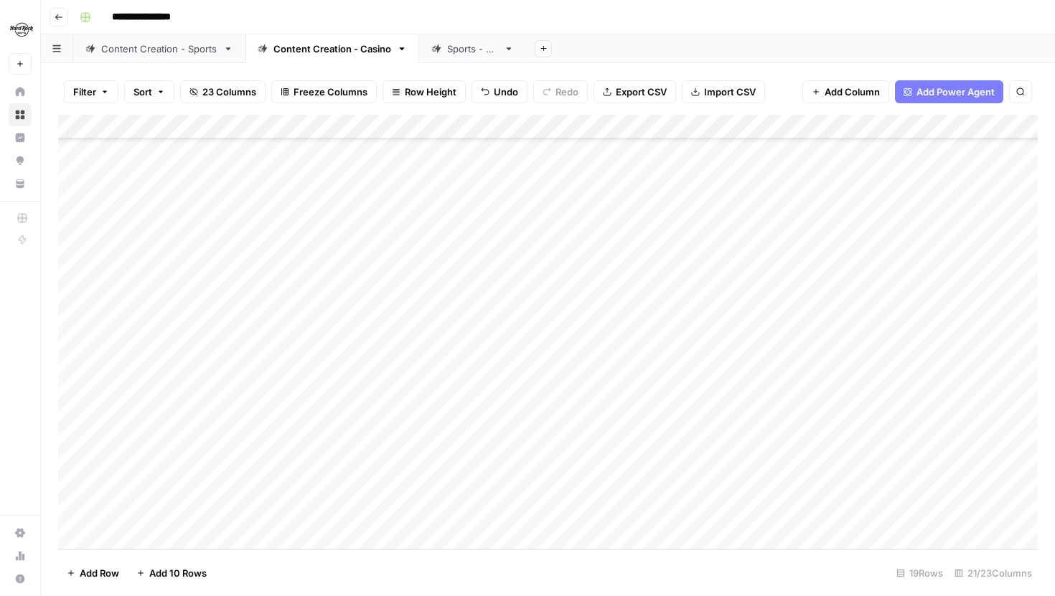
click at [761, 507] on div "Add Column" at bounding box center [548, 332] width 980 height 435
type textarea "**********"
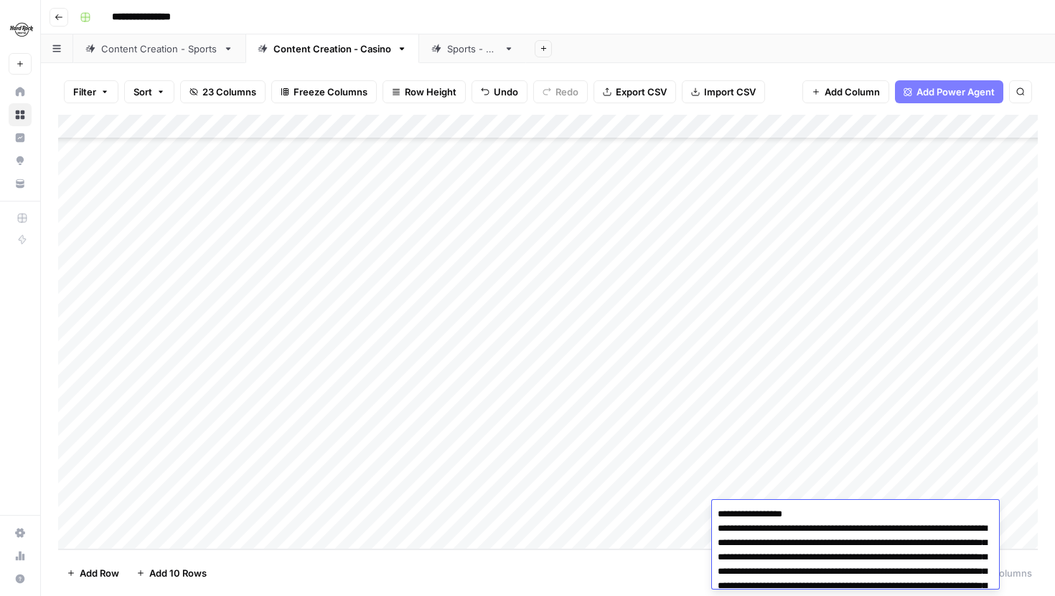
scroll to position [1122, 0]
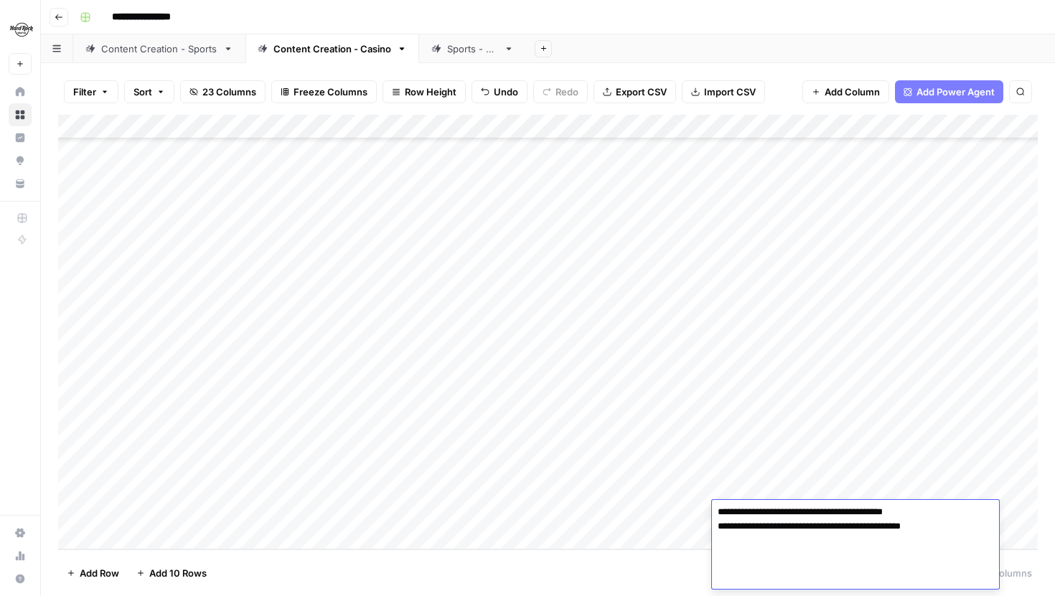
click at [870, 442] on div "Add Column" at bounding box center [548, 332] width 980 height 435
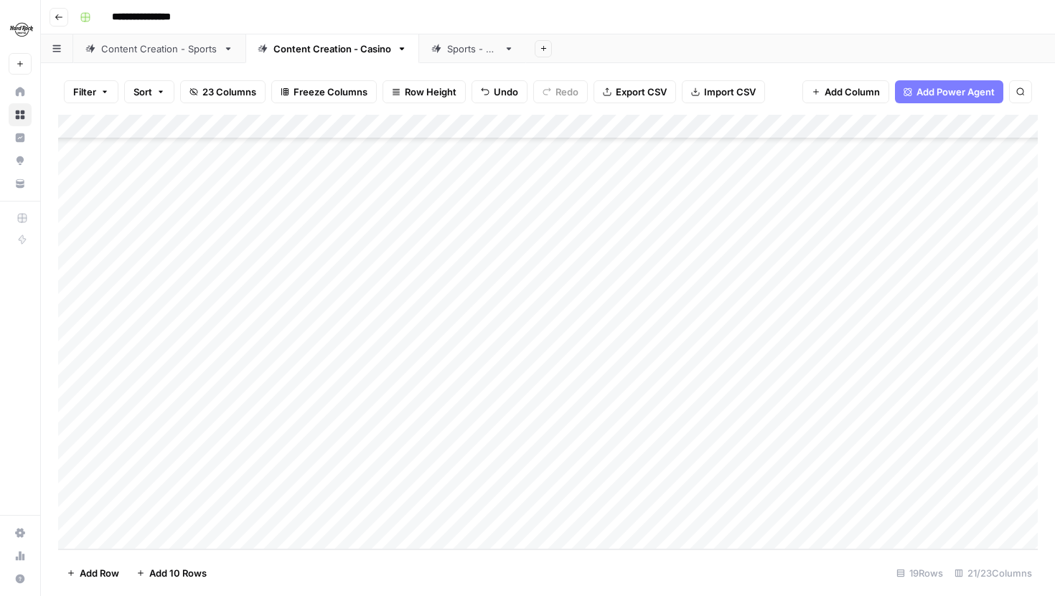
click at [870, 442] on div "Add Column" at bounding box center [548, 332] width 980 height 435
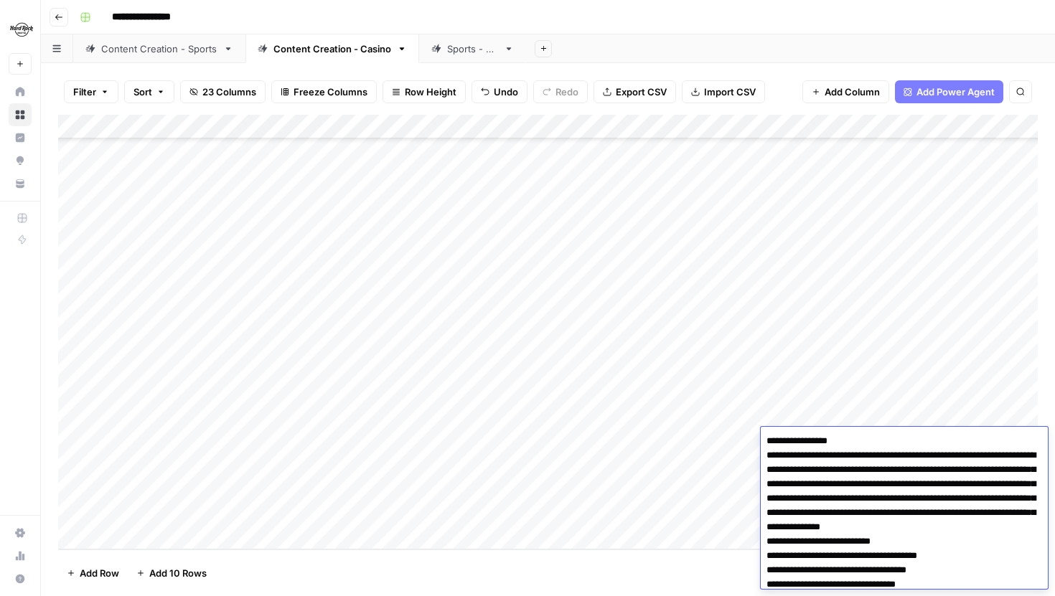
scroll to position [551, 0]
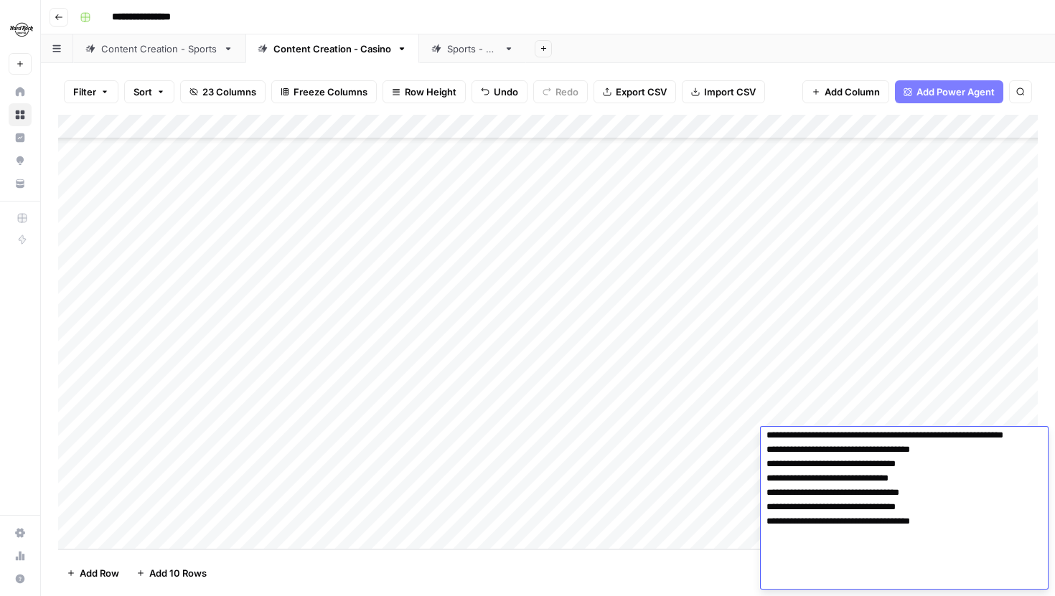
click at [724, 469] on div "Add Column" at bounding box center [548, 332] width 980 height 435
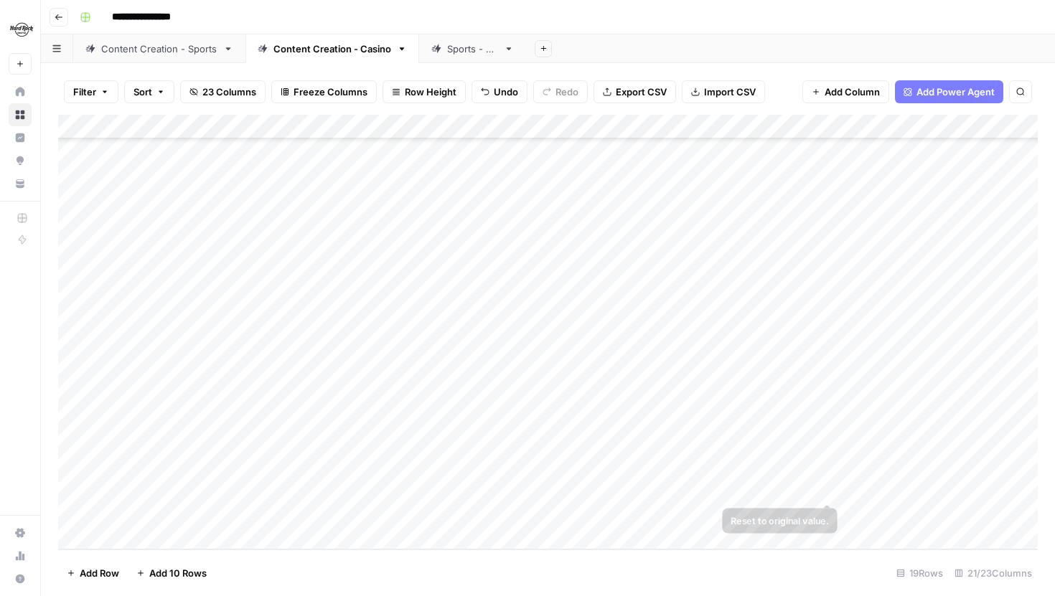
click at [886, 512] on div "Add Column" at bounding box center [548, 332] width 980 height 435
type textarea "**********"
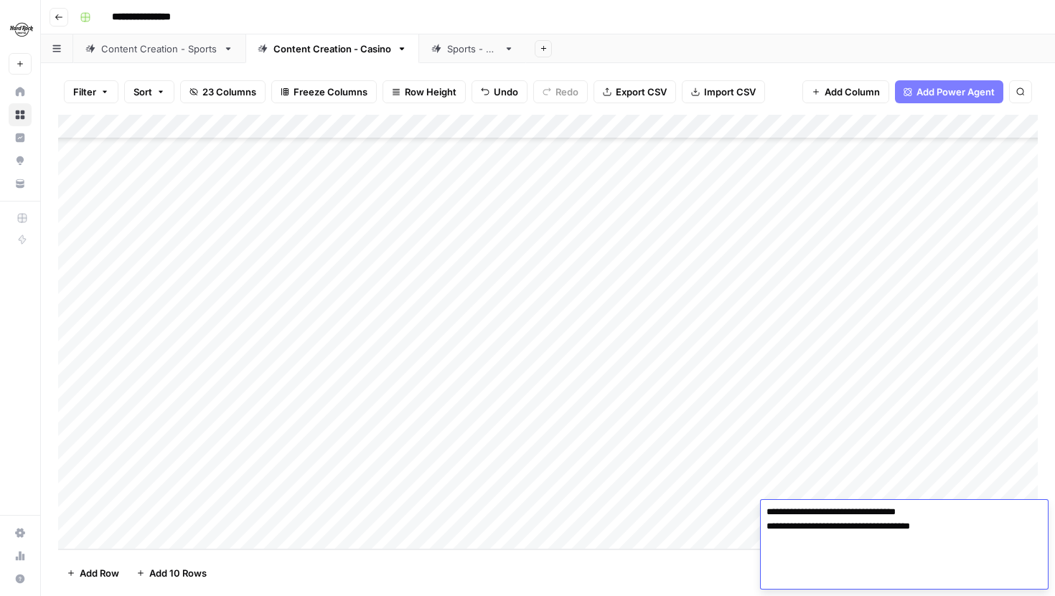
click at [801, 453] on div "Add Column" at bounding box center [548, 332] width 980 height 435
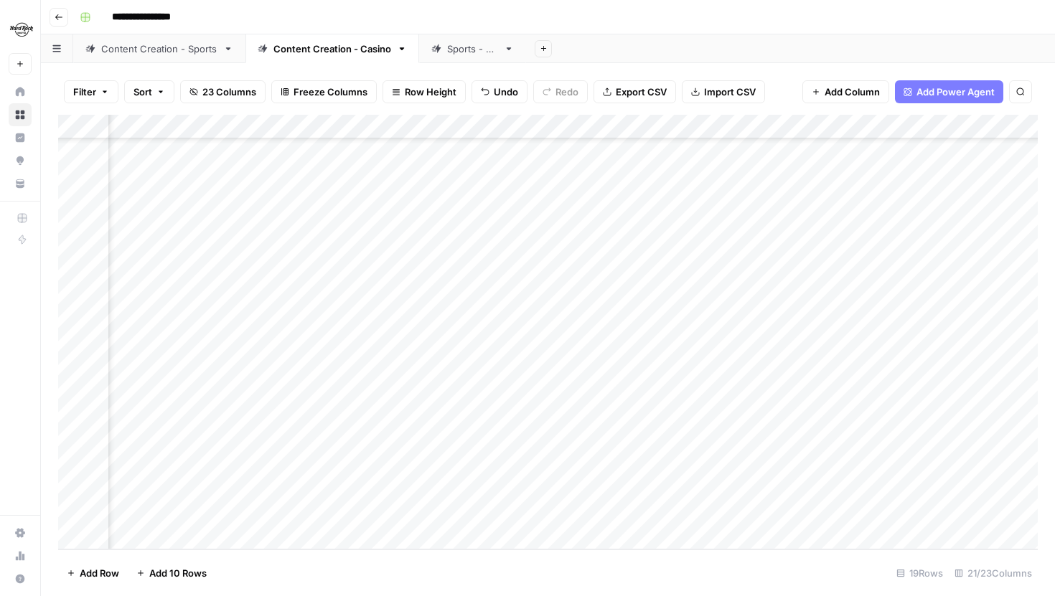
scroll to position [76, 185]
click at [812, 439] on div "Add Column" at bounding box center [548, 332] width 980 height 435
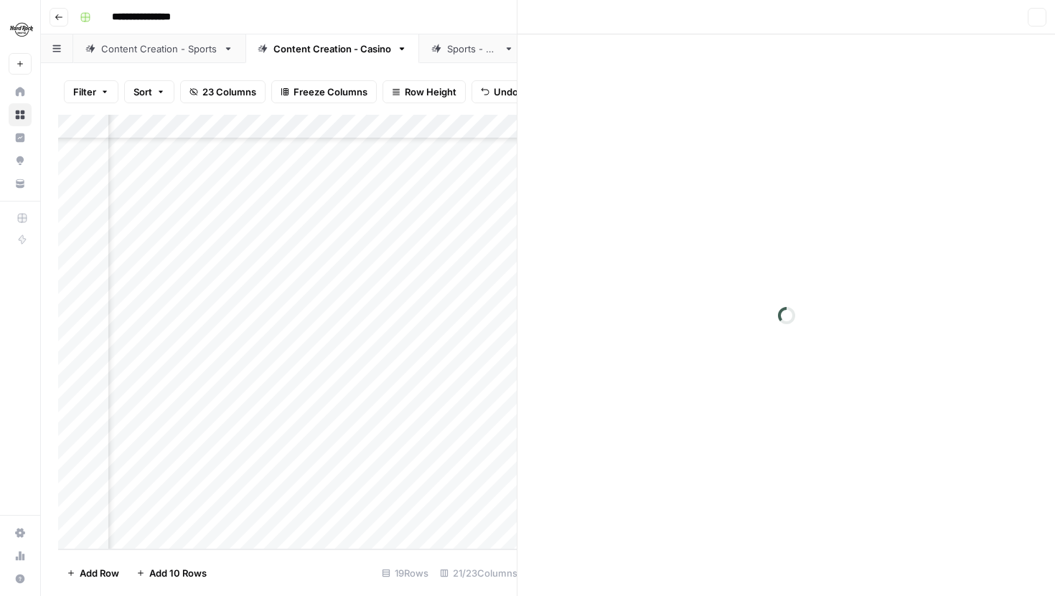
click at [871, 370] on div at bounding box center [786, 315] width 538 height 562
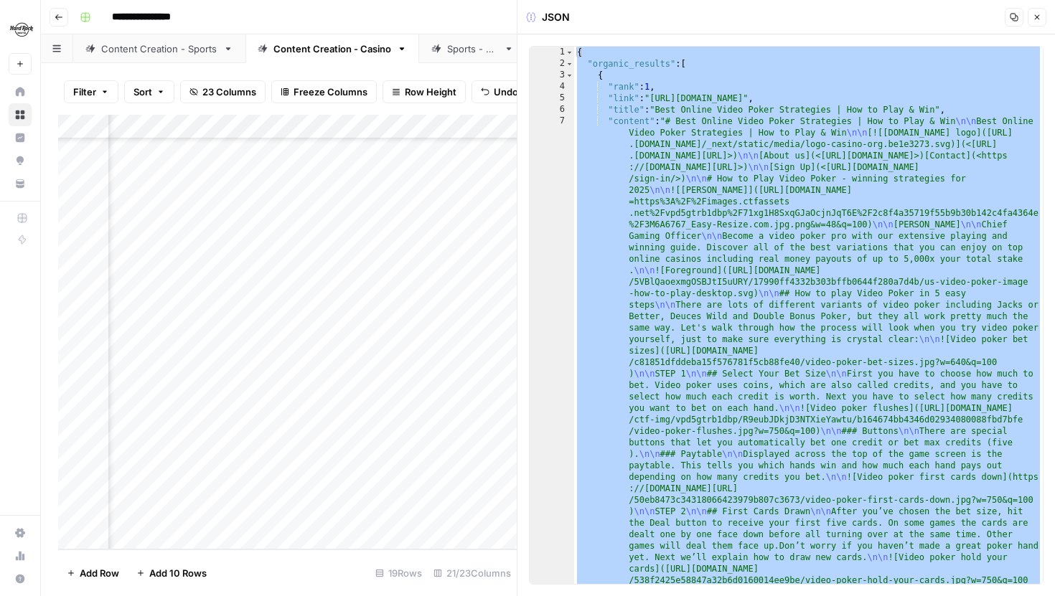
click at [1036, 6] on header "JSON Copy Close" at bounding box center [786, 17] width 538 height 34
click at [1036, 11] on button "Close" at bounding box center [1037, 17] width 19 height 19
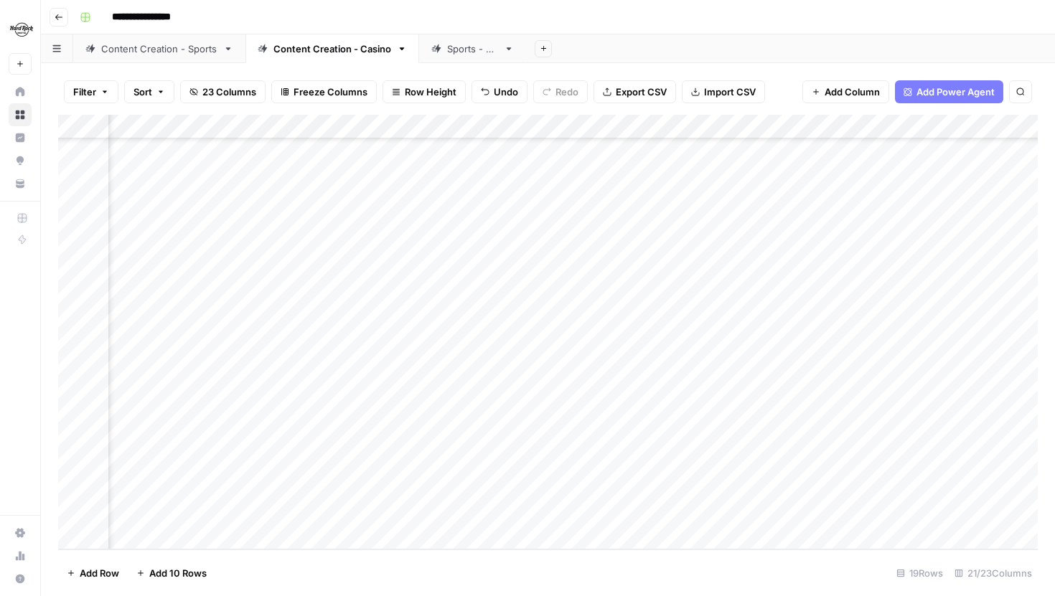
click at [856, 512] on div "Add Column" at bounding box center [548, 332] width 980 height 435
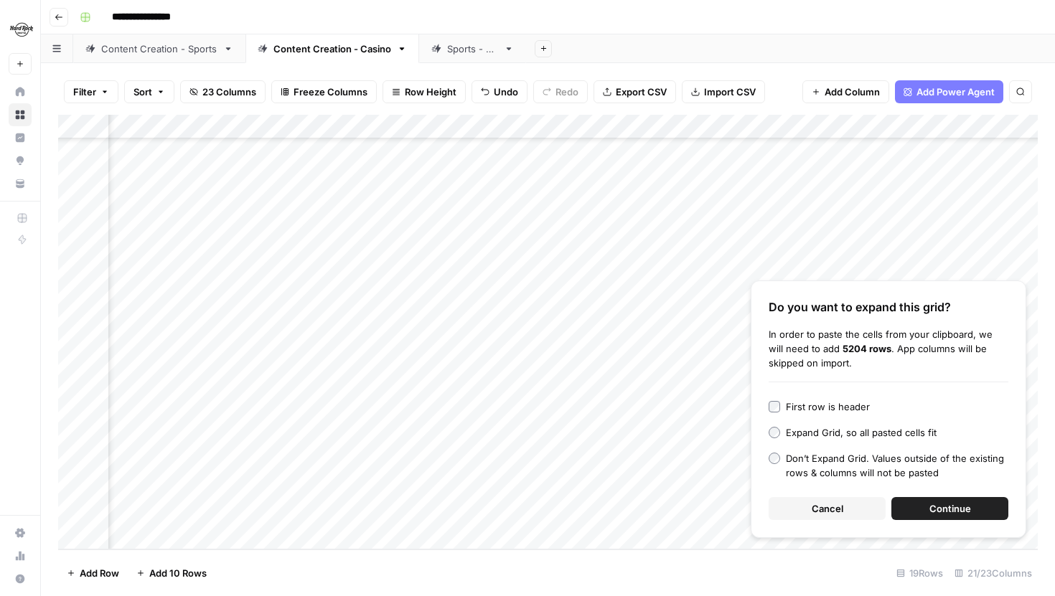
click at [834, 501] on button "Cancel" at bounding box center [827, 508] width 117 height 23
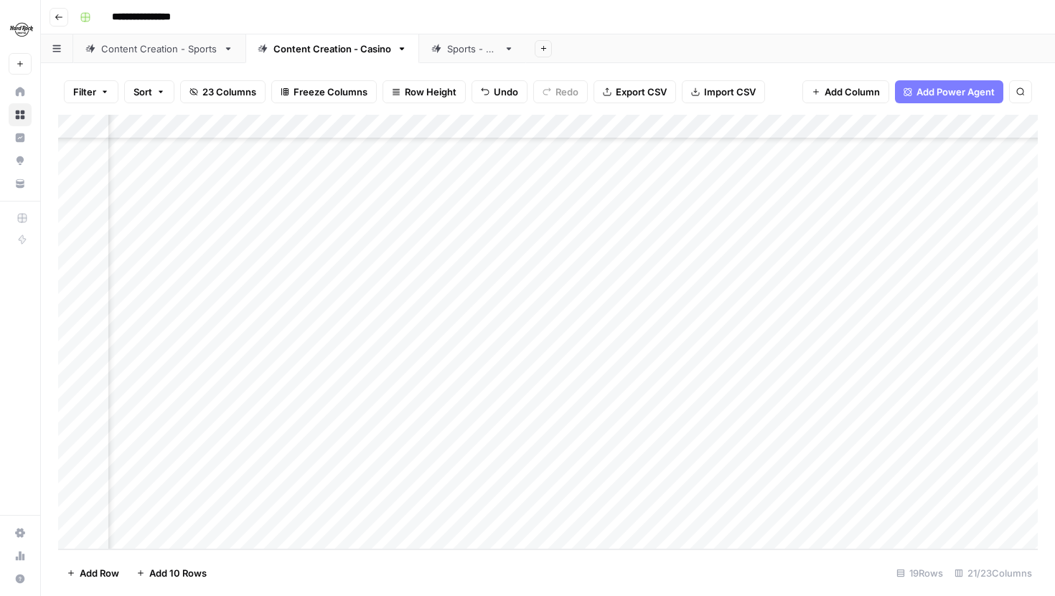
click at [834, 504] on div "Add Column" at bounding box center [548, 332] width 980 height 435
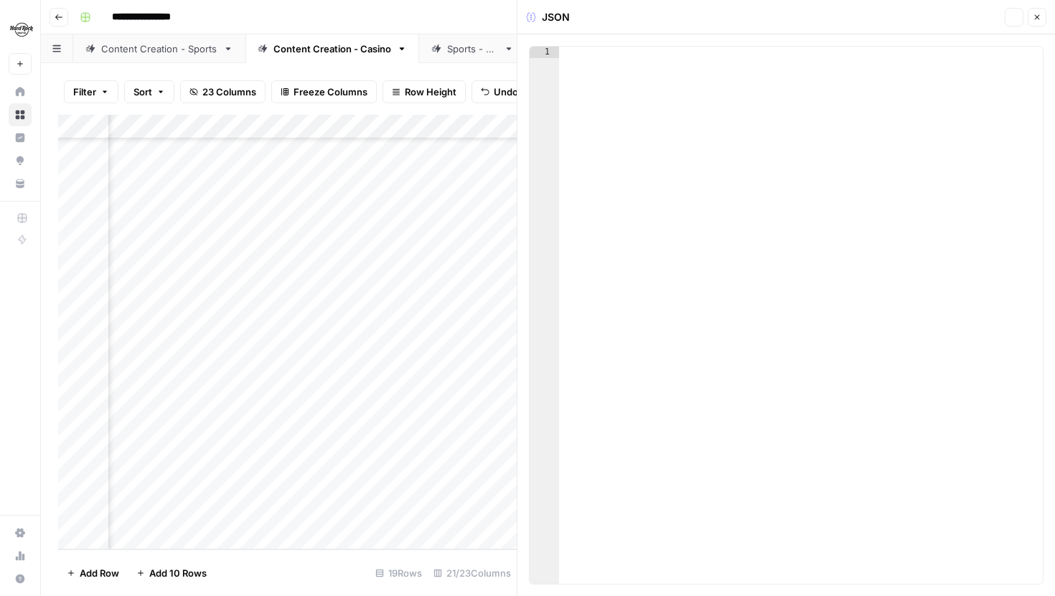
click at [840, 296] on div at bounding box center [801, 327] width 484 height 561
paste textarea "*"
type textarea "*"
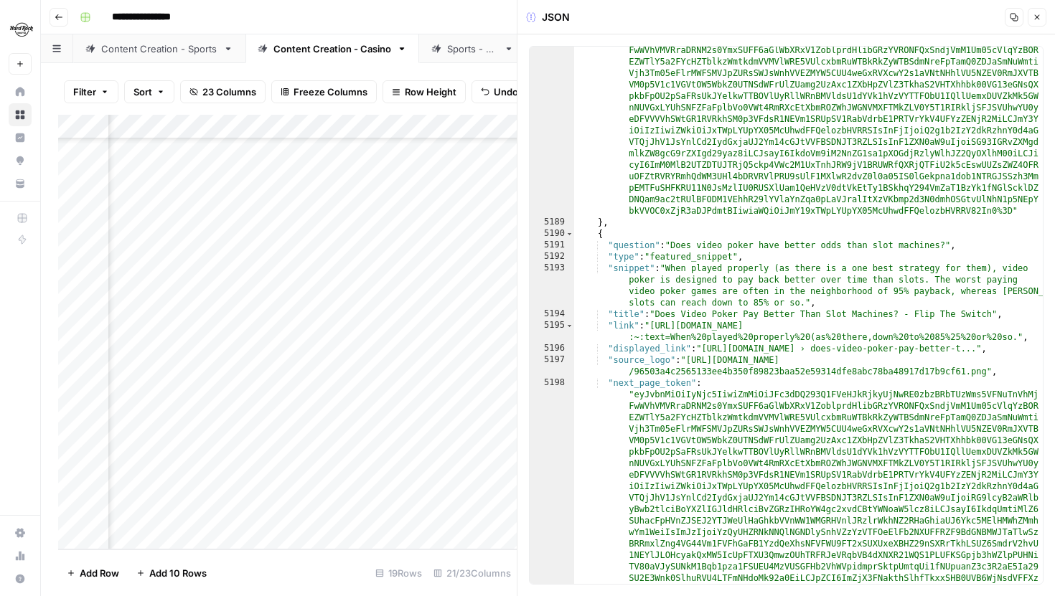
click at [1041, 18] on icon "button" at bounding box center [1037, 17] width 9 height 9
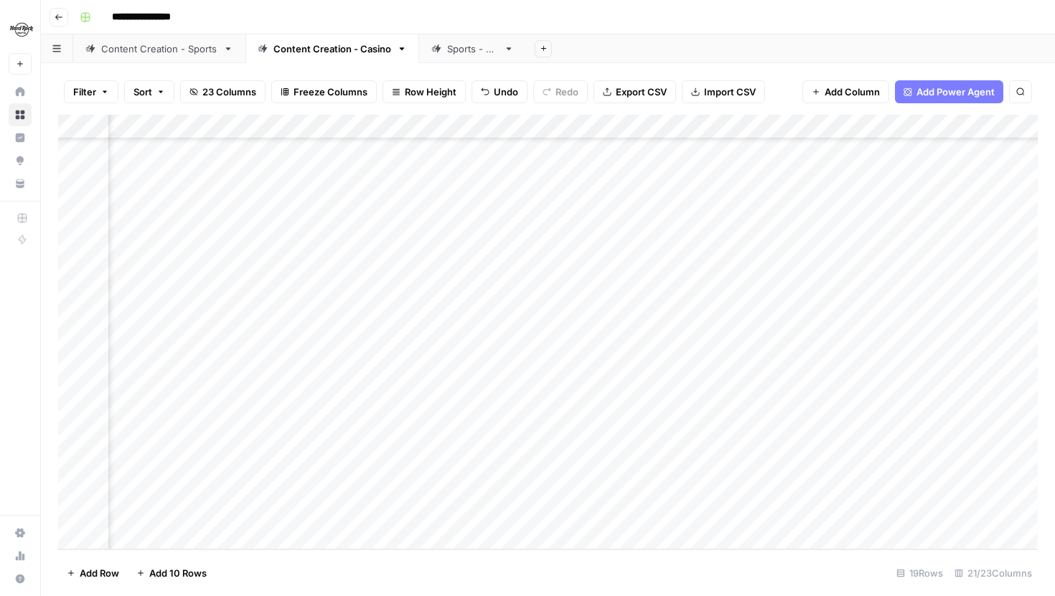
scroll to position [76, 356]
click at [840, 509] on div "Add Column" at bounding box center [548, 332] width 980 height 435
click at [269, 373] on div "Add Column" at bounding box center [548, 332] width 980 height 435
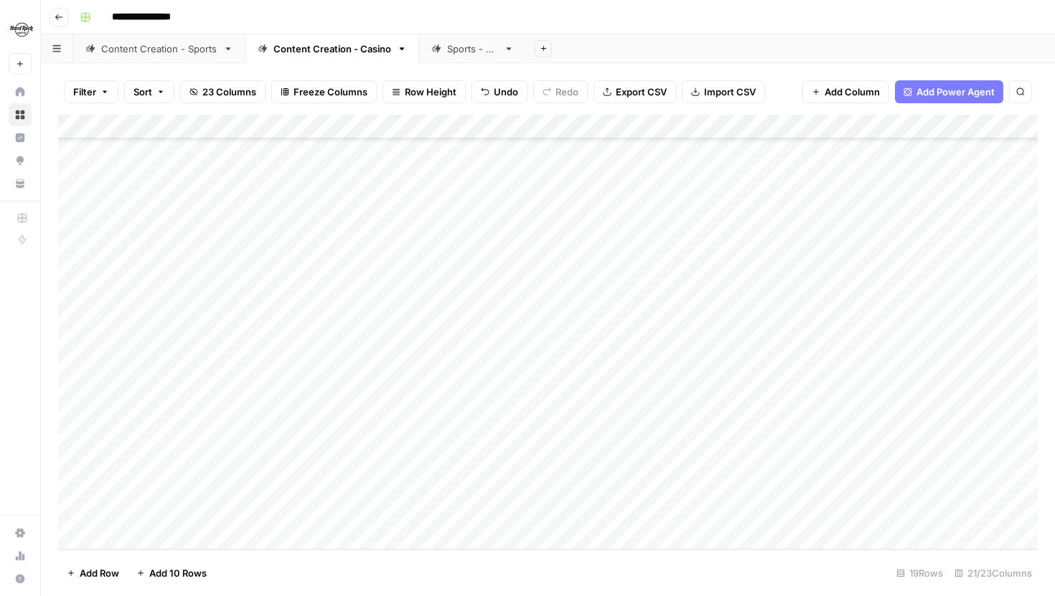
click at [193, 528] on div "Add Column" at bounding box center [548, 332] width 980 height 435
click at [233, 507] on textarea at bounding box center [223, 515] width 230 height 20
type textarea "**********"
click at [642, 342] on div "Add Column" at bounding box center [548, 332] width 980 height 435
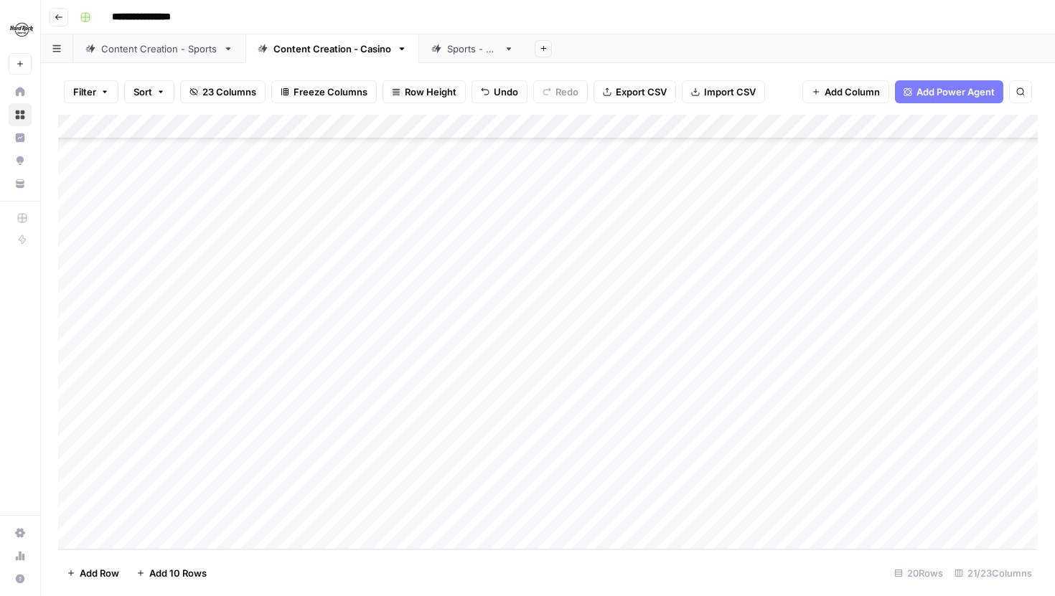
click at [642, 342] on div "Add Column" at bounding box center [548, 332] width 980 height 435
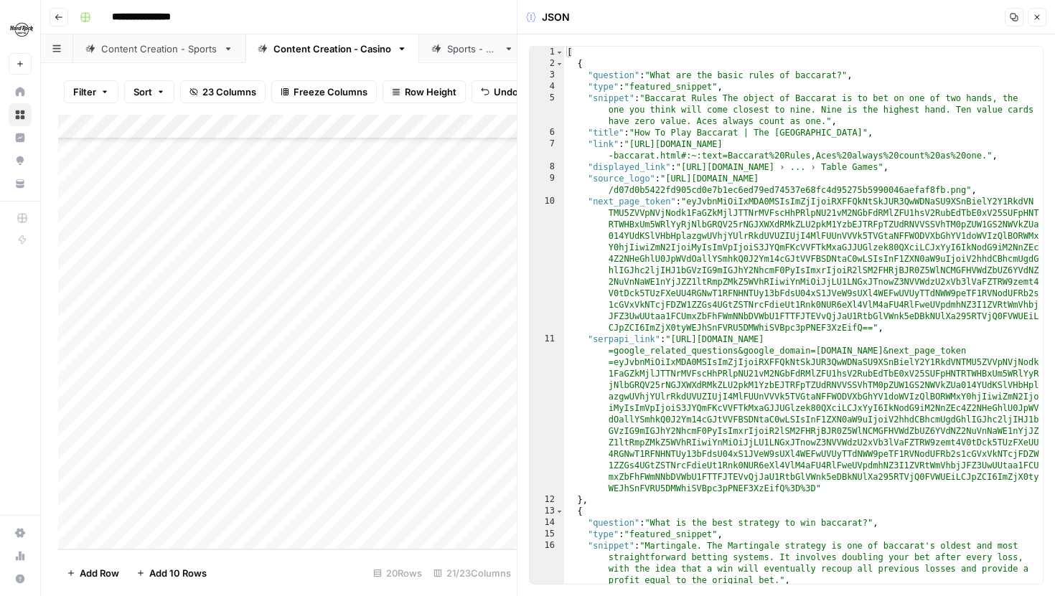
click at [675, 346] on div at bounding box center [648, 342] width 131 height 27
type textarea "**********"
click at [817, 231] on div "[ { "question" : "What are the basic rules of baccarat?" , "type" : "featured_s…" at bounding box center [803, 327] width 479 height 561
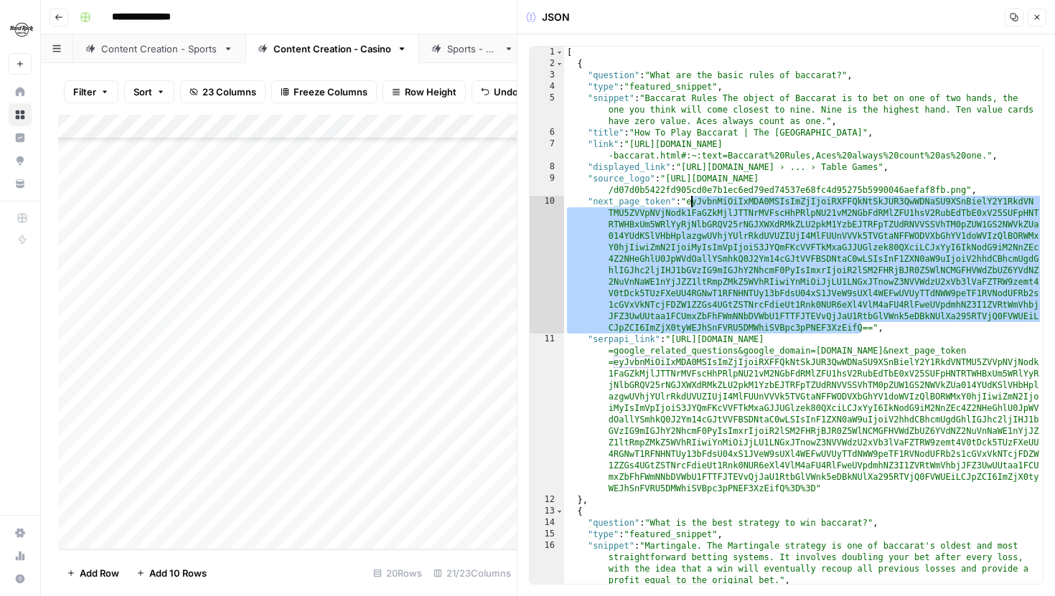
click at [817, 231] on div "[ { "question" : "What are the basic rules of baccarat?" , "type" : "featured_s…" at bounding box center [803, 327] width 479 height 561
type textarea "* *"
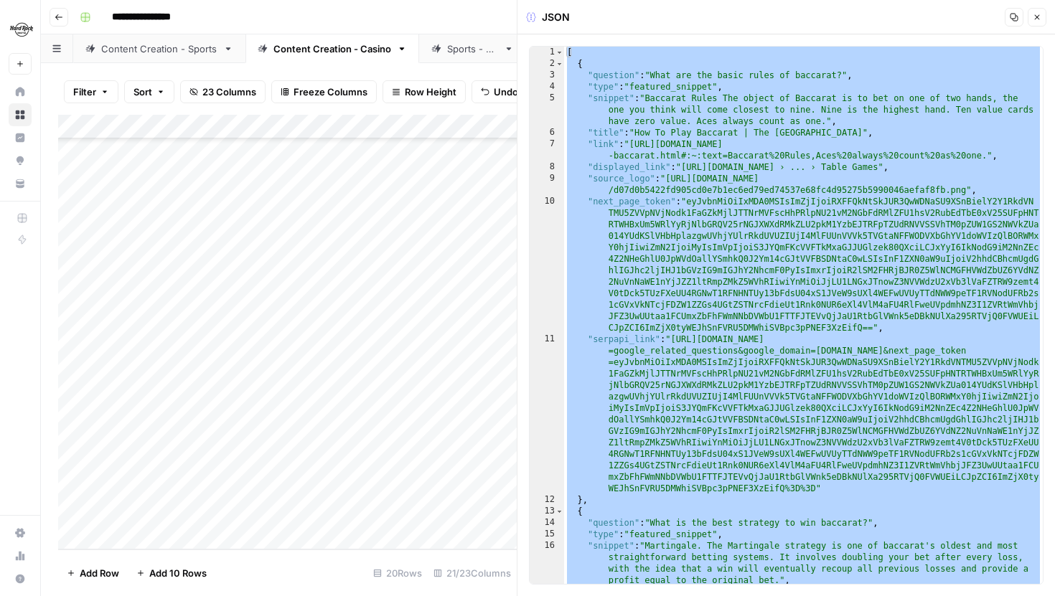
click at [1028, 14] on button "Close" at bounding box center [1037, 17] width 19 height 19
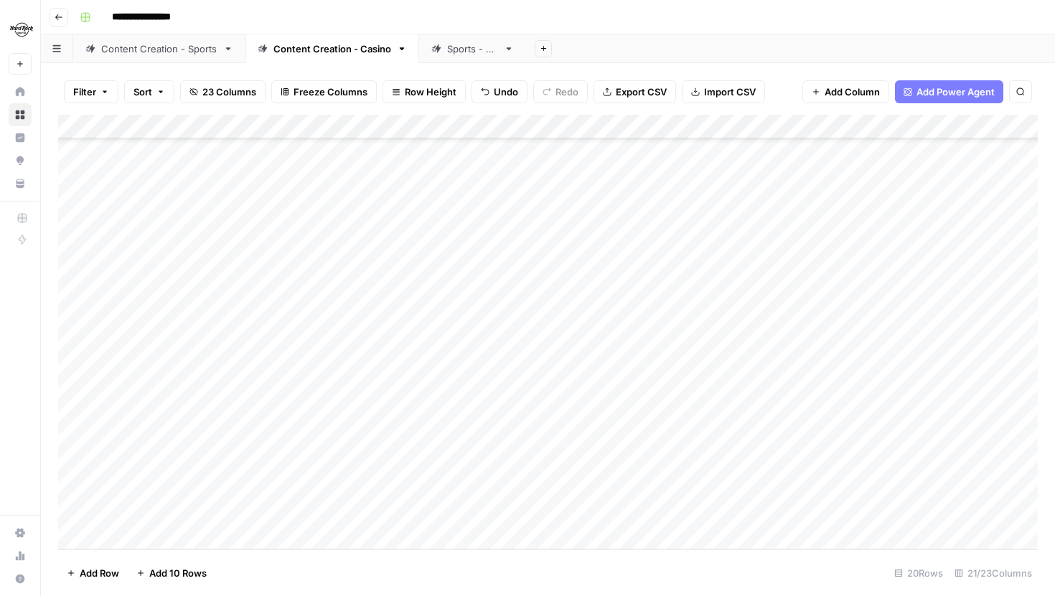
click at [666, 504] on div "Add Column" at bounding box center [548, 332] width 980 height 435
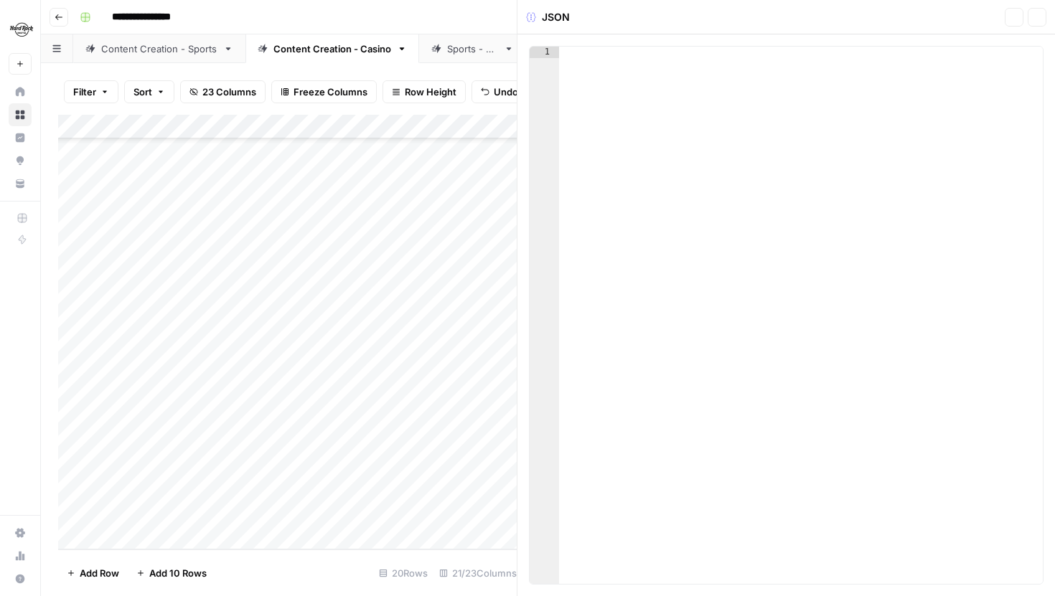
click at [719, 385] on div at bounding box center [801, 327] width 484 height 561
paste textarea "*"
type textarea "*"
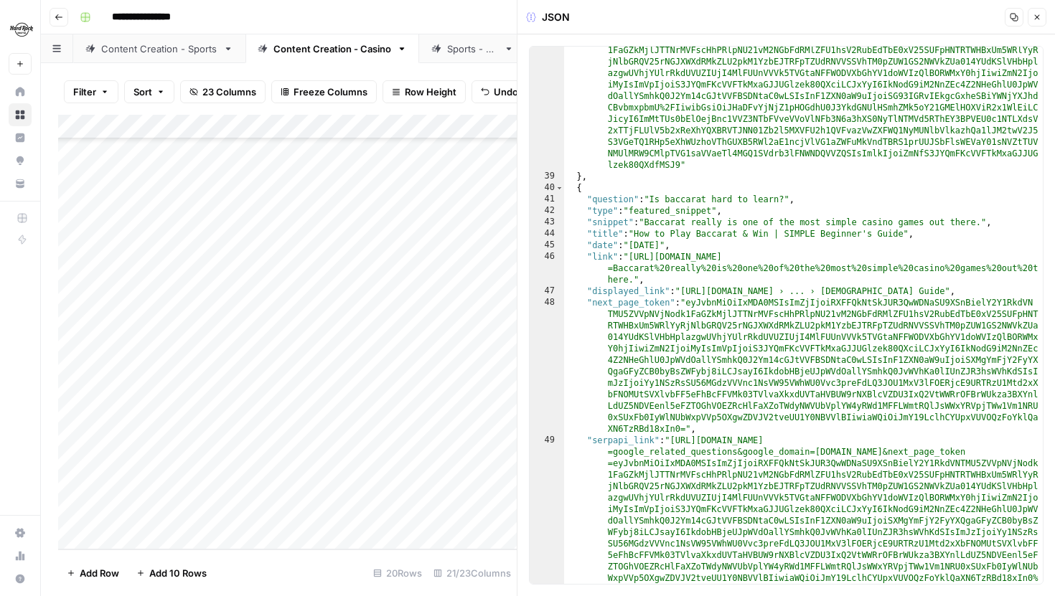
click at [1042, 12] on button "Close" at bounding box center [1037, 17] width 19 height 19
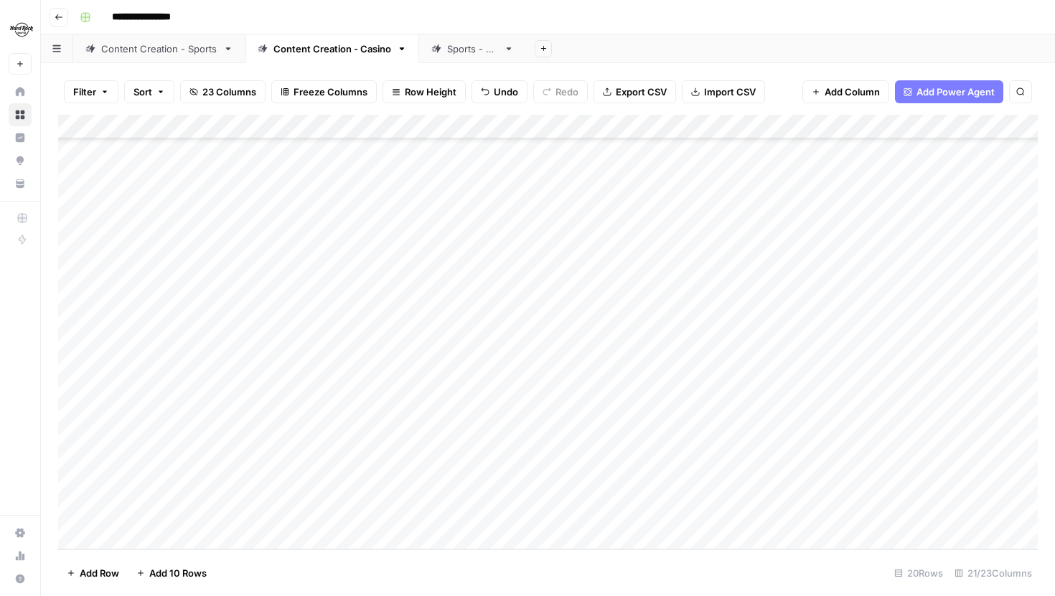
click at [774, 342] on div "Add Column" at bounding box center [548, 332] width 980 height 435
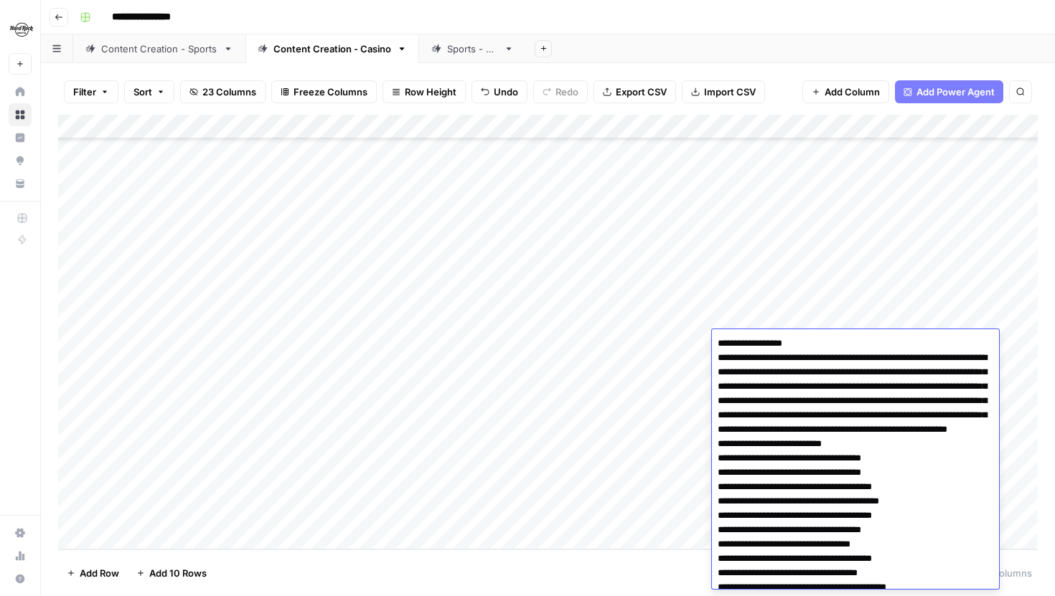
scroll to position [698, 0]
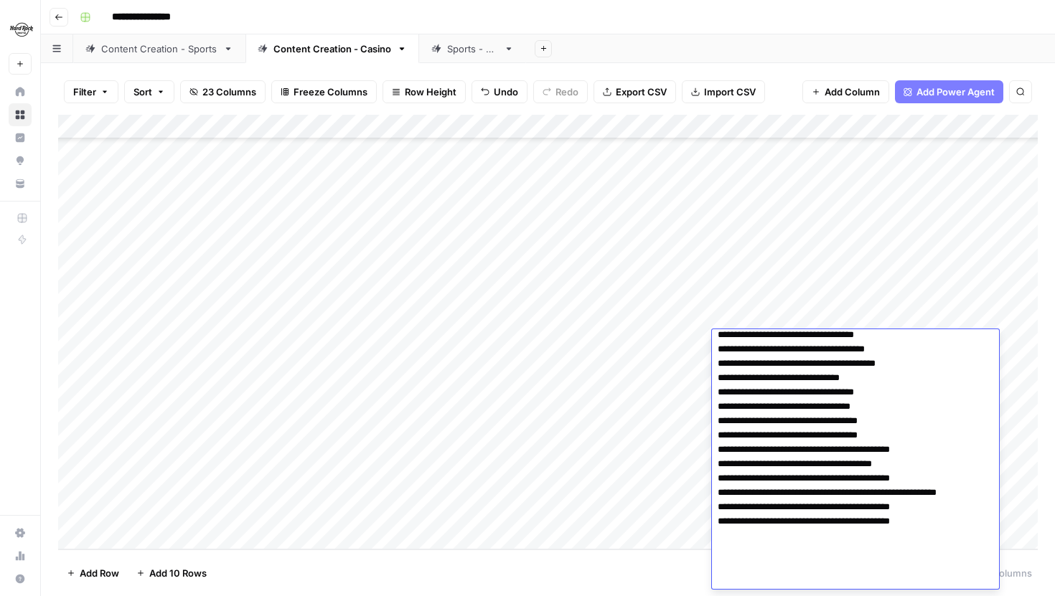
click at [629, 442] on div "Add Column" at bounding box center [548, 332] width 980 height 435
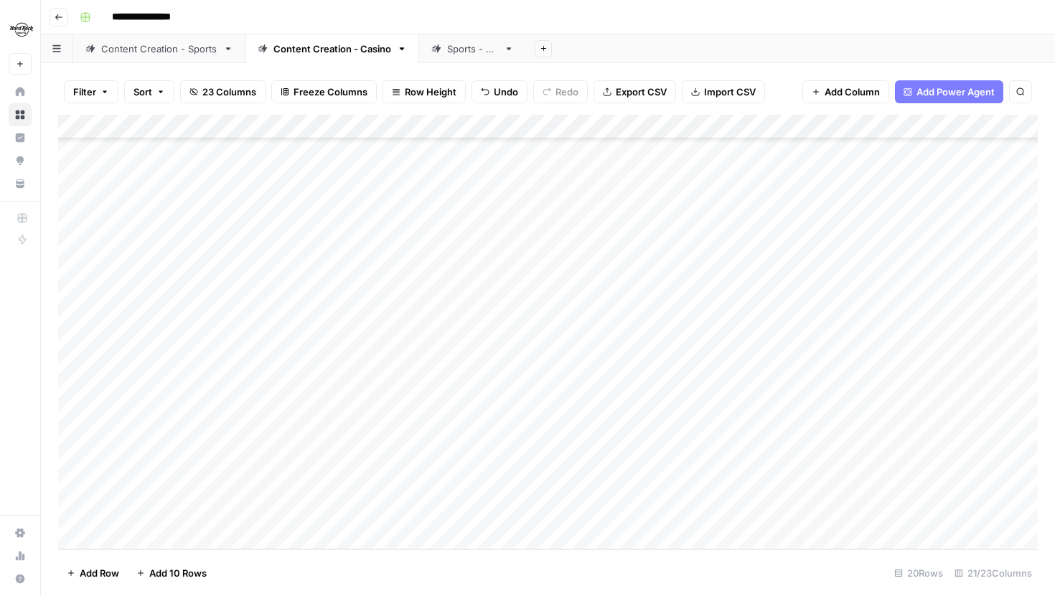
click at [766, 511] on div "Add Column" at bounding box center [548, 332] width 980 height 435
type textarea "**********"
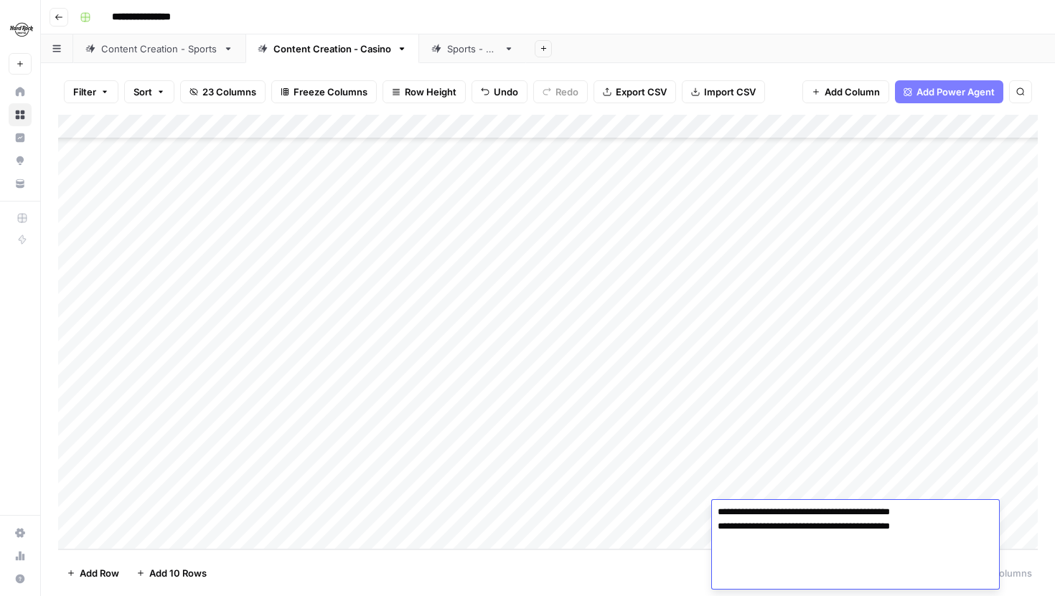
click at [781, 438] on div "Add Column" at bounding box center [548, 332] width 980 height 435
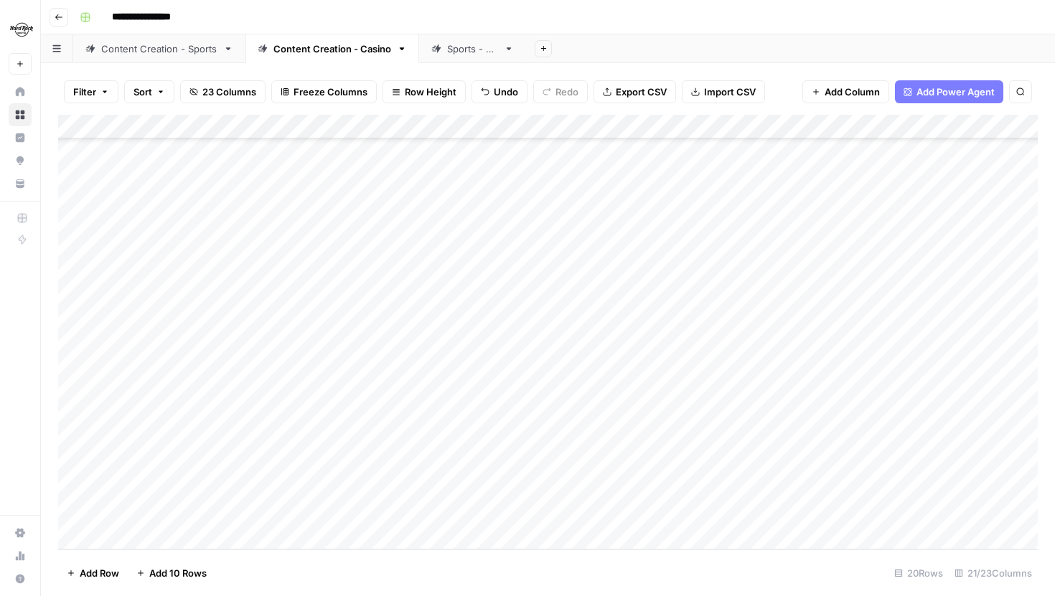
click at [860, 341] on div "Add Column" at bounding box center [548, 332] width 980 height 435
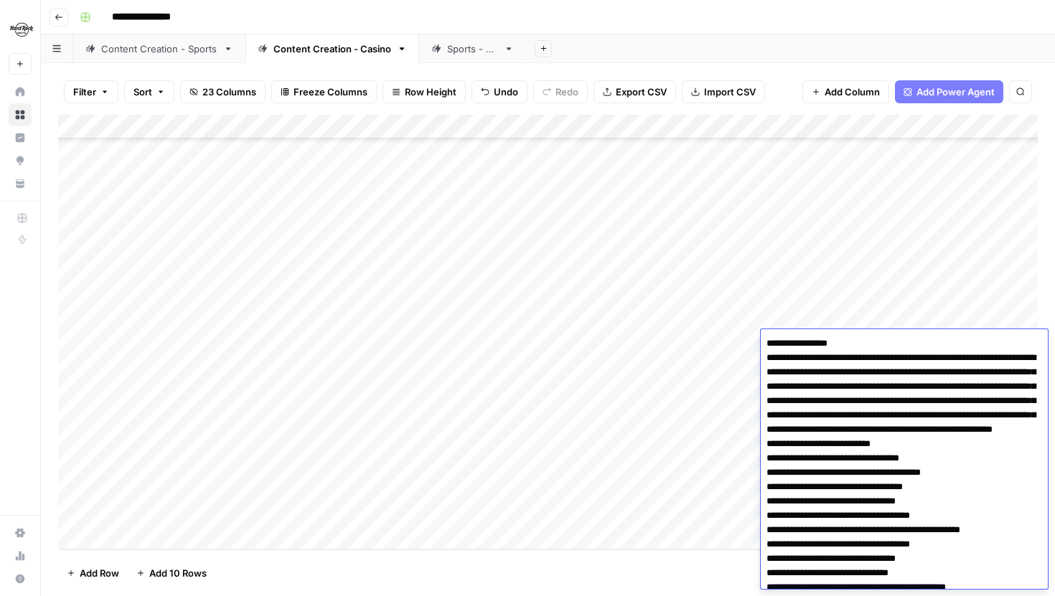
scroll to position [181, 0]
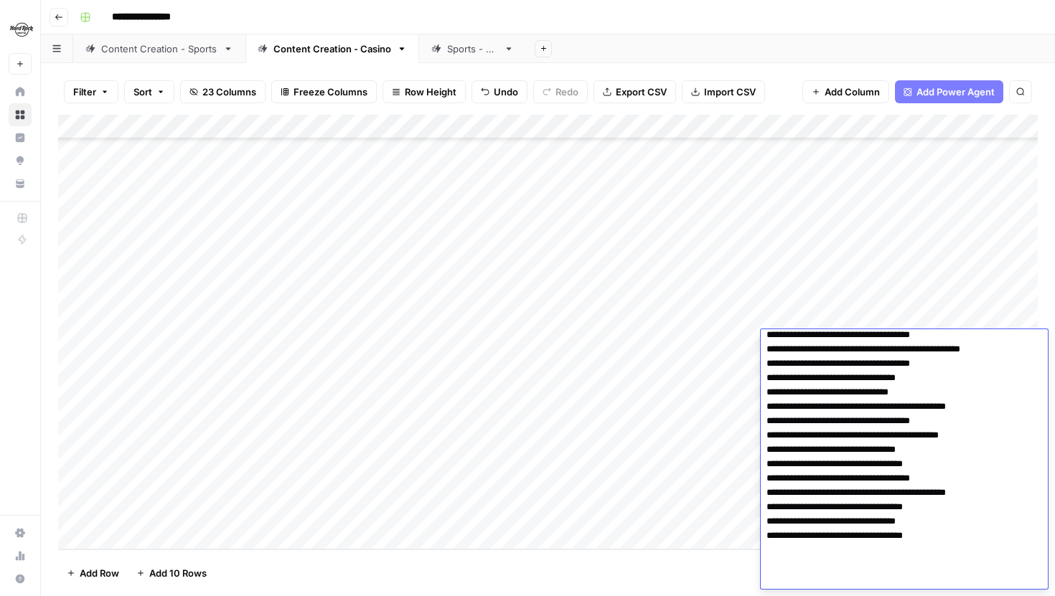
click at [853, 405] on textarea at bounding box center [904, 371] width 287 height 436
click at [663, 448] on div "Add Column" at bounding box center [548, 332] width 980 height 435
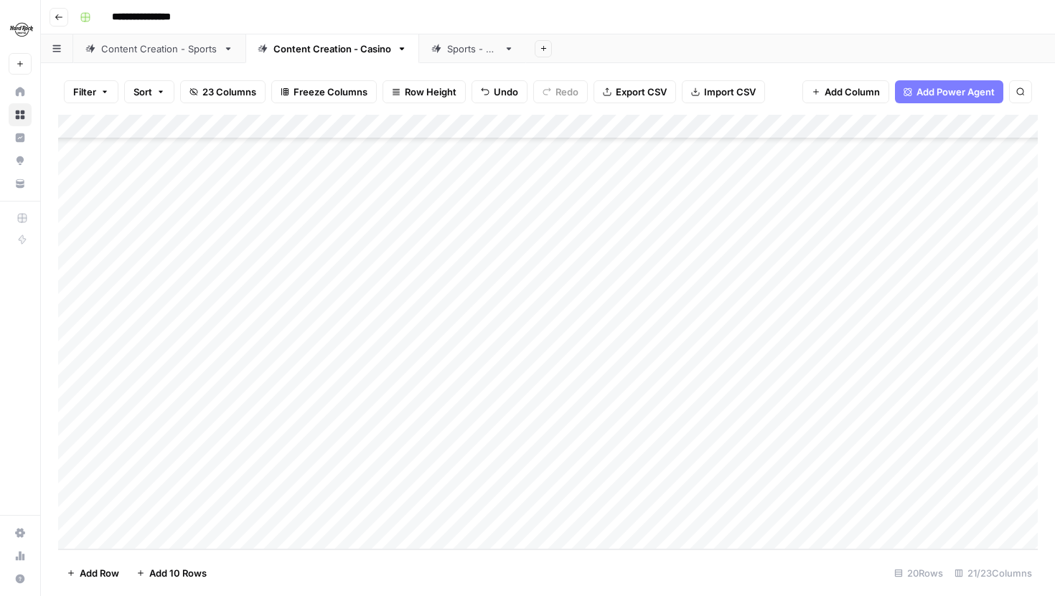
click at [874, 517] on div "Add Column" at bounding box center [548, 332] width 980 height 435
type textarea "**********"
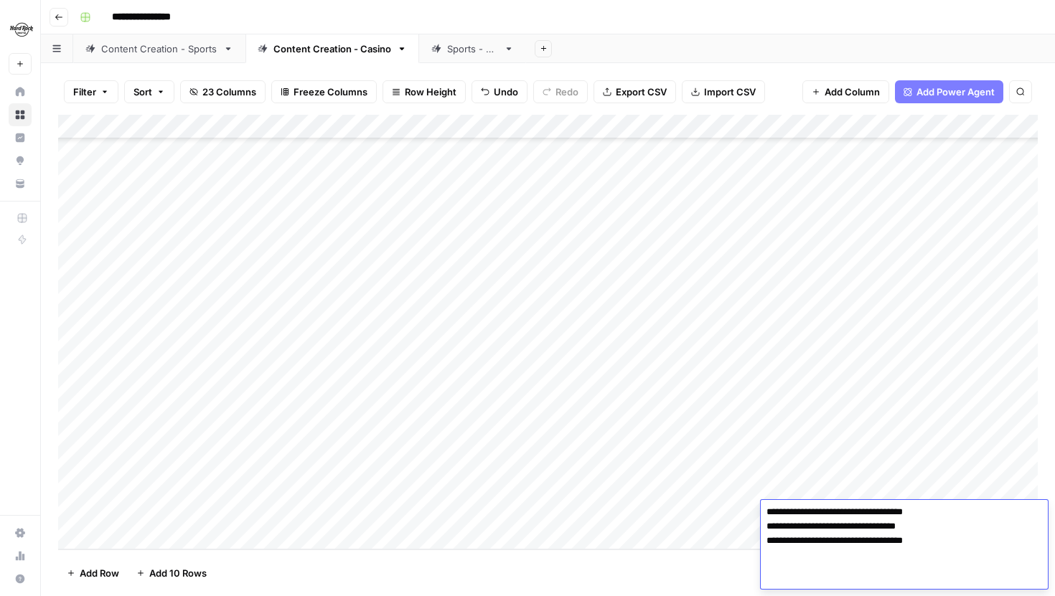
click at [817, 438] on div "Add Column" at bounding box center [548, 332] width 980 height 435
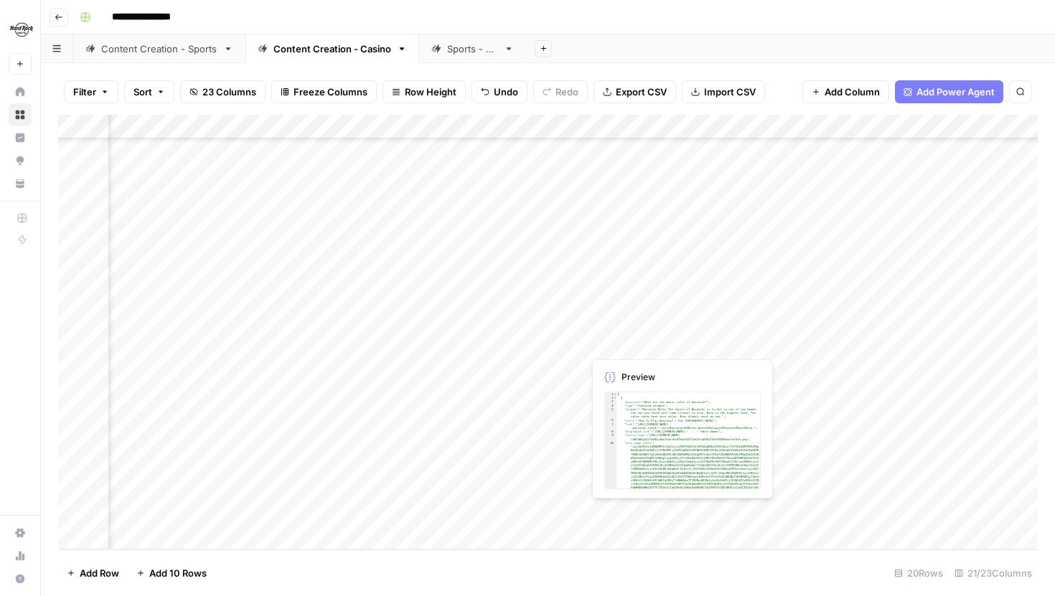
scroll to position [100, 103]
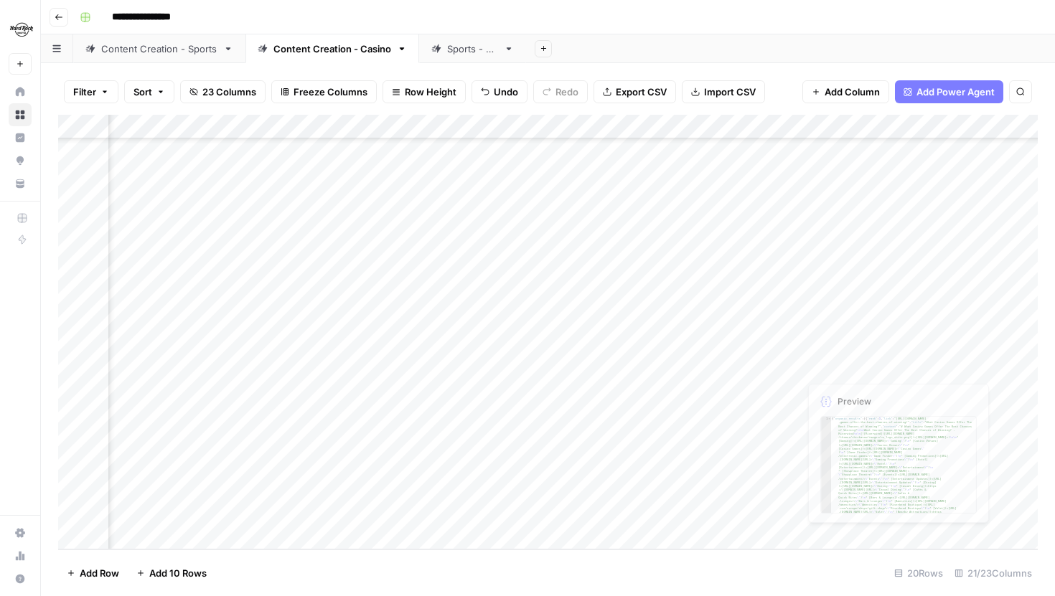
click at [920, 349] on div "Add Column" at bounding box center [548, 332] width 980 height 435
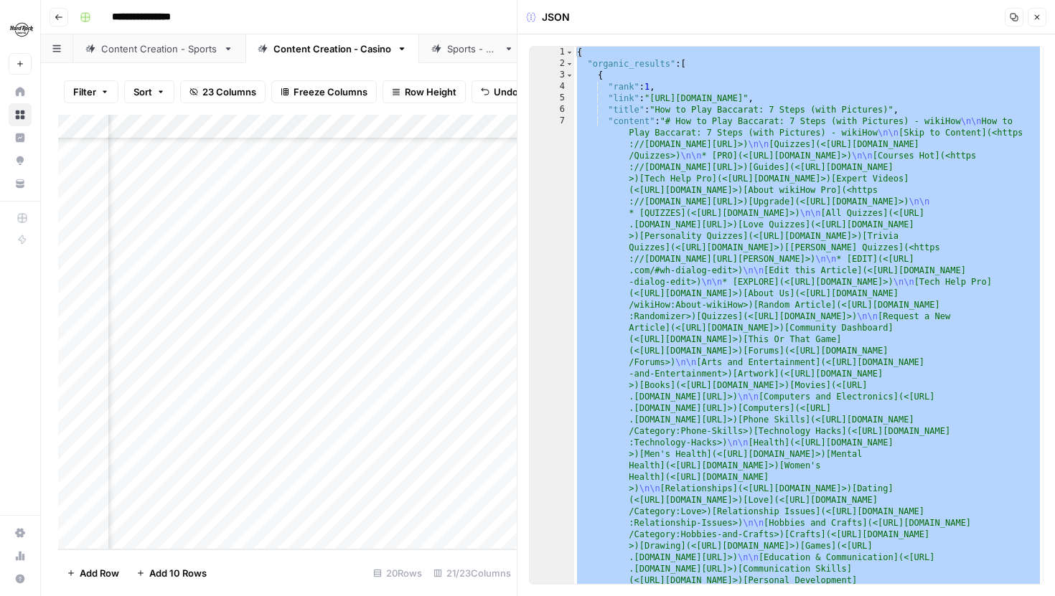
click at [1031, 19] on button "Close" at bounding box center [1037, 17] width 19 height 19
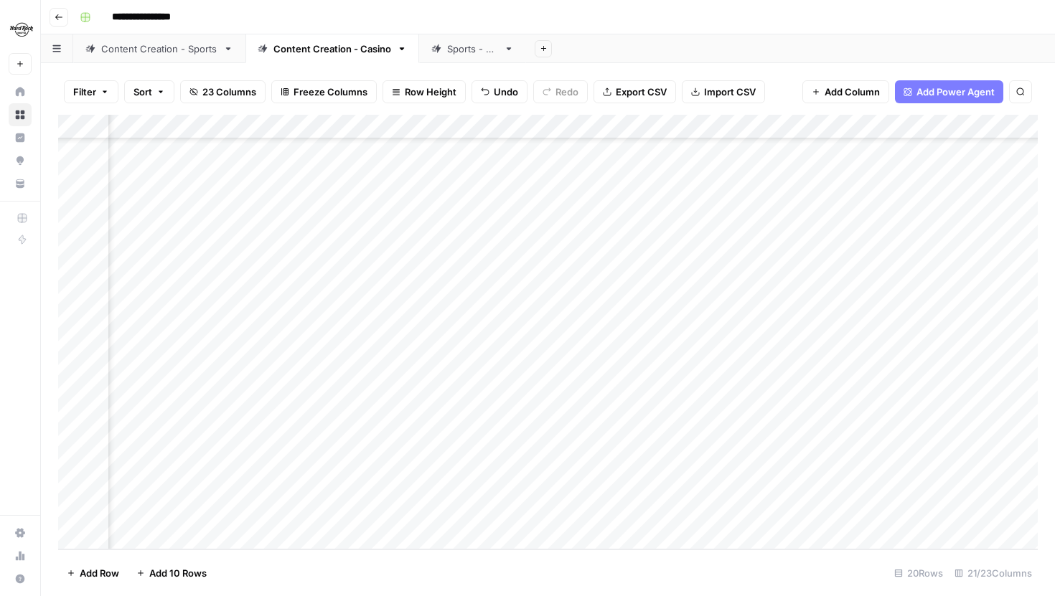
click at [927, 512] on div "Add Column" at bounding box center [548, 332] width 980 height 435
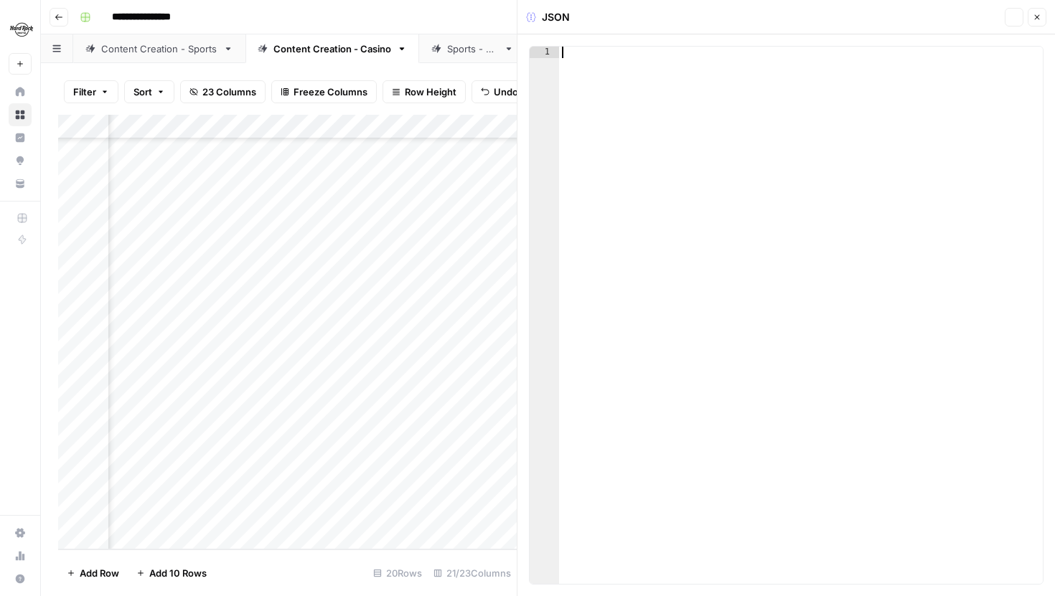
click at [919, 410] on div at bounding box center [801, 327] width 484 height 561
paste textarea "*"
type textarea "*"
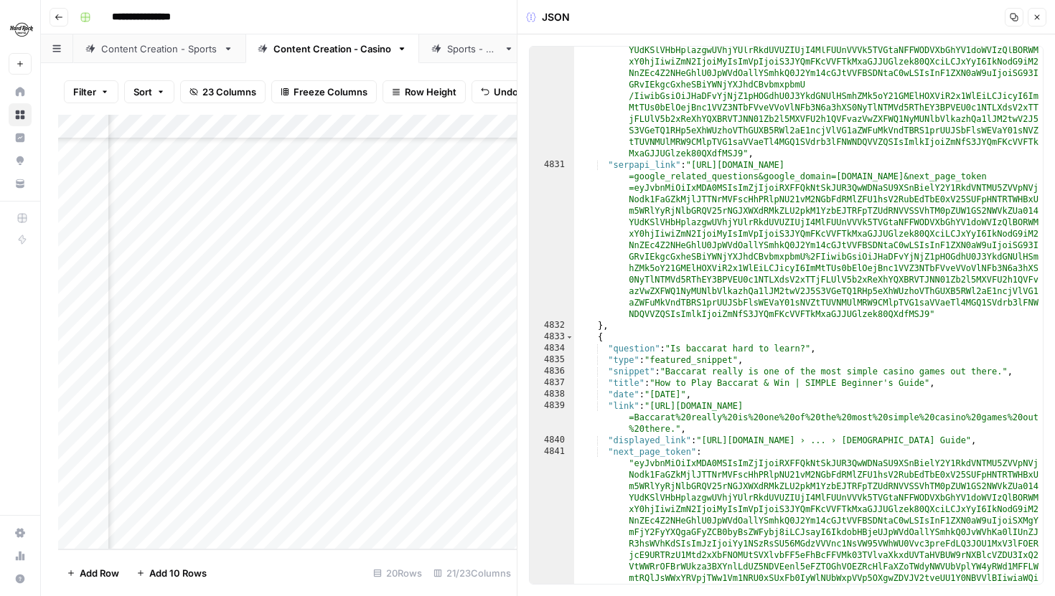
click at [1041, 13] on icon "button" at bounding box center [1037, 17] width 9 height 9
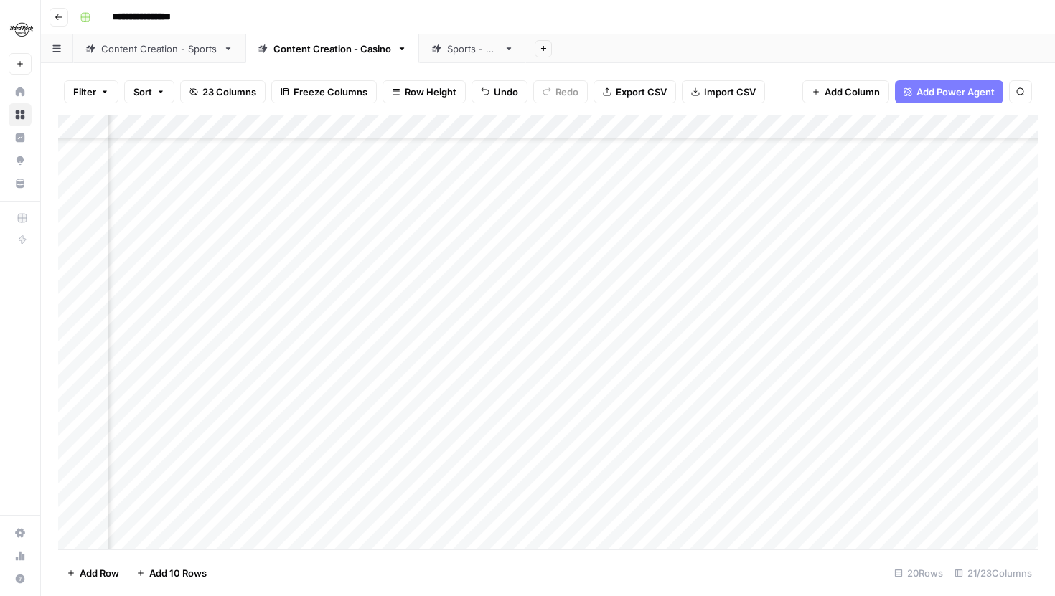
scroll to position [100, 263]
click at [919, 515] on div "Add Column" at bounding box center [548, 332] width 980 height 435
click at [932, 467] on div "Add Column" at bounding box center [548, 332] width 980 height 435
click at [934, 464] on div "Add Column" at bounding box center [548, 332] width 980 height 435
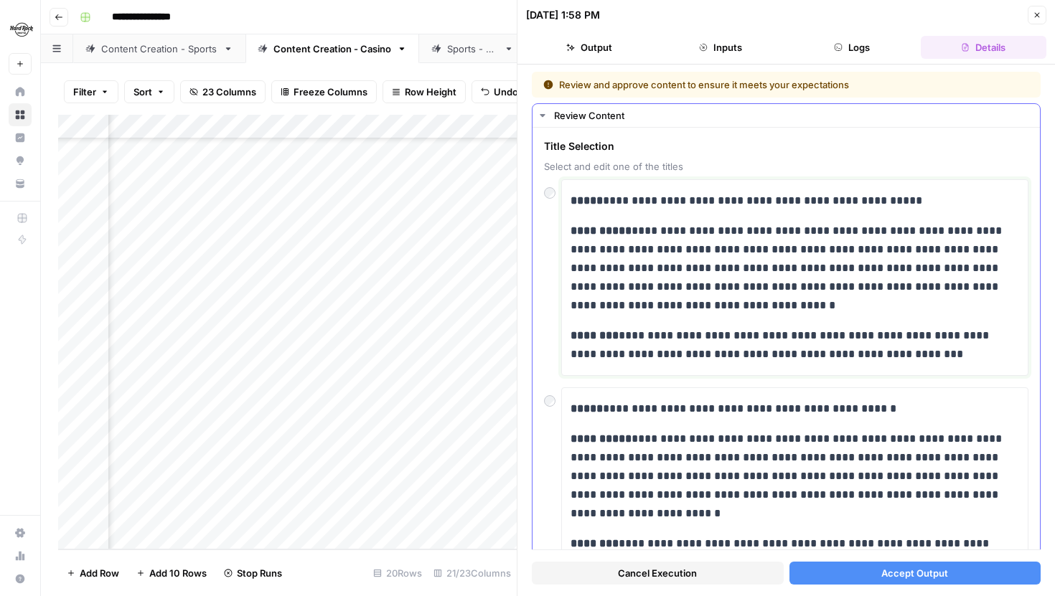
click at [838, 204] on p "**********" at bounding box center [795, 201] width 449 height 19
drag, startPoint x: 863, startPoint y: 202, endPoint x: 808, endPoint y: 202, distance: 55.3
click at [808, 202] on p "**********" at bounding box center [795, 201] width 449 height 19
click at [853, 576] on button "Accept Output" at bounding box center [915, 573] width 252 height 23
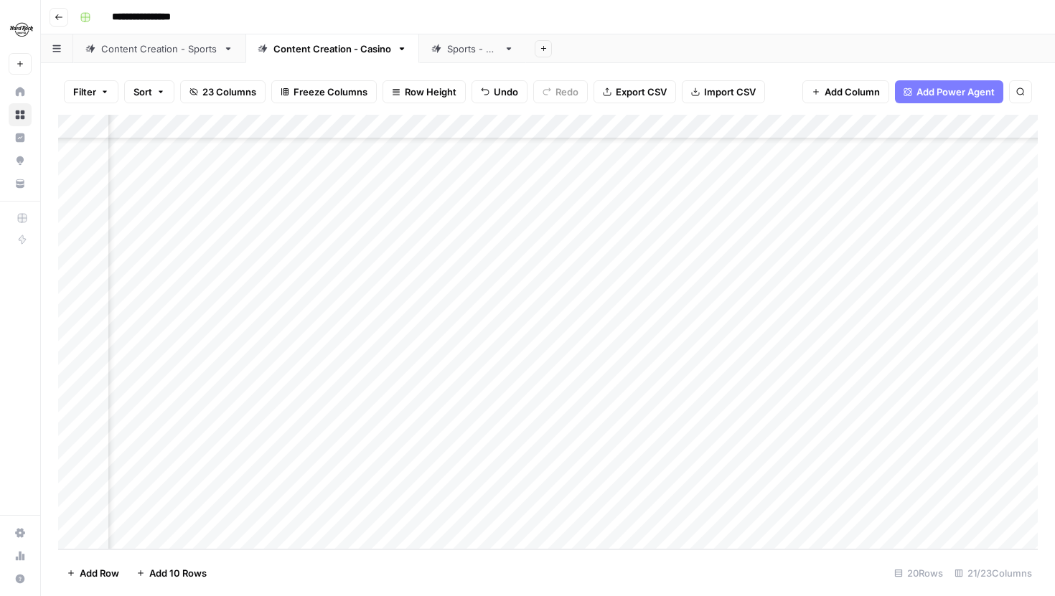
scroll to position [100, 575]
click at [734, 487] on div "Add Column" at bounding box center [548, 332] width 980 height 435
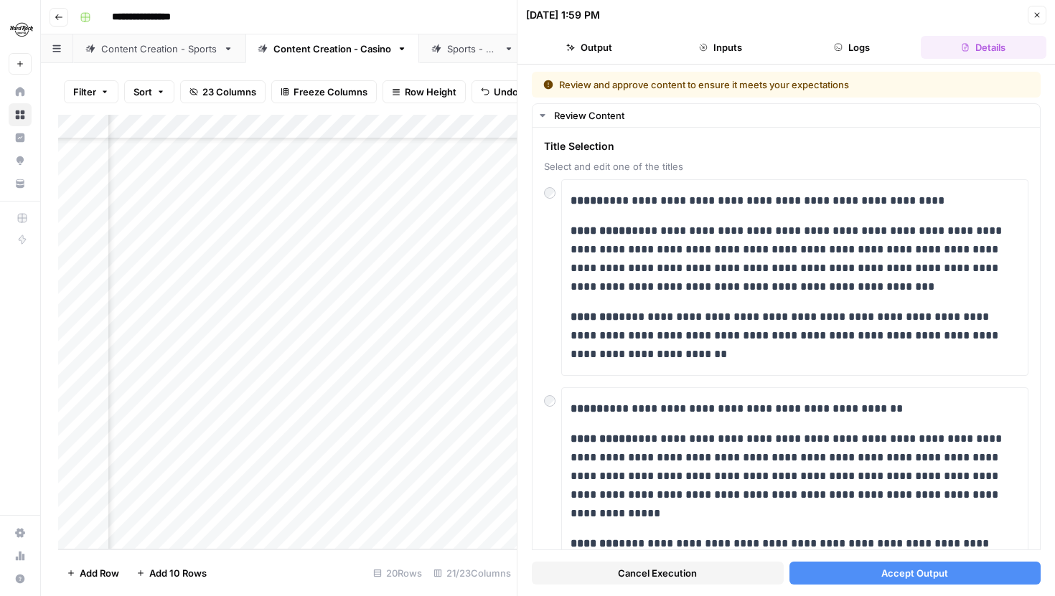
scroll to position [100, 611]
click at [934, 571] on span "Accept Output" at bounding box center [914, 573] width 67 height 14
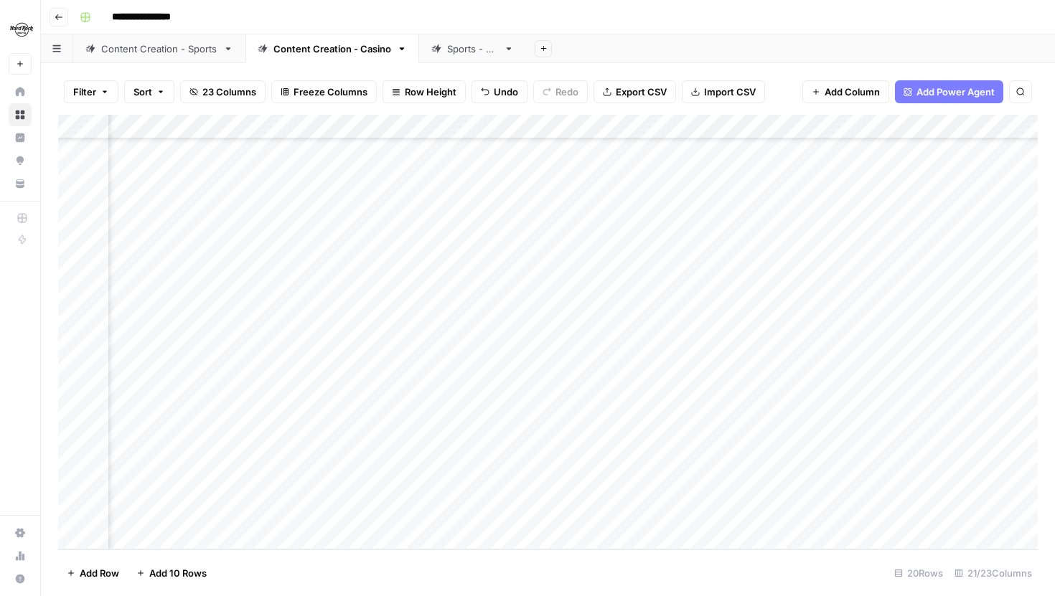
click at [697, 511] on div "Add Column" at bounding box center [548, 332] width 980 height 435
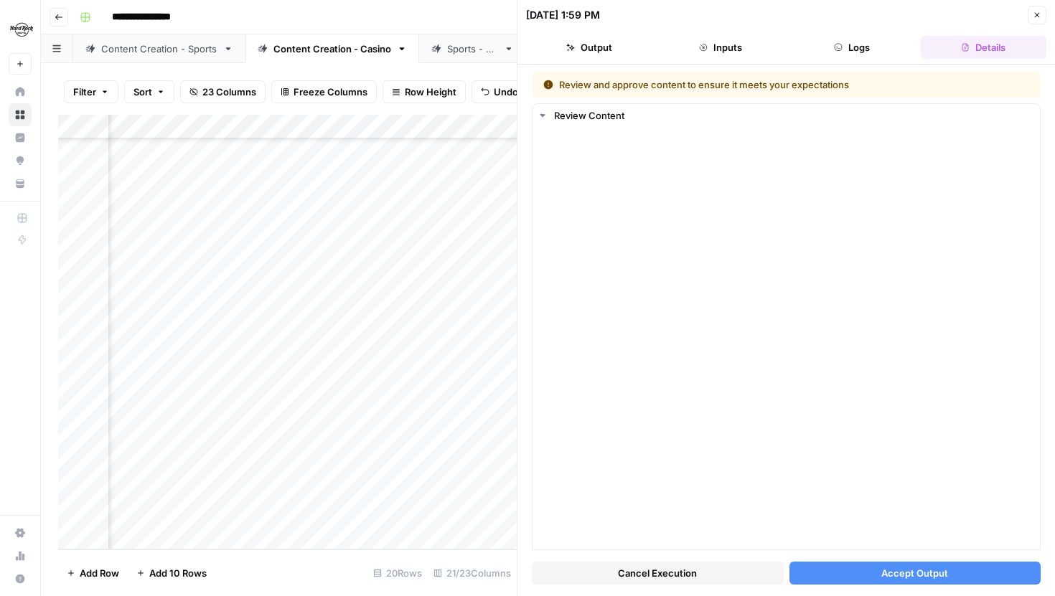
scroll to position [100, 0]
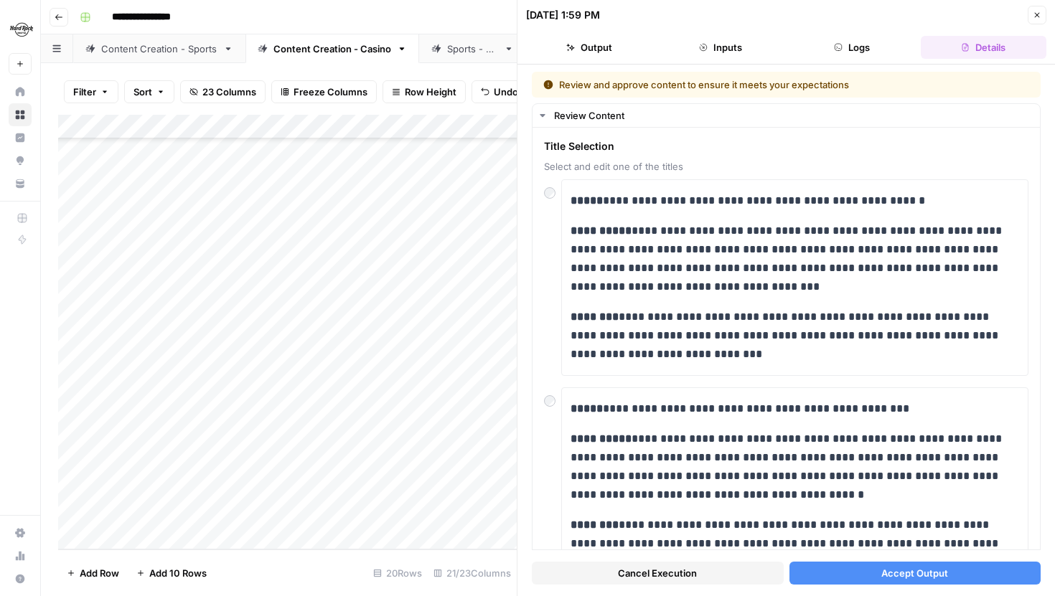
click at [831, 565] on button "Accept Output" at bounding box center [915, 573] width 252 height 23
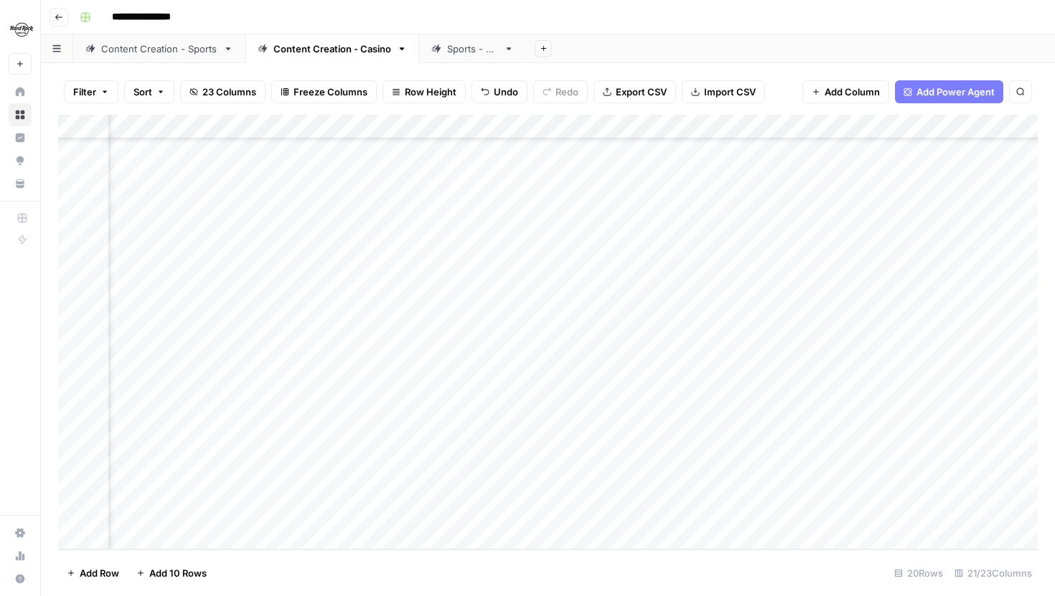
scroll to position [100, 1325]
click at [748, 468] on div "Add Column" at bounding box center [548, 332] width 980 height 435
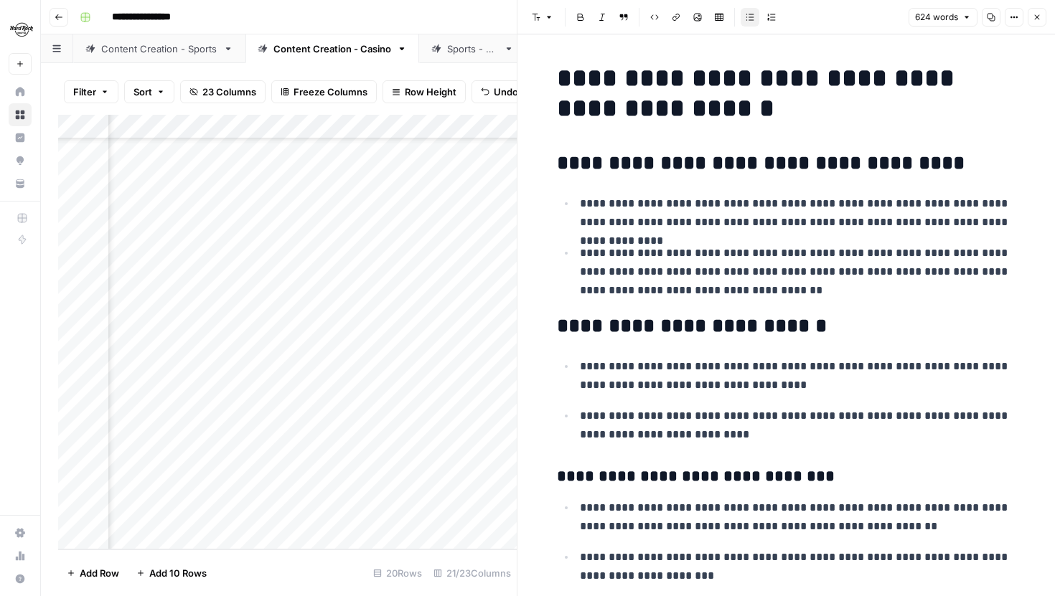
click at [1029, 16] on button "Close" at bounding box center [1037, 17] width 19 height 19
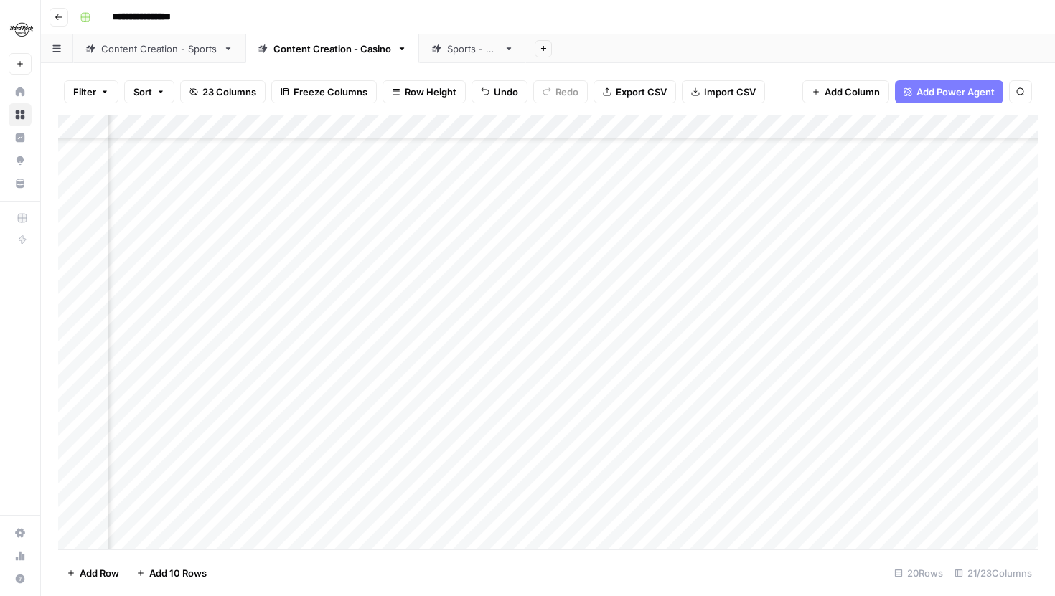
click at [758, 489] on div "Add Column" at bounding box center [548, 332] width 980 height 435
click at [758, 489] on body "**********" at bounding box center [527, 298] width 1055 height 596
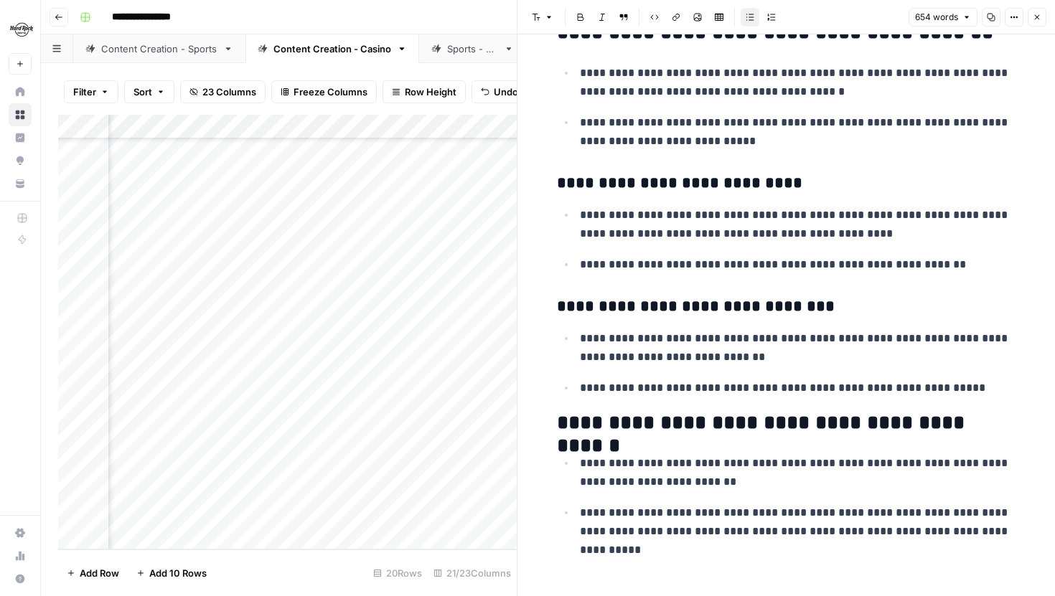
scroll to position [1896, 0]
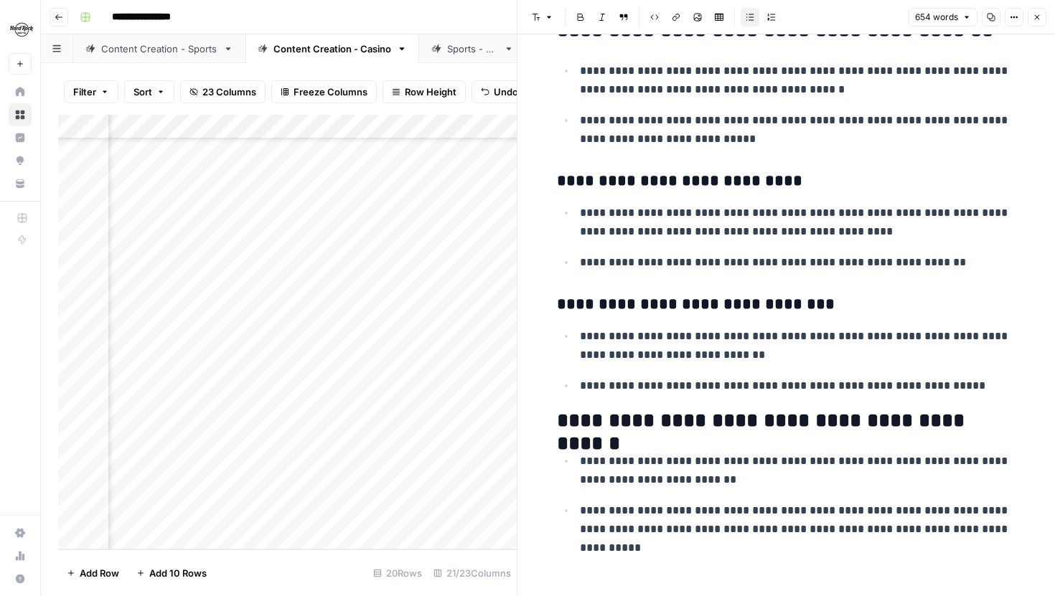
click at [1037, 19] on icon "button" at bounding box center [1037, 17] width 9 height 9
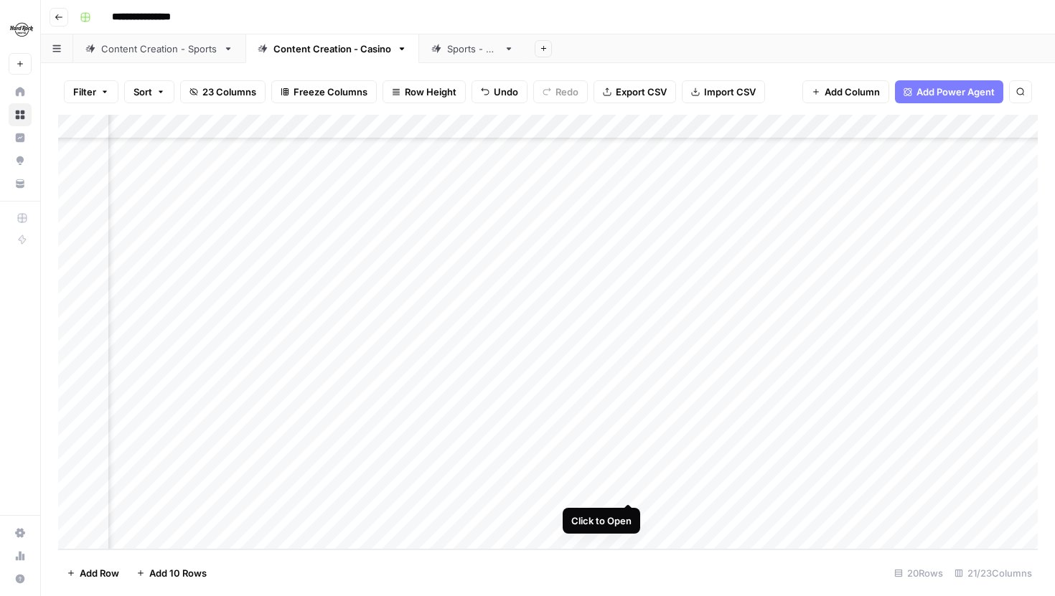
click at [629, 487] on div "Add Column" at bounding box center [548, 332] width 980 height 435
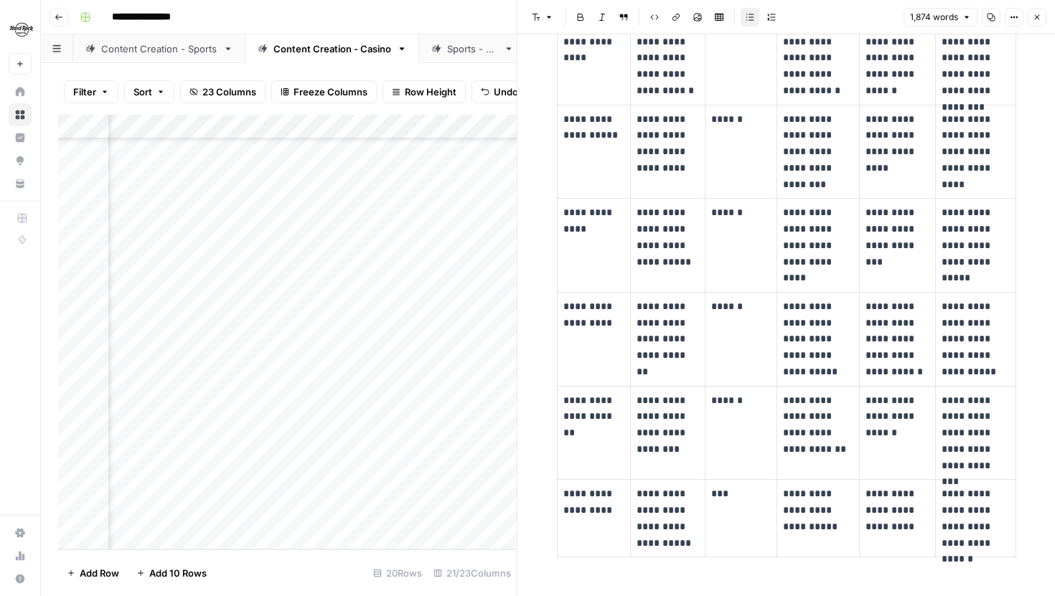
scroll to position [2179, 0]
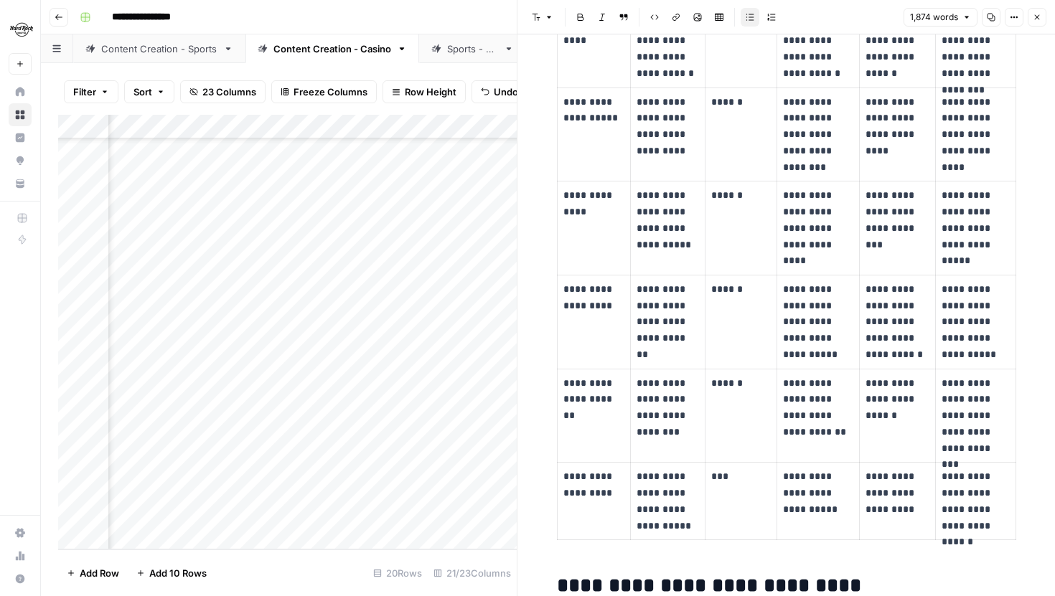
click at [1039, 16] on icon "button" at bounding box center [1037, 17] width 9 height 9
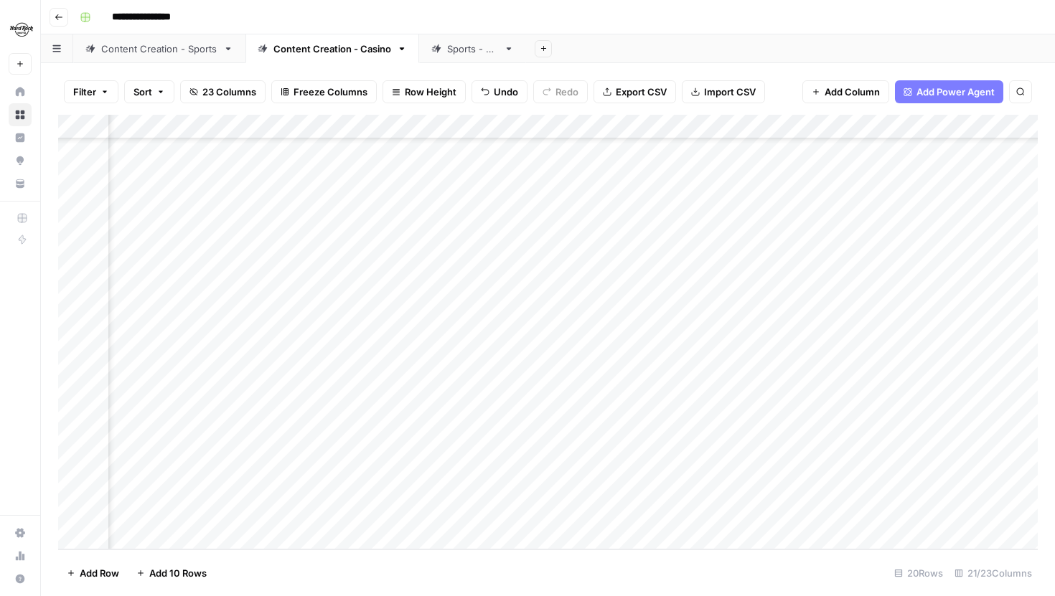
click at [631, 514] on div "Add Column" at bounding box center [548, 332] width 980 height 435
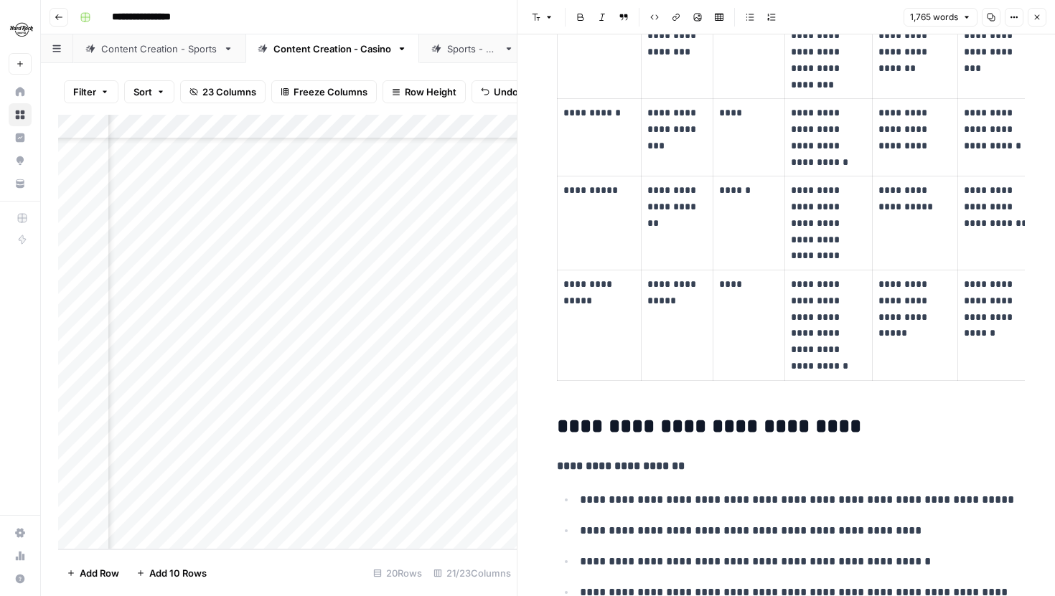
scroll to position [2470, 0]
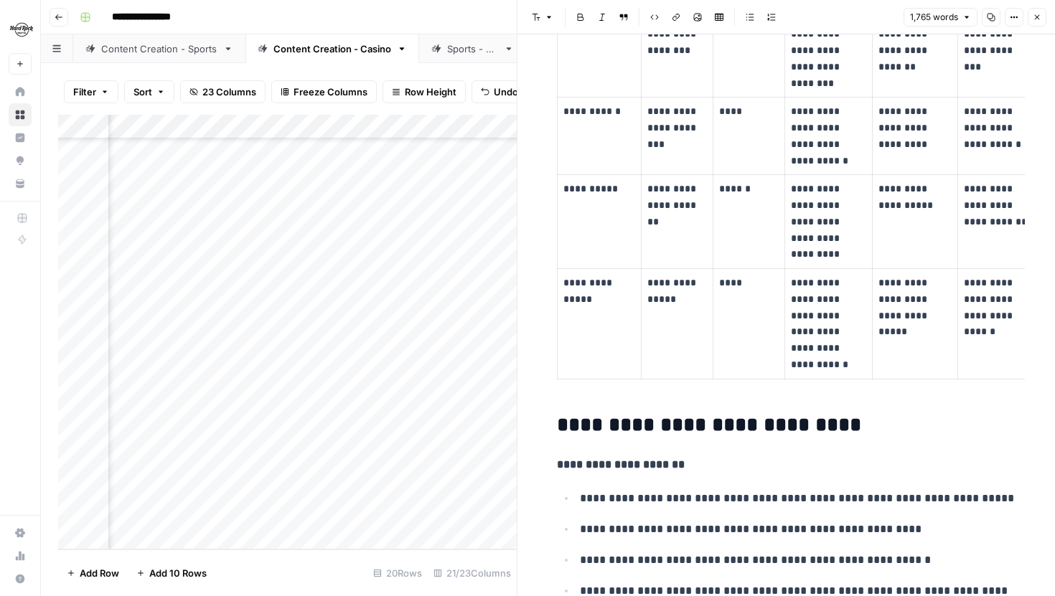
click at [1034, 14] on icon "button" at bounding box center [1037, 17] width 9 height 9
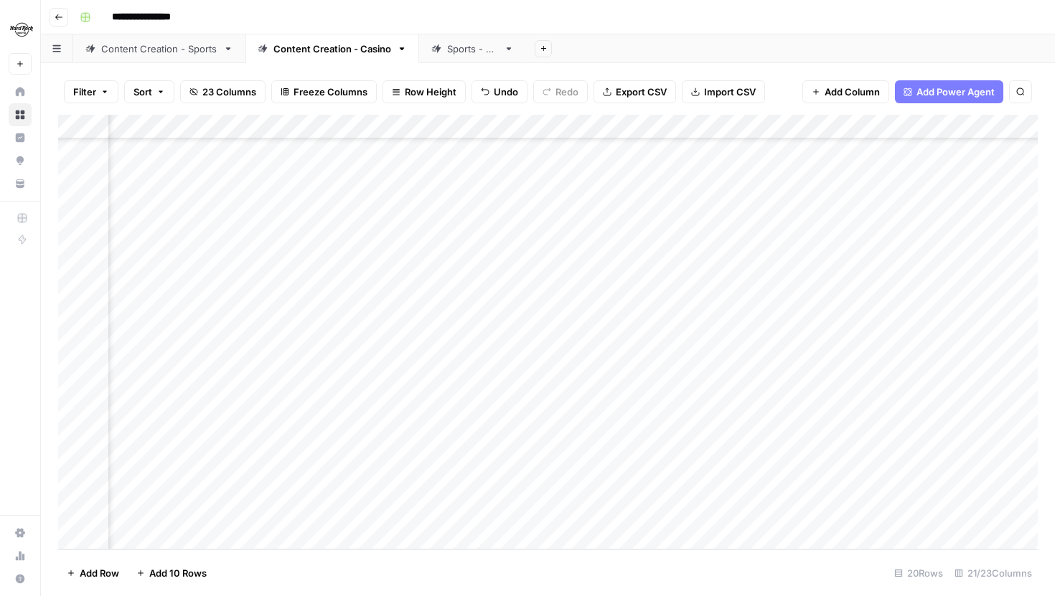
click at [759, 512] on div "Add Column" at bounding box center [548, 332] width 980 height 435
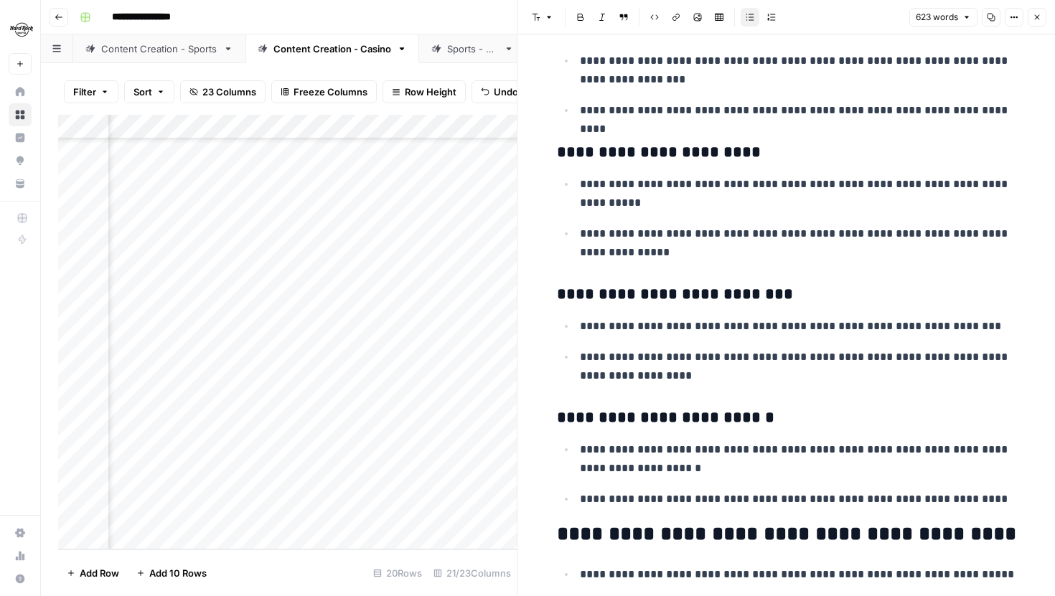
scroll to position [2010, 0]
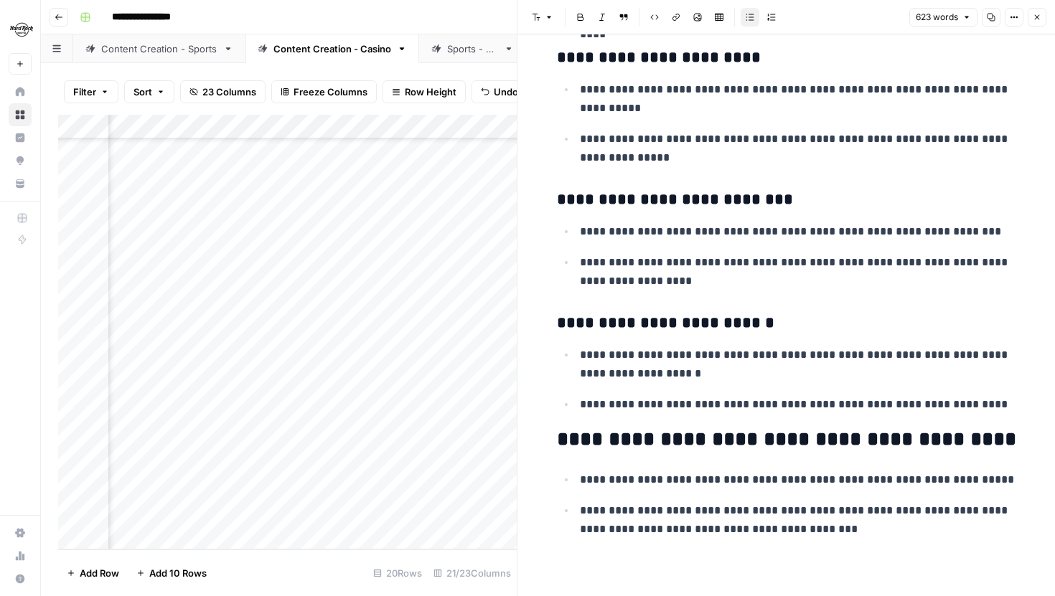
click at [1033, 14] on icon "button" at bounding box center [1037, 17] width 9 height 9
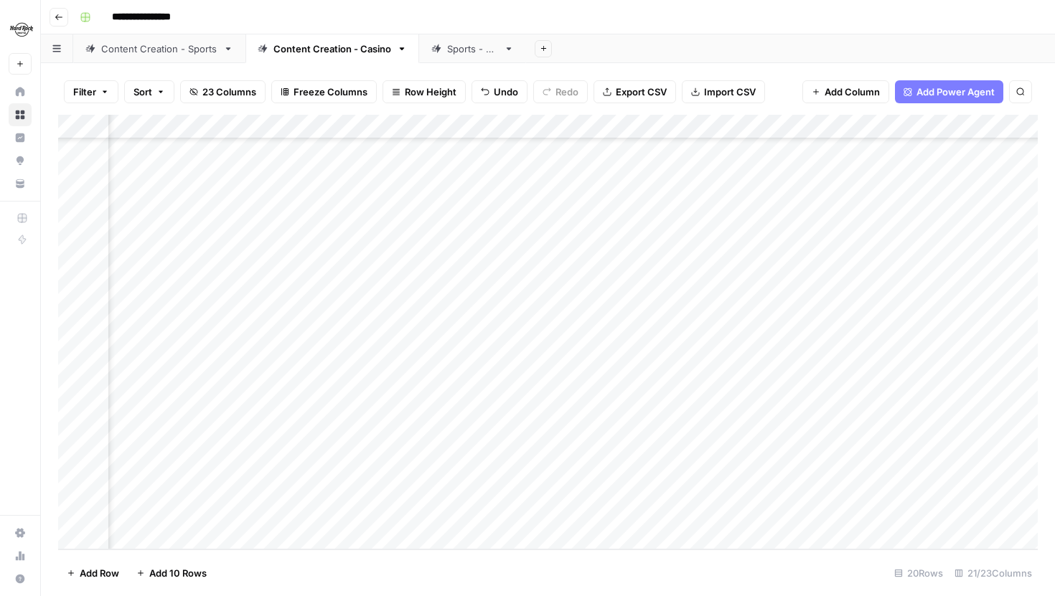
click at [912, 469] on div "Add Column" at bounding box center [548, 332] width 980 height 435
click at [889, 484] on div "Add Column" at bounding box center [548, 332] width 980 height 435
click at [891, 464] on div "Add Column" at bounding box center [548, 332] width 980 height 435
click at [889, 508] on div "Add Column" at bounding box center [548, 332] width 980 height 435
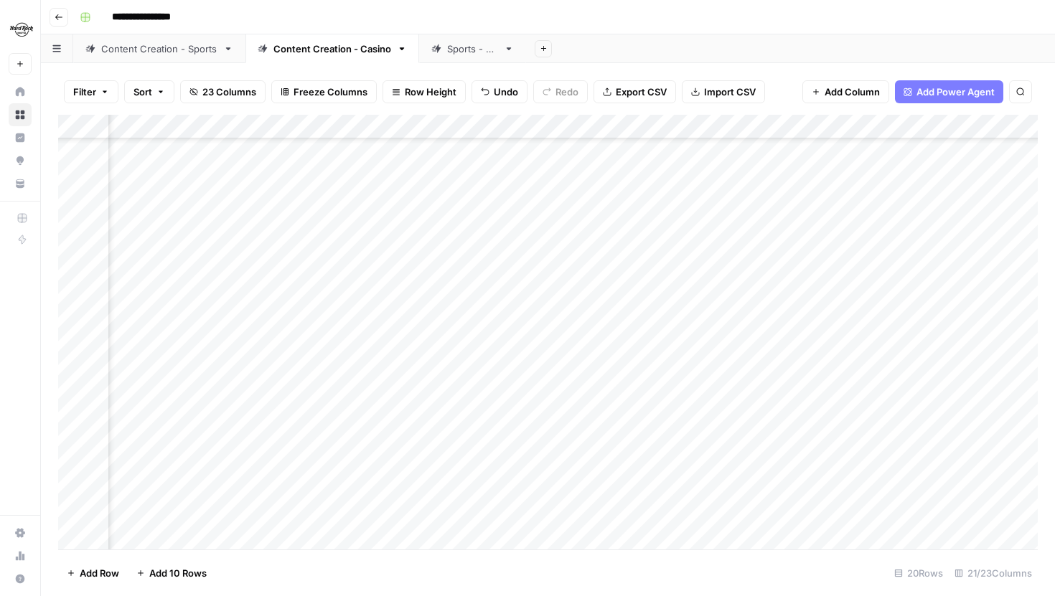
click at [536, 462] on div "Add Column" at bounding box center [548, 332] width 980 height 435
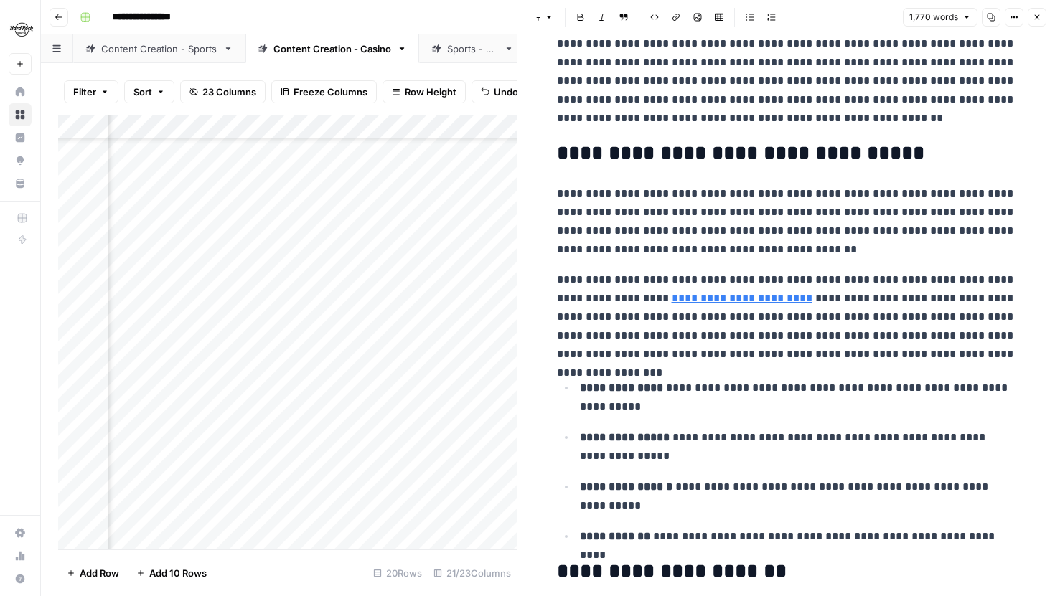
scroll to position [159, 0]
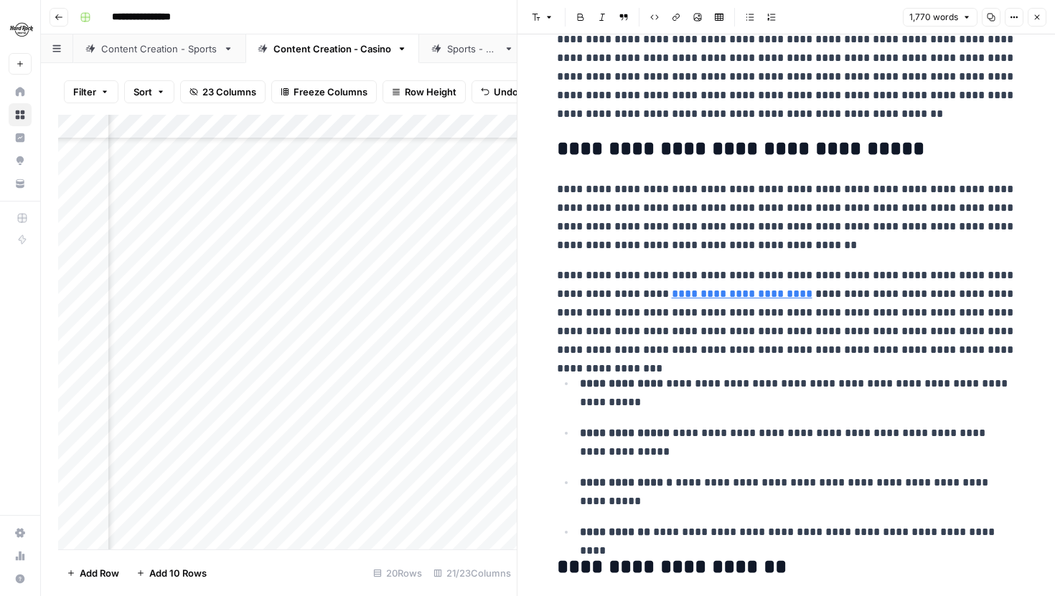
click at [634, 454] on p "**********" at bounding box center [798, 442] width 436 height 37
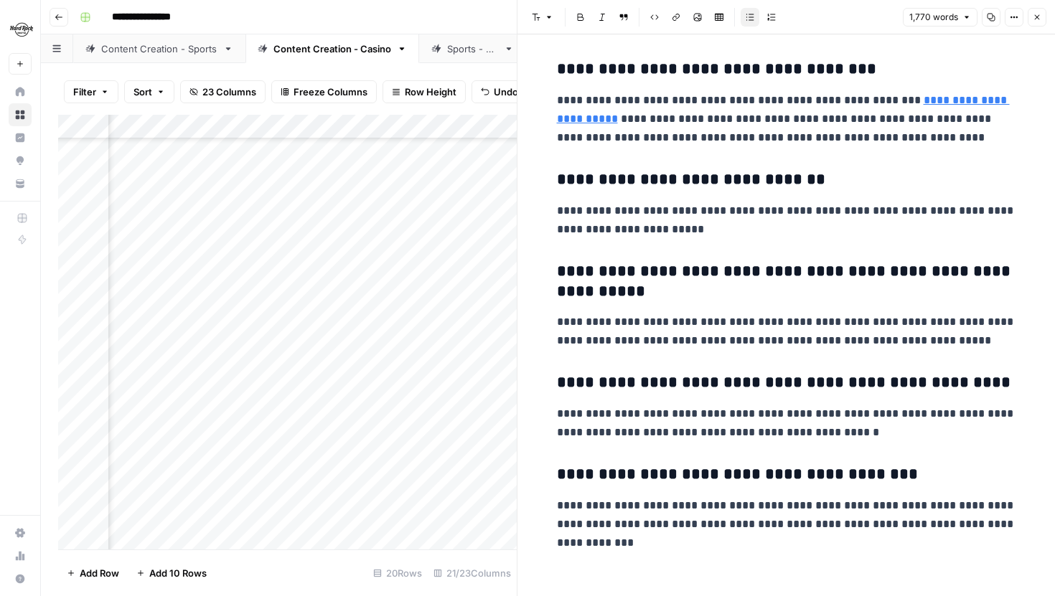
scroll to position [3549, 0]
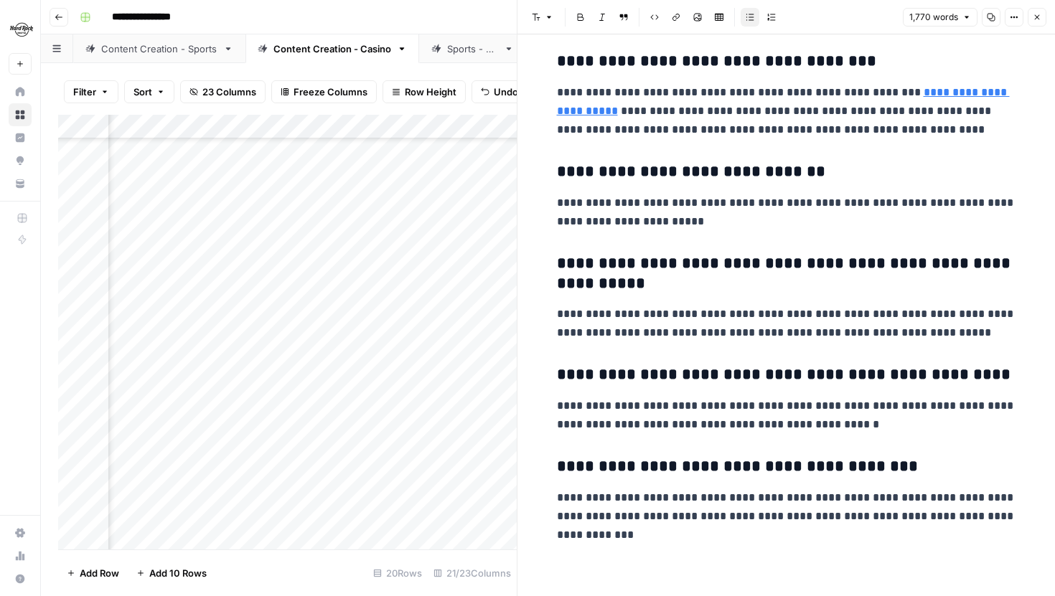
click at [1041, 12] on button "Close" at bounding box center [1037, 17] width 19 height 19
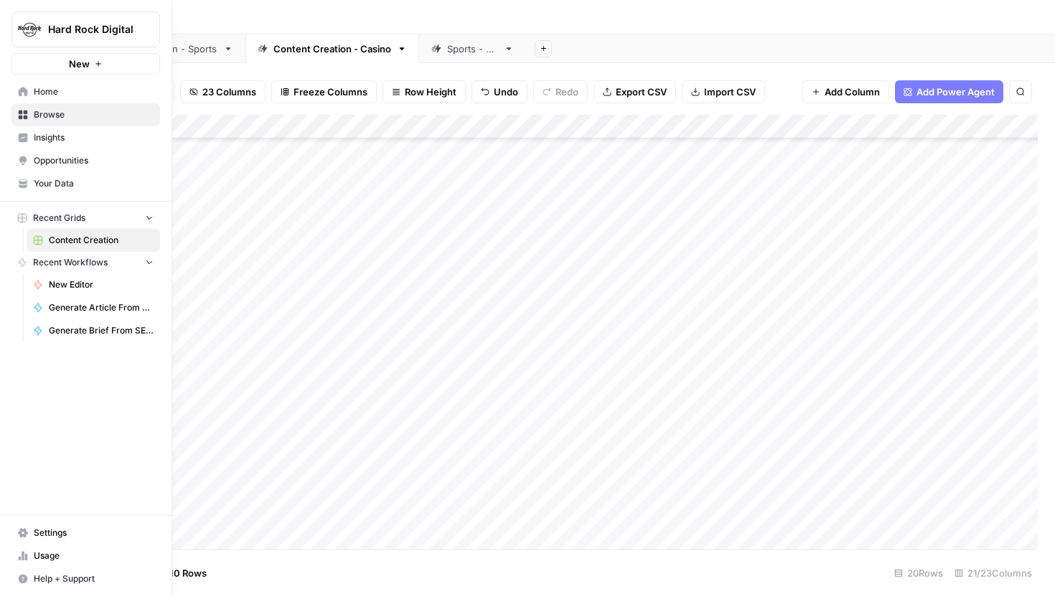
click at [29, 96] on link "Home" at bounding box center [85, 91] width 149 height 23
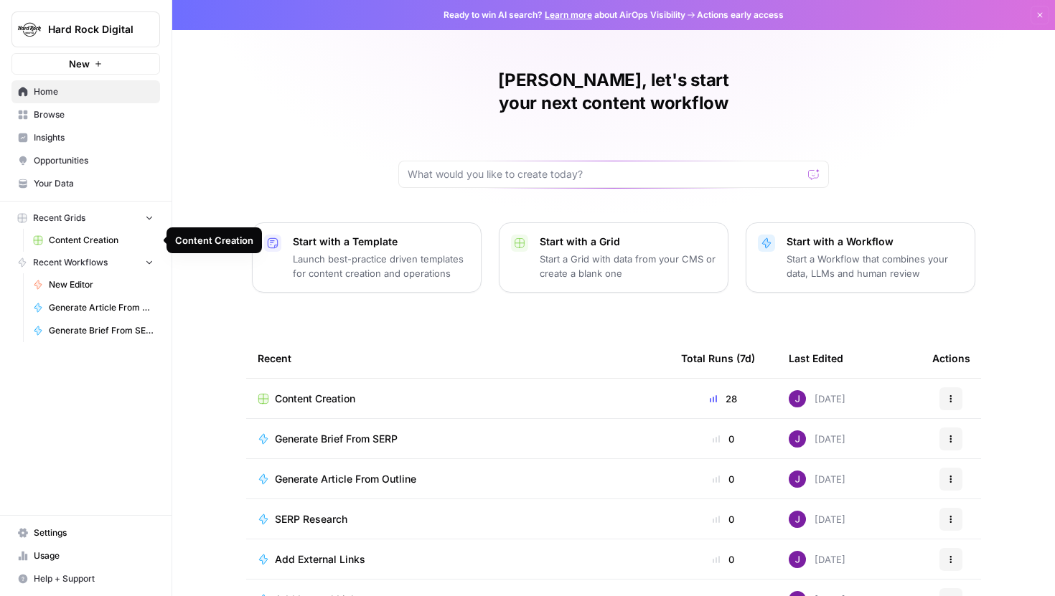
click at [100, 236] on span "Content Creation" at bounding box center [101, 240] width 105 height 13
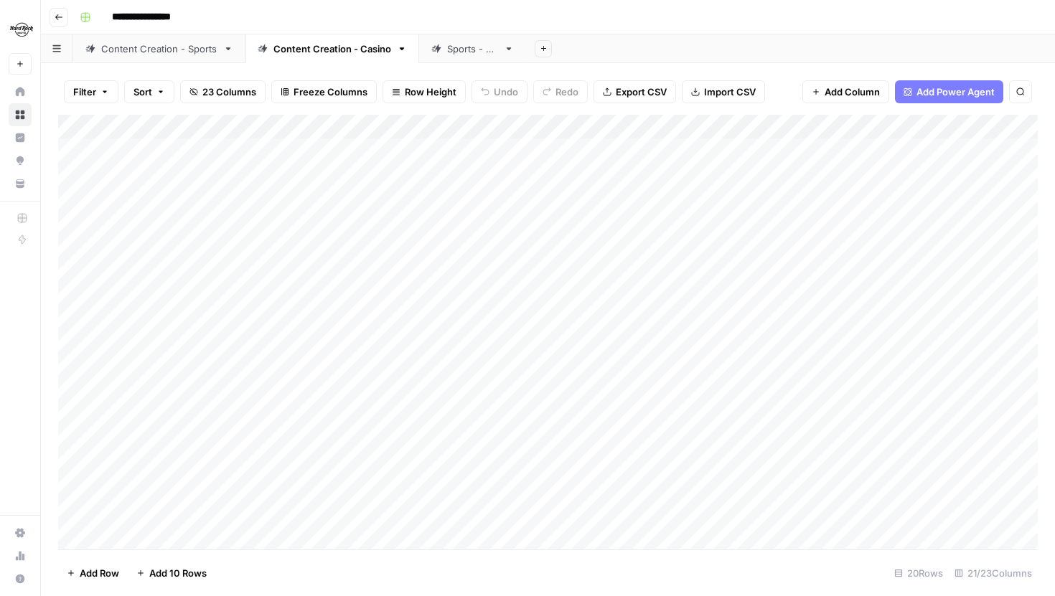
click at [182, 55] on div "Content Creation - Sports" at bounding box center [159, 49] width 116 height 14
click at [755, 442] on div "Add Column" at bounding box center [548, 332] width 980 height 435
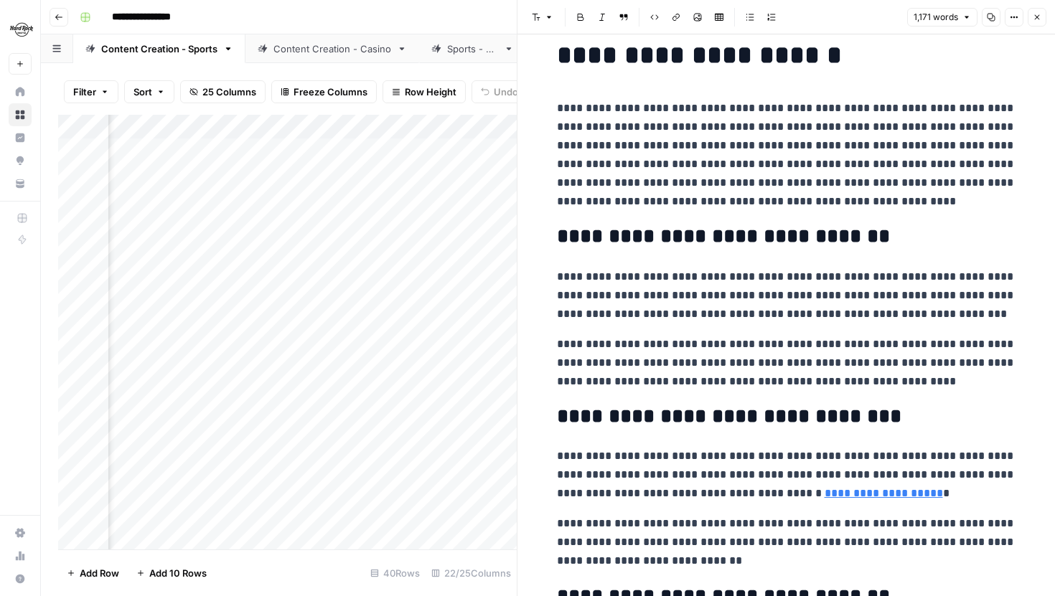
scroll to position [55, 0]
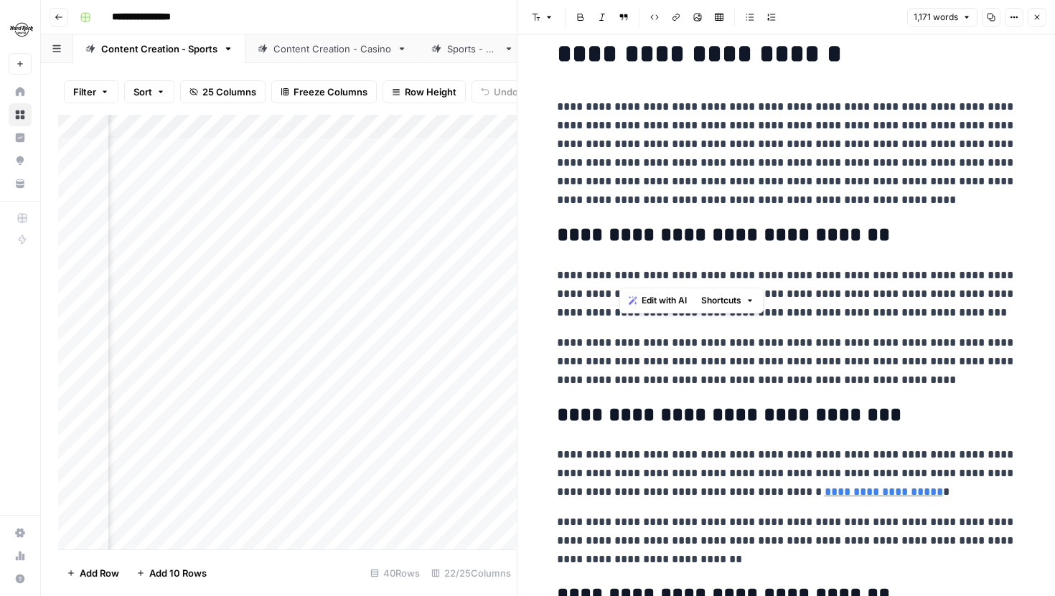
drag, startPoint x: 621, startPoint y: 275, endPoint x: 718, endPoint y: 275, distance: 97.6
click at [718, 275] on p "**********" at bounding box center [786, 294] width 459 height 56
click at [742, 275] on p "**********" at bounding box center [786, 294] width 459 height 56
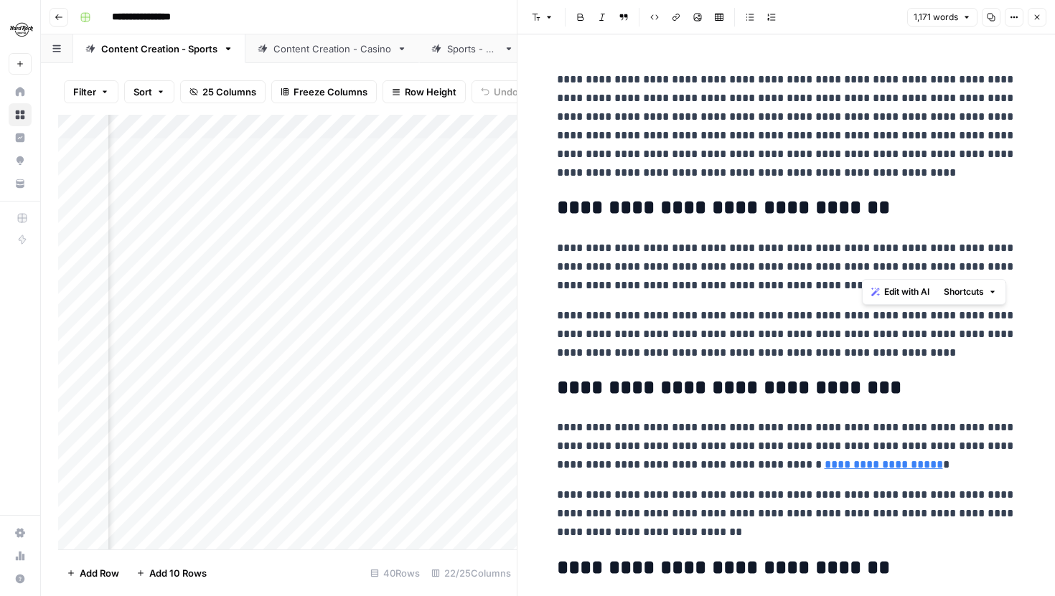
drag, startPoint x: 864, startPoint y: 269, endPoint x: 882, endPoint y: 271, distance: 18.0
click at [882, 271] on p "**********" at bounding box center [786, 267] width 459 height 56
click at [851, 267] on p "**********" at bounding box center [786, 267] width 459 height 56
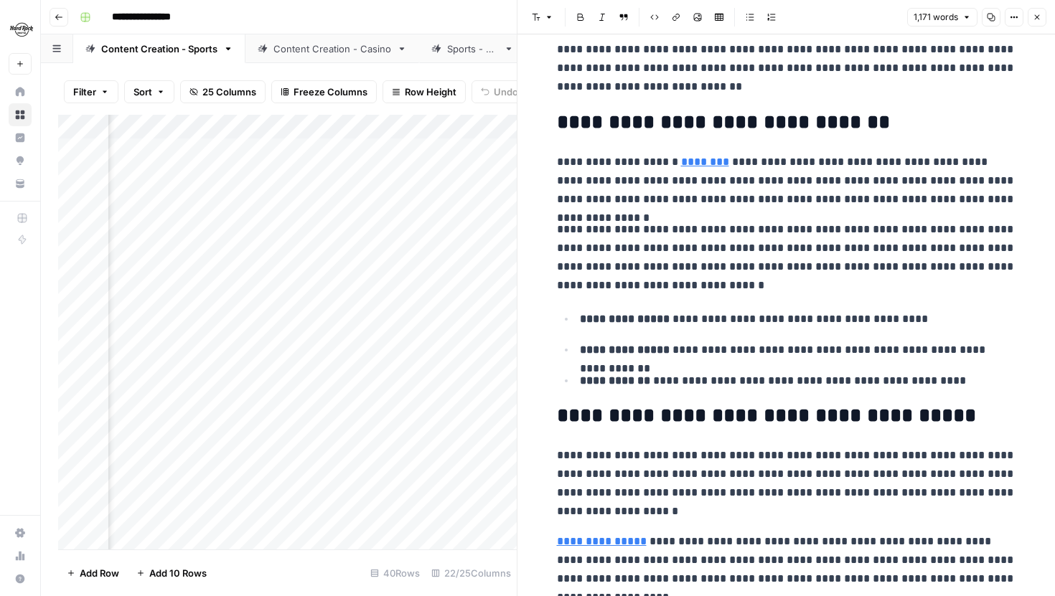
scroll to position [586, 0]
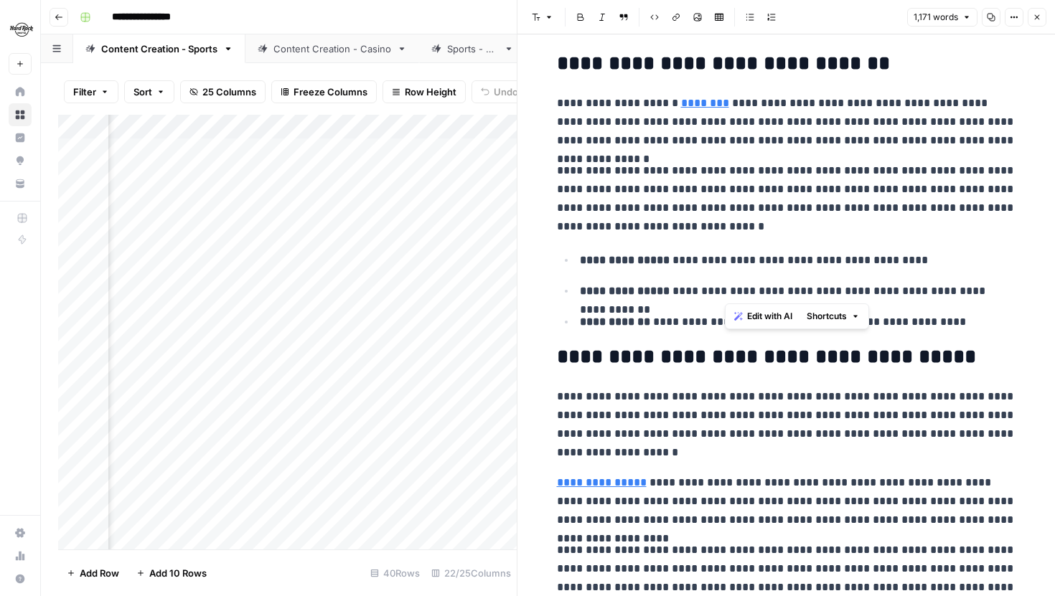
drag, startPoint x: 726, startPoint y: 294, endPoint x: 744, endPoint y: 289, distance: 18.6
click at [744, 289] on p "**********" at bounding box center [798, 291] width 436 height 19
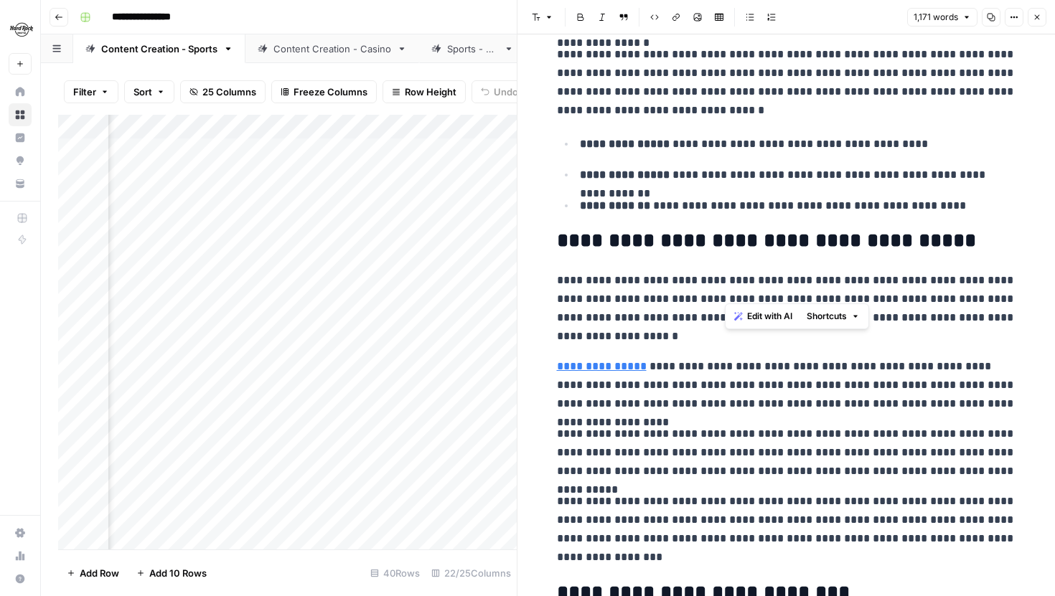
scroll to position [742, 0]
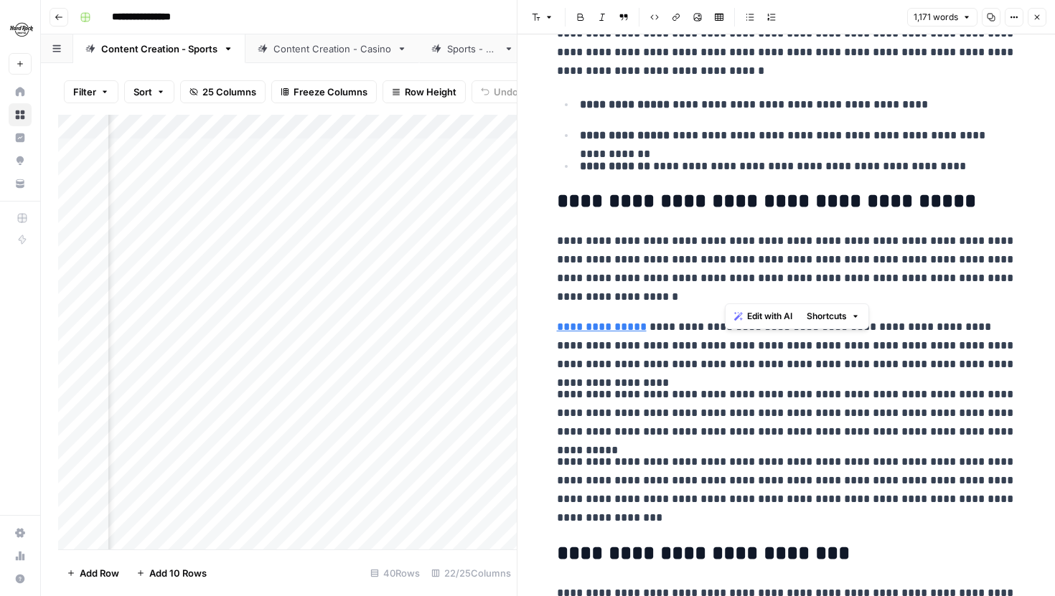
click at [793, 398] on p "**********" at bounding box center [786, 413] width 459 height 56
drag, startPoint x: 697, startPoint y: 415, endPoint x: 716, endPoint y: 416, distance: 18.7
click at [716, 416] on p "**********" at bounding box center [786, 413] width 459 height 56
drag, startPoint x: 609, startPoint y: 434, endPoint x: 627, endPoint y: 436, distance: 17.3
click at [627, 436] on p "**********" at bounding box center [786, 413] width 459 height 56
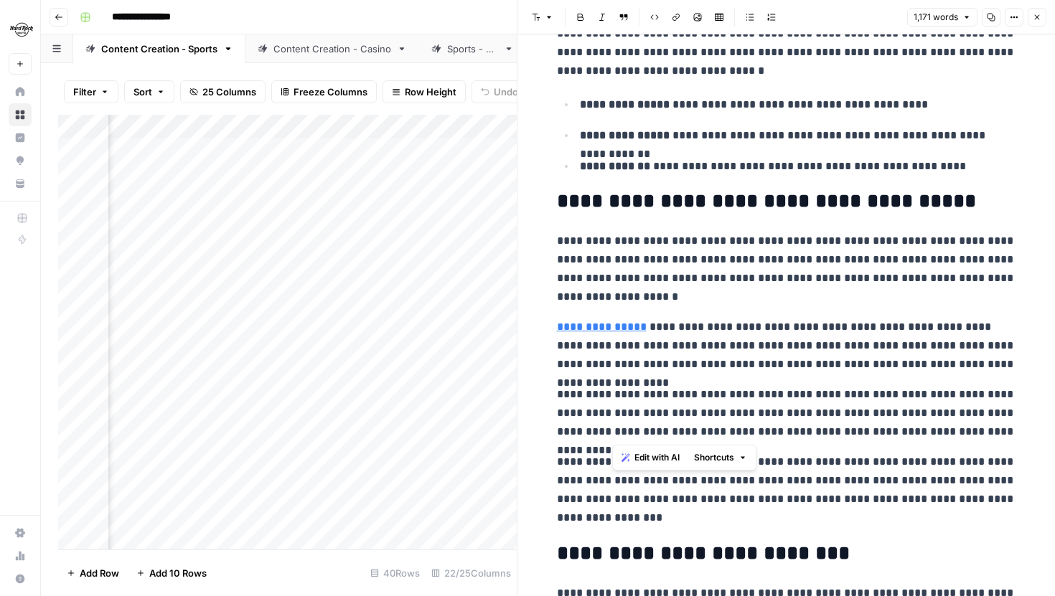
click at [645, 431] on p "**********" at bounding box center [786, 413] width 459 height 56
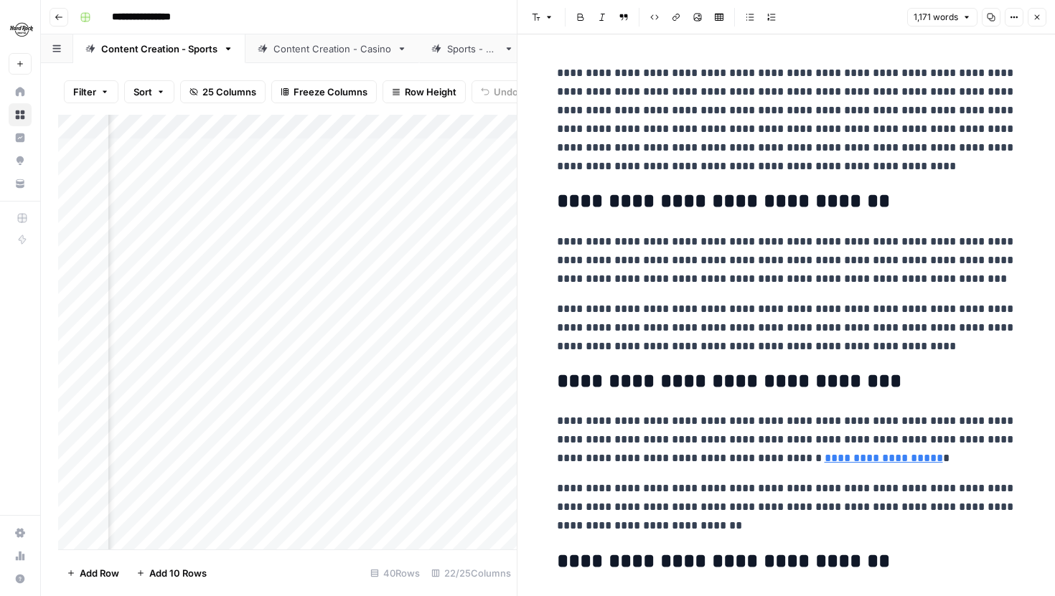
scroll to position [0, 0]
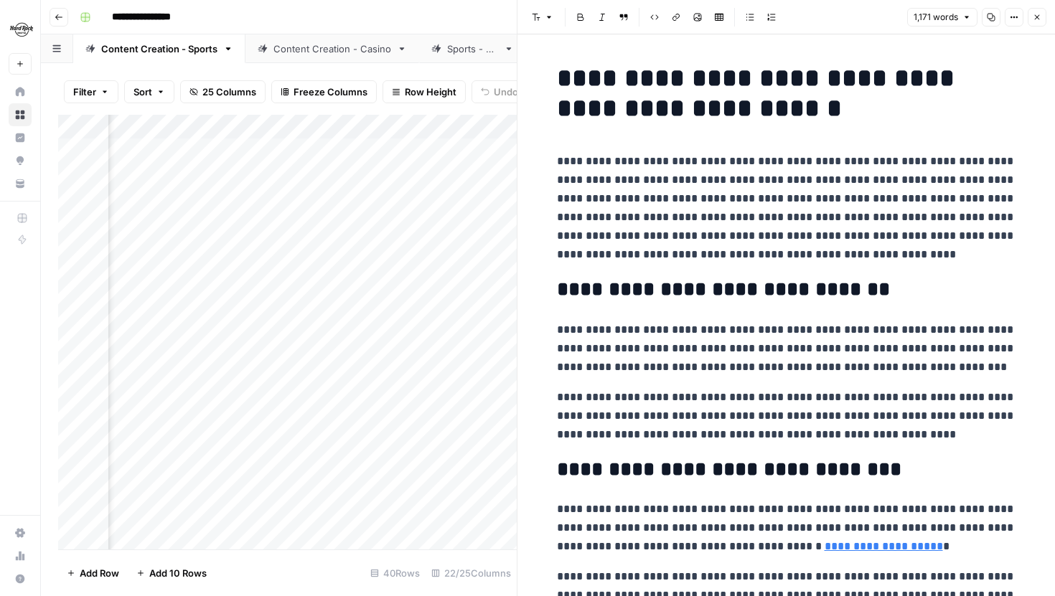
click at [1035, 16] on icon "button" at bounding box center [1037, 17] width 9 height 9
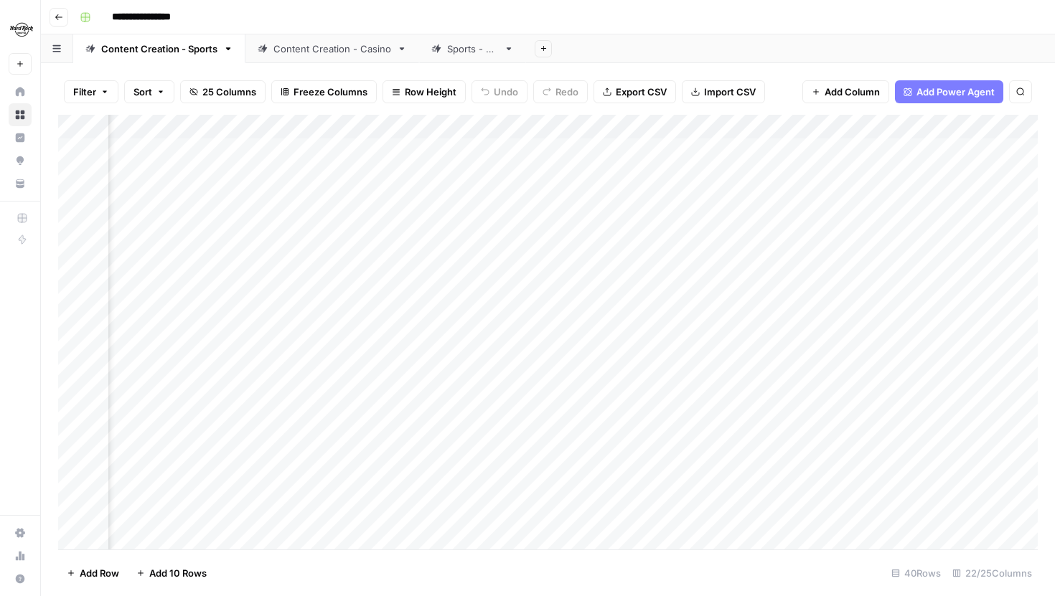
scroll to position [0, 2309]
click at [480, 128] on div "Add Column" at bounding box center [548, 332] width 980 height 435
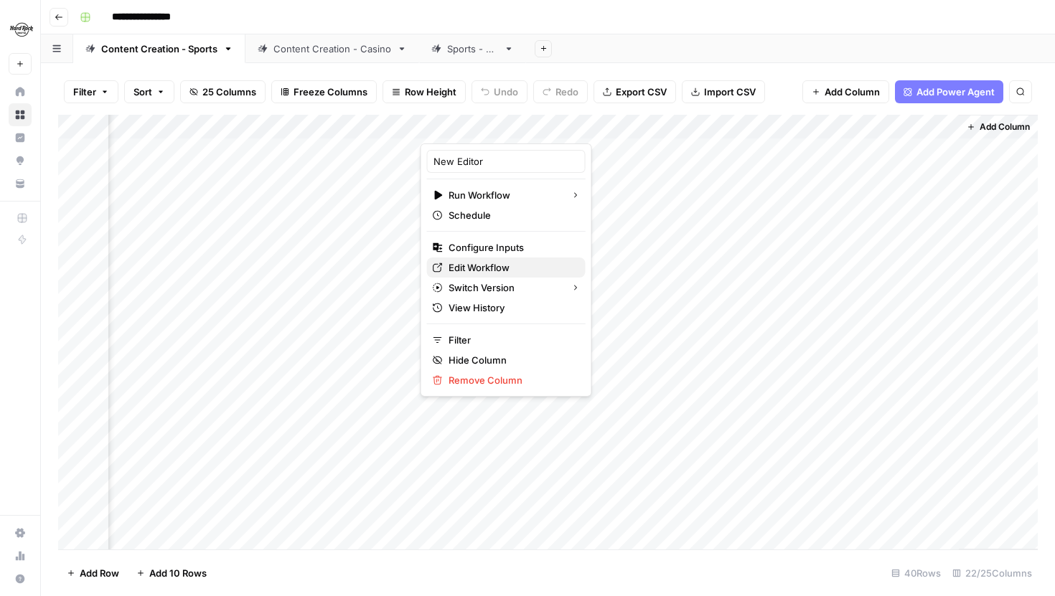
click at [478, 265] on span "Edit Workflow" at bounding box center [512, 268] width 126 height 14
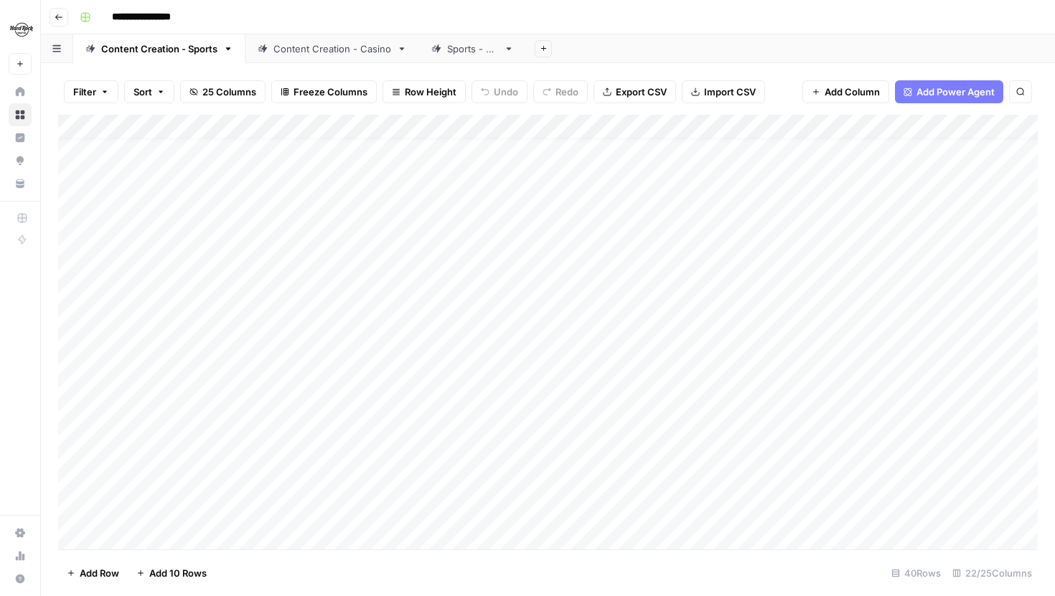
scroll to position [0, 0]
click at [413, 149] on div "Add Column" at bounding box center [548, 332] width 980 height 435
click at [413, 151] on div "Add Column" at bounding box center [548, 332] width 980 height 435
click at [395, 183] on div "Add Column" at bounding box center [548, 332] width 980 height 435
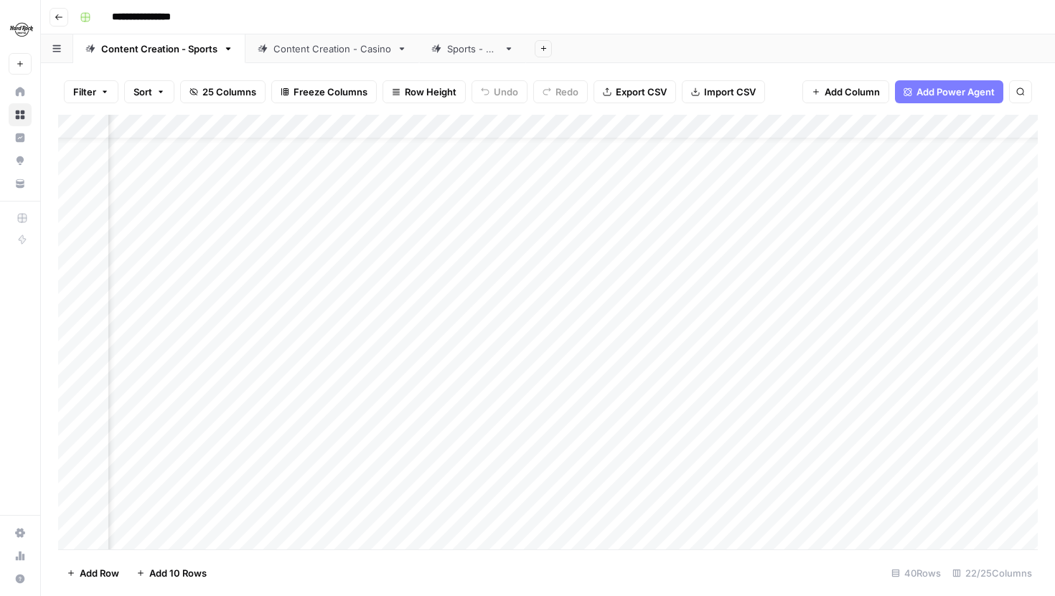
click at [814, 130] on div "Add Column" at bounding box center [548, 332] width 980 height 435
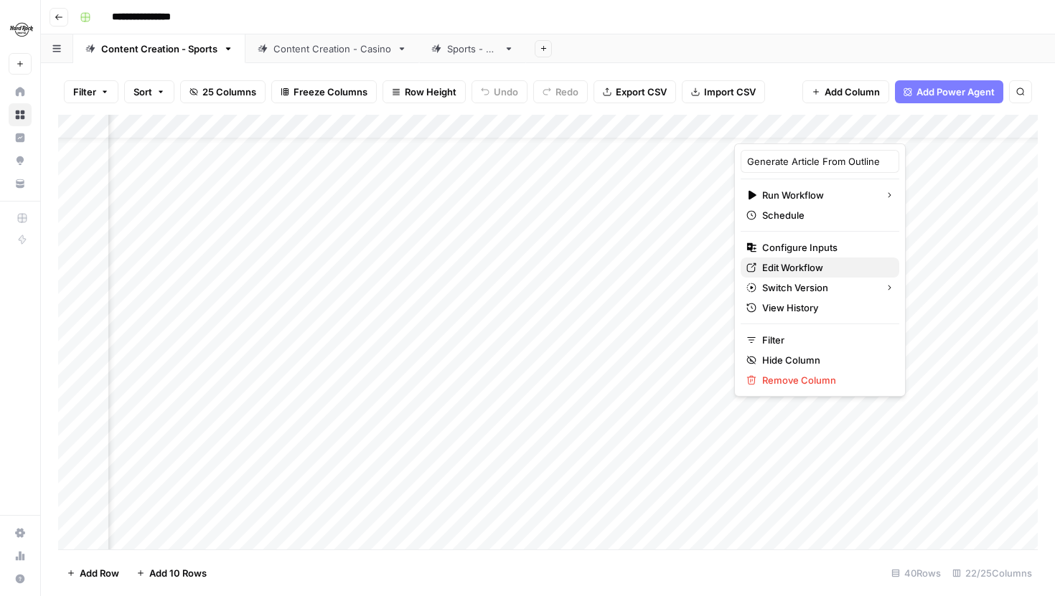
click at [782, 273] on span "Edit Workflow" at bounding box center [825, 268] width 126 height 14
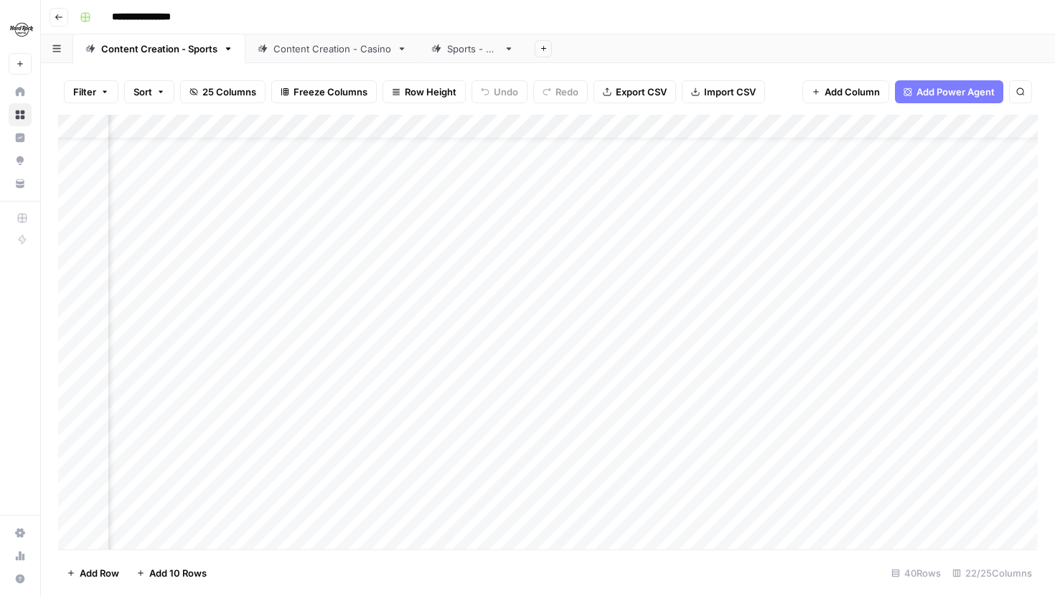
click at [314, 54] on div "Content Creation - Casino" at bounding box center [332, 49] width 118 height 14
drag, startPoint x: 629, startPoint y: 400, endPoint x: 453, endPoint y: 400, distance: 175.8
click at [467, 400] on div "Add Column" at bounding box center [548, 332] width 980 height 435
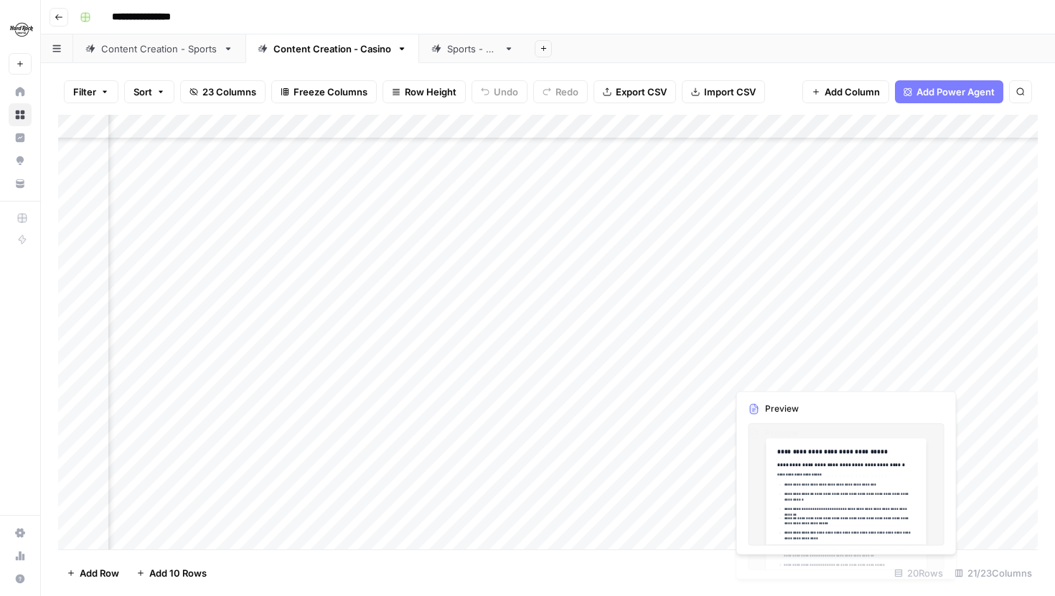
scroll to position [93, 1145]
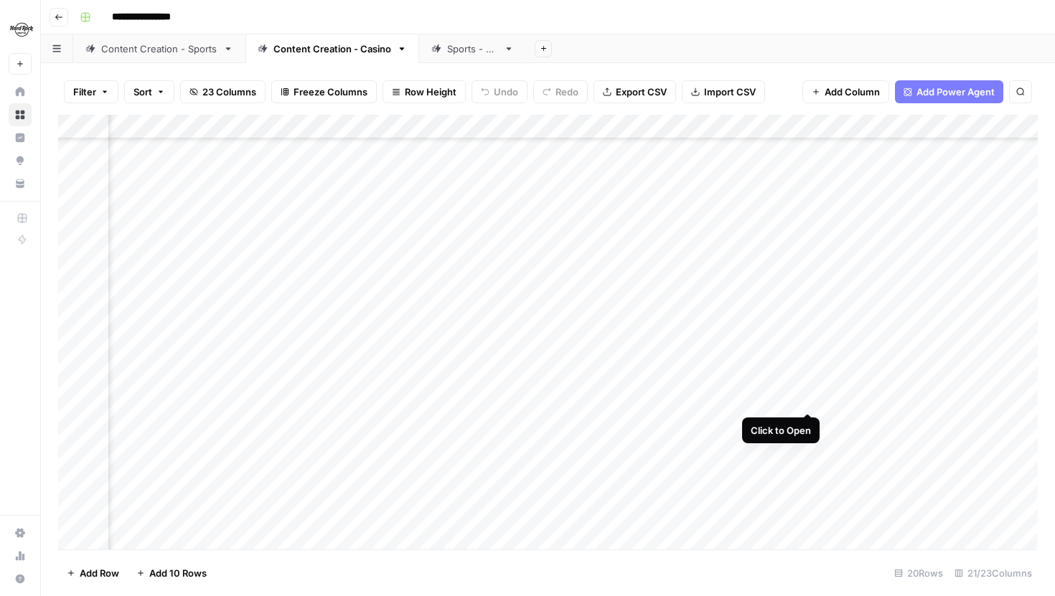
click at [807, 399] on div "Add Column" at bounding box center [548, 332] width 980 height 435
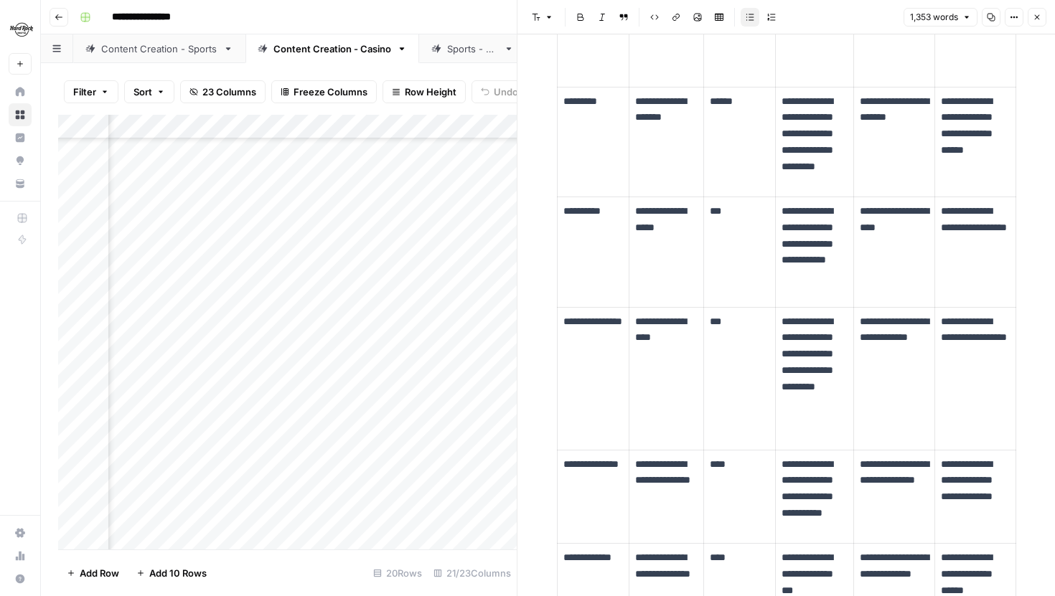
scroll to position [1756, 0]
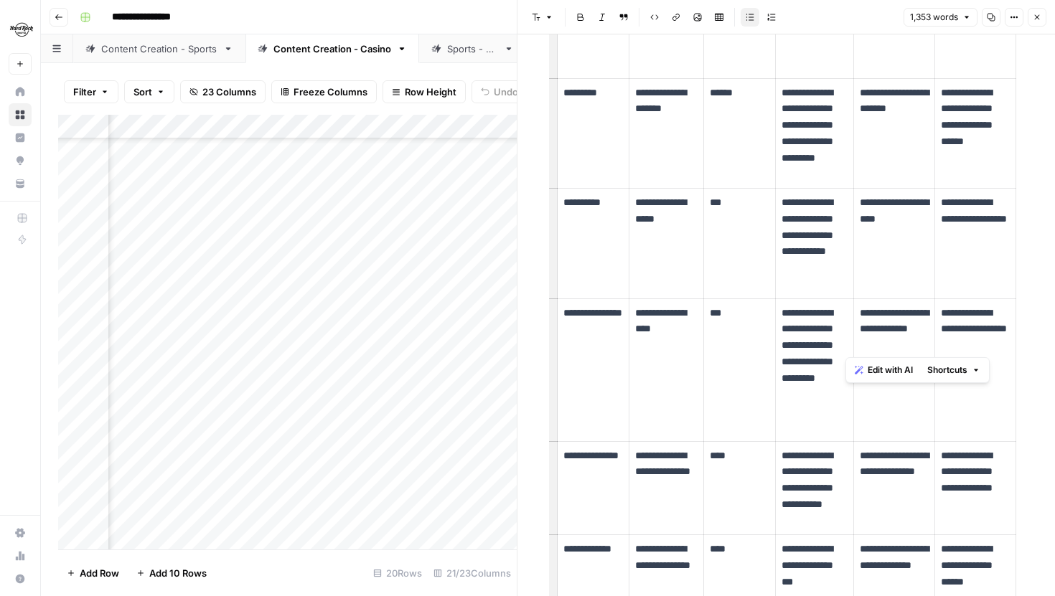
drag, startPoint x: 993, startPoint y: 343, endPoint x: 945, endPoint y: 316, distance: 55.9
click at [945, 316] on p "**********" at bounding box center [975, 329] width 68 height 49
click at [945, 317] on p "**********" at bounding box center [975, 329] width 68 height 49
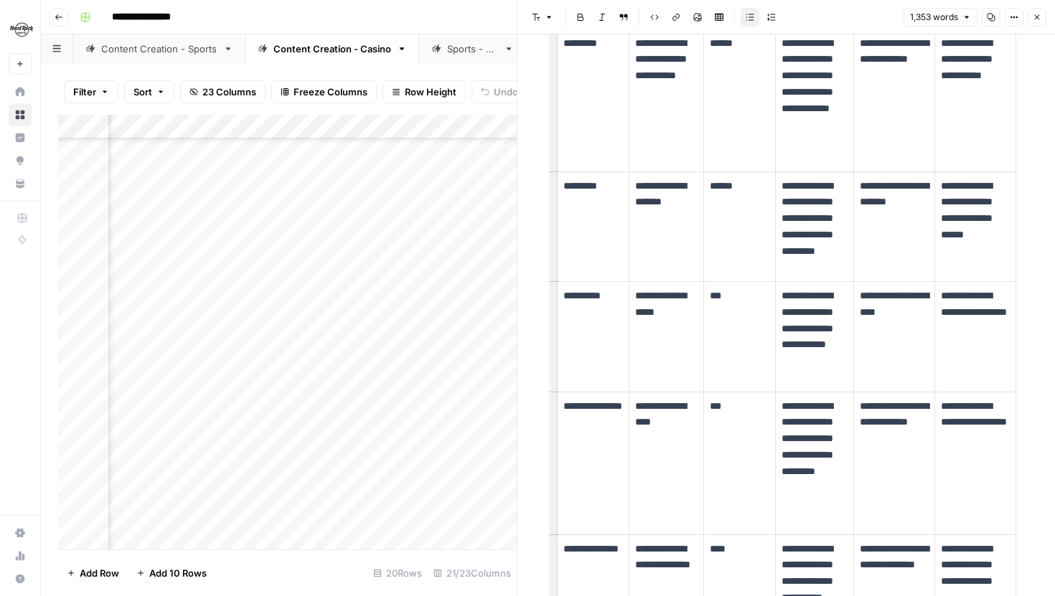
scroll to position [1659, 0]
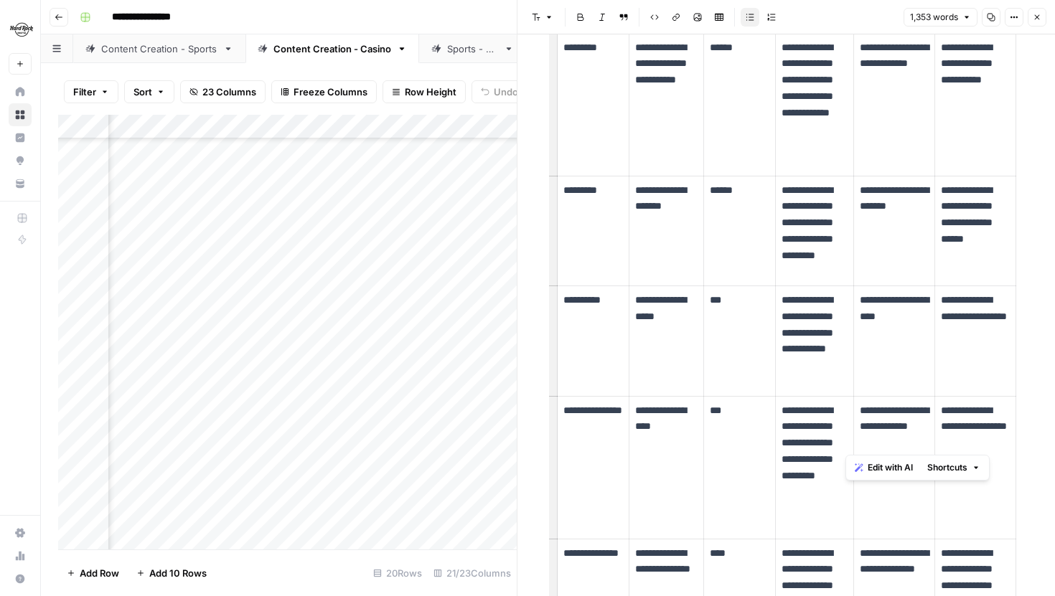
drag, startPoint x: 991, startPoint y: 439, endPoint x: 966, endPoint y: 408, distance: 40.4
click at [966, 408] on p "**********" at bounding box center [975, 427] width 68 height 49
click at [1039, 23] on button "Close" at bounding box center [1037, 17] width 19 height 19
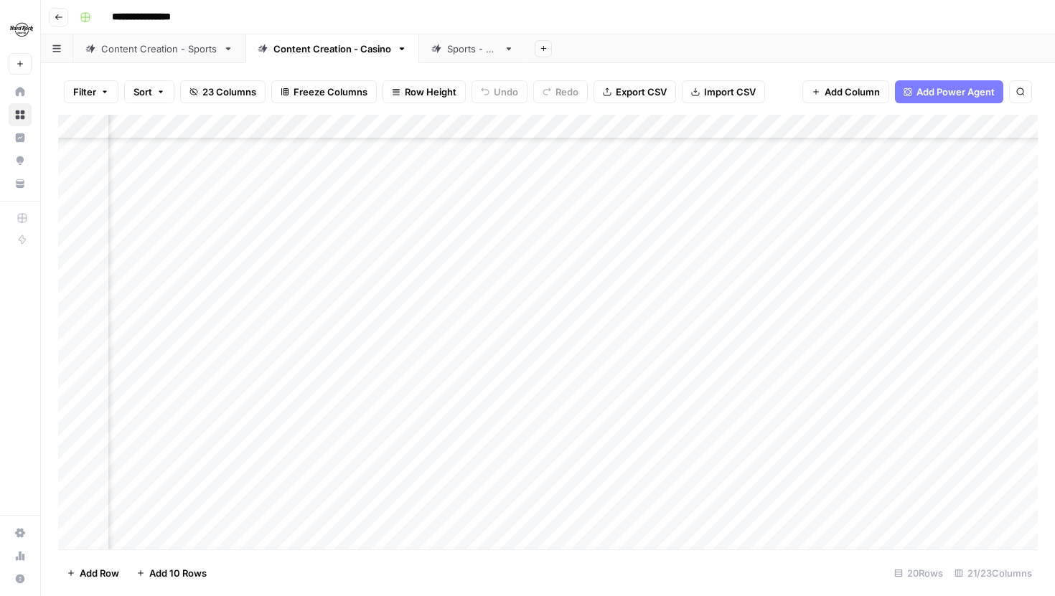
scroll to position [93, 1268]
click at [812, 473] on div "Add Column" at bounding box center [548, 332] width 980 height 435
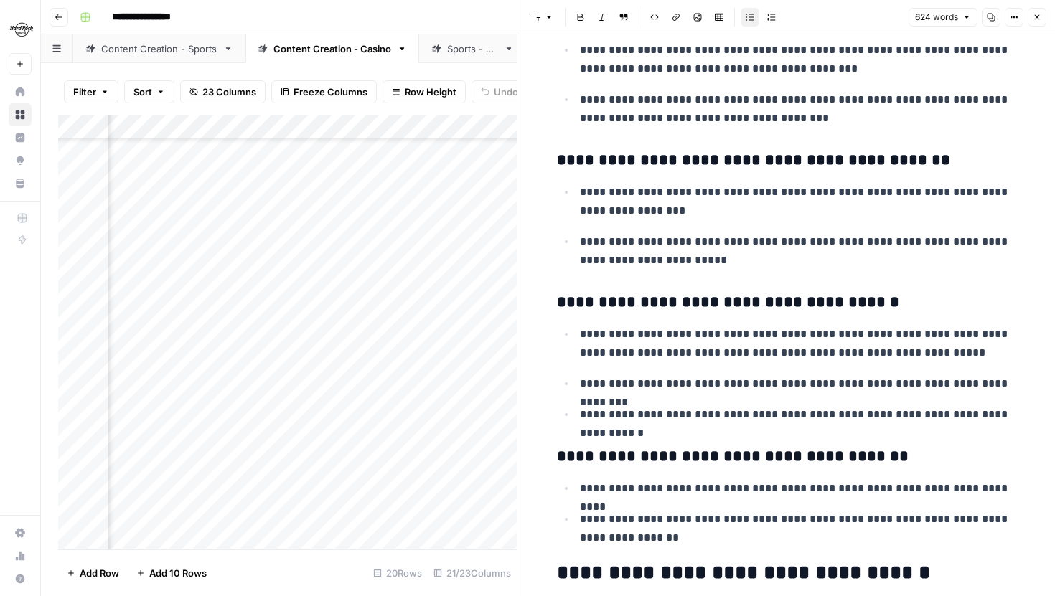
scroll to position [904, 0]
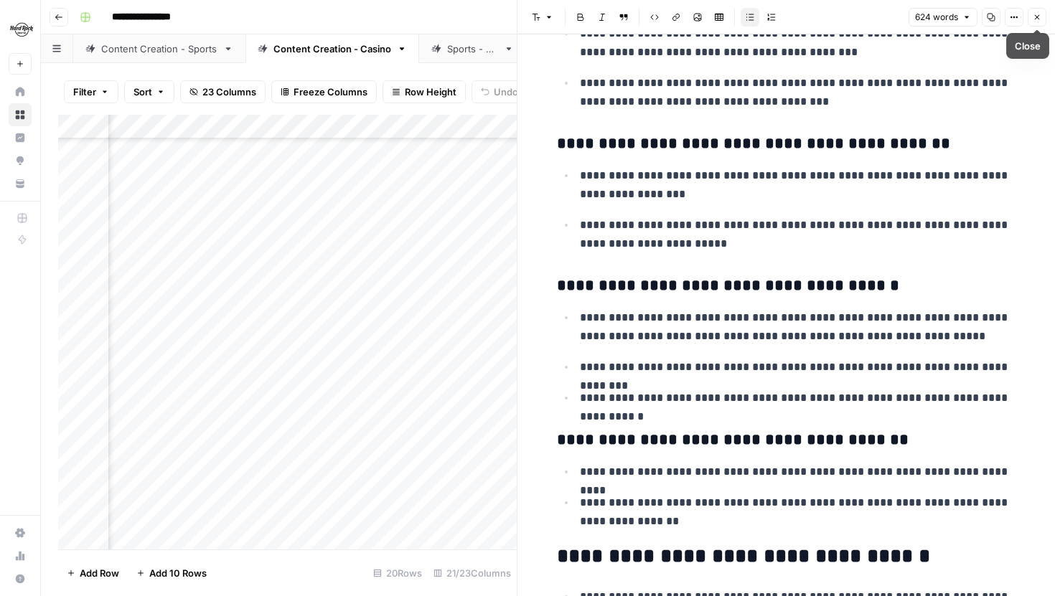
click at [1036, 19] on icon "button" at bounding box center [1037, 17] width 9 height 9
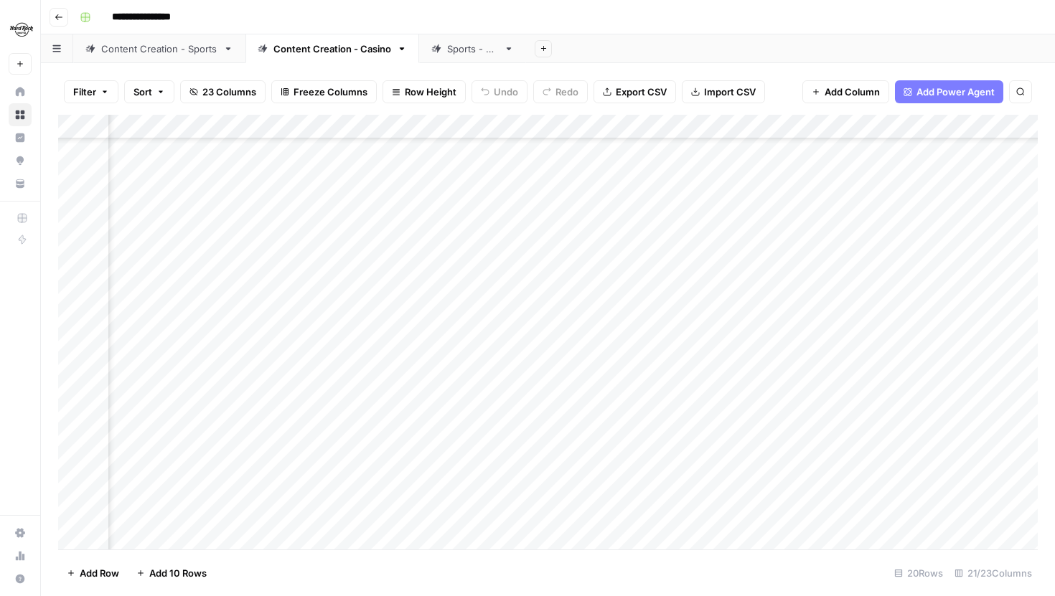
click at [683, 472] on div "Add Column" at bounding box center [548, 332] width 980 height 435
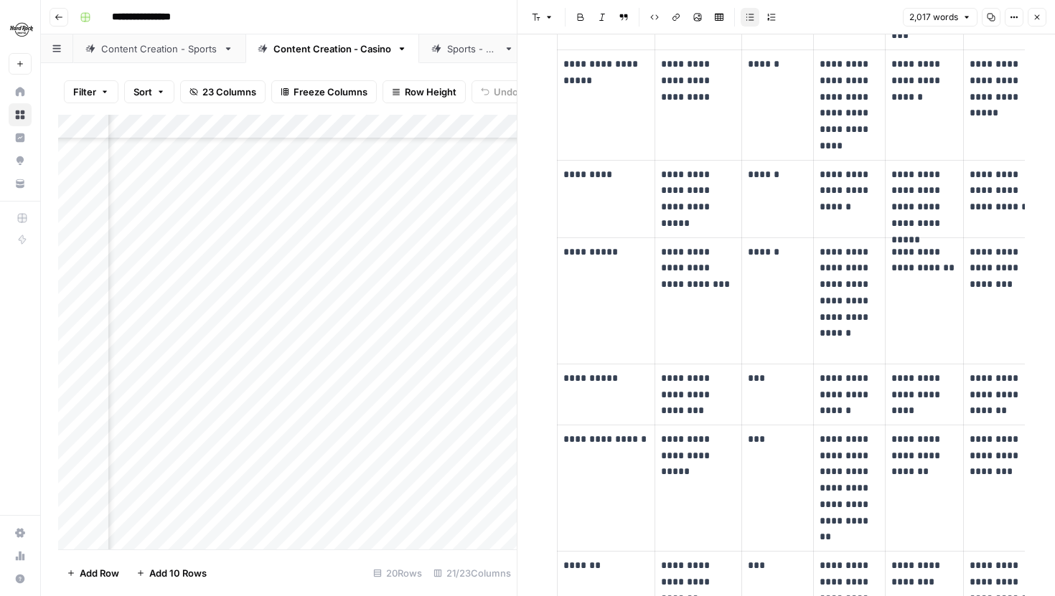
scroll to position [0, 19]
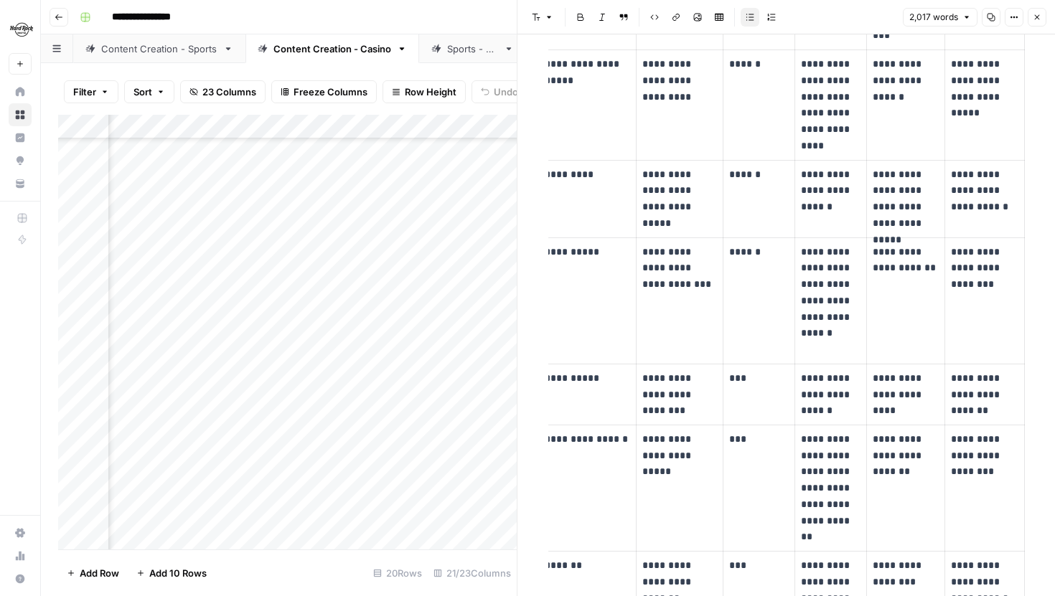
drag, startPoint x: 726, startPoint y: 383, endPoint x: 739, endPoint y: 384, distance: 13.0
click at [739, 384] on td "***" at bounding box center [759, 394] width 72 height 61
click at [1043, 14] on button "Close" at bounding box center [1037, 17] width 19 height 19
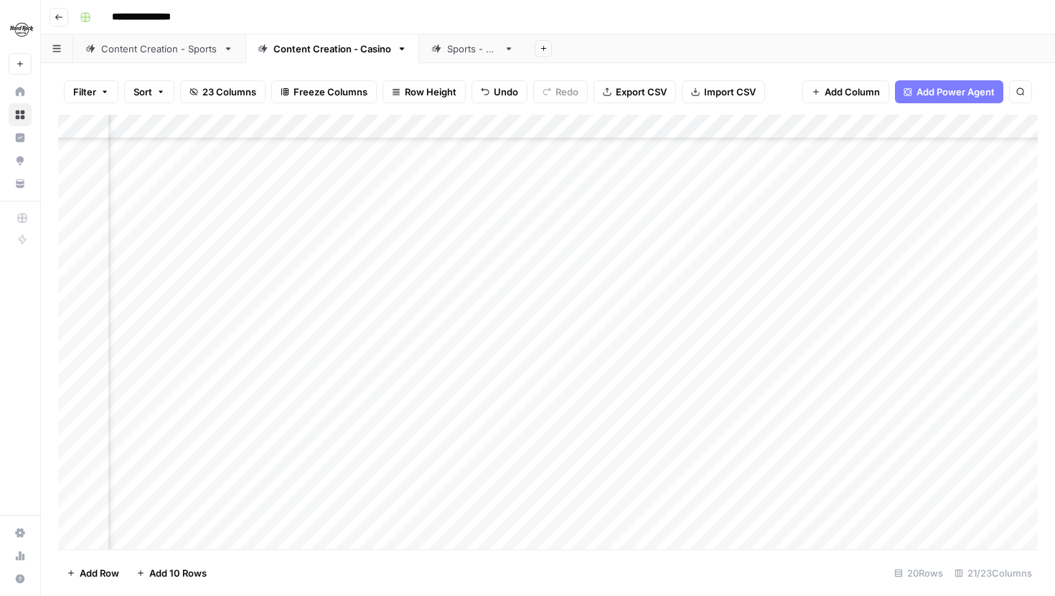
scroll to position [93, 938]
click at [370, 322] on div "Add Column" at bounding box center [548, 332] width 980 height 435
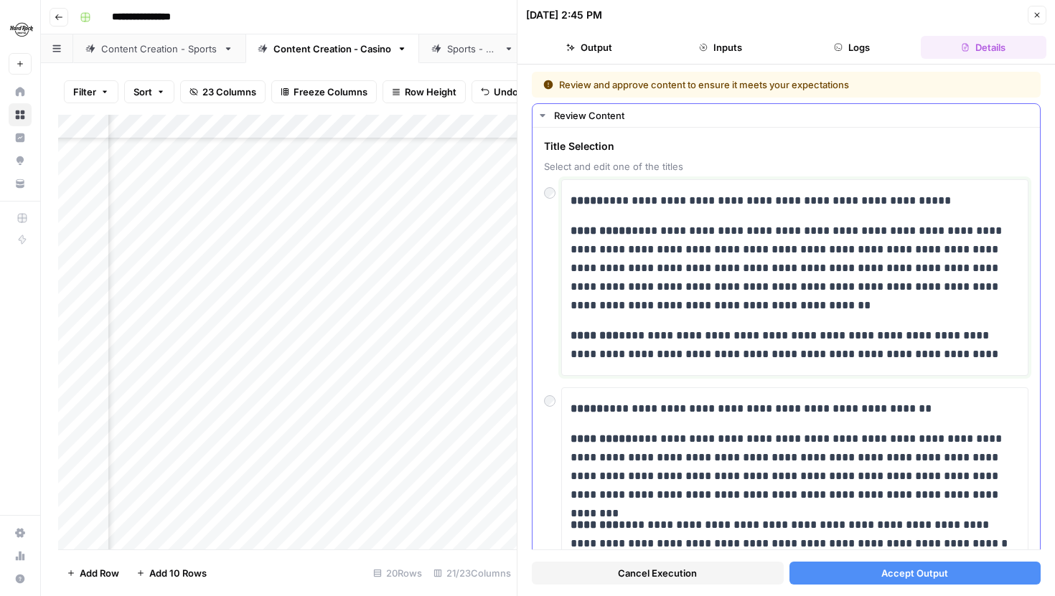
drag, startPoint x: 601, startPoint y: 204, endPoint x: 922, endPoint y: 206, distance: 320.1
click at [922, 206] on p "**********" at bounding box center [795, 201] width 449 height 19
drag, startPoint x: 928, startPoint y: 204, endPoint x: 635, endPoint y: 197, distance: 292.9
click at [635, 197] on p "**********" at bounding box center [795, 201] width 449 height 19
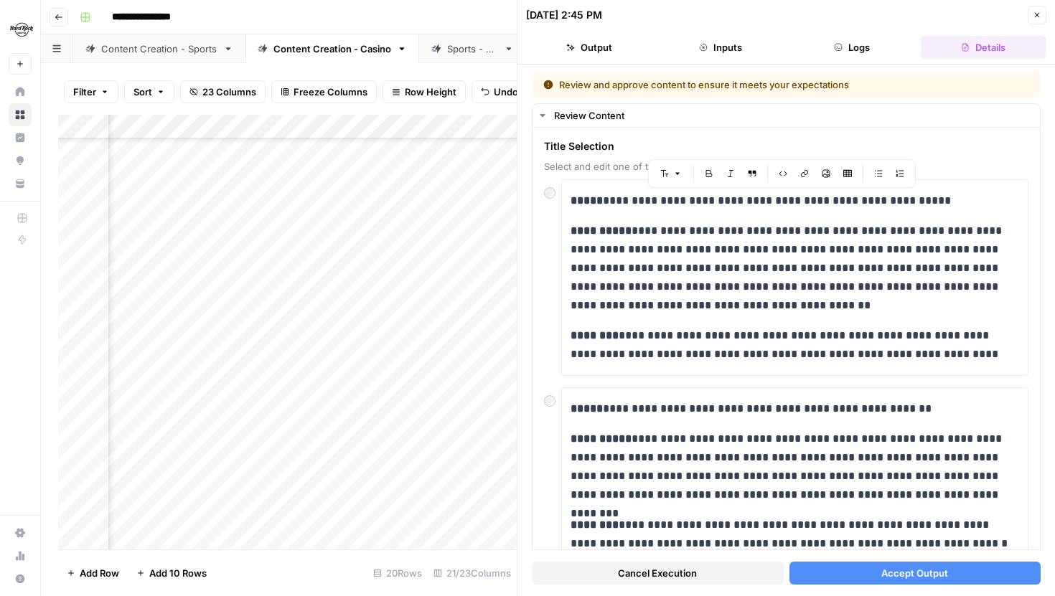
click at [1034, 19] on icon "button" at bounding box center [1037, 15] width 9 height 9
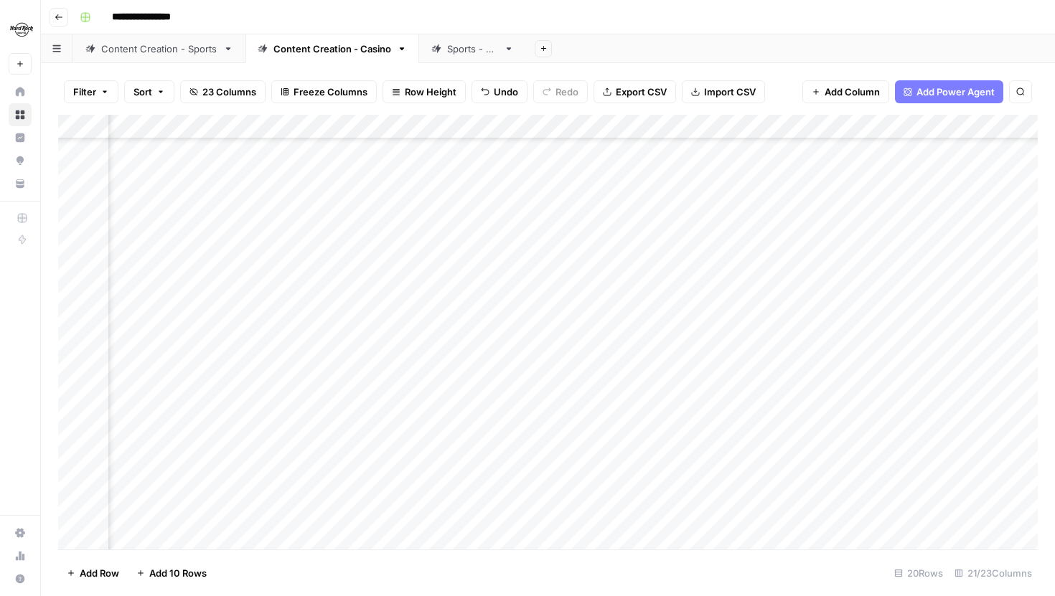
scroll to position [93, 981]
click at [684, 403] on div "Add Column" at bounding box center [548, 332] width 980 height 435
drag, startPoint x: 733, startPoint y: 398, endPoint x: 812, endPoint y: 399, distance: 79.0
click at [812, 399] on textarea "**********" at bounding box center [712, 400] width 230 height 20
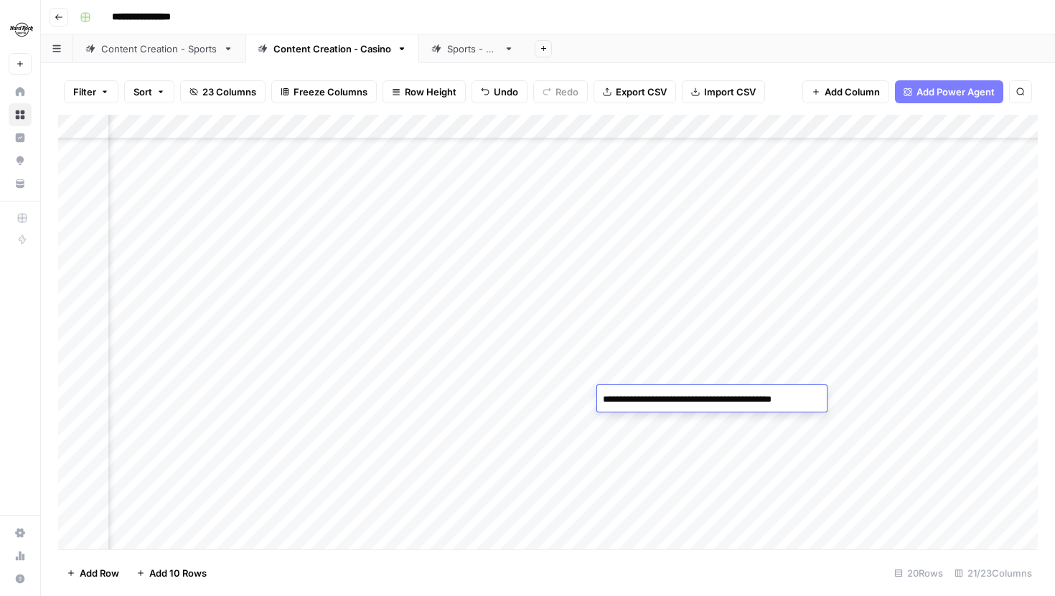
click at [812, 399] on textarea "**********" at bounding box center [712, 400] width 230 height 20
click at [688, 477] on div "Add Column" at bounding box center [548, 332] width 980 height 435
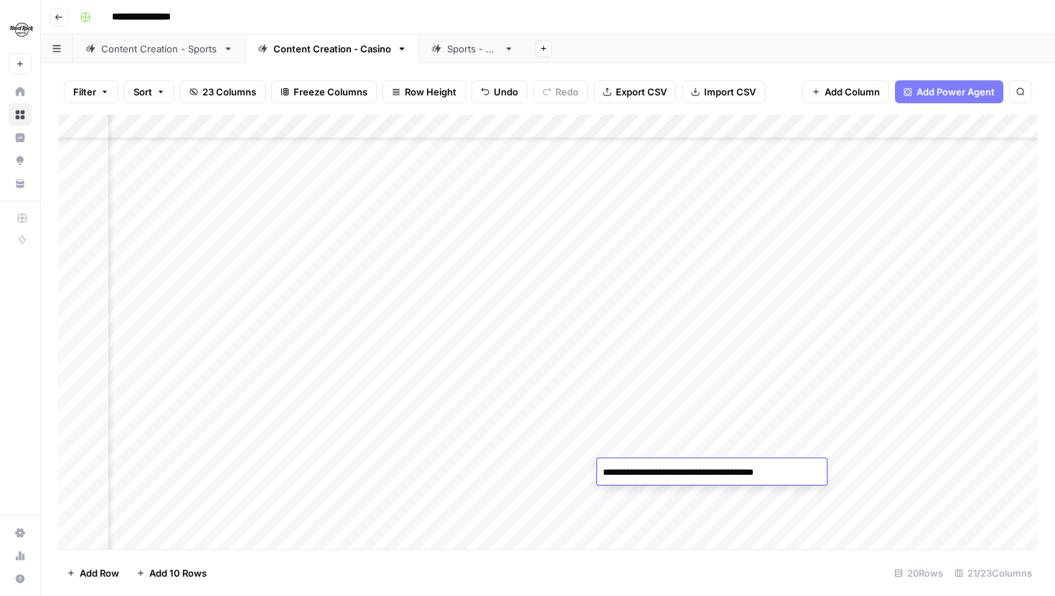
click at [627, 444] on div "Add Column" at bounding box center [548, 332] width 980 height 435
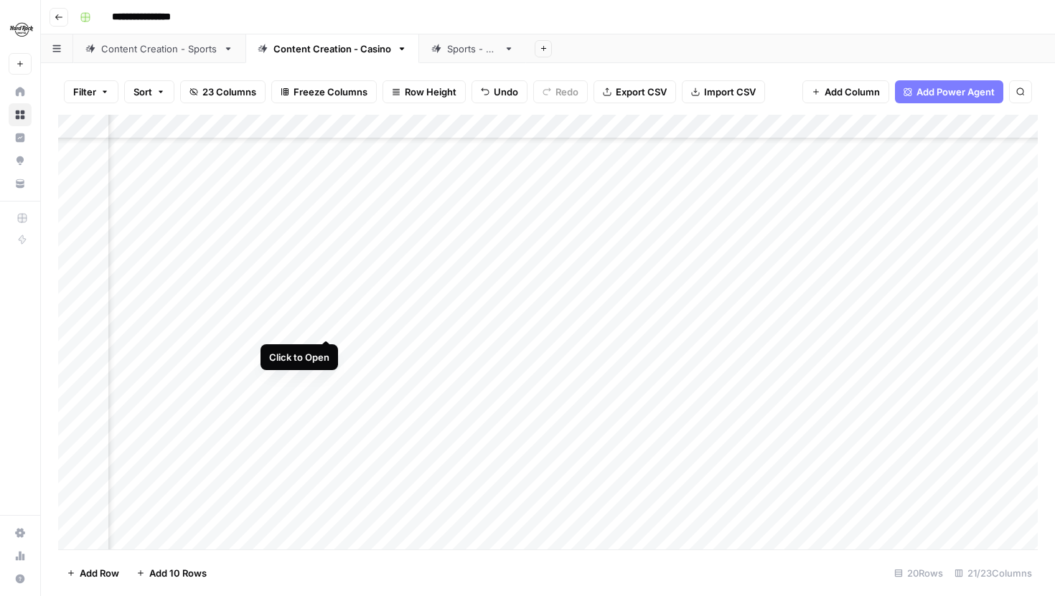
click at [324, 326] on div "Add Column" at bounding box center [548, 332] width 980 height 435
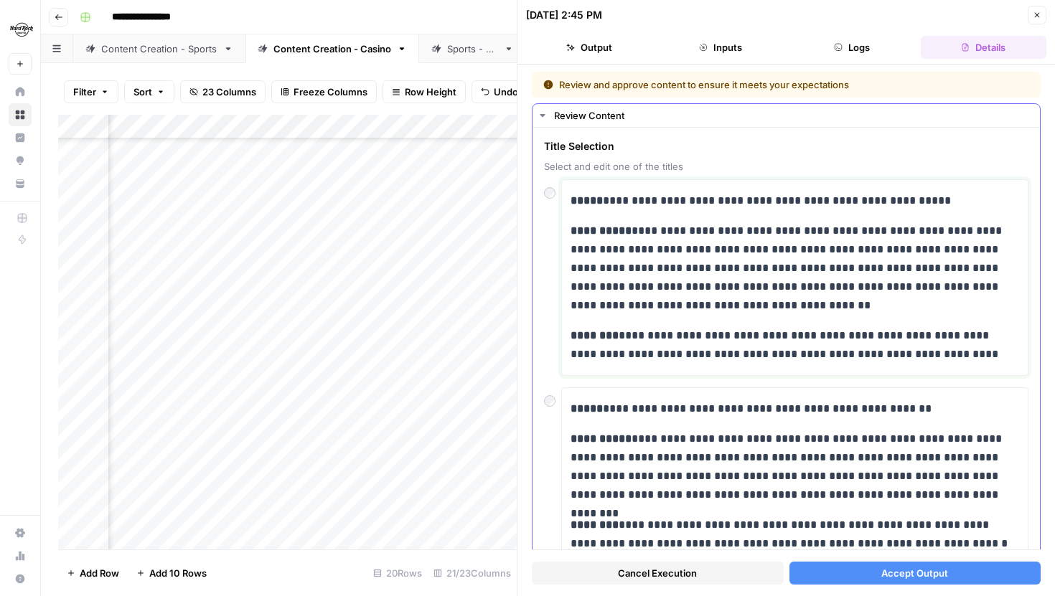
drag, startPoint x: 601, startPoint y: 202, endPoint x: 938, endPoint y: 204, distance: 337.3
click at [938, 204] on p "**********" at bounding box center [795, 201] width 449 height 19
drag, startPoint x: 932, startPoint y: 202, endPoint x: 658, endPoint y: 201, distance: 274.2
click at [678, 205] on p "**********" at bounding box center [795, 201] width 449 height 19
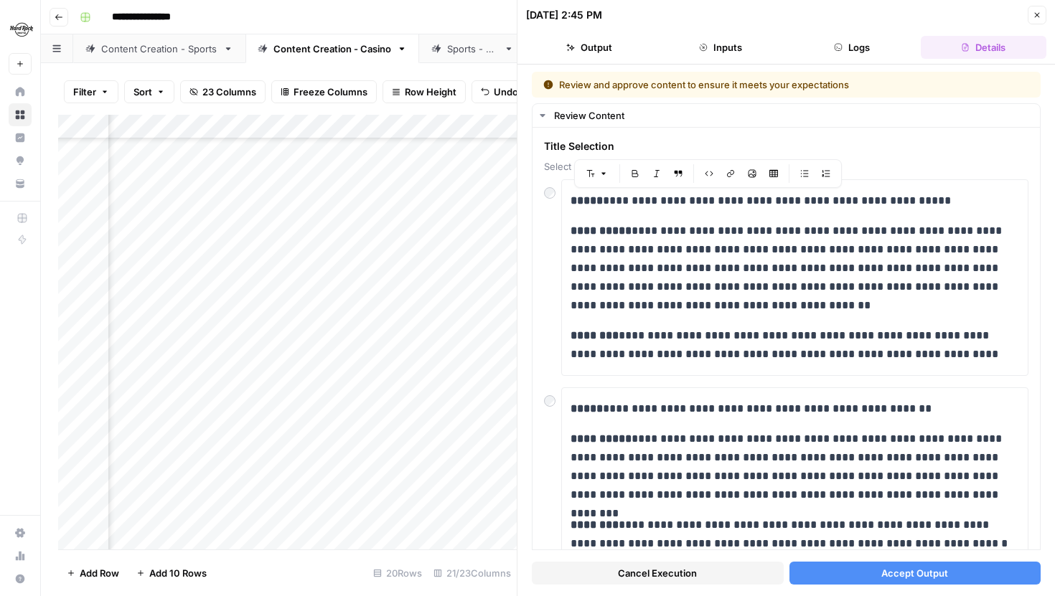
click at [1042, 17] on button "Close" at bounding box center [1037, 15] width 19 height 19
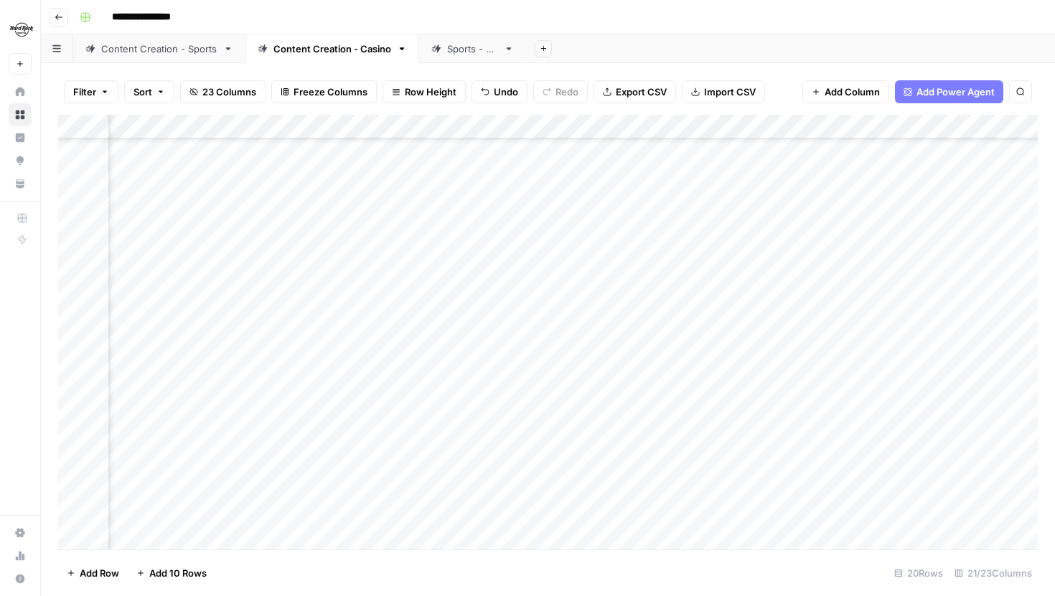
scroll to position [93, 1034]
click at [274, 324] on div "Add Column" at bounding box center [548, 332] width 980 height 435
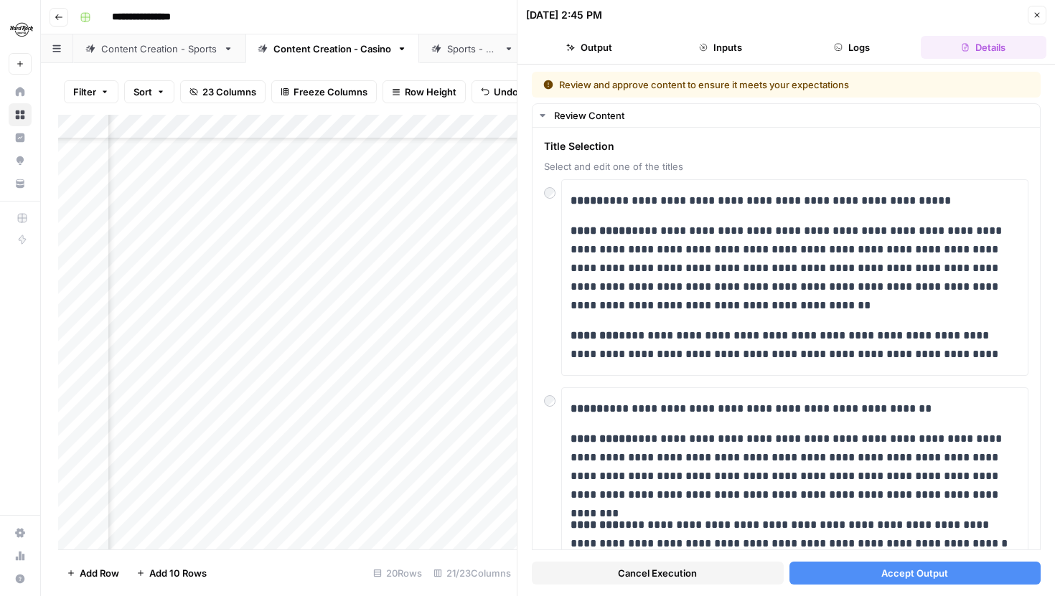
scroll to position [93, 1018]
click at [1040, 9] on button "Close" at bounding box center [1037, 15] width 19 height 19
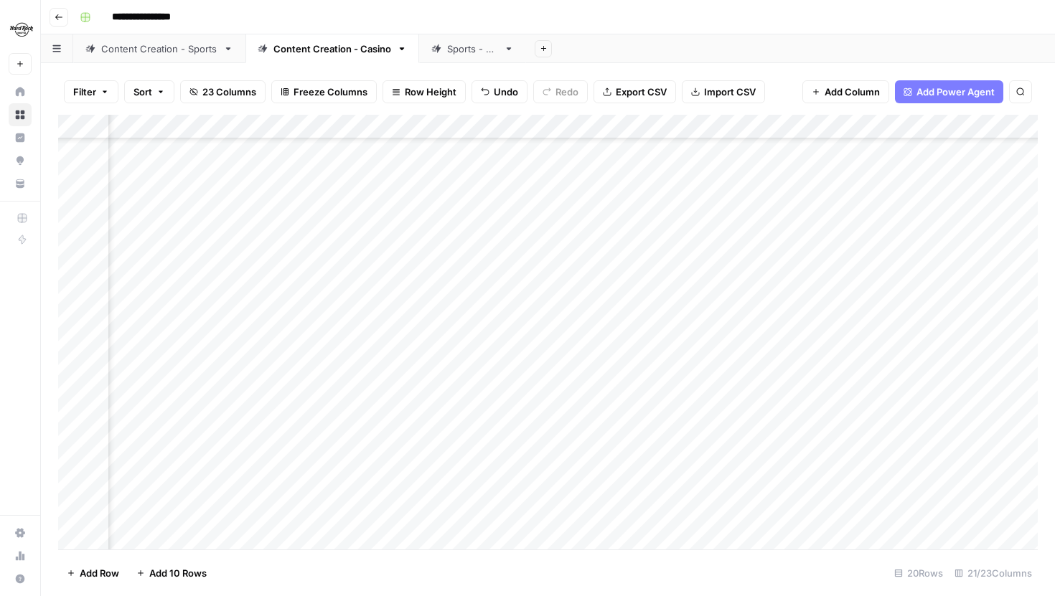
scroll to position [93, 1135]
click at [525, 466] on div "Add Column" at bounding box center [548, 332] width 980 height 435
click at [538, 471] on textarea "**********" at bounding box center [559, 473] width 230 height 20
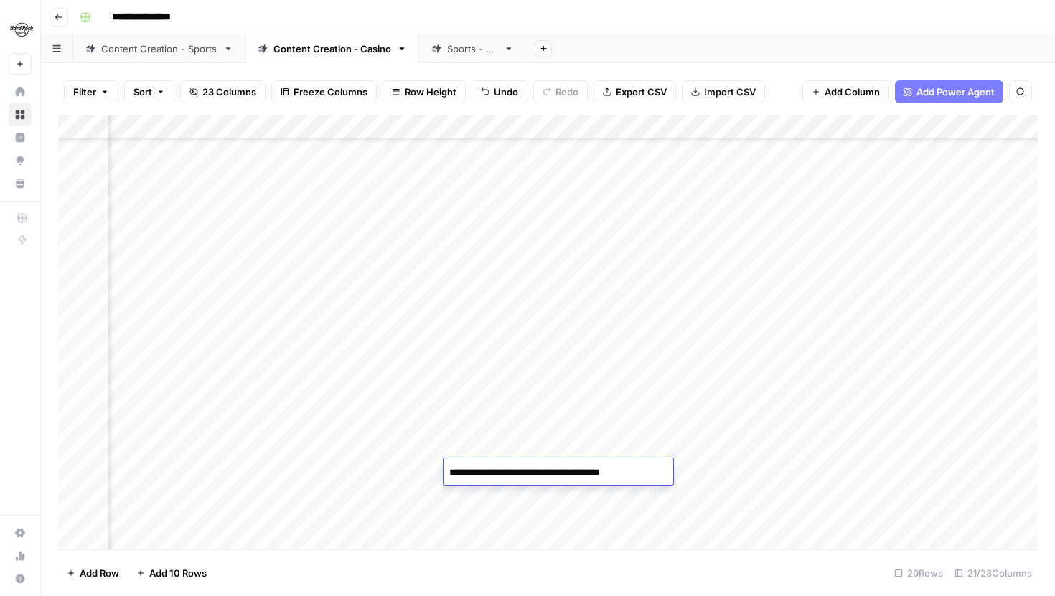
scroll to position [93, 1244]
click at [442, 437] on div "Add Column" at bounding box center [548, 332] width 980 height 435
click at [205, 326] on div "Add Column" at bounding box center [548, 332] width 980 height 435
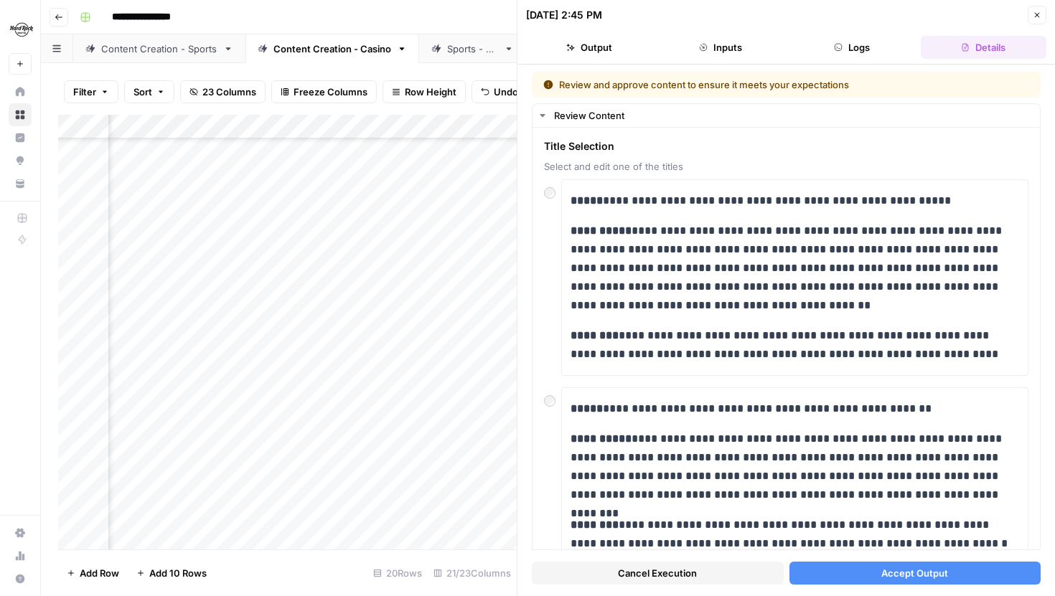
click at [1038, 10] on button "Close" at bounding box center [1037, 15] width 19 height 19
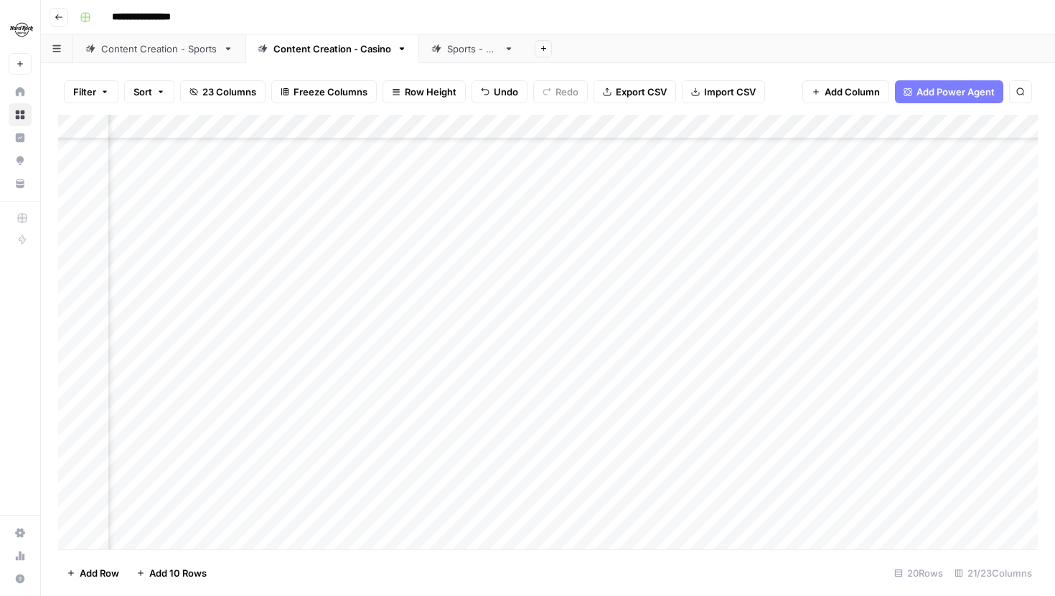
click at [548, 467] on div "Add Column" at bounding box center [548, 332] width 980 height 435
drag, startPoint x: 485, startPoint y: 473, endPoint x: 694, endPoint y: 469, distance: 208.9
click at [694, 469] on textarea "**********" at bounding box center [593, 473] width 230 height 20
click at [675, 470] on textarea "**********" at bounding box center [593, 473] width 230 height 20
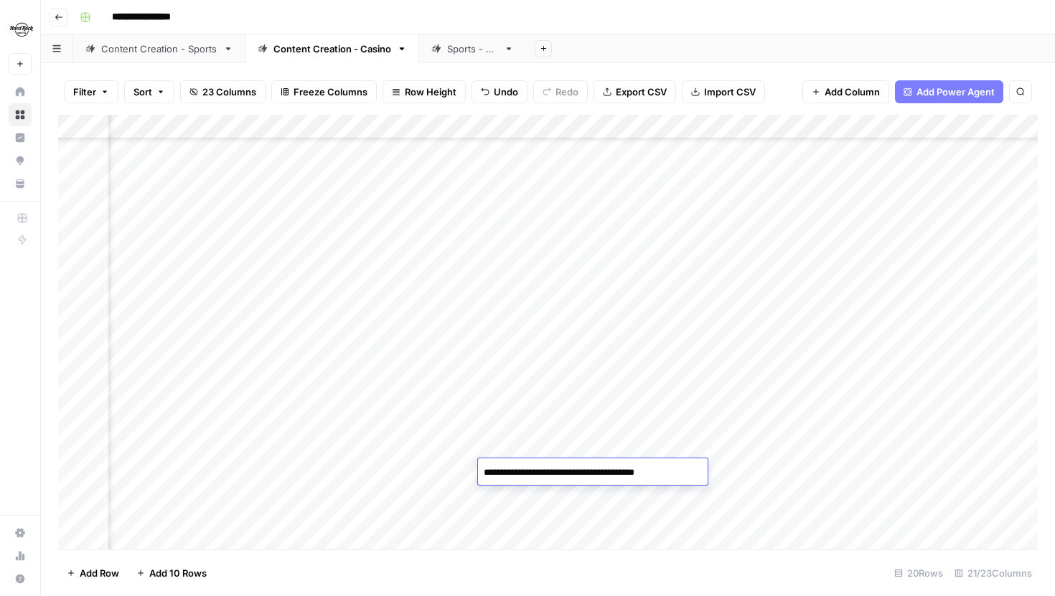
click at [688, 439] on div "Add Column" at bounding box center [548, 332] width 980 height 435
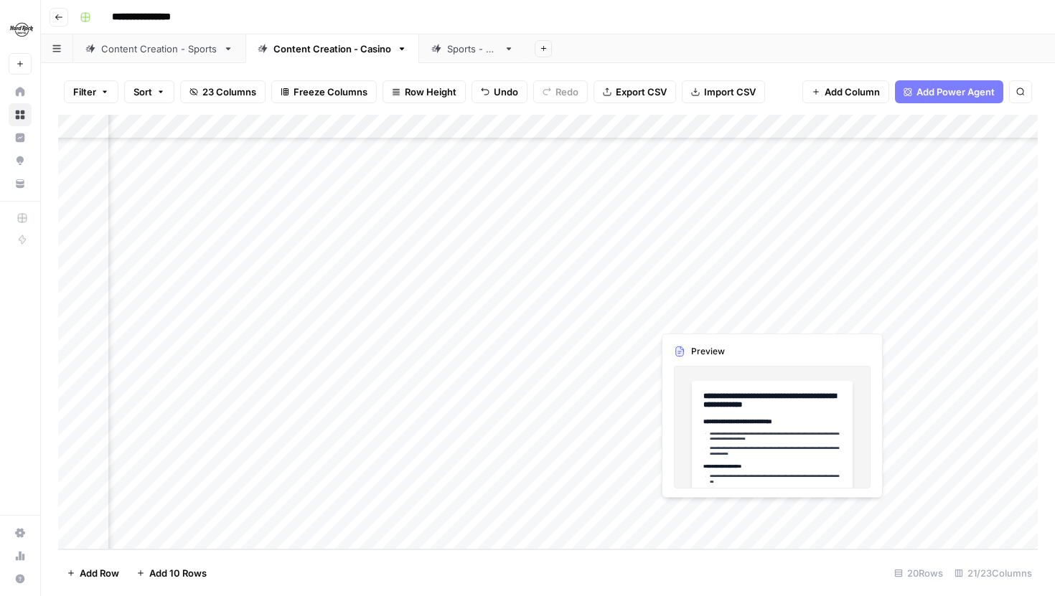
click at [769, 512] on div "Add Column" at bounding box center [548, 332] width 980 height 435
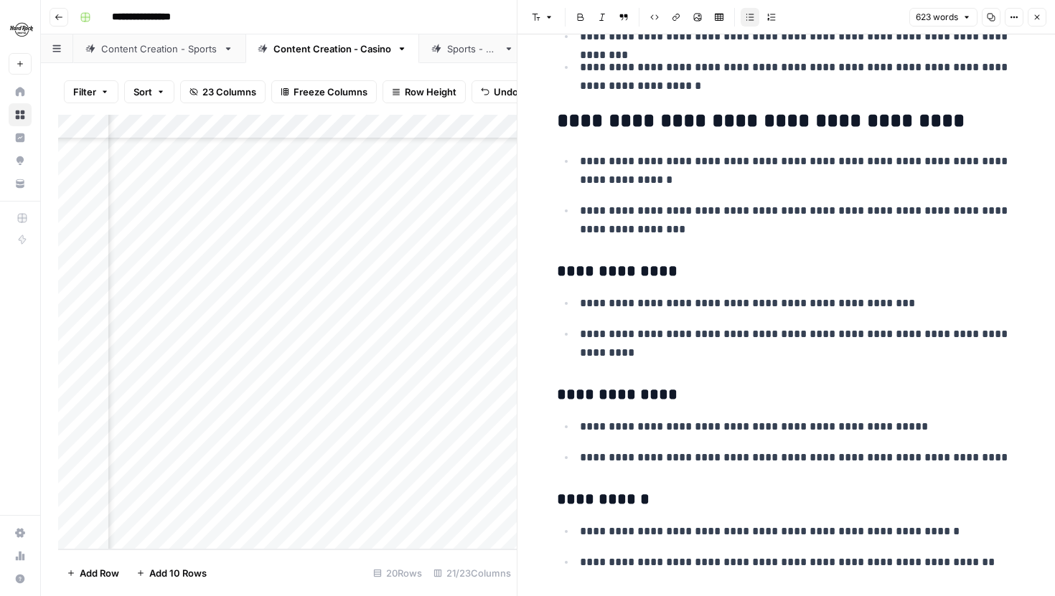
scroll to position [768, 0]
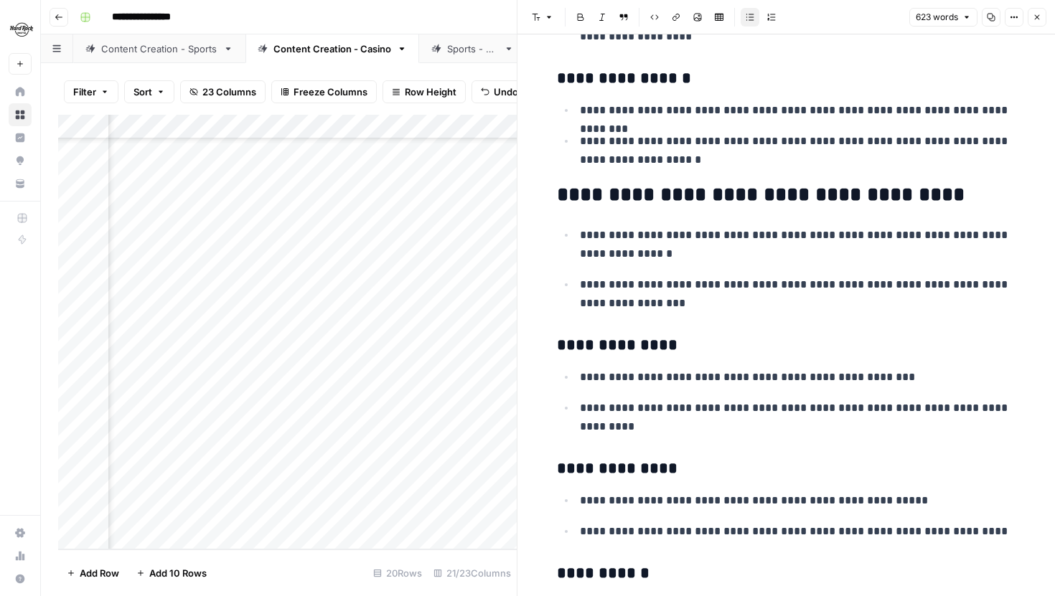
click at [1041, 10] on button "Close" at bounding box center [1037, 17] width 19 height 19
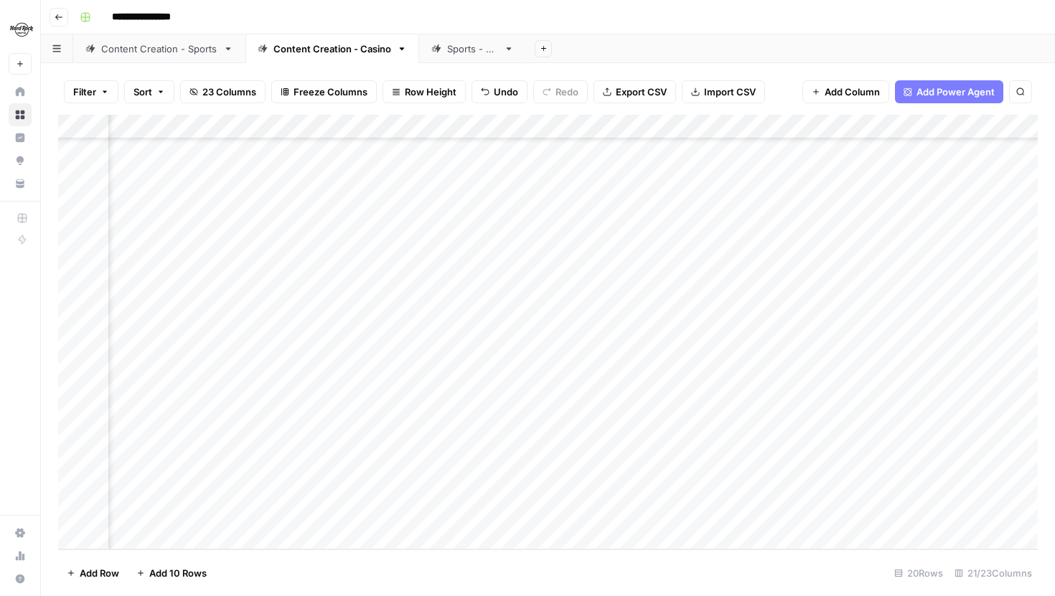
scroll to position [100, 1786]
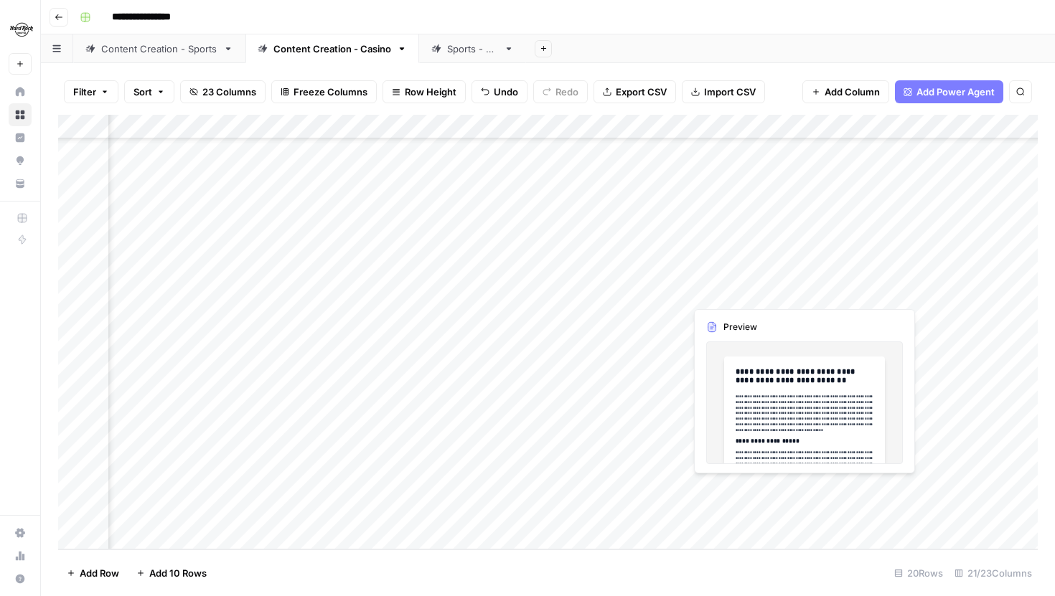
click at [803, 490] on div "Add Column" at bounding box center [548, 332] width 980 height 435
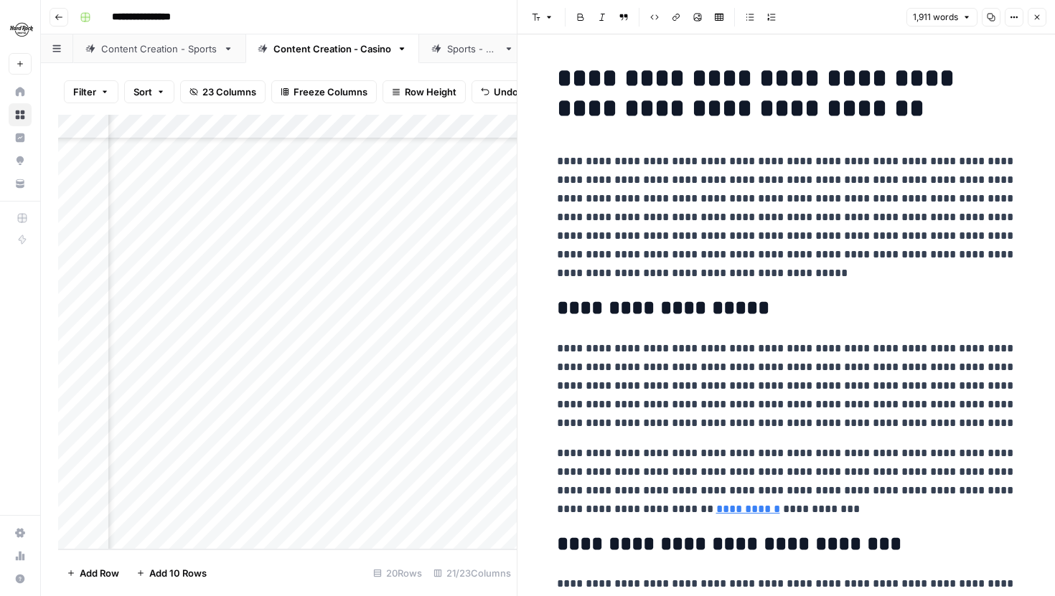
scroll to position [266, 0]
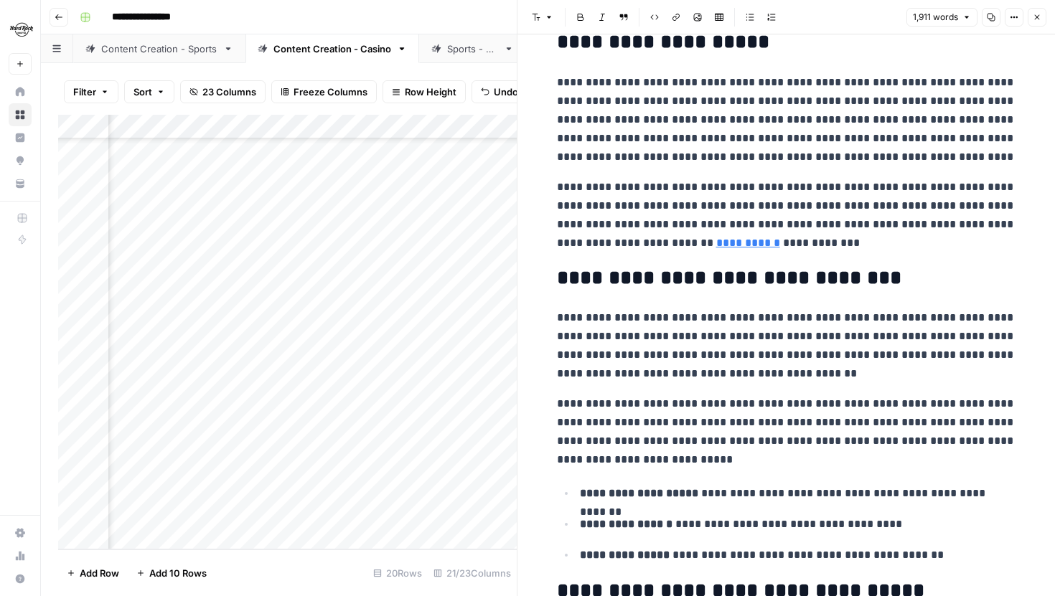
click at [1041, 14] on button "Close" at bounding box center [1037, 17] width 19 height 19
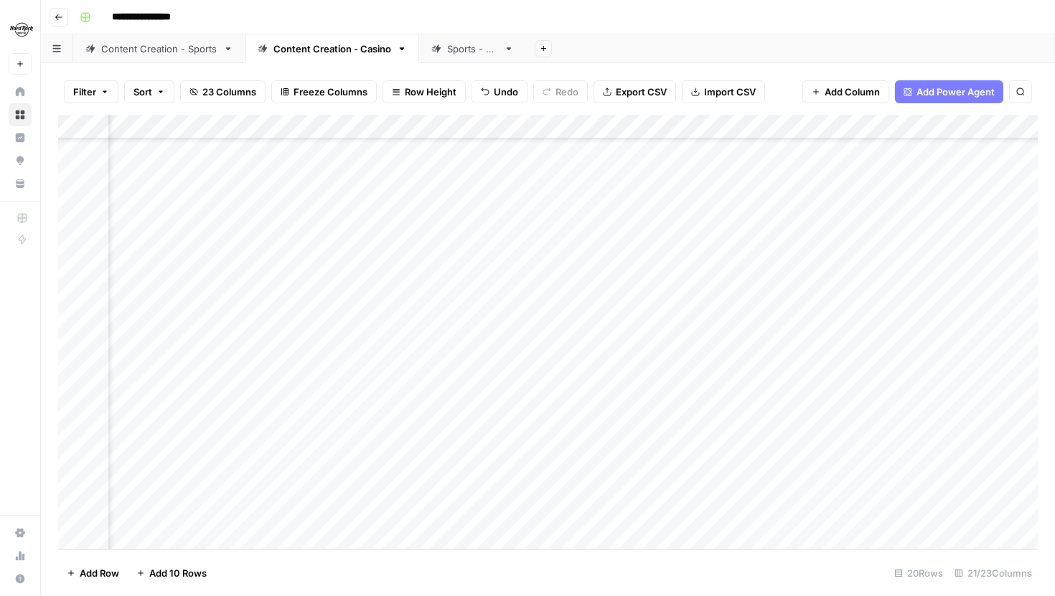
scroll to position [100, 1376]
click at [703, 344] on div "Add Column" at bounding box center [548, 332] width 980 height 435
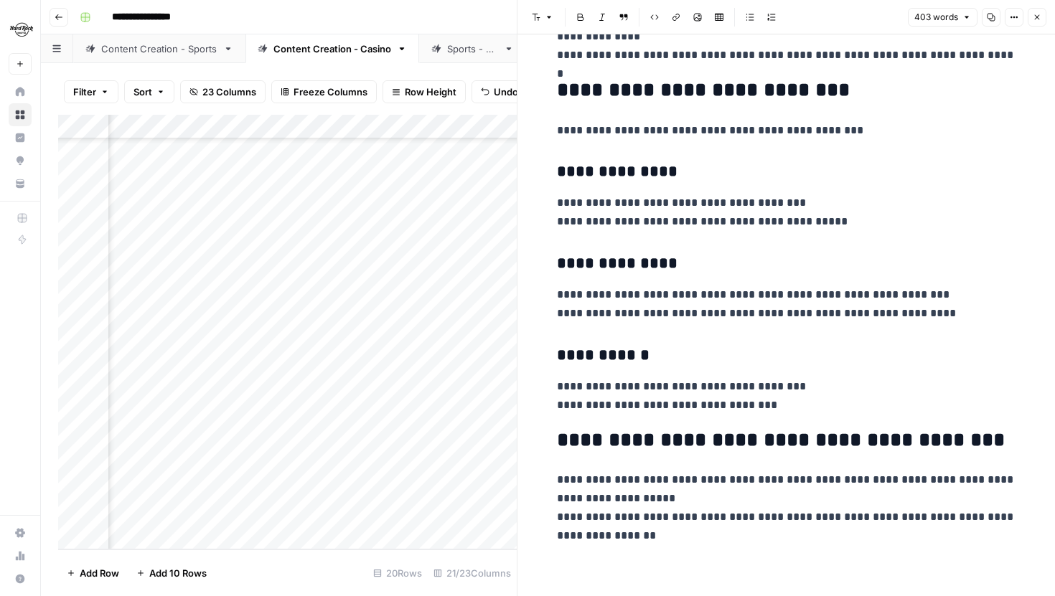
scroll to position [909, 0]
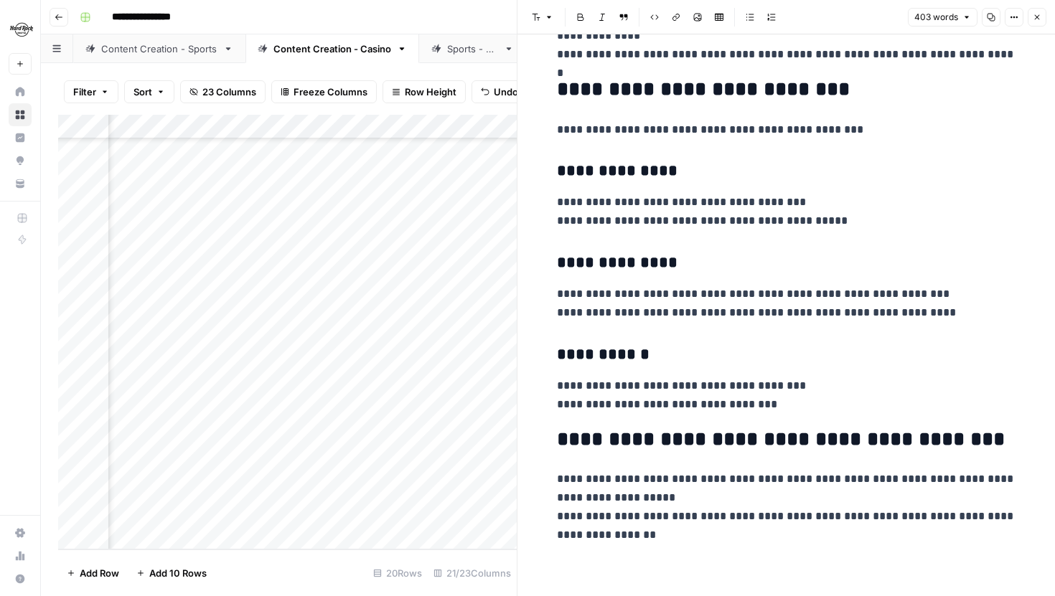
click at [1033, 17] on icon "button" at bounding box center [1037, 17] width 9 height 9
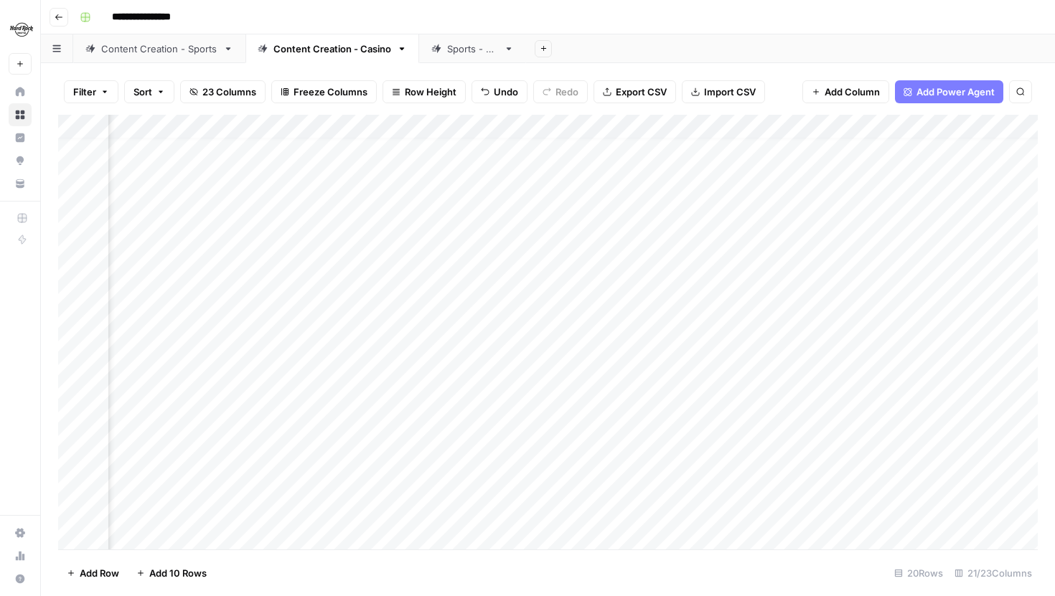
scroll to position [0, 802]
click at [507, 271] on div "Add Column" at bounding box center [548, 332] width 980 height 435
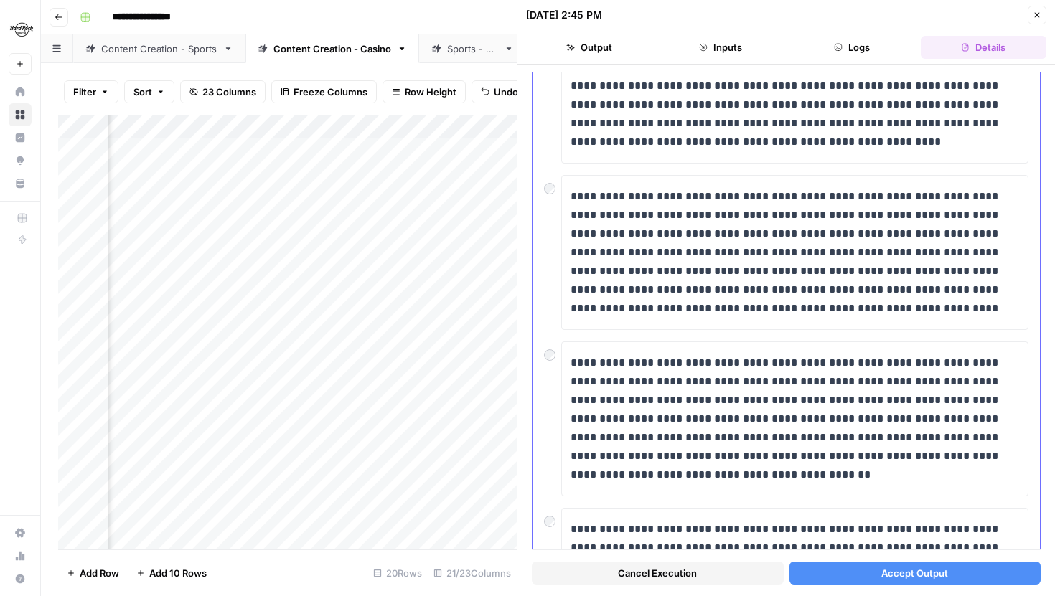
scroll to position [205, 0]
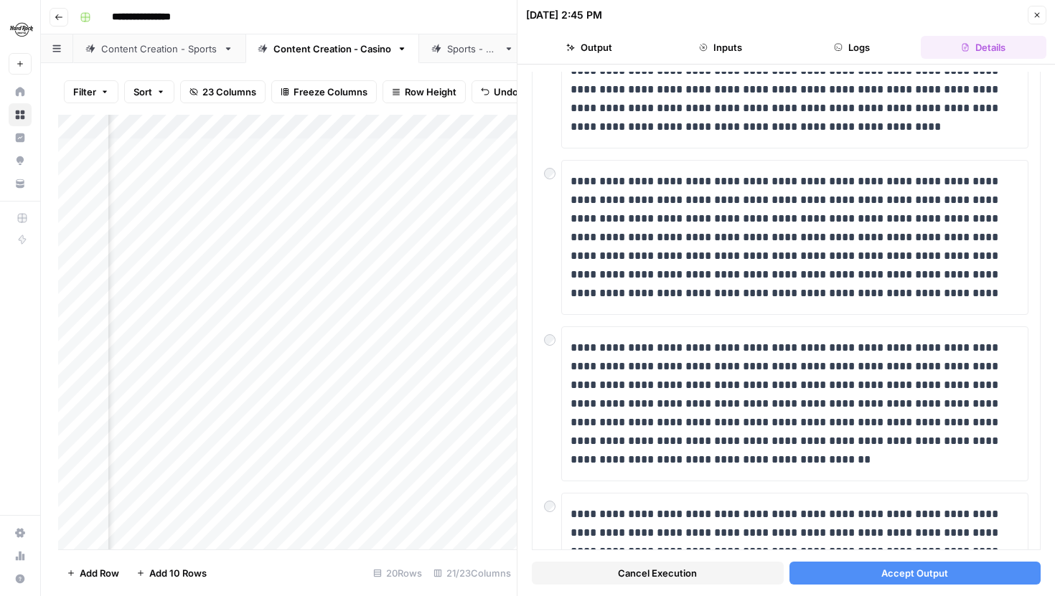
click at [1043, 11] on button "Close" at bounding box center [1037, 15] width 19 height 19
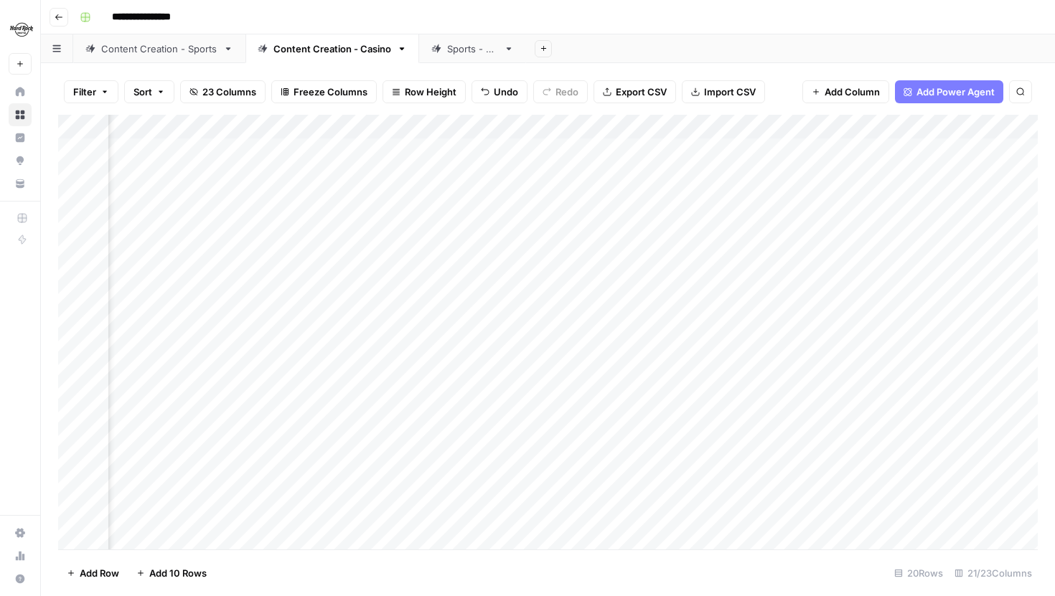
scroll to position [0, 947]
click at [695, 346] on div "Add Column" at bounding box center [548, 332] width 980 height 435
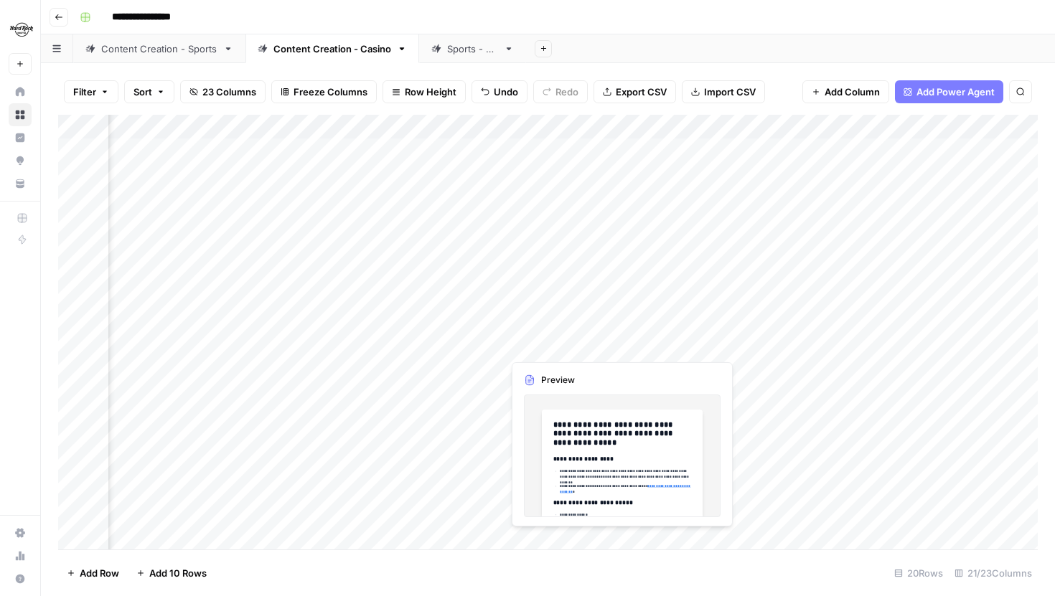
click at [695, 346] on div "Add Column" at bounding box center [548, 332] width 980 height 435
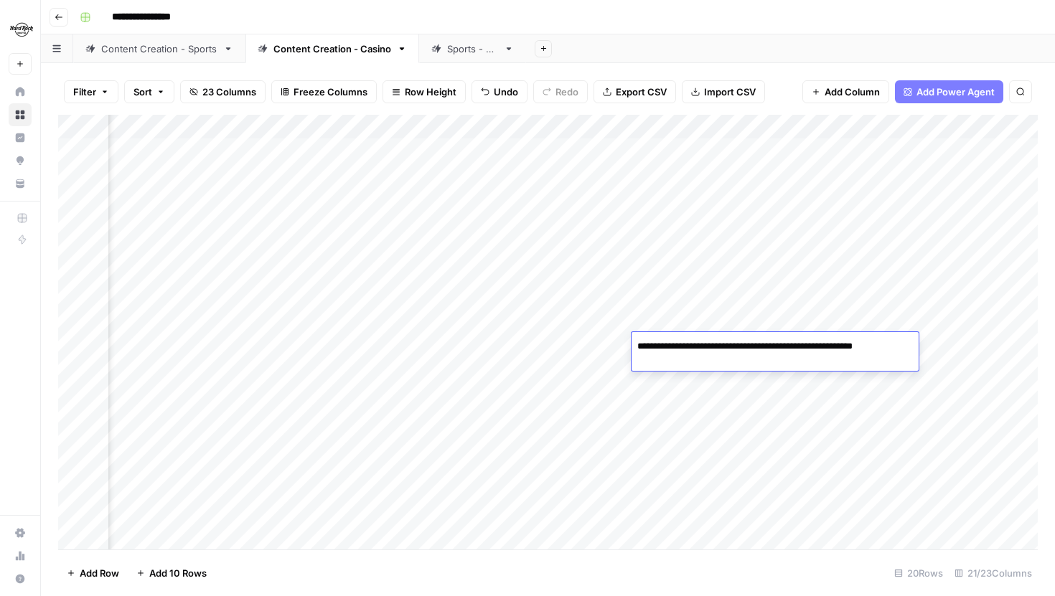
drag, startPoint x: 815, startPoint y: 347, endPoint x: 807, endPoint y: 365, distance: 19.3
click at [807, 365] on textarea "**********" at bounding box center [775, 354] width 287 height 34
click at [858, 400] on div "Add Column" at bounding box center [548, 332] width 980 height 435
click at [683, 472] on div "Add Column" at bounding box center [548, 332] width 980 height 435
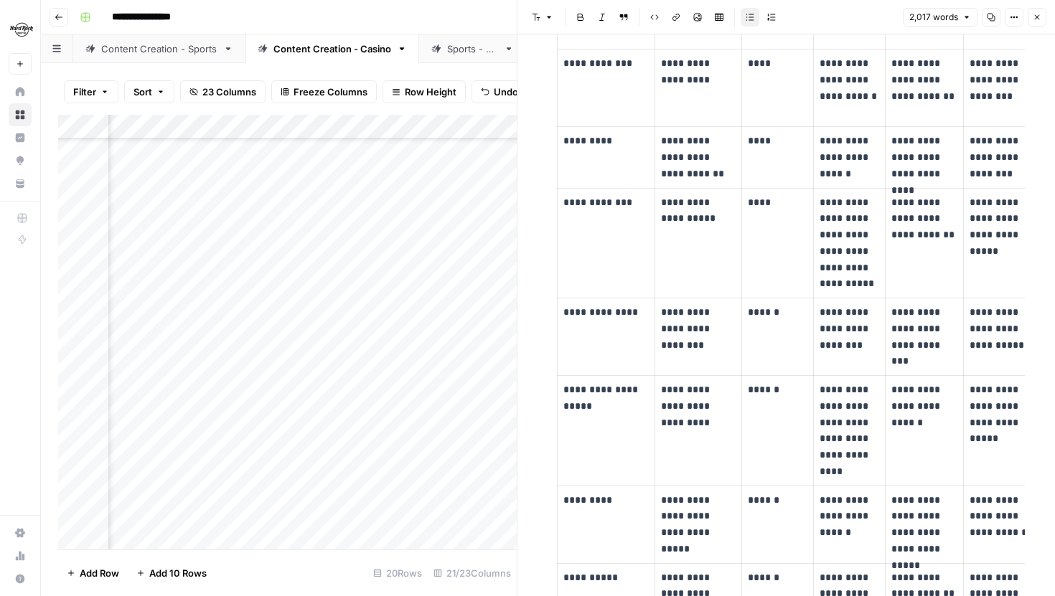
scroll to position [1847, 0]
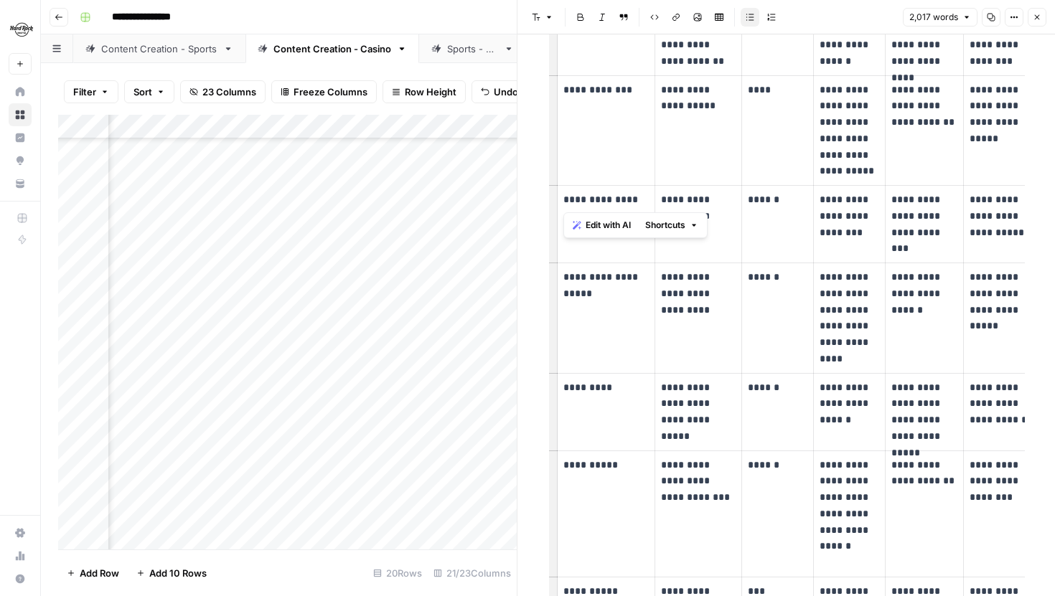
drag, startPoint x: 560, startPoint y: 207, endPoint x: 648, endPoint y: 207, distance: 88.3
click at [648, 207] on td "**********" at bounding box center [606, 225] width 98 height 78
drag, startPoint x: 625, startPoint y: 291, endPoint x: 553, endPoint y: 272, distance: 75.0
click at [557, 272] on td "**********" at bounding box center [606, 318] width 98 height 111
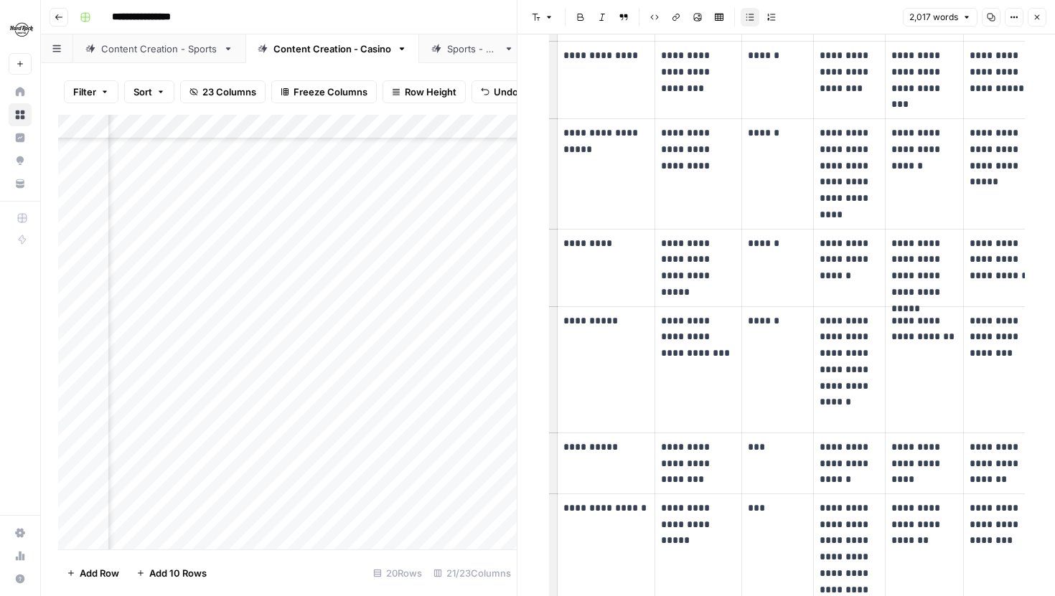
click at [622, 455] on p "**********" at bounding box center [606, 447] width 86 height 17
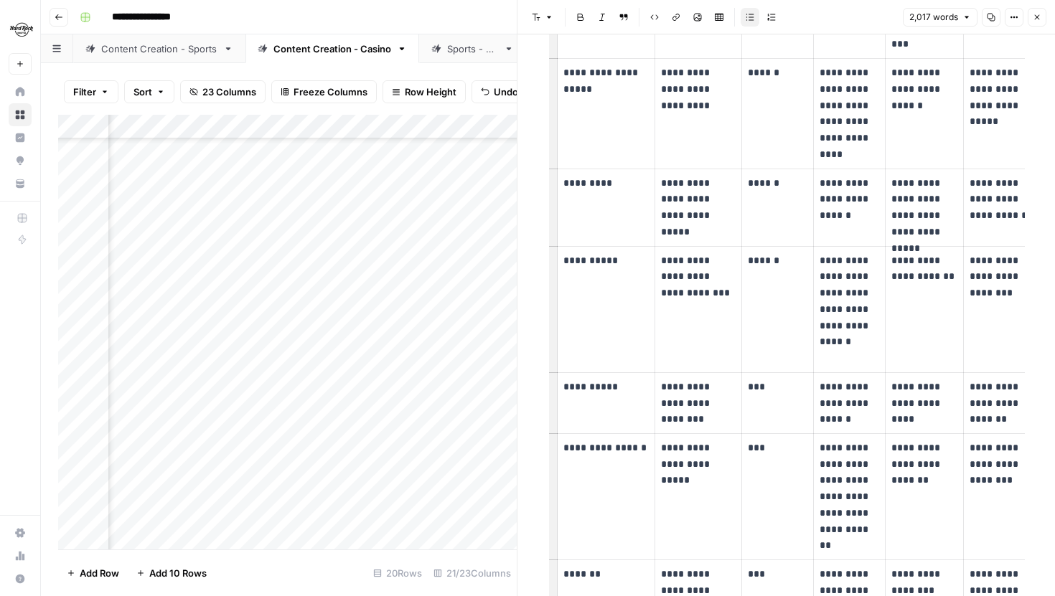
scroll to position [2060, 0]
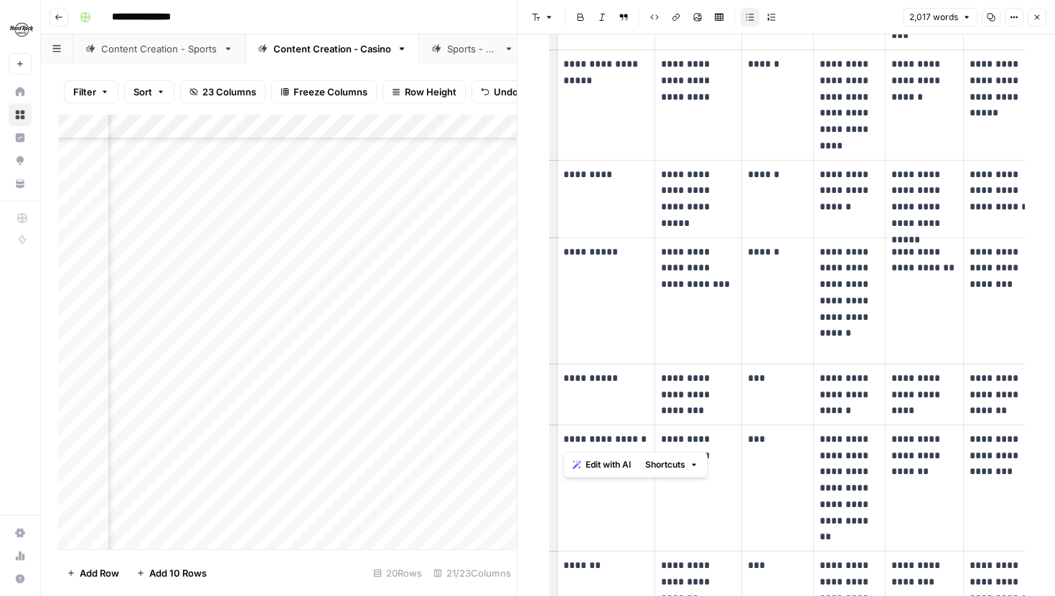
drag, startPoint x: 639, startPoint y: 438, endPoint x: 563, endPoint y: 440, distance: 76.1
click at [562, 440] on td "**********" at bounding box center [606, 488] width 98 height 126
click at [563, 440] on p "**********" at bounding box center [606, 439] width 86 height 17
click at [1031, 26] on button "Close" at bounding box center [1037, 17] width 19 height 19
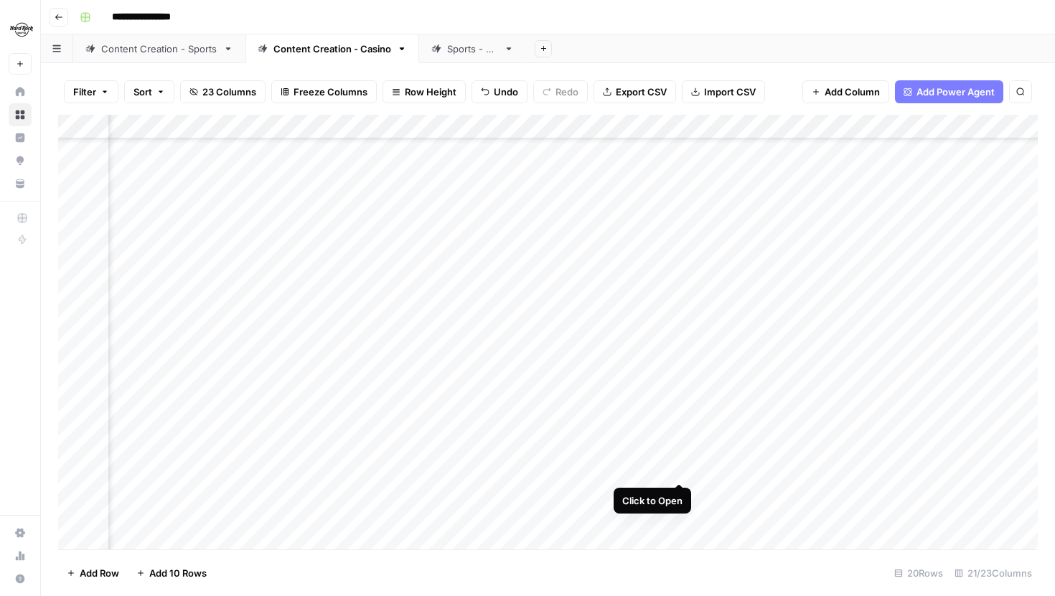
click at [681, 467] on div "Add Column" at bounding box center [548, 332] width 980 height 435
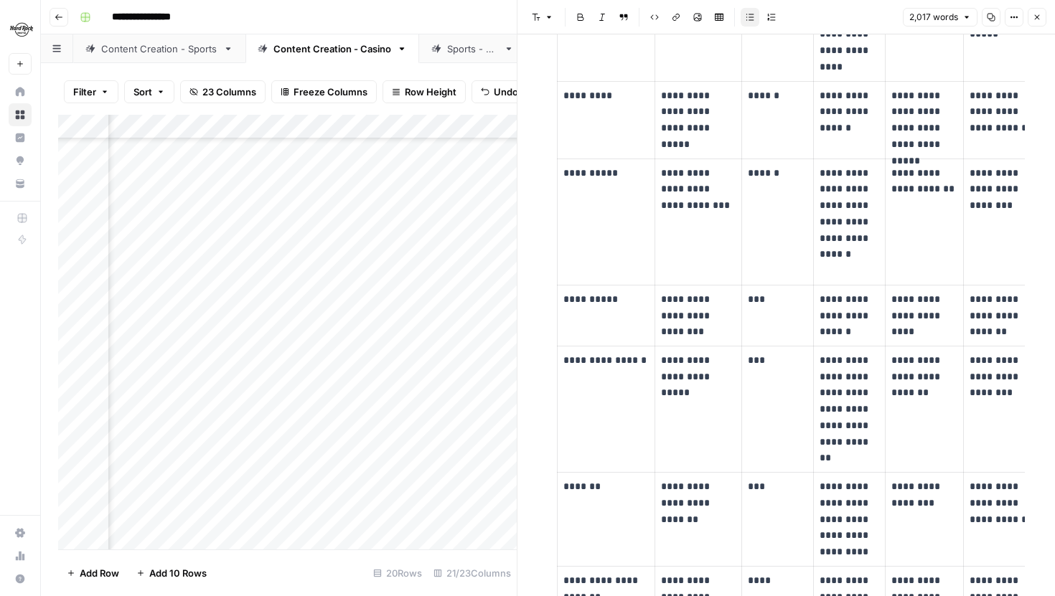
scroll to position [2226, 0]
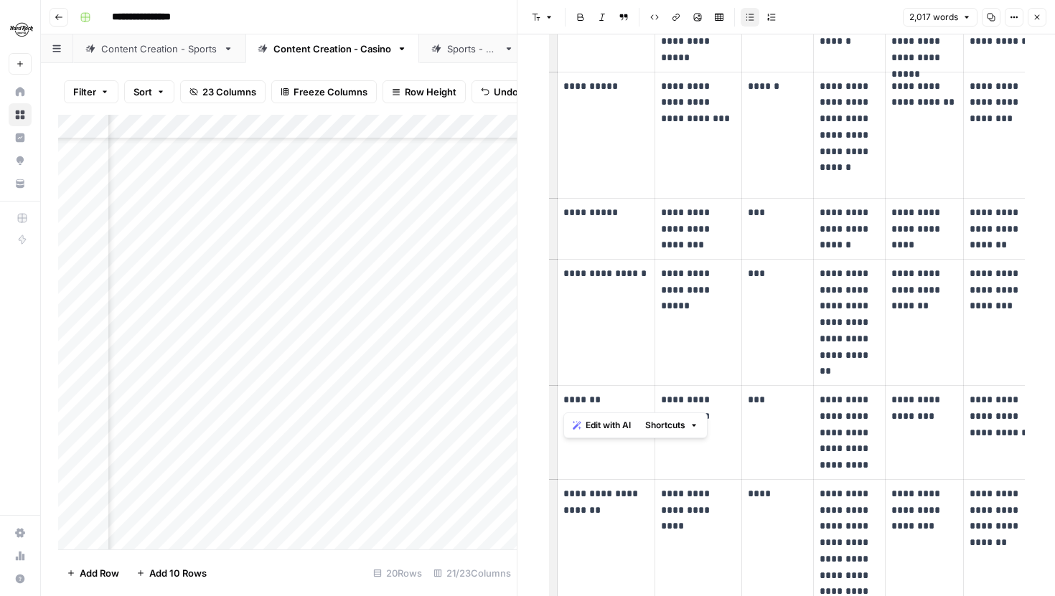
drag, startPoint x: 612, startPoint y: 408, endPoint x: 563, endPoint y: 406, distance: 48.1
click at [563, 406] on p "*******" at bounding box center [606, 400] width 86 height 17
drag, startPoint x: 642, startPoint y: 271, endPoint x: 563, endPoint y: 271, distance: 78.9
click at [563, 271] on p "**********" at bounding box center [606, 274] width 86 height 17
click at [611, 212] on p "**********" at bounding box center [606, 213] width 86 height 17
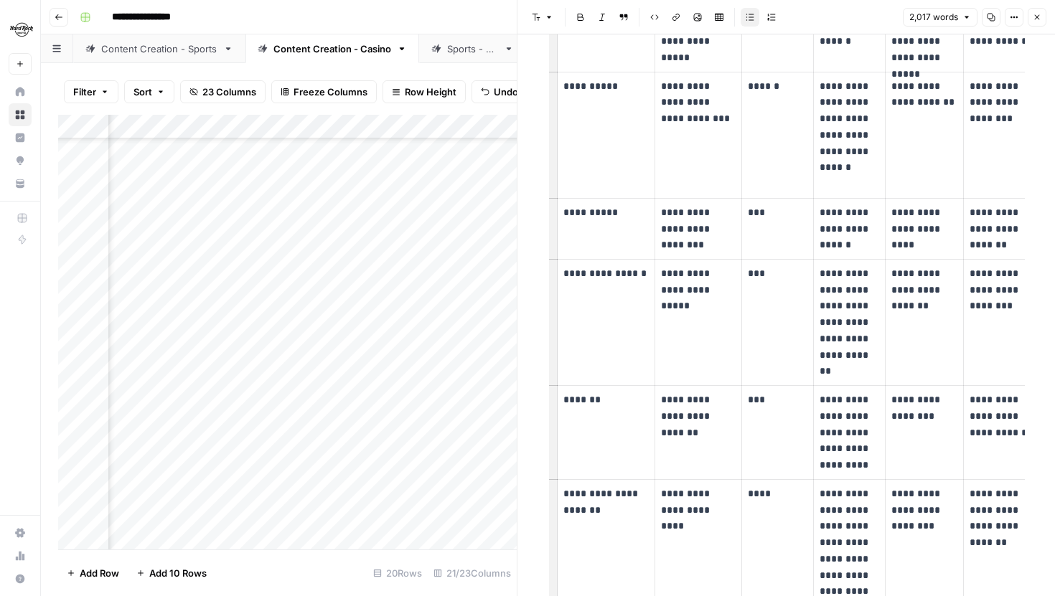
click at [1041, 16] on icon "button" at bounding box center [1037, 17] width 9 height 9
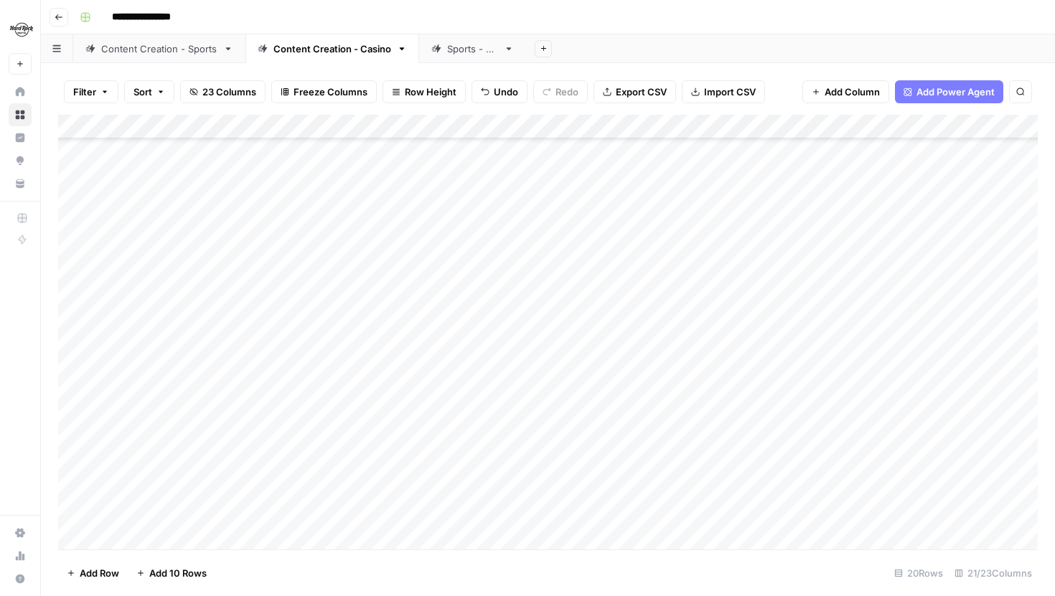
scroll to position [96, 0]
click at [174, 55] on div "Content Creation - Sports" at bounding box center [159, 49] width 116 height 14
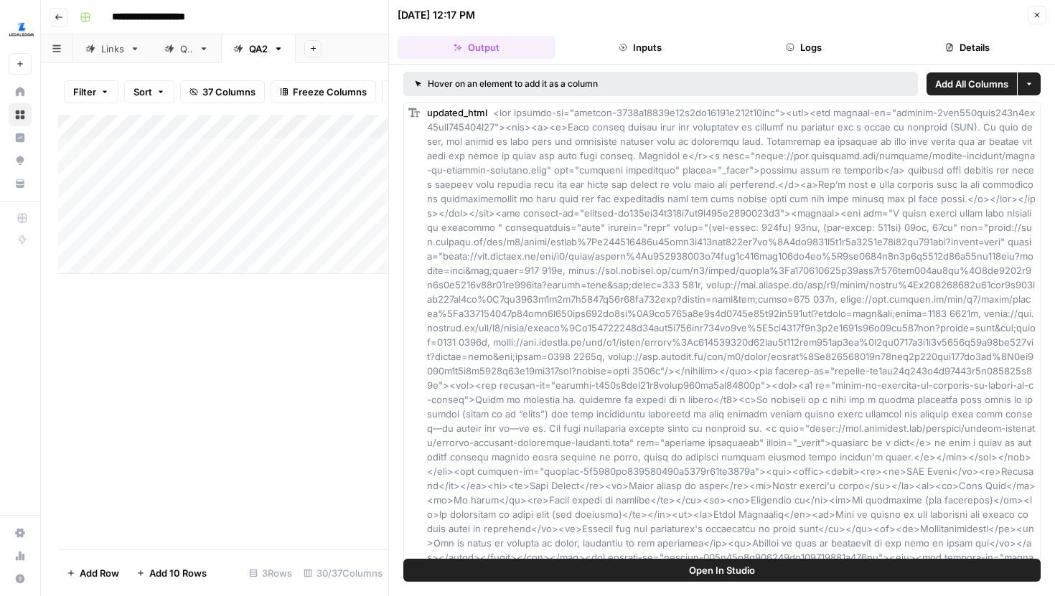
scroll to position [0, 721]
click at [1043, 13] on button "Close" at bounding box center [1037, 15] width 19 height 19
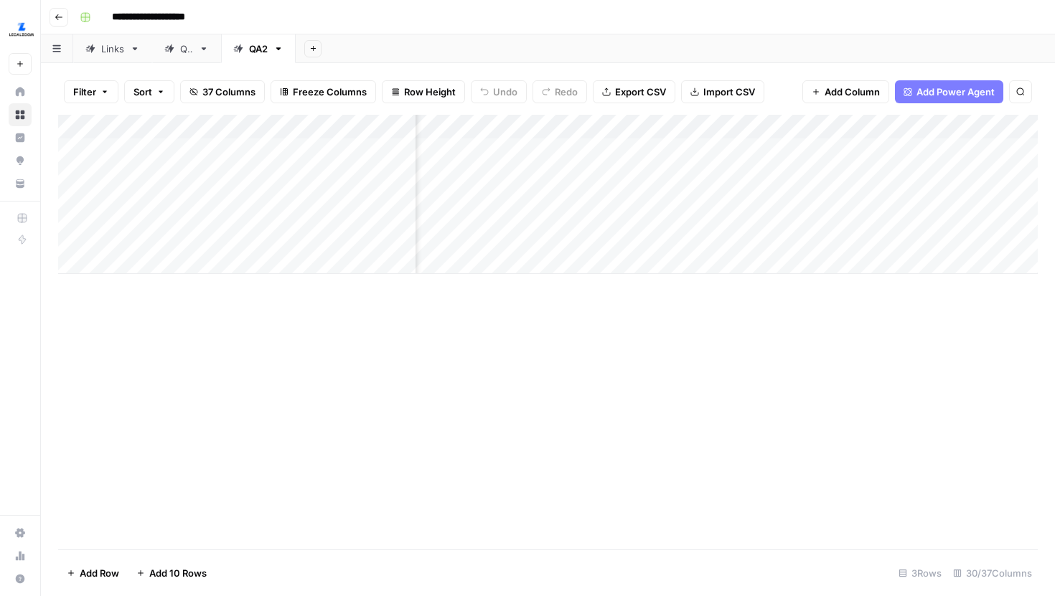
scroll to position [0, 762]
click at [599, 226] on div "Add Column" at bounding box center [548, 194] width 980 height 159
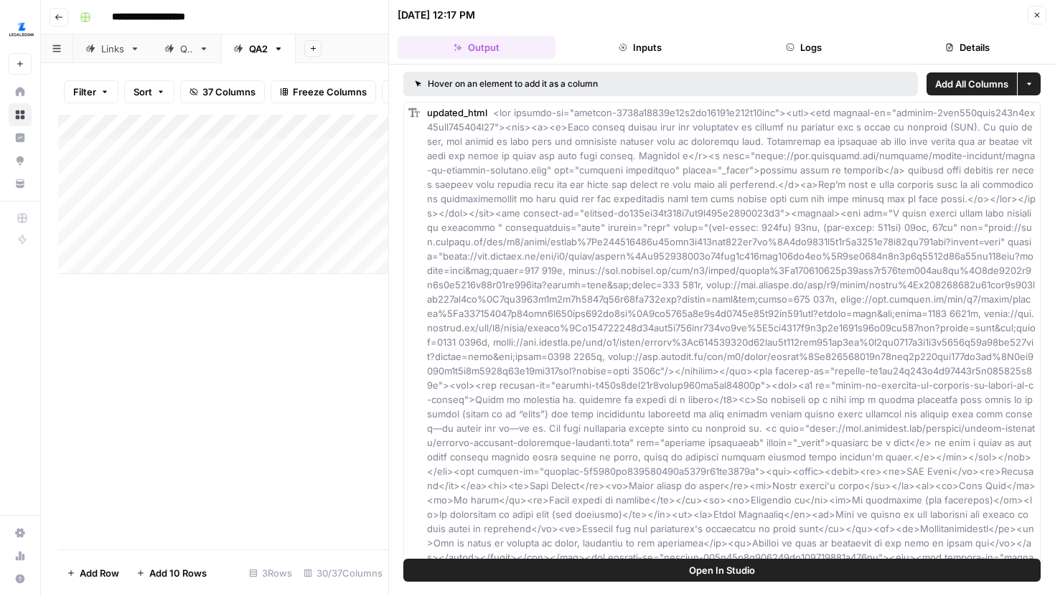
click at [795, 54] on button "Logs" at bounding box center [804, 47] width 158 height 23
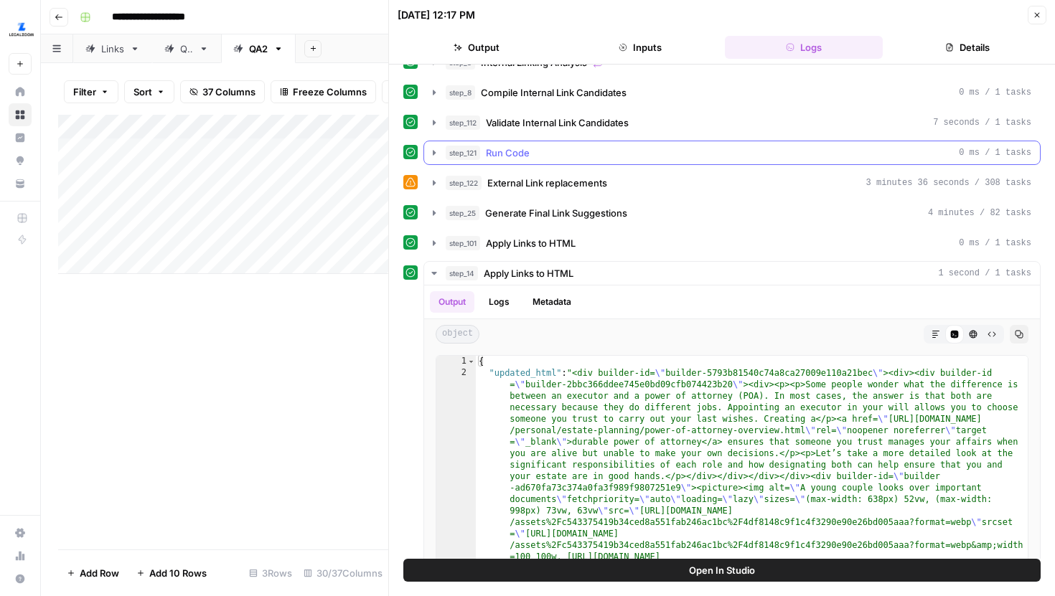
scroll to position [235, 0]
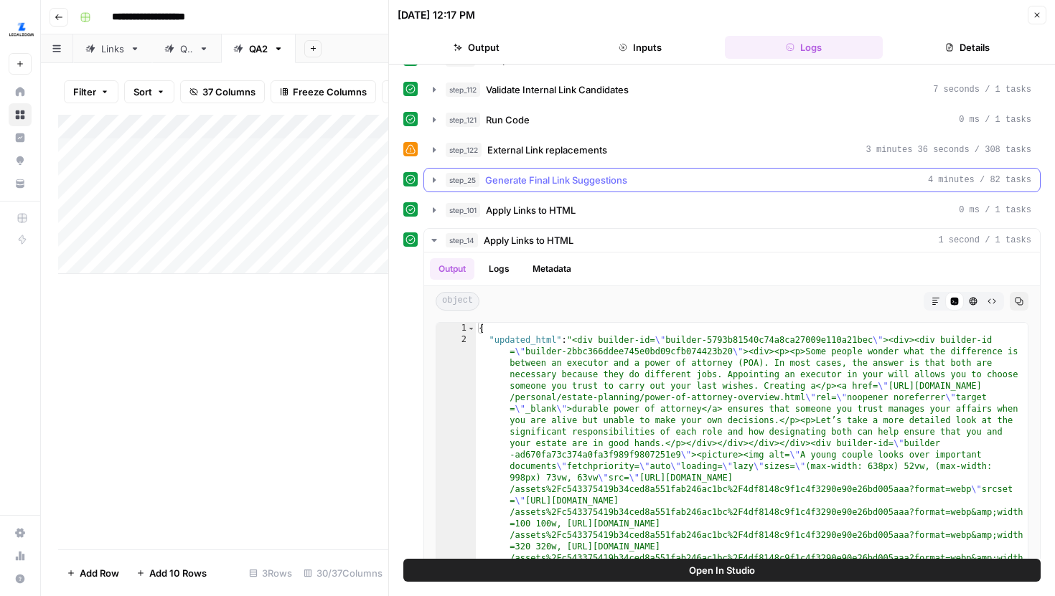
click at [434, 177] on icon "button" at bounding box center [433, 179] width 11 height 11
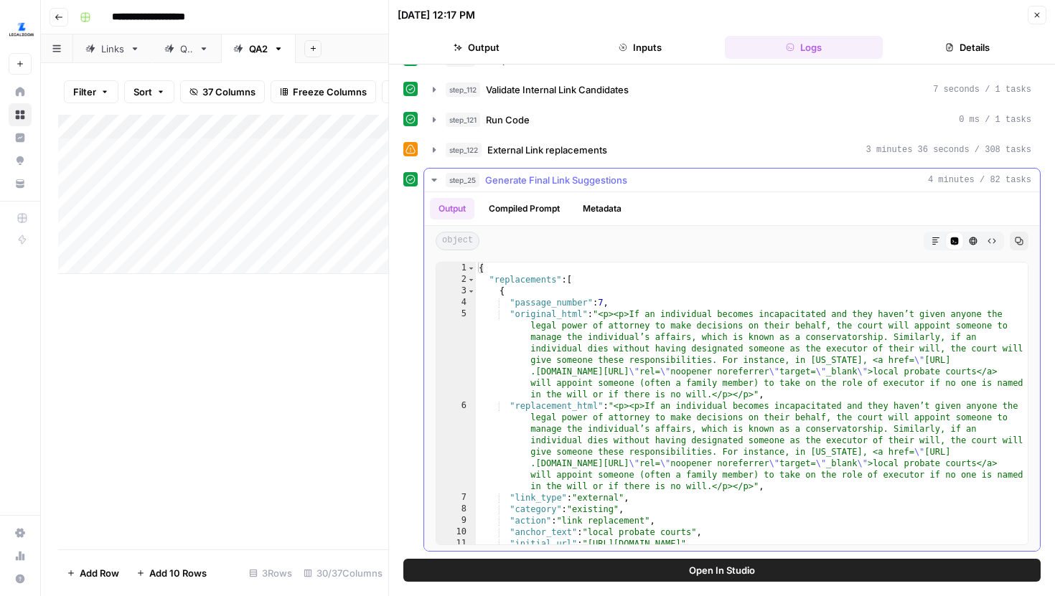
click at [555, 210] on button "Compiled Prompt" at bounding box center [524, 209] width 88 height 22
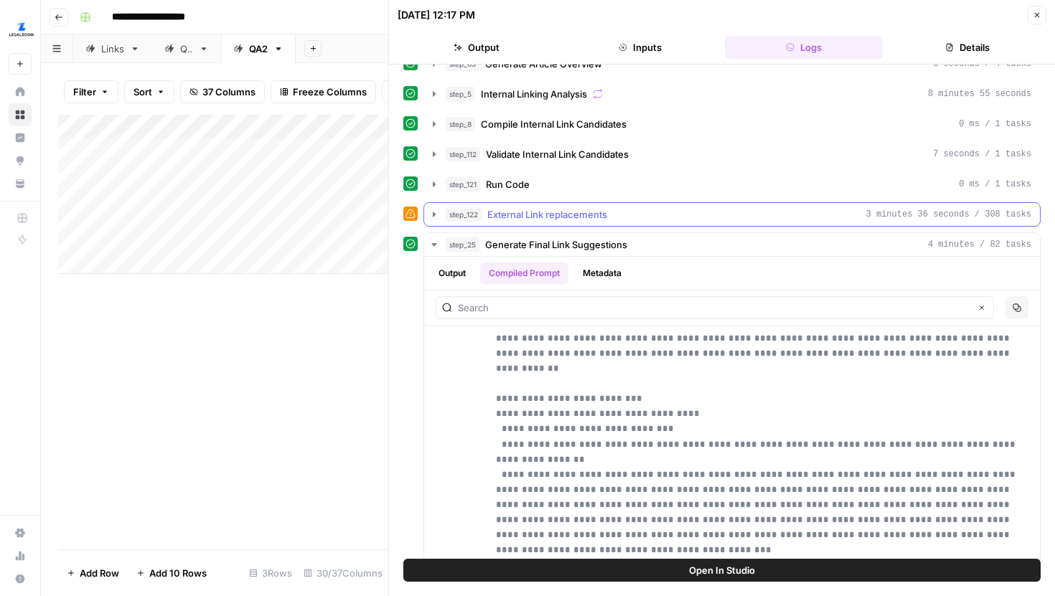
scroll to position [0, 0]
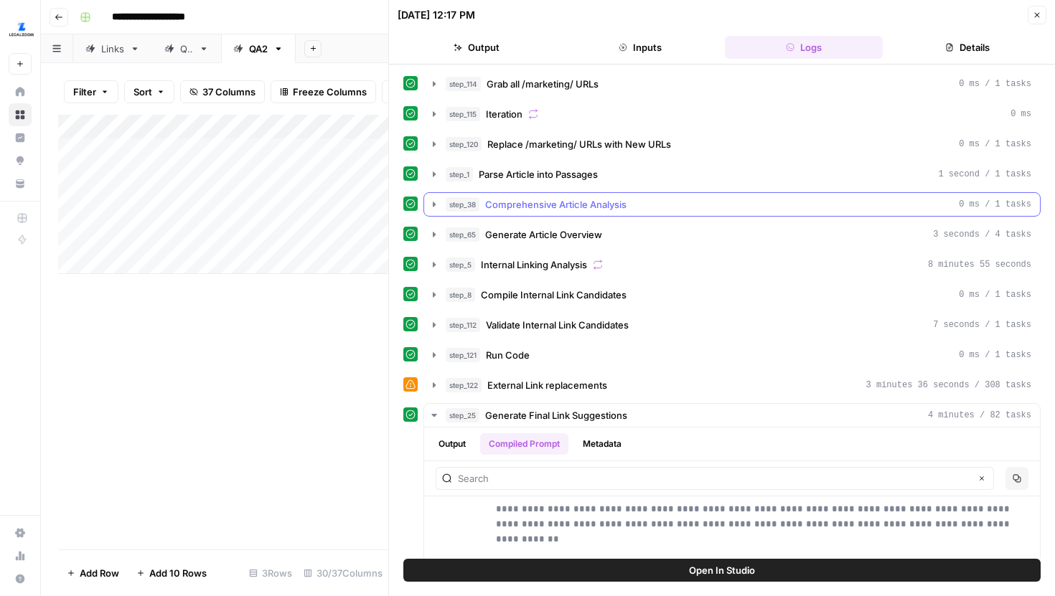
click at [434, 208] on icon "button" at bounding box center [433, 204] width 11 height 11
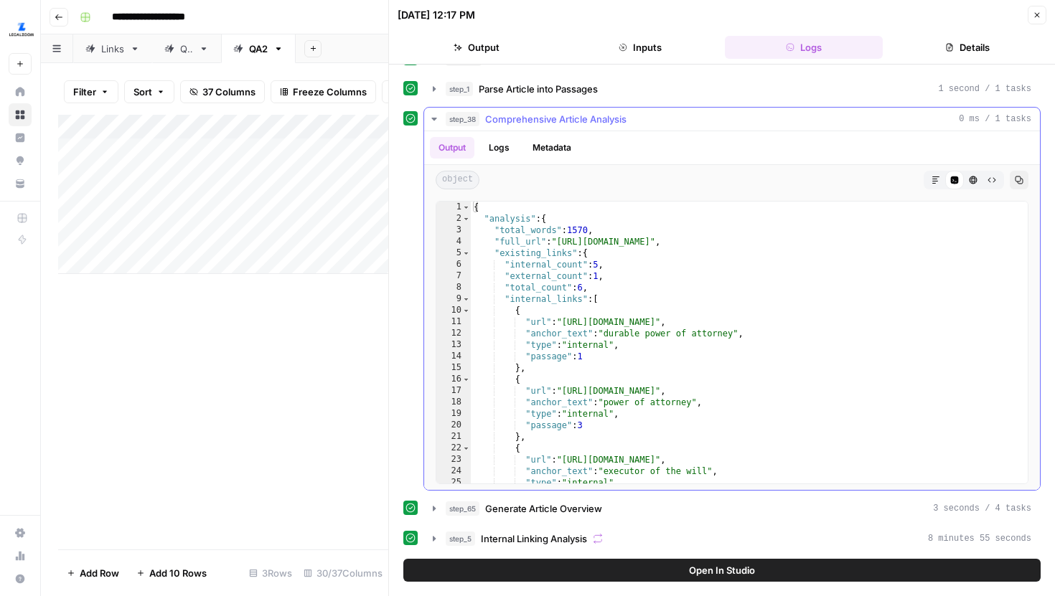
scroll to position [109, 0]
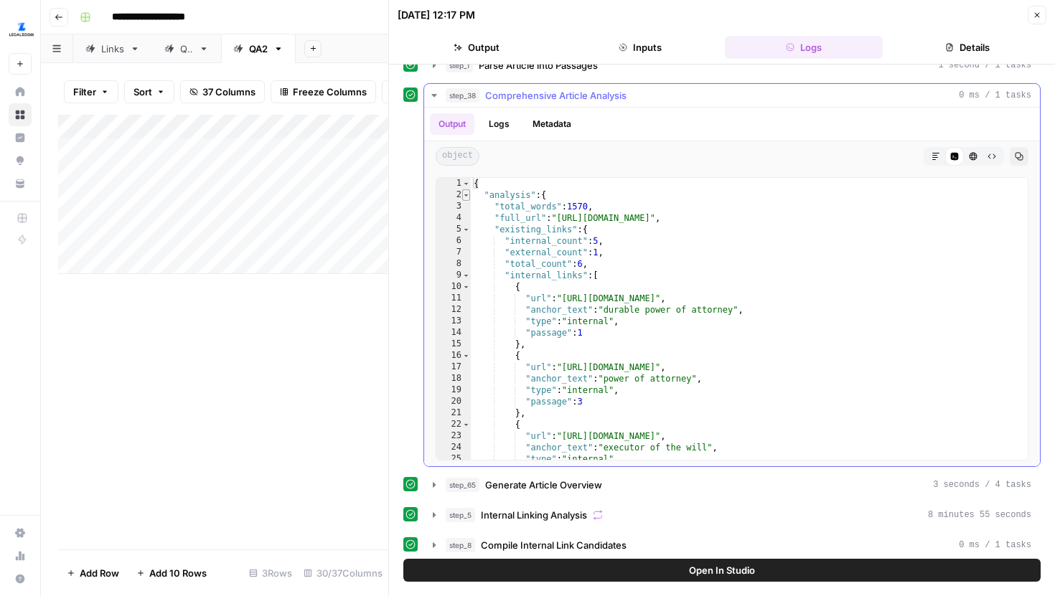
type textarea "*"
click at [466, 199] on span "Toggle code folding, rows 2 through 57" at bounding box center [466, 194] width 8 height 11
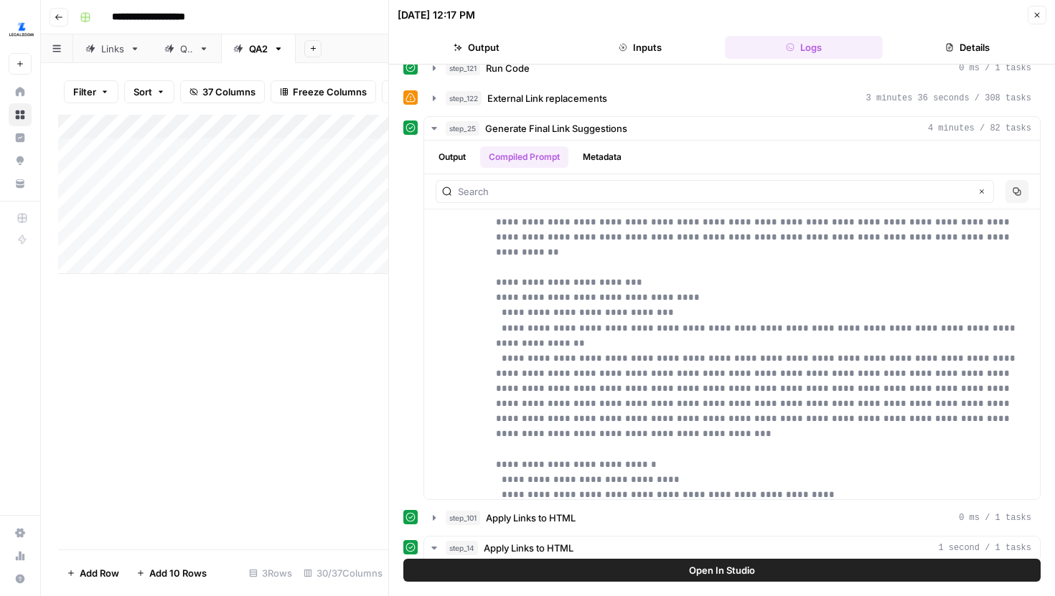
scroll to position [578, 0]
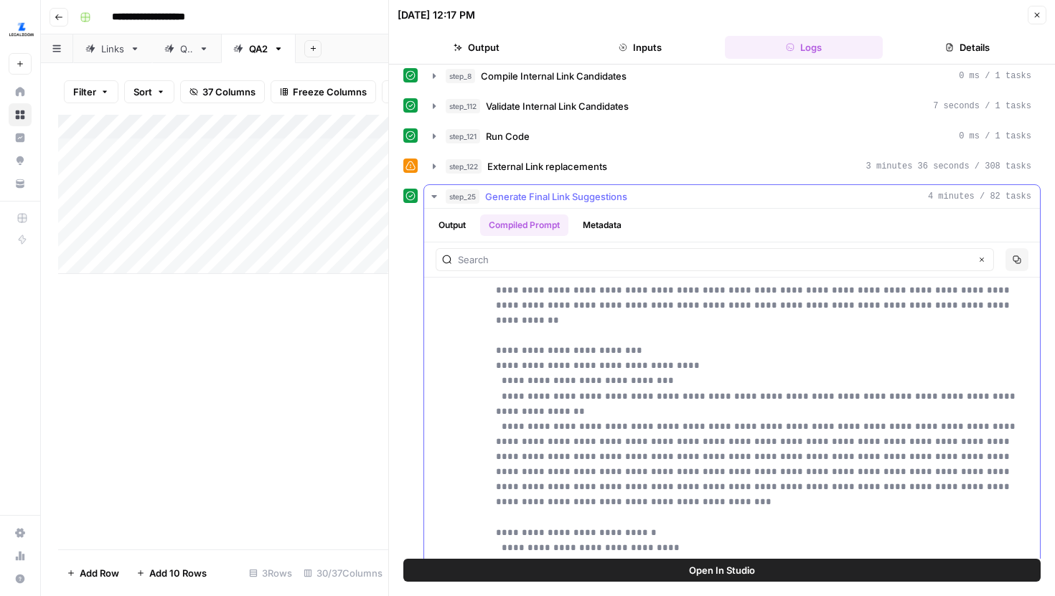
click at [688, 247] on div "Clear Copy" at bounding box center [732, 260] width 616 height 34
click at [688, 254] on input "text" at bounding box center [714, 260] width 512 height 14
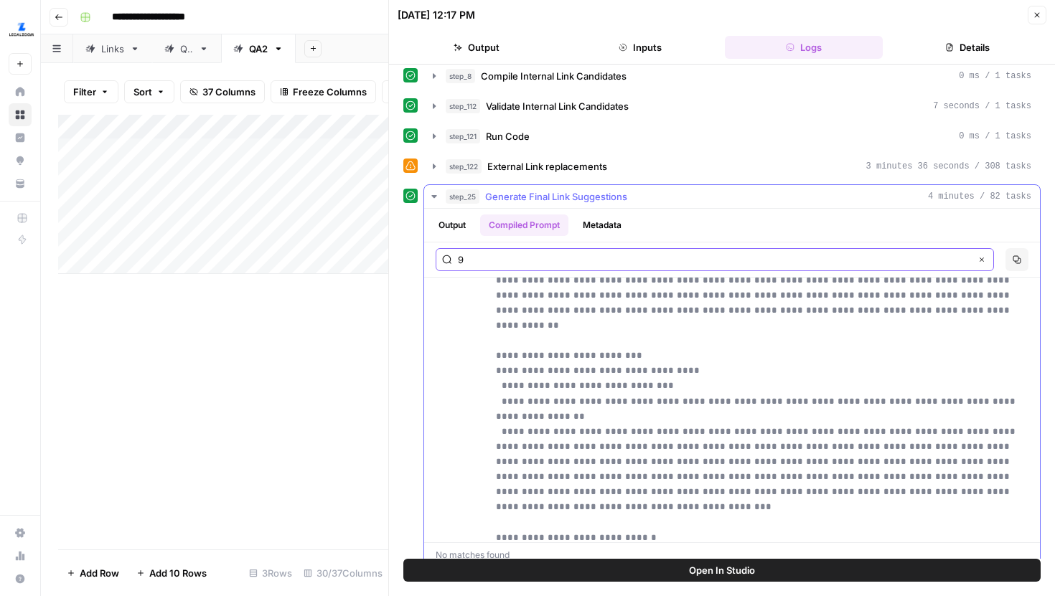
scroll to position [6662, 0]
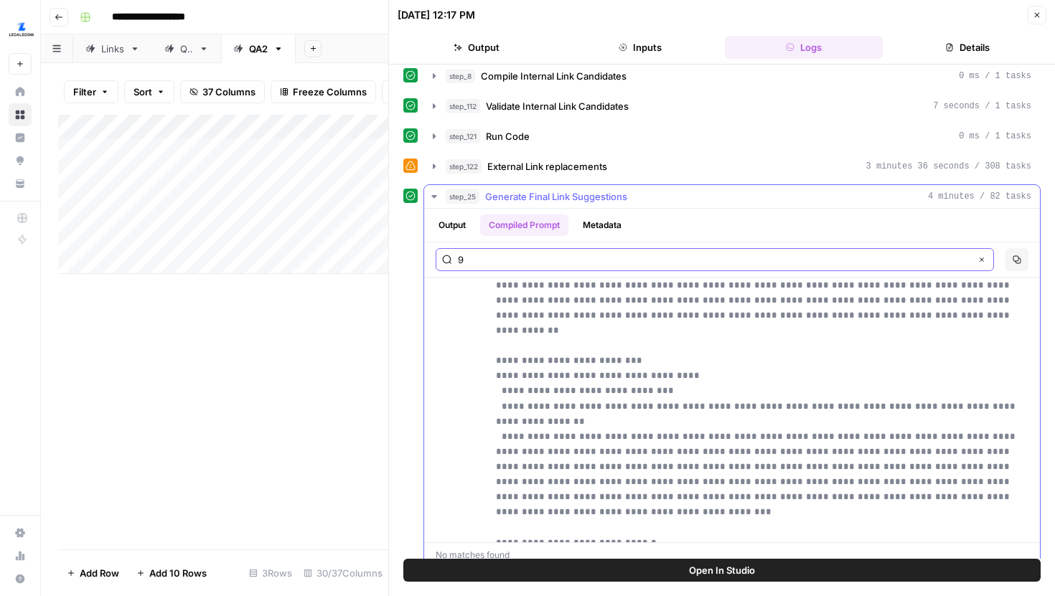
click at [566, 263] on input "9" at bounding box center [714, 260] width 512 height 14
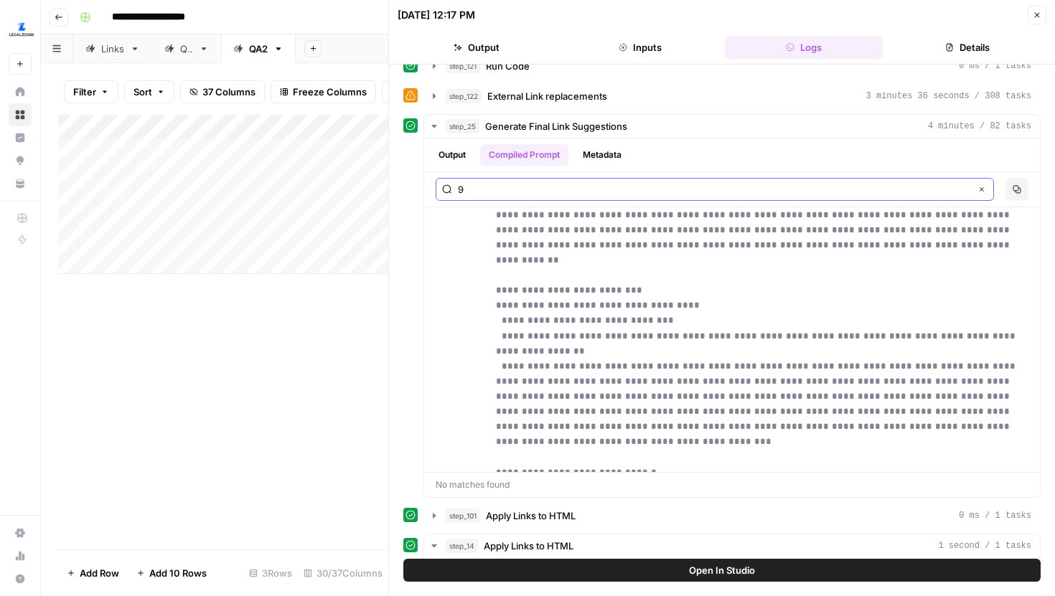
scroll to position [663, 0]
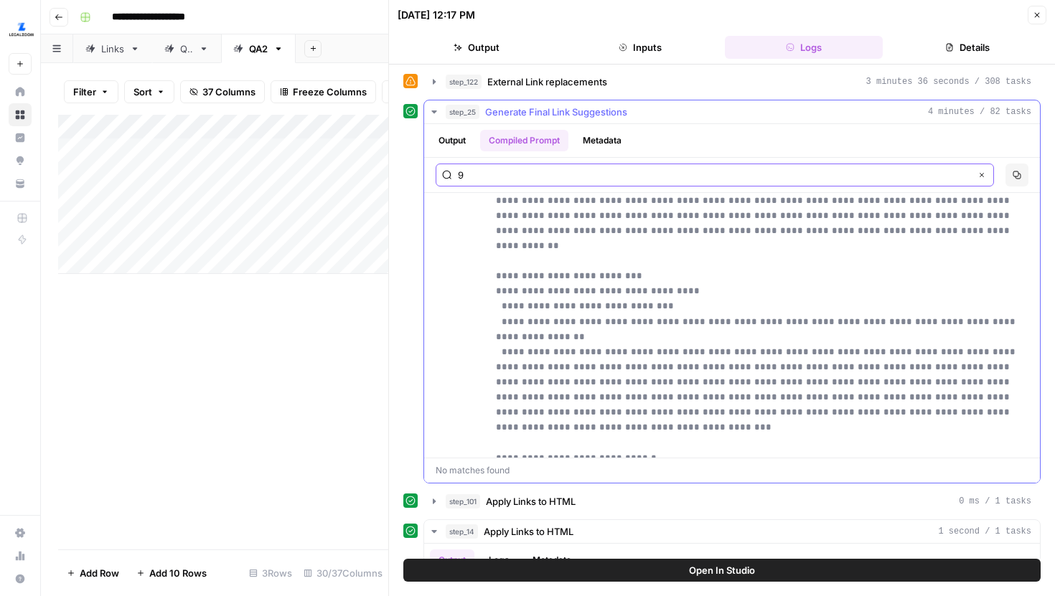
click at [499, 178] on input "9" at bounding box center [714, 175] width 512 height 14
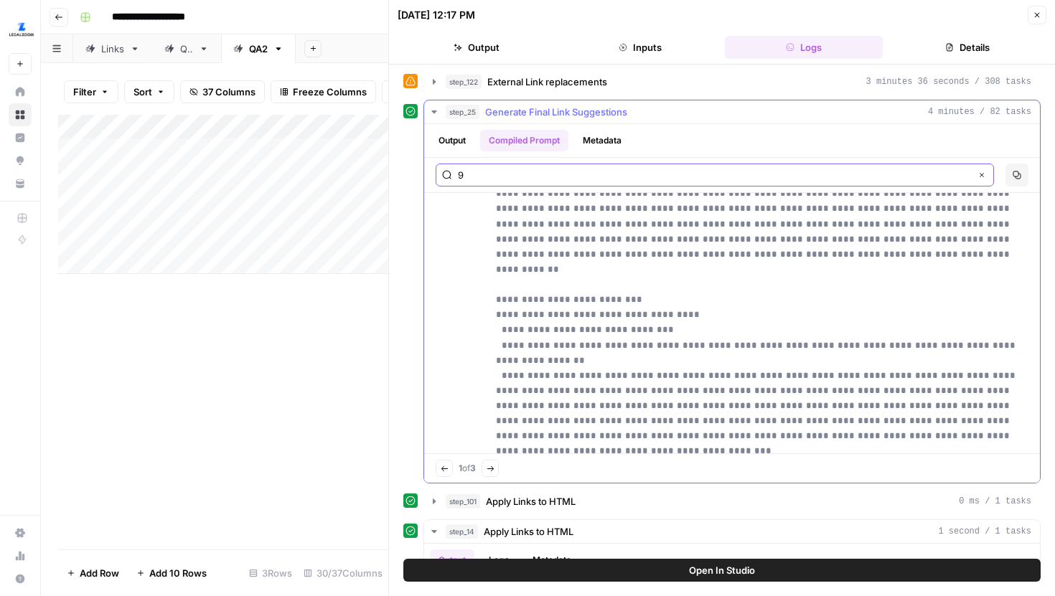
type input "9"
click at [492, 467] on icon "button" at bounding box center [491, 469] width 8 height 8
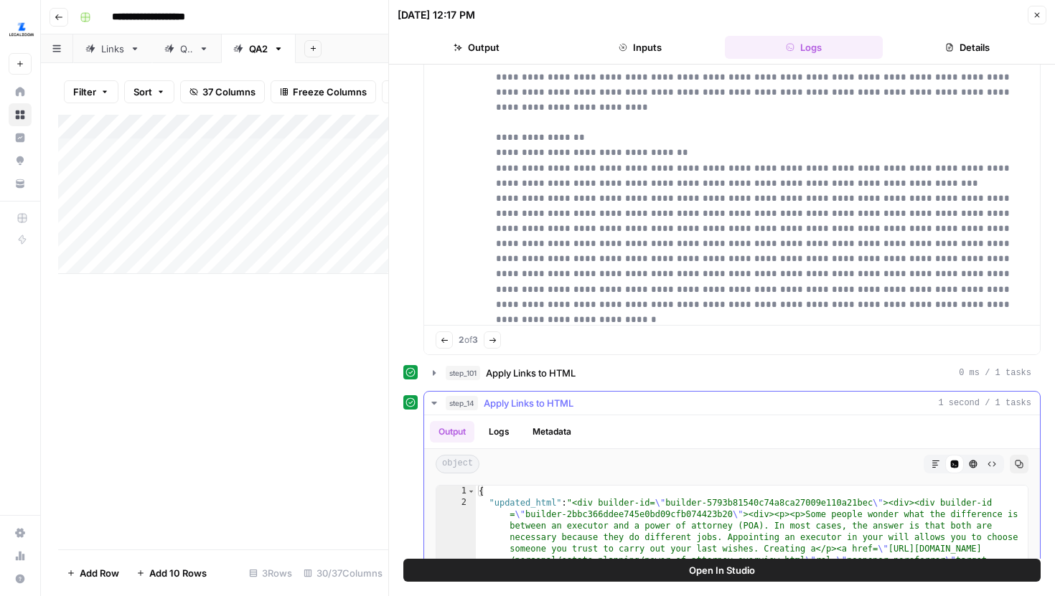
scroll to position [5951, 0]
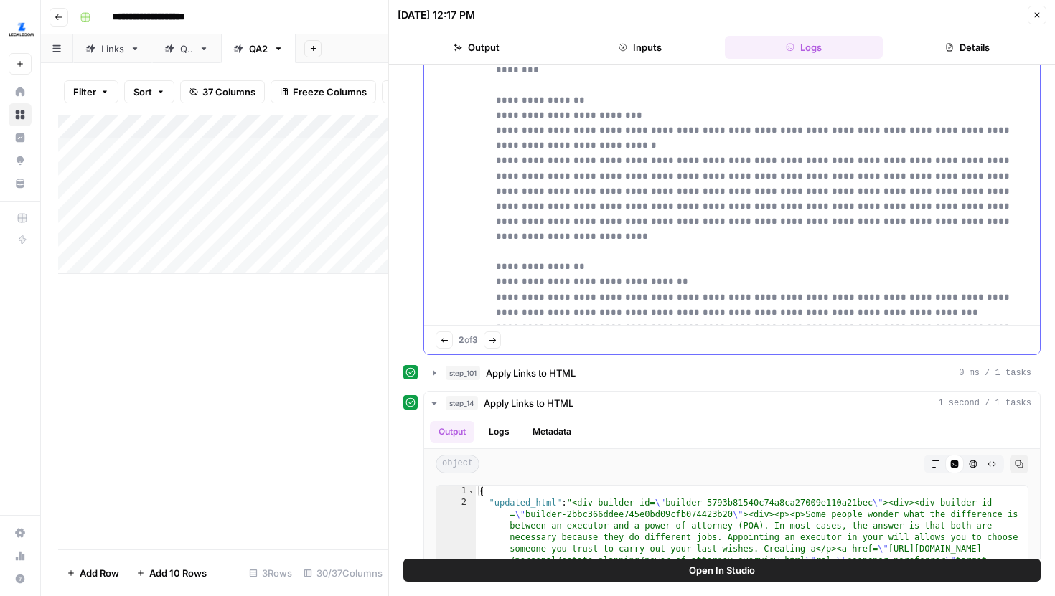
click at [496, 341] on icon "button" at bounding box center [493, 341] width 8 height 8
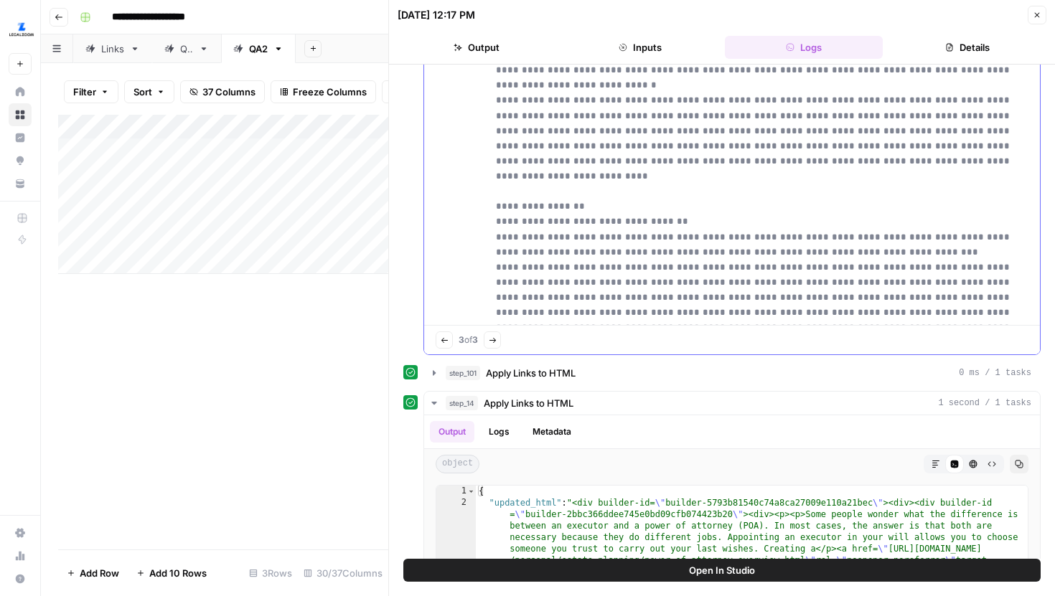
click at [496, 337] on icon "button" at bounding box center [493, 341] width 8 height 8
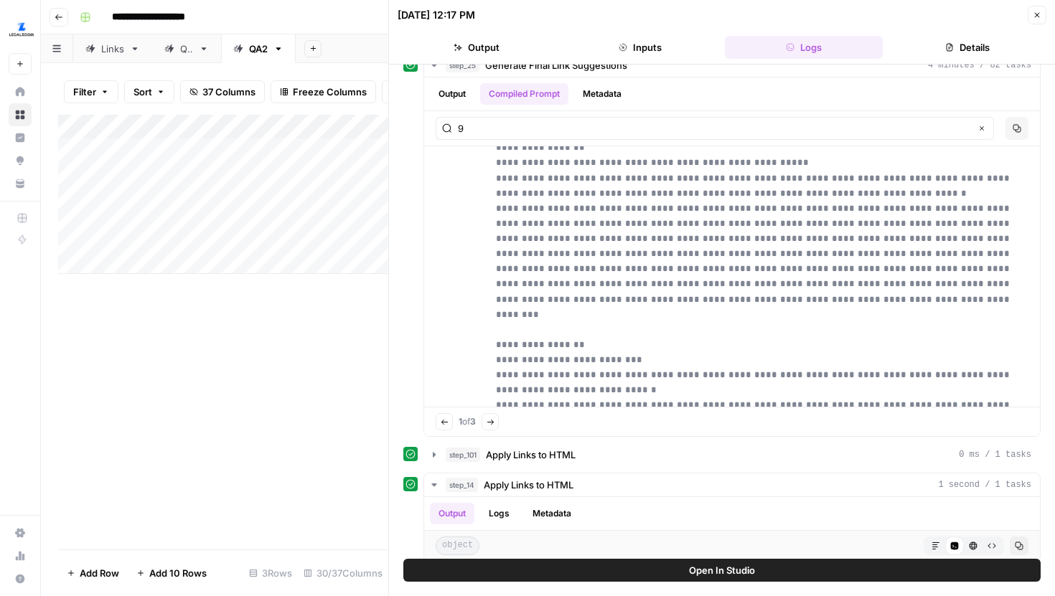
scroll to position [705, 0]
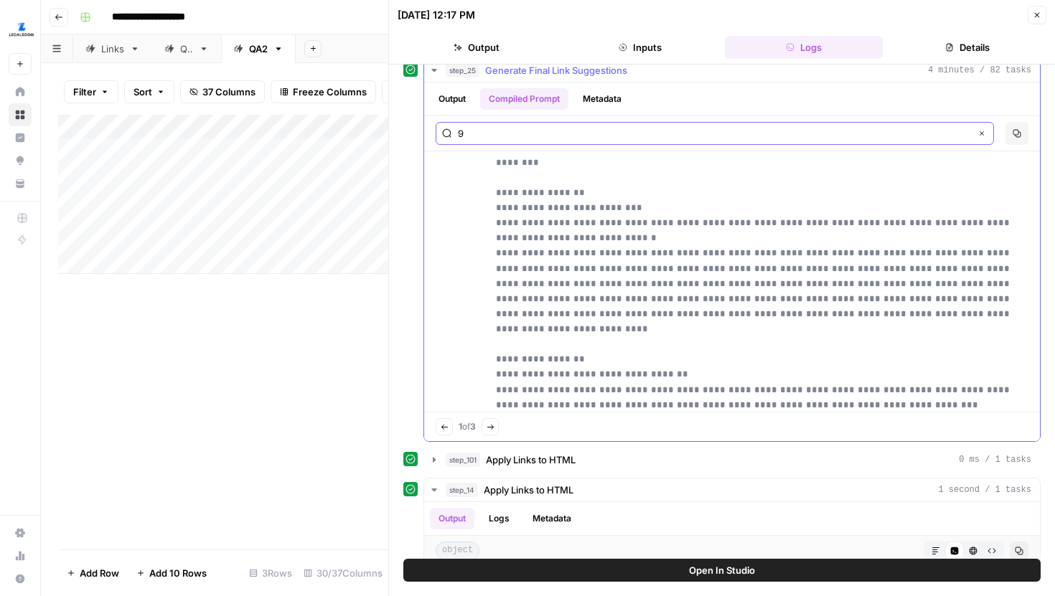
drag, startPoint x: 491, startPoint y: 136, endPoint x: 436, endPoint y: 136, distance: 54.5
click at [436, 136] on div "9 Clear" at bounding box center [715, 133] width 558 height 23
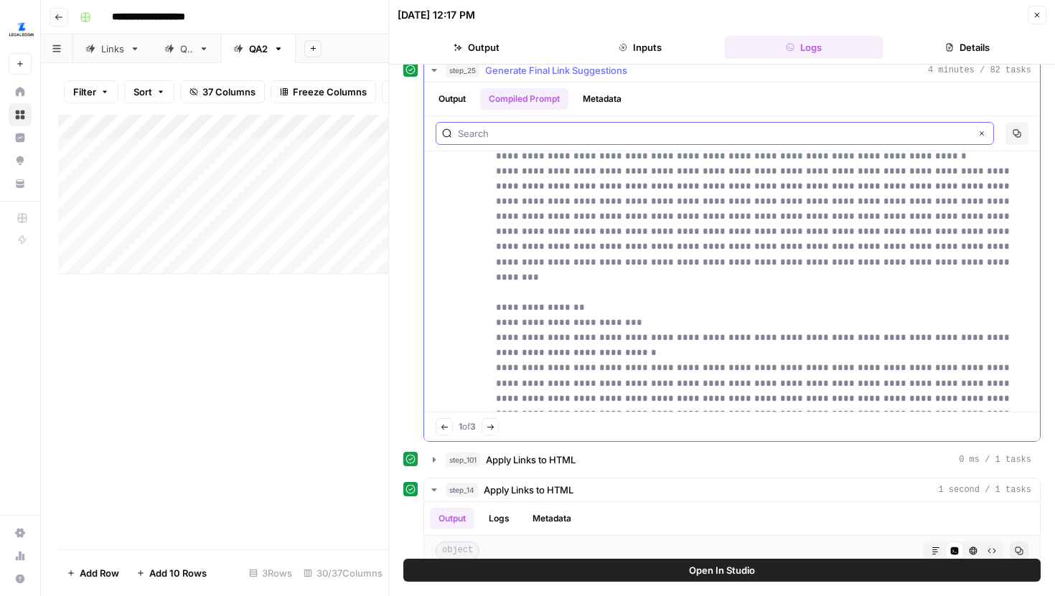
scroll to position [5807, 0]
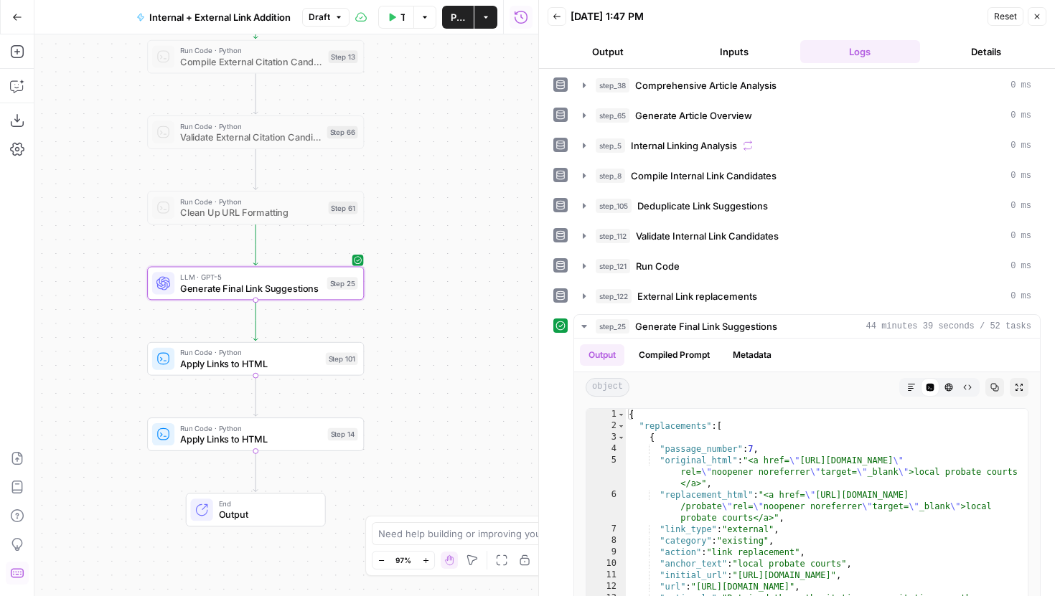
scroll to position [233, 0]
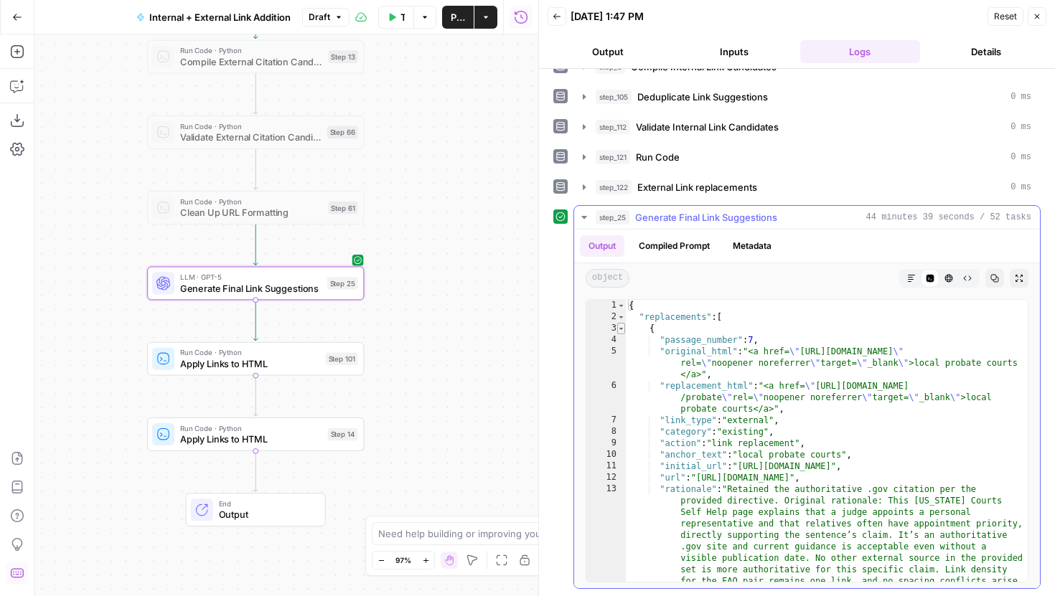
type textarea "*"
click at [618, 332] on span "Toggle code folding, rows 3 through 14" at bounding box center [621, 328] width 8 height 11
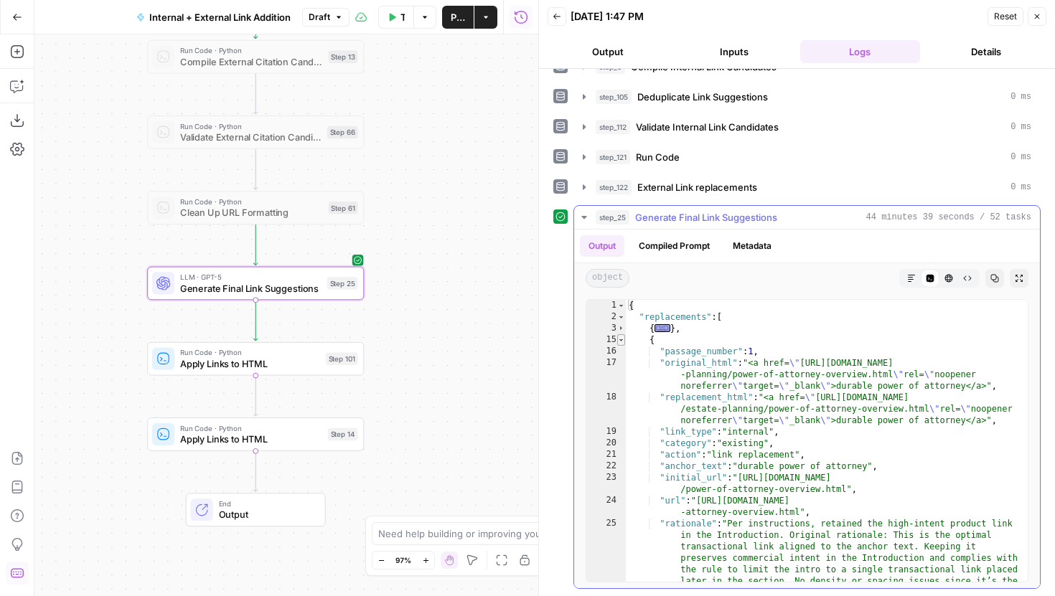
click at [622, 343] on span "Toggle code folding, rows 15 through 26" at bounding box center [621, 339] width 8 height 11
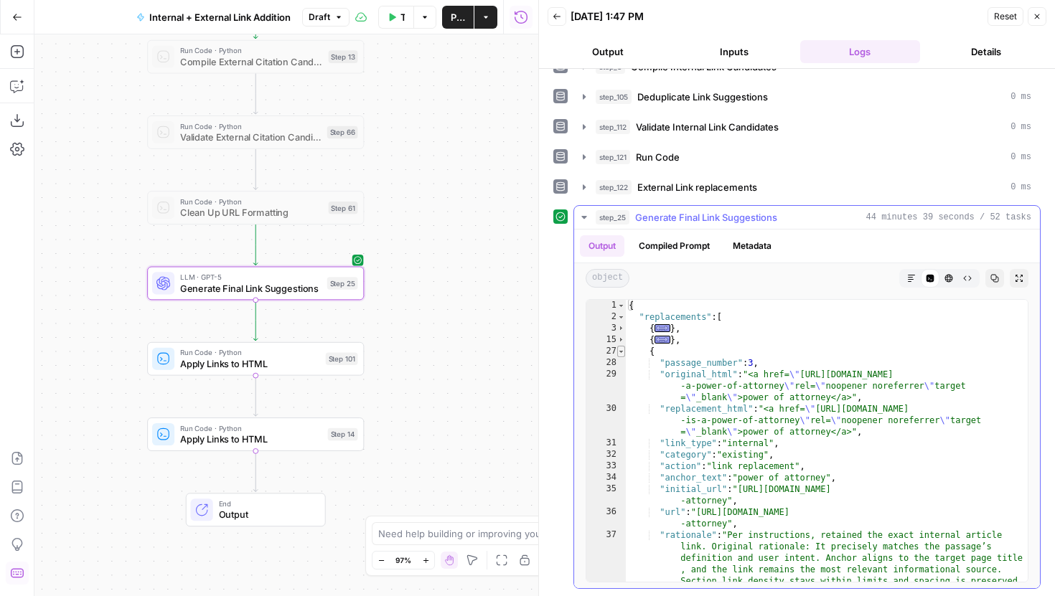
click at [622, 355] on span "Toggle code folding, rows 27 through 38" at bounding box center [621, 351] width 8 height 11
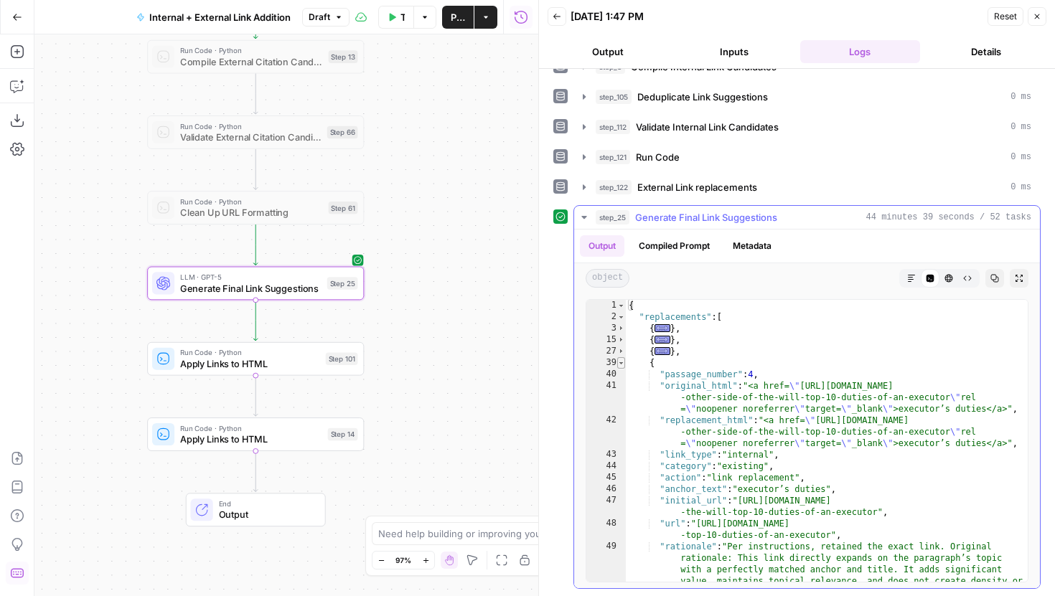
click at [622, 367] on span "Toggle code folding, rows 39 through 50" at bounding box center [621, 362] width 8 height 11
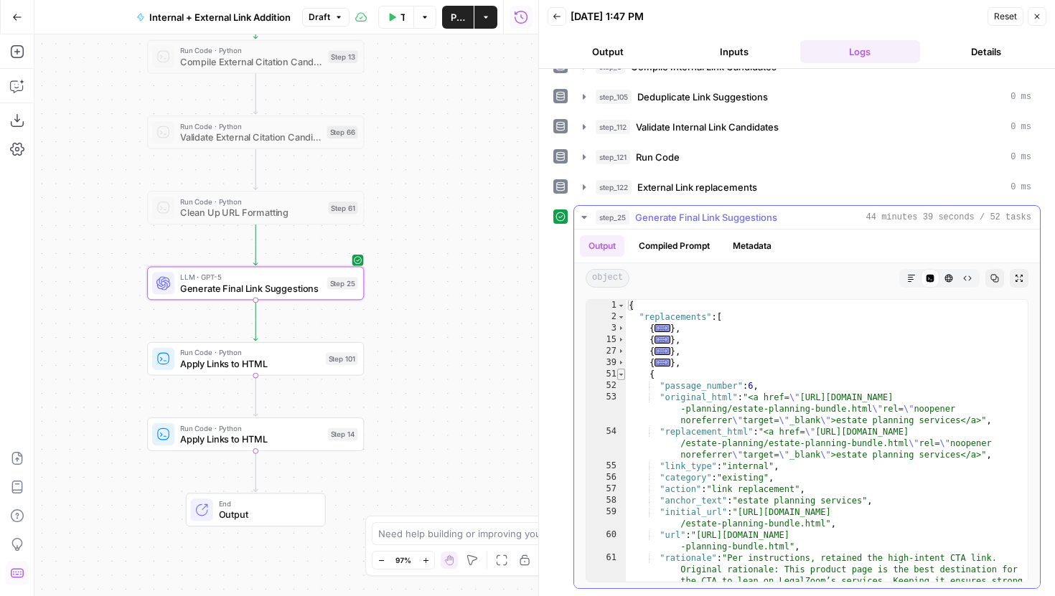
click at [621, 375] on span "Toggle code folding, rows 51 through 62" at bounding box center [621, 374] width 8 height 11
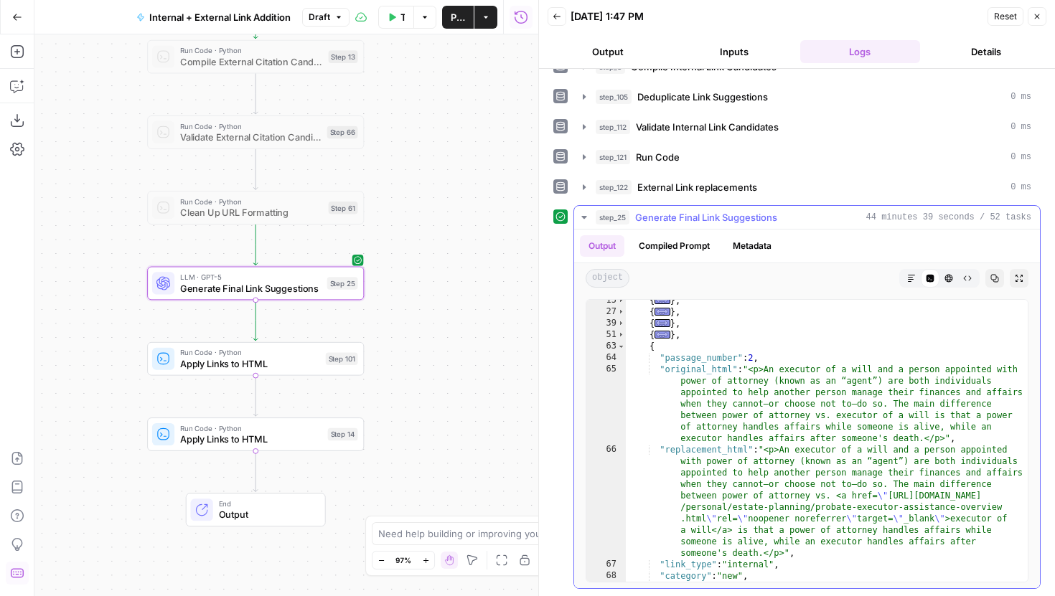
scroll to position [38, 0]
click at [621, 350] on span "Toggle code folding, rows 63 through 74" at bounding box center [621, 347] width 8 height 11
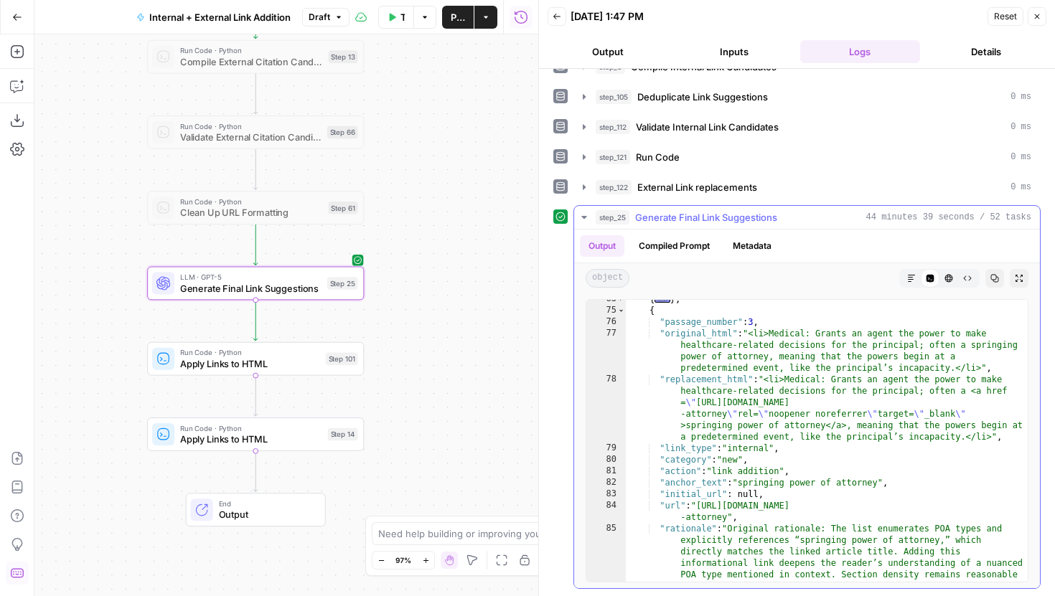
scroll to position [80, 0]
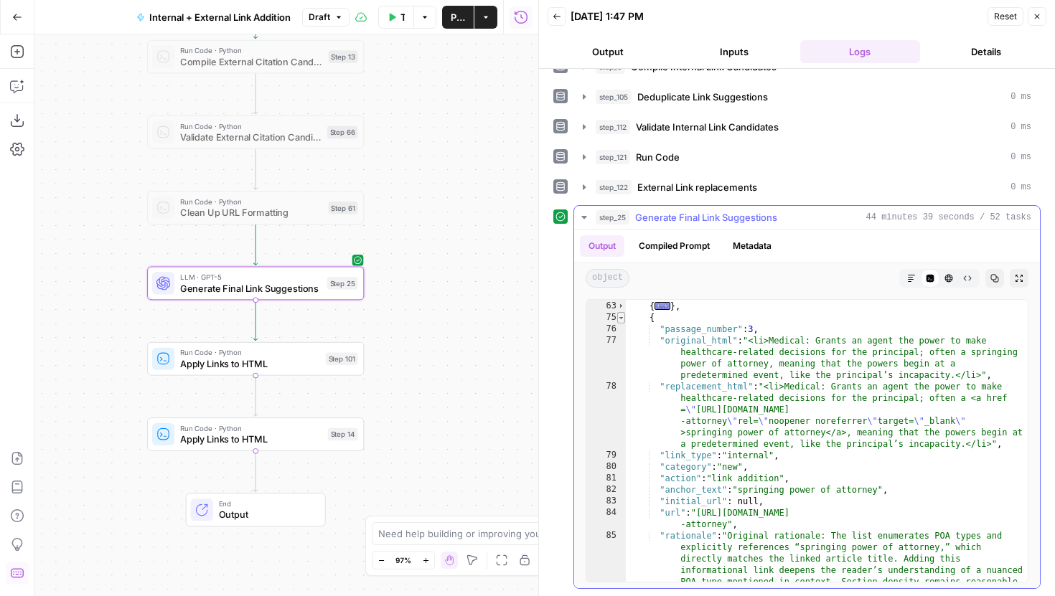
click at [619, 320] on span "Toggle code folding, rows 75 through 86" at bounding box center [621, 317] width 8 height 11
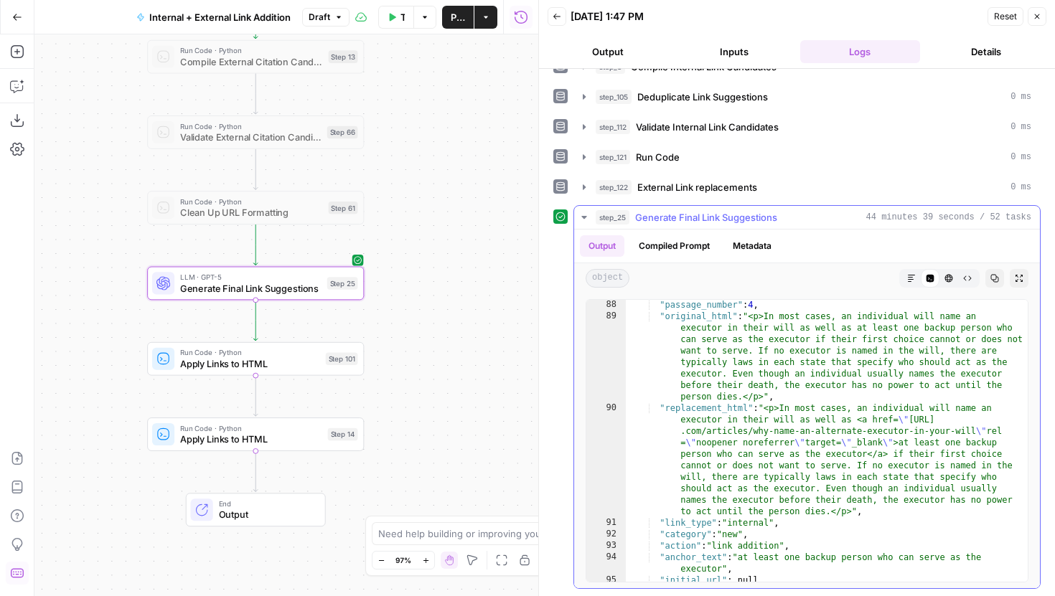
scroll to position [78, 0]
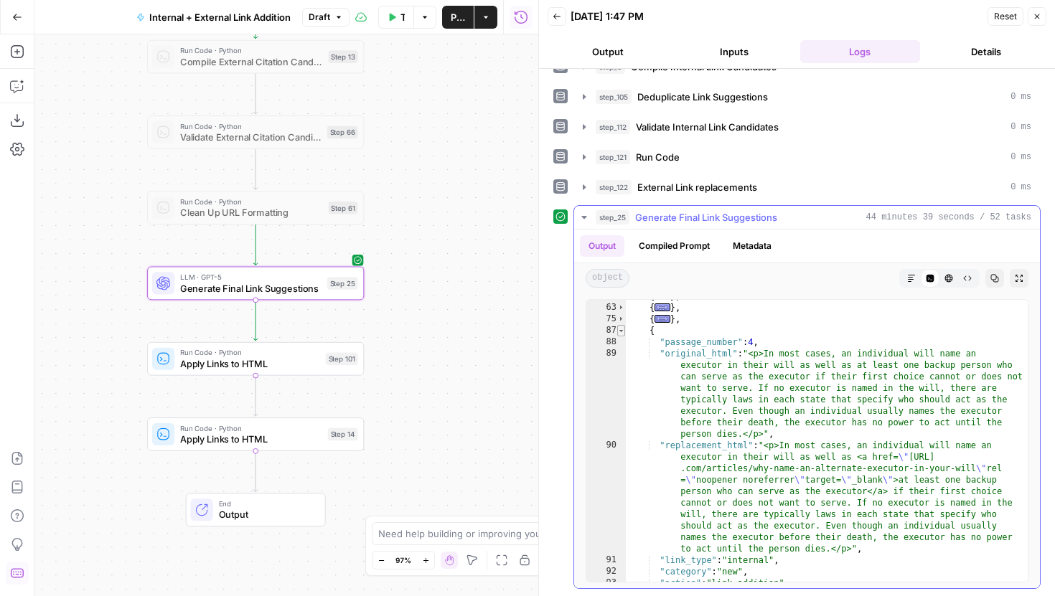
click at [624, 332] on span "Toggle code folding, rows 87 through 98" at bounding box center [621, 330] width 8 height 11
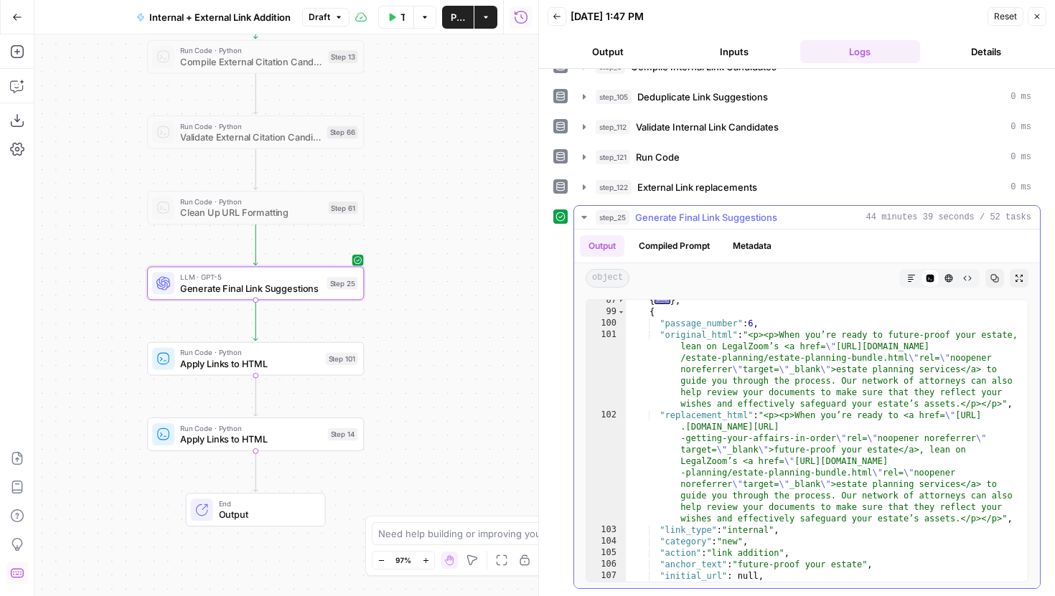
scroll to position [108, 0]
click at [619, 311] on span "Toggle code folding, rows 99 through 110" at bounding box center [621, 311] width 8 height 11
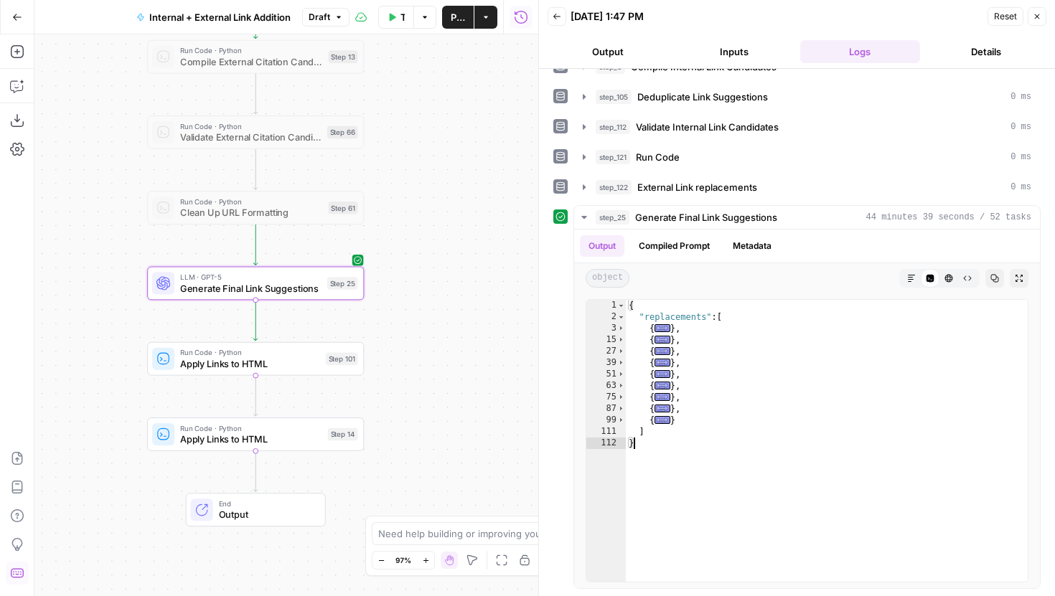
click at [339, 21] on icon "button" at bounding box center [338, 17] width 9 height 9
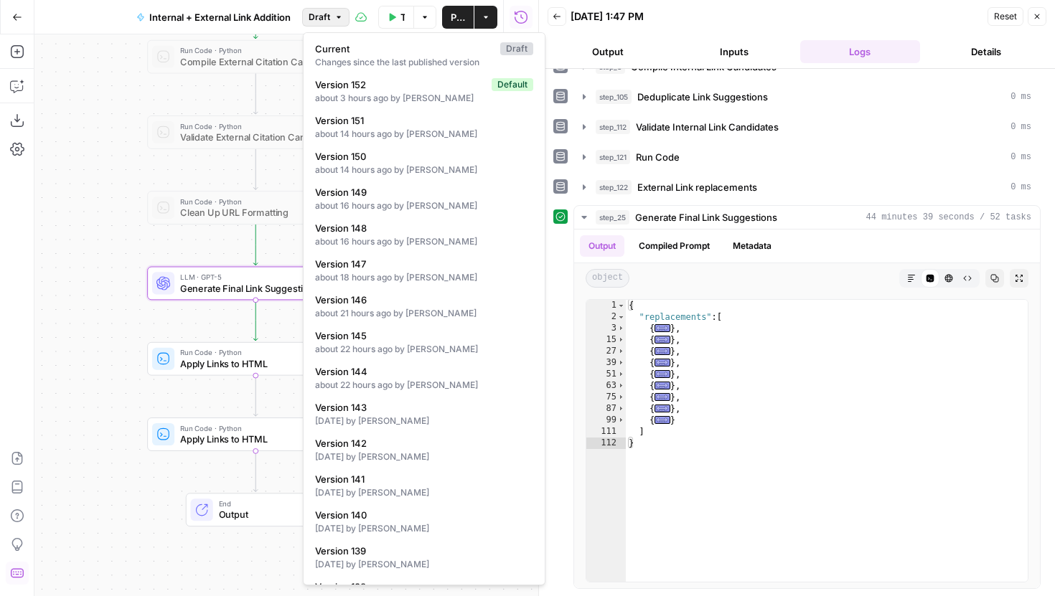
click at [332, 18] on button "Draft" at bounding box center [325, 17] width 47 height 19
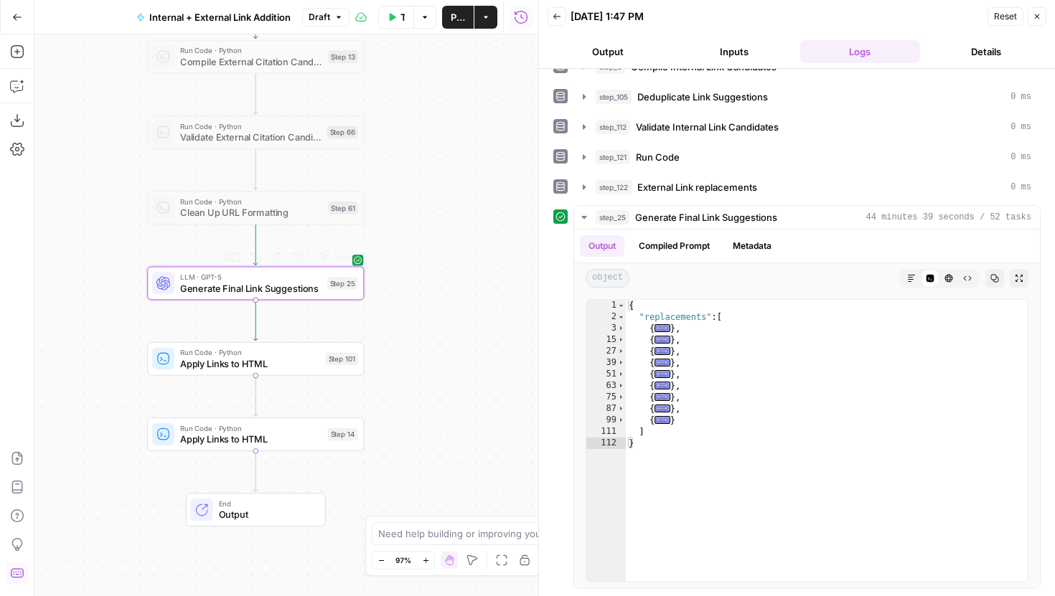
click at [302, 294] on span "Generate Final Link Suggestions" at bounding box center [250, 288] width 141 height 14
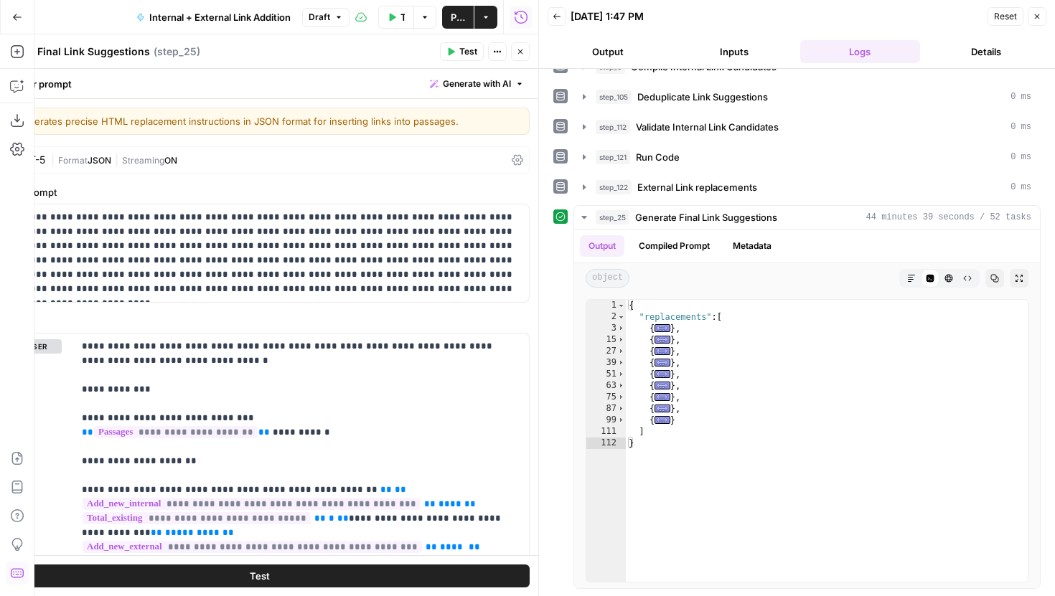
click at [1040, 22] on button "Close" at bounding box center [1037, 16] width 19 height 19
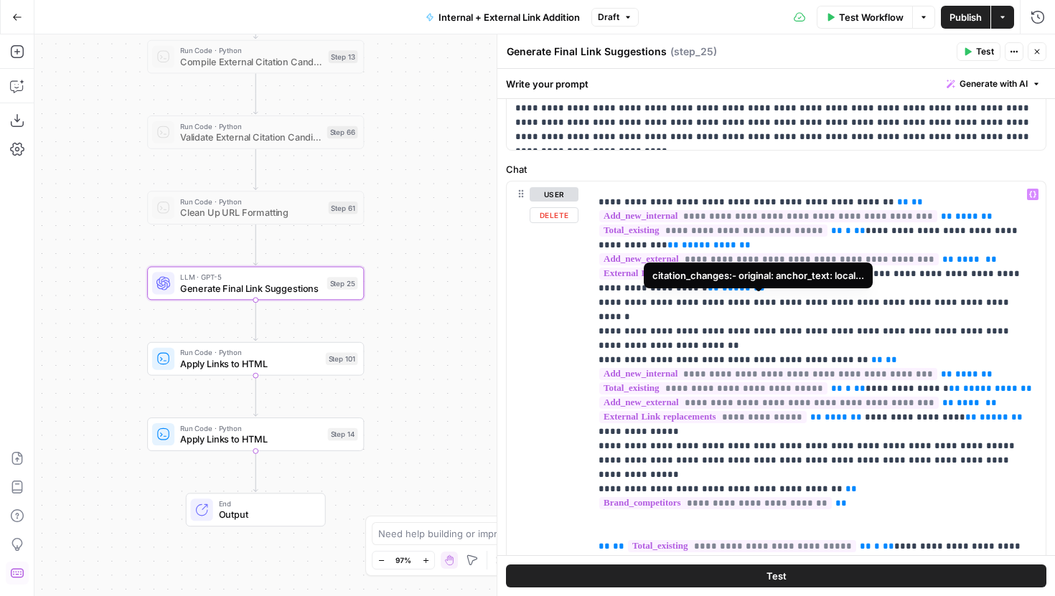
scroll to position [137, 0]
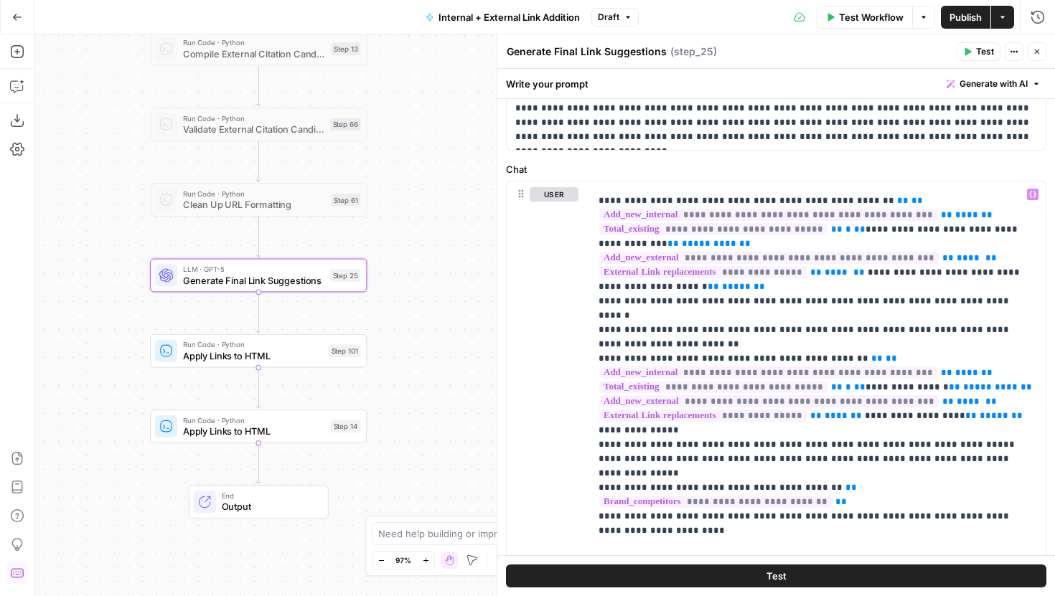
drag, startPoint x: 395, startPoint y: 378, endPoint x: 400, endPoint y: 366, distance: 12.5
click at [400, 366] on div "true false true false true false Workflow Set Inputs Inputs Run Code · Python G…" at bounding box center [544, 315] width 1021 height 562
click at [965, 22] on span "Publish" at bounding box center [966, 17] width 32 height 14
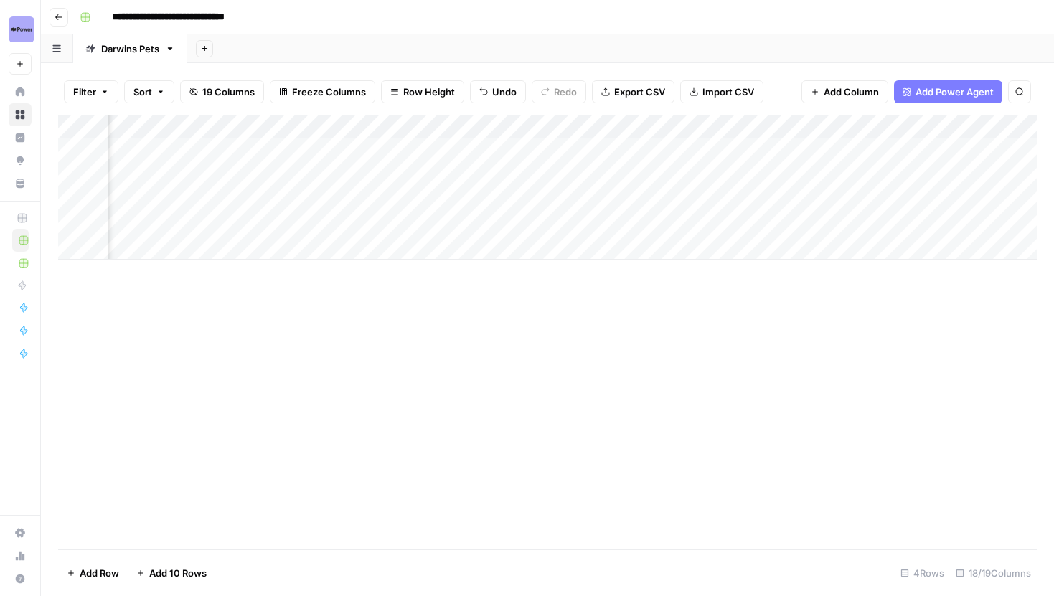
scroll to position [0, 739]
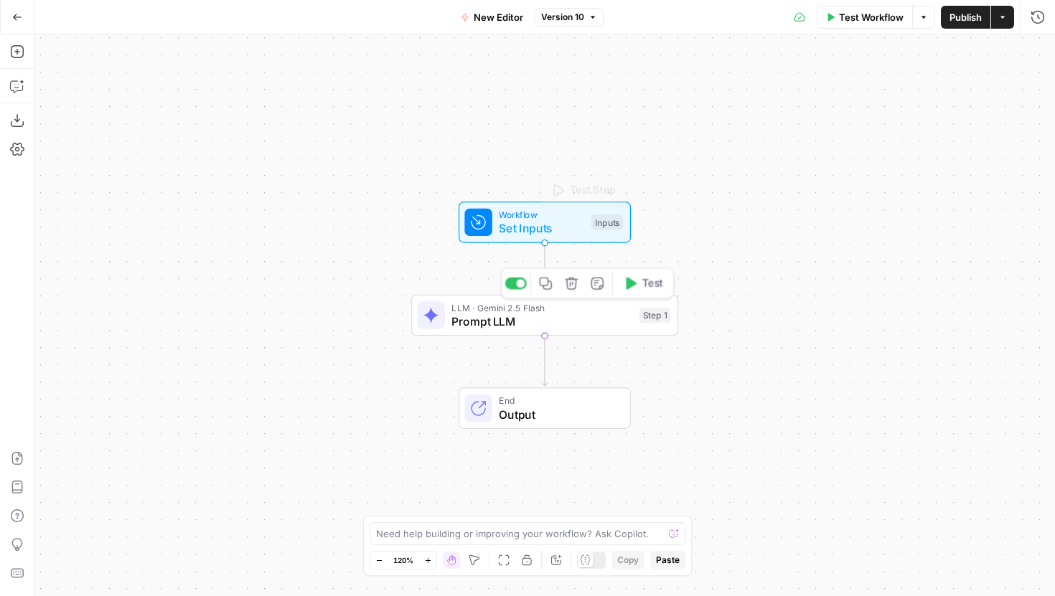
click at [486, 318] on span "Prompt LLM" at bounding box center [541, 321] width 181 height 17
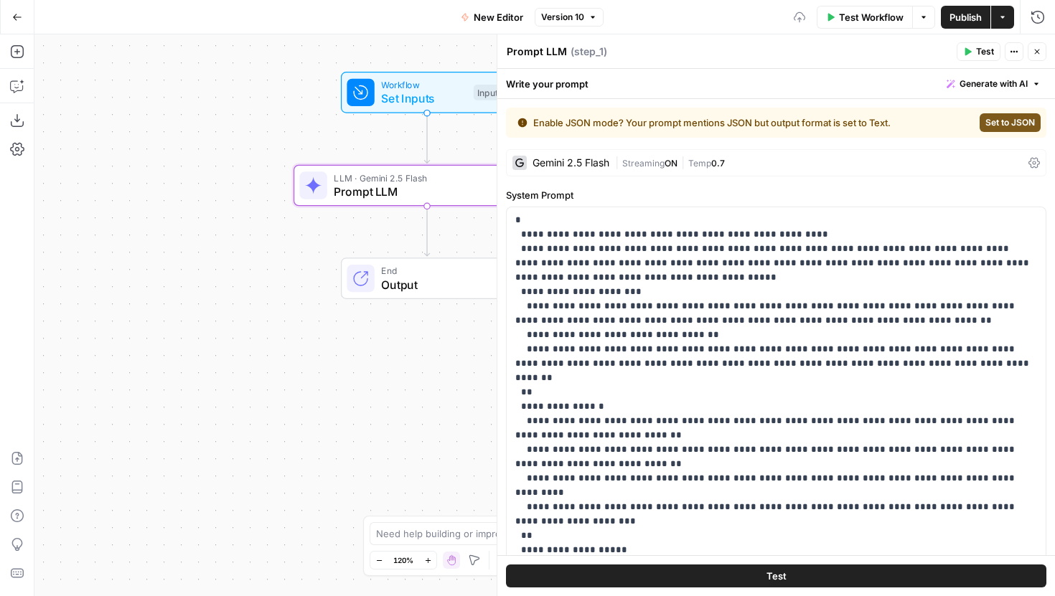
drag, startPoint x: 355, startPoint y: 357, endPoint x: 233, endPoint y: 197, distance: 200.7
click at [217, 198] on div "Workflow Set Inputs Inputs LLM · Gemini 2.5 Flash Prompt LLM Step 1 End Output" at bounding box center [544, 315] width 1021 height 562
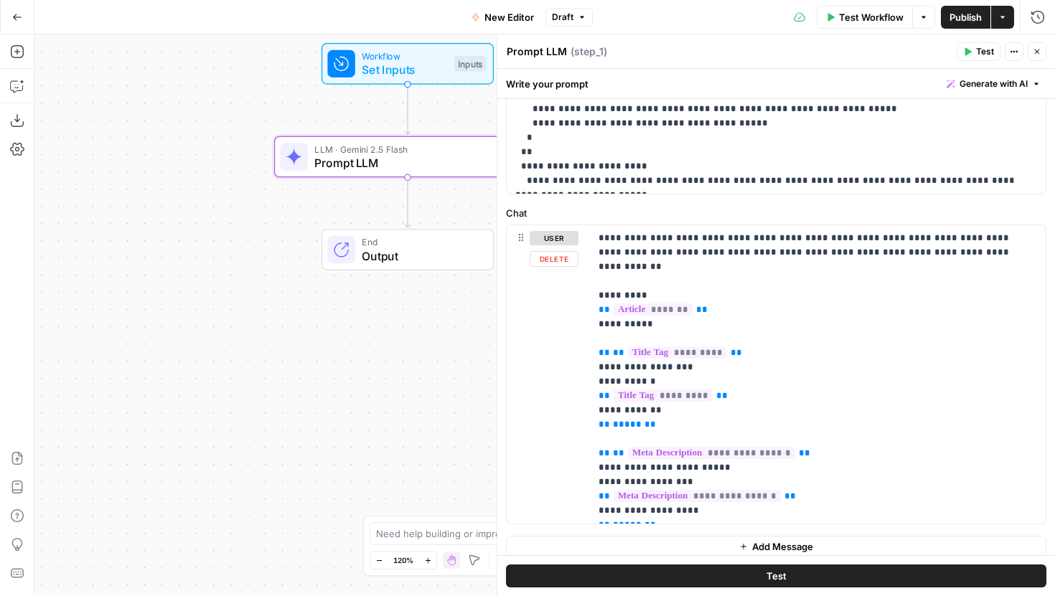
scroll to position [609, 0]
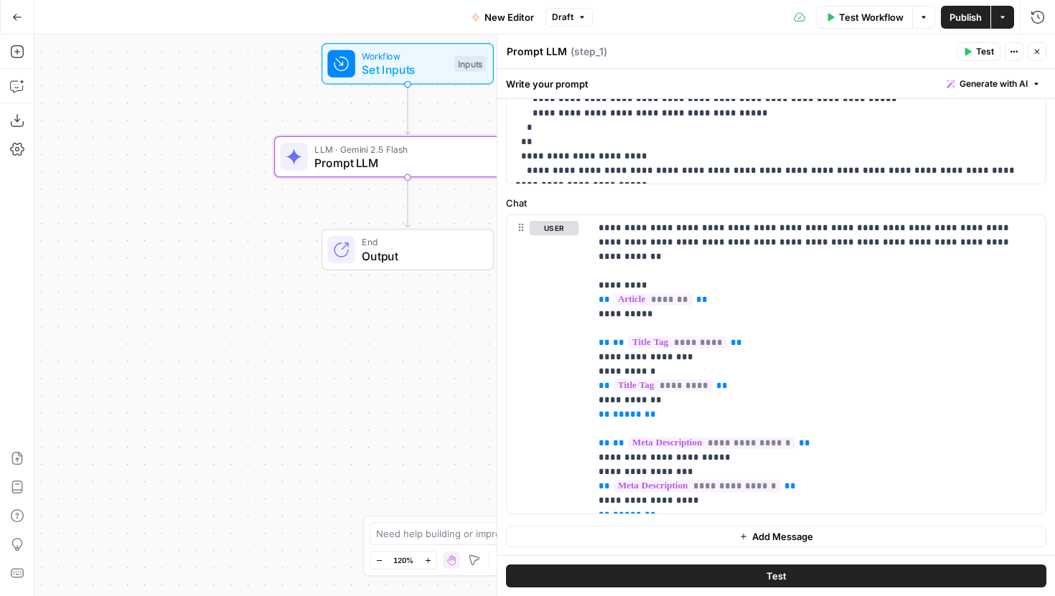
click at [729, 526] on button "Add Message" at bounding box center [776, 537] width 540 height 22
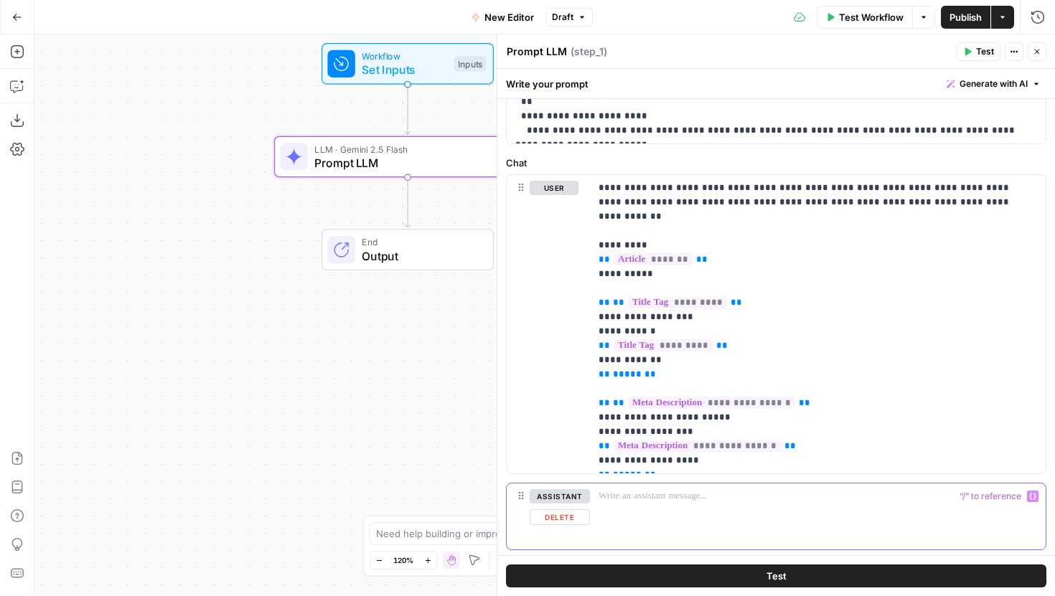
click at [692, 502] on p at bounding box center [818, 496] width 439 height 14
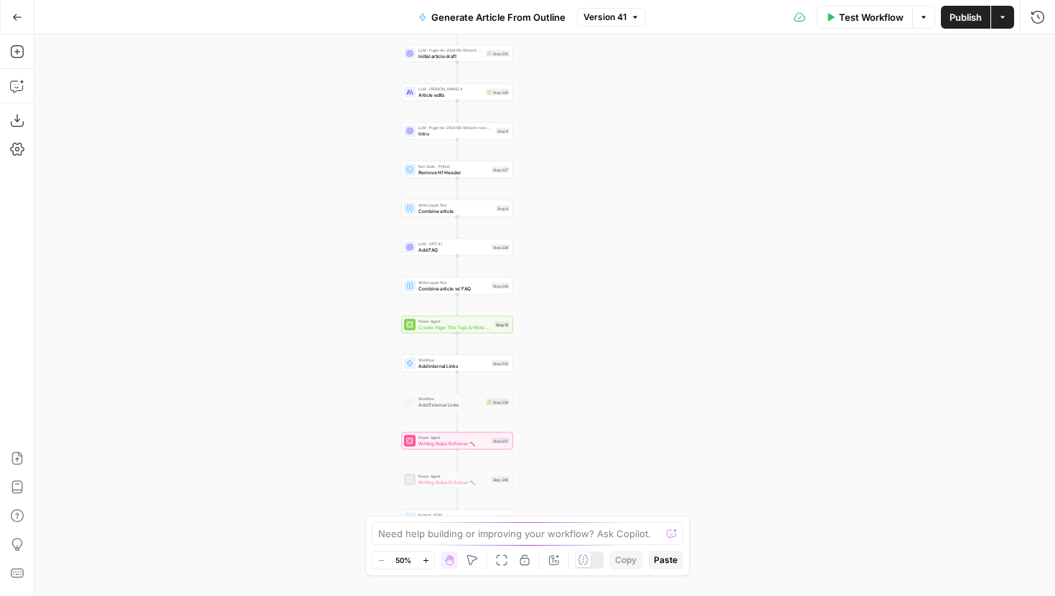
drag, startPoint x: 756, startPoint y: 383, endPoint x: 668, endPoint y: 355, distance: 92.1
click at [668, 355] on div "Workflow Set Inputs Inputs LLM · ft:gpt-4o-2024-08-06:hard-rock-digital:nick-vo…" at bounding box center [544, 315] width 1021 height 562
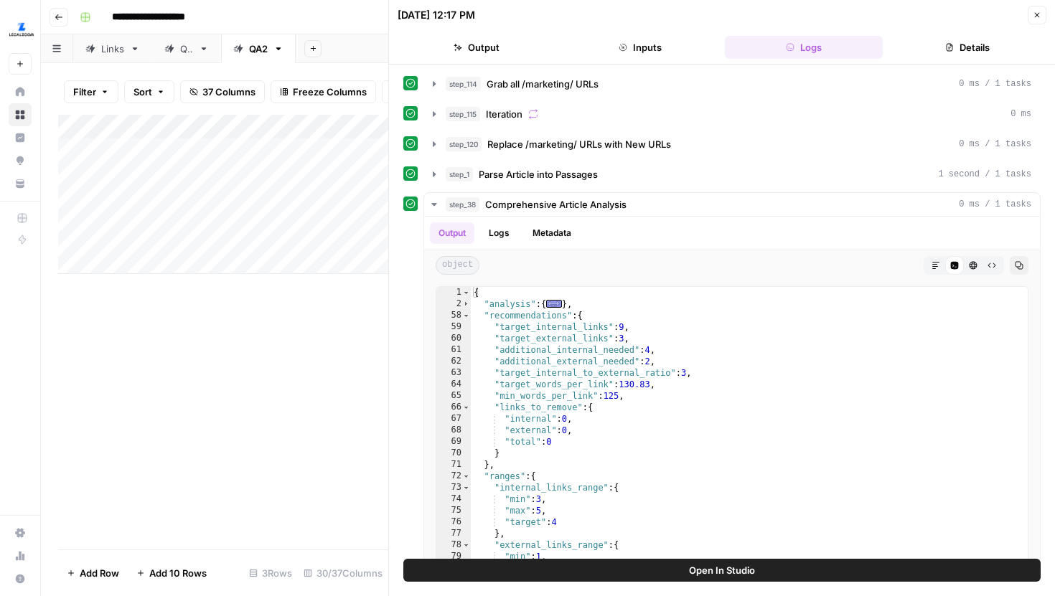
scroll to position [5807, 0]
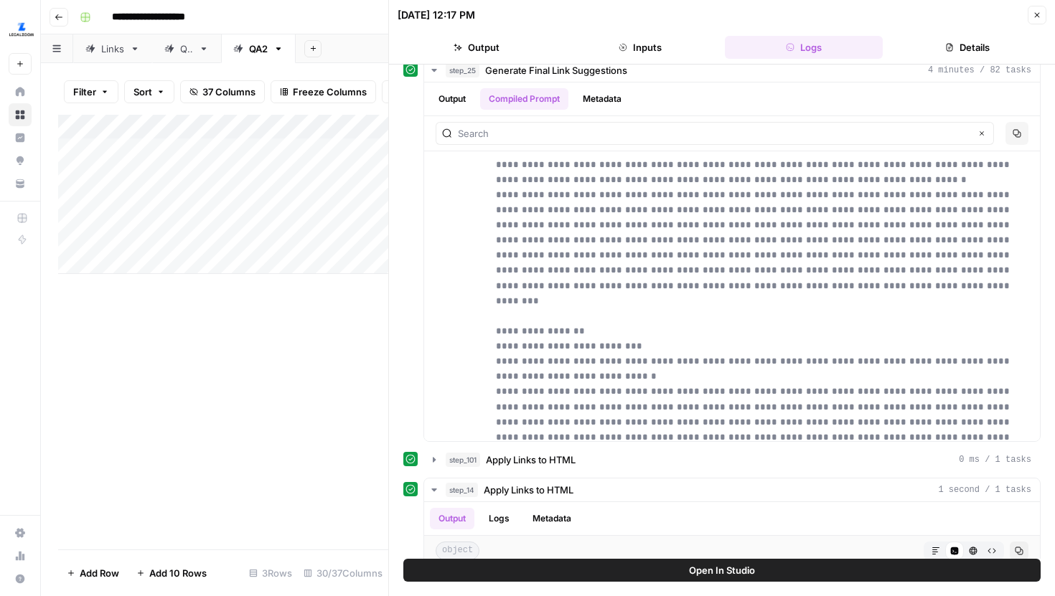
click at [1040, 22] on button "Close" at bounding box center [1037, 15] width 19 height 19
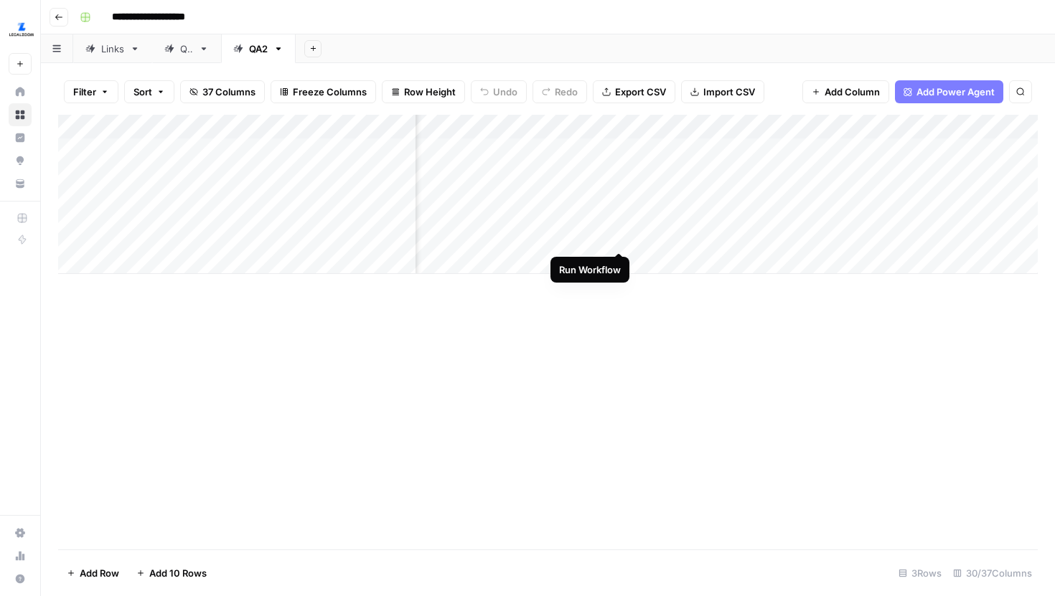
click at [622, 222] on div "Add Column" at bounding box center [548, 194] width 980 height 159
click at [620, 188] on div "Add Column" at bounding box center [548, 194] width 980 height 159
click at [623, 151] on div "Add Column" at bounding box center [548, 194] width 980 height 159
click at [771, 151] on div "Add Column" at bounding box center [548, 194] width 980 height 159
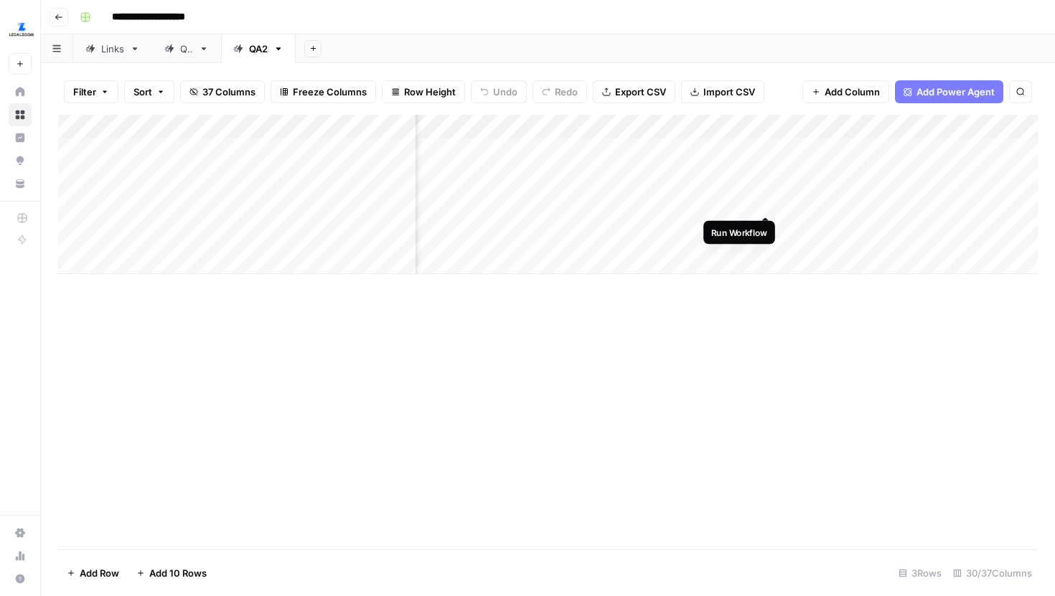
click at [769, 182] on div "Add Column" at bounding box center [548, 194] width 980 height 159
click at [770, 224] on div "Add Column" at bounding box center [548, 194] width 980 height 159
click at [835, 190] on div "Add Column" at bounding box center [548, 194] width 980 height 159
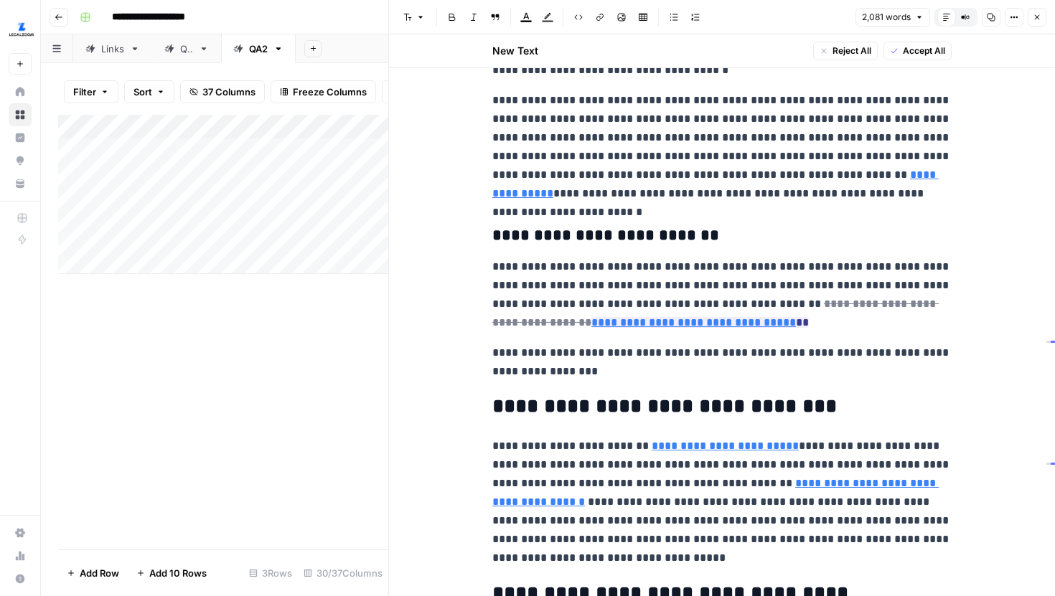
scroll to position [2439, 0]
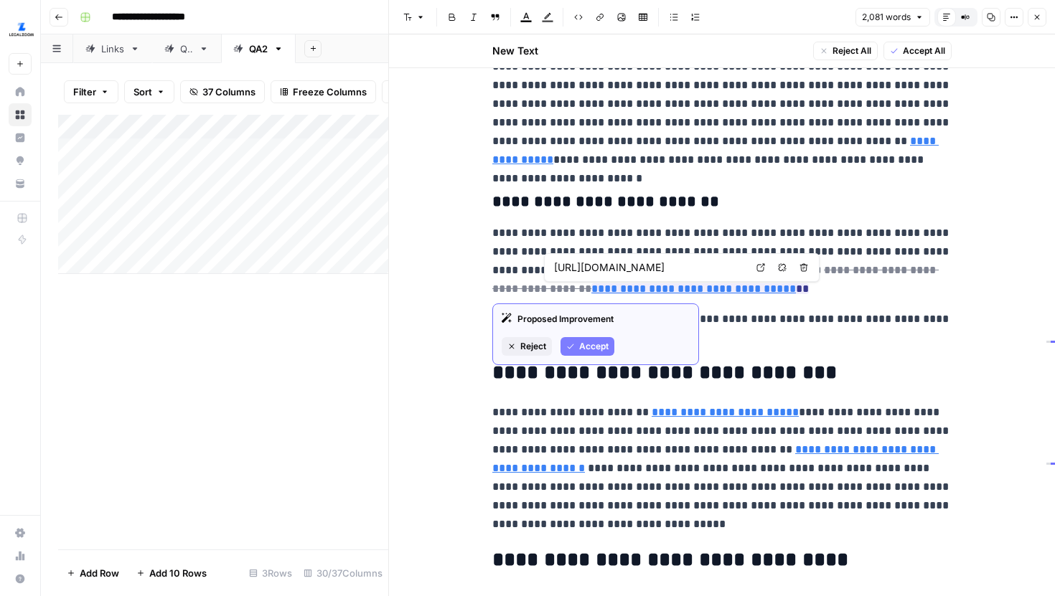
click at [755, 266] on link "Open in a new tab" at bounding box center [760, 267] width 19 height 19
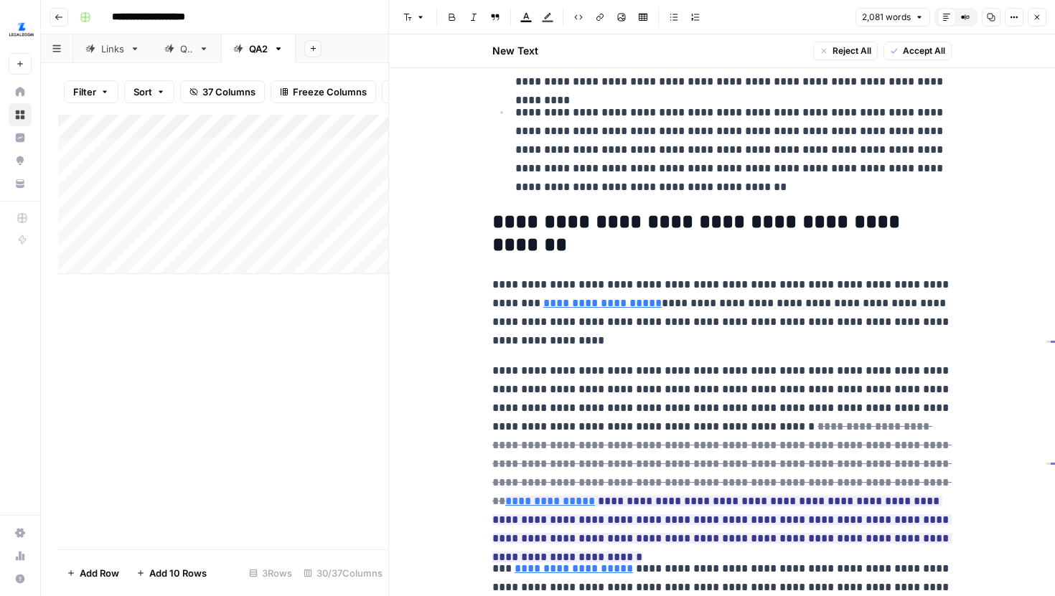
scroll to position [3439, 0]
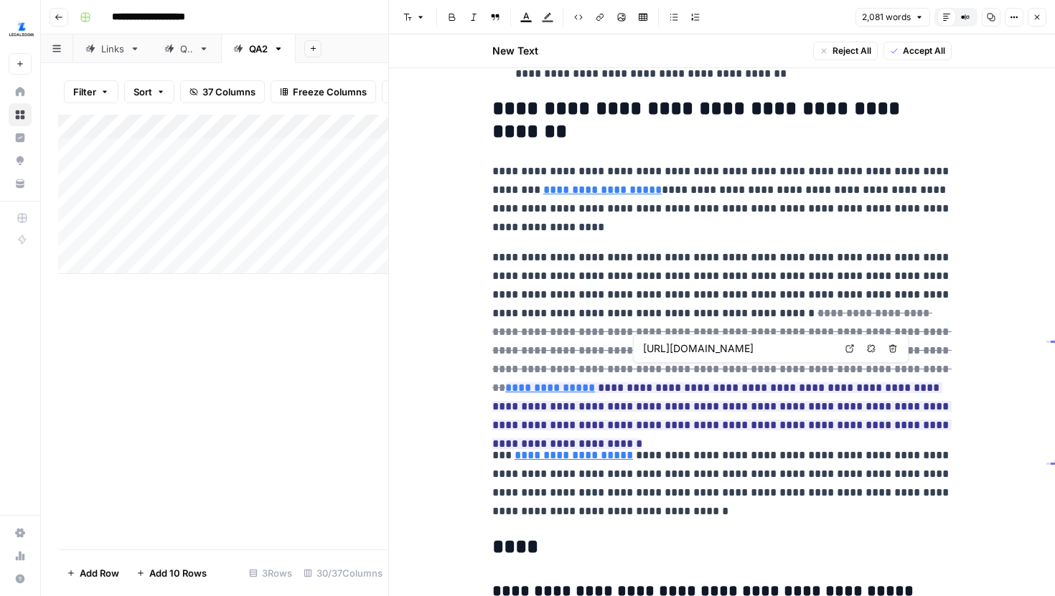
click at [848, 353] on link "Open in a new tab" at bounding box center [849, 348] width 19 height 19
click at [1039, 17] on icon "button" at bounding box center [1037, 17] width 9 height 9
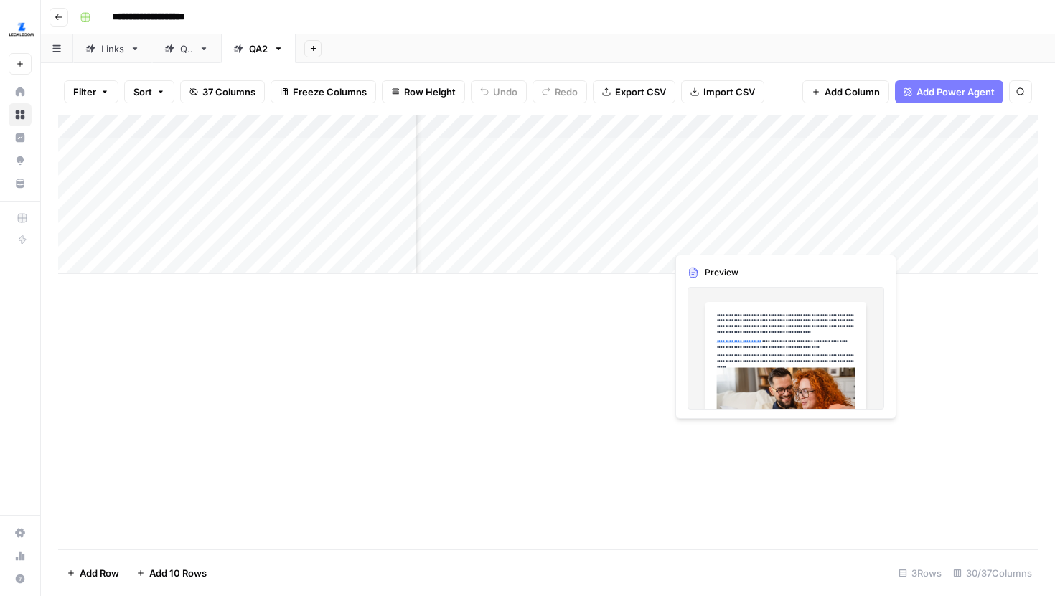
scroll to position [0, 2691]
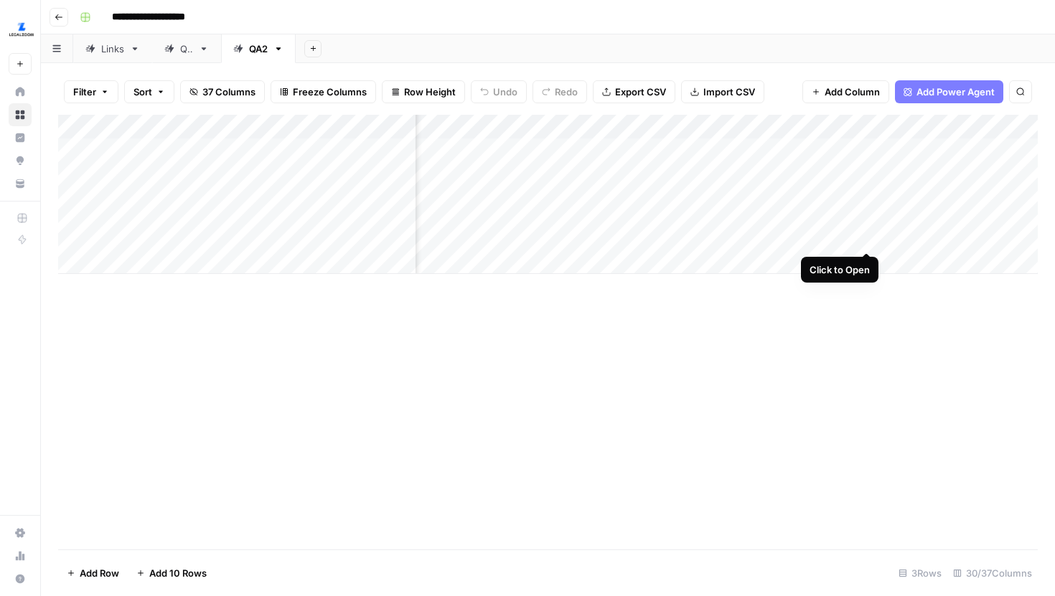
click at [863, 226] on div "Add Column" at bounding box center [548, 194] width 980 height 159
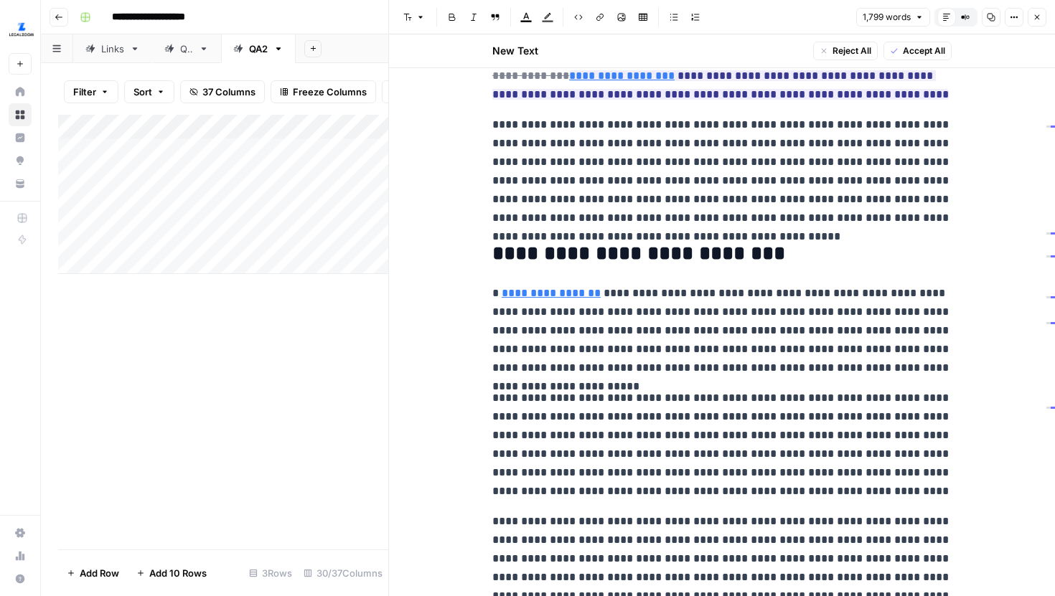
scroll to position [675, 0]
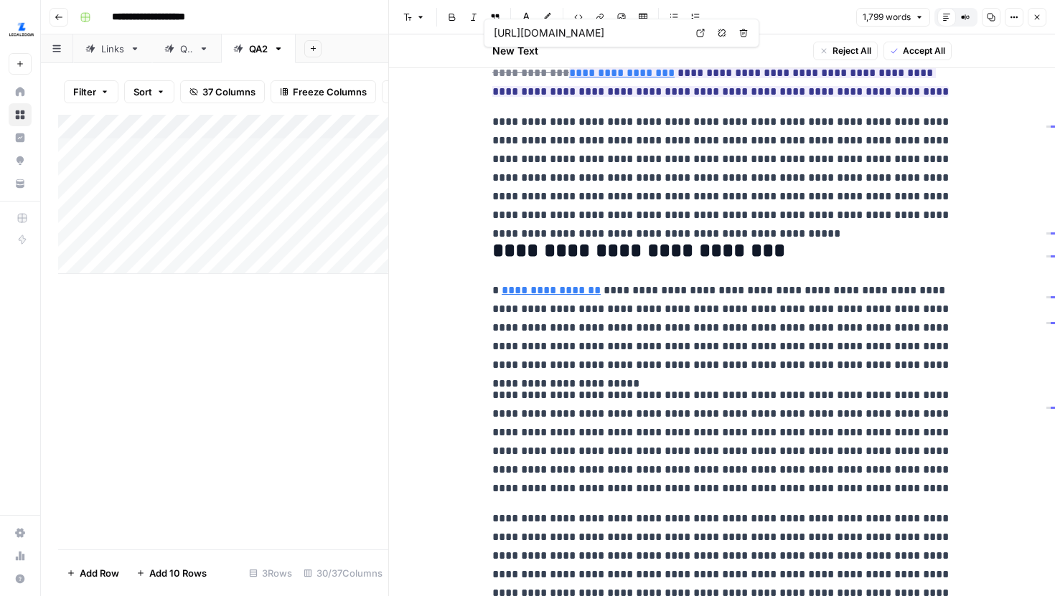
click at [694, 36] on link "Open in a new tab" at bounding box center [700, 33] width 19 height 19
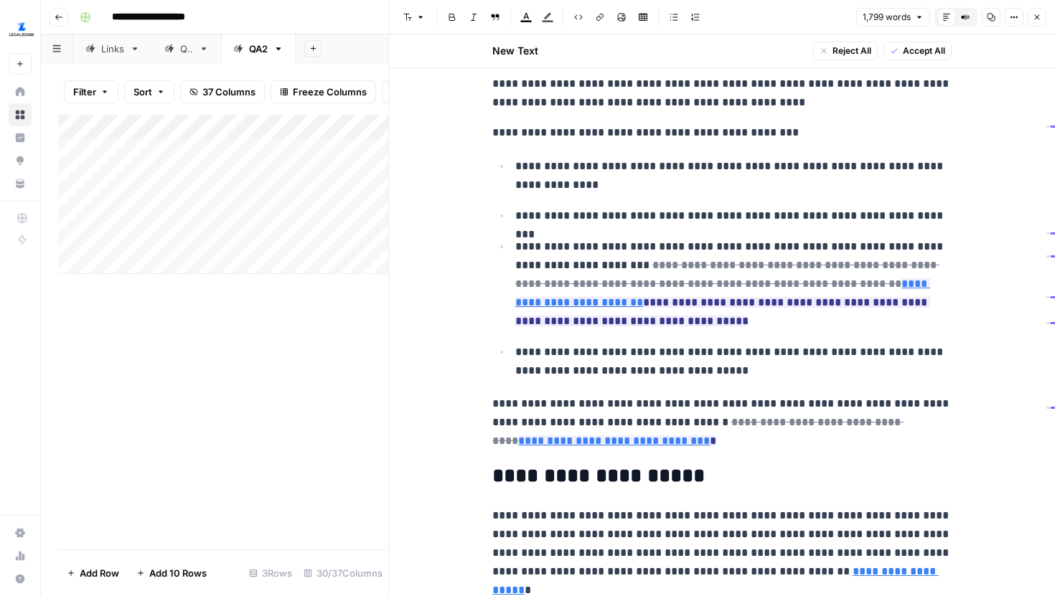
scroll to position [1186, 0]
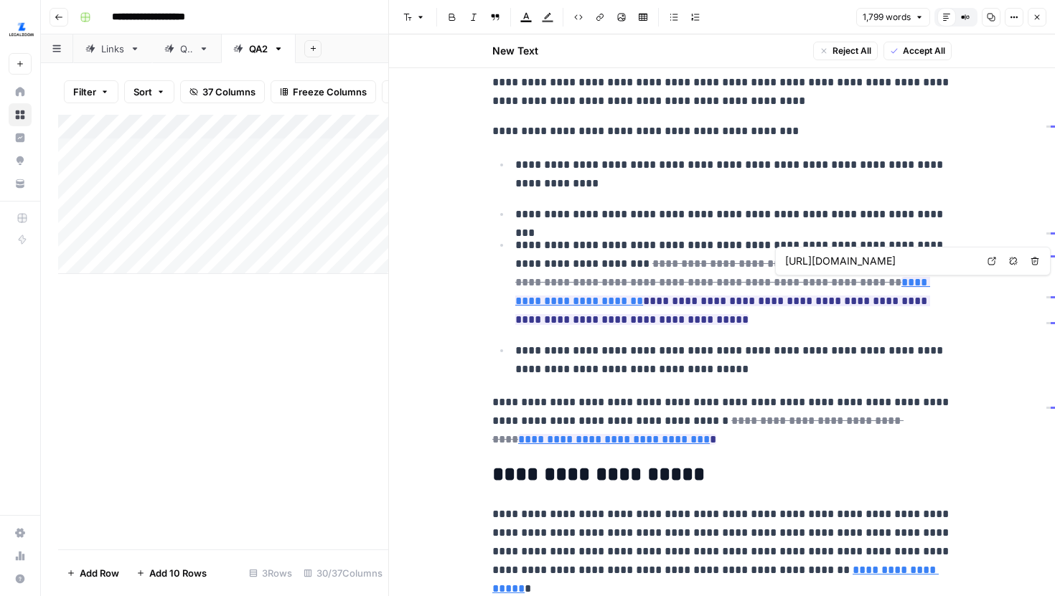
click at [990, 261] on icon at bounding box center [992, 261] width 9 height 9
click at [1036, 21] on button "Close" at bounding box center [1037, 17] width 19 height 19
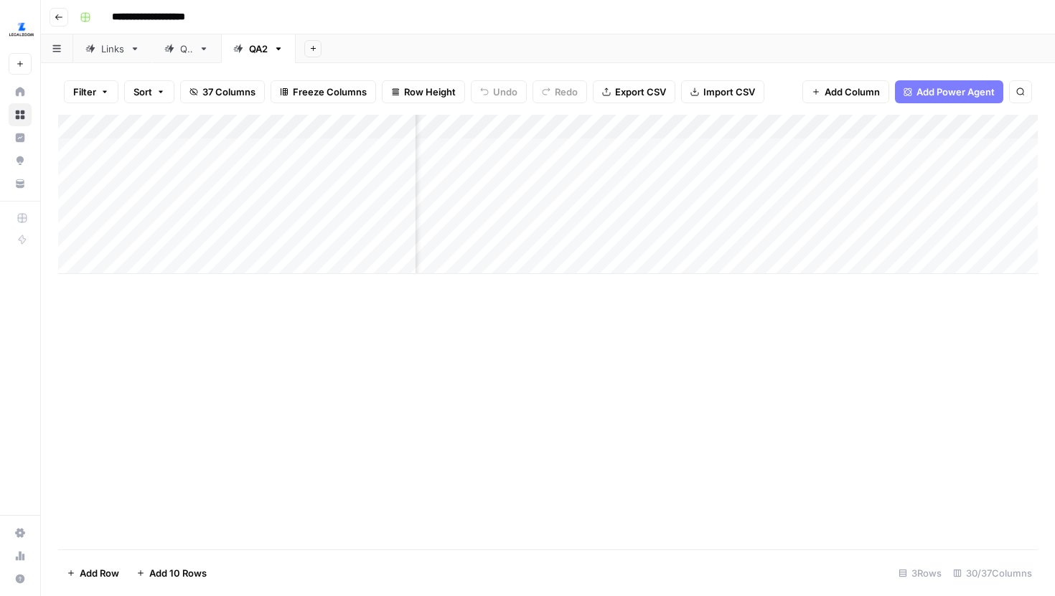
scroll to position [0, 489]
click at [676, 227] on div "Add Column" at bounding box center [548, 194] width 980 height 159
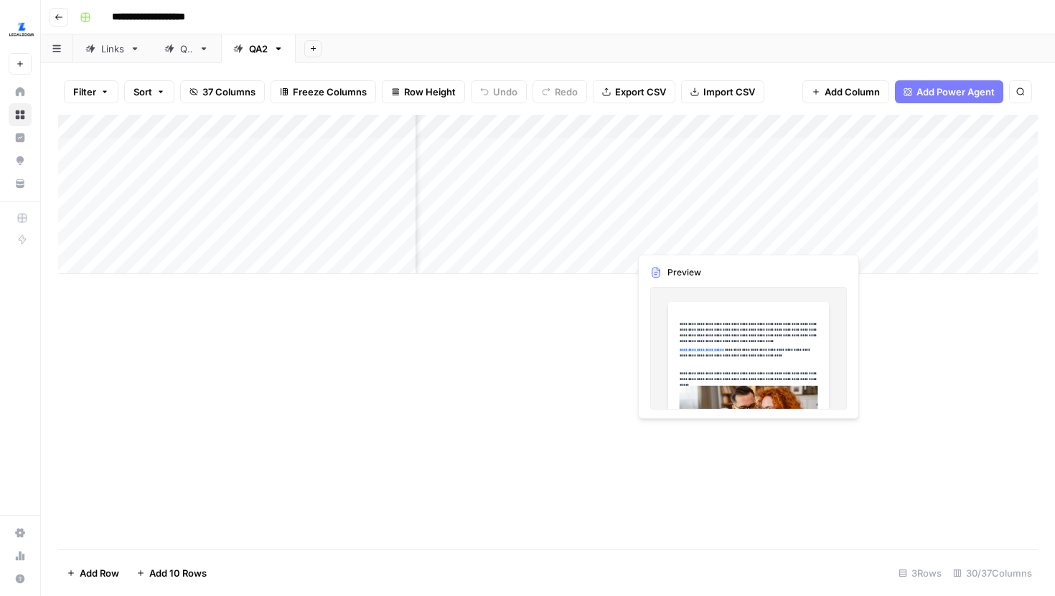
scroll to position [0, 2297]
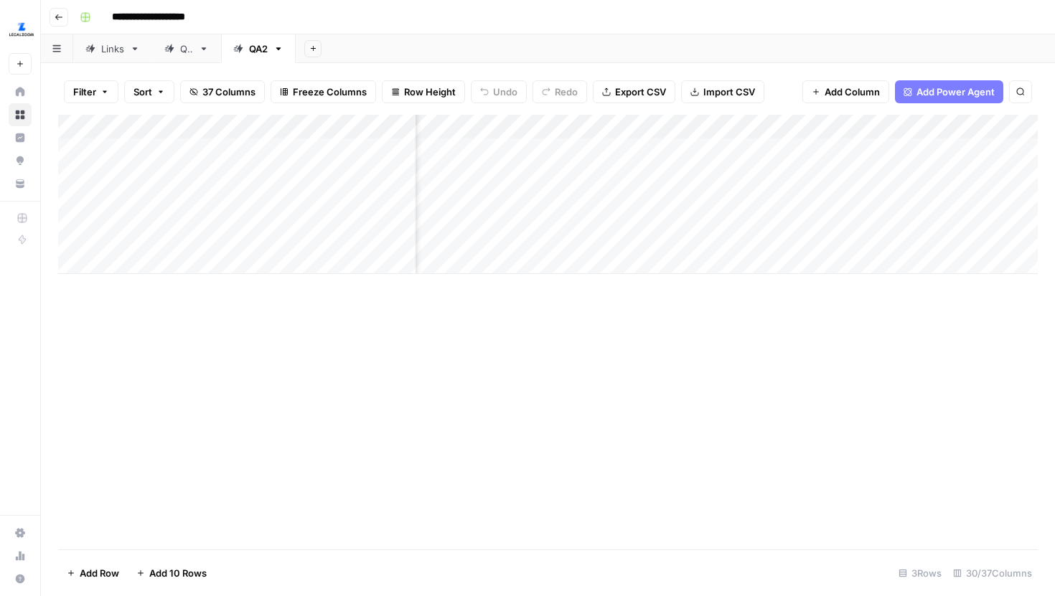
click at [778, 226] on div "Add Column" at bounding box center [548, 194] width 980 height 159
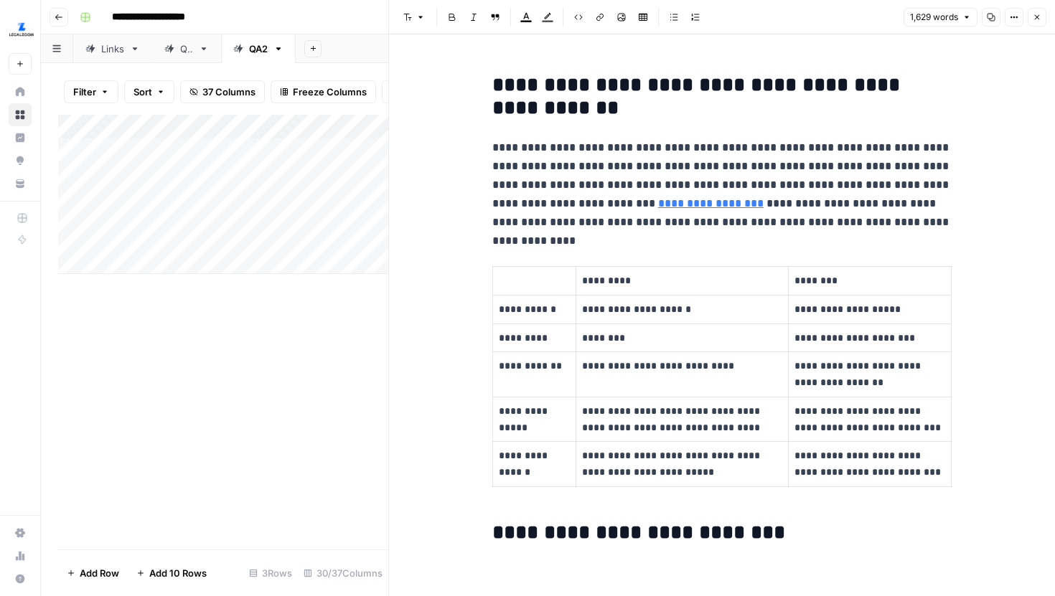
scroll to position [562, 0]
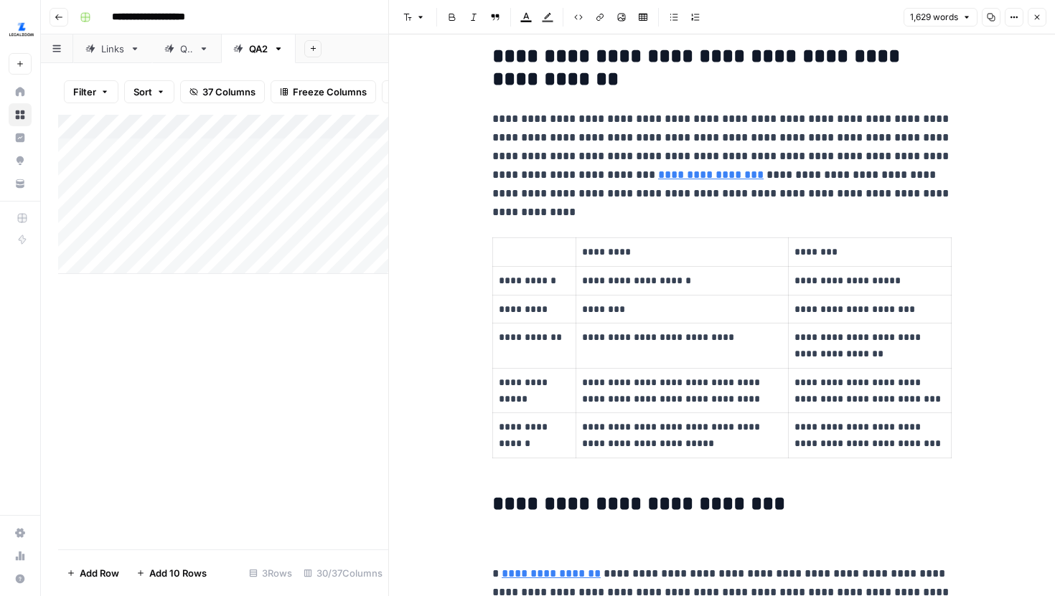
click at [1038, 11] on button "Close" at bounding box center [1037, 17] width 19 height 19
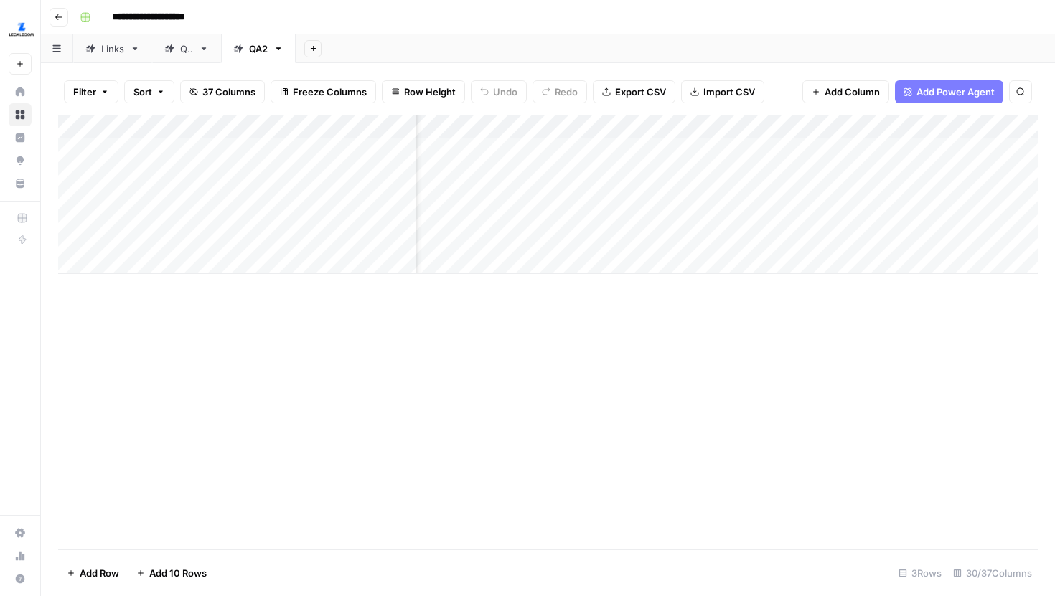
scroll to position [0, 2852]
click at [707, 219] on div "Add Column" at bounding box center [548, 194] width 980 height 159
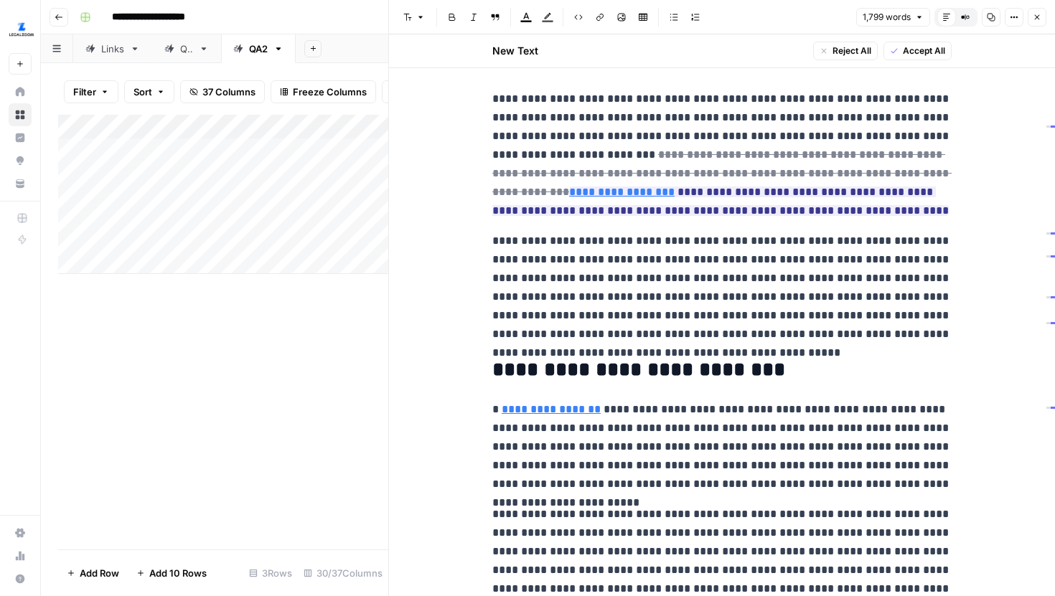
scroll to position [563, 0]
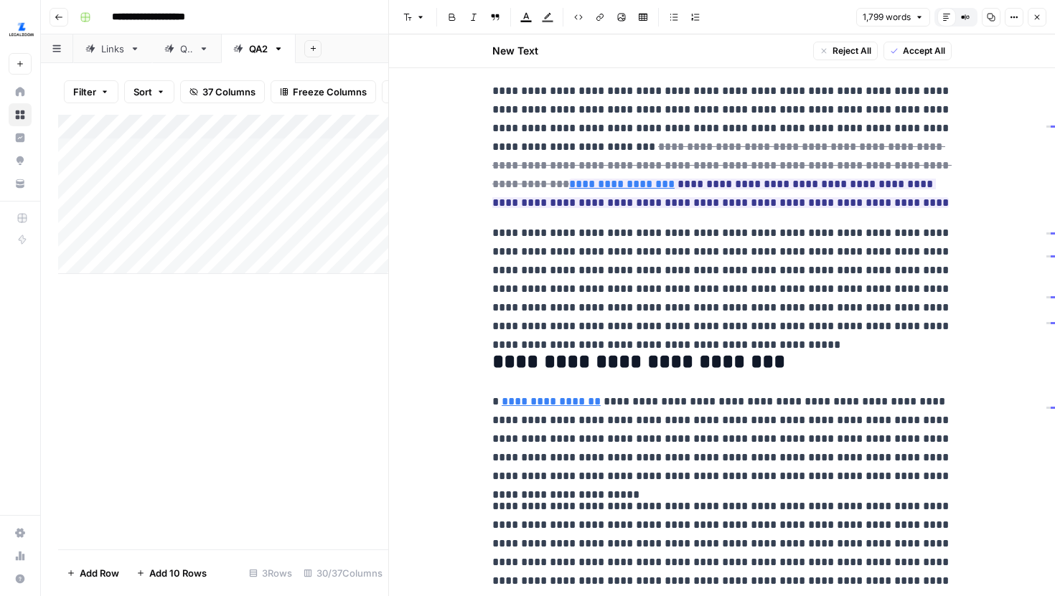
click at [1008, 20] on button "Options" at bounding box center [1014, 17] width 19 height 19
drag, startPoint x: 970, startPoint y: 147, endPoint x: 998, endPoint y: 119, distance: 40.1
click at [998, 119] on div "Full Width Copy Link View HTML Code" at bounding box center [966, 100] width 115 height 136
click at [967, 16] on icon "button" at bounding box center [968, 17] width 2 height 2
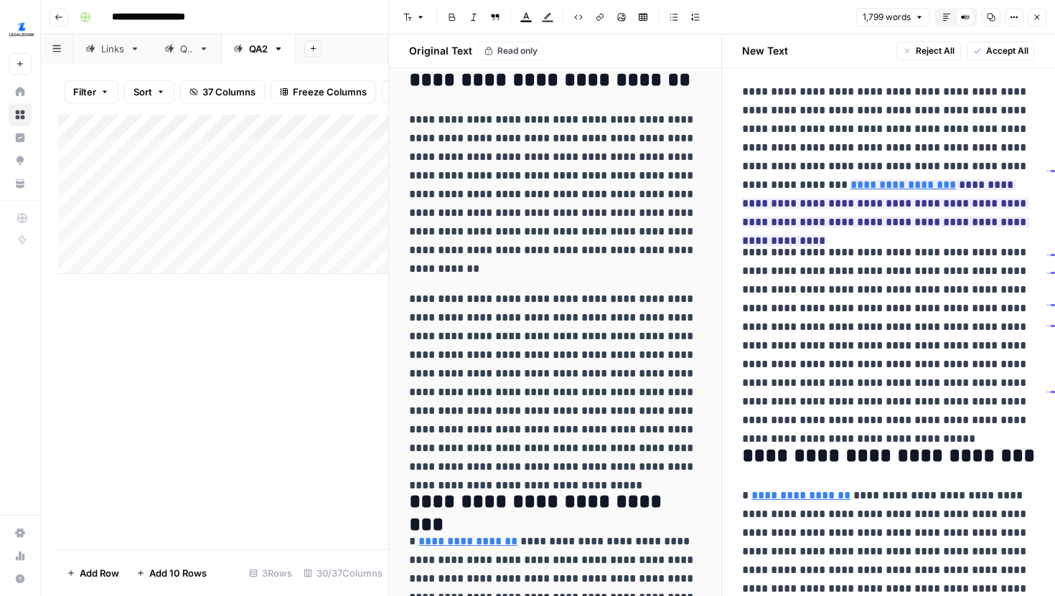
scroll to position [545, 0]
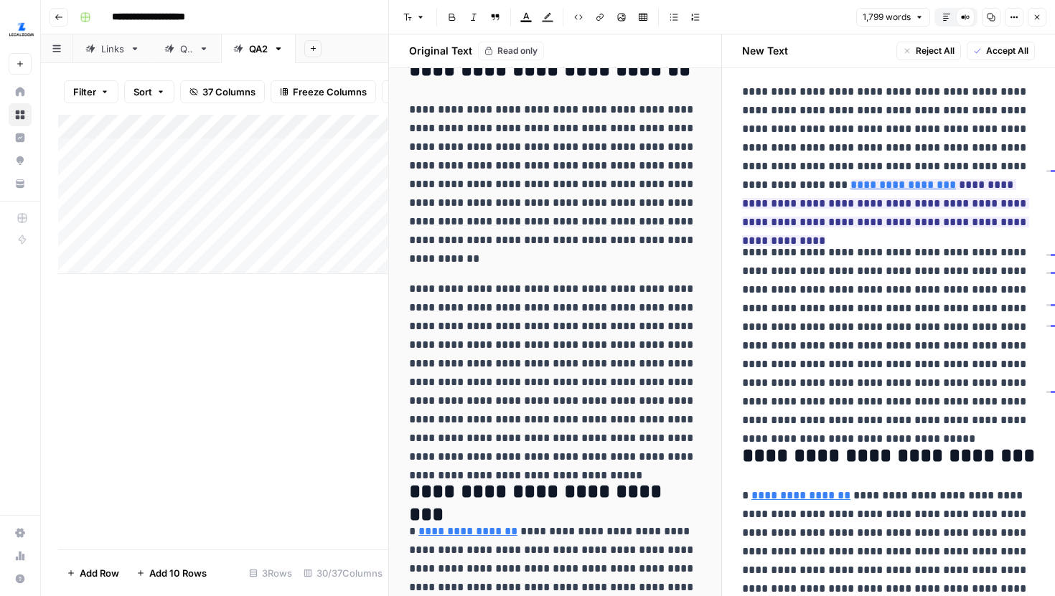
click at [945, 14] on icon "button" at bounding box center [946, 17] width 7 height 7
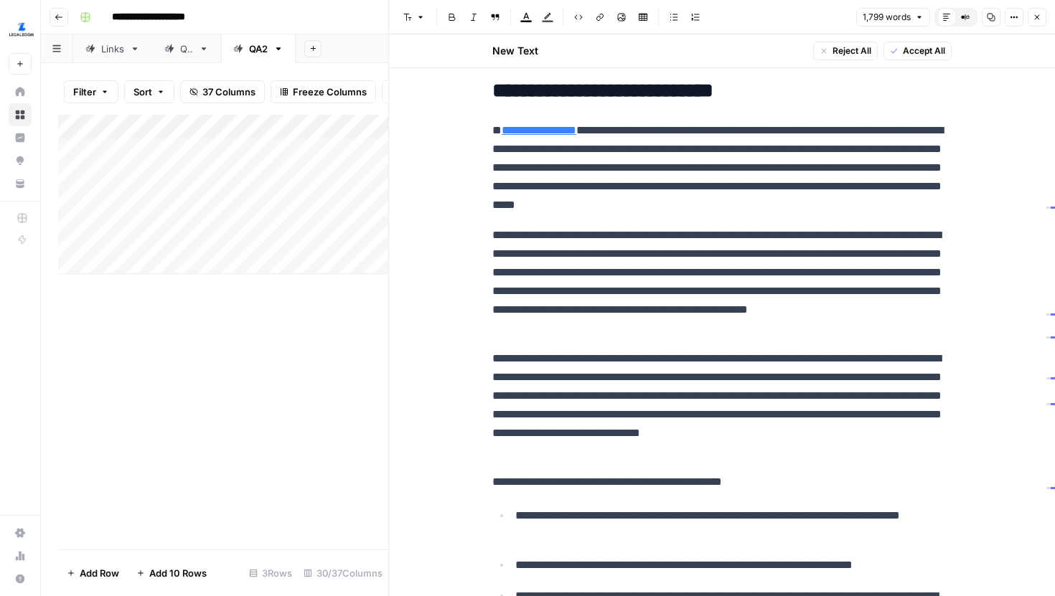
scroll to position [863, 0]
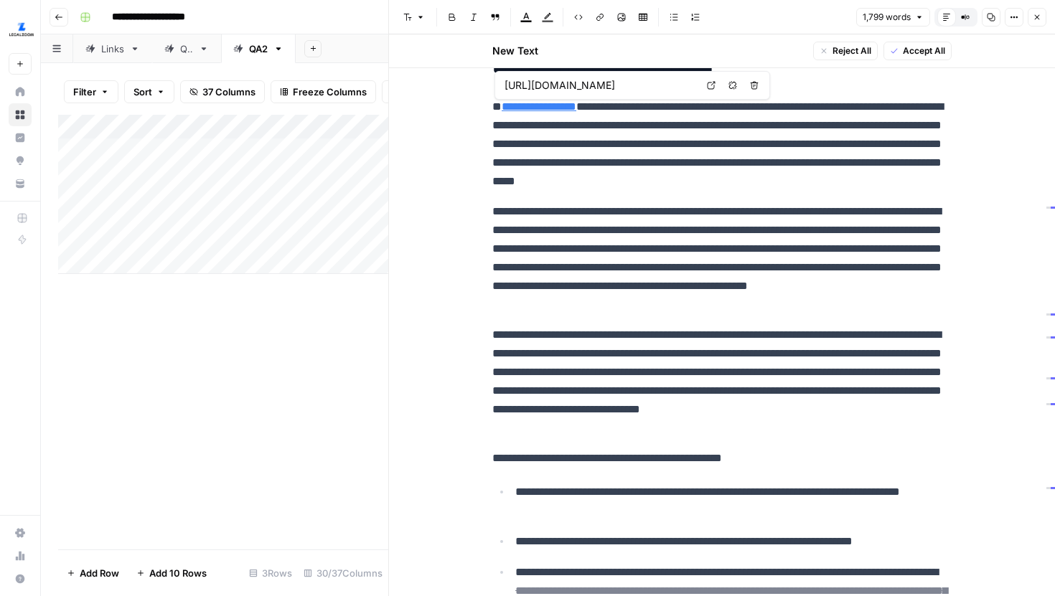
click at [712, 85] on icon at bounding box center [711, 85] width 9 height 9
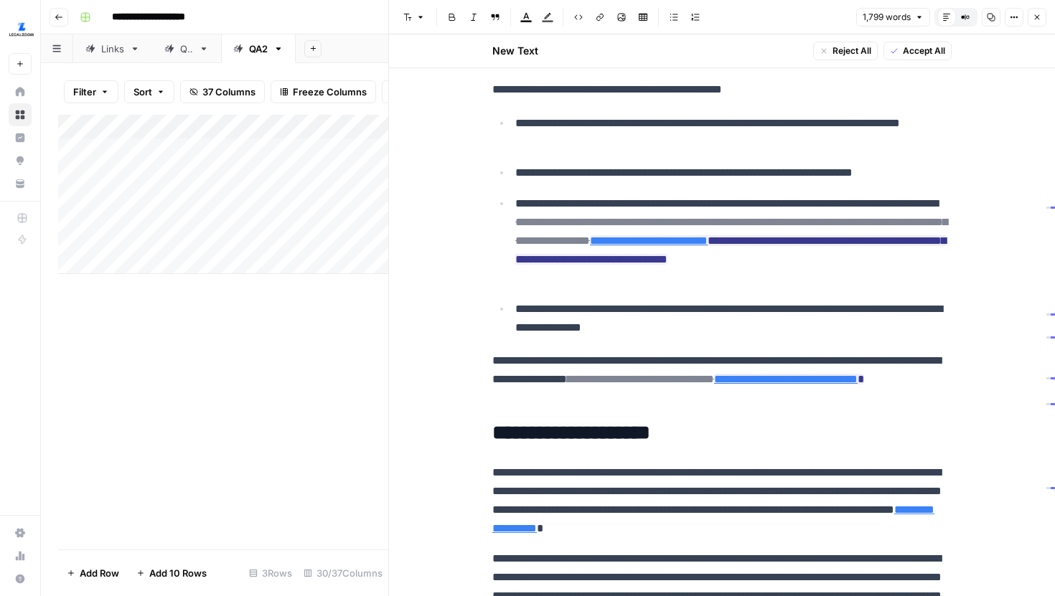
scroll to position [1264, 0]
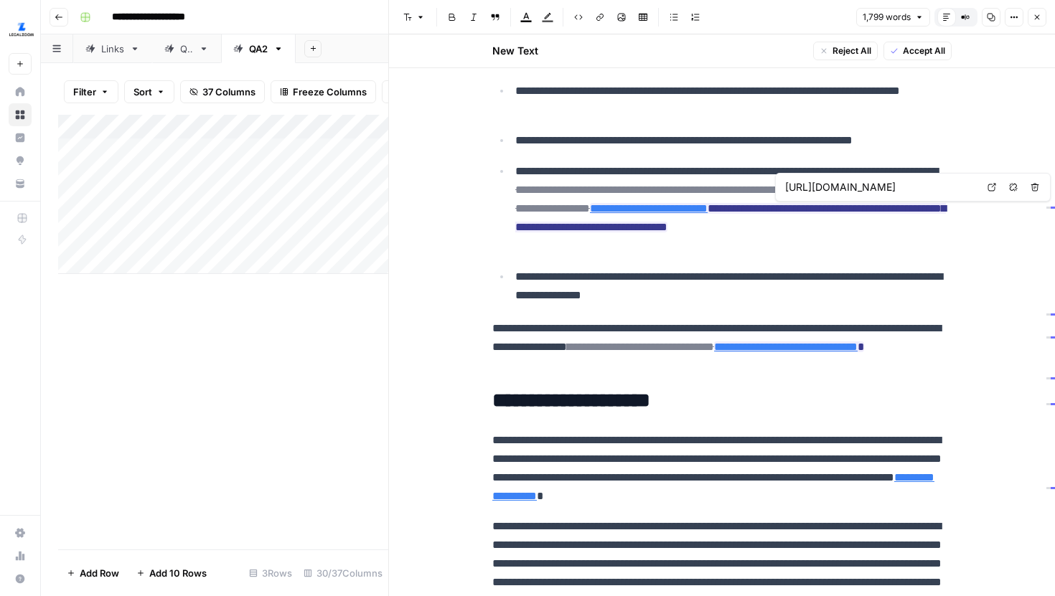
click at [992, 187] on icon at bounding box center [992, 188] width 8 height 8
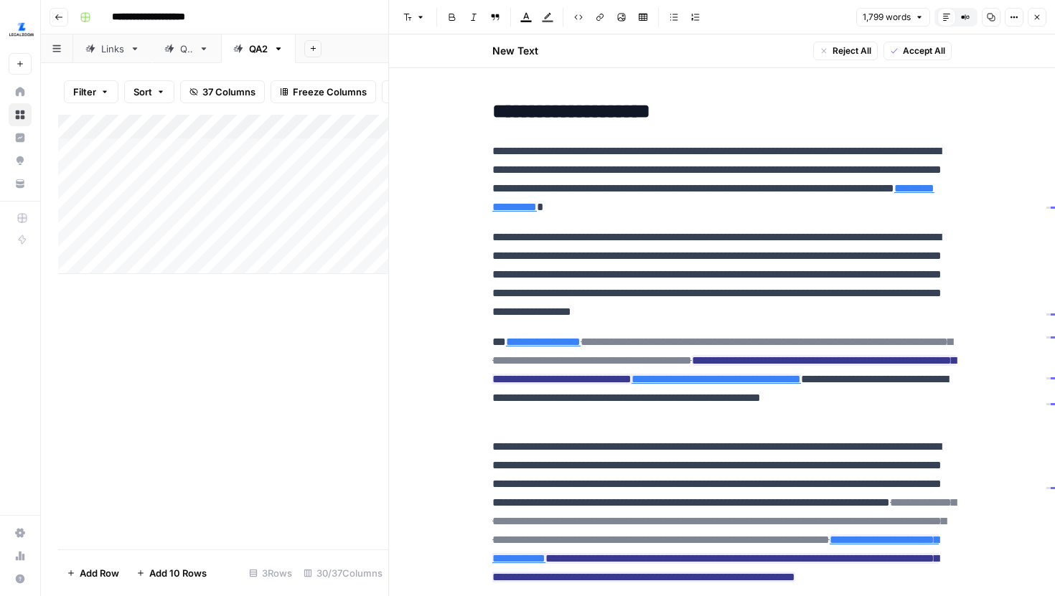
scroll to position [1560, 0]
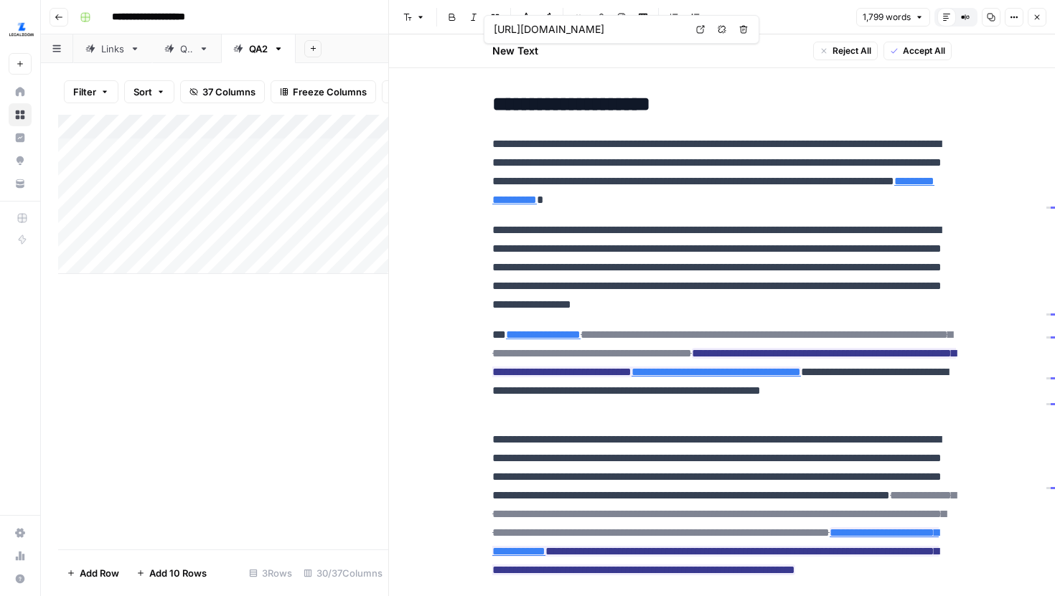
click at [695, 31] on link "Open in a new tab" at bounding box center [700, 29] width 19 height 19
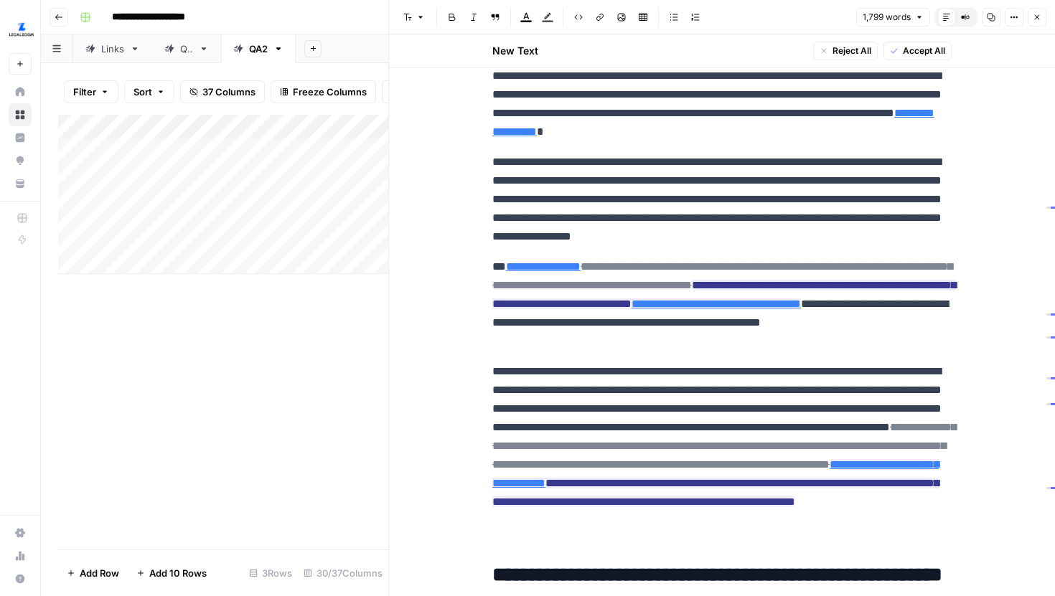
scroll to position [1634, 0]
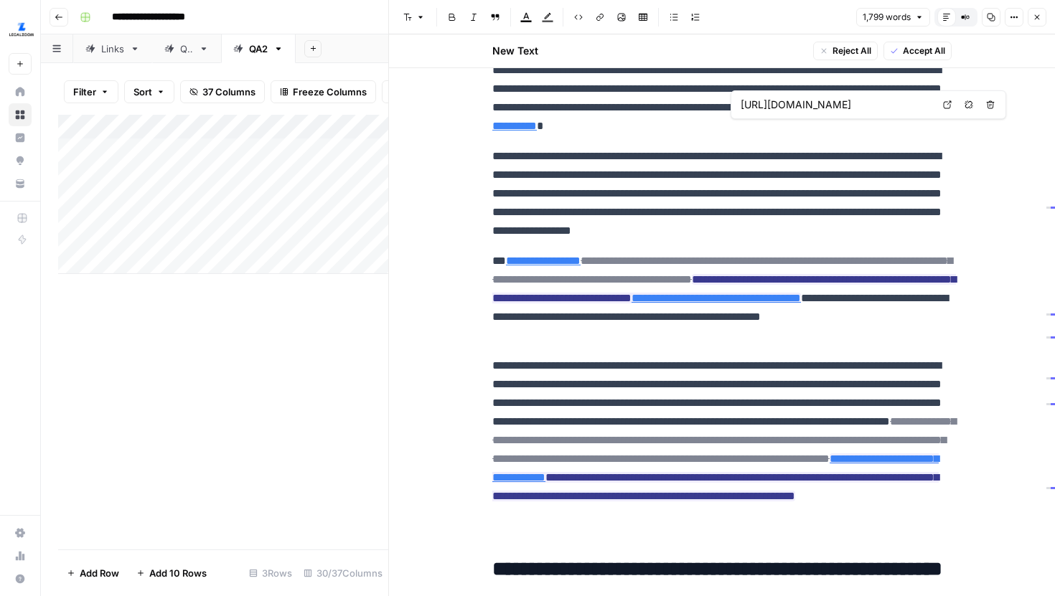
click at [943, 106] on icon at bounding box center [947, 104] width 9 height 9
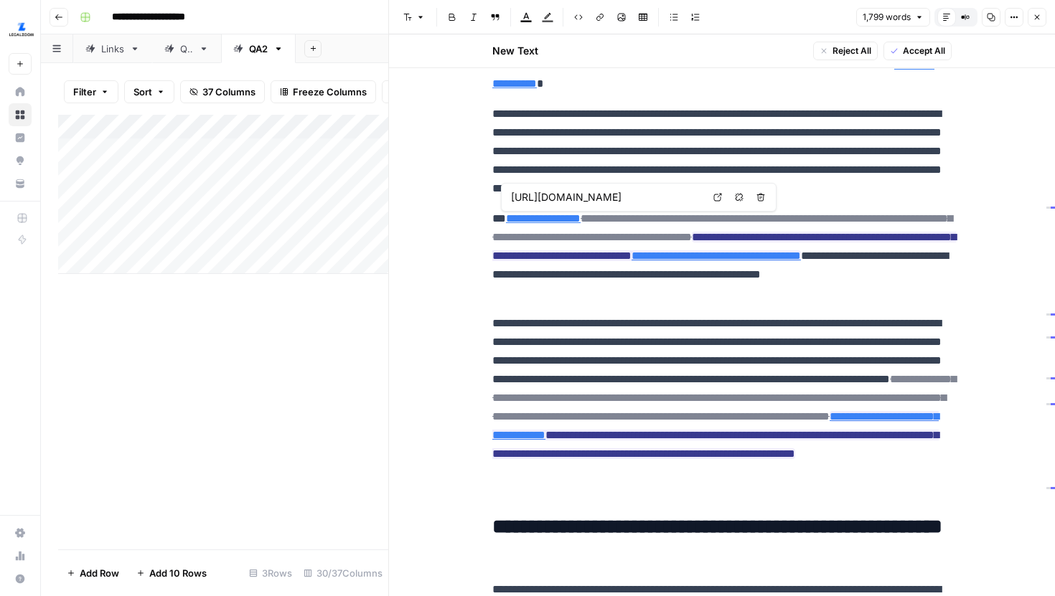
click at [716, 194] on icon at bounding box center [717, 197] width 9 height 9
type input "https://www.irs.gov/individuals/responsibilities-of-an-estate-administrator"
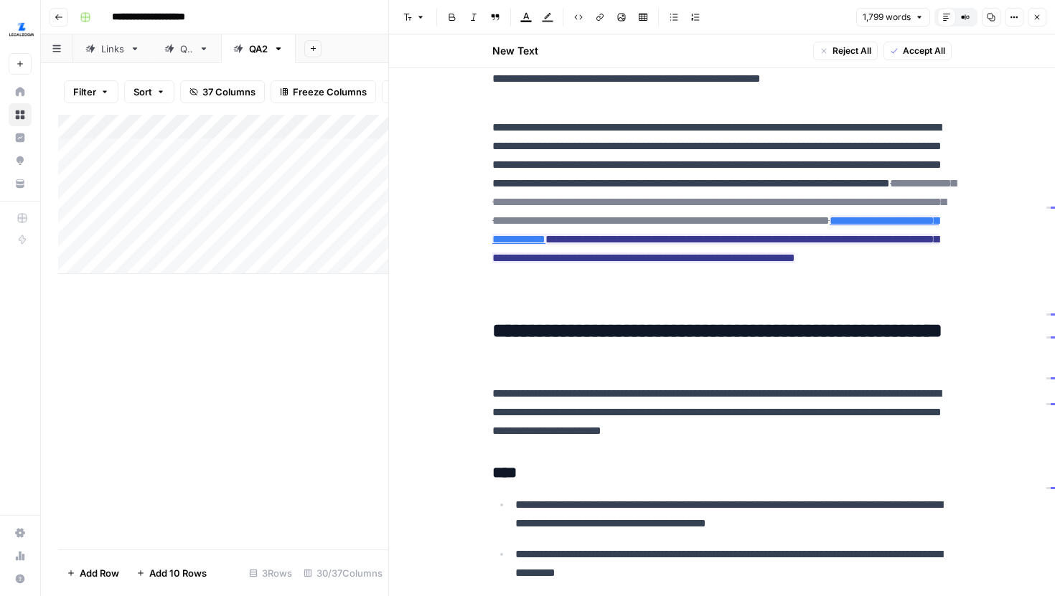
scroll to position [1877, 0]
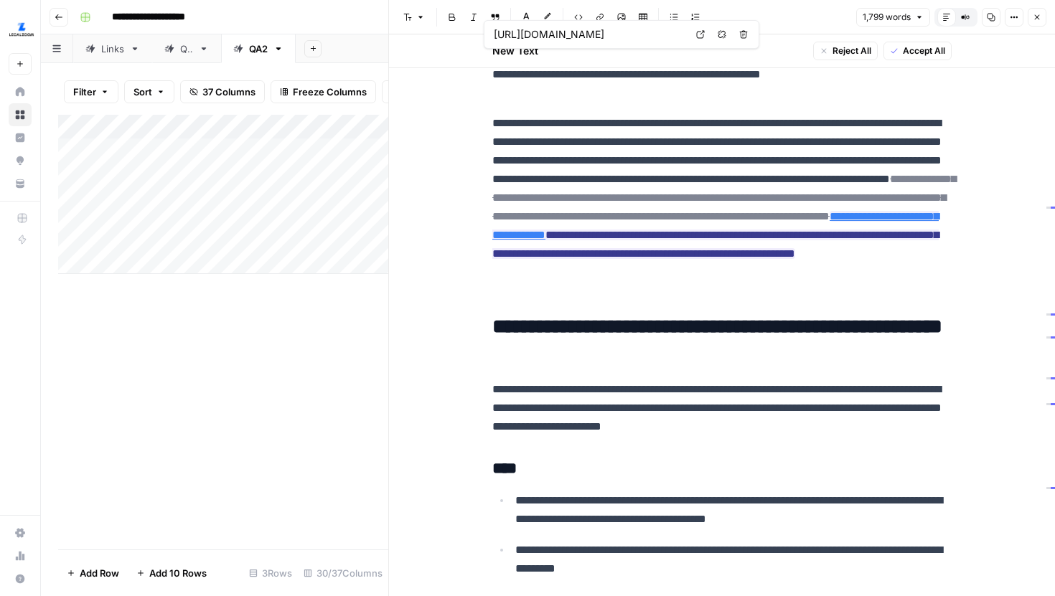
click at [697, 40] on link "Open in a new tab" at bounding box center [700, 34] width 19 height 19
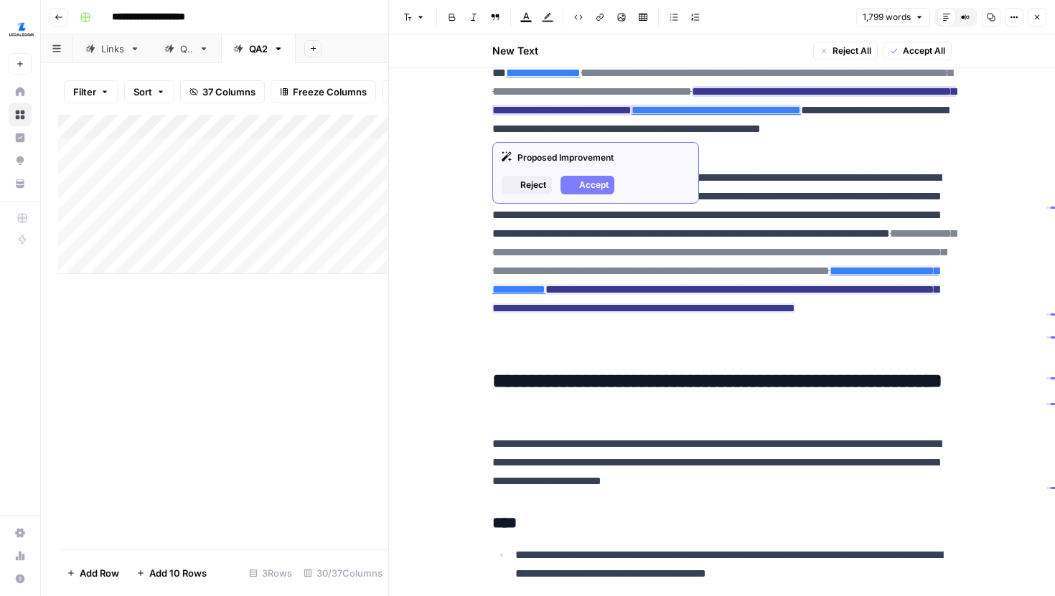
scroll to position [1824, 0]
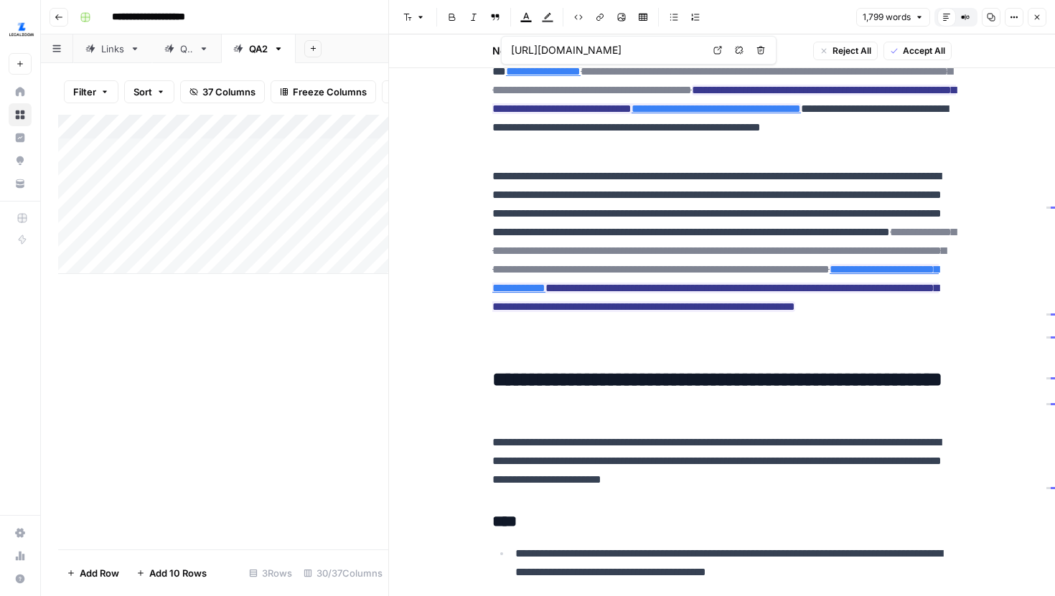
type input "https://www.legalzoom.com/articles/ive-been-named-the-executor-of-a-will-now-wh…"
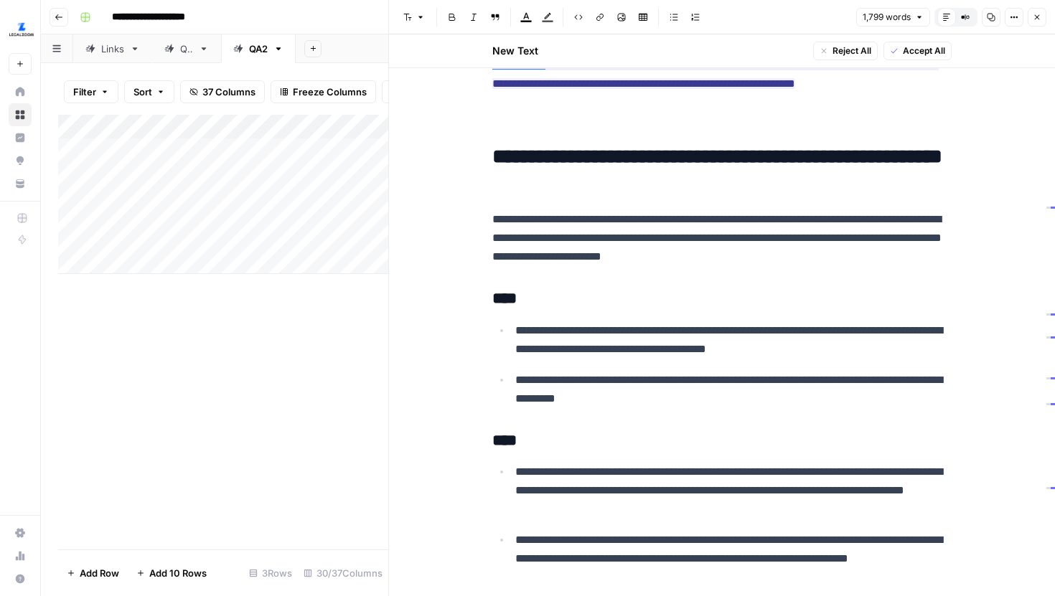
scroll to position [2051, 0]
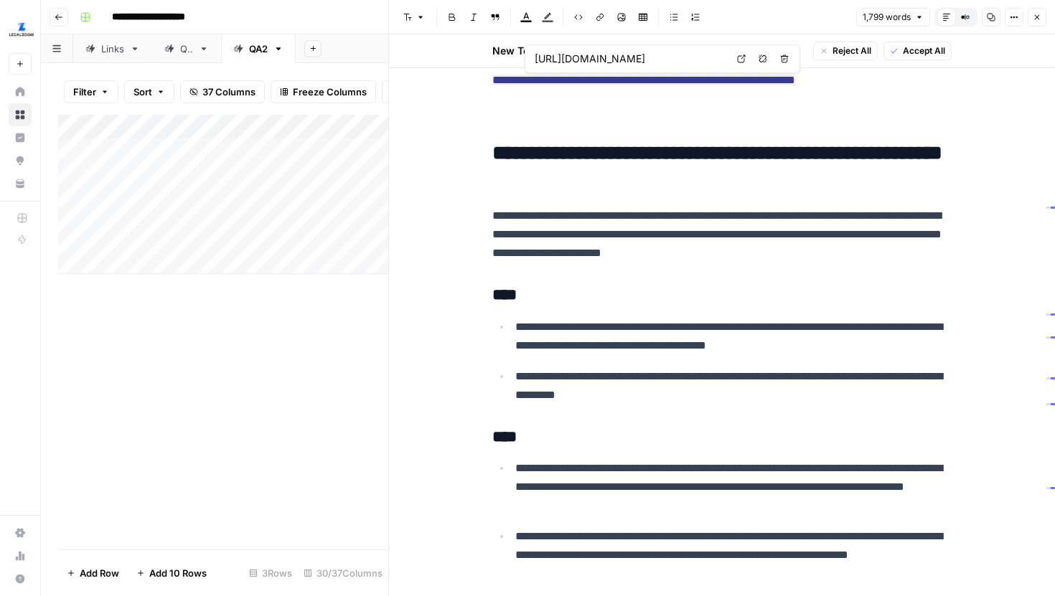
click at [733, 58] on link "Open in a new tab" at bounding box center [741, 59] width 19 height 19
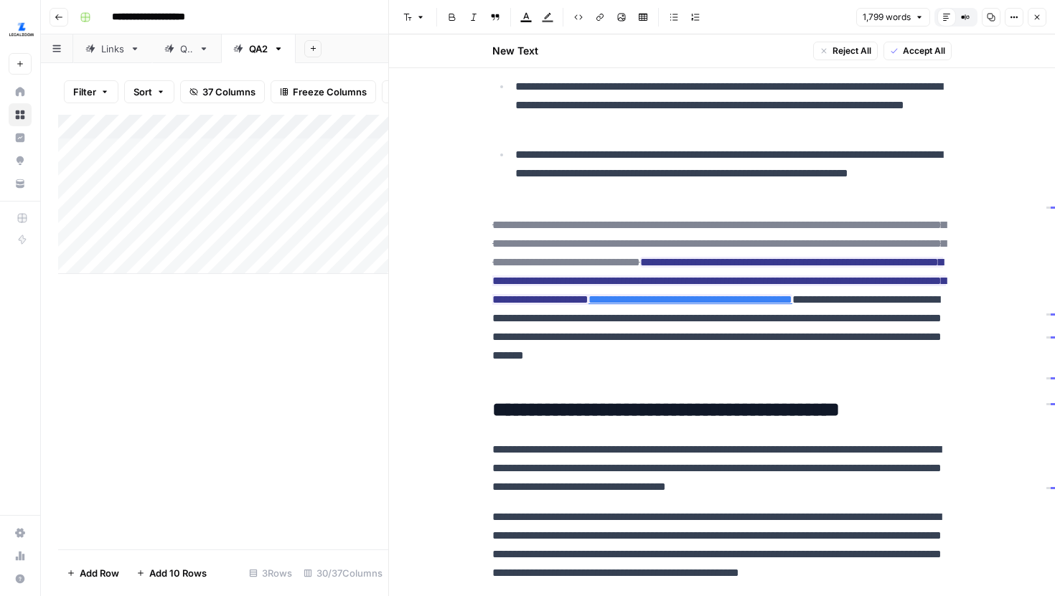
scroll to position [2440, 0]
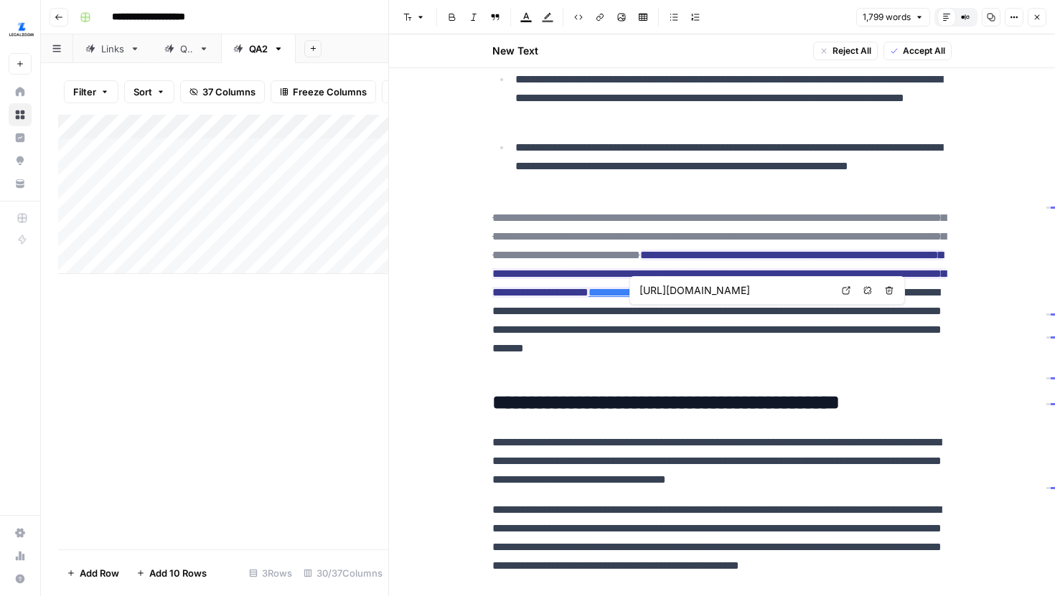
click at [846, 290] on icon at bounding box center [847, 291] width 8 height 8
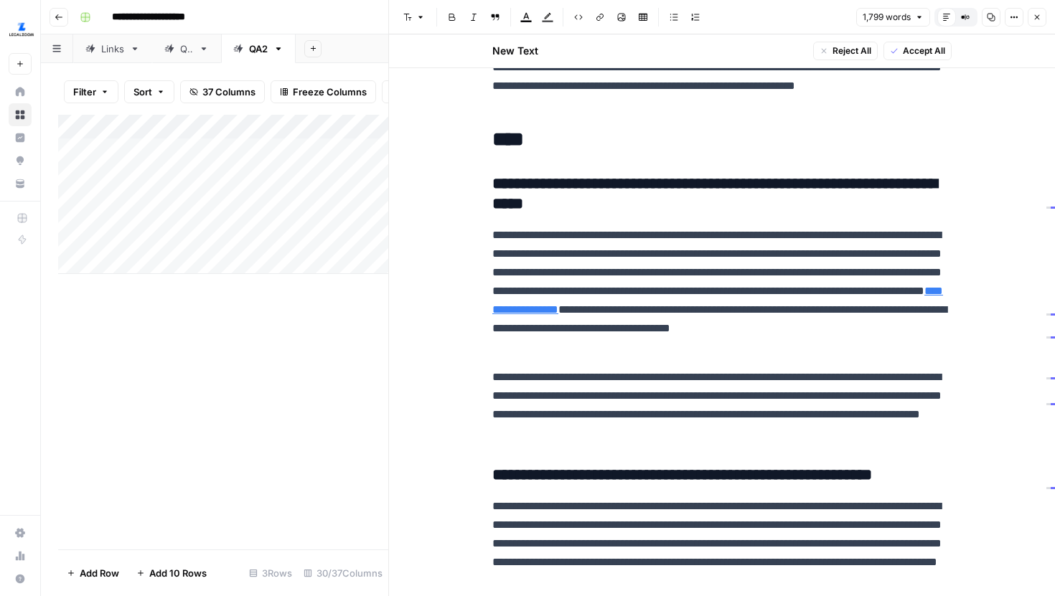
scroll to position [3009, 0]
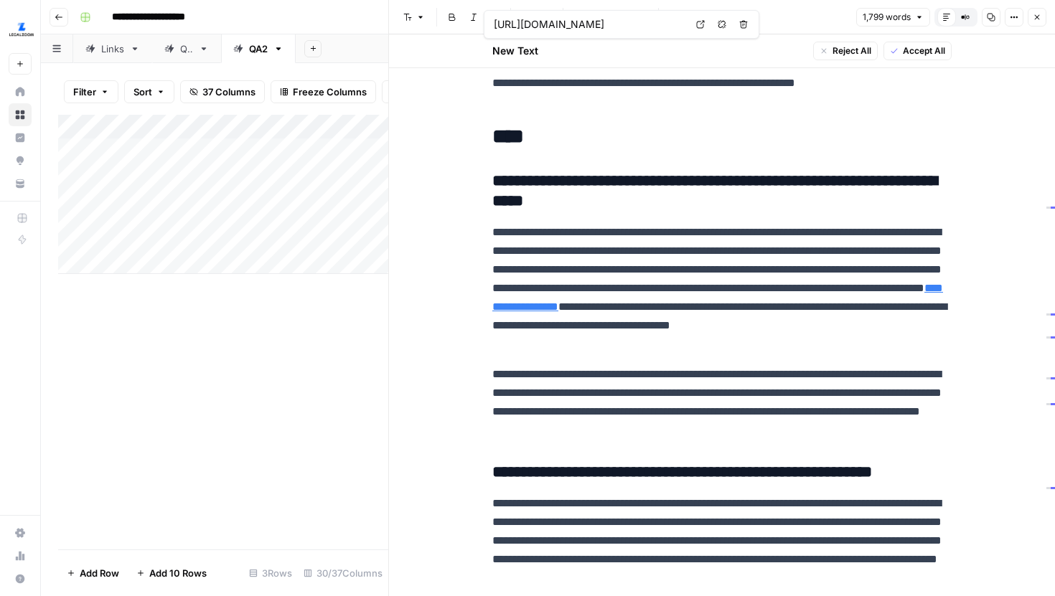
click at [697, 25] on icon at bounding box center [700, 24] width 9 height 9
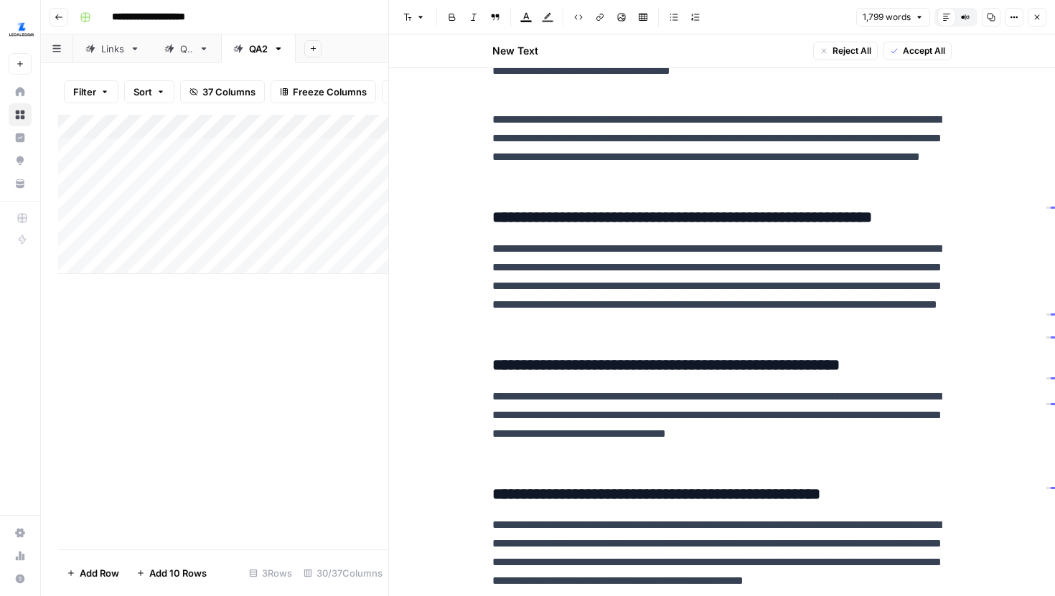
scroll to position [3268, 0]
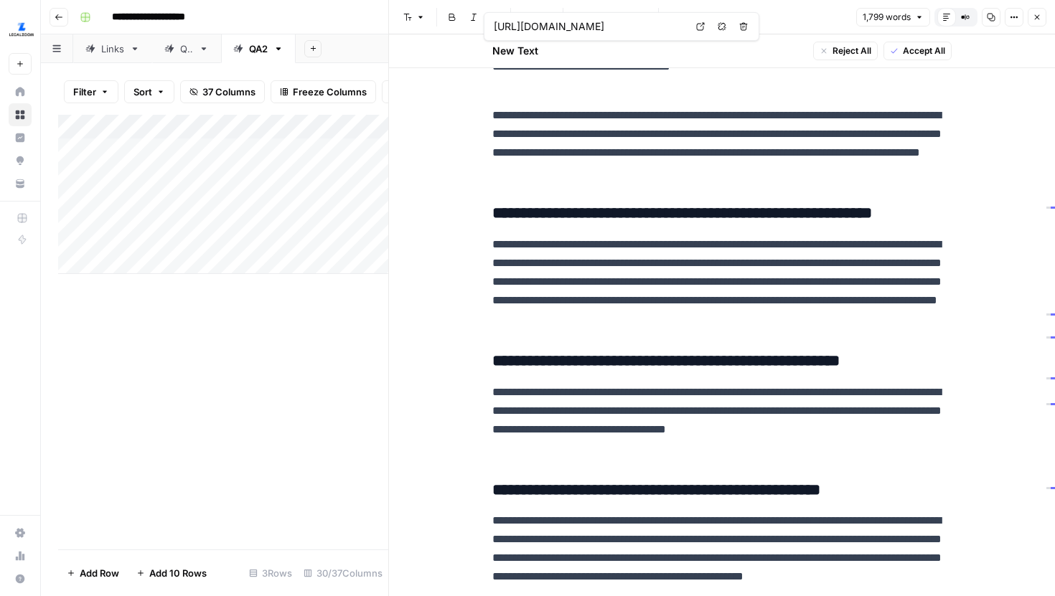
click at [698, 29] on icon at bounding box center [700, 26] width 9 height 9
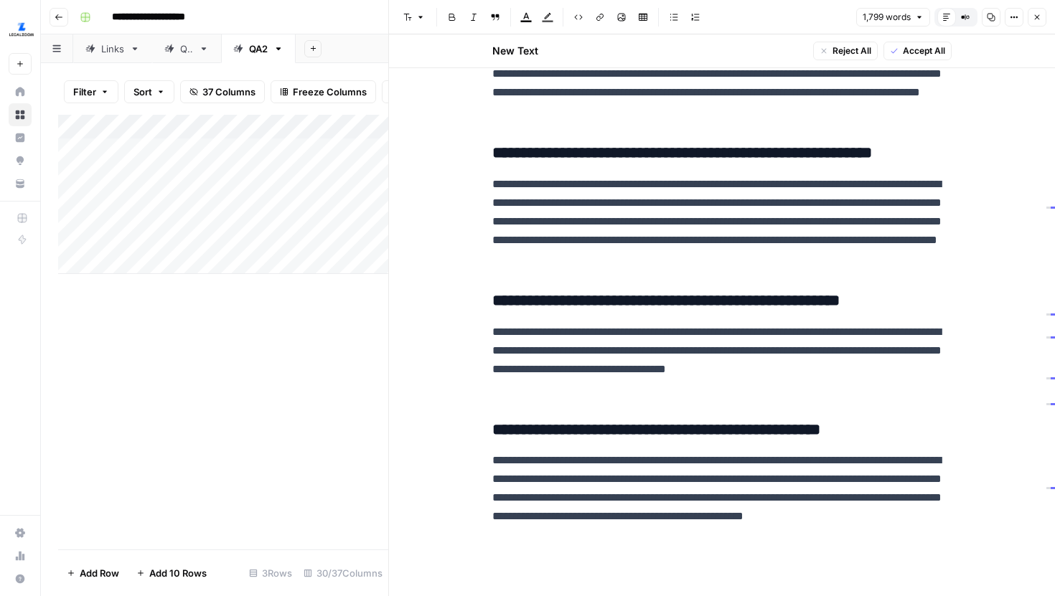
click at [1039, 15] on icon "button" at bounding box center [1037, 17] width 5 height 5
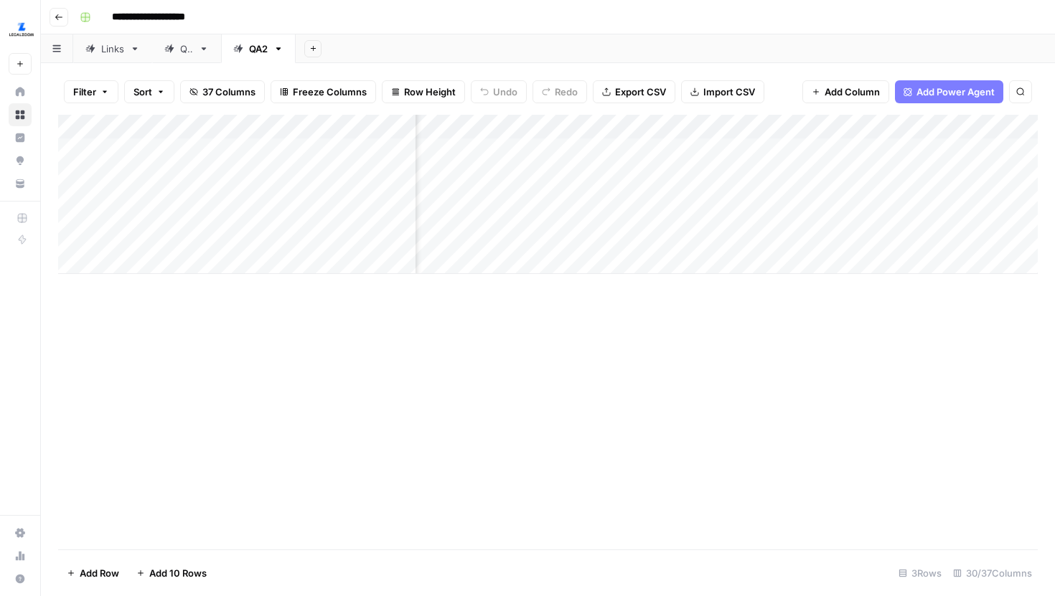
click at [703, 225] on div "Add Column" at bounding box center [548, 194] width 980 height 159
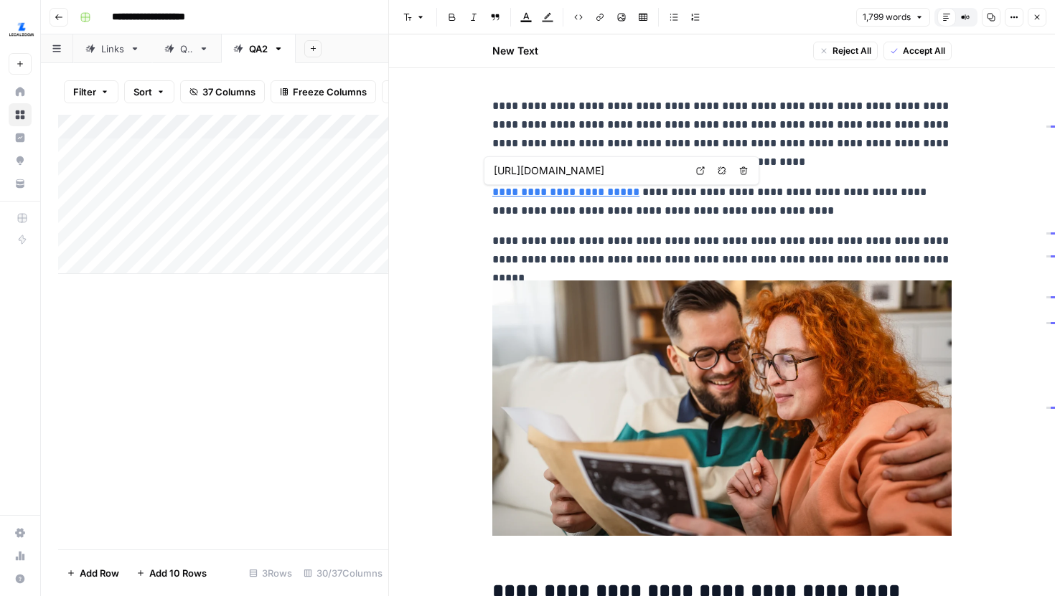
click at [702, 172] on icon at bounding box center [700, 171] width 9 height 9
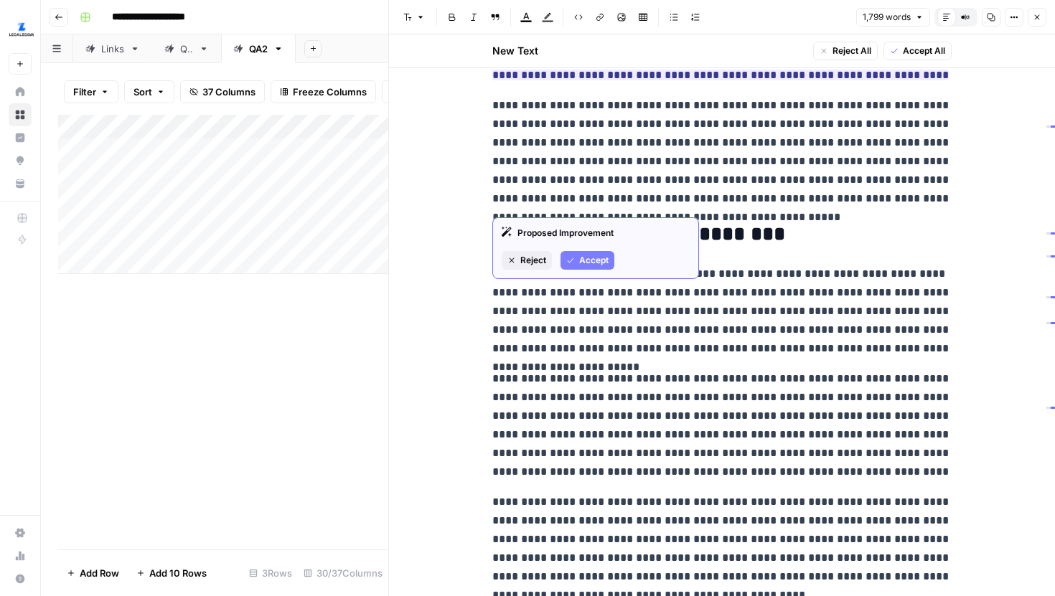
scroll to position [744, 0]
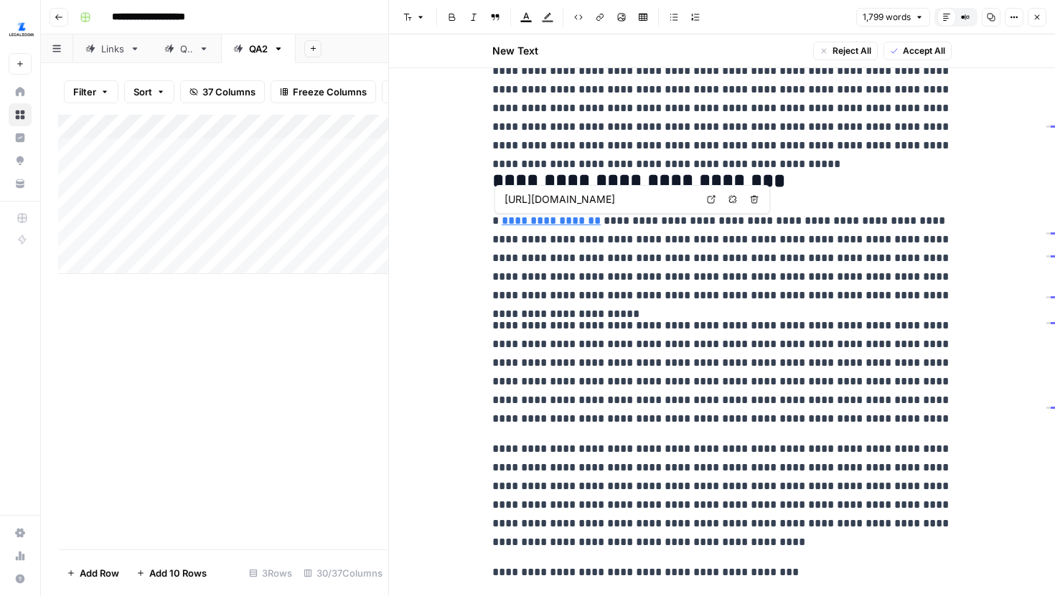
click at [713, 204] on link "Open in a new tab" at bounding box center [711, 199] width 19 height 19
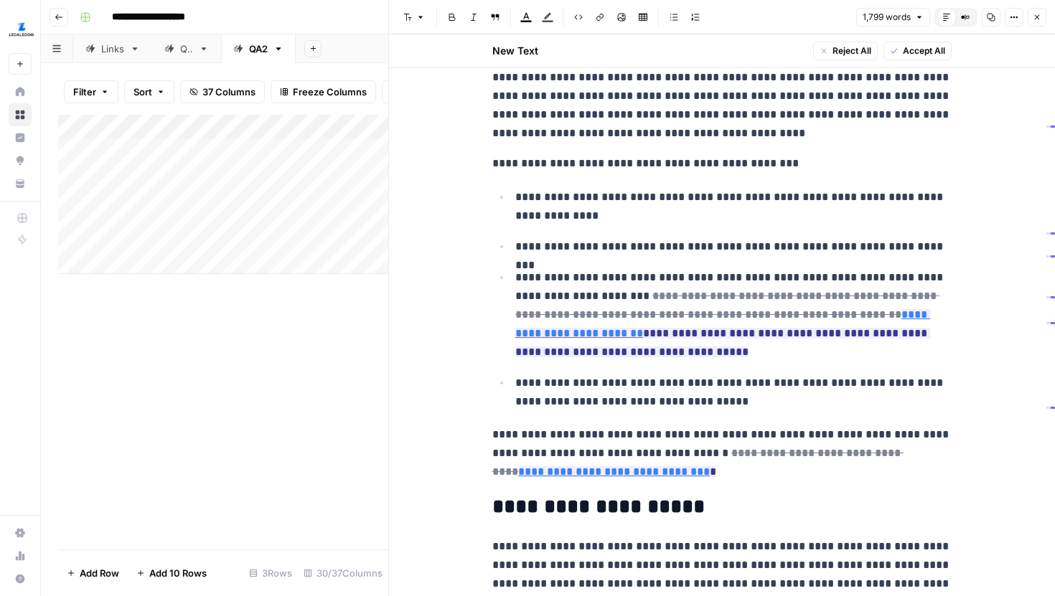
scroll to position [1176, 0]
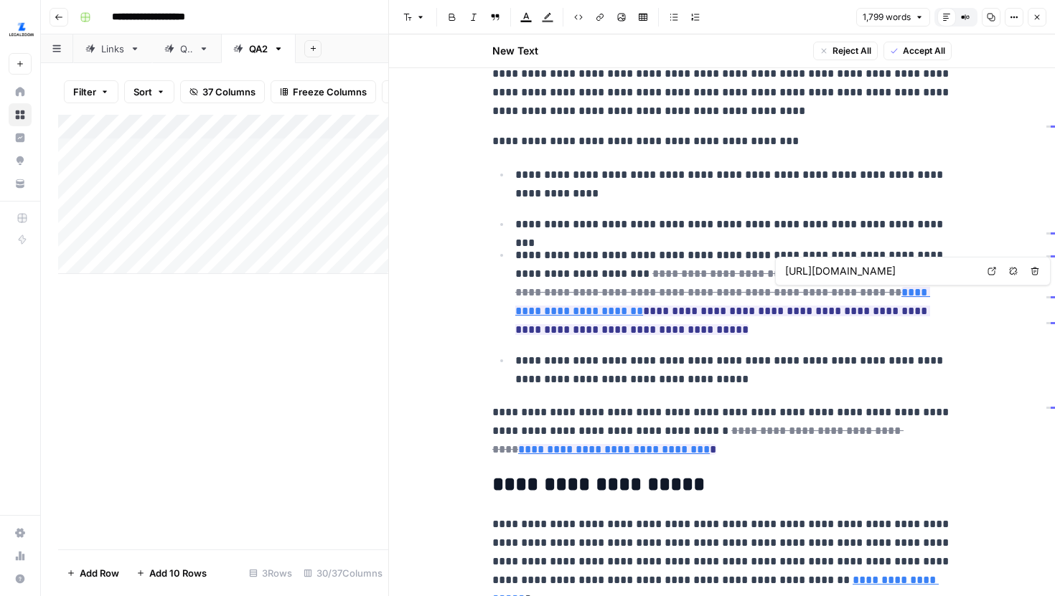
click at [988, 273] on icon at bounding box center [992, 272] width 8 height 8
type input "https://files.consumerfinance.gov/f/documents/cfpb_msem_national_agents_guide.p…"
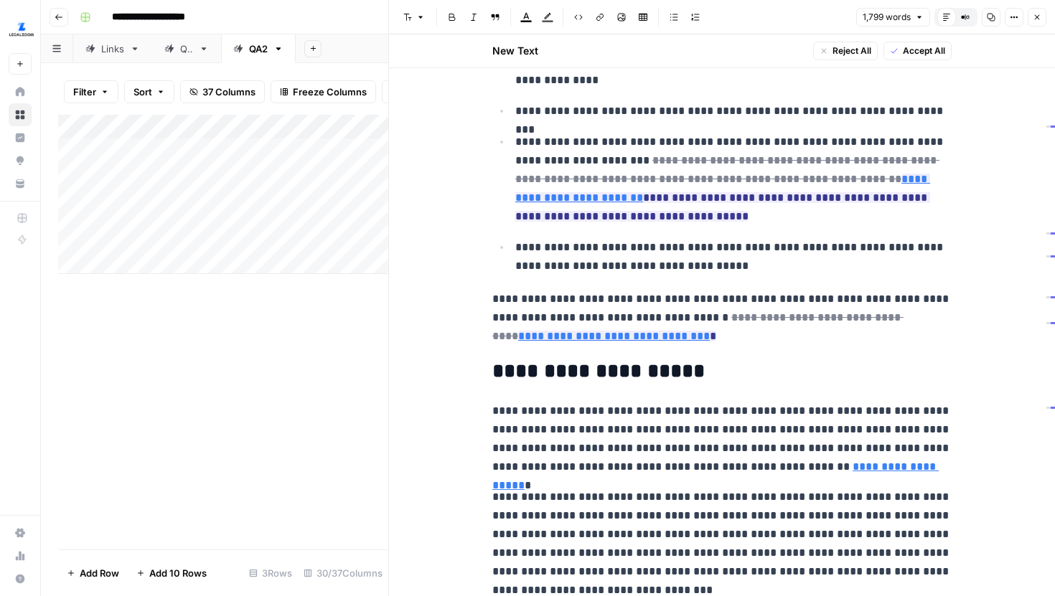
scroll to position [1304, 0]
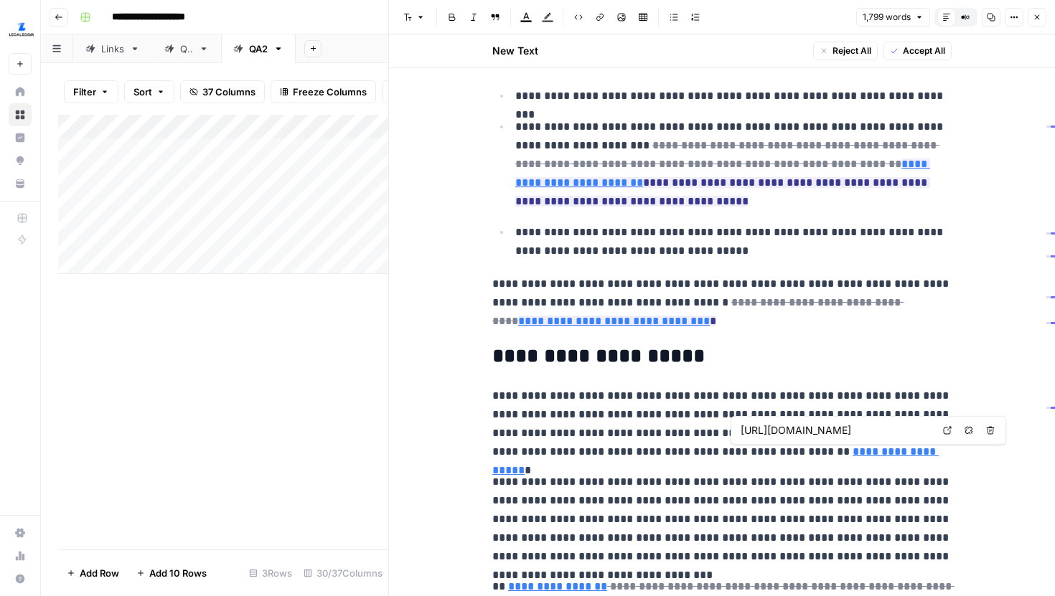
click at [944, 433] on icon at bounding box center [948, 431] width 8 height 8
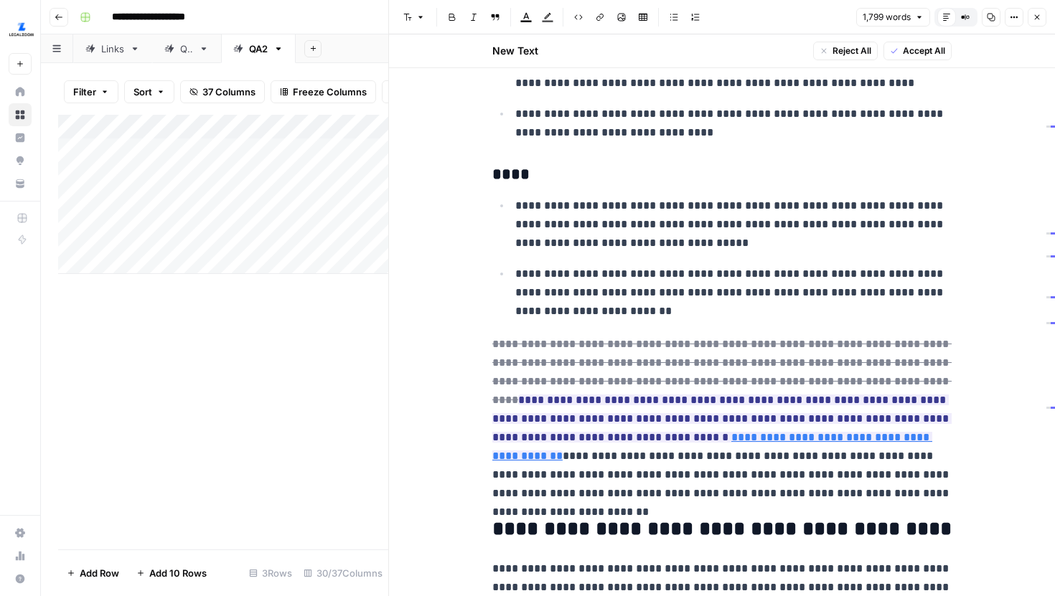
scroll to position [2322, 0]
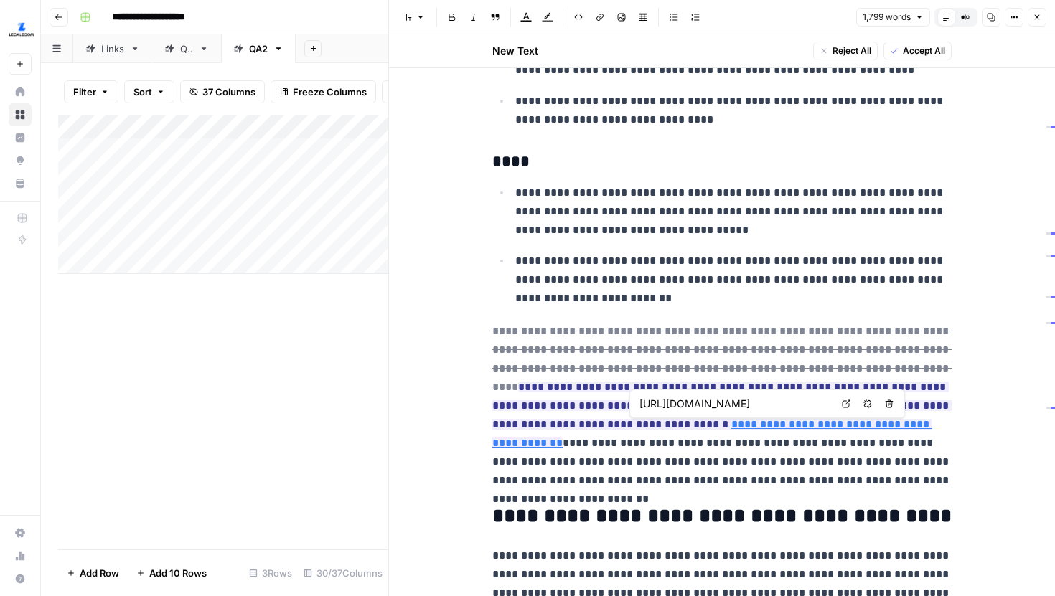
click at [855, 403] on link "Open in a new tab" at bounding box center [846, 404] width 19 height 19
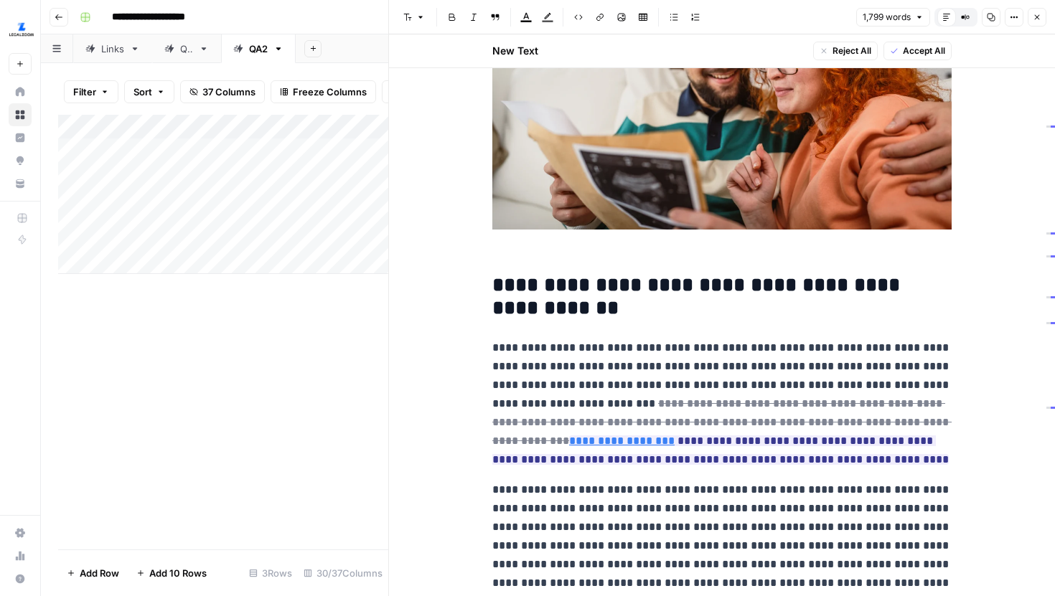
scroll to position [341, 0]
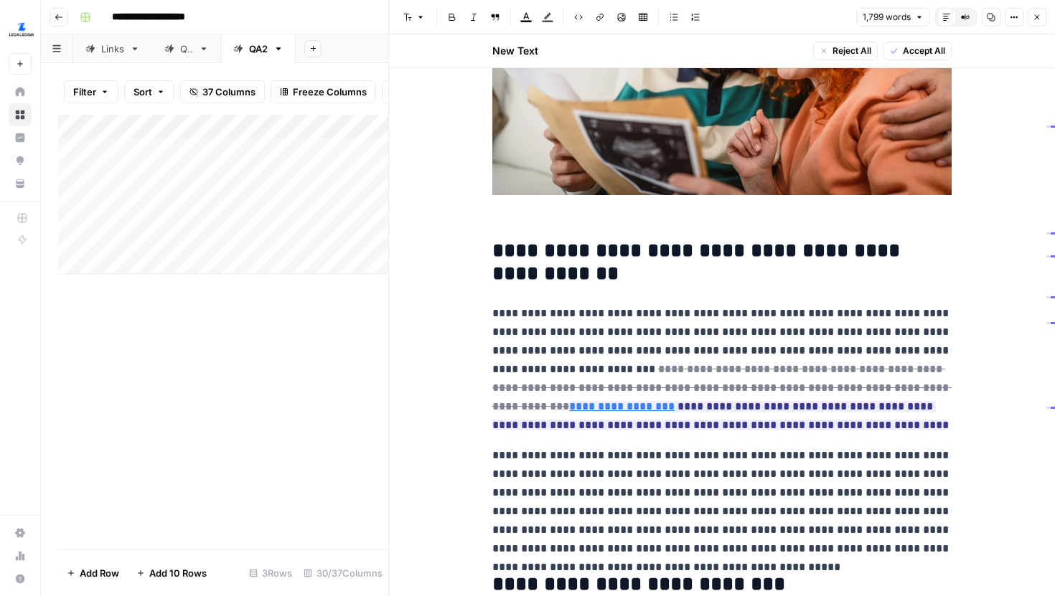
click at [968, 17] on icon "button" at bounding box center [965, 17] width 9 height 9
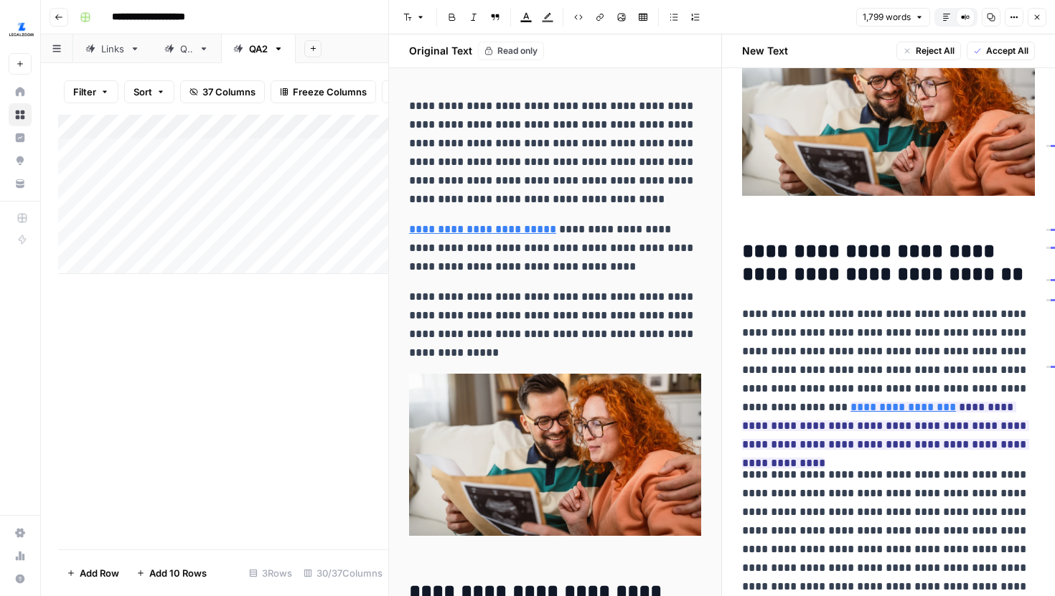
click at [950, 17] on icon "button" at bounding box center [946, 17] width 9 height 9
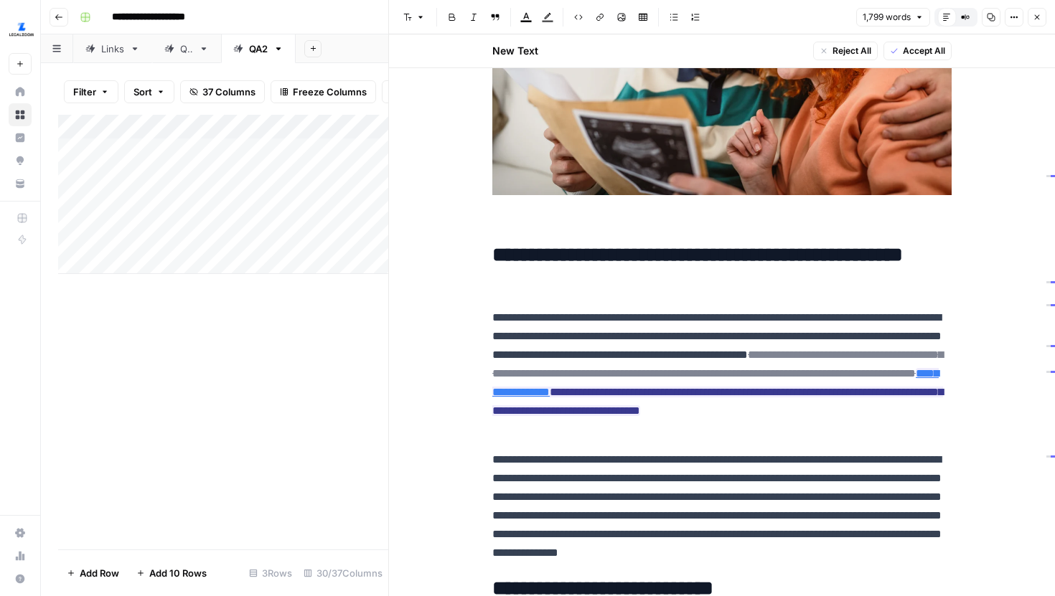
click at [1011, 17] on icon "button" at bounding box center [1012, 18] width 2 height 2
click at [975, 146] on span "Code" at bounding box center [971, 152] width 69 height 14
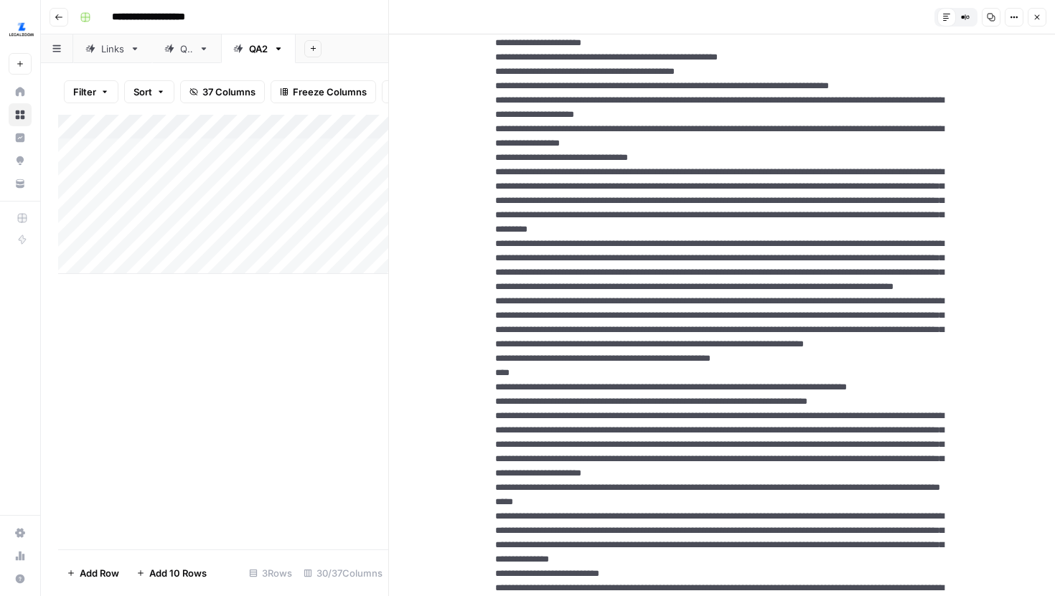
scroll to position [736, 0]
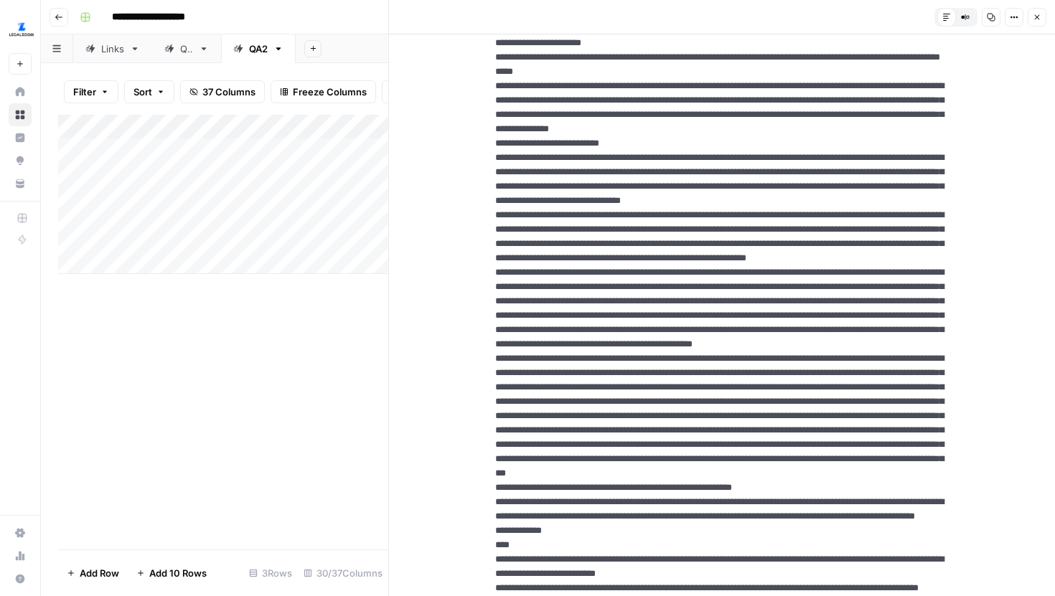
click at [1033, 9] on button "Close" at bounding box center [1037, 17] width 19 height 19
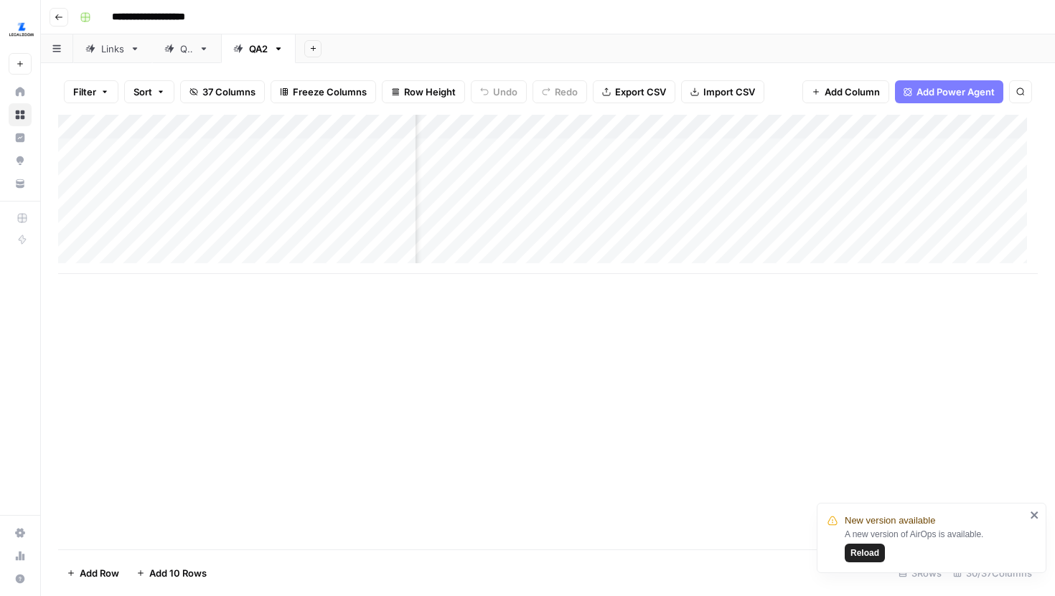
scroll to position [0, 1365]
click at [104, 49] on div "Links" at bounding box center [112, 49] width 23 height 14
click at [261, 43] on div "QA2" at bounding box center [258, 49] width 19 height 14
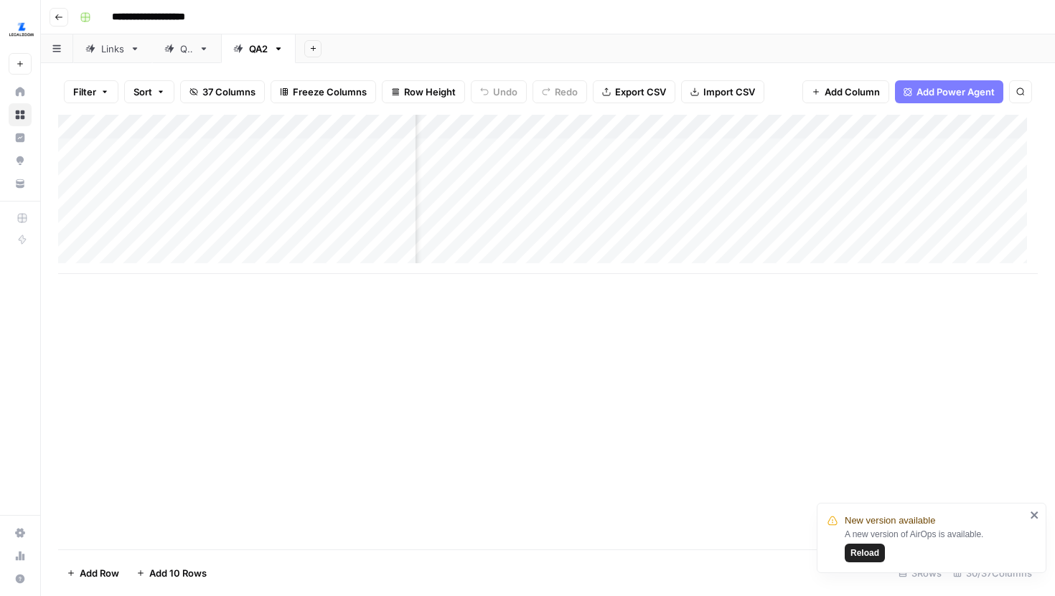
click at [1036, 515] on icon "close" at bounding box center [1035, 515] width 10 height 11
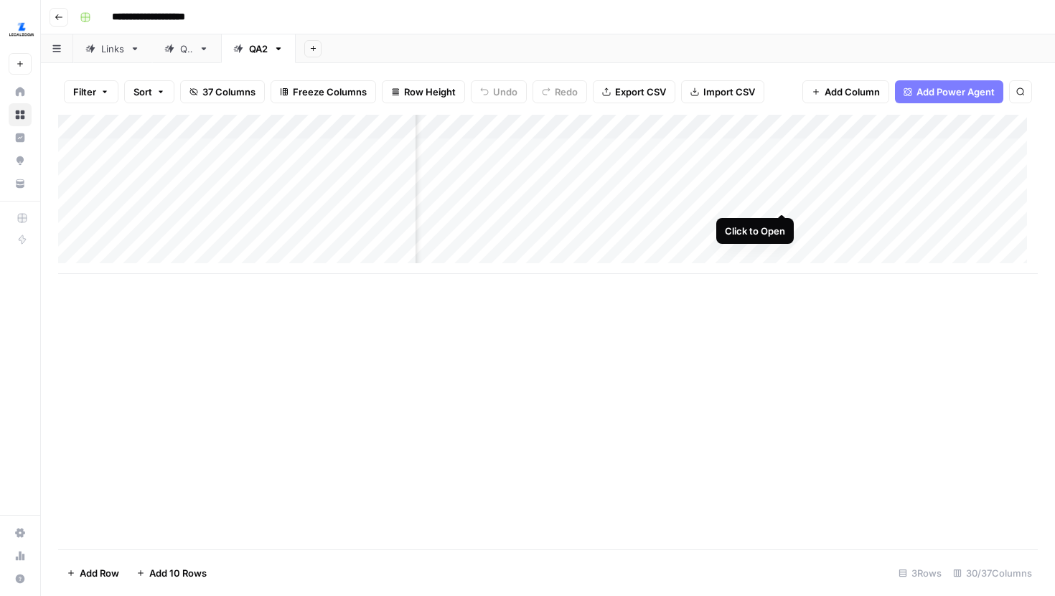
click at [779, 184] on div "Add Column" at bounding box center [548, 194] width 980 height 159
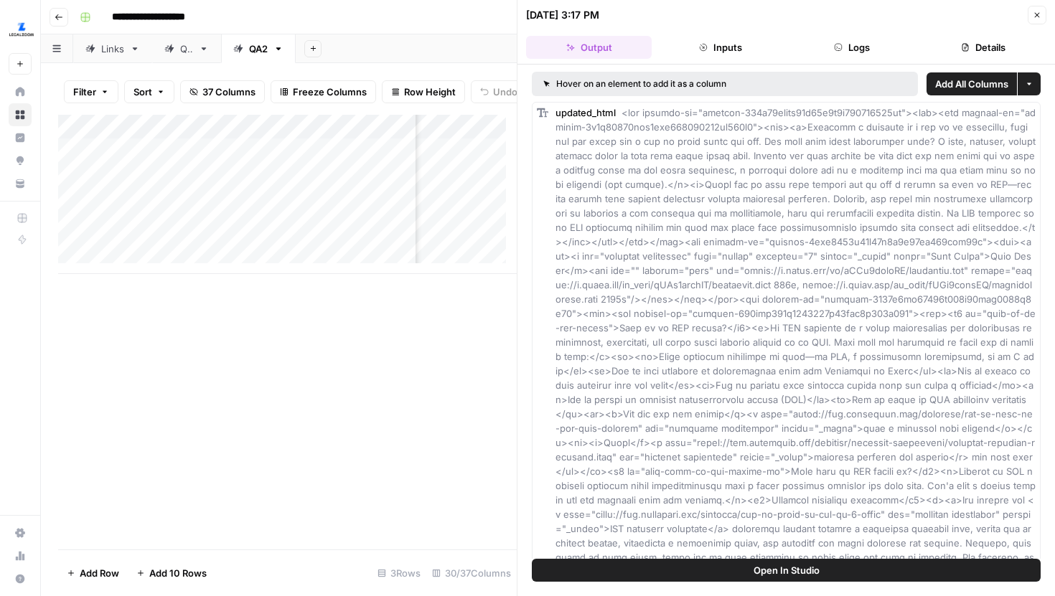
click at [1033, 14] on icon "button" at bounding box center [1037, 15] width 9 height 9
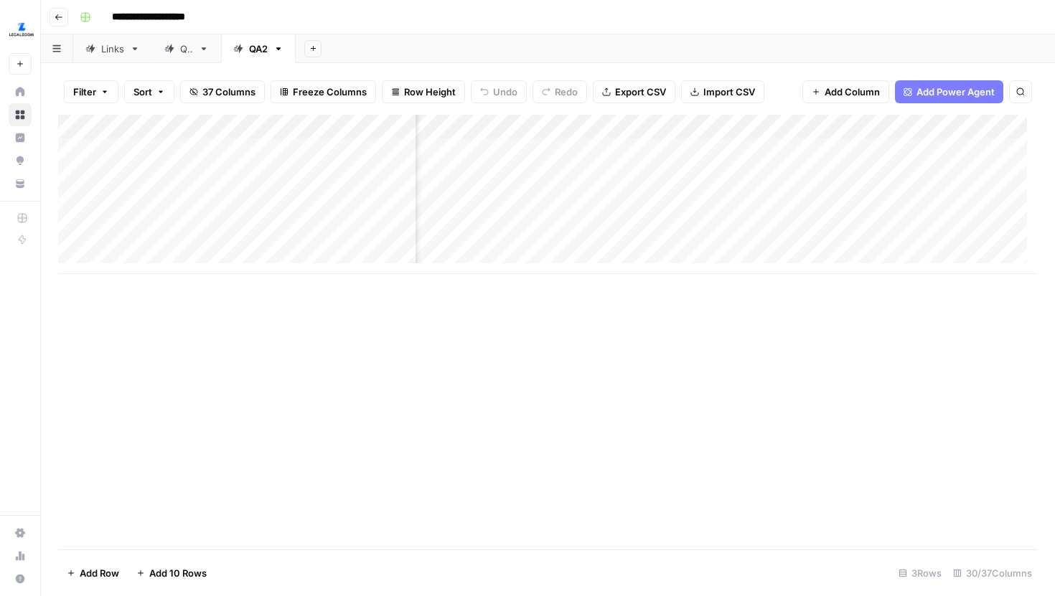
click at [744, 128] on div "Add Column" at bounding box center [548, 194] width 980 height 159
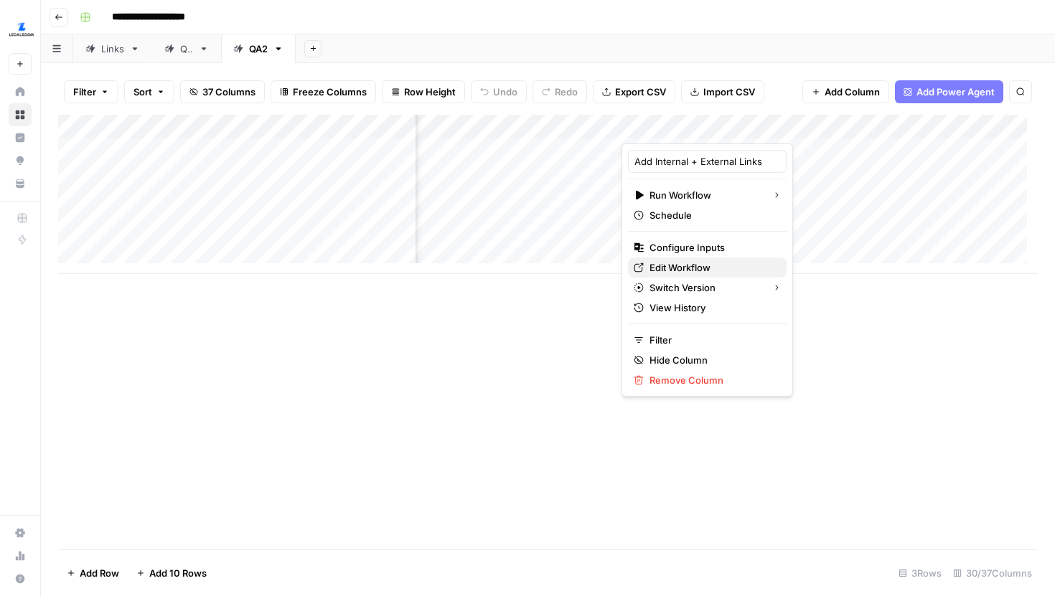
click at [688, 270] on span "Edit Workflow" at bounding box center [713, 268] width 126 height 14
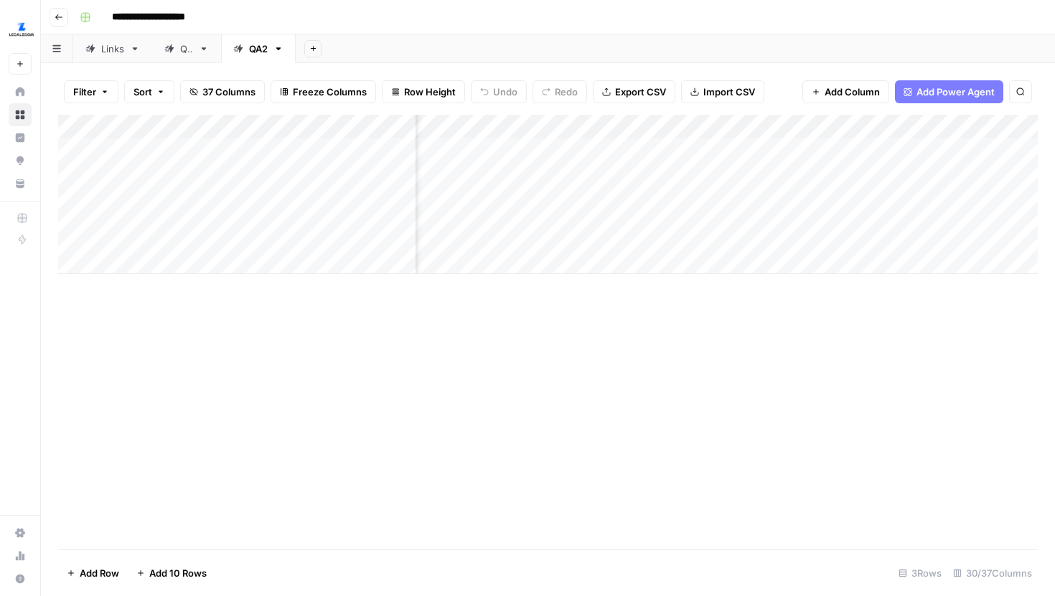
scroll to position [0, 2590]
click at [970, 187] on div "Add Column" at bounding box center [548, 194] width 980 height 159
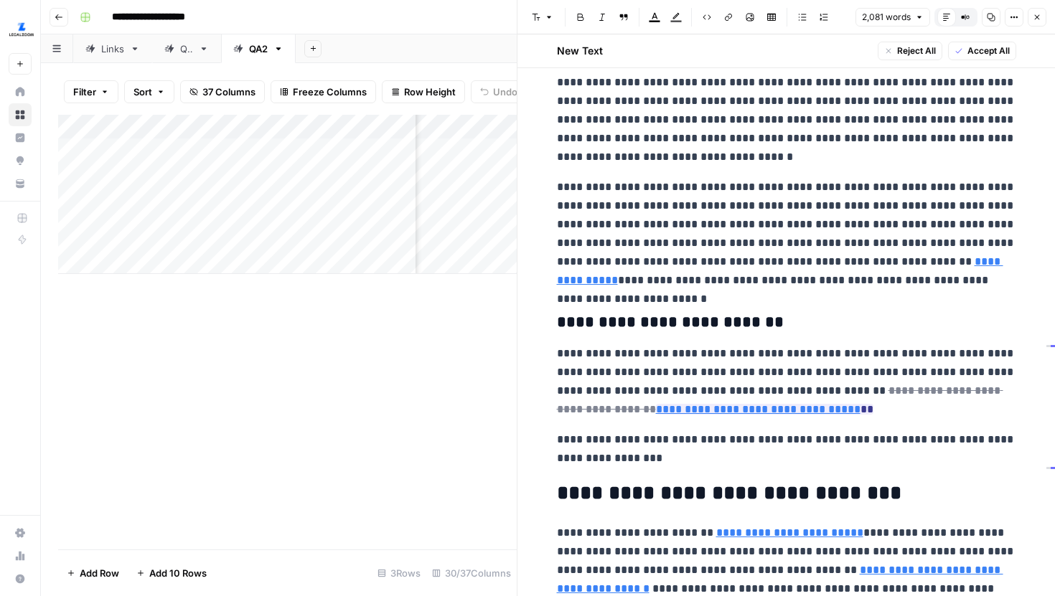
scroll to position [2365, 0]
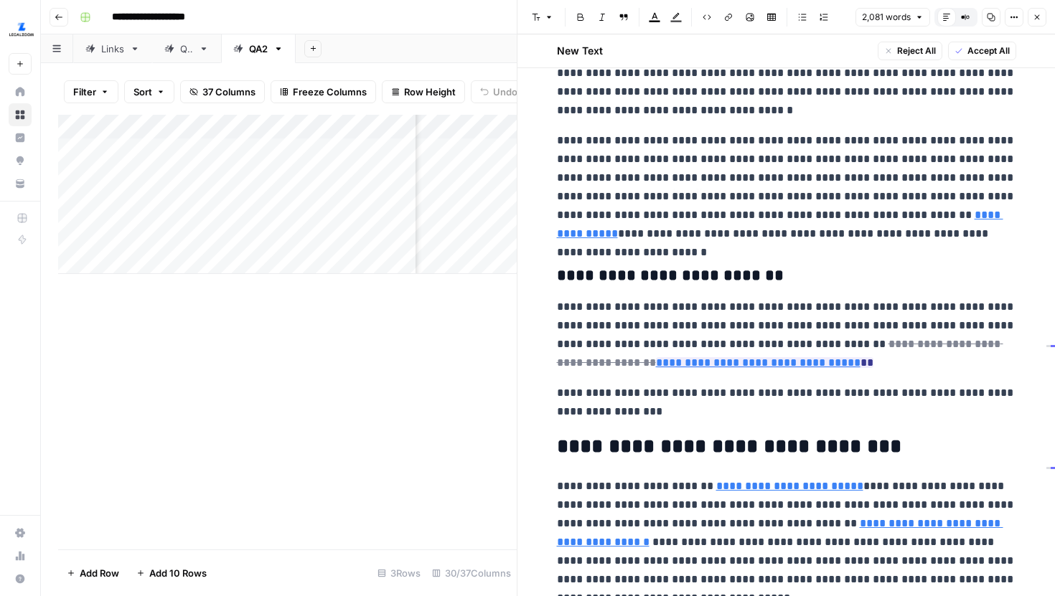
type input "https://www.sba.gov/business-guide/launch-your-business/choose-business-structu…"
click at [824, 346] on link "Open in a new tab" at bounding box center [825, 341] width 19 height 19
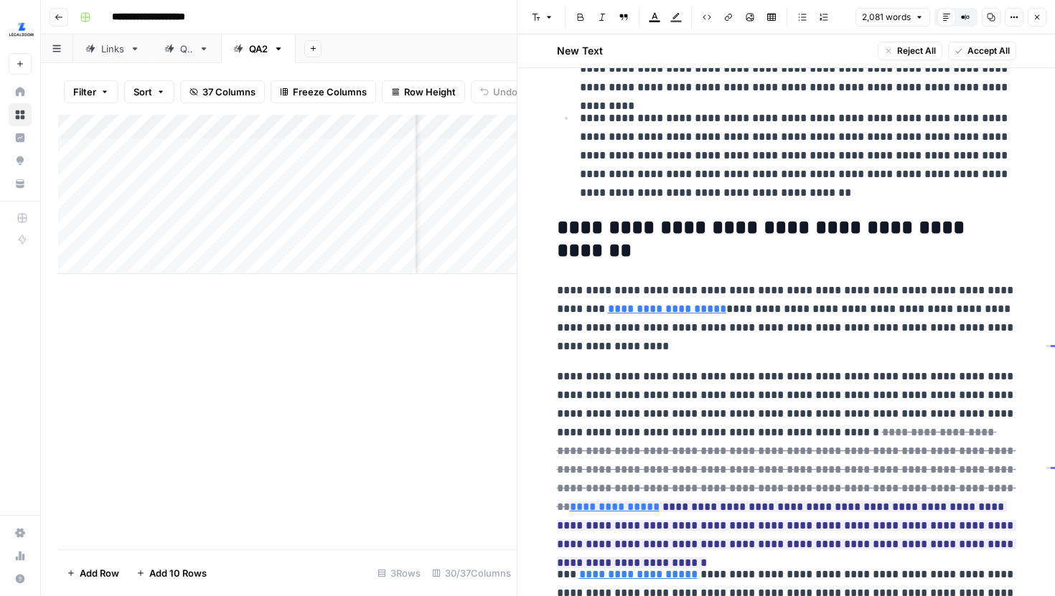
scroll to position [3376, 0]
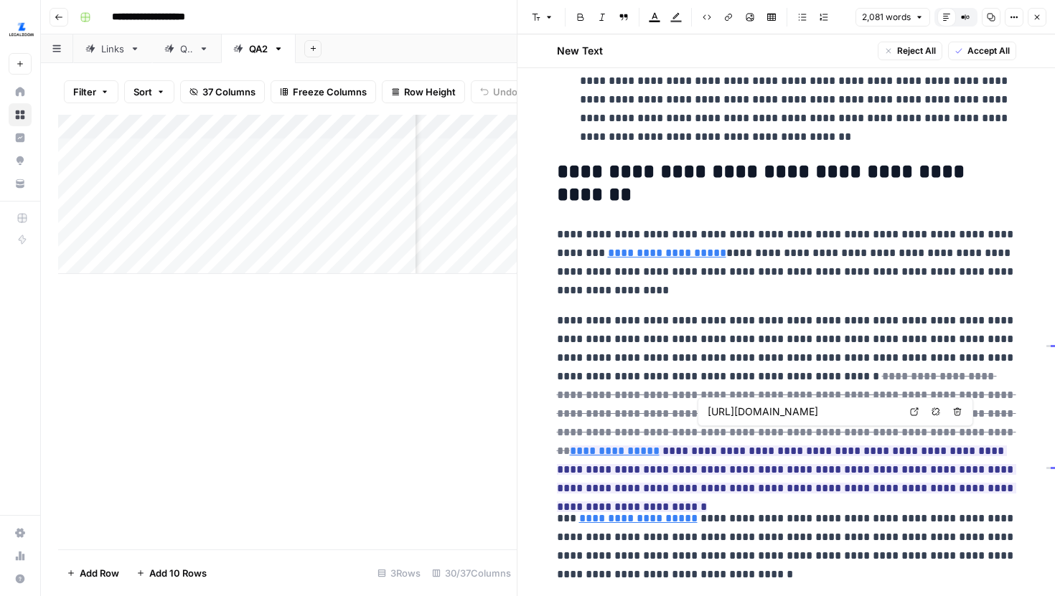
click at [919, 416] on link "Open in a new tab" at bounding box center [914, 412] width 19 height 19
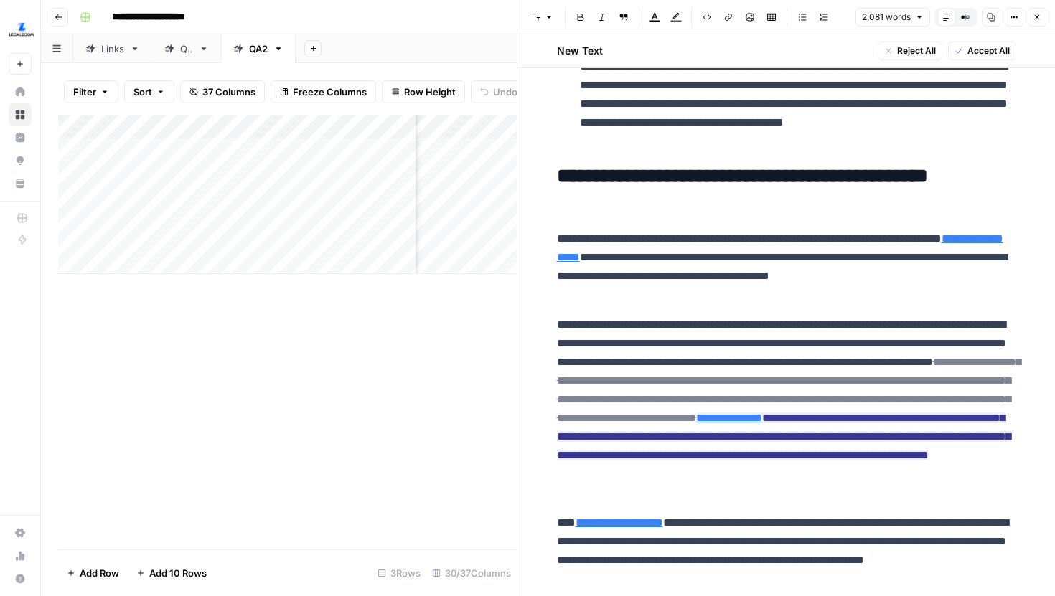
click at [1044, 19] on button "Close" at bounding box center [1037, 17] width 19 height 19
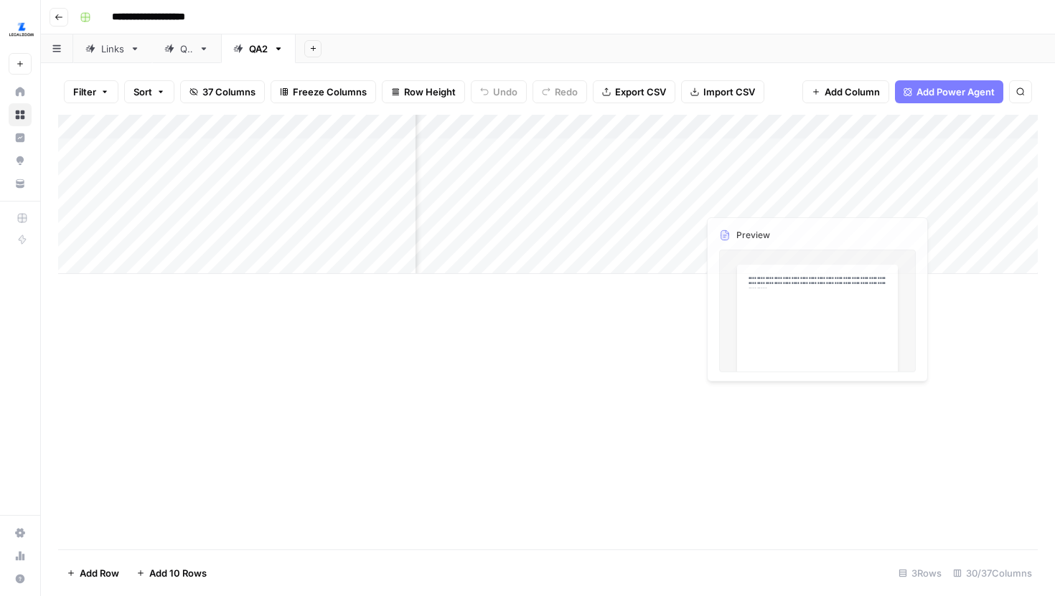
scroll to position [0, 718]
click at [622, 134] on div "Add Column" at bounding box center [548, 194] width 980 height 159
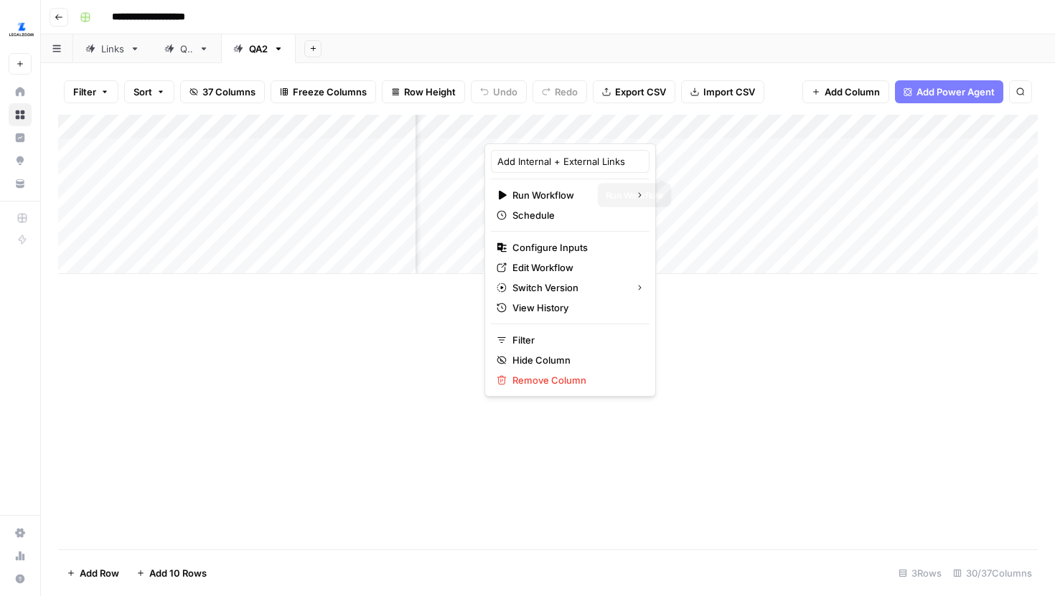
click at [691, 387] on div "Add Column" at bounding box center [548, 332] width 980 height 435
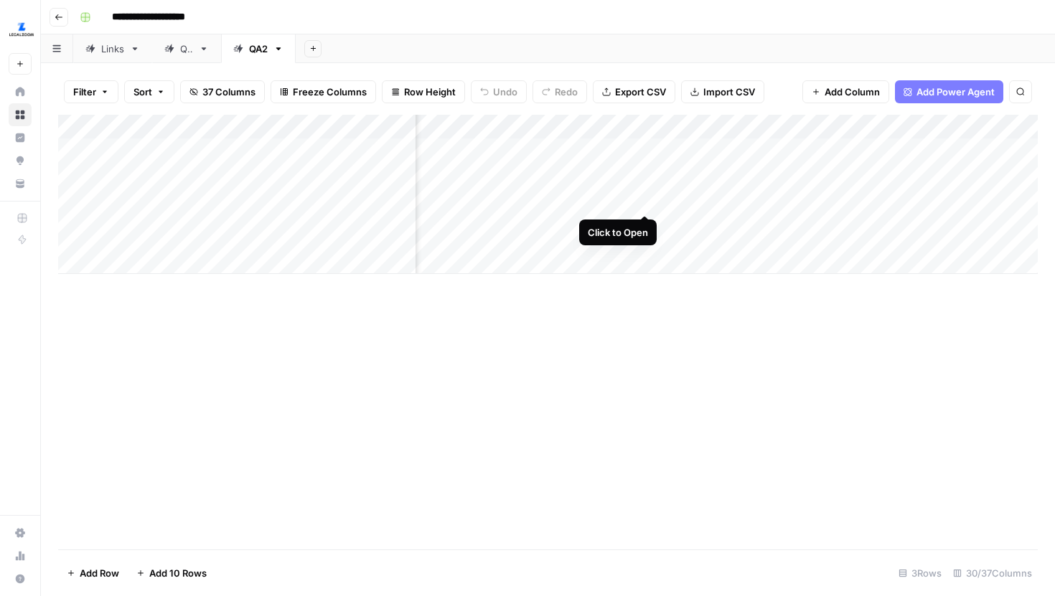
click at [648, 189] on div "Add Column" at bounding box center [548, 194] width 980 height 159
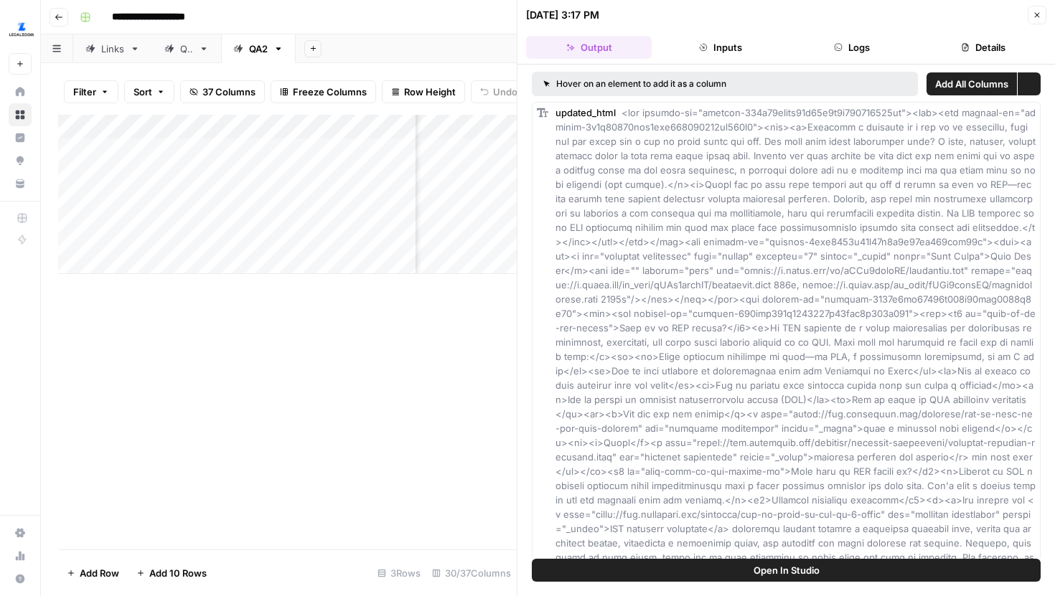
click at [787, 579] on button "Open In Studio" at bounding box center [786, 570] width 509 height 23
click at [1039, 11] on icon "button" at bounding box center [1037, 15] width 9 height 9
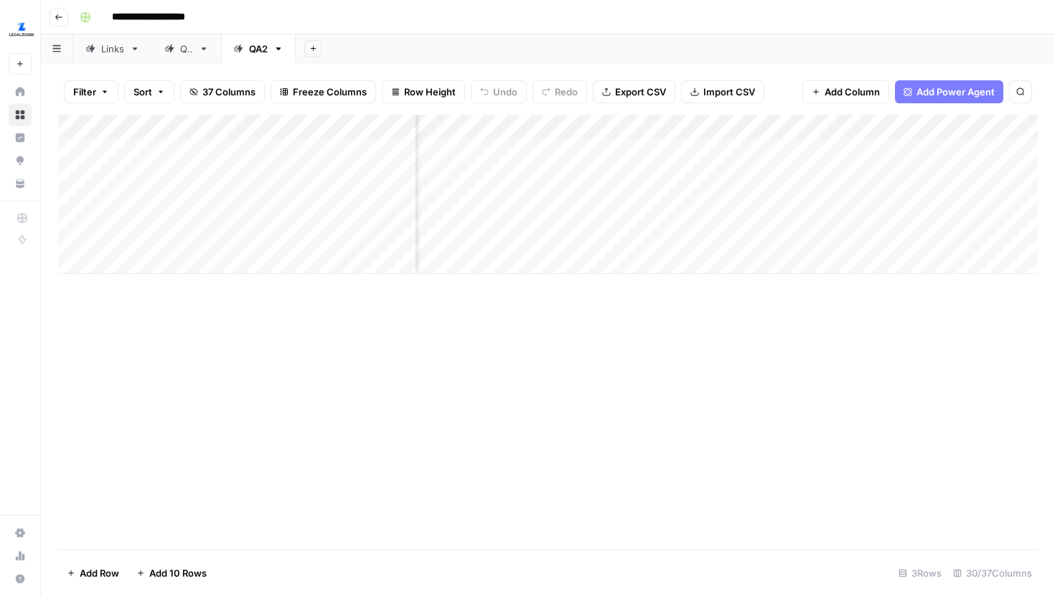
scroll to position [0, 1692]
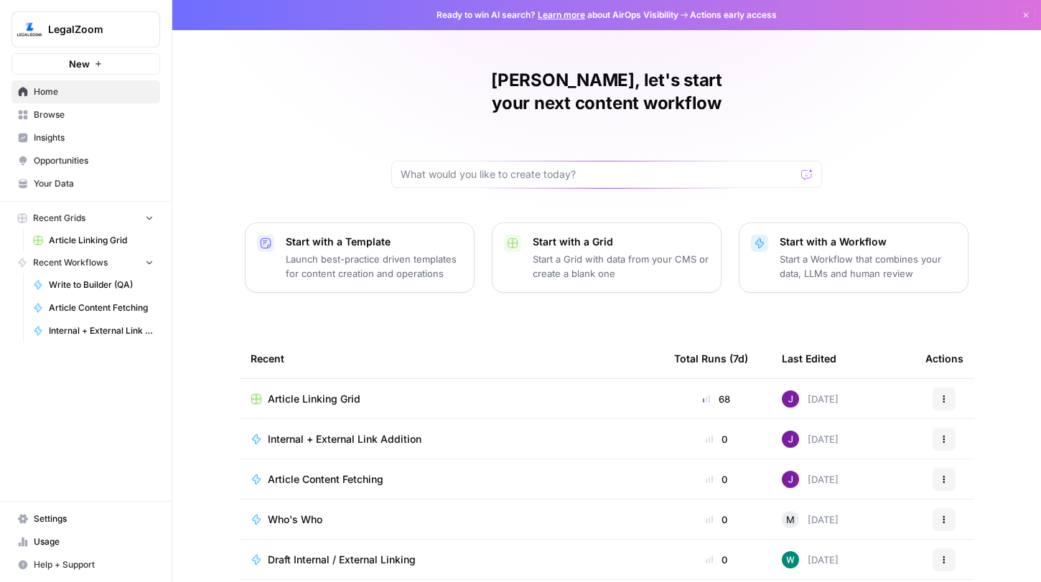
click at [91, 240] on span "Article Linking Grid" at bounding box center [101, 240] width 105 height 13
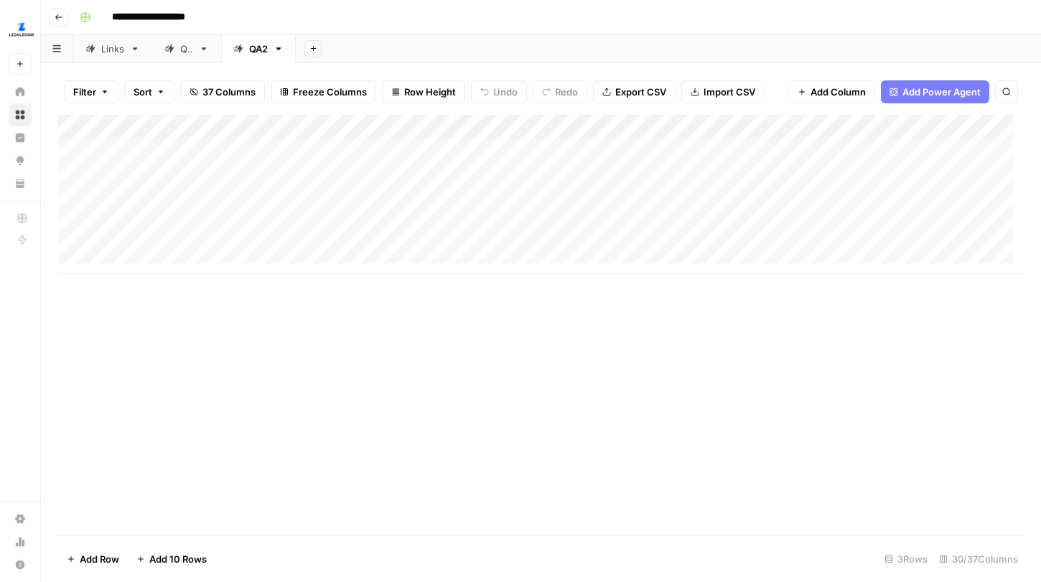
click at [30, 20] on img "Workspace: LegalZoom" at bounding box center [22, 30] width 26 height 26
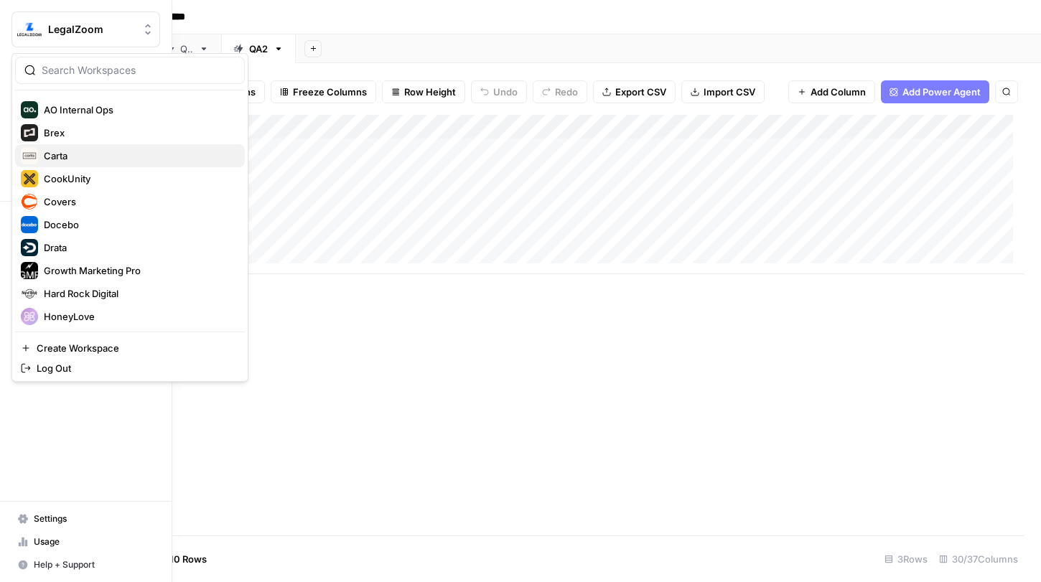
scroll to position [113, 0]
click at [83, 252] on span "Drata" at bounding box center [138, 247] width 189 height 14
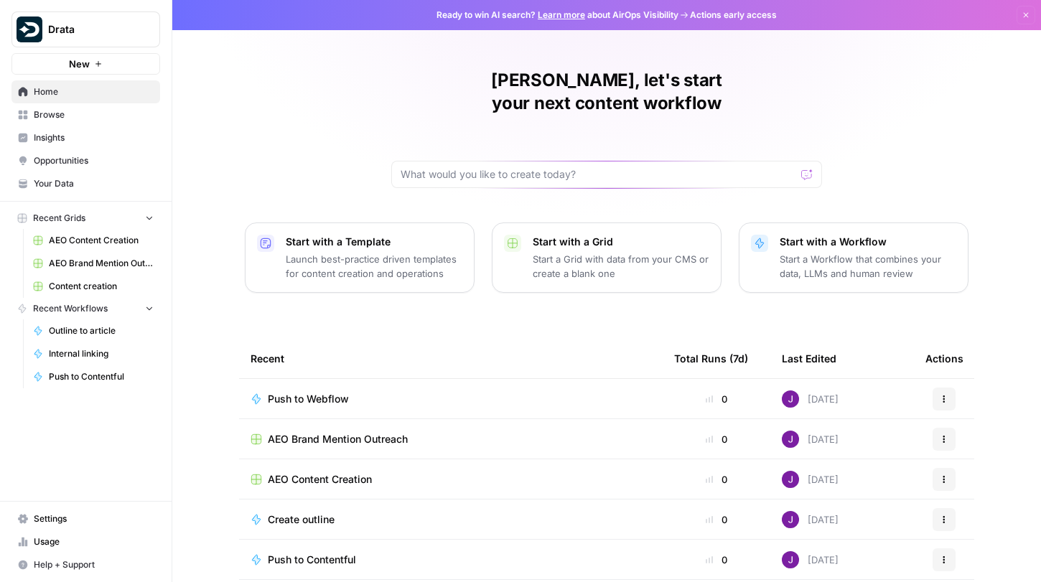
click at [88, 280] on span "Content creation" at bounding box center [101, 286] width 105 height 13
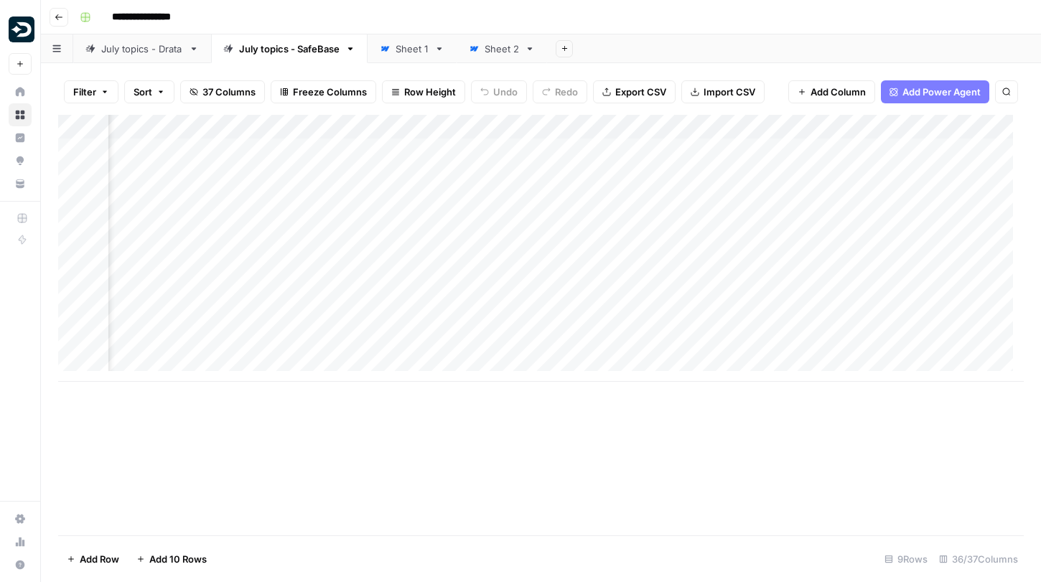
scroll to position [0, 3273]
click at [431, 126] on div "Add Column" at bounding box center [540, 248] width 965 height 267
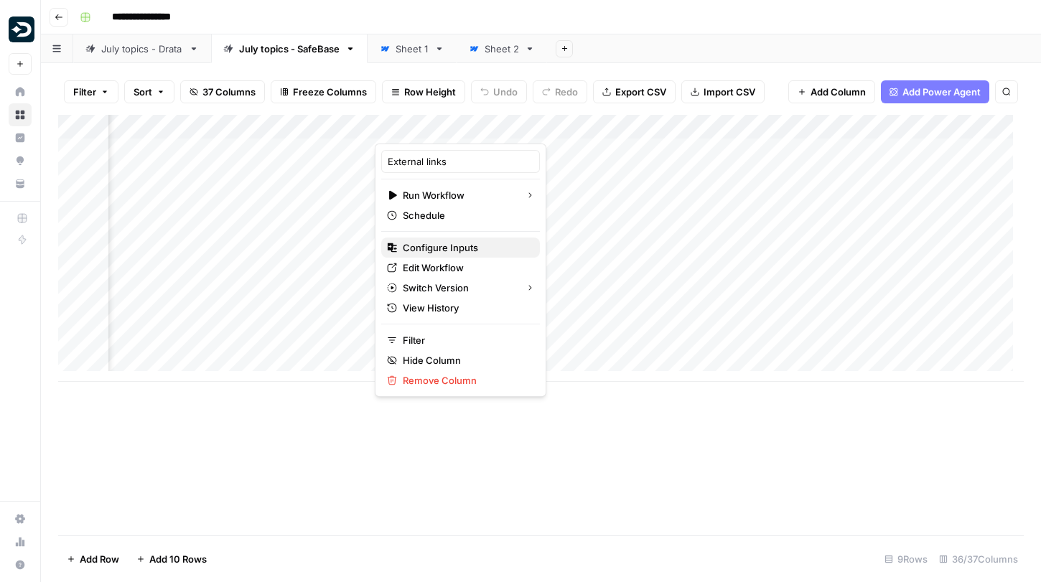
click at [467, 252] on span "Configure Inputs" at bounding box center [466, 247] width 126 height 14
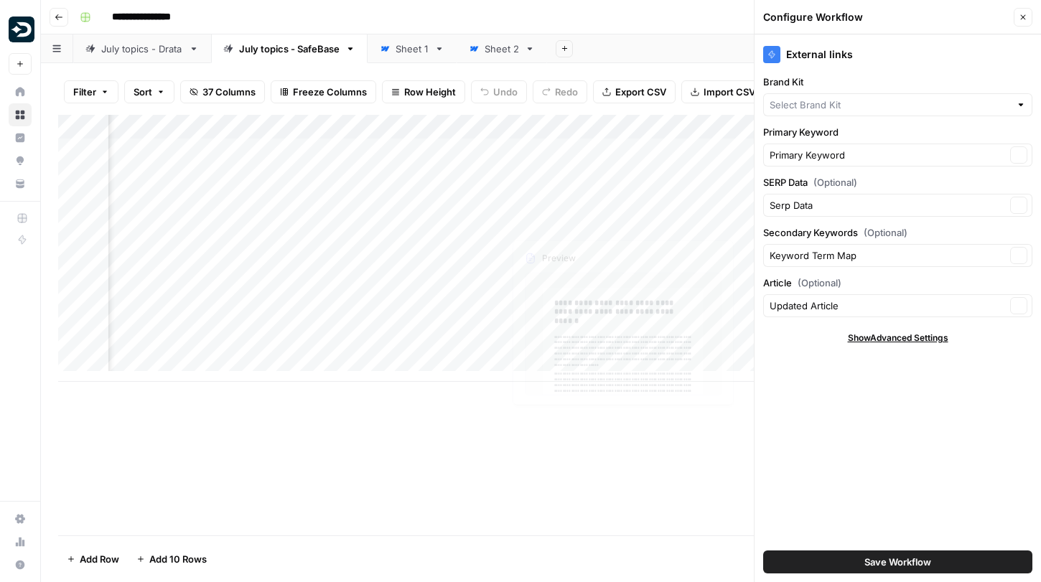
type input "SafeBase"
click at [412, 126] on div "Add Column" at bounding box center [540, 248] width 965 height 267
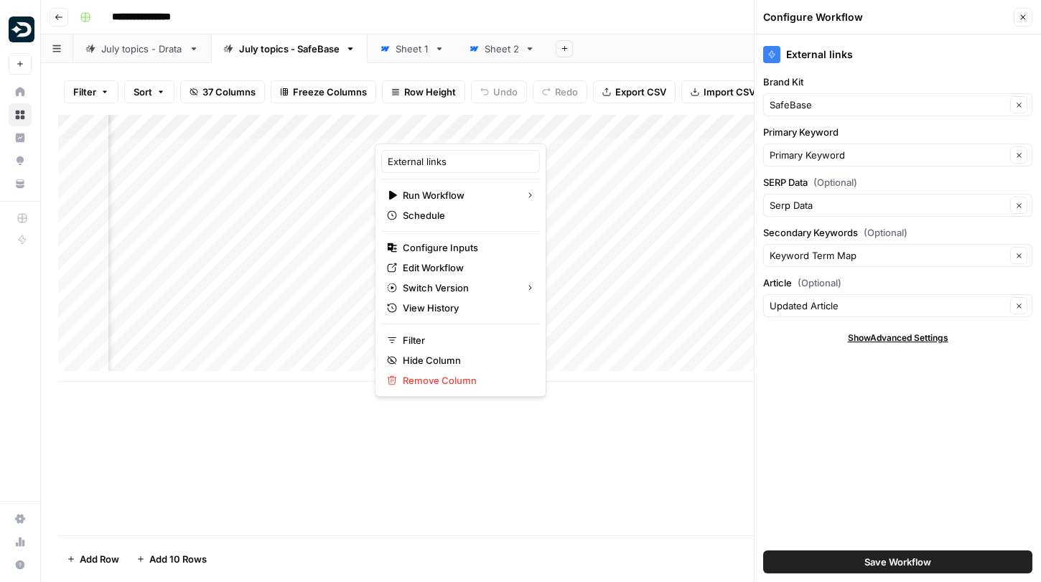
click at [1026, 19] on icon "button" at bounding box center [1022, 17] width 9 height 9
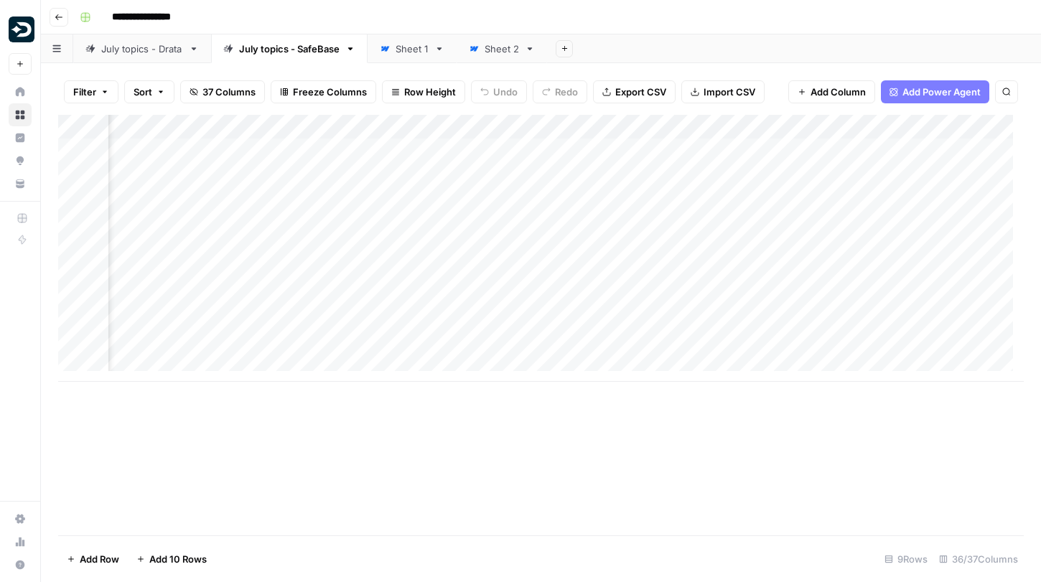
click at [428, 125] on div "Add Column" at bounding box center [540, 248] width 965 height 267
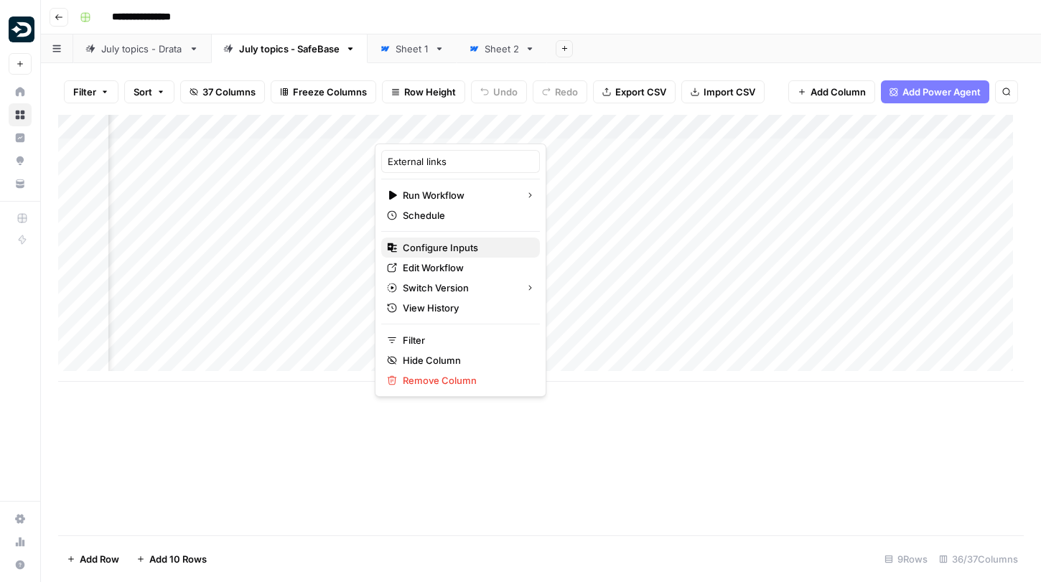
click at [453, 248] on span "Configure Inputs" at bounding box center [466, 247] width 126 height 14
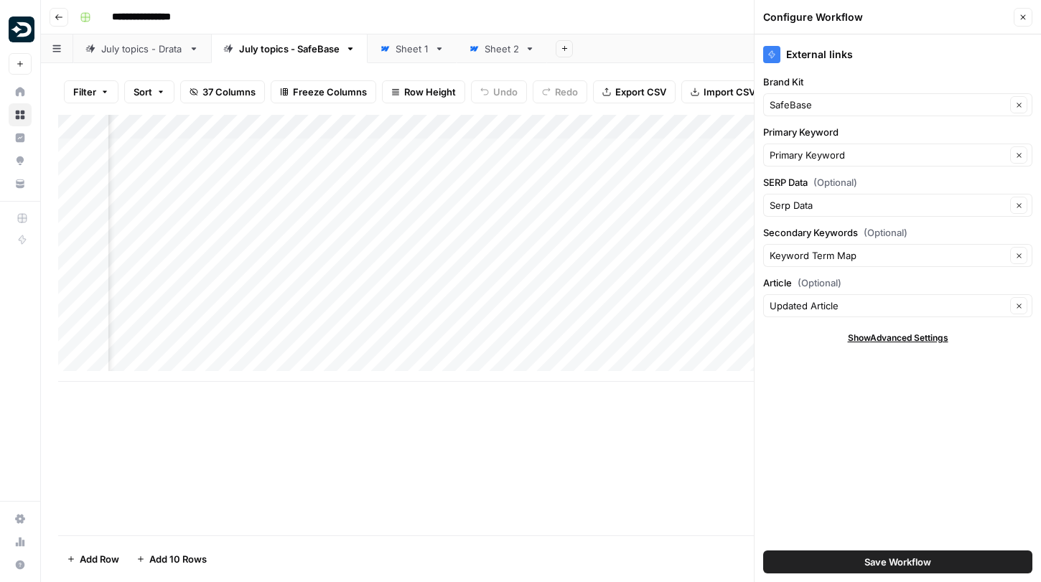
click at [1023, 17] on icon "button" at bounding box center [1022, 17] width 9 height 9
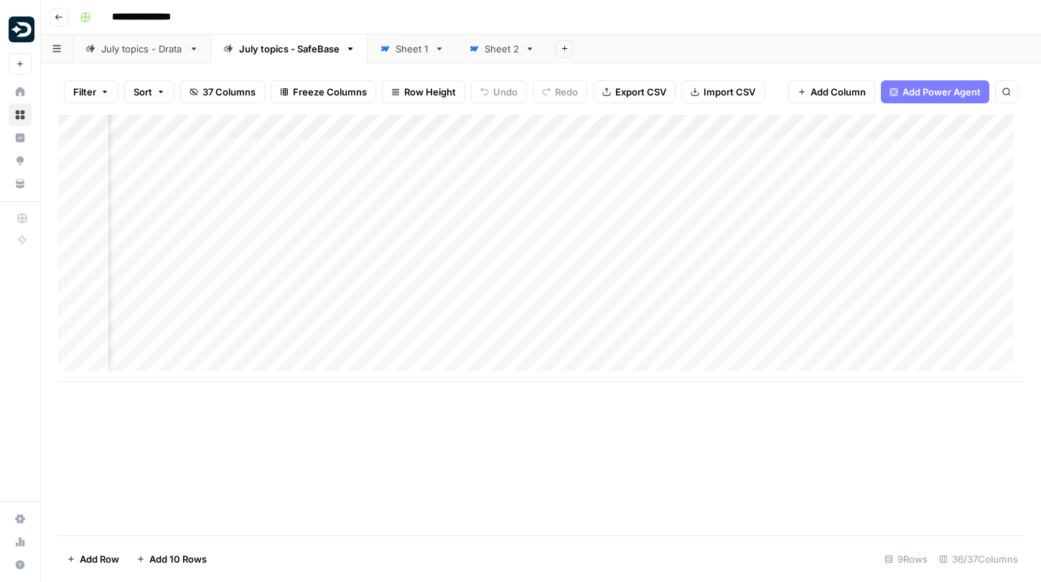
scroll to position [0, 3583]
click at [400, 127] on div "Add Column" at bounding box center [540, 248] width 965 height 267
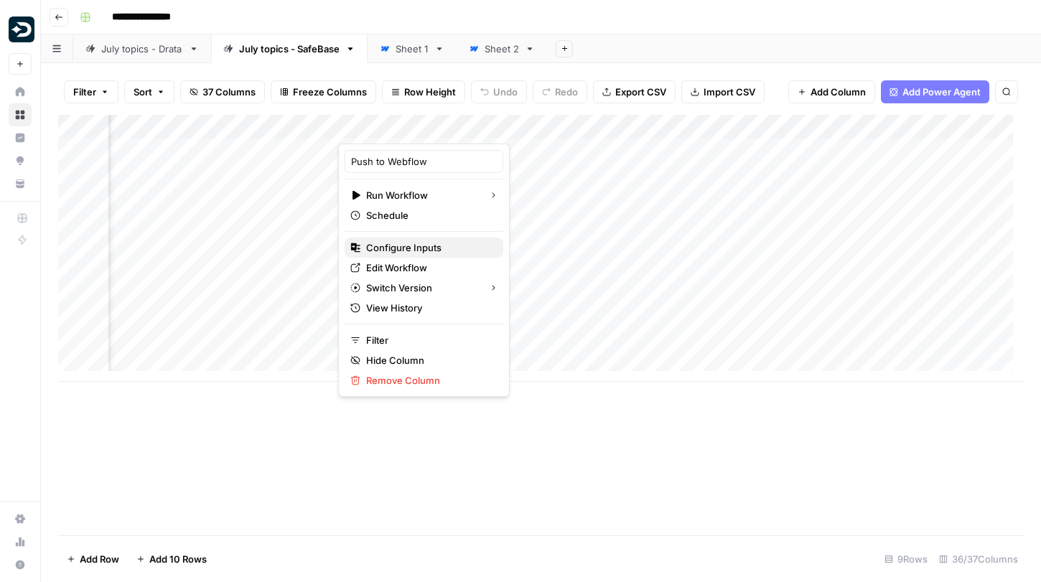
click at [405, 250] on span "Configure Inputs" at bounding box center [429, 247] width 126 height 14
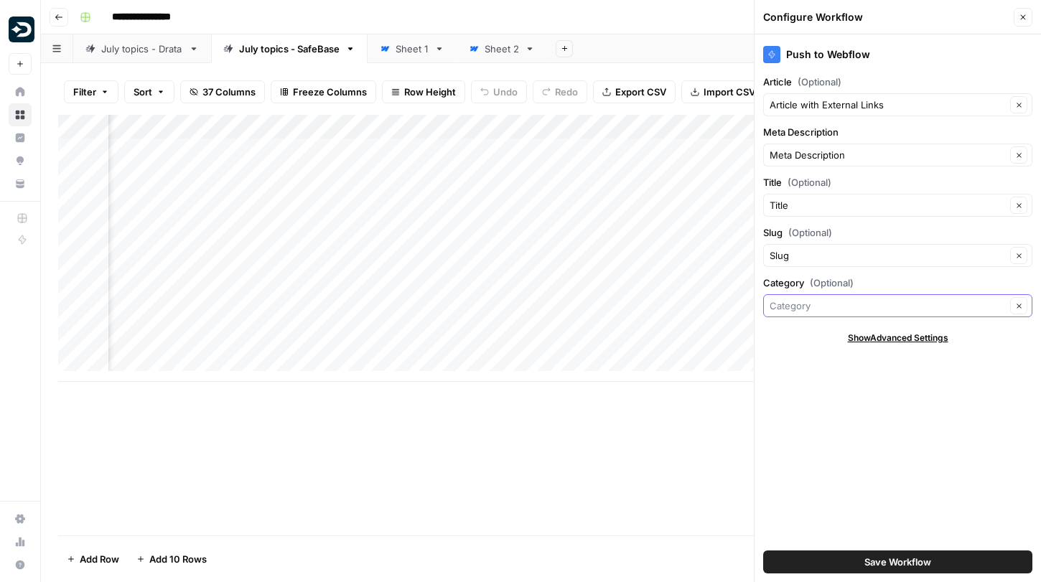
click at [848, 304] on input "Category (Optional)" at bounding box center [887, 306] width 236 height 14
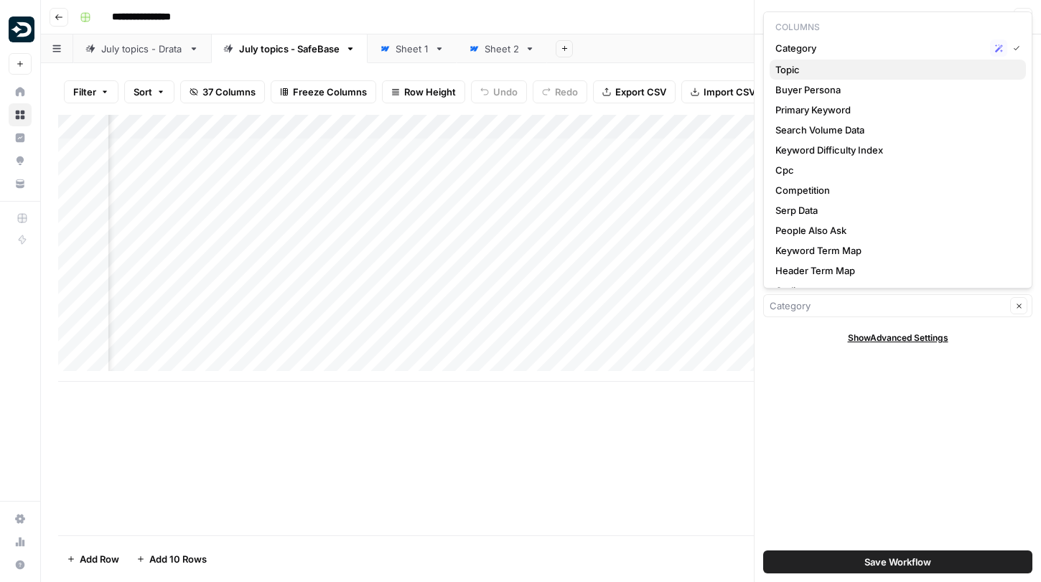
click at [821, 75] on span "Topic" at bounding box center [894, 69] width 239 height 14
type input "Topic"
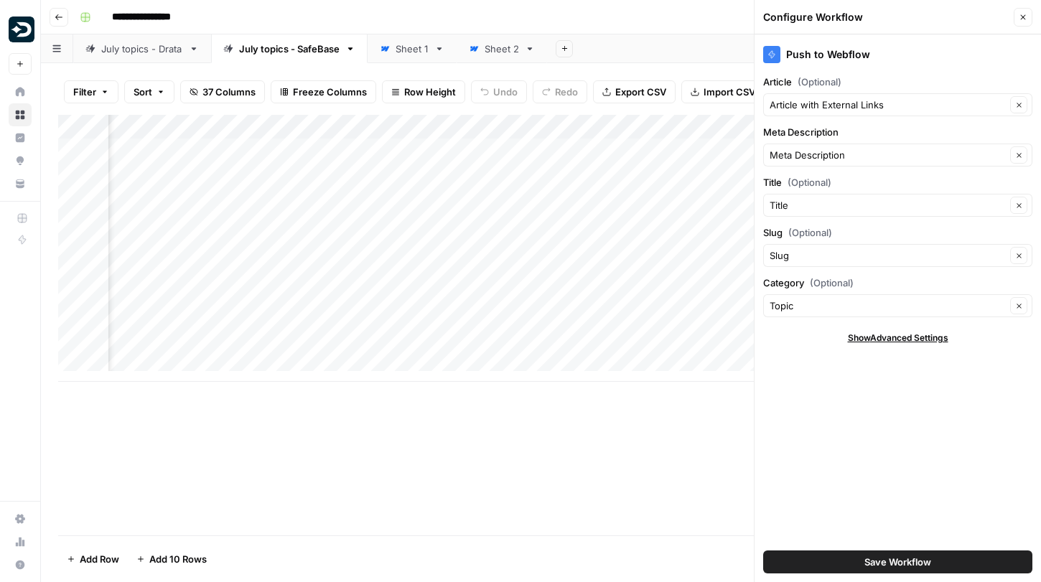
click at [835, 313] on div "Topic Clear" at bounding box center [897, 305] width 269 height 23
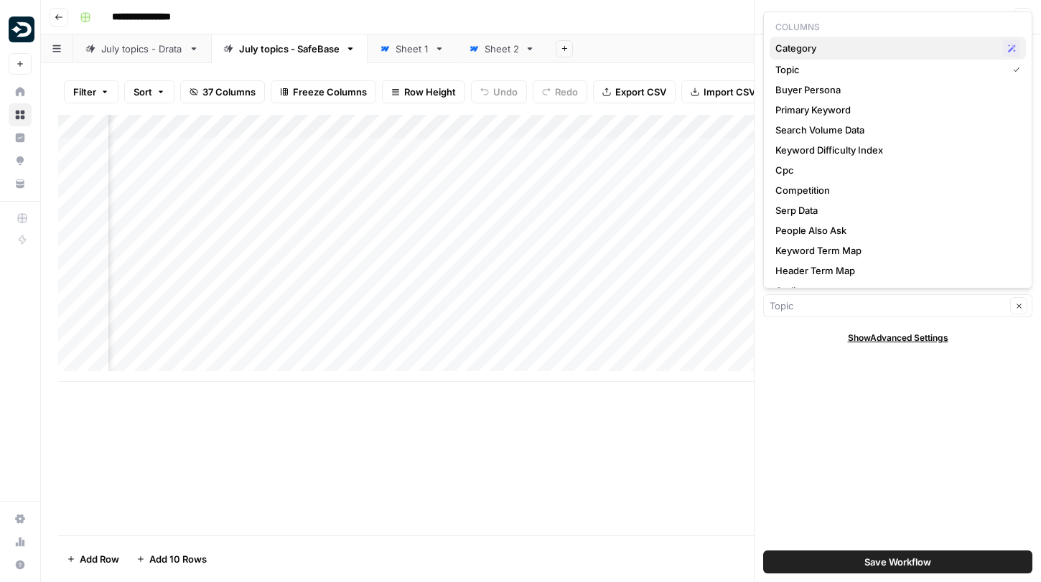
click at [838, 45] on span "Category" at bounding box center [886, 48] width 222 height 14
type input "Category"
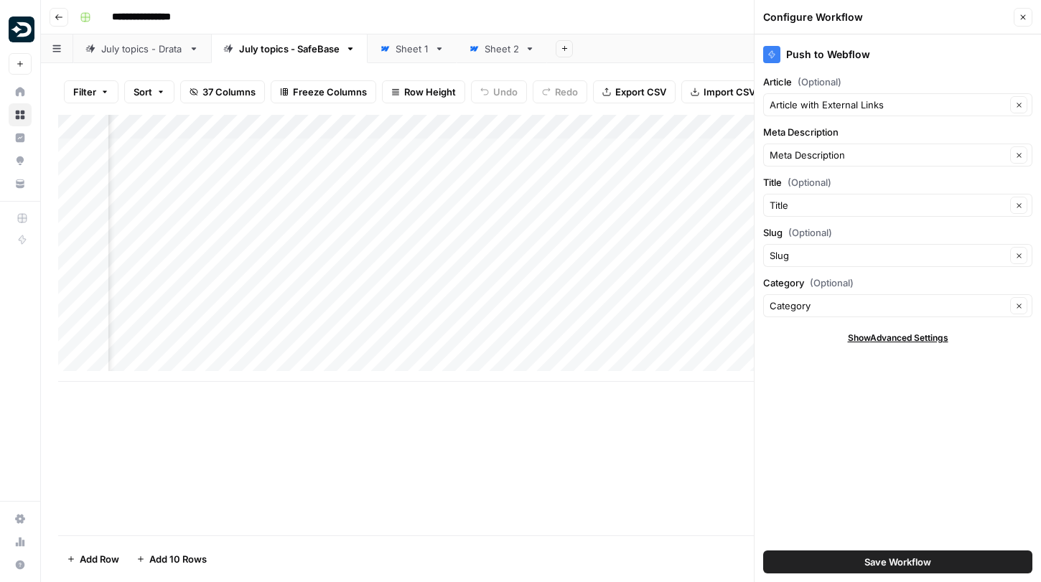
click at [820, 313] on div "Category Clear" at bounding box center [897, 305] width 269 height 23
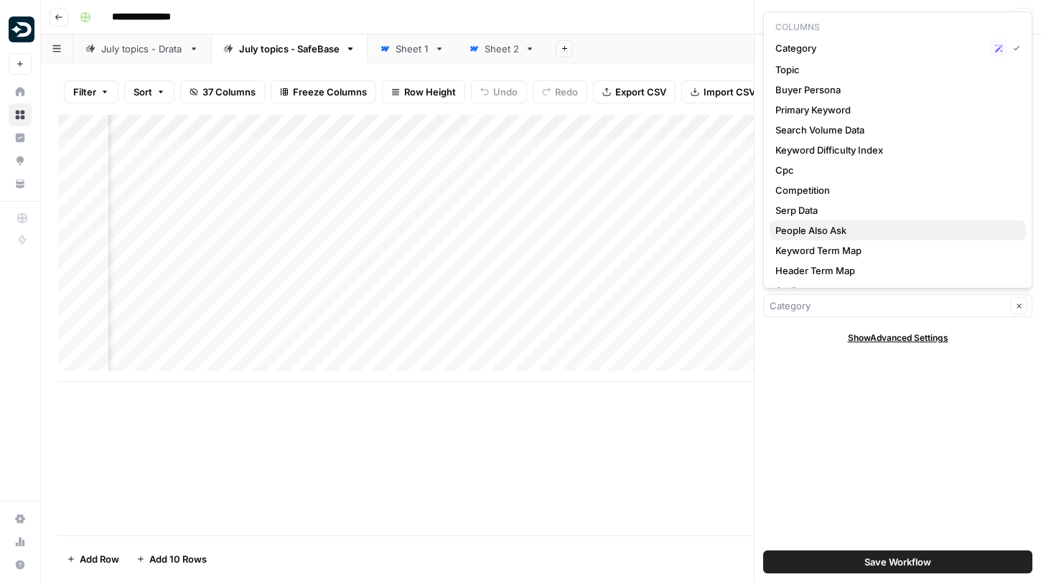
click at [838, 239] on button "People Also Ask" at bounding box center [897, 230] width 256 height 20
type input "People Also Ask"
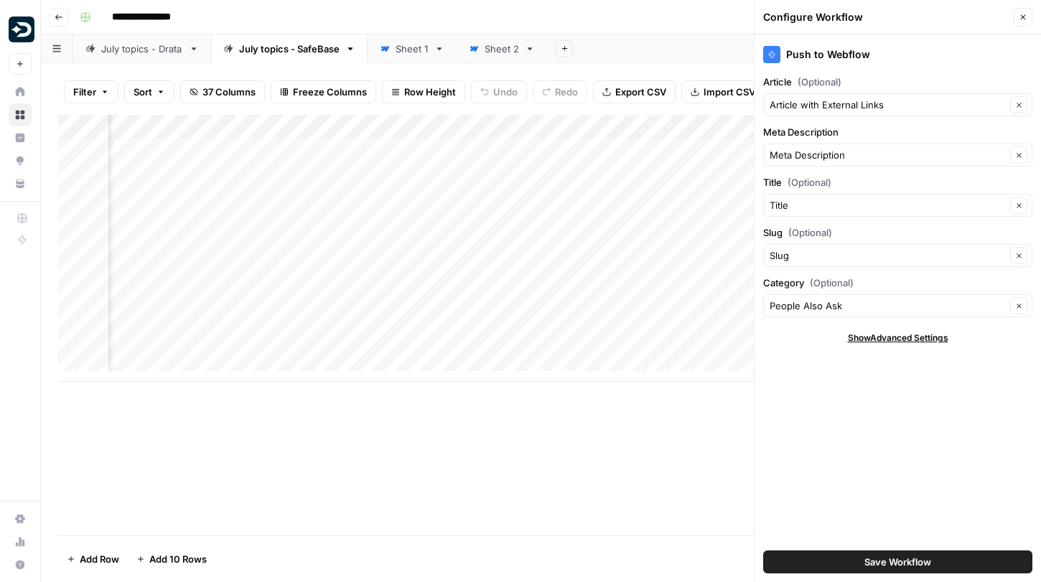
click at [1025, 17] on icon "button" at bounding box center [1022, 17] width 9 height 9
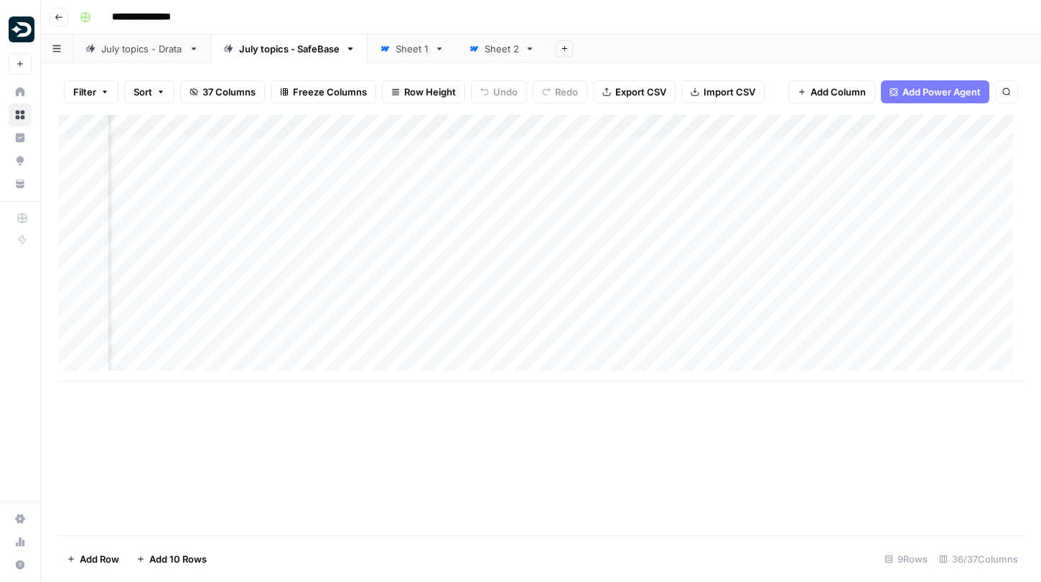
click at [410, 121] on div "Add Column" at bounding box center [540, 248] width 965 height 267
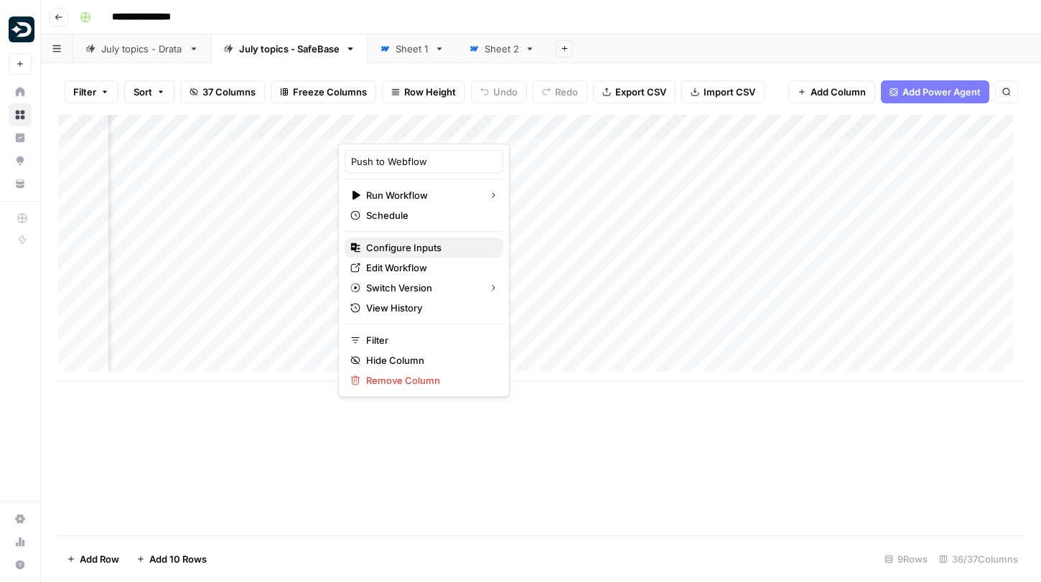
click at [409, 239] on button "Configure Inputs" at bounding box center [424, 248] width 159 height 20
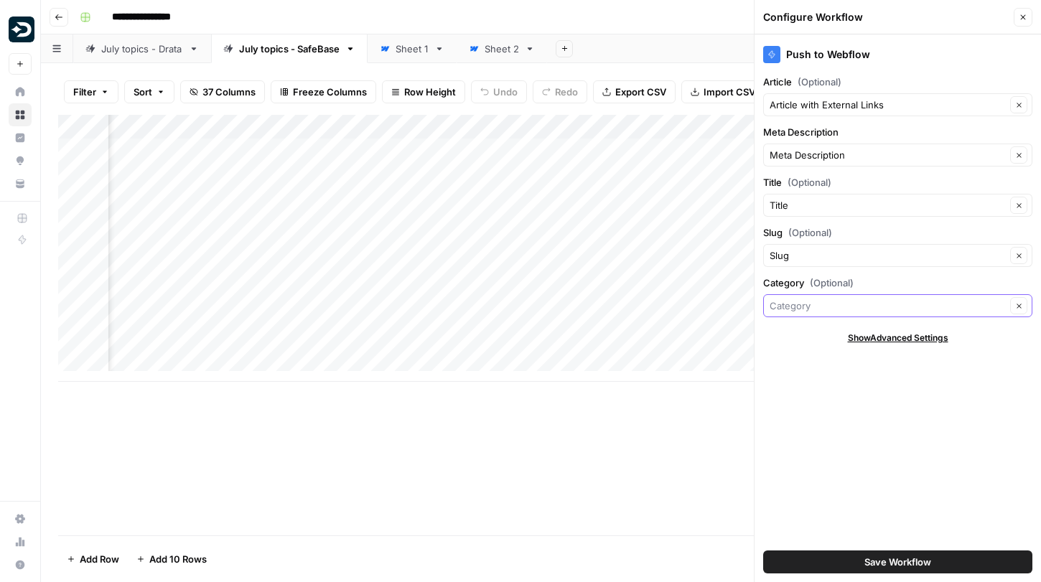
click at [837, 305] on input "Category (Optional)" at bounding box center [887, 306] width 236 height 14
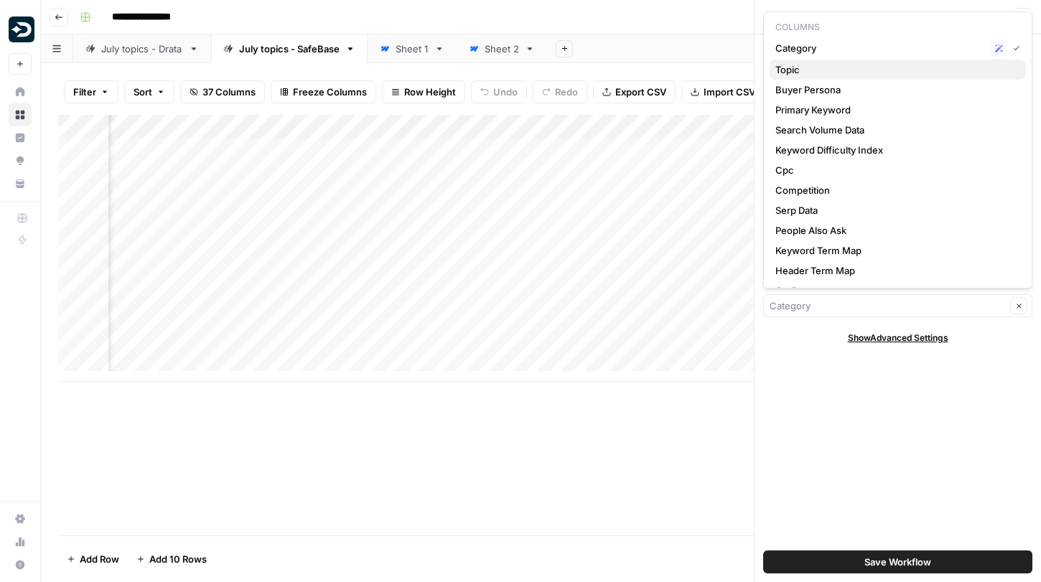
click at [827, 69] on span "Topic" at bounding box center [894, 69] width 239 height 14
type input "Topic"
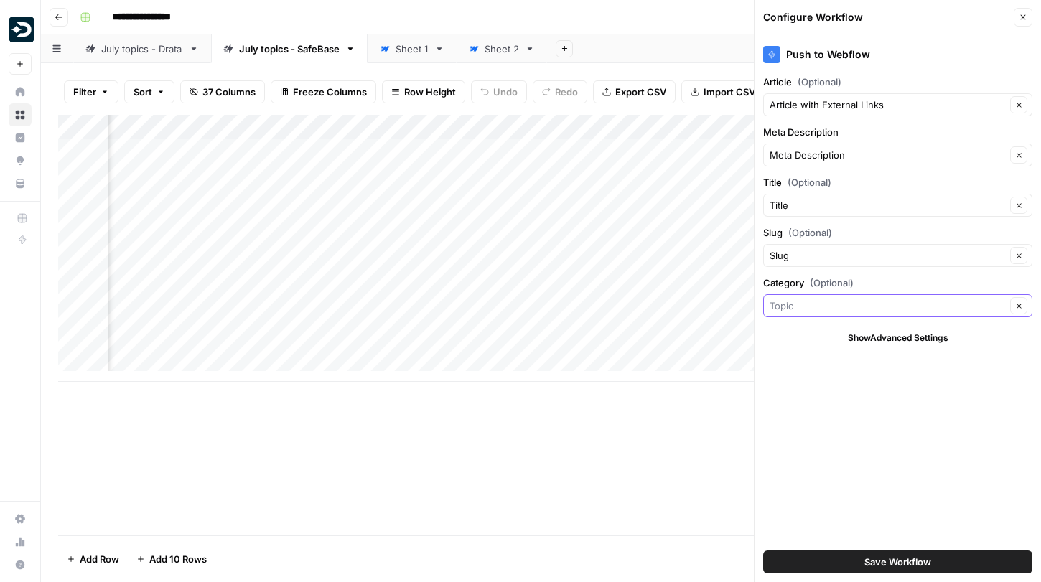
click at [788, 302] on input "Category (Optional)" at bounding box center [887, 306] width 236 height 14
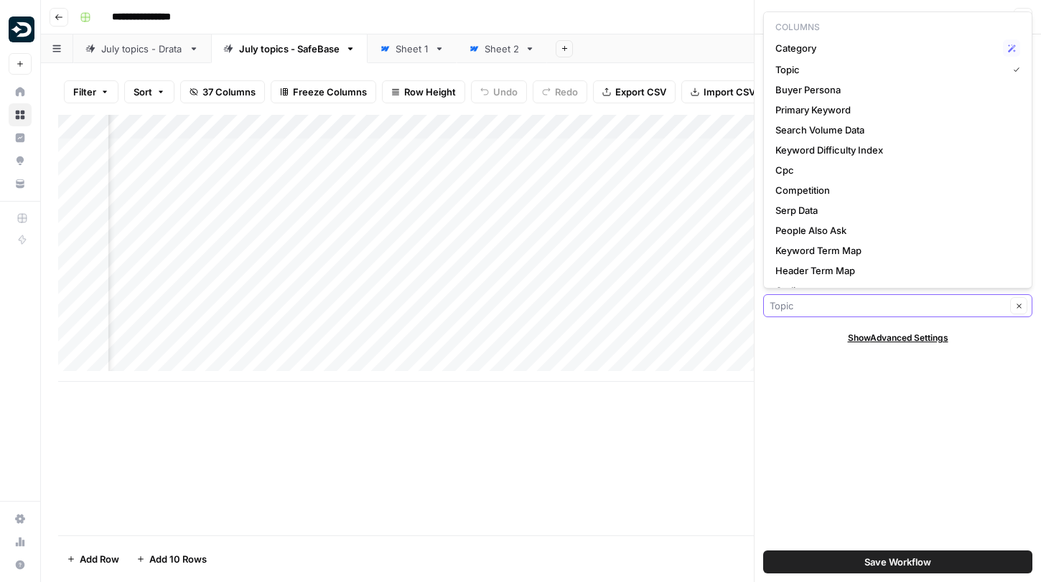
click at [967, 304] on input "Category (Optional)" at bounding box center [887, 306] width 236 height 14
click at [803, 47] on span "Category" at bounding box center [886, 48] width 222 height 14
type input "Category"
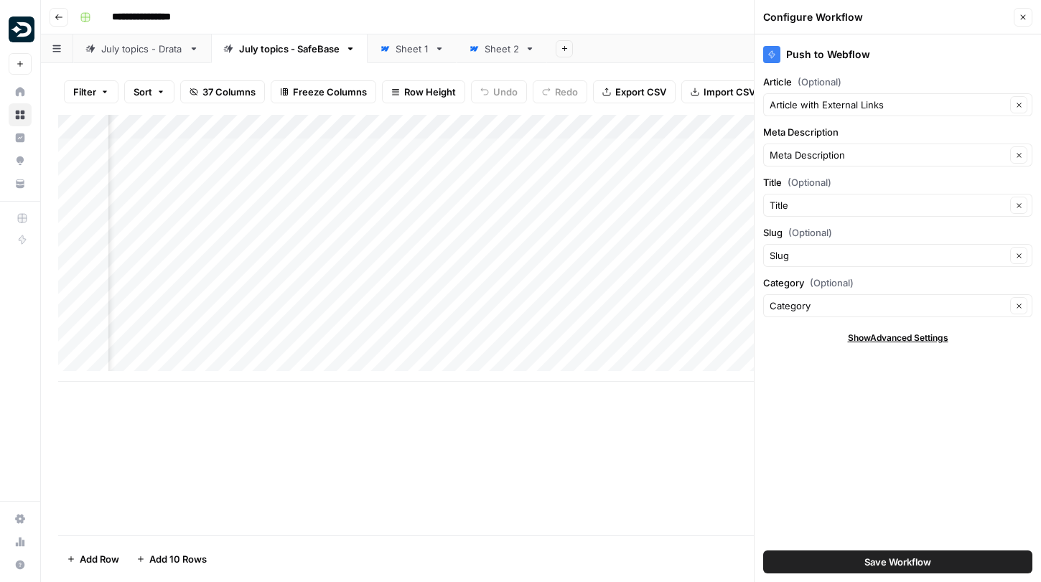
click at [808, 47] on div "Push to Webflow" at bounding box center [897, 54] width 269 height 17
click at [871, 559] on span "Save Workflow" at bounding box center [897, 562] width 67 height 14
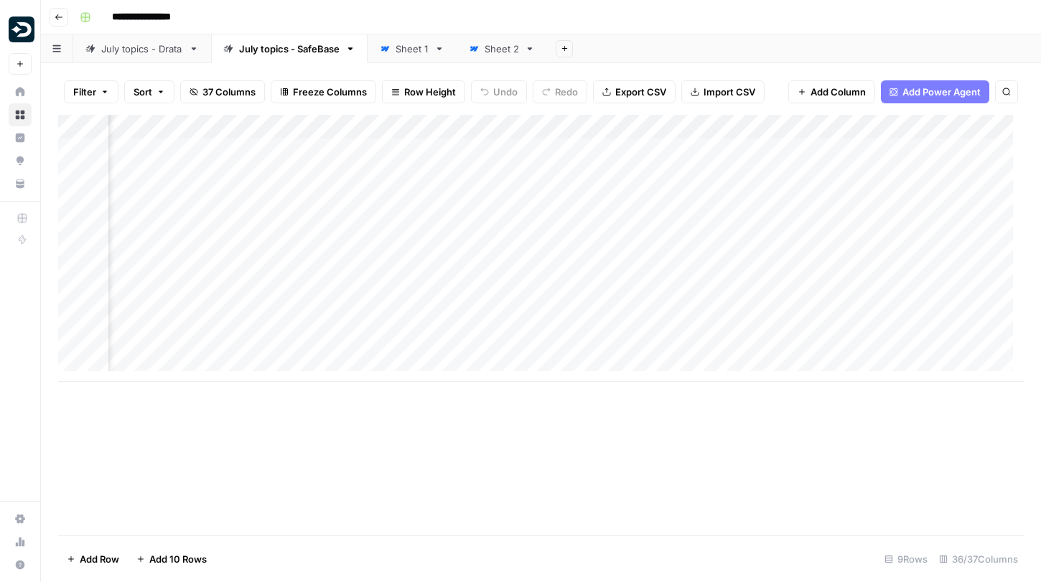
click at [1021, 10] on div "**********" at bounding box center [550, 17] width 952 height 23
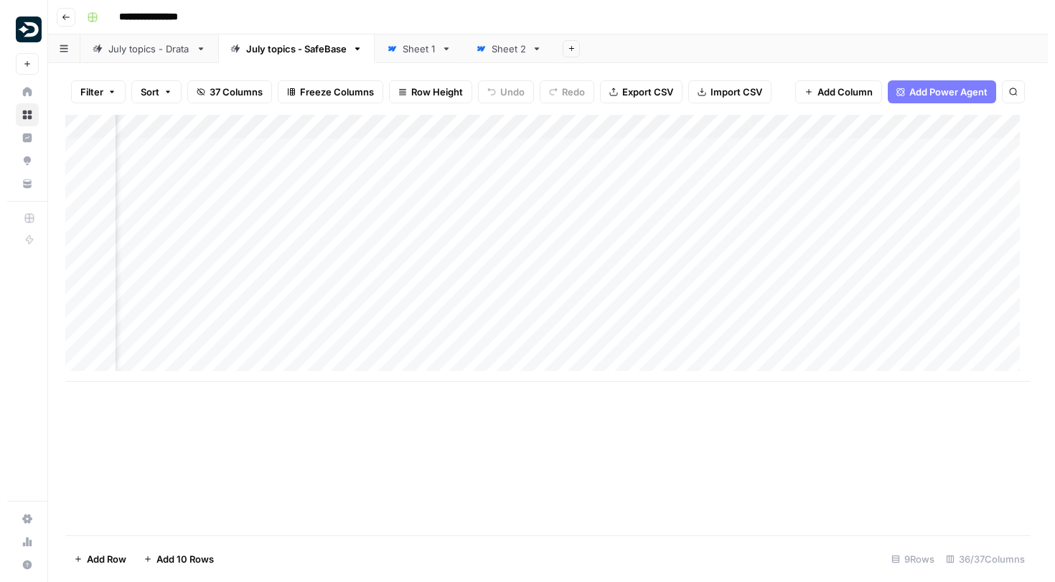
scroll to position [0, 3513]
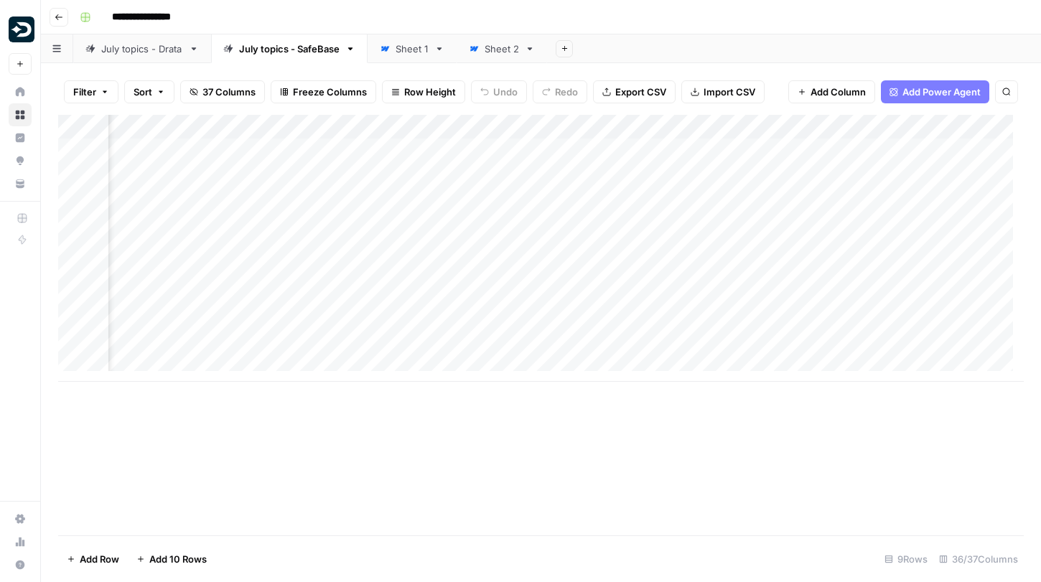
click at [474, 126] on div "Add Column" at bounding box center [540, 248] width 965 height 267
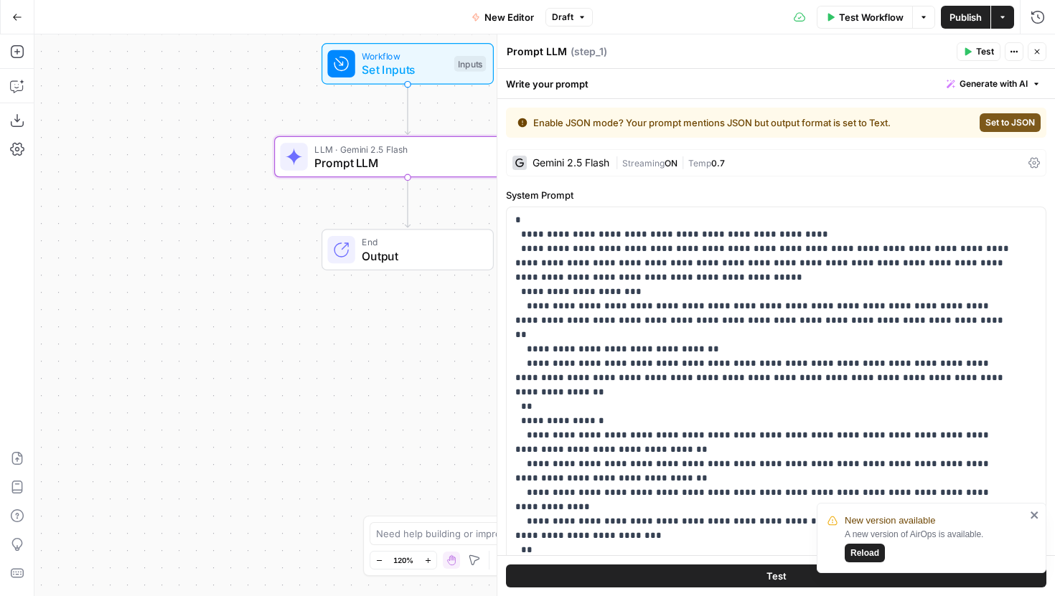
scroll to position [1049, 0]
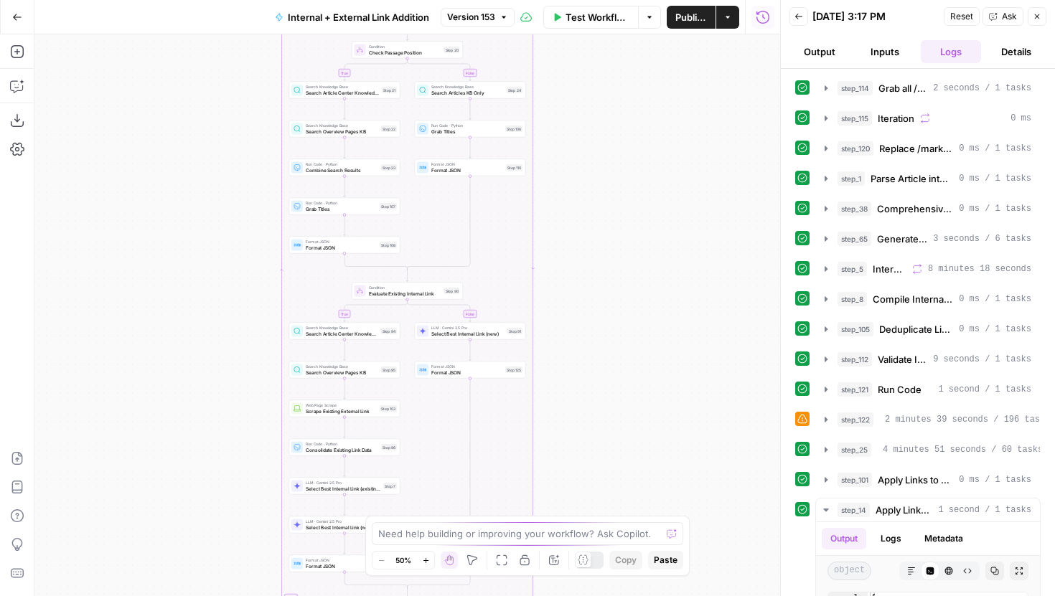
drag, startPoint x: 624, startPoint y: 446, endPoint x: 624, endPoint y: 248, distance: 198.1
click at [624, 251] on div "true false true false true false Workflow Set Inputs Inputs Run Code · Python G…" at bounding box center [407, 315] width 746 height 562
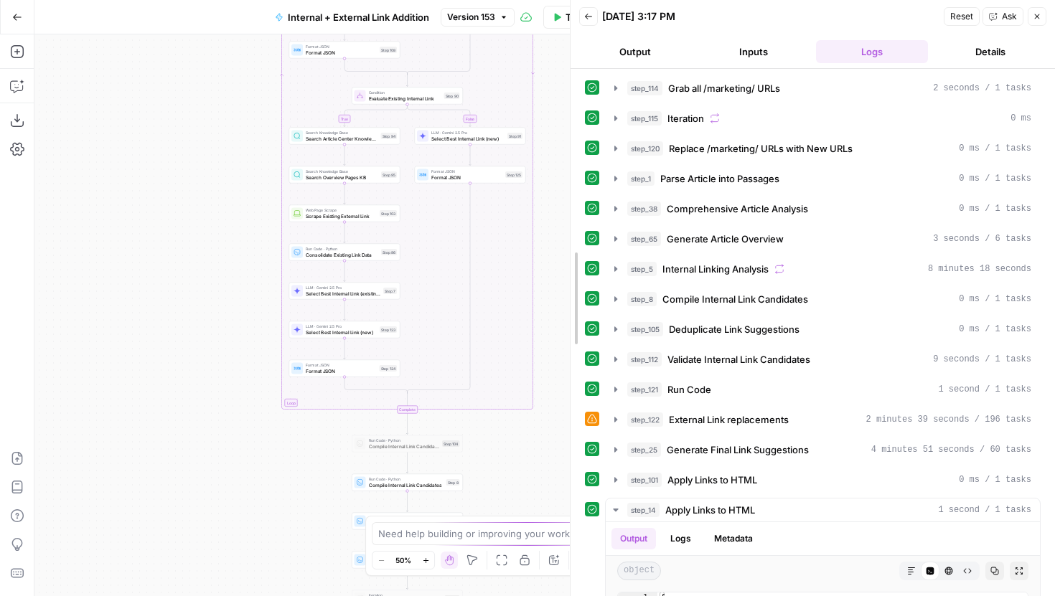
drag, startPoint x: 785, startPoint y: 385, endPoint x: 563, endPoint y: 386, distance: 222.5
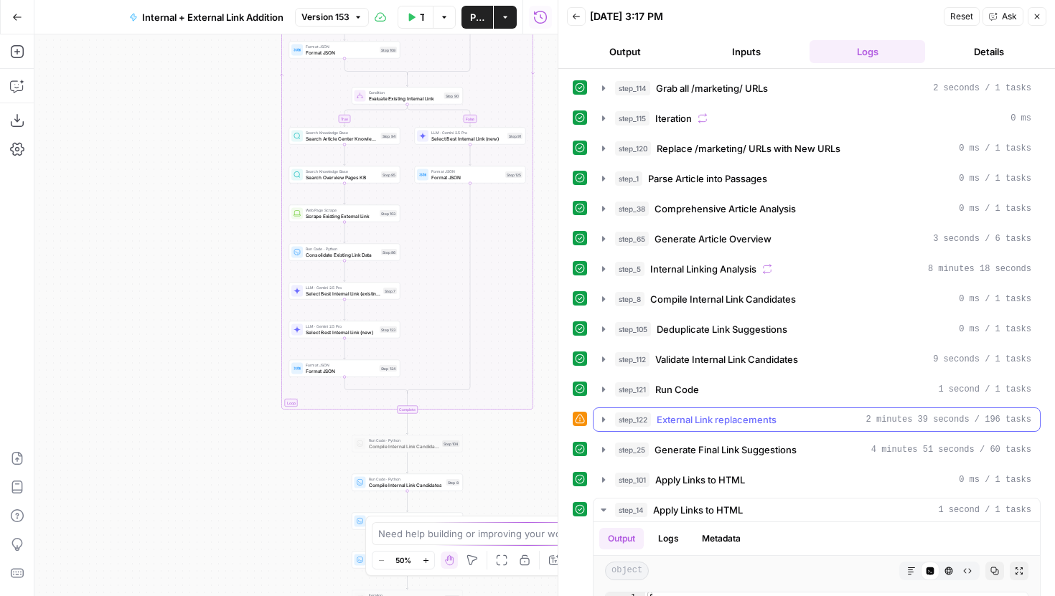
click at [604, 414] on icon "button" at bounding box center [603, 419] width 11 height 11
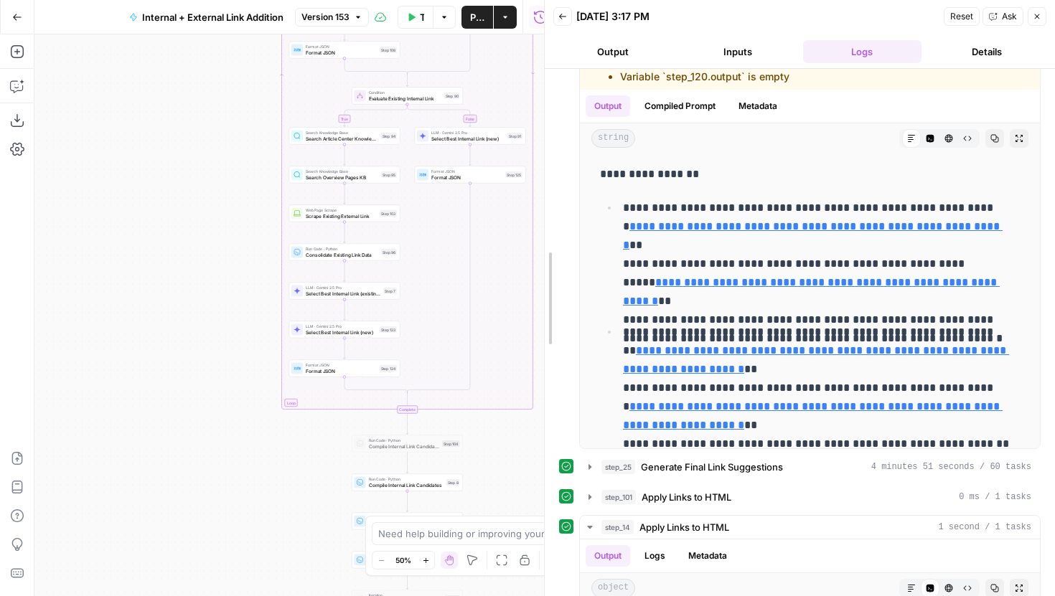
drag, startPoint x: 560, startPoint y: 314, endPoint x: 546, endPoint y: 314, distance: 13.6
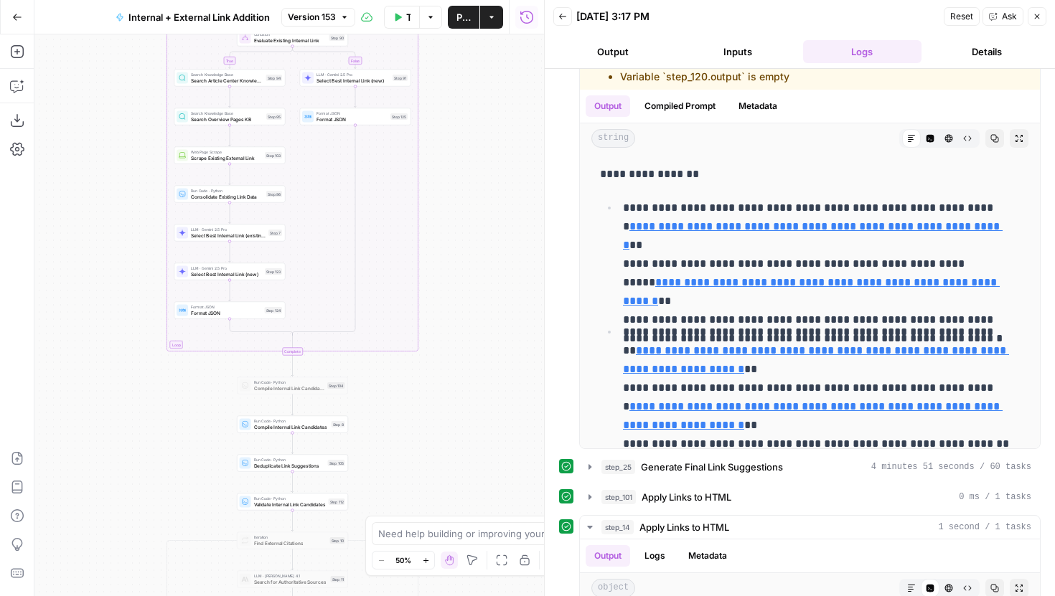
drag, startPoint x: 217, startPoint y: 333, endPoint x: 102, endPoint y: 273, distance: 129.7
click at [102, 273] on div "true false true false true false Workflow Set Inputs Inputs Run Code · Python G…" at bounding box center [289, 315] width 510 height 562
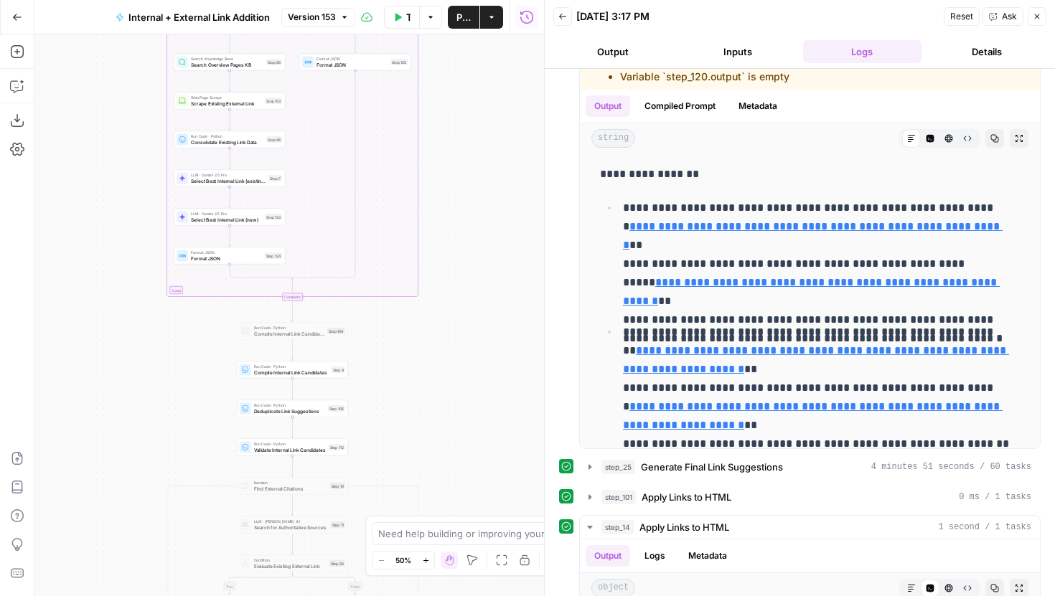
drag, startPoint x: 178, startPoint y: 373, endPoint x: 178, endPoint y: 244, distance: 129.2
click at [178, 243] on div "true false true false true false Workflow Set Inputs Inputs Run Code · Python G…" at bounding box center [289, 315] width 510 height 562
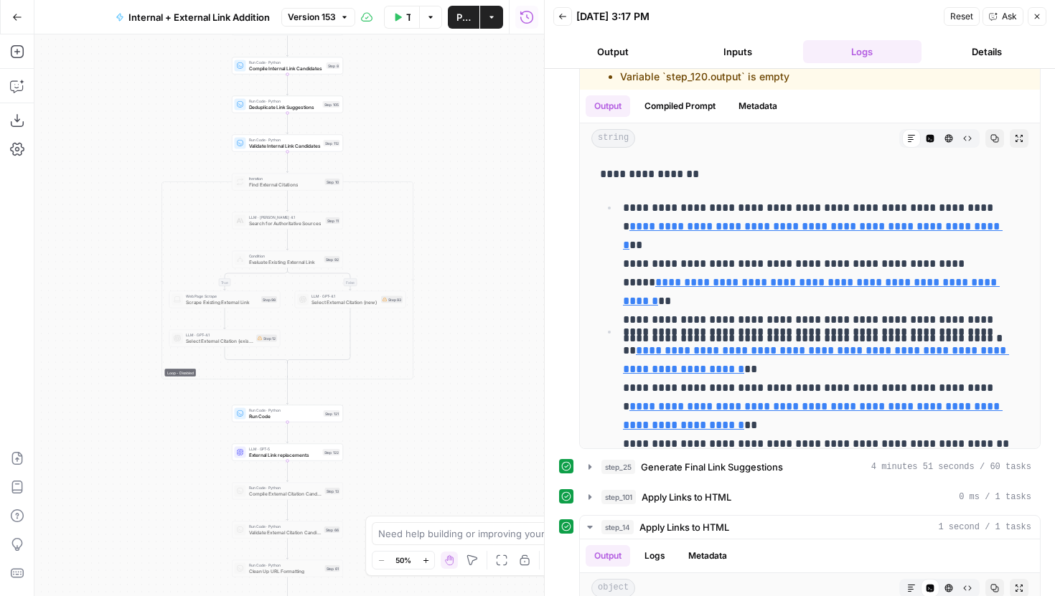
drag, startPoint x: 189, startPoint y: 366, endPoint x: 186, endPoint y: 143, distance: 223.2
click at [186, 143] on div "true false true false true false Workflow Set Inputs Inputs Run Code · Python G…" at bounding box center [289, 315] width 510 height 562
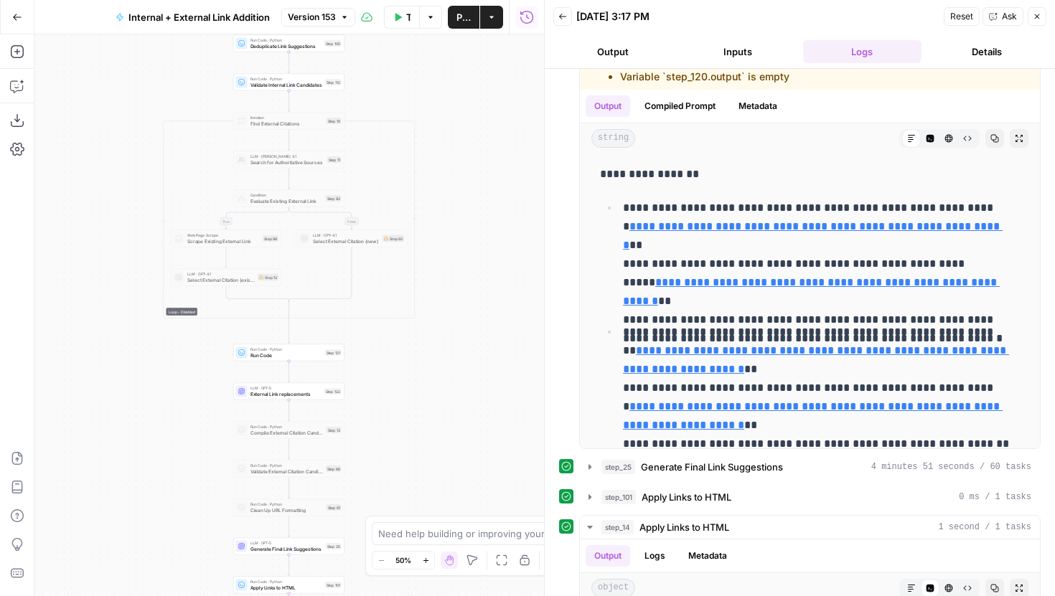
drag, startPoint x: 189, startPoint y: 444, endPoint x: 189, endPoint y: 297, distance: 146.4
click at [189, 298] on div "true false true false true false Workflow Set Inputs Inputs Run Code · Python G…" at bounding box center [289, 315] width 510 height 562
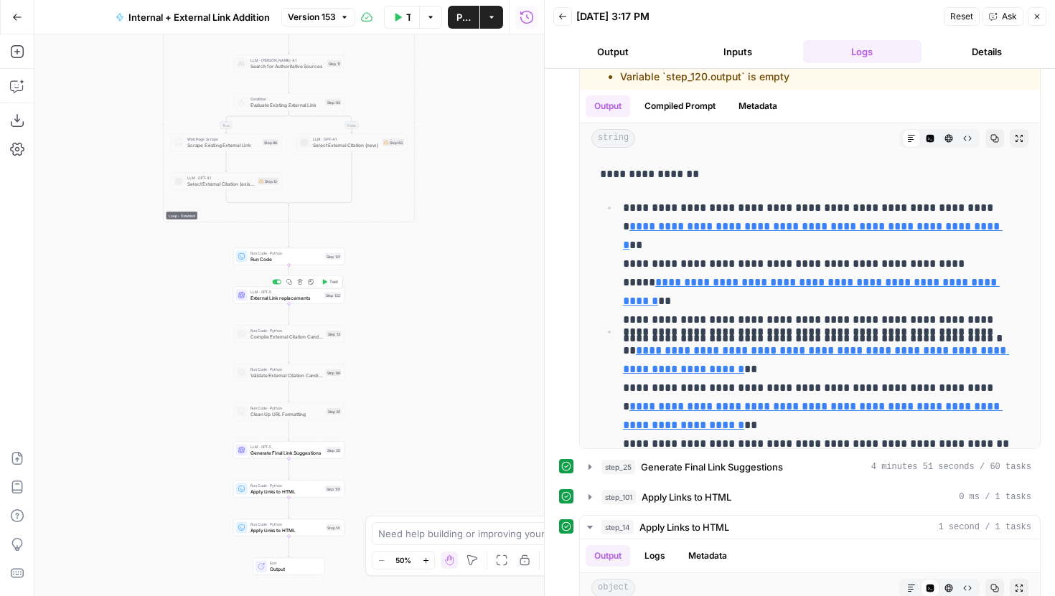
click at [261, 299] on span "External Link replacements" at bounding box center [285, 297] width 71 height 7
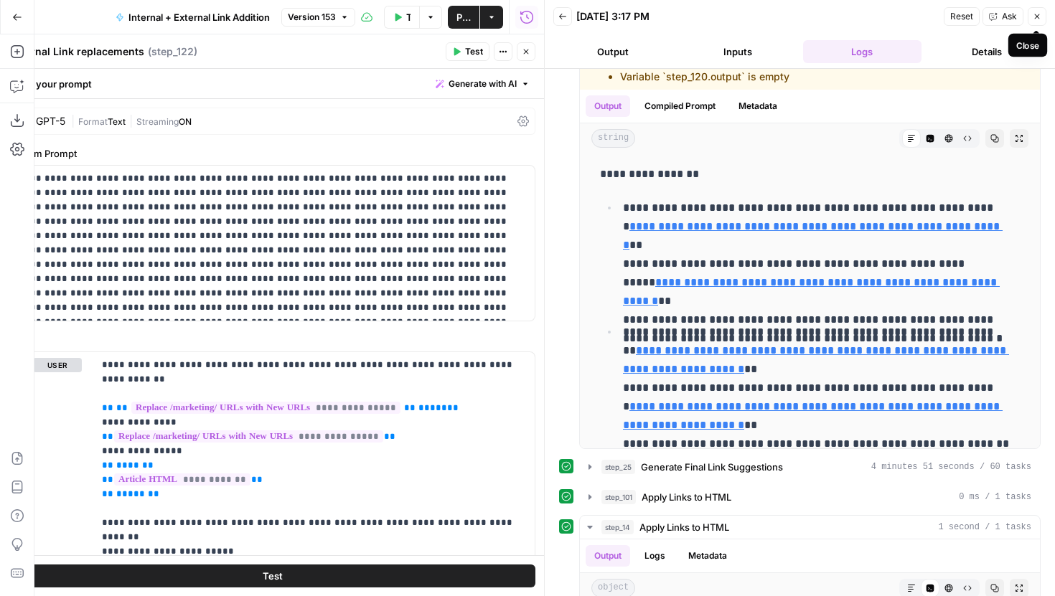
click at [1035, 17] on icon "button" at bounding box center [1037, 16] width 9 height 9
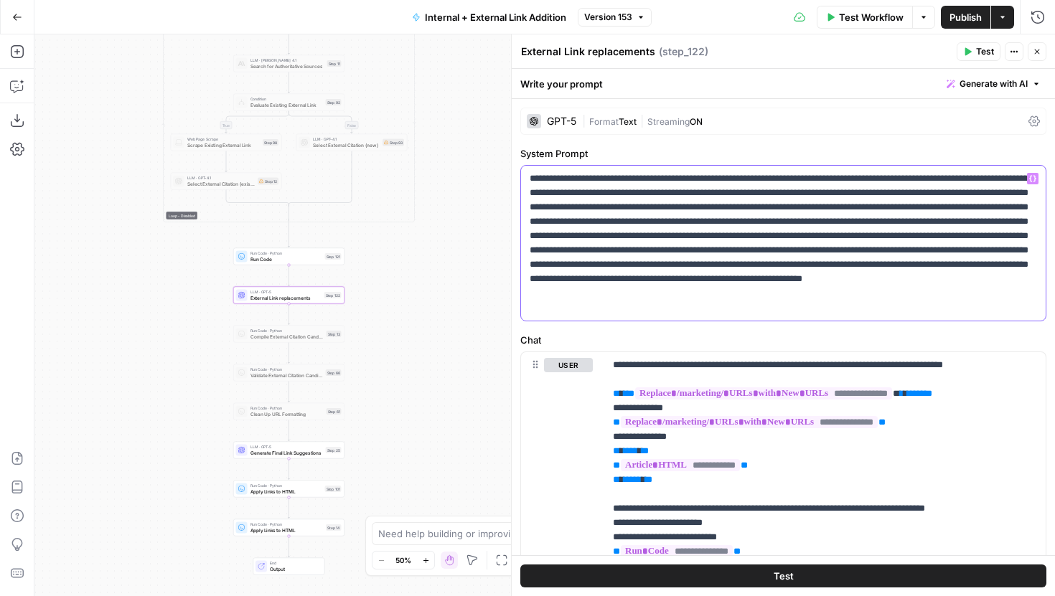
click at [530, 196] on p at bounding box center [783, 244] width 507 height 144
click at [769, 310] on p at bounding box center [783, 244] width 507 height 144
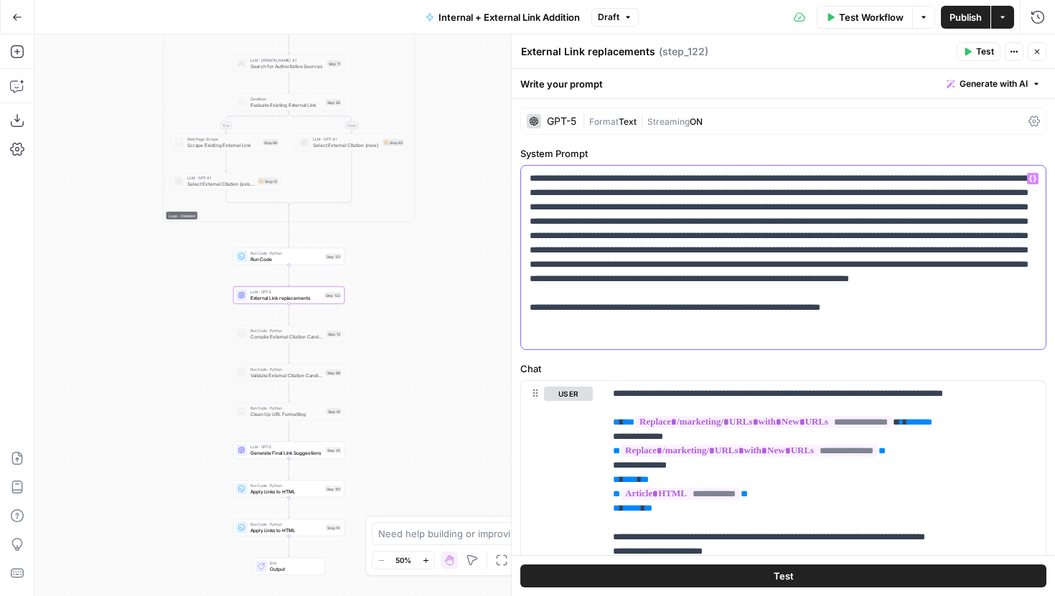
click at [895, 331] on p "**********" at bounding box center [783, 258] width 507 height 172
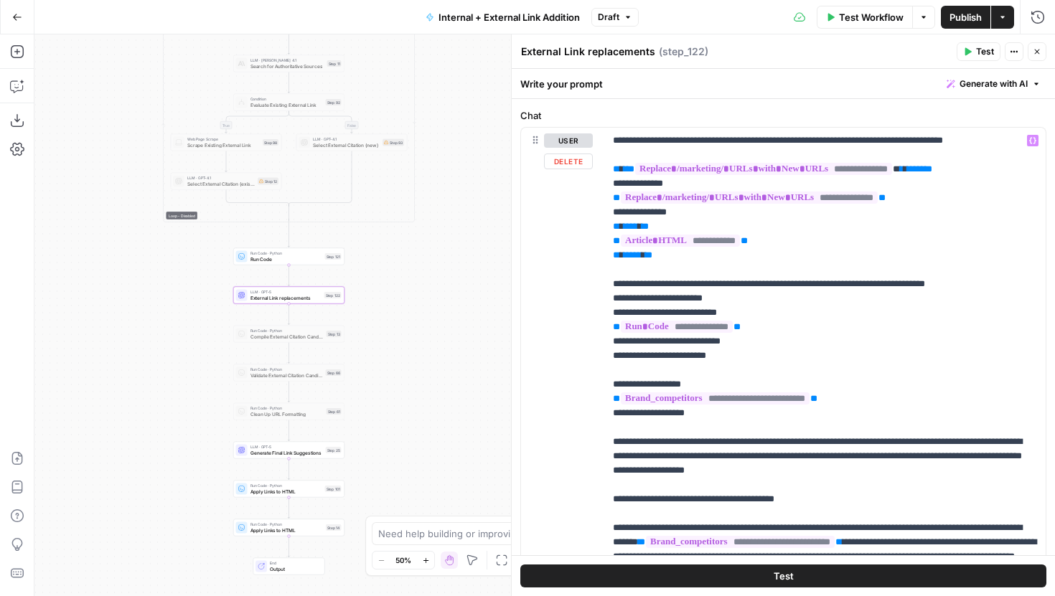
scroll to position [250, 0]
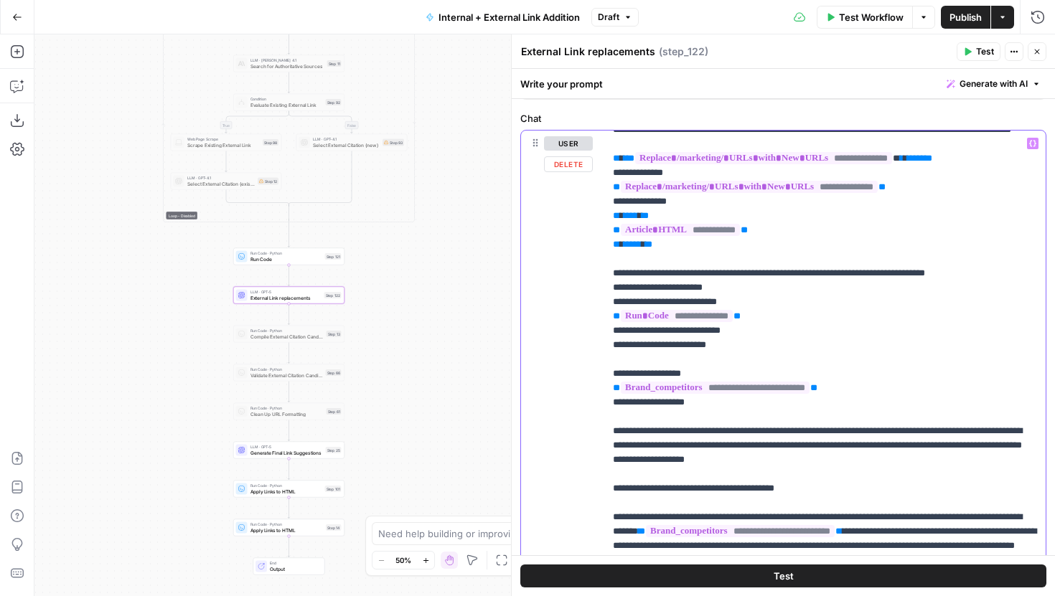
scroll to position [11, 0]
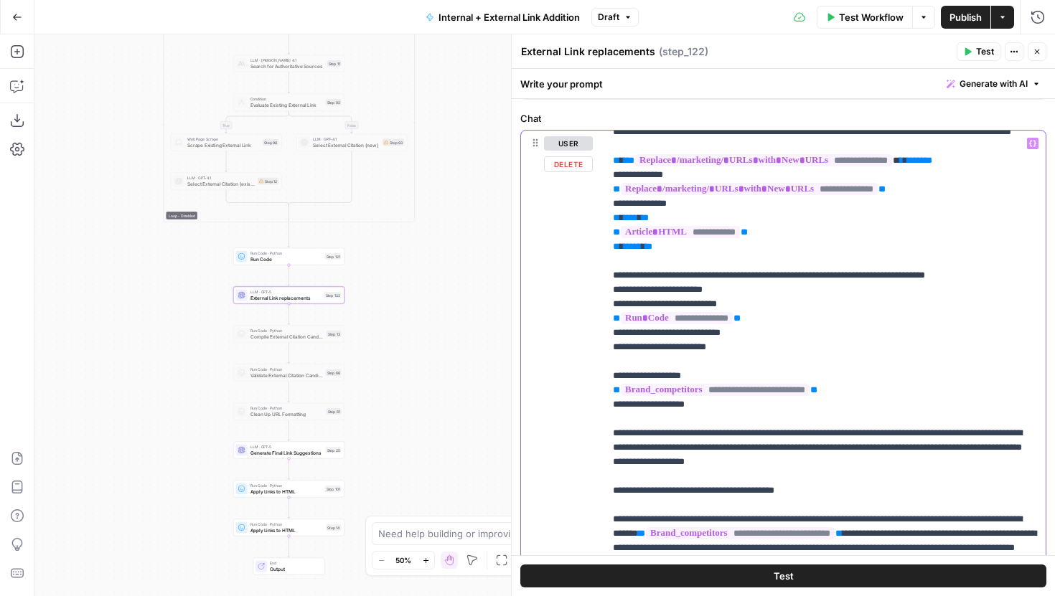
click at [1031, 26] on button "Run History" at bounding box center [1037, 17] width 23 height 23
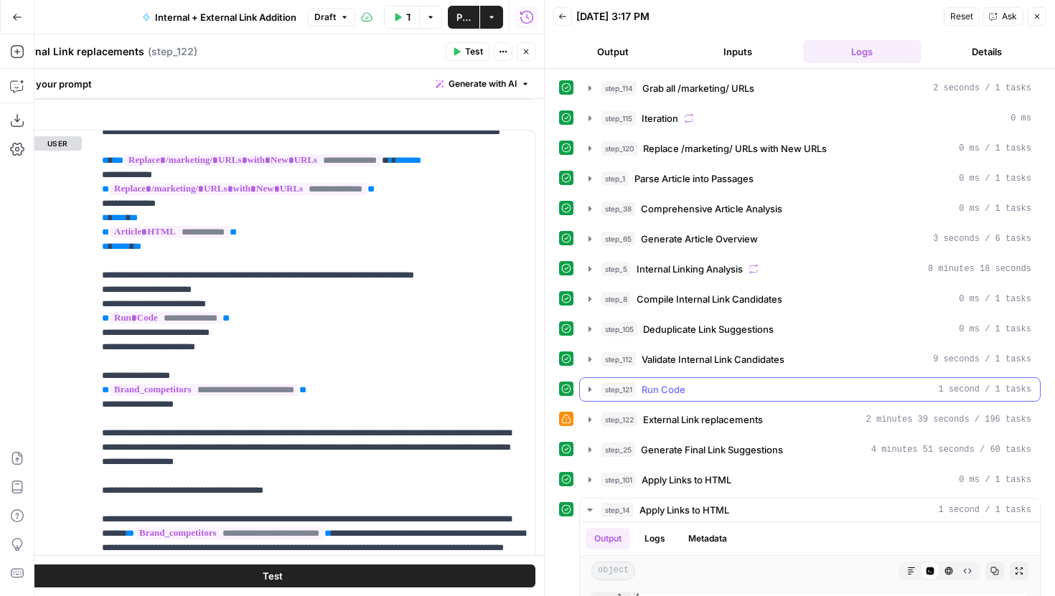
click at [586, 389] on icon "button" at bounding box center [589, 389] width 11 height 11
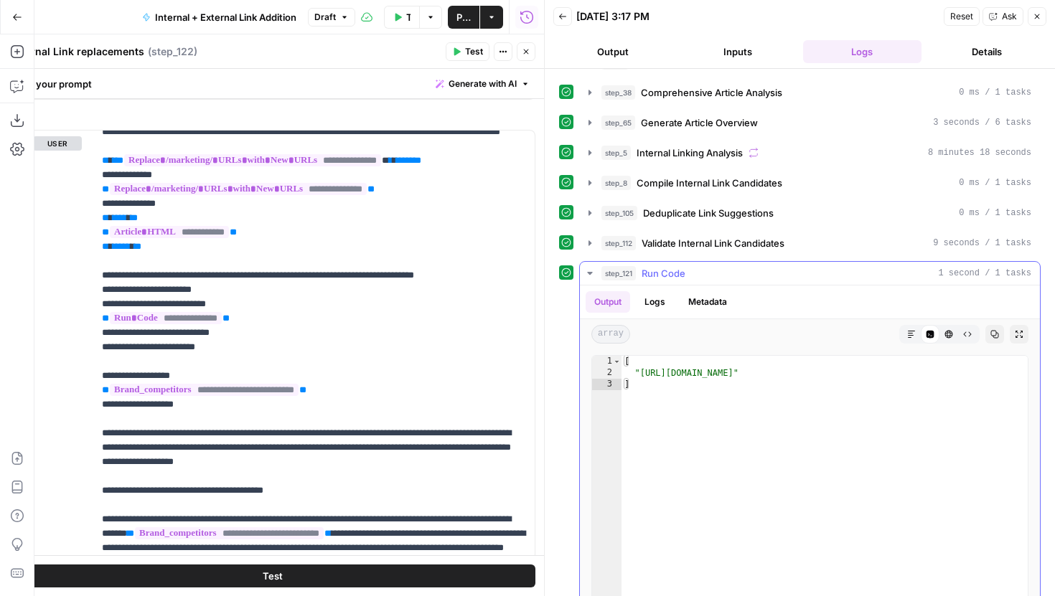
scroll to position [120, 0]
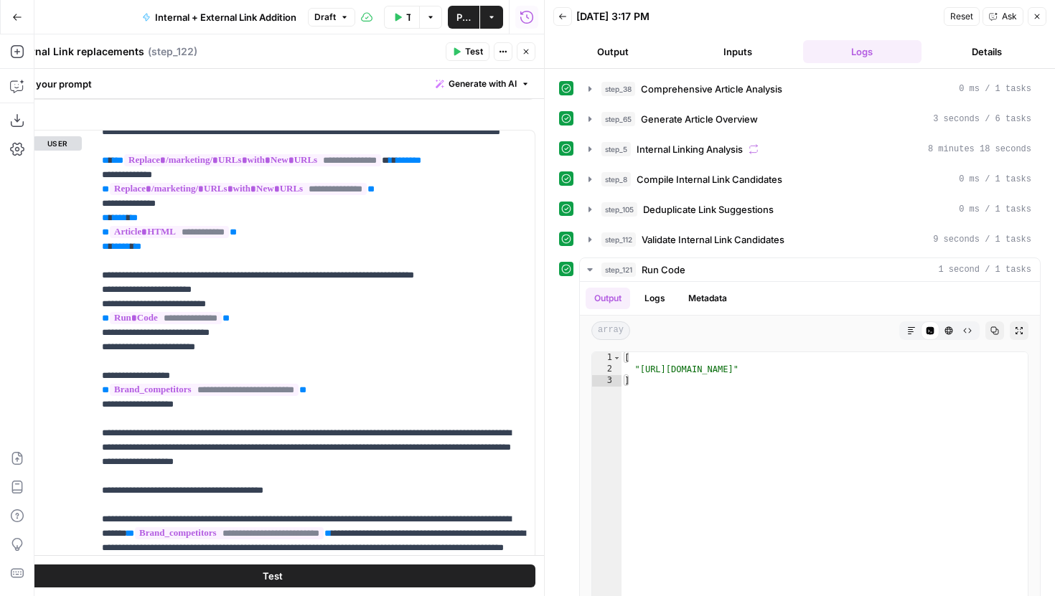
click at [1037, 20] on icon "button" at bounding box center [1037, 16] width 9 height 9
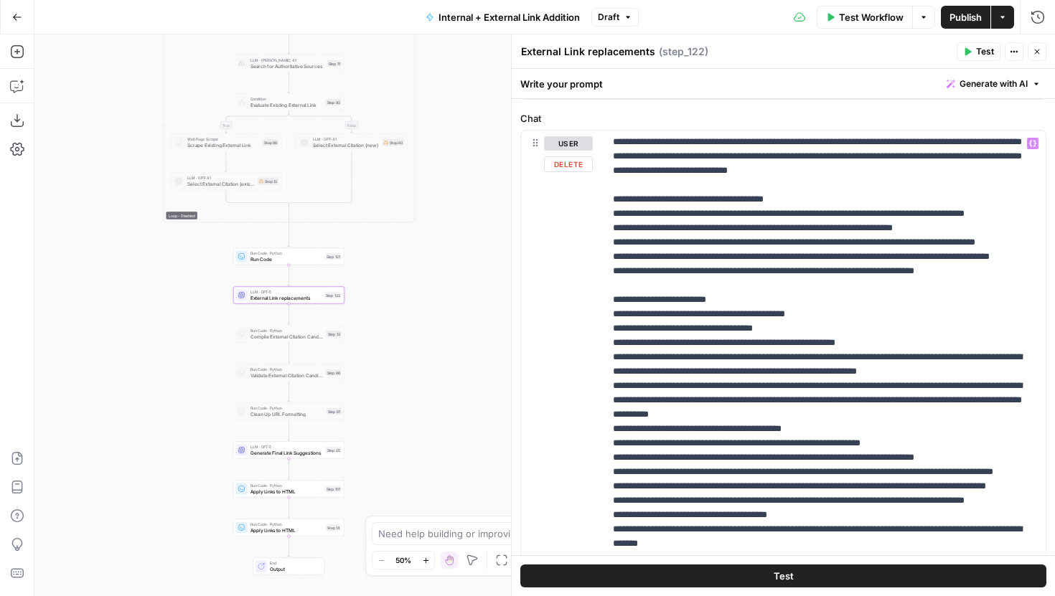
scroll to position [1168, 0]
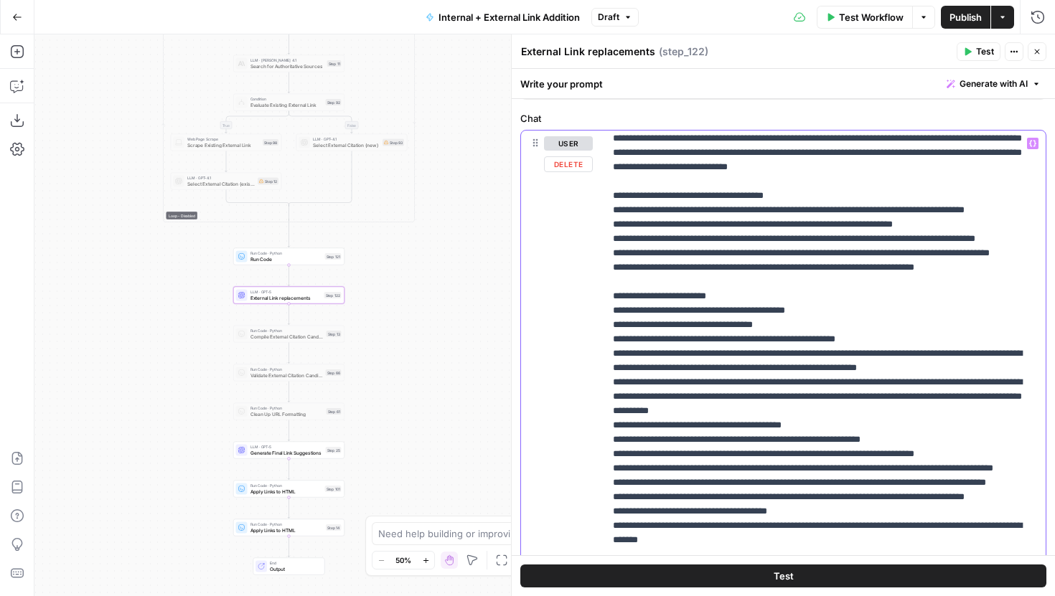
click at [629, 211] on p "**********" at bounding box center [825, 31] width 424 height 2124
click at [630, 223] on p "**********" at bounding box center [825, 31] width 424 height 2124
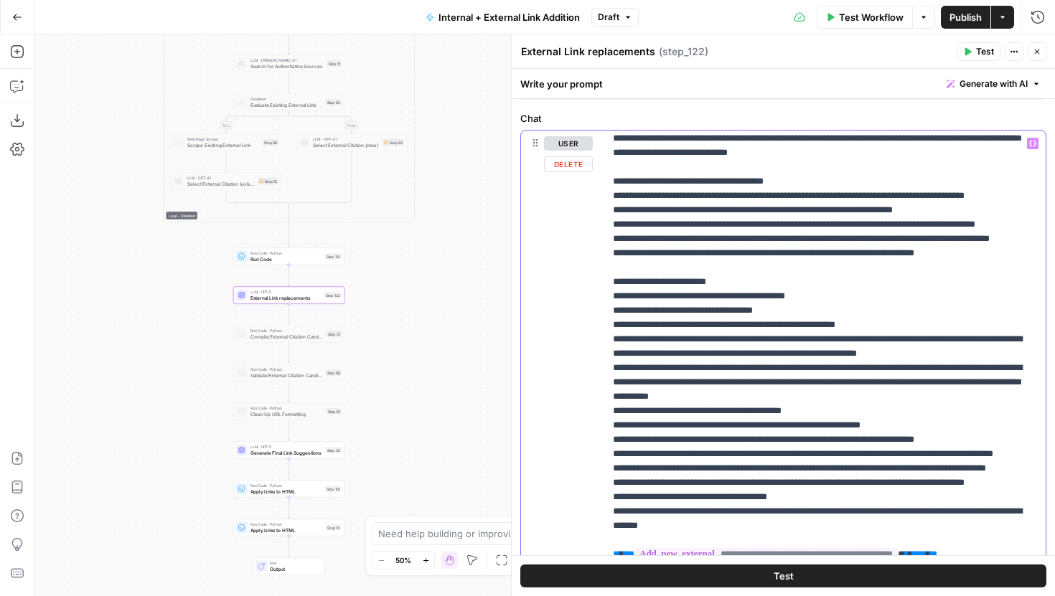
scroll to position [1190, 0]
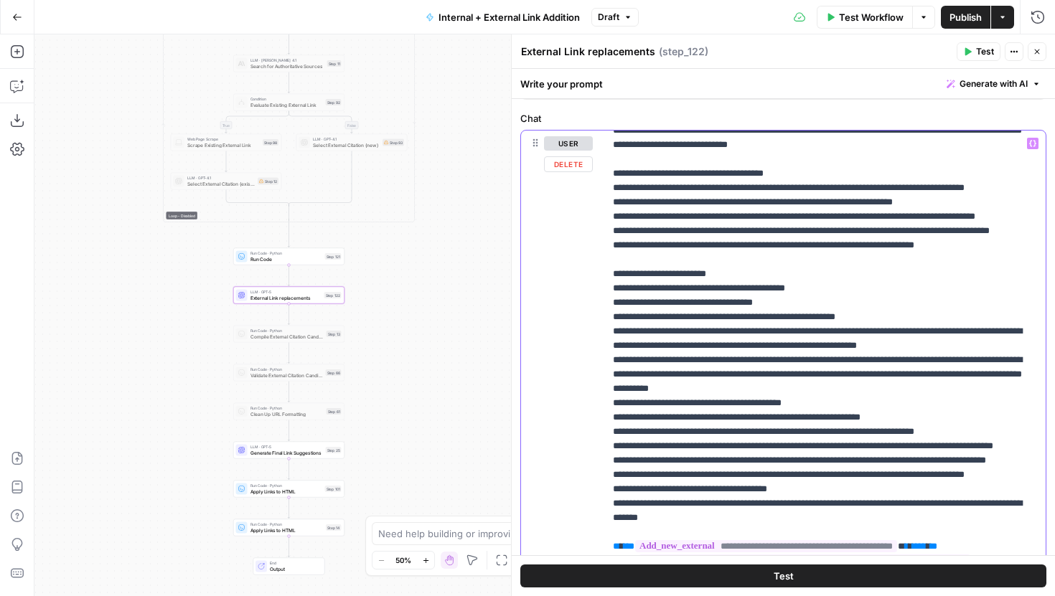
click at [620, 161] on p "**********" at bounding box center [825, 8] width 424 height 2124
click at [692, 253] on p "**********" at bounding box center [825, 8] width 424 height 2124
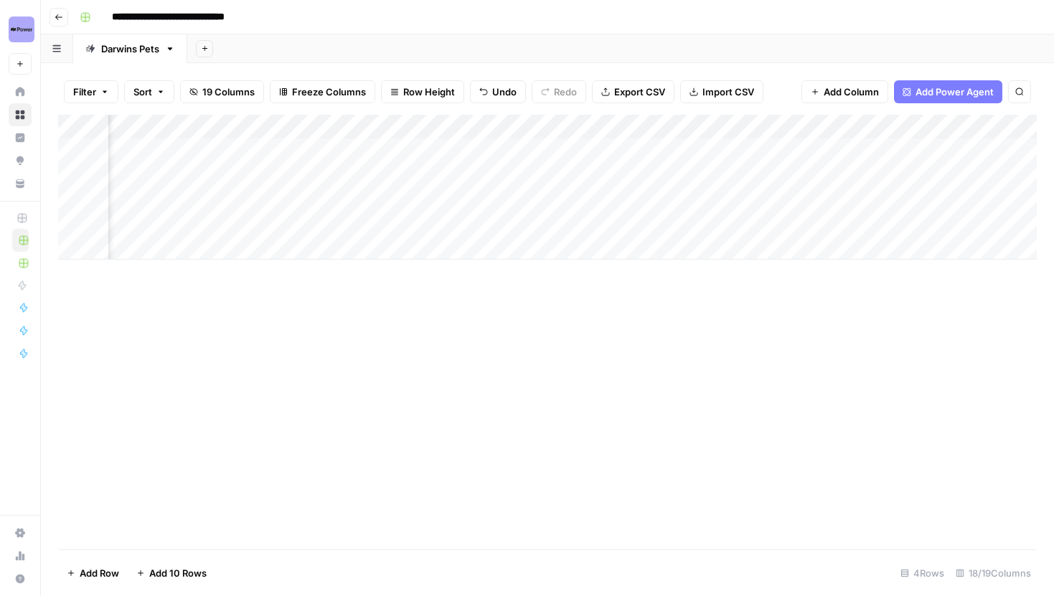
scroll to position [0, 739]
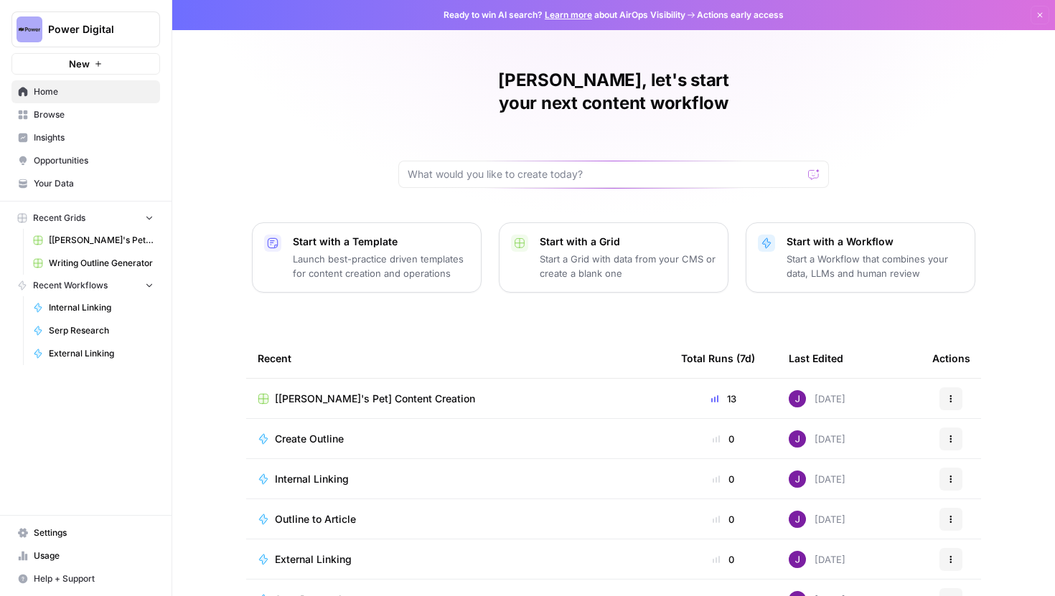
click at [105, 41] on button "Power Digital" at bounding box center [85, 29] width 149 height 36
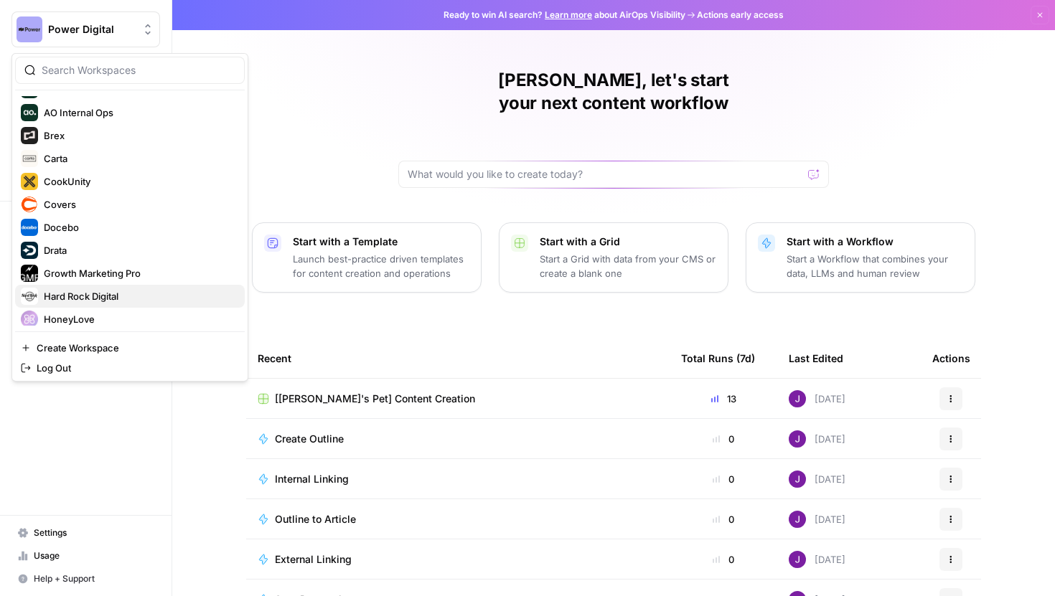
scroll to position [108, 0]
click at [85, 210] on span "Covers" at bounding box center [138, 206] width 189 height 14
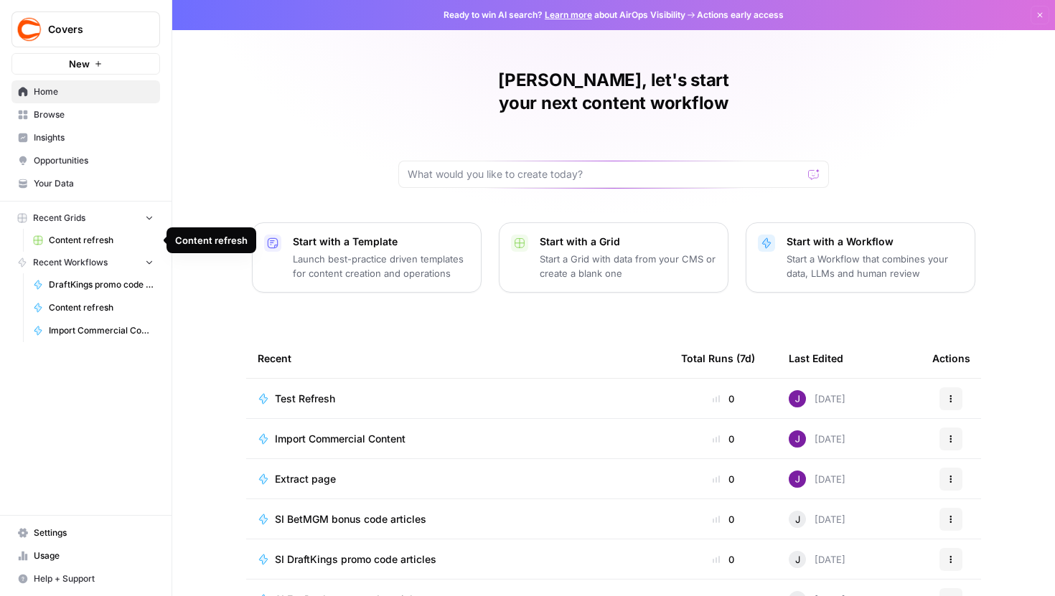
click at [96, 243] on span "Content refresh" at bounding box center [101, 240] width 105 height 13
